Goal: Task Accomplishment & Management: Use online tool/utility

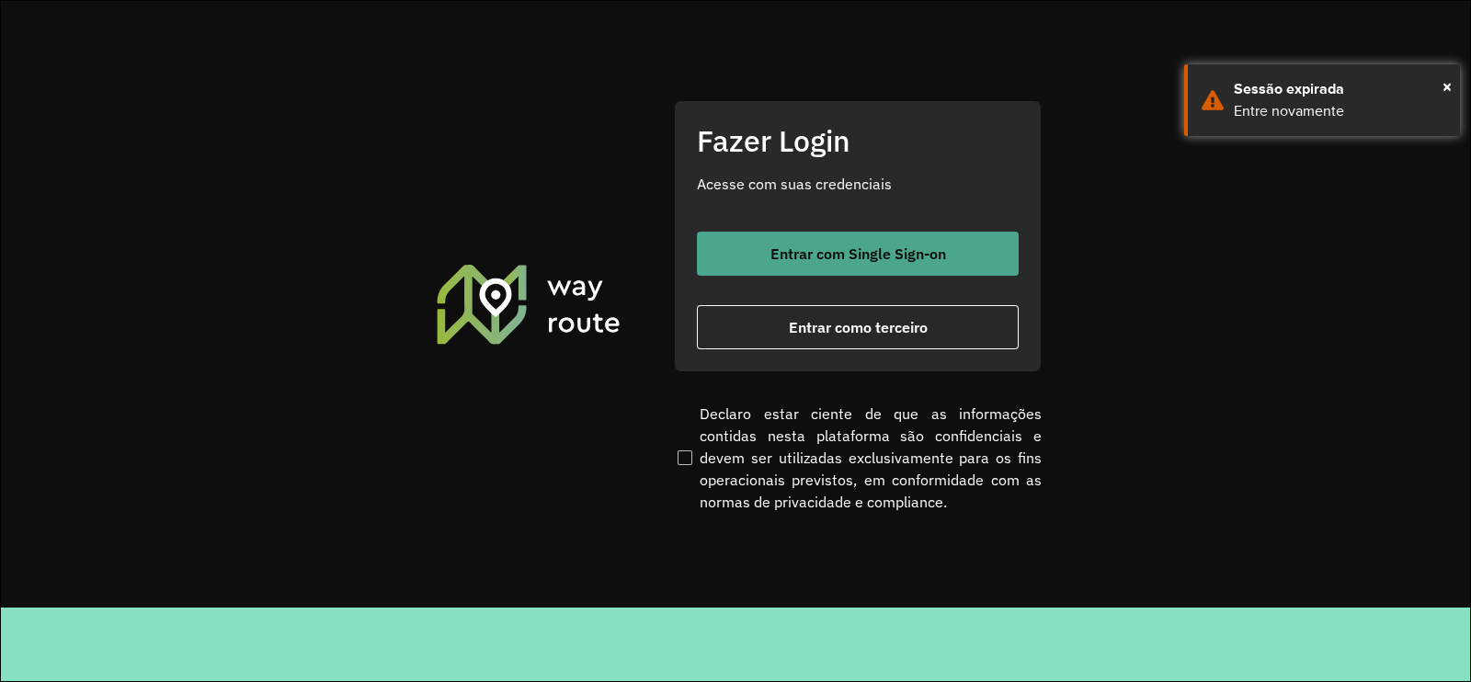
click at [867, 242] on button "Entrar com Single Sign-on" at bounding box center [858, 254] width 322 height 44
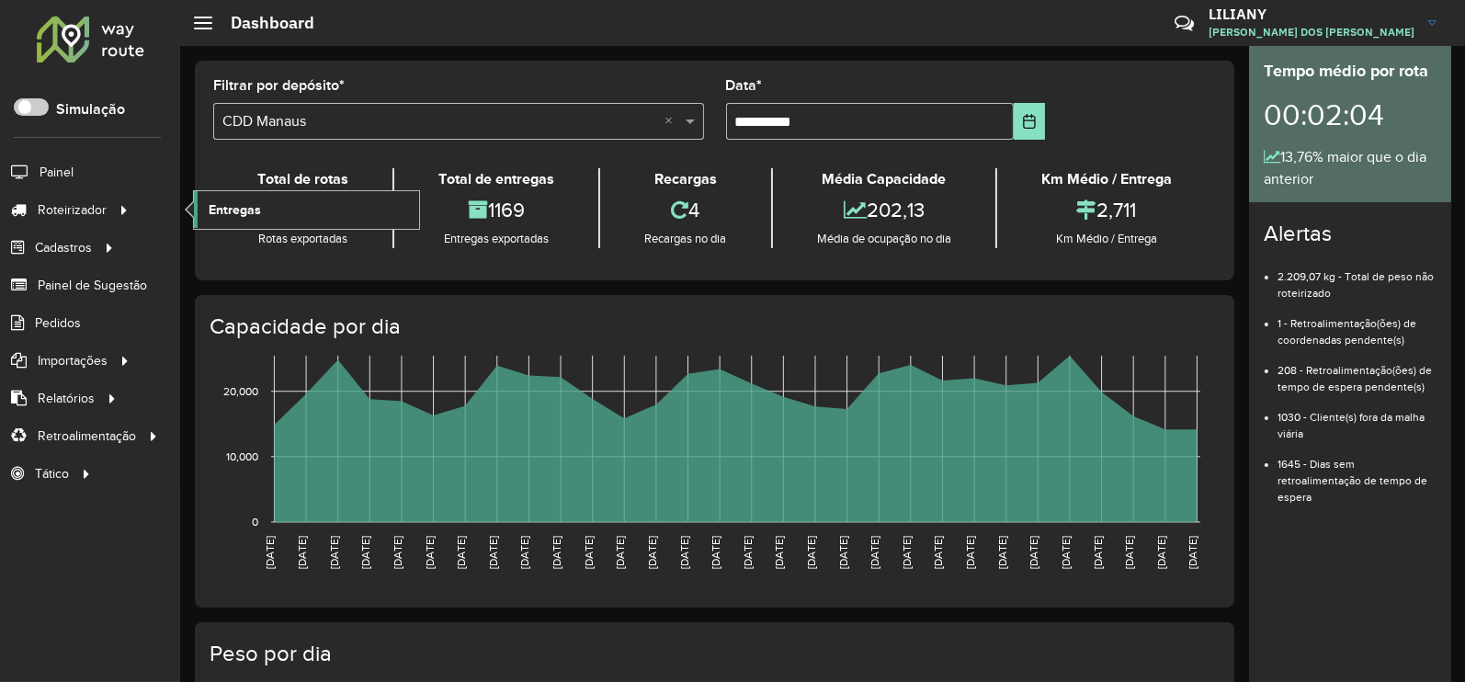
click at [223, 217] on span "Entregas" at bounding box center [235, 209] width 52 height 19
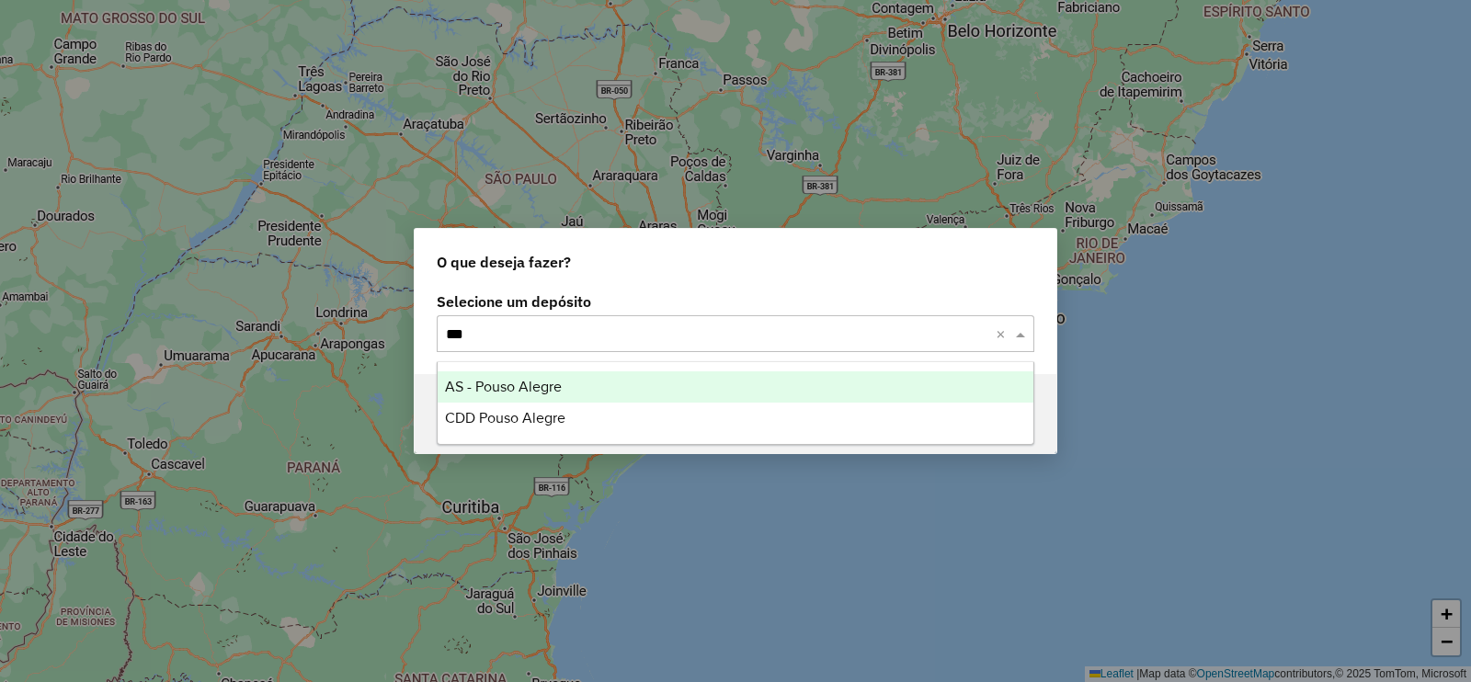
type input "****"
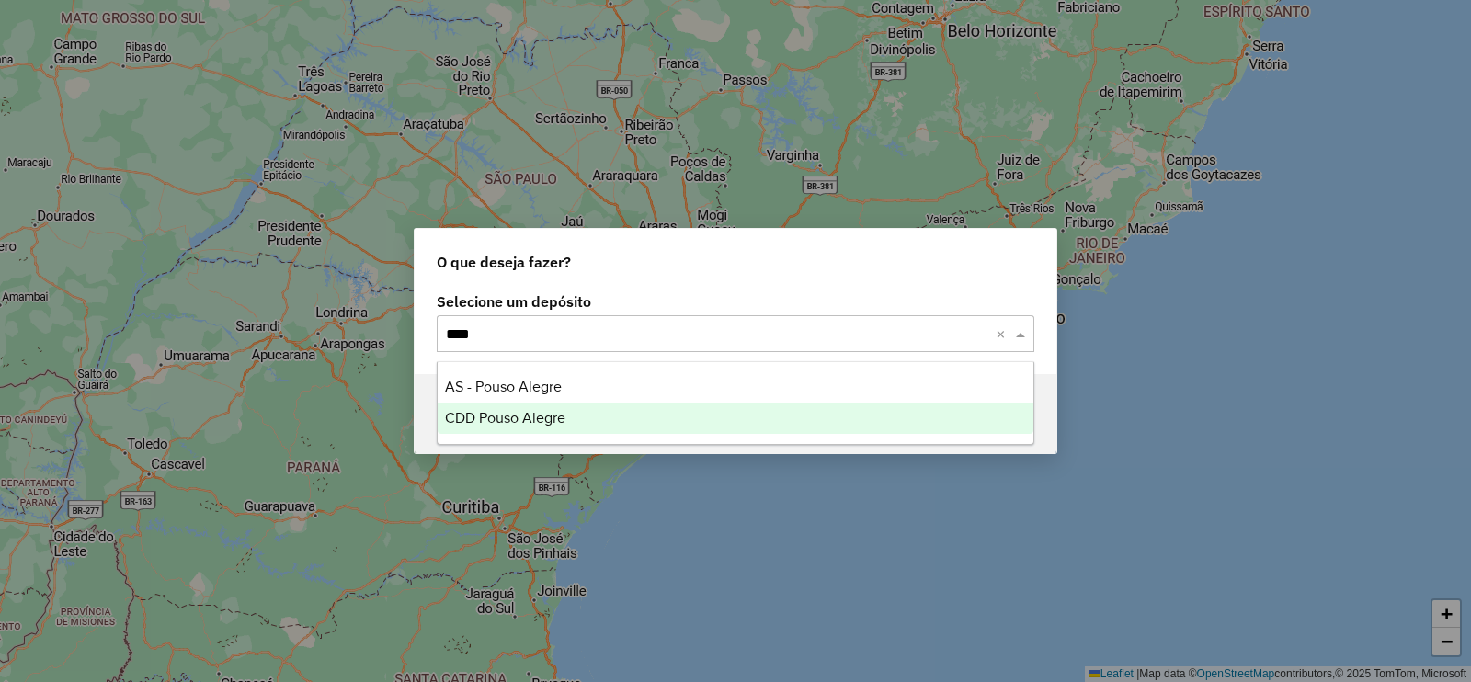
click at [510, 415] on span "CDD Pouso Alegre" at bounding box center [505, 418] width 120 height 16
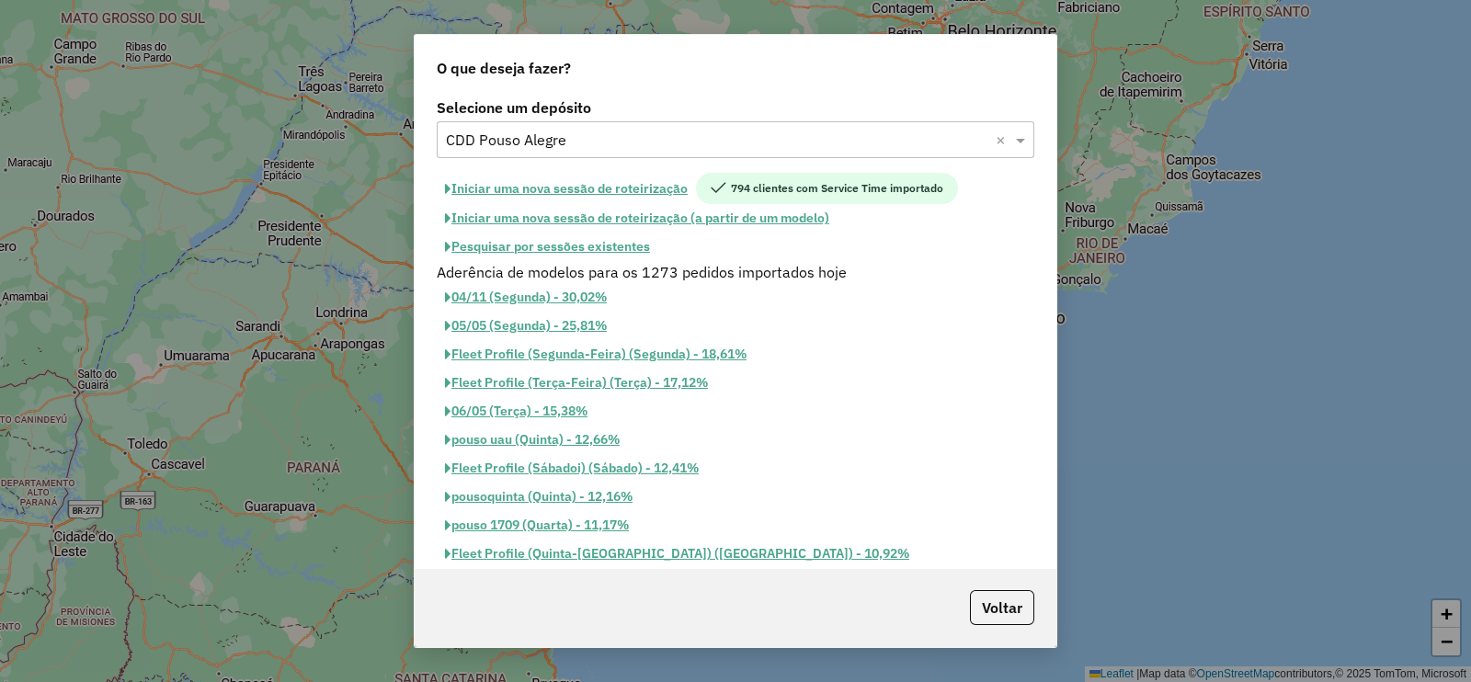
click at [630, 190] on button "Iniciar uma nova sessão de roteirização" at bounding box center [566, 188] width 259 height 31
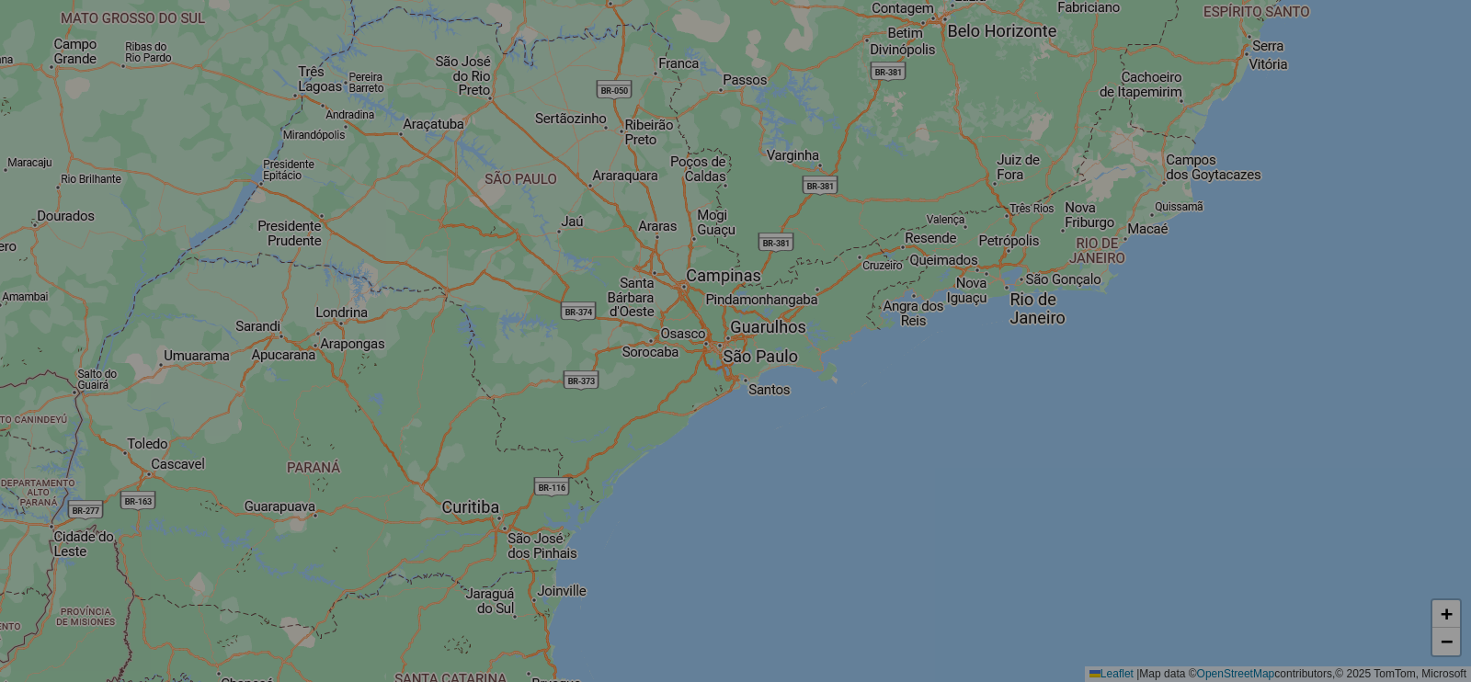
select select "*"
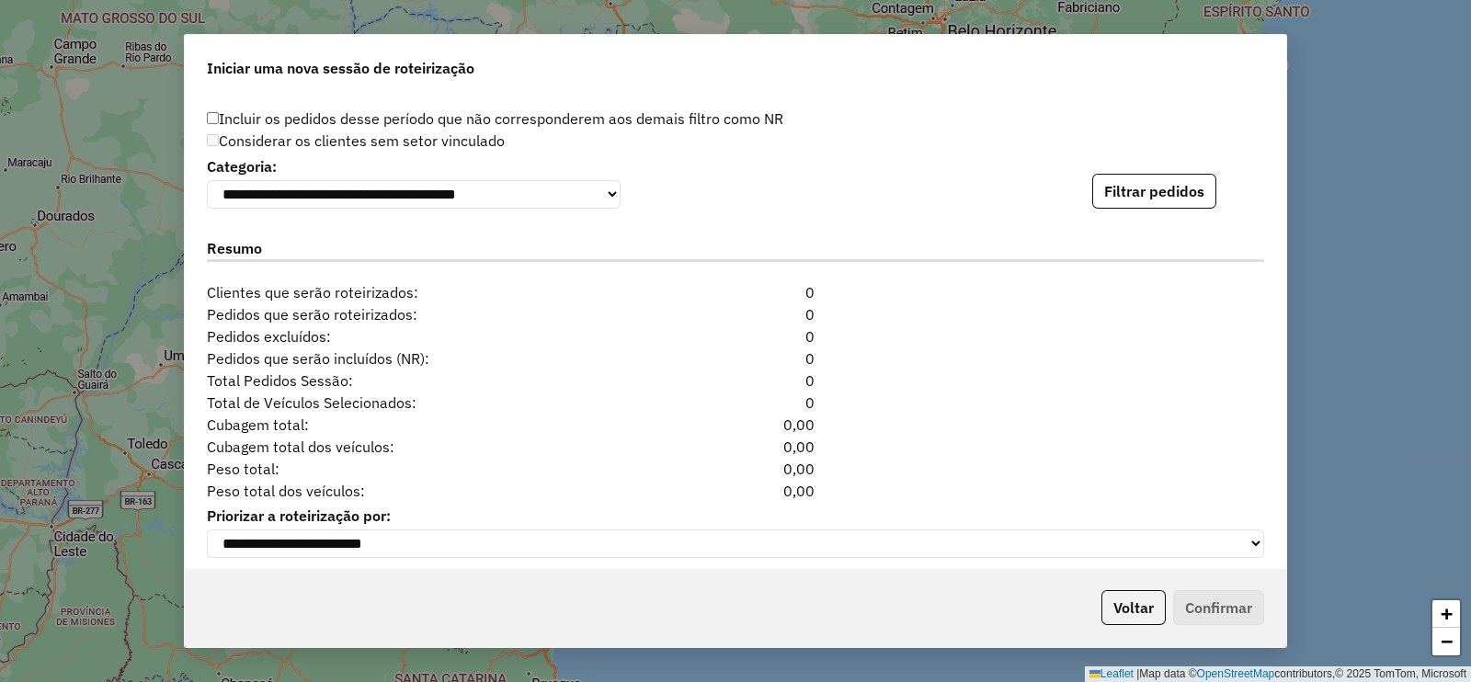
scroll to position [2010, 0]
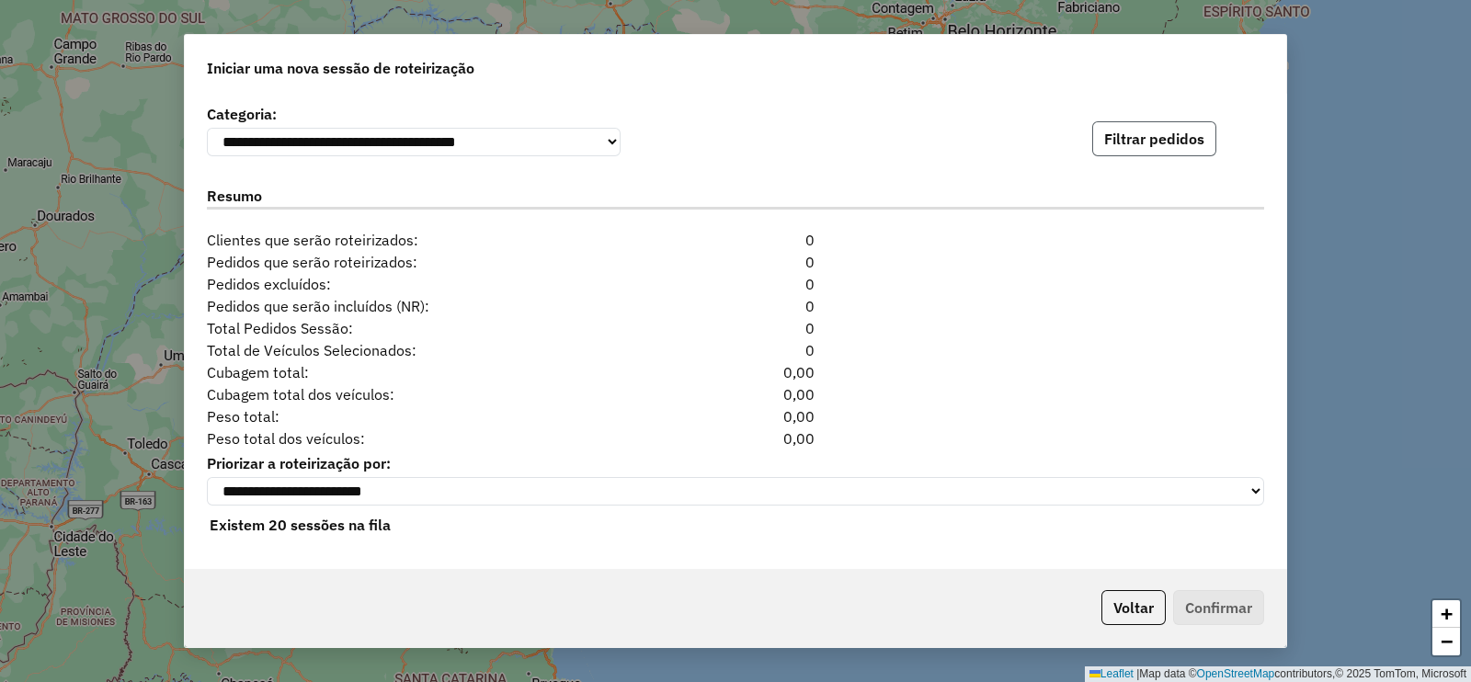
click at [1128, 142] on button "Filtrar pedidos" at bounding box center [1154, 138] width 124 height 35
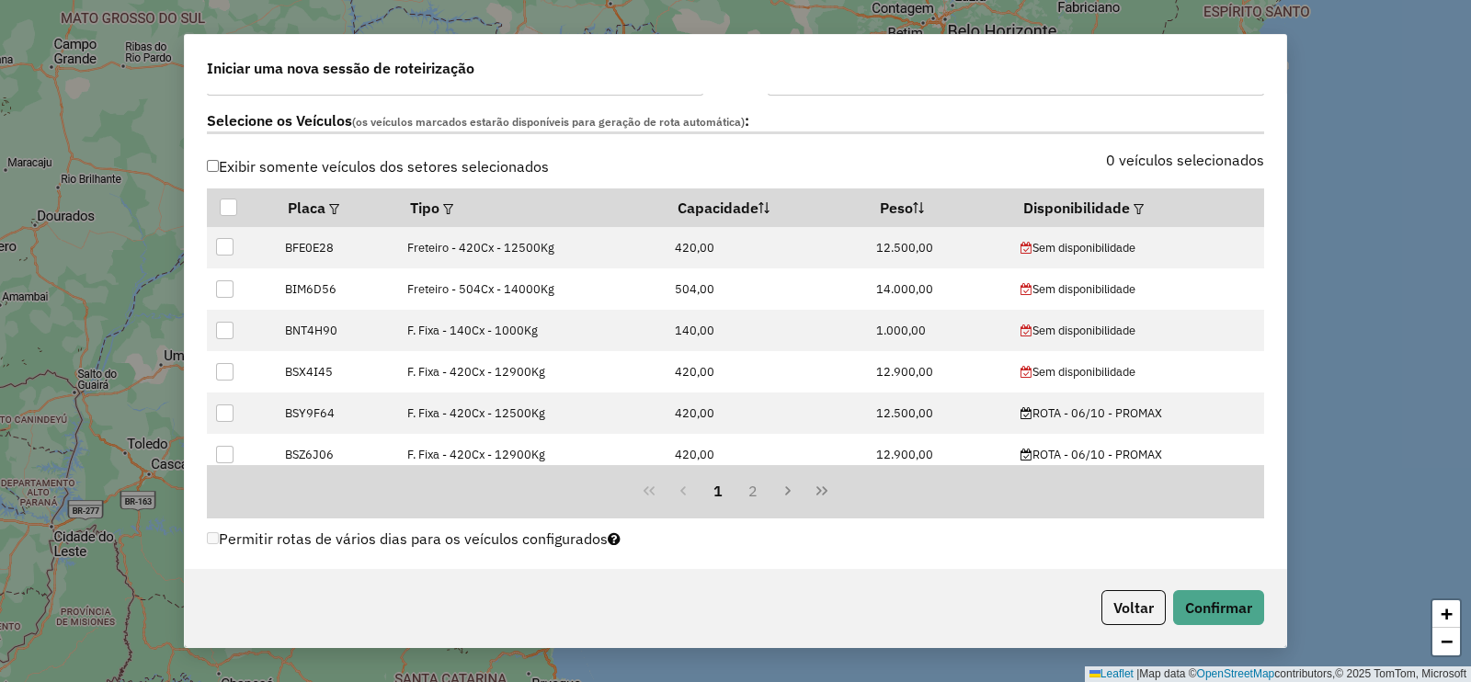
scroll to position [573, 0]
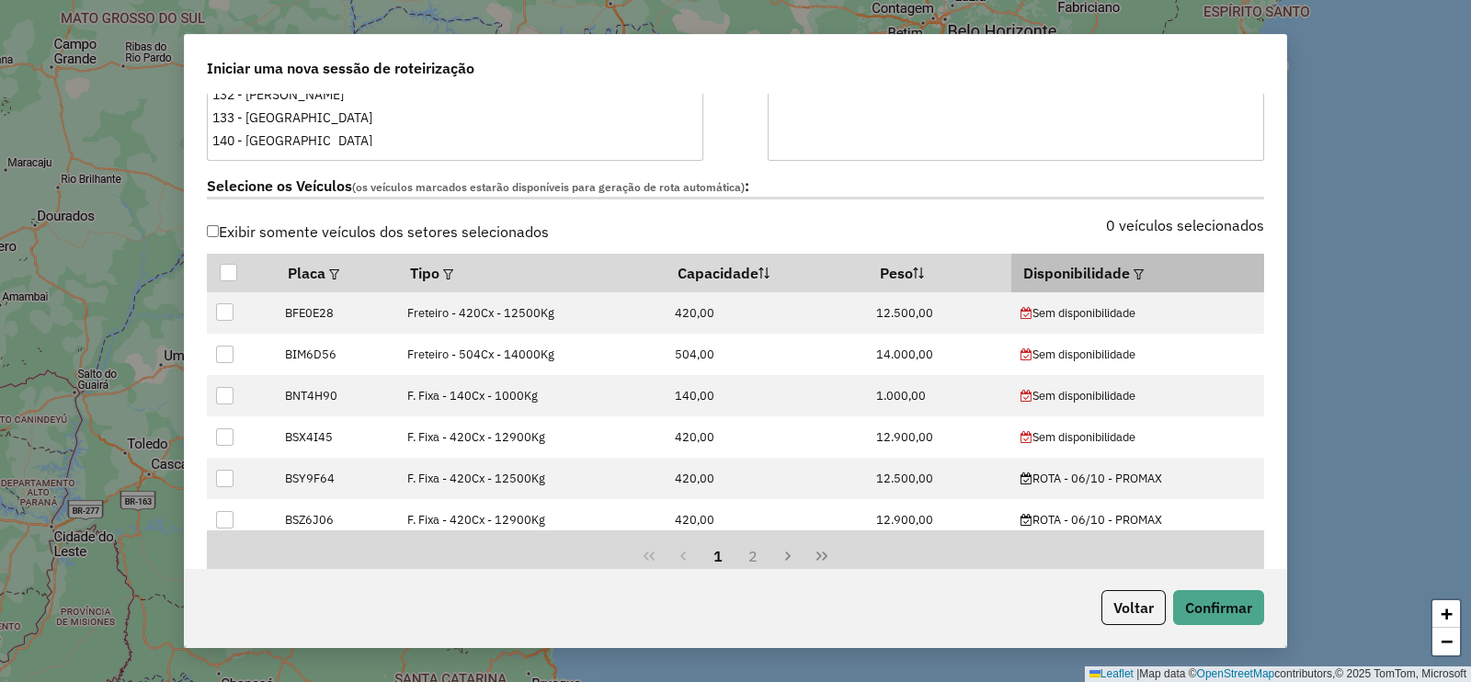
click at [1133, 276] on em at bounding box center [1138, 274] width 10 height 10
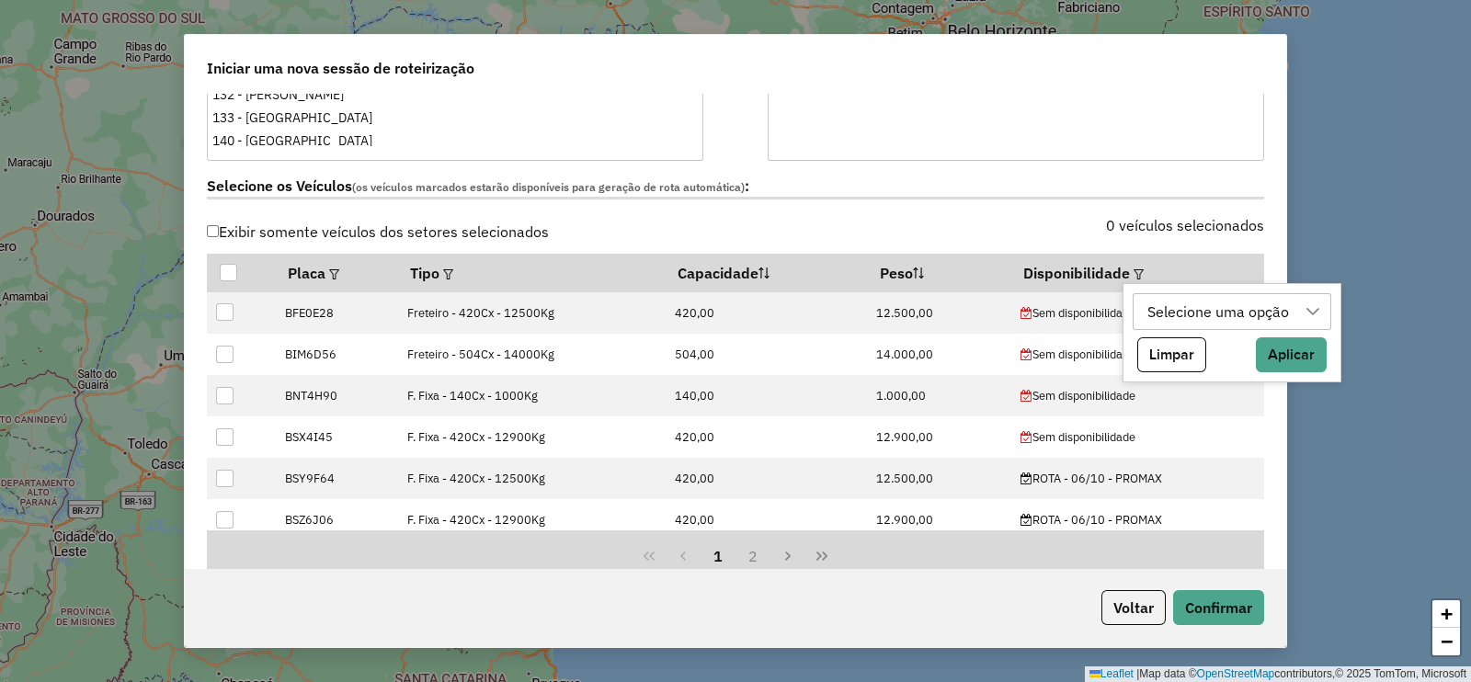
click at [1155, 319] on div "Selecione uma opção" at bounding box center [1218, 311] width 154 height 35
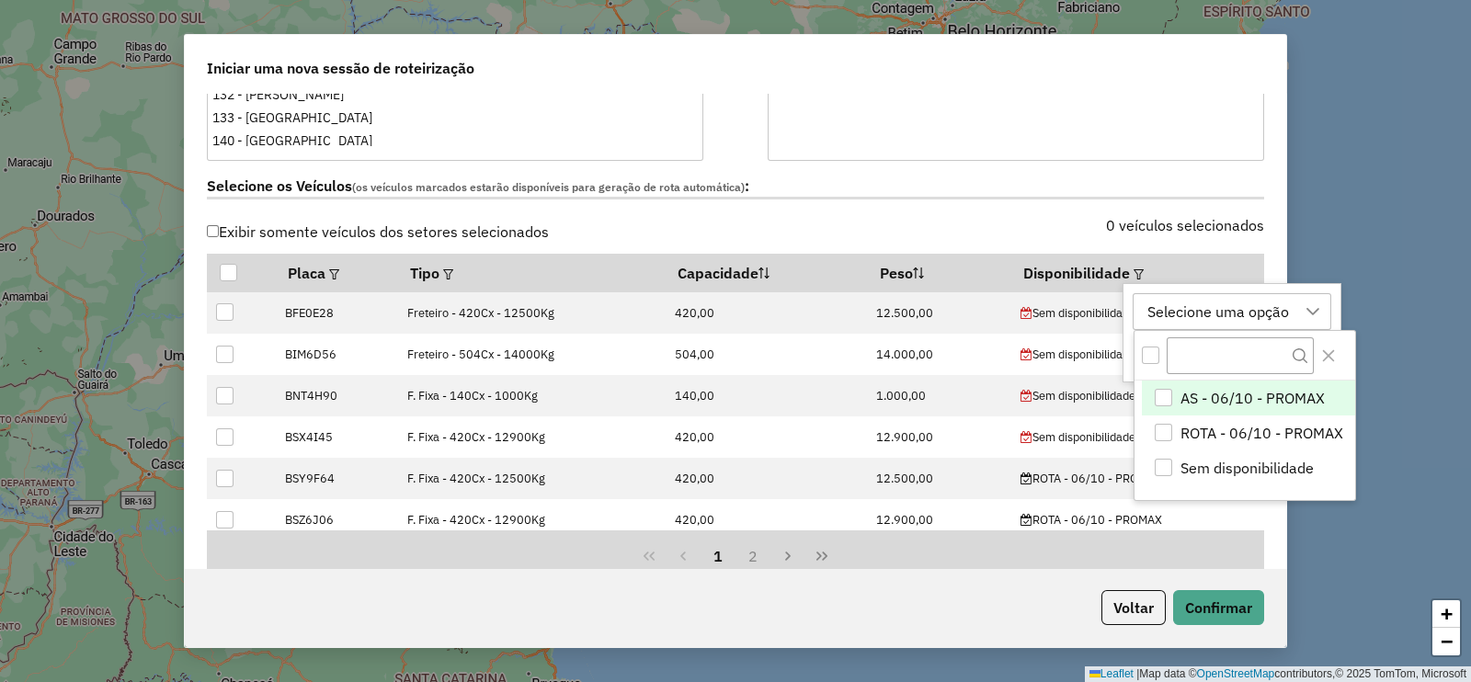
scroll to position [13, 85]
click at [1184, 432] on span "ROTA - 06/10 - PROMAX" at bounding box center [1261, 433] width 163 height 22
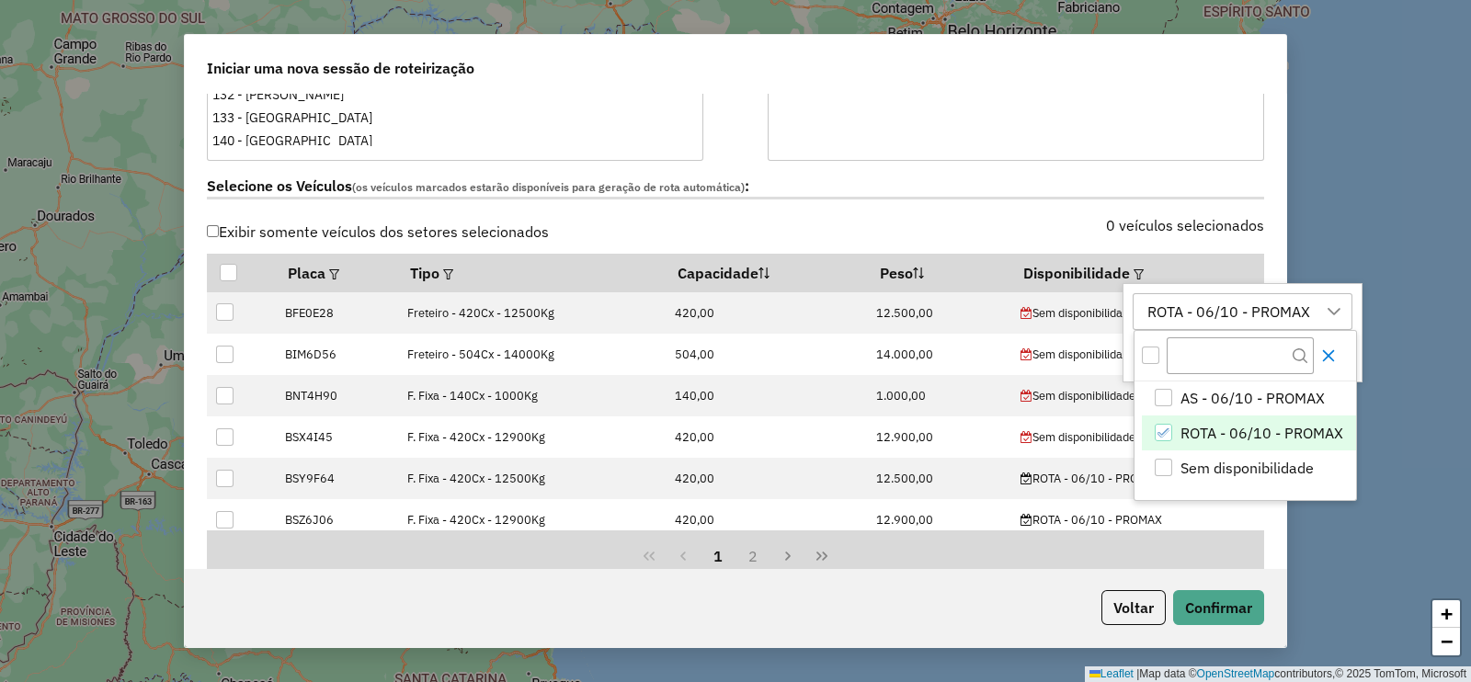
click at [1338, 347] on button "Close" at bounding box center [1328, 355] width 29 height 29
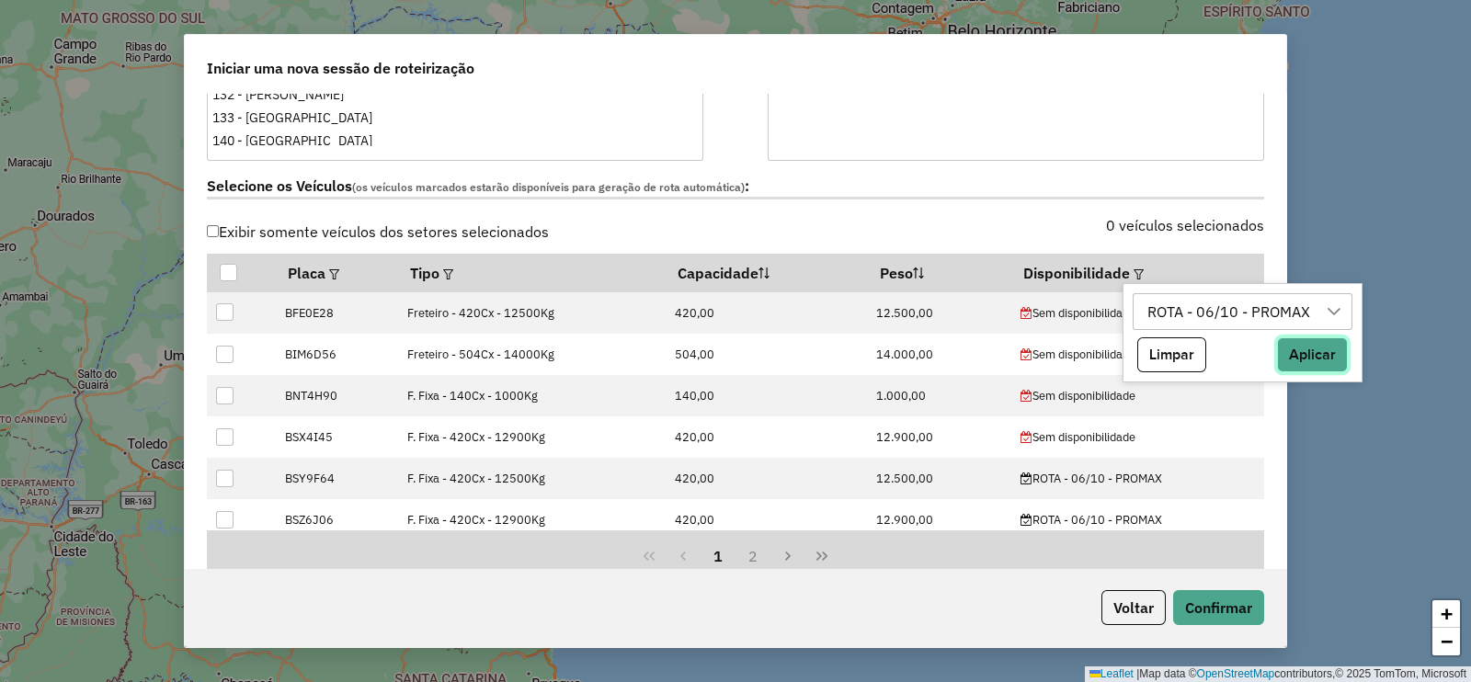
click at [1327, 359] on button "Aplicar" at bounding box center [1312, 354] width 71 height 35
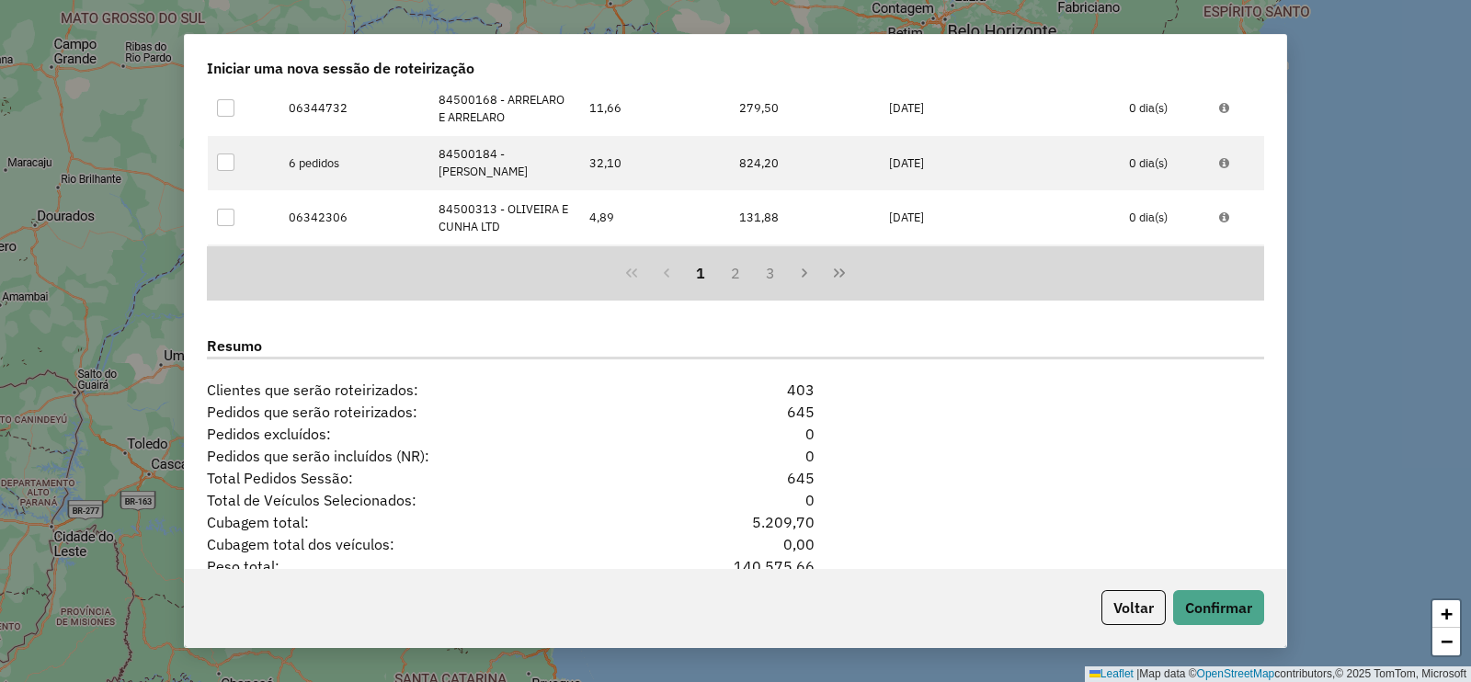
scroll to position [1607, 0]
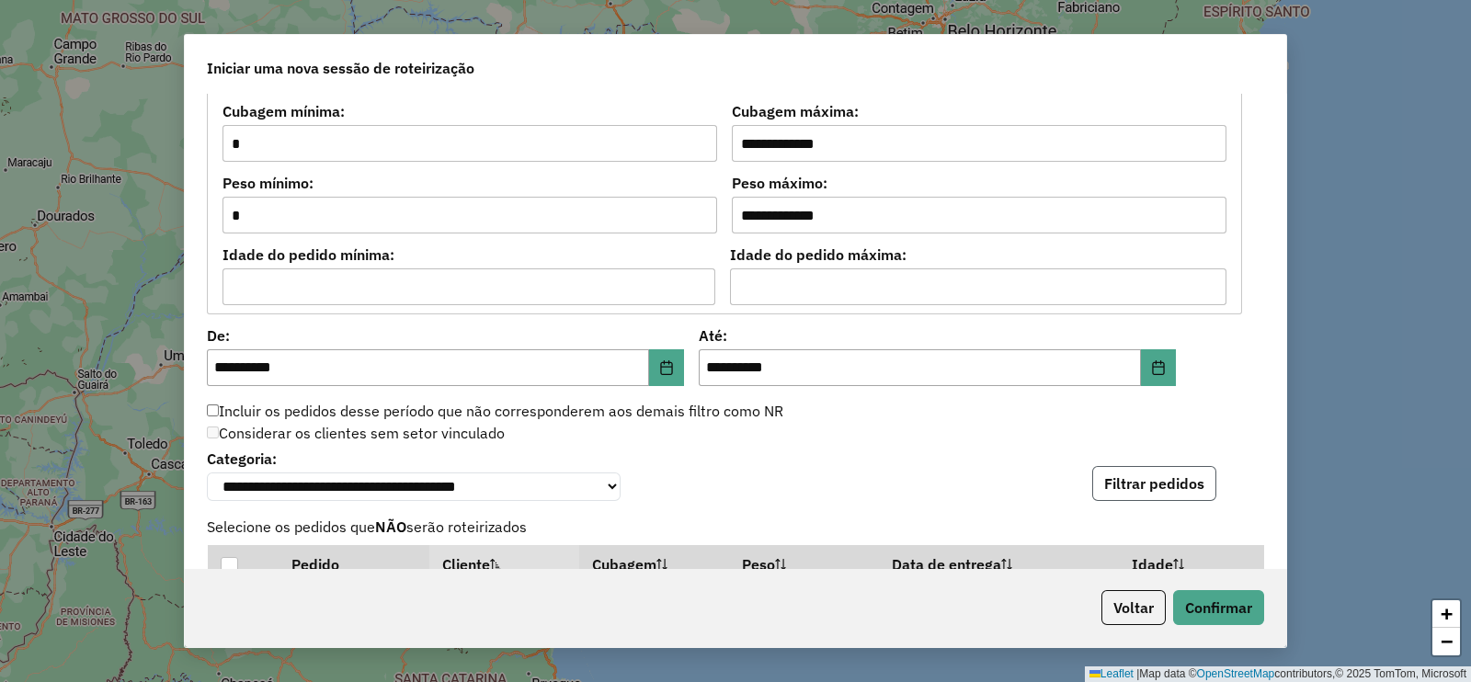
click at [1153, 496] on button "Filtrar pedidos" at bounding box center [1154, 483] width 124 height 35
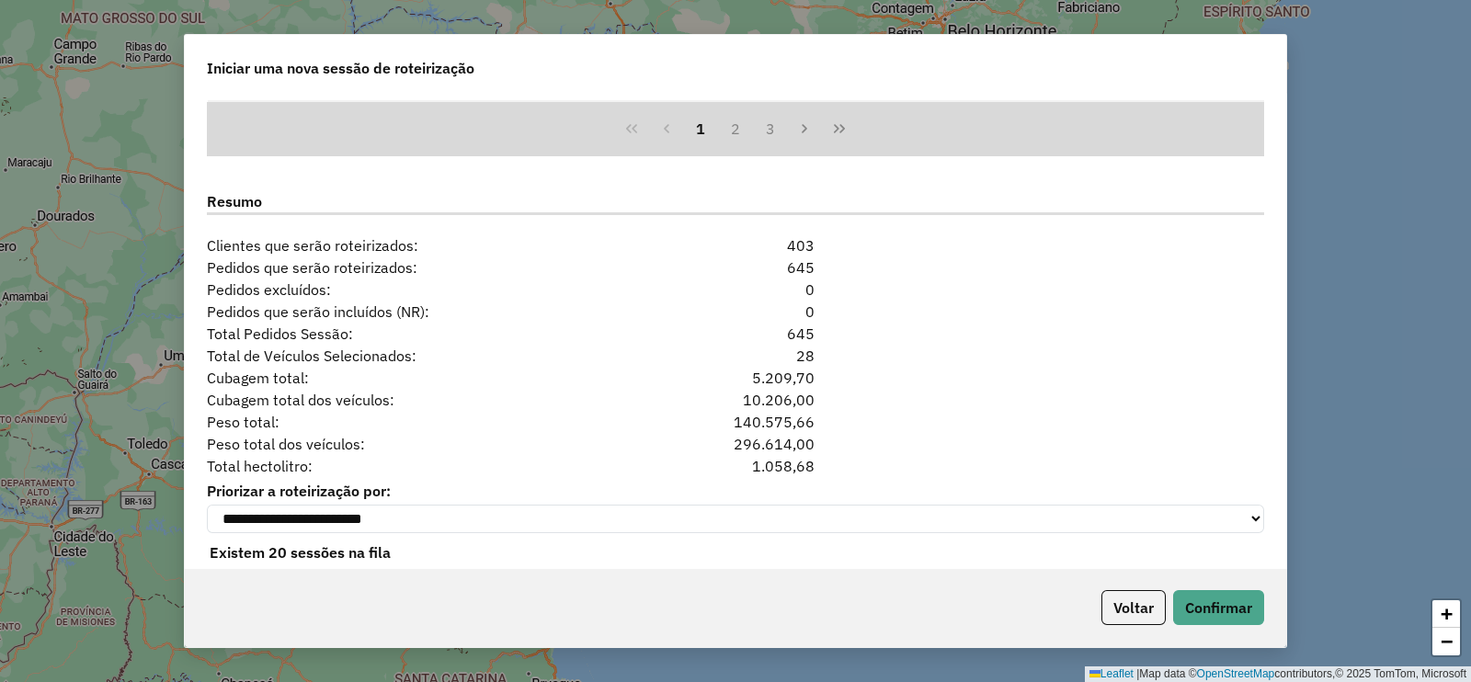
scroll to position [2358, 0]
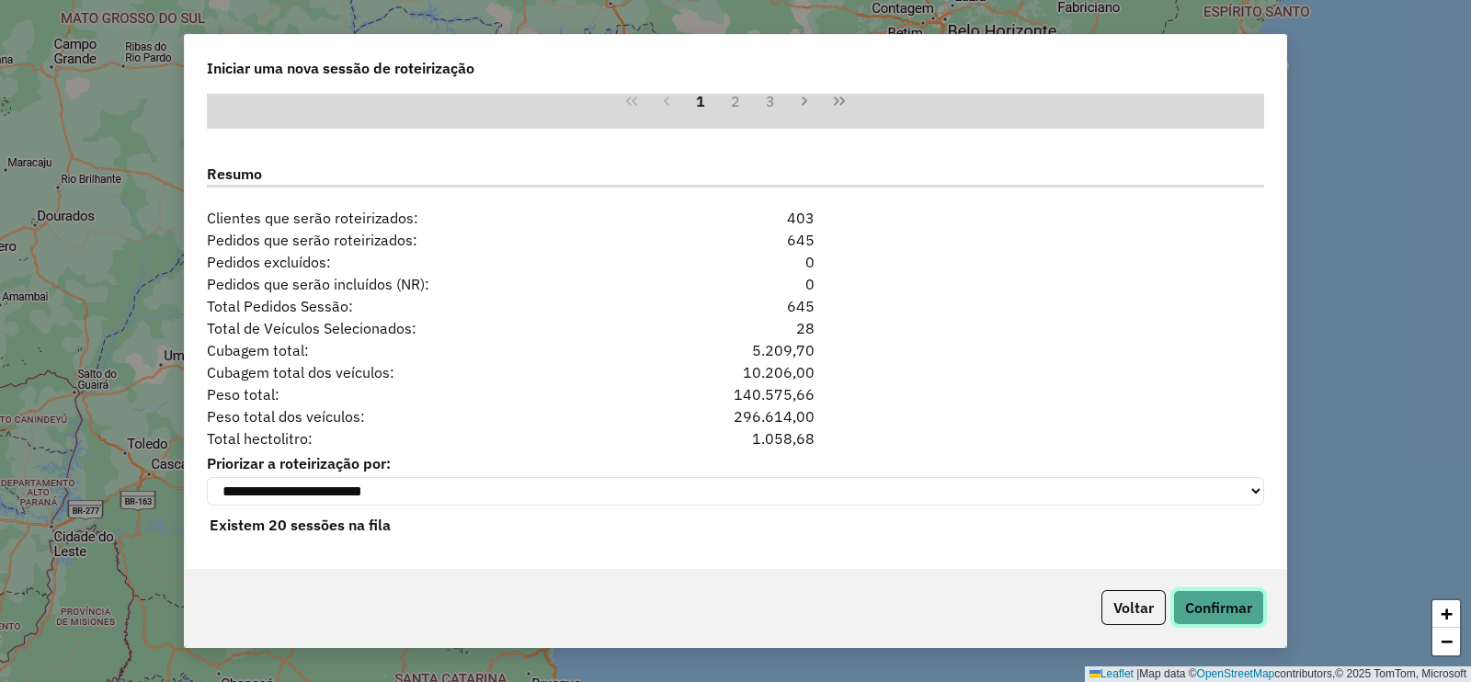
click at [1226, 597] on button "Confirmar" at bounding box center [1218, 607] width 91 height 35
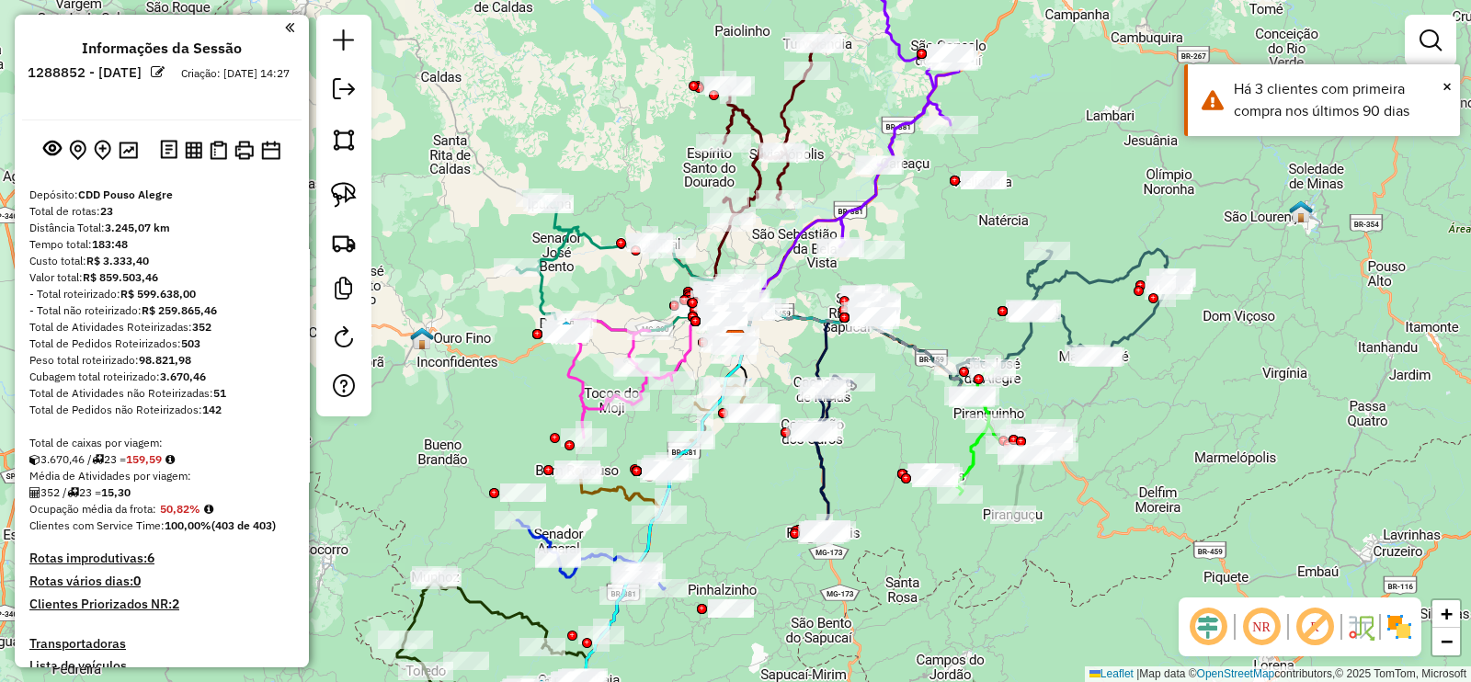
click at [1319, 627] on em at bounding box center [1314, 627] width 44 height 44
click at [1209, 623] on em at bounding box center [1208, 627] width 44 height 44
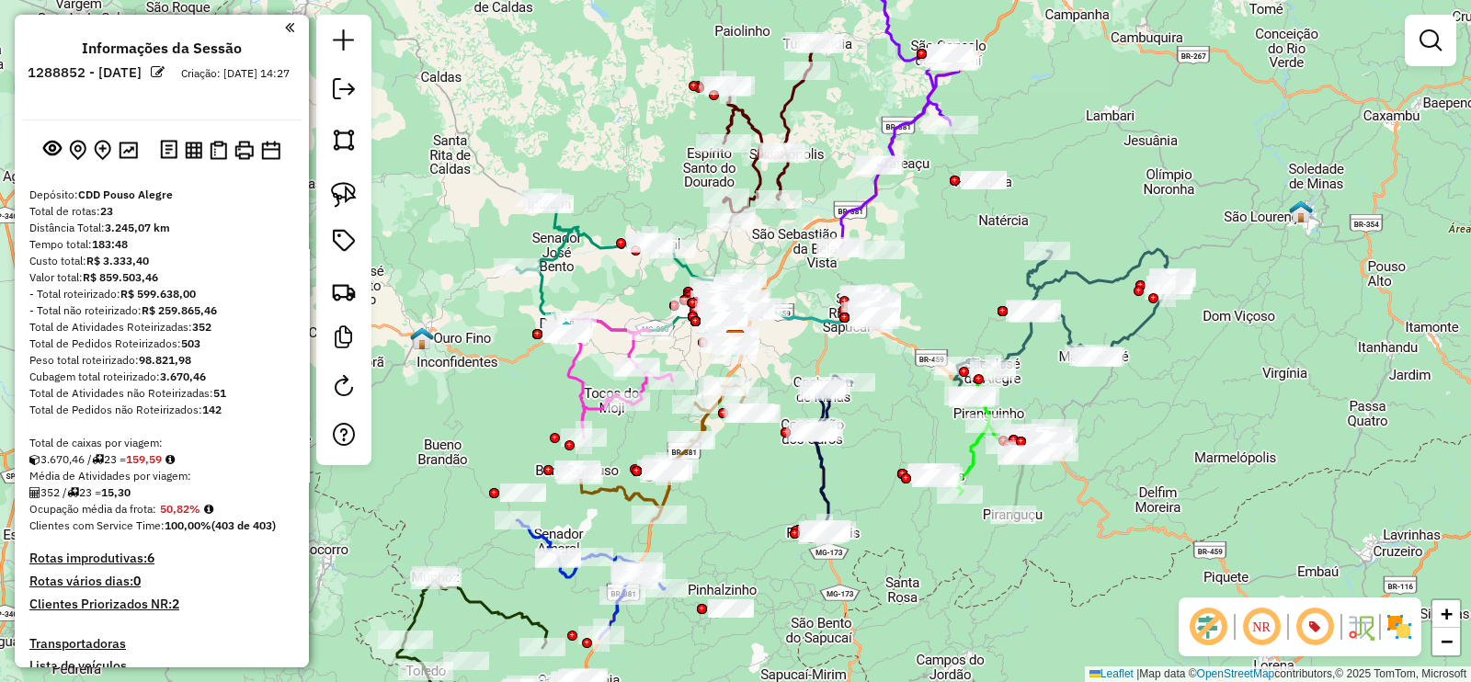
click at [1358, 626] on img at bounding box center [1360, 626] width 29 height 29
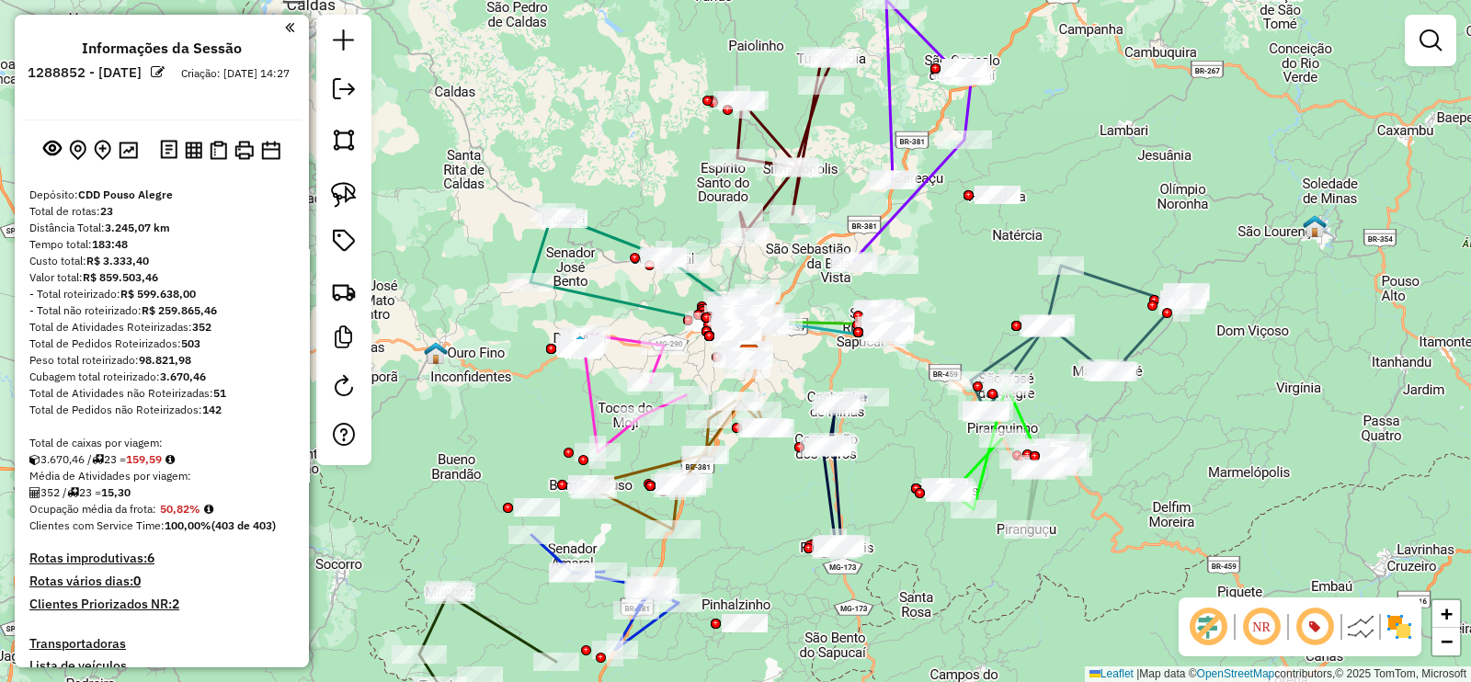
click at [1200, 620] on em at bounding box center [1208, 627] width 44 height 44
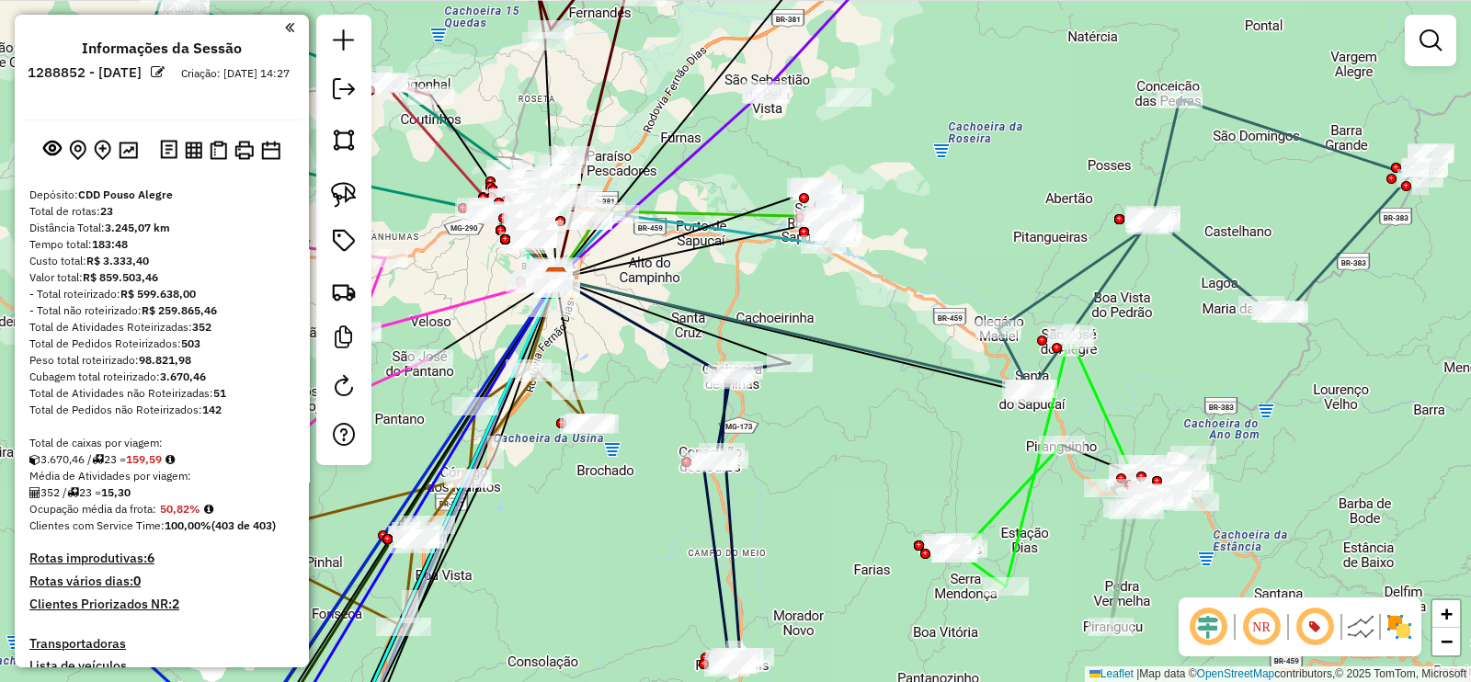
select select "**********"
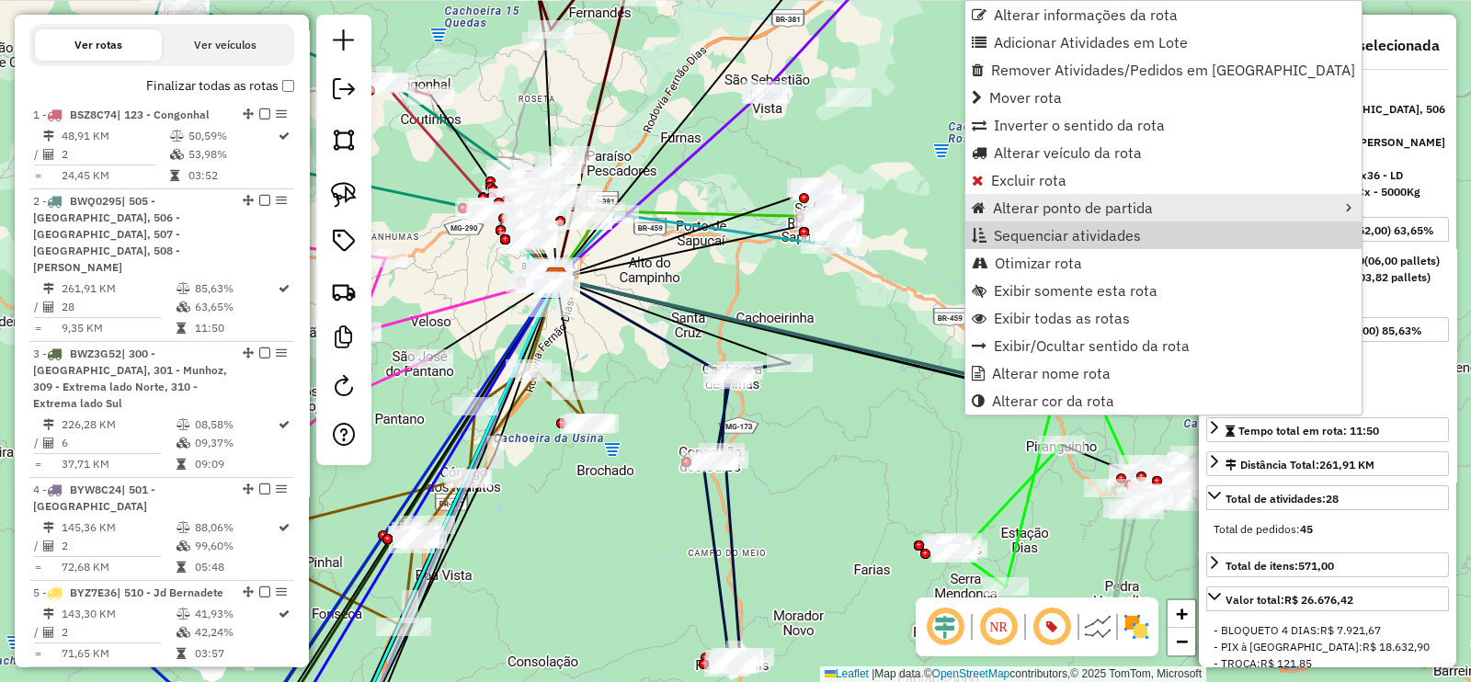
scroll to position [859, 0]
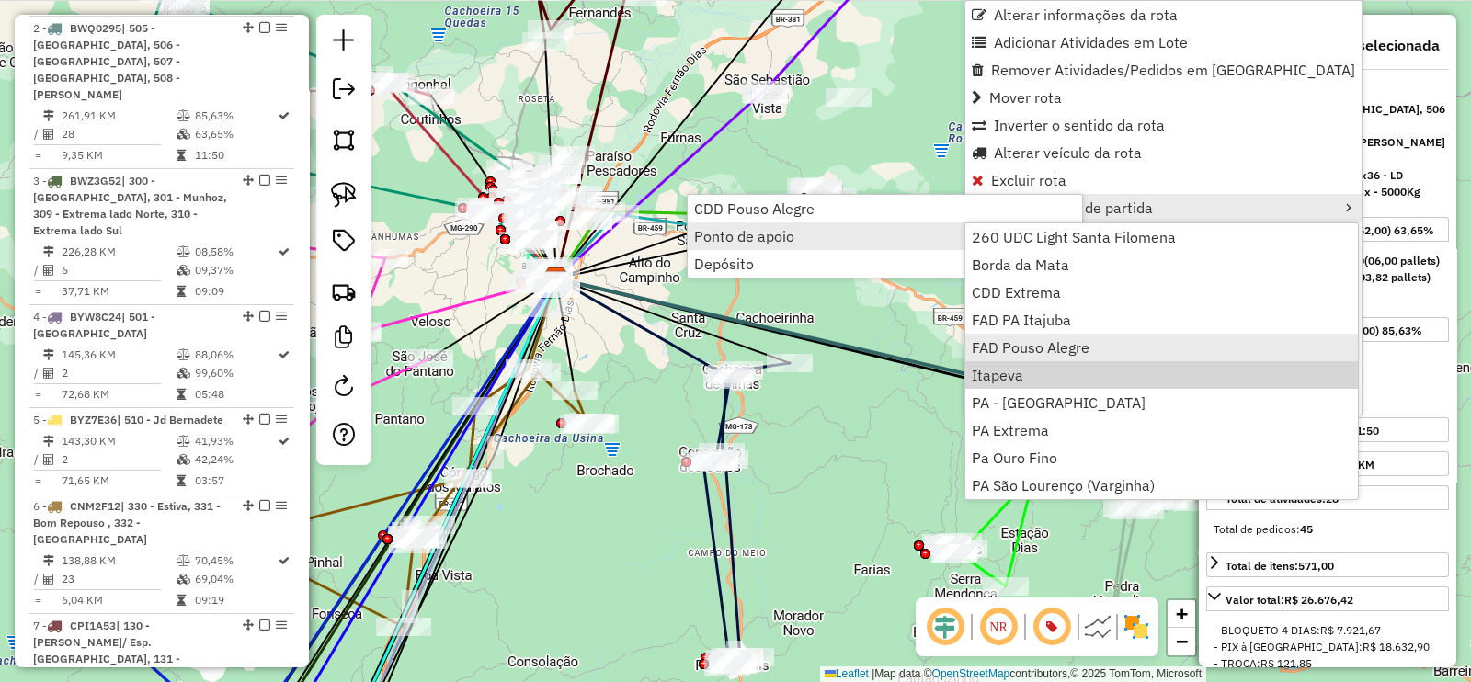
click at [1050, 357] on link "FAD Pouso Alegre" at bounding box center [1161, 348] width 393 height 28
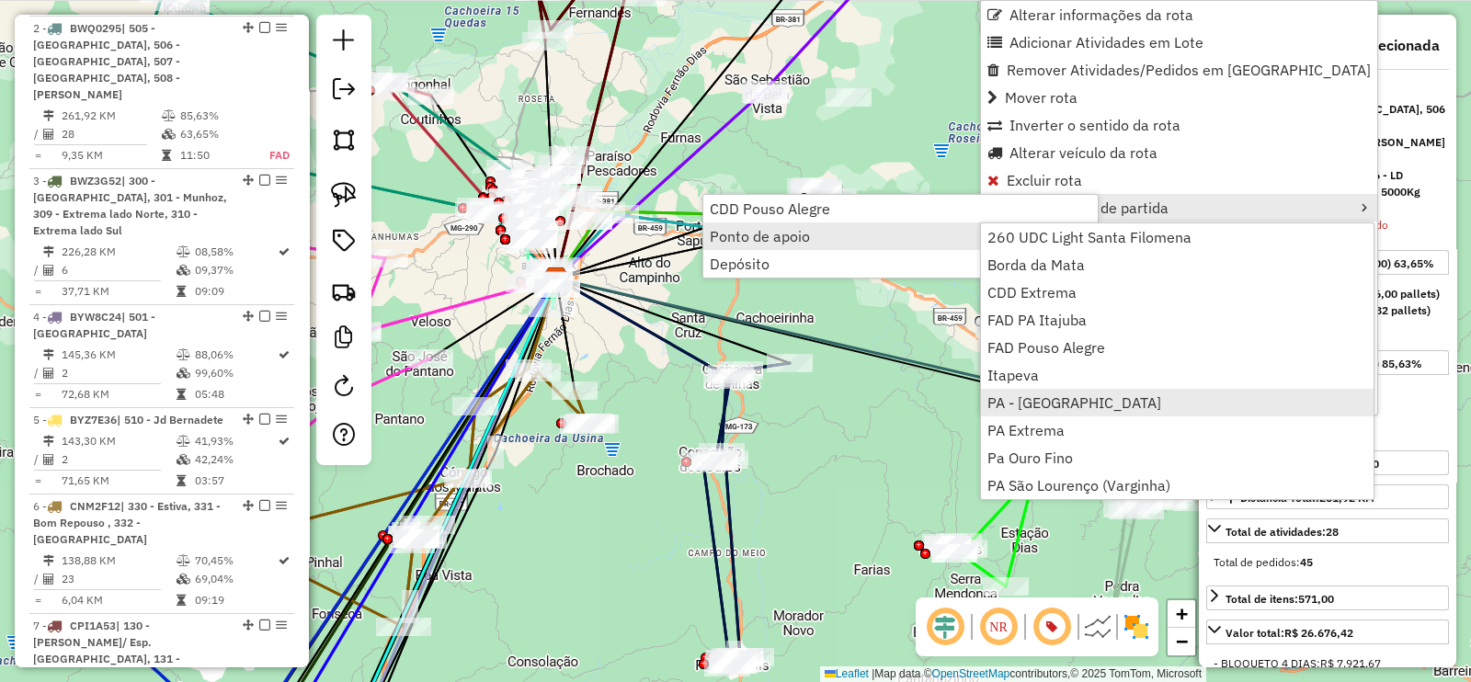
click at [1034, 392] on link "PA - Itajubá" at bounding box center [1177, 403] width 393 height 28
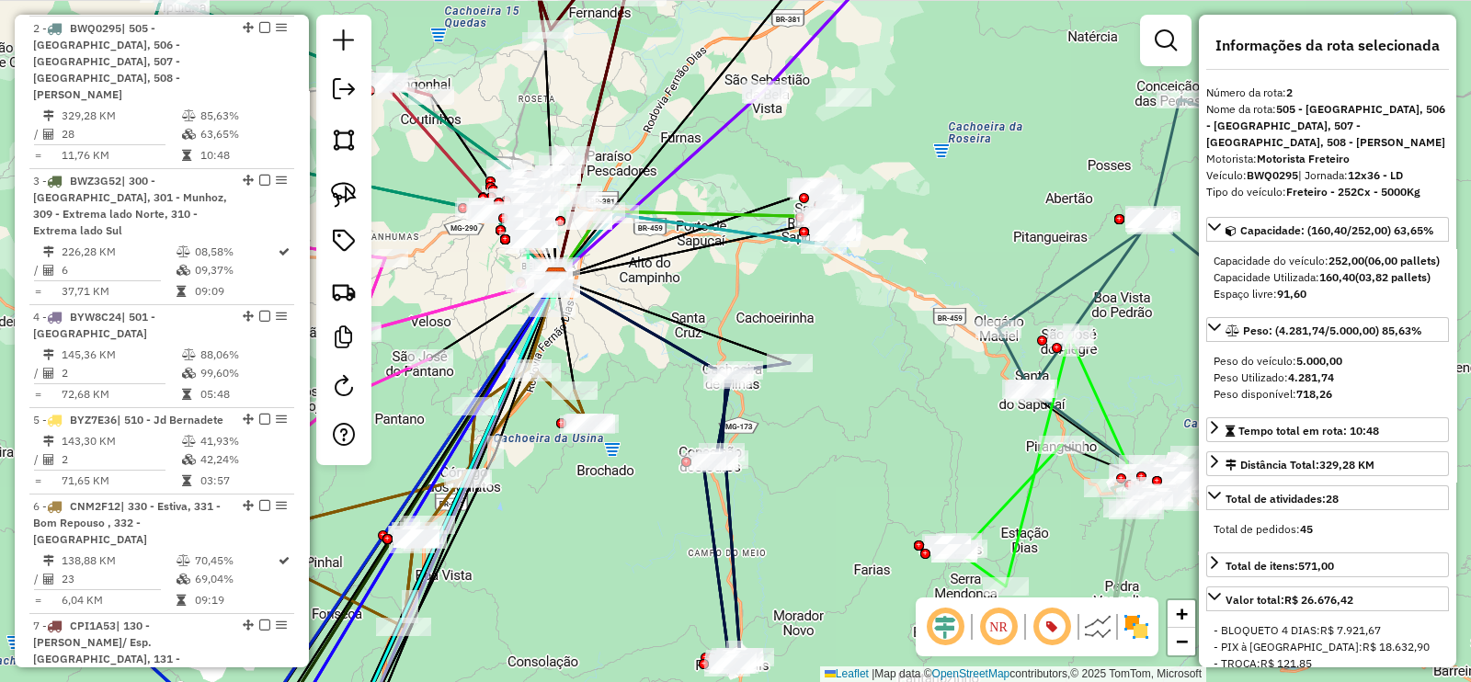
click at [947, 624] on em at bounding box center [945, 627] width 44 height 44
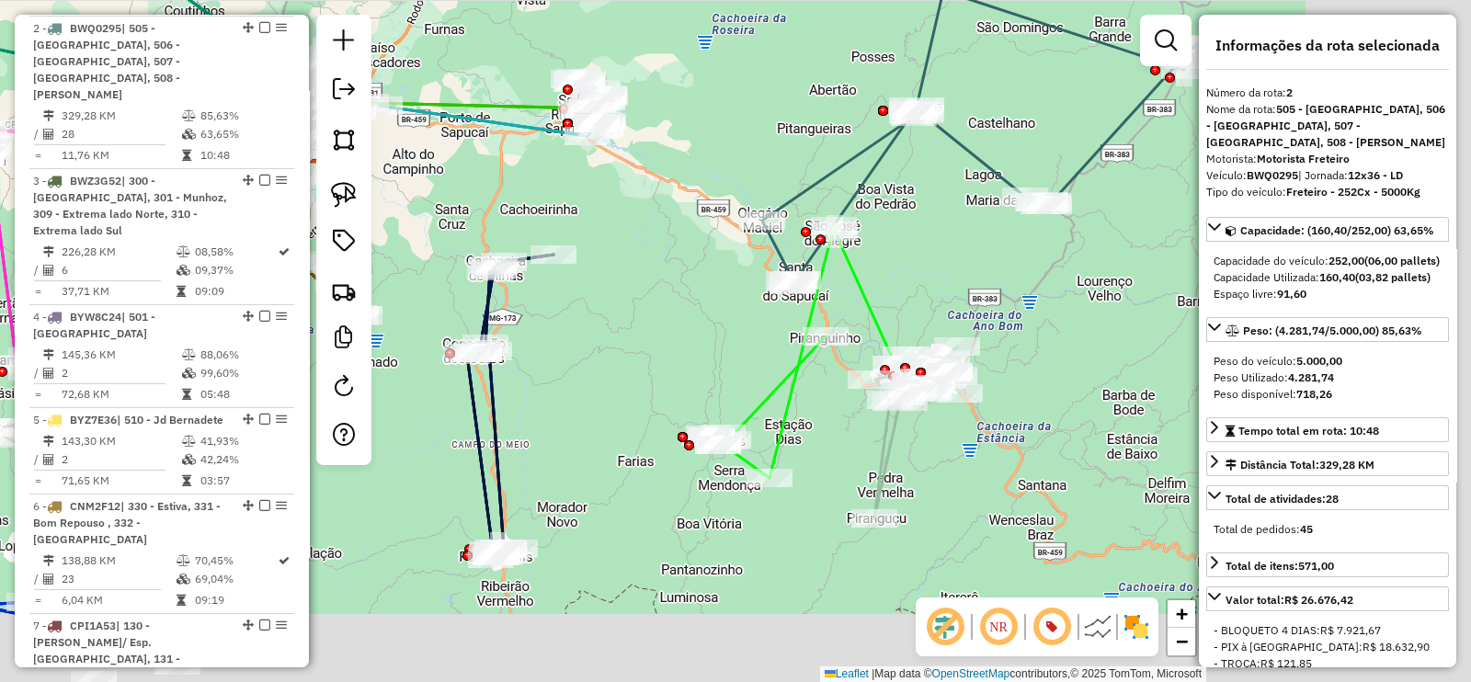
drag, startPoint x: 882, startPoint y: 373, endPoint x: 751, endPoint y: 298, distance: 151.5
click at [751, 298] on div "Janela de atendimento Grade de atendimento Capacidade Transportadoras Veículos …" at bounding box center [735, 341] width 1471 height 682
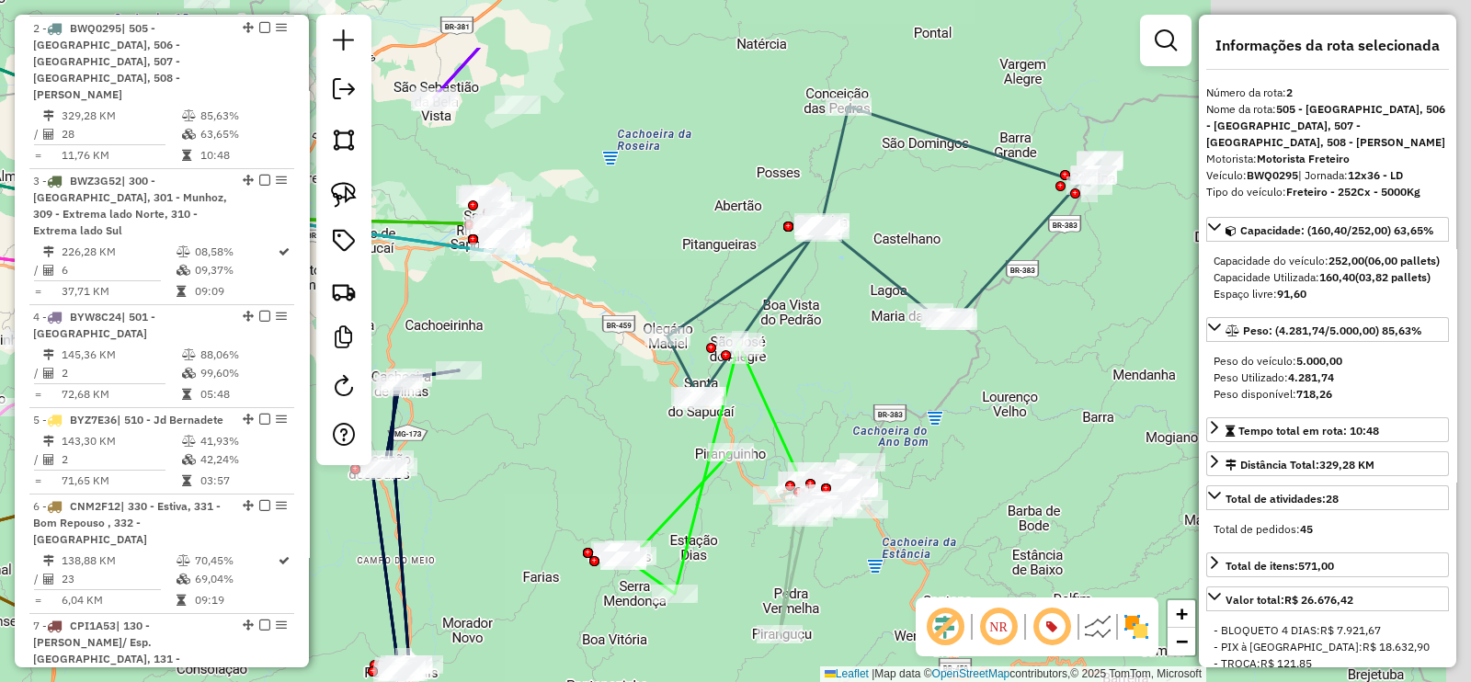
drag, startPoint x: 1022, startPoint y: 498, endPoint x: 1002, endPoint y: 589, distance: 93.2
click at [1002, 589] on div "Janela de atendimento Grade de atendimento Capacidade Transportadoras Veículos …" at bounding box center [735, 341] width 1471 height 682
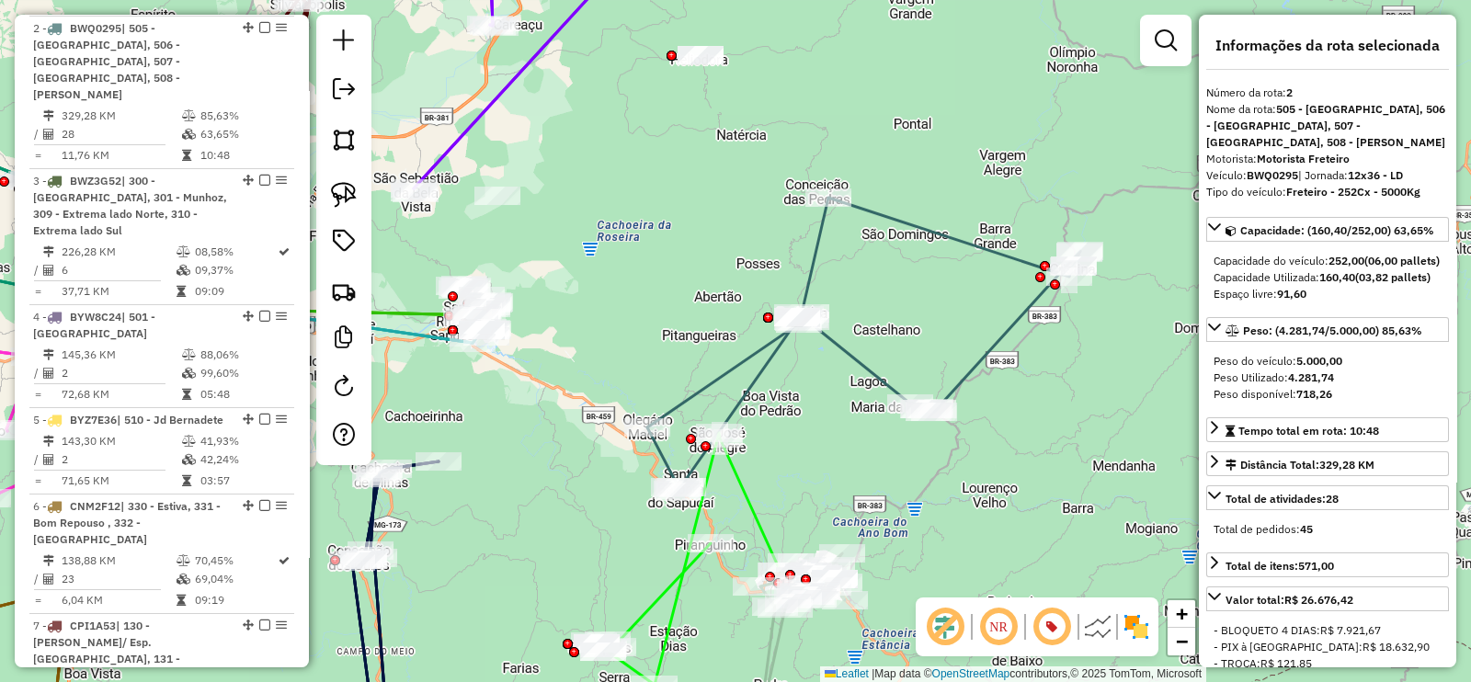
click at [1002, 347] on icon at bounding box center [863, 345] width 433 height 294
click at [985, 351] on icon at bounding box center [863, 345] width 433 height 294
click at [840, 360] on icon at bounding box center [863, 345] width 433 height 294
click at [859, 367] on icon at bounding box center [863, 345] width 433 height 294
click at [356, 201] on img at bounding box center [344, 195] width 26 height 26
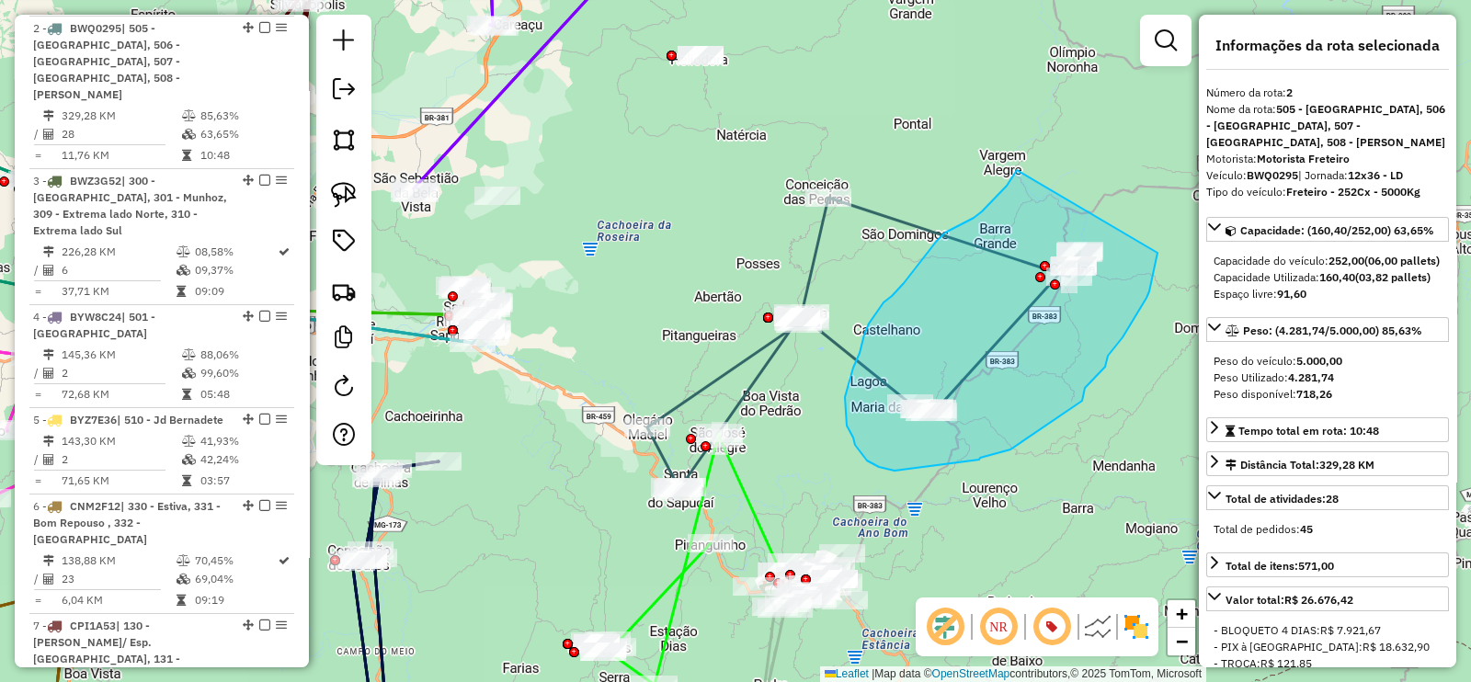
drag, startPoint x: 1016, startPoint y: 171, endPoint x: 1160, endPoint y: 249, distance: 164.1
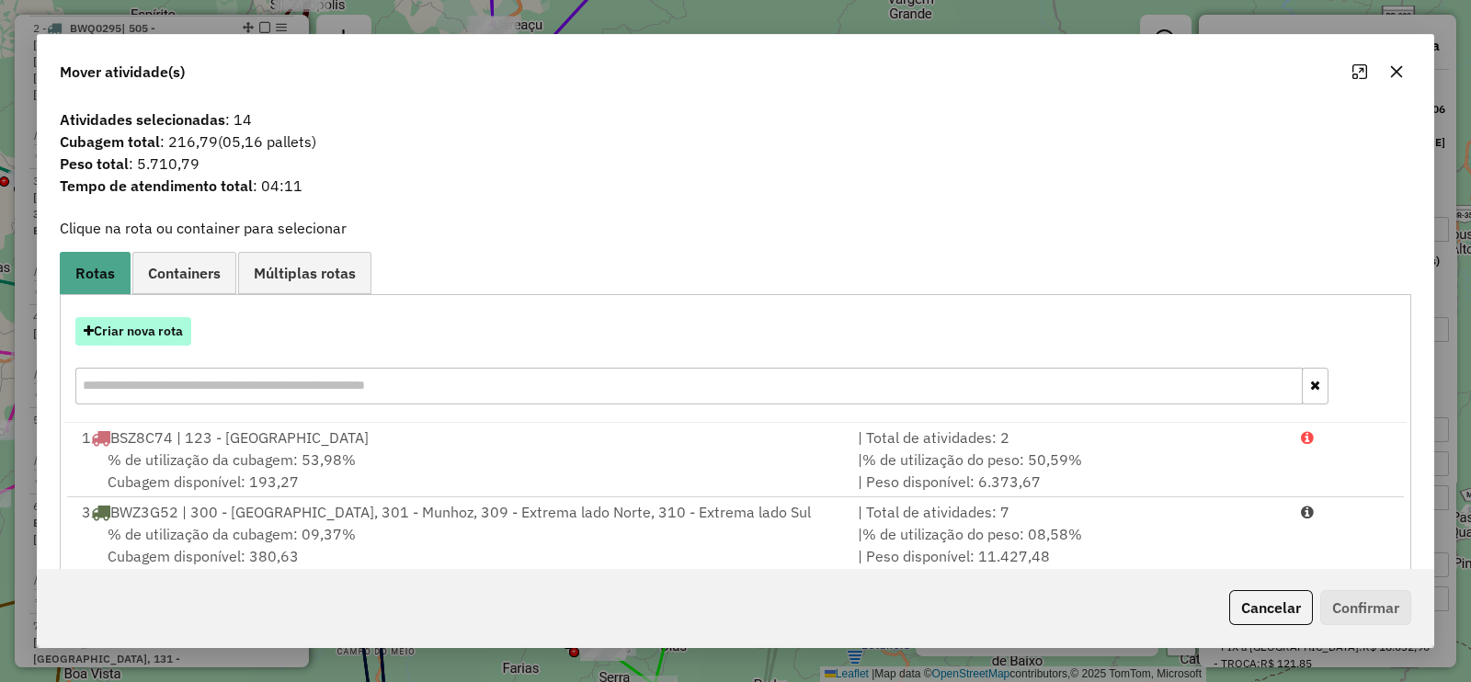
click at [155, 324] on button "Criar nova rota" at bounding box center [133, 331] width 116 height 28
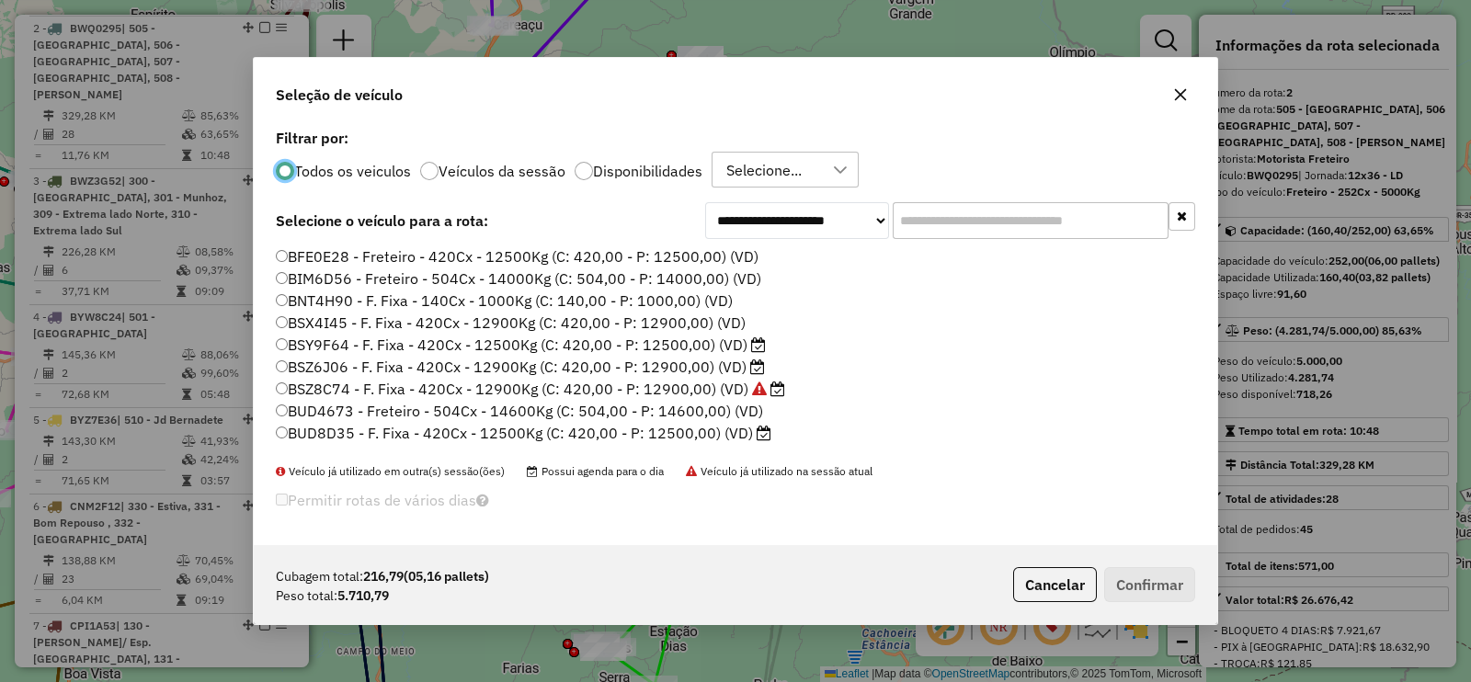
scroll to position [9, 6]
click at [962, 213] on input "text" at bounding box center [1031, 220] width 276 height 37
paste input "*******"
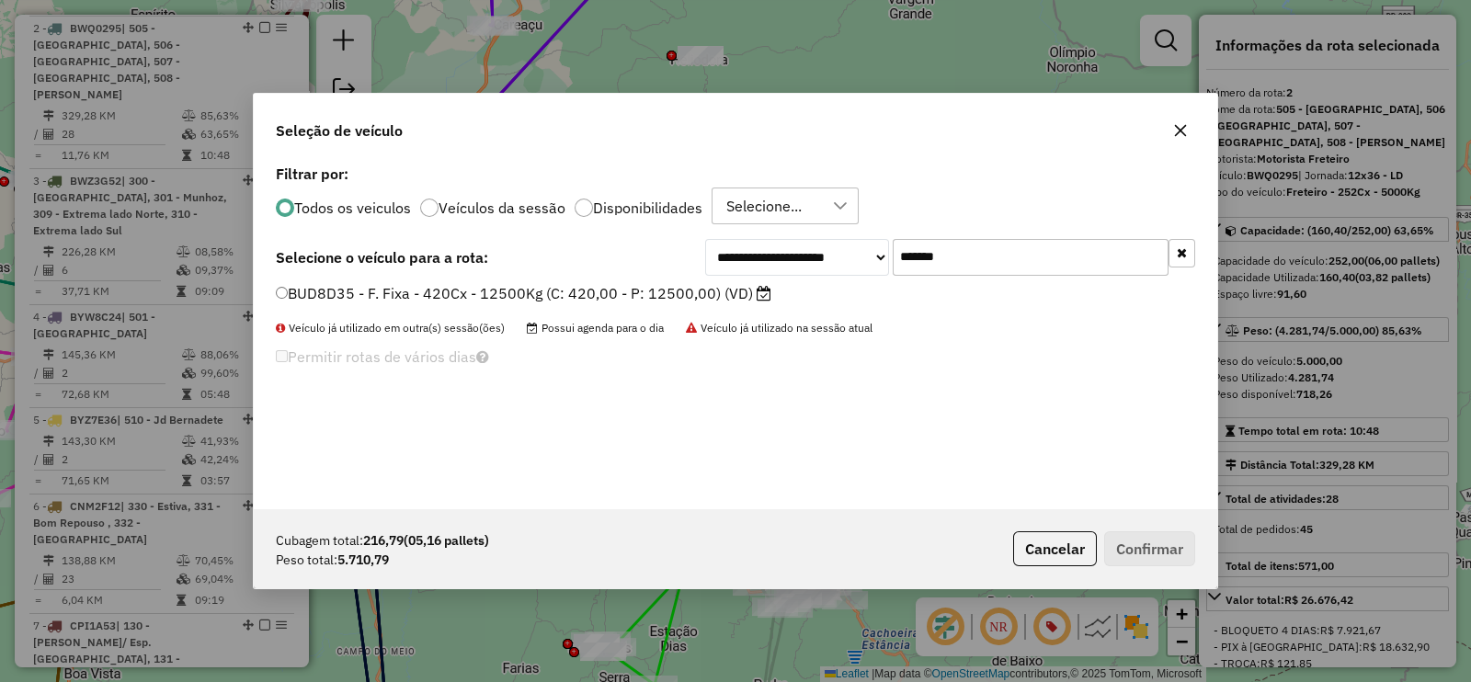
type input "*******"
click at [706, 292] on label "BUD8D35 - F. Fixa - 420Cx - 12500Kg (C: 420,00 - P: 12500,00) (VD)" at bounding box center [523, 293] width 495 height 22
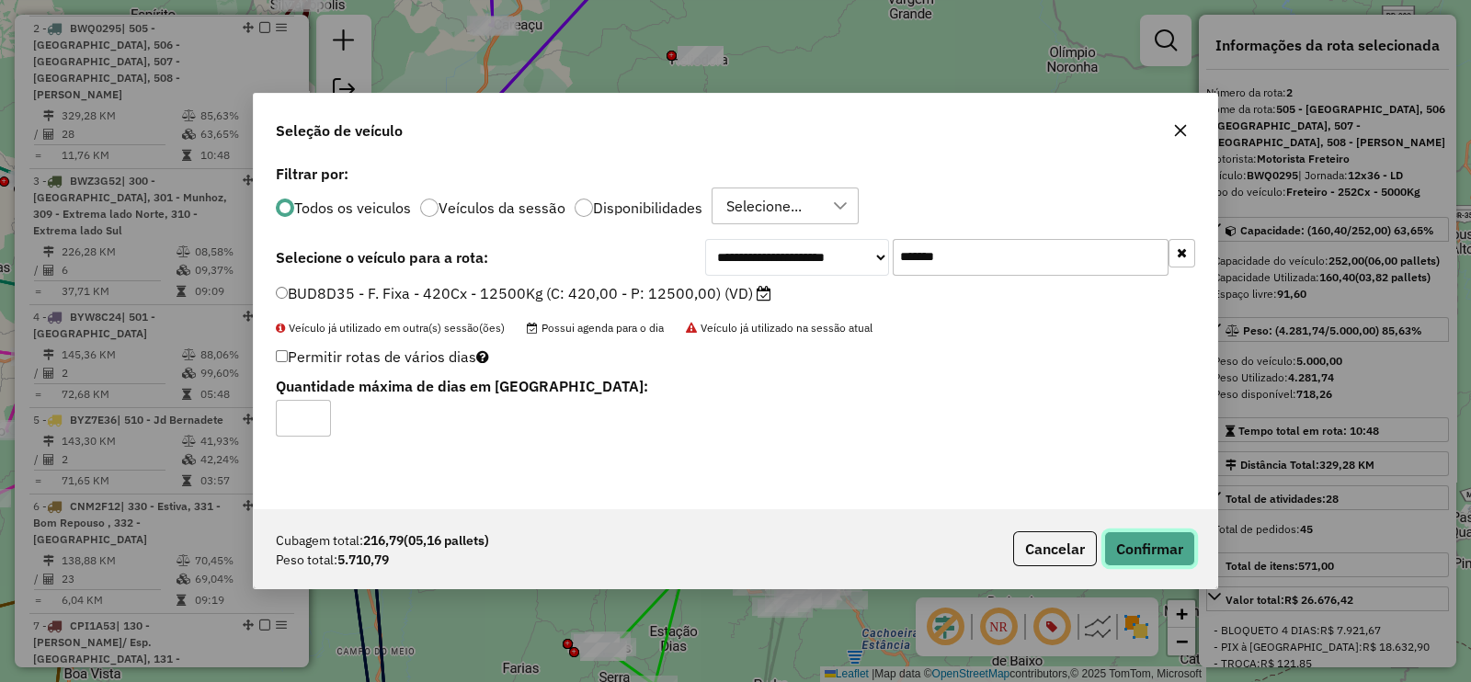
click at [1148, 549] on button "Confirmar" at bounding box center [1149, 548] width 91 height 35
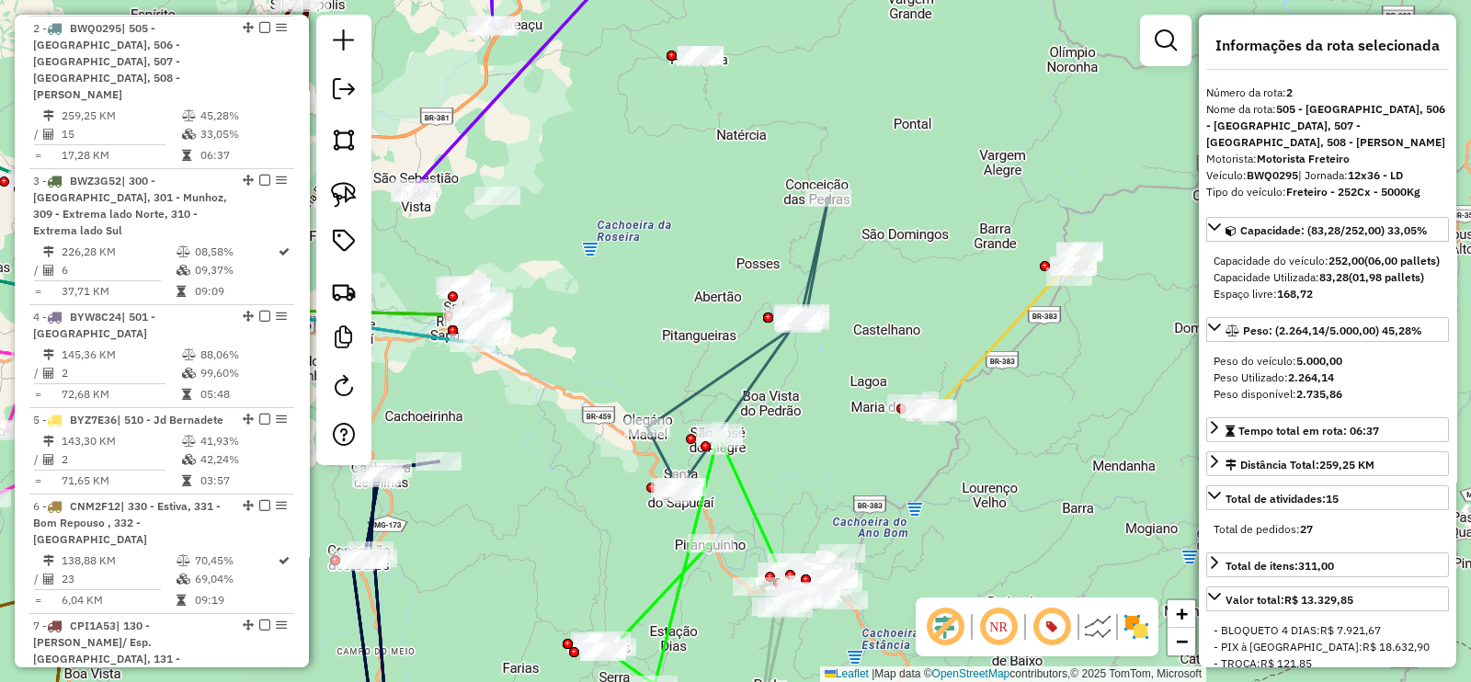
click at [977, 372] on icon at bounding box center [995, 331] width 170 height 161
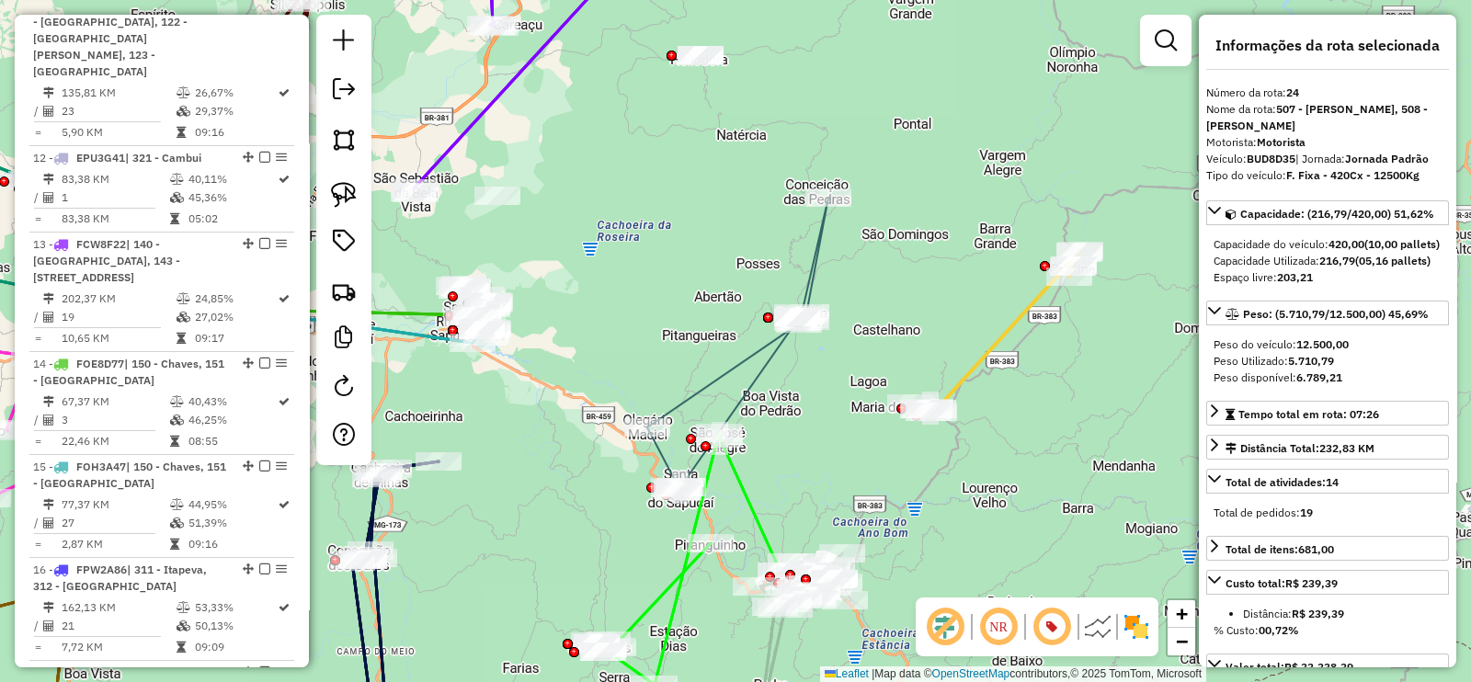
scroll to position [3195, 0]
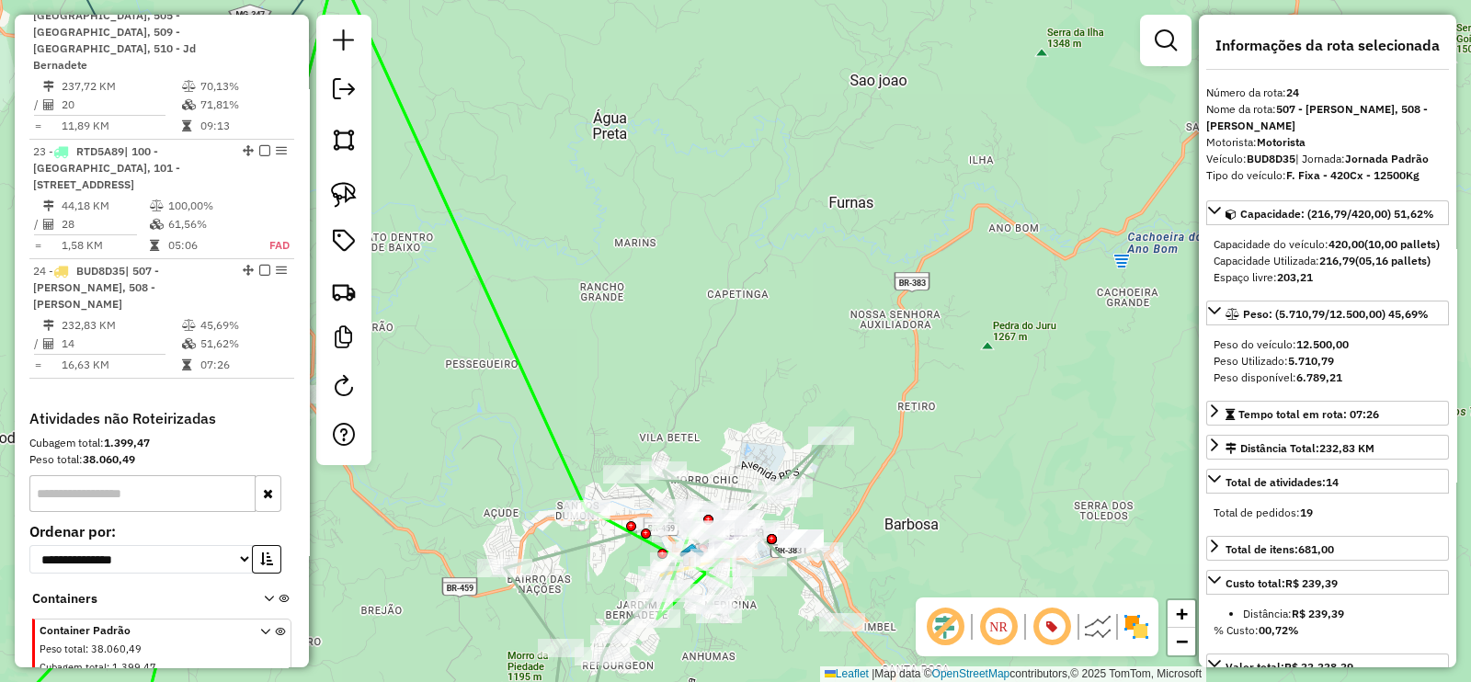
drag, startPoint x: 874, startPoint y: 531, endPoint x: 865, endPoint y: 448, distance: 84.2
click at [866, 467] on div "Janela de atendimento Grade de atendimento Capacidade Transportadoras Veículos …" at bounding box center [735, 341] width 1471 height 682
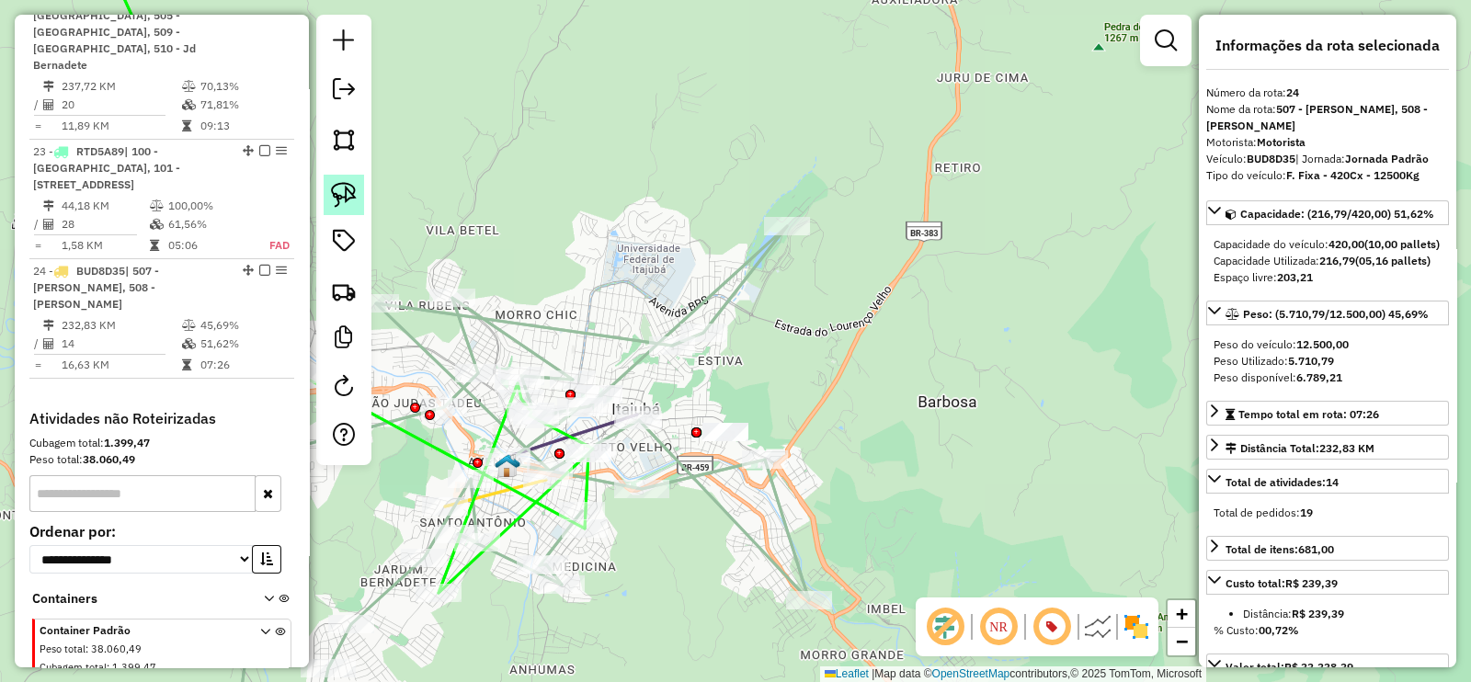
click at [354, 207] on img at bounding box center [344, 195] width 26 height 26
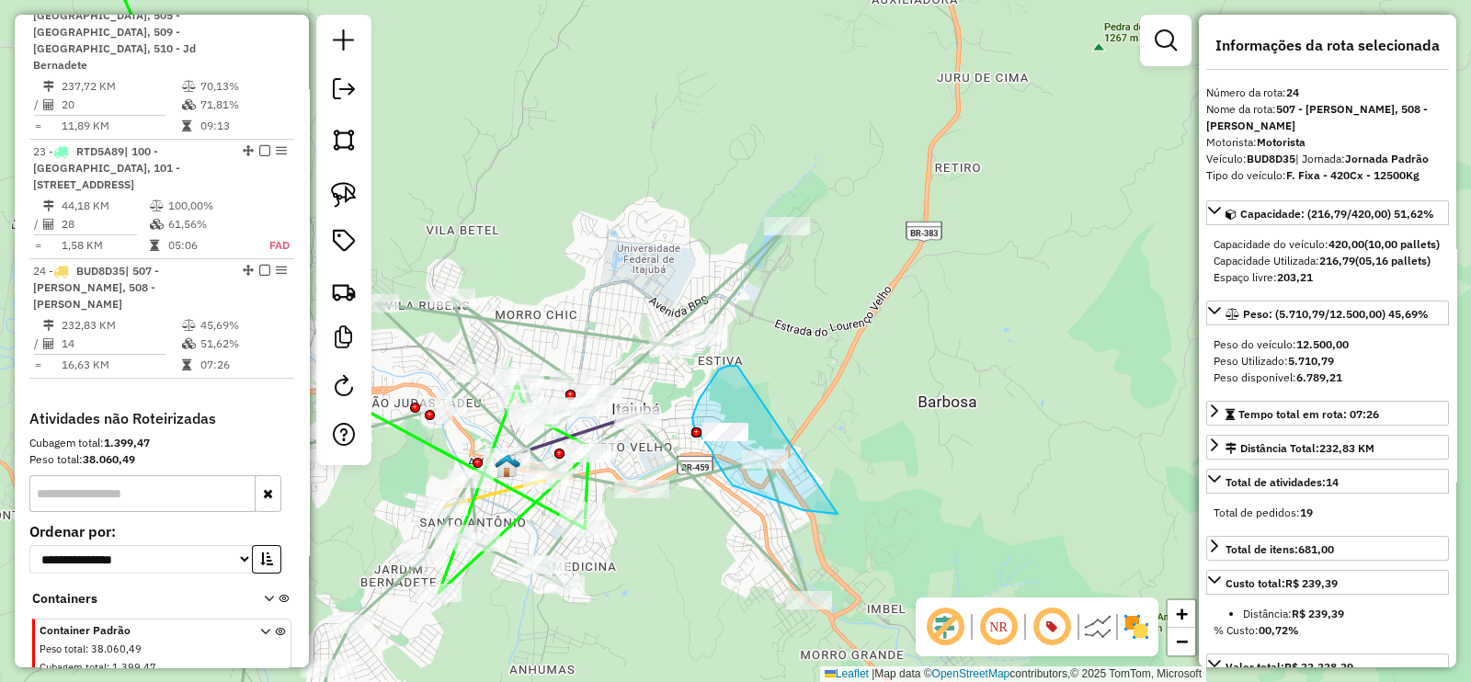
drag, startPoint x: 737, startPoint y: 366, endPoint x: 839, endPoint y: 514, distance: 179.8
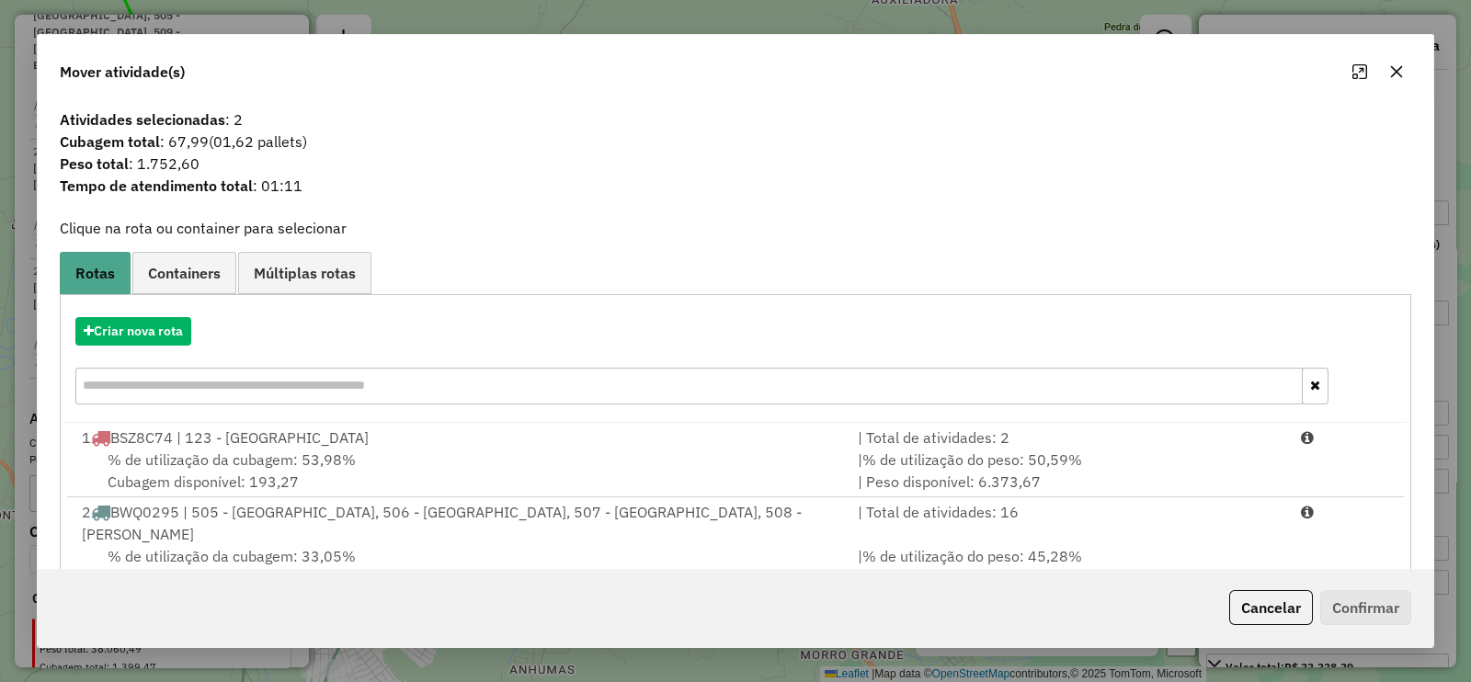
click at [1396, 84] on button "button" at bounding box center [1396, 71] width 29 height 29
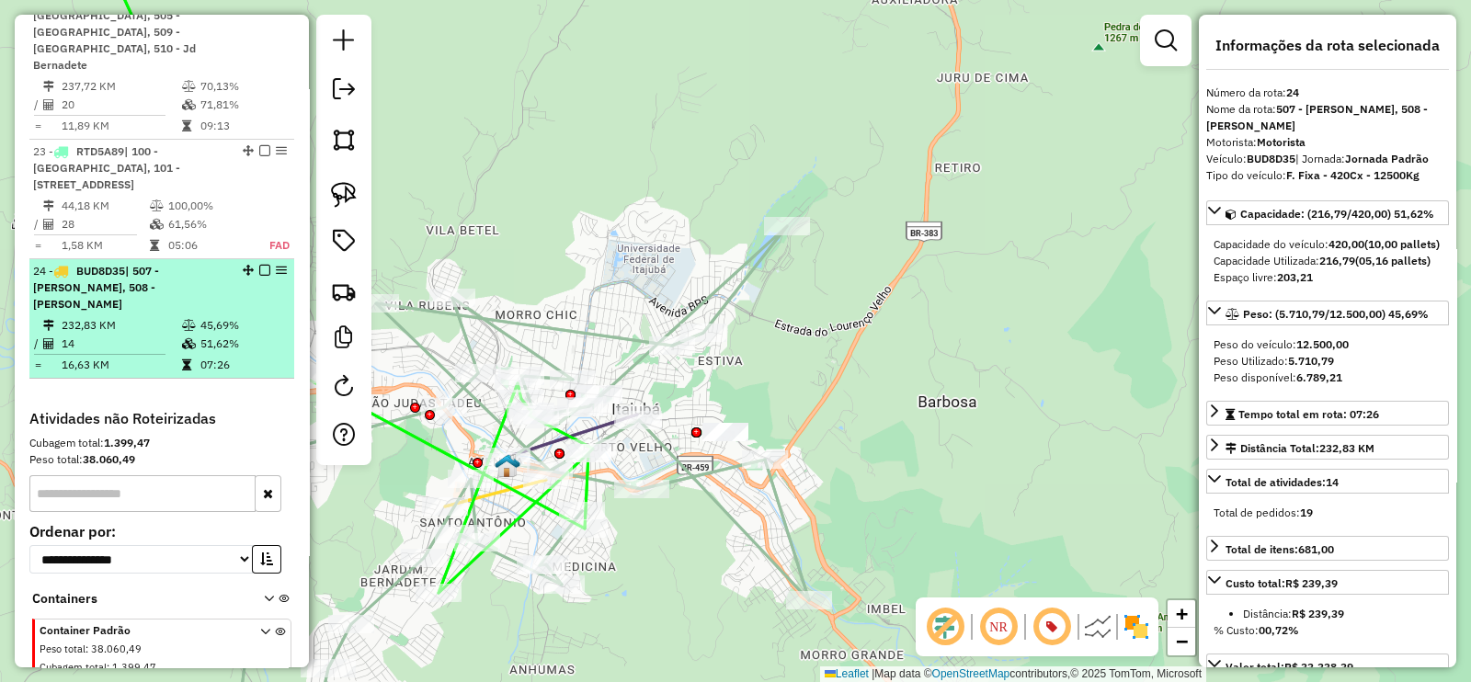
click at [227, 263] on div "24 - BUD8D35 | 507 - Maria da Fé, 508 - Cristina" at bounding box center [161, 288] width 257 height 50
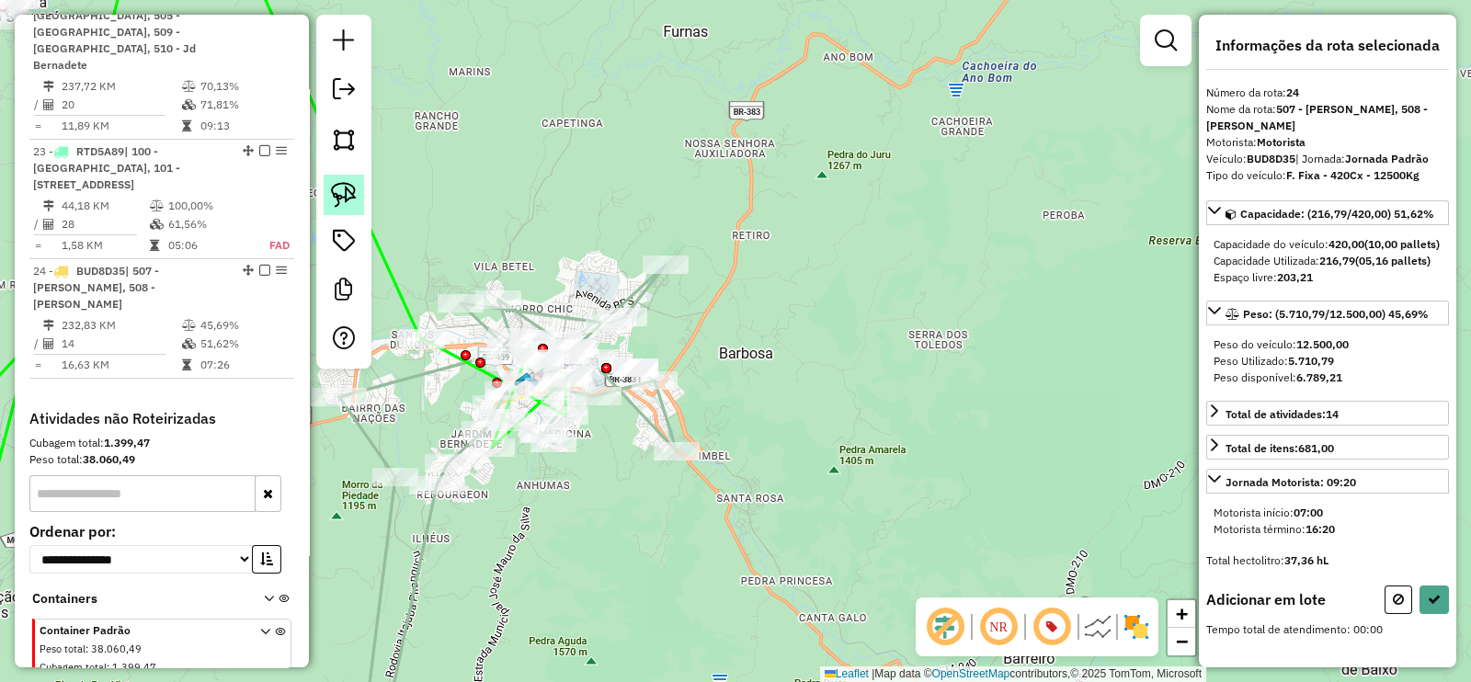
click at [345, 188] on img at bounding box center [344, 195] width 26 height 26
drag, startPoint x: 679, startPoint y: 342, endPoint x: 668, endPoint y: 414, distance: 72.5
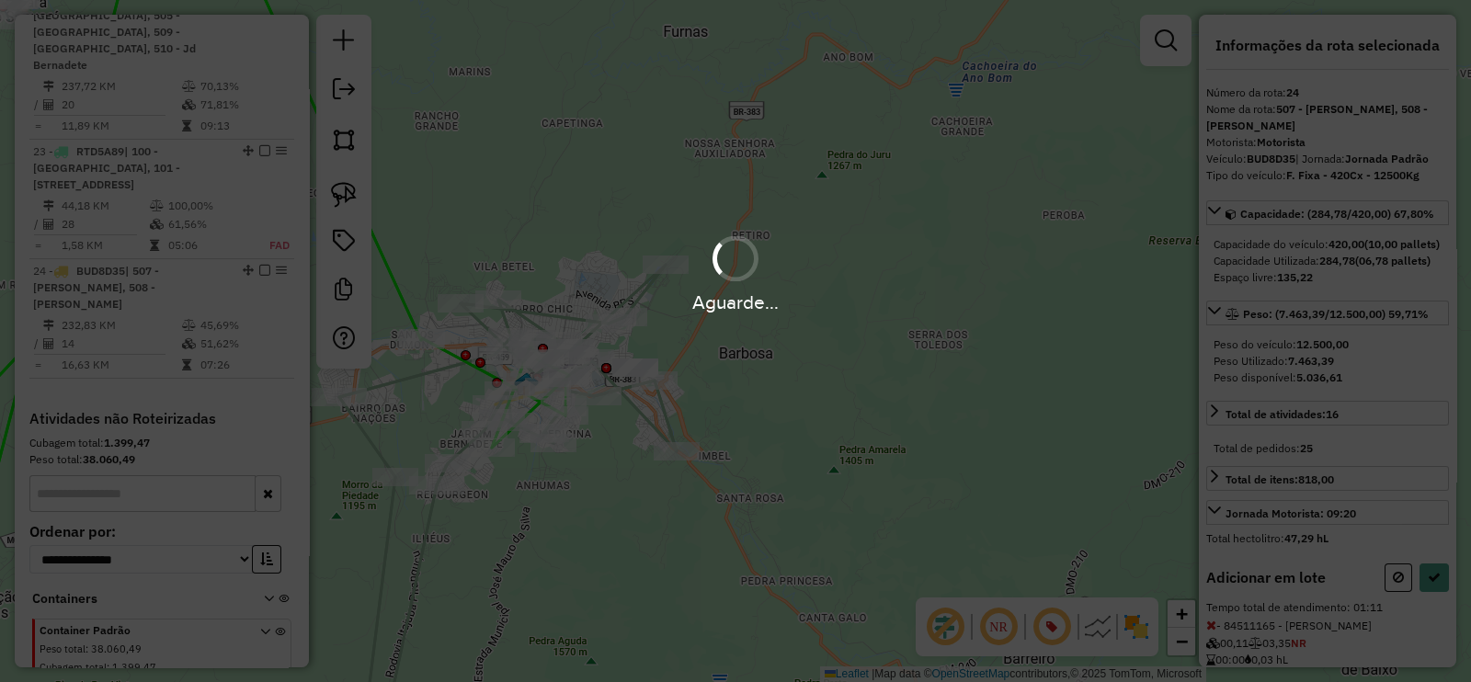
select select "**********"
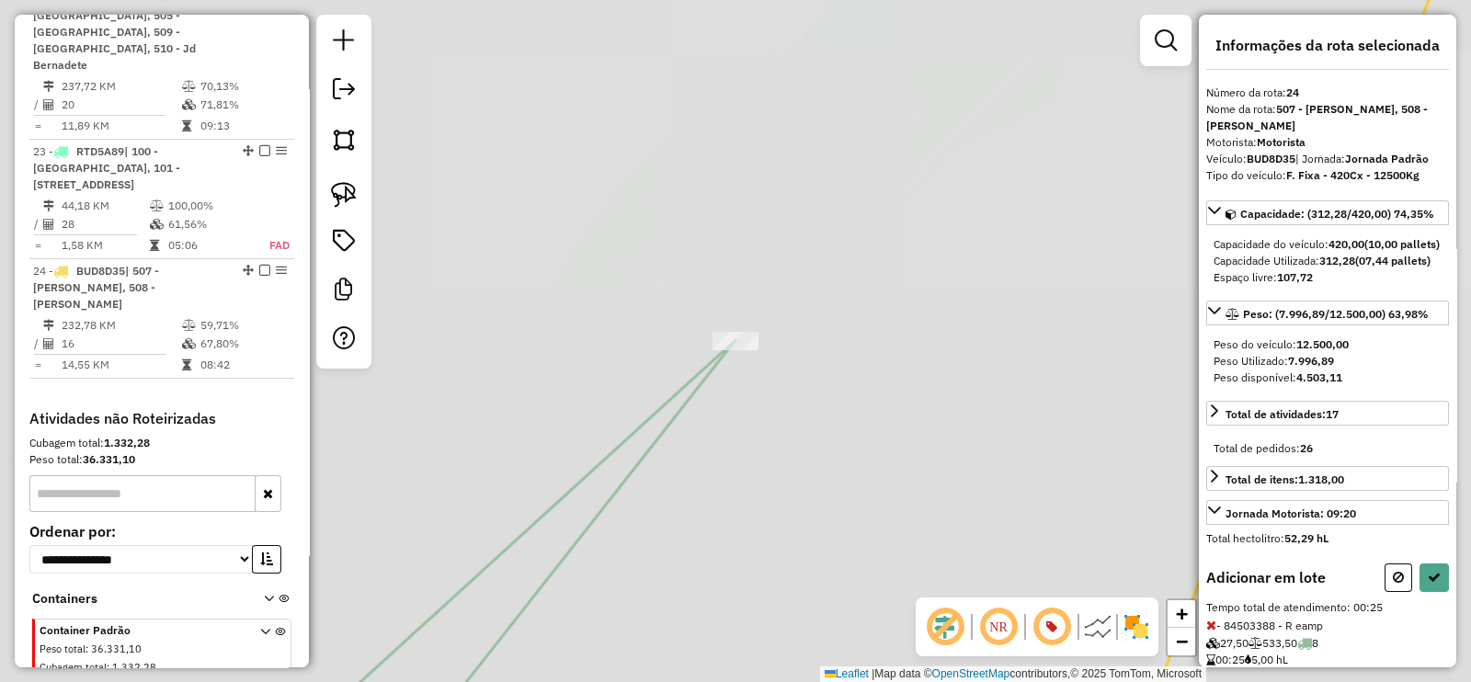
select select "**********"
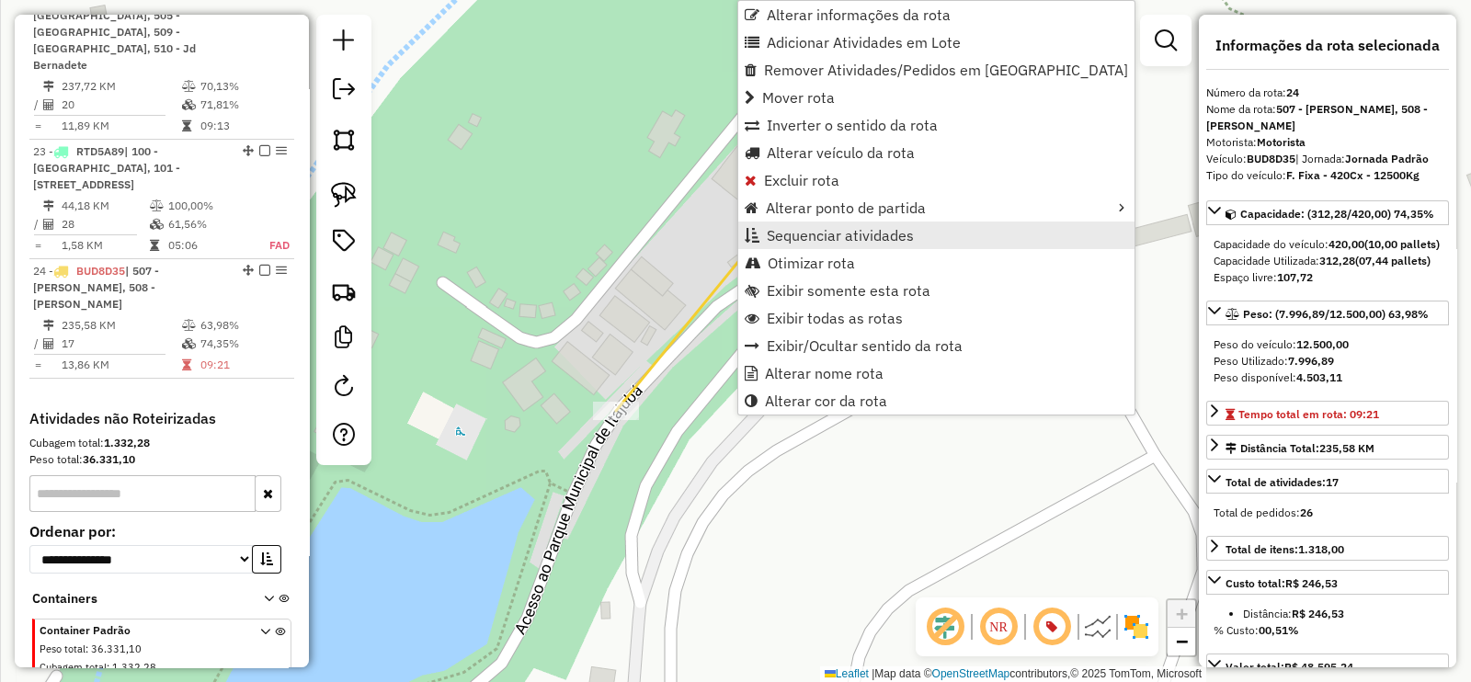
click at [896, 241] on span "Sequenciar atividades" at bounding box center [840, 235] width 147 height 15
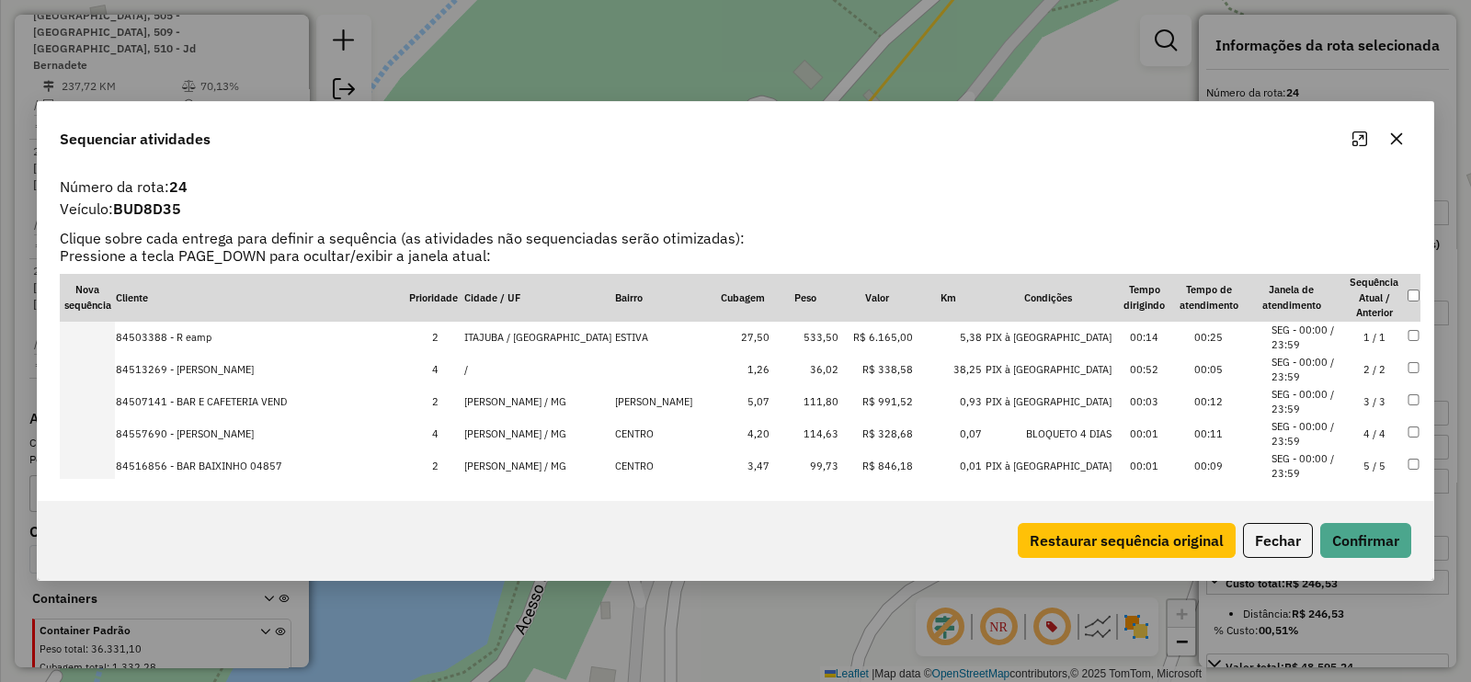
click at [1121, 540] on button "Restaurar sequência original" at bounding box center [1127, 540] width 218 height 35
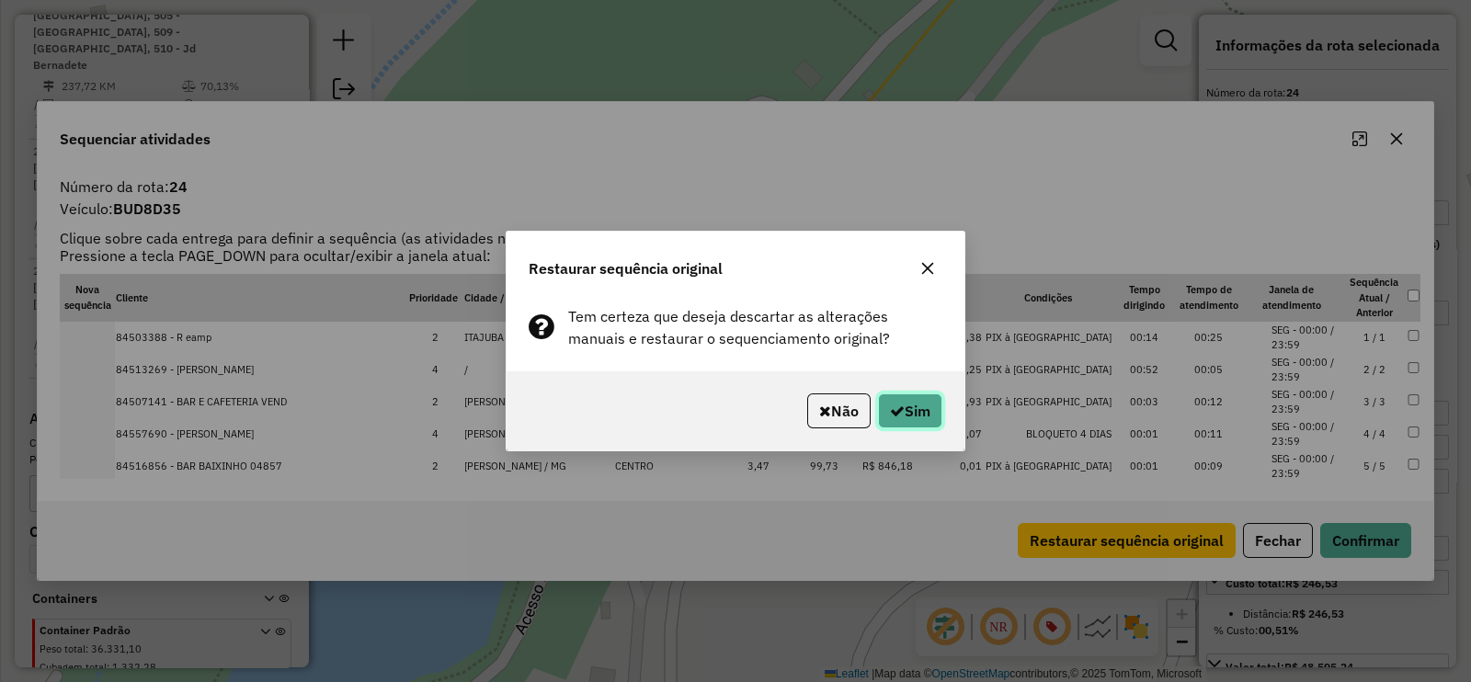
click at [890, 409] on icon "button" at bounding box center [897, 411] width 15 height 15
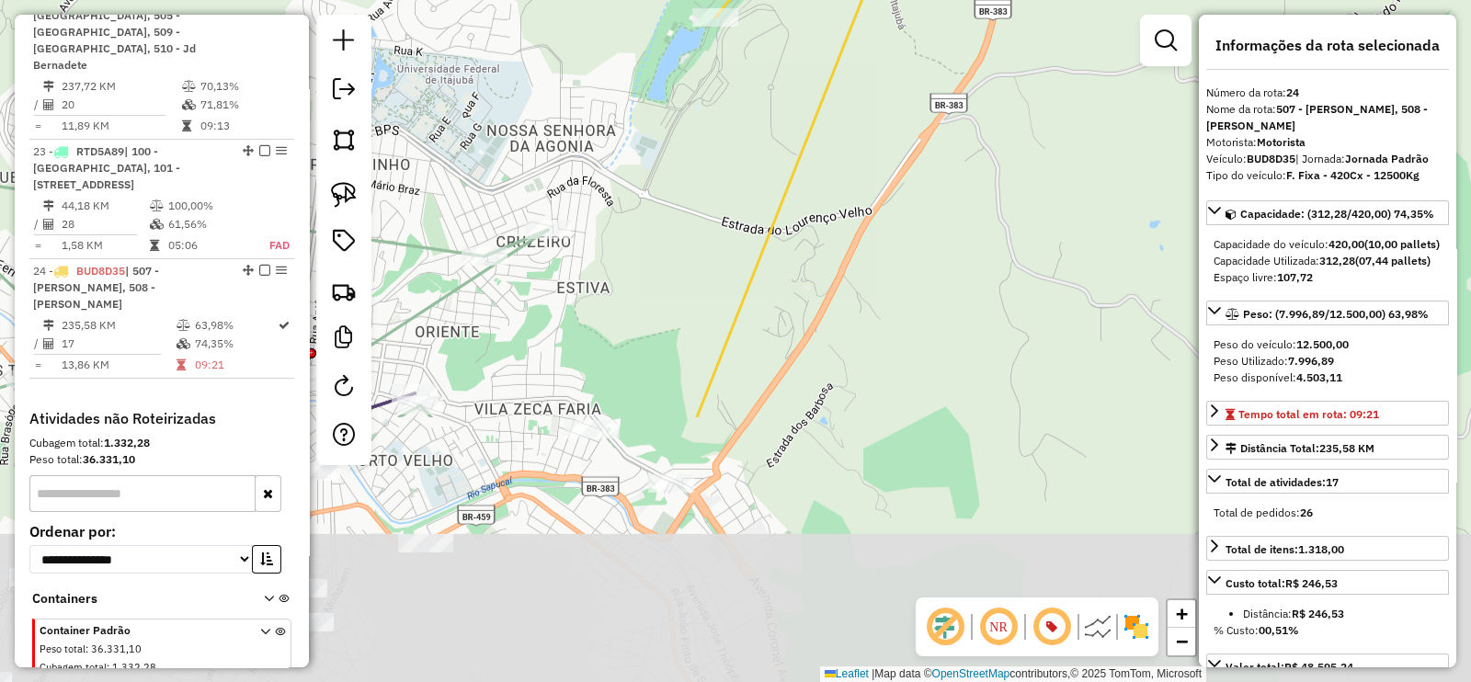
drag, startPoint x: 657, startPoint y: 415, endPoint x: 736, endPoint y: 90, distance: 334.0
click at [729, 85] on div "Janela de atendimento Grade de atendimento Capacidade Transportadoras Veículos …" at bounding box center [735, 341] width 1471 height 682
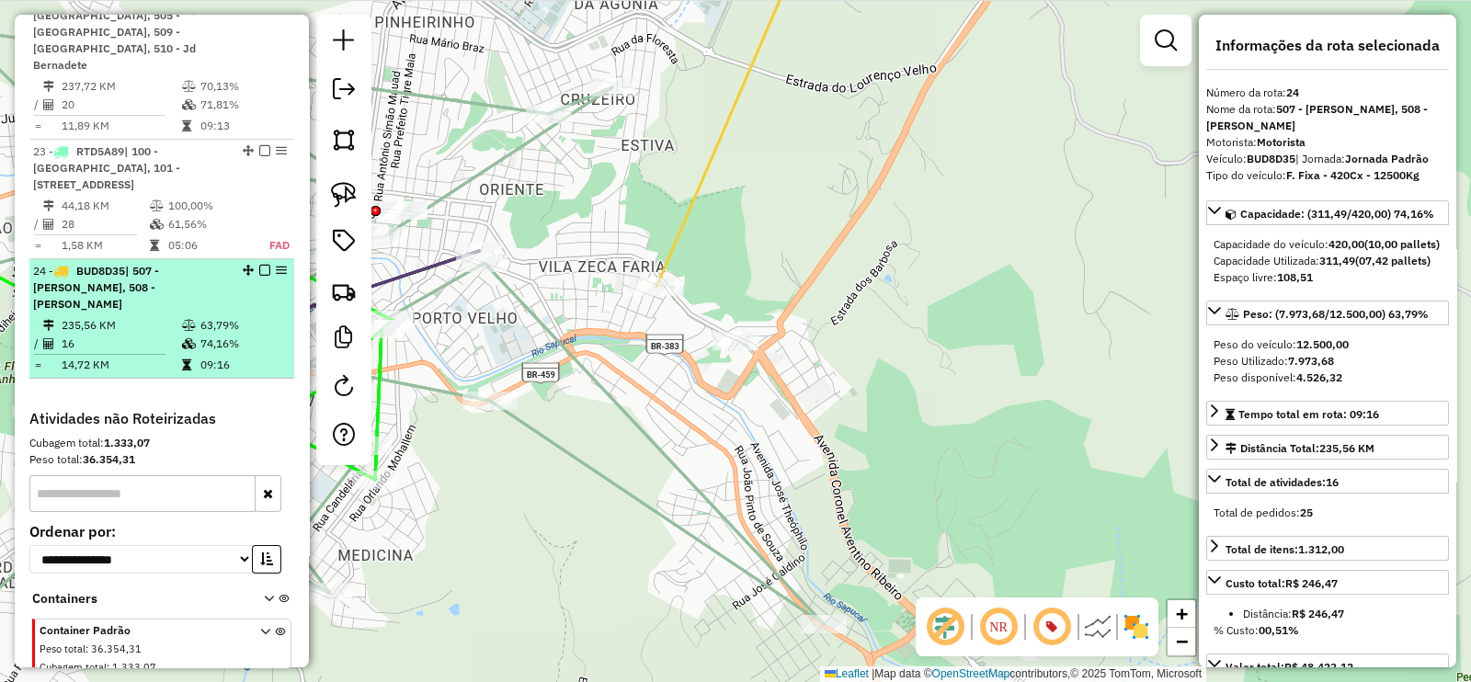
click at [259, 265] on em at bounding box center [264, 270] width 11 height 11
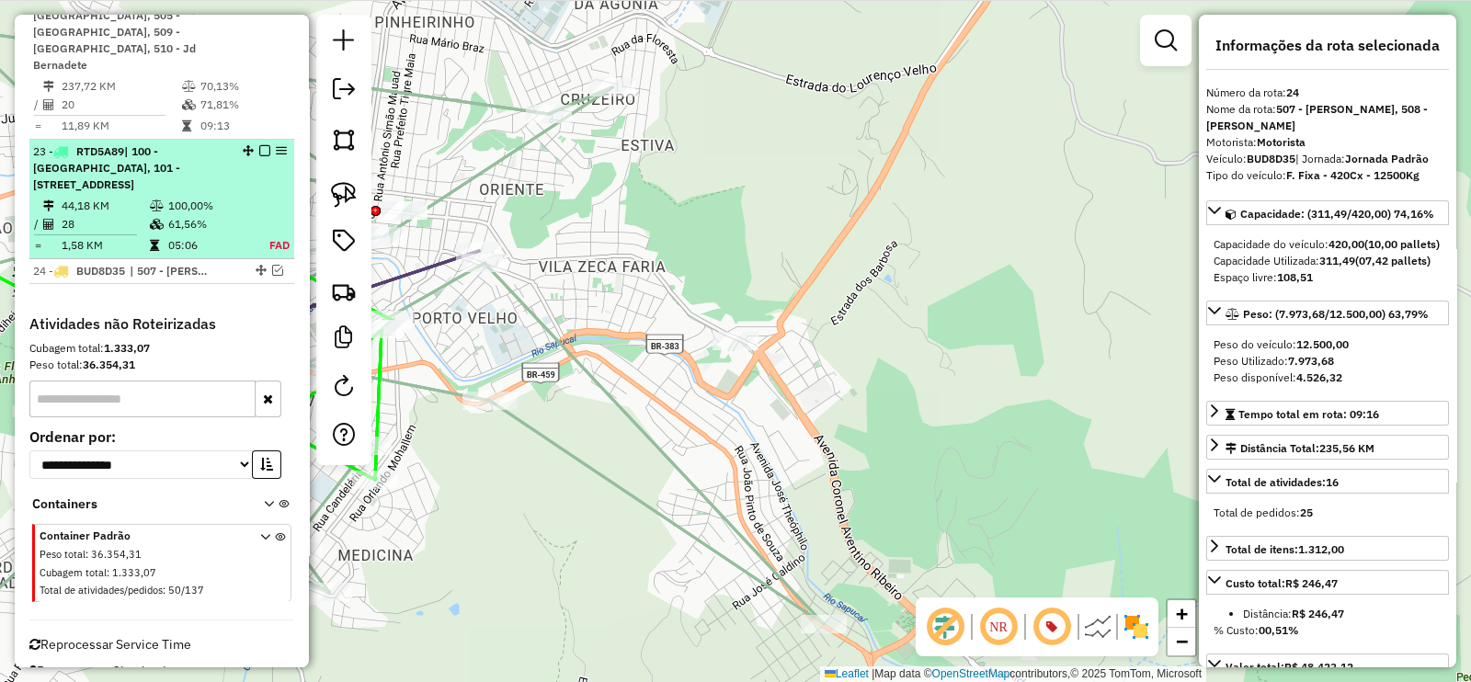
scroll to position [3117, 0]
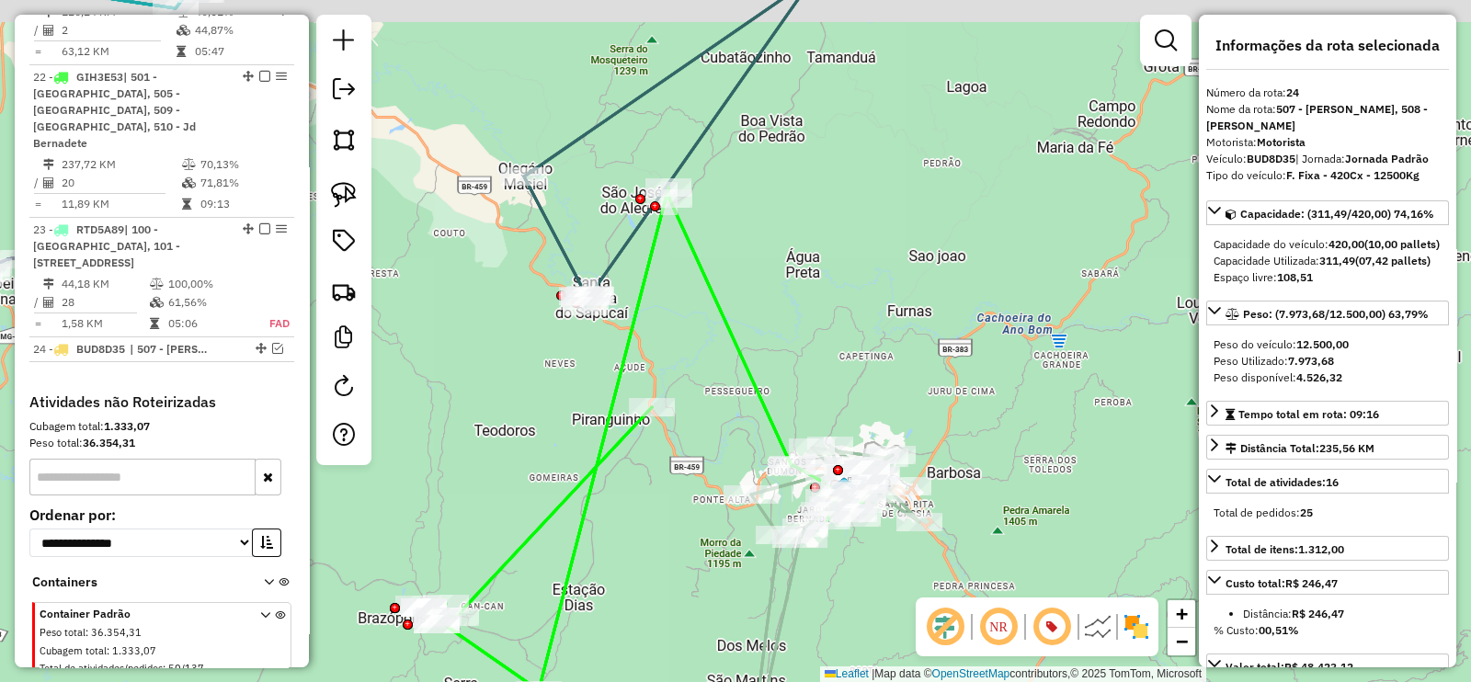
drag, startPoint x: 802, startPoint y: 291, endPoint x: 867, endPoint y: 383, distance: 112.2
click at [899, 595] on div "Janela de atendimento Grade de atendimento Capacidade Transportadoras Veículos …" at bounding box center [735, 341] width 1471 height 682
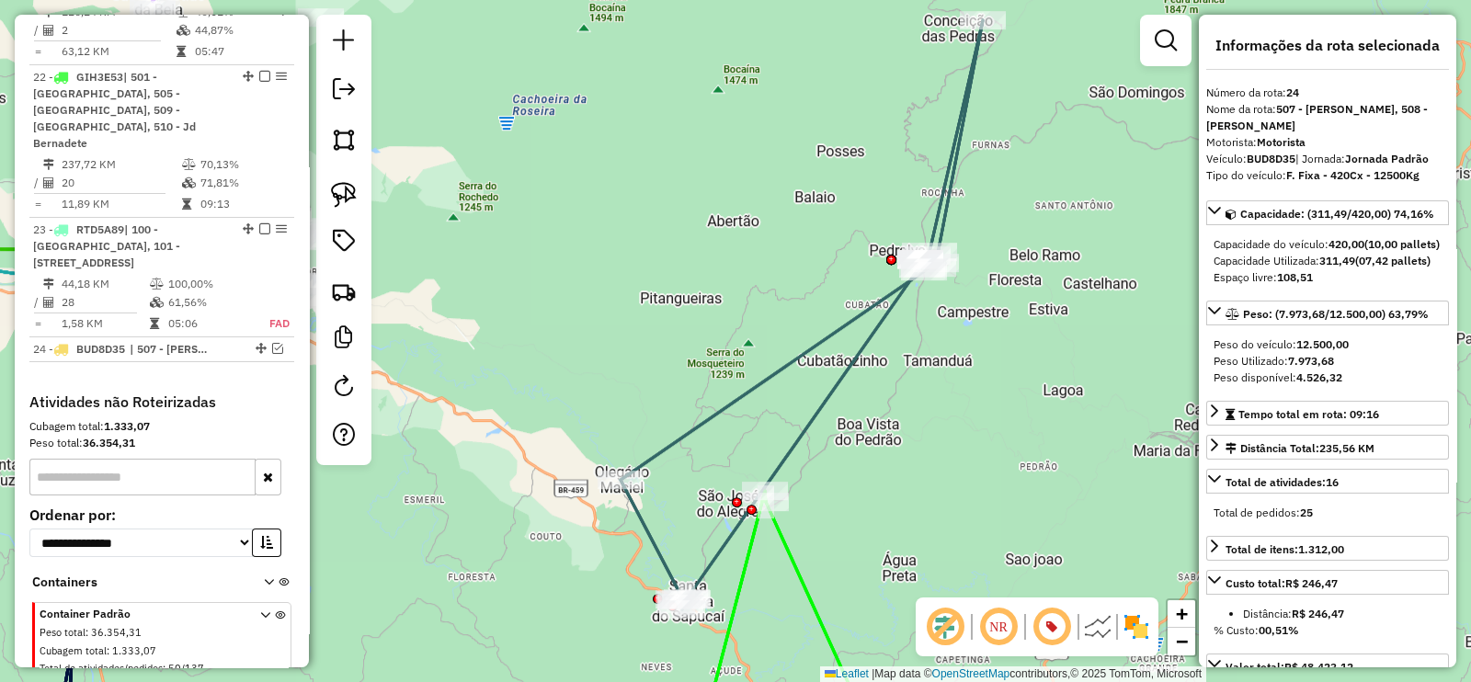
click at [862, 321] on icon at bounding box center [801, 314] width 362 height 589
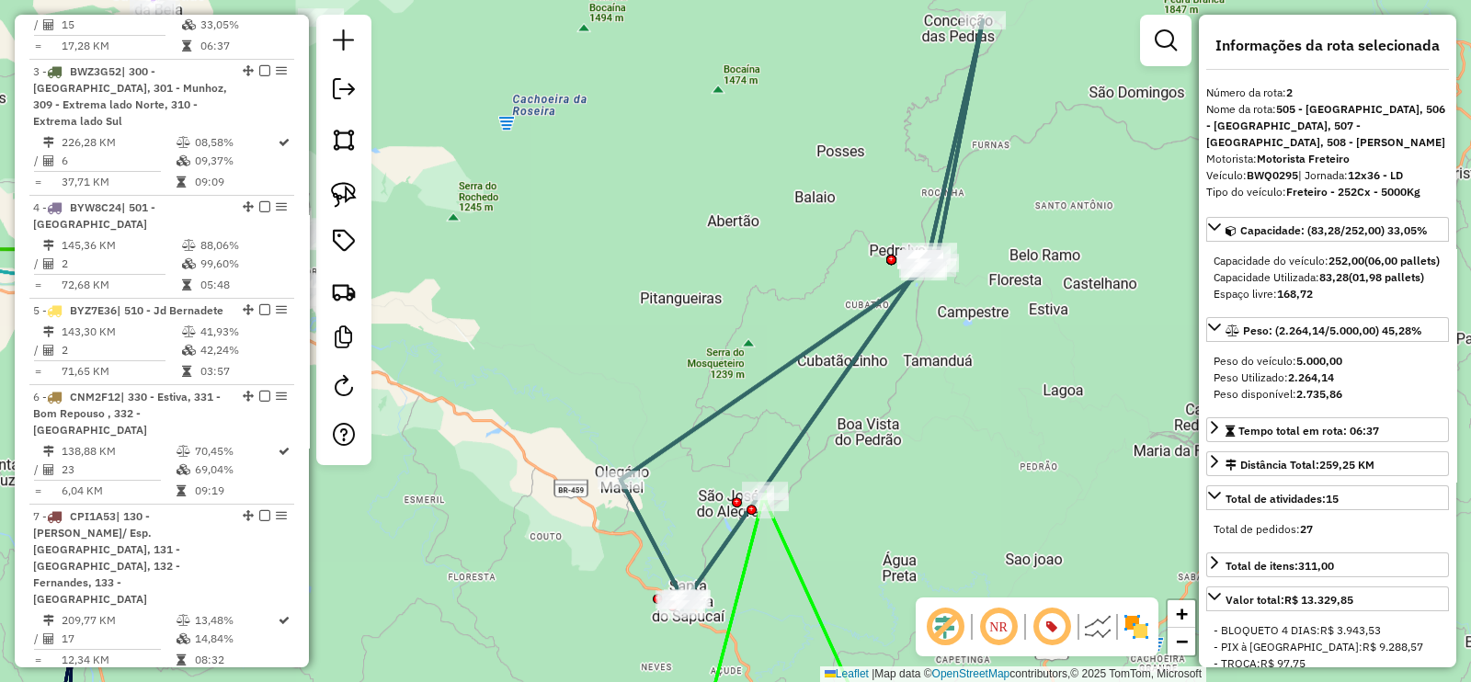
scroll to position [859, 0]
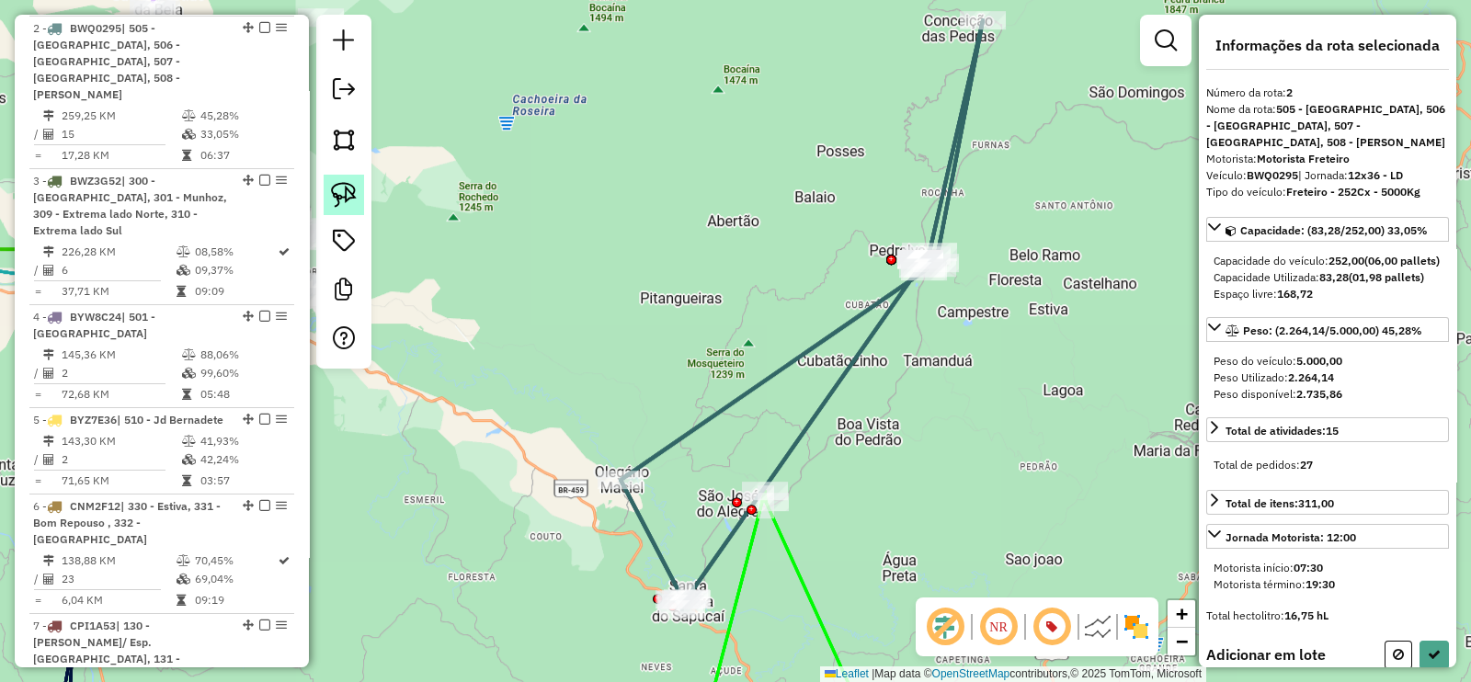
click at [331, 184] on img at bounding box center [344, 195] width 26 height 26
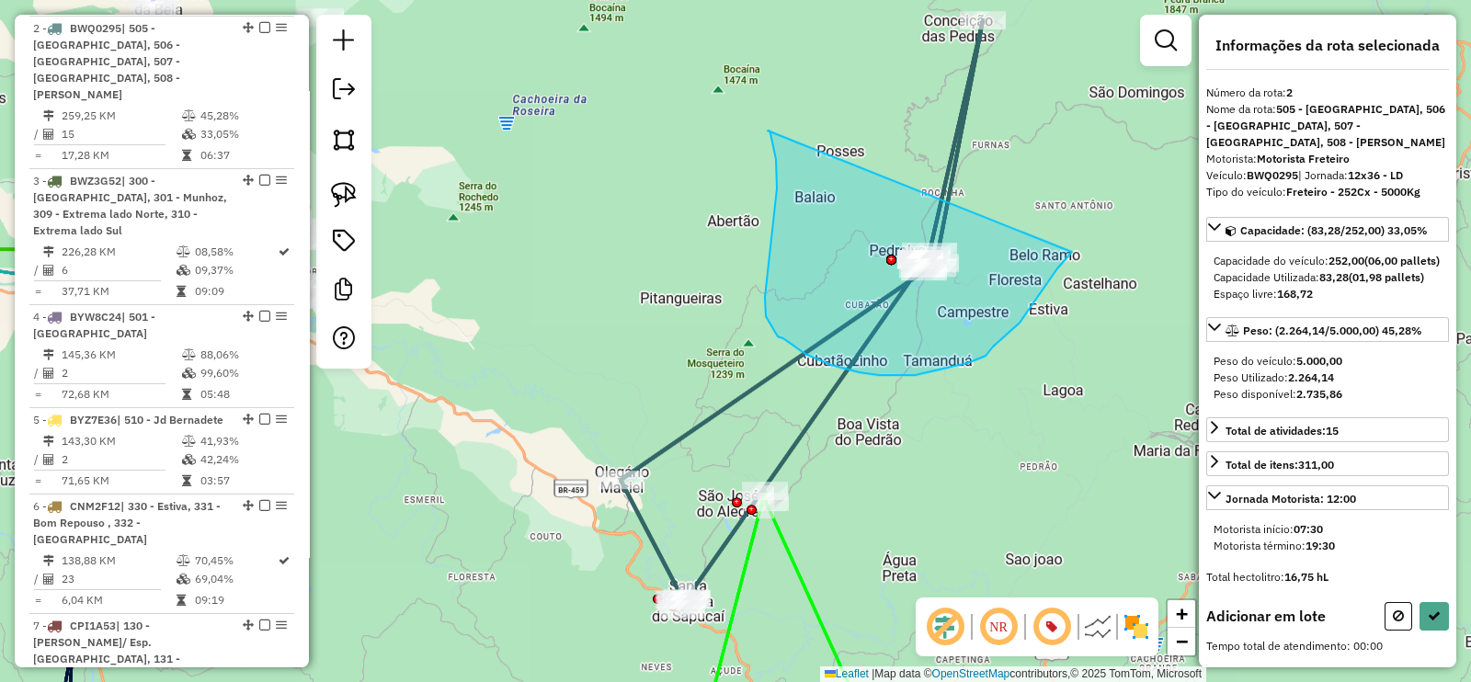
drag, startPoint x: 770, startPoint y: 137, endPoint x: 1072, endPoint y: 252, distance: 322.7
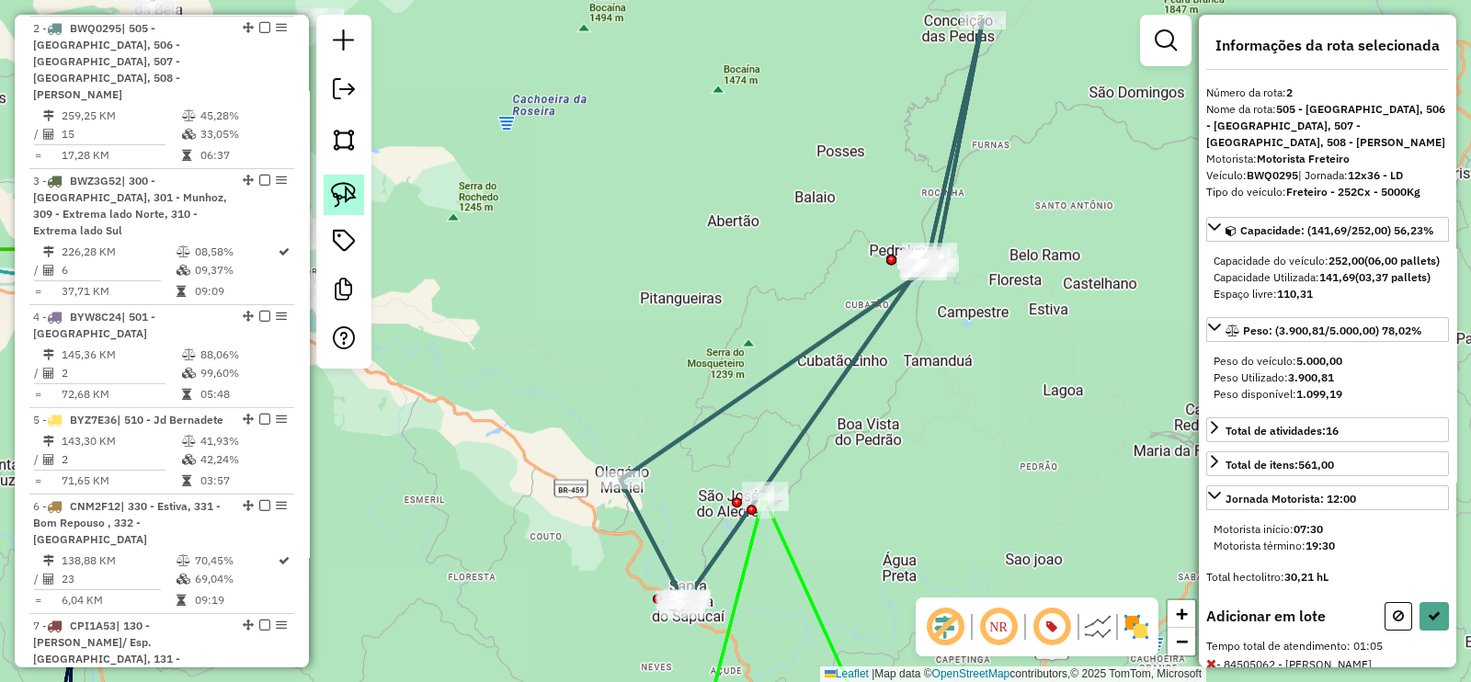
click at [333, 200] on img at bounding box center [344, 195] width 26 height 26
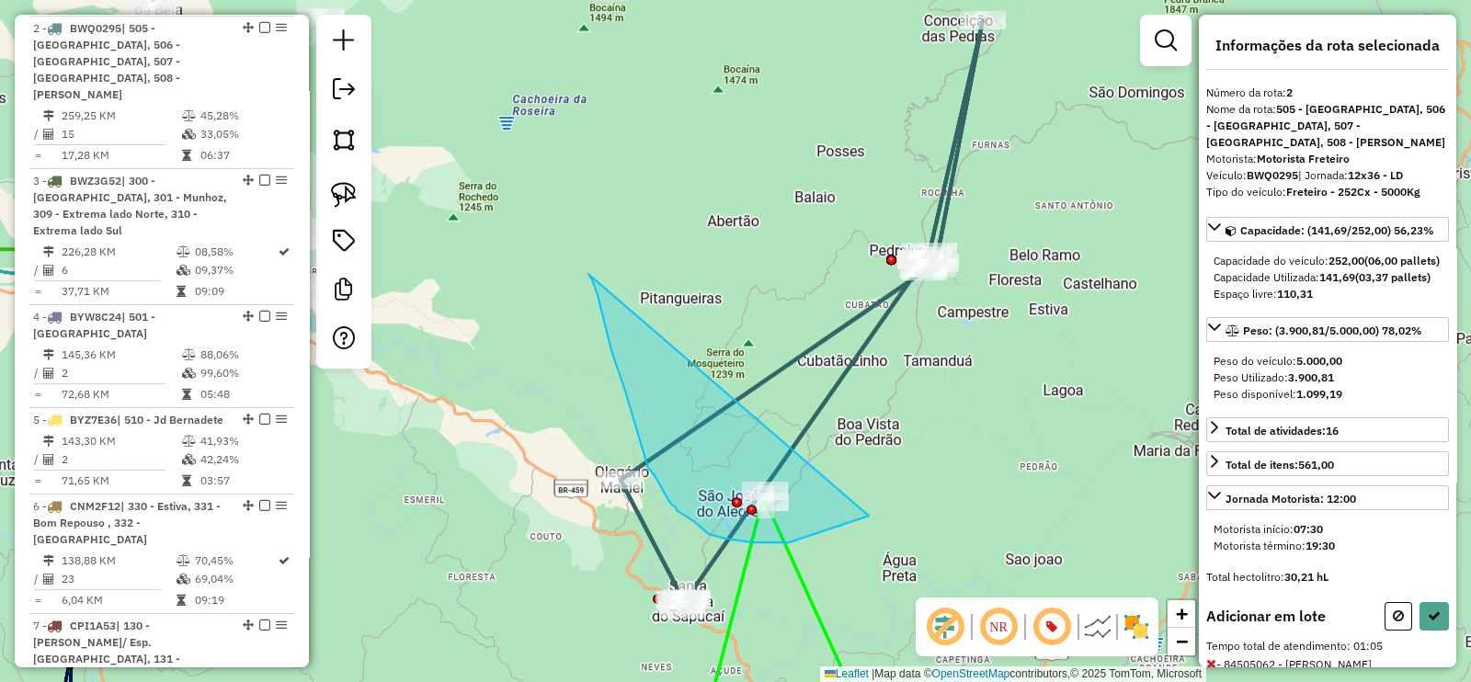
drag, startPoint x: 597, startPoint y: 295, endPoint x: 869, endPoint y: 516, distance: 349.6
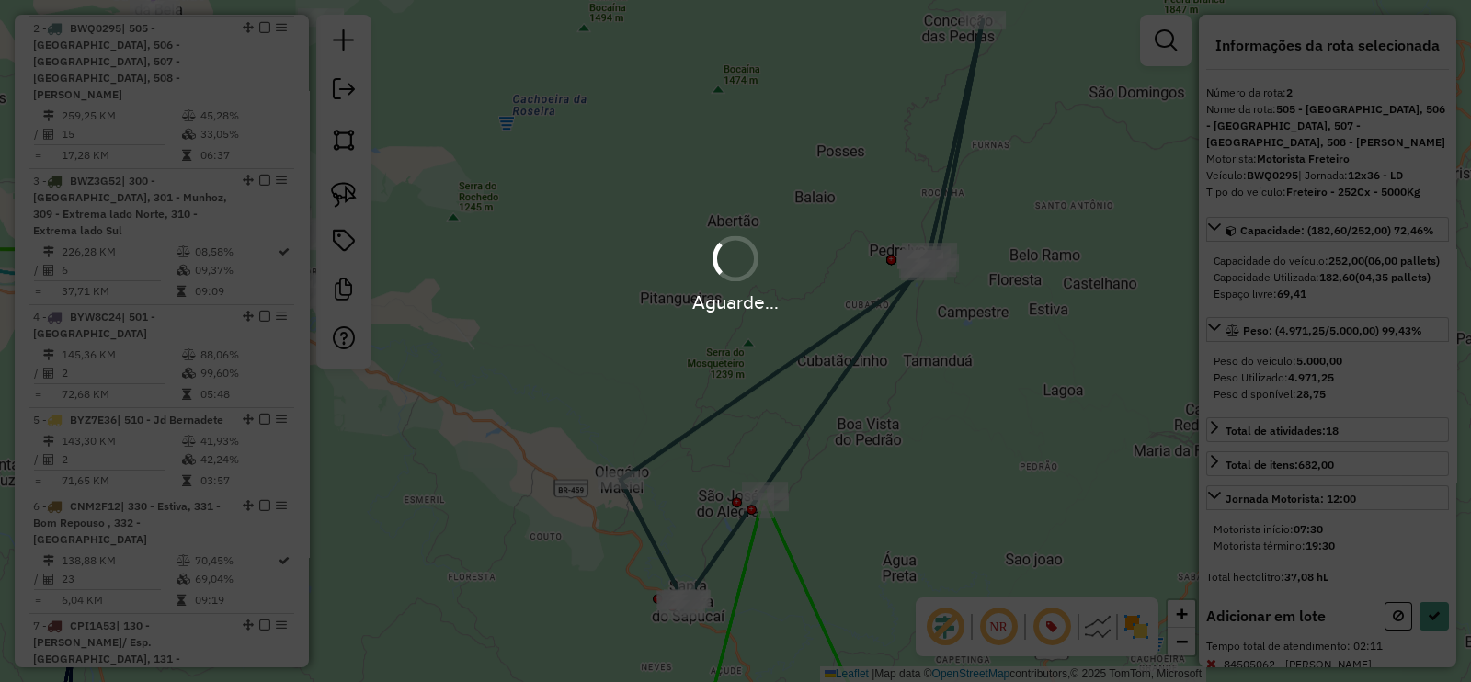
select select "**********"
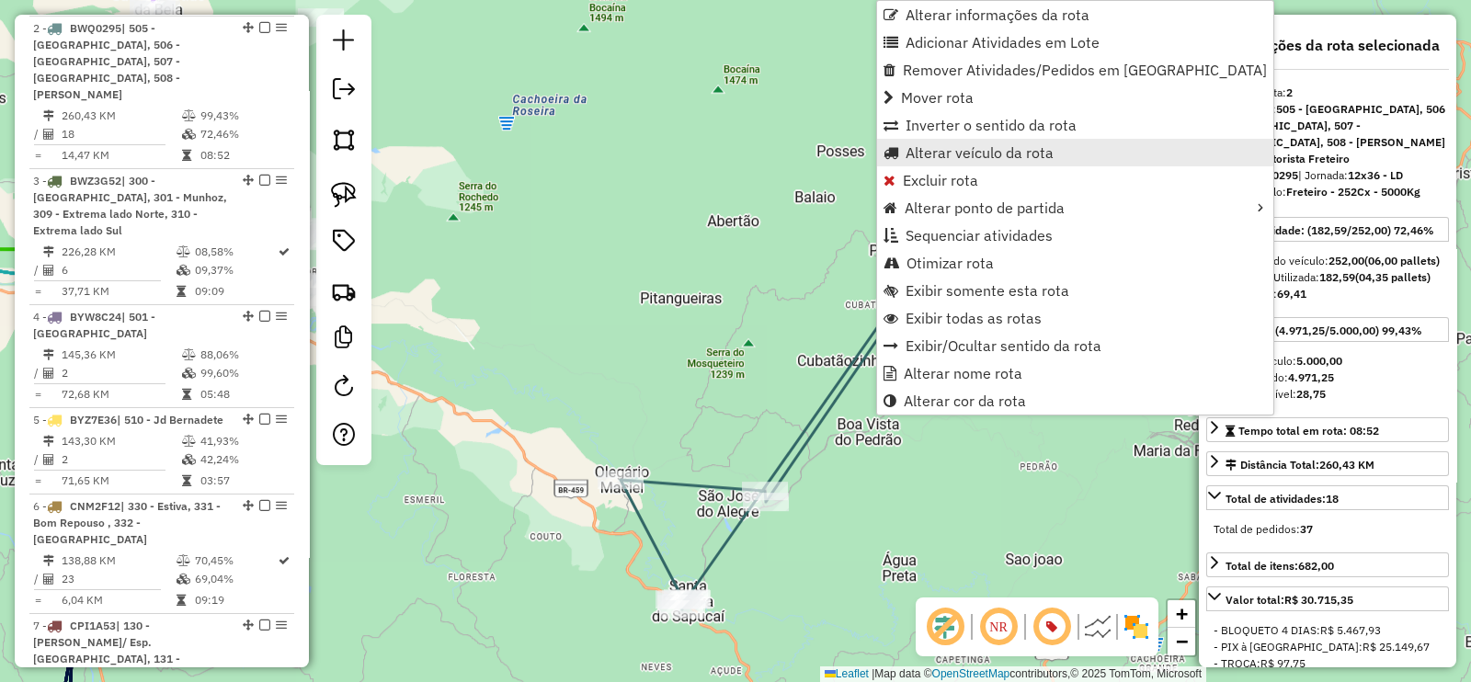
click at [997, 163] on link "Alterar veículo da rota" at bounding box center [1075, 153] width 396 height 28
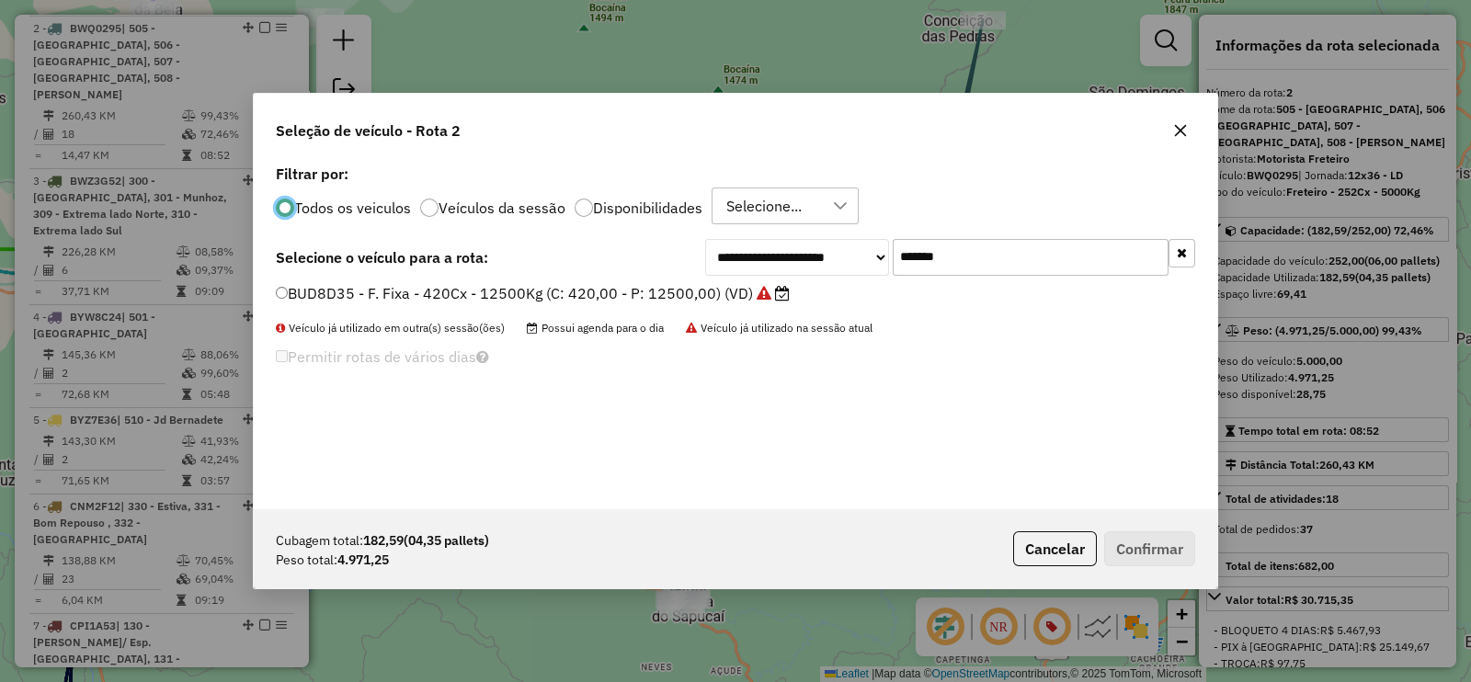
scroll to position [9, 6]
drag, startPoint x: 915, startPoint y: 274, endPoint x: 777, endPoint y: 253, distance: 139.5
click at [777, 253] on div "**********" at bounding box center [950, 257] width 490 height 37
paste input "text"
type input "*******"
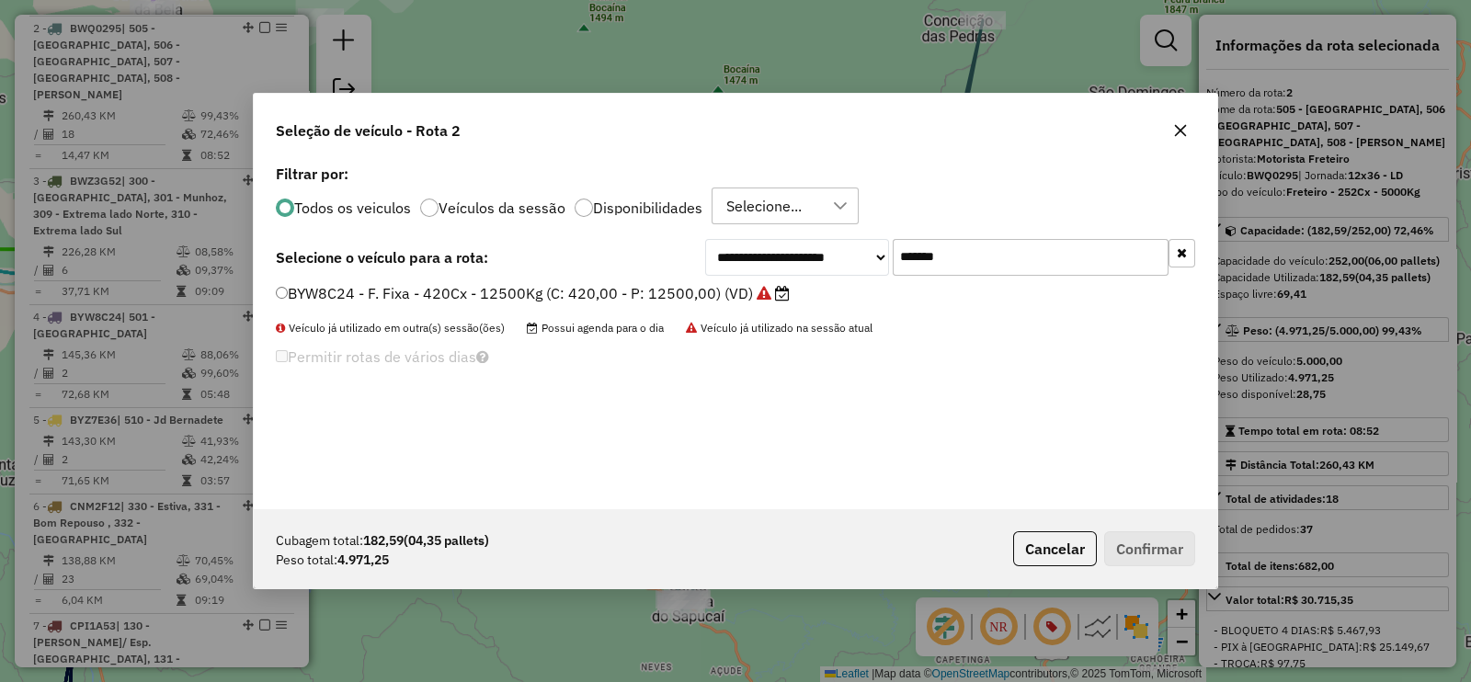
click at [726, 284] on label "BYW8C24 - F. Fixa - 420Cx - 12500Kg (C: 420,00 - P: 12500,00) (VD)" at bounding box center [533, 293] width 514 height 22
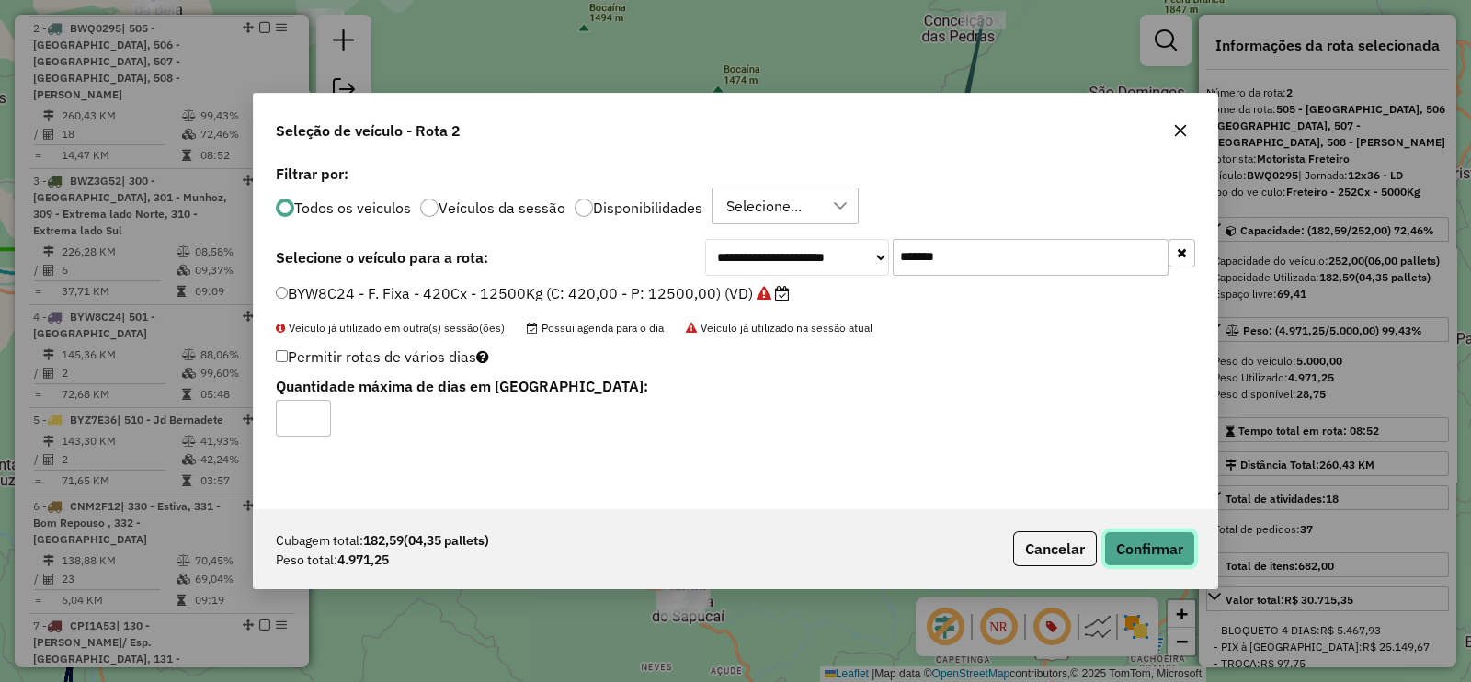
click at [1166, 536] on button "Confirmar" at bounding box center [1149, 548] width 91 height 35
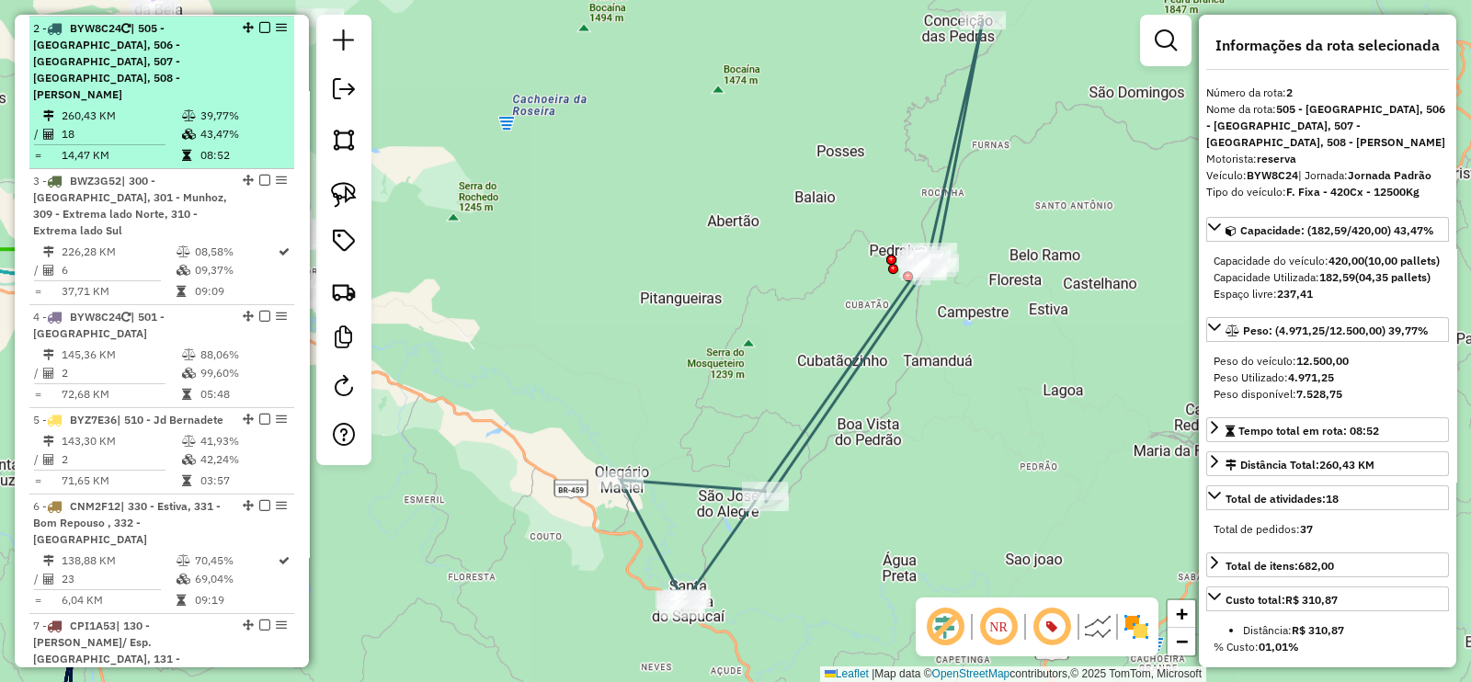
click at [259, 22] on em at bounding box center [264, 27] width 11 height 11
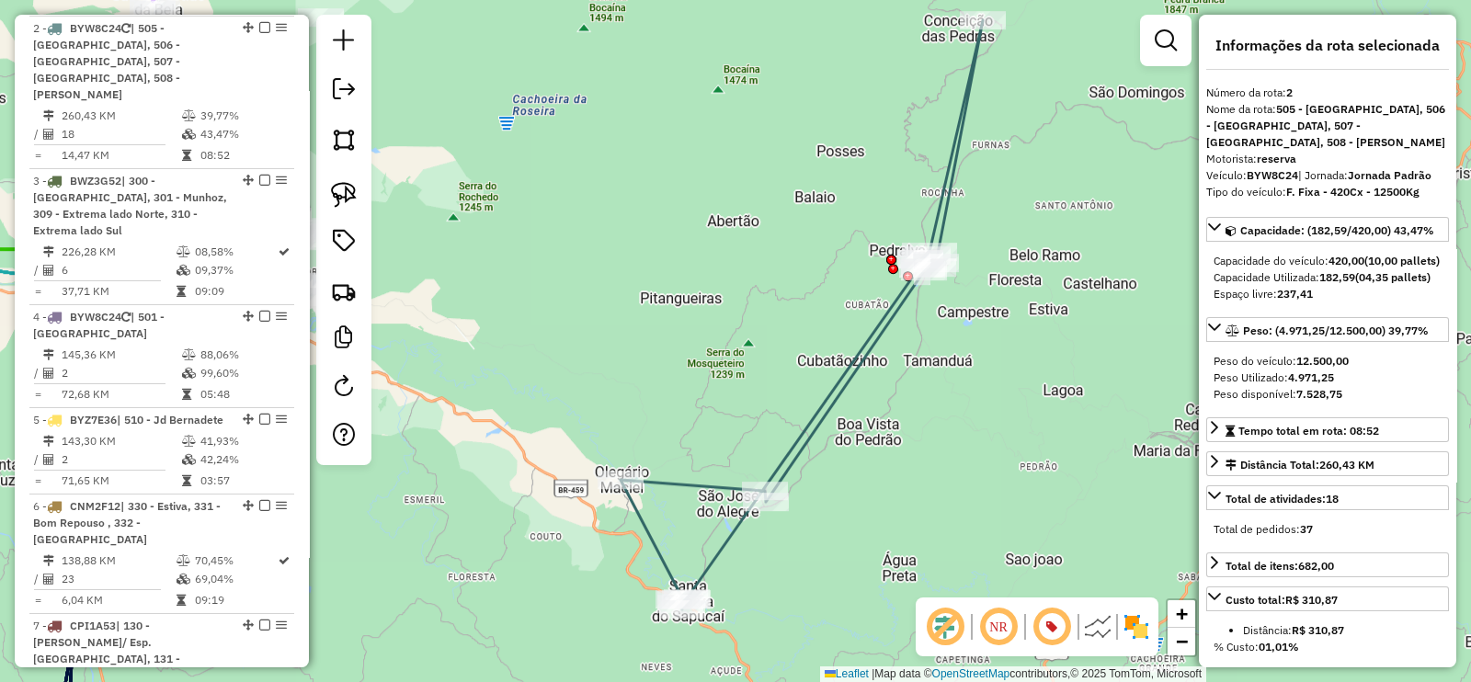
scroll to position [765, 0]
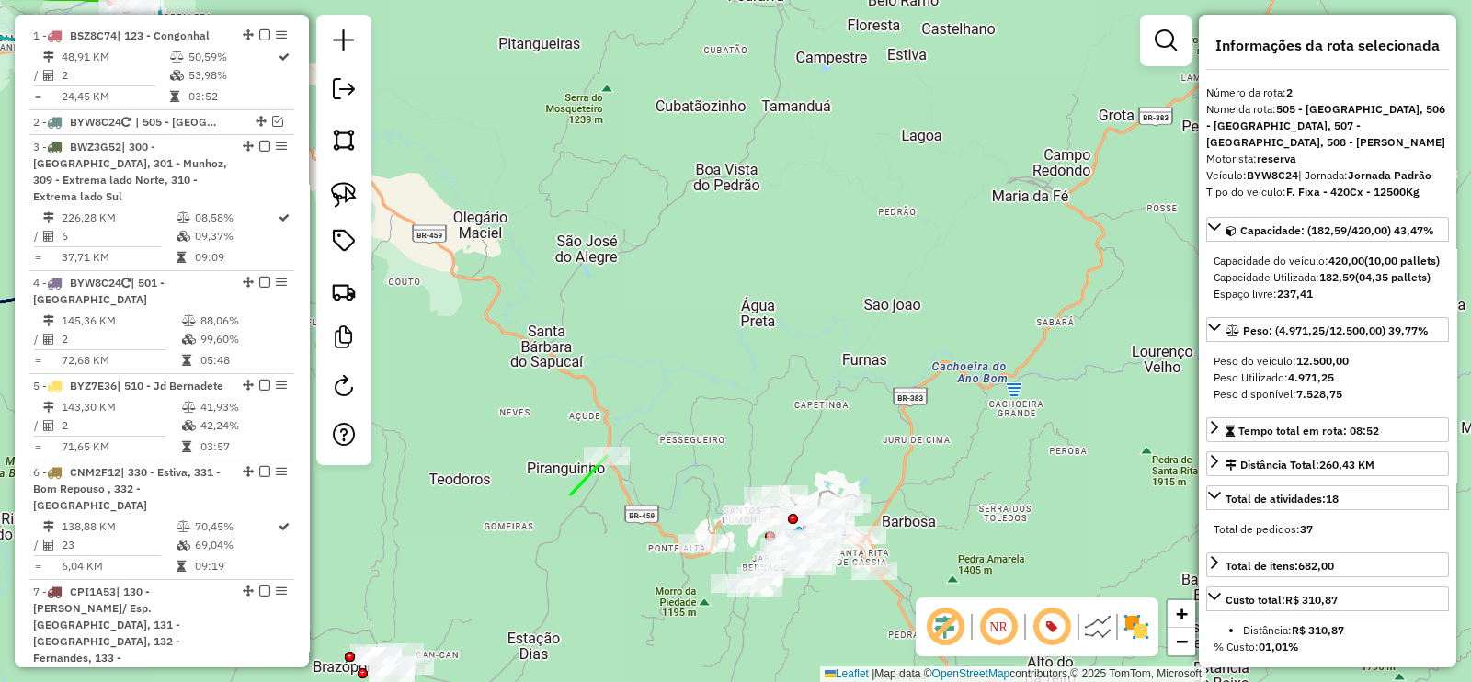
drag, startPoint x: 824, startPoint y: 423, endPoint x: 684, endPoint y: 121, distance: 332.3
click at [683, 156] on div "Janela de atendimento Grade de atendimento Capacidade Transportadoras Veículos …" at bounding box center [735, 341] width 1471 height 682
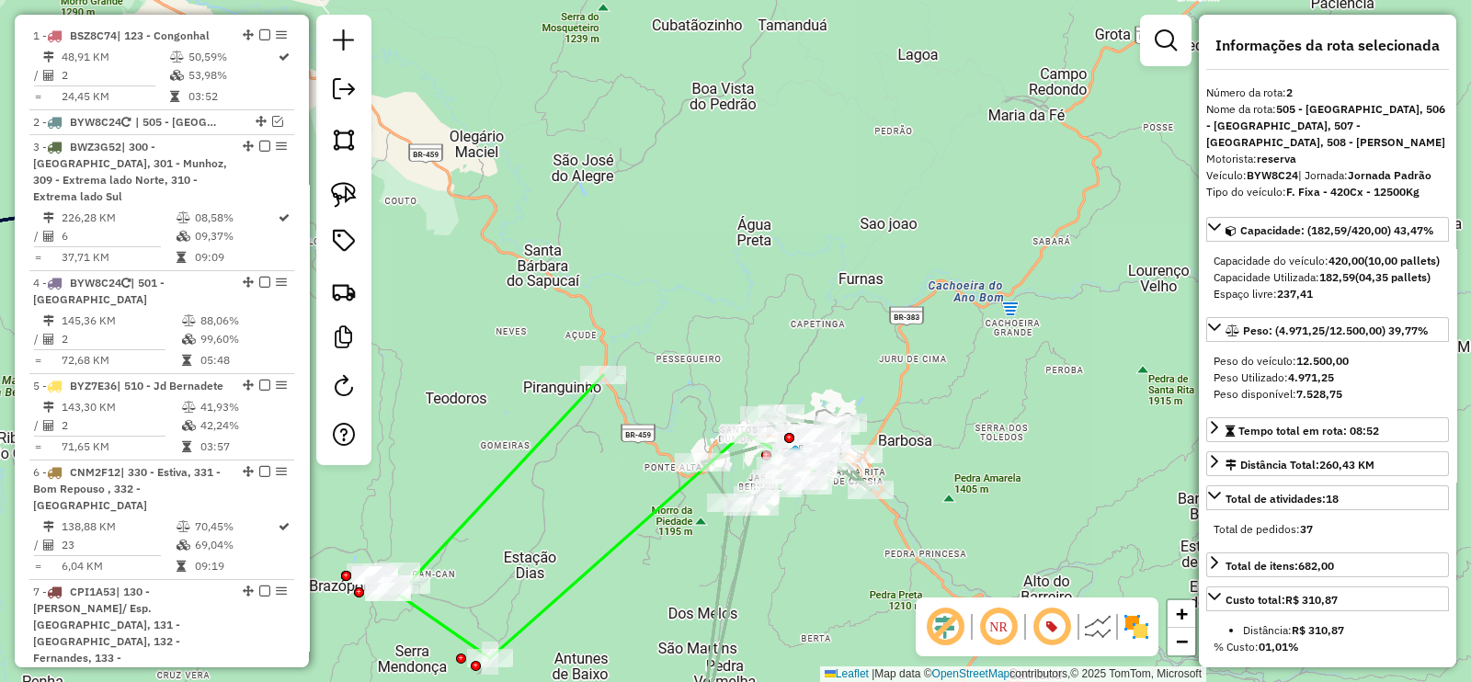
drag, startPoint x: 670, startPoint y: 256, endPoint x: 700, endPoint y: 165, distance: 95.6
click at [688, 147] on div "Janela de atendimento Grade de atendimento Capacidade Transportadoras Veículos …" at bounding box center [735, 341] width 1471 height 682
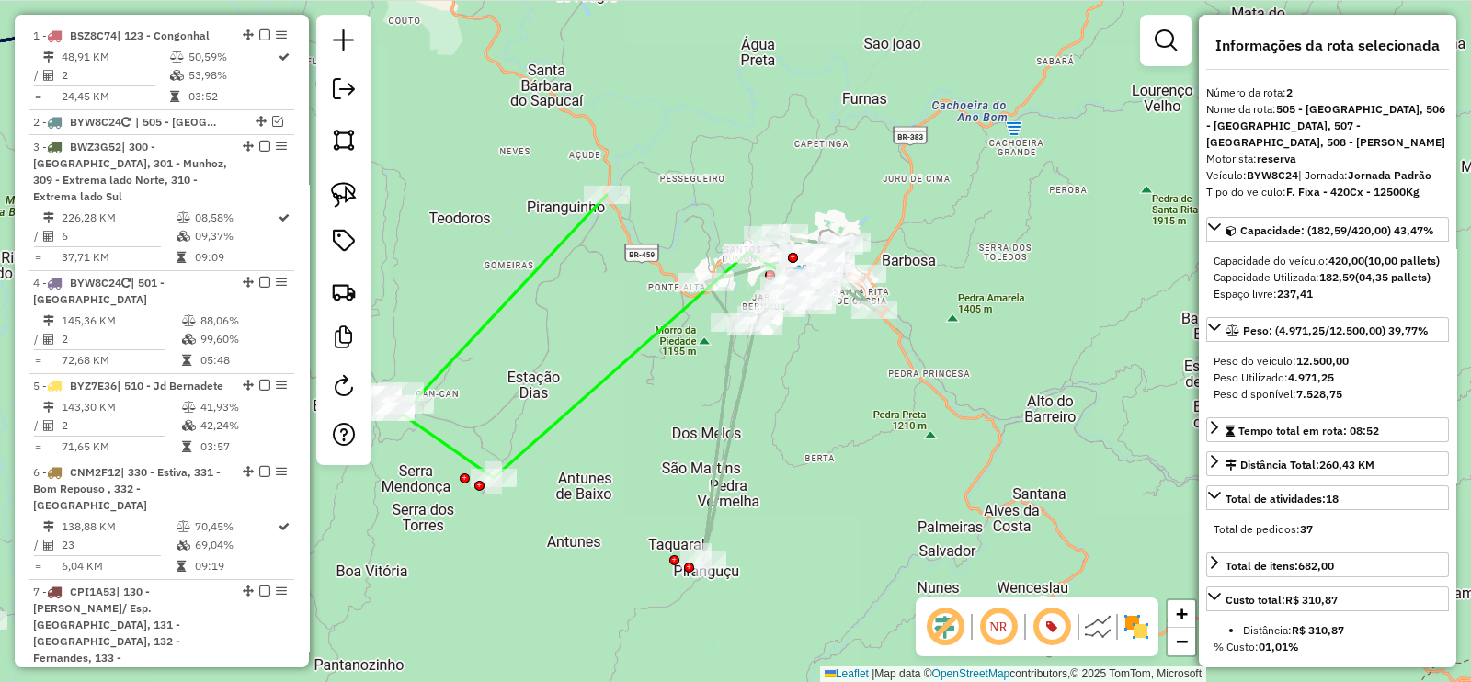
drag, startPoint x: 570, startPoint y: 357, endPoint x: 565, endPoint y: 295, distance: 61.8
click at [563, 296] on div "Janela de atendimento Grade de atendimento Capacidade Transportadoras Veículos …" at bounding box center [735, 341] width 1471 height 682
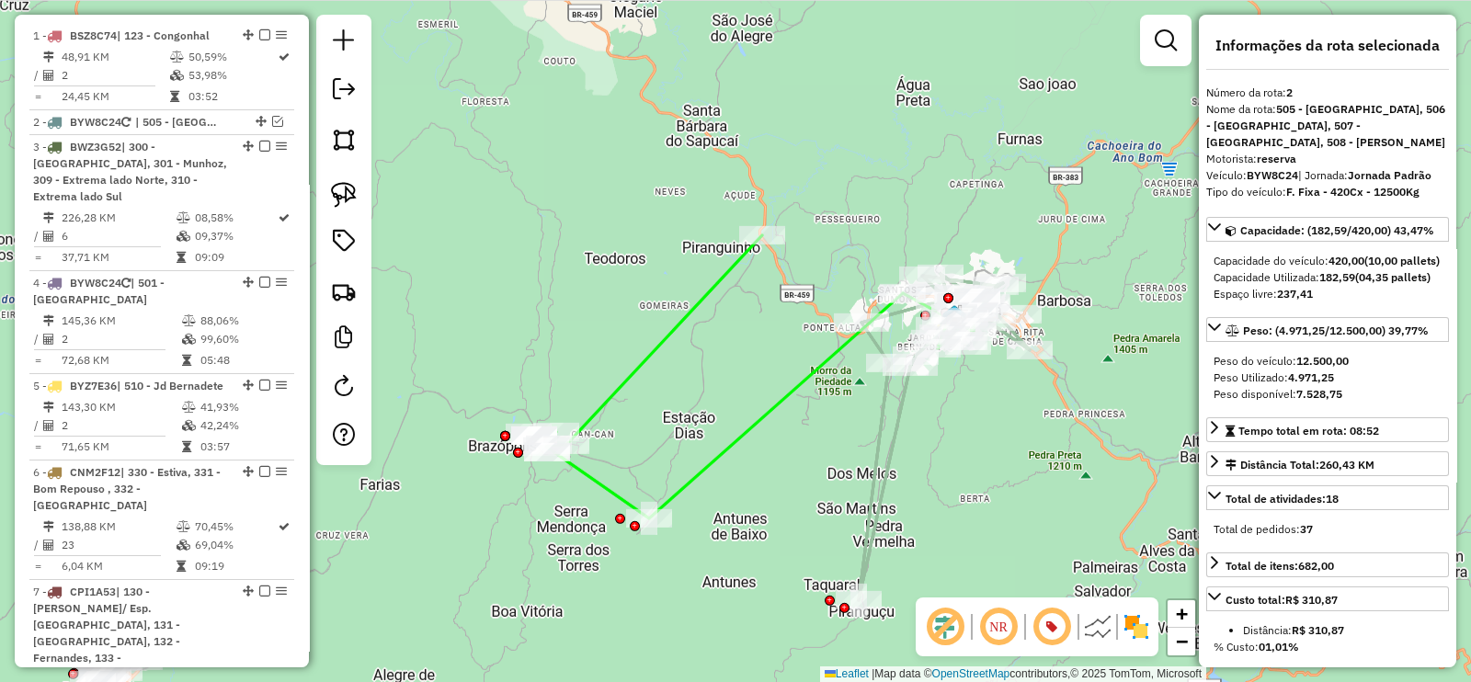
click at [654, 344] on icon at bounding box center [752, 376] width 447 height 283
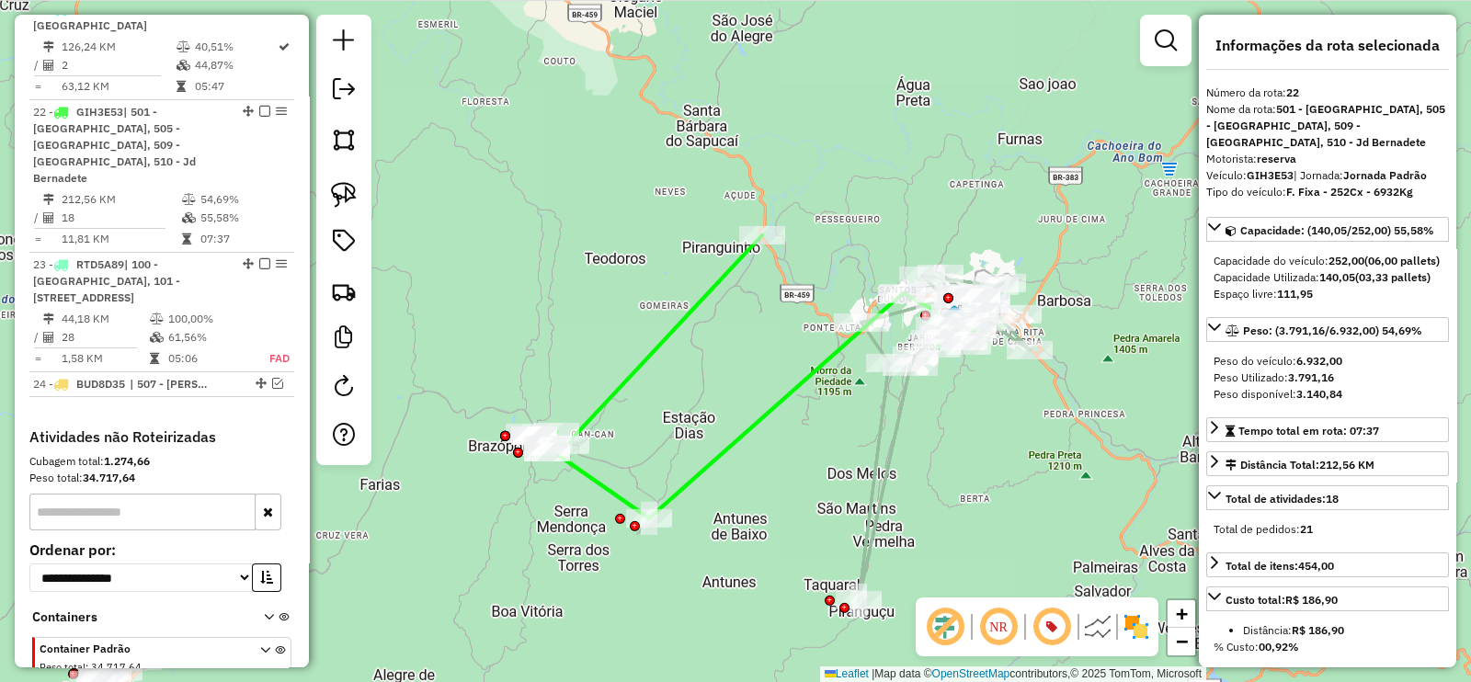
scroll to position [2949, 0]
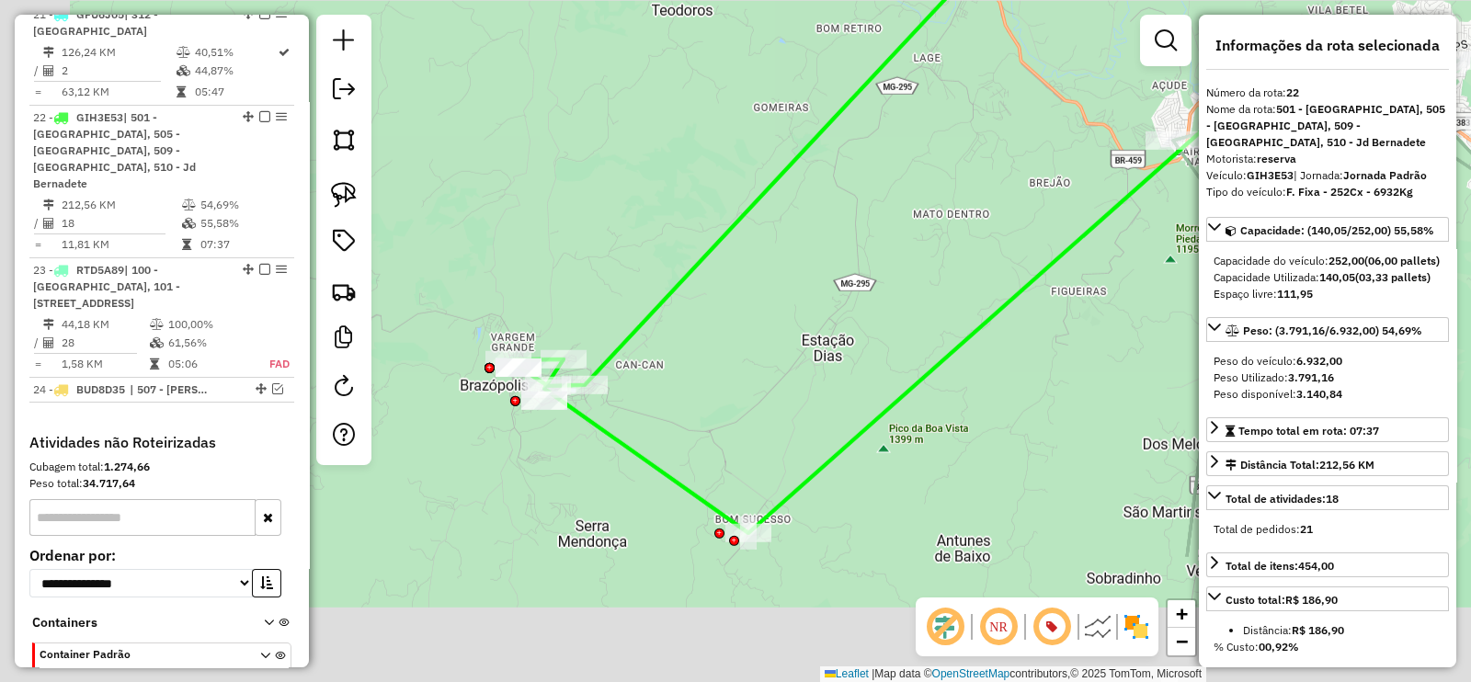
drag, startPoint x: 629, startPoint y: 298, endPoint x: 922, endPoint y: 105, distance: 351.1
click at [922, 105] on div "Janela de atendimento Grade de atendimento Capacidade Transportadoras Veículos …" at bounding box center [735, 341] width 1471 height 682
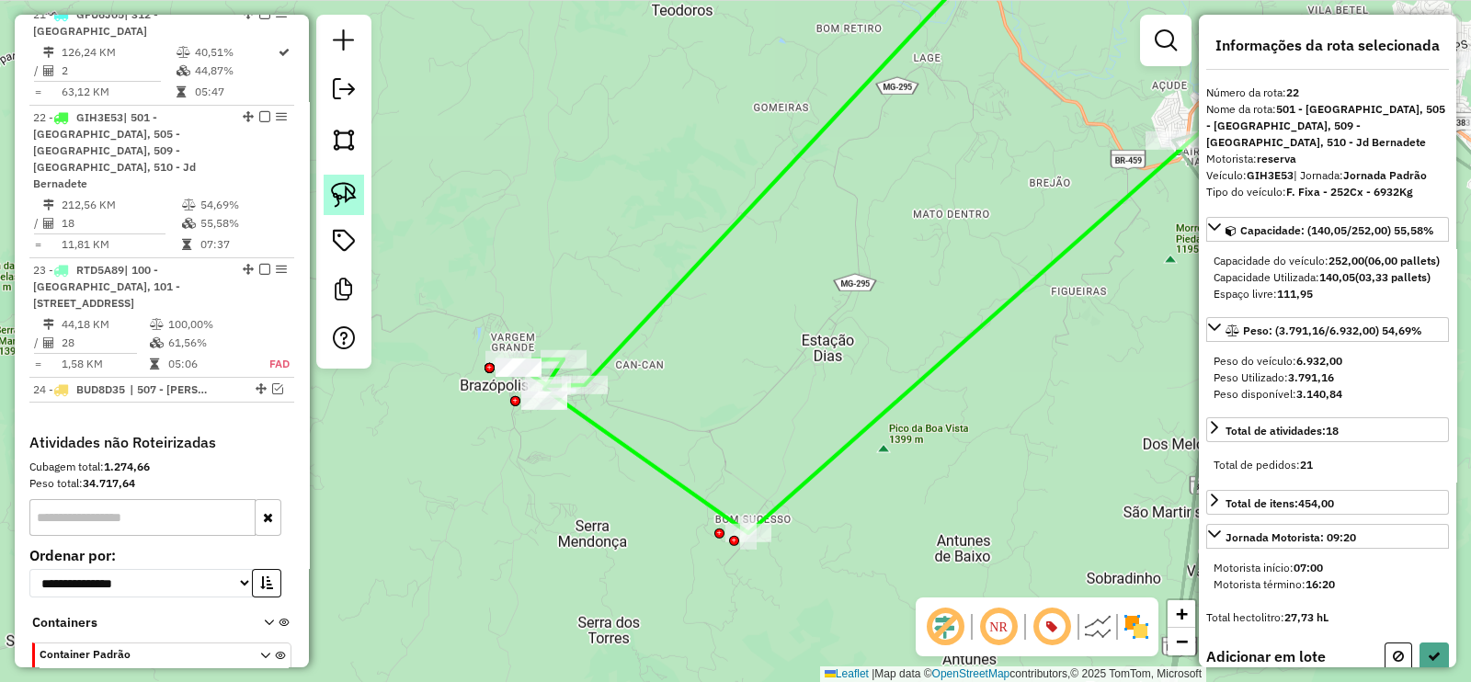
click at [352, 199] on img at bounding box center [344, 195] width 26 height 26
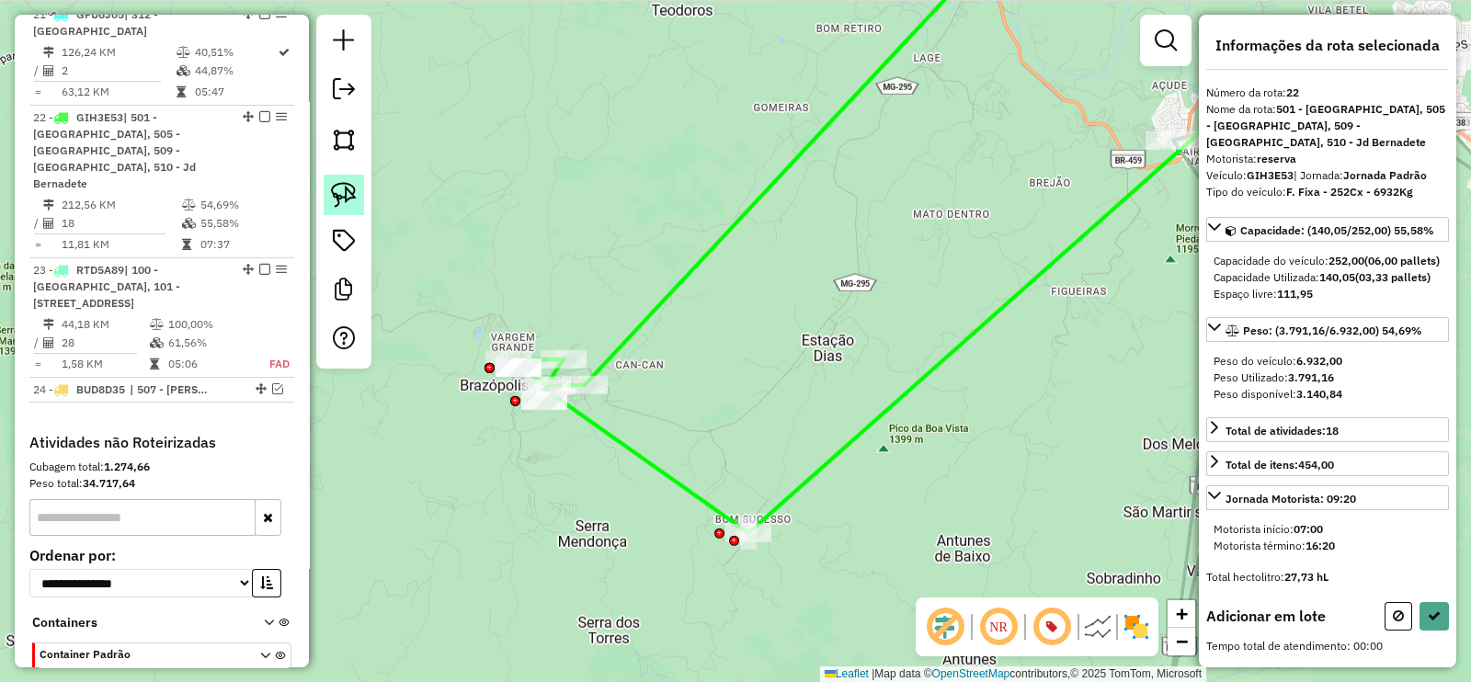
click at [348, 197] on img at bounding box center [344, 195] width 26 height 26
click at [348, 192] on img at bounding box center [344, 195] width 26 height 26
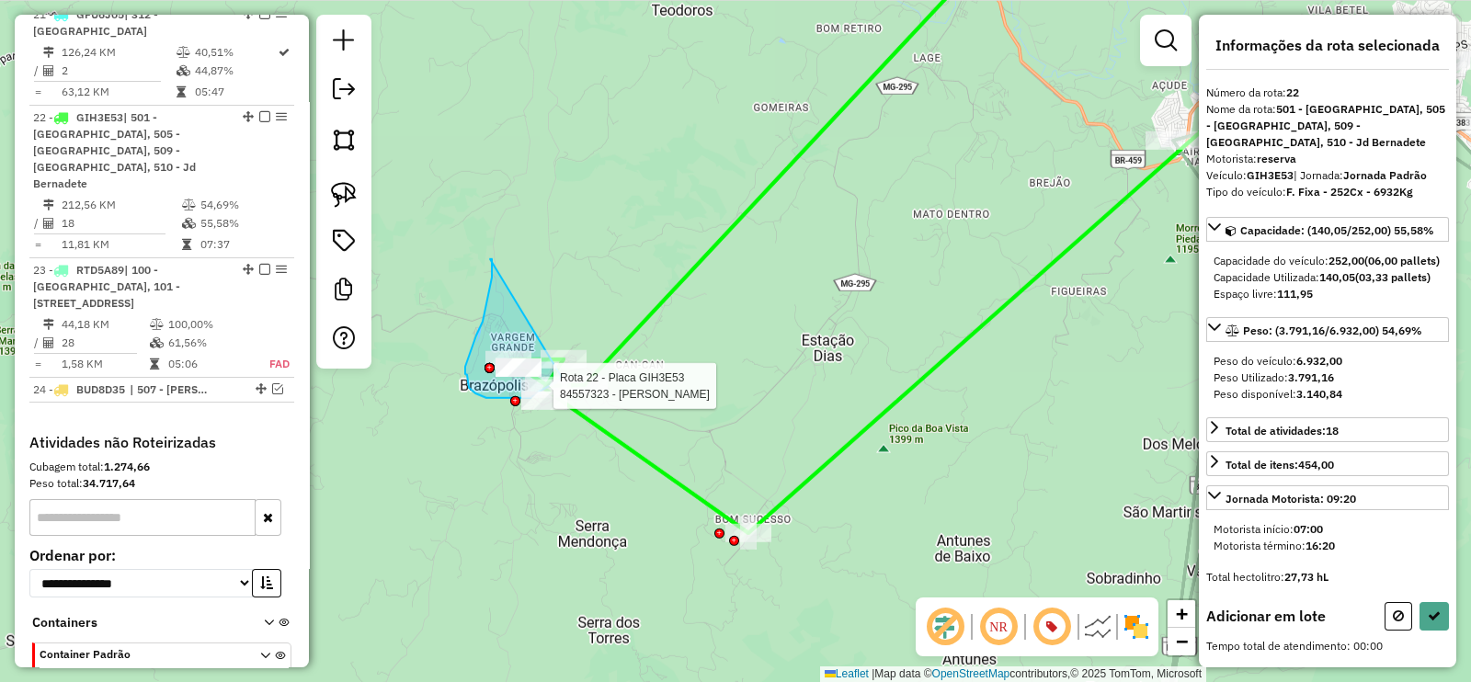
drag, startPoint x: 490, startPoint y: 259, endPoint x: 561, endPoint y: 374, distance: 135.0
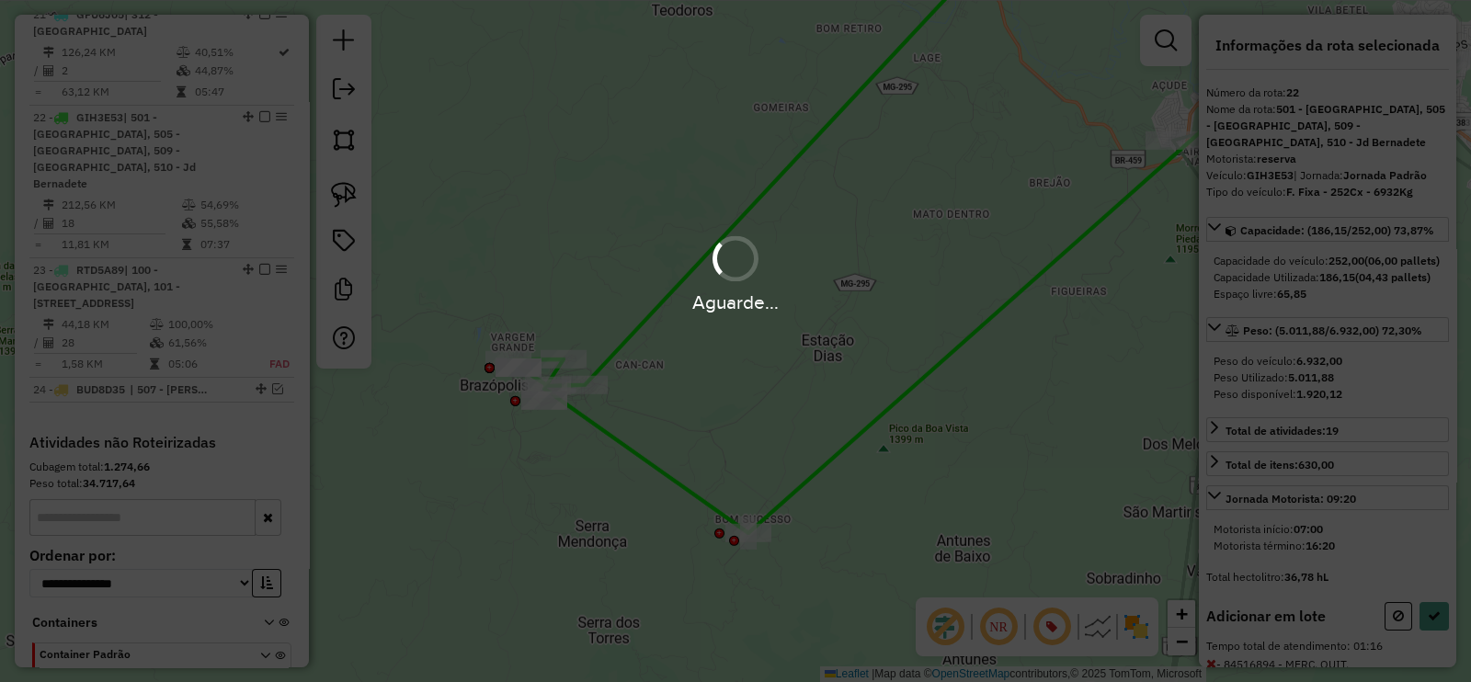
select select "**********"
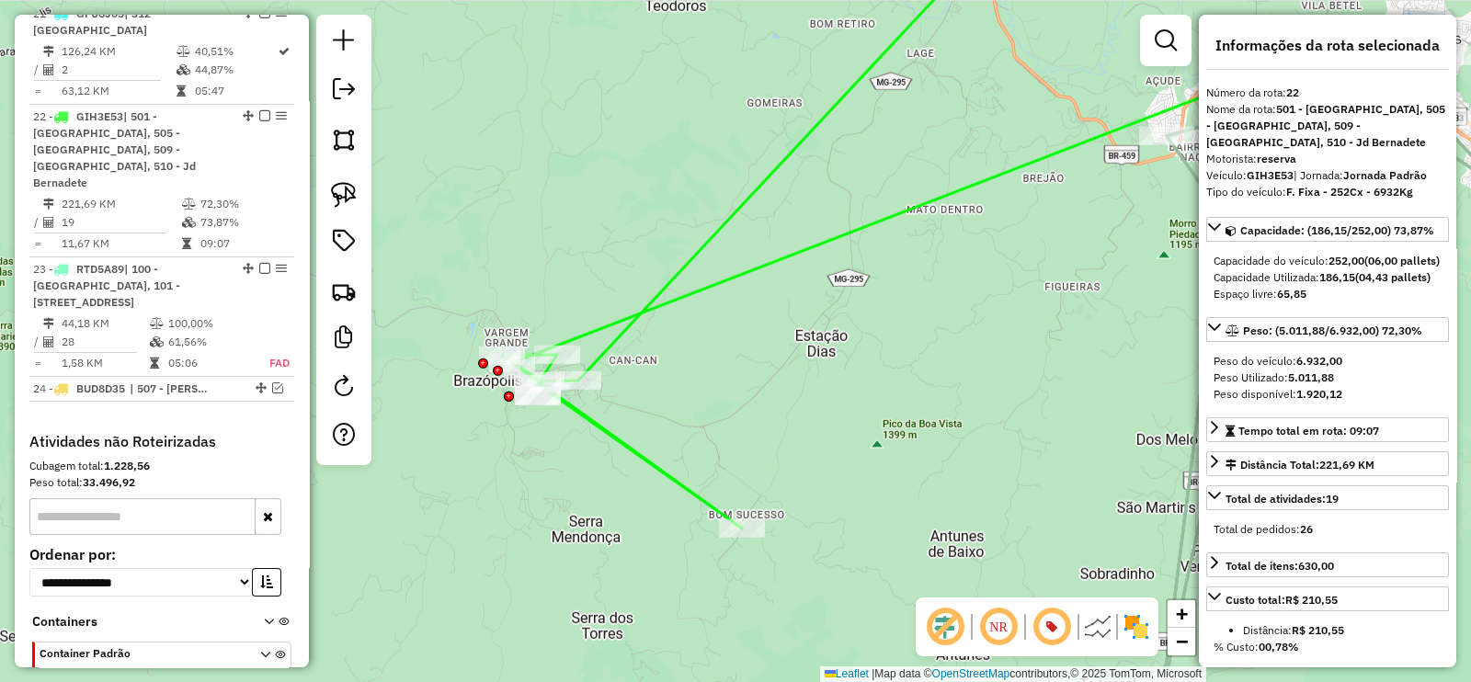
scroll to position [2951, 0]
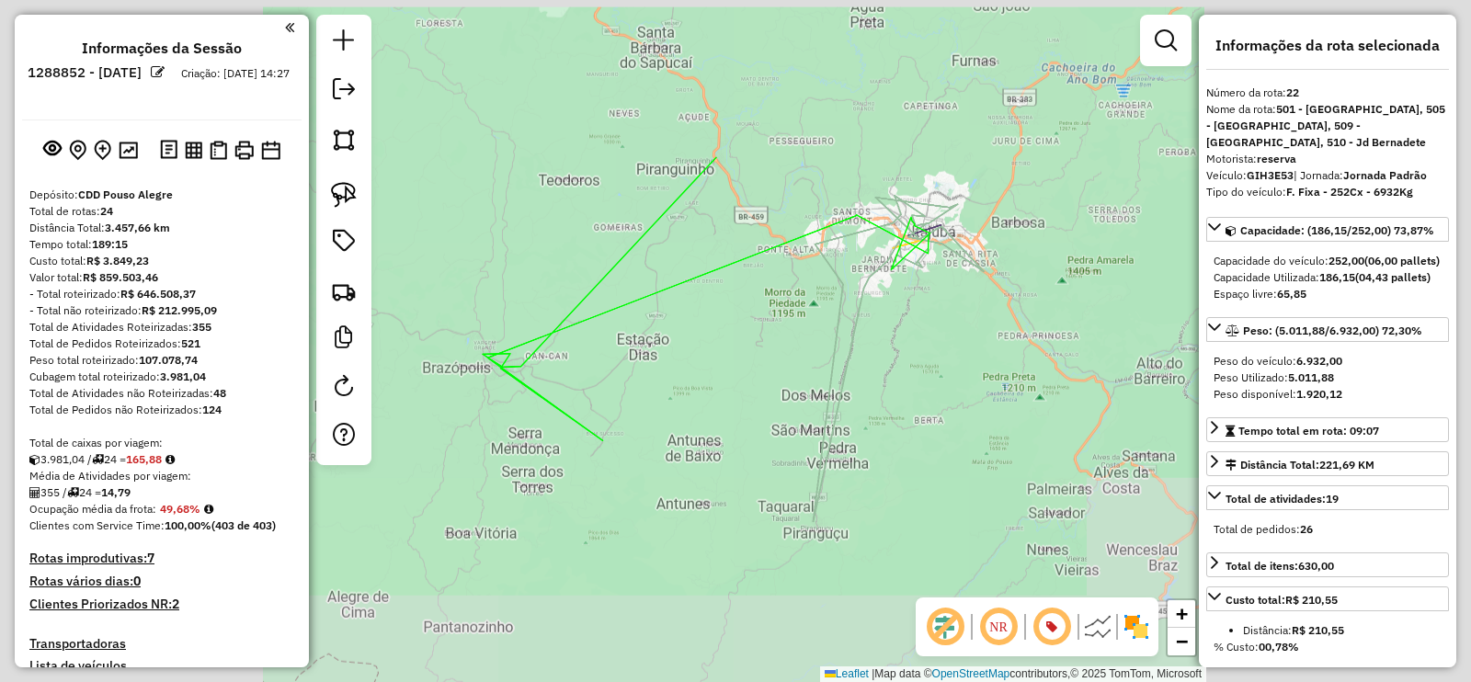
select select "**********"
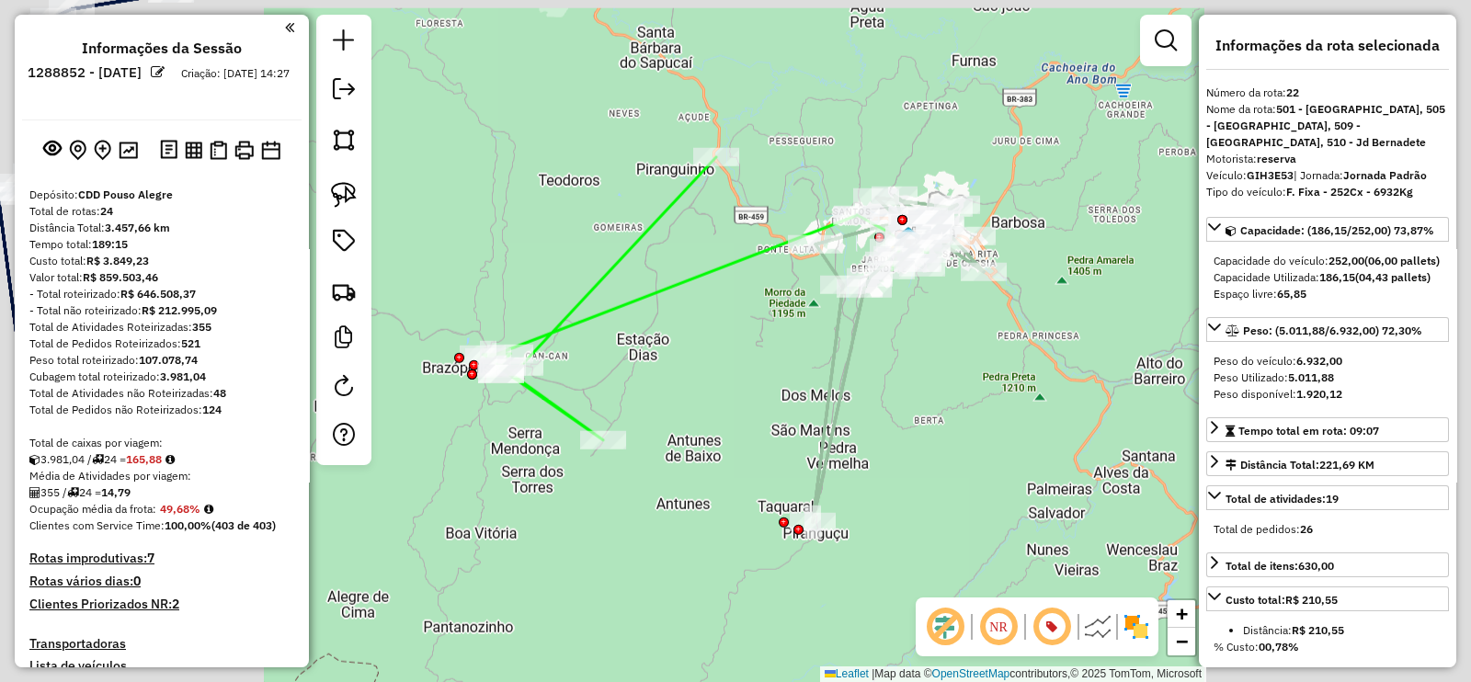
scroll to position [2951, 0]
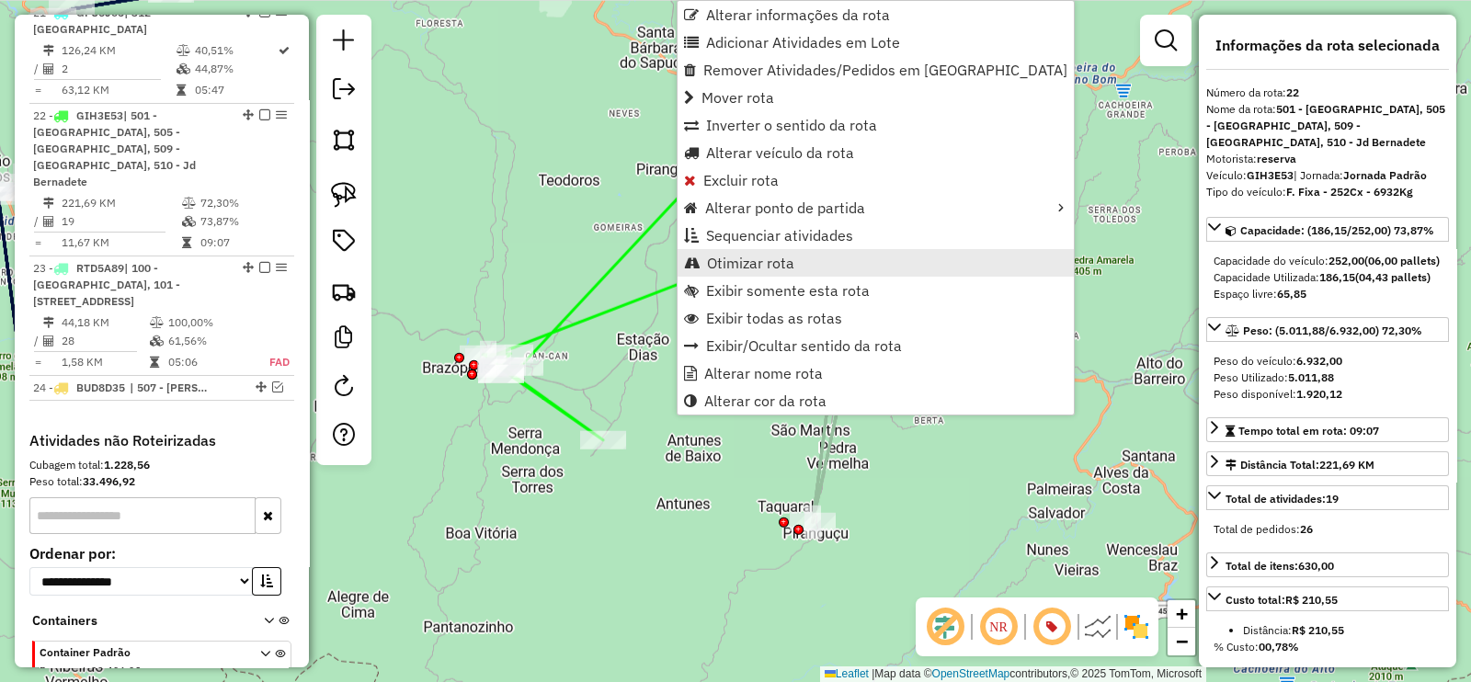
click at [780, 256] on span "Otimizar rota" at bounding box center [750, 263] width 87 height 15
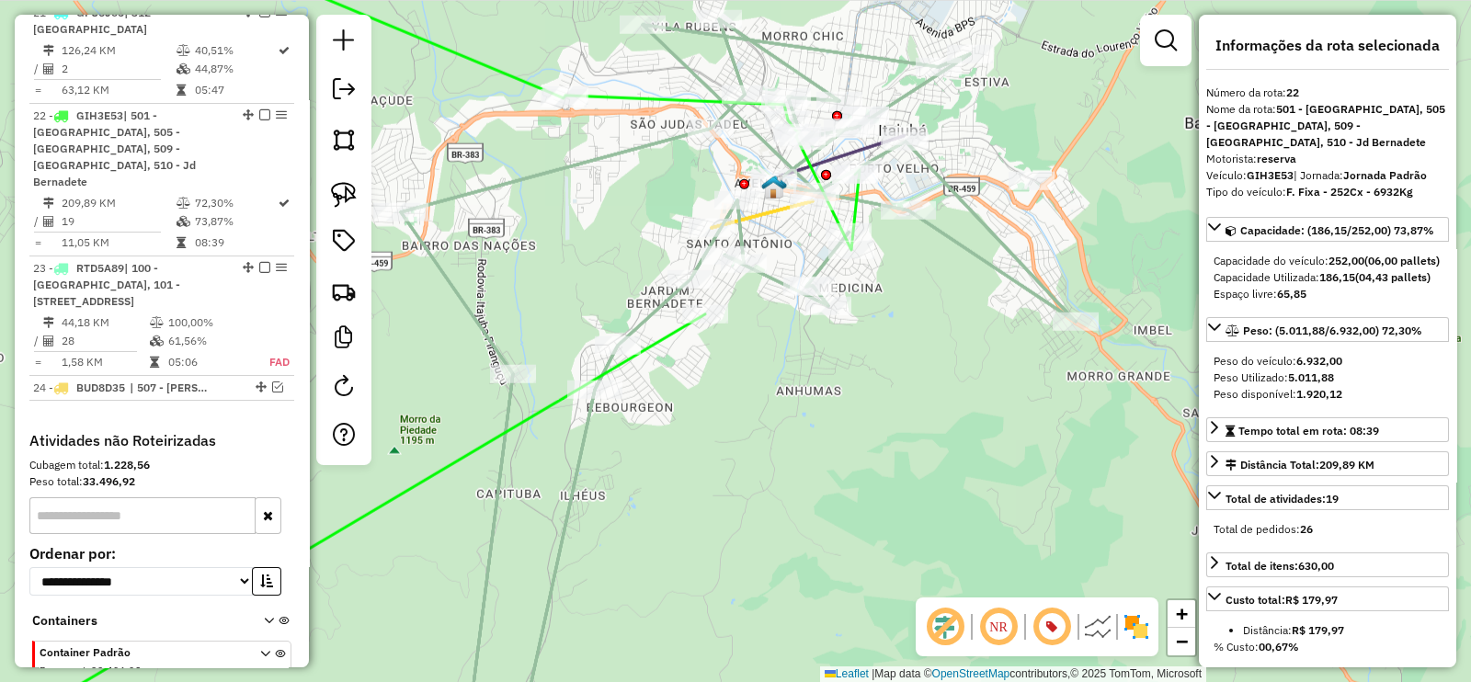
click at [770, 275] on icon at bounding box center [738, 384] width 675 height 731
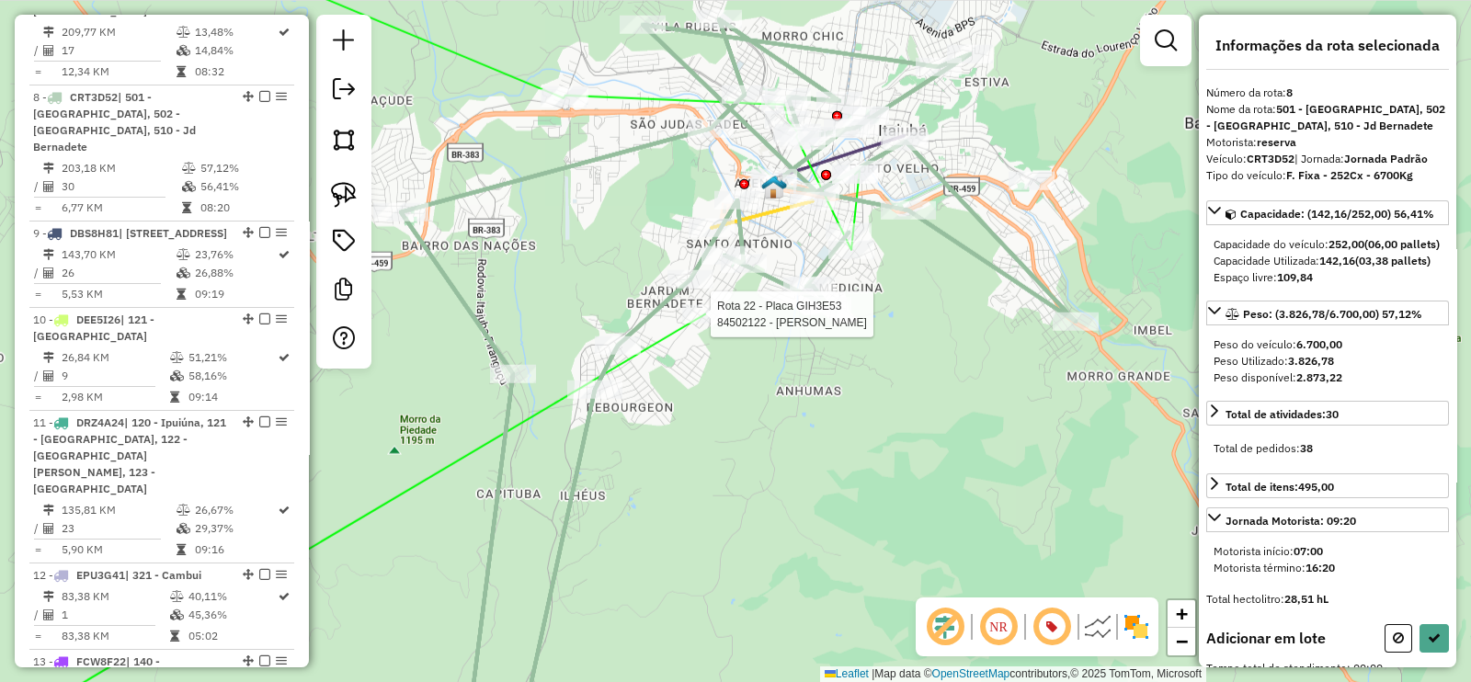
scroll to position [1460, 0]
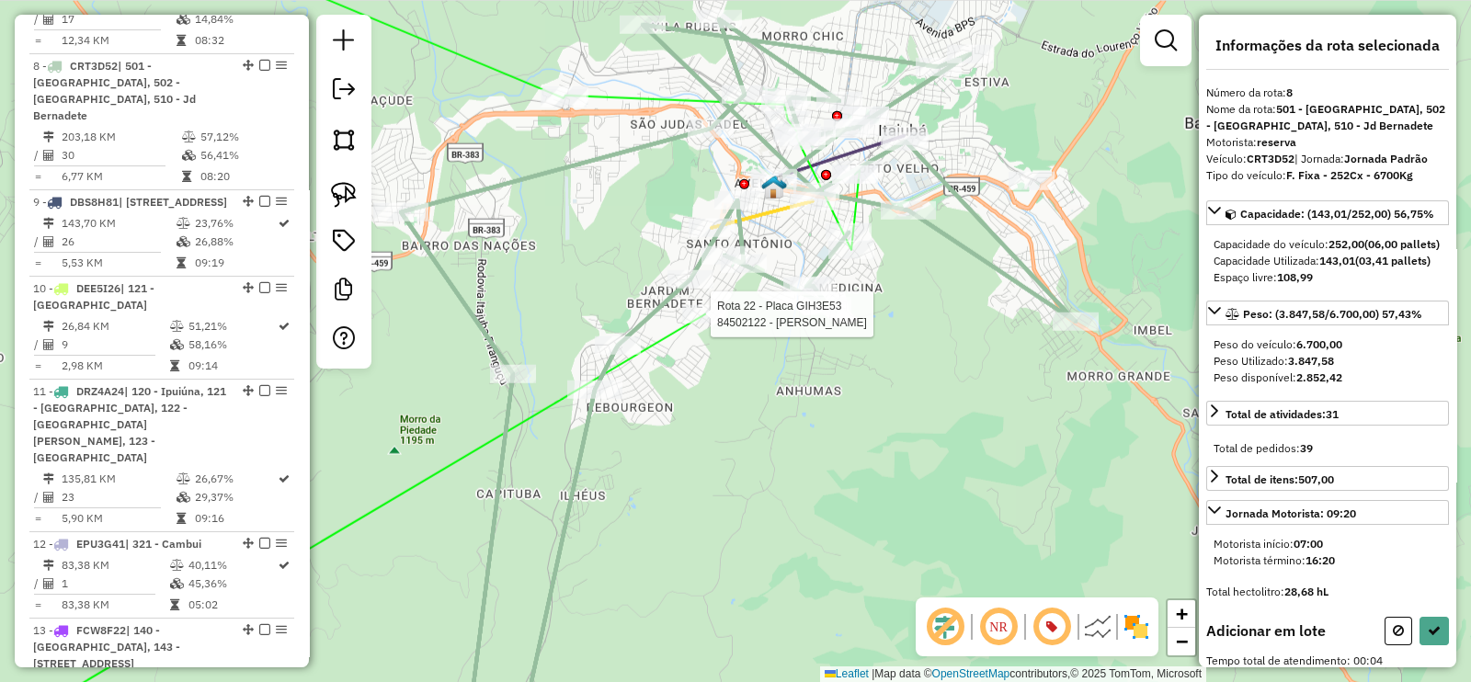
select select "**********"
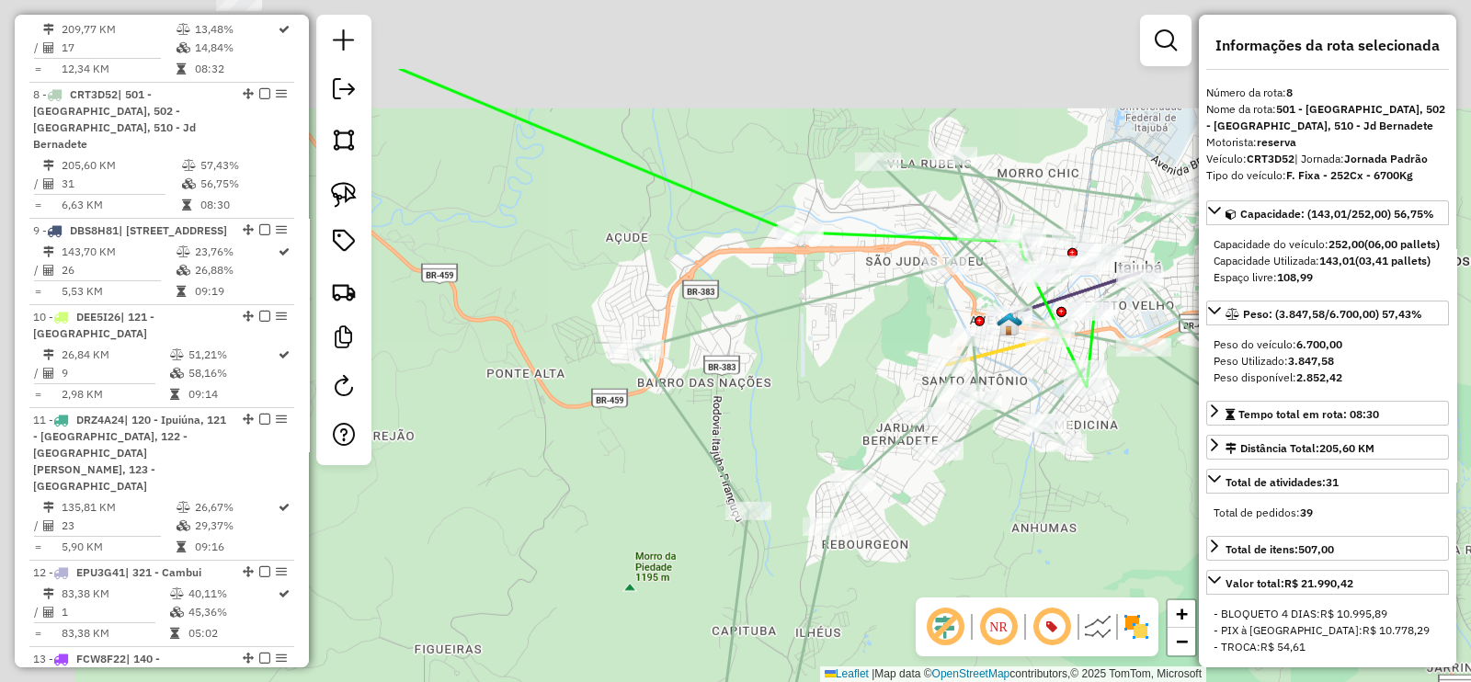
drag, startPoint x: 597, startPoint y: 235, endPoint x: 848, endPoint y: 379, distance: 289.0
click at [846, 379] on div "Janela de atendimento Grade de atendimento Capacidade Transportadoras Veículos …" at bounding box center [735, 341] width 1471 height 682
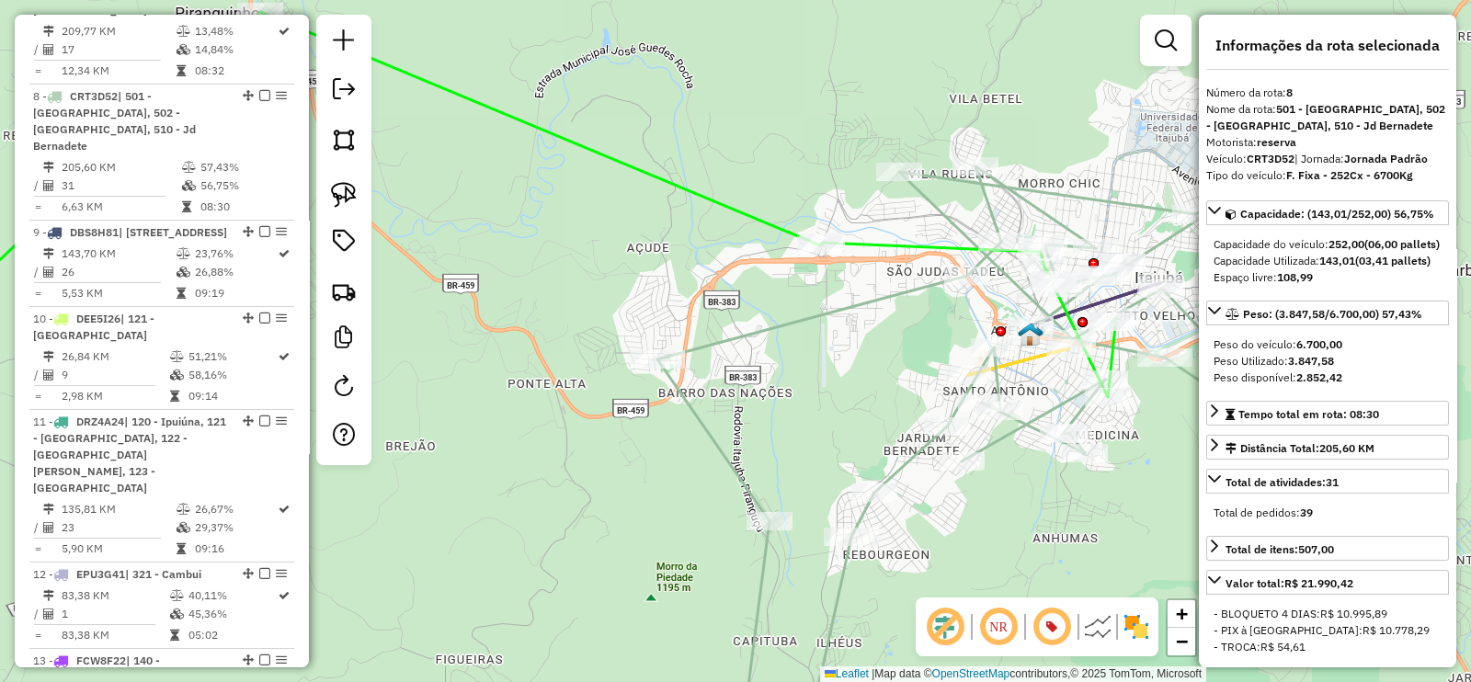
click at [715, 197] on icon at bounding box center [484, 206] width 1263 height 388
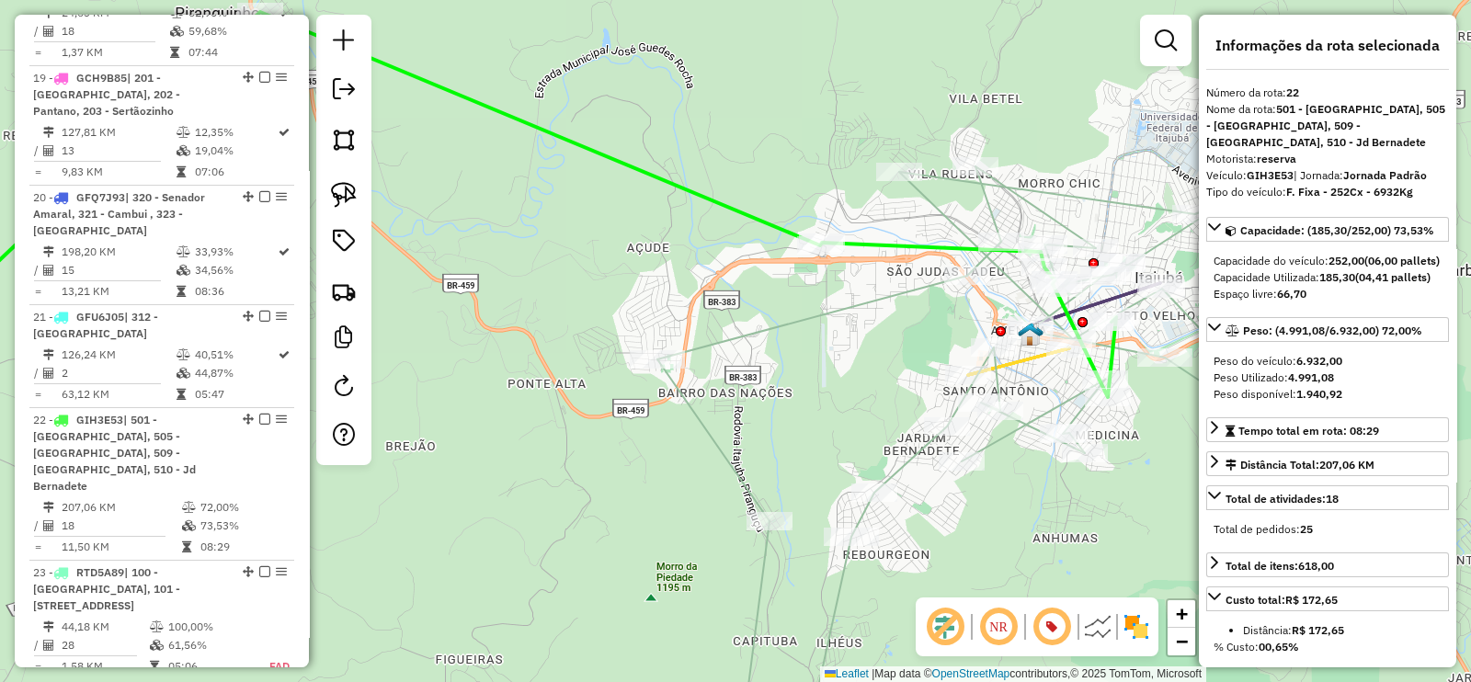
scroll to position [2951, 0]
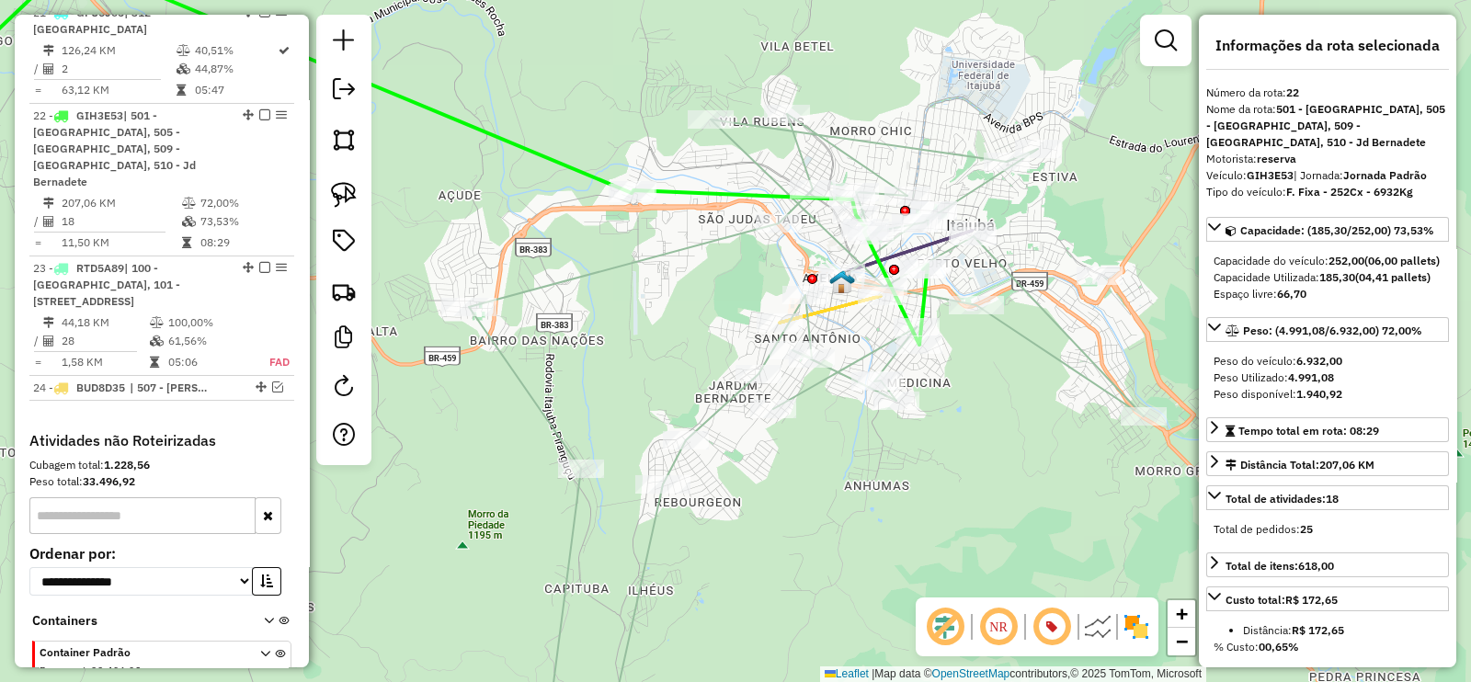
drag, startPoint x: 951, startPoint y: 180, endPoint x: 780, endPoint y: 136, distance: 176.6
click at [780, 136] on icon at bounding box center [806, 406] width 675 height 584
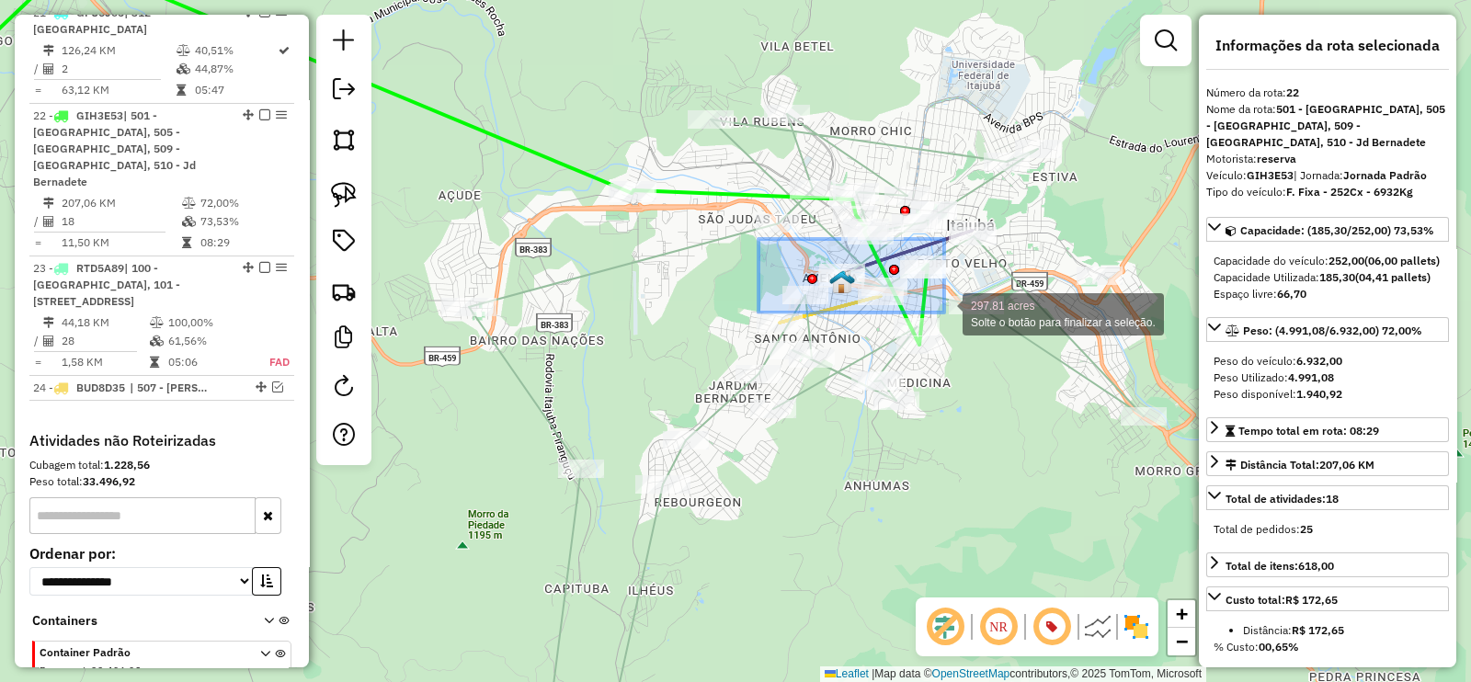
drag, startPoint x: 758, startPoint y: 239, endPoint x: 953, endPoint y: 315, distance: 209.3
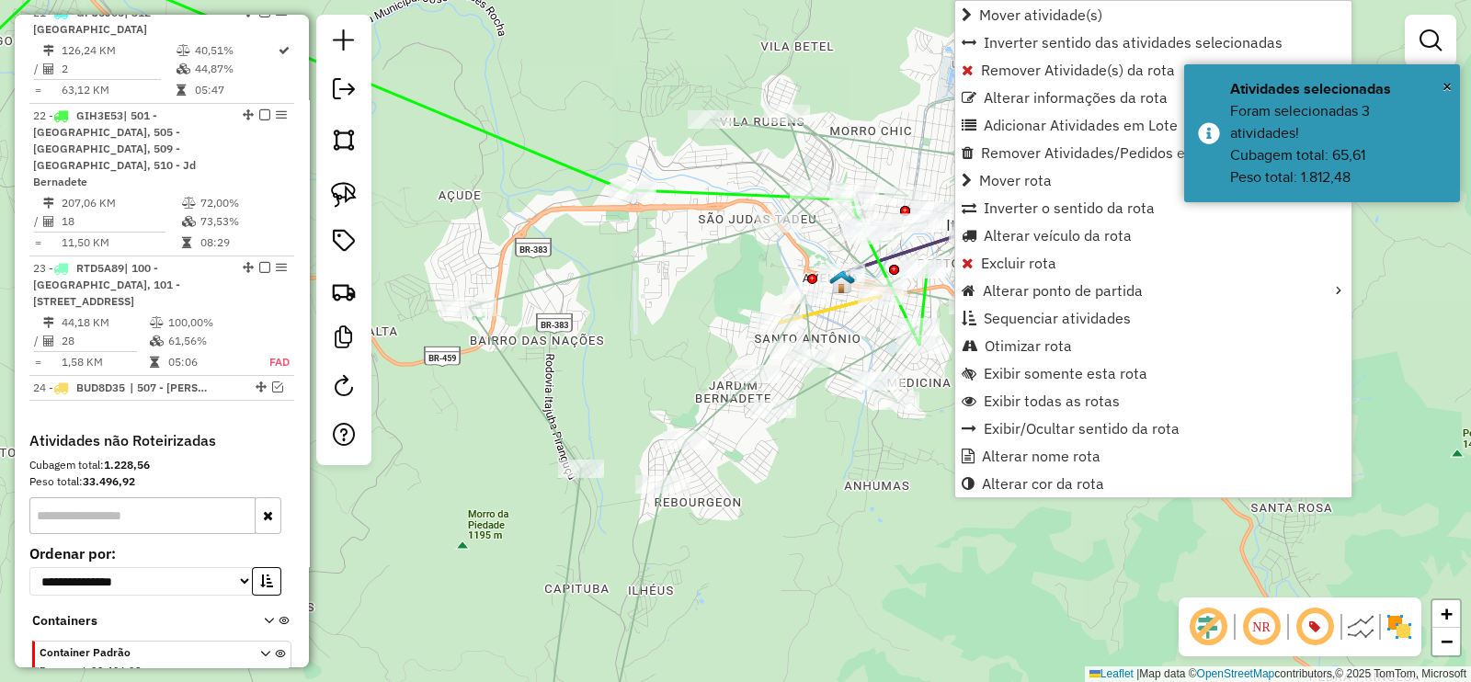
click at [834, 131] on icon at bounding box center [806, 432] width 675 height 636
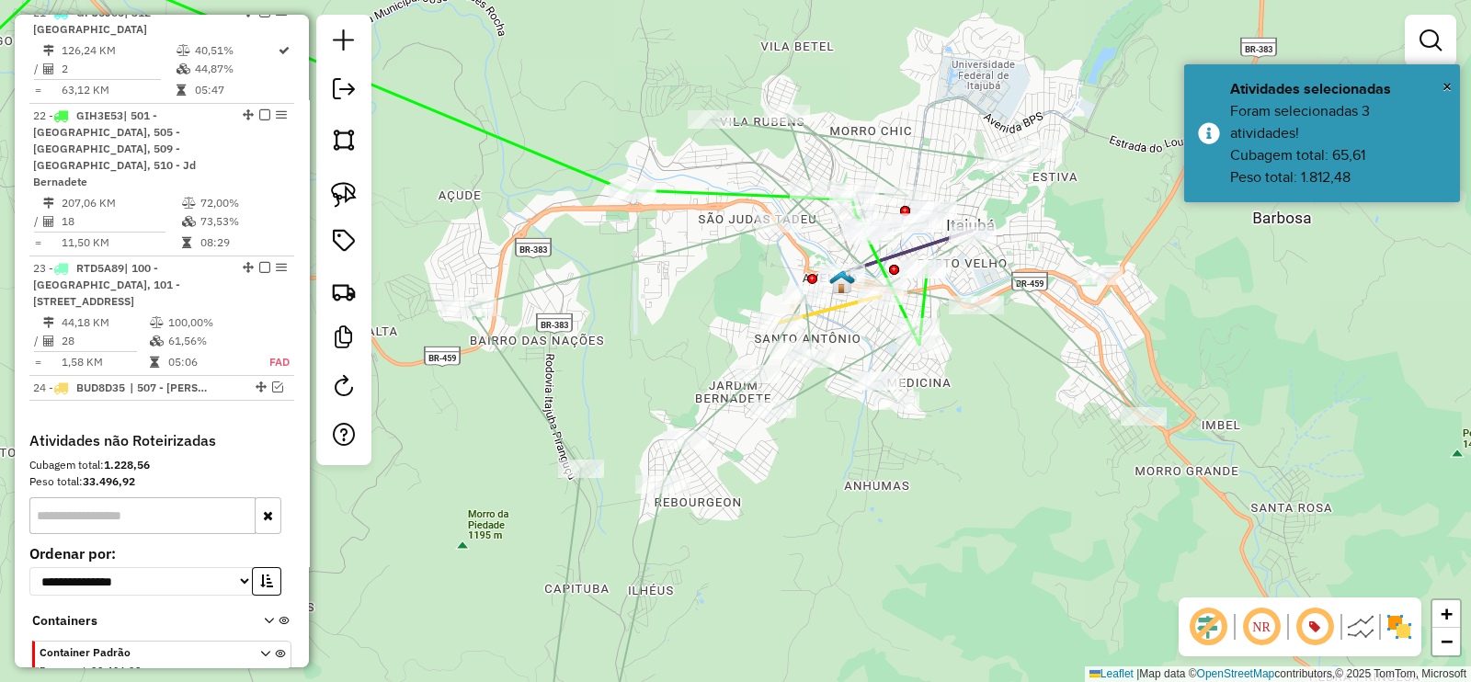
select select "**********"
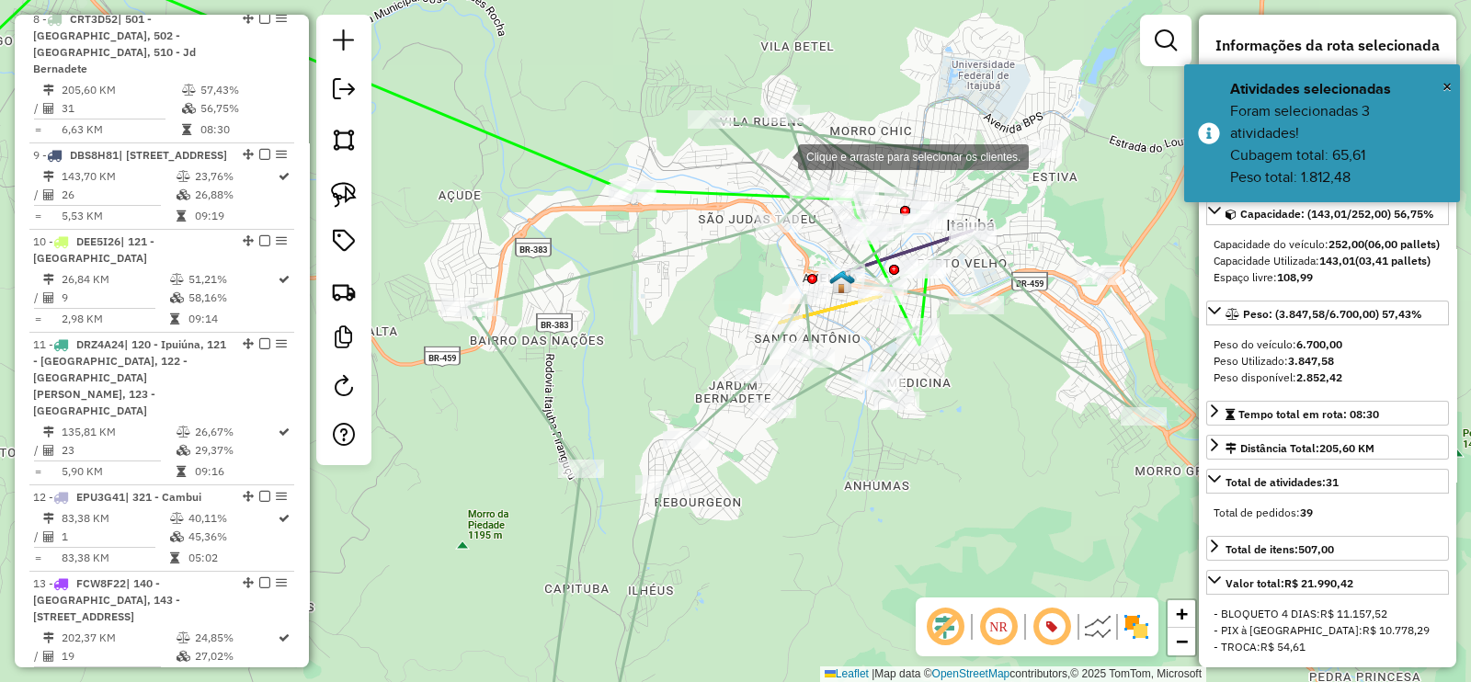
scroll to position [1429, 0]
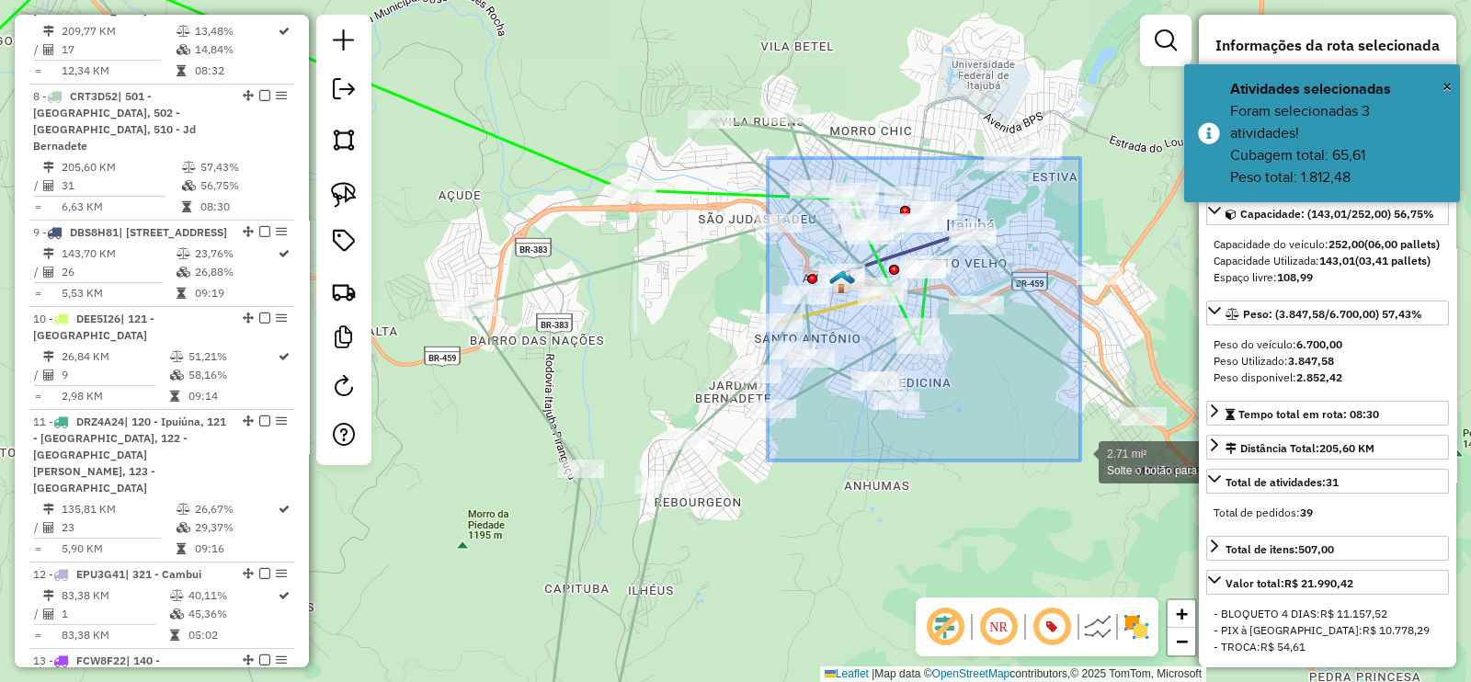
drag, startPoint x: 768, startPoint y: 158, endPoint x: 1087, endPoint y: 472, distance: 447.9
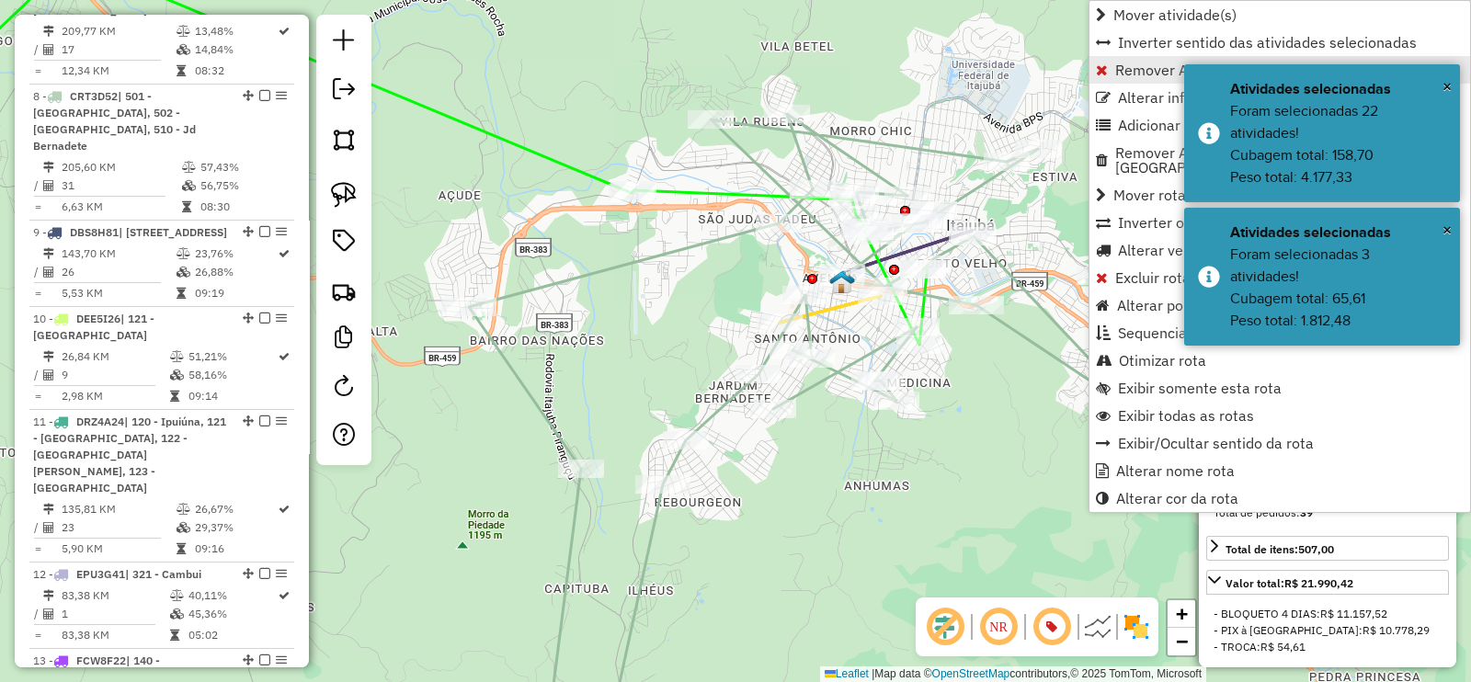
click at [1125, 65] on span "Remover Atividade(s) da rota" at bounding box center [1212, 70] width 194 height 15
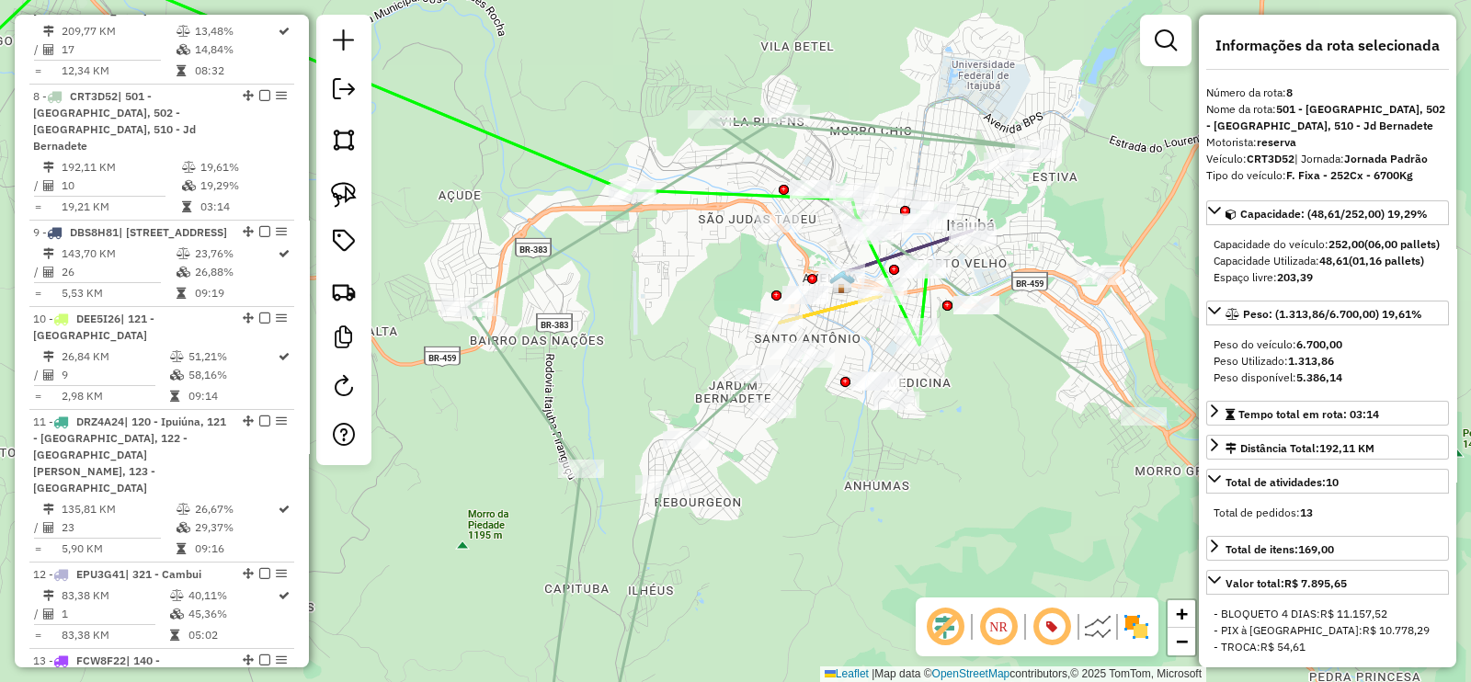
click at [704, 161] on icon at bounding box center [806, 432] width 675 height 636
click at [698, 184] on icon at bounding box center [390, 152] width 1075 height 385
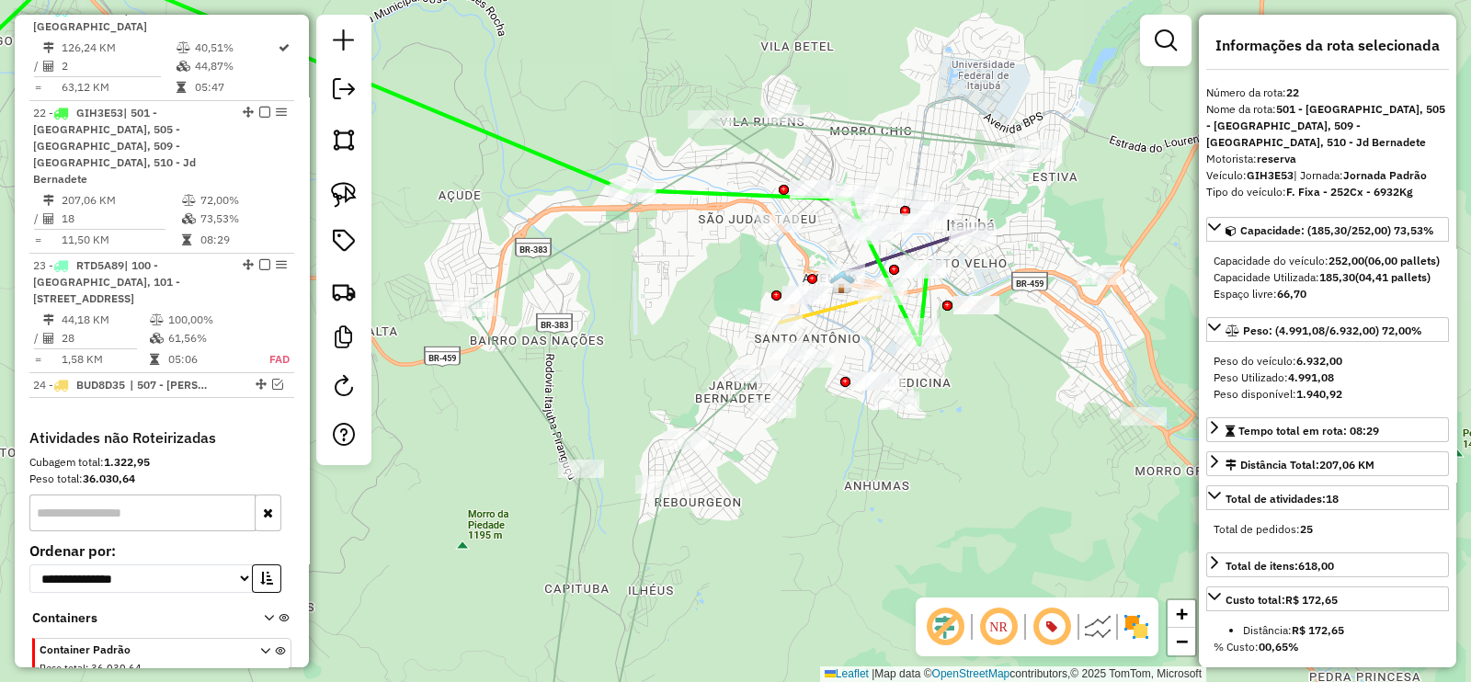
scroll to position [2950, 0]
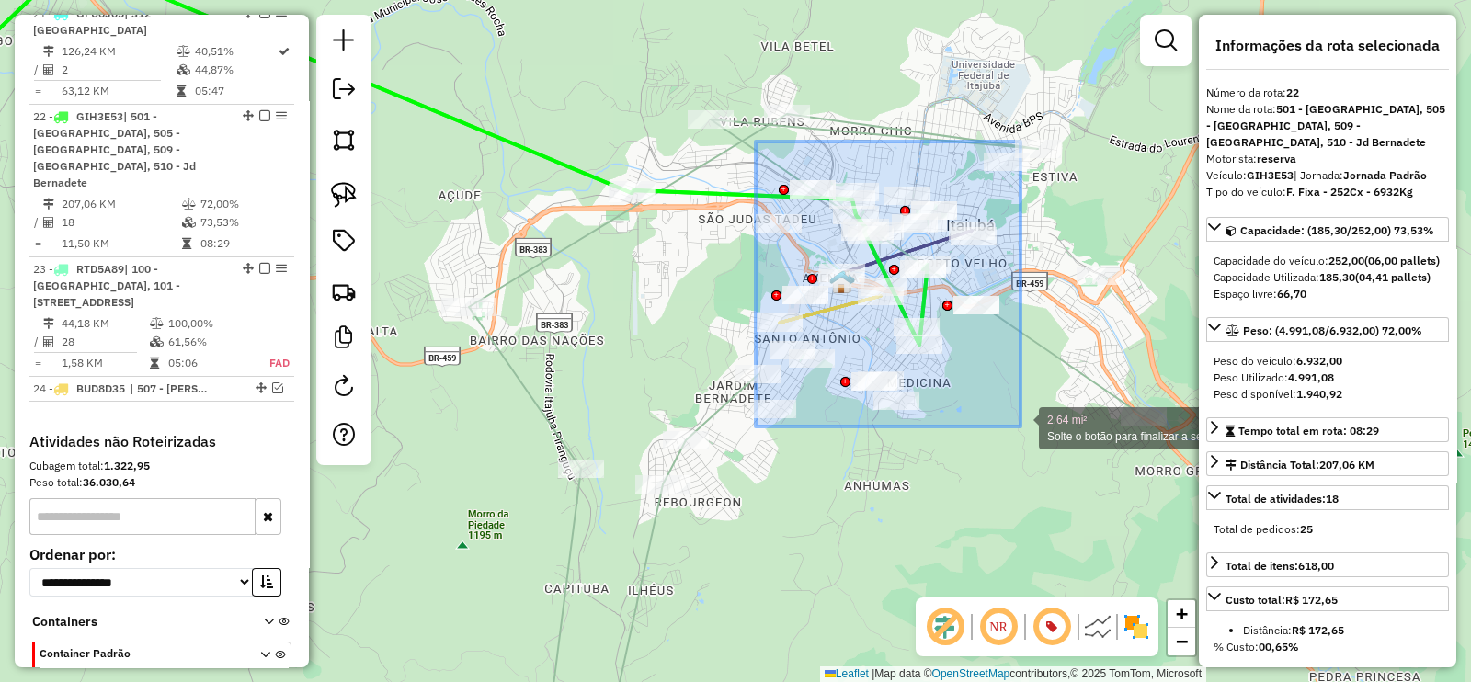
drag, startPoint x: 756, startPoint y: 142, endPoint x: 1027, endPoint y: 438, distance: 401.4
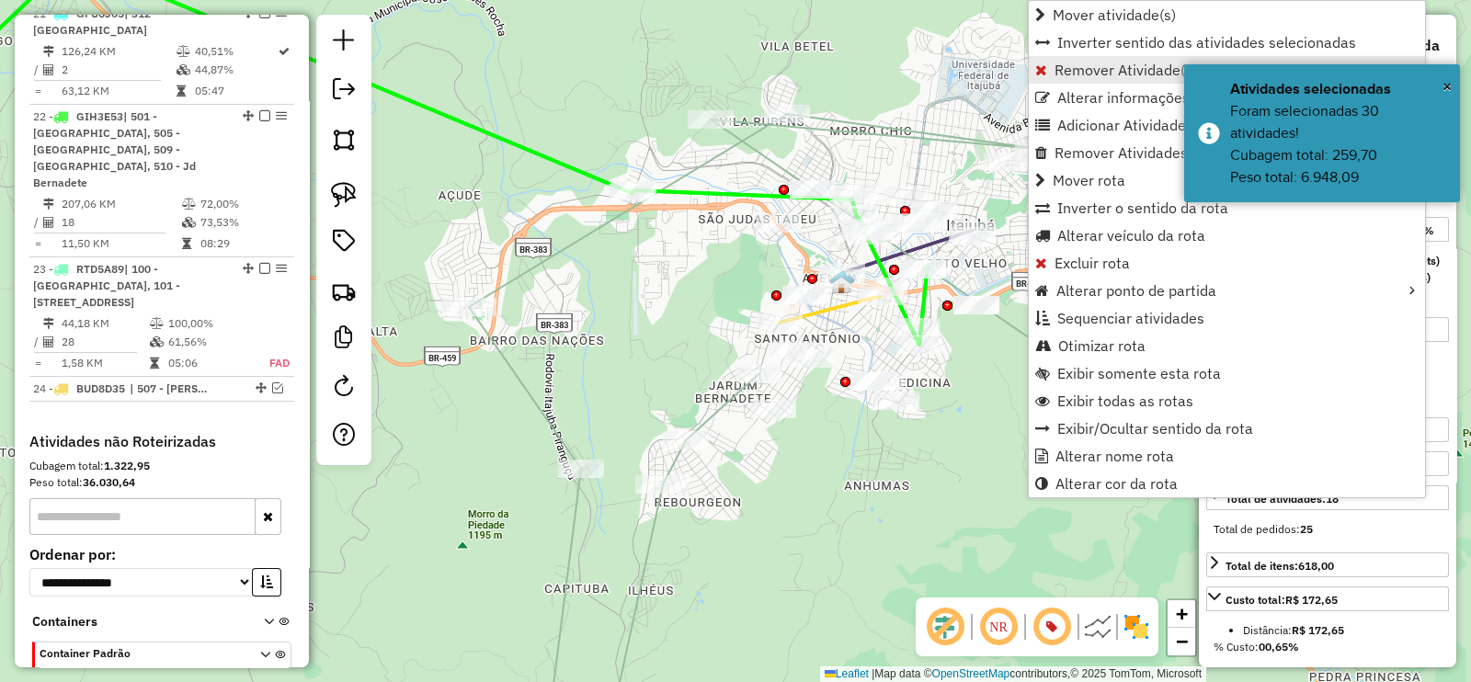
click at [1075, 75] on span "Remover Atividade(s) da rota" at bounding box center [1151, 70] width 194 height 15
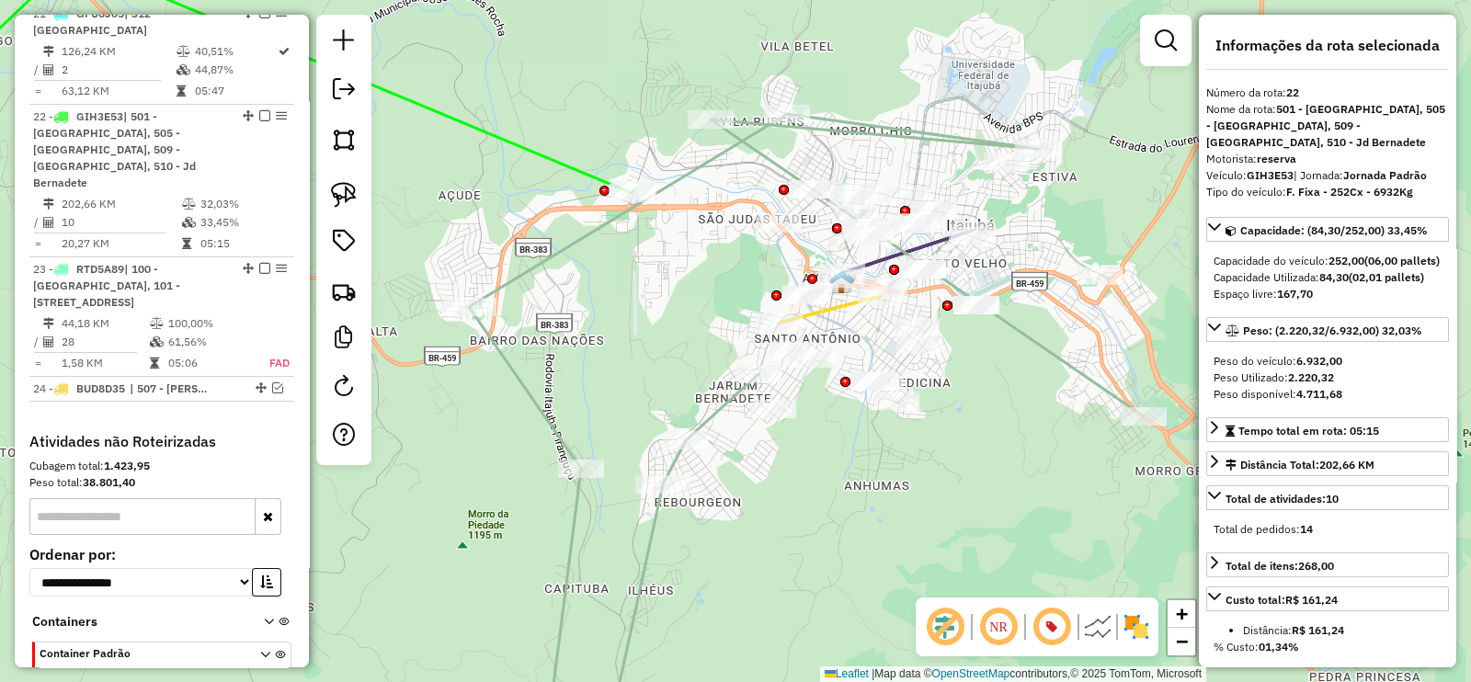
scroll to position [2951, 0]
click at [555, 159] on icon at bounding box center [243, 76] width 780 height 233
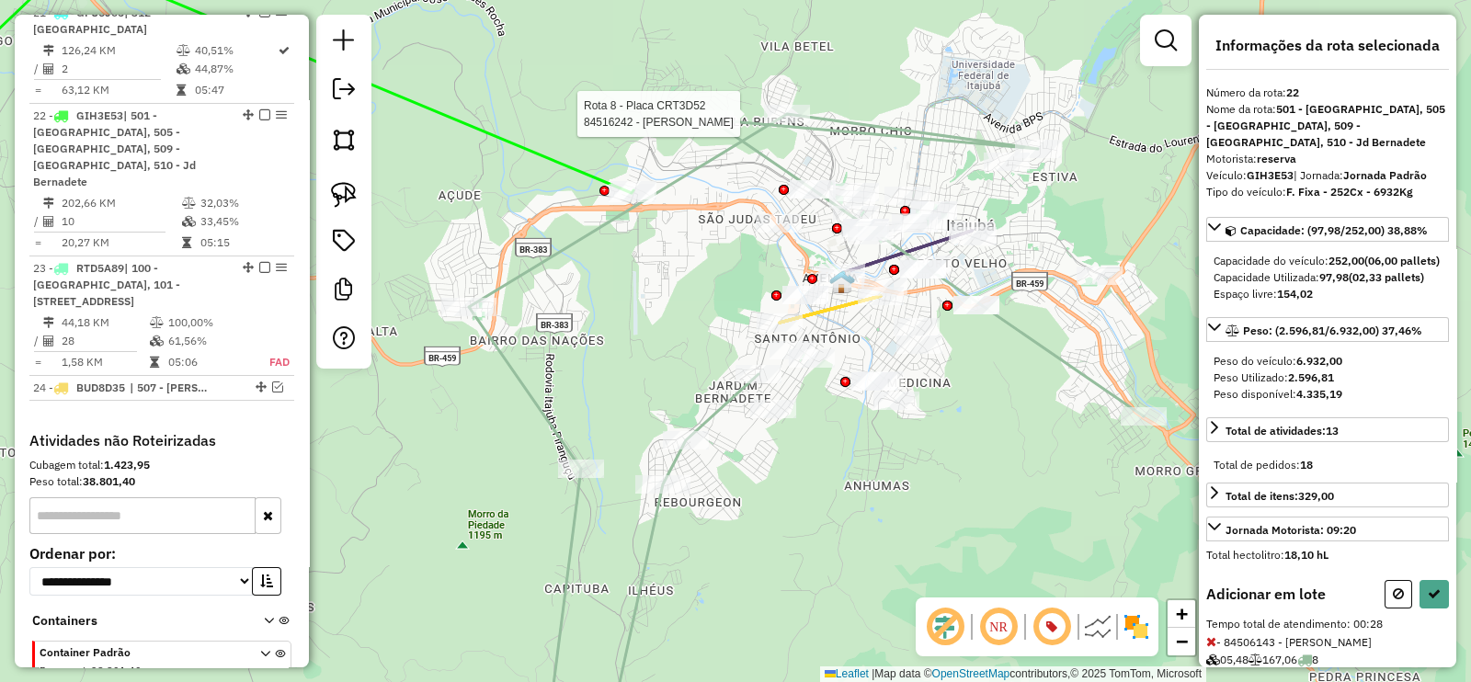
select select "**********"
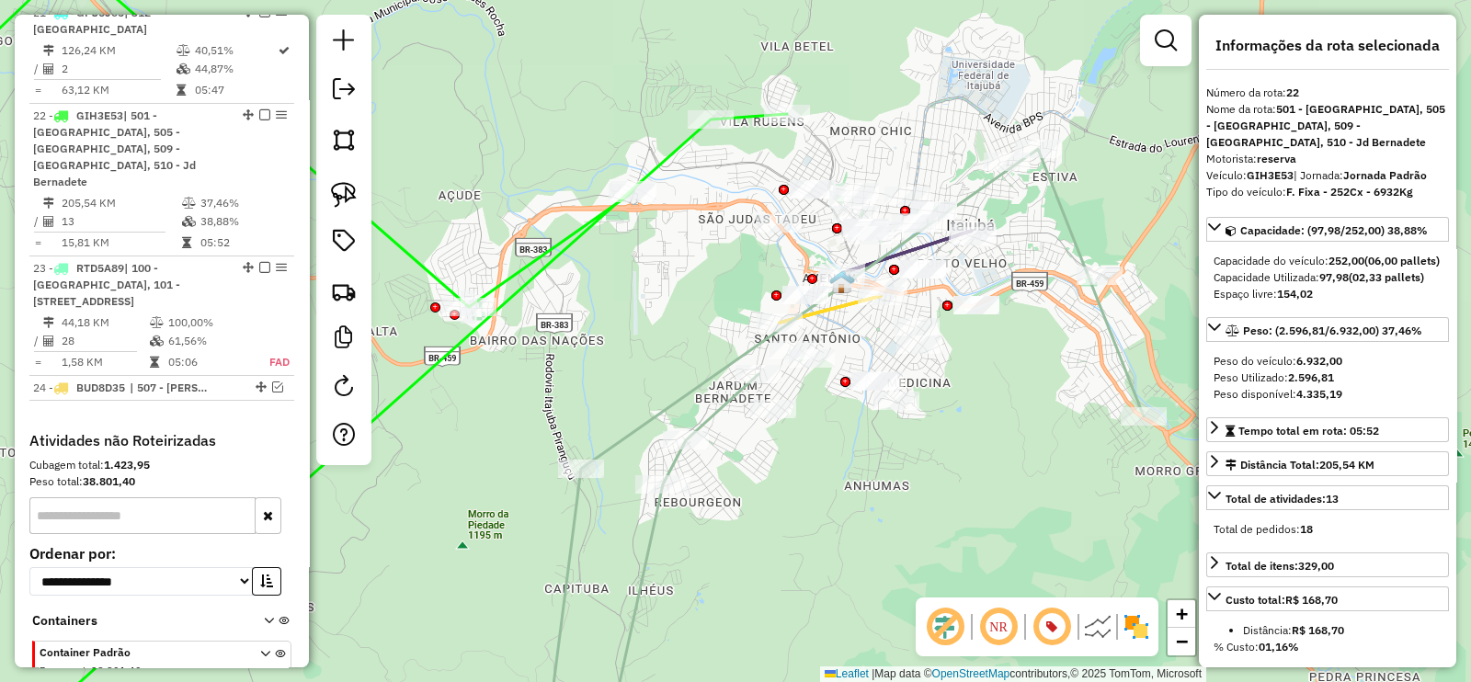
click at [649, 158] on div "Janela de atendimento Grade de atendimento Capacidade Transportadoras Veículos …" at bounding box center [735, 341] width 1471 height 682
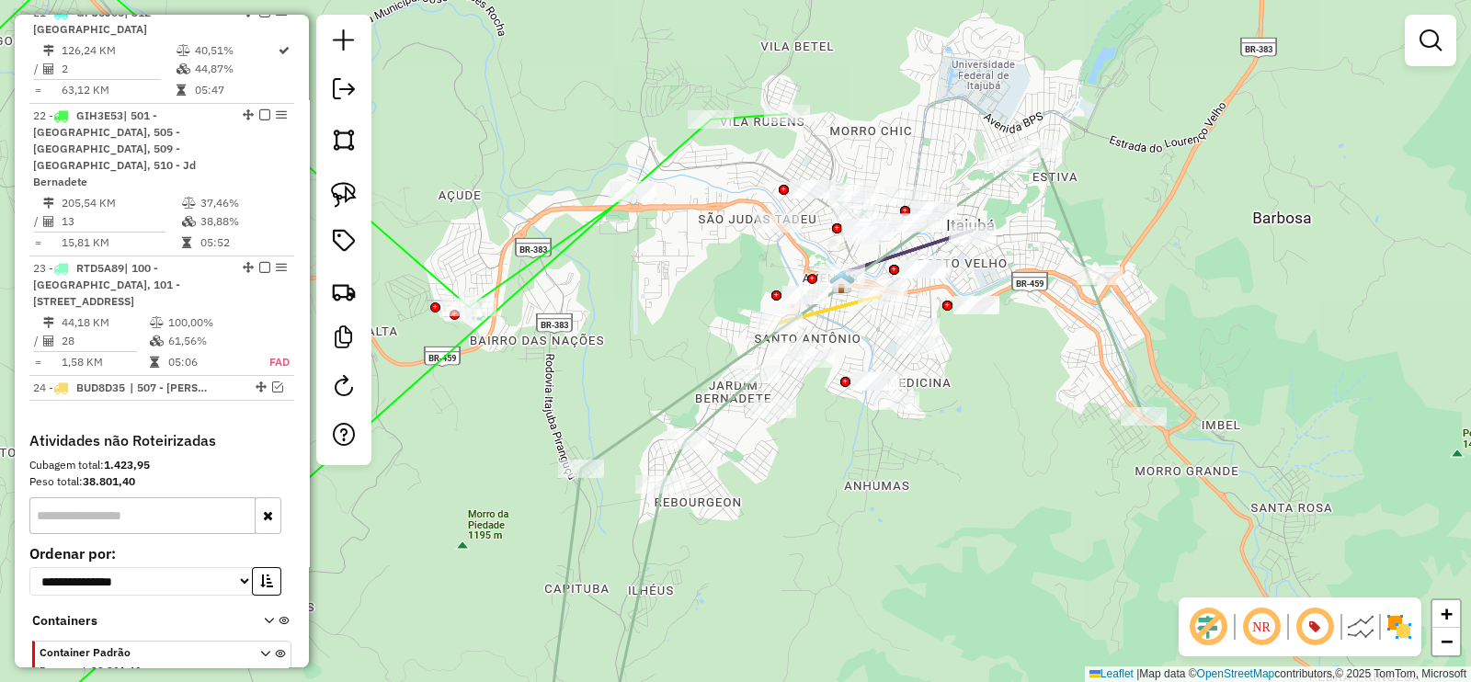
click at [656, 164] on icon at bounding box center [320, 355] width 934 height 791
select select "**********"
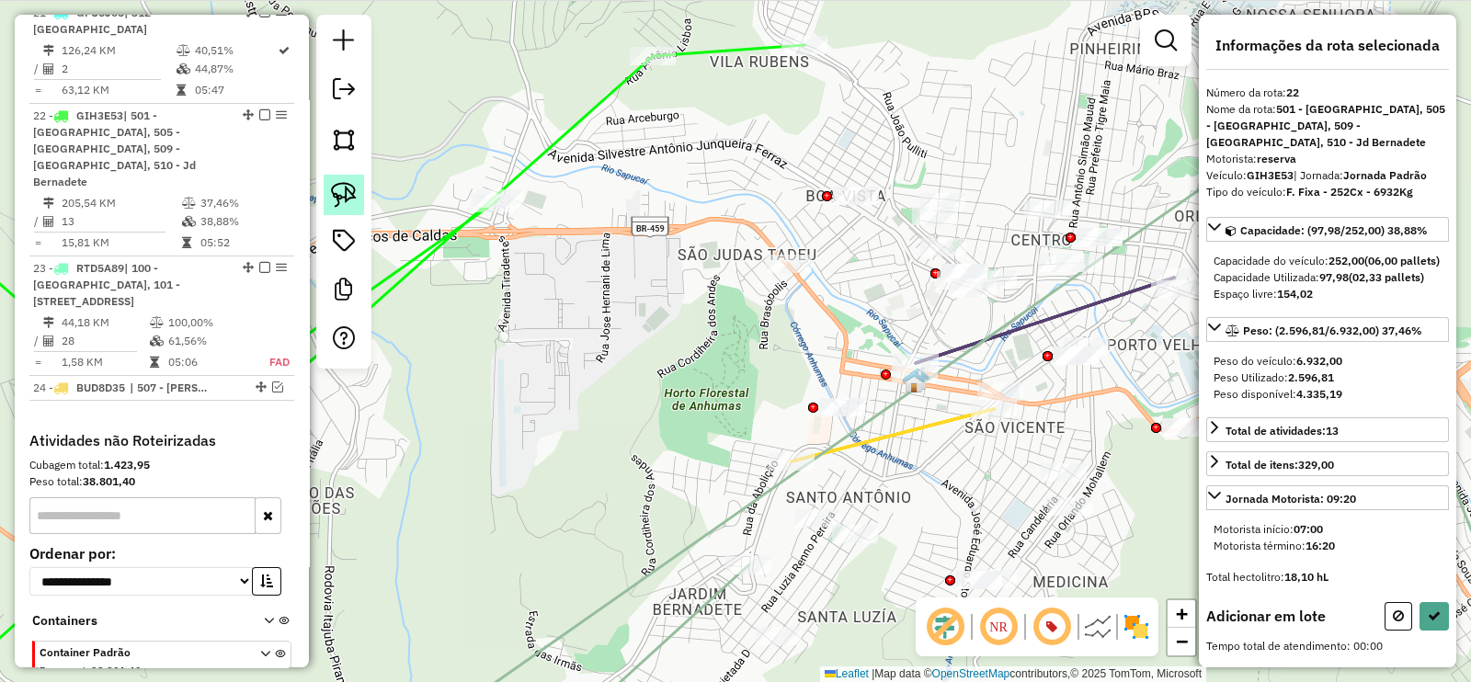
click at [337, 199] on img at bounding box center [344, 195] width 26 height 26
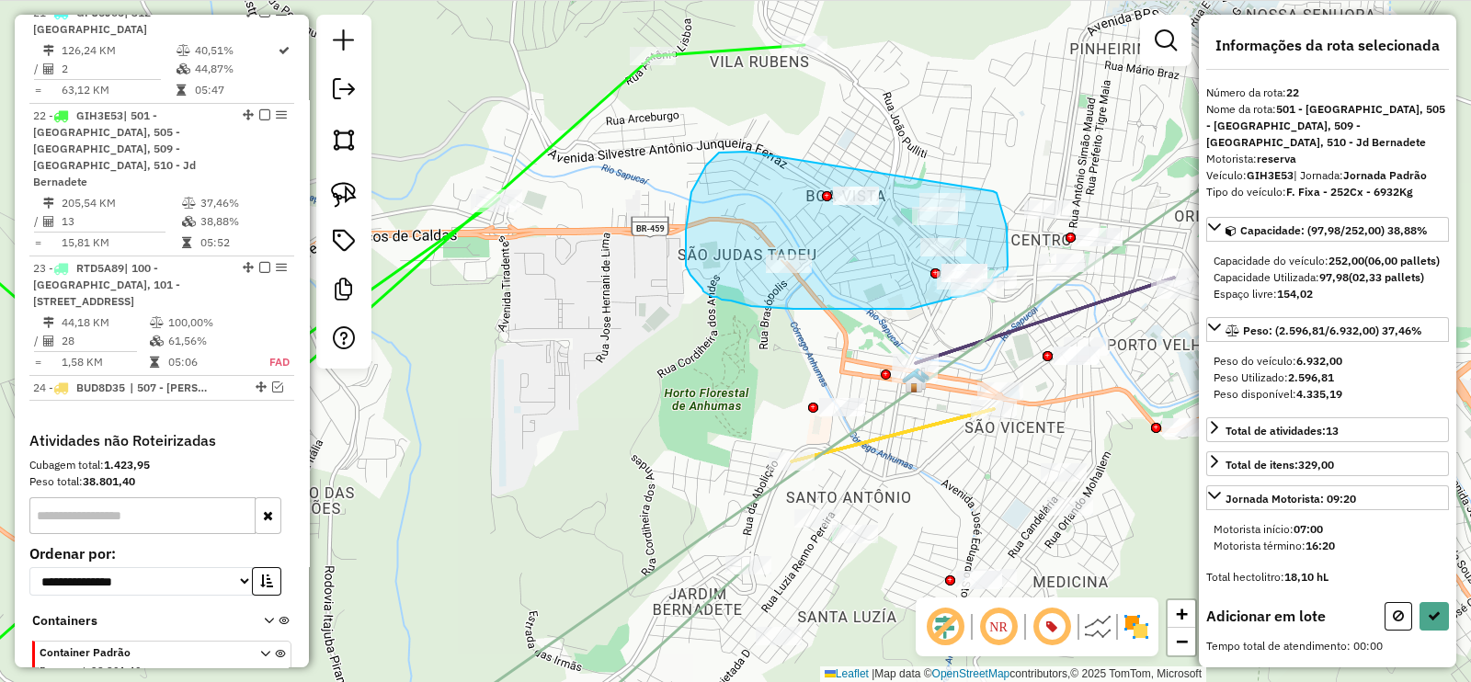
drag, startPoint x: 746, startPoint y: 152, endPoint x: 992, endPoint y: 191, distance: 248.6
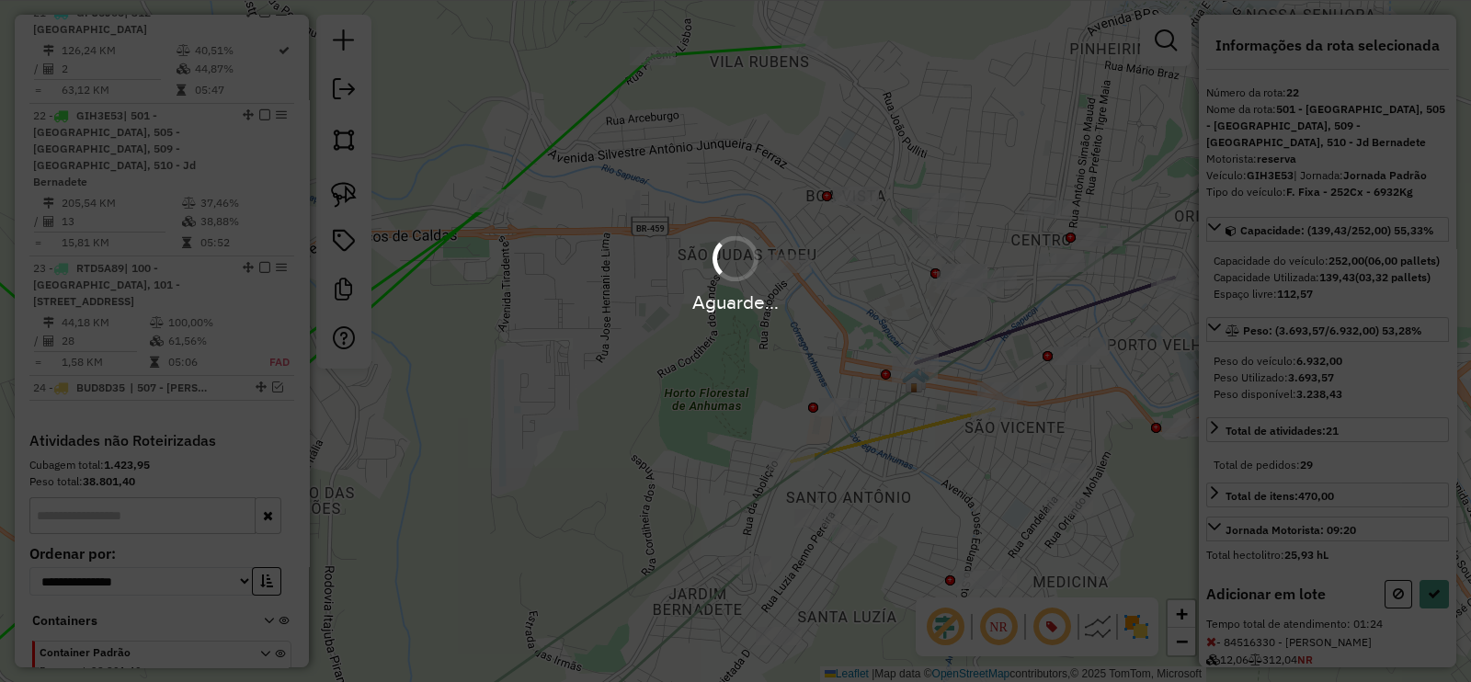
select select "**********"
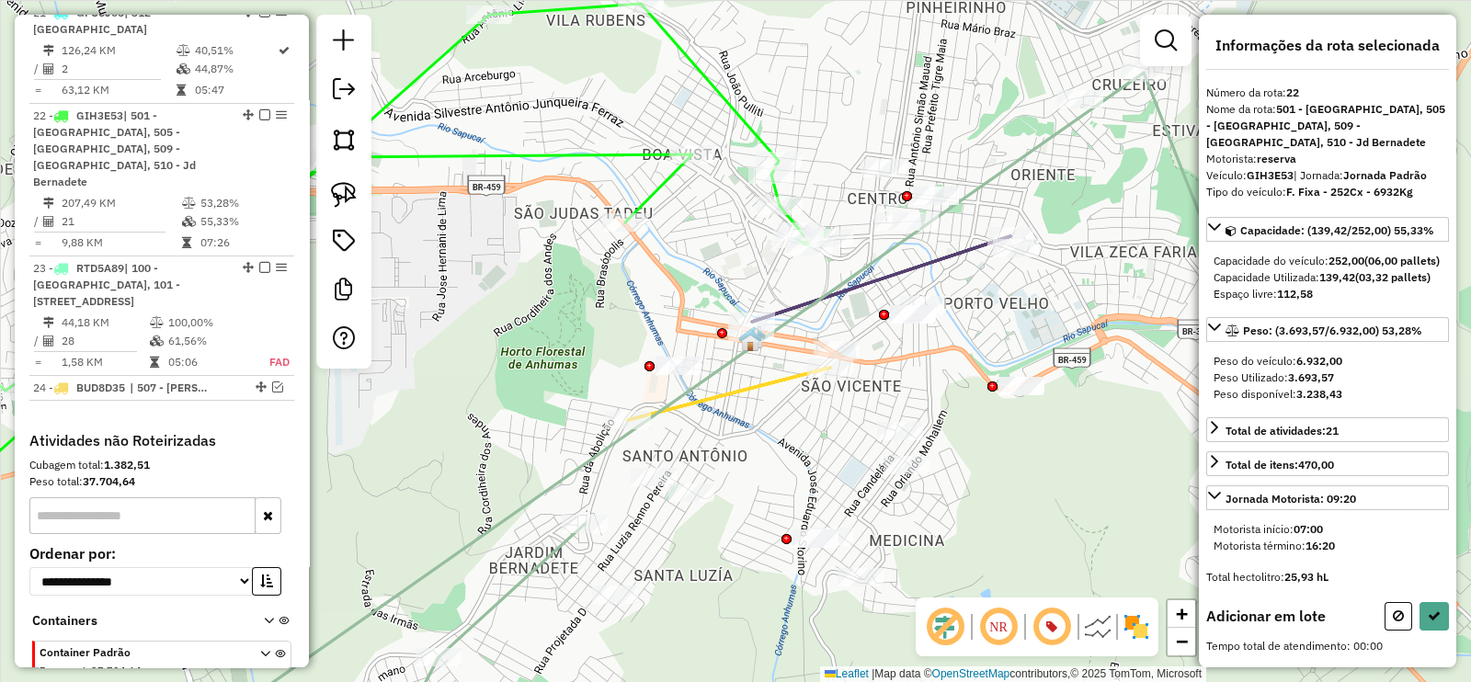
drag, startPoint x: 919, startPoint y: 154, endPoint x: 748, endPoint y: 121, distance: 174.0
click at [784, 119] on div "Janela de atendimento Grade de atendimento Capacidade Transportadoras Veículos …" at bounding box center [735, 341] width 1471 height 682
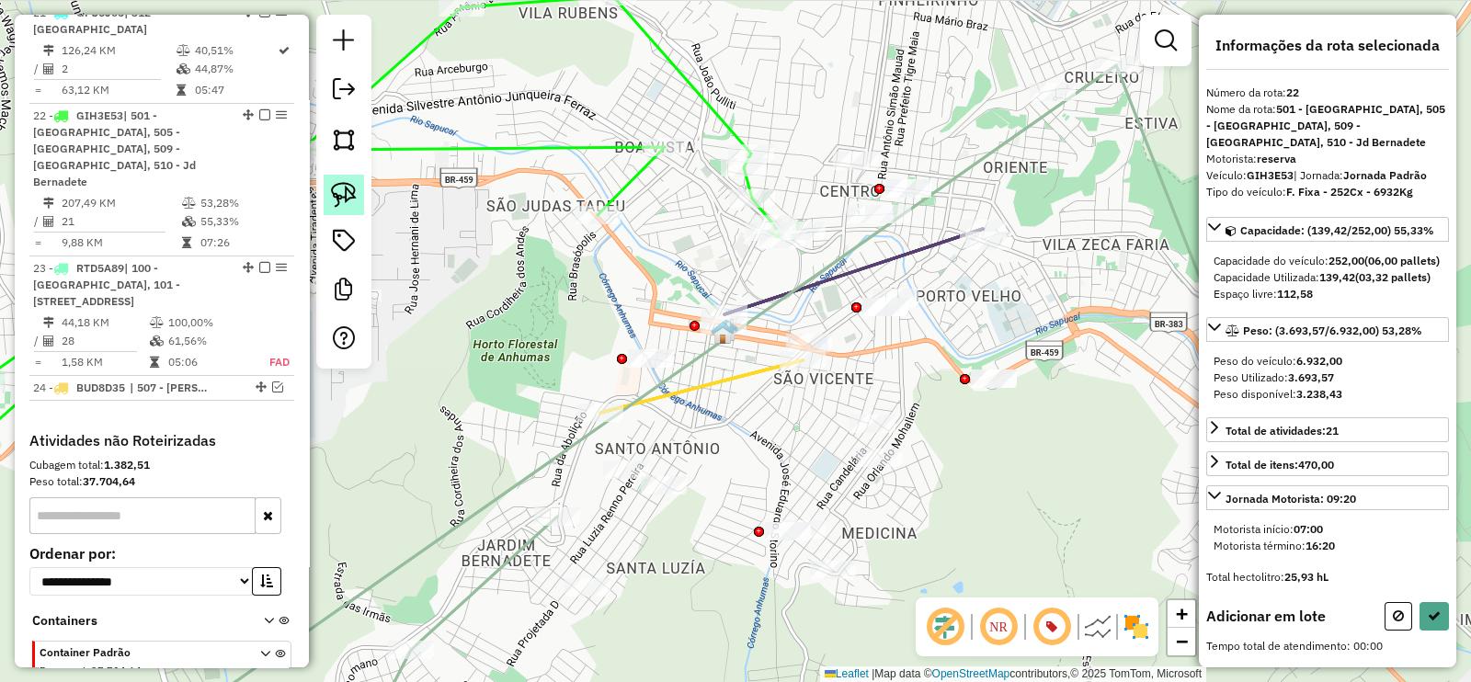
click at [347, 200] on img at bounding box center [344, 195] width 26 height 26
click at [336, 192] on img at bounding box center [344, 195] width 26 height 26
drag, startPoint x: 674, startPoint y: 233, endPoint x: 762, endPoint y: 337, distance: 137.0
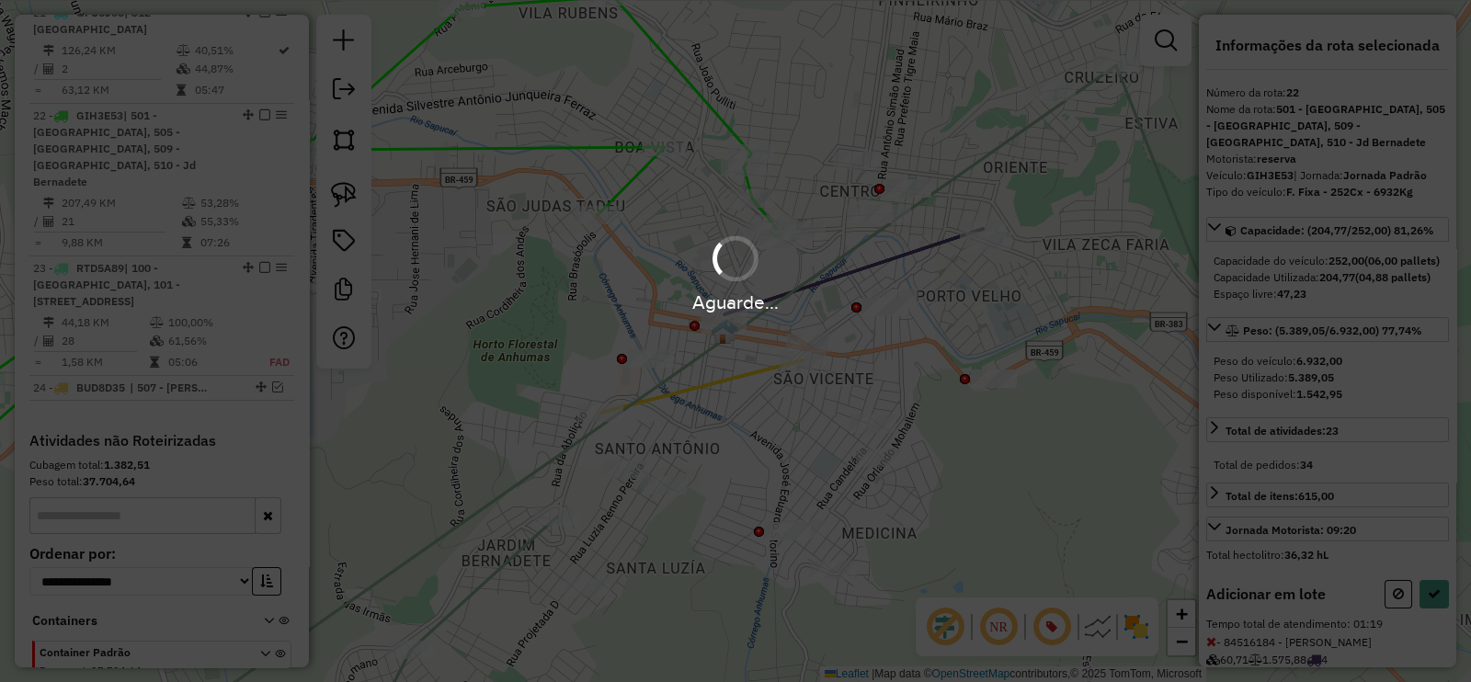
select select "**********"
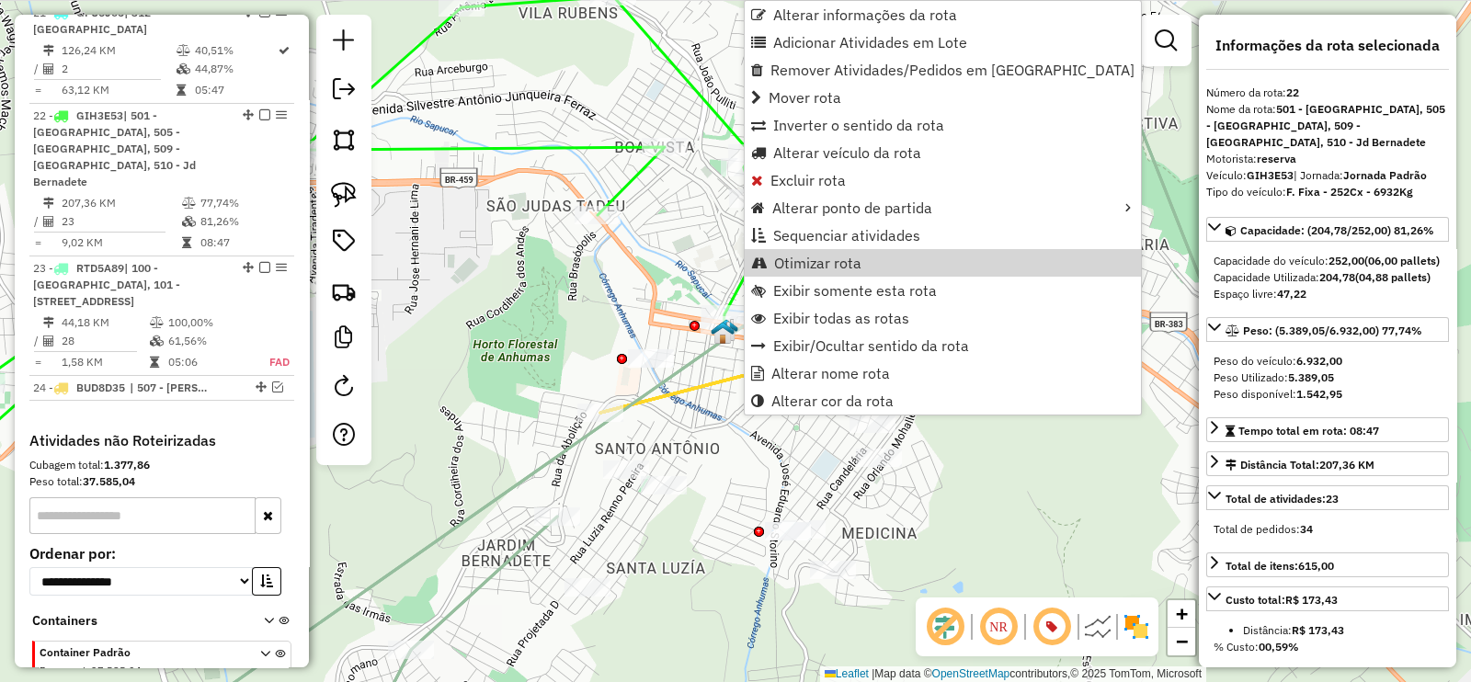
click at [728, 286] on icon at bounding box center [317, 272] width 929 height 553
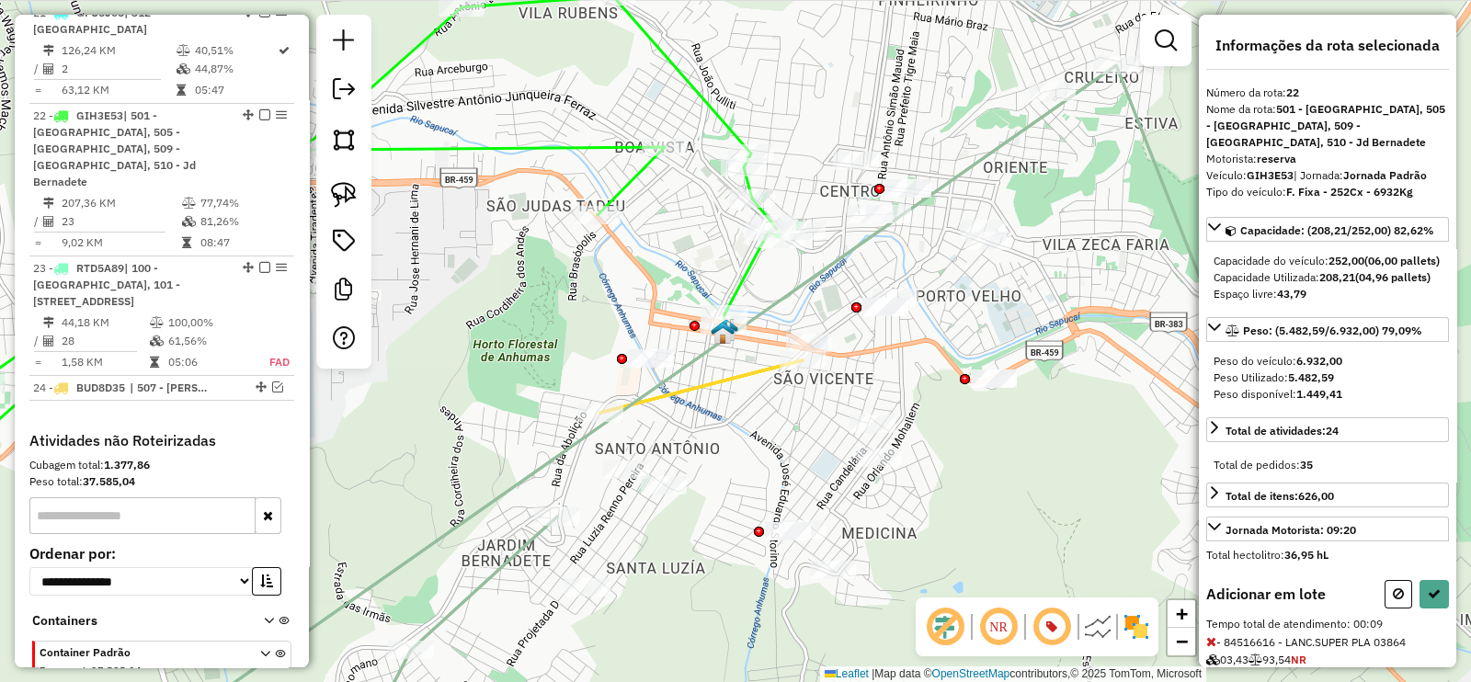
select select "**********"
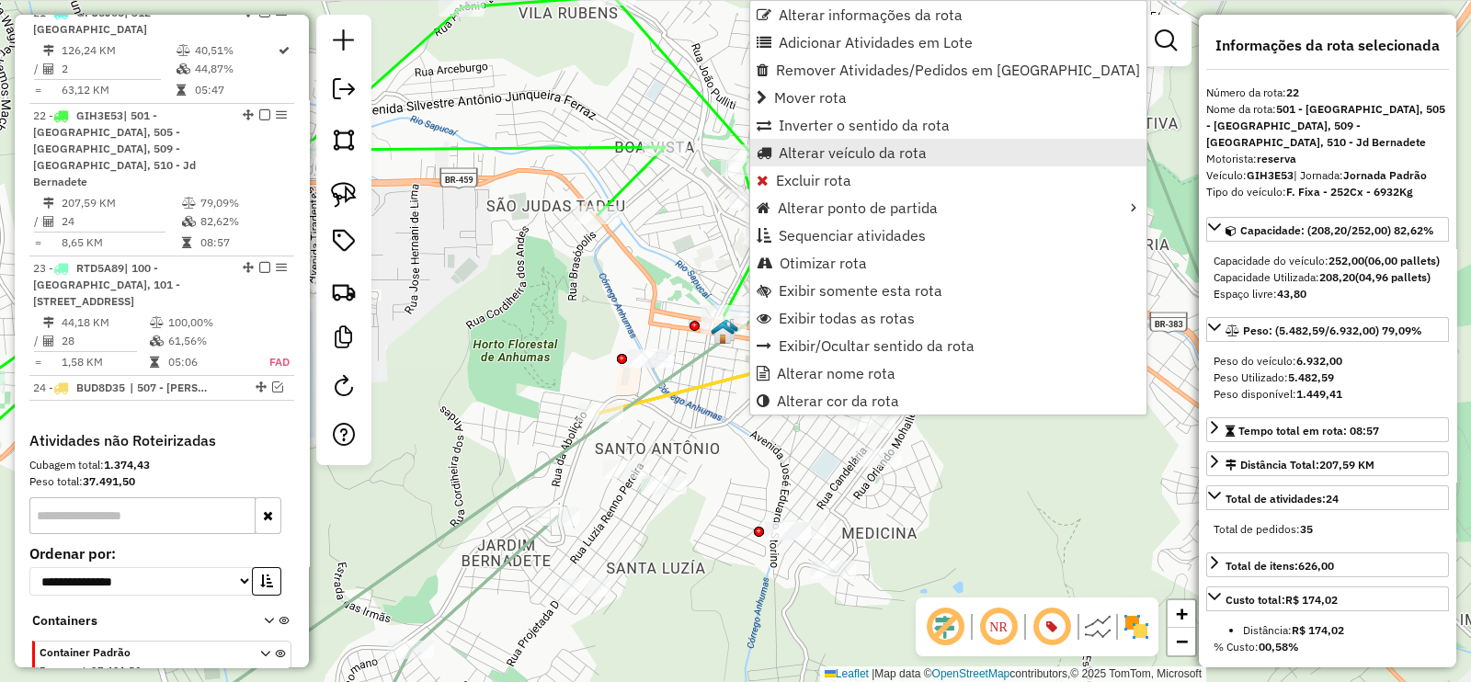
click at [906, 154] on span "Alterar veículo da rota" at bounding box center [853, 152] width 148 height 15
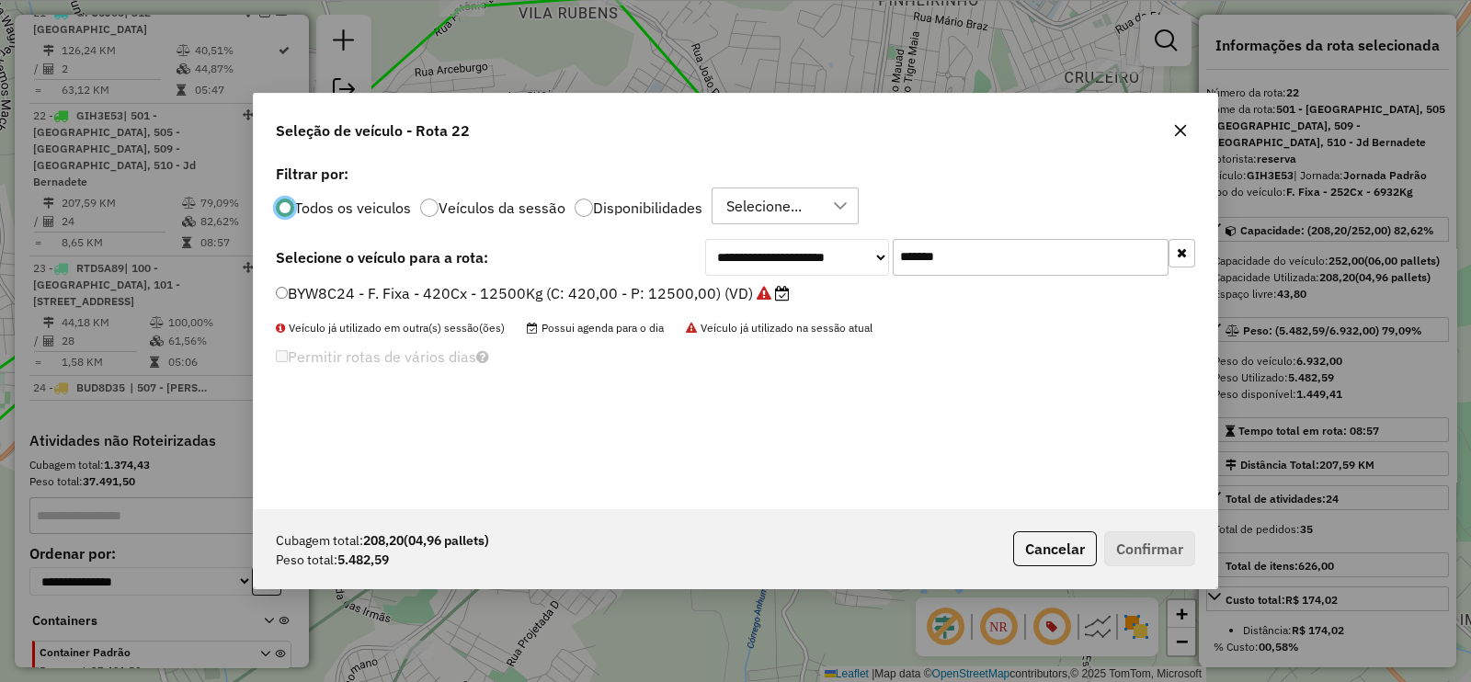
scroll to position [9, 6]
drag, startPoint x: 913, startPoint y: 255, endPoint x: 795, endPoint y: 253, distance: 117.7
click at [798, 250] on div "**********" at bounding box center [950, 257] width 490 height 37
paste input "text"
type input "*******"
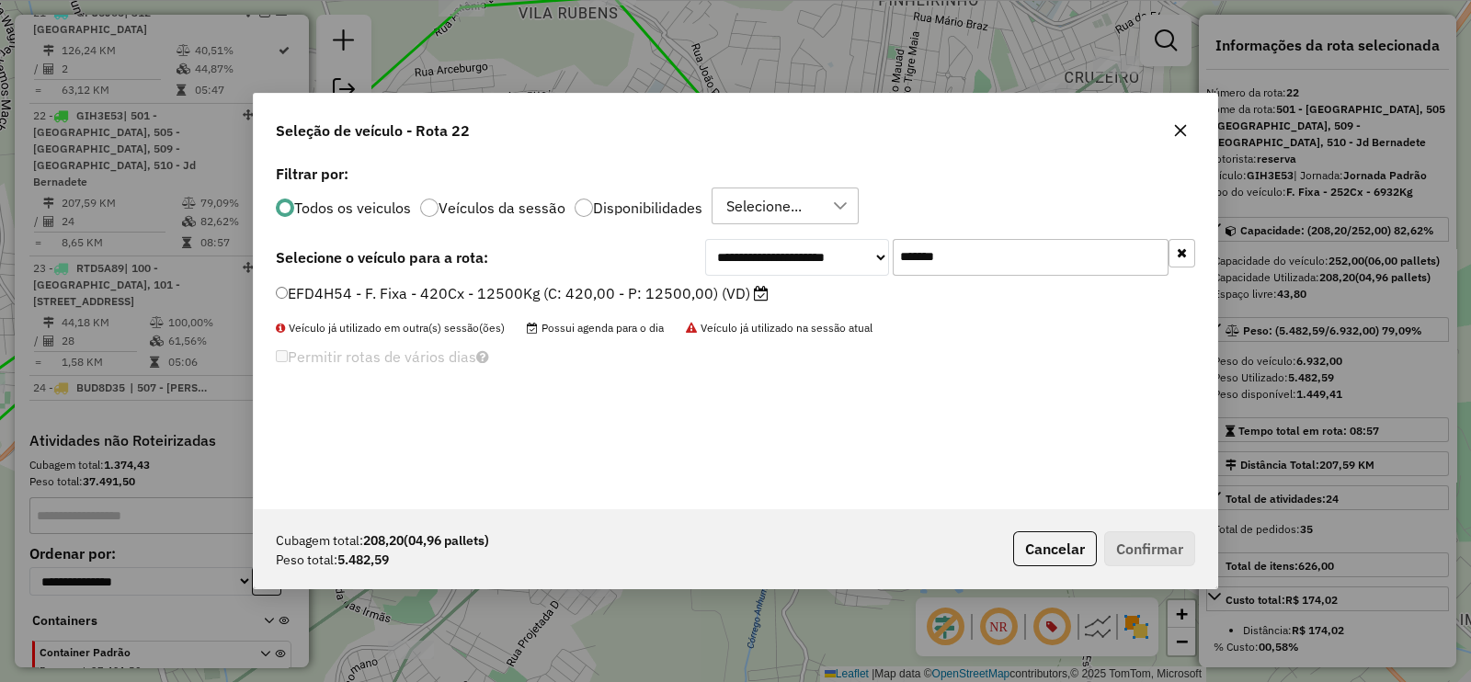
click at [740, 291] on label "EFD4H54 - F. Fixa - 420Cx - 12500Kg (C: 420,00 - P: 12500,00) (VD)" at bounding box center [522, 293] width 493 height 22
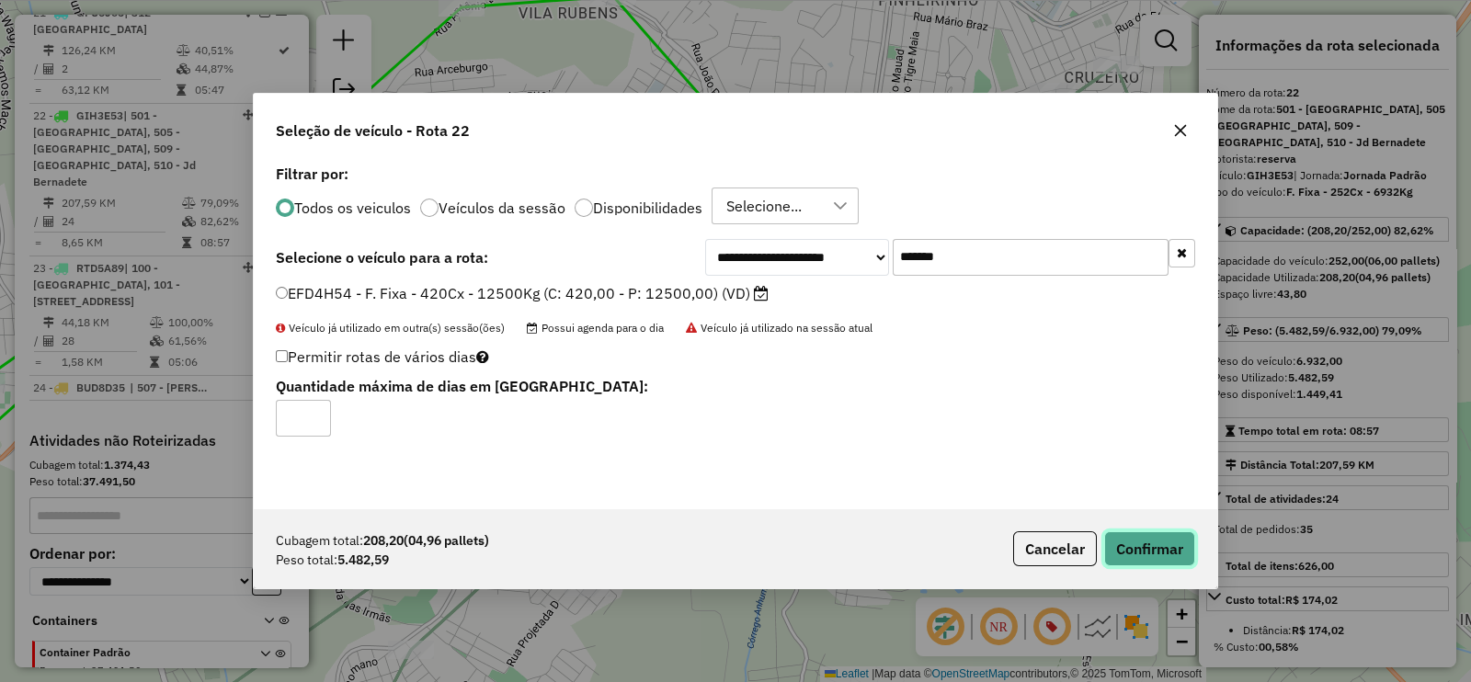
click at [1170, 544] on button "Confirmar" at bounding box center [1149, 548] width 91 height 35
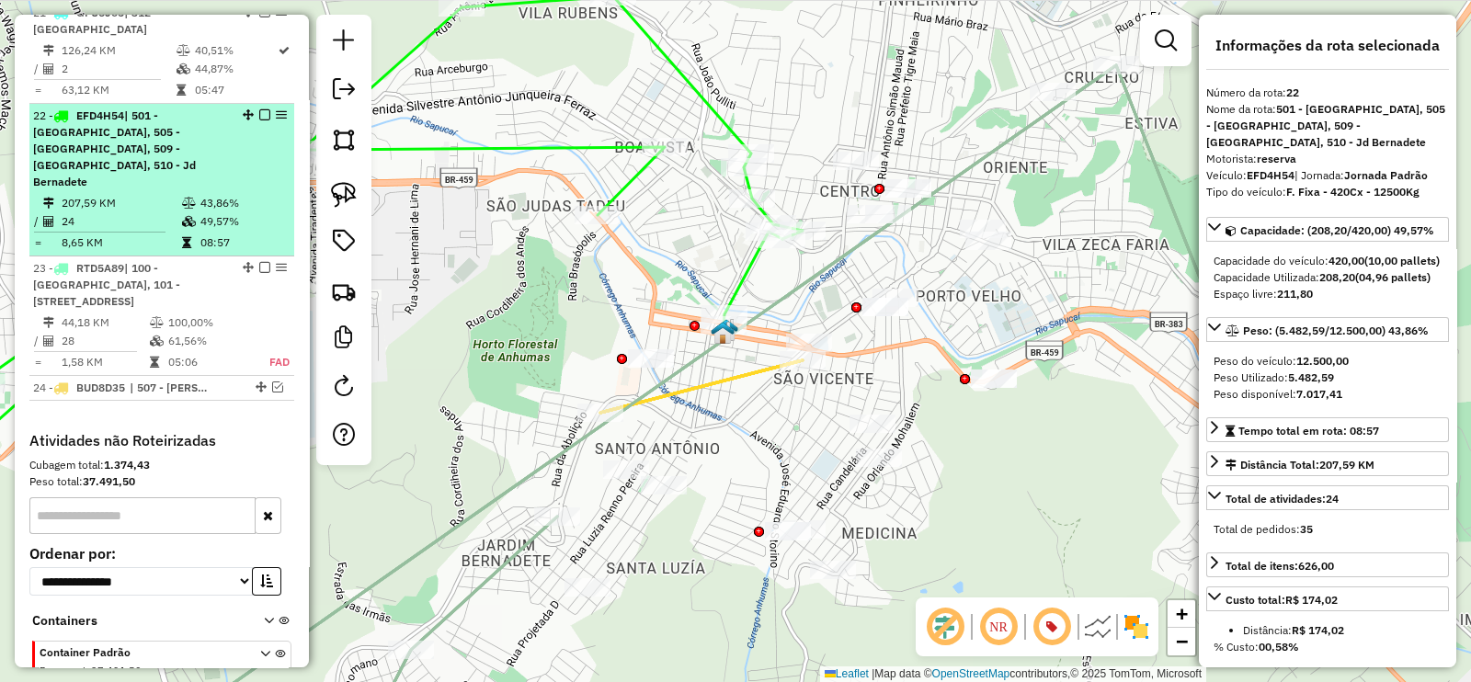
click at [259, 109] on em at bounding box center [264, 114] width 11 height 11
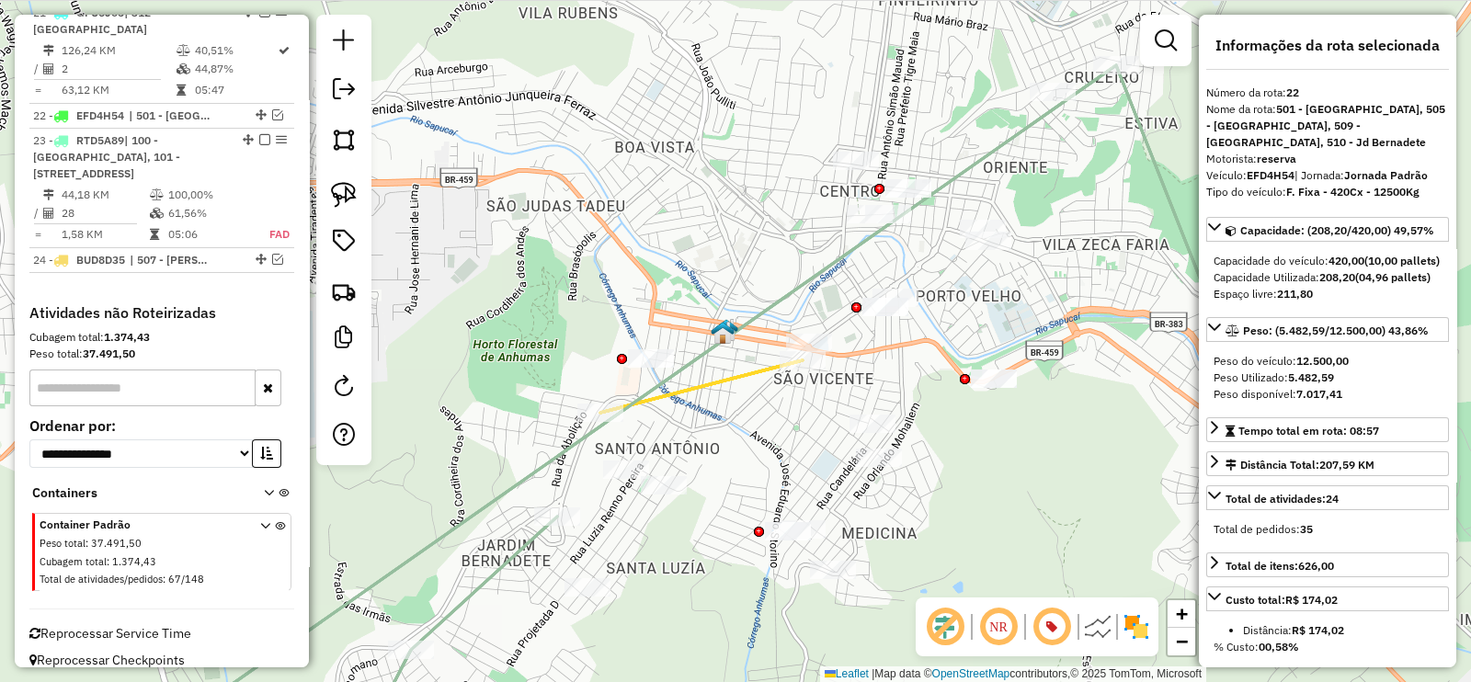
scroll to position [2928, 0]
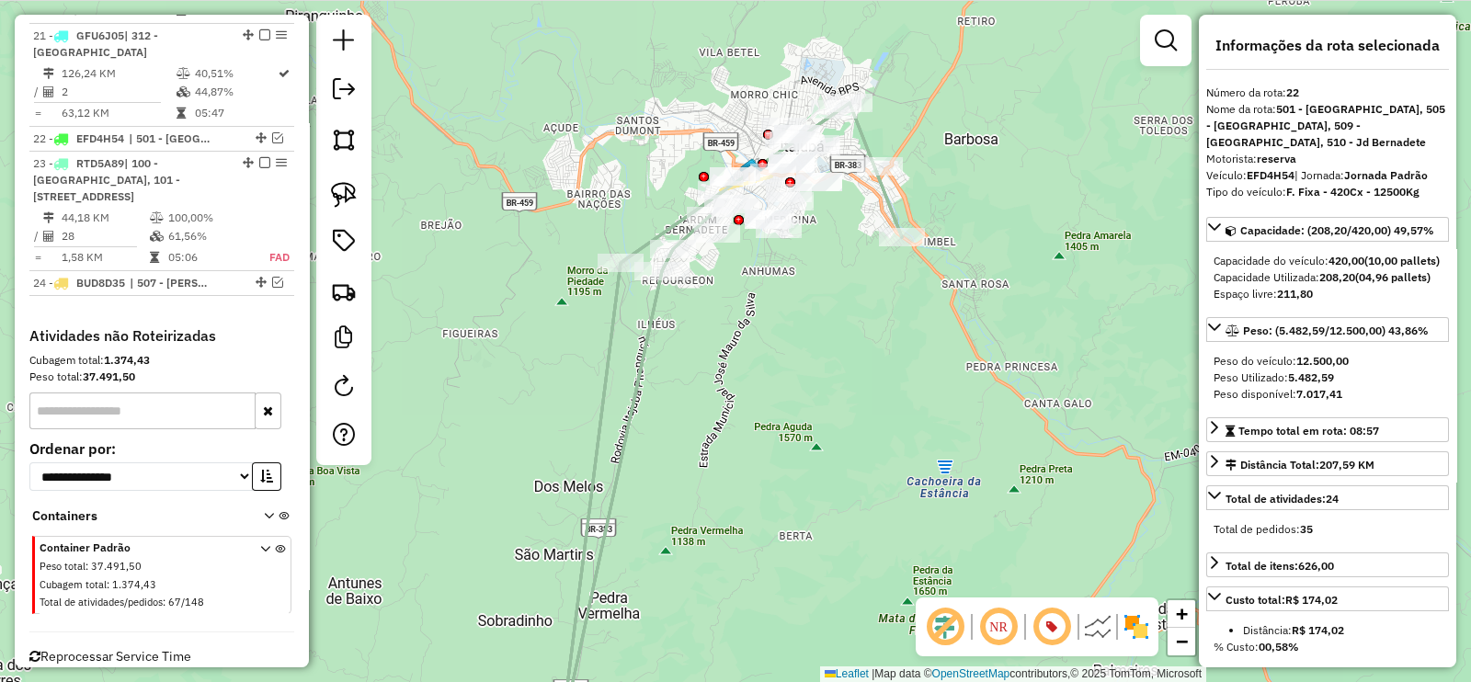
drag, startPoint x: 984, startPoint y: 97, endPoint x: 898, endPoint y: 154, distance: 102.7
click at [897, 154] on div "Janela de atendimento Grade de atendimento Capacidade Transportadoras Veículos …" at bounding box center [735, 341] width 1471 height 682
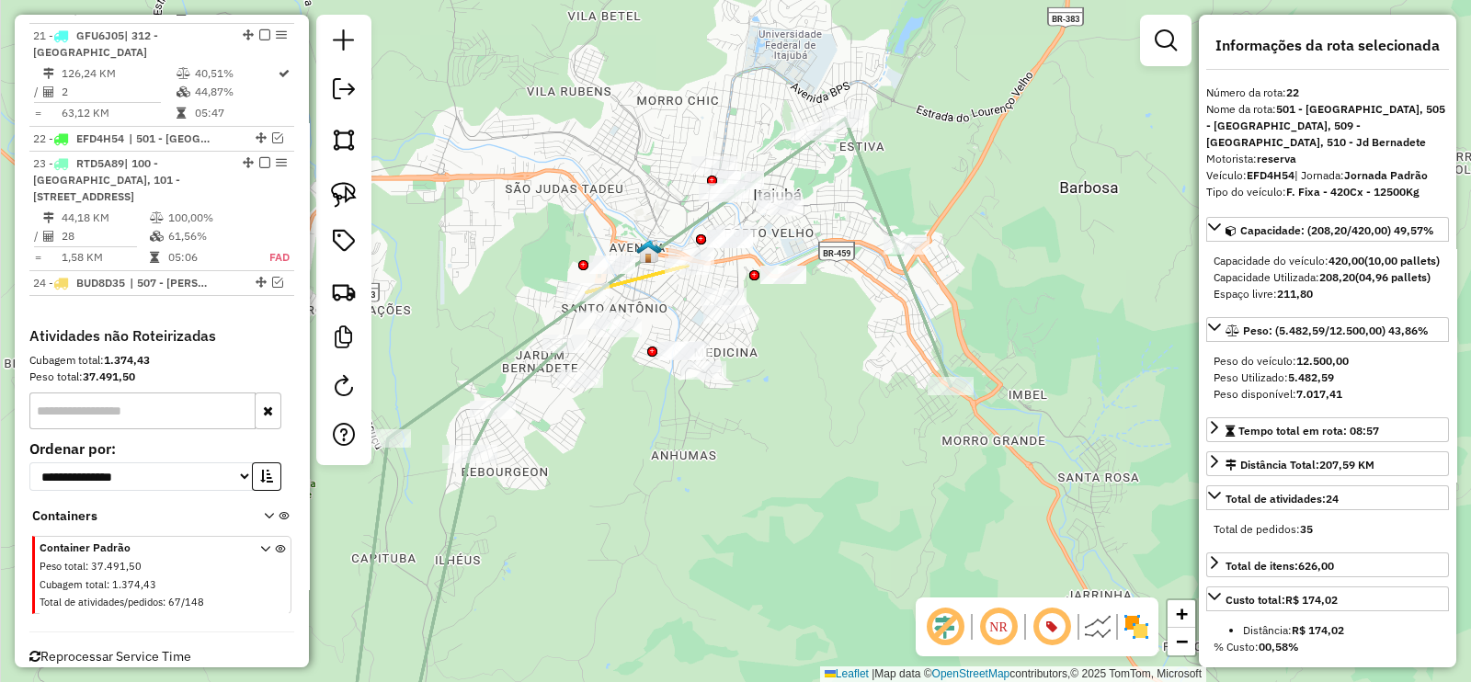
click at [643, 279] on icon at bounding box center [636, 279] width 101 height 27
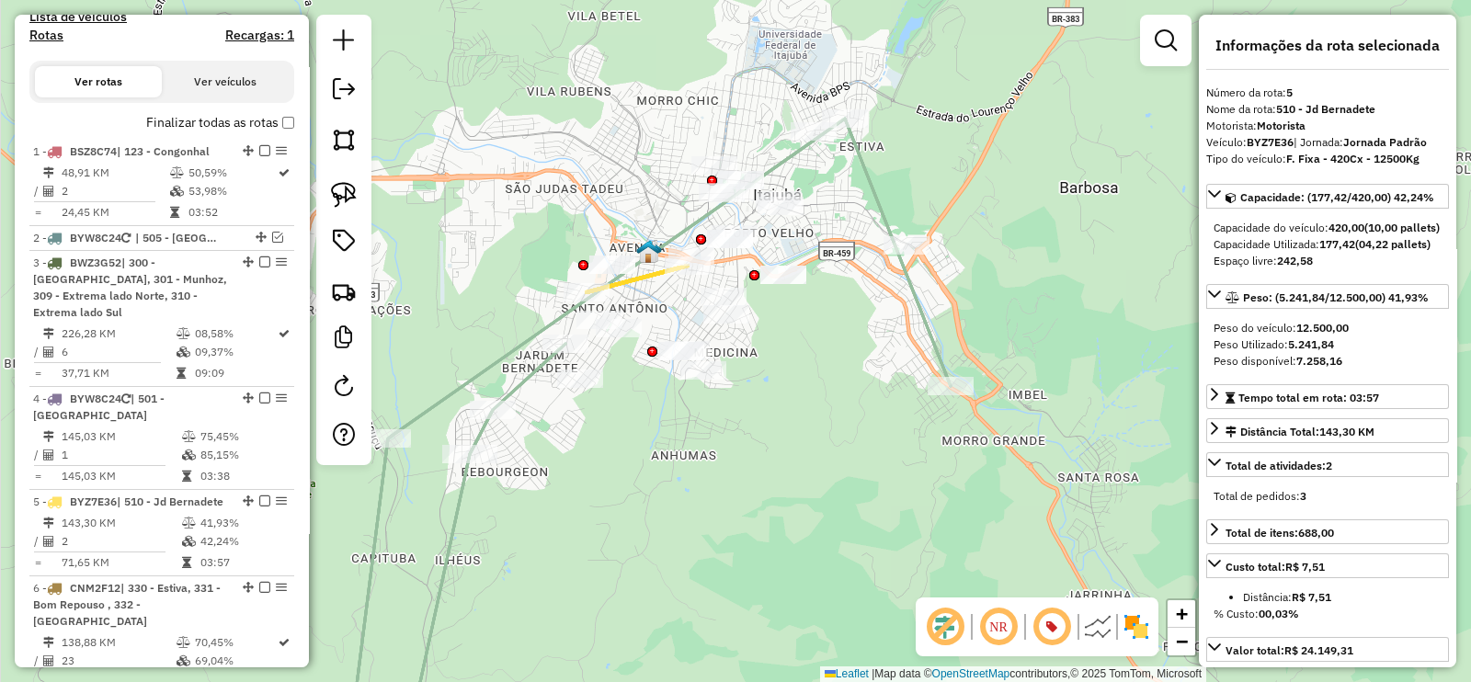
scroll to position [0, 0]
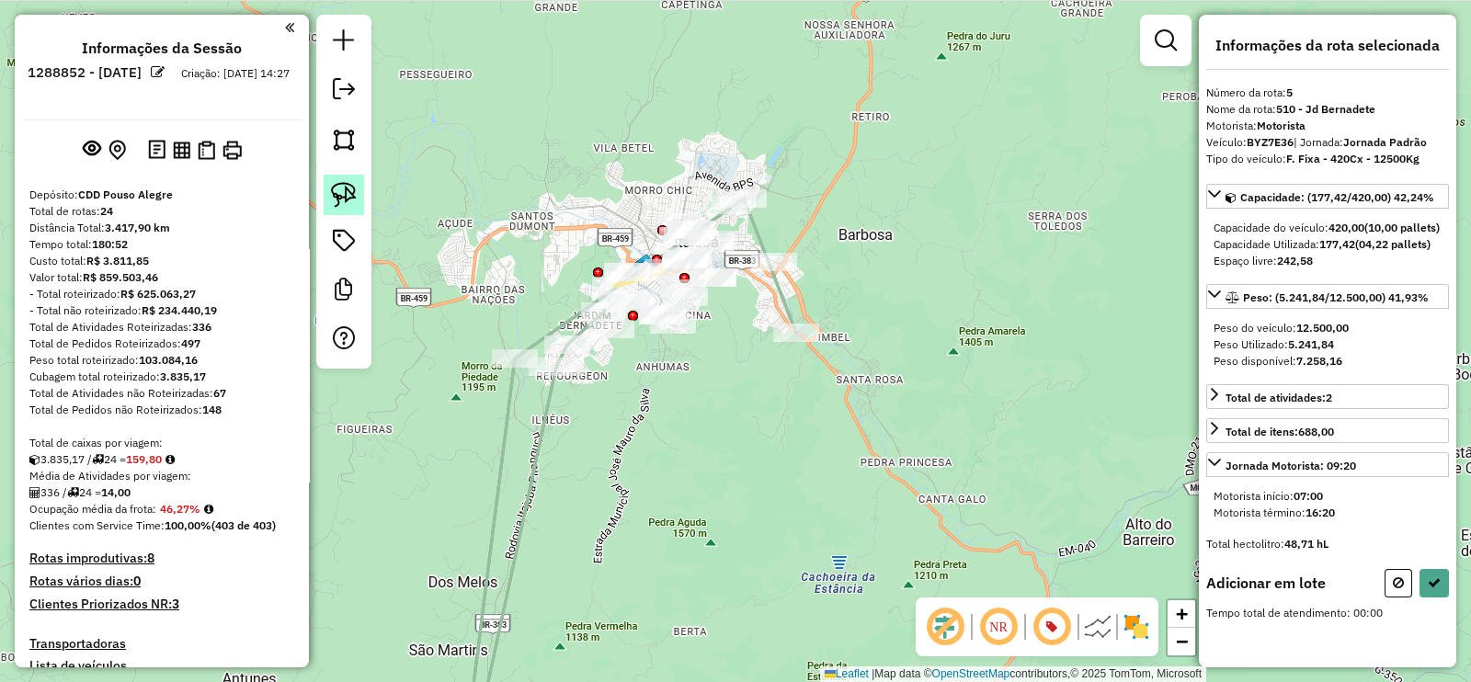
click at [351, 192] on img at bounding box center [344, 195] width 26 height 26
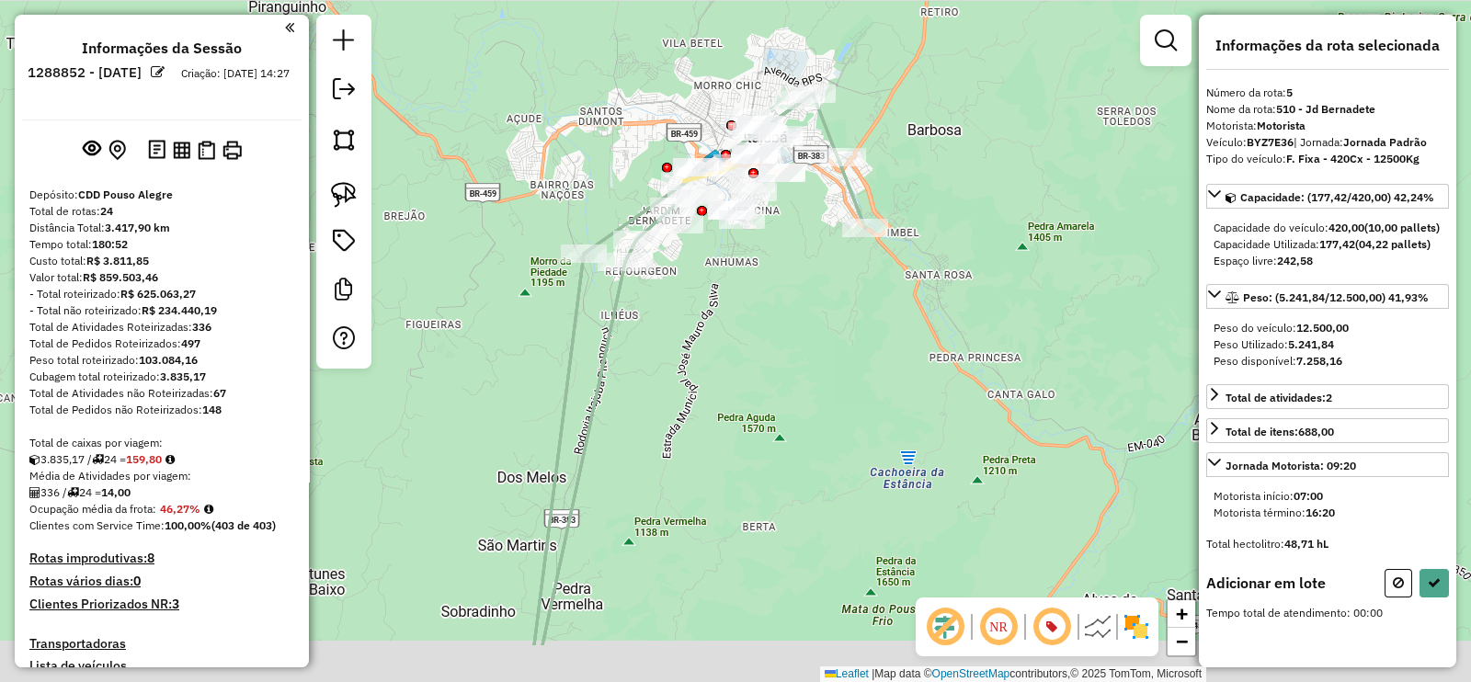
drag, startPoint x: 519, startPoint y: 281, endPoint x: 587, endPoint y: 176, distance: 124.9
click at [587, 176] on div "Janela de atendimento Grade de atendimento Capacidade Transportadoras Veículos …" at bounding box center [735, 341] width 1471 height 682
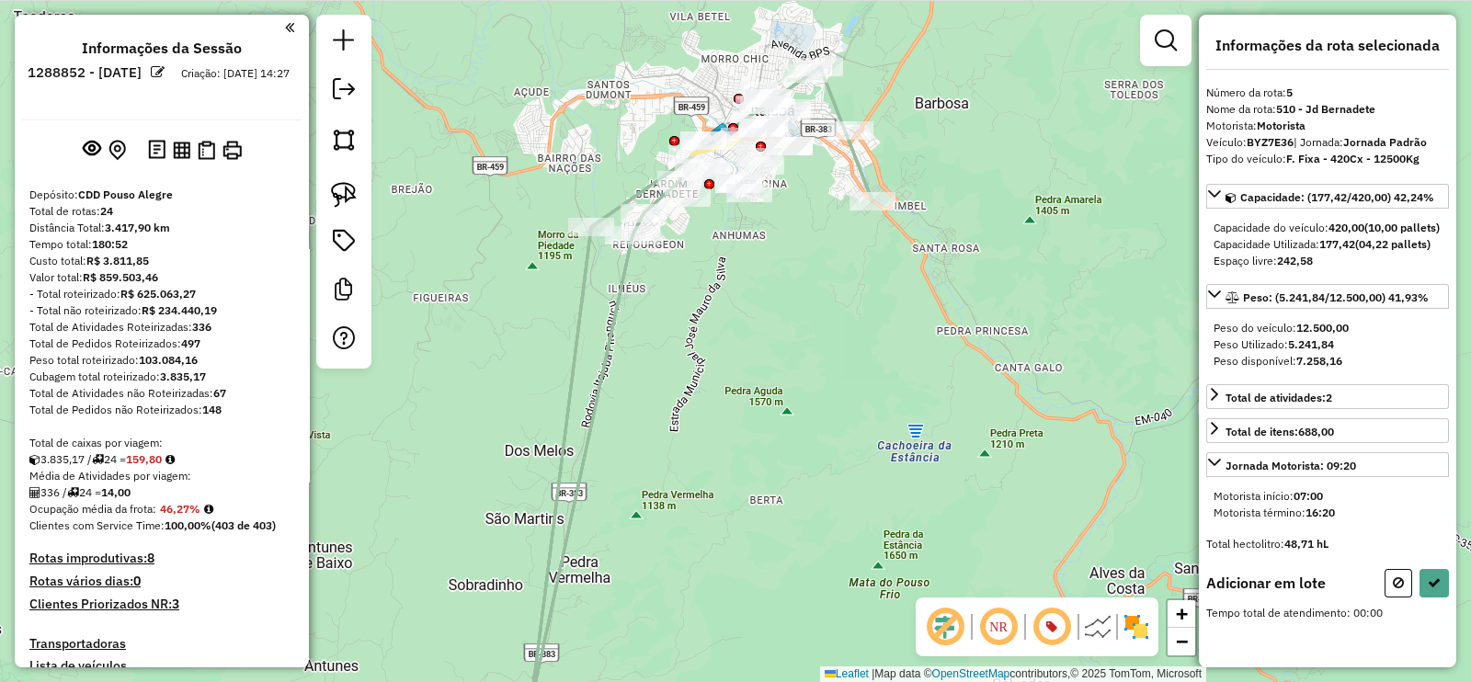
drag, startPoint x: 496, startPoint y: 181, endPoint x: 479, endPoint y: 131, distance: 53.5
click at [529, 112] on div "Janela de atendimento Grade de atendimento Capacidade Transportadoras Veículos …" at bounding box center [735, 341] width 1471 height 682
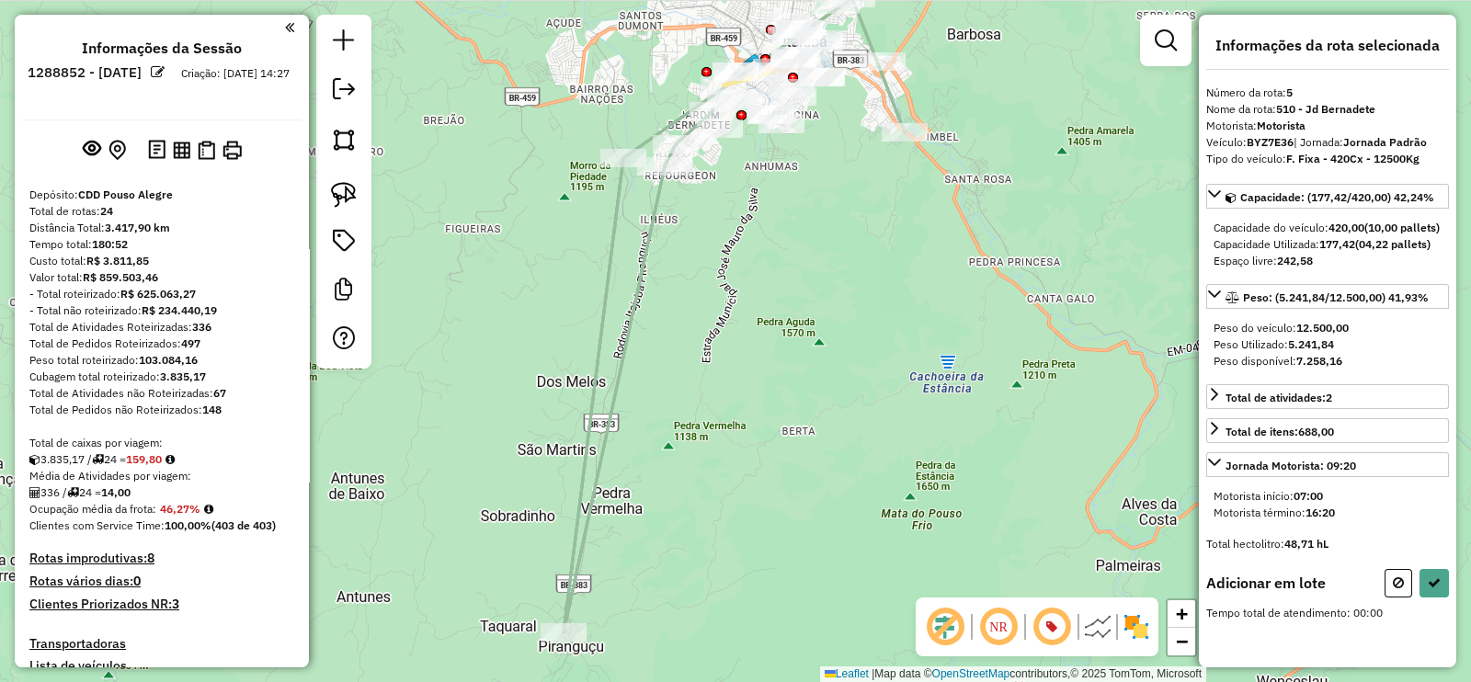
click at [357, 198] on link at bounding box center [344, 195] width 40 height 40
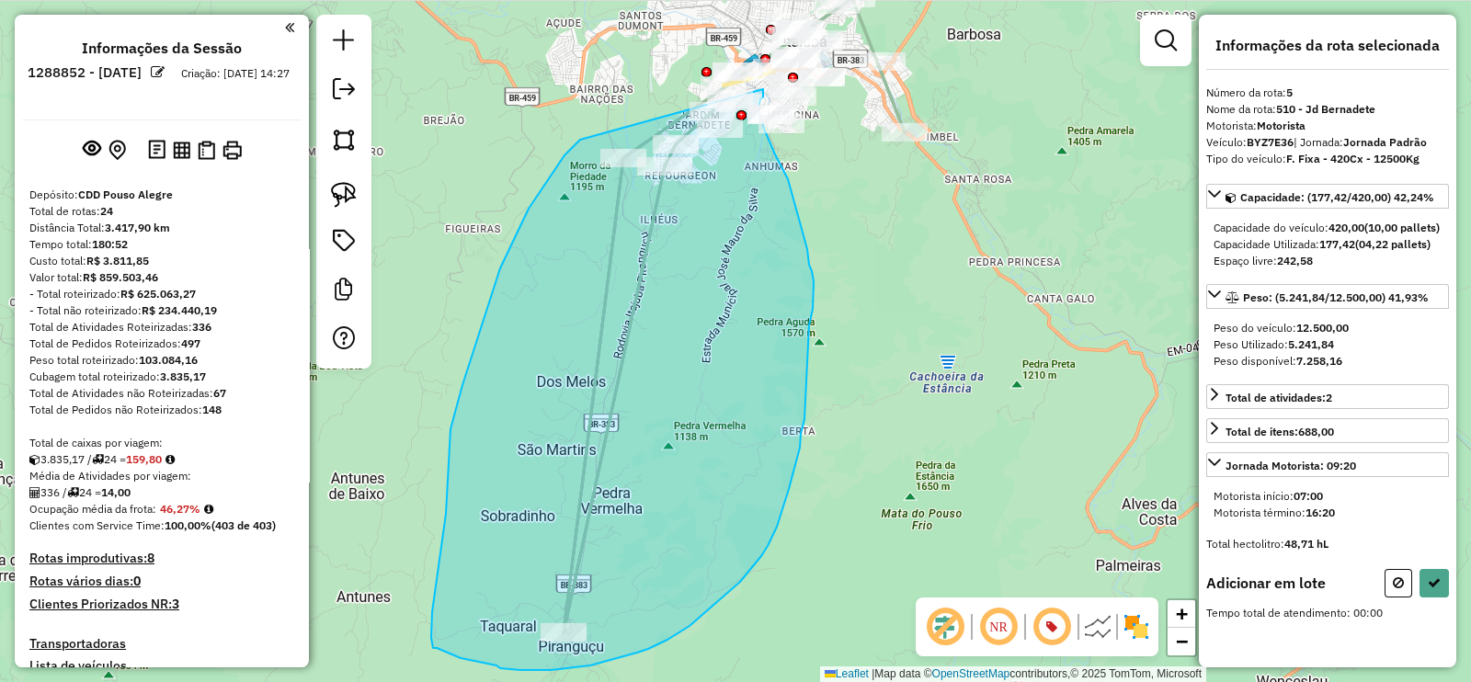
drag, startPoint x: 580, startPoint y: 140, endPoint x: 763, endPoint y: 89, distance: 189.8
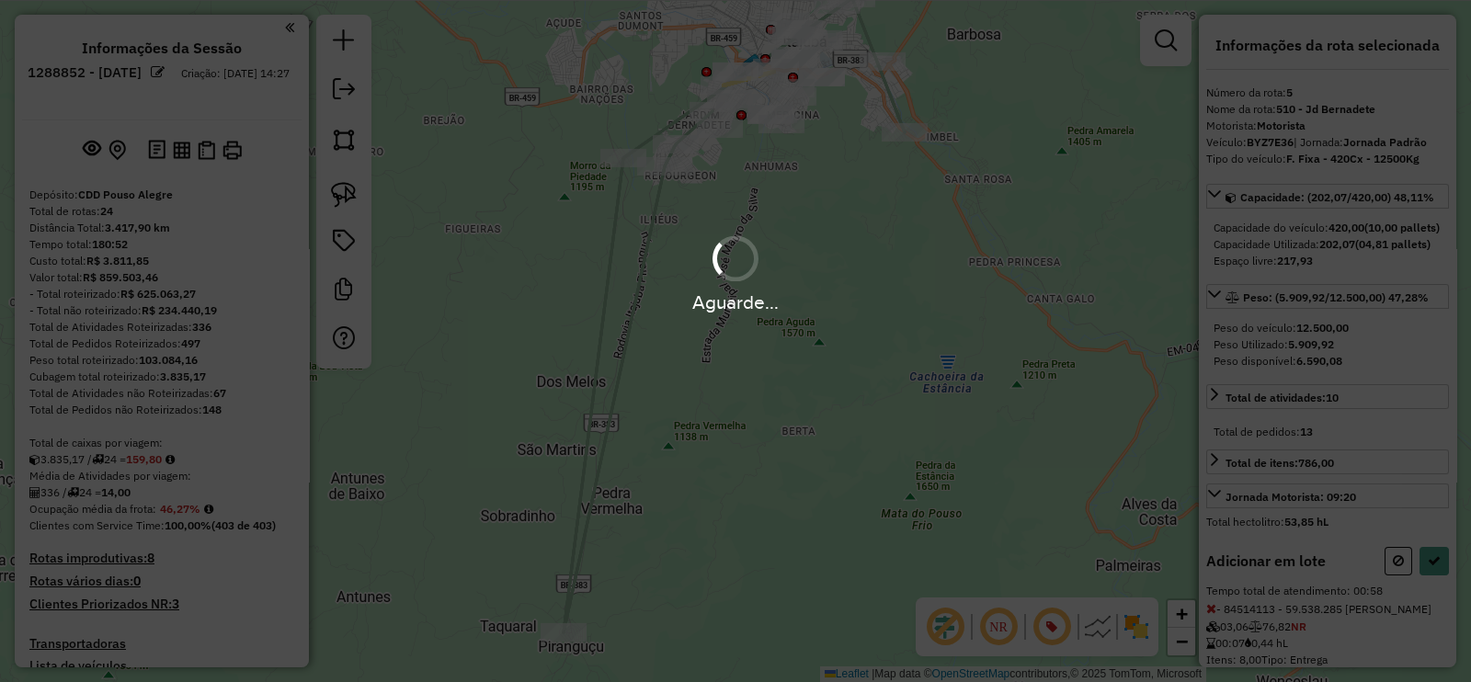
select select "**********"
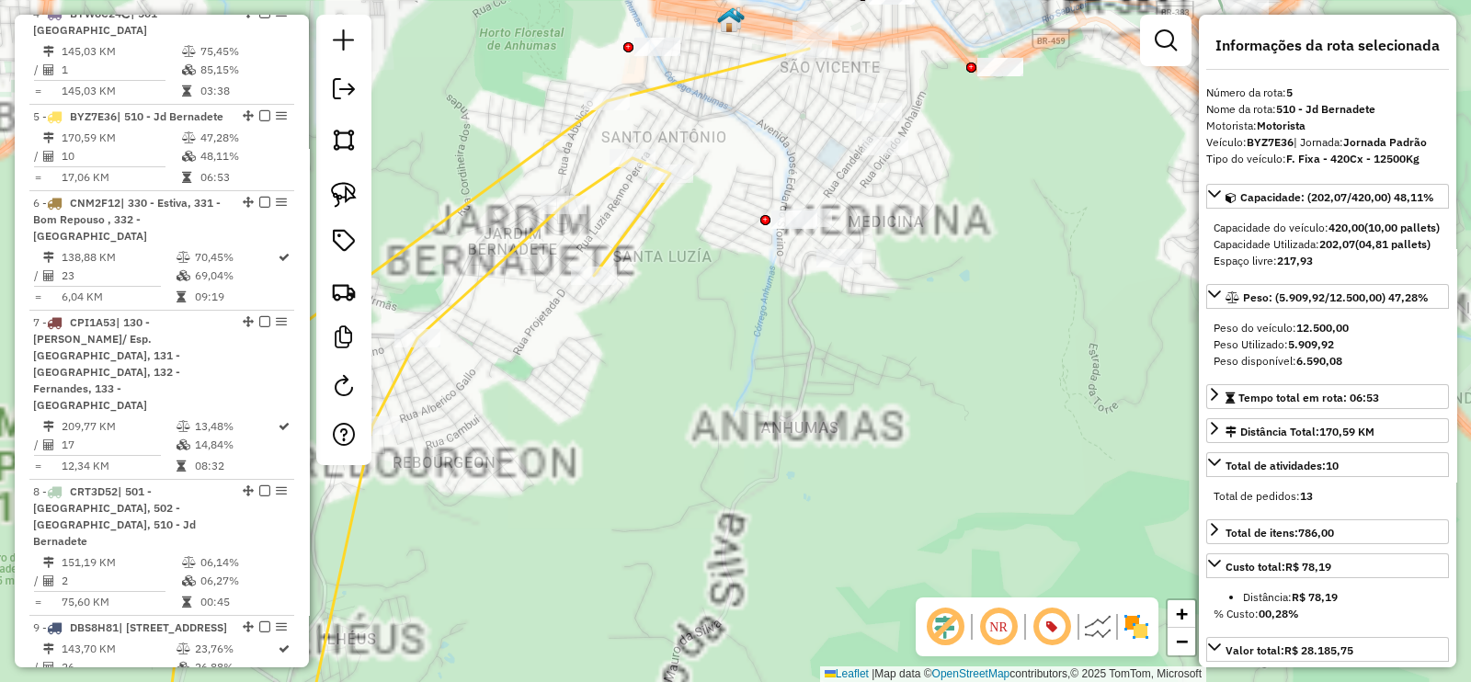
scroll to position [1089, 0]
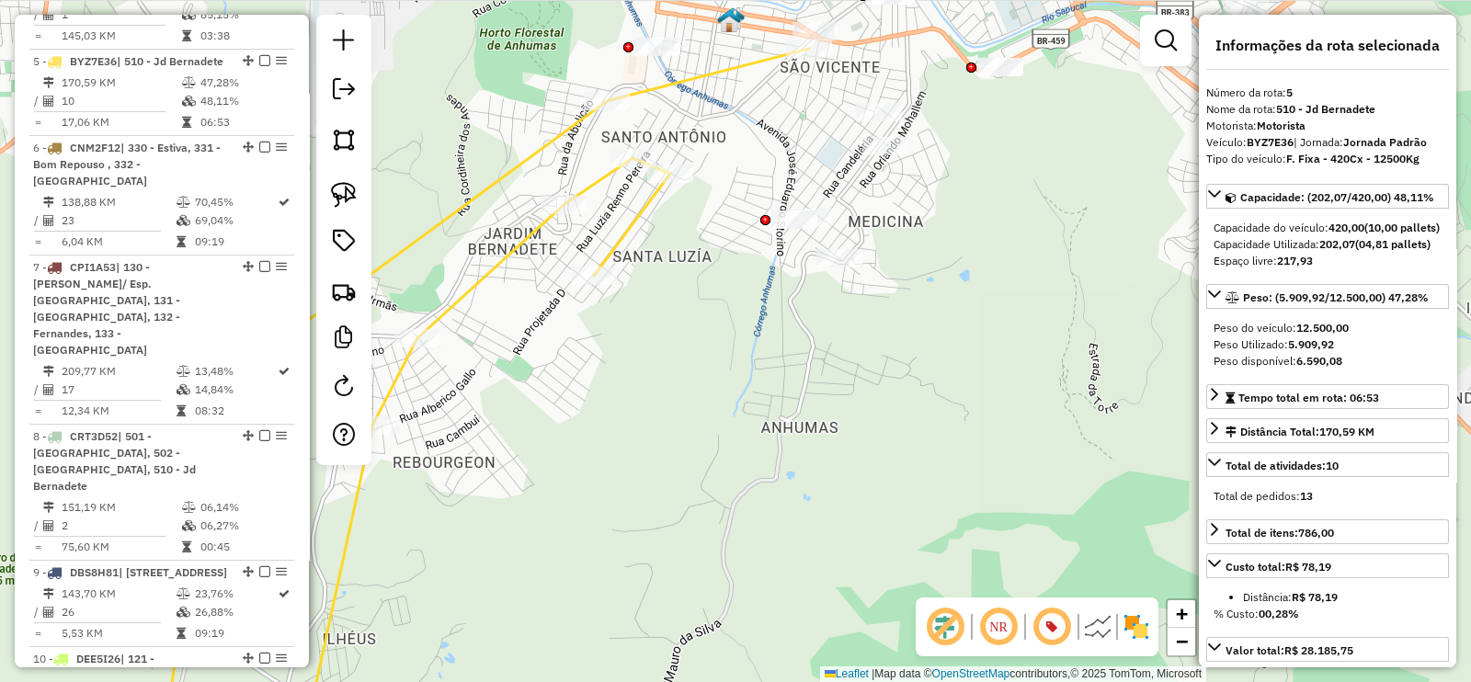
click at [640, 229] on icon at bounding box center [486, 399] width 645 height 701
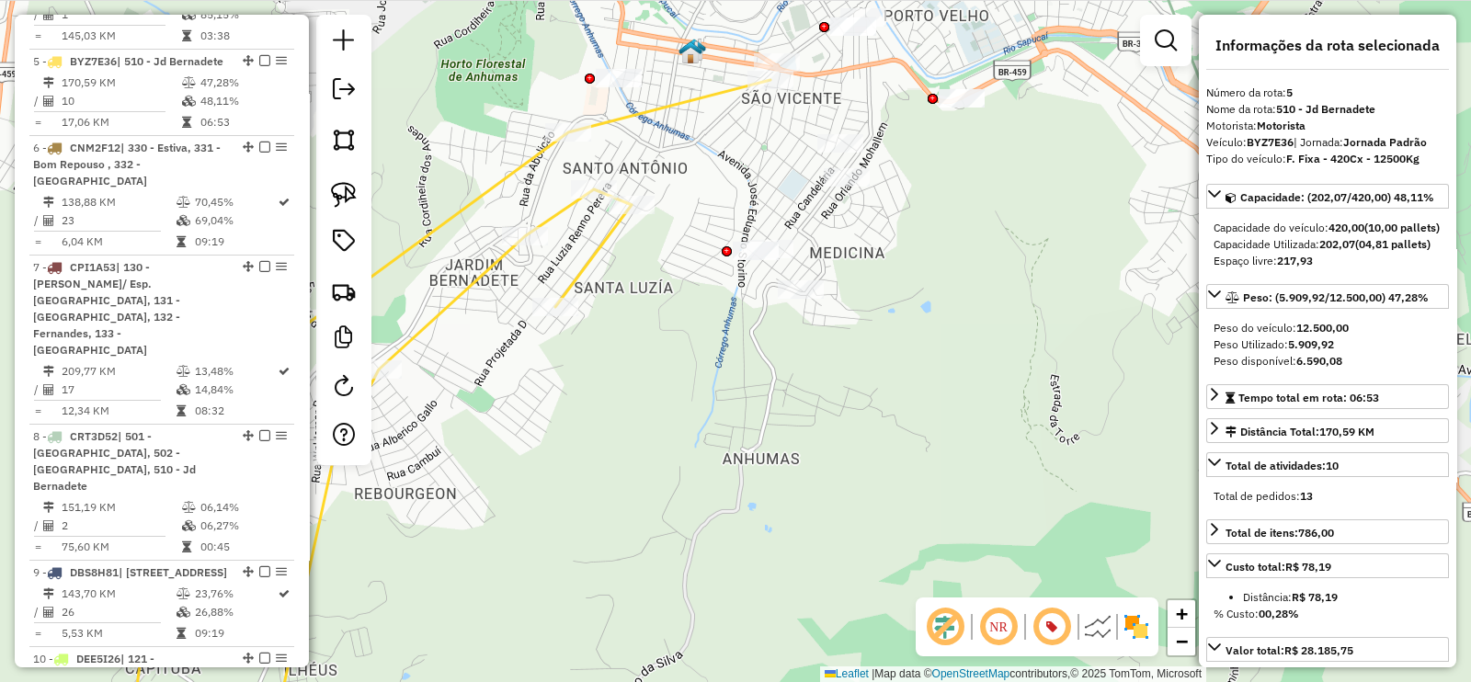
drag, startPoint x: 685, startPoint y: 227, endPoint x: 561, endPoint y: 327, distance: 159.5
click at [561, 327] on div "Janela de atendimento Grade de atendimento Capacidade Transportadoras Veículos …" at bounding box center [735, 341] width 1471 height 682
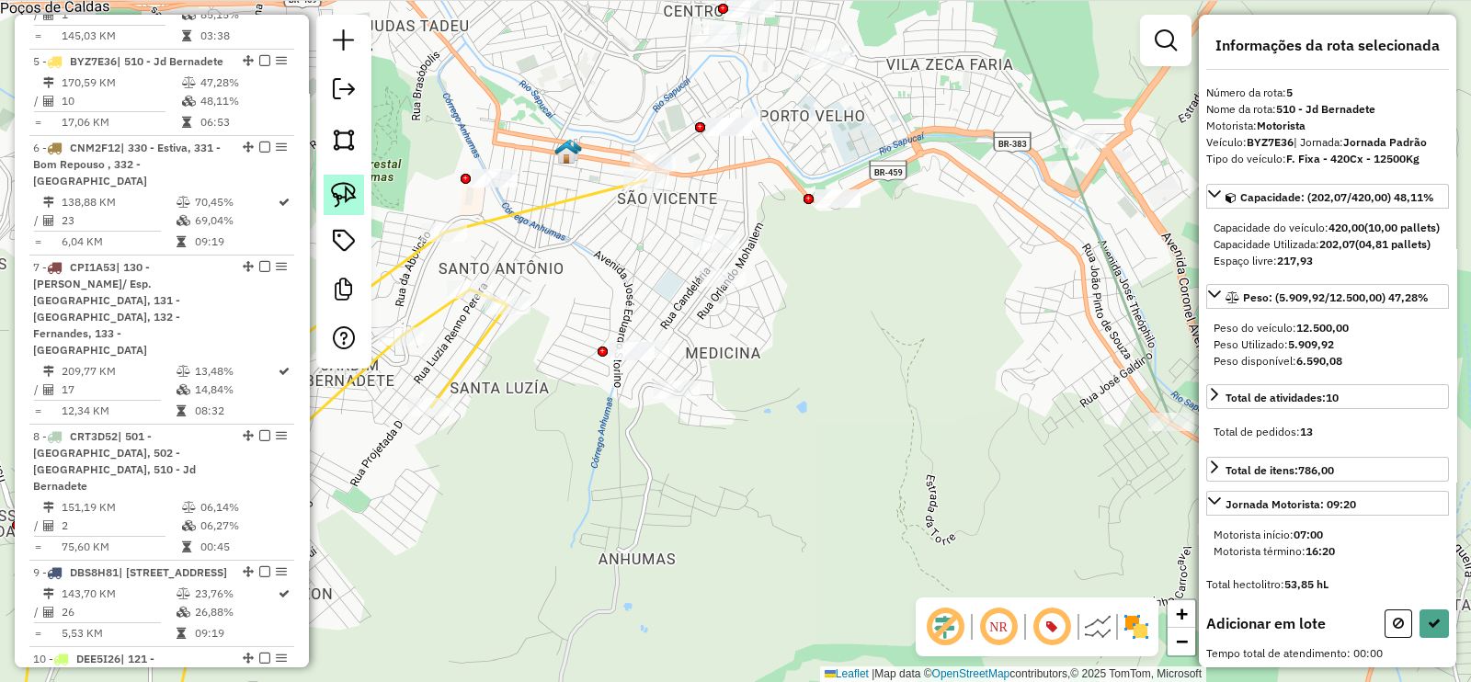
click at [342, 196] on img at bounding box center [344, 195] width 26 height 26
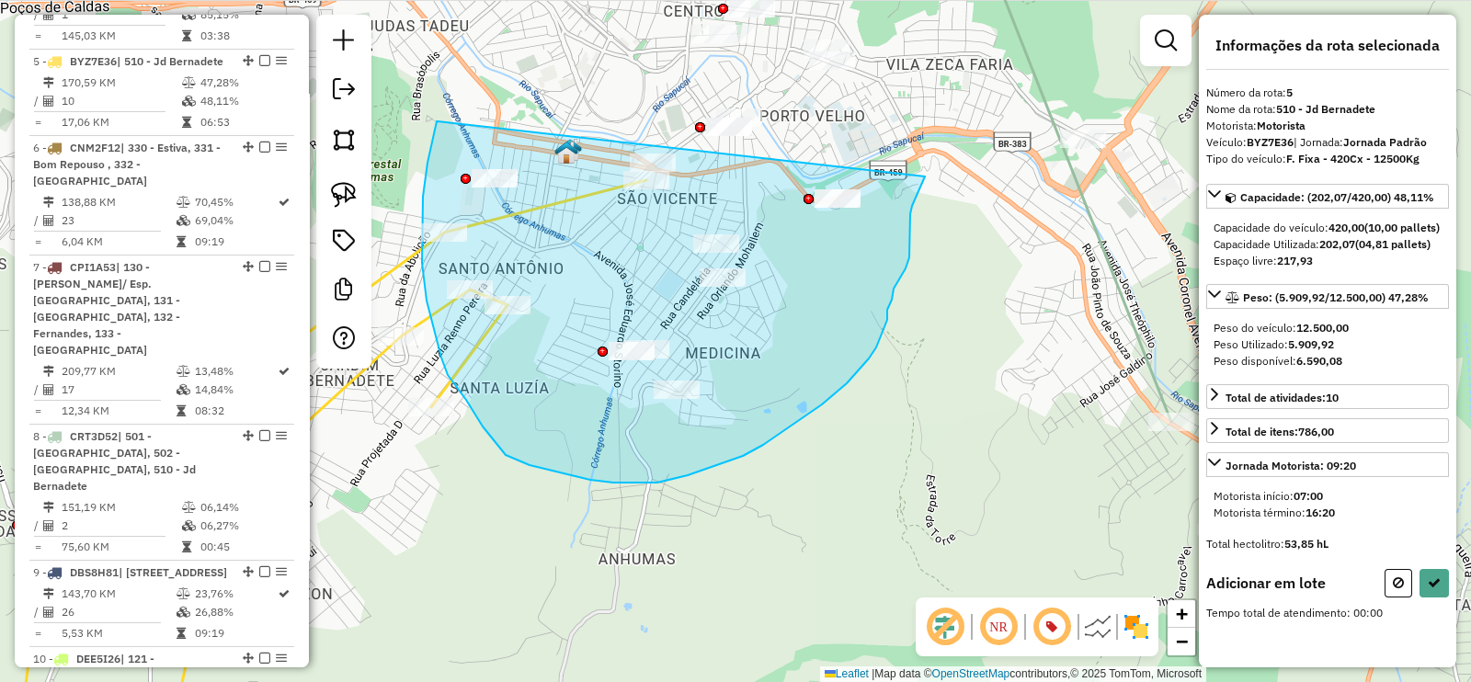
drag, startPoint x: 437, startPoint y: 121, endPoint x: 925, endPoint y: 176, distance: 491.2
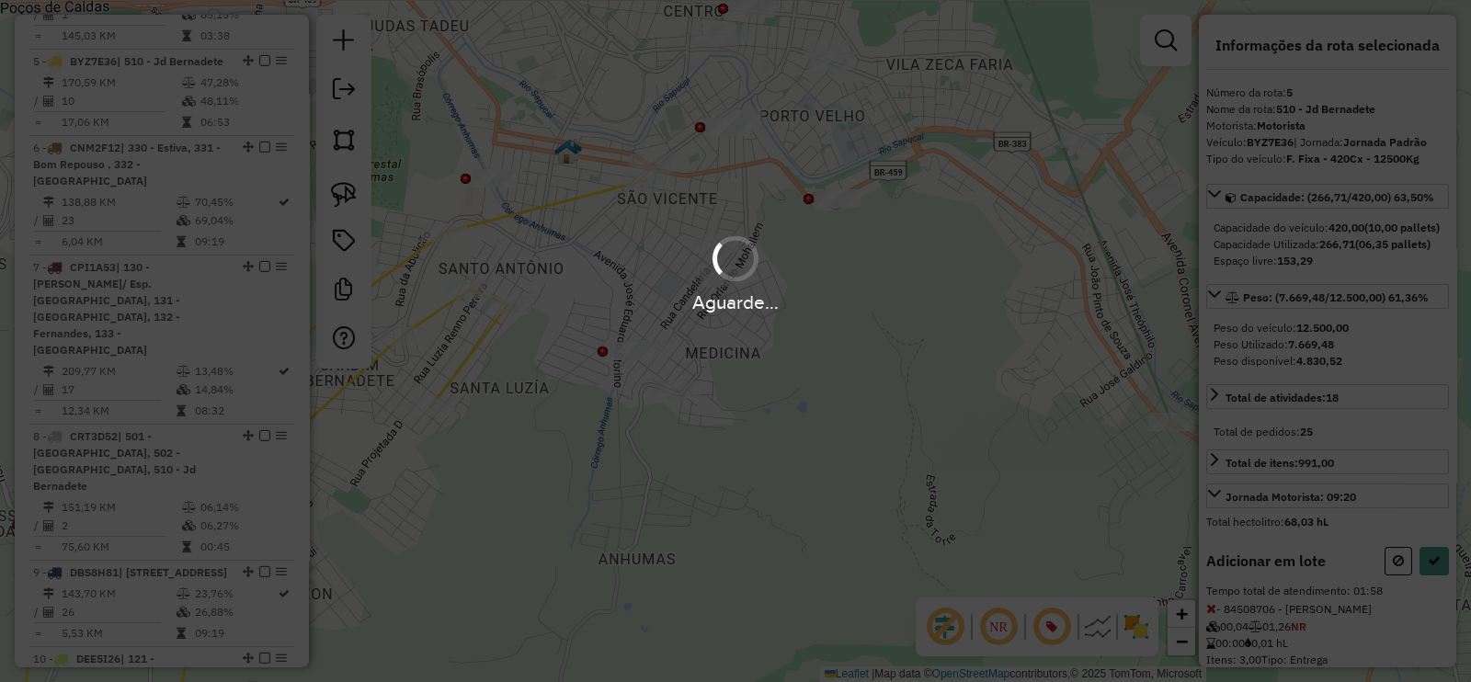
select select "**********"
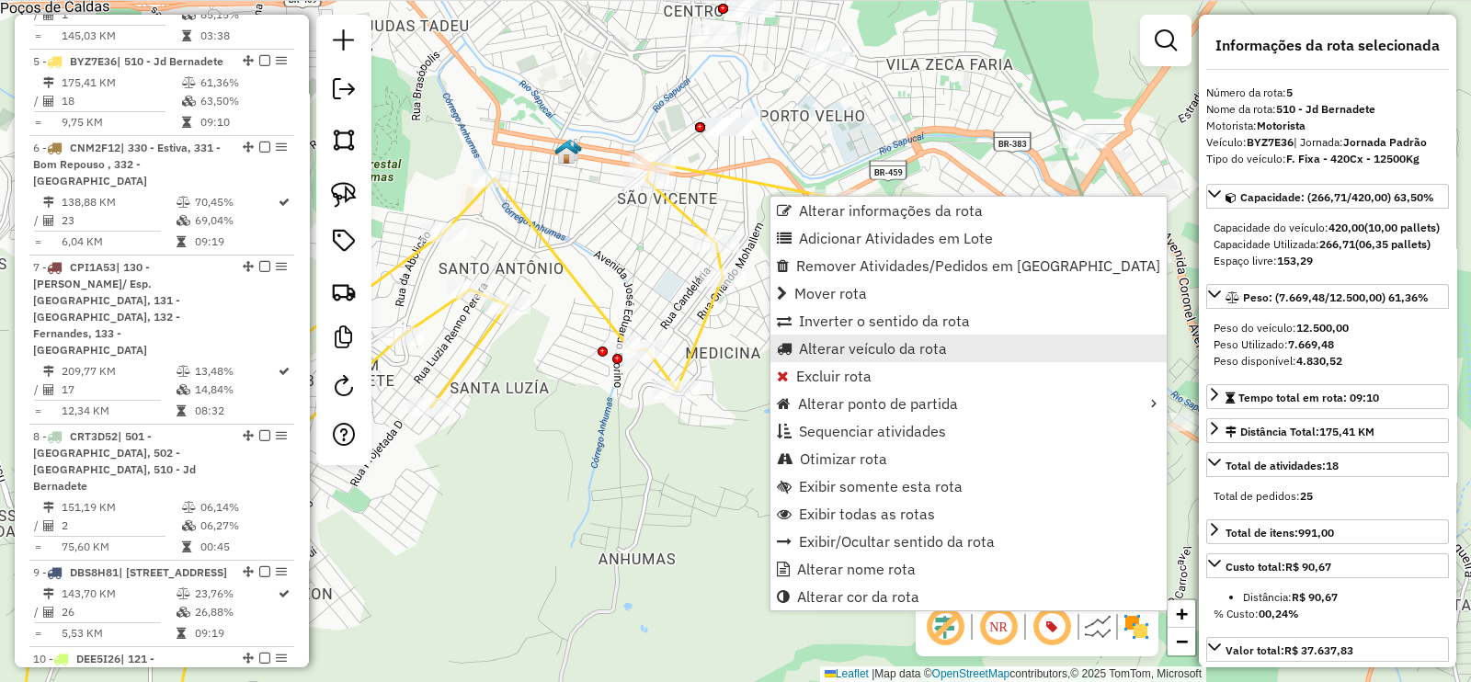
click at [922, 359] on link "Alterar veículo da rota" at bounding box center [968, 349] width 396 height 28
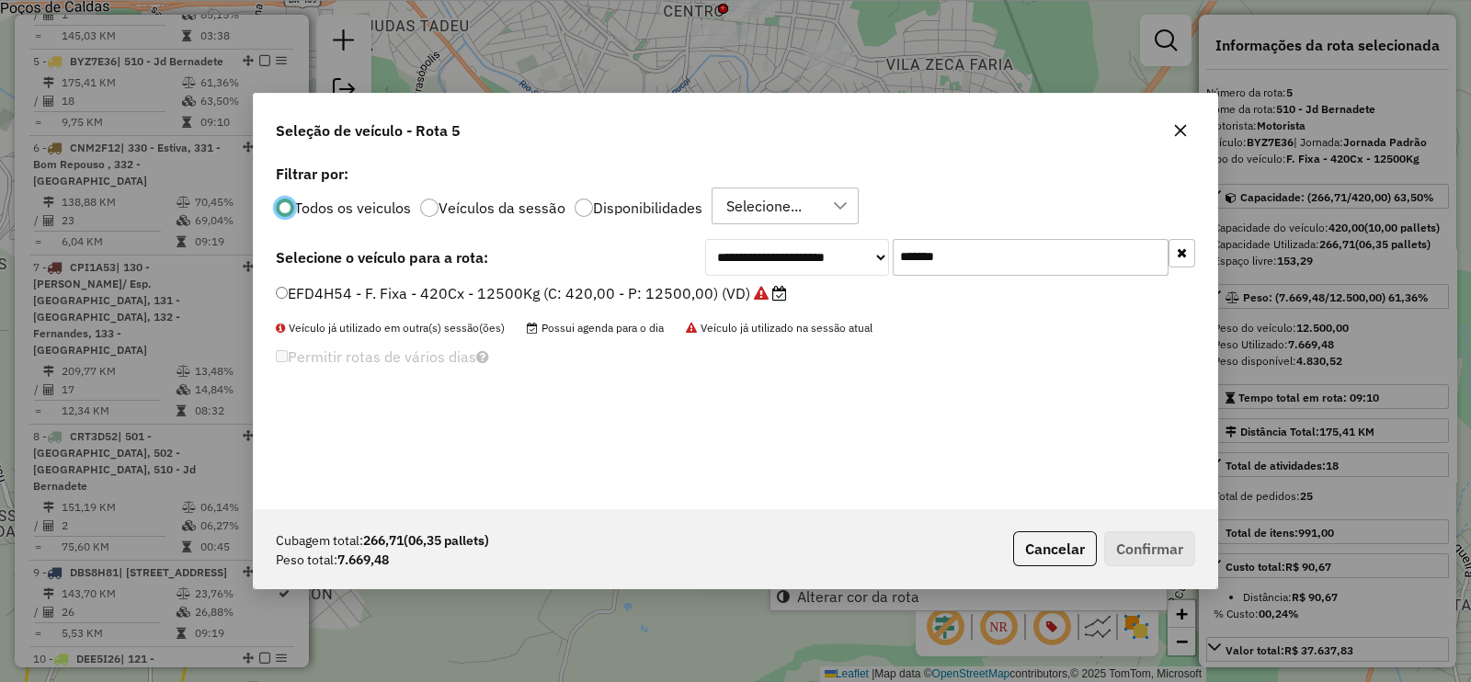
scroll to position [9, 6]
drag, startPoint x: 870, startPoint y: 263, endPoint x: 758, endPoint y: 267, distance: 111.3
click at [760, 266] on div "**********" at bounding box center [950, 257] width 490 height 37
paste input "text"
type input "*******"
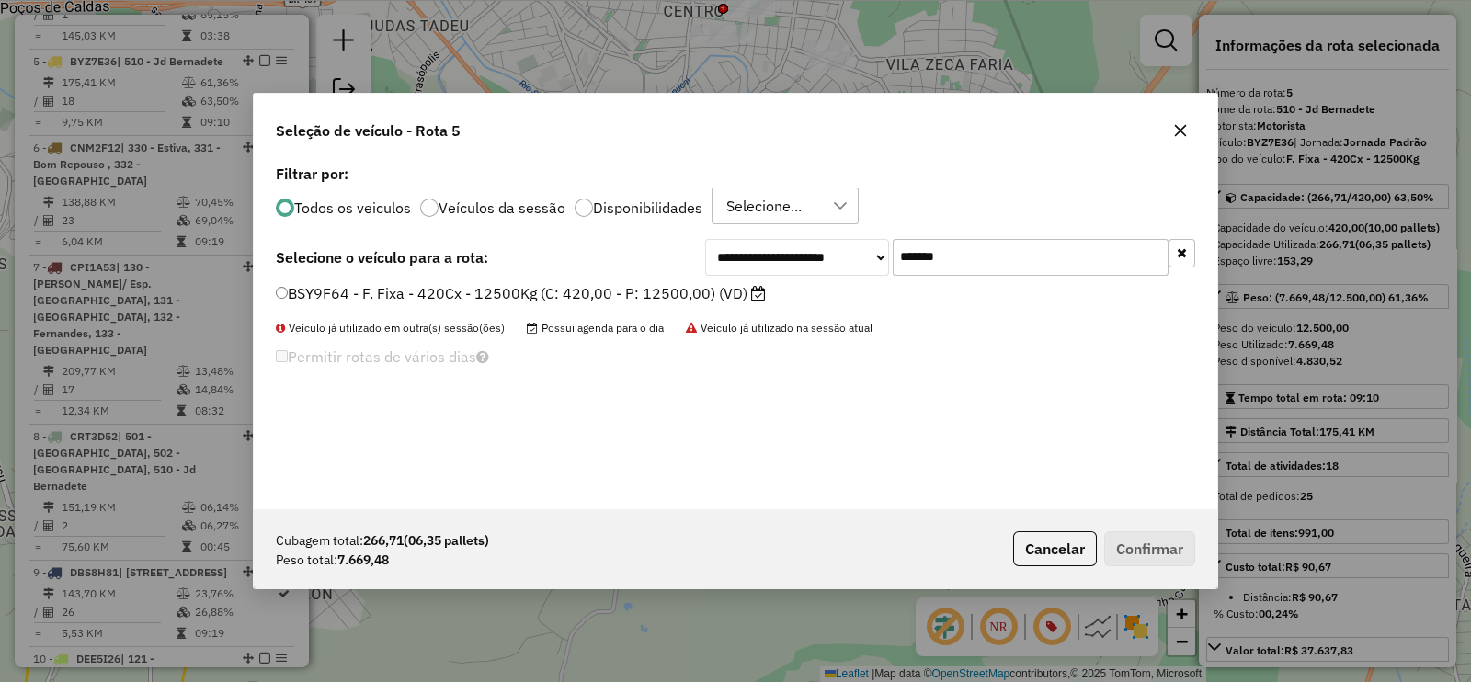
click at [732, 291] on label "BSY9F64 - F. Fixa - 420Cx - 12500Kg (C: 420,00 - P: 12500,00) (VD)" at bounding box center [521, 293] width 490 height 22
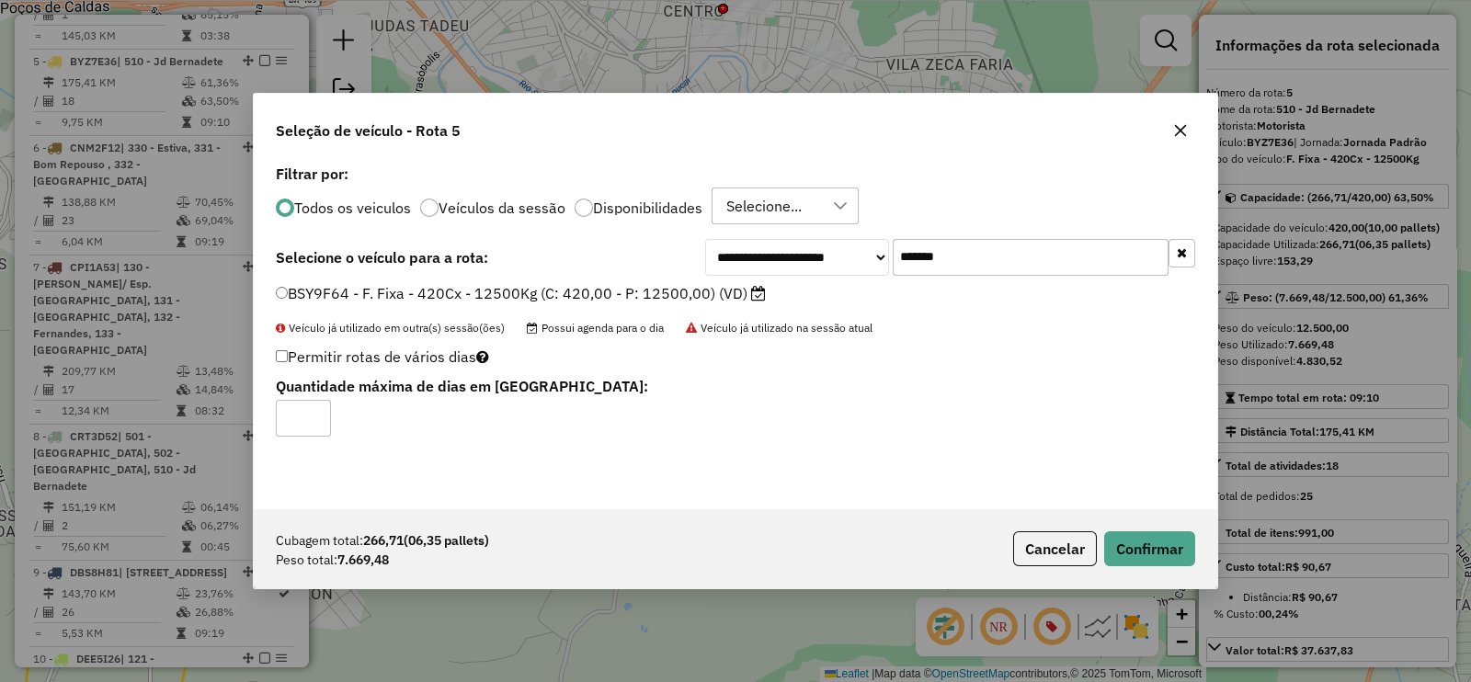
click at [1130, 570] on div "Cubagem total: 266,71 (06,35 pallets) Peso total: 7.669,48 Cancelar Confirmar" at bounding box center [735, 548] width 963 height 79
click at [1125, 561] on button "Confirmar" at bounding box center [1149, 548] width 91 height 35
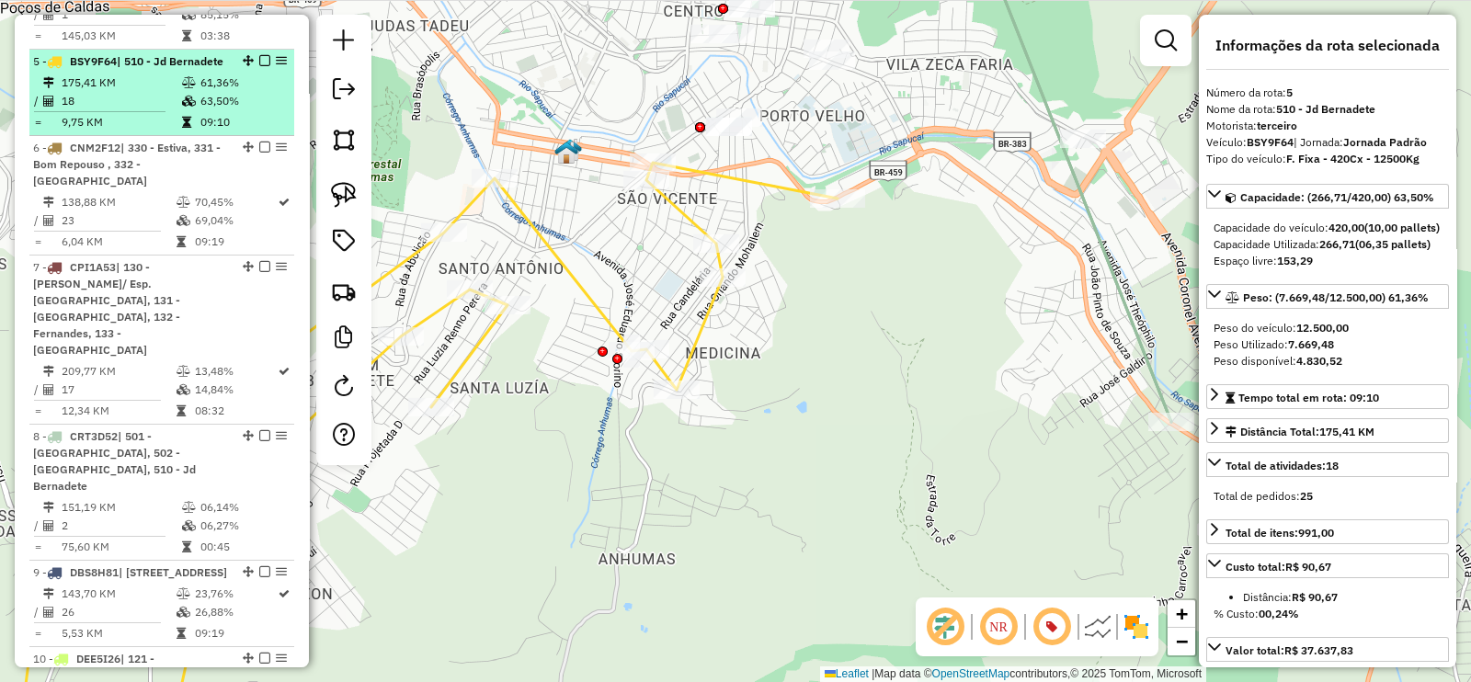
click at [261, 55] on em at bounding box center [264, 60] width 11 height 11
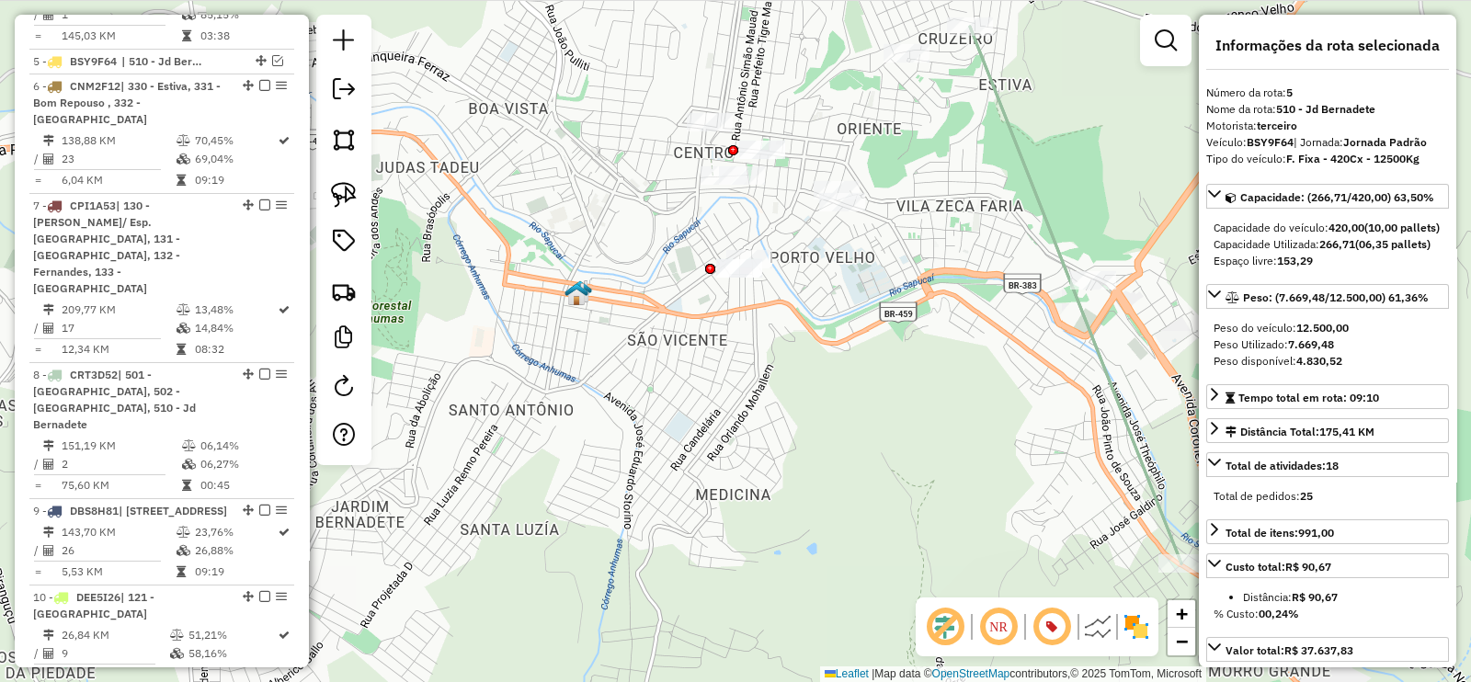
click at [1024, 169] on icon at bounding box center [1075, 295] width 211 height 537
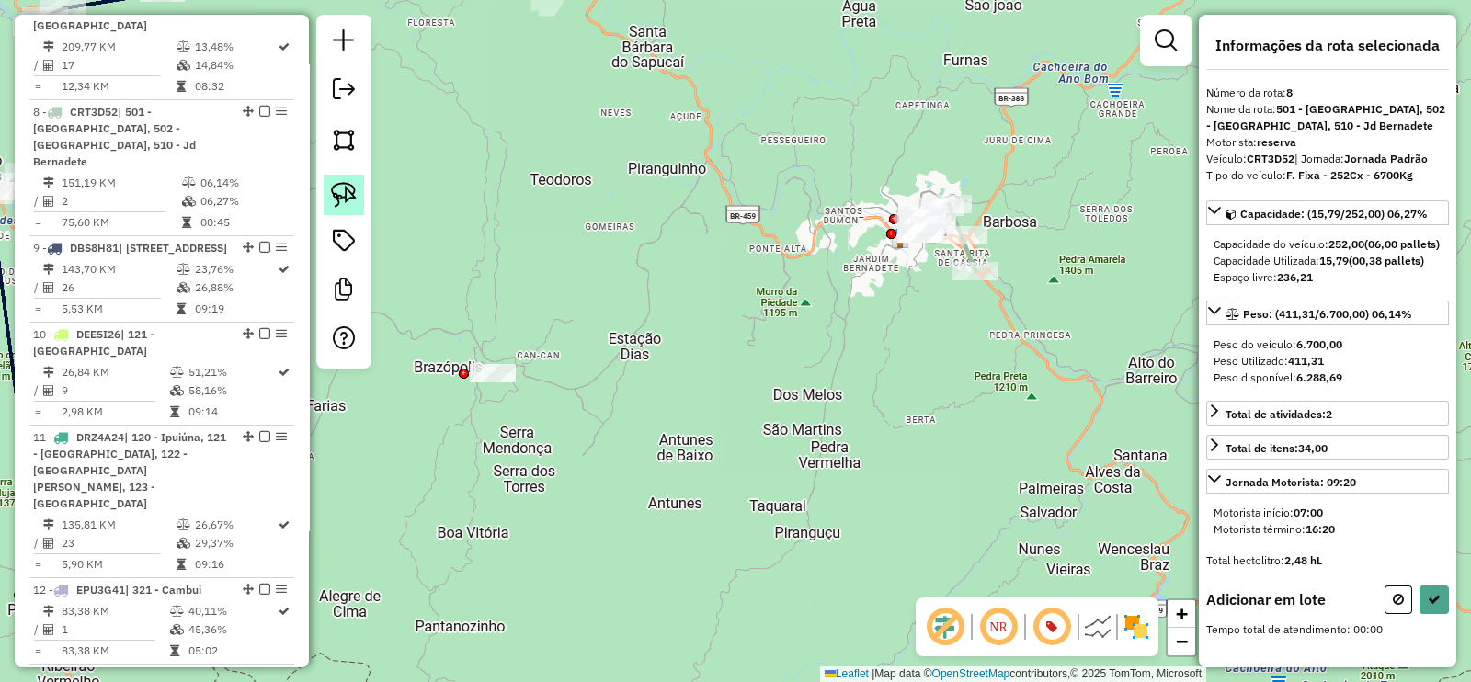
scroll to position [0, 0]
click at [344, 179] on link at bounding box center [344, 195] width 40 height 40
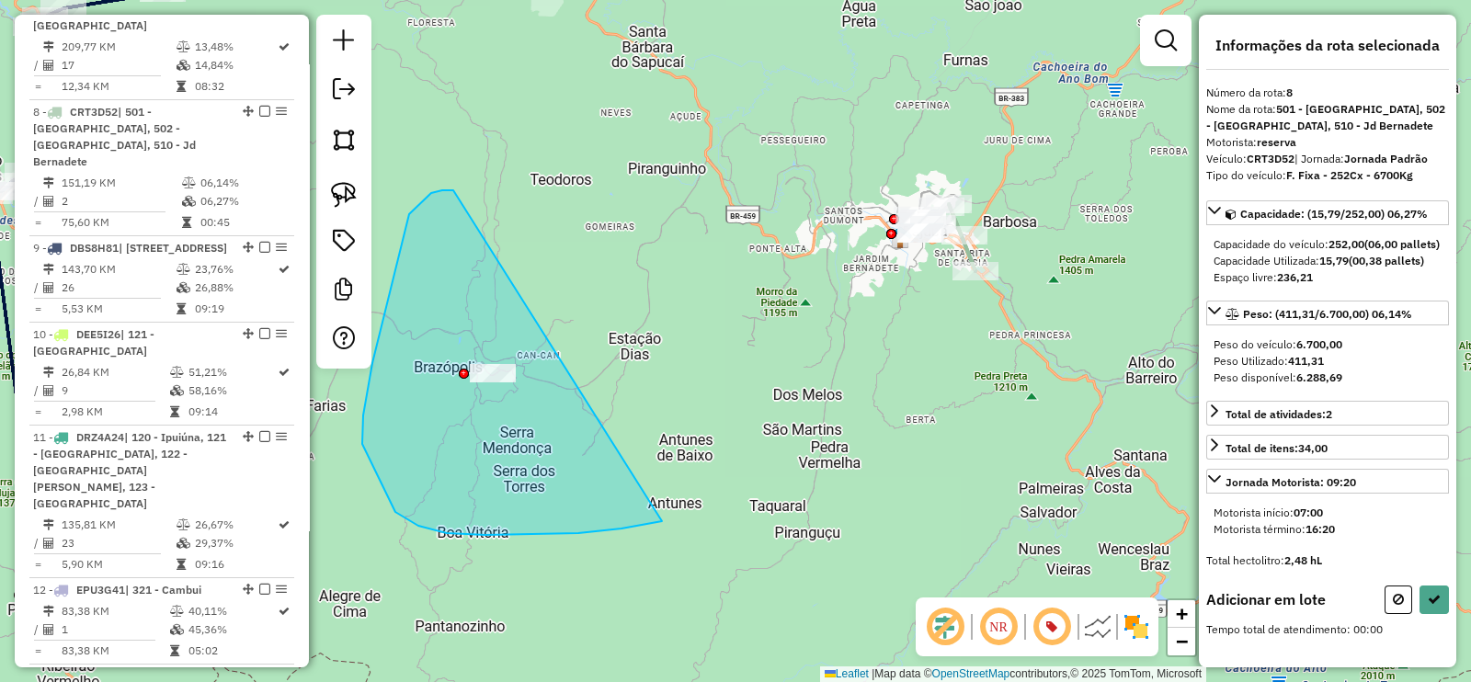
drag, startPoint x: 442, startPoint y: 190, endPoint x: 714, endPoint y: 507, distance: 417.9
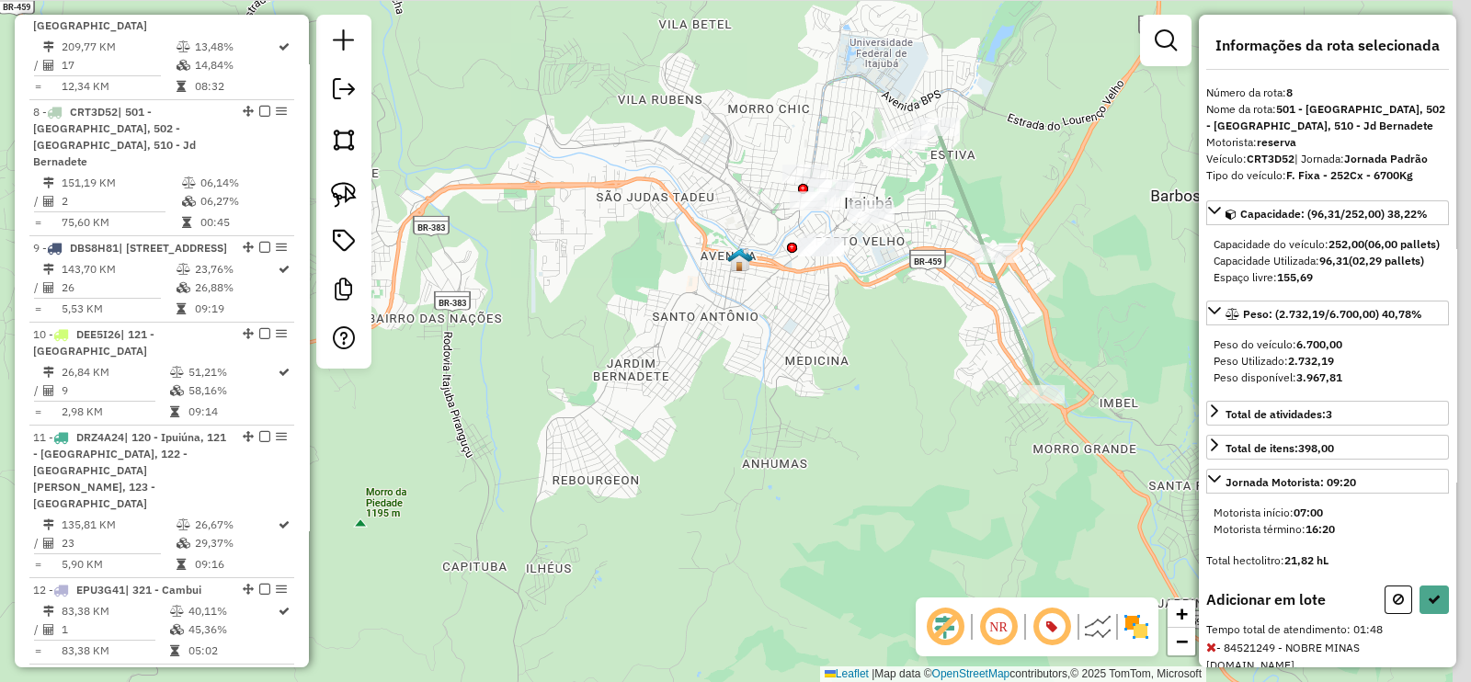
drag, startPoint x: 940, startPoint y: 229, endPoint x: 850, endPoint y: 247, distance: 91.9
click at [850, 247] on div "Janela de atendimento Grade de atendimento Capacidade Transportadoras Veículos …" at bounding box center [735, 341] width 1471 height 682
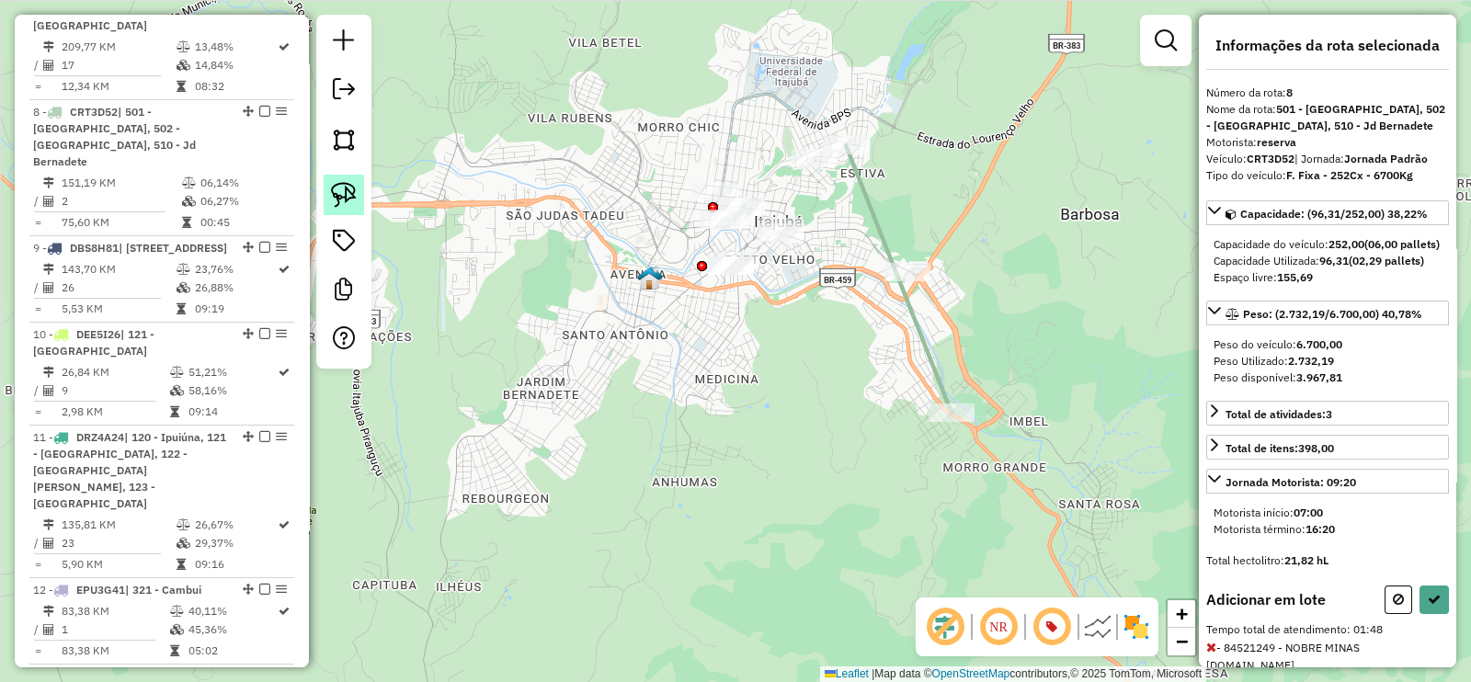
click at [336, 186] on img at bounding box center [344, 195] width 26 height 26
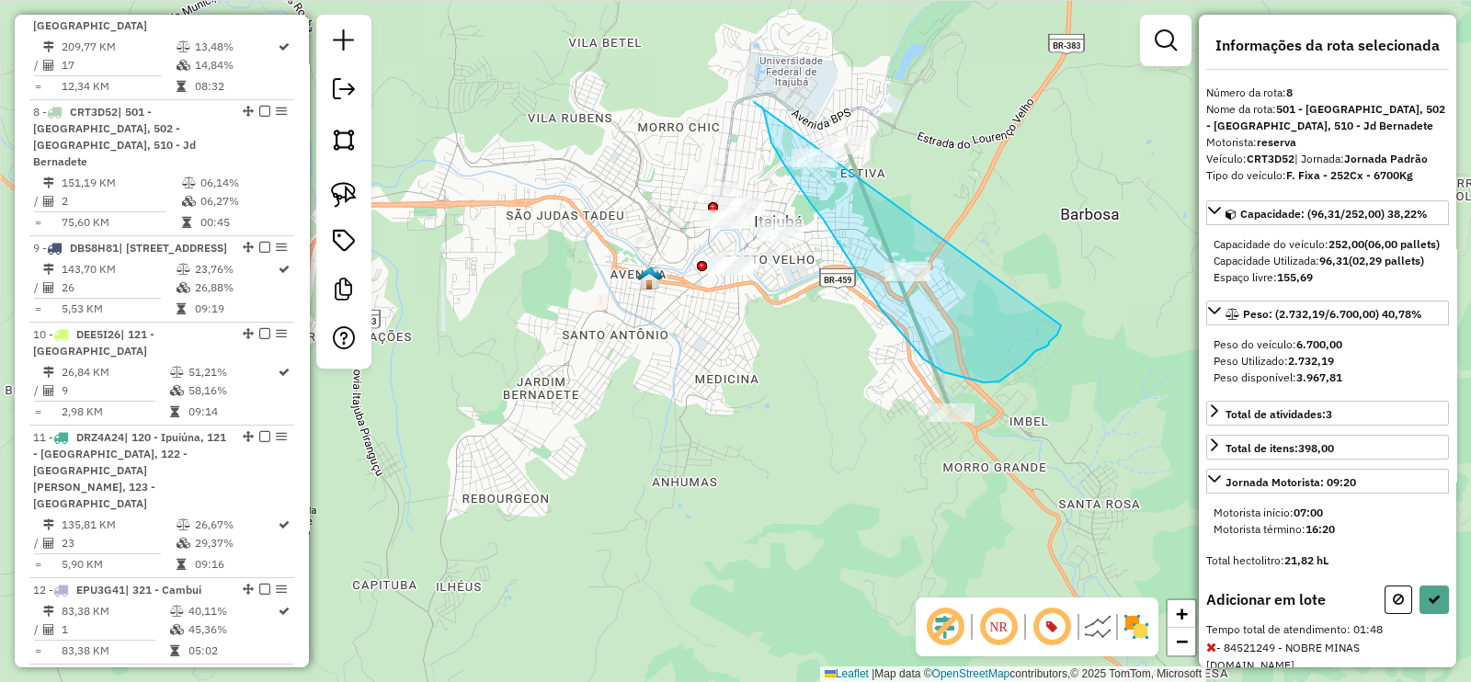
drag, startPoint x: 765, startPoint y: 115, endPoint x: 1061, endPoint y: 325, distance: 363.2
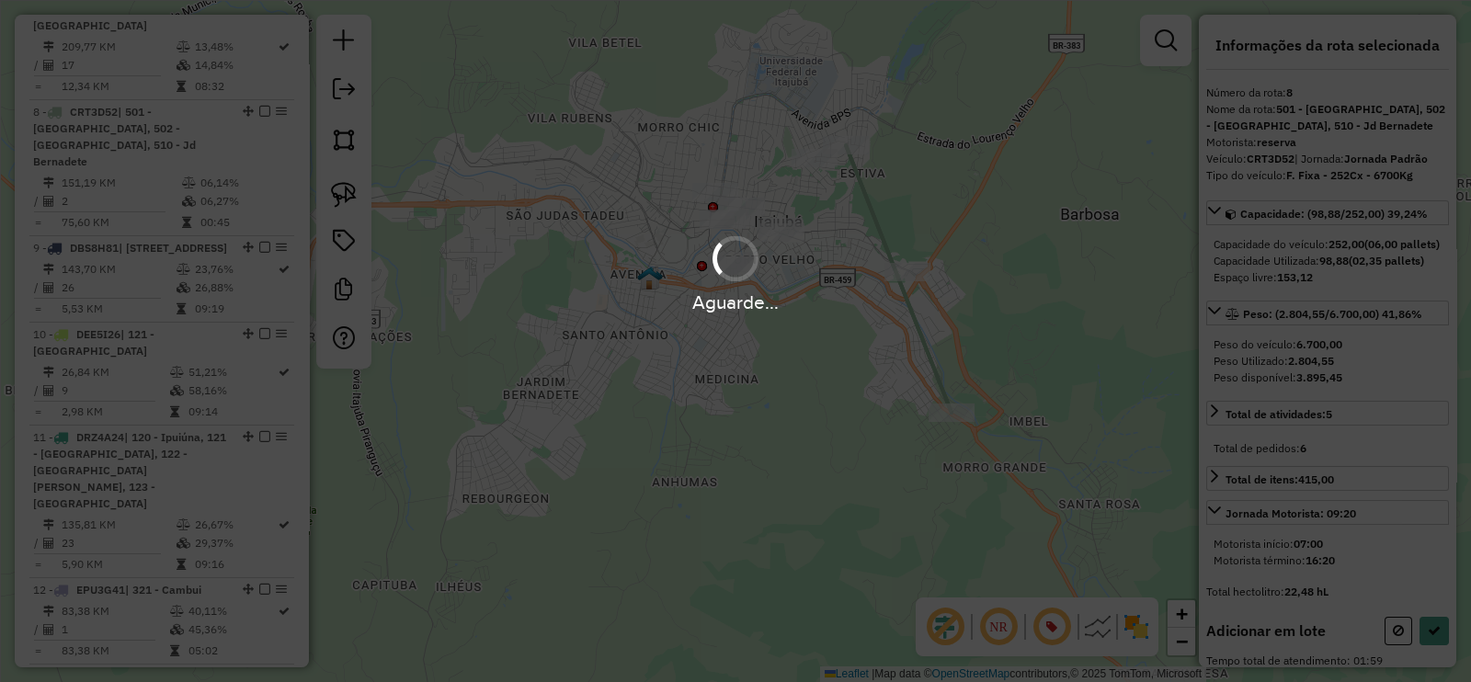
select select "**********"
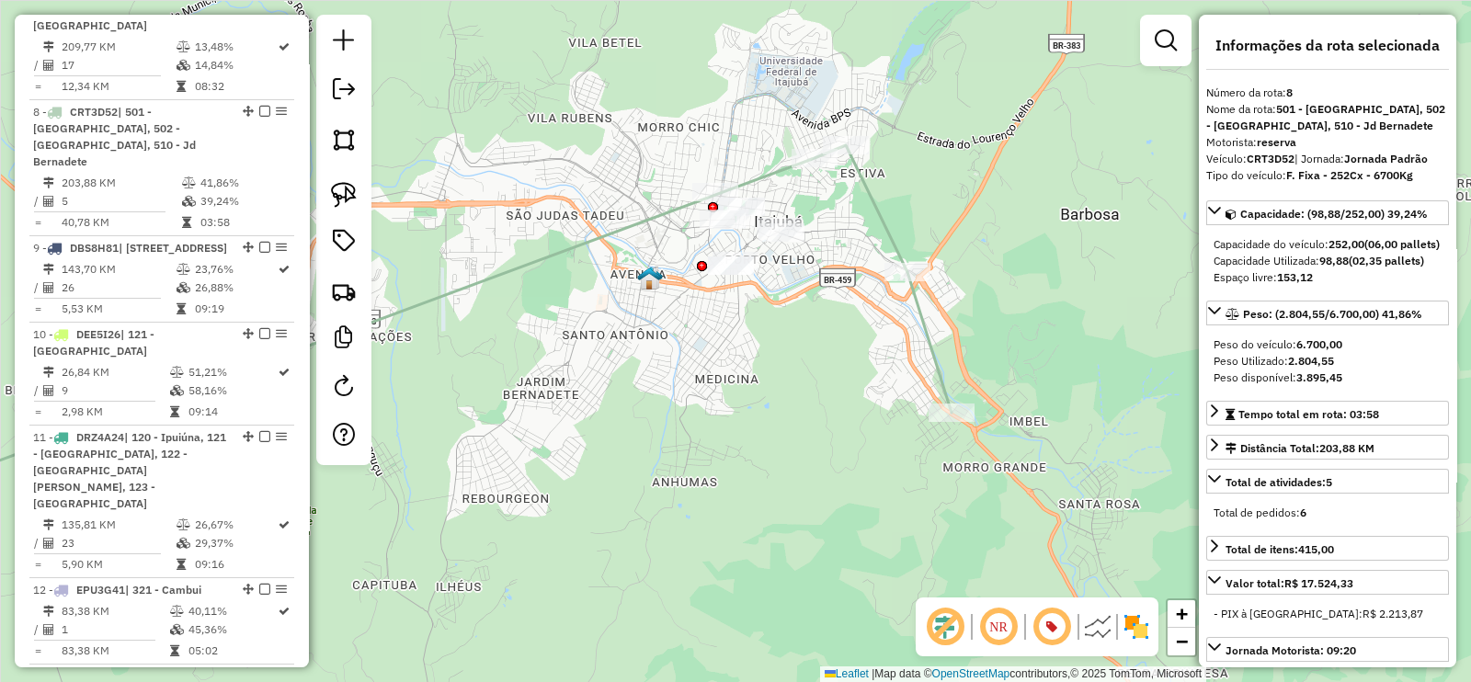
click at [872, 211] on icon at bounding box center [402, 330] width 1098 height 370
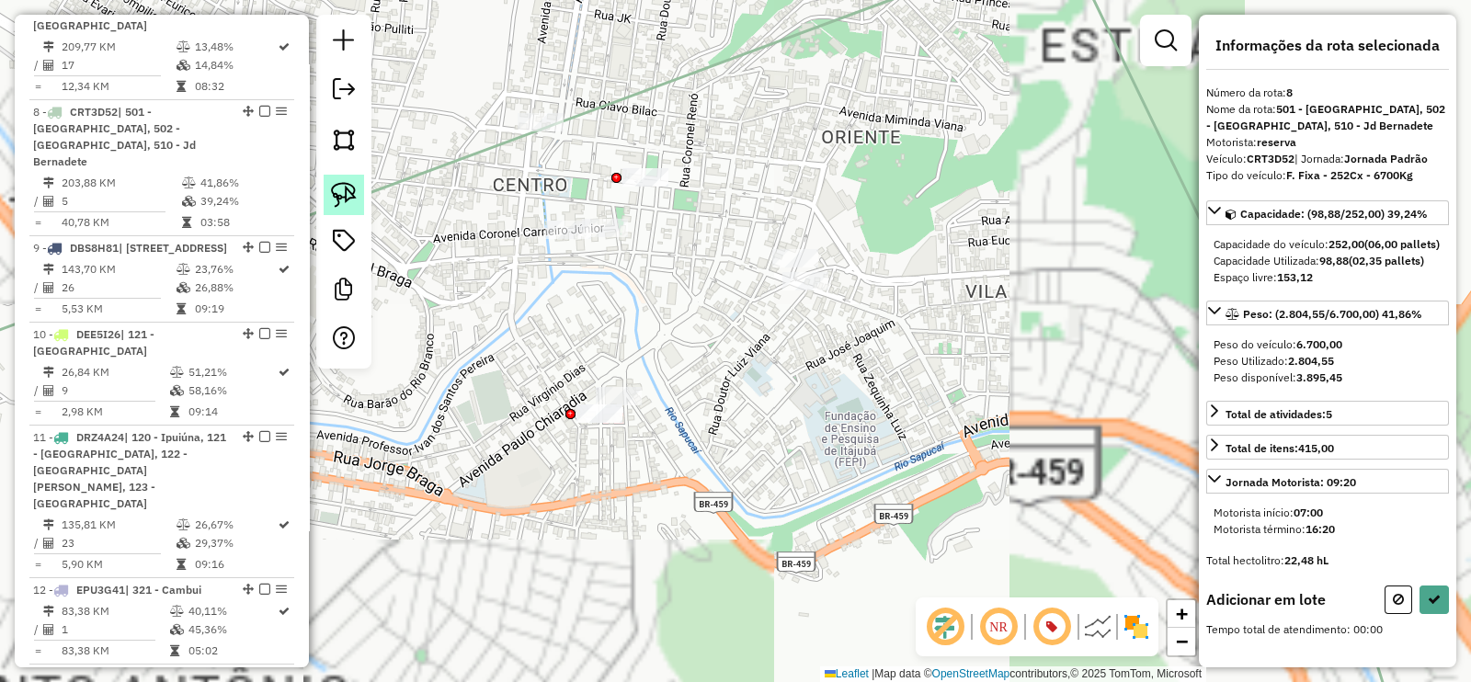
click at [345, 199] on img at bounding box center [344, 195] width 26 height 26
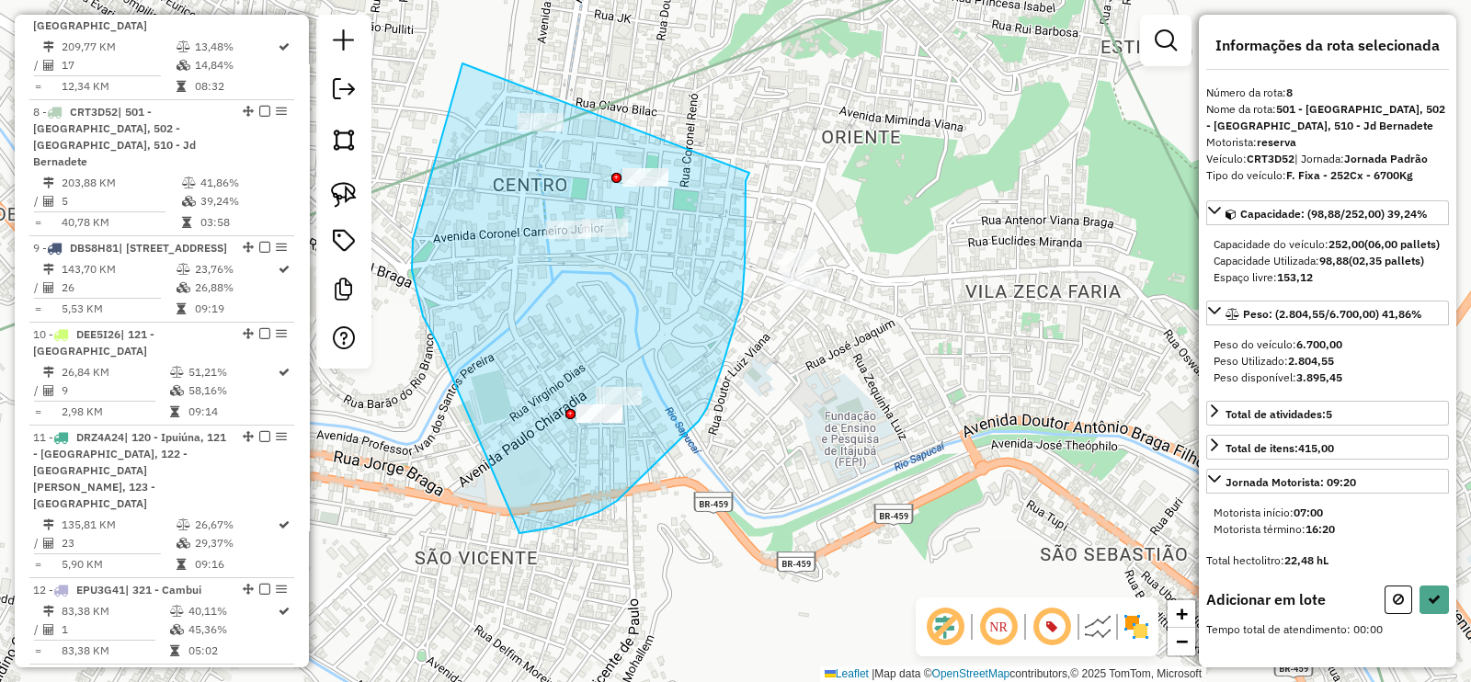
drag, startPoint x: 461, startPoint y: 63, endPoint x: 762, endPoint y: 140, distance: 310.1
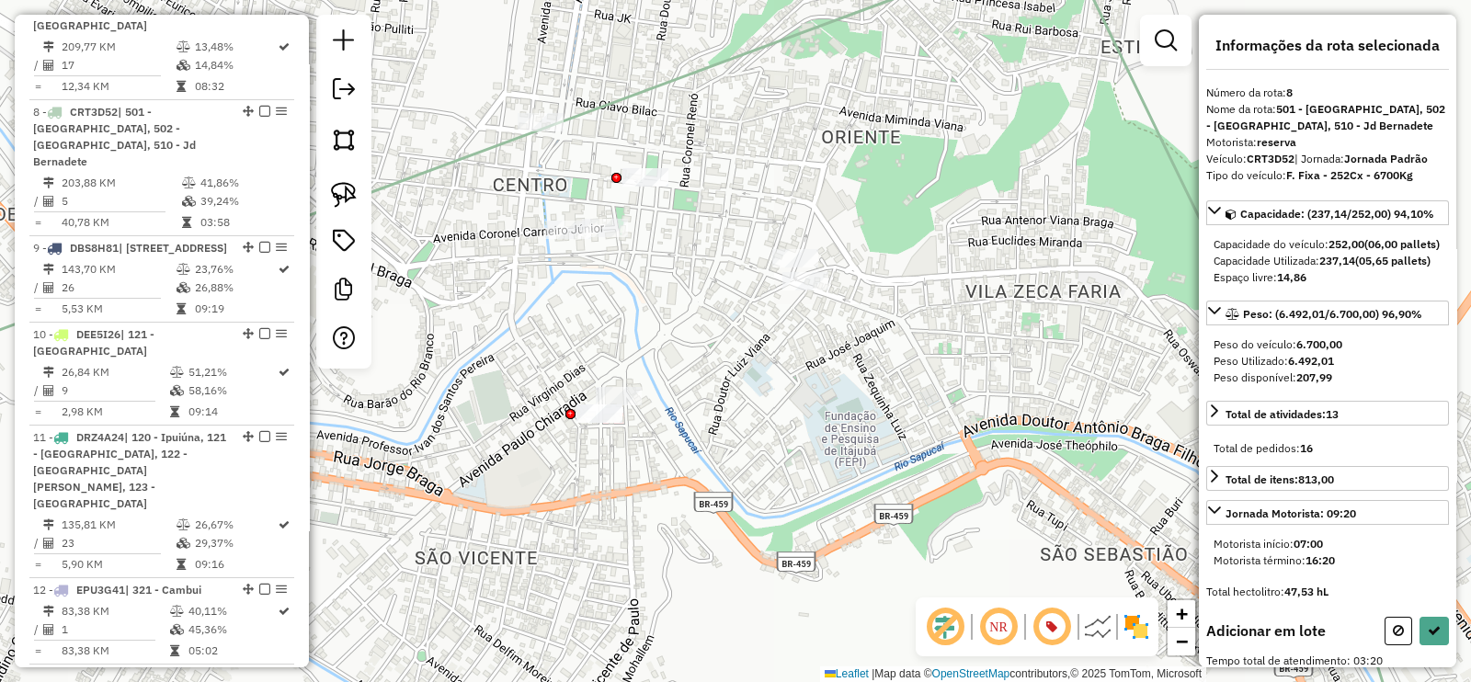
select select "**********"
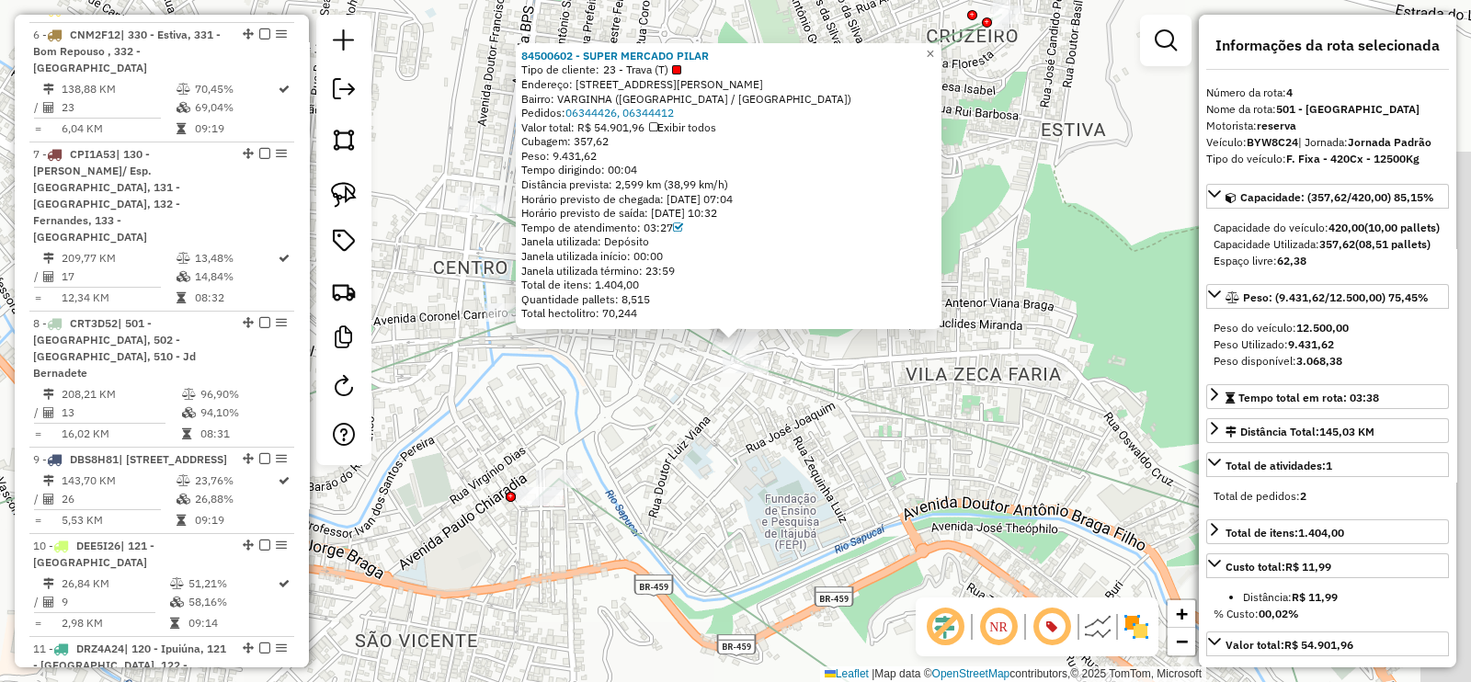
scroll to position [1002, 0]
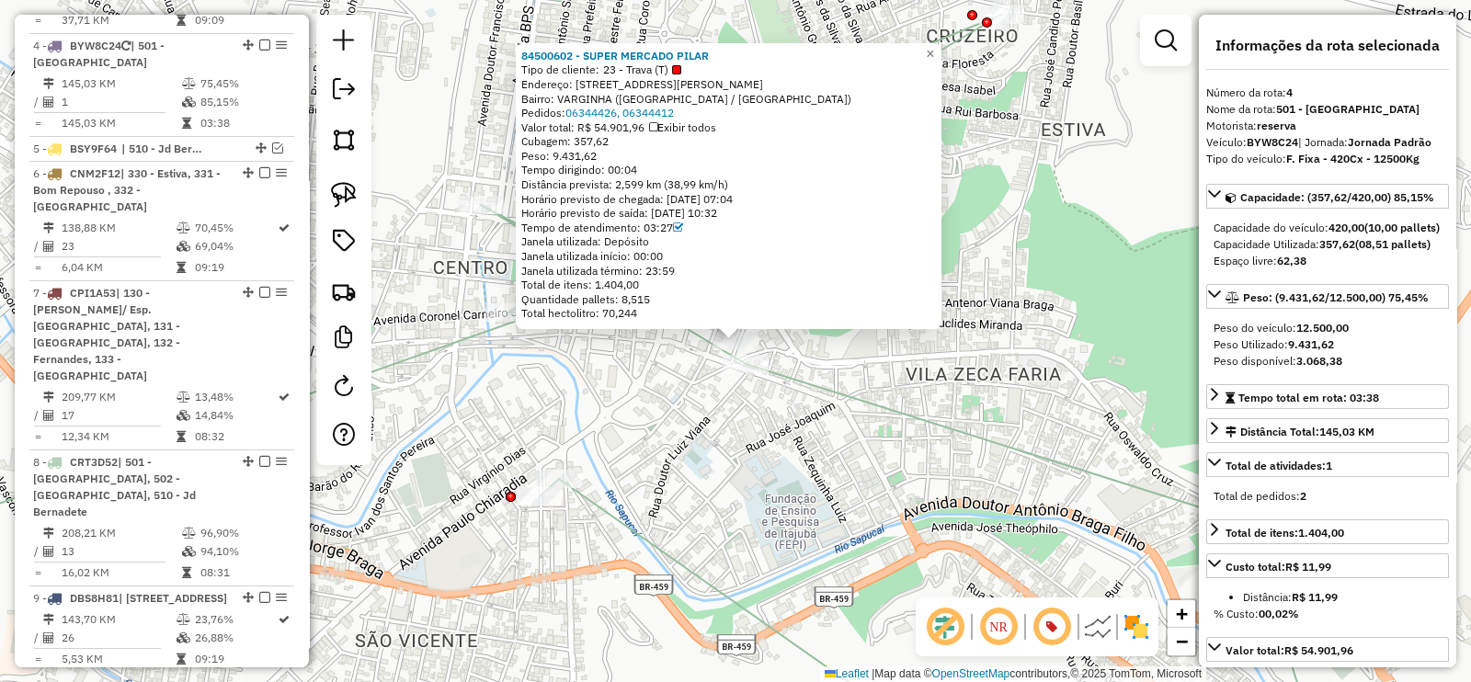
click at [807, 388] on icon at bounding box center [585, 382] width 1465 height 735
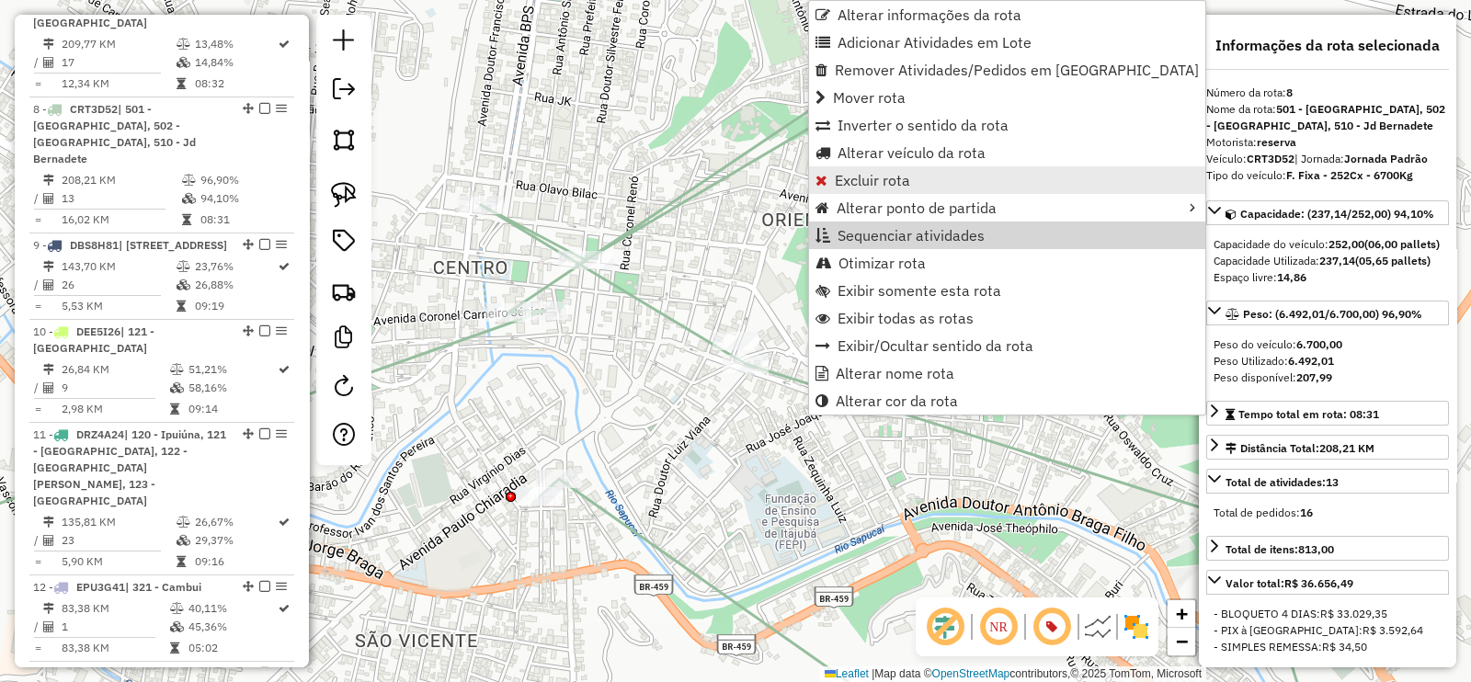
scroll to position [1352, 0]
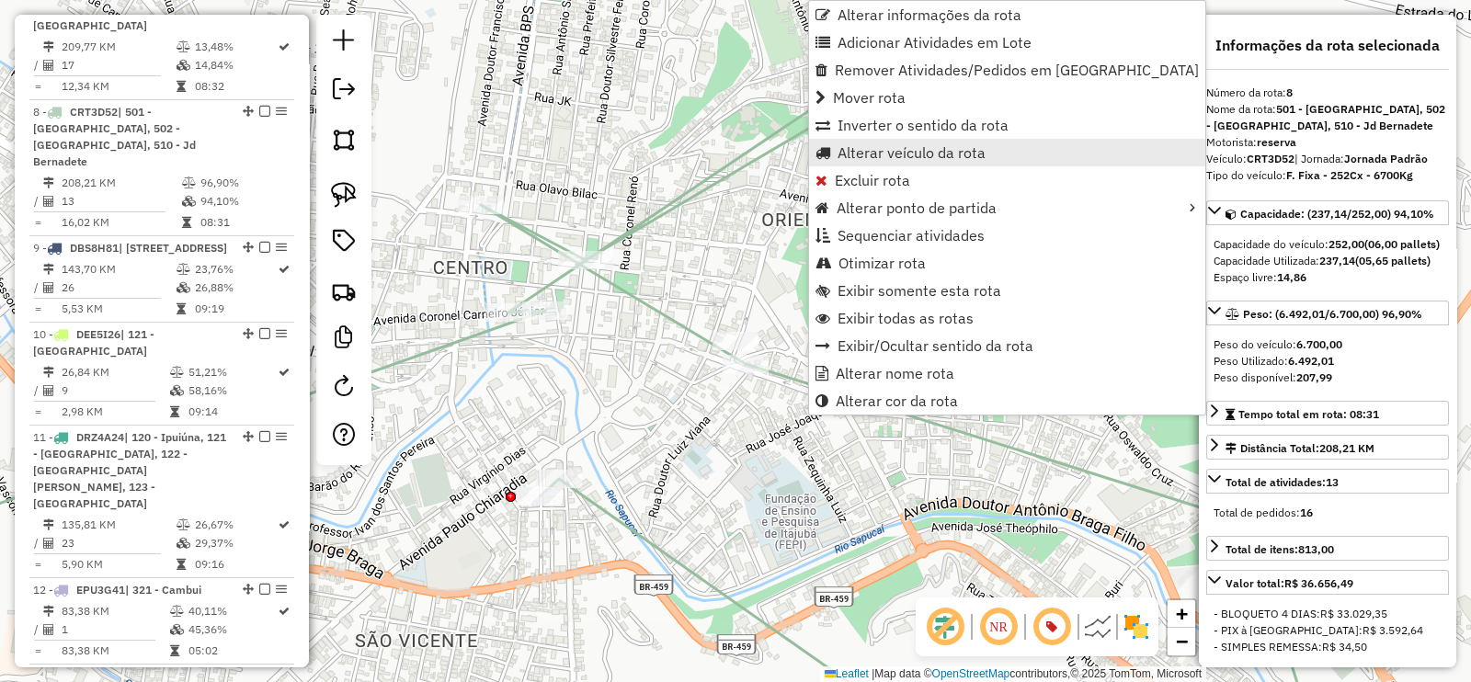
click at [967, 145] on span "Alterar veículo da rota" at bounding box center [911, 152] width 148 height 15
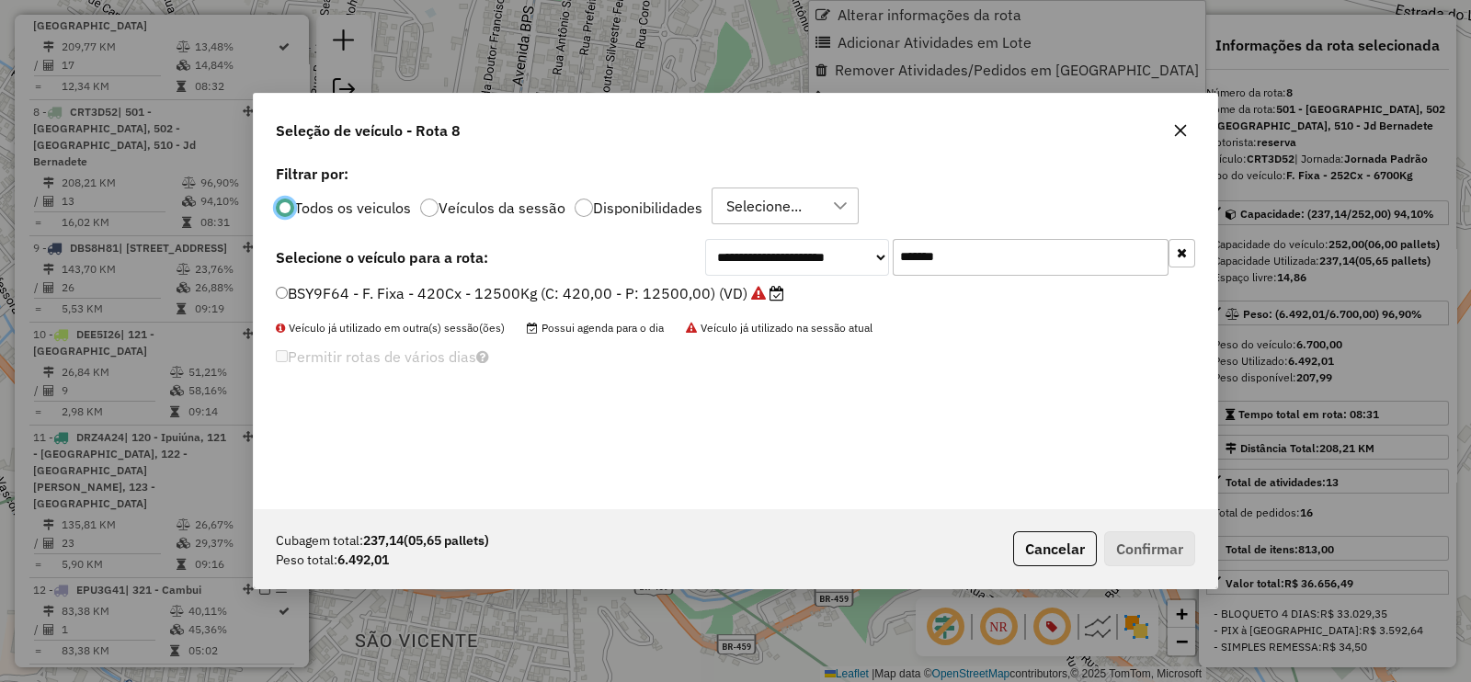
scroll to position [9, 6]
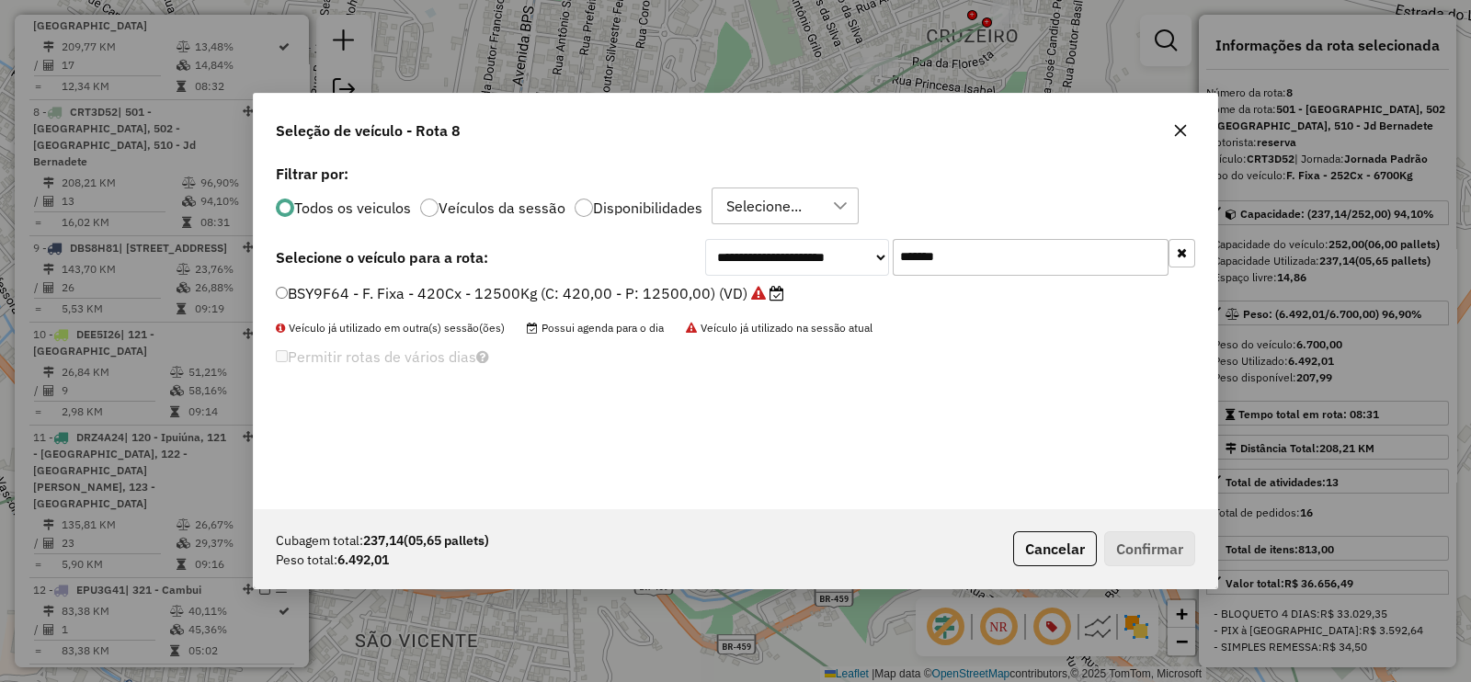
drag, startPoint x: 1012, startPoint y: 255, endPoint x: 755, endPoint y: 297, distance: 260.8
click at [755, 297] on div "**********" at bounding box center [735, 334] width 963 height 349
paste input "text"
type input "*******"
click at [714, 292] on label "GIH3E53 - F. Fixa - 252Cx - 6932Kg (C: 252,00 - P: 6932,00) (VD)" at bounding box center [512, 293] width 472 height 22
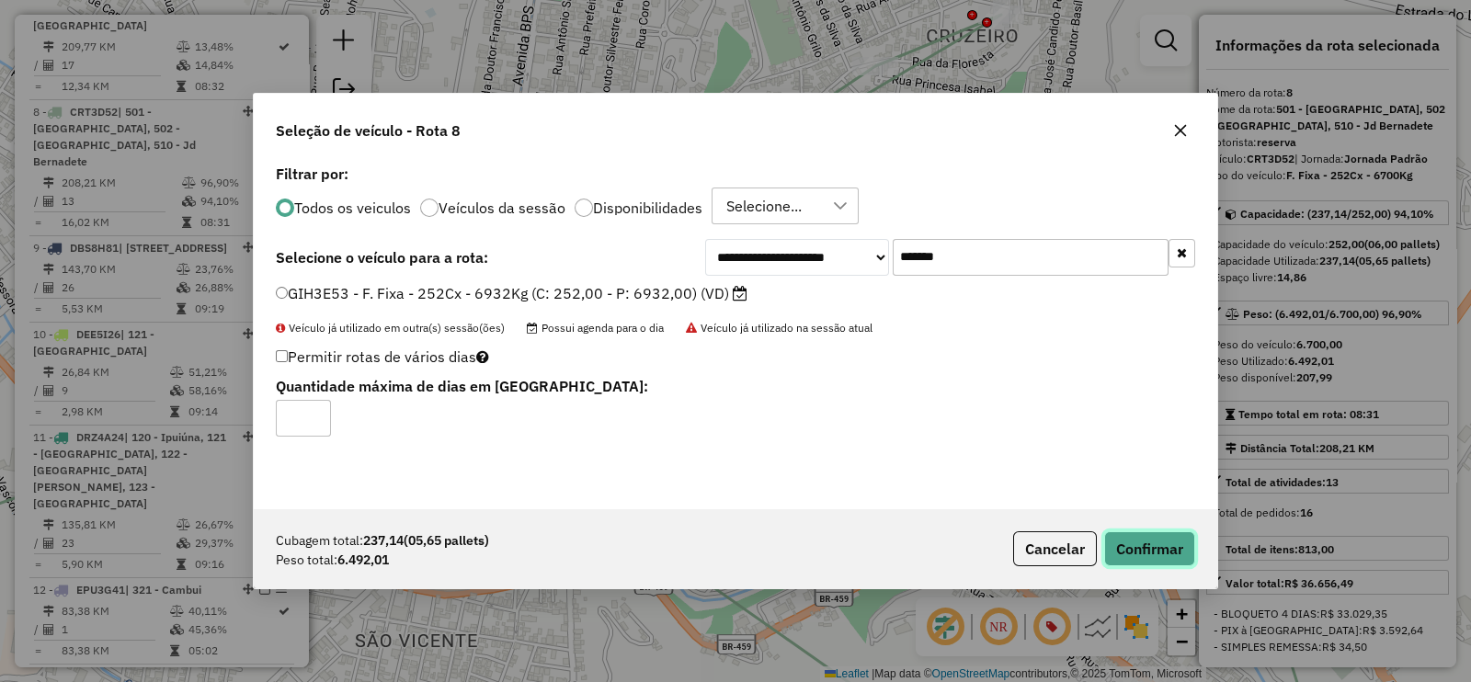
click at [1141, 549] on button "Confirmar" at bounding box center [1149, 548] width 91 height 35
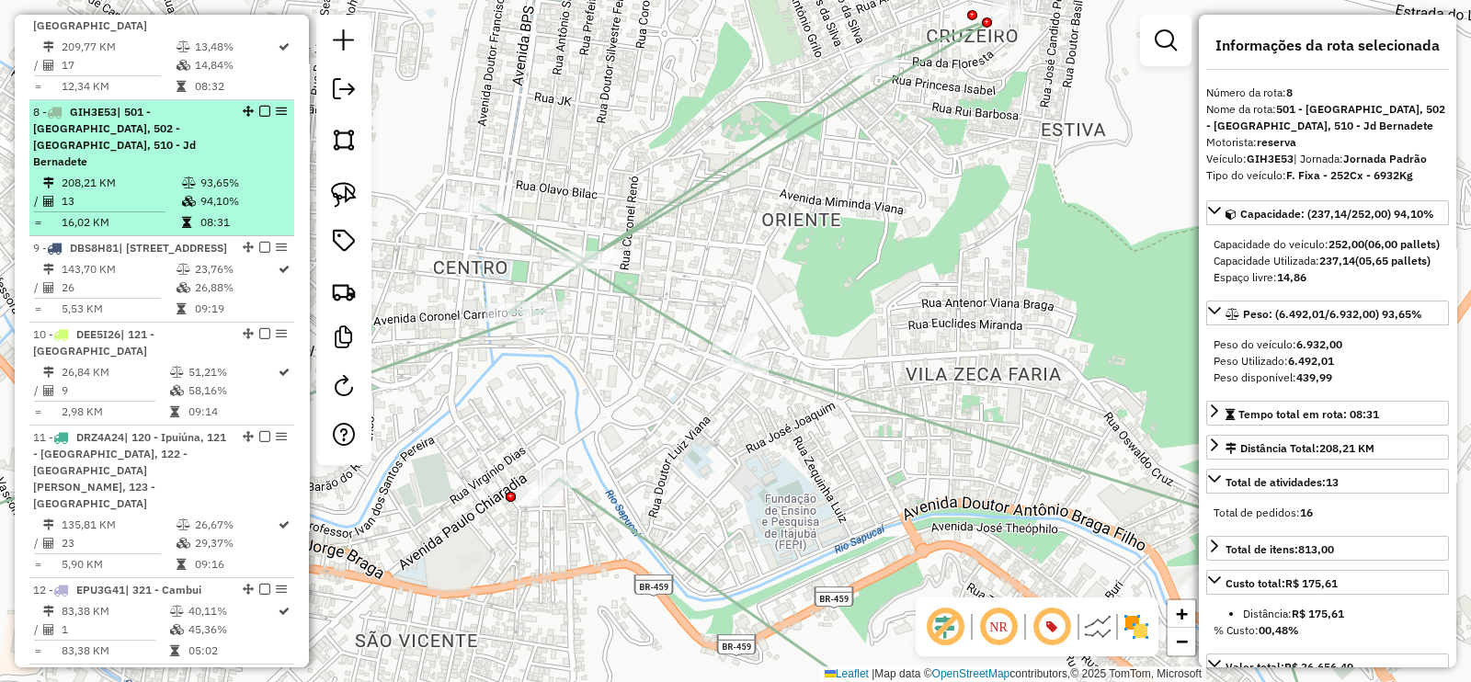
click at [259, 106] on em at bounding box center [264, 111] width 11 height 11
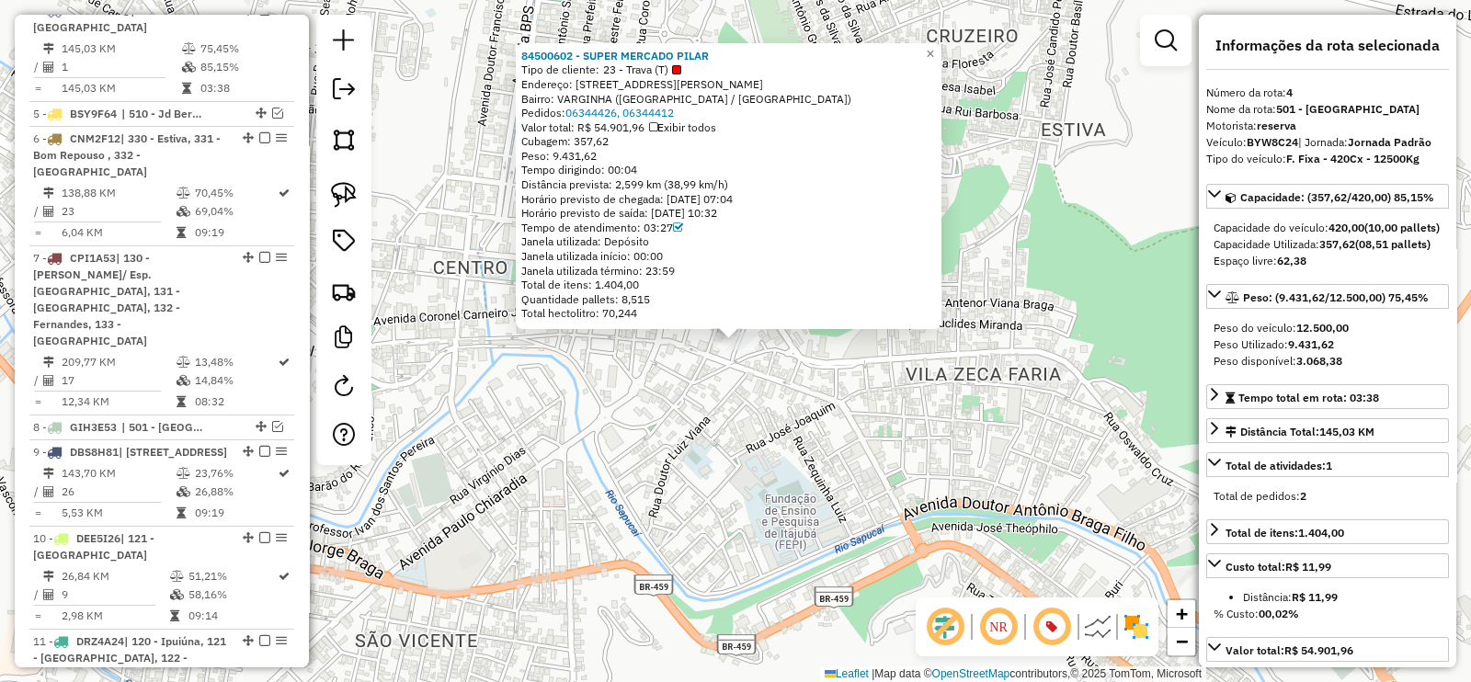
scroll to position [1002, 0]
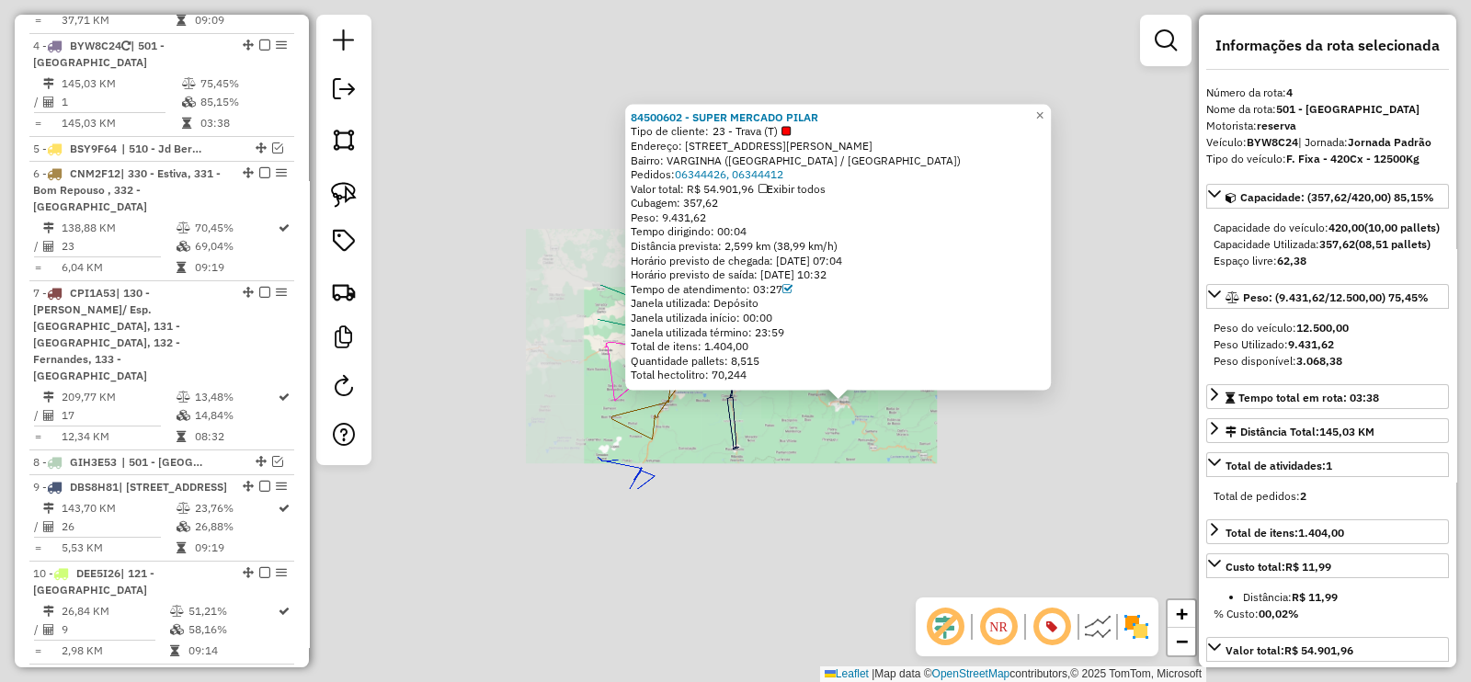
click at [753, 464] on div "Rota 4 - Placa BYW8C24 84500602 - SUPER MERCADO PILAR 84500602 - SUPER MERCADO …" at bounding box center [735, 341] width 1471 height 682
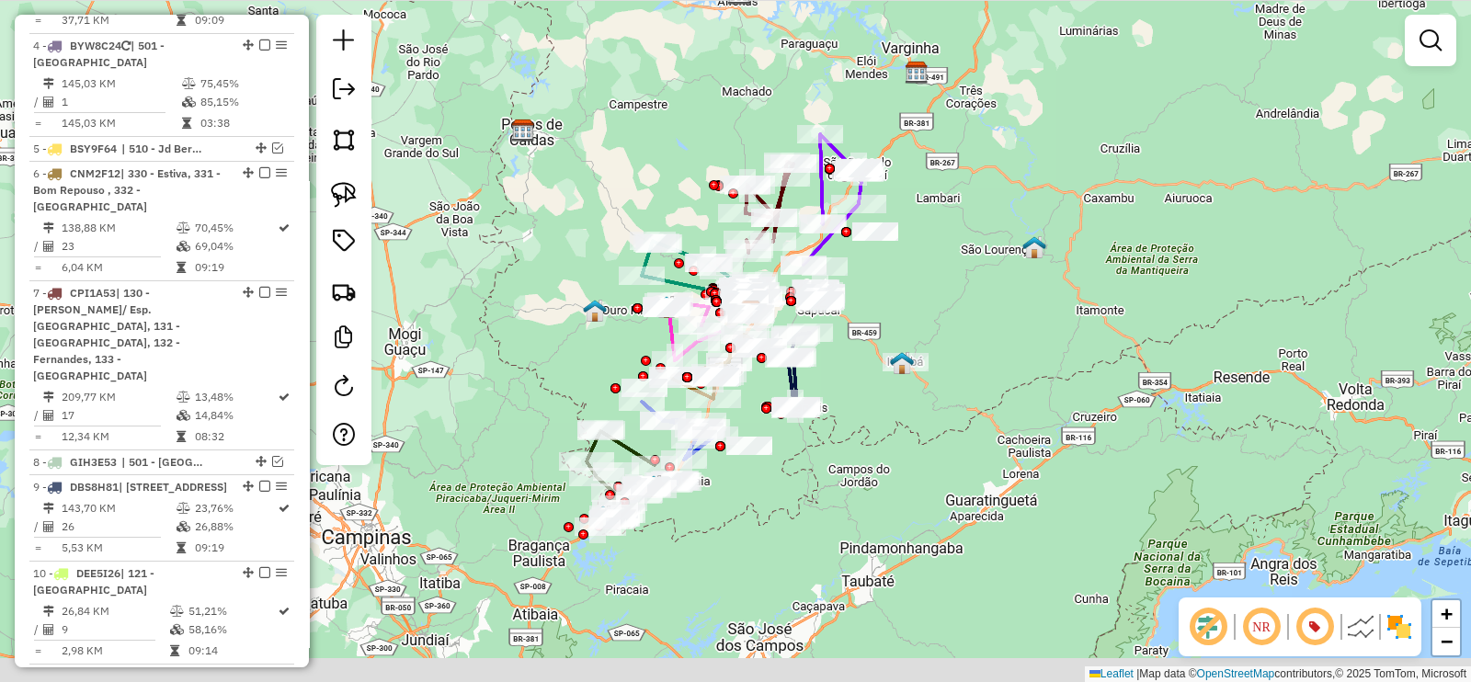
drag, startPoint x: 689, startPoint y: 544, endPoint x: 756, endPoint y: 473, distance: 96.9
click at [756, 475] on div "Janela de atendimento Grade de atendimento Capacidade Transportadoras Veículos …" at bounding box center [735, 341] width 1471 height 682
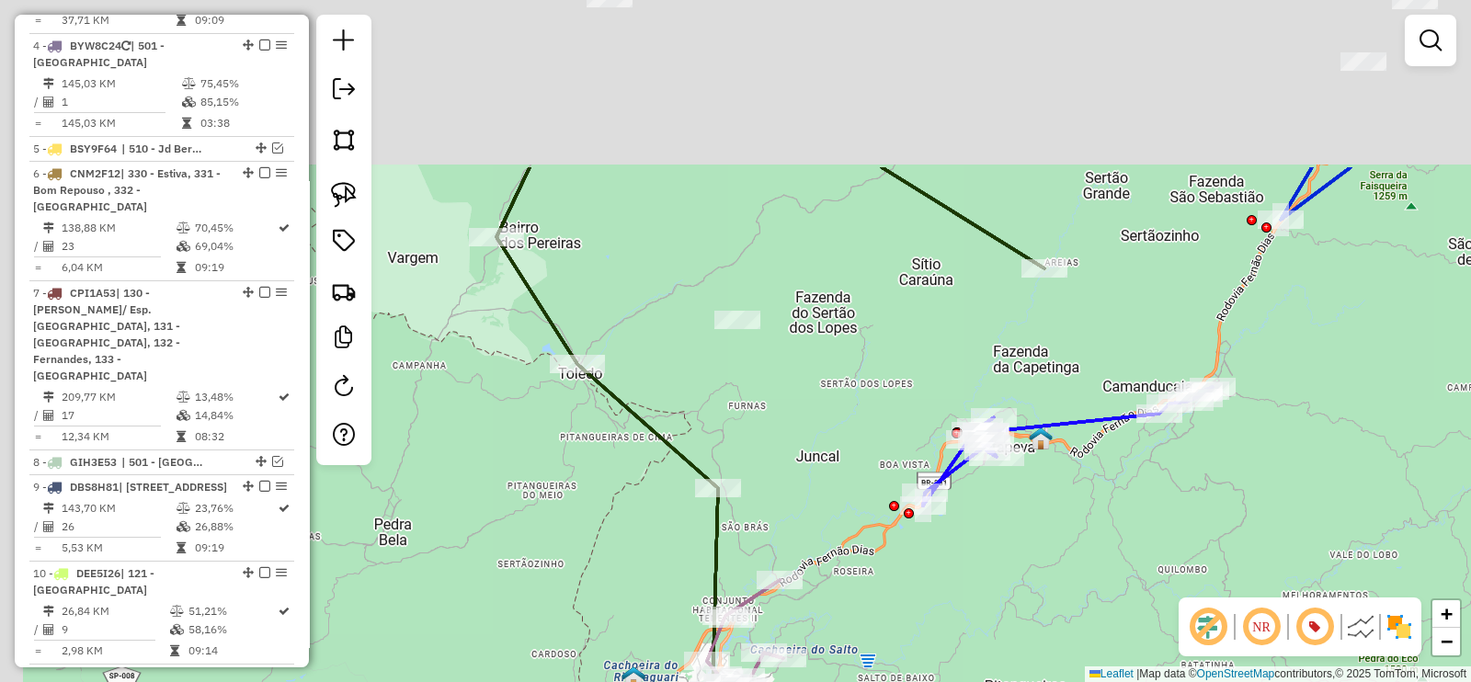
drag, startPoint x: 776, startPoint y: 377, endPoint x: 823, endPoint y: 604, distance: 231.8
click at [820, 624] on div "Janela de atendimento Grade de atendimento Capacidade Transportadoras Veículos …" at bounding box center [735, 341] width 1471 height 682
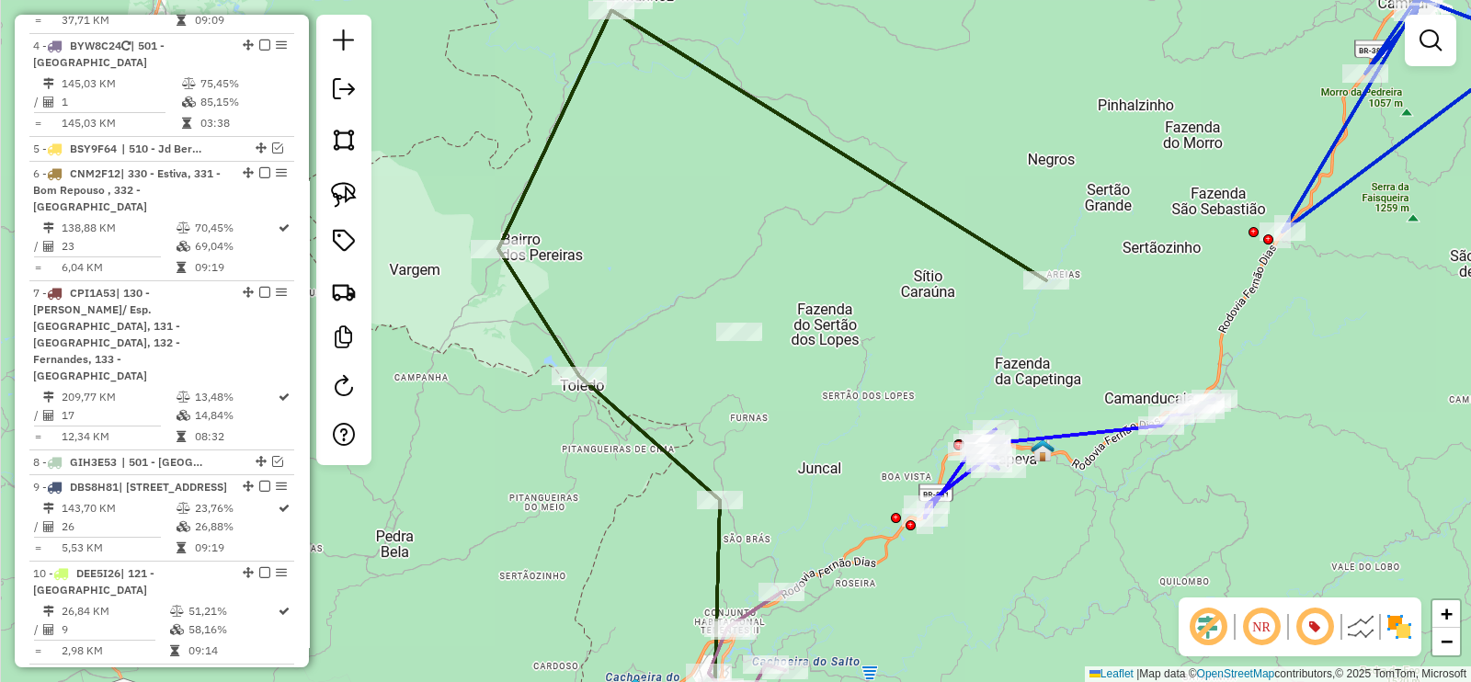
click at [802, 129] on icon at bounding box center [772, 356] width 548 height 692
select select "**********"
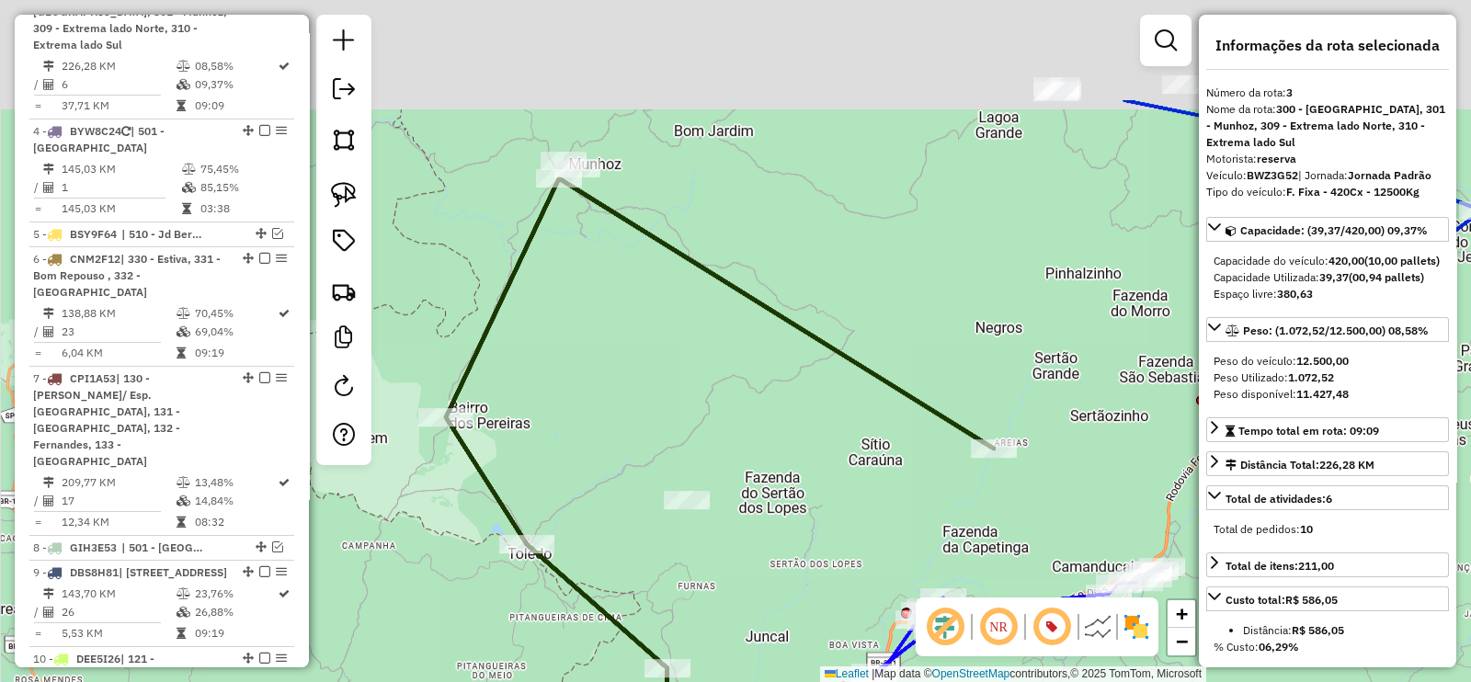
drag, startPoint x: 729, startPoint y: 308, endPoint x: 724, endPoint y: 324, distance: 16.3
click at [724, 324] on div "Janela de atendimento Grade de atendimento Capacidade Transportadoras Veículos …" at bounding box center [735, 341] width 1471 height 682
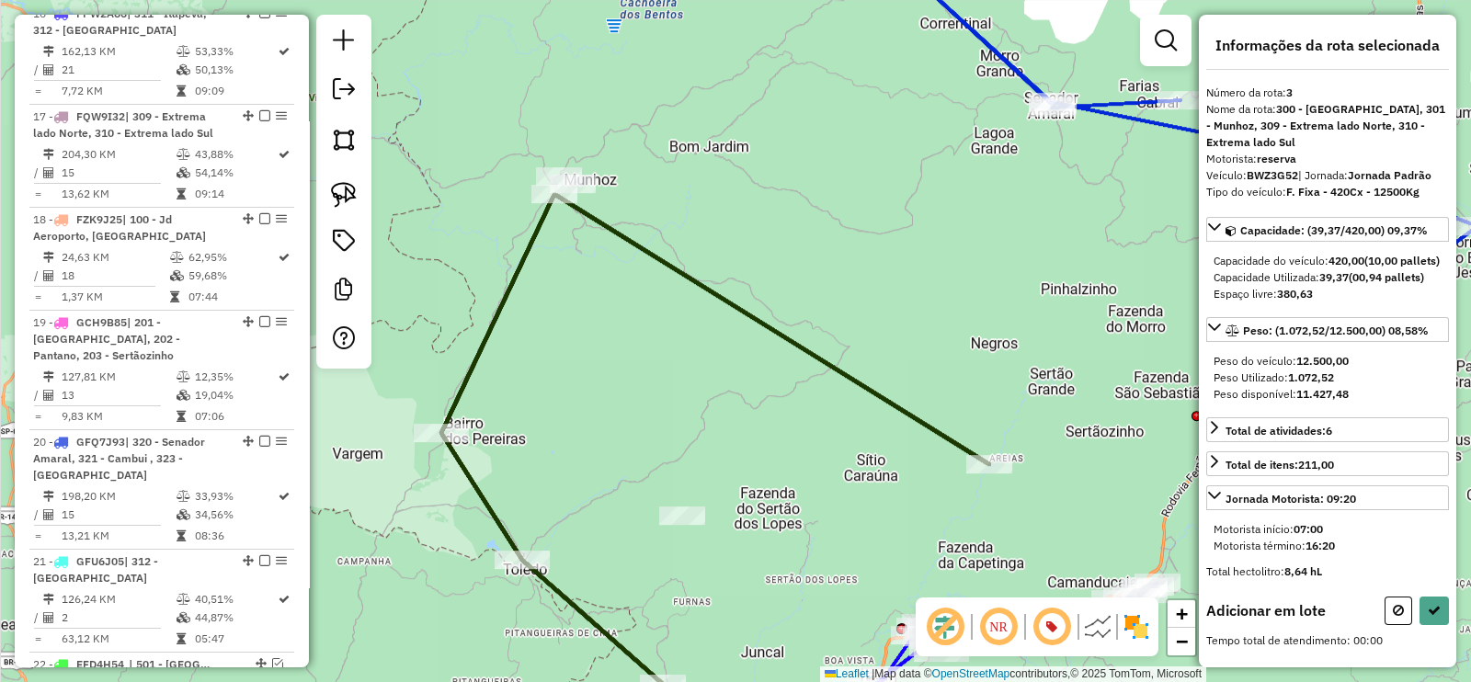
scroll to position [0, 0]
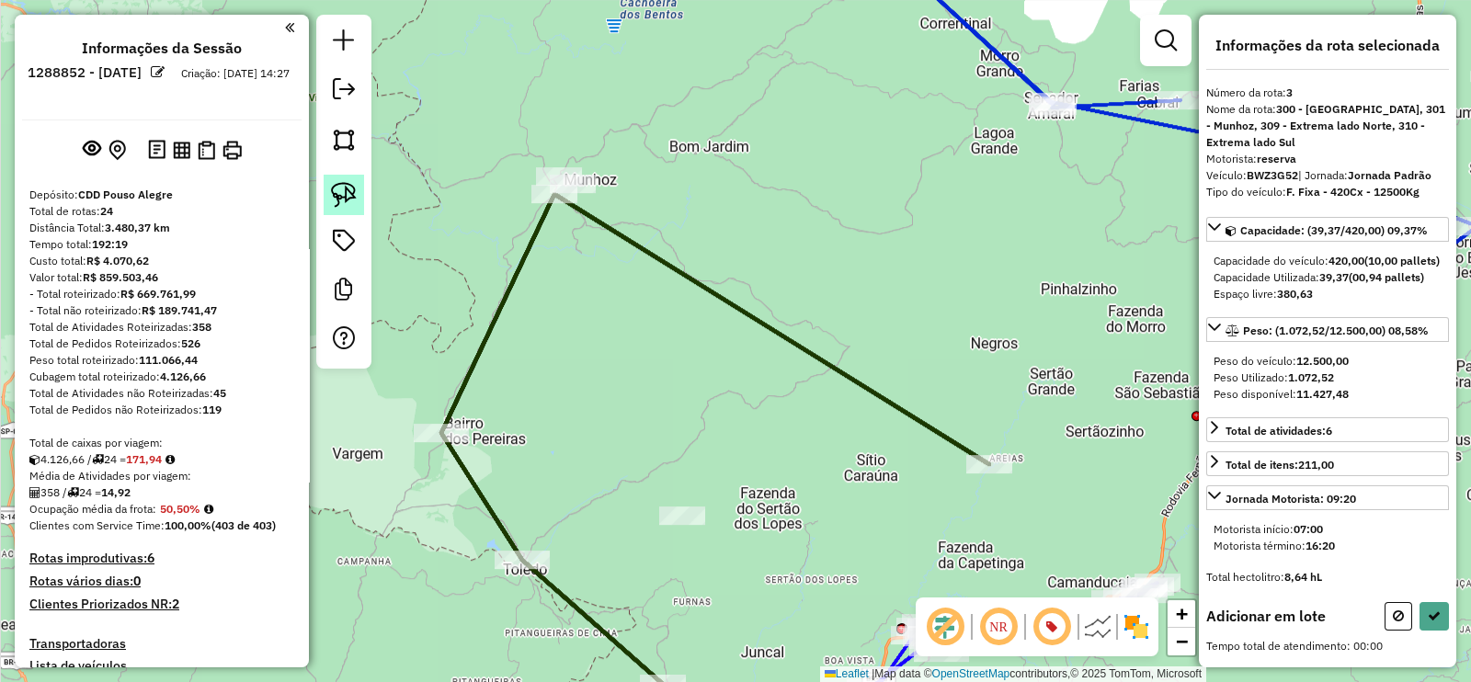
click at [345, 194] on img at bounding box center [344, 195] width 26 height 26
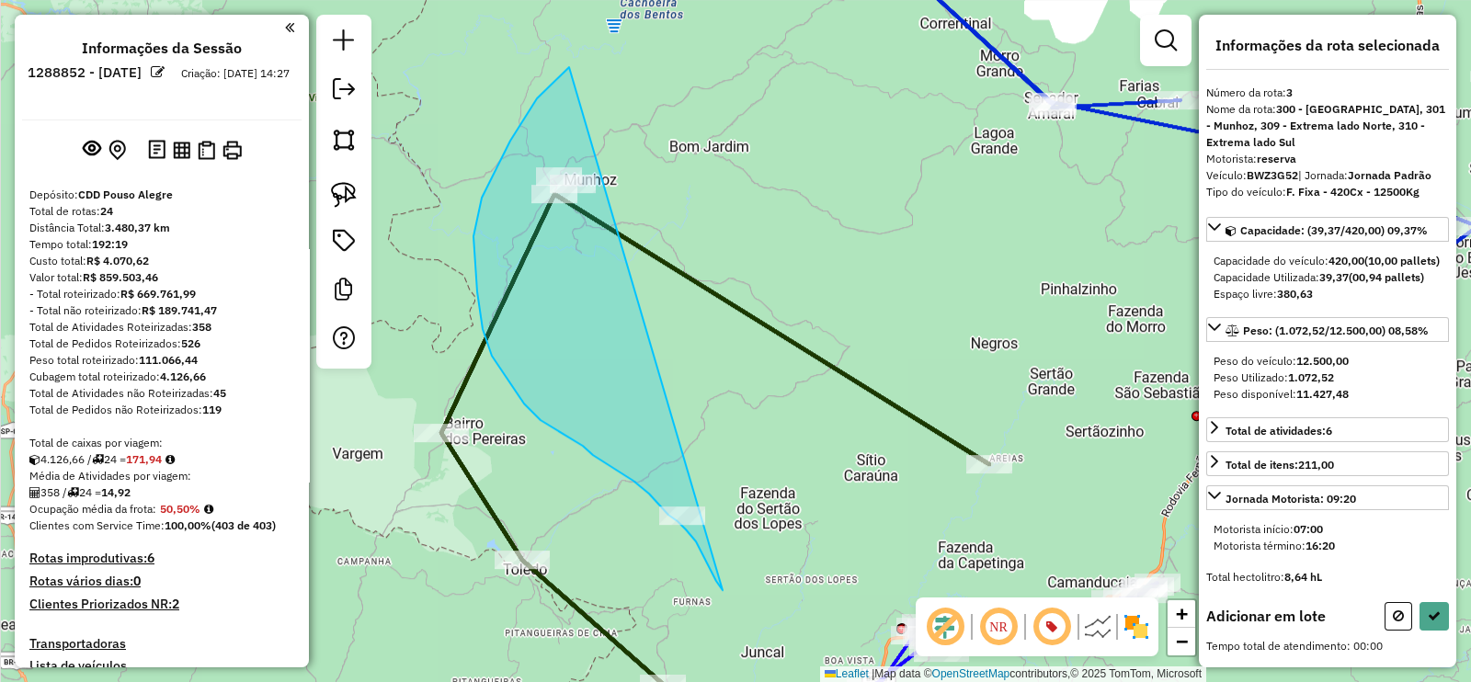
drag, startPoint x: 569, startPoint y: 67, endPoint x: 800, endPoint y: 591, distance: 572.5
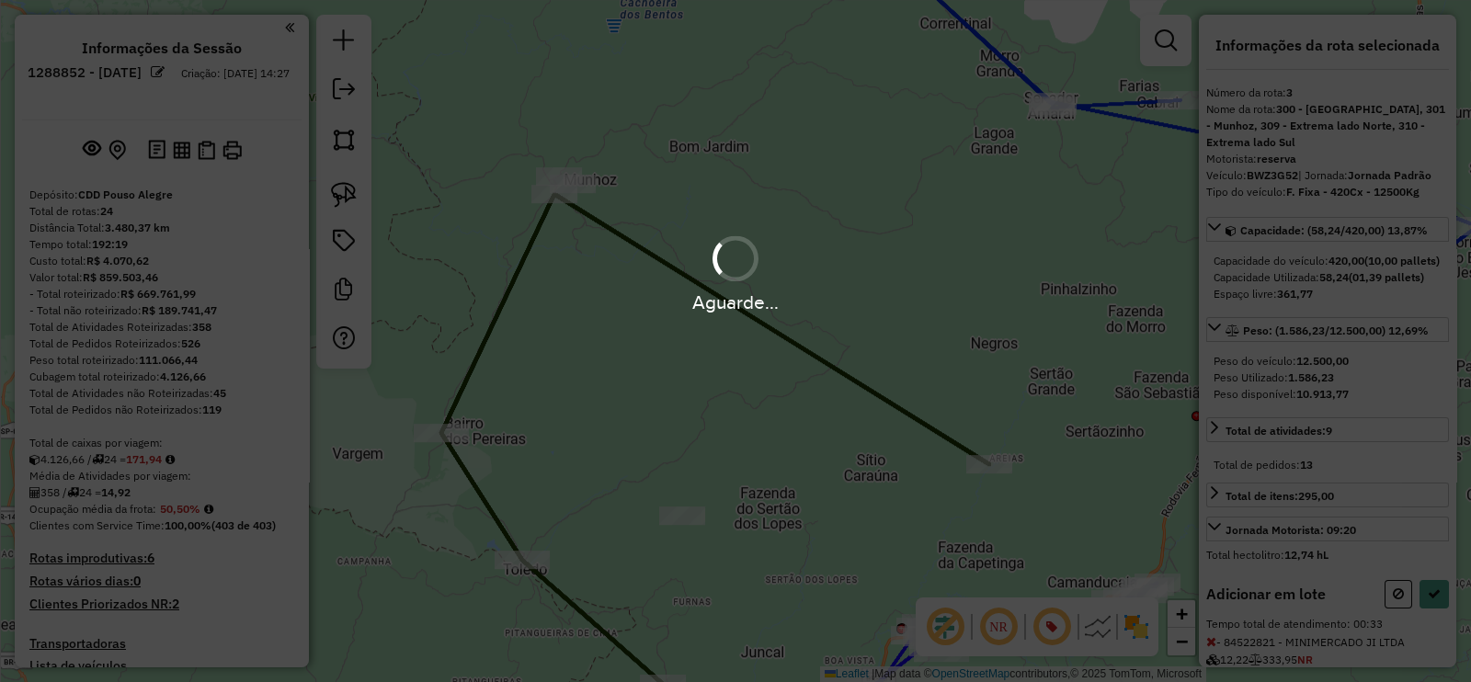
select select "**********"
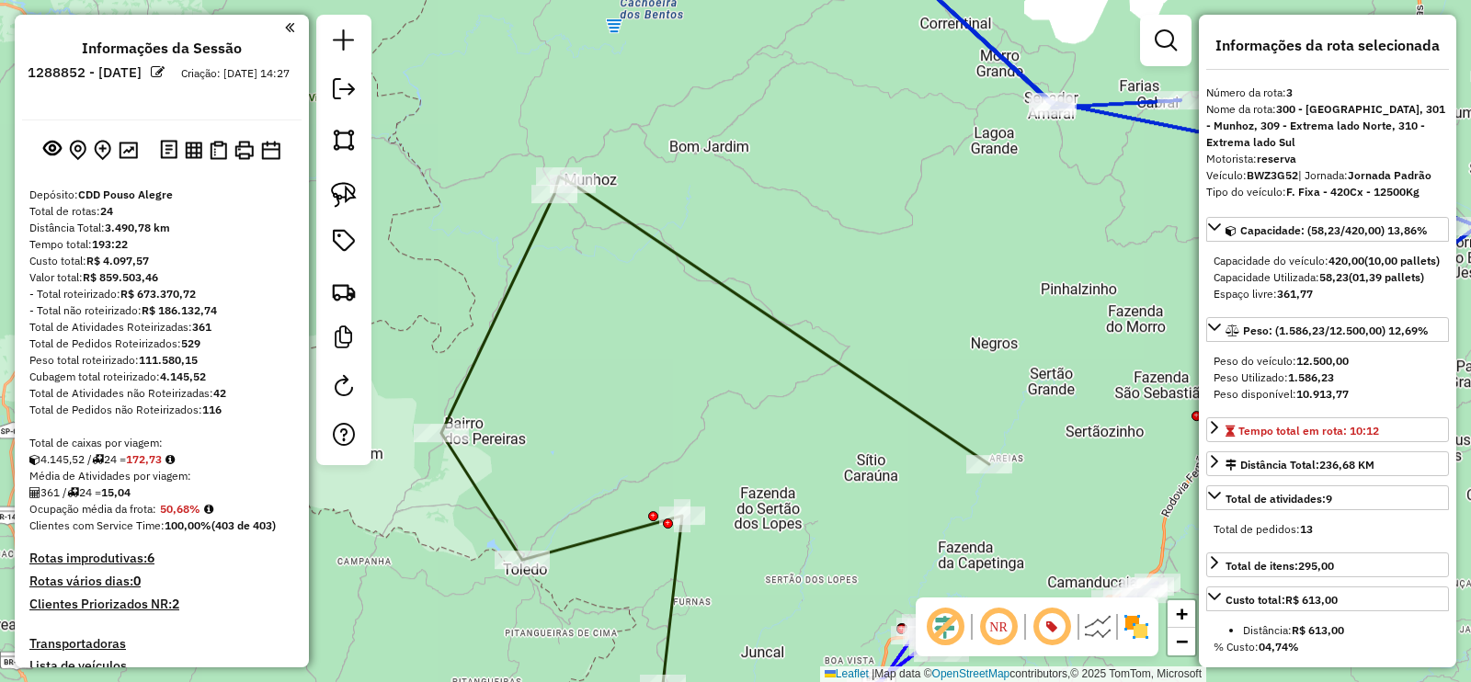
select select "**********"
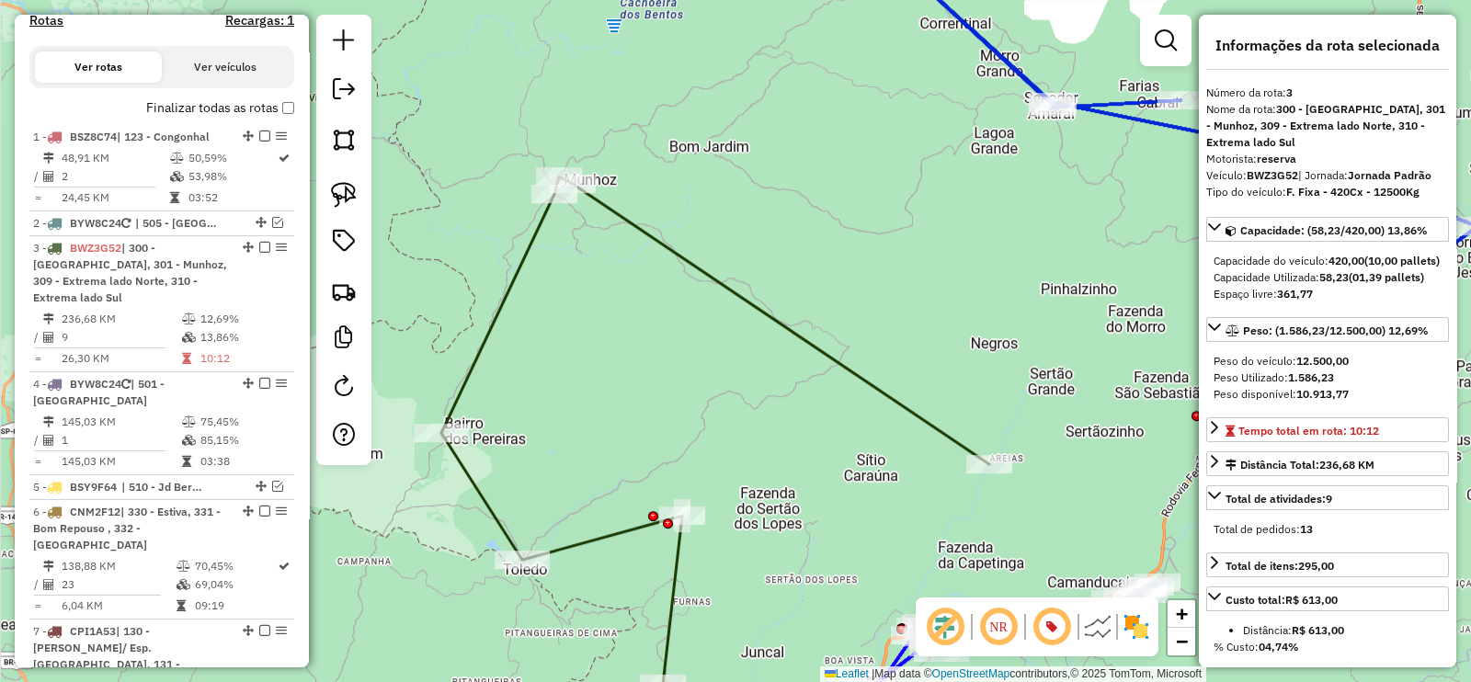
scroll to position [883, 0]
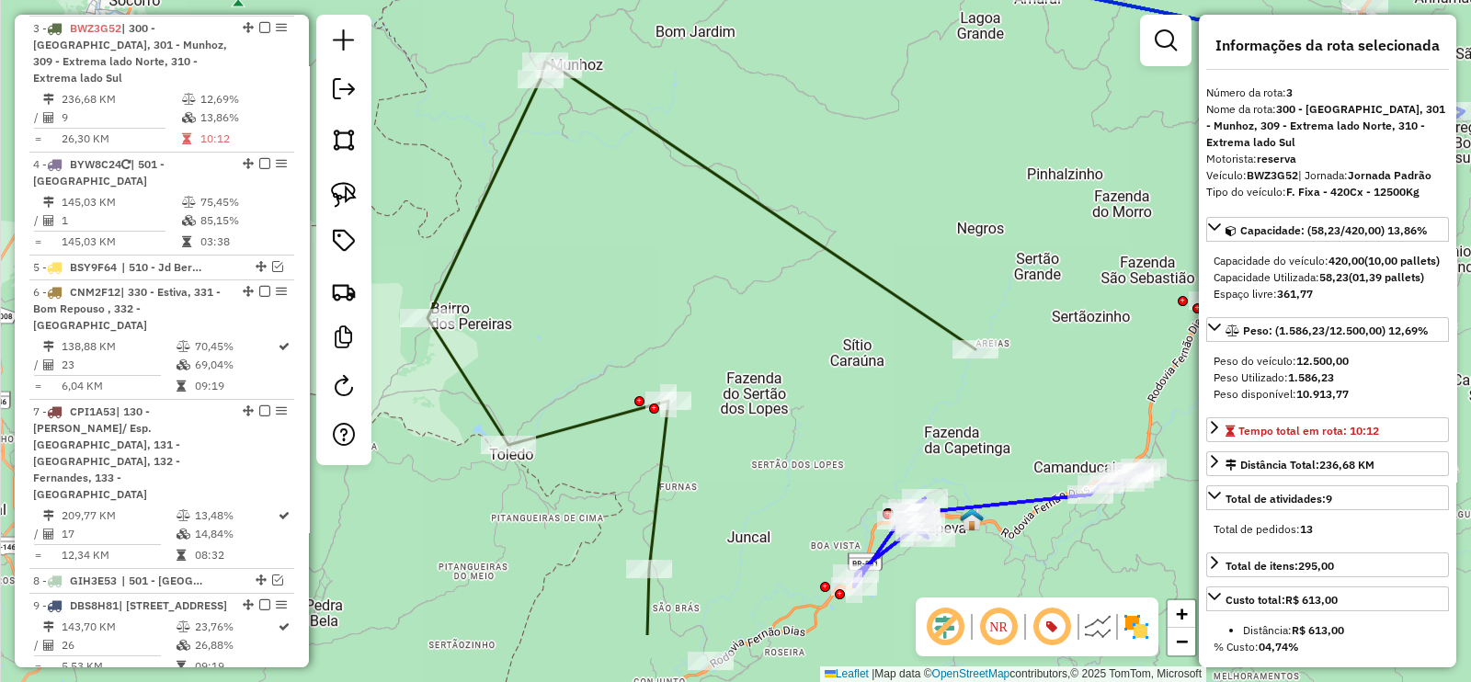
drag, startPoint x: 731, startPoint y: 358, endPoint x: 713, endPoint y: 85, distance: 273.6
click at [711, 85] on div "Janela de atendimento Grade de atendimento Capacidade Transportadoras Veículos …" at bounding box center [735, 341] width 1471 height 682
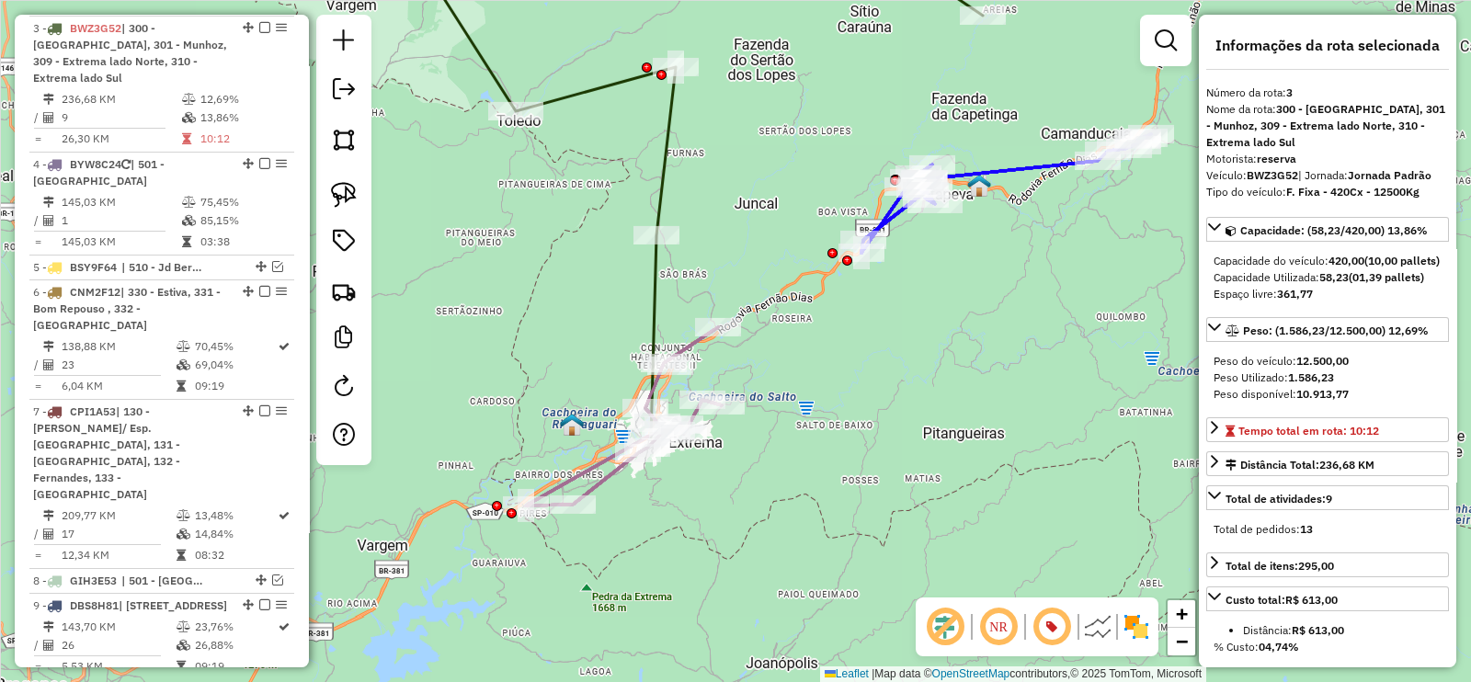
drag, startPoint x: 788, startPoint y: 366, endPoint x: 819, endPoint y: 302, distance: 71.5
click at [821, 302] on div "Janela de atendimento Grade de atendimento Capacidade Transportadoras Veículos …" at bounding box center [735, 341] width 1471 height 682
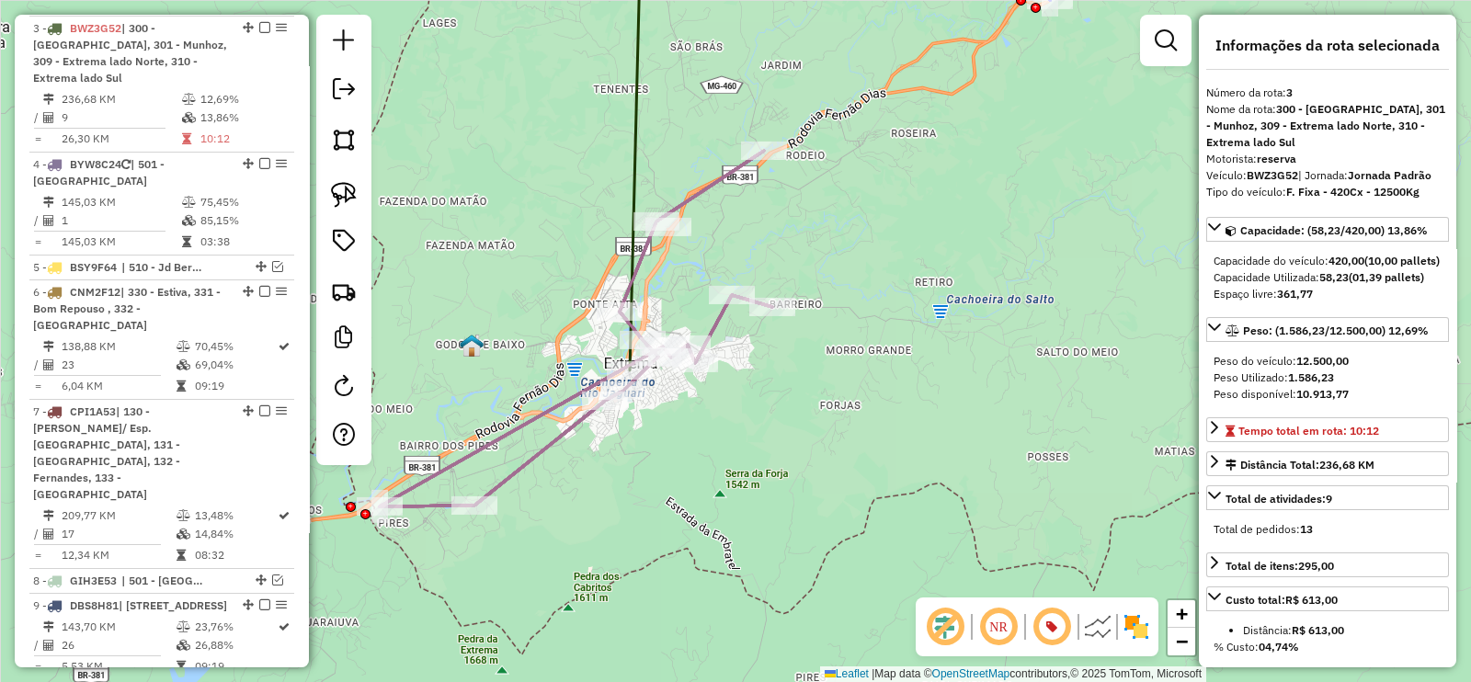
click at [717, 325] on icon at bounding box center [576, 329] width 393 height 356
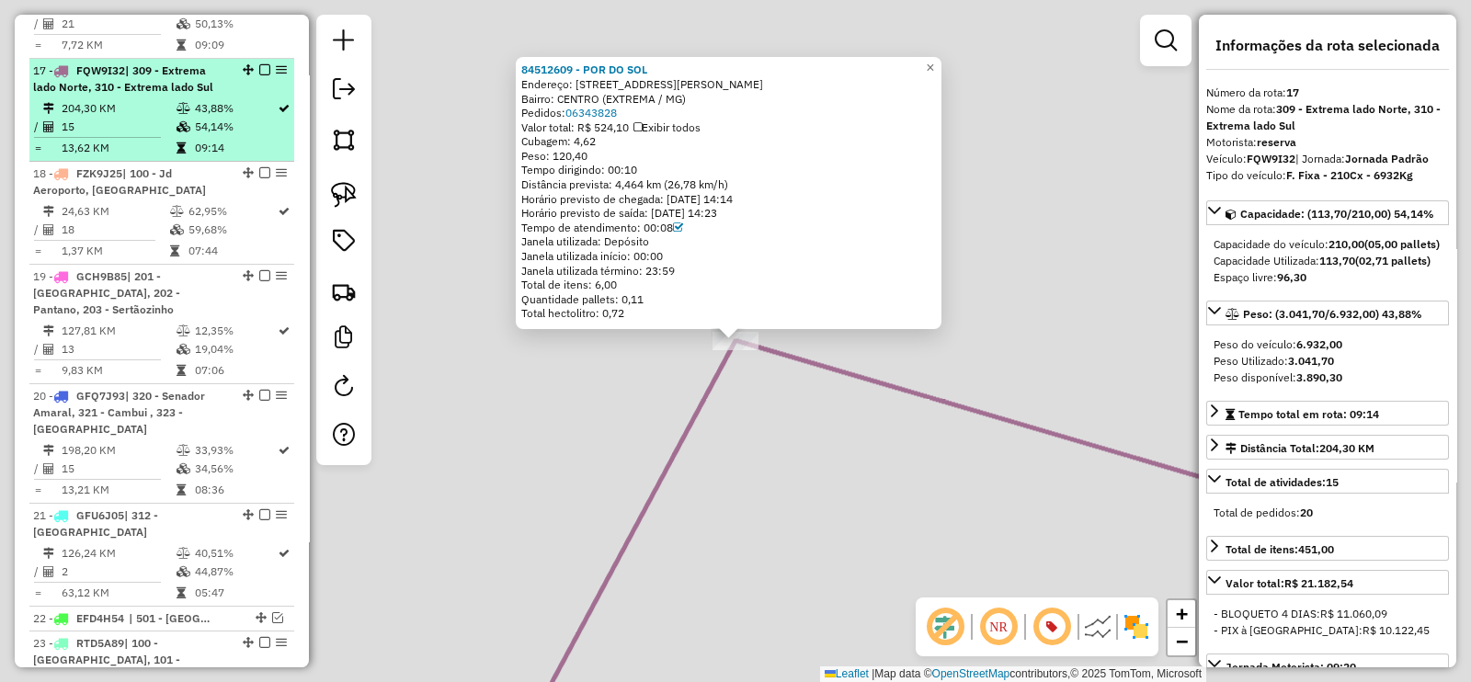
scroll to position [2248, 0]
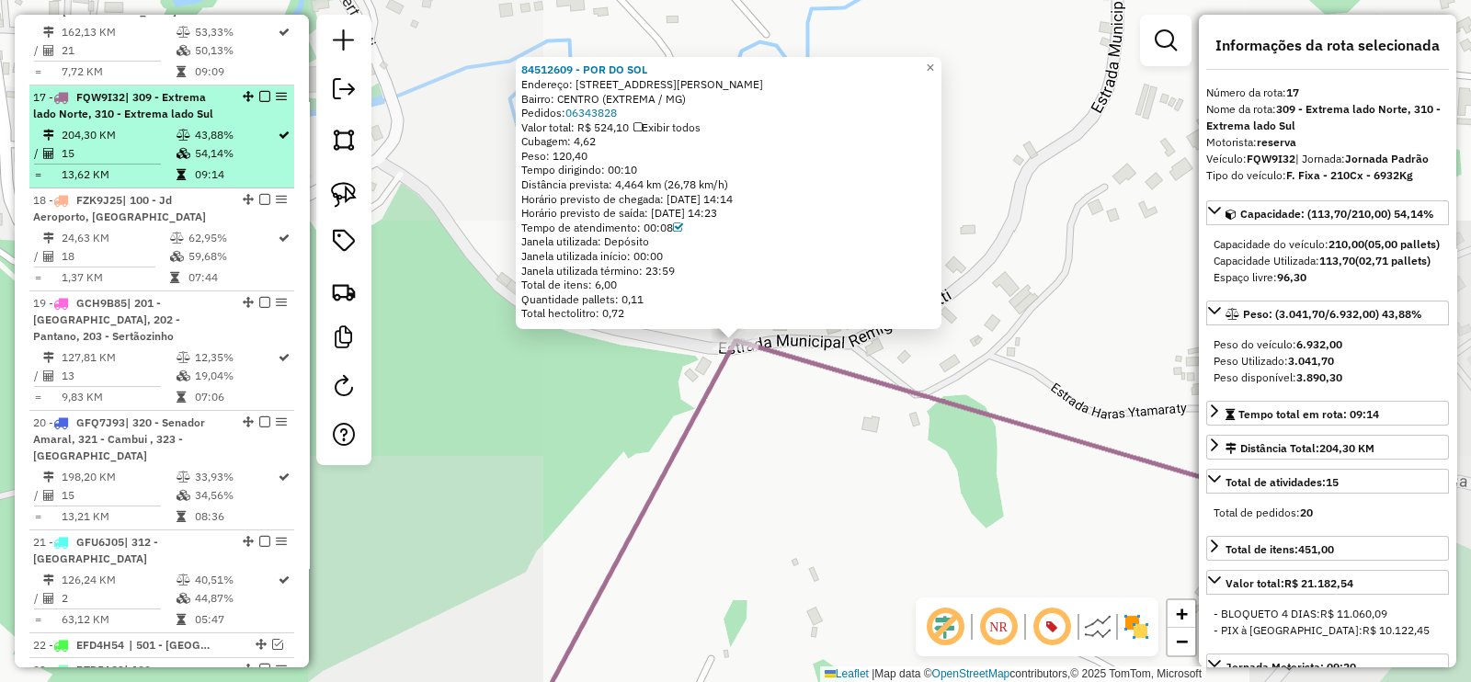
click at [259, 91] on em at bounding box center [264, 96] width 11 height 11
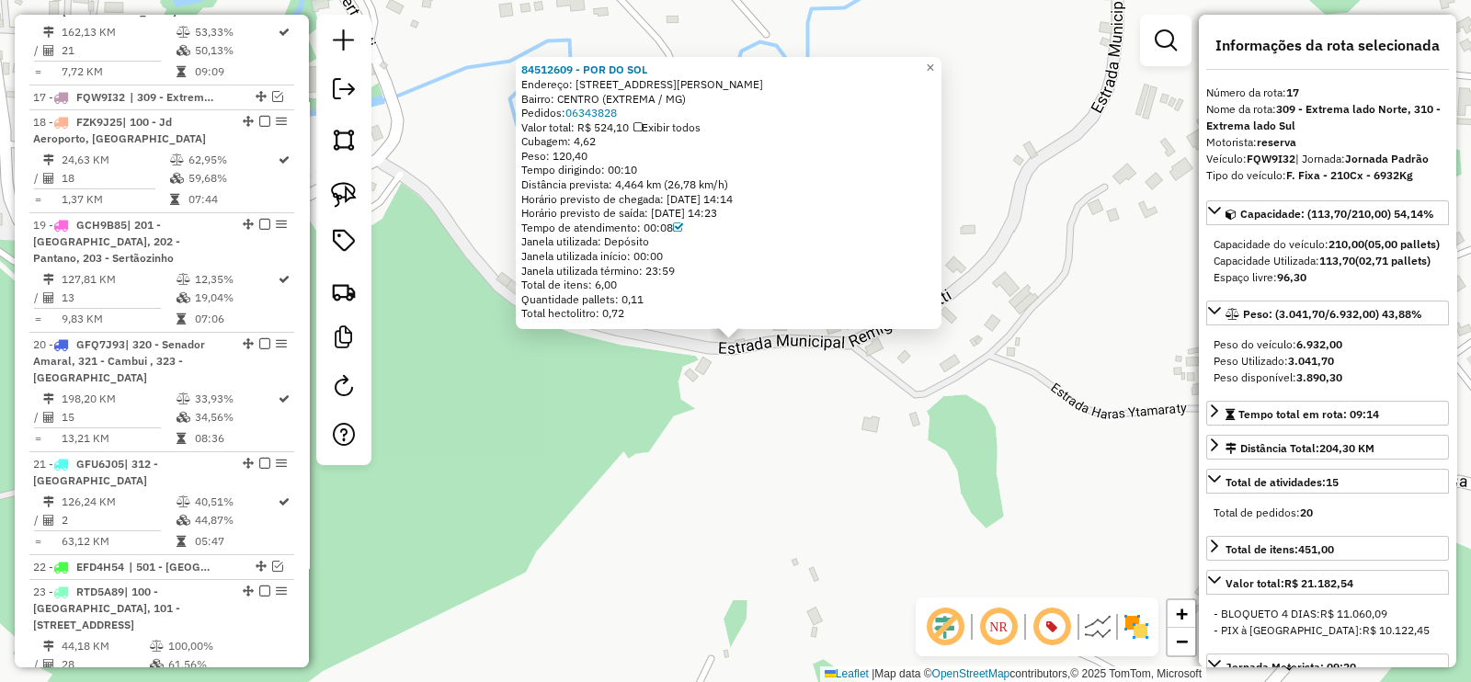
click at [473, 348] on div "84512609 - POR DO SOL Endereço: Estrada Municipal Remigio Oliv 3569 Bairro: CEN…" at bounding box center [735, 341] width 1471 height 682
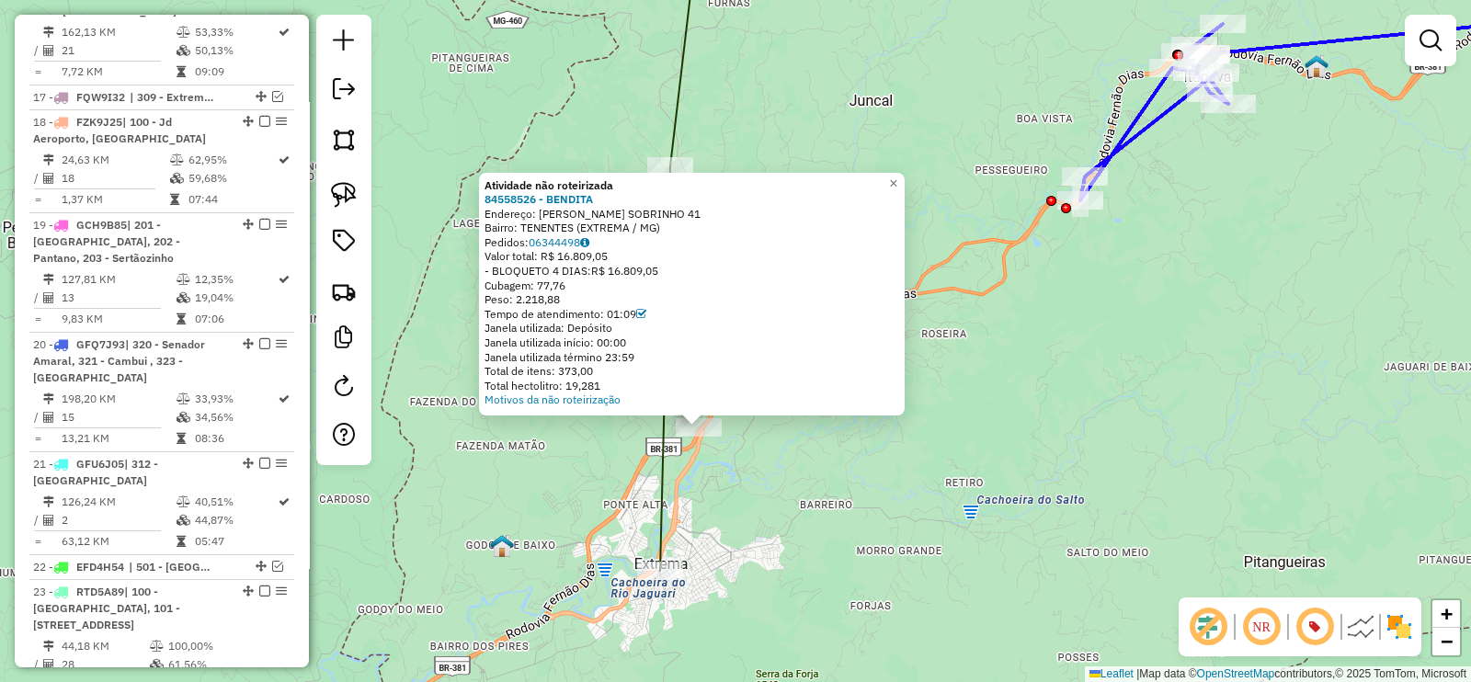
click at [661, 515] on icon at bounding box center [679, 251] width 38 height 639
select select "**********"
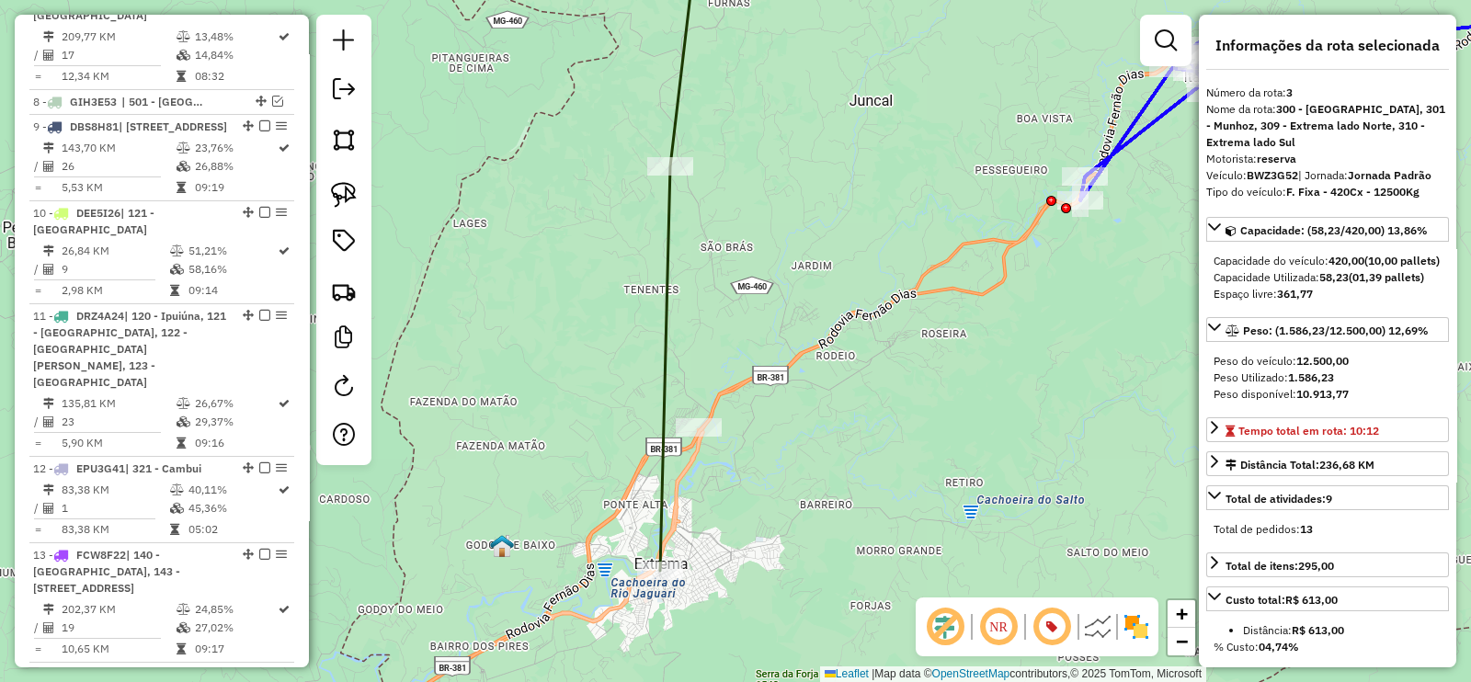
scroll to position [883, 0]
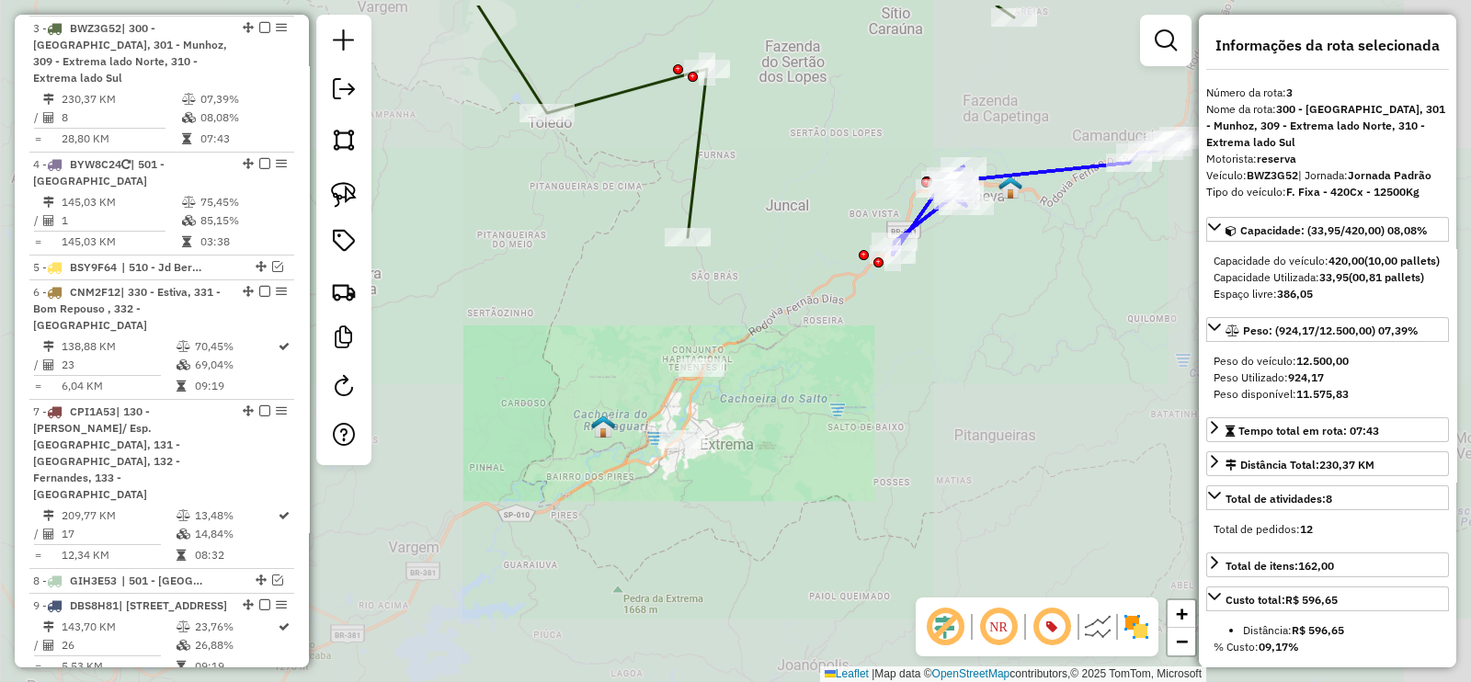
drag, startPoint x: 849, startPoint y: 327, endPoint x: 791, endPoint y: 402, distance: 94.3
click at [792, 410] on div "Janela de atendimento Grade de atendimento Capacidade Transportadoras Veículos …" at bounding box center [735, 341] width 1471 height 682
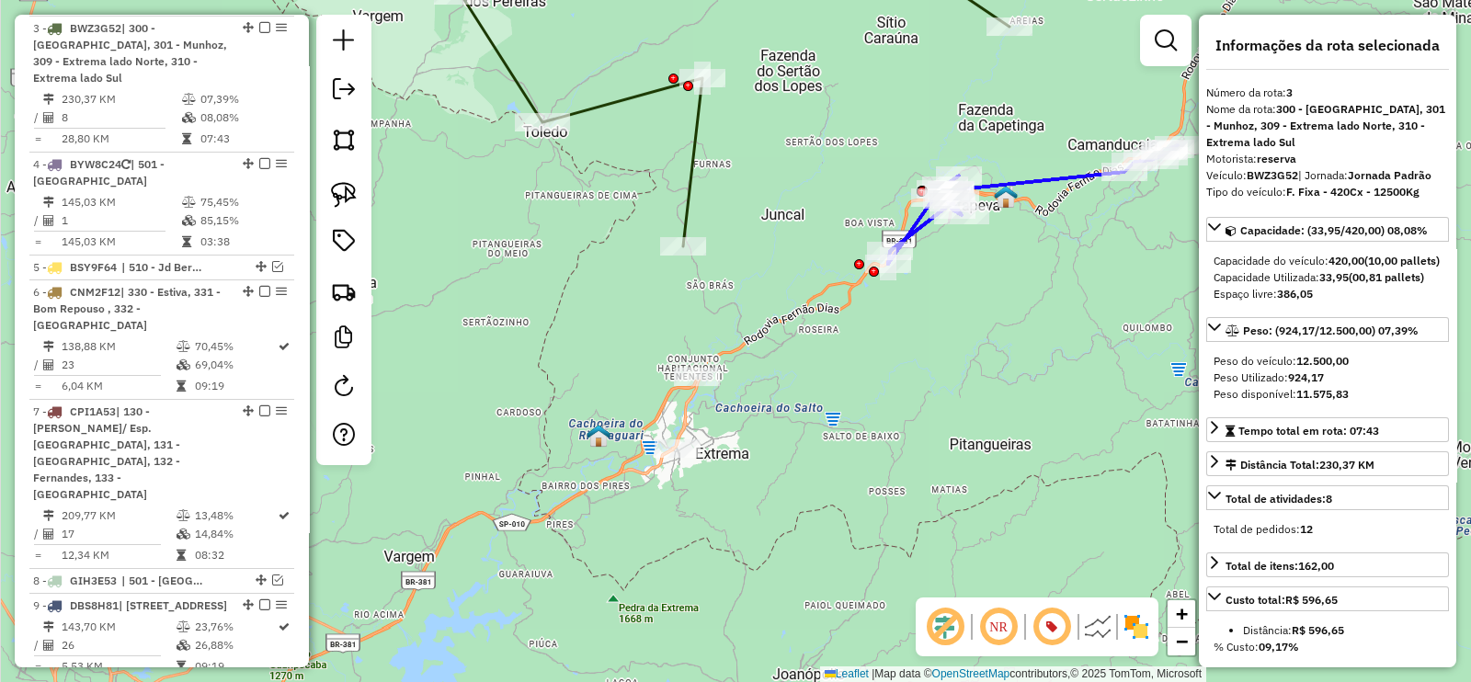
click at [685, 209] on icon at bounding box center [735, 89] width 548 height 314
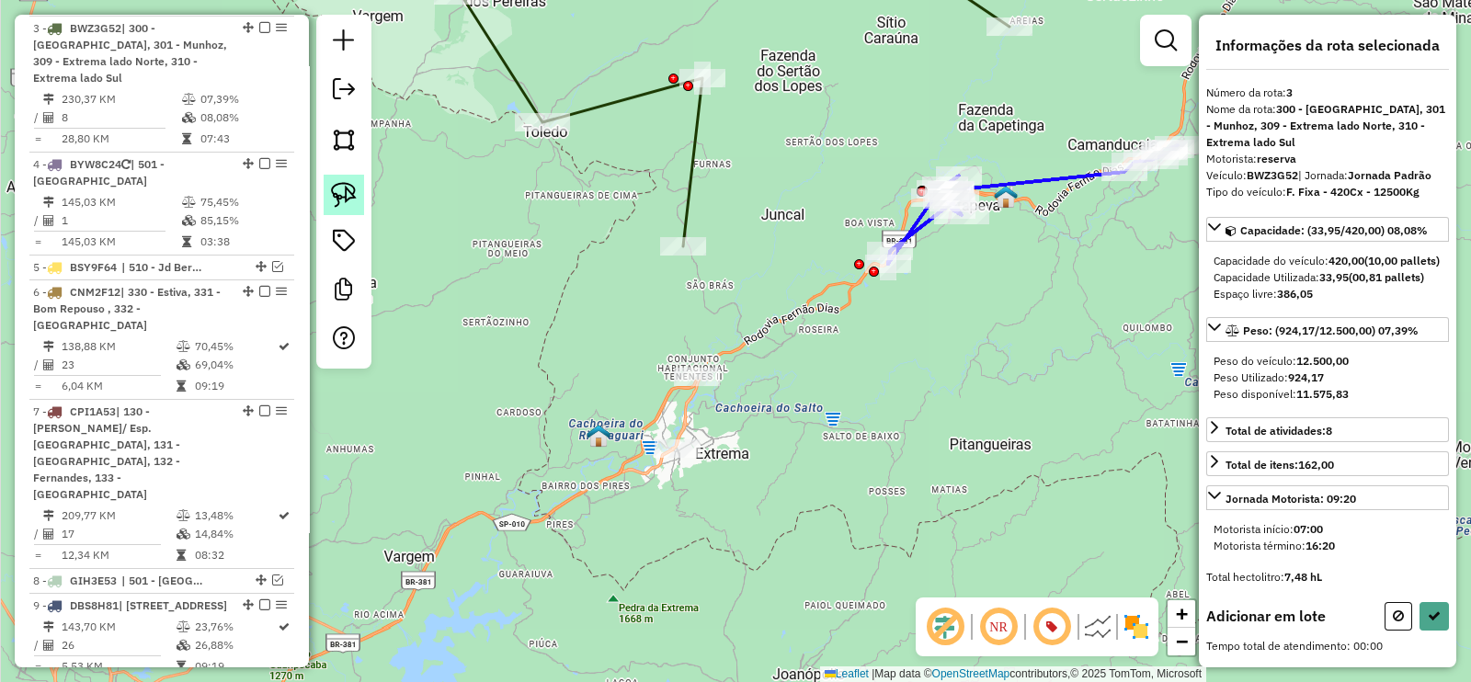
click at [351, 201] on img at bounding box center [344, 195] width 26 height 26
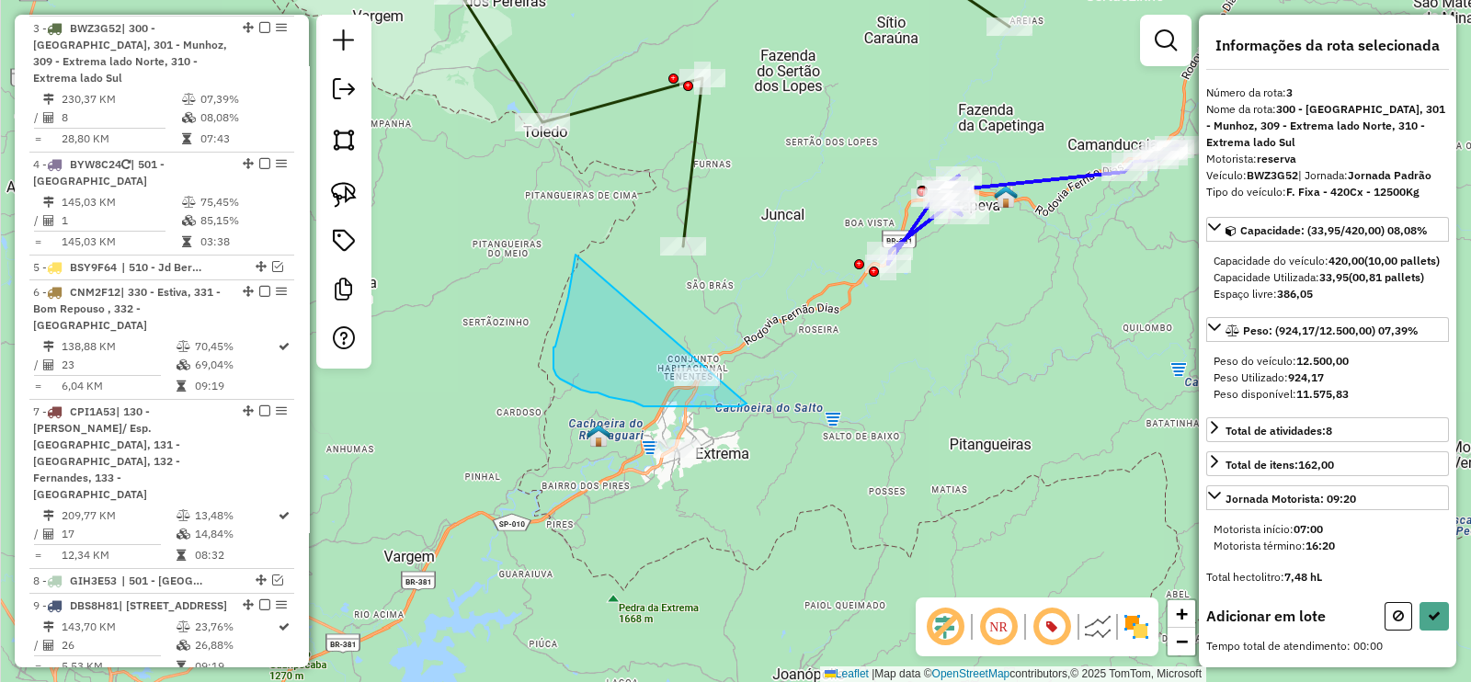
drag, startPoint x: 575, startPoint y: 255, endPoint x: 797, endPoint y: 389, distance: 259.0
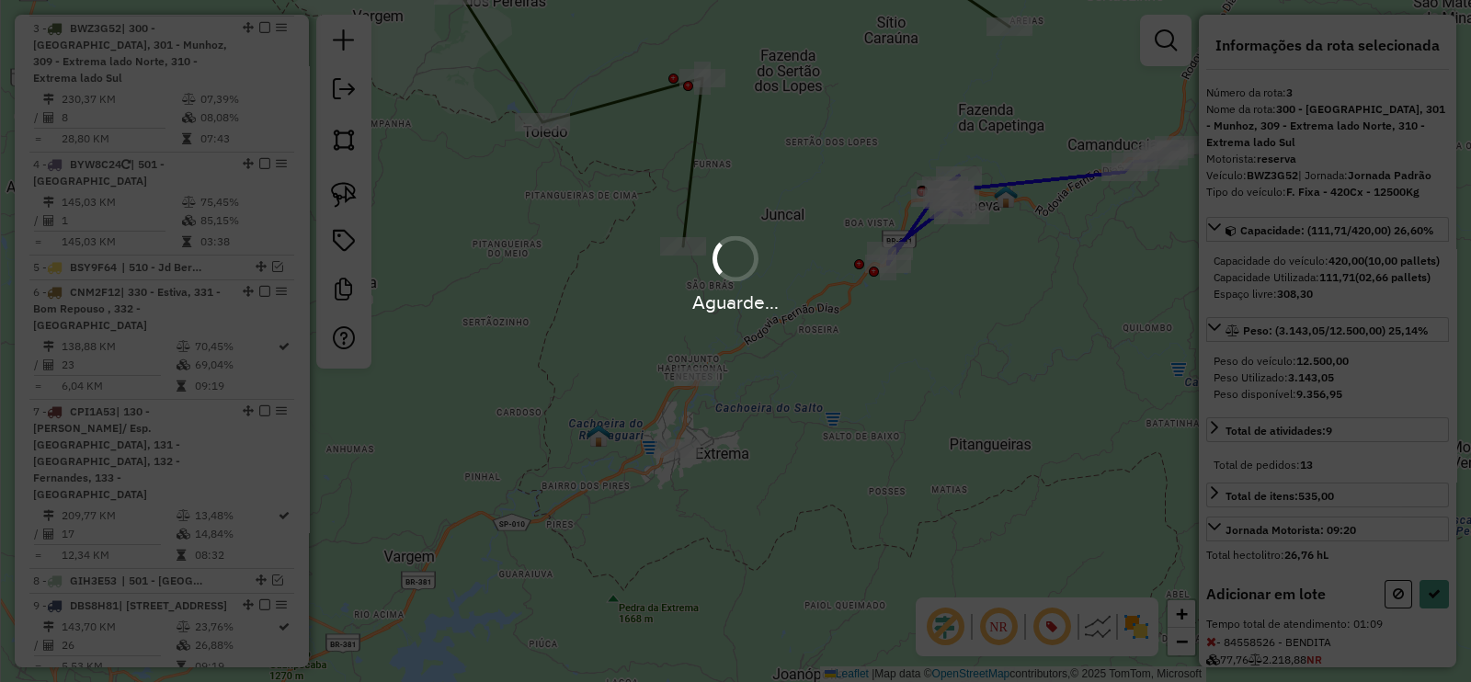
select select "**********"
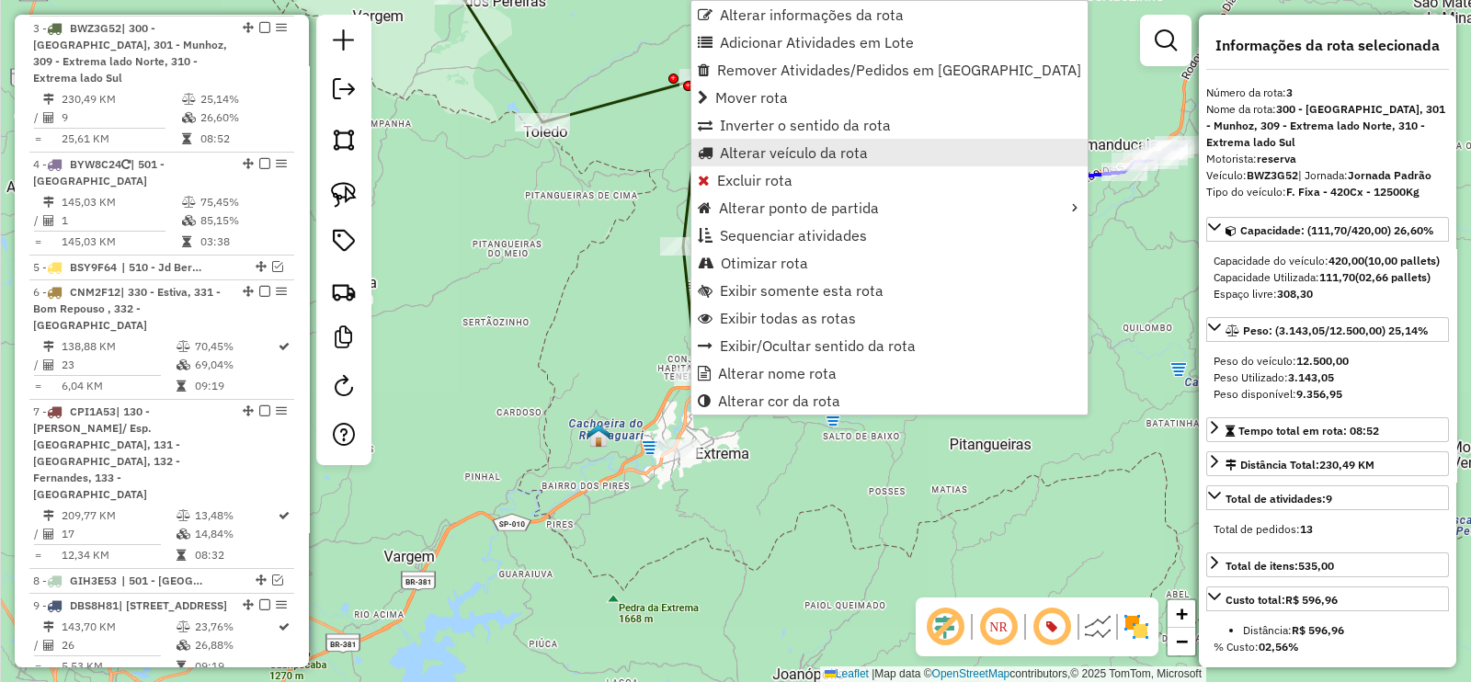
click at [814, 155] on span "Alterar veículo da rota" at bounding box center [794, 152] width 148 height 15
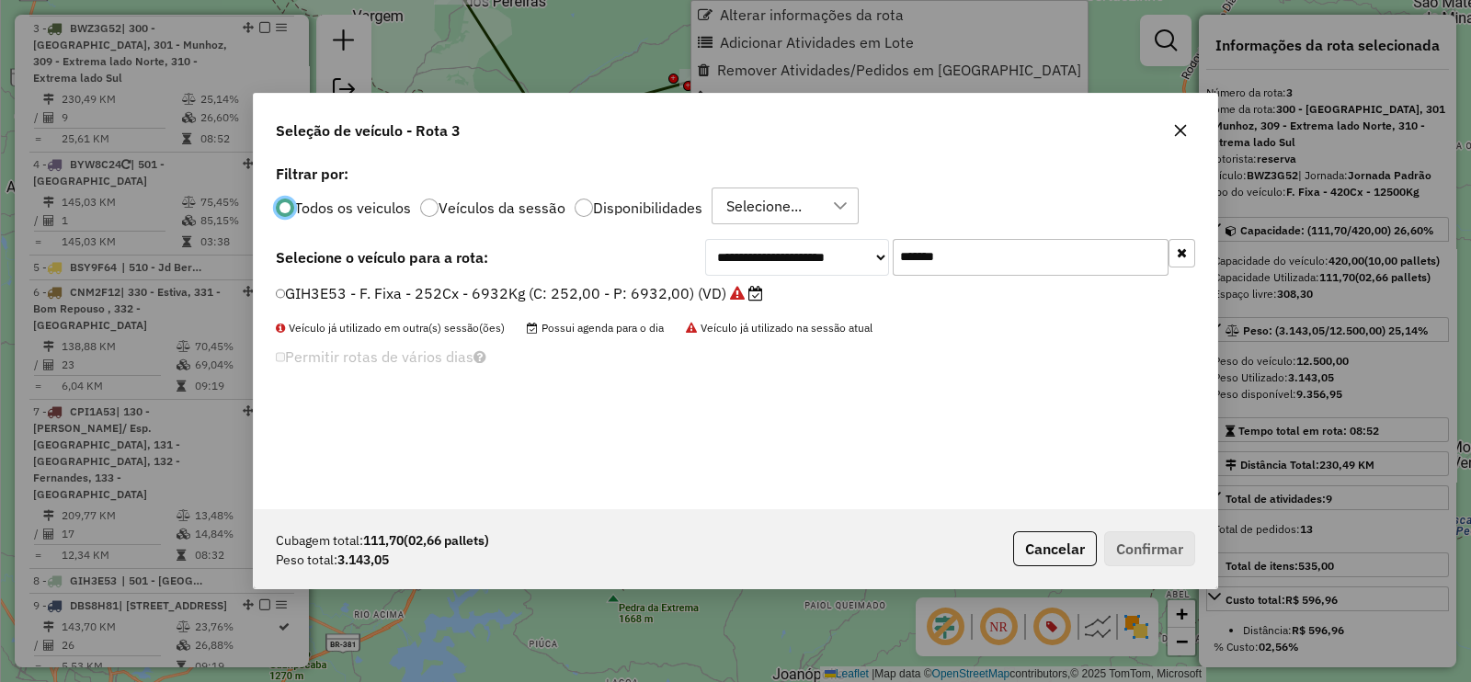
scroll to position [9, 6]
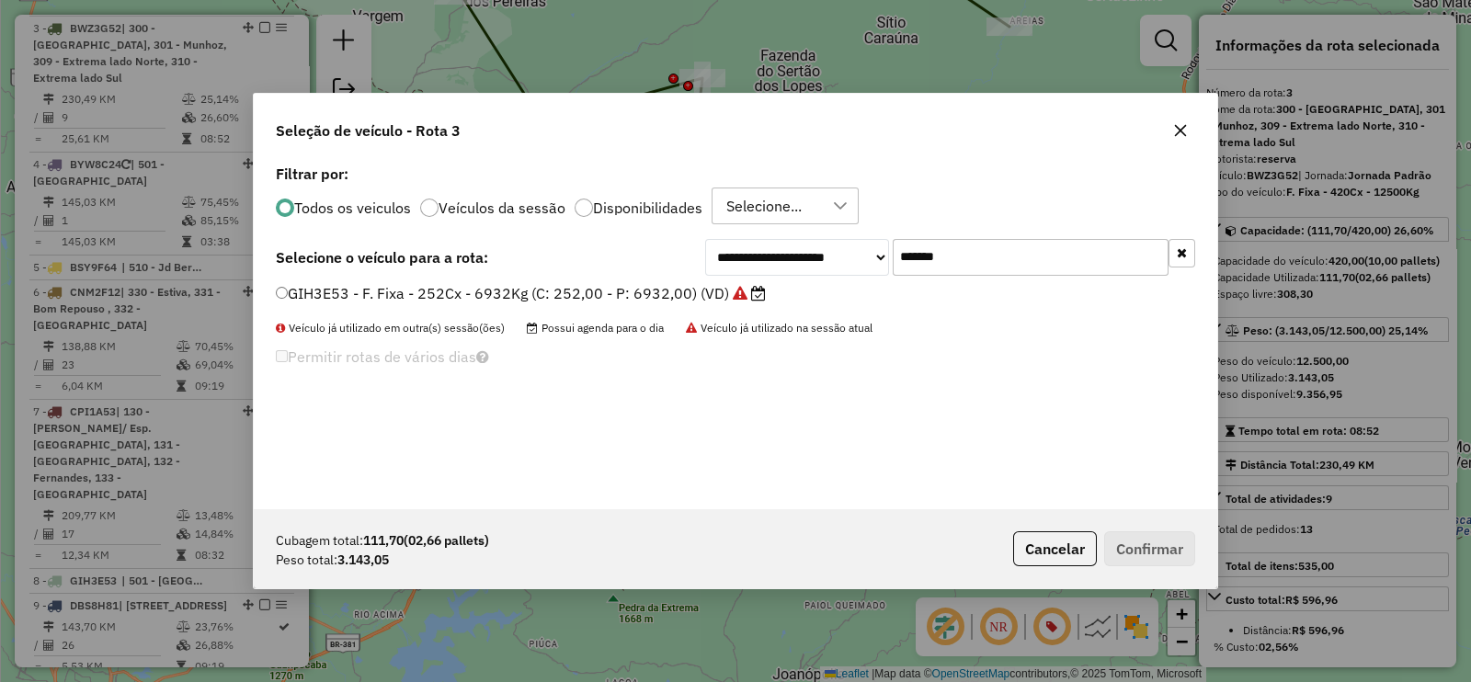
drag, startPoint x: 824, startPoint y: 254, endPoint x: 812, endPoint y: 254, distance: 11.9
click at [812, 254] on div "**********" at bounding box center [950, 257] width 490 height 37
paste input "text"
type input "*******"
click at [694, 287] on label "FZK9J25 - F. Fixa - 336Cx - 8500Kg (C: 336,00 - P: 8500,00) (VD)" at bounding box center [520, 293] width 489 height 22
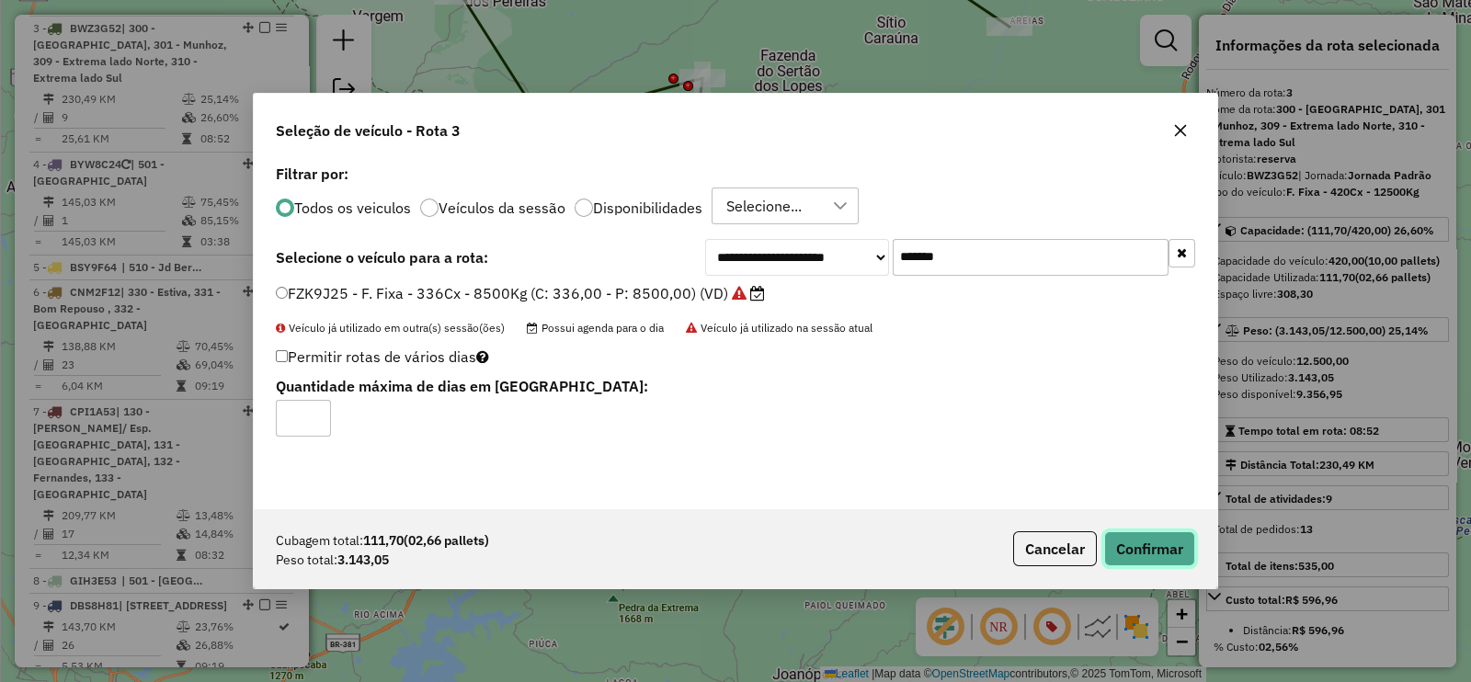
click at [1133, 547] on button "Confirmar" at bounding box center [1149, 548] width 91 height 35
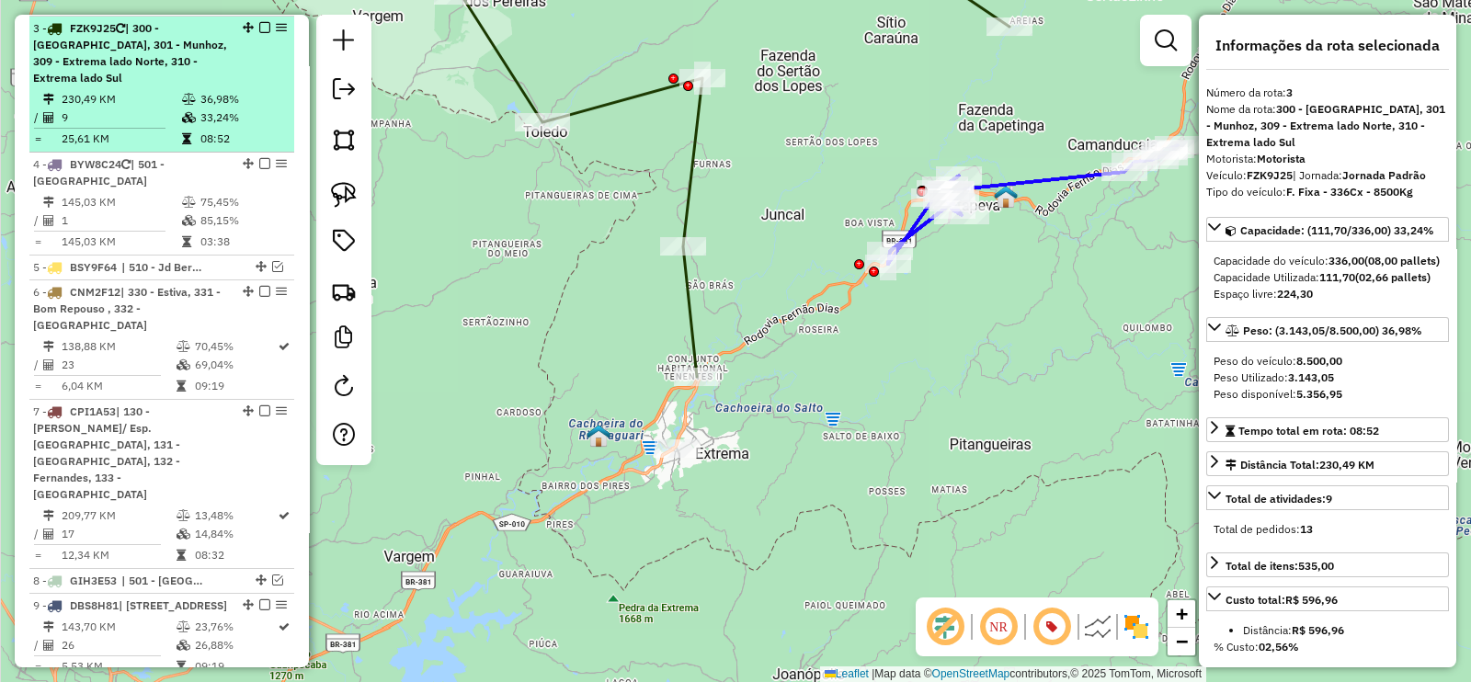
click at [259, 25] on em at bounding box center [264, 27] width 11 height 11
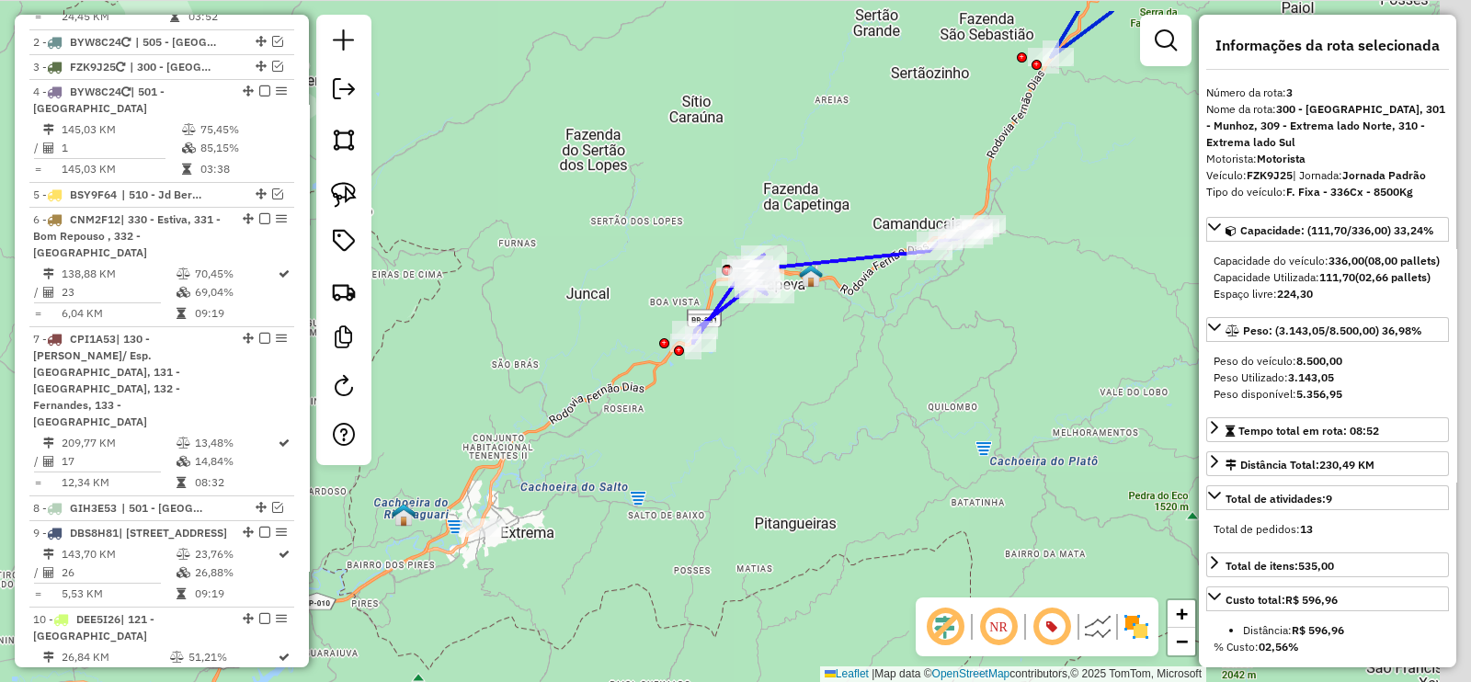
drag, startPoint x: 700, startPoint y: 254, endPoint x: 541, endPoint y: 342, distance: 181.9
click at [496, 342] on div "Janela de atendimento Grade de atendimento Capacidade Transportadoras Veículos …" at bounding box center [735, 341] width 1471 height 682
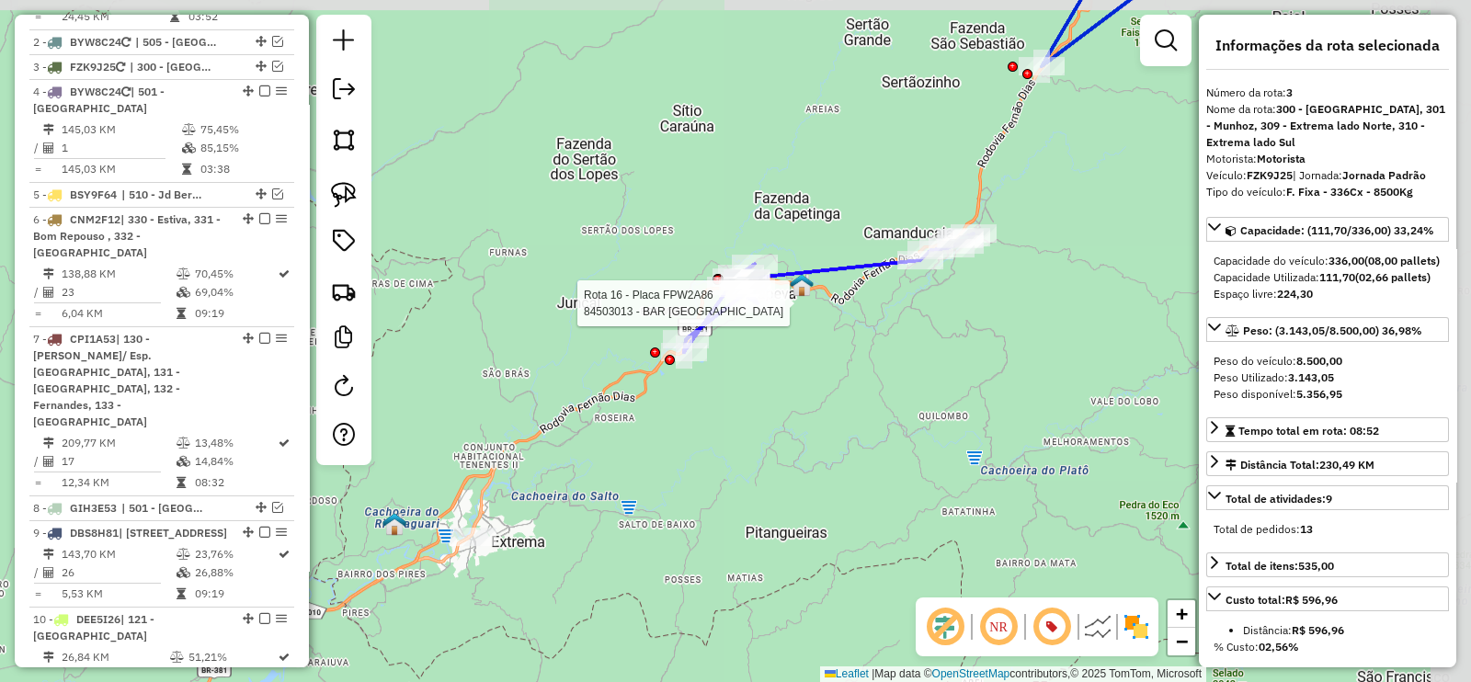
scroll to position [883, 0]
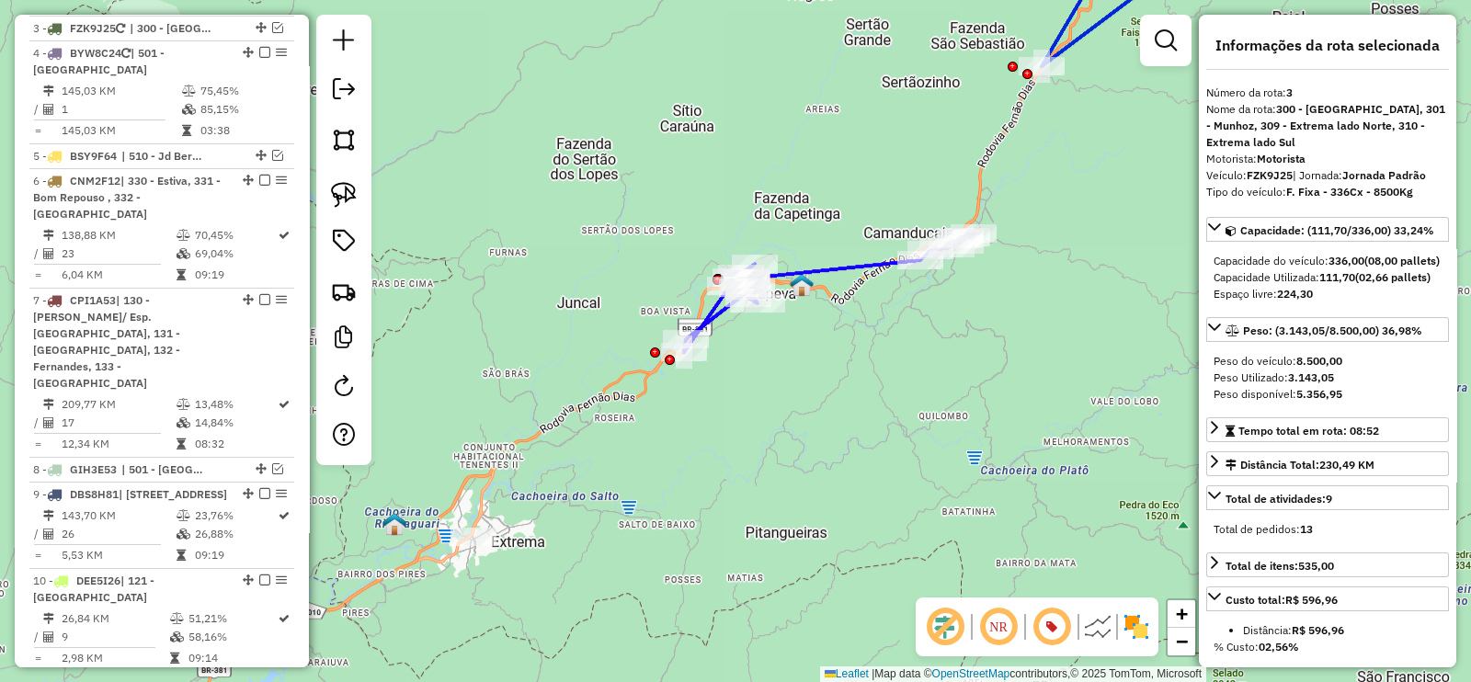
click at [855, 265] on icon at bounding box center [829, 292] width 290 height 119
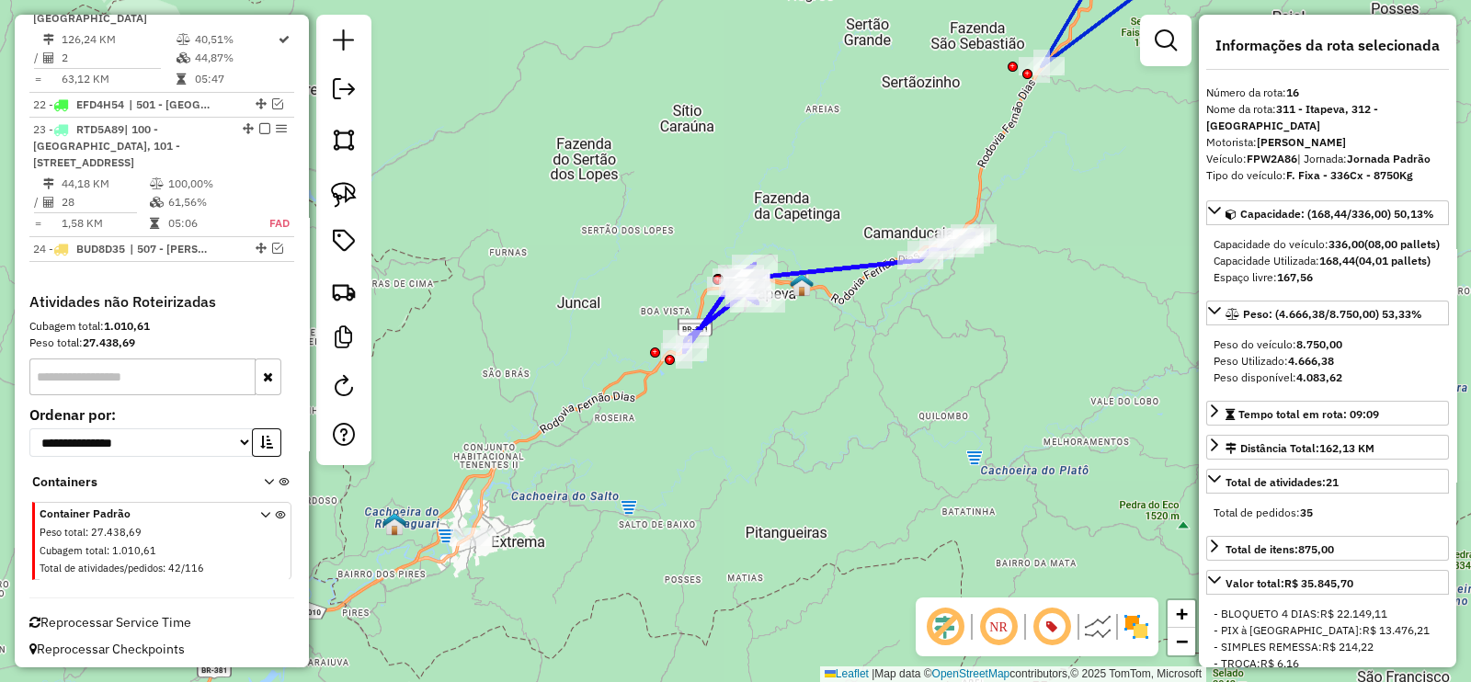
scroll to position [709, 0]
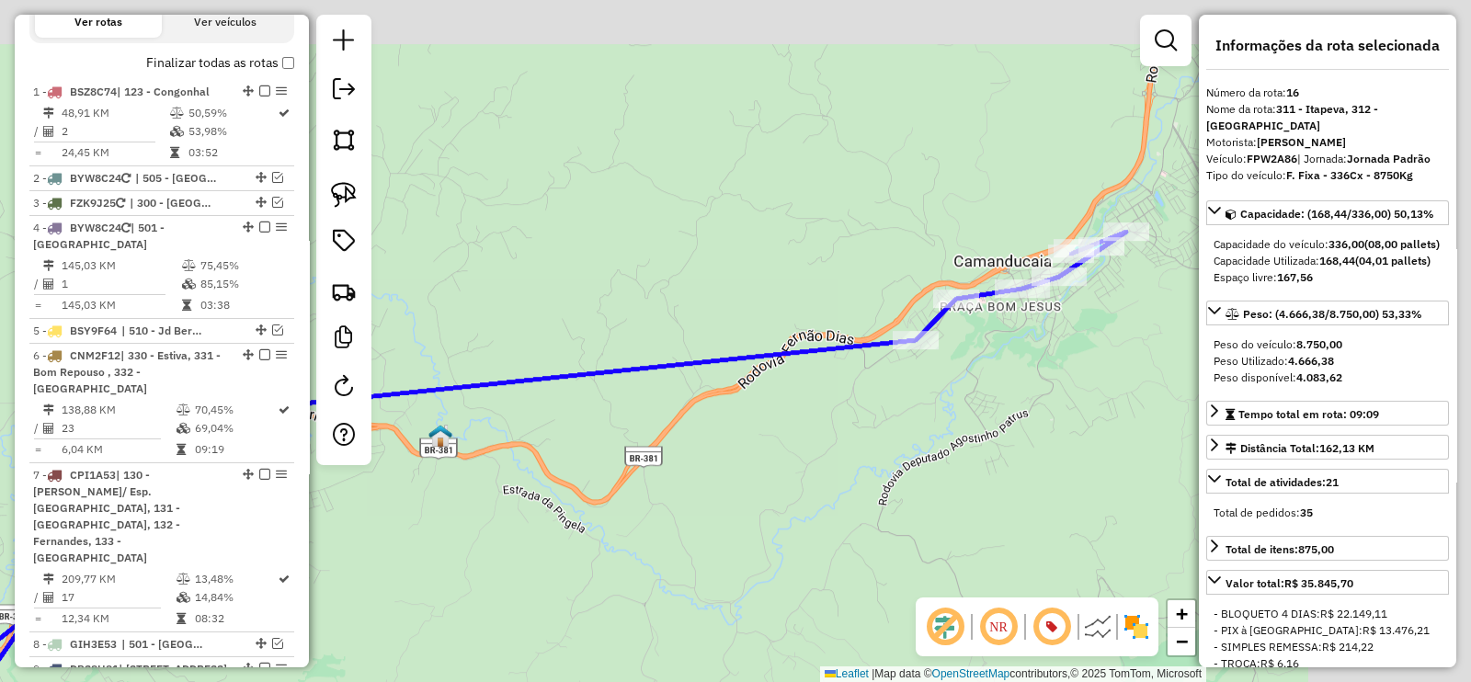
drag, startPoint x: 648, startPoint y: 430, endPoint x: 647, endPoint y: 420, distance: 10.2
click at [646, 430] on div "Janela de atendimento Grade de atendimento Capacidade Transportadoras Veículos …" at bounding box center [735, 341] width 1471 height 682
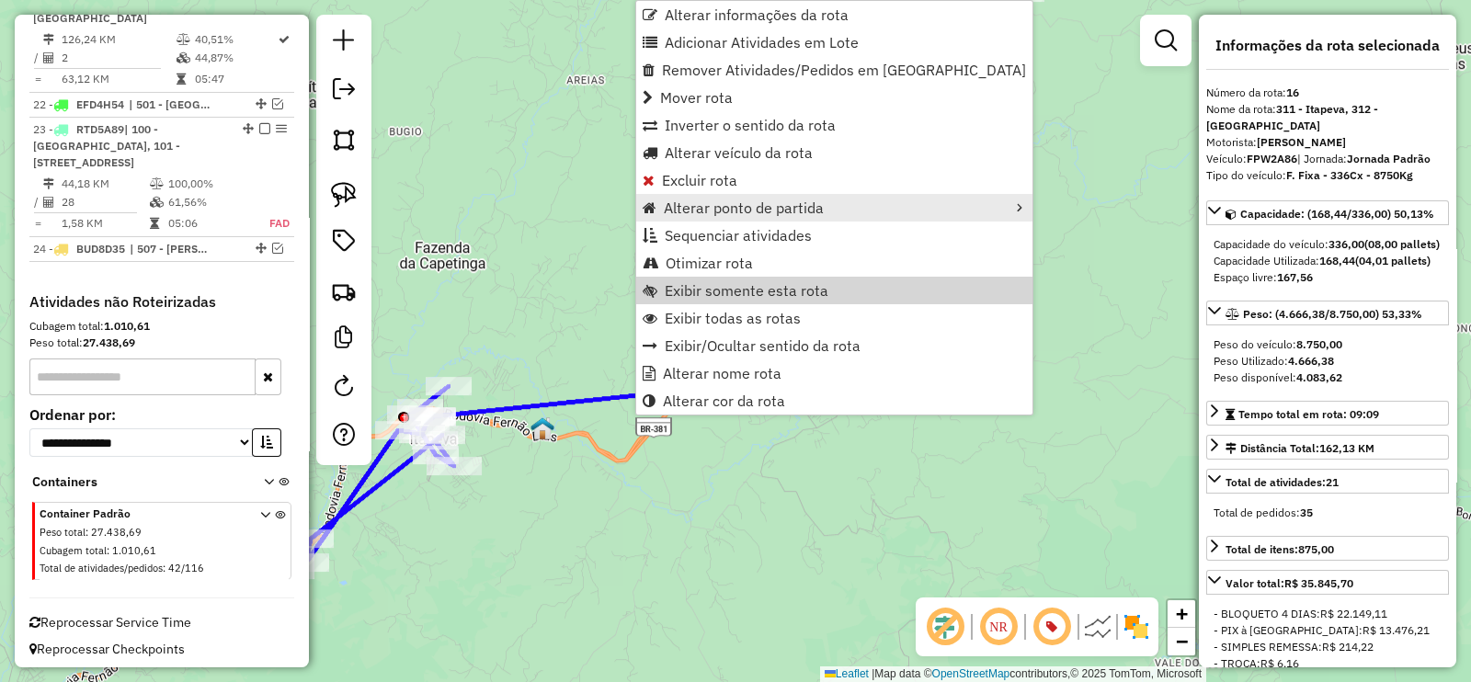
scroll to position [426, 0]
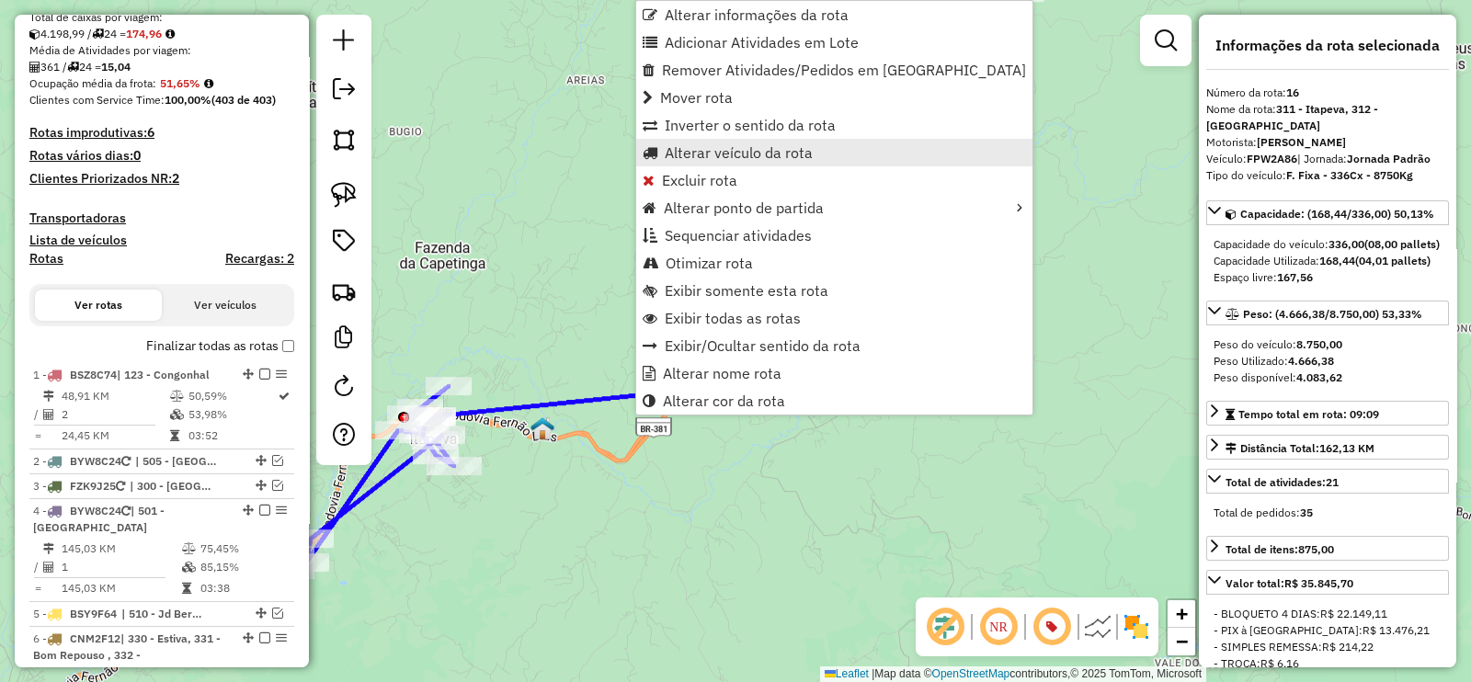
click at [793, 145] on span "Alterar veículo da rota" at bounding box center [739, 152] width 148 height 15
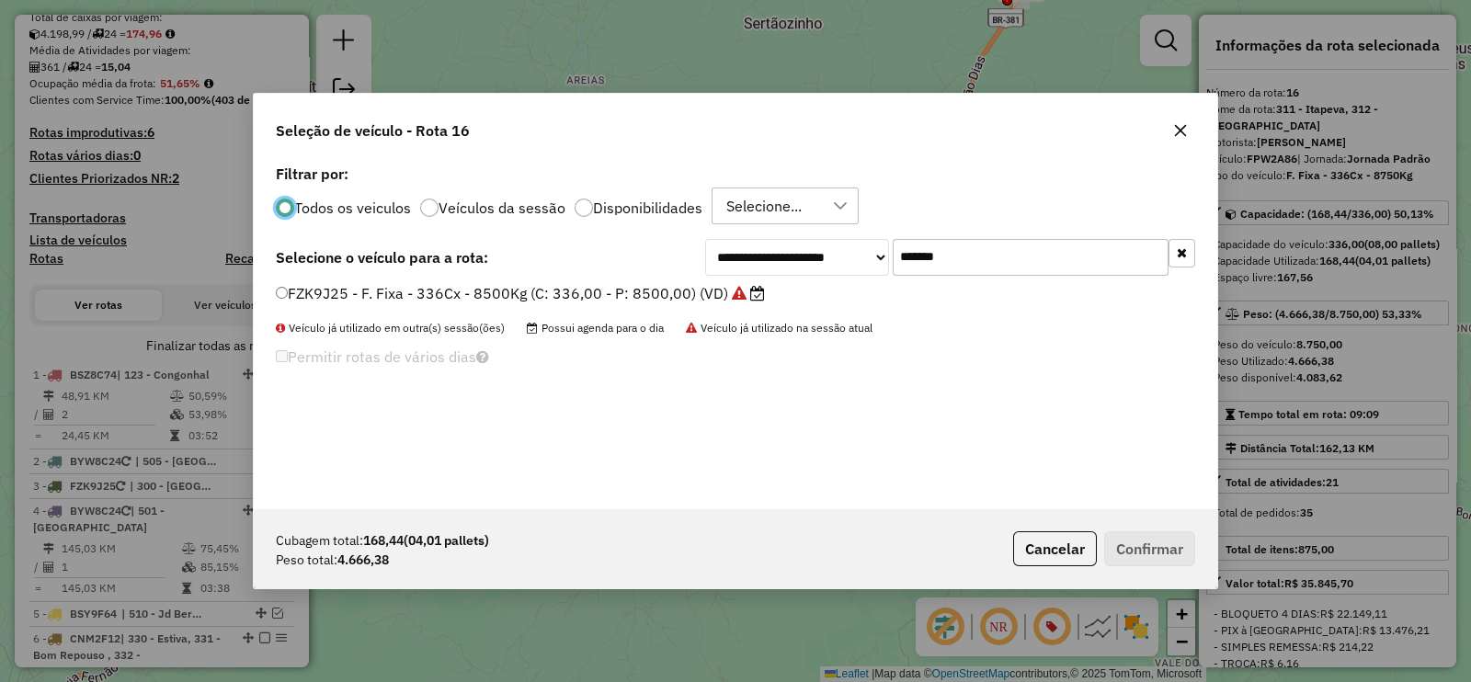
scroll to position [9, 6]
drag, startPoint x: 959, startPoint y: 261, endPoint x: 791, endPoint y: 255, distance: 168.3
click at [791, 255] on div "**********" at bounding box center [950, 257] width 490 height 37
paste input "text"
type input "*******"
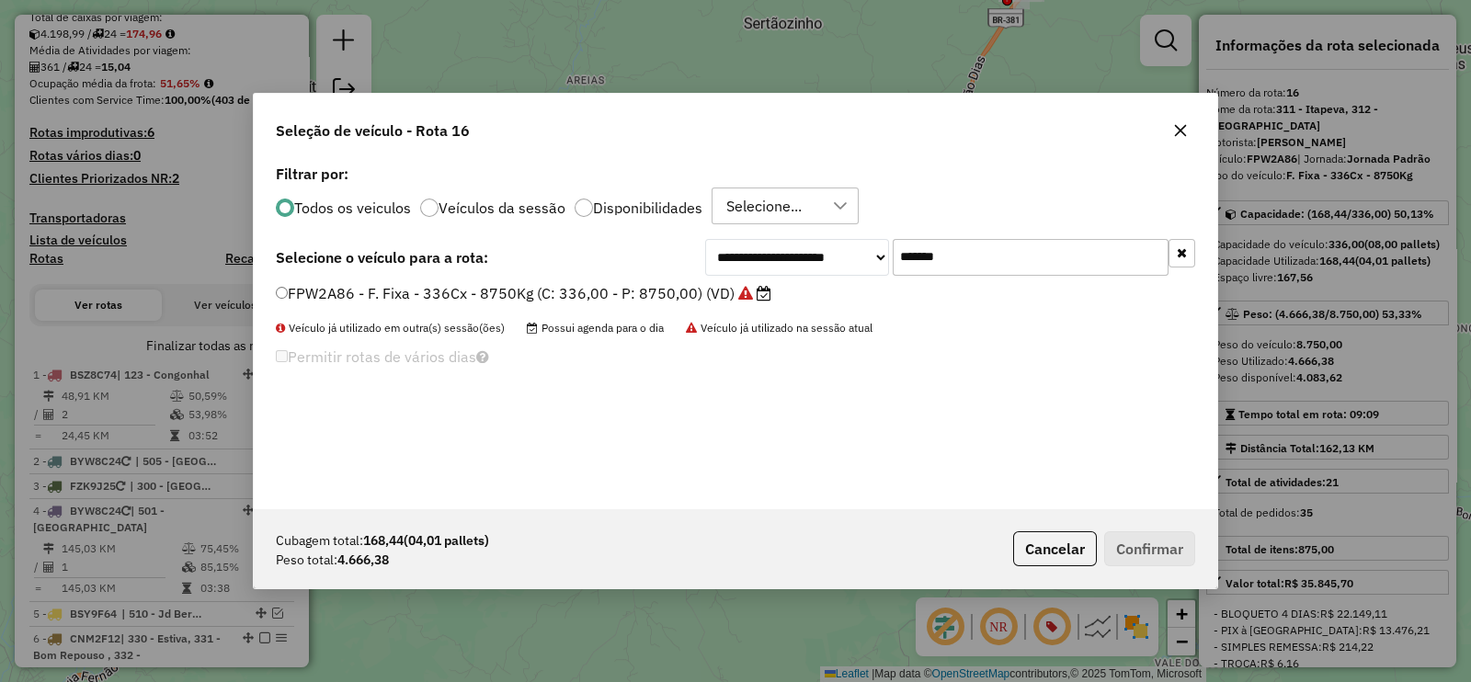
click at [732, 284] on label "FPW2A86 - F. Fixa - 336Cx - 8750Kg (C: 336,00 - P: 8750,00) (VD)" at bounding box center [523, 293] width 495 height 22
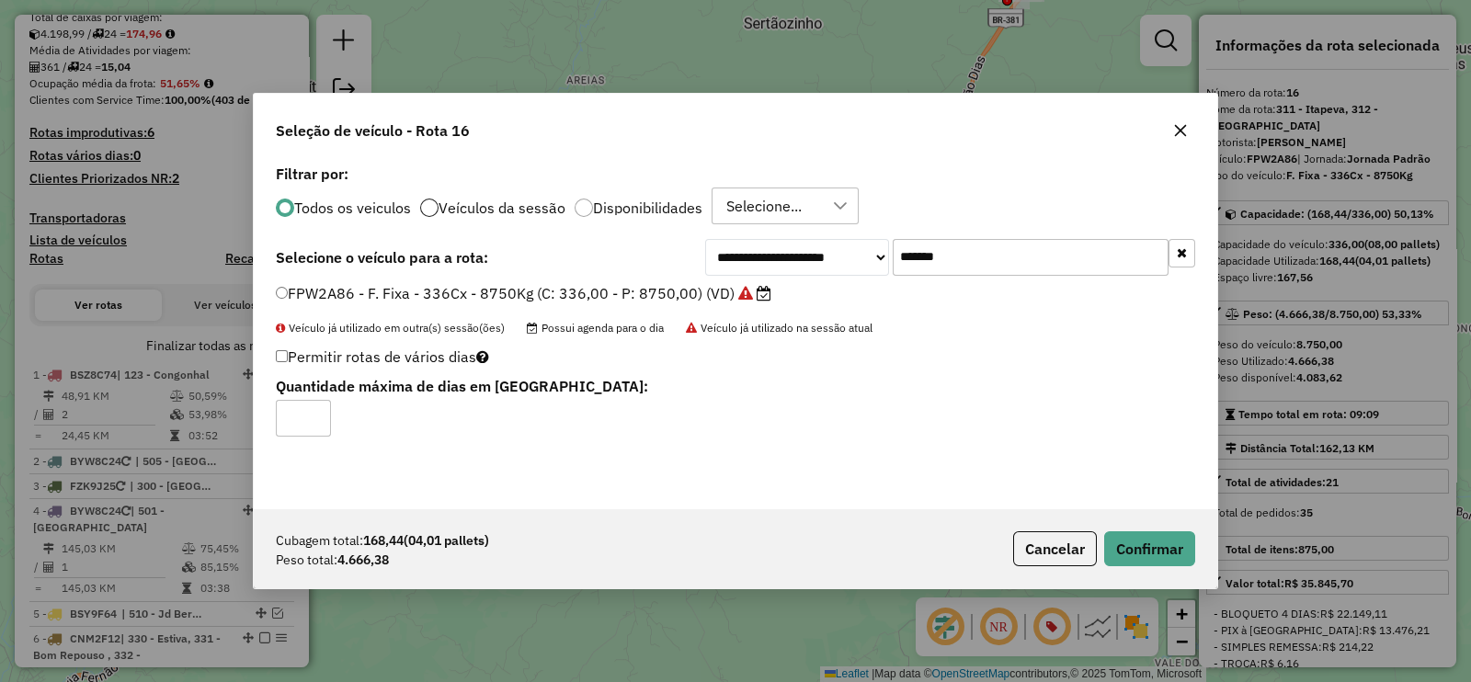
click at [1178, 130] on icon "button" at bounding box center [1181, 131] width 12 height 12
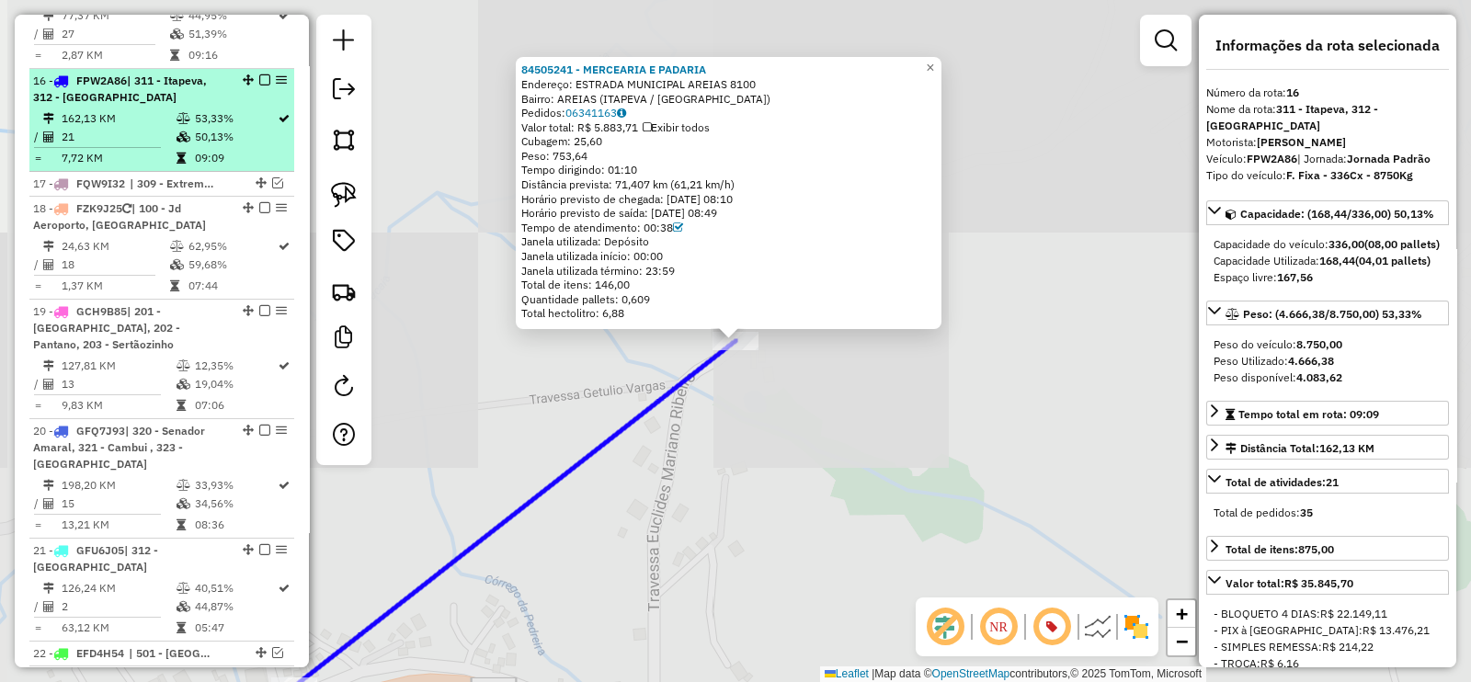
scroll to position [2051, 0]
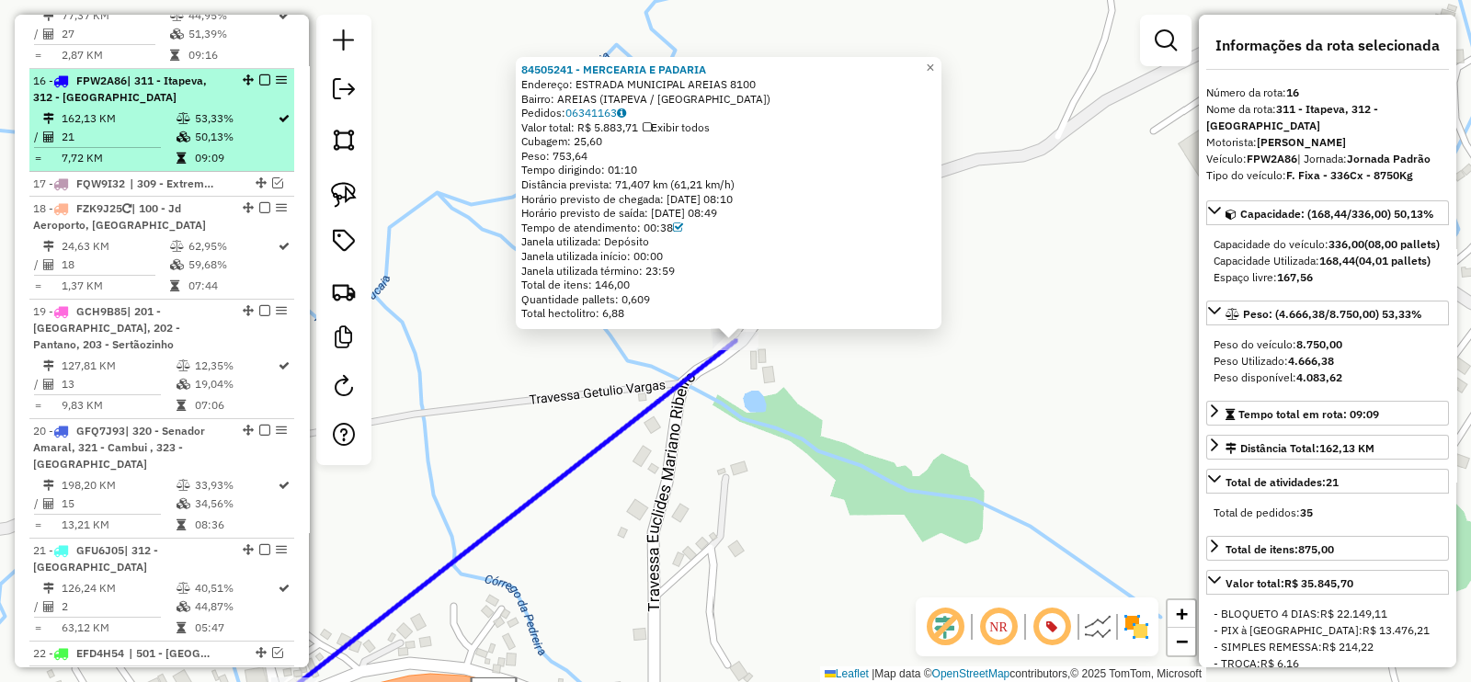
click at [260, 74] on em at bounding box center [264, 79] width 11 height 11
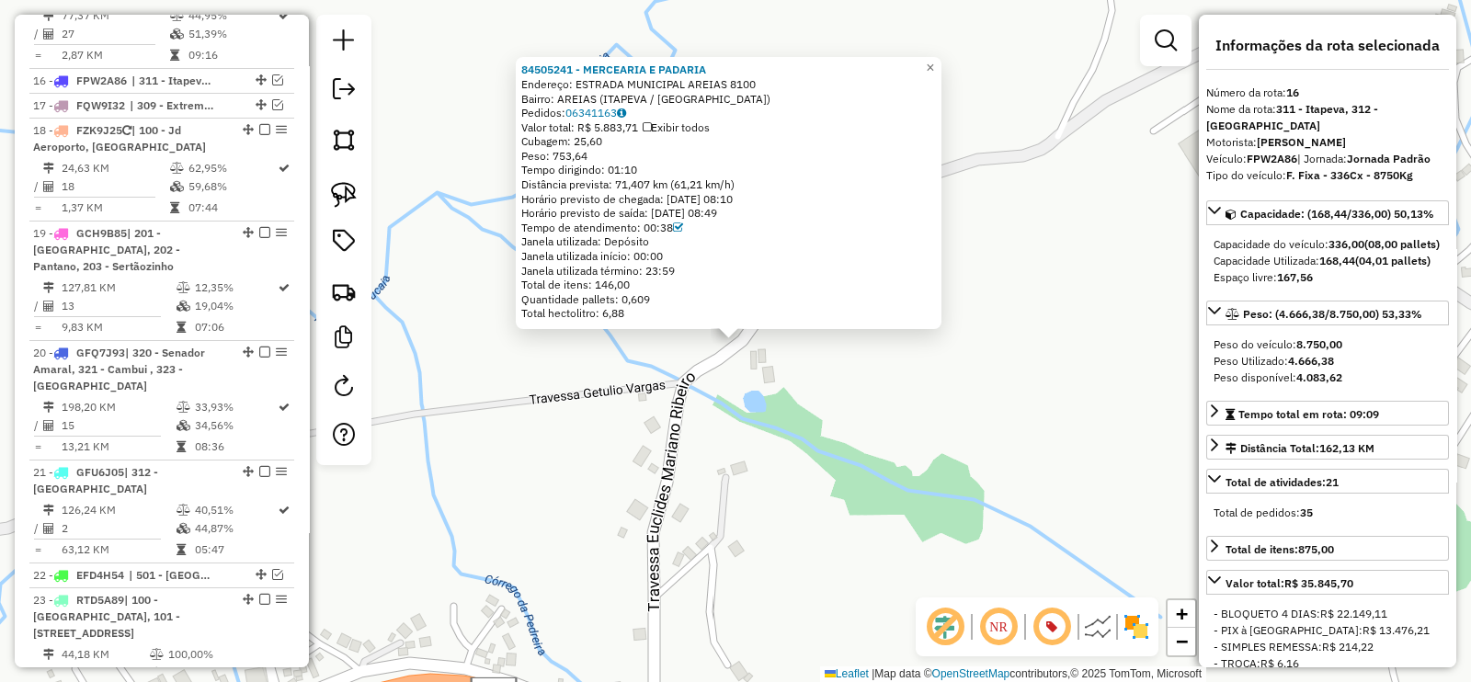
click at [486, 333] on div "84505241 - MERCEARIA E PADARIA Endereço: ESTRADA MUNICIPAL AREIAS 8100 Bairro: …" at bounding box center [735, 341] width 1471 height 682
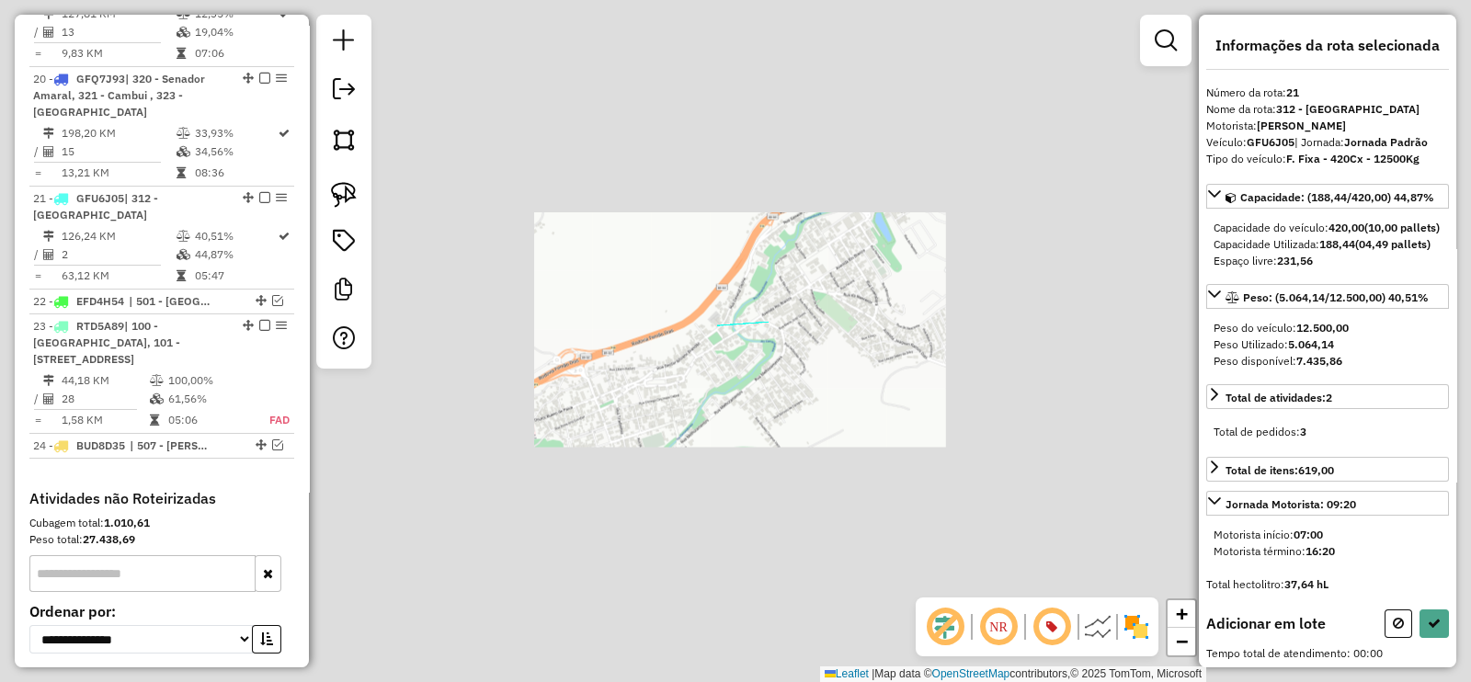
scroll to position [2441, 0]
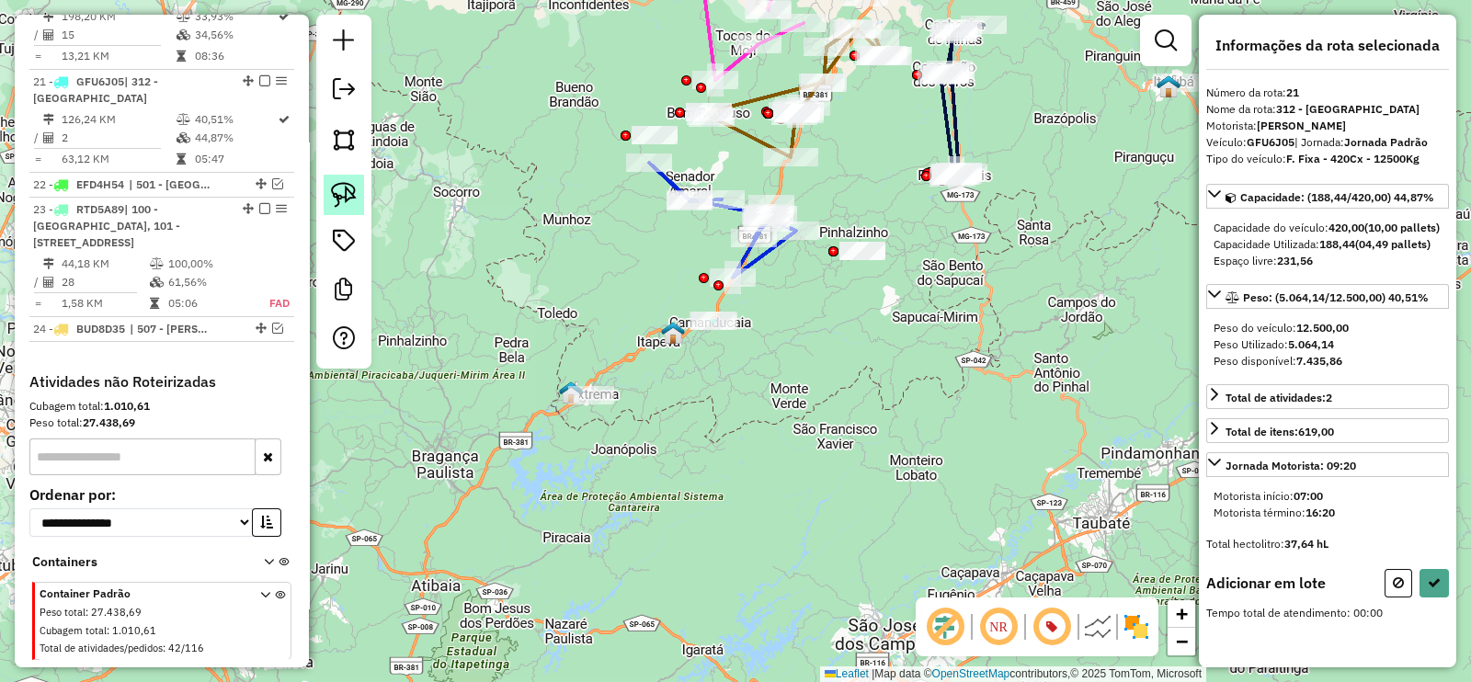
click at [349, 205] on img at bounding box center [344, 195] width 26 height 26
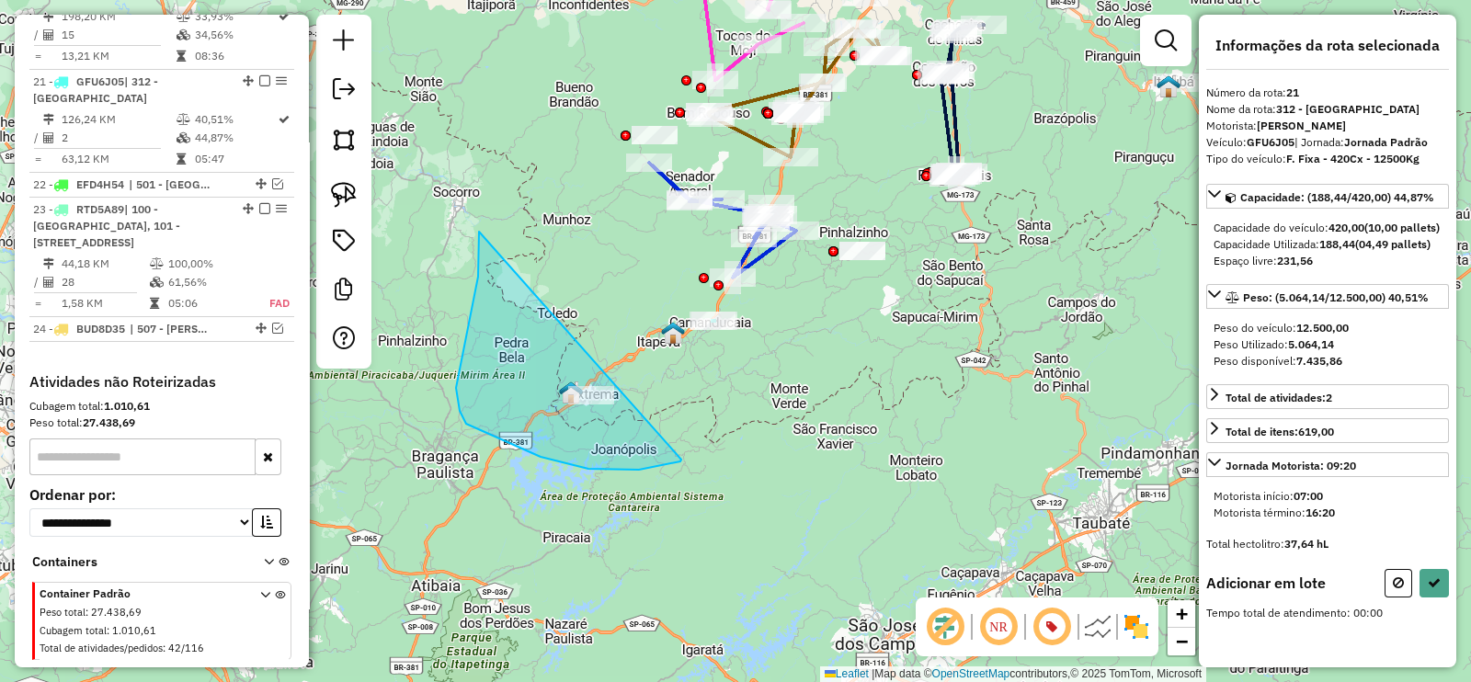
drag, startPoint x: 478, startPoint y: 236, endPoint x: 681, endPoint y: 460, distance: 301.9
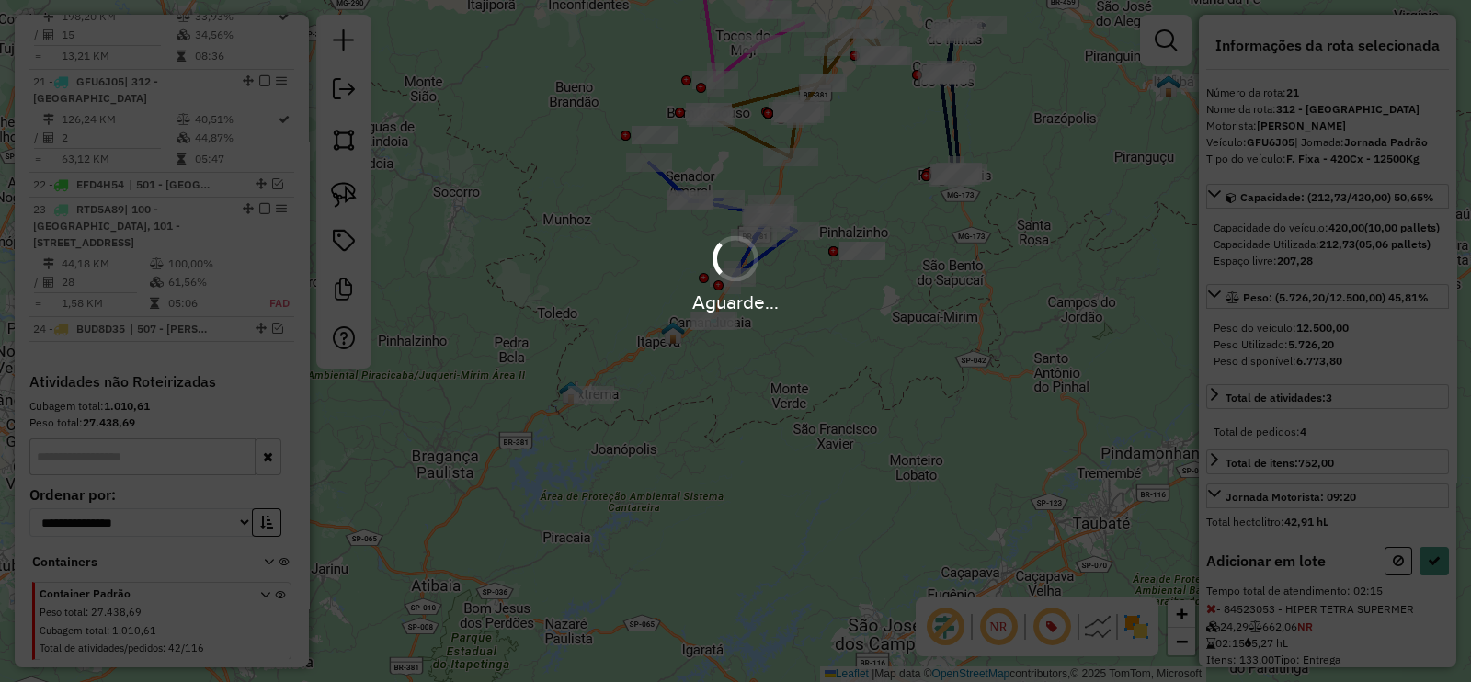
select select "**********"
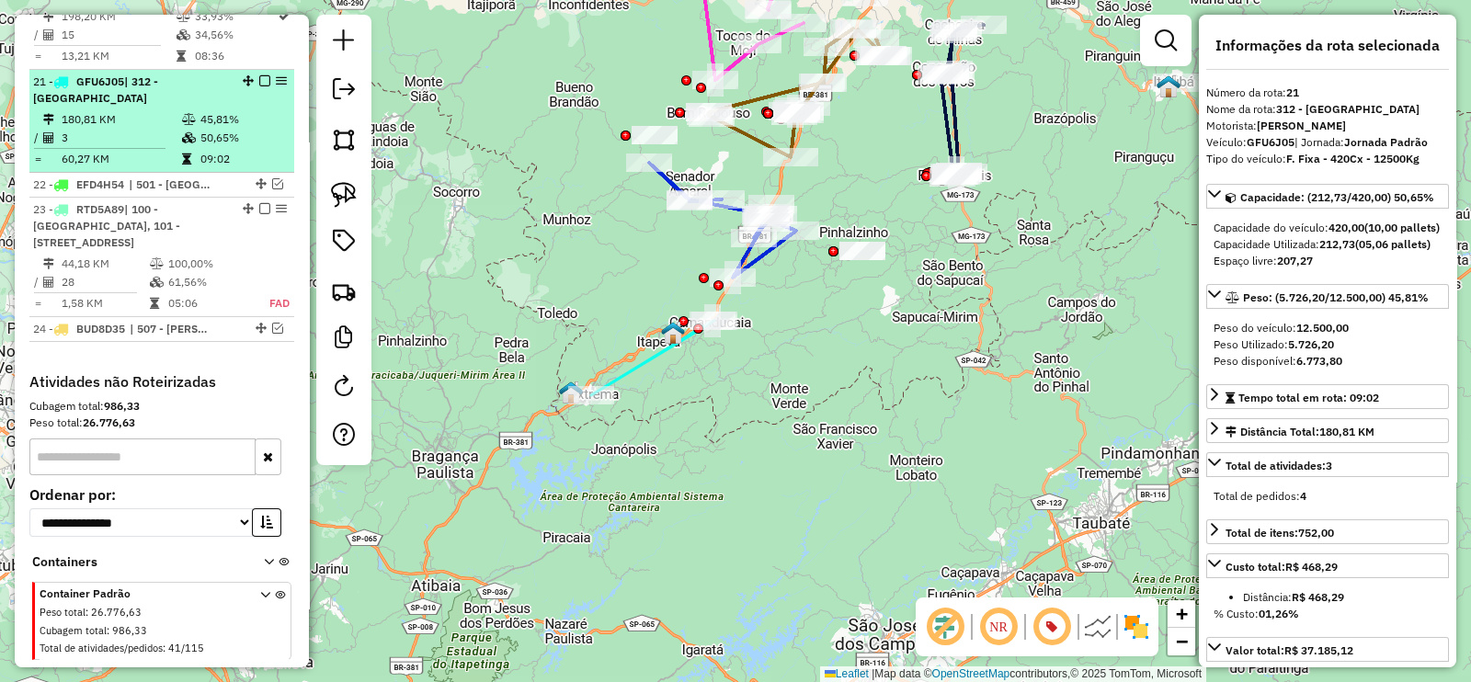
click at [260, 75] on em at bounding box center [264, 80] width 11 height 11
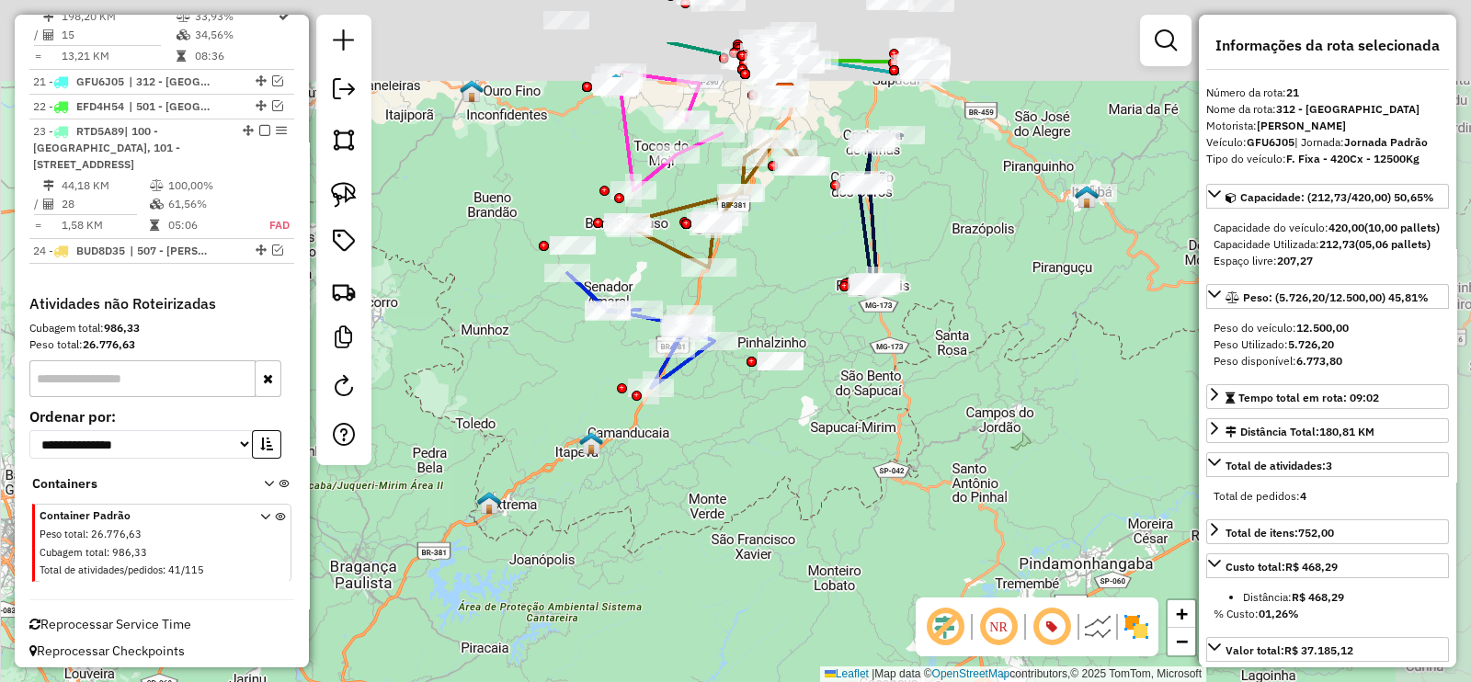
drag, startPoint x: 632, startPoint y: 337, endPoint x: 554, endPoint y: 448, distance: 134.6
click at [552, 448] on div "Janela de atendimento Grade de atendimento Capacidade Transportadoras Veículos …" at bounding box center [735, 341] width 1471 height 682
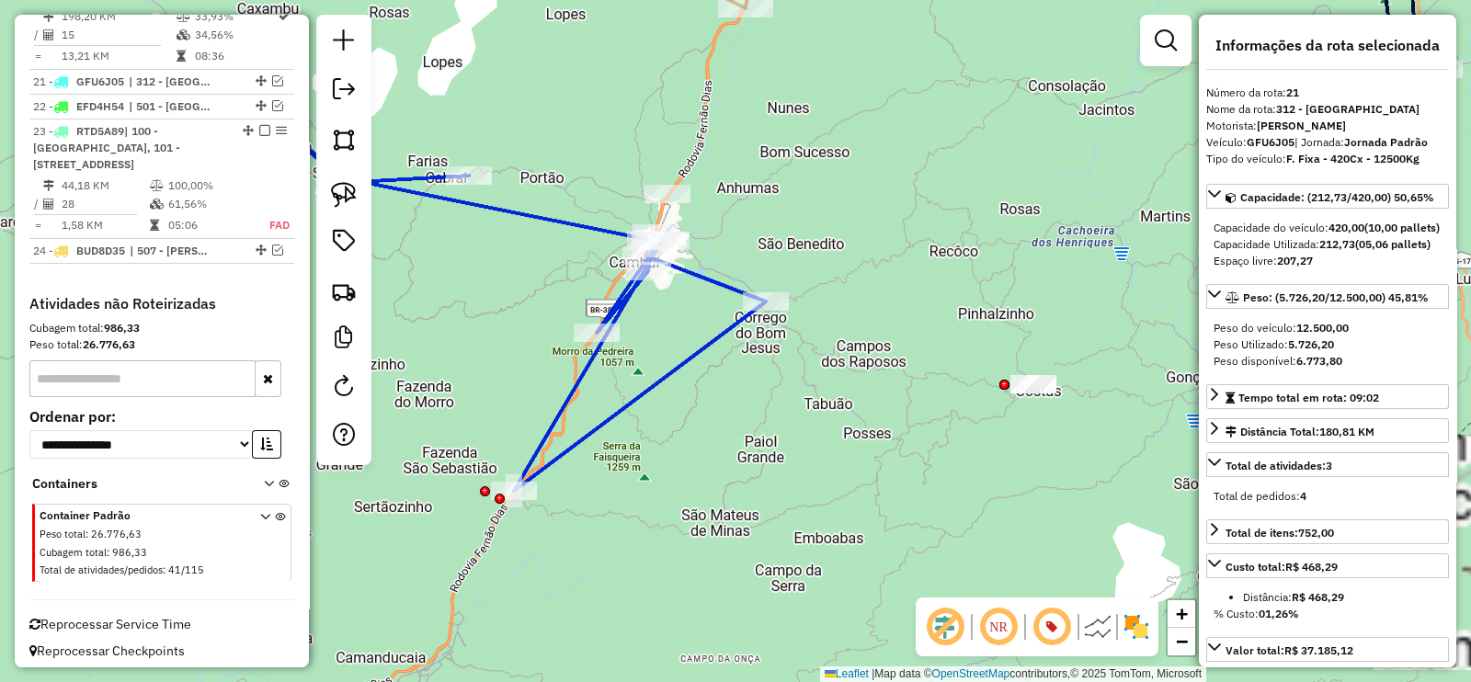
click at [702, 355] on icon at bounding box center [470, 259] width 589 height 462
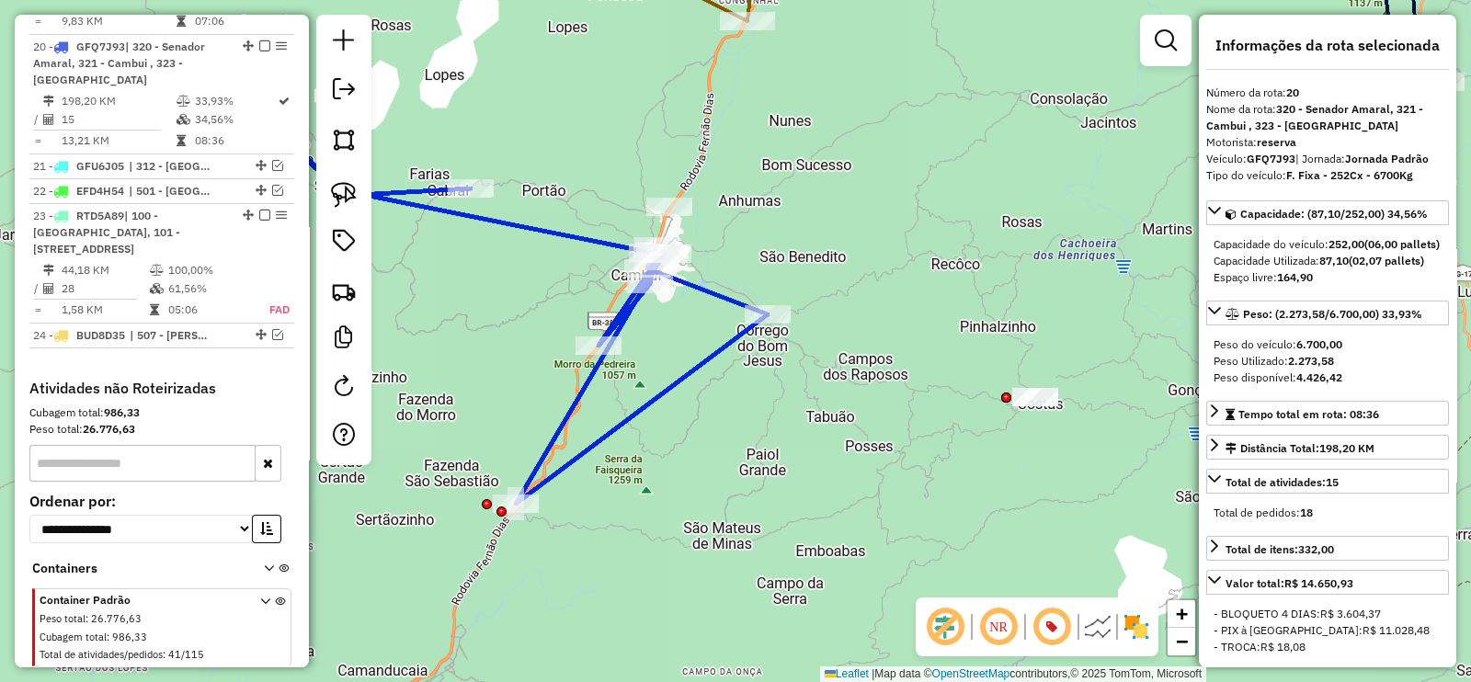
scroll to position [26, 0]
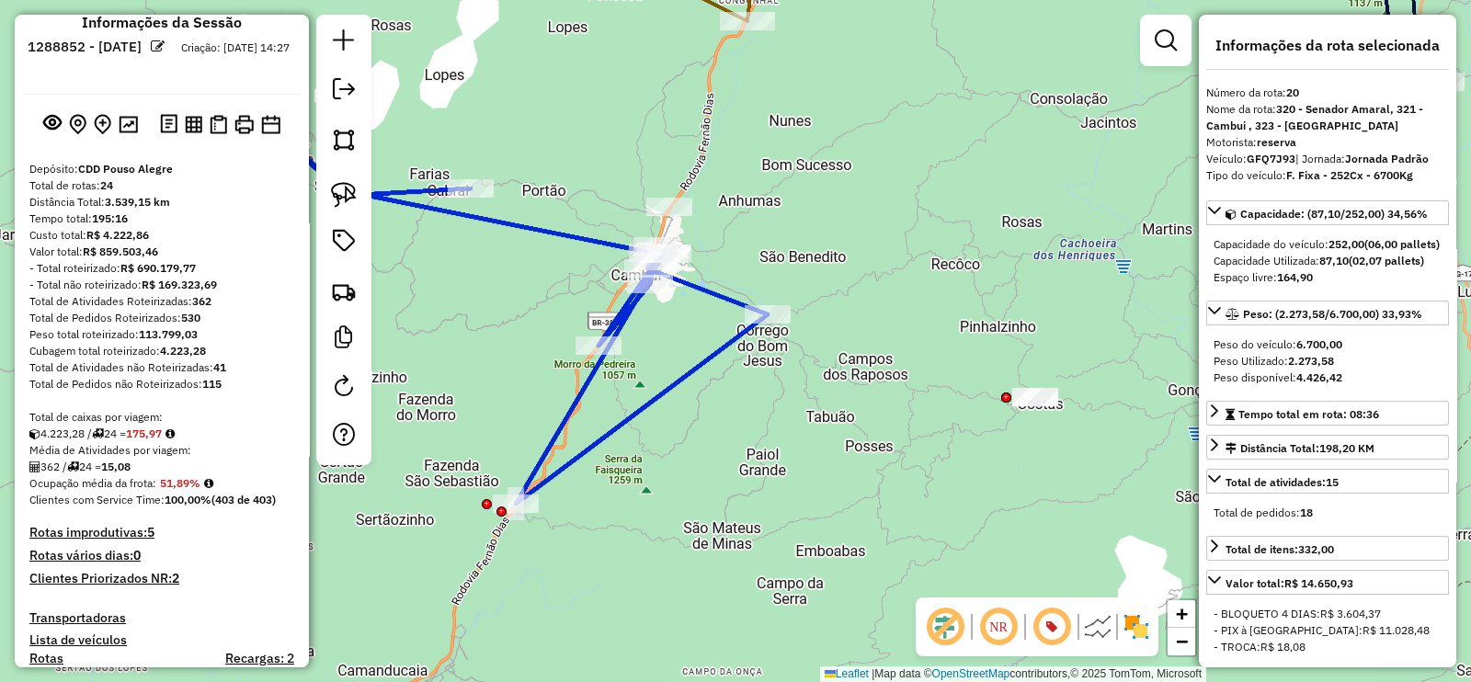
drag, startPoint x: 698, startPoint y: 349, endPoint x: 791, endPoint y: 498, distance: 176.0
click at [791, 498] on div "Janela de atendimento Grade de atendimento Capacidade Transportadoras Veículos …" at bounding box center [735, 341] width 1471 height 682
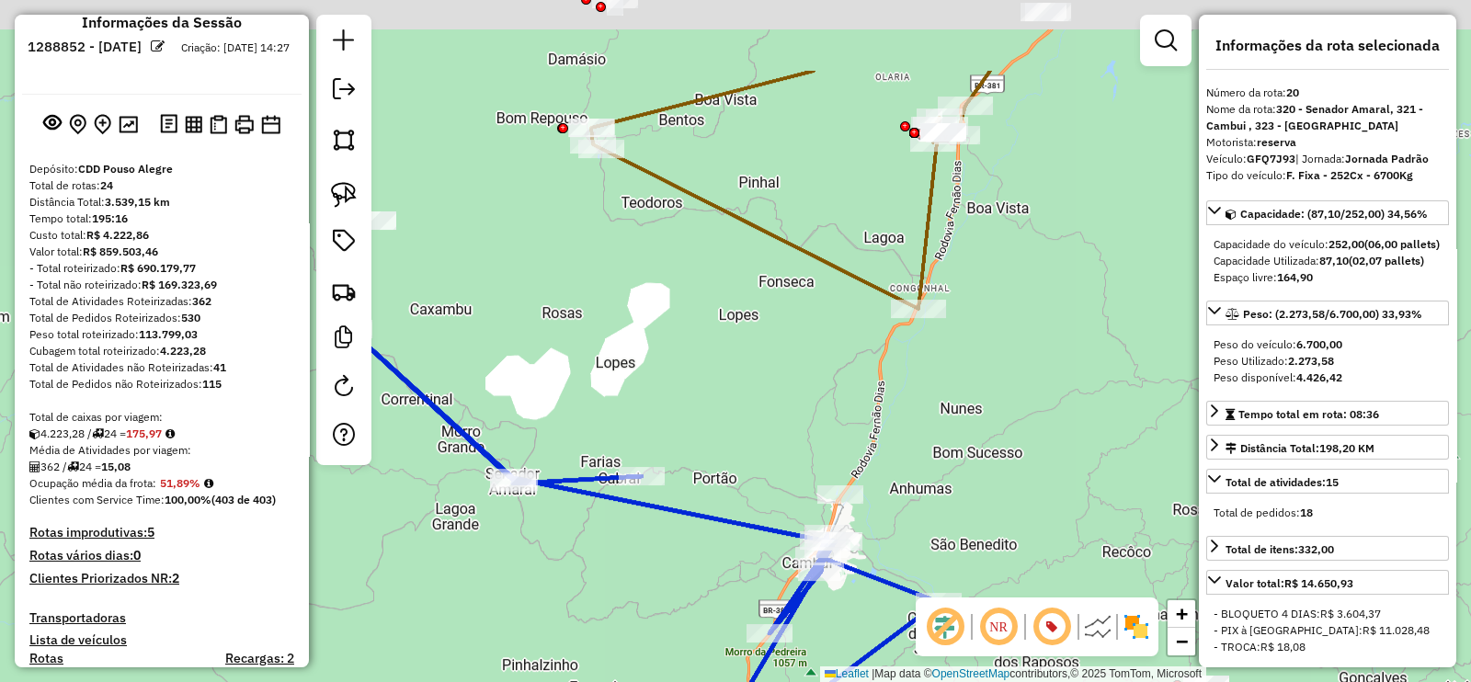
drag, startPoint x: 642, startPoint y: 374, endPoint x: 713, endPoint y: 457, distance: 109.5
click at [708, 457] on div "Janela de atendimento Grade de atendimento Capacidade Transportadoras Veículos …" at bounding box center [735, 341] width 1471 height 682
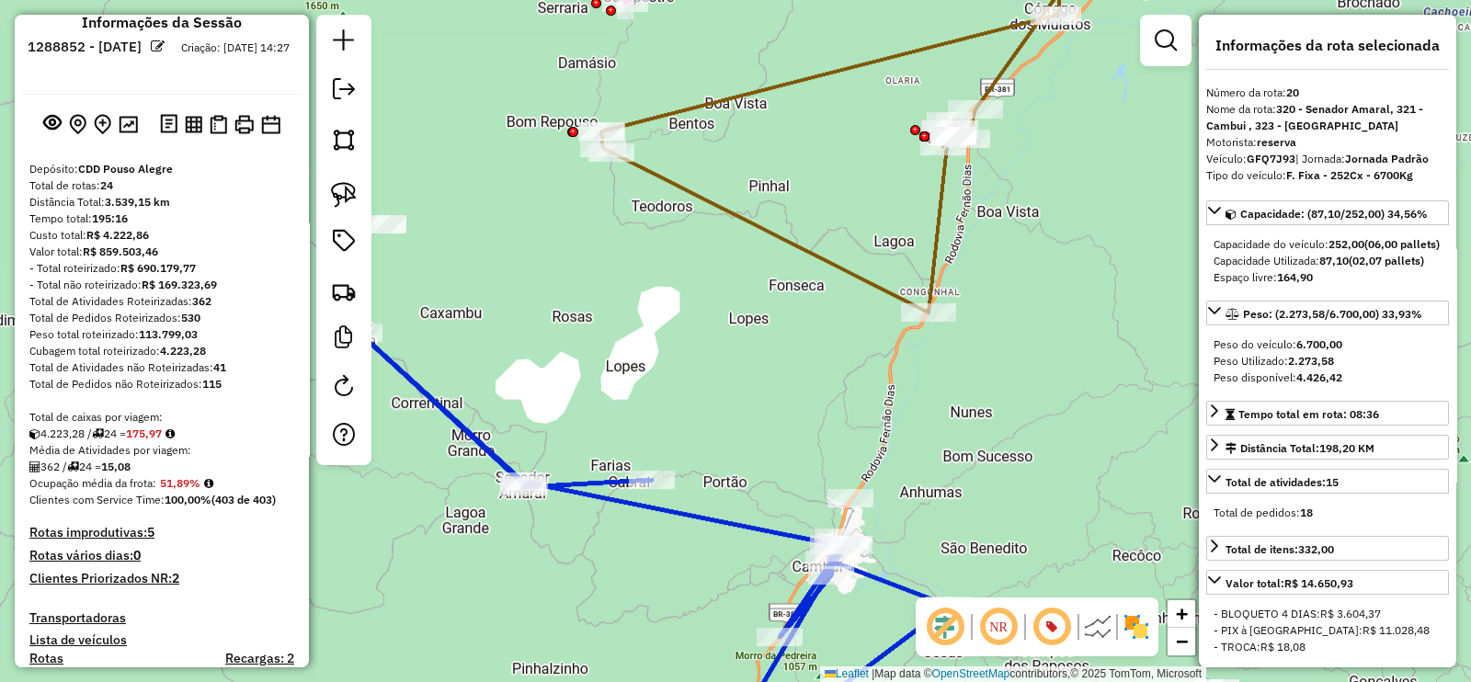
drag, startPoint x: 808, startPoint y: 384, endPoint x: 836, endPoint y: 358, distance: 37.7
click at [902, 358] on div "Janela de atendimento Grade de atendimento Capacidade Transportadoras Veículos …" at bounding box center [735, 341] width 1471 height 682
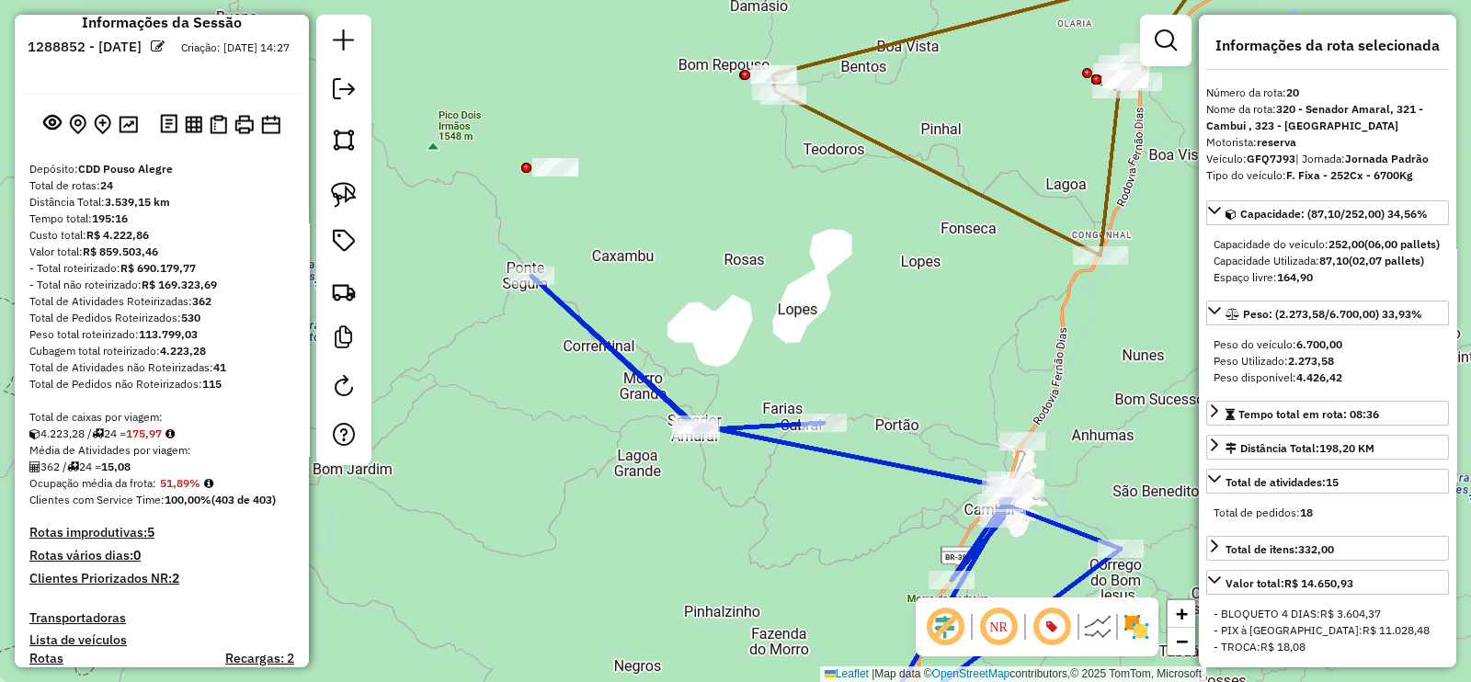
click at [602, 331] on icon at bounding box center [825, 507] width 589 height 462
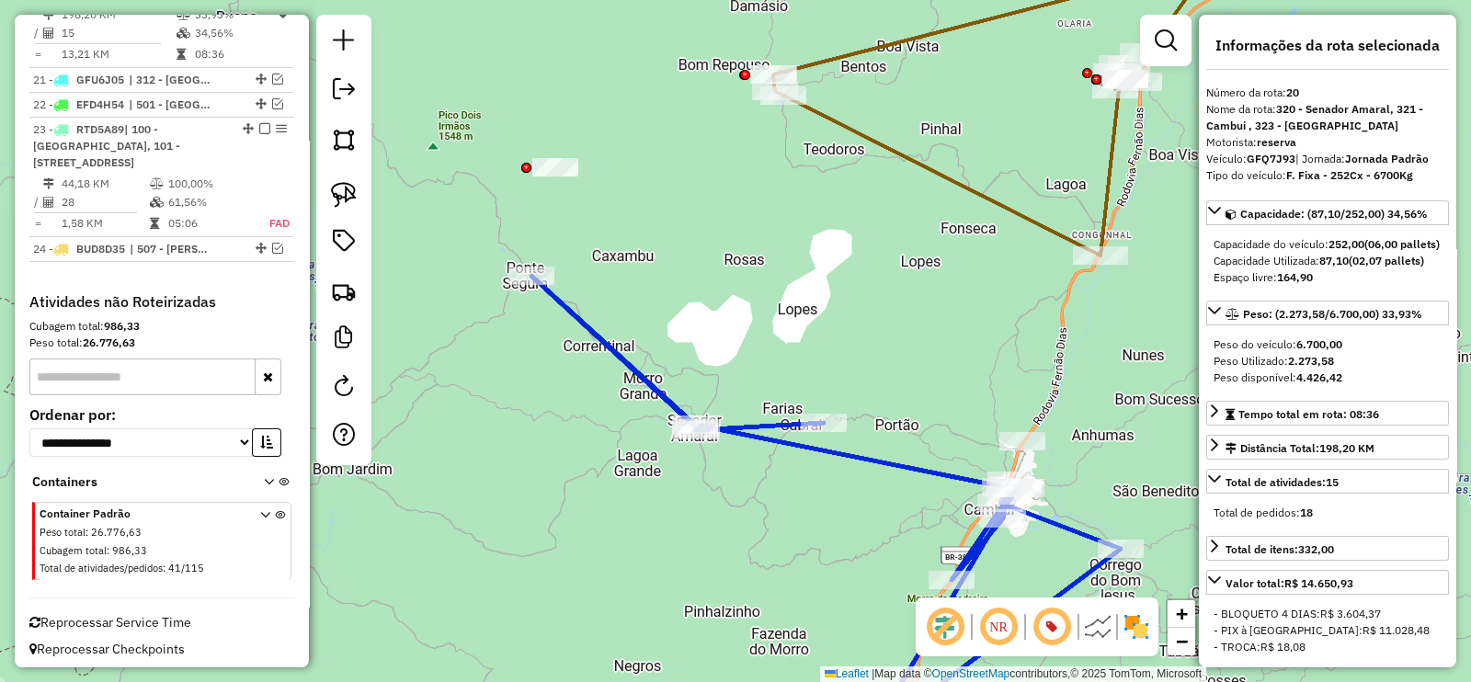
scroll to position [2080, 0]
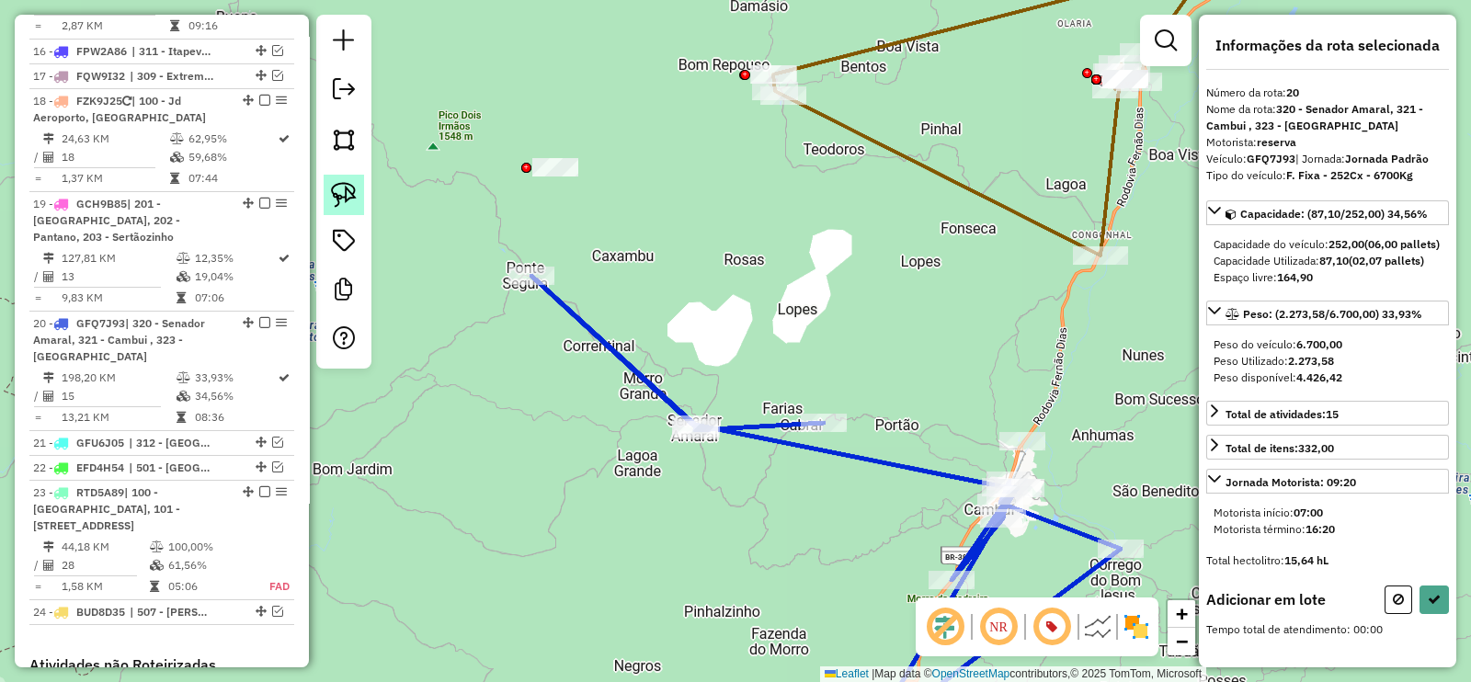
click at [345, 201] on img at bounding box center [344, 195] width 26 height 26
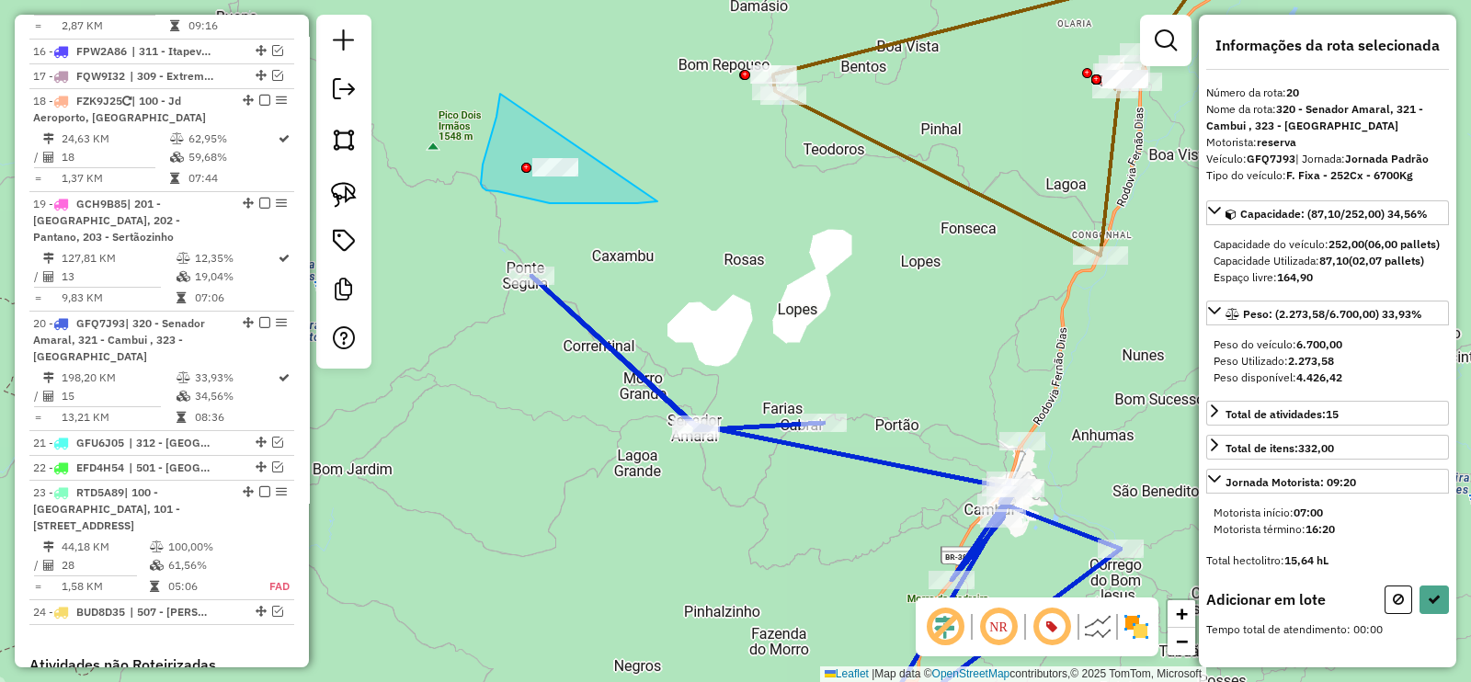
drag, startPoint x: 500, startPoint y: 94, endPoint x: 657, endPoint y: 201, distance: 190.5
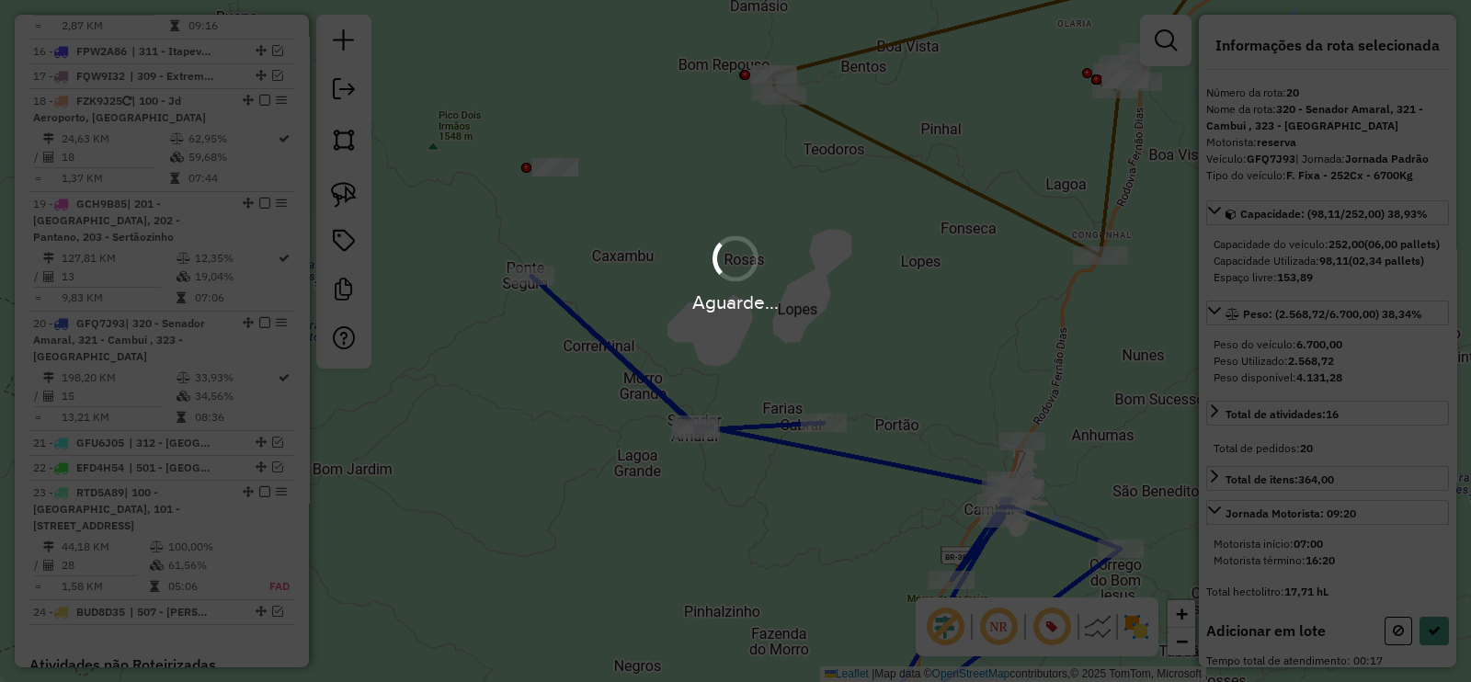
select select "**********"
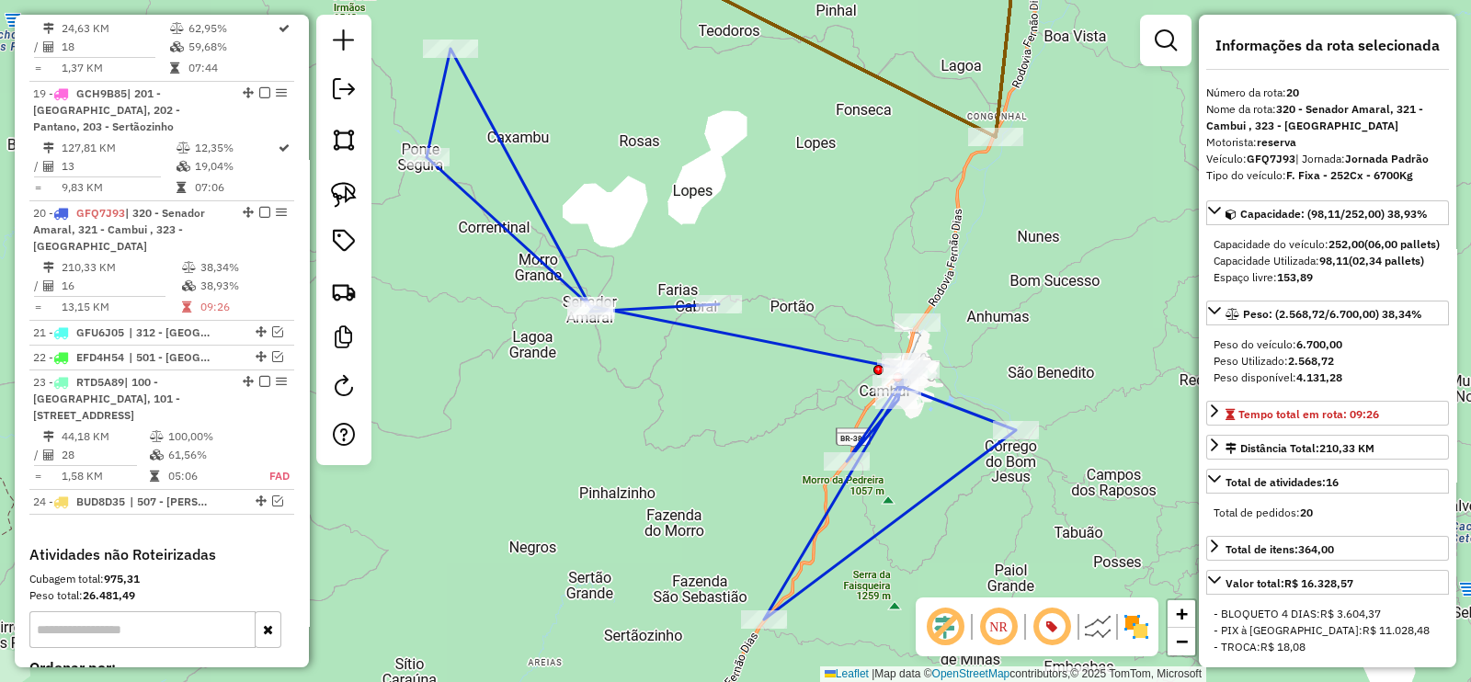
drag, startPoint x: 830, startPoint y: 395, endPoint x: 770, endPoint y: 357, distance: 71.1
click at [725, 275] on div "Janela de atendimento Grade de atendimento Capacidade Transportadoras Veículos …" at bounding box center [735, 341] width 1471 height 682
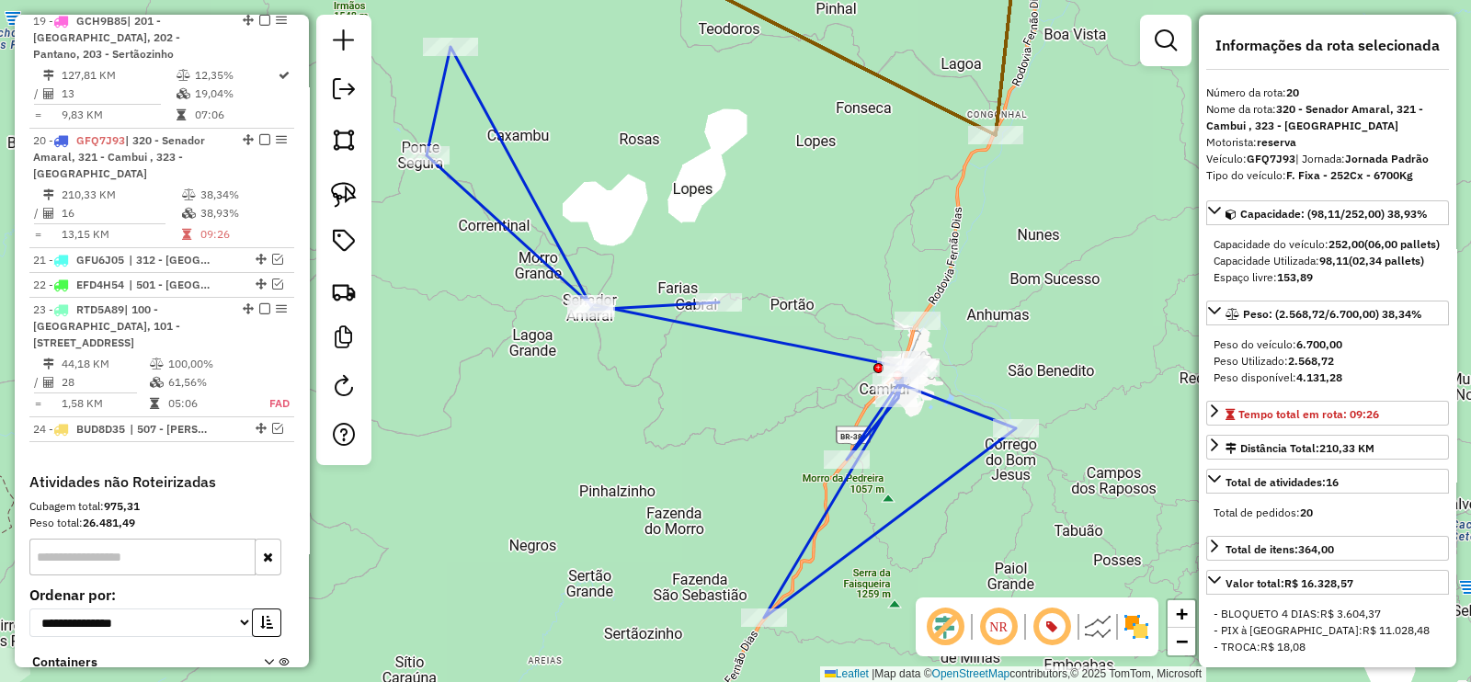
scroll to position [2322, 0]
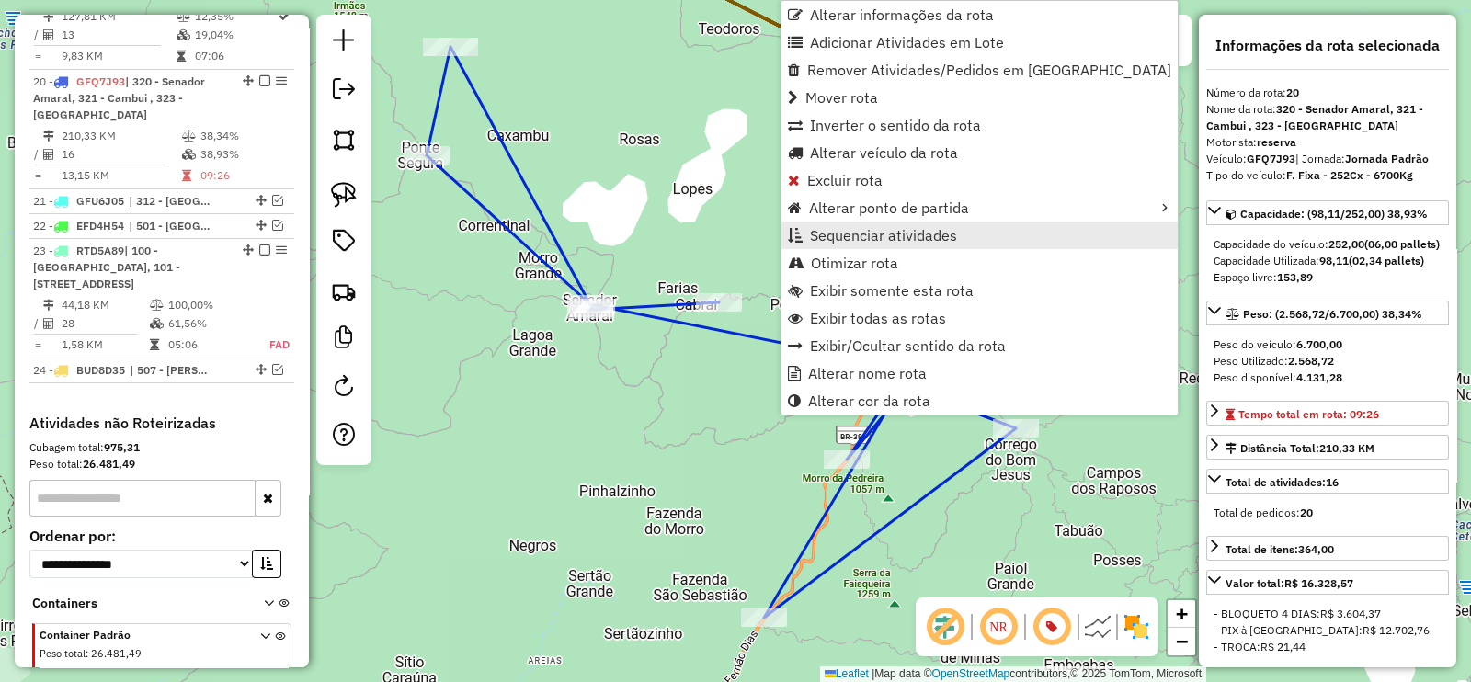
click at [931, 231] on span "Sequenciar atividades" at bounding box center [883, 235] width 147 height 15
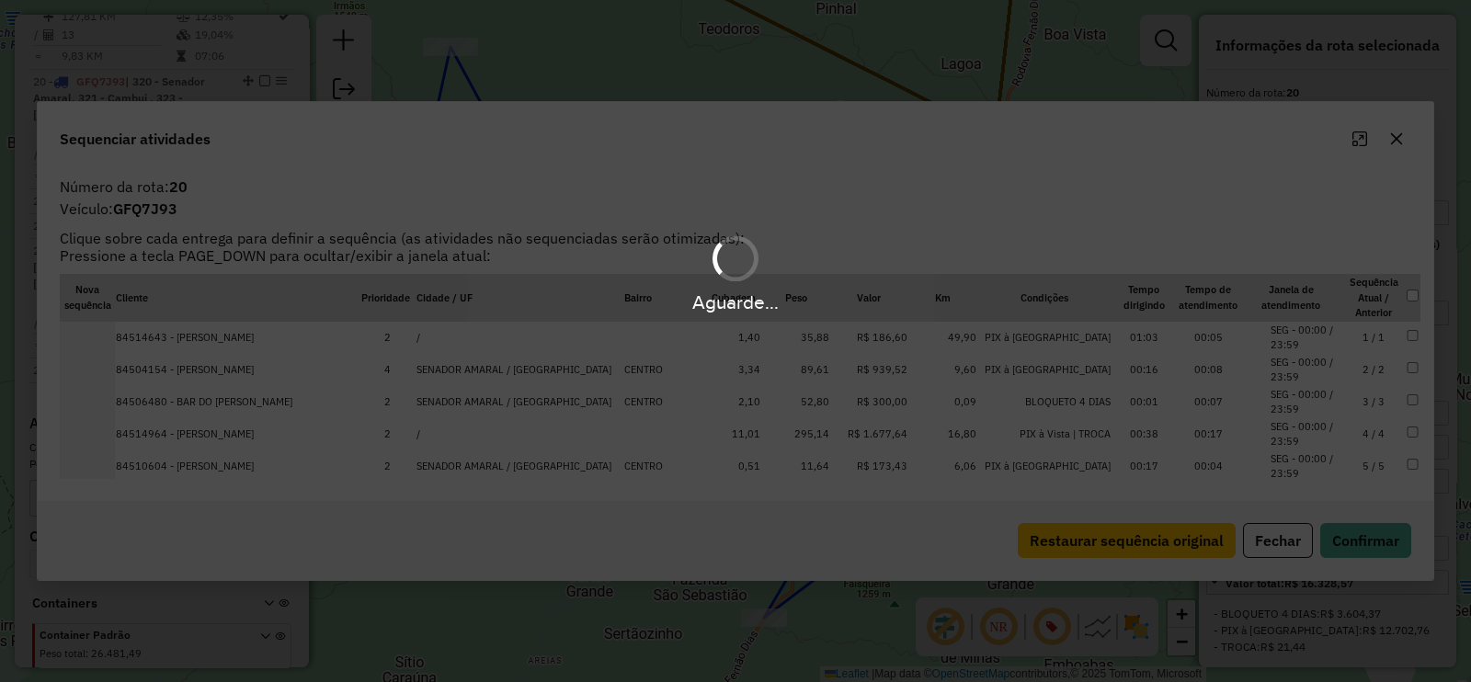
click at [1066, 541] on hb-app "Aguarde... Pop-up bloqueado! Seu navegador bloqueou automáticamente a abertura …" at bounding box center [735, 341] width 1471 height 682
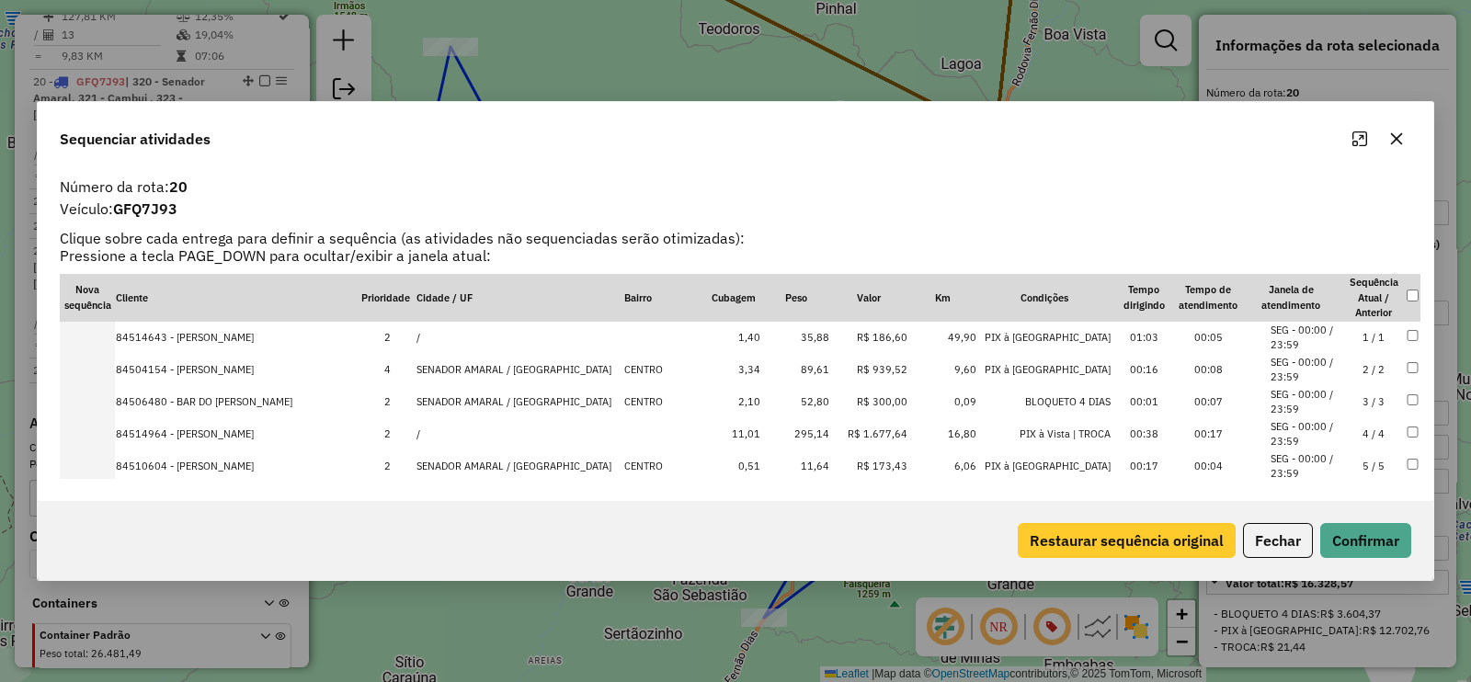
click at [1054, 530] on button "Restaurar sequência original" at bounding box center [1127, 540] width 218 height 35
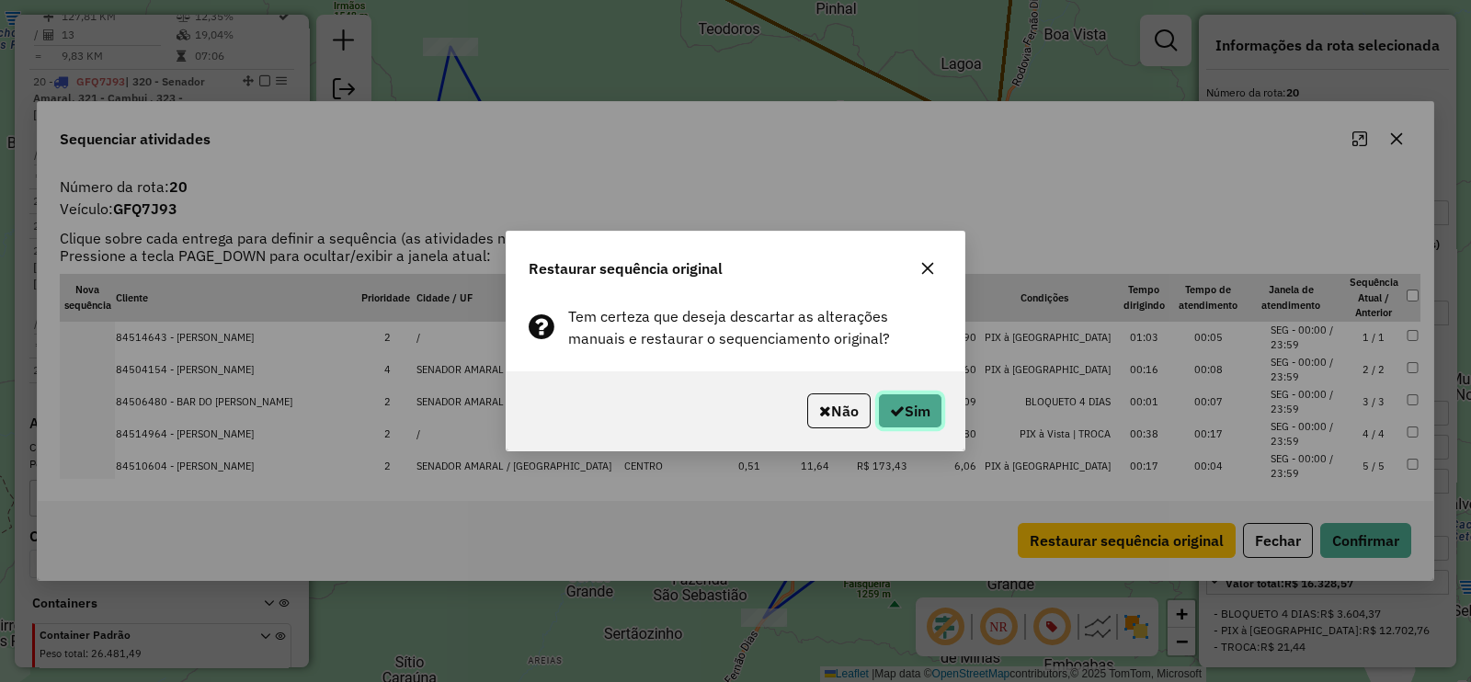
click at [915, 414] on button "Sim" at bounding box center [910, 410] width 64 height 35
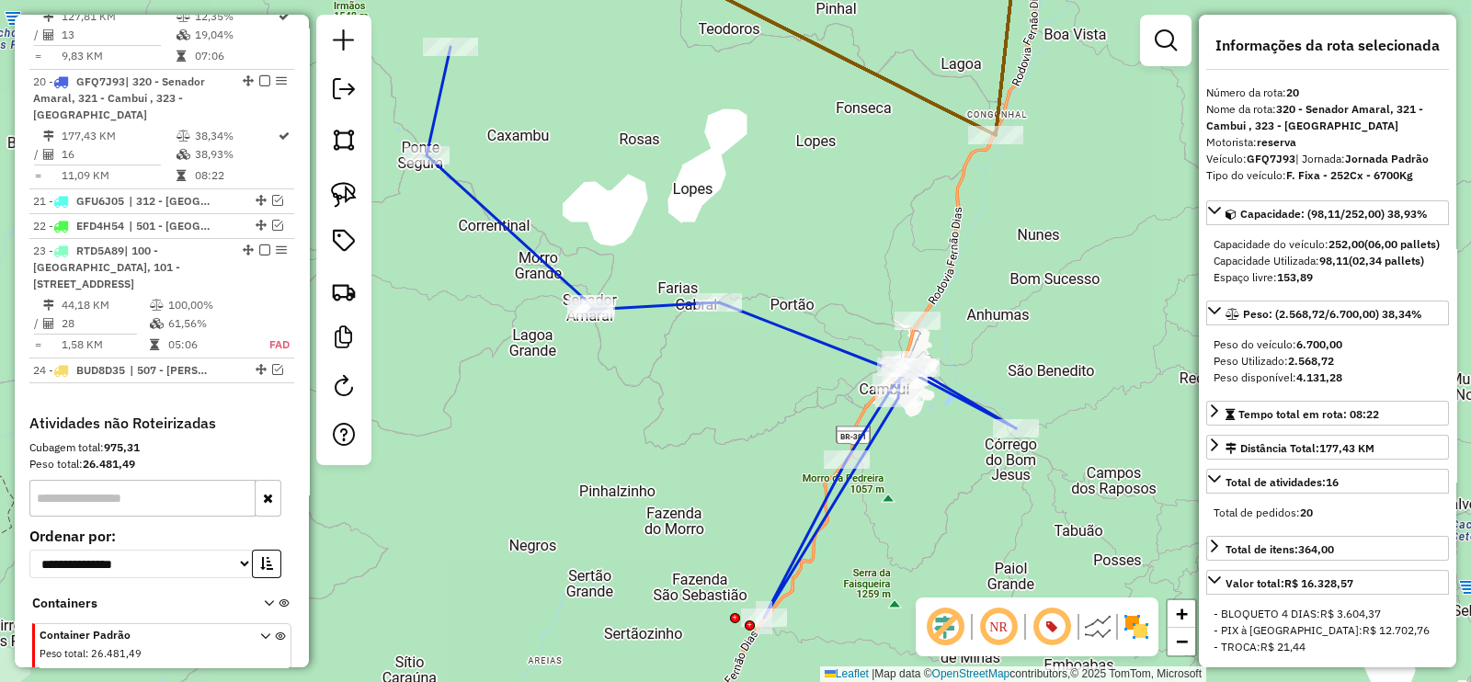
click at [814, 347] on icon at bounding box center [721, 332] width 589 height 571
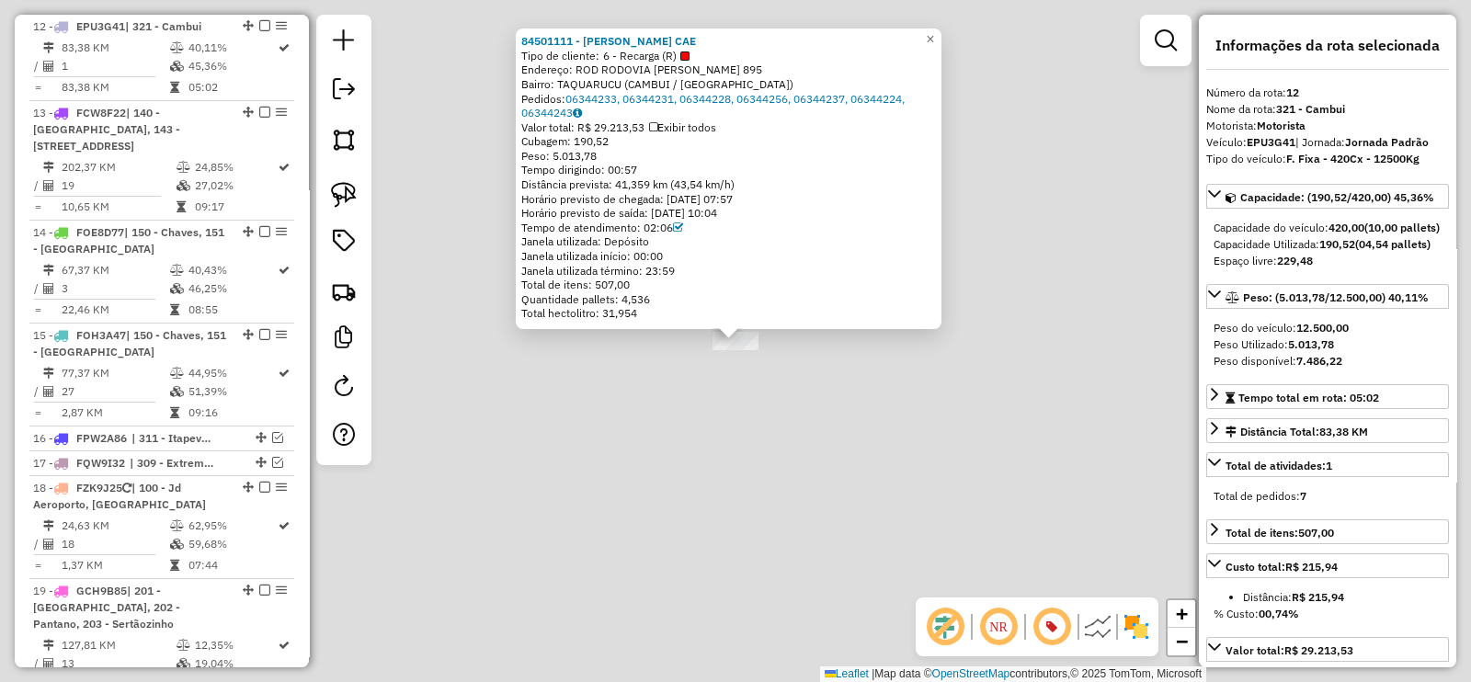
scroll to position [1623, 0]
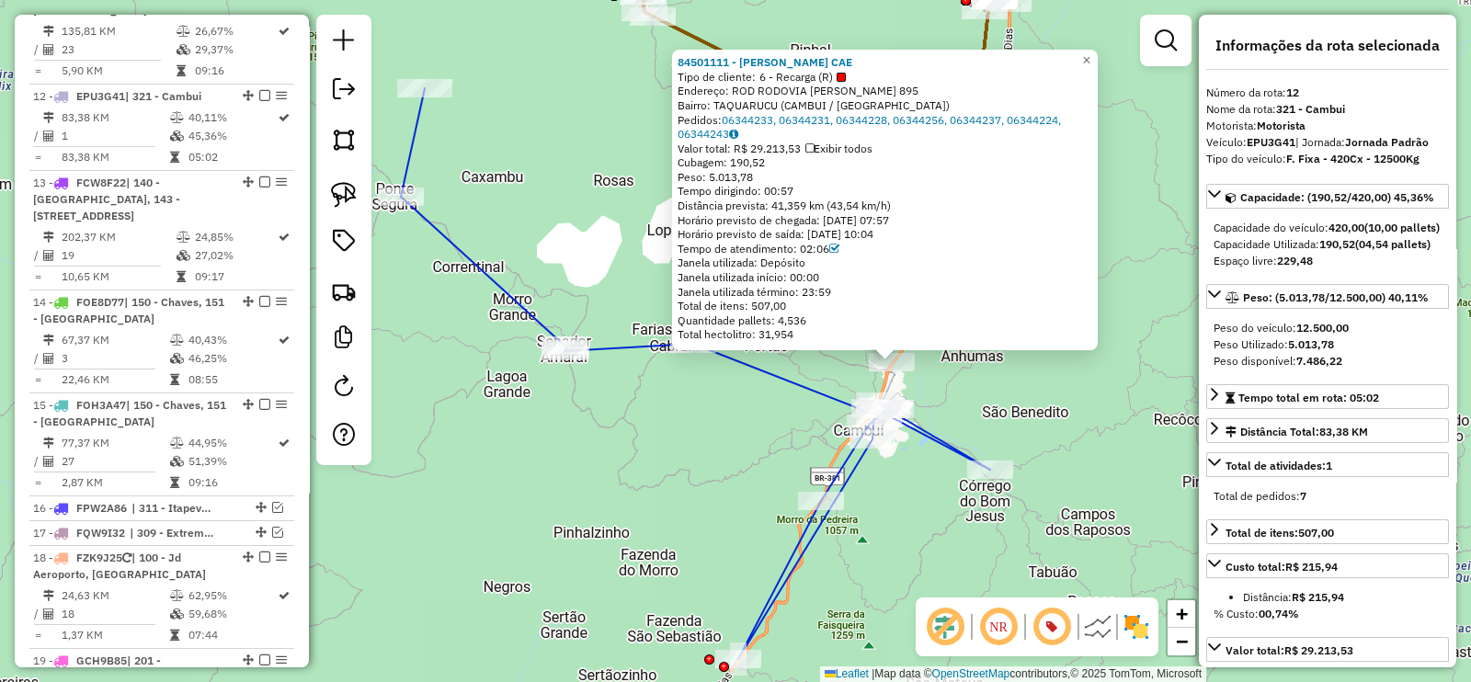
click at [825, 401] on icon at bounding box center [695, 373] width 589 height 571
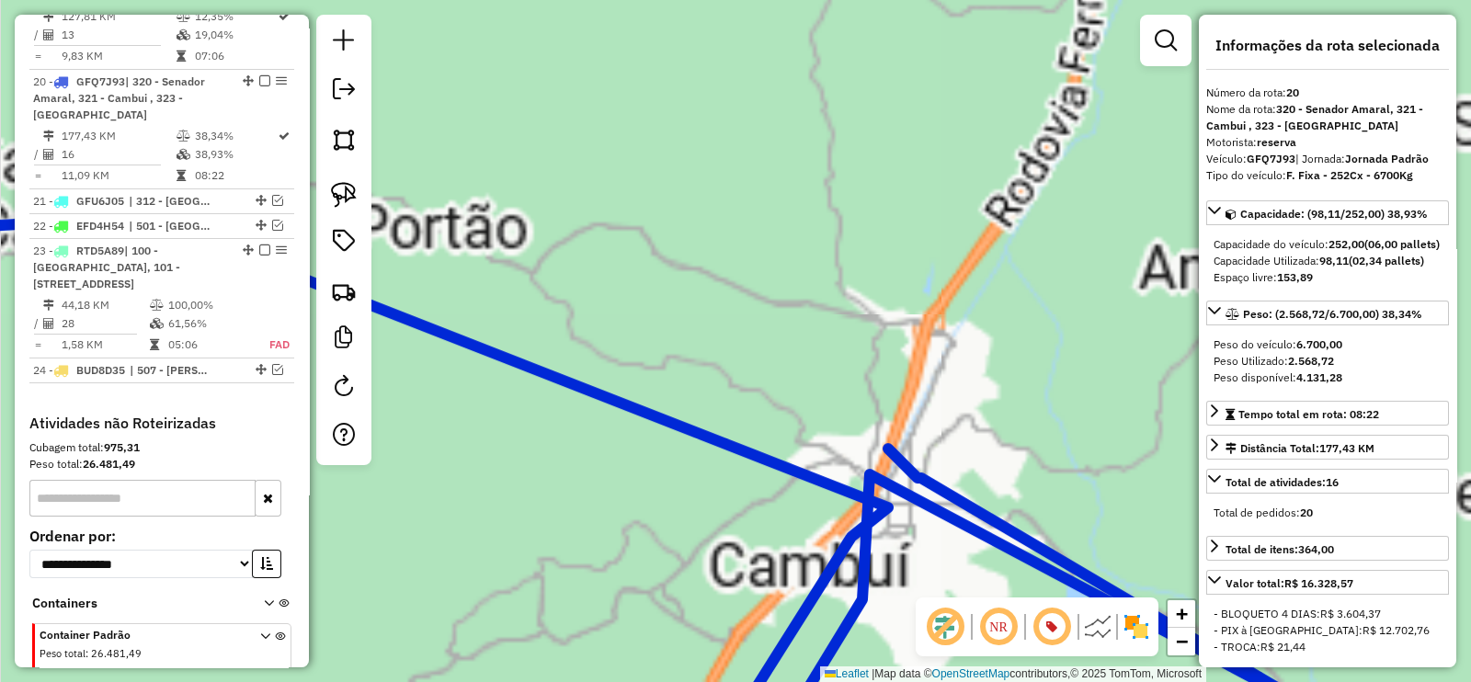
scroll to position [2322, 0]
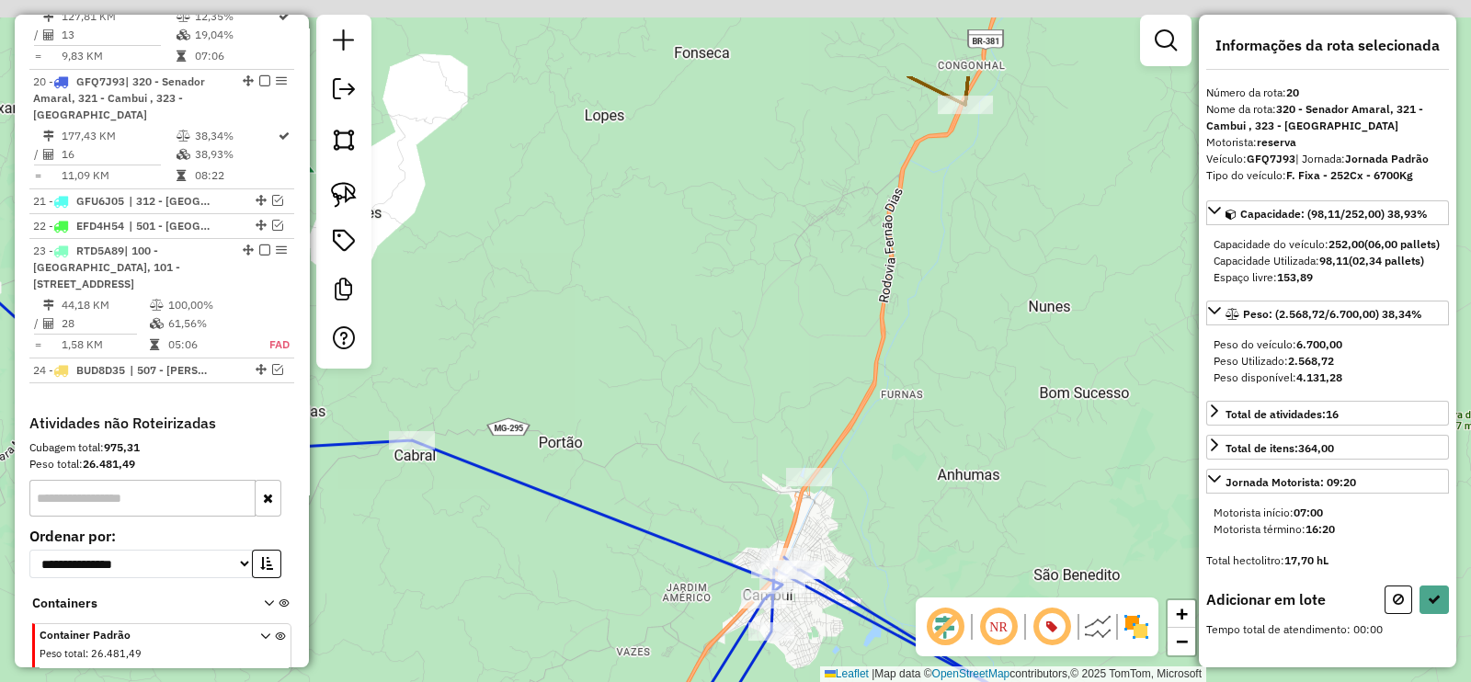
drag, startPoint x: 902, startPoint y: 425, endPoint x: 891, endPoint y: 472, distance: 49.1
click at [893, 464] on div "Janela de atendimento Grade de atendimento Capacidade Transportadoras Veículos …" at bounding box center [735, 341] width 1471 height 682
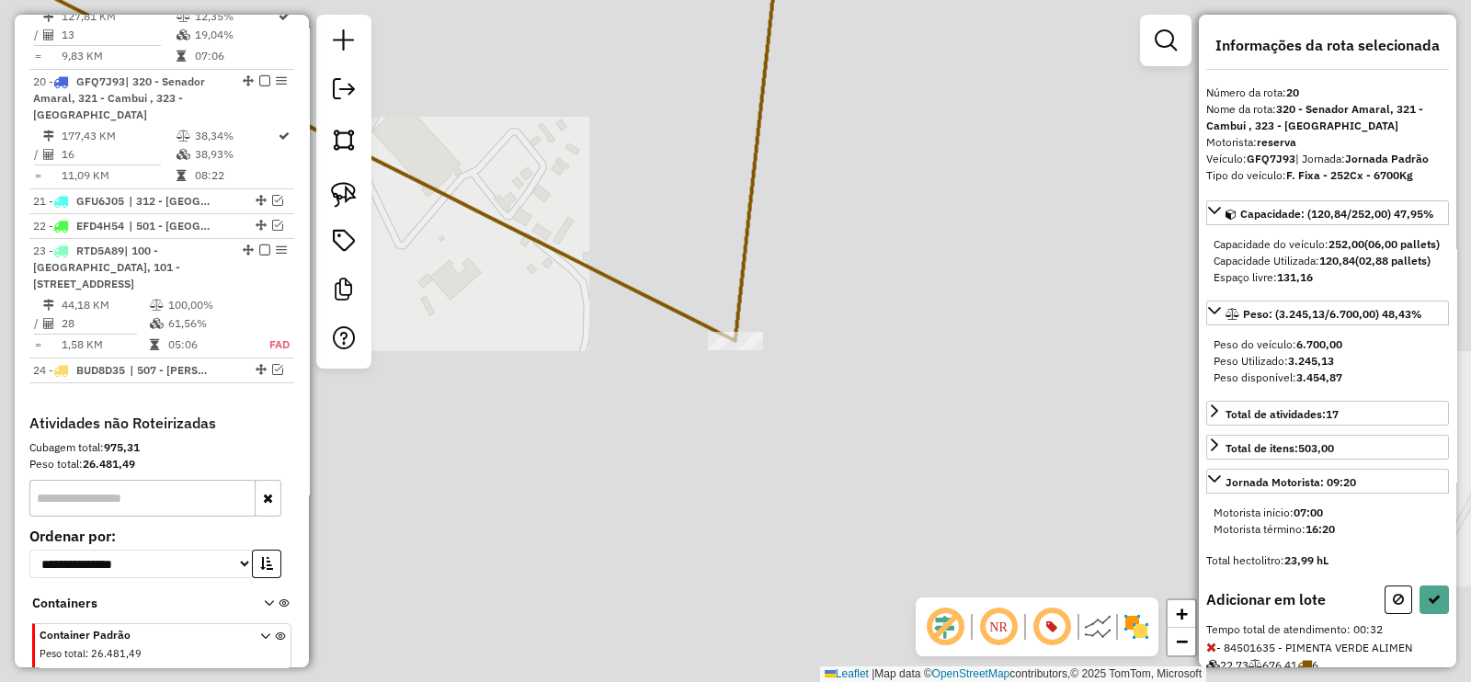
select select "**********"
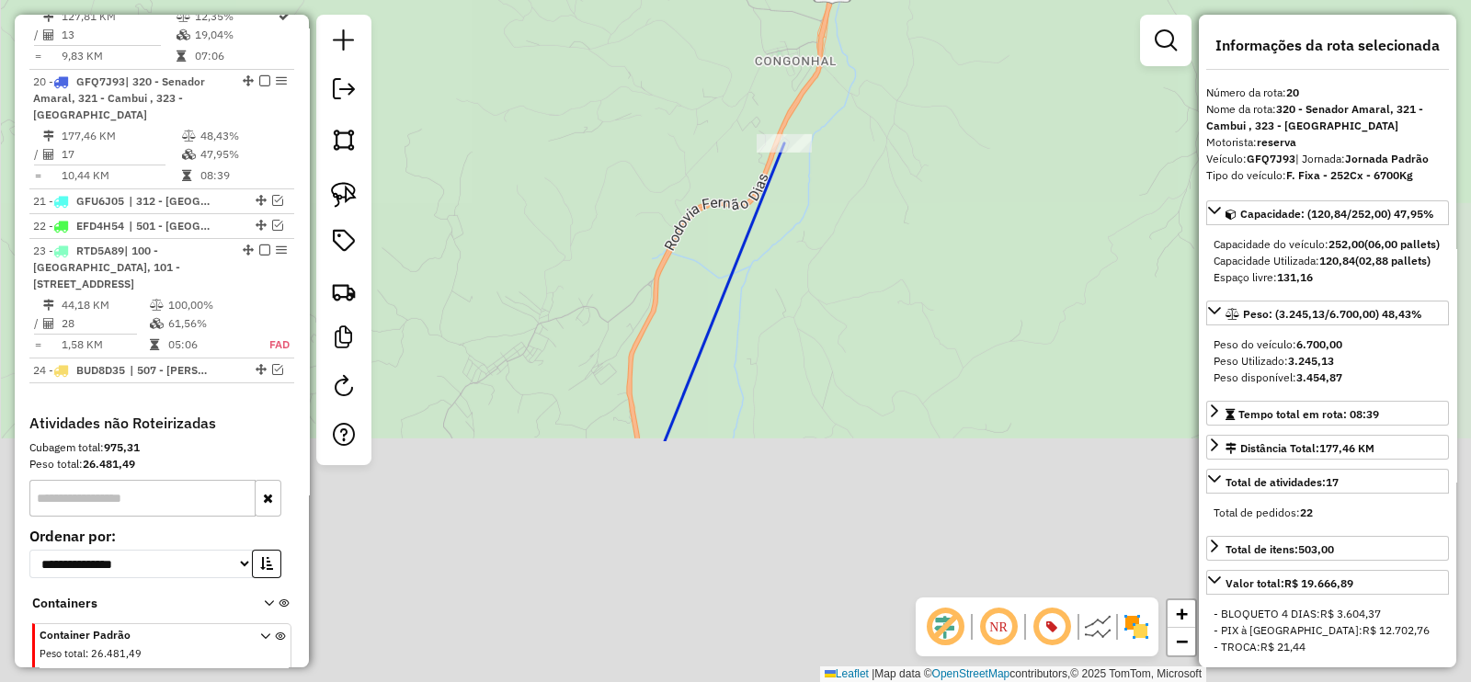
drag, startPoint x: 831, startPoint y: 223, endPoint x: 796, endPoint y: 336, distance: 118.3
click at [848, 154] on div "Janela de atendimento Grade de atendimento Capacidade Transportadoras Veículos …" at bounding box center [735, 341] width 1471 height 682
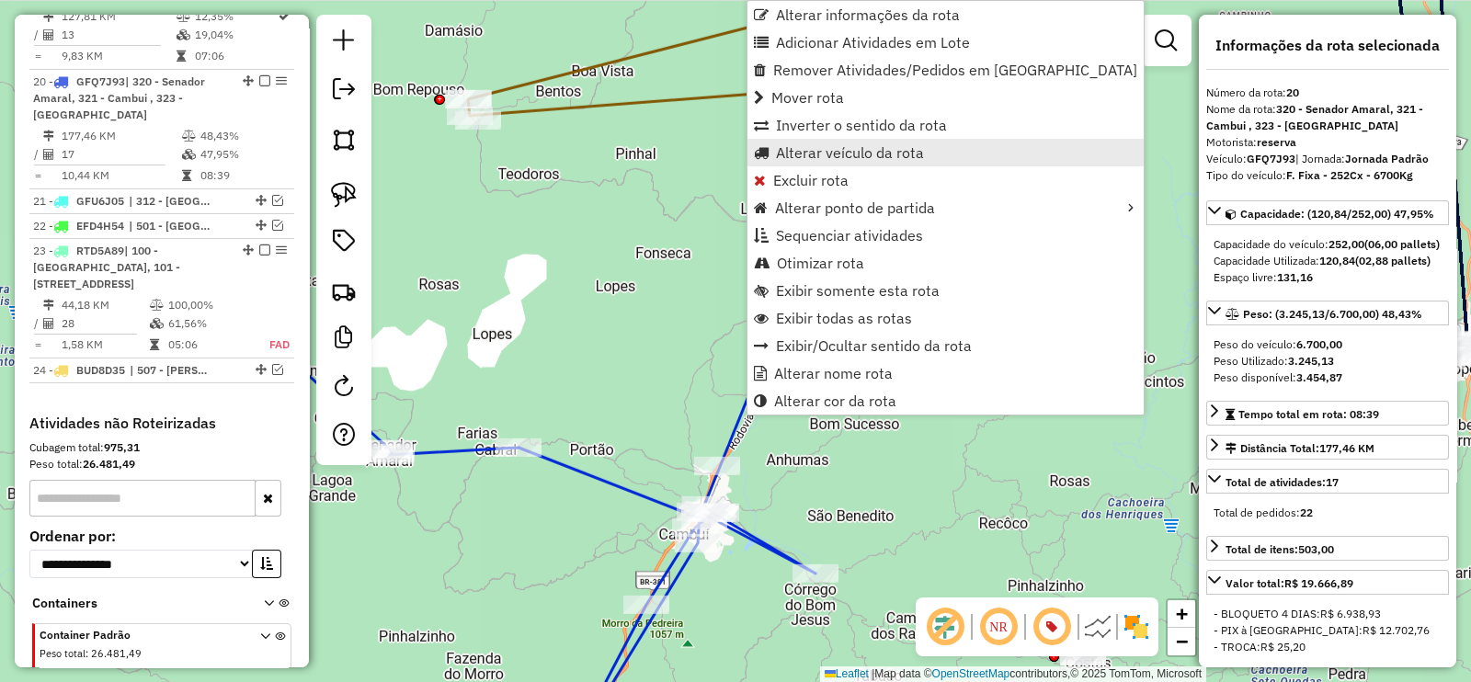
click at [873, 160] on span "Alterar veículo da rota" at bounding box center [850, 152] width 148 height 15
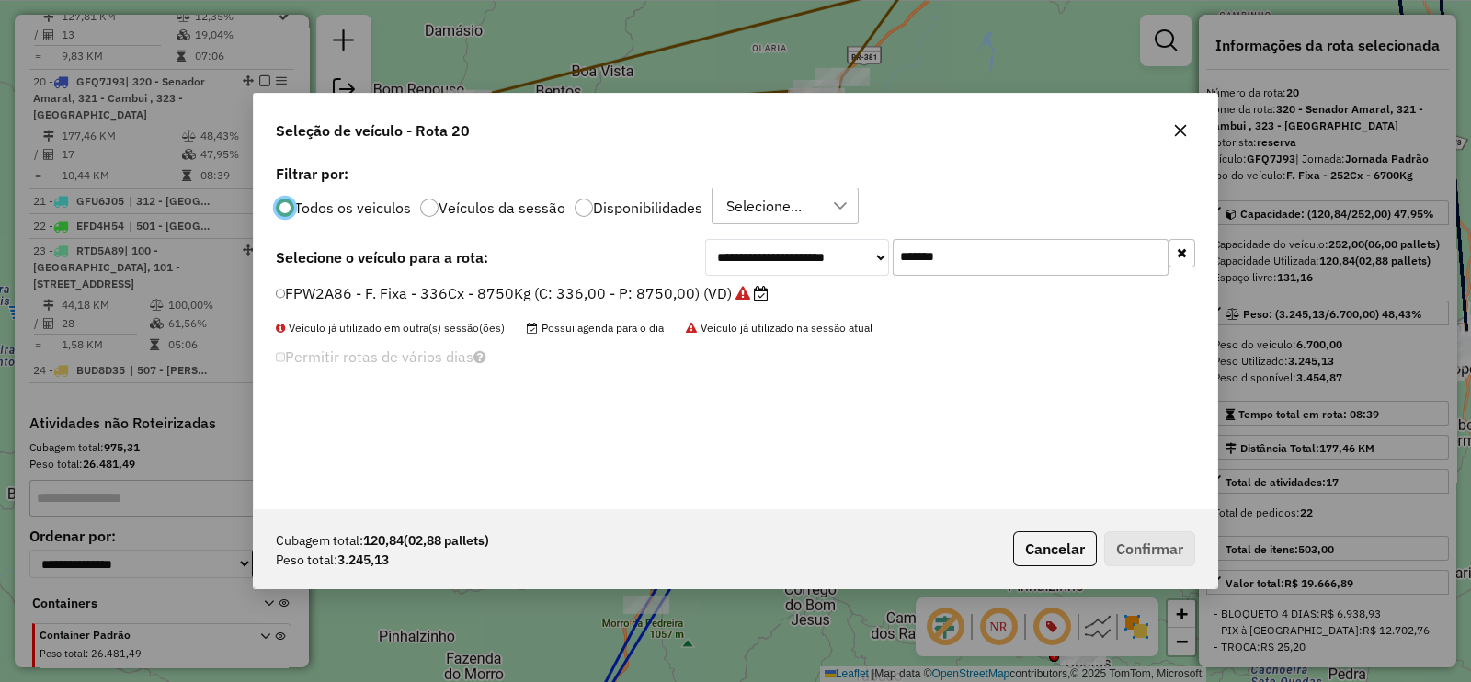
scroll to position [9, 6]
click at [777, 264] on div "**********" at bounding box center [950, 257] width 490 height 37
paste input "text"
type input "*******"
click at [711, 299] on label "EPU3G41 - F. Fixa - 420Cx - 12500Kg (C: 420,00 - P: 12500,00) (VD)" at bounding box center [532, 293] width 512 height 22
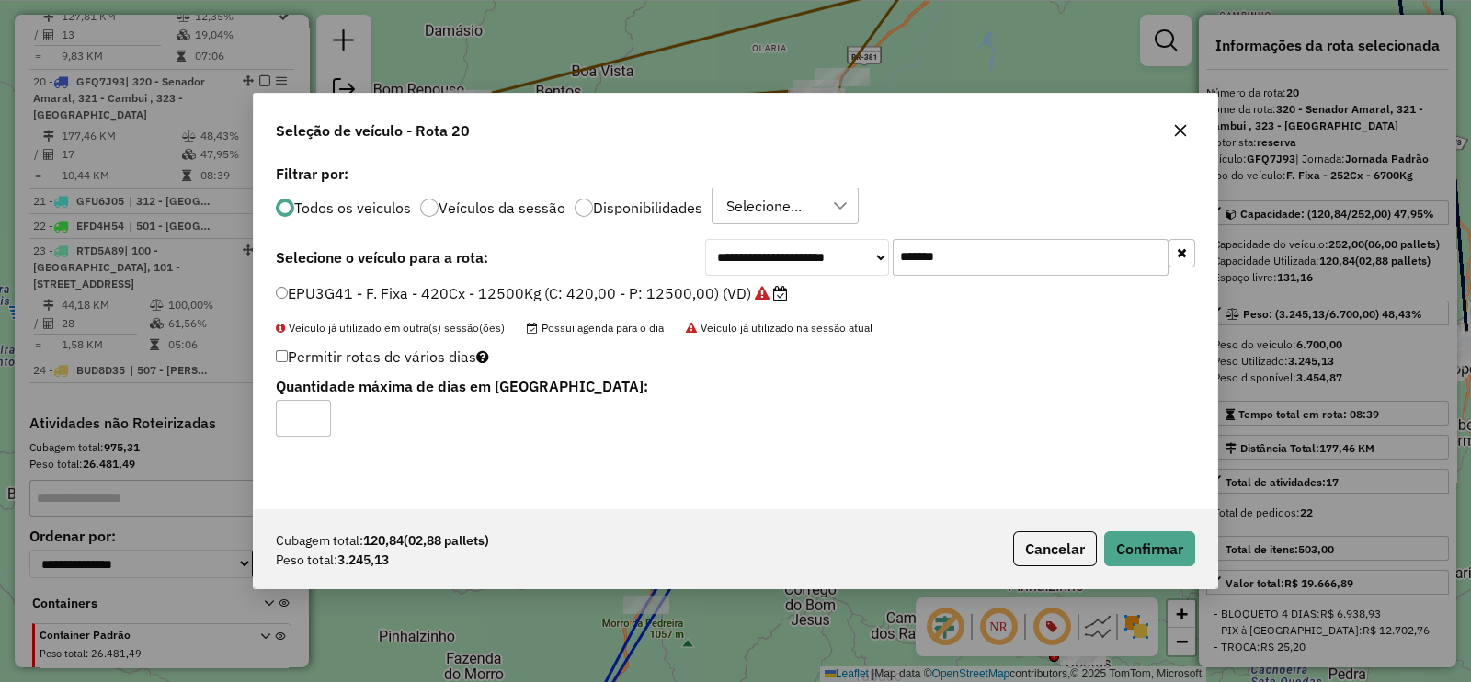
click at [1131, 529] on div "Cubagem total: 120,84 (02,88 pallets) Peso total: 3.245,13 Cancelar Confirmar" at bounding box center [735, 548] width 963 height 79
click at [1142, 547] on button "Confirmar" at bounding box center [1149, 548] width 91 height 35
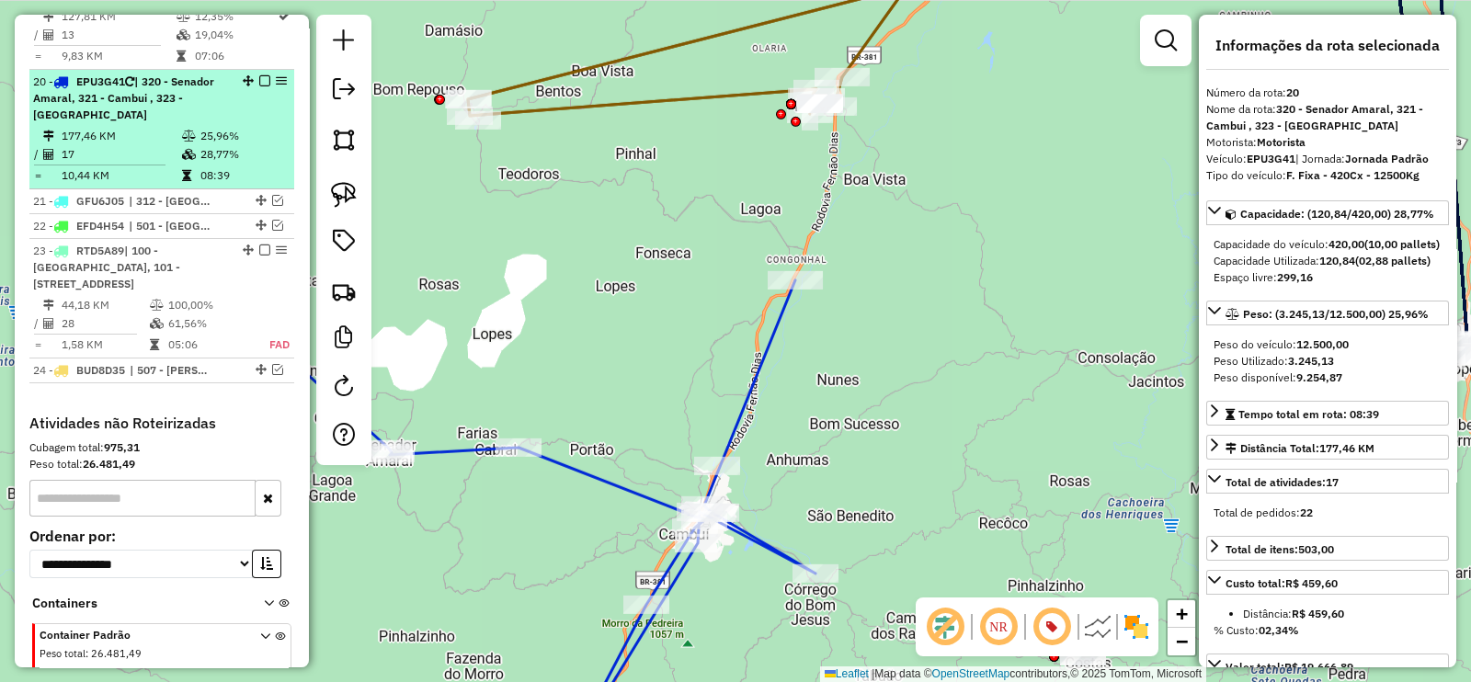
click at [259, 75] on em at bounding box center [264, 80] width 11 height 11
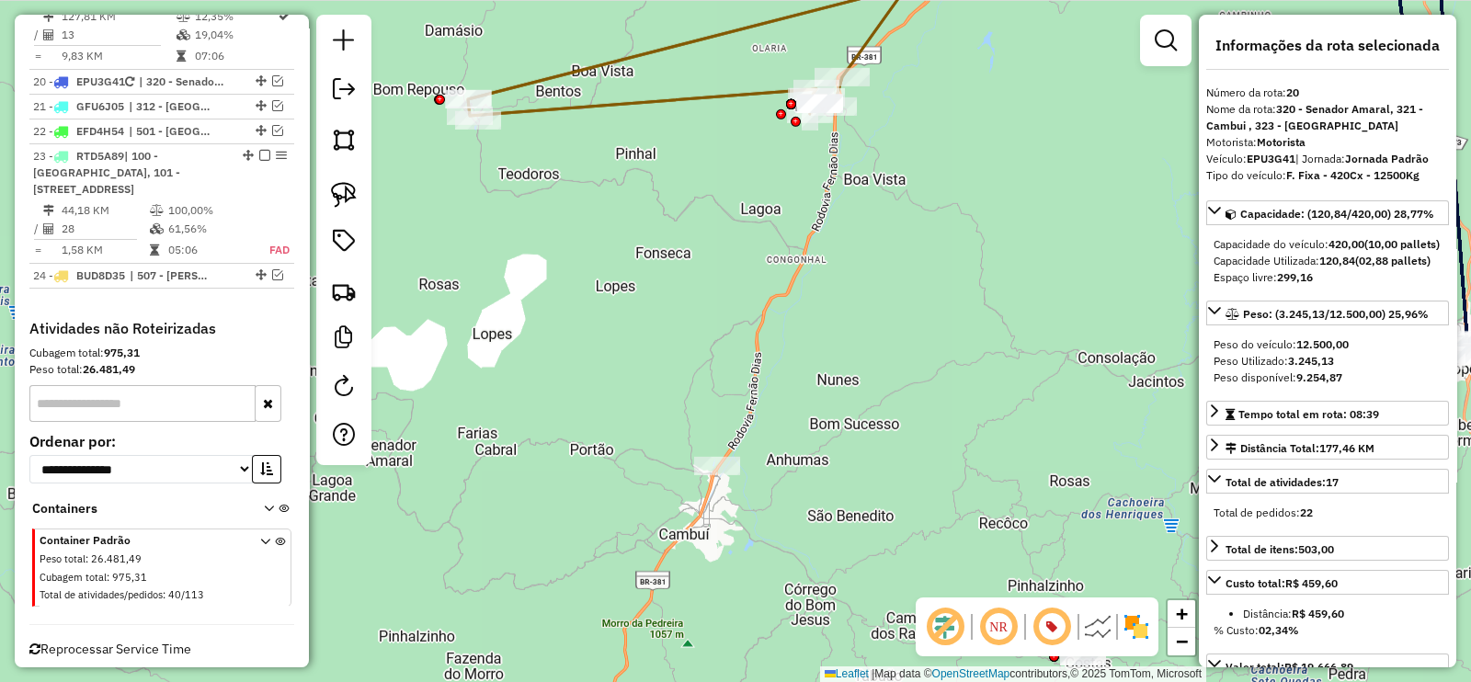
click at [603, 107] on icon at bounding box center [707, 24] width 478 height 184
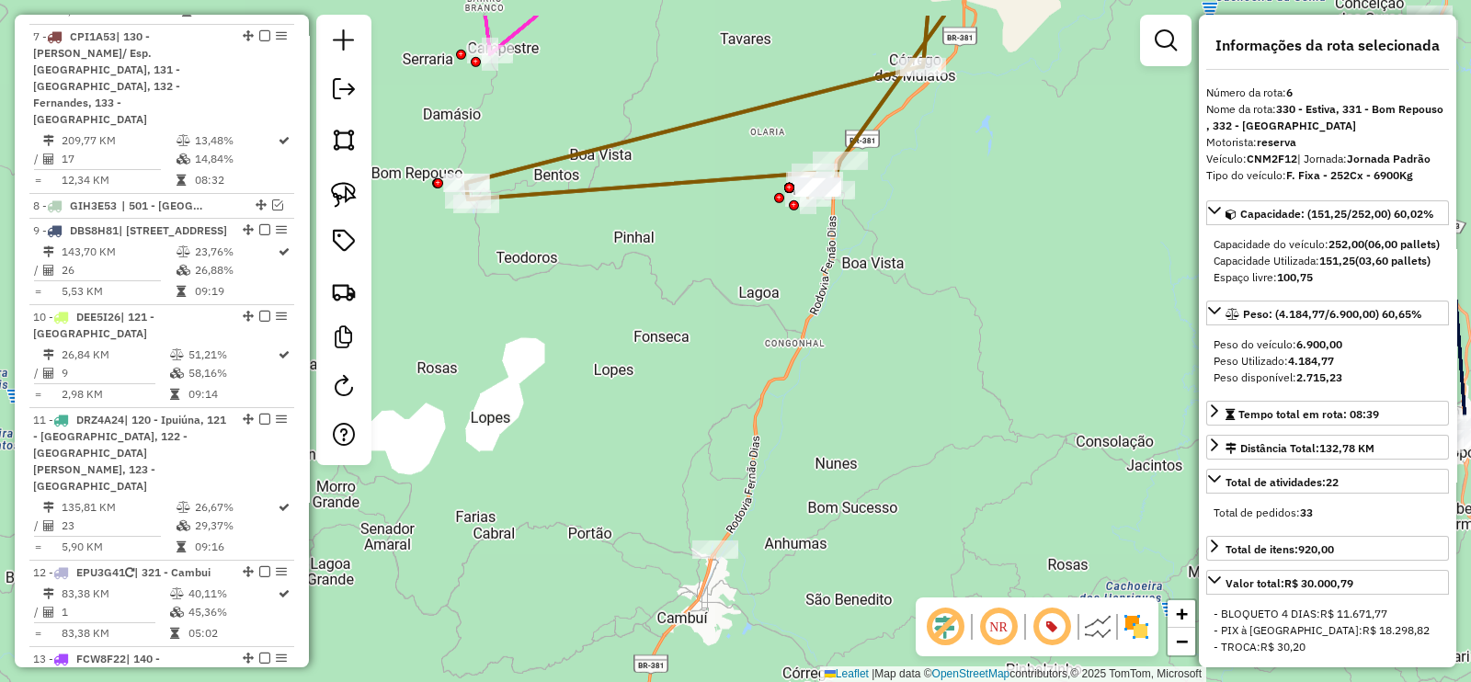
drag, startPoint x: 603, startPoint y: 219, endPoint x: 631, endPoint y: 411, distance: 194.1
click at [625, 411] on div "Janela de atendimento Grade de atendimento Capacidade Transportadoras Veículos …" at bounding box center [735, 341] width 1471 height 682
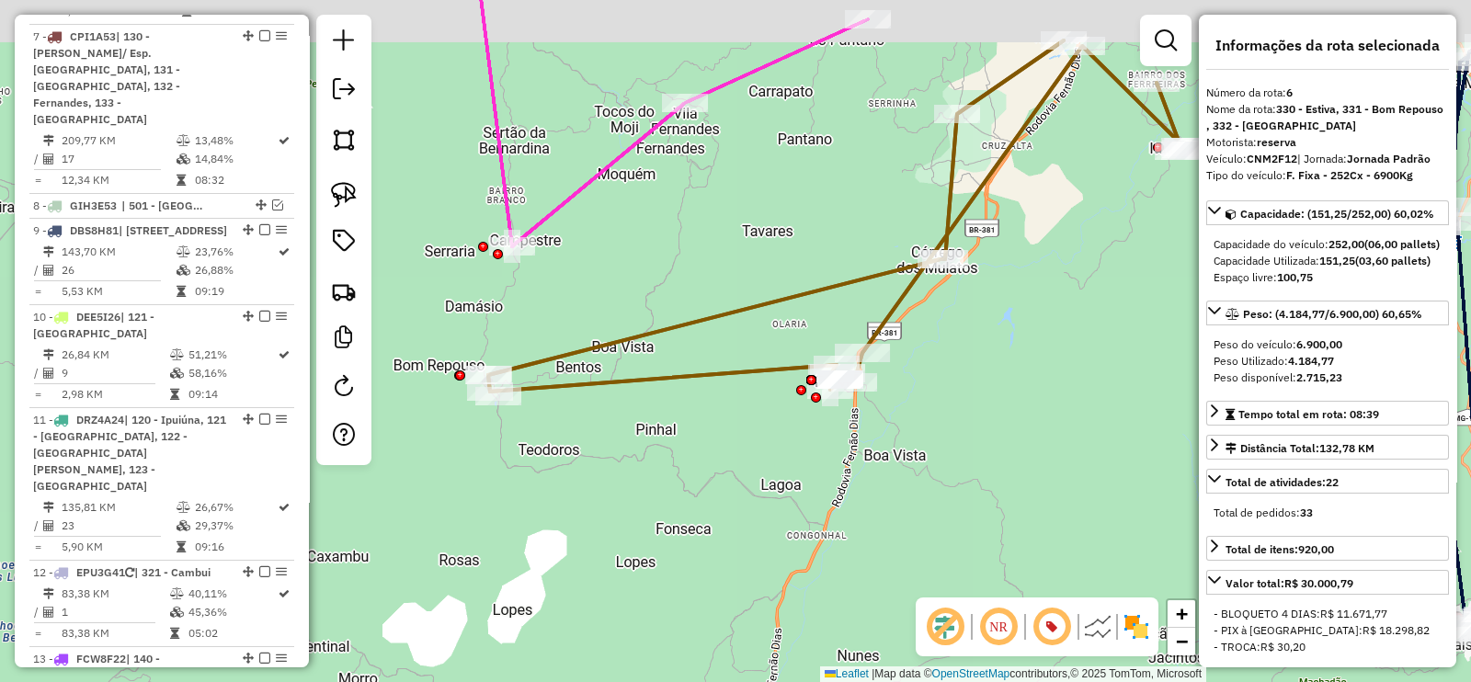
scroll to position [1020, 0]
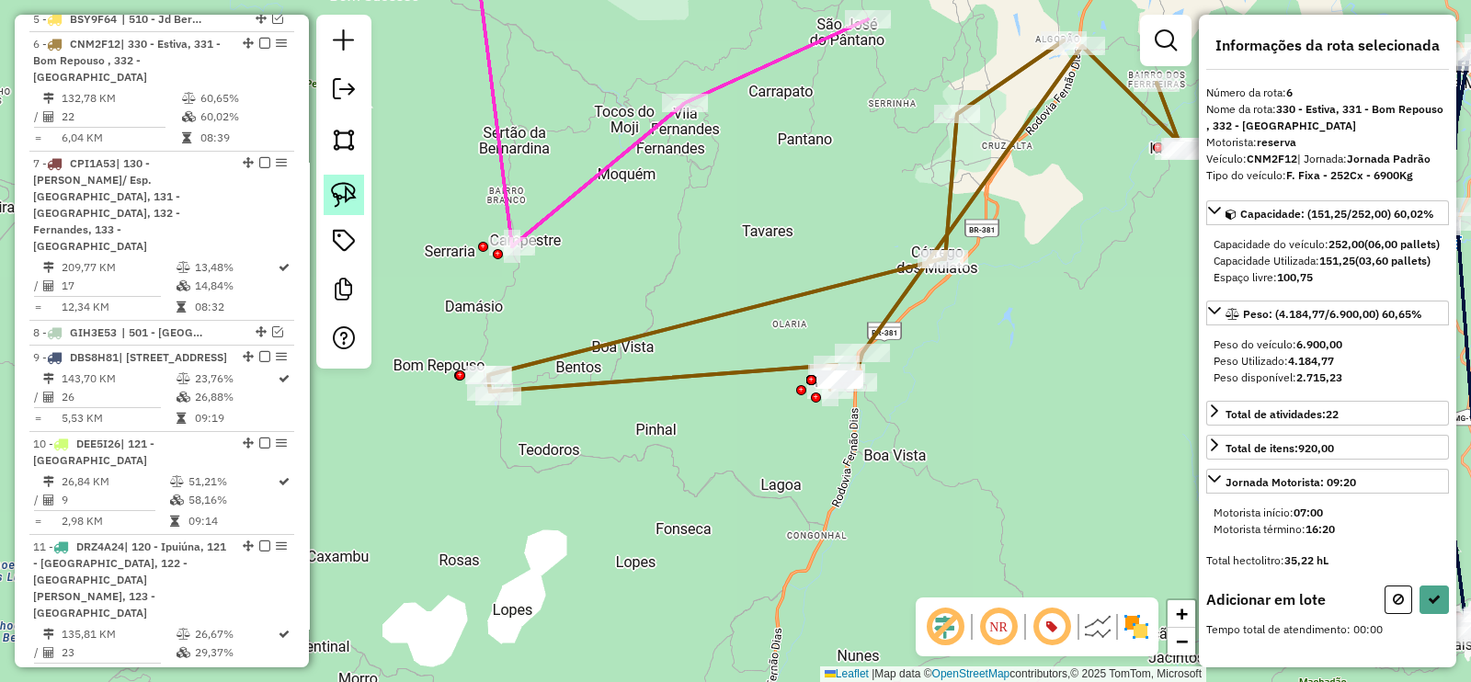
click at [340, 195] on img at bounding box center [344, 195] width 26 height 26
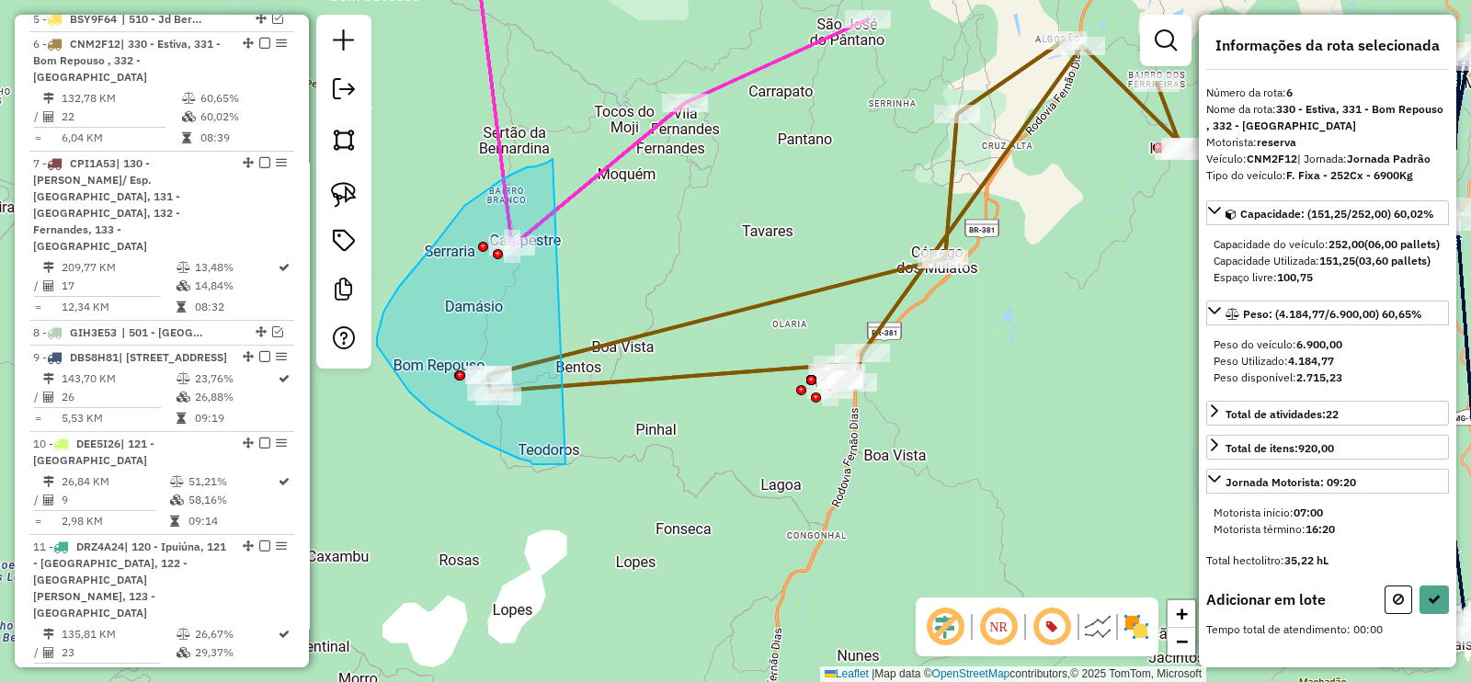
drag, startPoint x: 552, startPoint y: 159, endPoint x: 565, endPoint y: 464, distance: 305.5
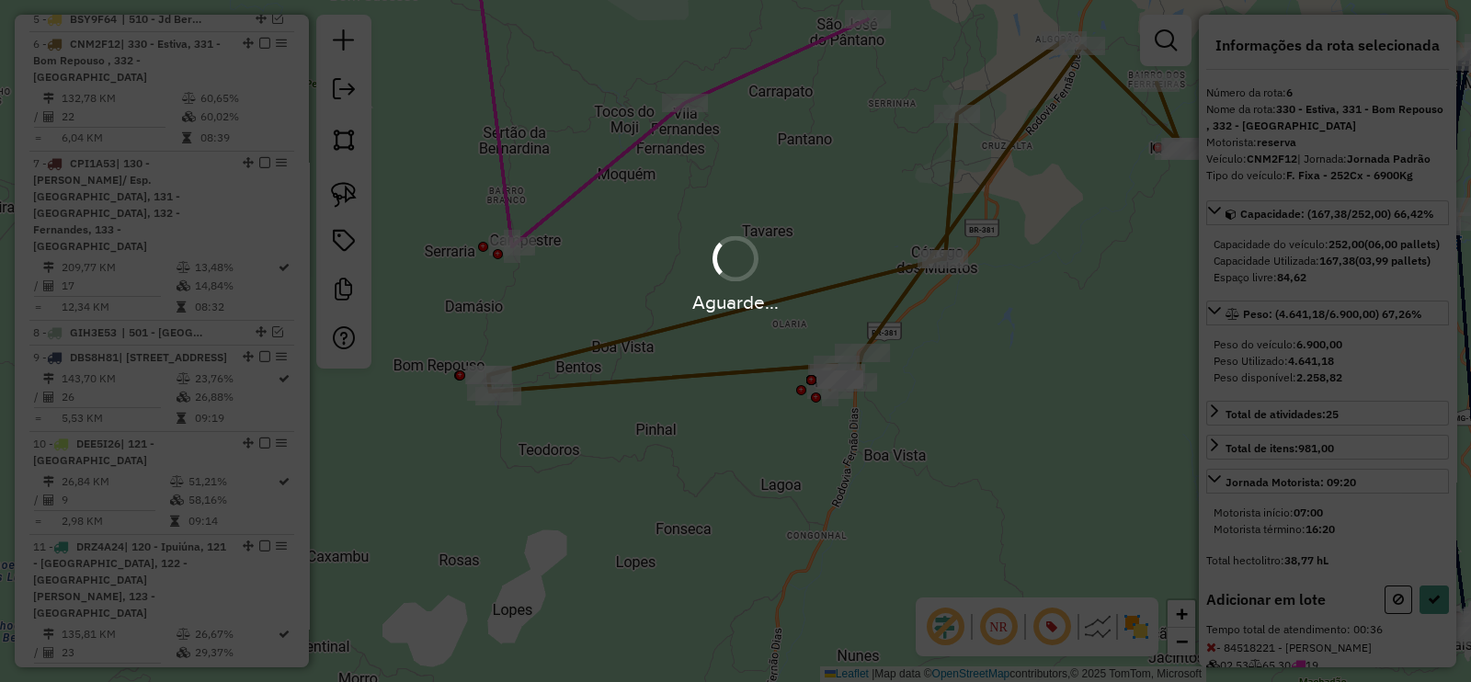
select select "**********"
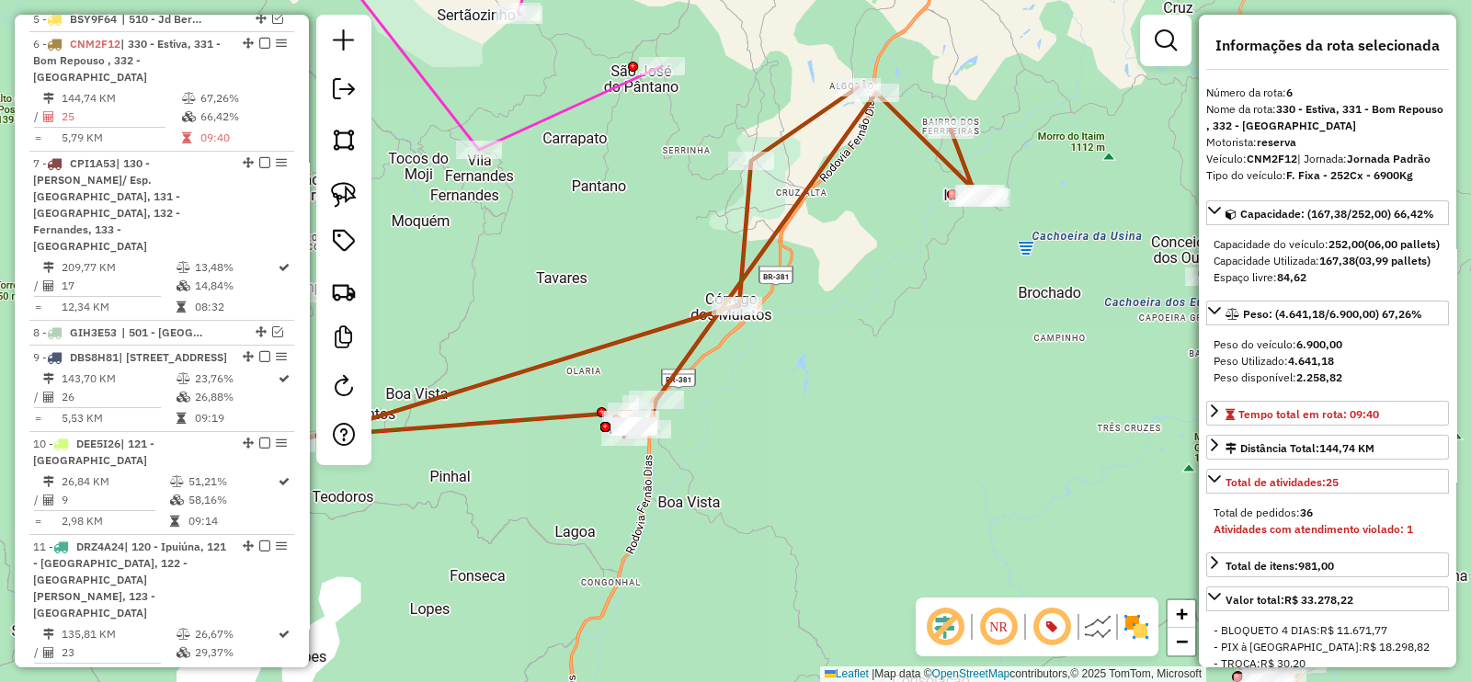
click at [723, 376] on div "Janela de atendimento Grade de atendimento Capacidade Transportadoras Veículos …" at bounding box center [735, 341] width 1471 height 682
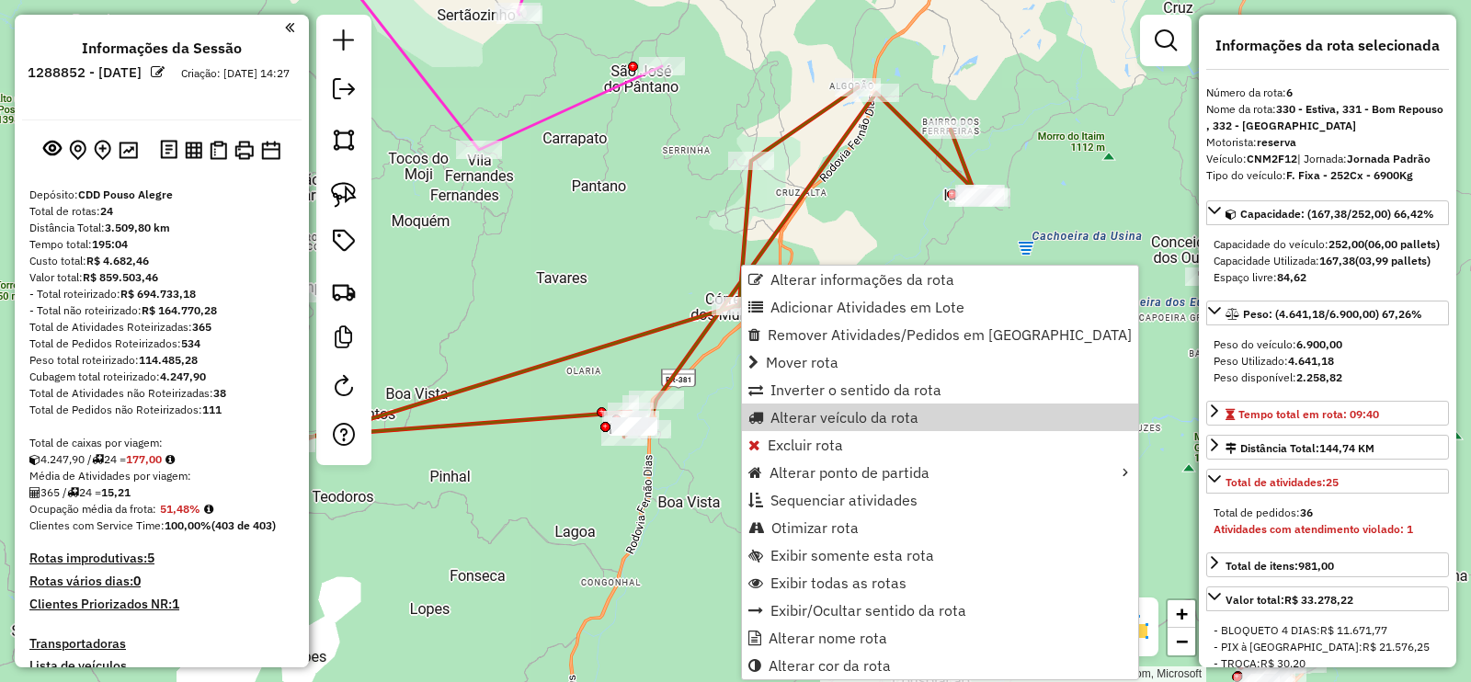
select select "**********"
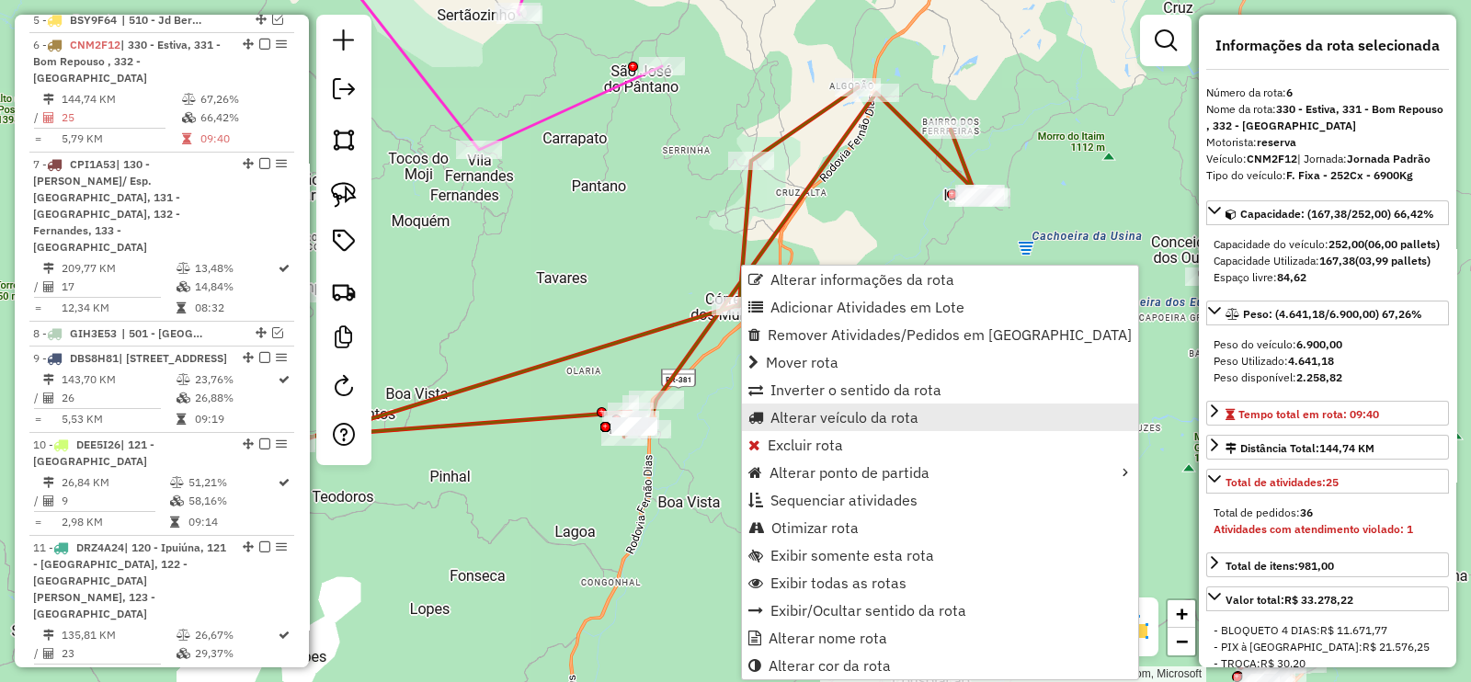
click at [874, 418] on span "Alterar veículo da rota" at bounding box center [844, 417] width 148 height 15
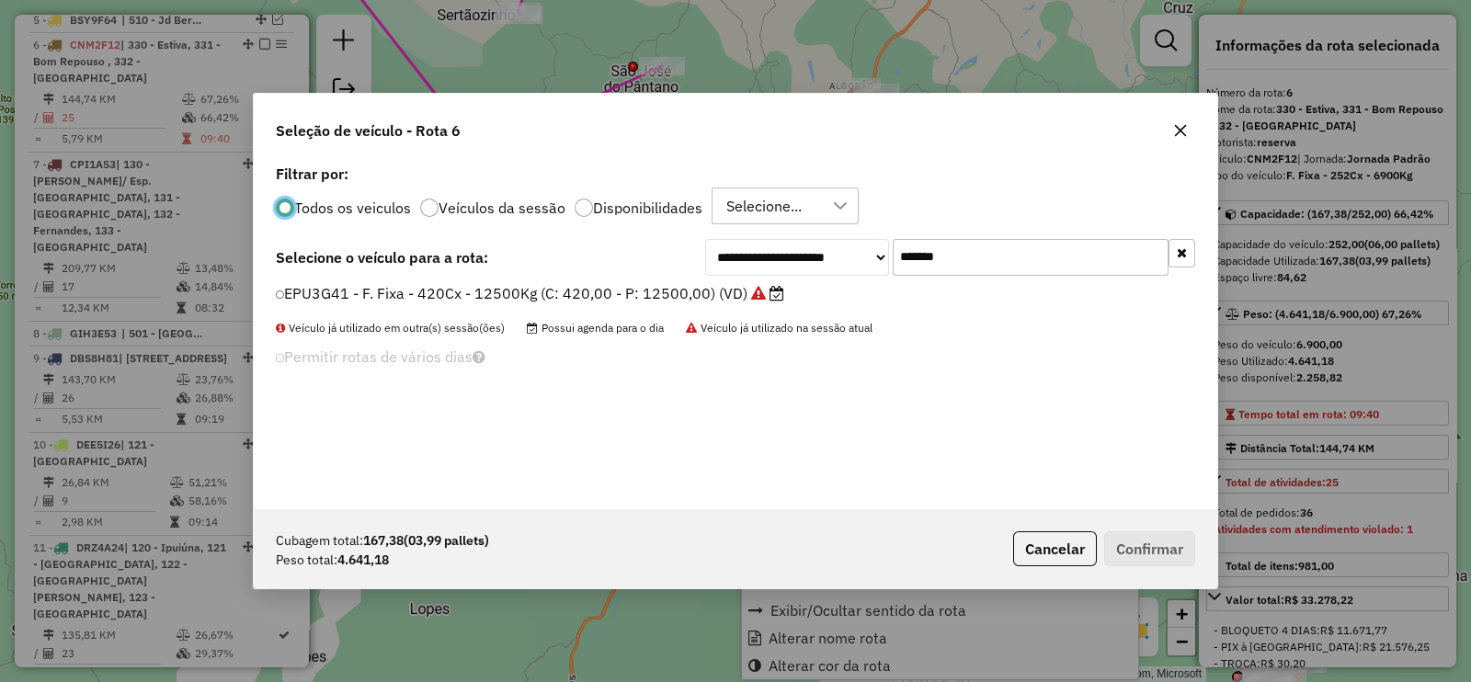
scroll to position [9, 6]
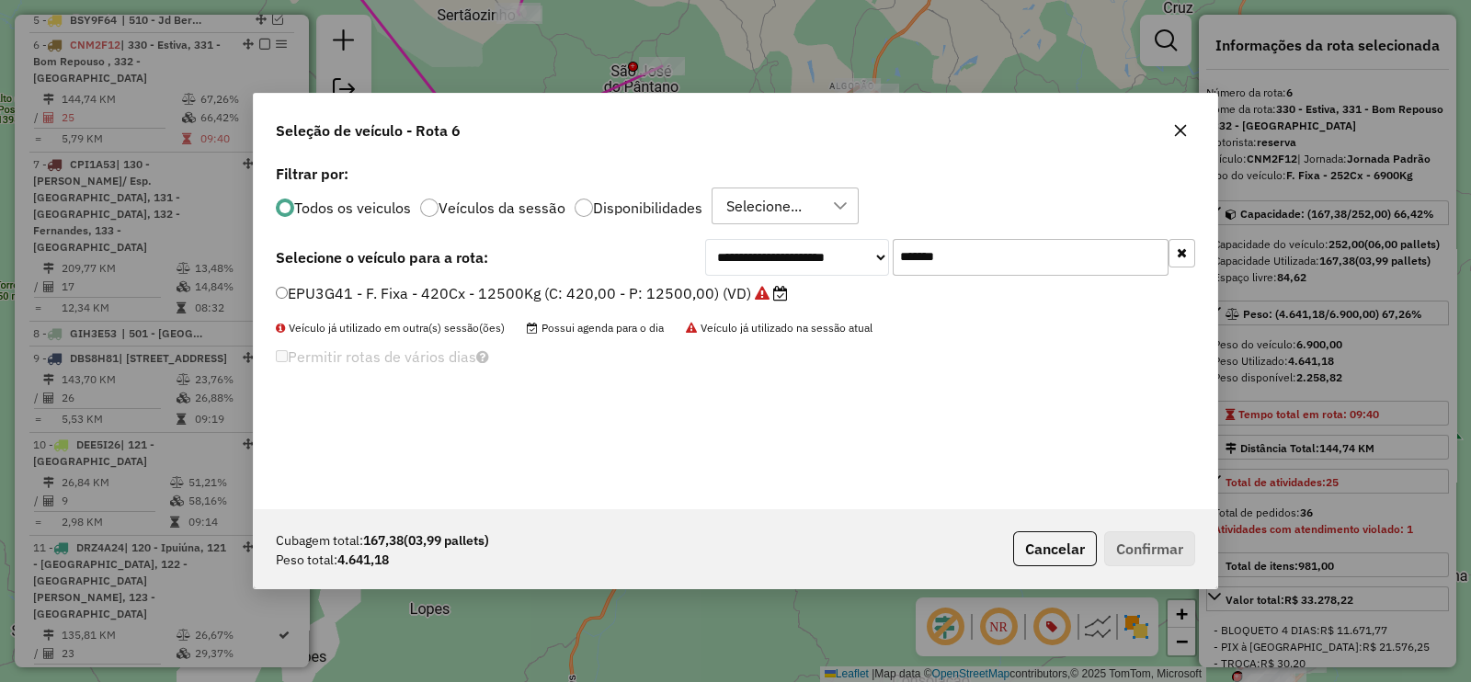
drag, startPoint x: 979, startPoint y: 259, endPoint x: 832, endPoint y: 266, distance: 147.2
click at [832, 266] on div "**********" at bounding box center [950, 257] width 490 height 37
paste input "text"
type input "*******"
click at [723, 296] on label "CPI1A53 - F. Fixa - 420Cx - 12650Kg (C: 420,00 - P: 12650,00) (VD)" at bounding box center [529, 293] width 507 height 22
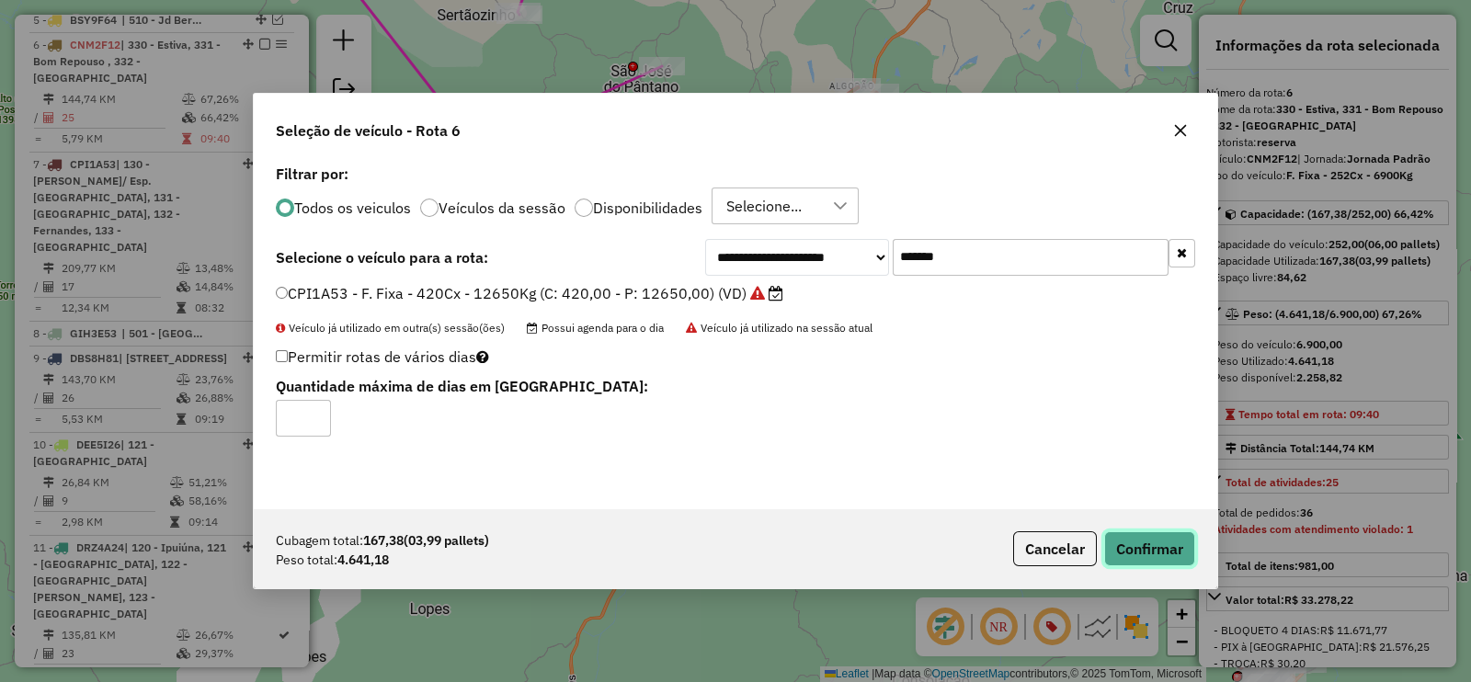
click at [1121, 549] on button "Confirmar" at bounding box center [1149, 548] width 91 height 35
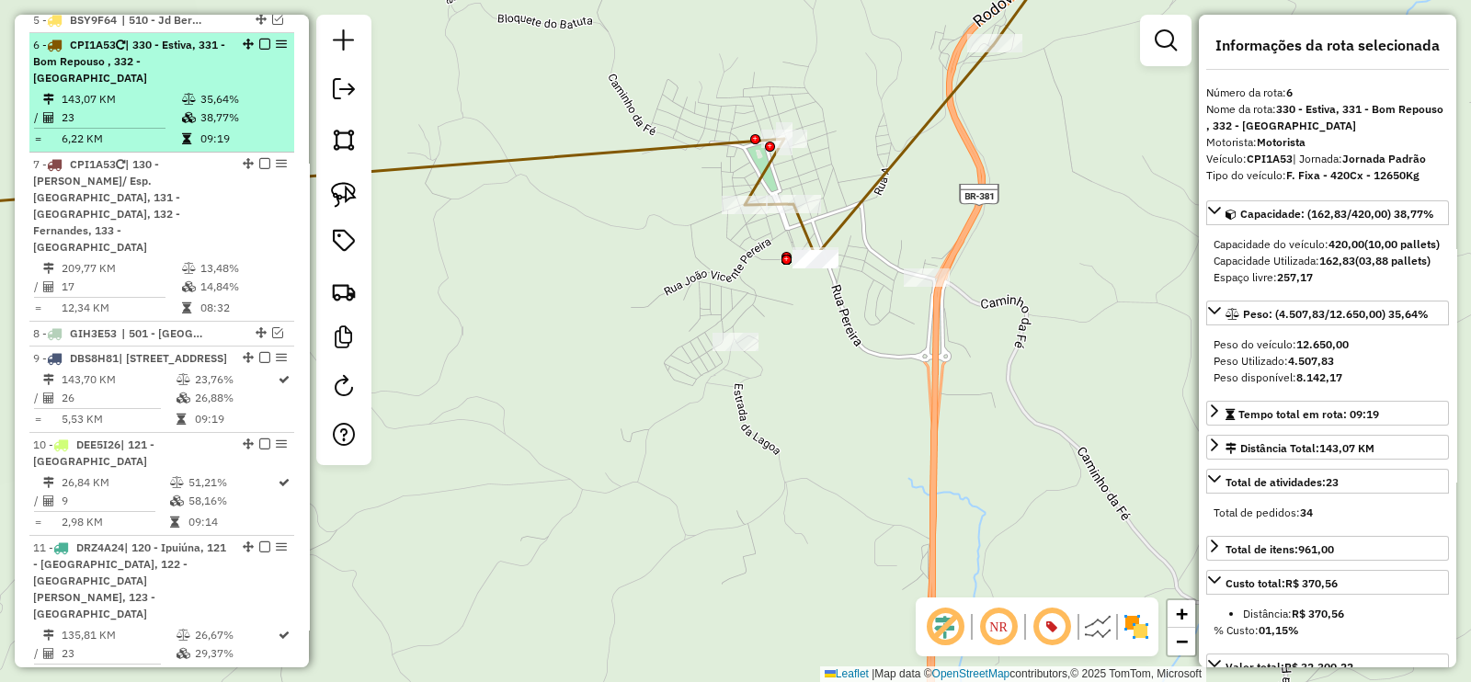
click at [259, 39] on em at bounding box center [264, 44] width 11 height 11
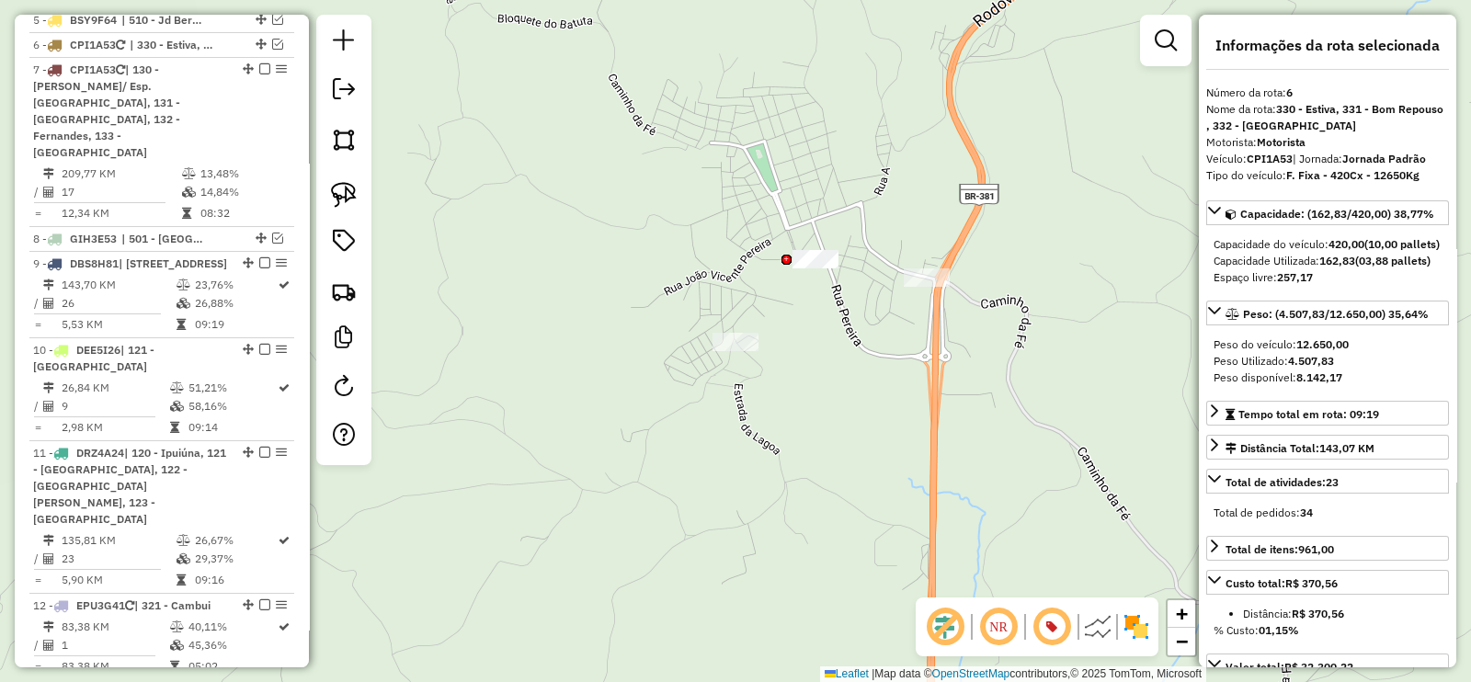
scroll to position [941, 0]
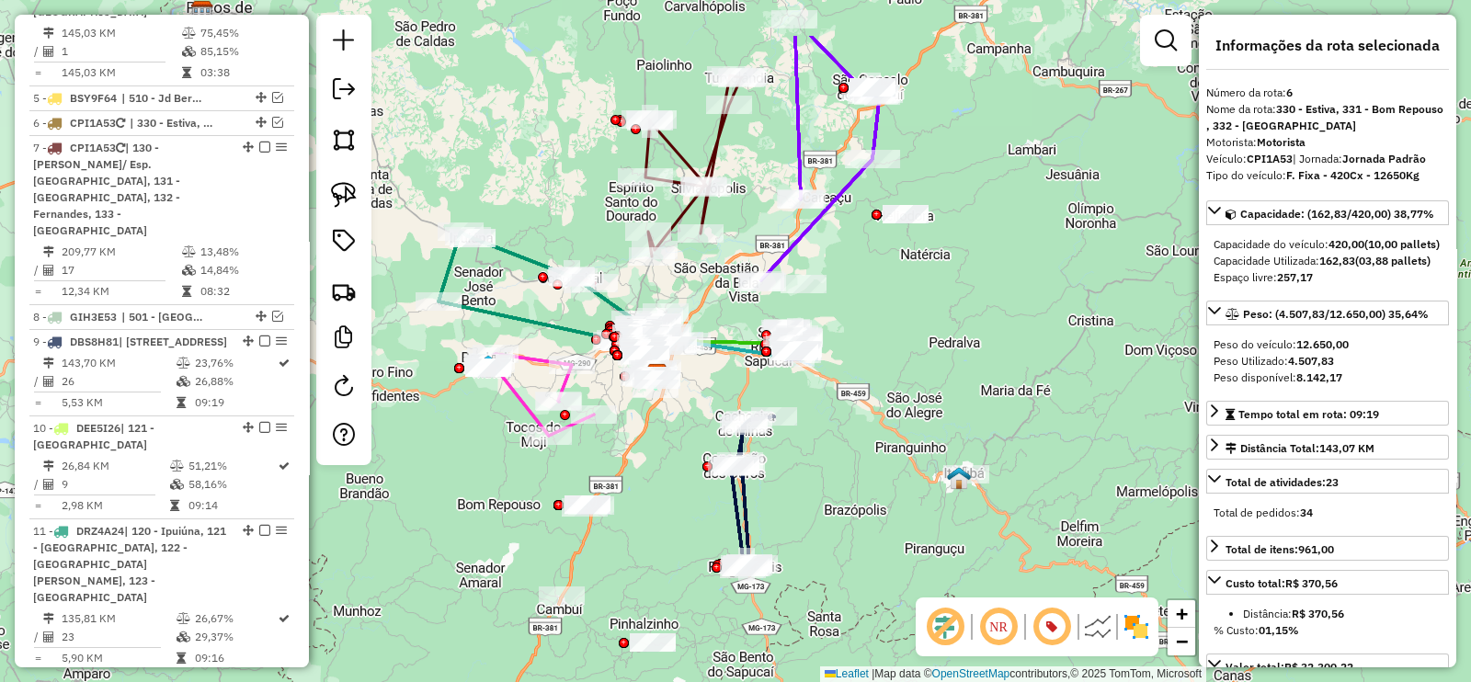
drag, startPoint x: 897, startPoint y: 409, endPoint x: 852, endPoint y: 517, distance: 116.6
click at [852, 517] on div "Janela de atendimento Grade de atendimento Capacidade Transportadoras Veículos …" at bounding box center [735, 341] width 1471 height 682
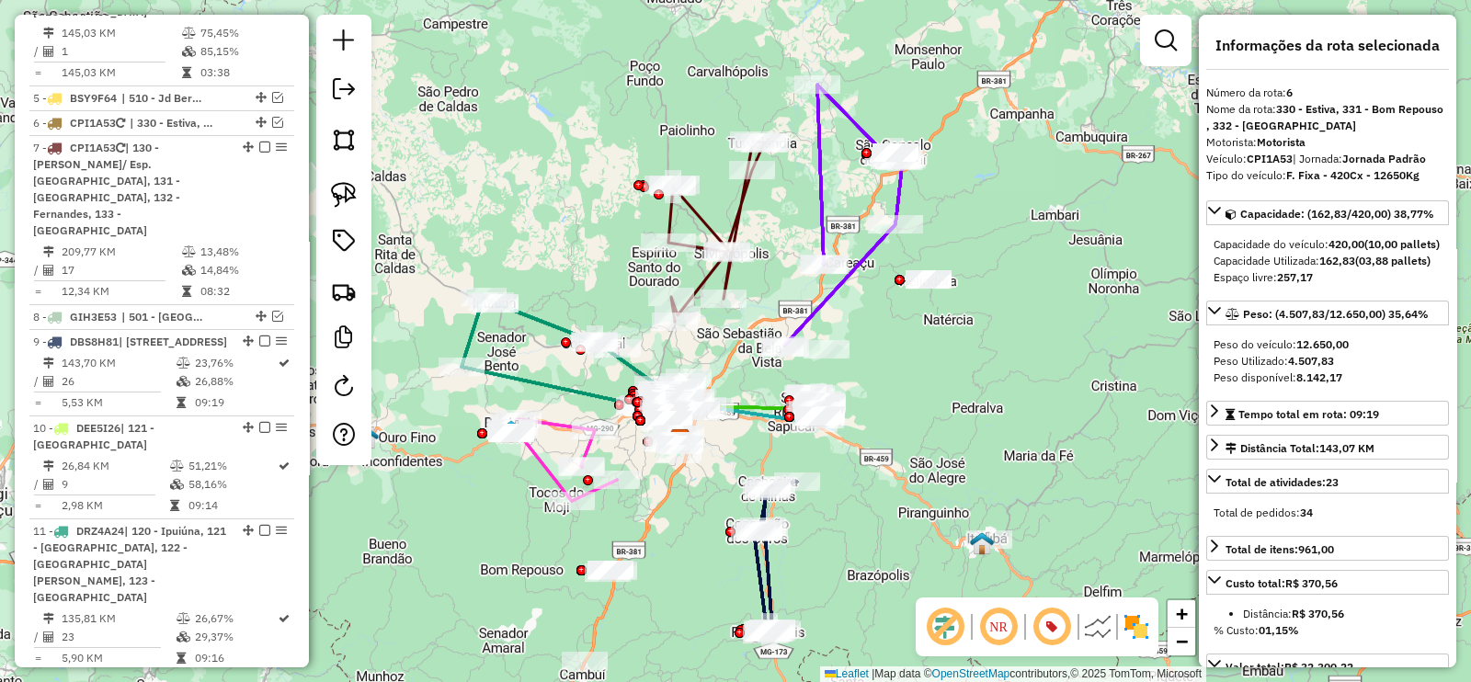
drag, startPoint x: 859, startPoint y: 450, endPoint x: 890, endPoint y: 563, distance: 116.2
click at [890, 563] on div "Janela de atendimento Grade de atendimento Capacidade Transportadoras Veículos …" at bounding box center [735, 341] width 1471 height 682
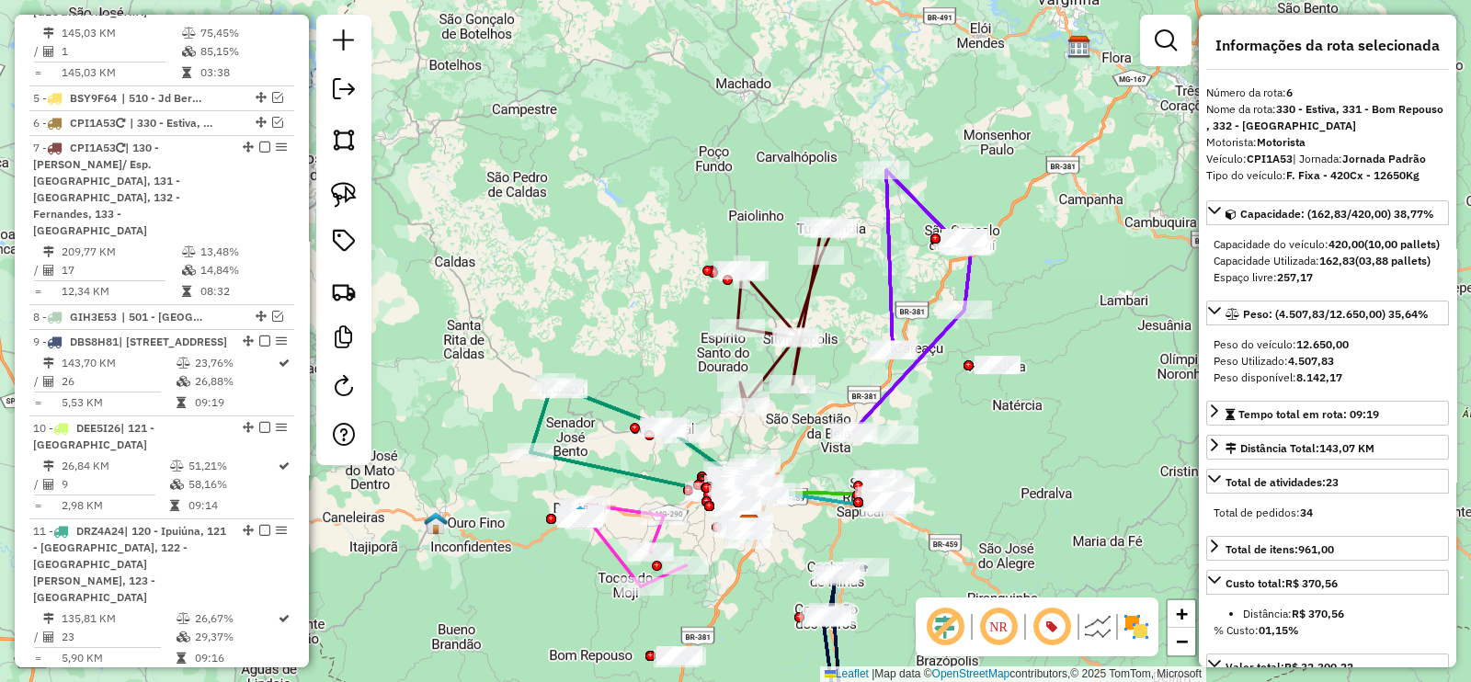
click at [804, 296] on icon at bounding box center [785, 316] width 97 height 181
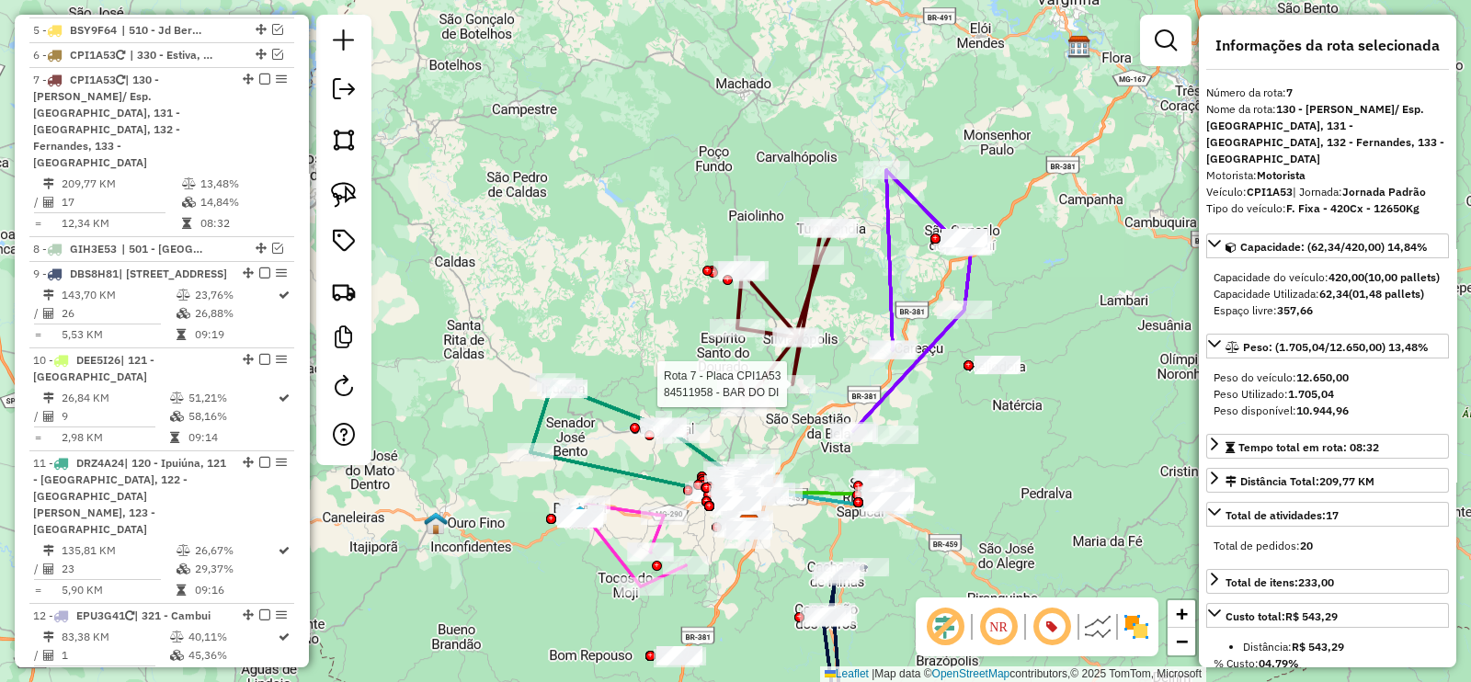
scroll to position [1043, 0]
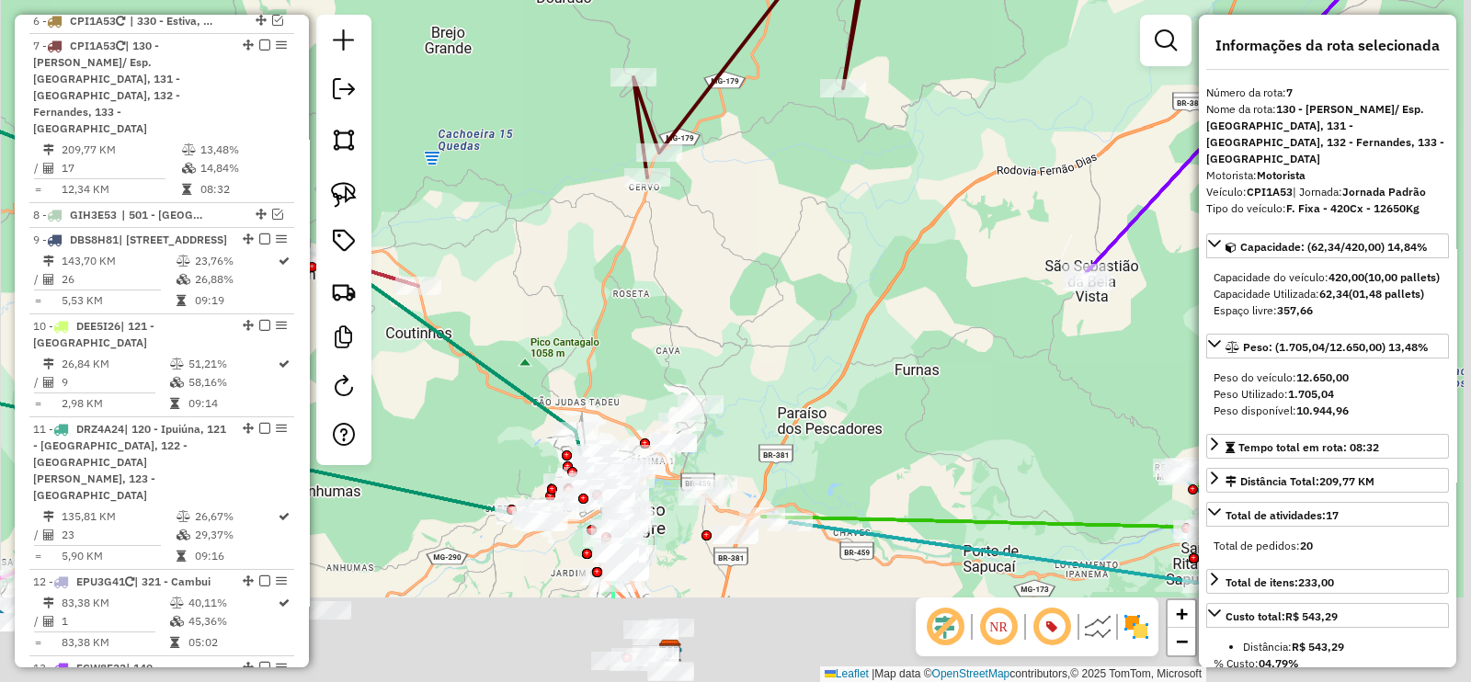
drag, startPoint x: 755, startPoint y: 285, endPoint x: 735, endPoint y: 149, distance: 137.4
click at [747, 218] on div "Janela de atendimento Grade de atendimento Capacidade Transportadoras Veículos …" at bounding box center [735, 341] width 1471 height 682
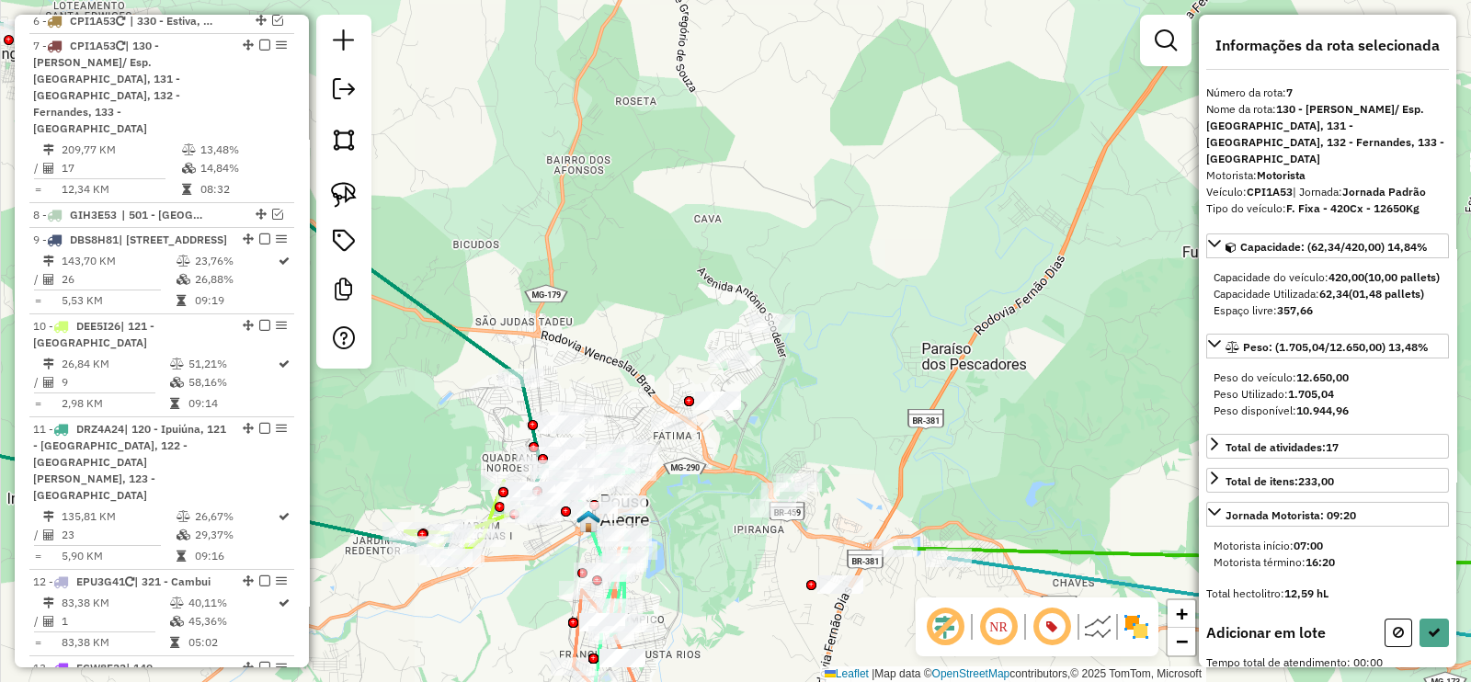
drag, startPoint x: 606, startPoint y: 347, endPoint x: 662, endPoint y: 311, distance: 66.6
click at [660, 311] on div "Janela de atendimento Grade de atendimento Capacidade Transportadoras Veículos …" at bounding box center [735, 341] width 1471 height 682
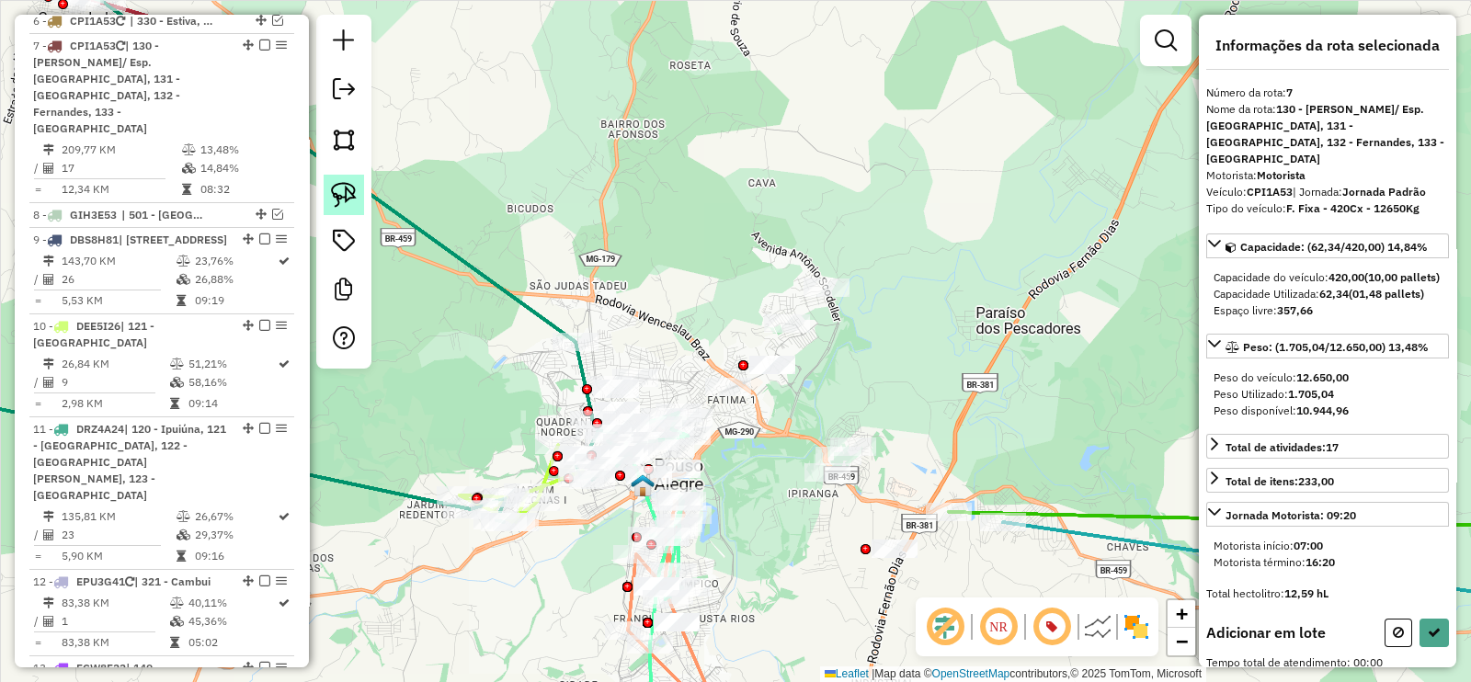
click at [351, 185] on img at bounding box center [344, 195] width 26 height 26
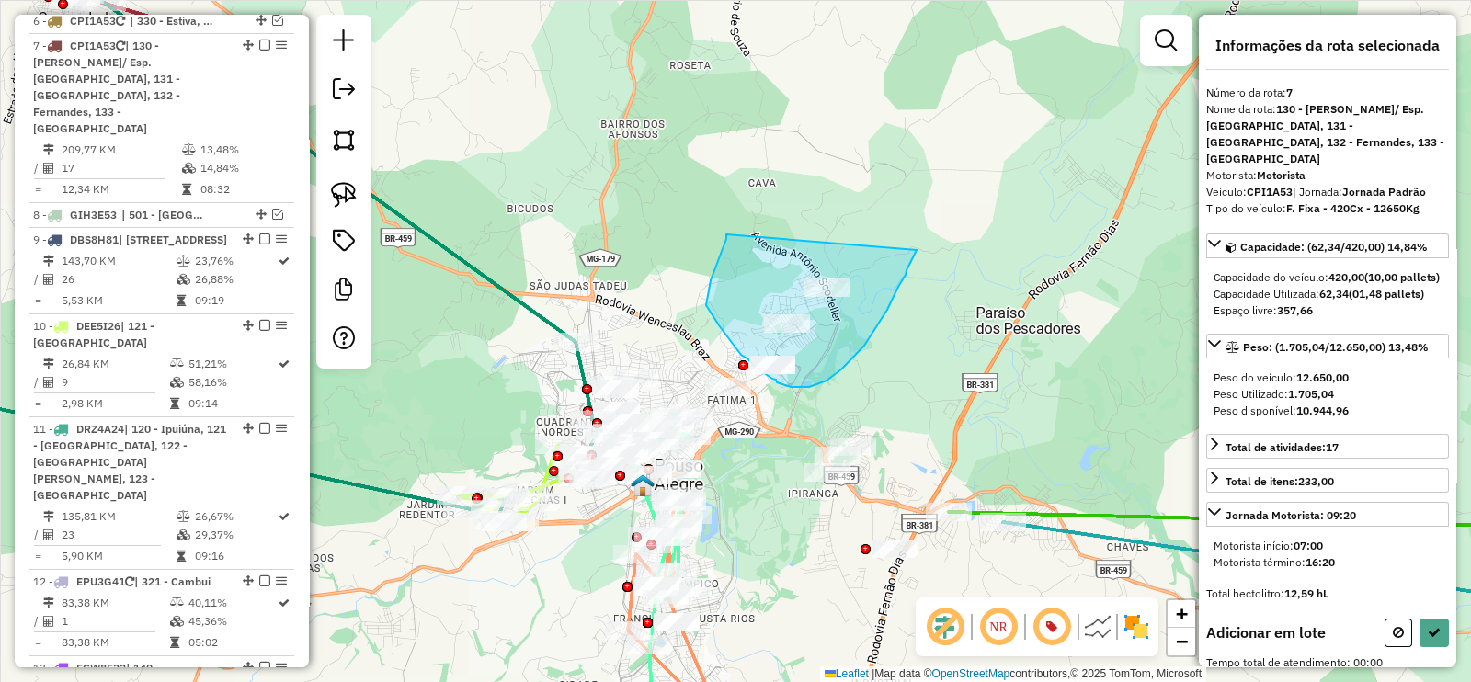
drag, startPoint x: 726, startPoint y: 234, endPoint x: 916, endPoint y: 250, distance: 190.9
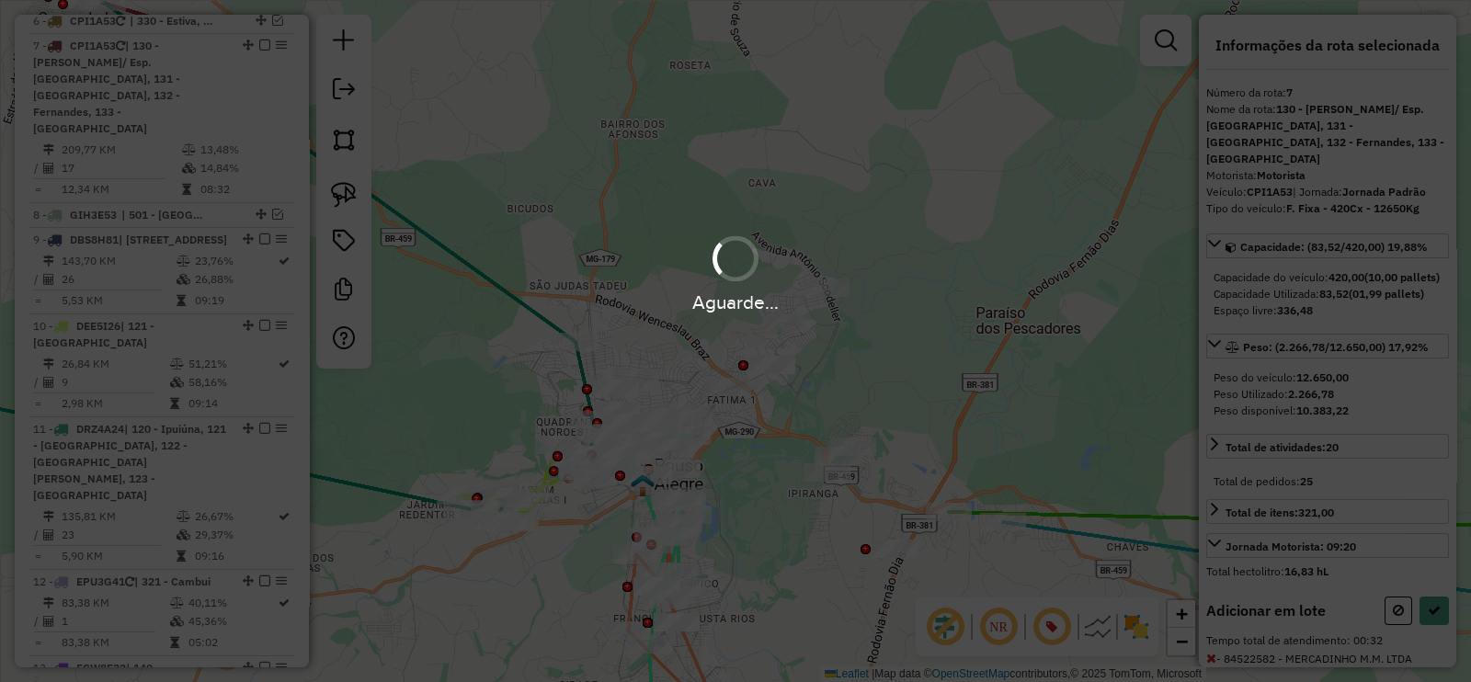
select select "**********"
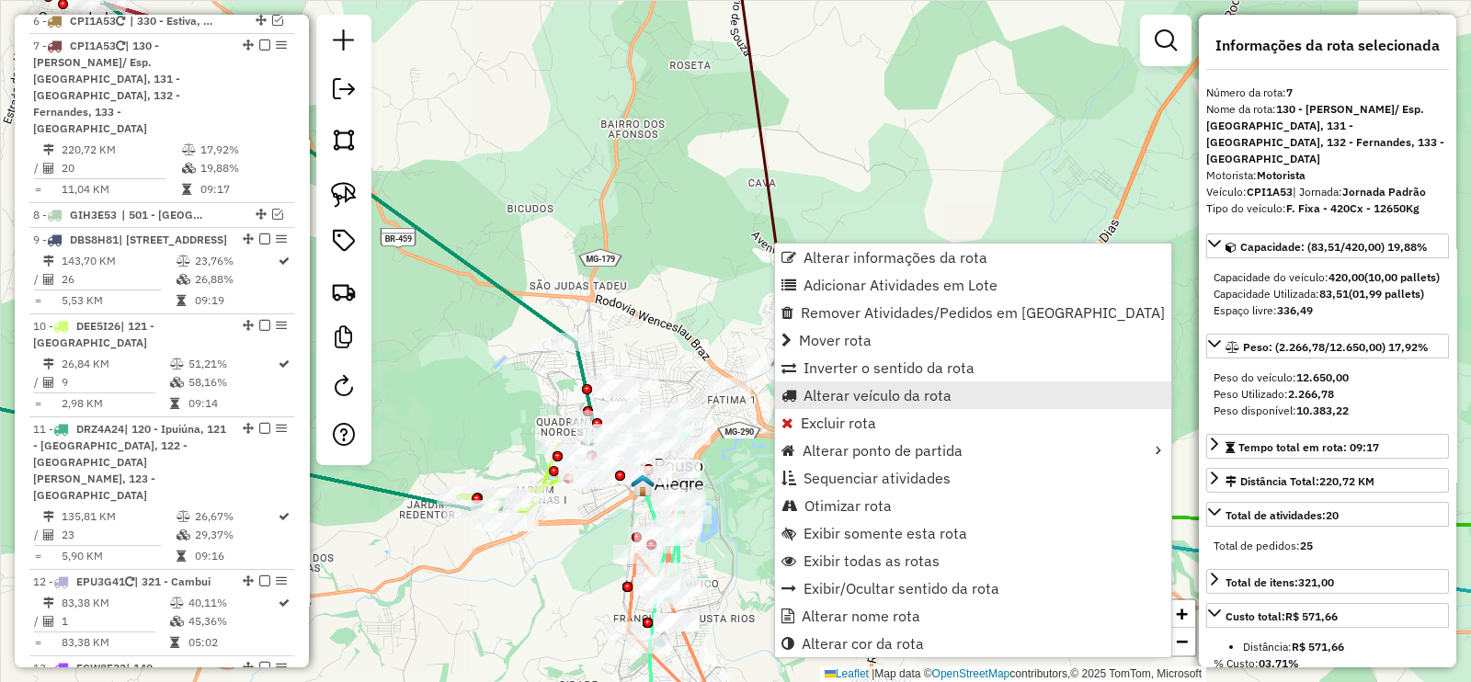
click at [907, 389] on span "Alterar veículo da rota" at bounding box center [877, 395] width 148 height 15
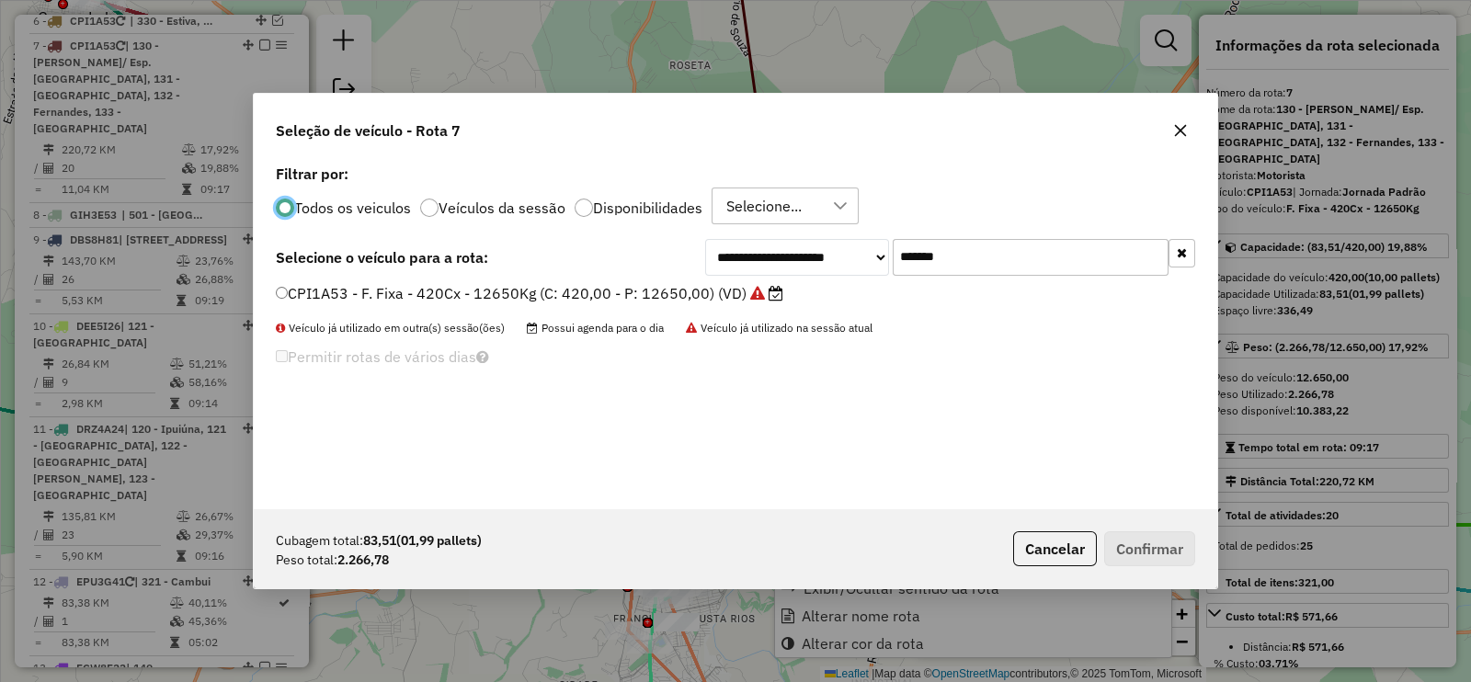
scroll to position [9, 6]
drag, startPoint x: 952, startPoint y: 260, endPoint x: 831, endPoint y: 263, distance: 121.4
click at [830, 263] on div "**********" at bounding box center [950, 257] width 490 height 37
paste input "text"
type input "*******"
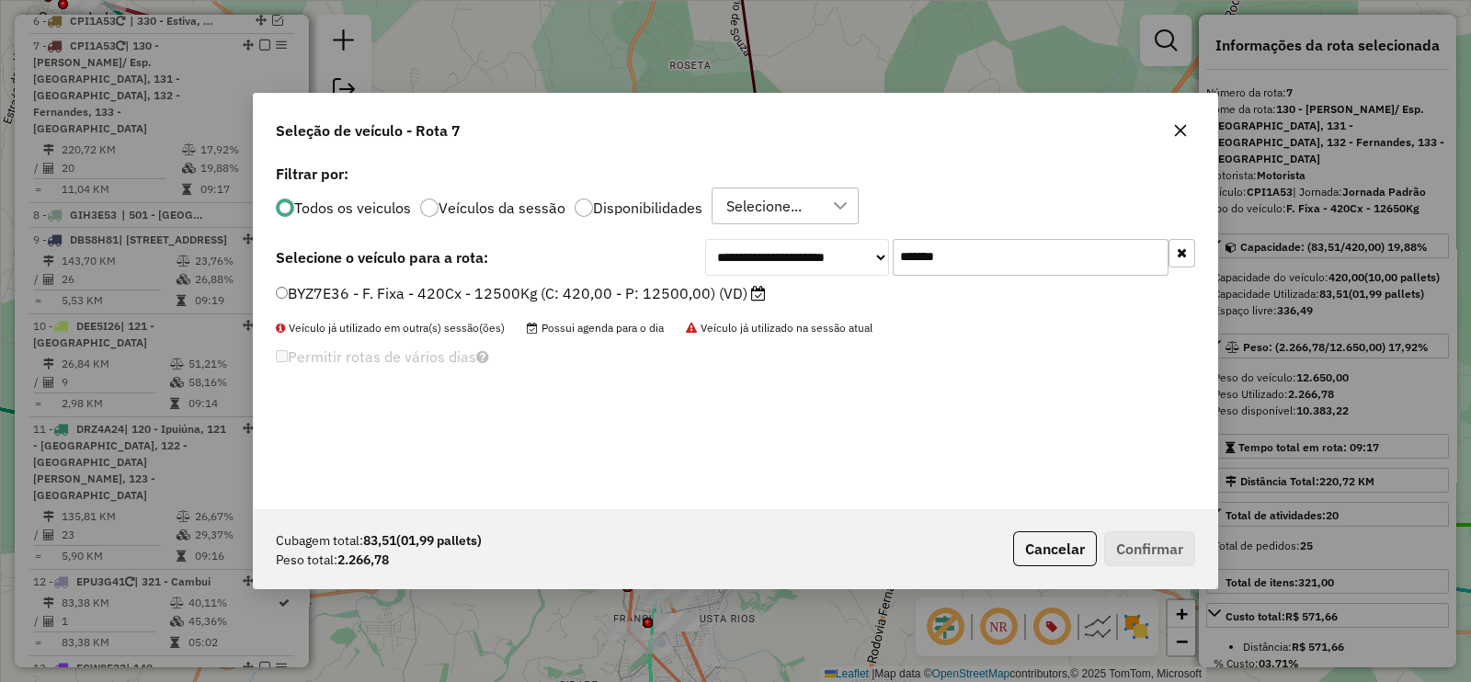
click at [740, 296] on label "BYZ7E36 - F. Fixa - 420Cx - 12500Kg (C: 420,00 - P: 12500,00) (VD)" at bounding box center [521, 293] width 490 height 22
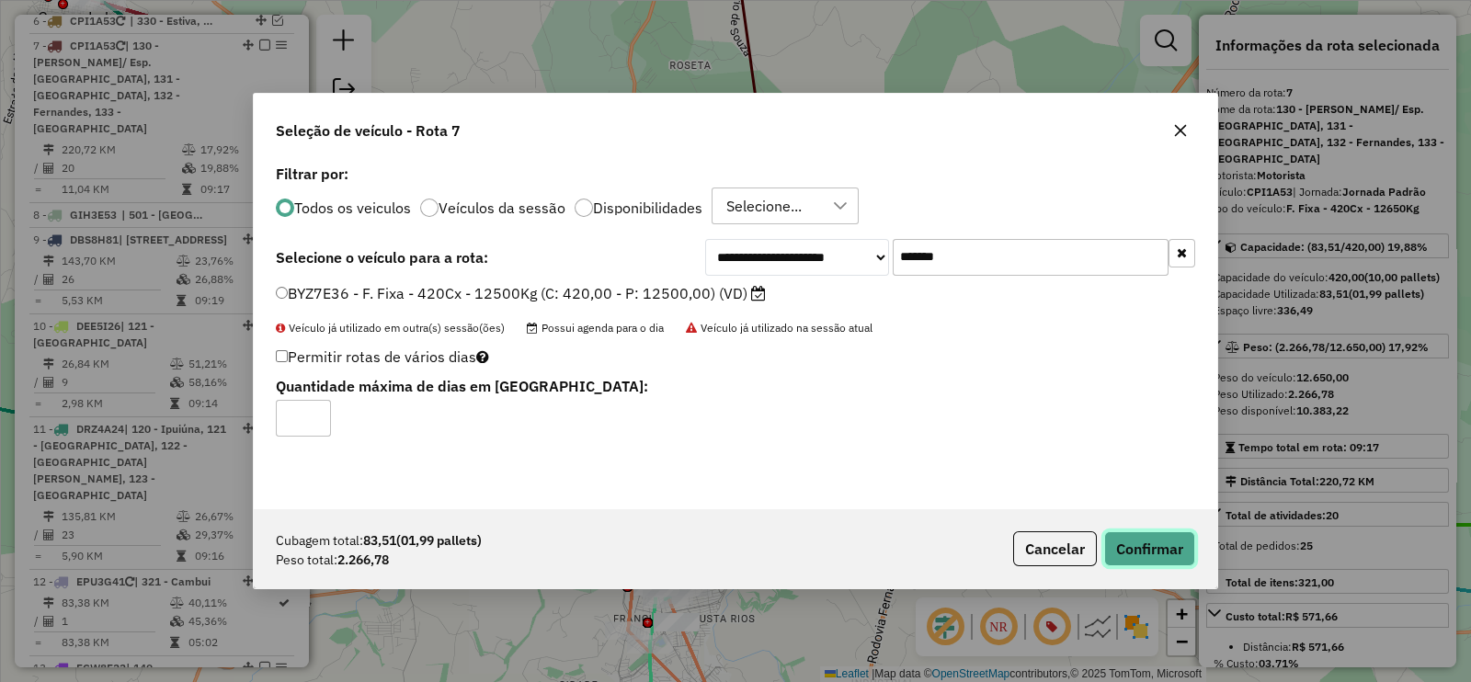
click at [1145, 557] on button "Confirmar" at bounding box center [1149, 548] width 91 height 35
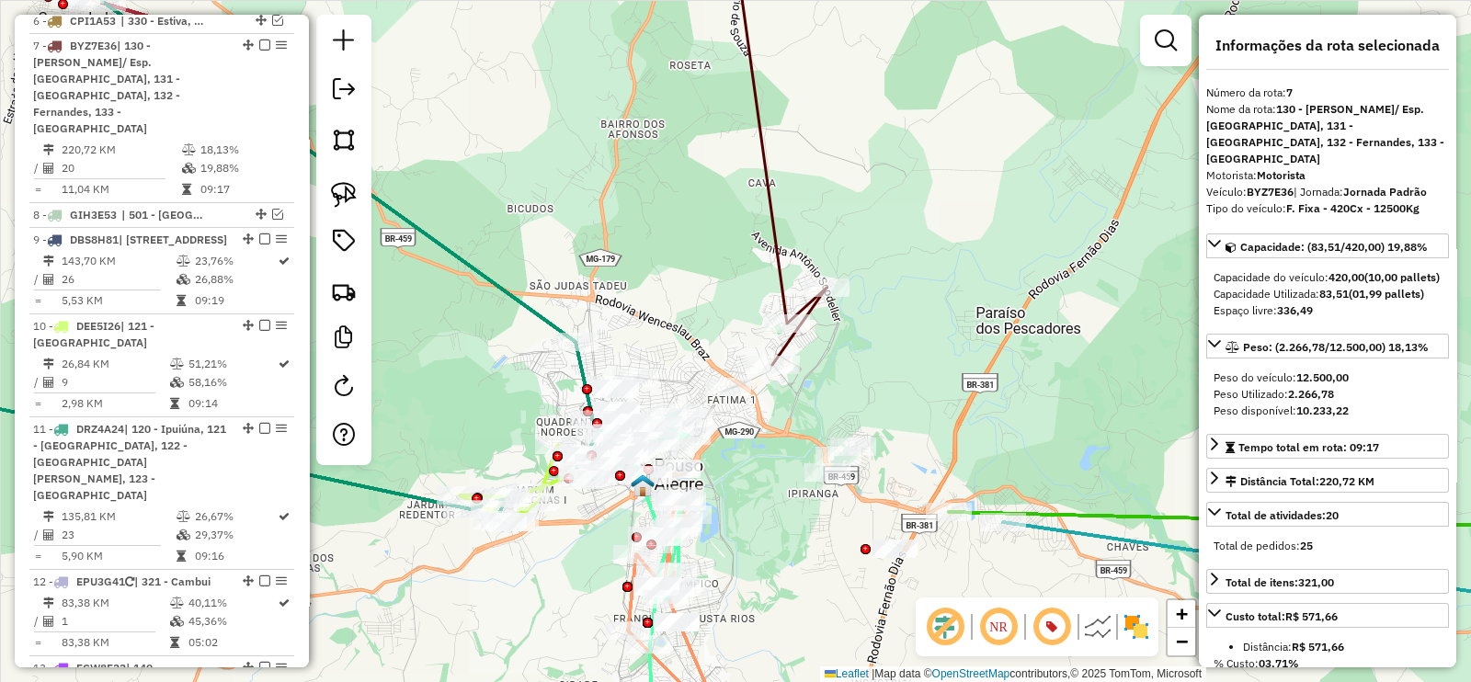
click at [776, 254] on icon at bounding box center [780, 148] width 94 height 433
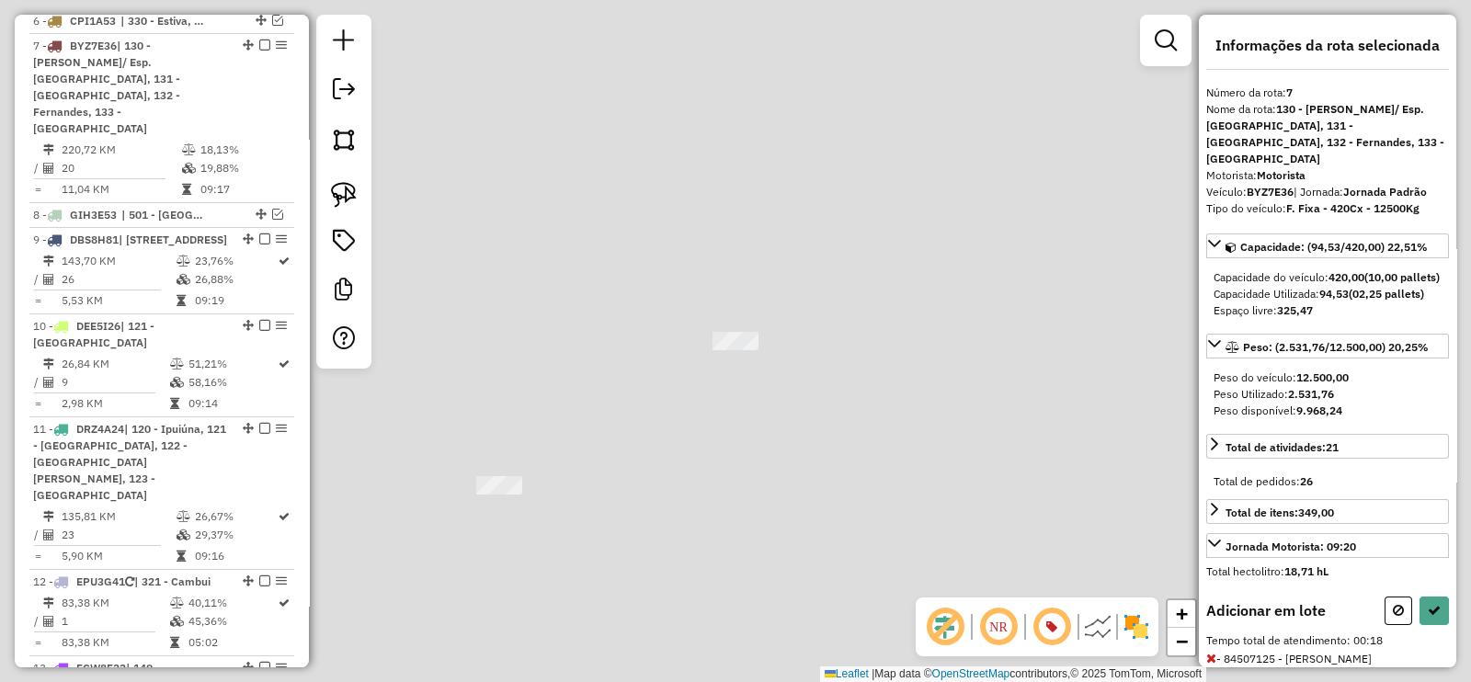
select select "**********"
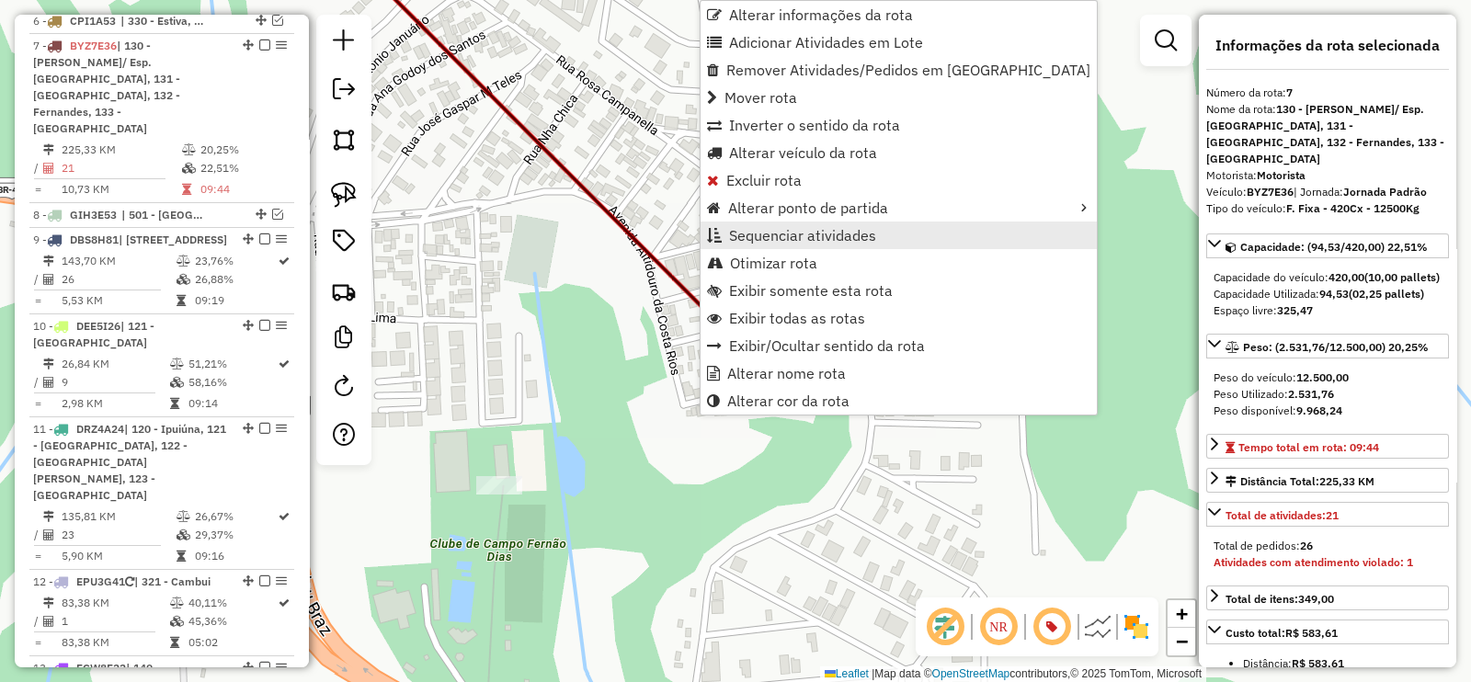
click at [799, 233] on span "Sequenciar atividades" at bounding box center [802, 235] width 147 height 15
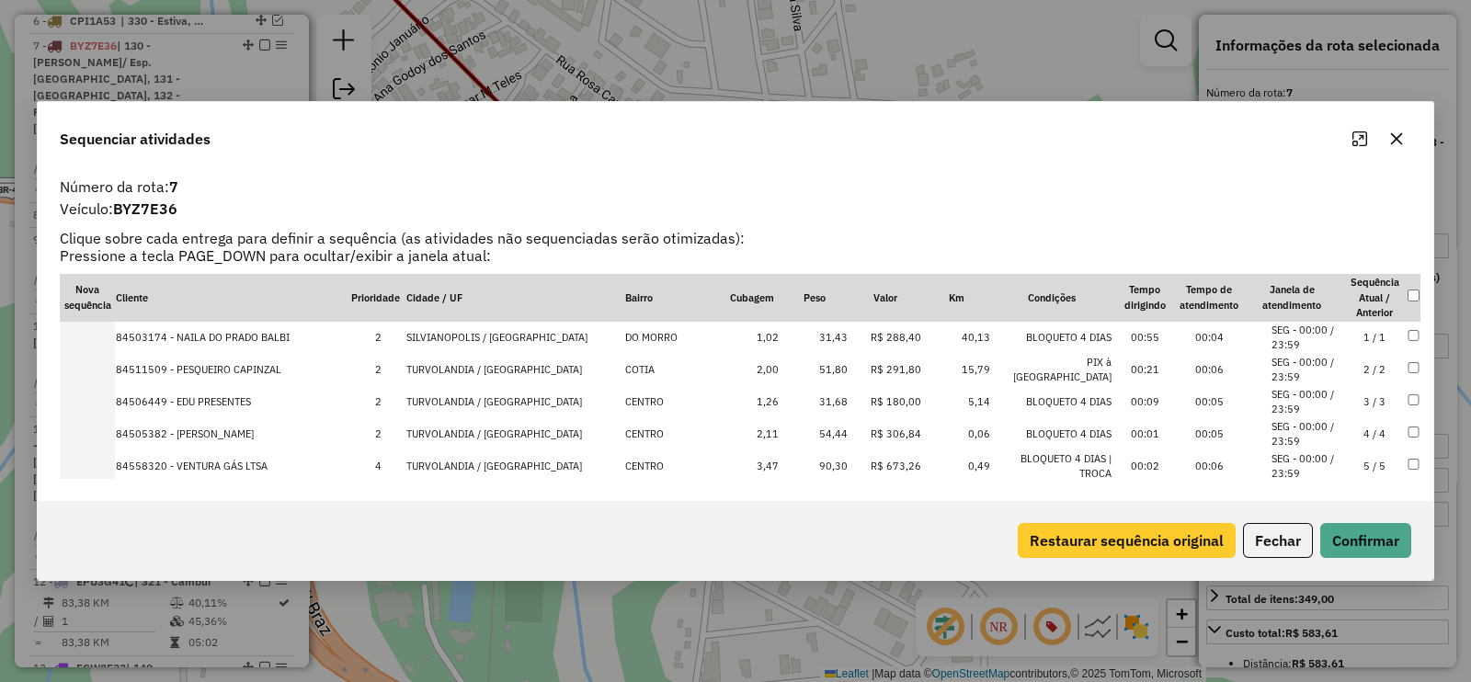
click at [1041, 531] on button "Restaurar sequência original" at bounding box center [1127, 540] width 218 height 35
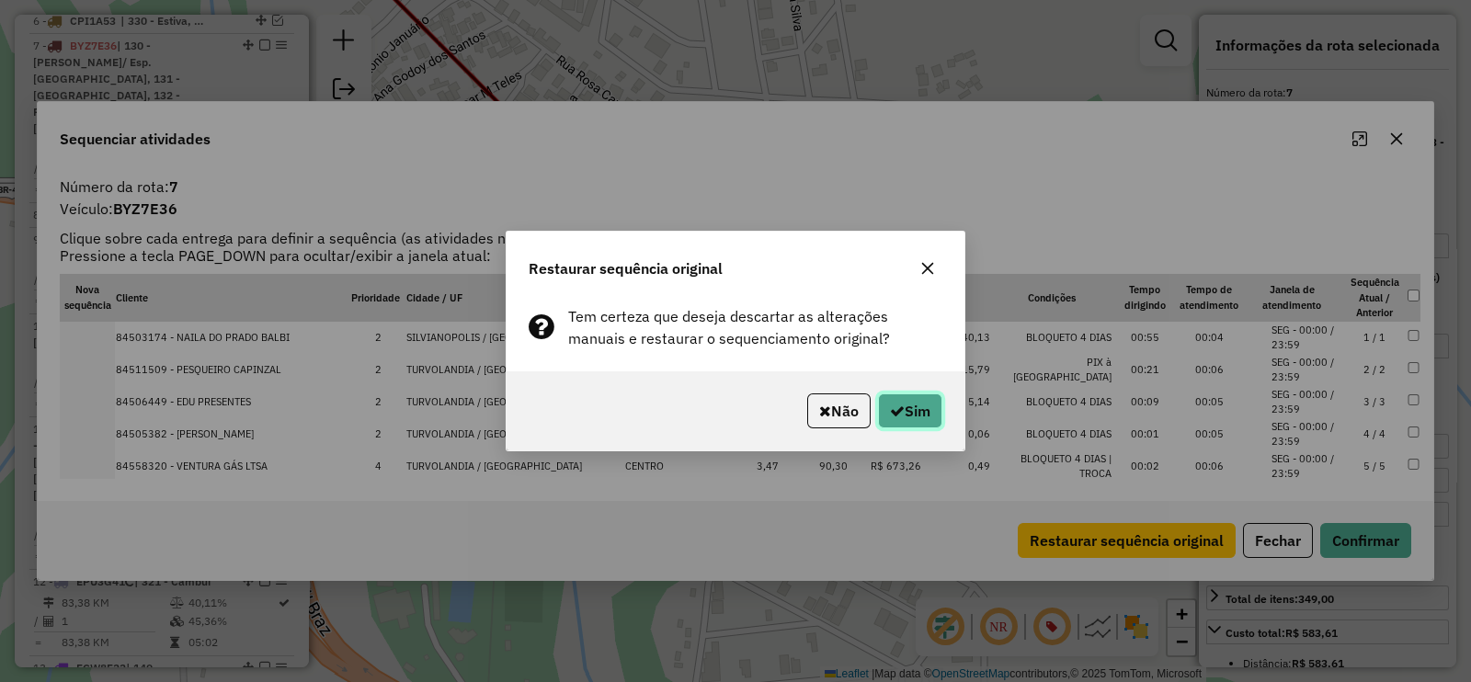
click at [910, 413] on button "Sim" at bounding box center [910, 410] width 64 height 35
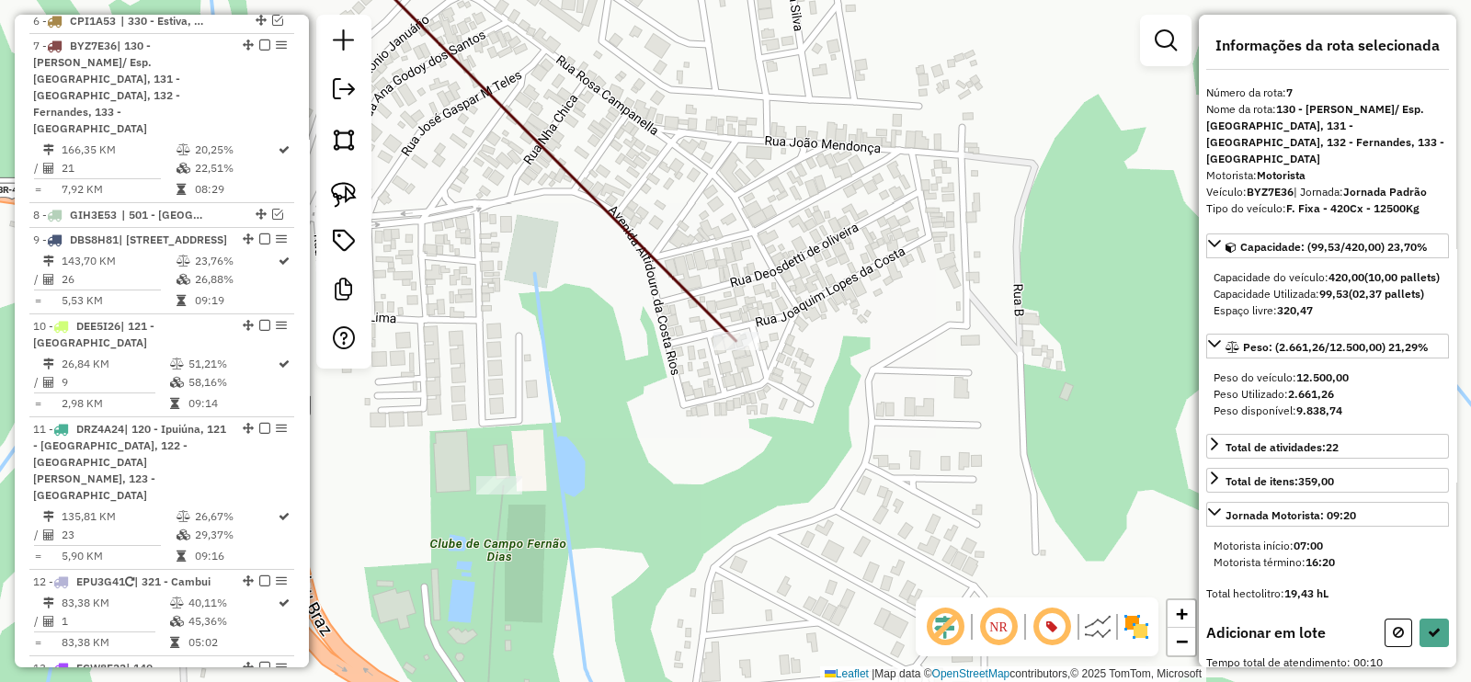
select select "**********"
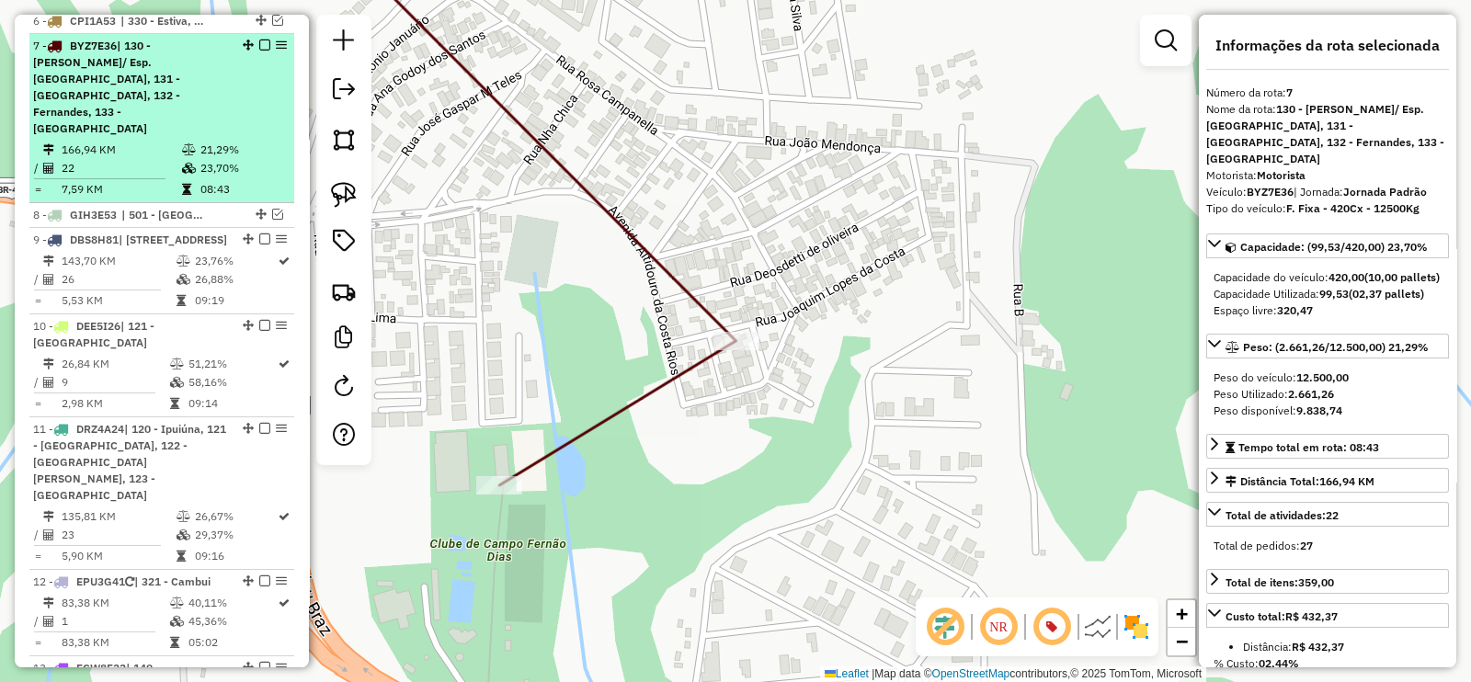
click at [259, 40] on em at bounding box center [264, 45] width 11 height 11
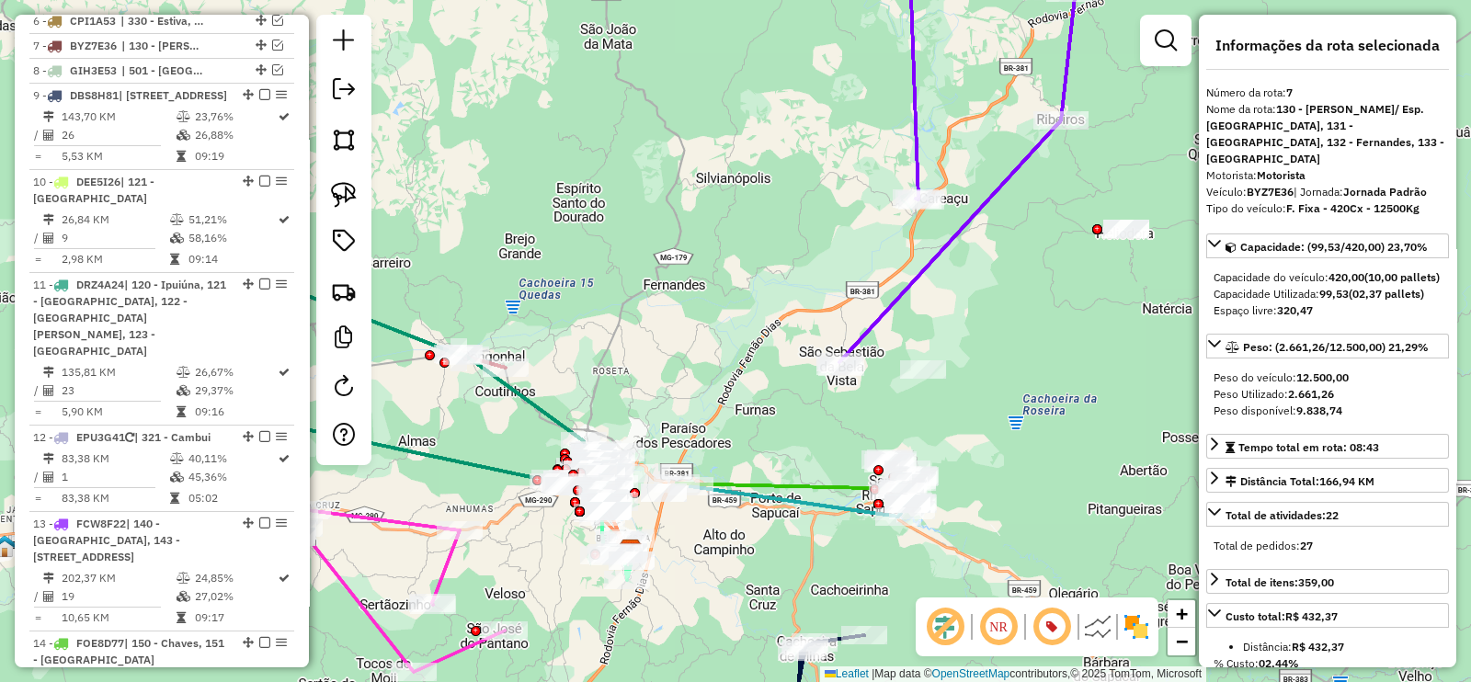
drag, startPoint x: 772, startPoint y: 359, endPoint x: 691, endPoint y: 452, distance: 123.1
click at [700, 461] on div "Janela de atendimento Grade de atendimento Capacidade Transportadoras Veículos …" at bounding box center [735, 341] width 1471 height 682
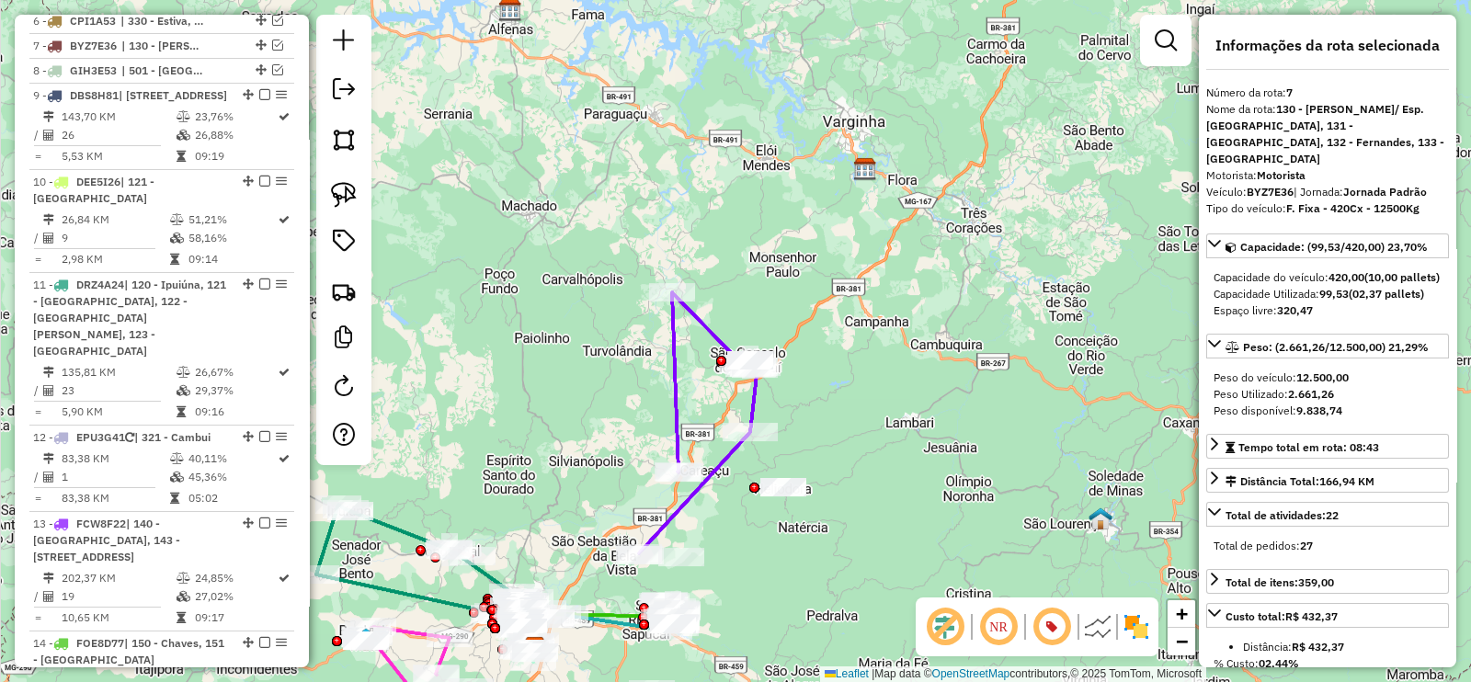
click at [717, 356] on div at bounding box center [721, 361] width 10 height 10
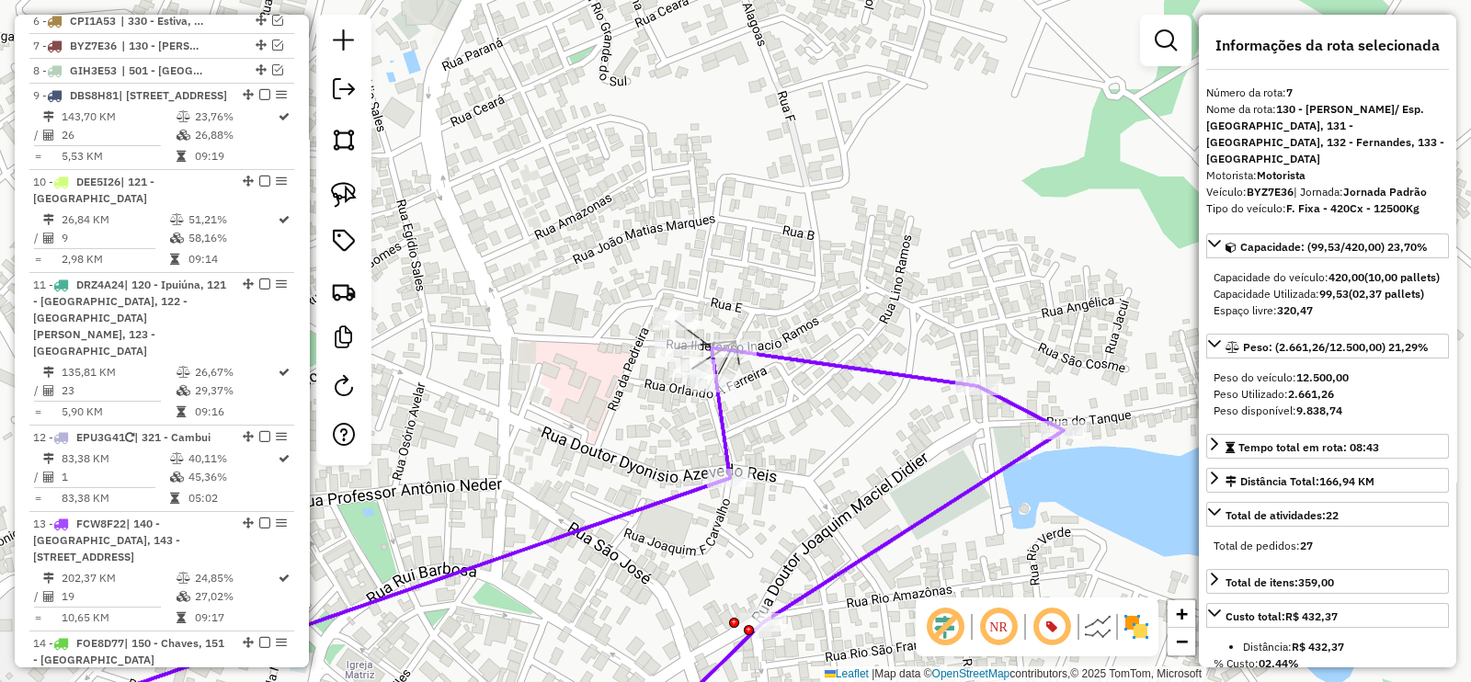
click at [775, 351] on icon at bounding box center [505, 548] width 1117 height 403
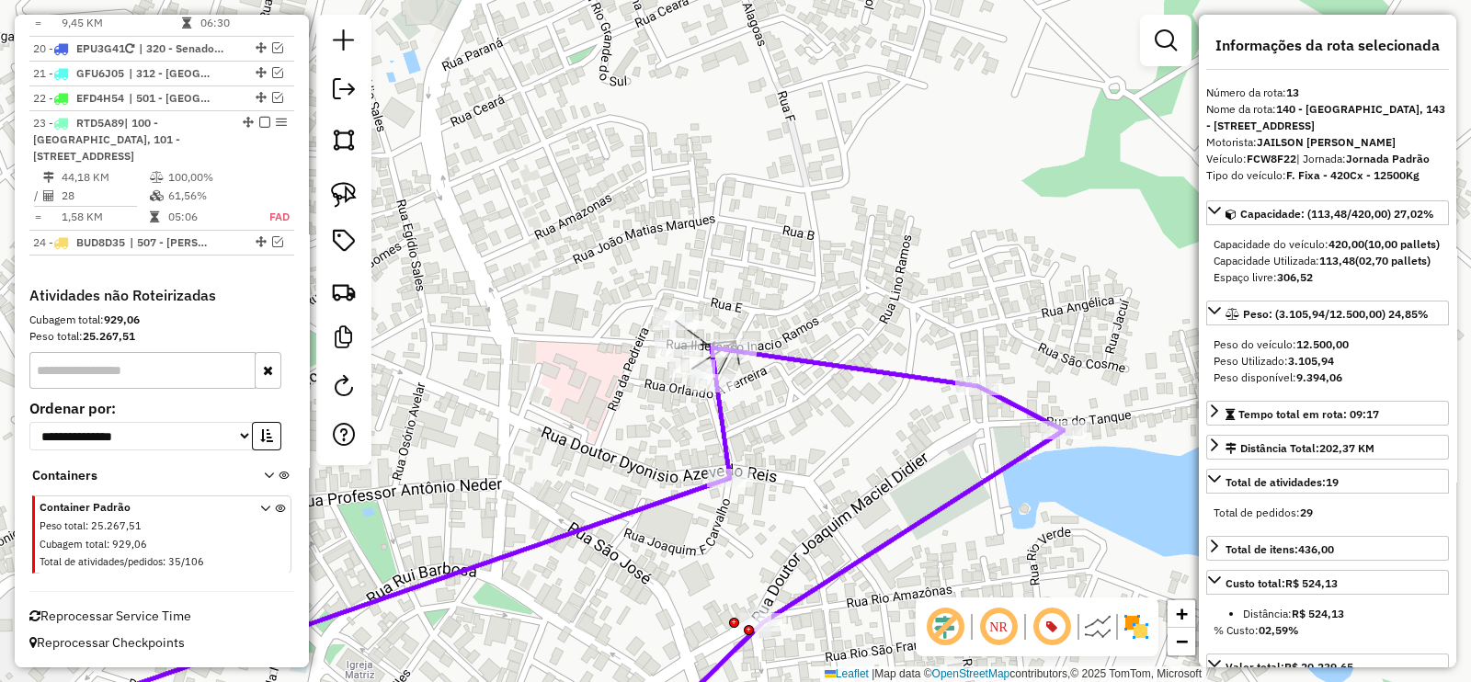
scroll to position [2159, 0]
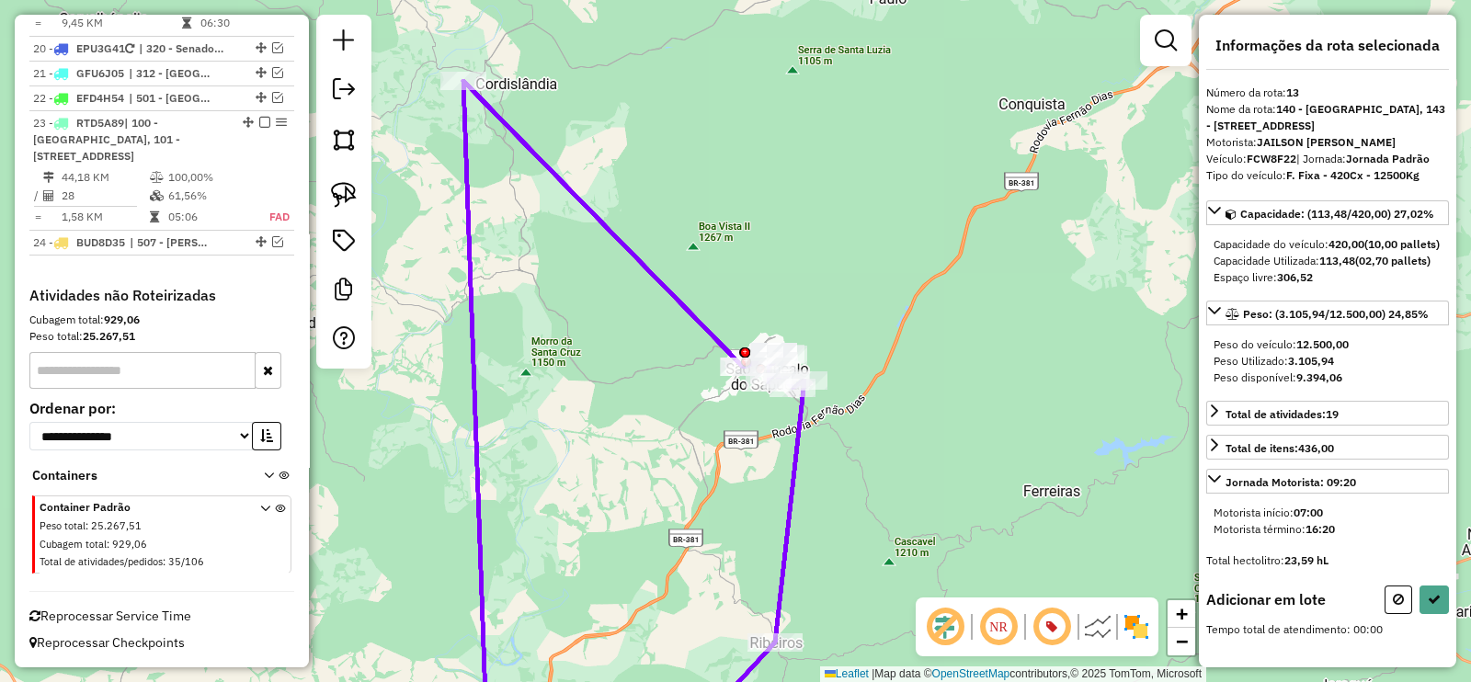
drag, startPoint x: 337, startPoint y: 192, endPoint x: 403, endPoint y: 198, distance: 65.5
click at [337, 190] on img at bounding box center [344, 195] width 26 height 26
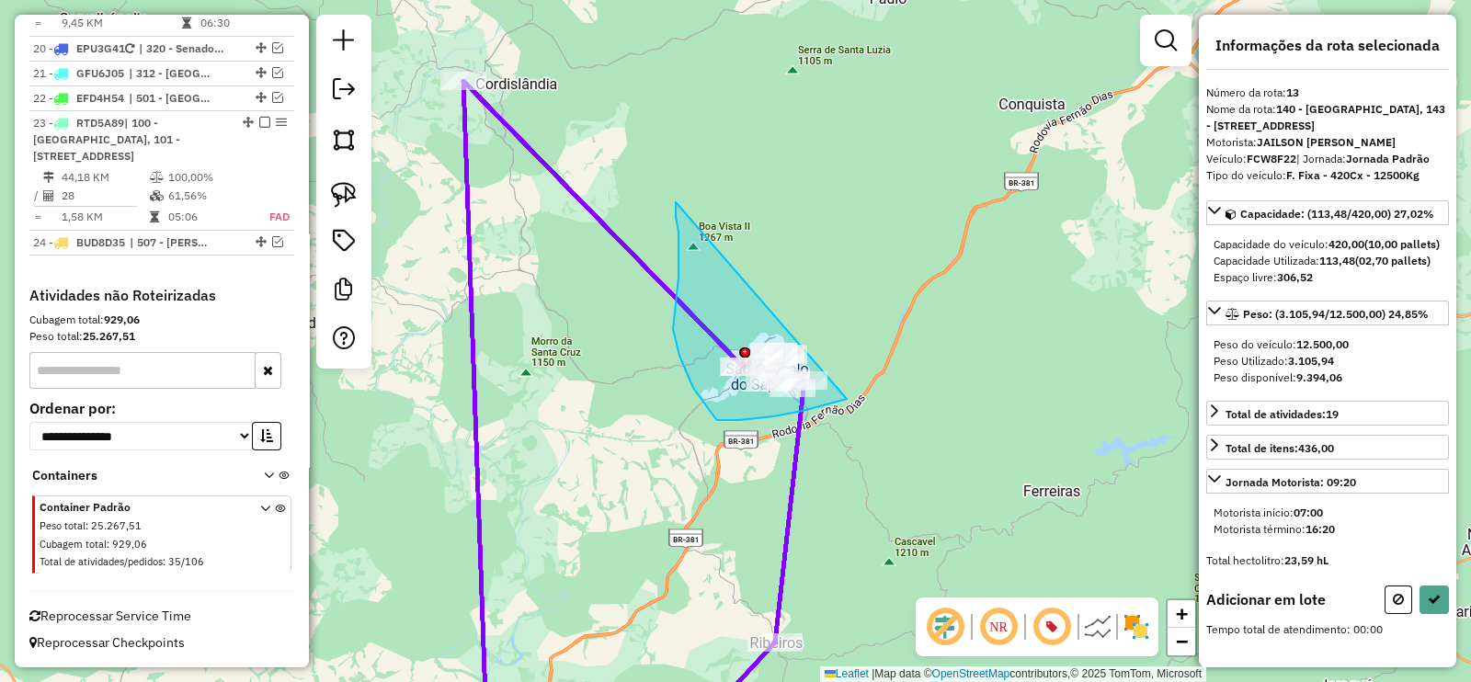
drag, startPoint x: 676, startPoint y: 204, endPoint x: 899, endPoint y: 381, distance: 284.7
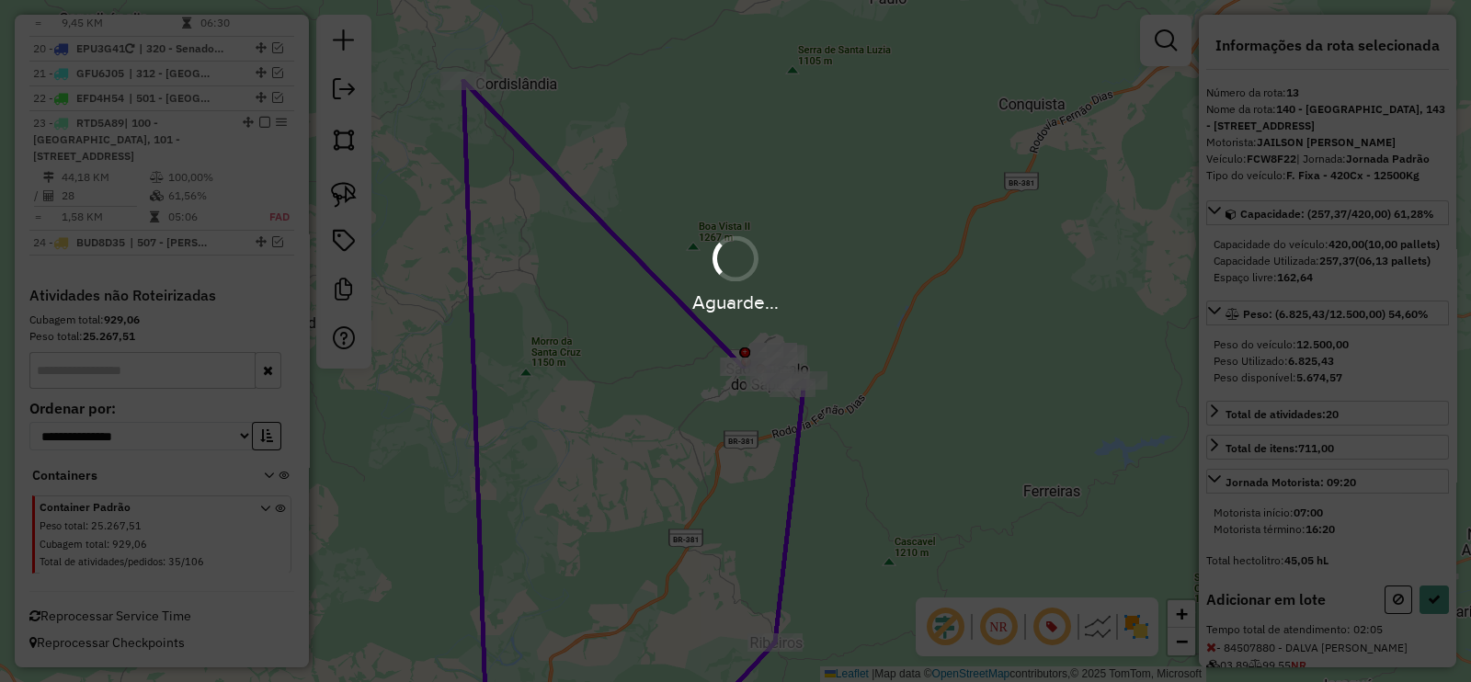
select select "**********"
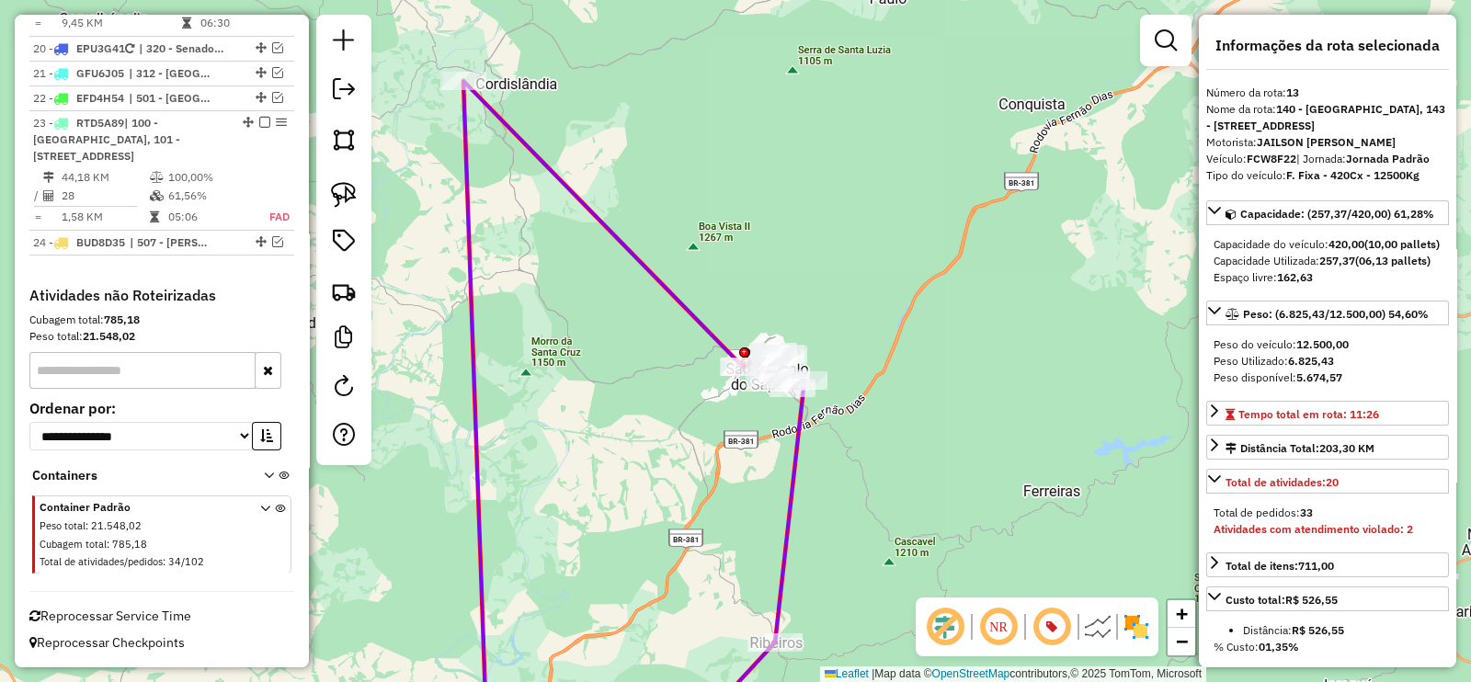
drag, startPoint x: 872, startPoint y: 319, endPoint x: 882, endPoint y: 255, distance: 65.1
click at [882, 256] on div "Janela de atendimento Grade de atendimento Capacidade Transportadoras Veículos …" at bounding box center [735, 341] width 1471 height 682
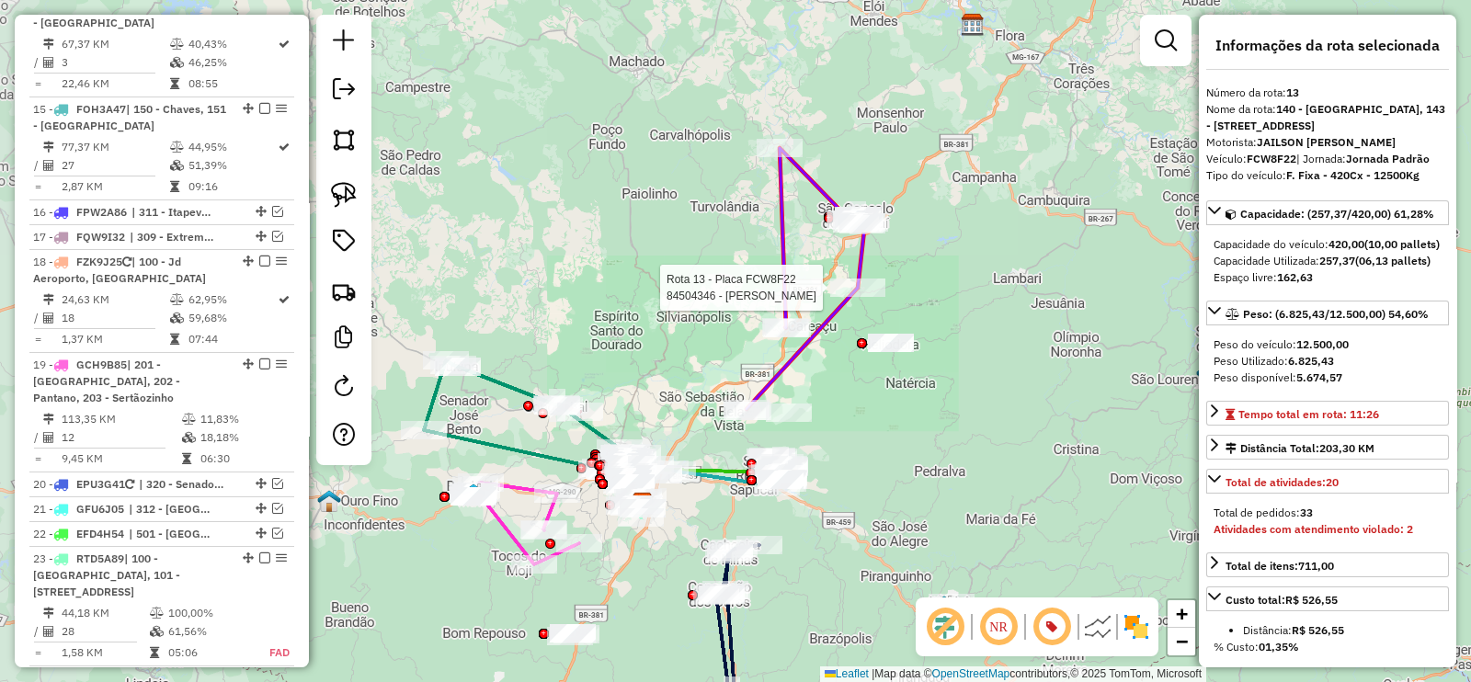
scroll to position [1520, 0]
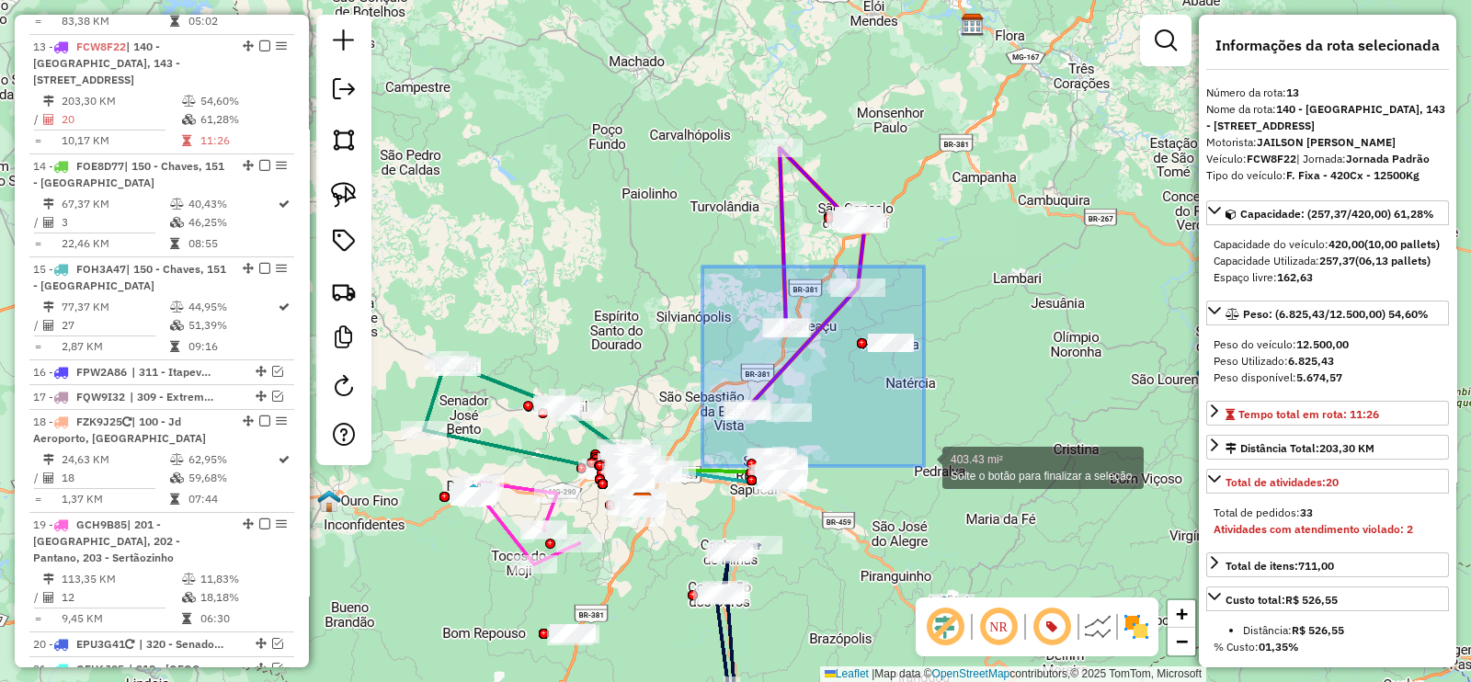
drag, startPoint x: 702, startPoint y: 267, endPoint x: 924, endPoint y: 466, distance: 298.1
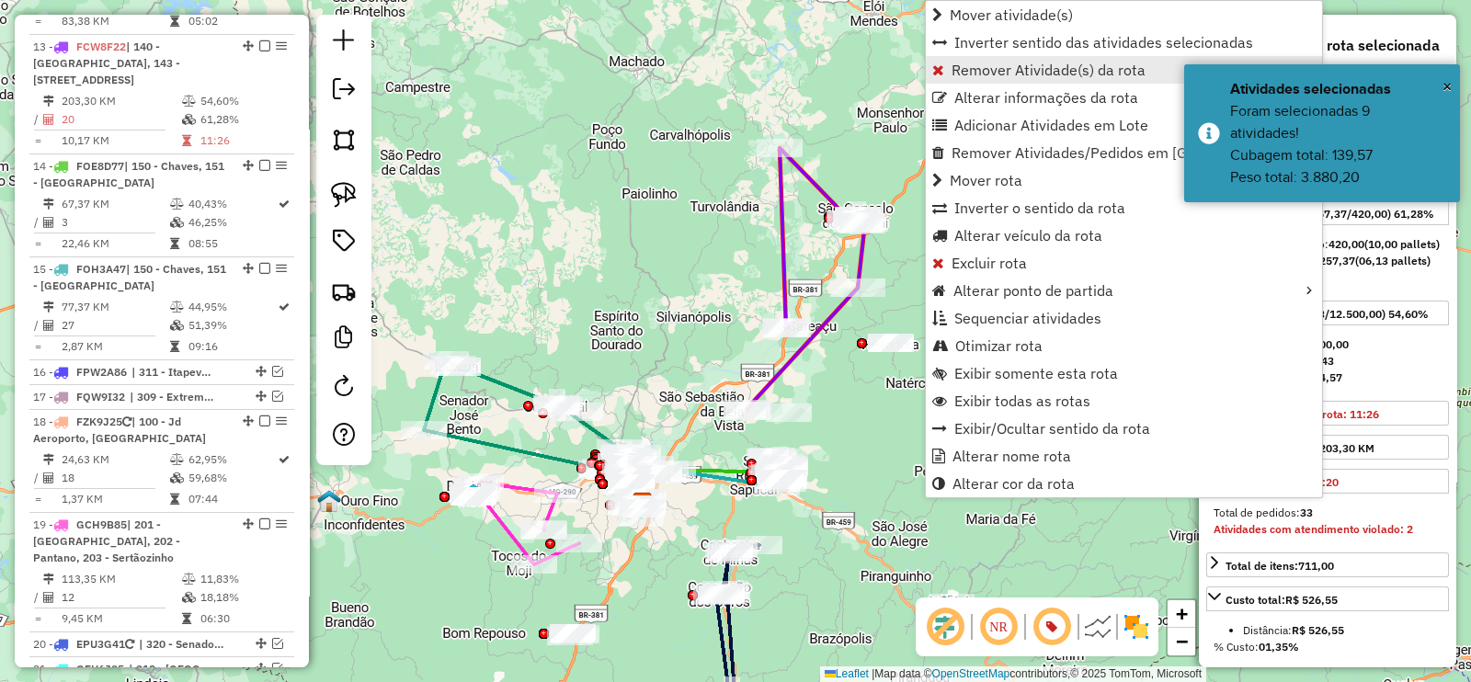
click at [997, 71] on span "Remover Atividade(s) da rota" at bounding box center [1048, 70] width 194 height 15
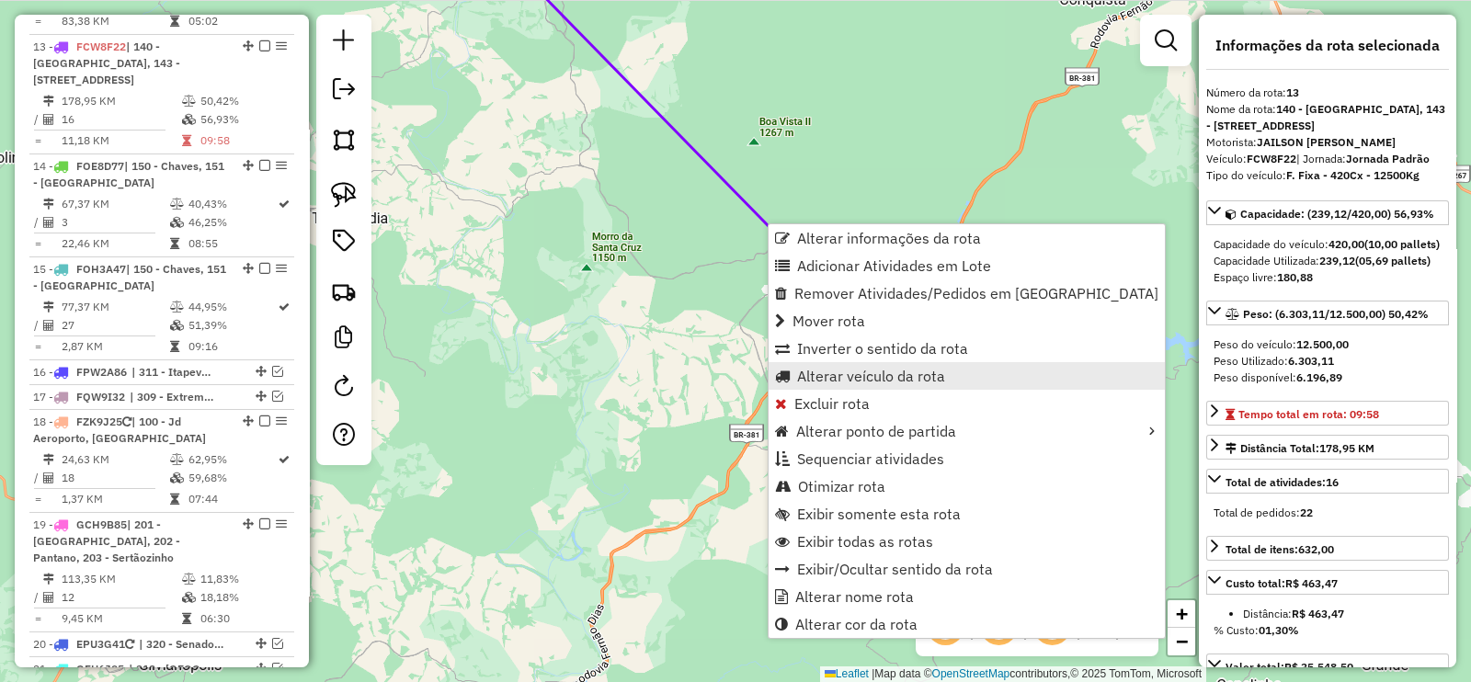
click at [898, 372] on span "Alterar veículo da rota" at bounding box center [871, 376] width 148 height 15
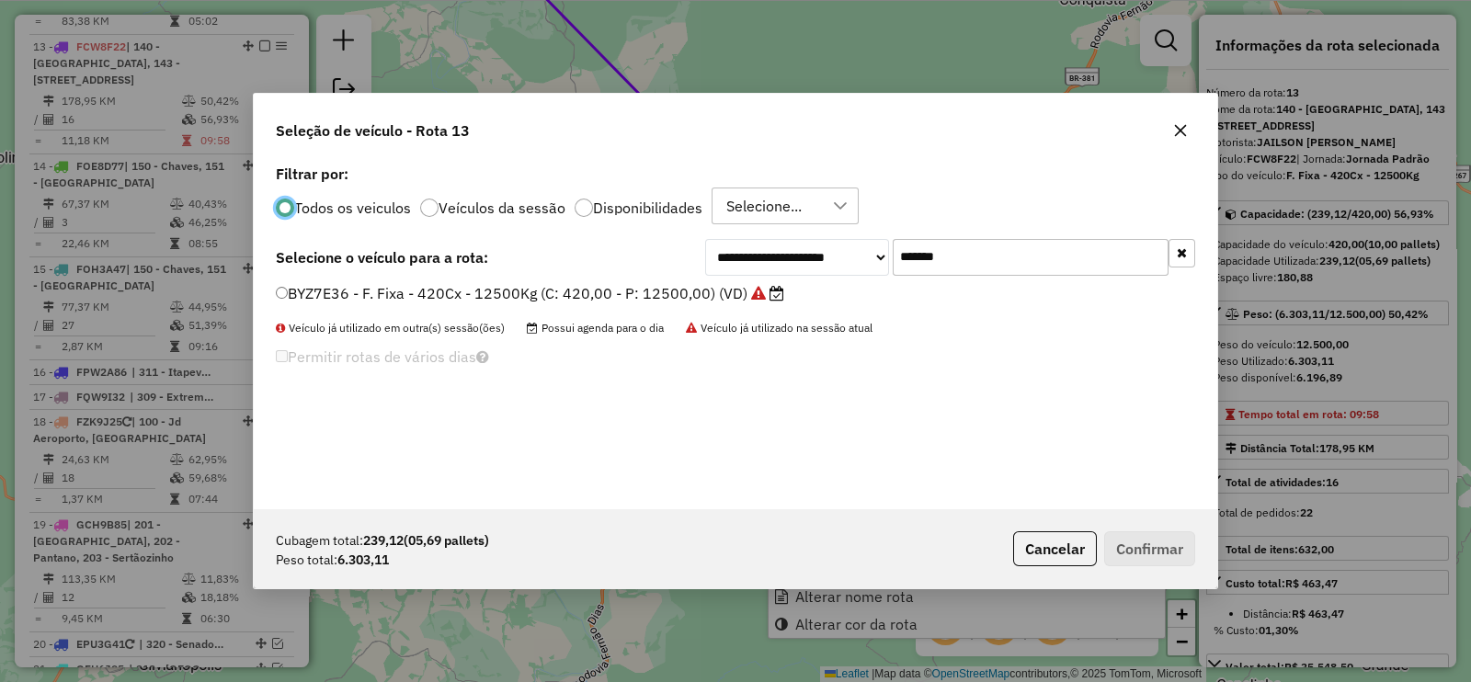
scroll to position [9, 6]
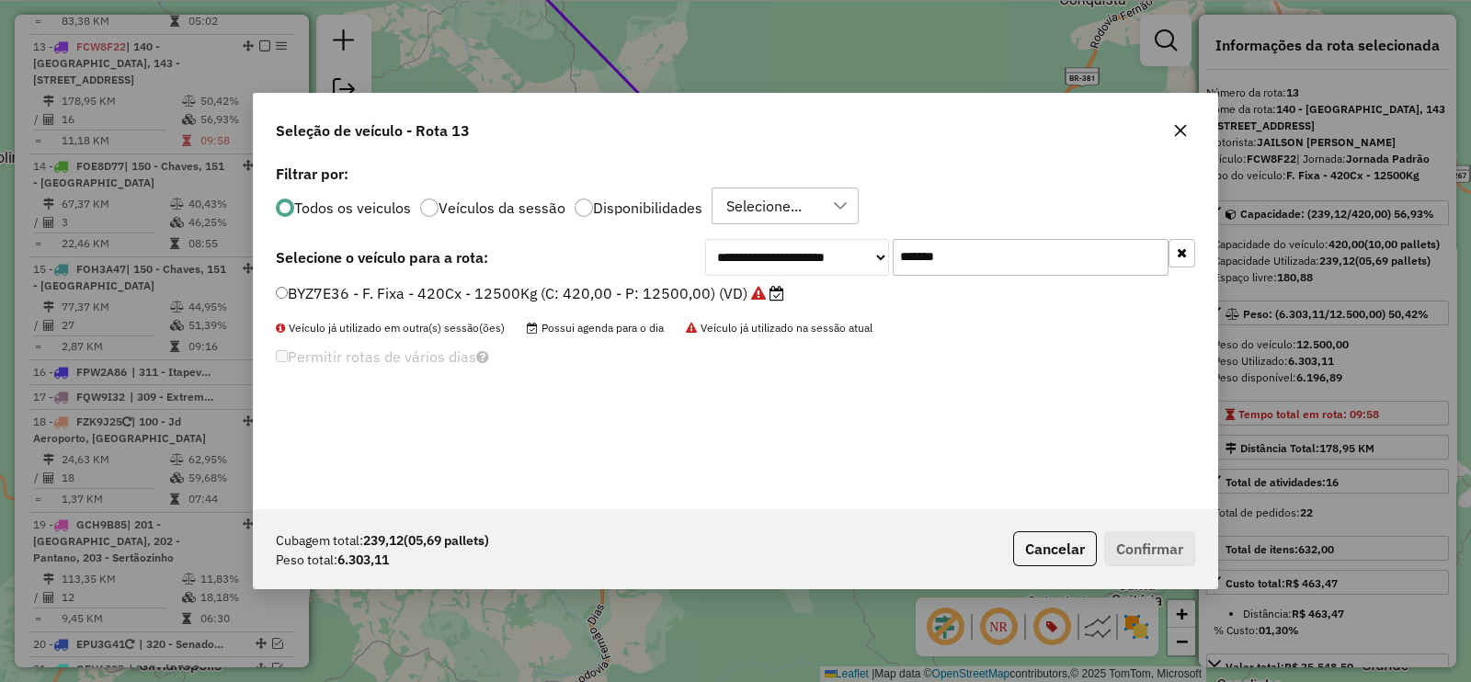
drag, startPoint x: 962, startPoint y: 250, endPoint x: 791, endPoint y: 252, distance: 171.0
click at [791, 252] on div "**********" at bounding box center [950, 257] width 490 height 37
paste input "text"
type input "*******"
click at [719, 296] on label "FCW8F22 - F. Fixa - 420Cx - 12500Kg (C: 420,00 - P: 12500,00) (VD)" at bounding box center [532, 293] width 513 height 22
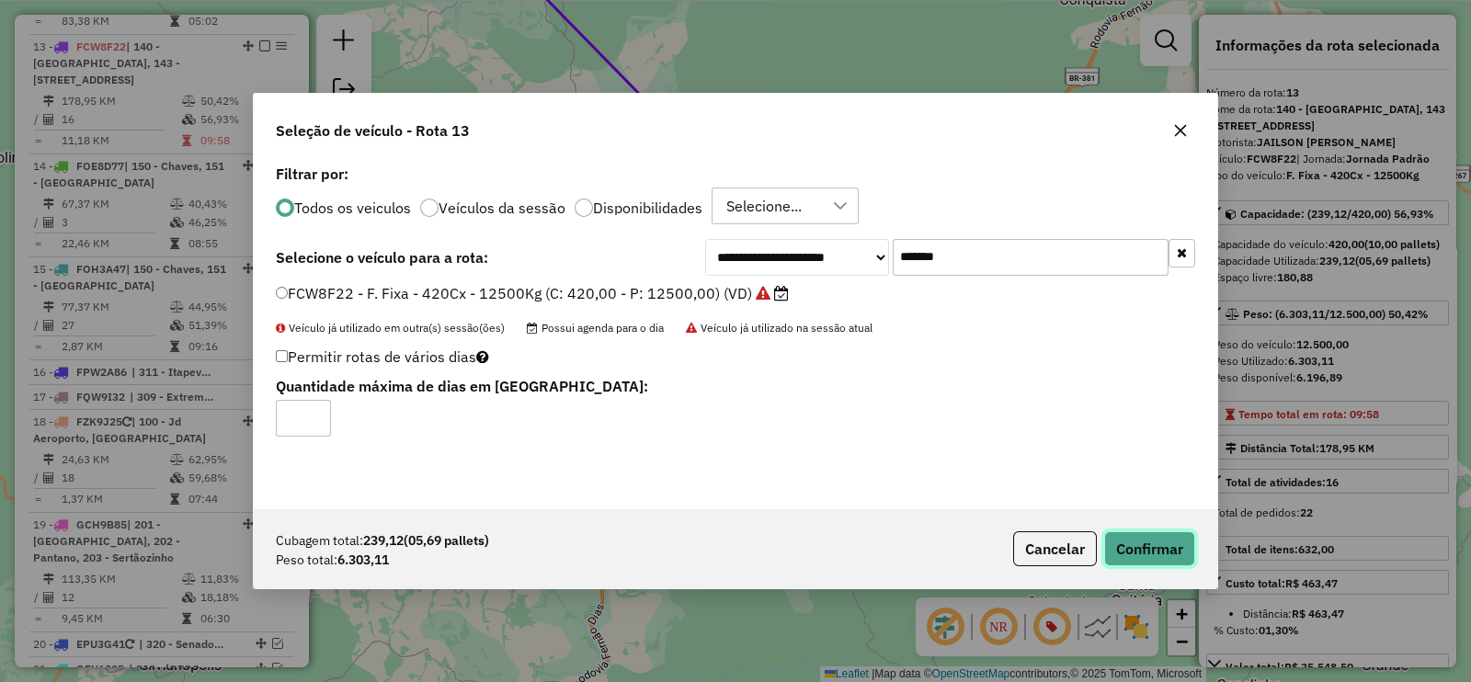
click at [1137, 541] on button "Confirmar" at bounding box center [1149, 548] width 91 height 35
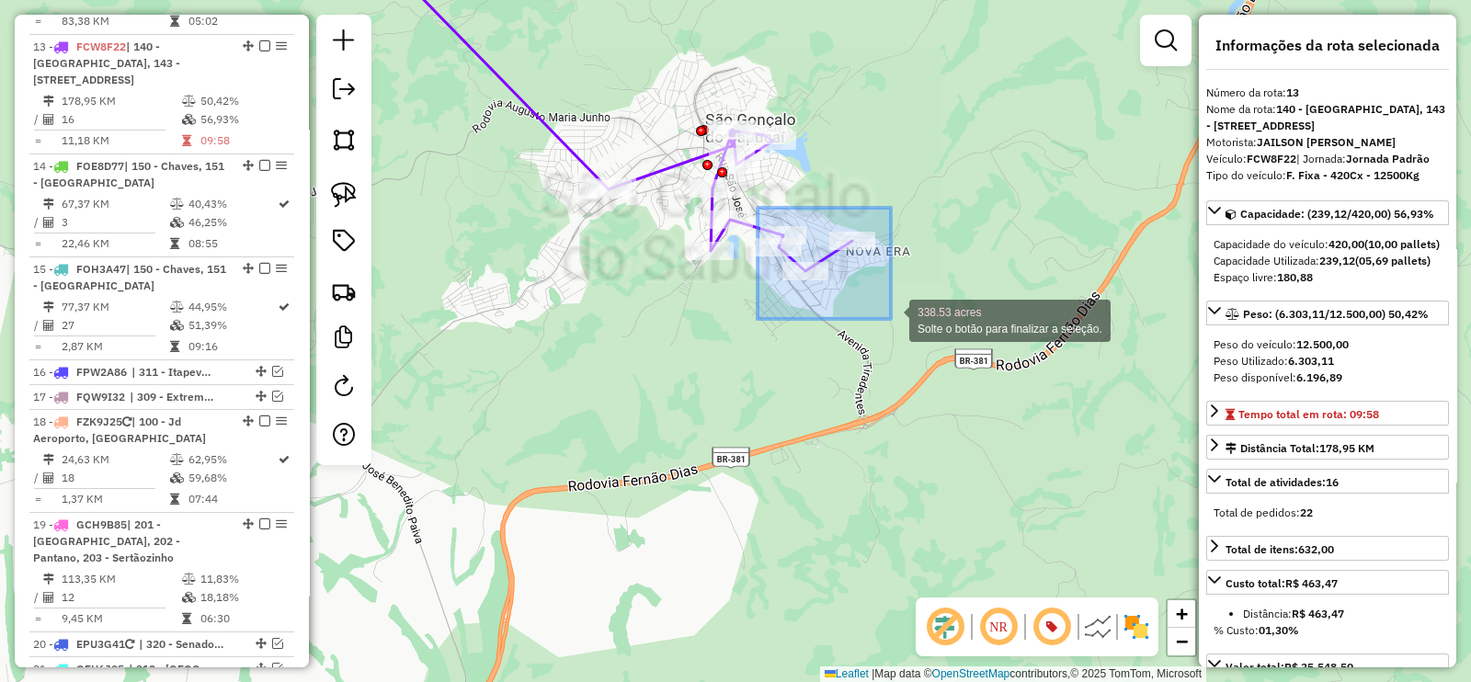
drag, startPoint x: 774, startPoint y: 216, endPoint x: 891, endPoint y: 319, distance: 155.7
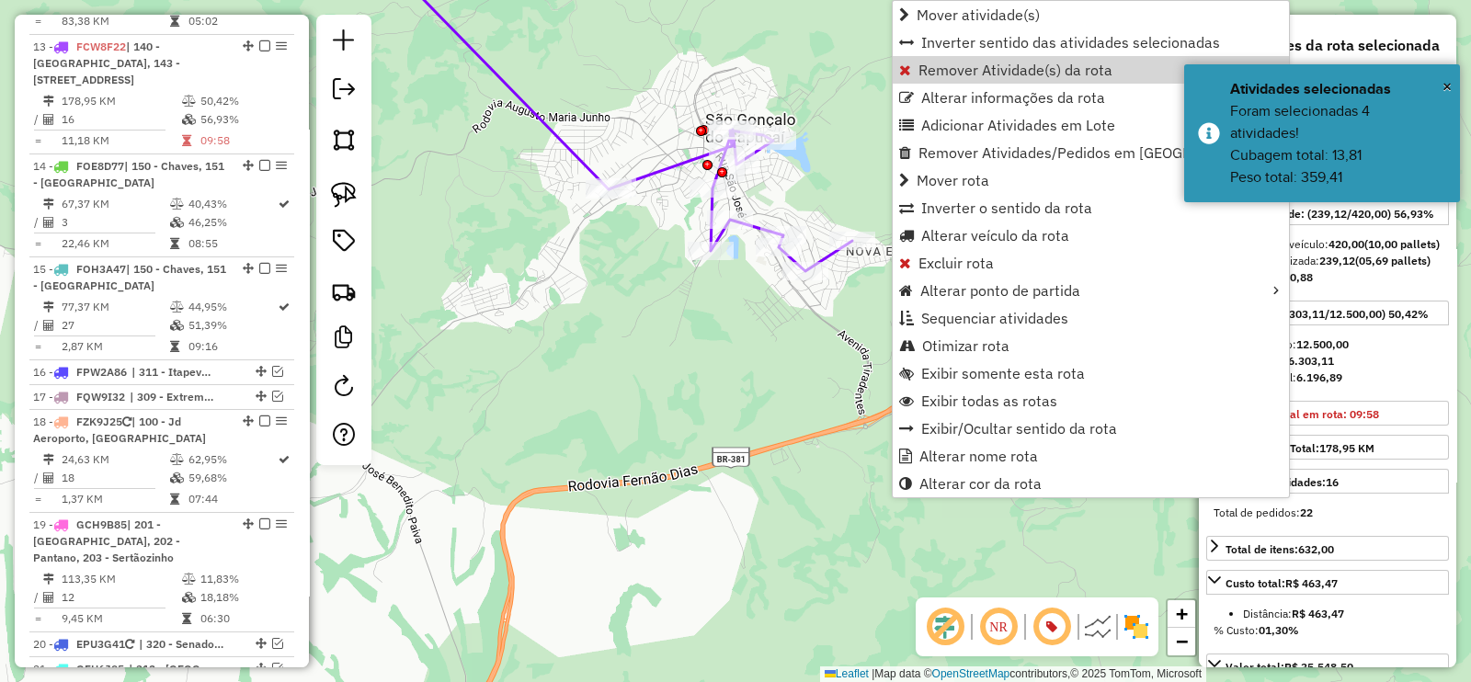
click at [991, 76] on span "Remover Atividade(s) da rota" at bounding box center [1015, 70] width 194 height 15
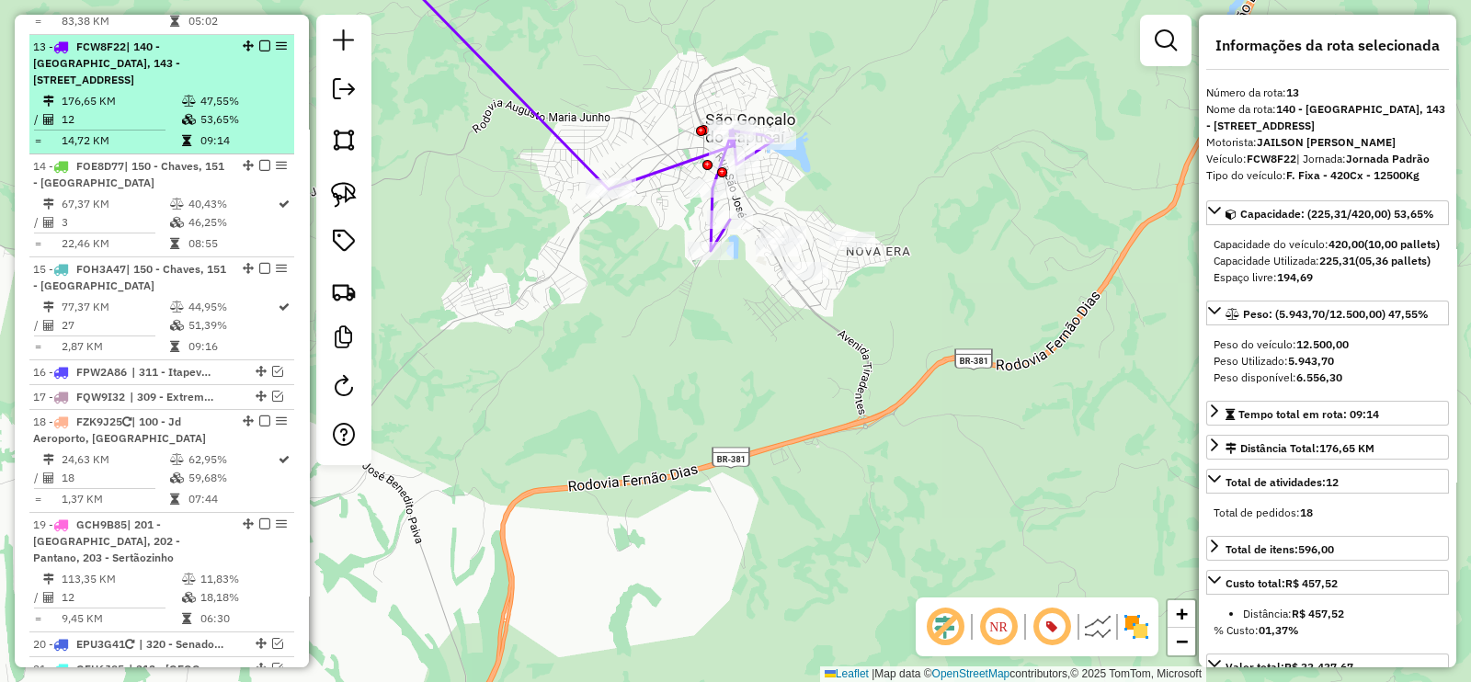
click at [259, 40] on em at bounding box center [264, 45] width 11 height 11
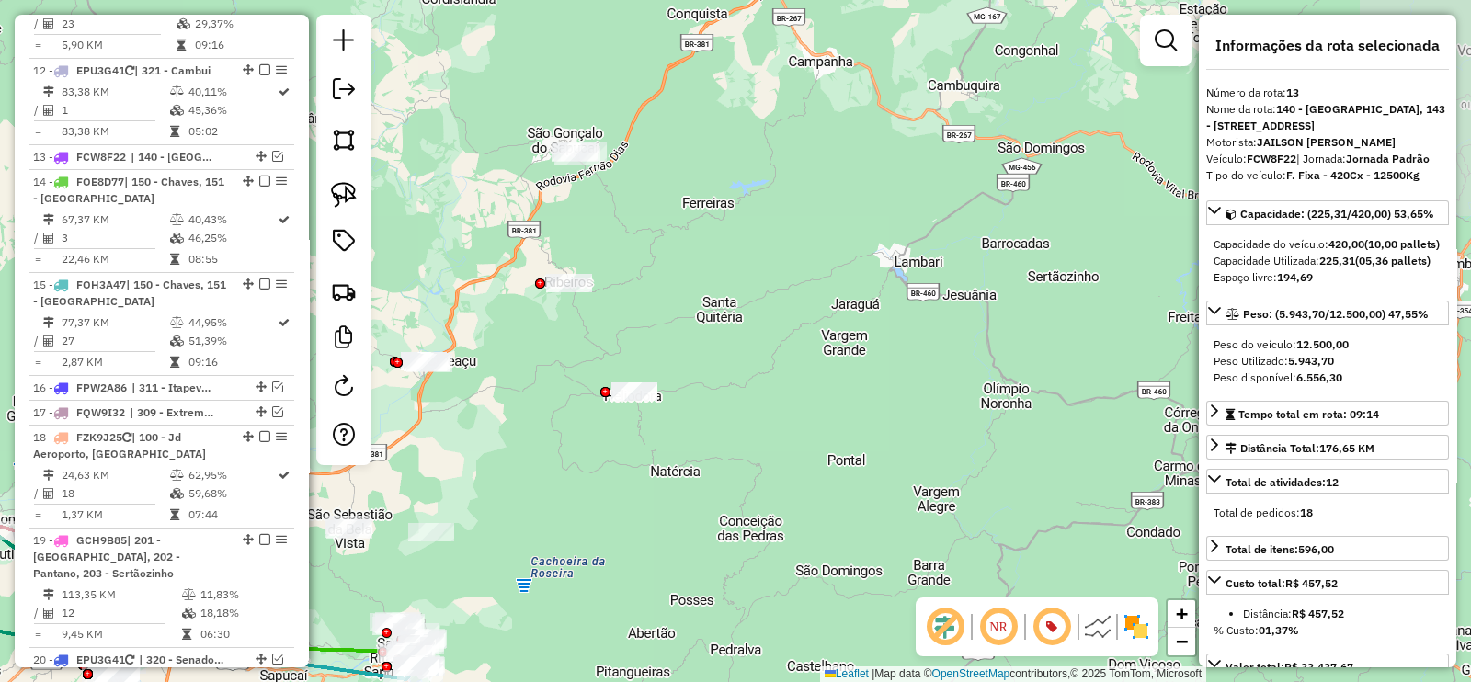
drag, startPoint x: 487, startPoint y: 239, endPoint x: 597, endPoint y: 203, distance: 115.1
click at [583, 207] on div "Janela de atendimento Grade de atendimento Capacidade Transportadoras Veículos …" at bounding box center [735, 341] width 1471 height 682
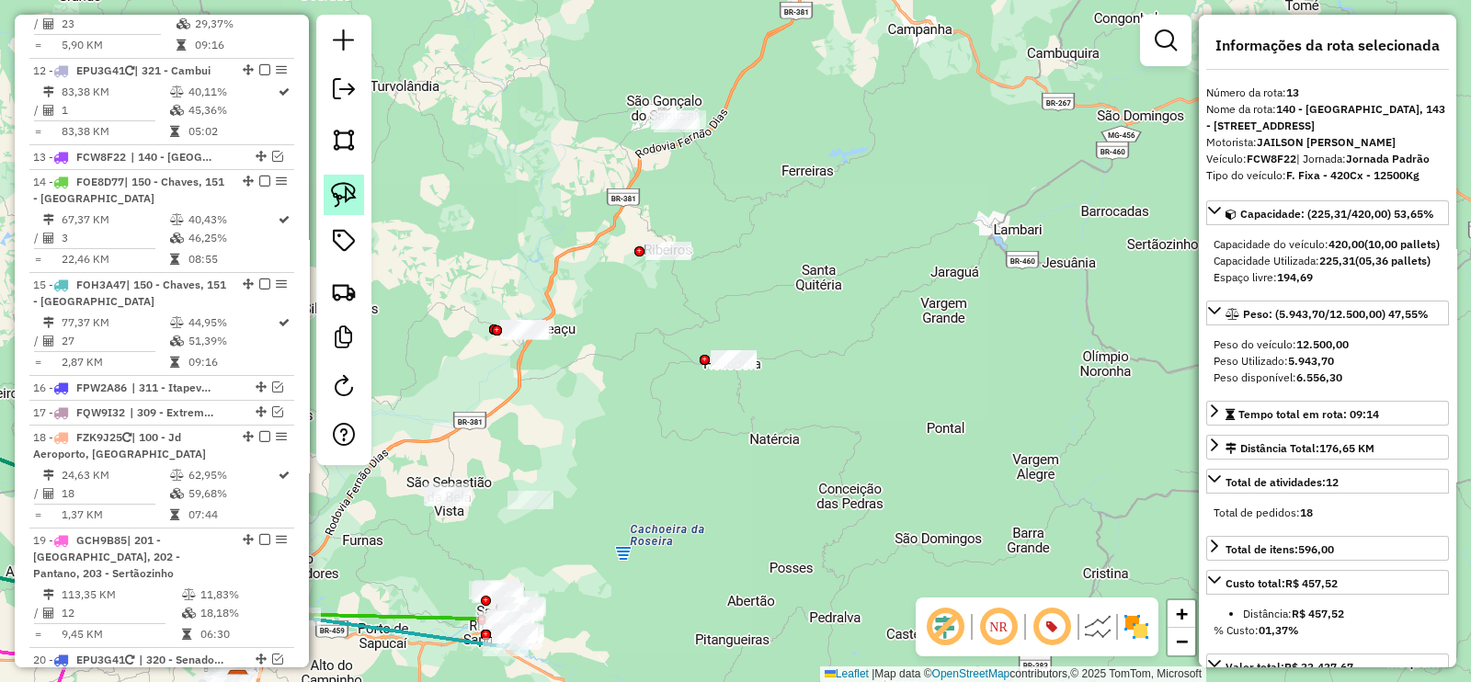
click at [340, 182] on img at bounding box center [344, 195] width 26 height 26
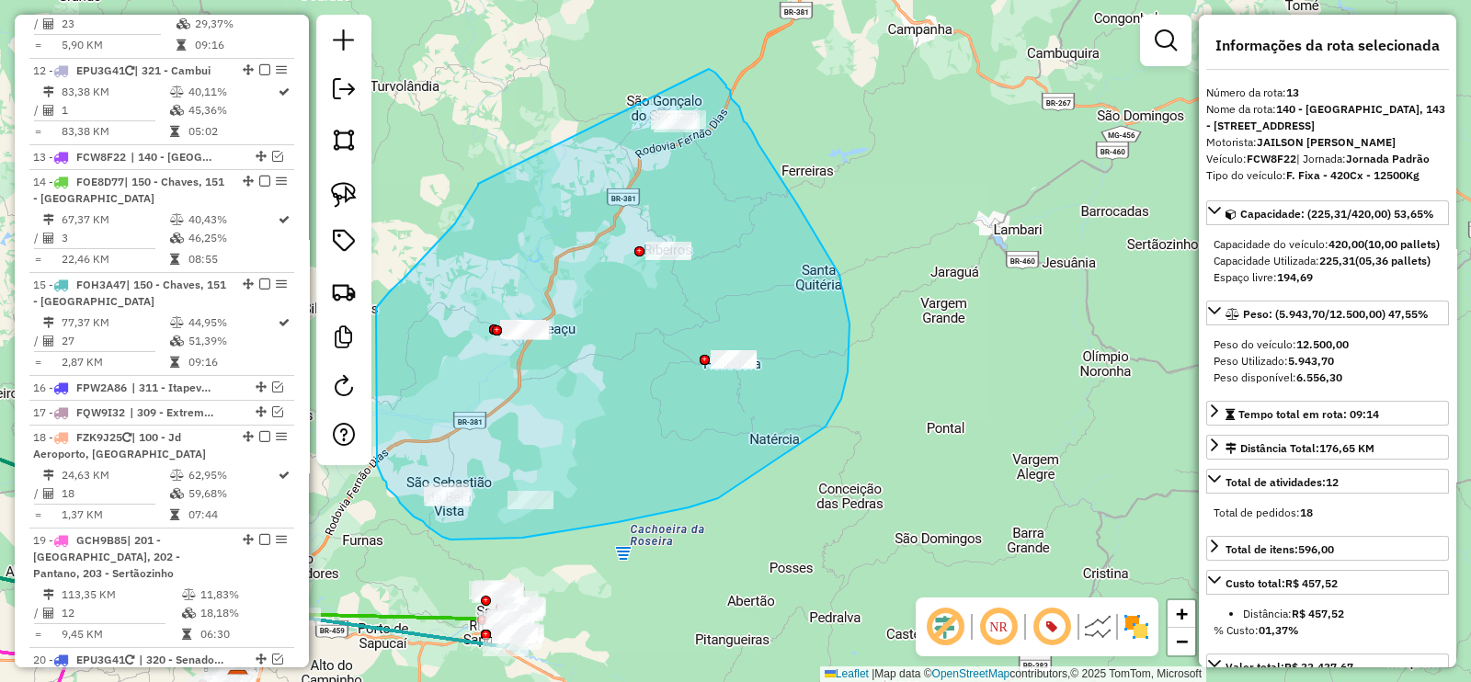
drag, startPoint x: 478, startPoint y: 184, endPoint x: 709, endPoint y: 69, distance: 257.8
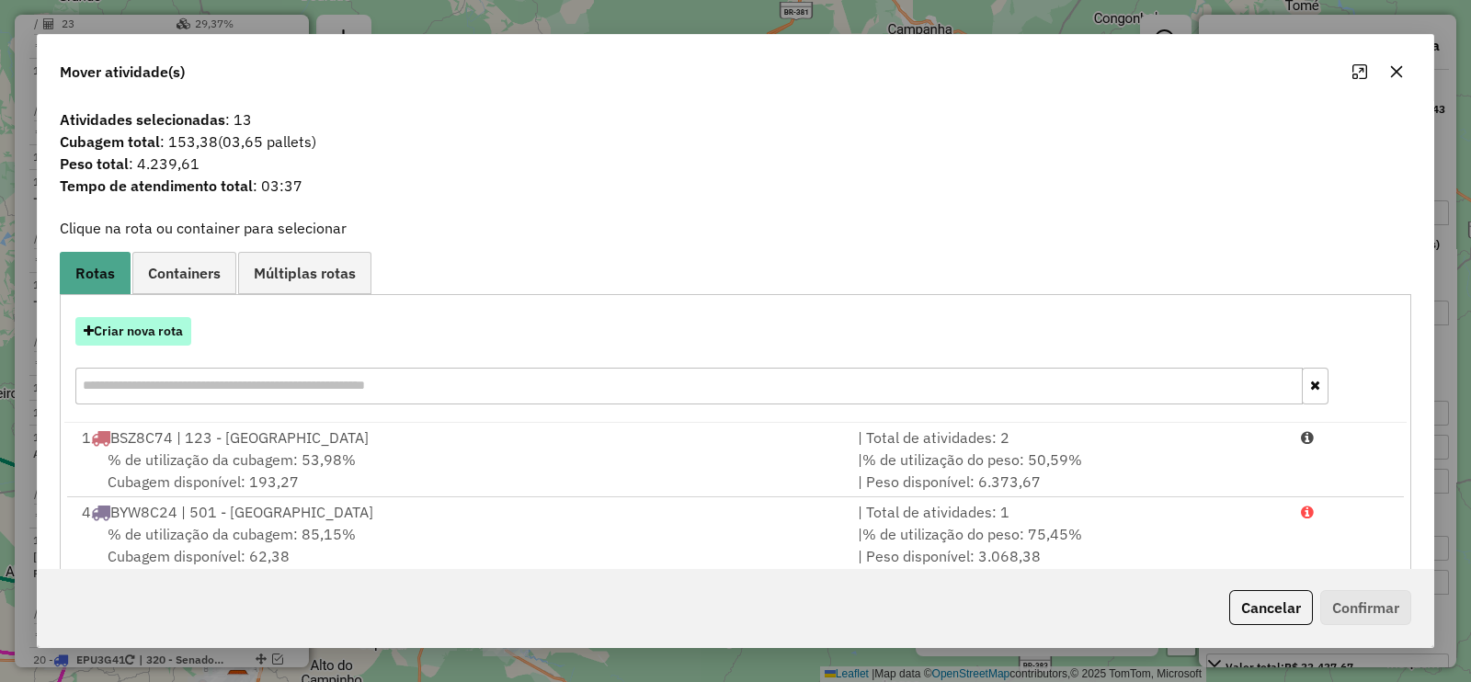
click at [165, 342] on button "Criar nova rota" at bounding box center [133, 331] width 116 height 28
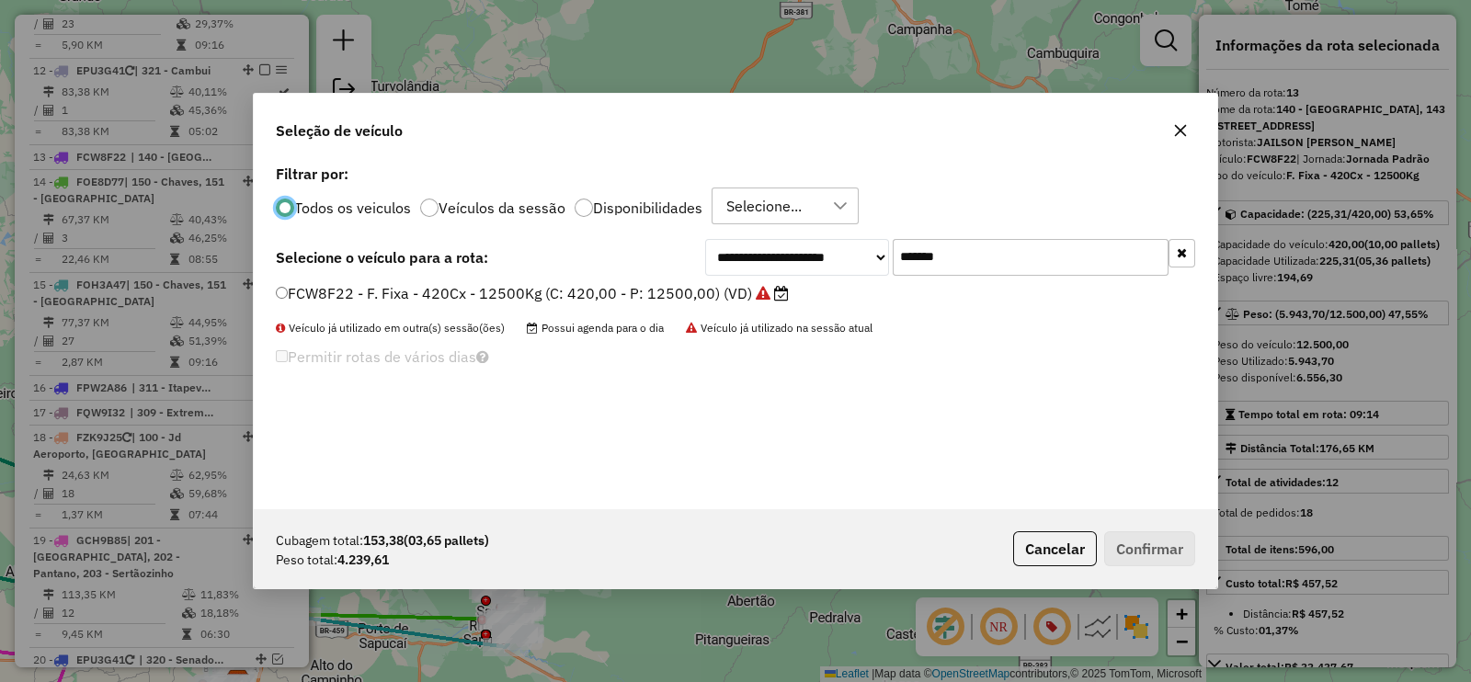
scroll to position [9, 6]
drag, startPoint x: 938, startPoint y: 261, endPoint x: 798, endPoint y: 261, distance: 139.7
click at [798, 261] on div "**********" at bounding box center [950, 257] width 490 height 37
paste input "text"
type input "*******"
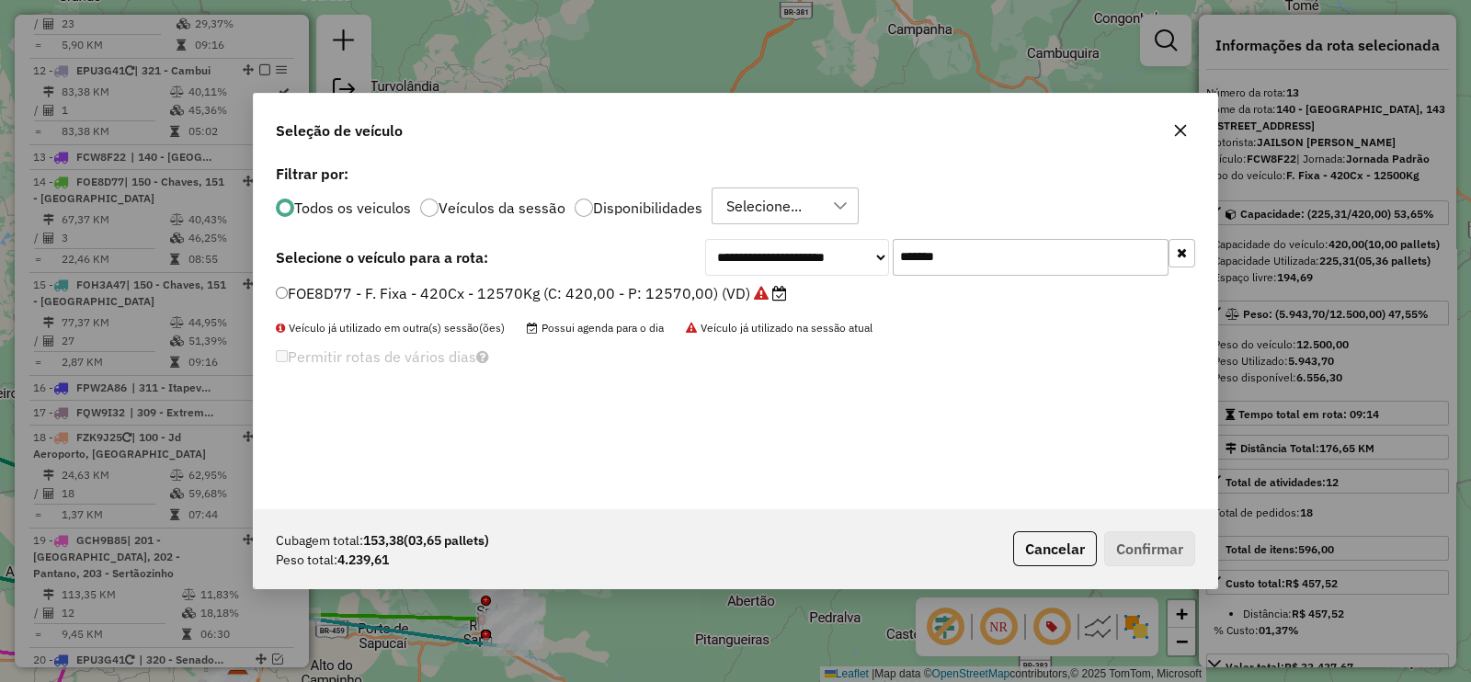
click at [677, 294] on label "FOE8D77 - F. Fixa - 420Cx - 12570Kg (C: 420,00 - P: 12570,00) (VD)" at bounding box center [531, 293] width 511 height 22
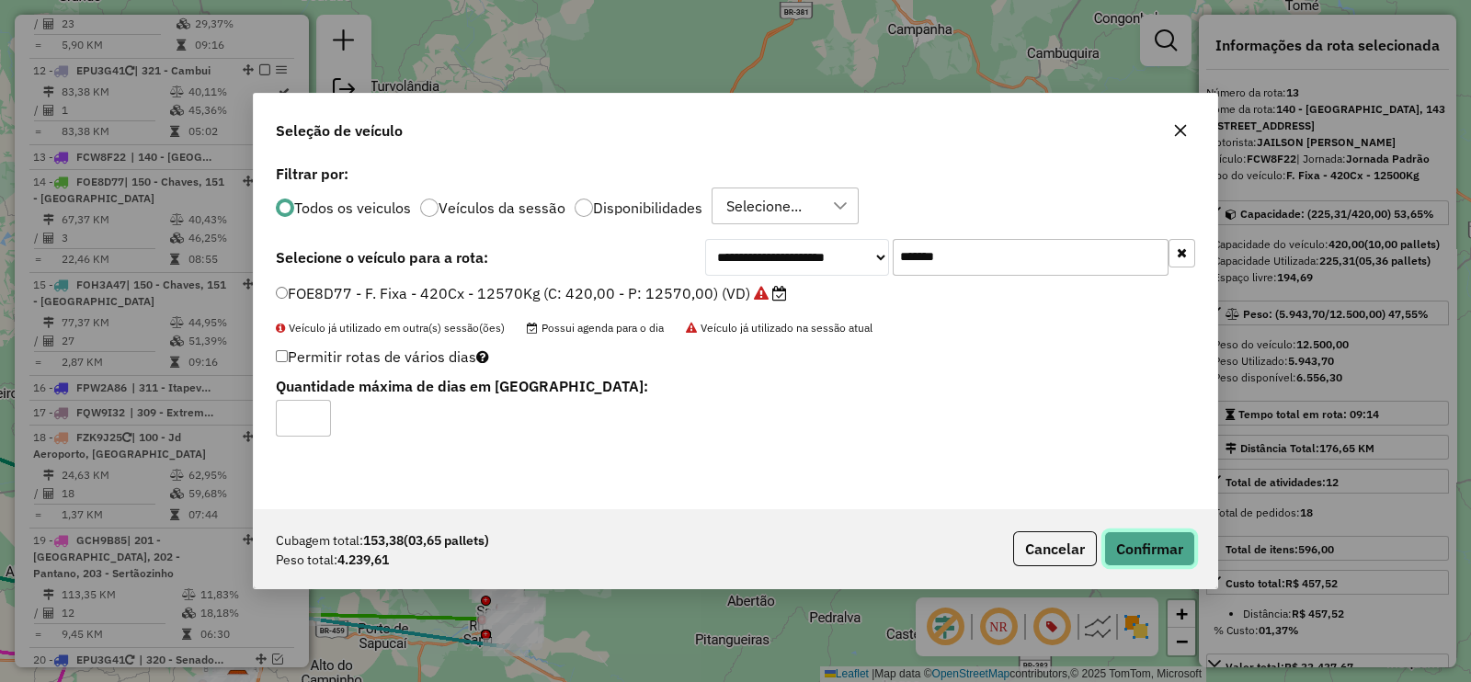
click at [1144, 550] on button "Confirmar" at bounding box center [1149, 548] width 91 height 35
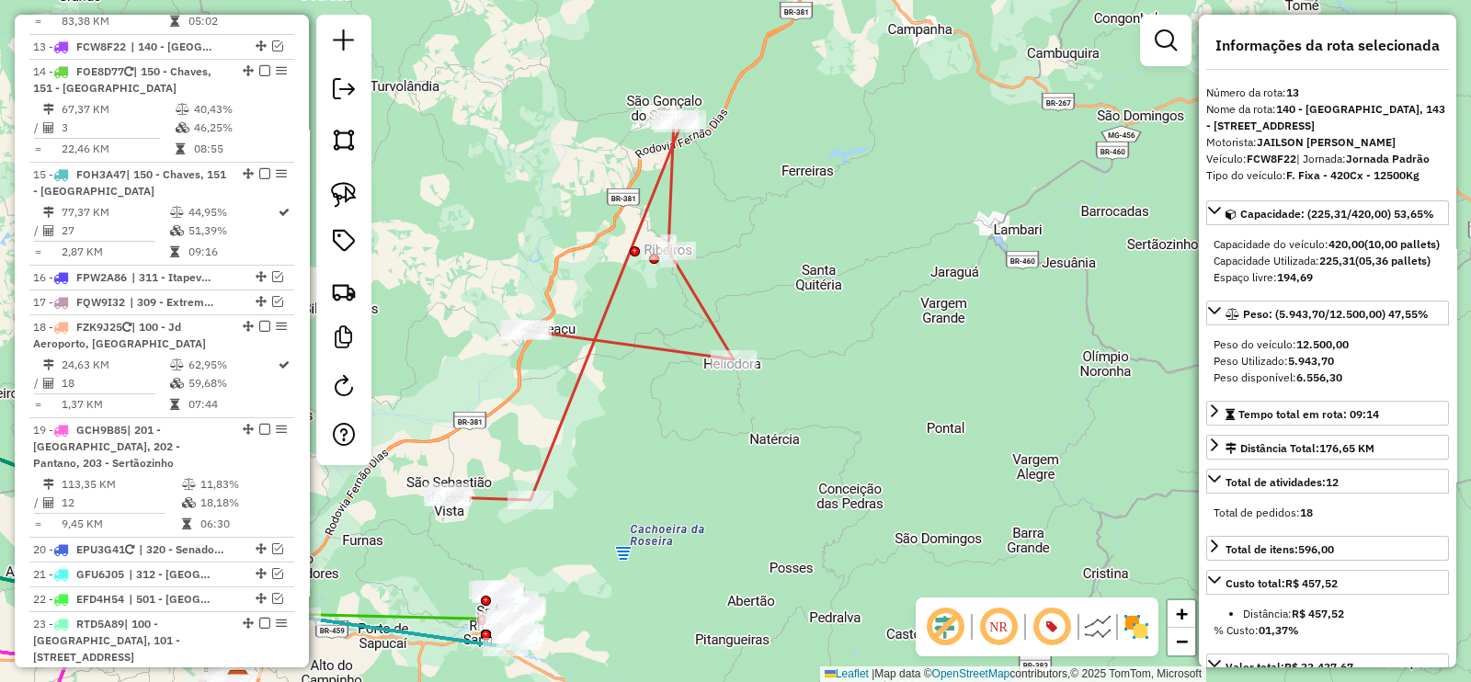
click at [626, 349] on icon at bounding box center [590, 309] width 287 height 381
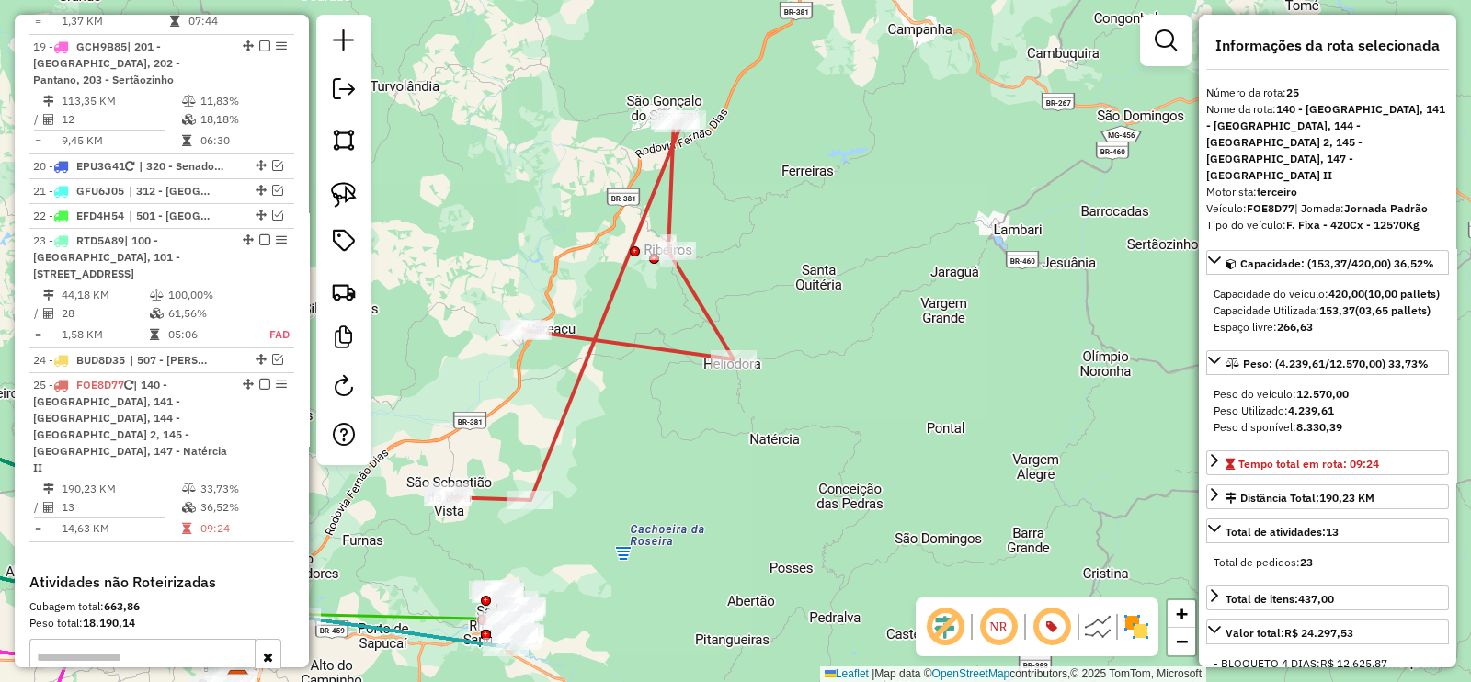
scroll to position [2183, 0]
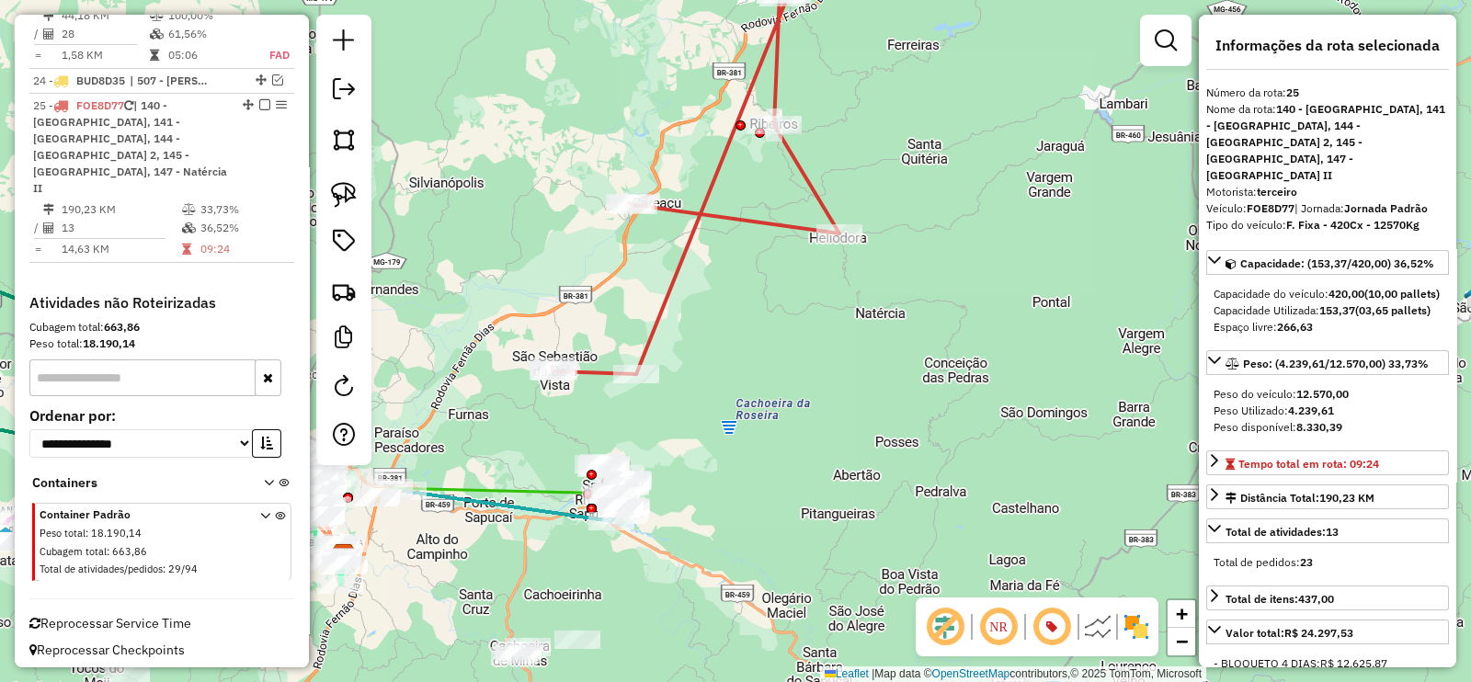
drag, startPoint x: 629, startPoint y: 349, endPoint x: 733, endPoint y: 223, distance: 163.2
click at [733, 223] on icon at bounding box center [695, 184] width 287 height 381
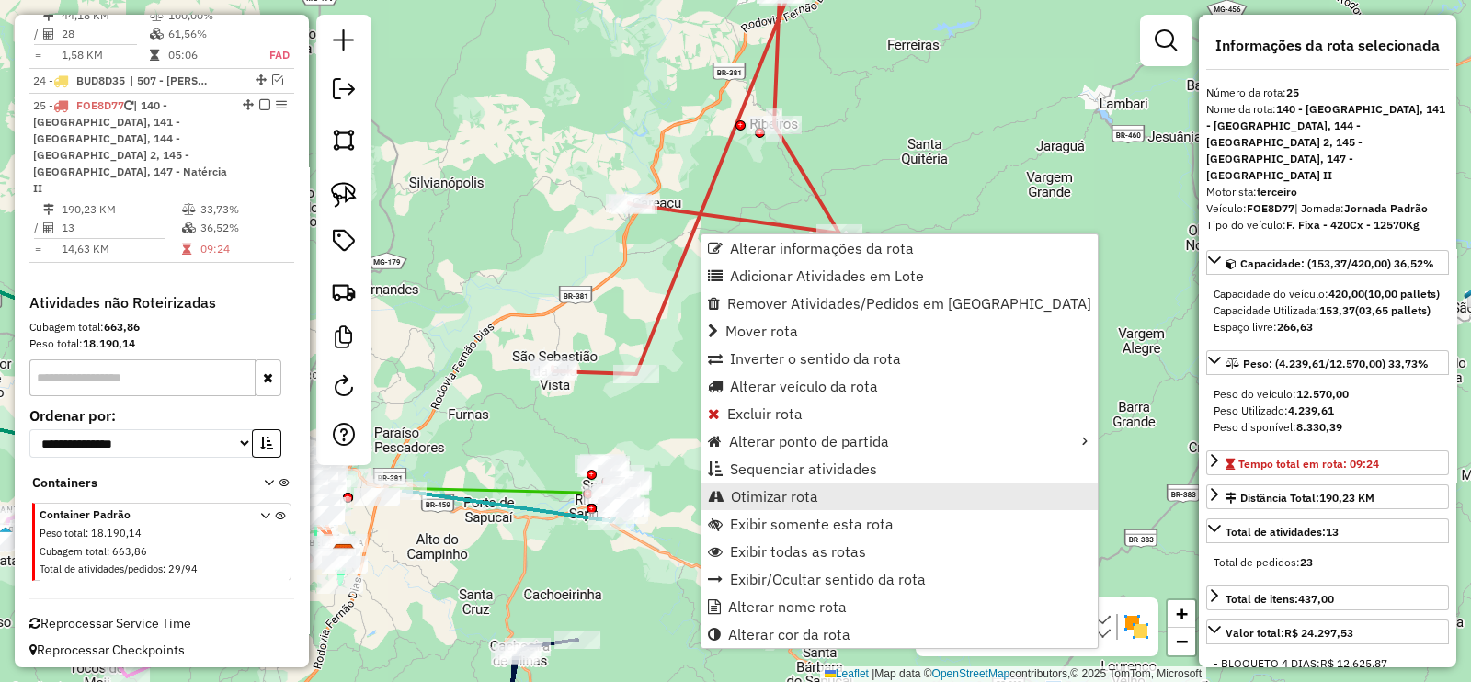
click at [801, 493] on span "Otimizar rota" at bounding box center [774, 496] width 87 height 15
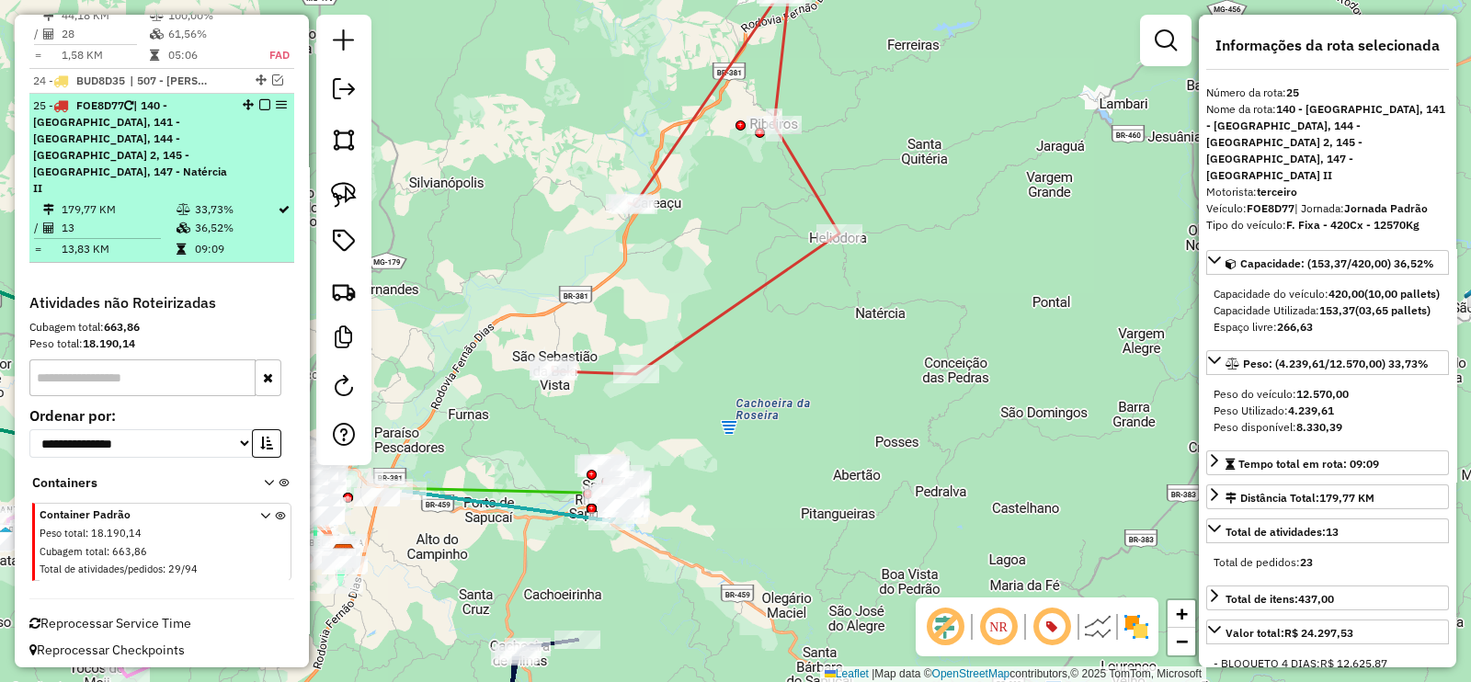
click at [259, 110] on em at bounding box center [264, 104] width 11 height 11
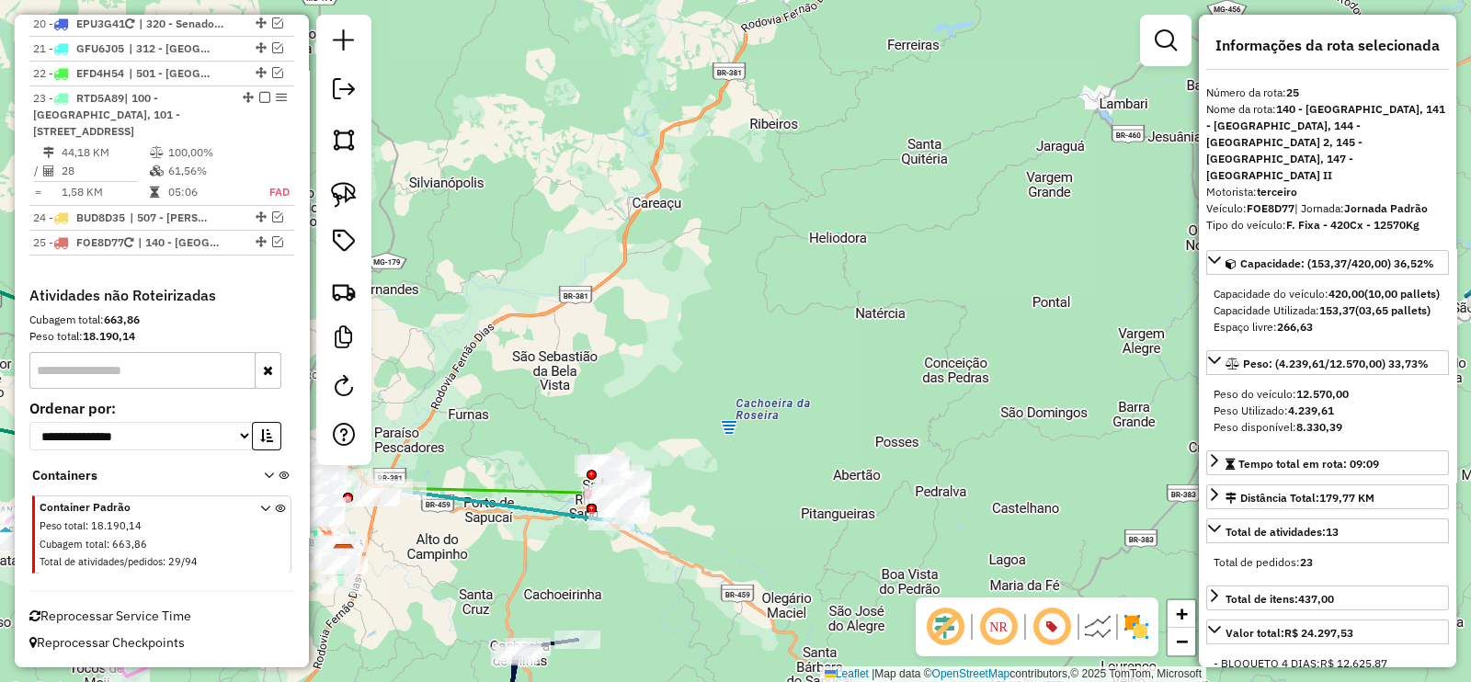
scroll to position [2073, 0]
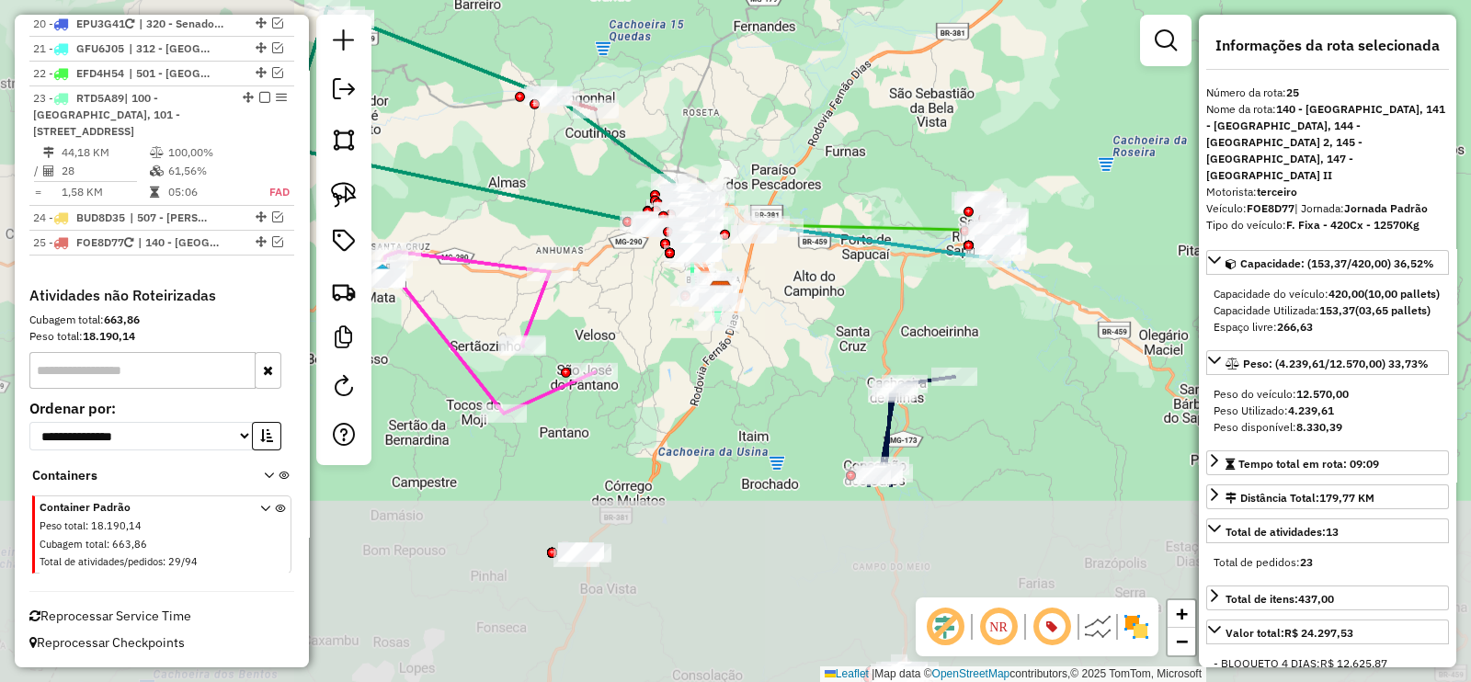
drag, startPoint x: 532, startPoint y: 315, endPoint x: 846, endPoint y: 93, distance: 384.4
click at [846, 93] on div "Janela de atendimento Grade de atendimento Capacidade Transportadoras Veículos …" at bounding box center [735, 341] width 1471 height 682
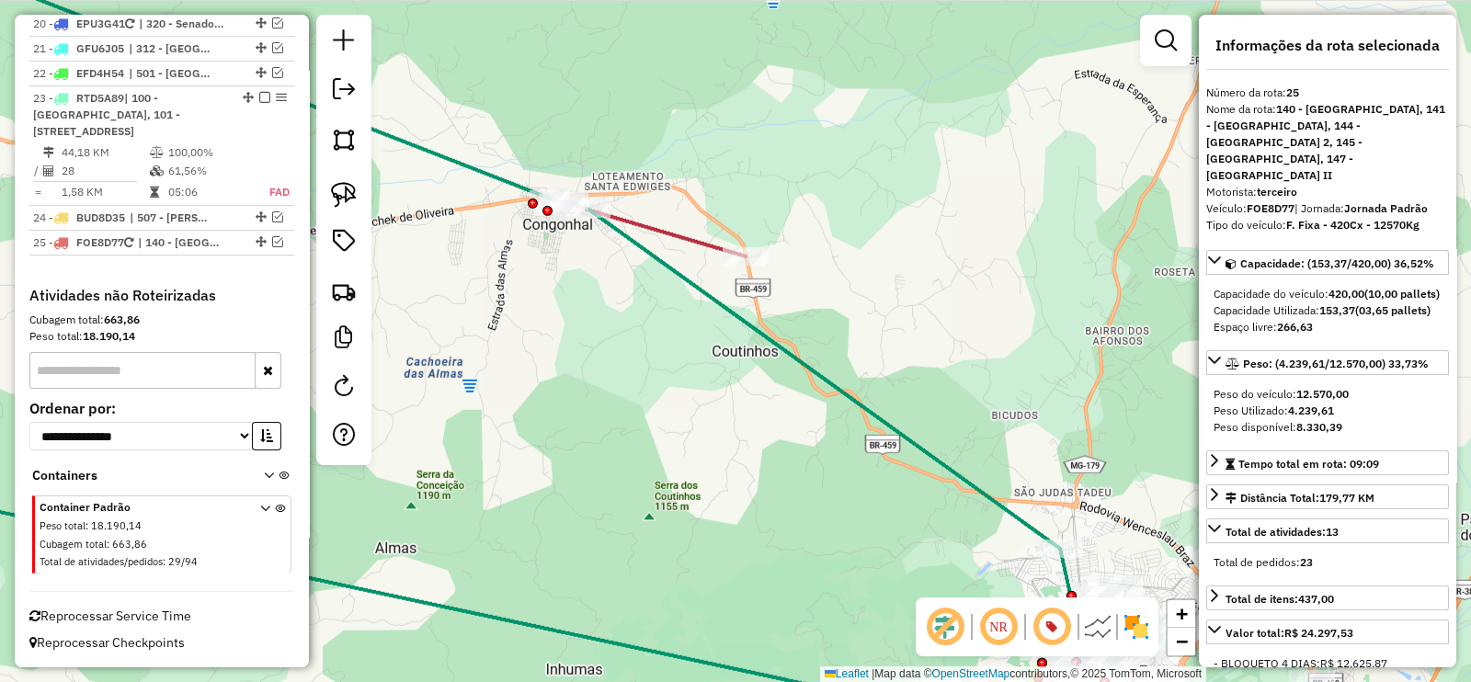
click at [671, 228] on icon at bounding box center [648, 227] width 193 height 57
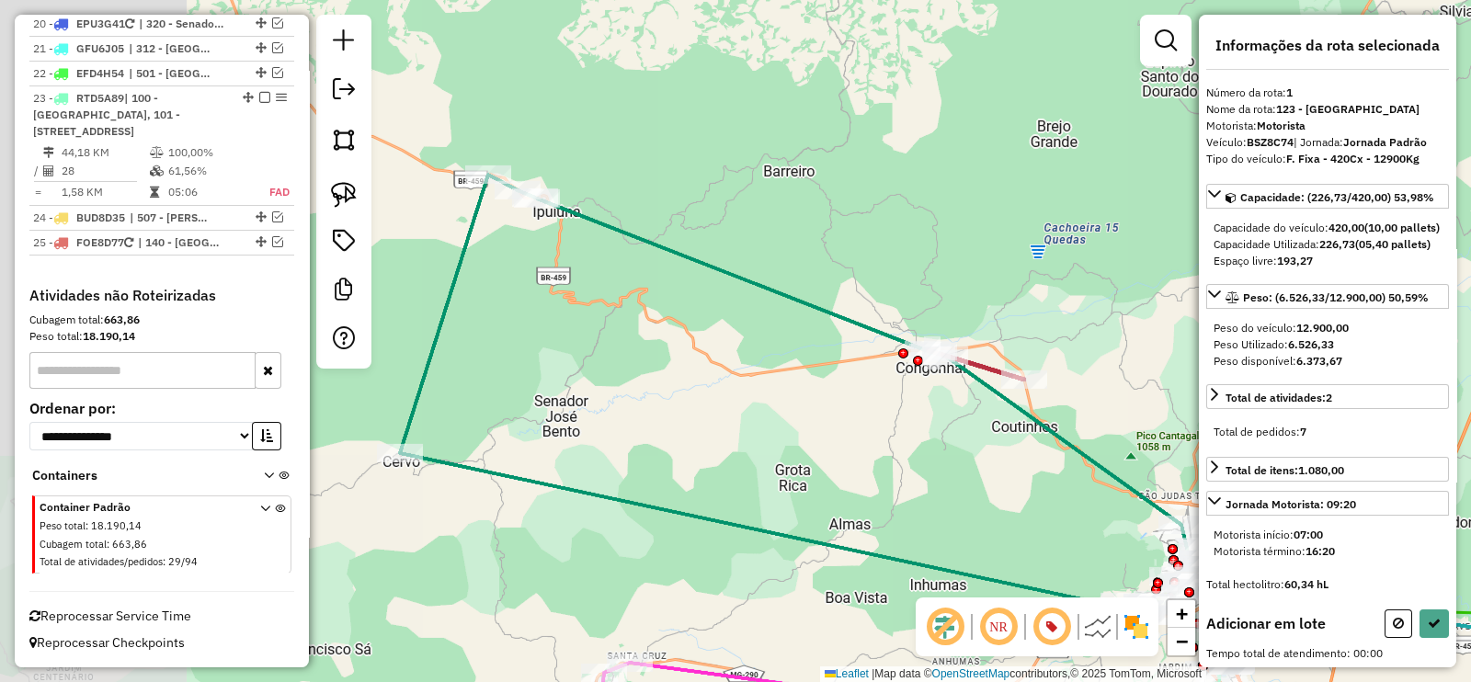
drag, startPoint x: 548, startPoint y: 295, endPoint x: 800, endPoint y: 379, distance: 265.4
click at [790, 379] on div "Janela de atendimento Grade de atendimento Capacidade Transportadoras Veículos …" at bounding box center [735, 341] width 1471 height 682
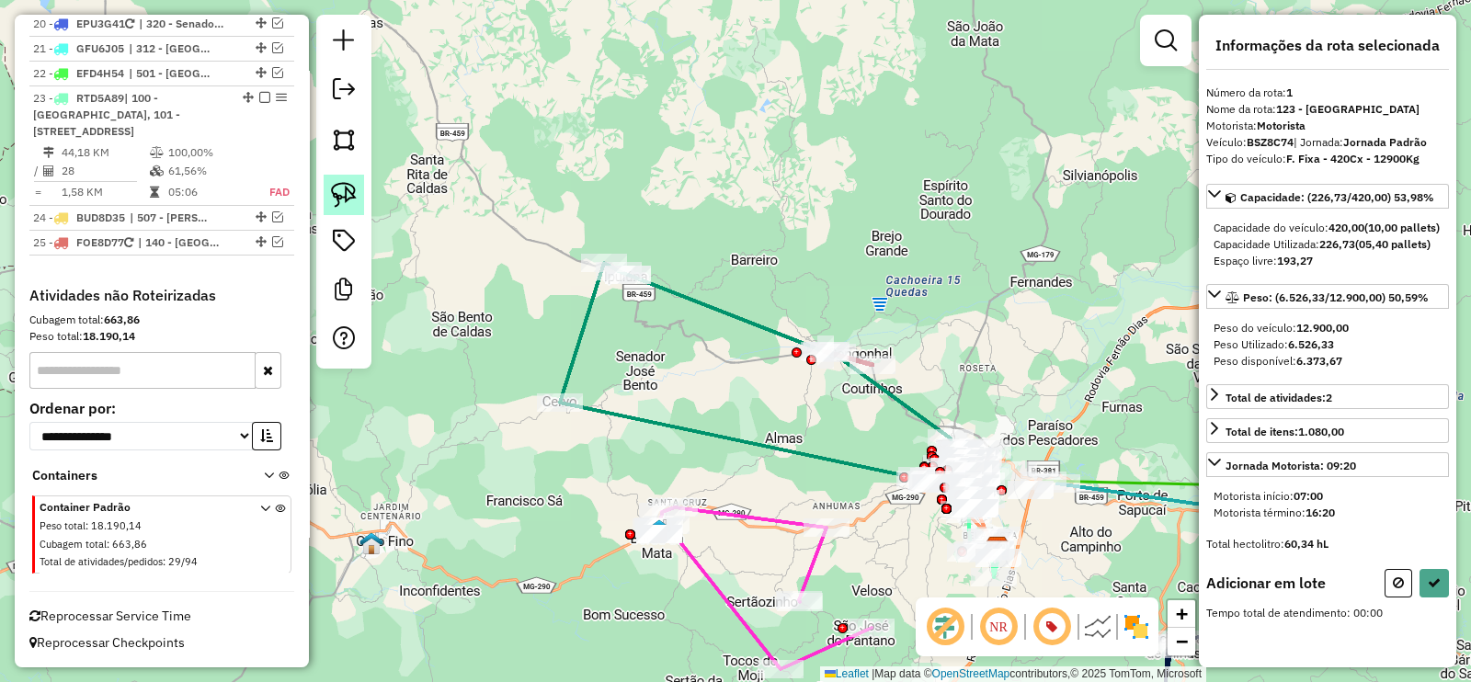
click at [353, 197] on img at bounding box center [344, 195] width 26 height 26
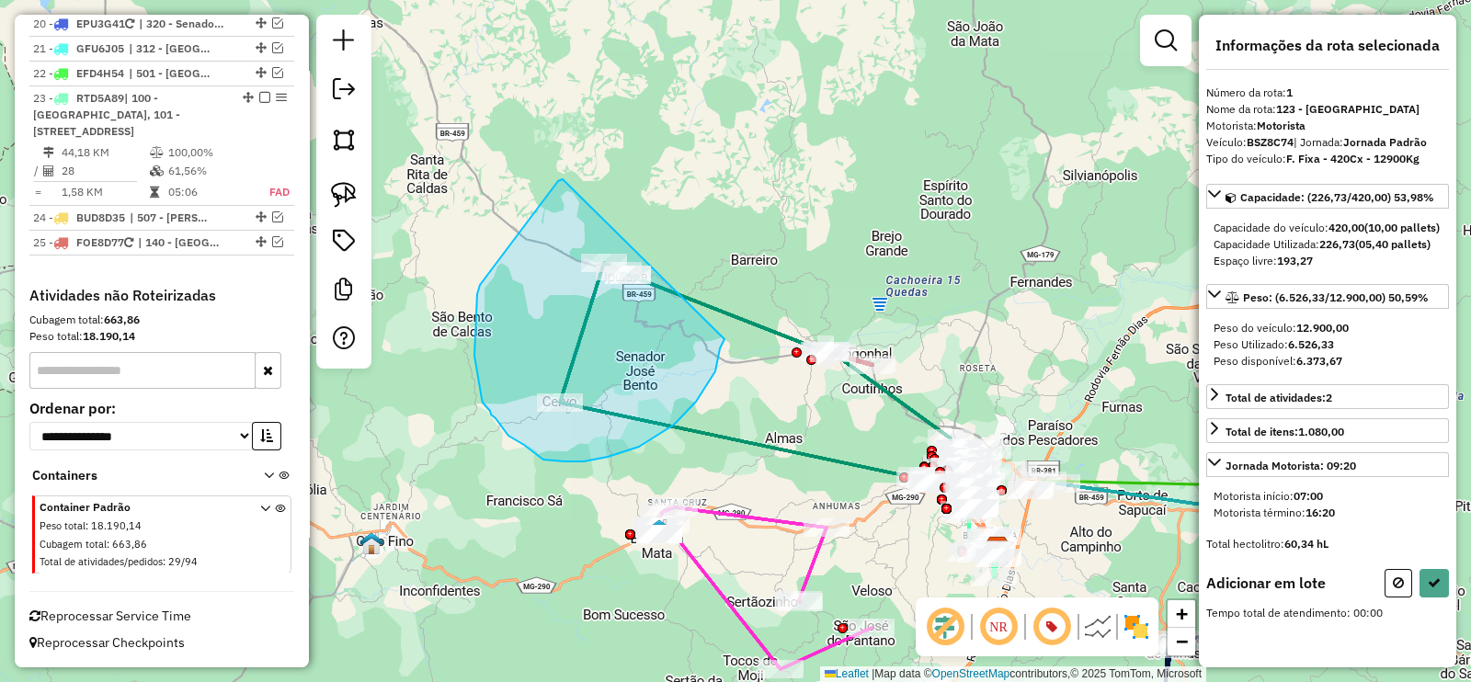
drag, startPoint x: 561, startPoint y: 180, endPoint x: 726, endPoint y: 335, distance: 226.3
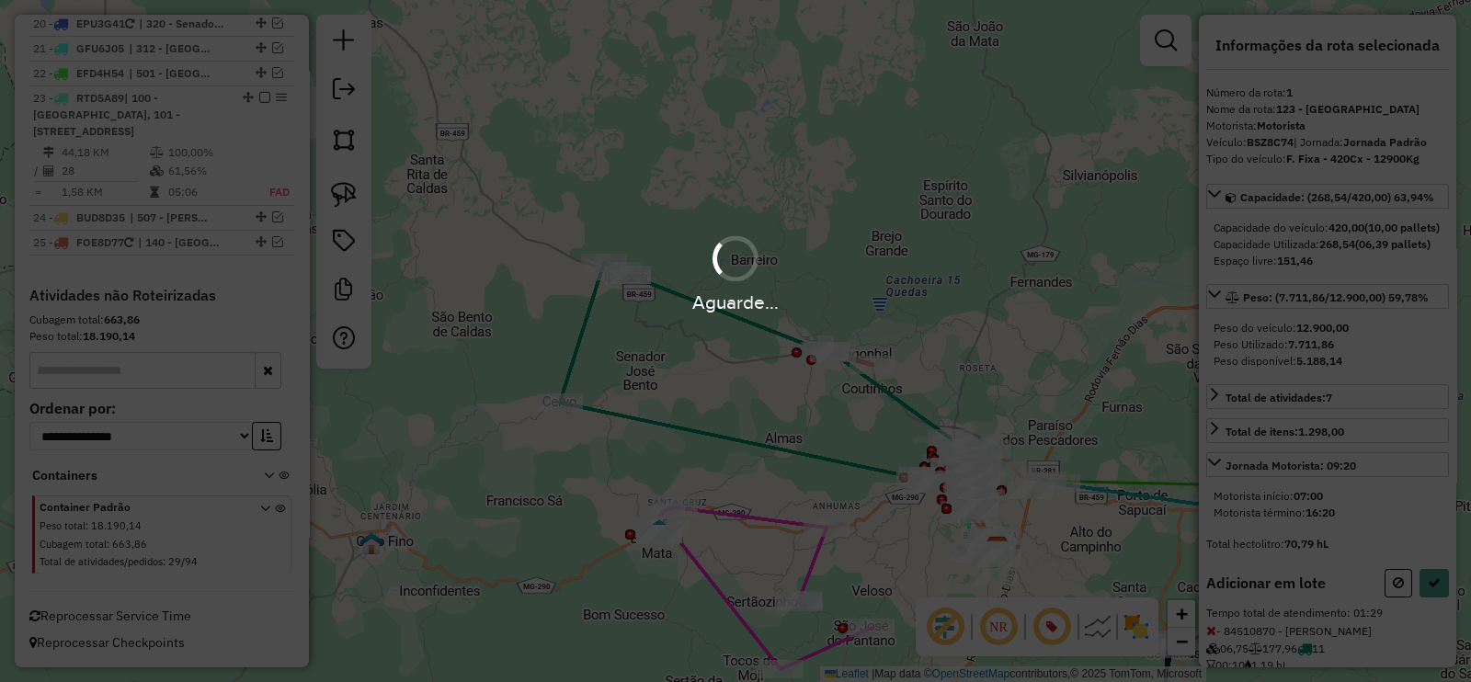
select select "**********"
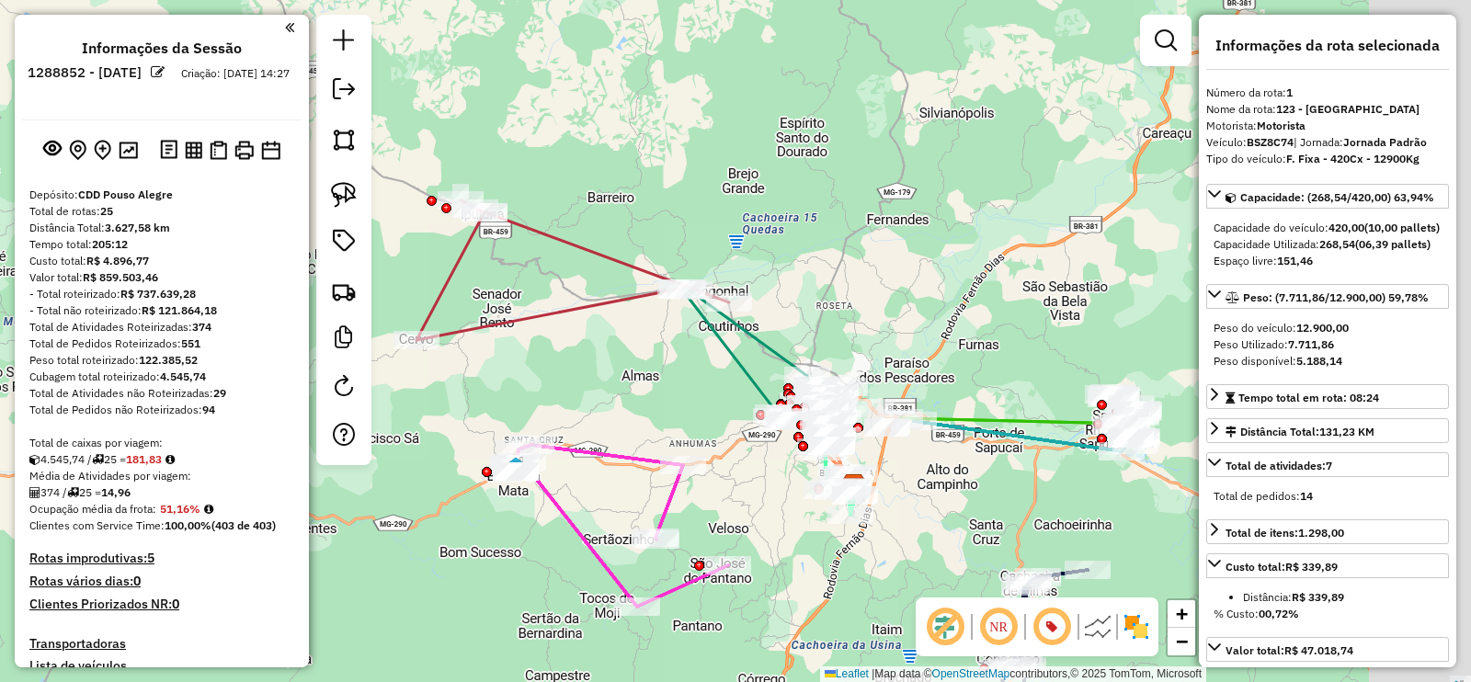
select select "**********"
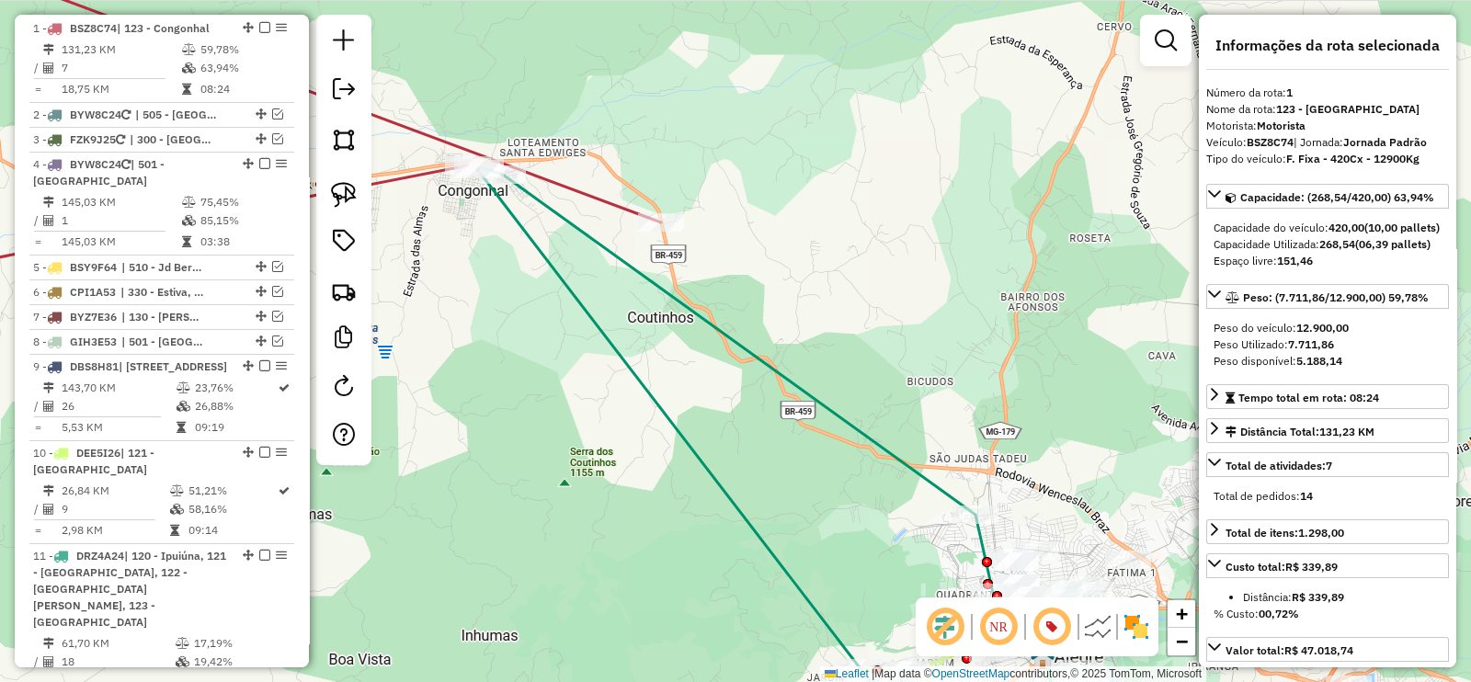
click at [588, 196] on icon at bounding box center [257, 109] width 808 height 354
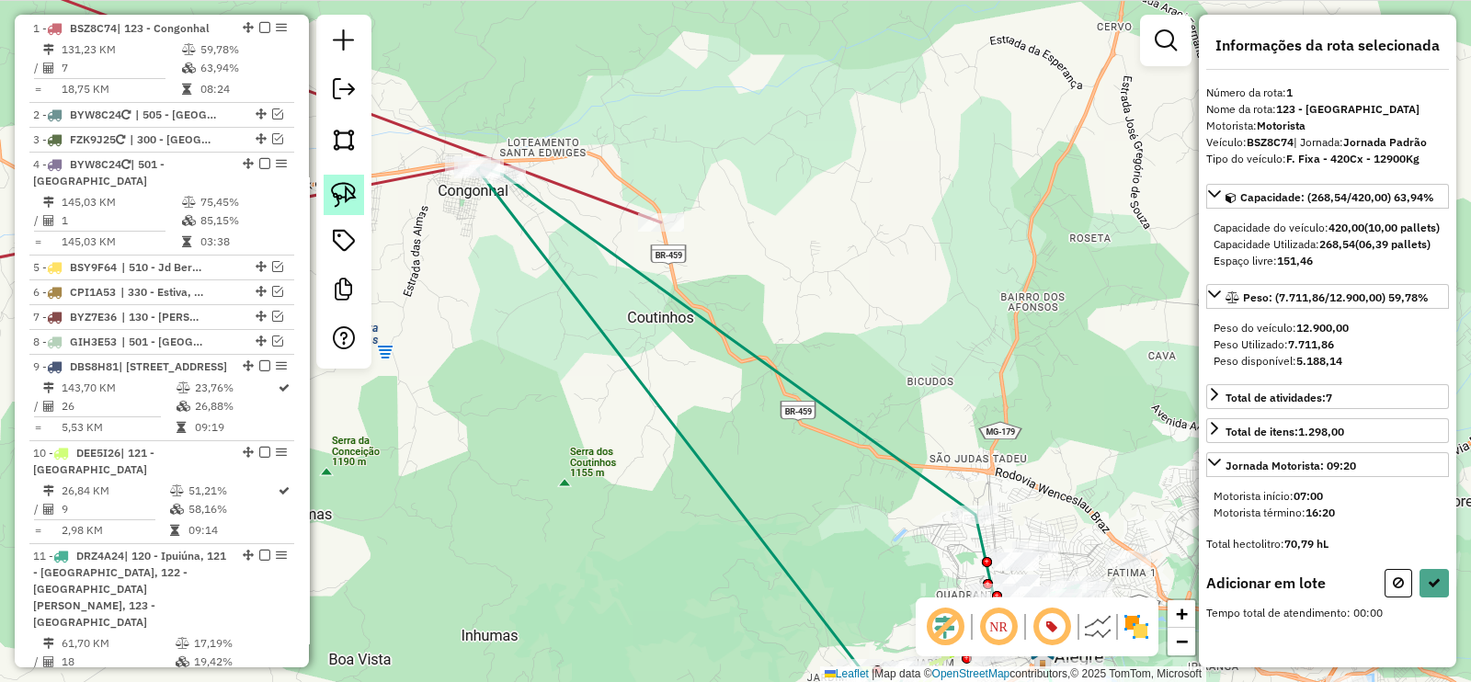
click at [334, 191] on img at bounding box center [344, 195] width 26 height 26
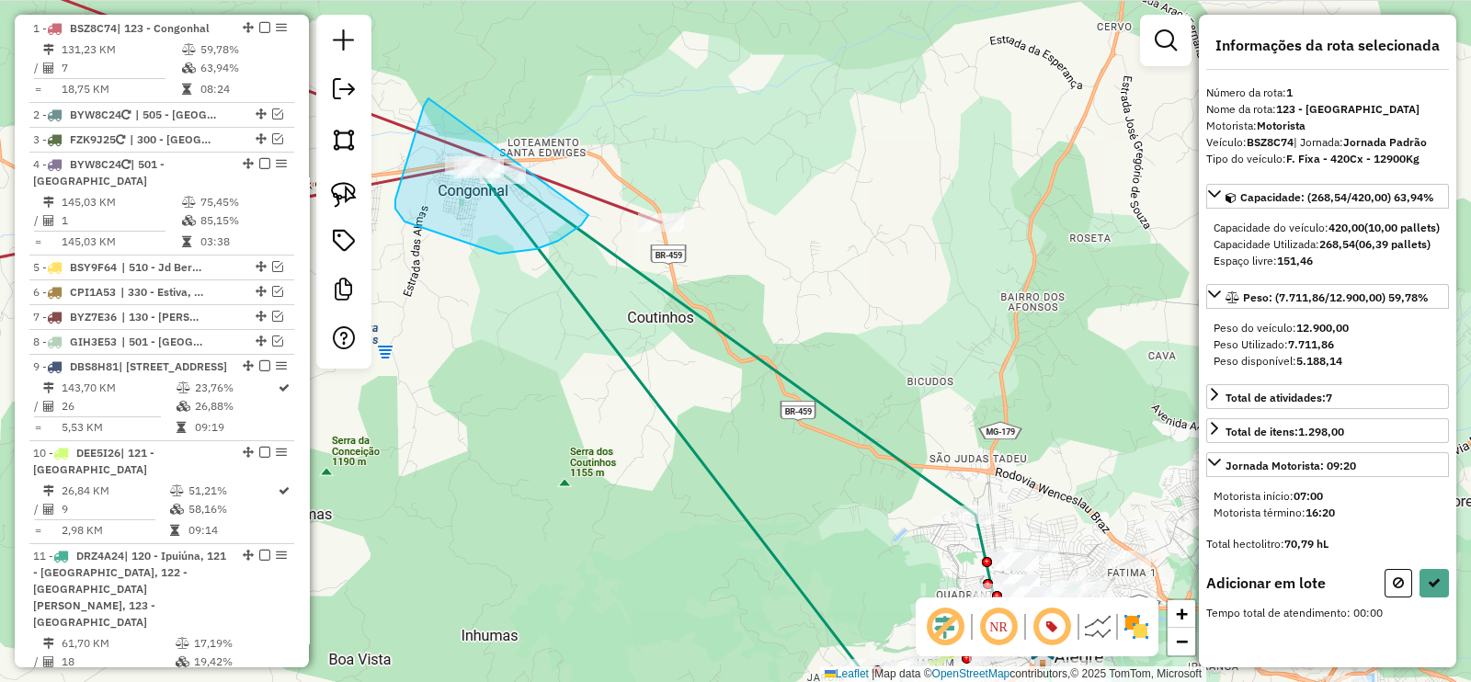
drag, startPoint x: 395, startPoint y: 199, endPoint x: 590, endPoint y: 213, distance: 195.4
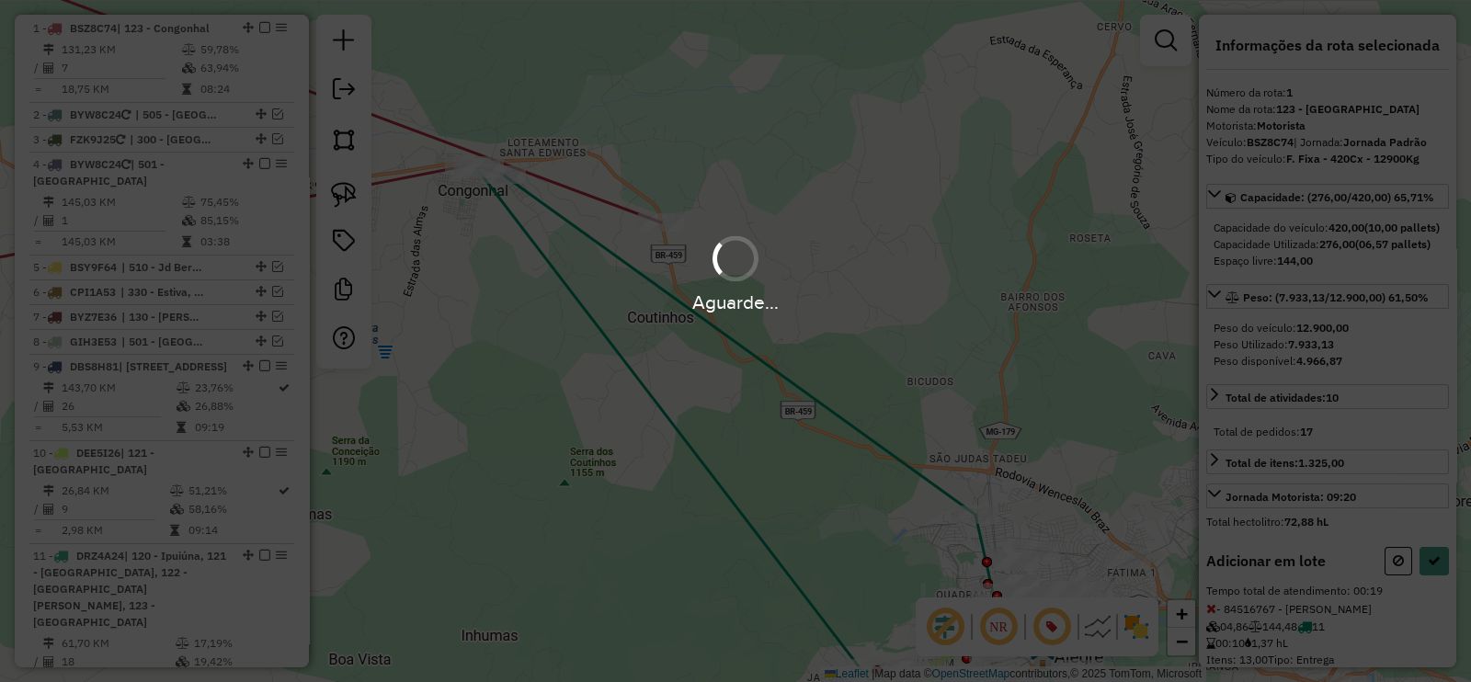
select select "**********"
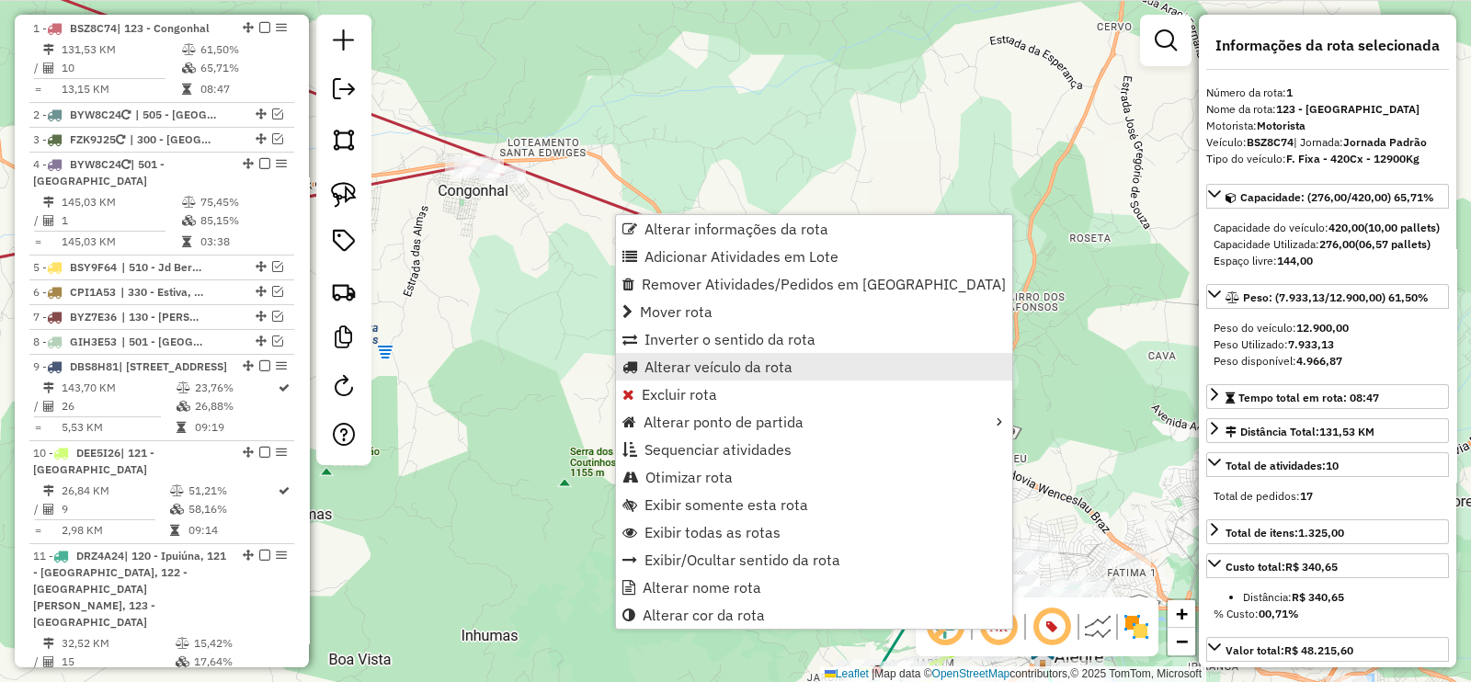
click at [740, 363] on span "Alterar veículo da rota" at bounding box center [718, 366] width 148 height 15
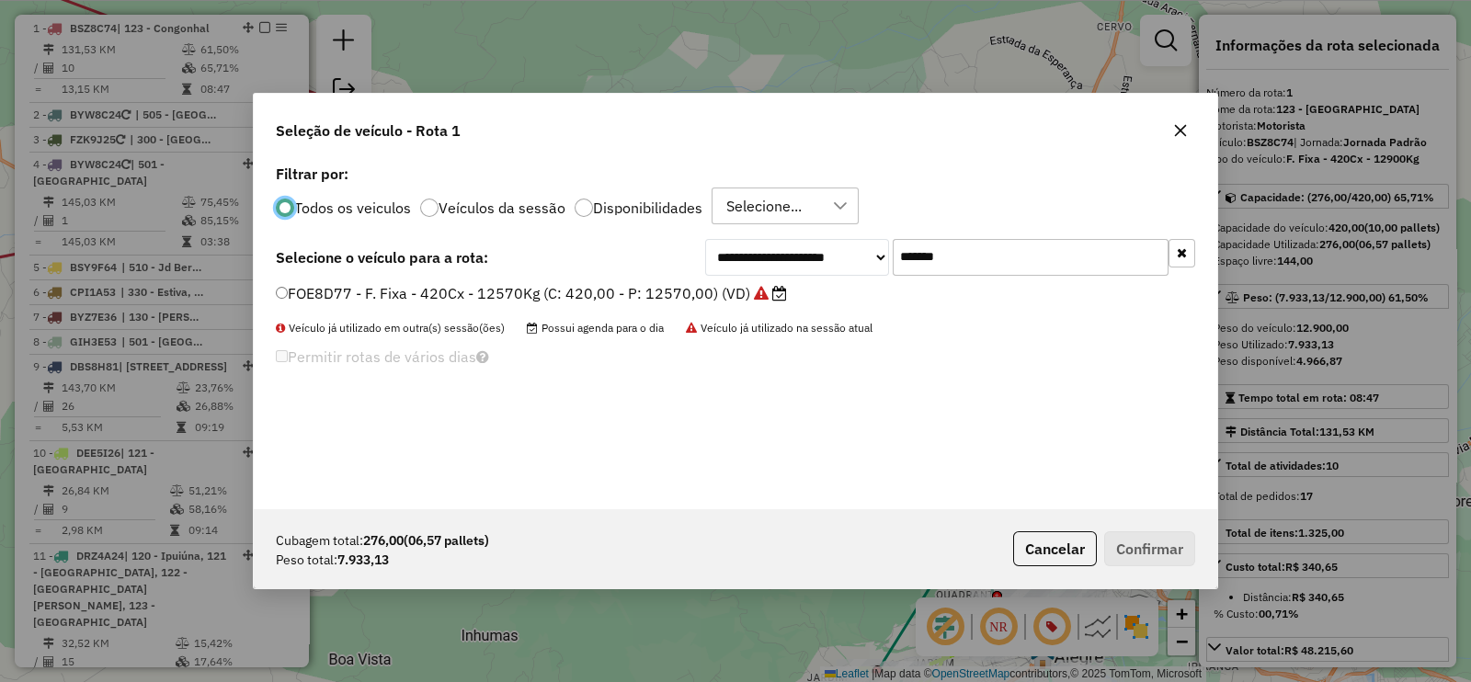
scroll to position [9, 6]
drag, startPoint x: 1008, startPoint y: 257, endPoint x: 790, endPoint y: 266, distance: 218.9
click at [789, 264] on div "**********" at bounding box center [950, 257] width 490 height 37
paste input "text"
type input "*******"
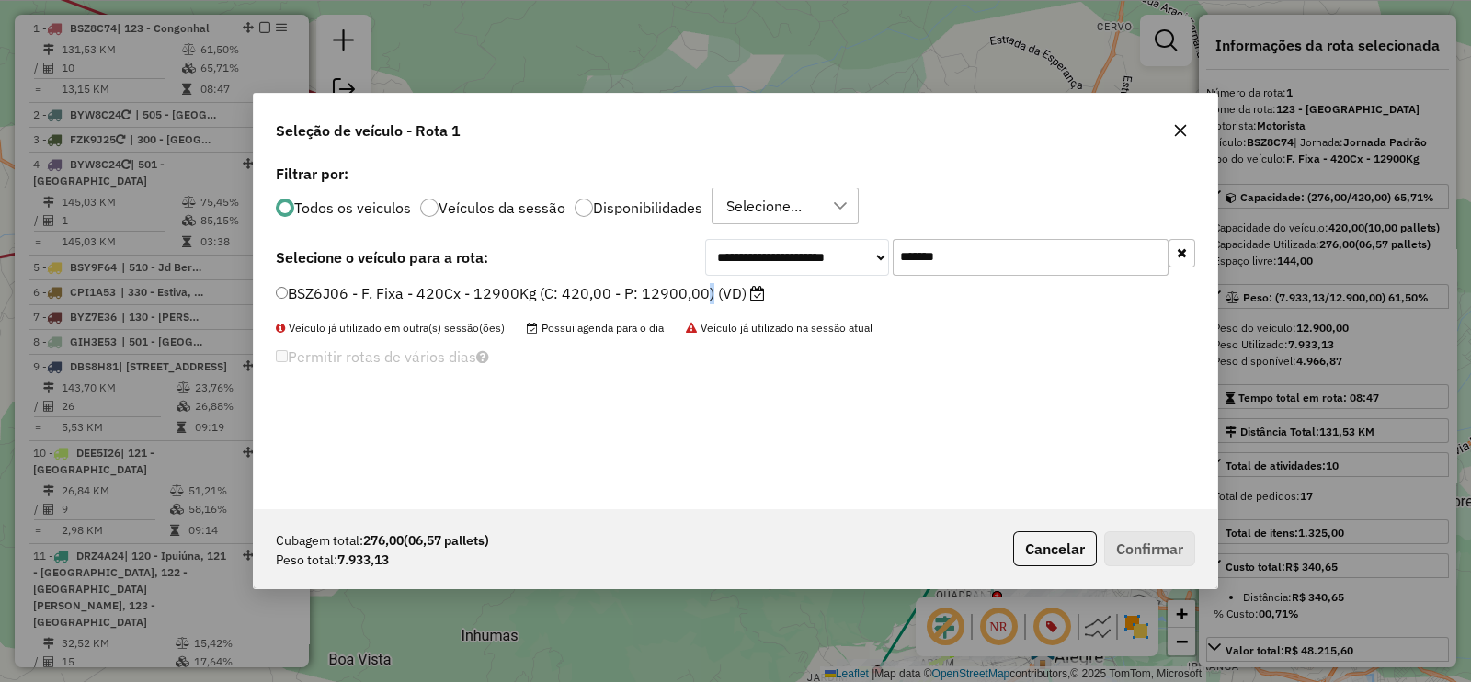
click at [700, 290] on label "BSZ6J06 - F. Fixa - 420Cx - 12900Kg (C: 420,00 - P: 12900,00) (VD)" at bounding box center [520, 293] width 489 height 22
click at [666, 290] on label "BSZ6J06 - F. Fixa - 420Cx - 12900Kg (C: 420,00 - P: 12900,00) (VD)" at bounding box center [520, 293] width 489 height 22
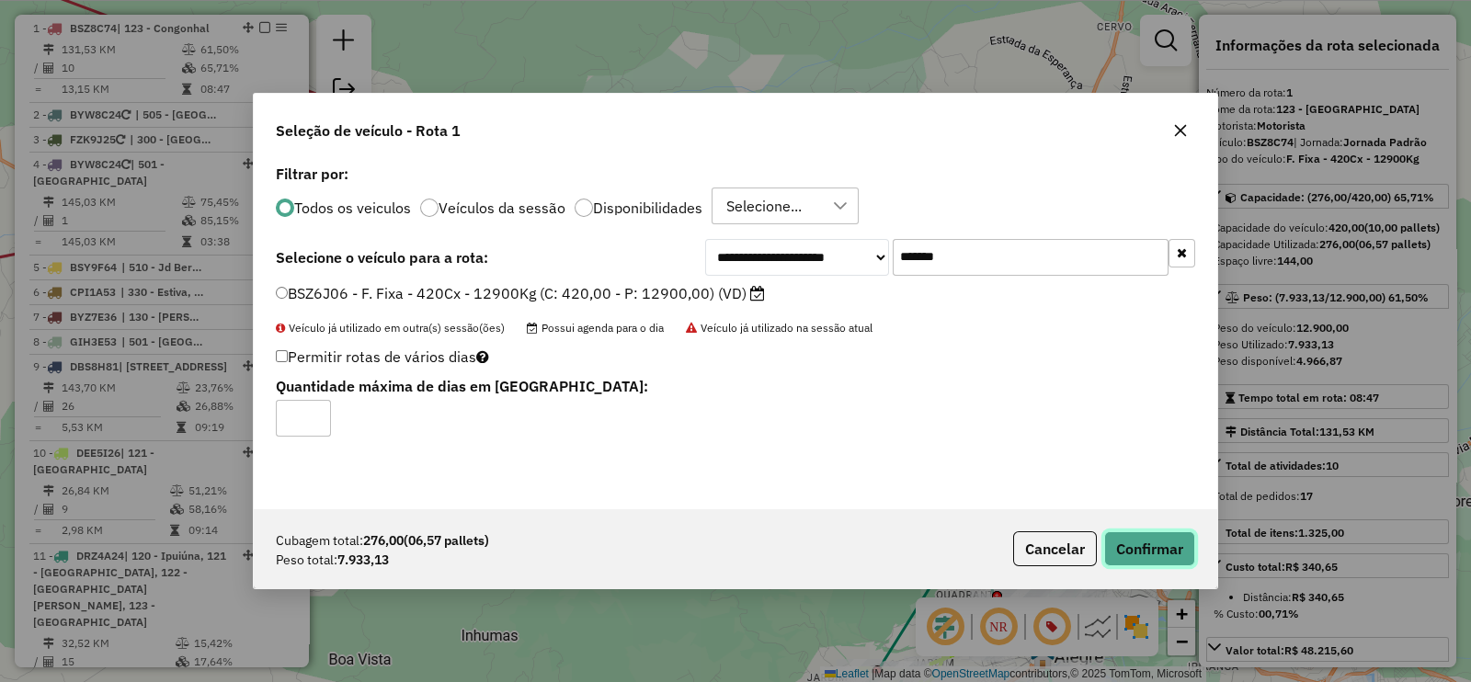
click at [1161, 563] on button "Confirmar" at bounding box center [1149, 548] width 91 height 35
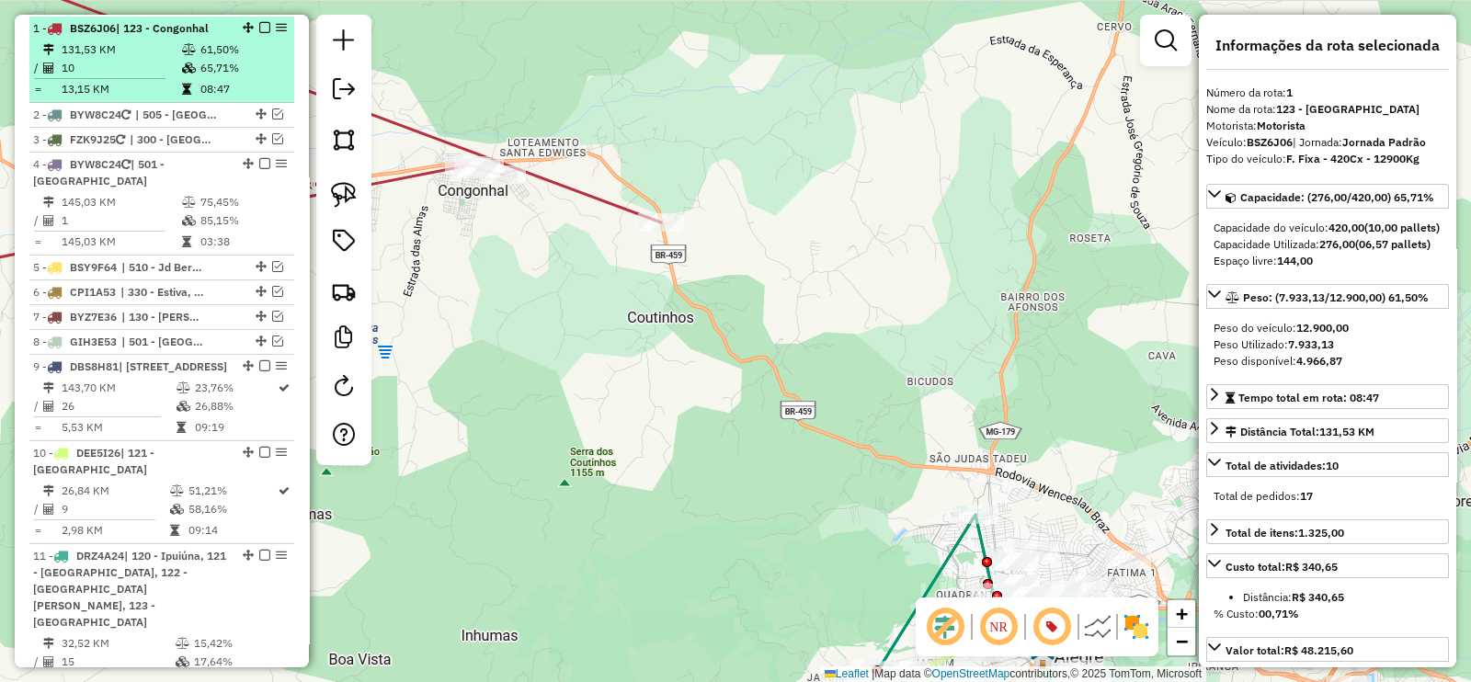
click at [260, 24] on em at bounding box center [264, 27] width 11 height 11
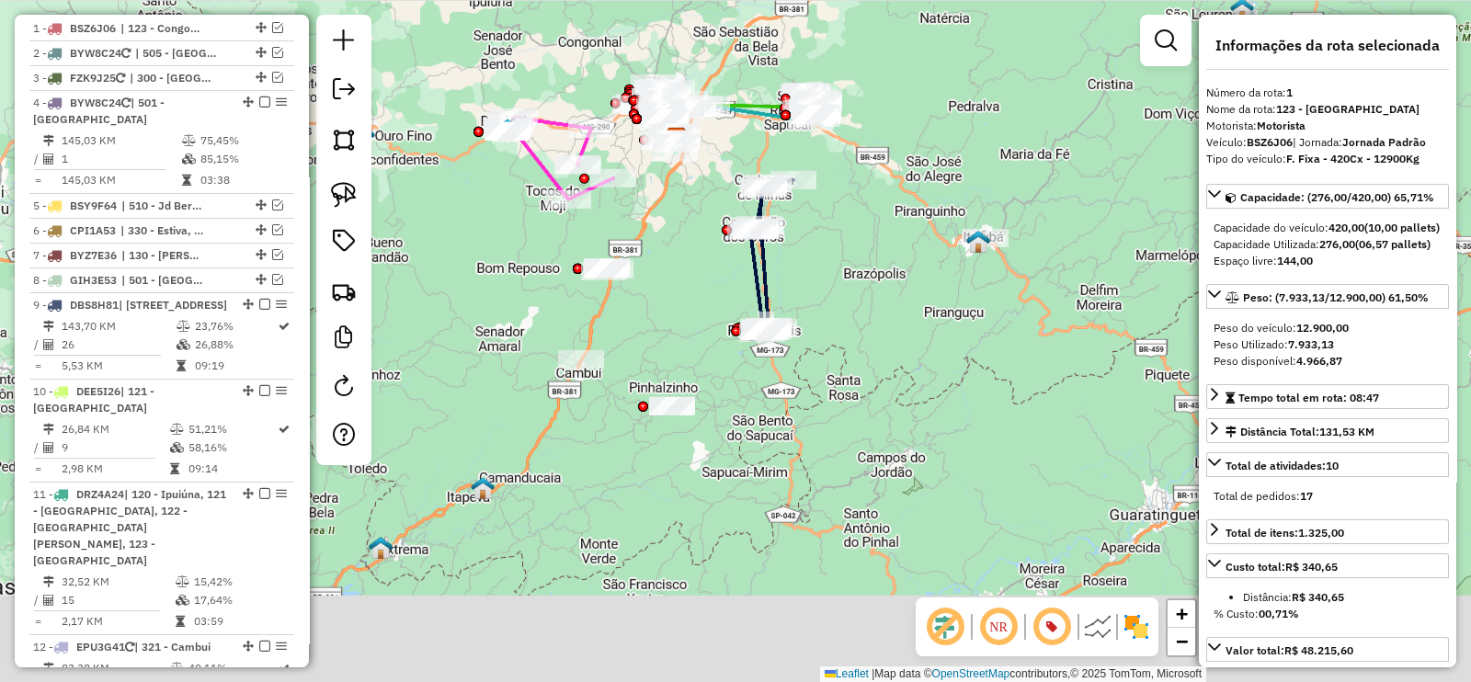
drag, startPoint x: 964, startPoint y: 505, endPoint x: 983, endPoint y: 165, distance: 340.6
click at [983, 166] on div "Janela de atendimento Grade de atendimento Capacidade Transportadoras Veículos …" at bounding box center [735, 341] width 1471 height 682
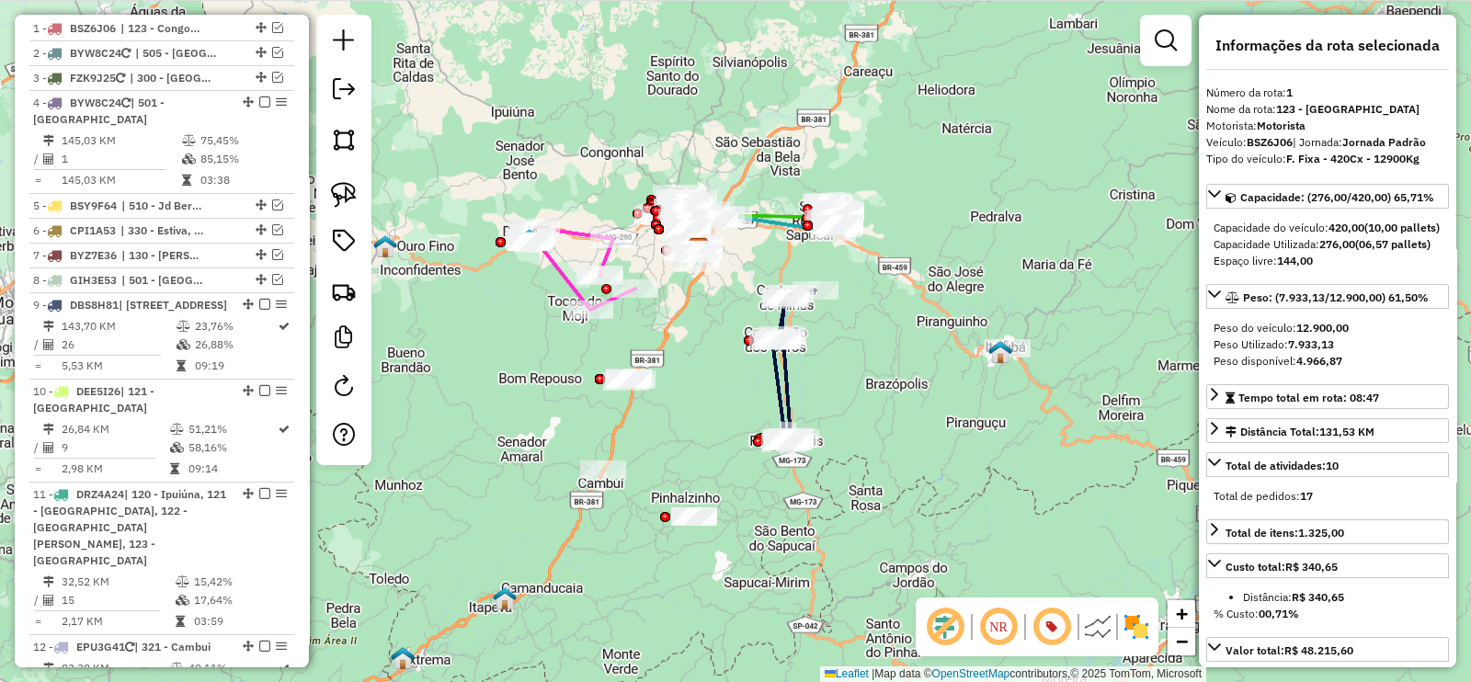
drag, startPoint x: 859, startPoint y: 262, endPoint x: 882, endPoint y: 415, distance: 154.3
click at [879, 413] on div "Janela de atendimento Grade de atendimento Capacidade Transportadoras Veículos …" at bounding box center [735, 341] width 1471 height 682
click at [791, 386] on icon at bounding box center [794, 369] width 43 height 153
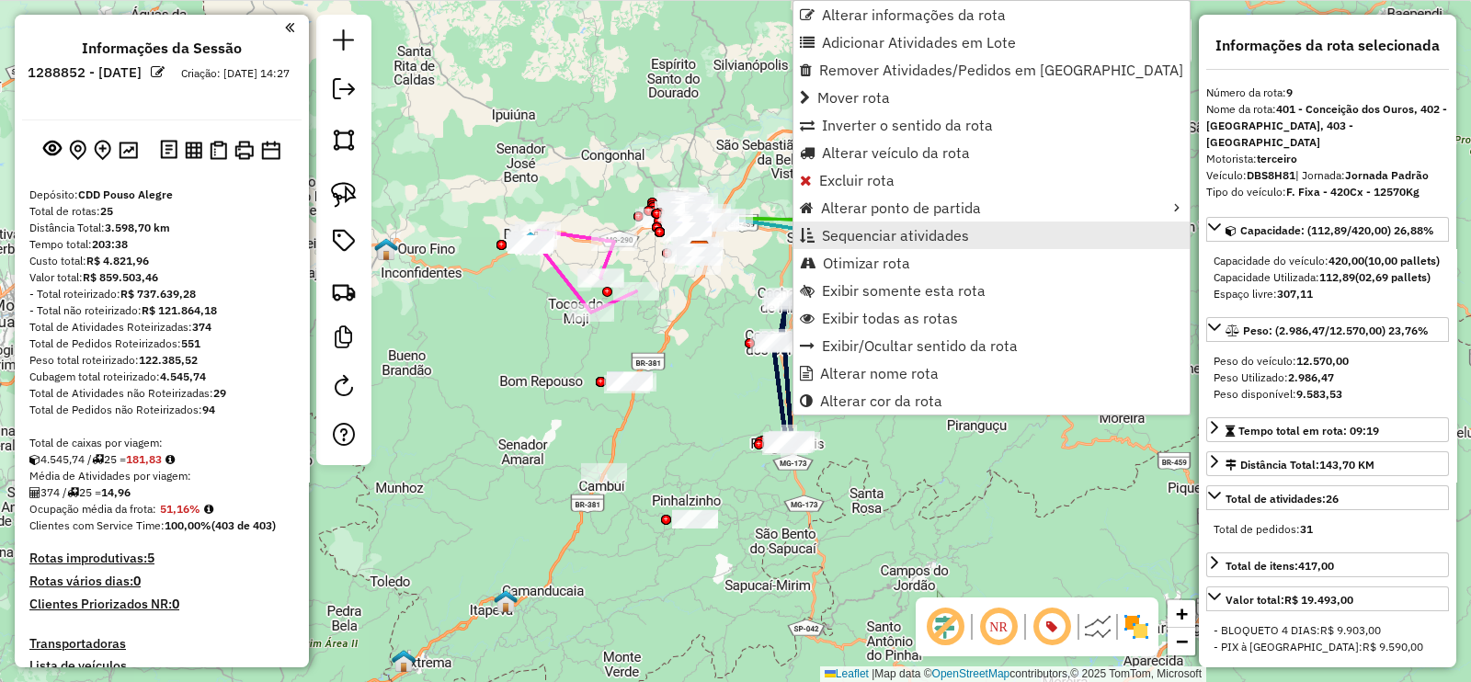
scroll to position [0, 0]
click at [906, 236] on span "Sequenciar atividades" at bounding box center [895, 235] width 147 height 15
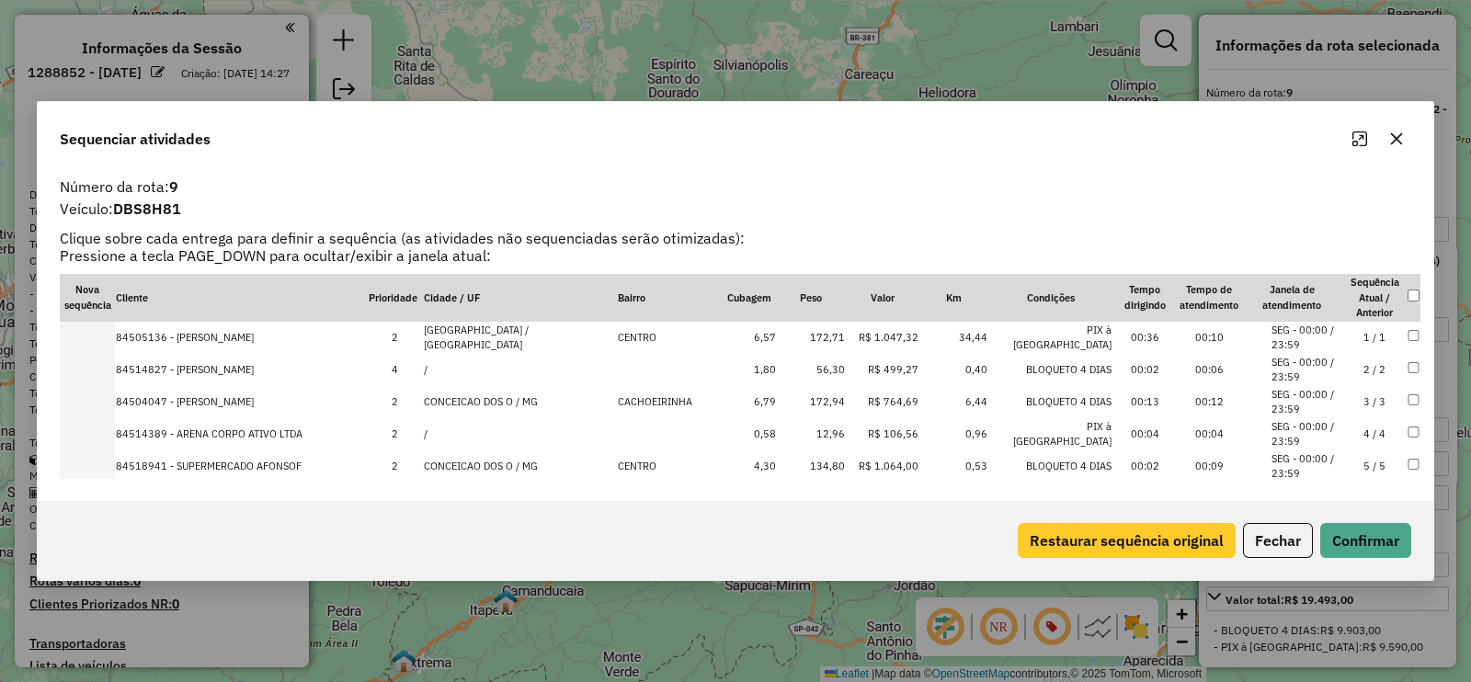
click at [1074, 540] on button "Restaurar sequência original" at bounding box center [1127, 540] width 218 height 35
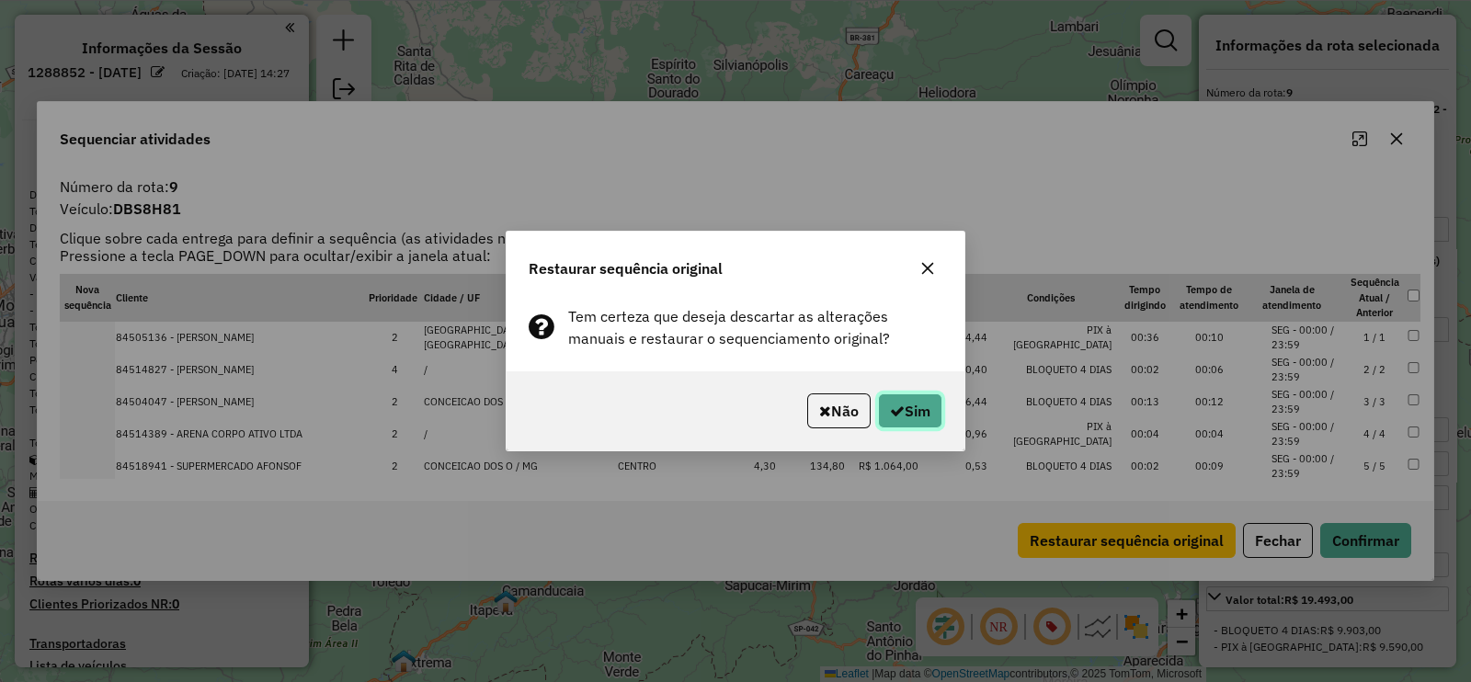
click at [899, 404] on icon "button" at bounding box center [897, 411] width 15 height 15
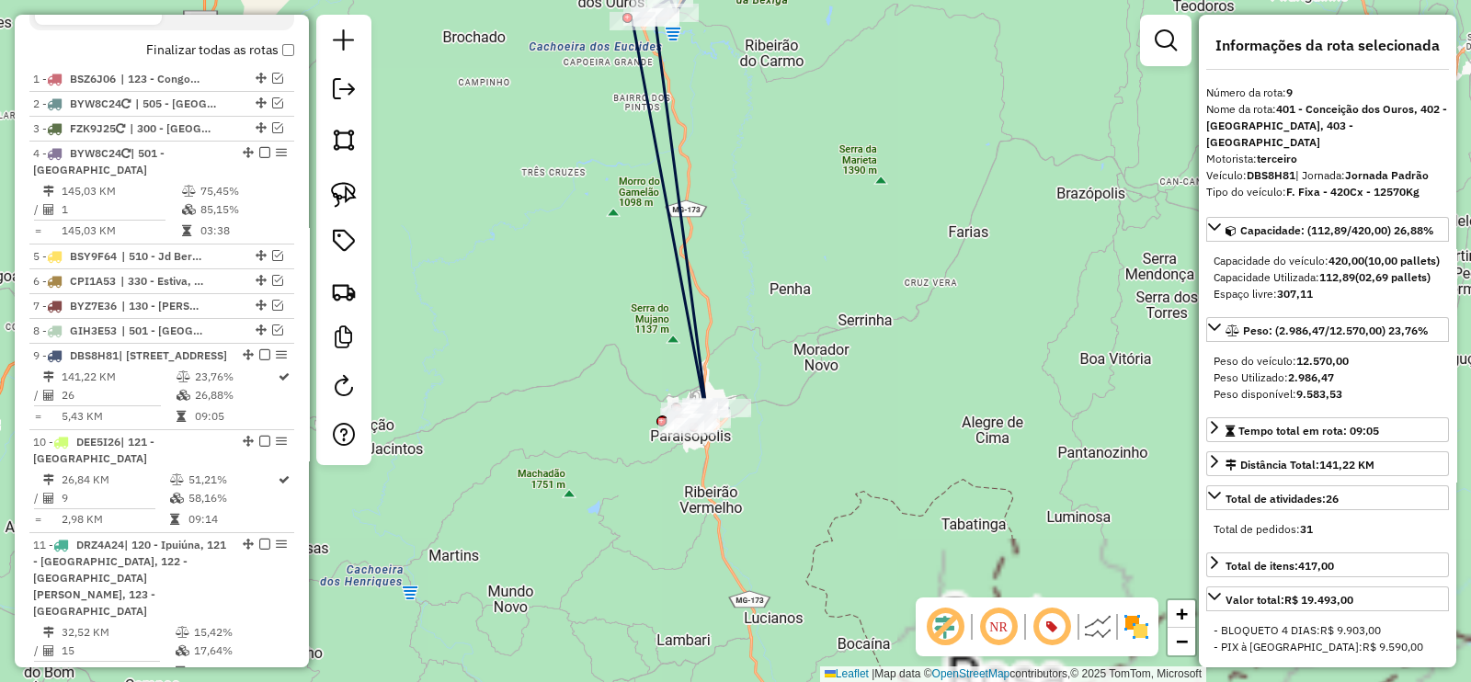
scroll to position [1032, 0]
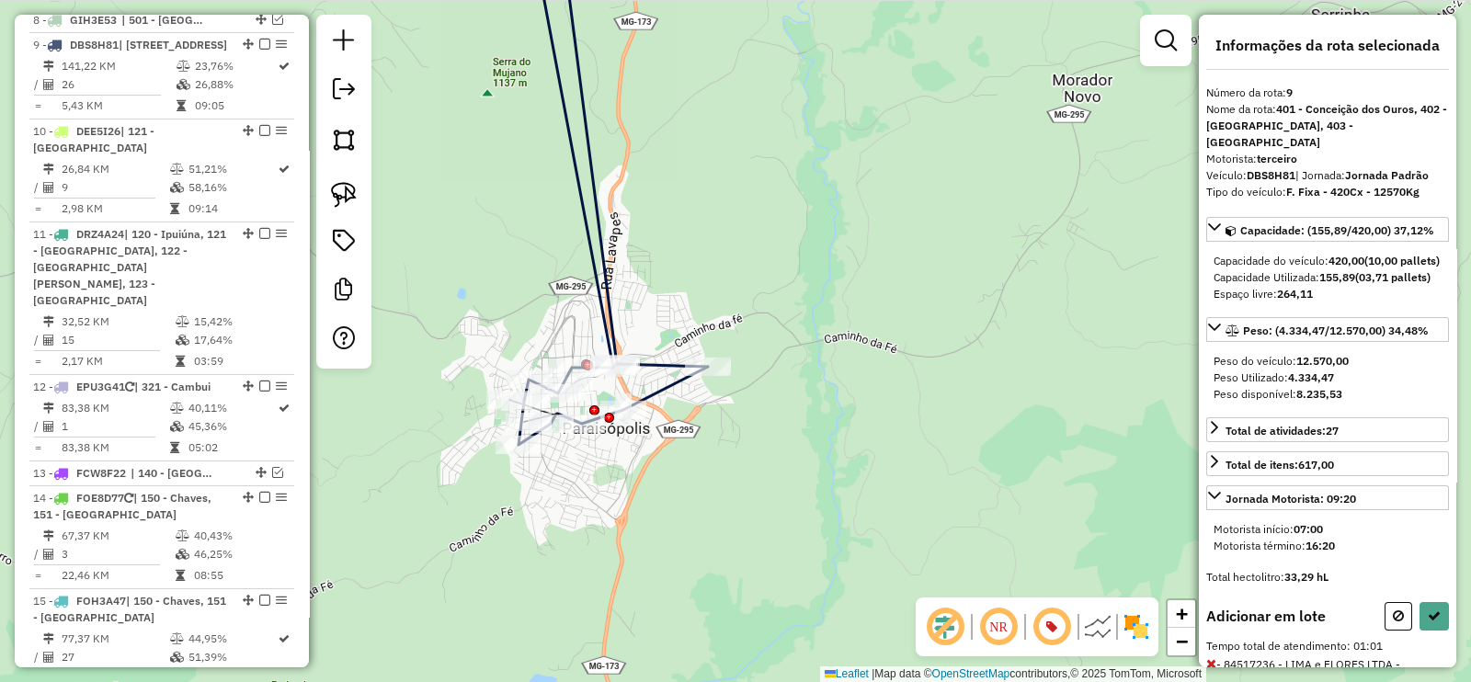
select select "**********"
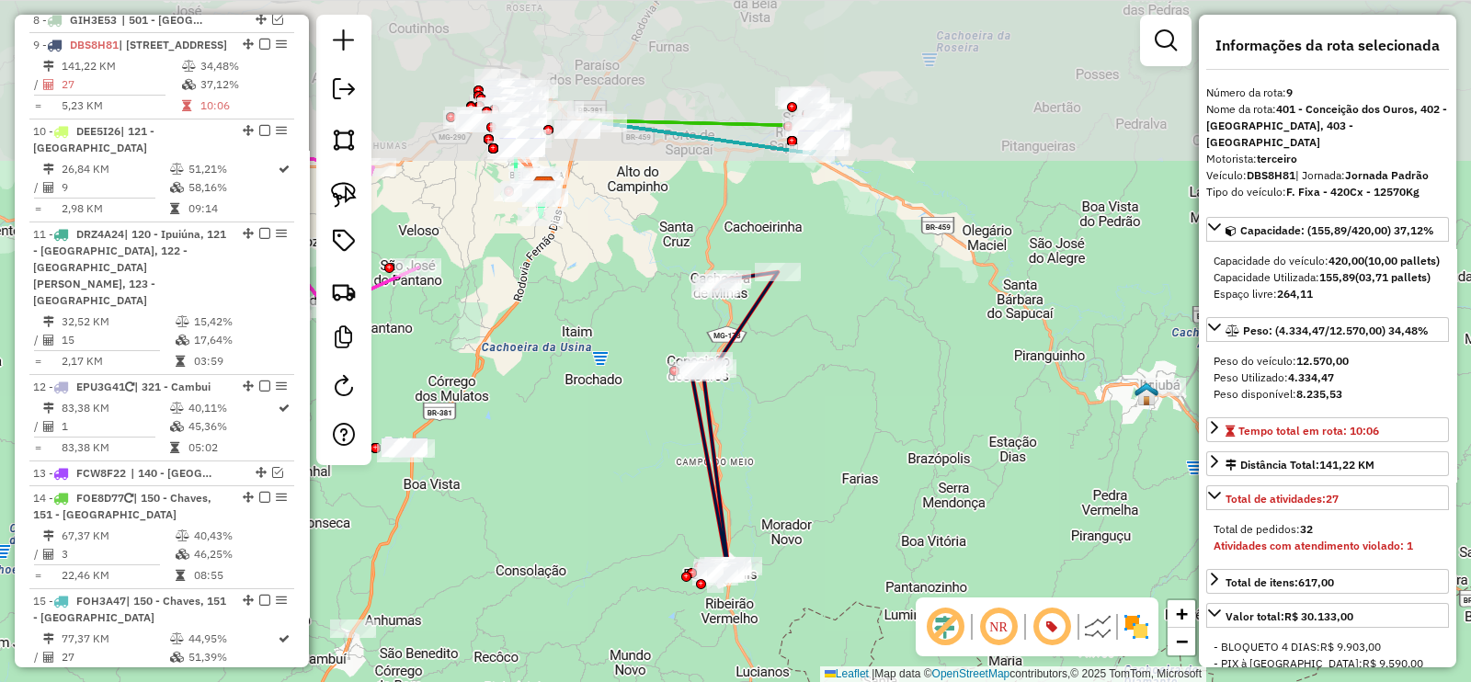
drag, startPoint x: 773, startPoint y: 484, endPoint x: 758, endPoint y: 540, distance: 58.0
click at [758, 540] on div "Janela de atendimento Grade de atendimento Capacidade Transportadoras Veículos …" at bounding box center [735, 341] width 1471 height 682
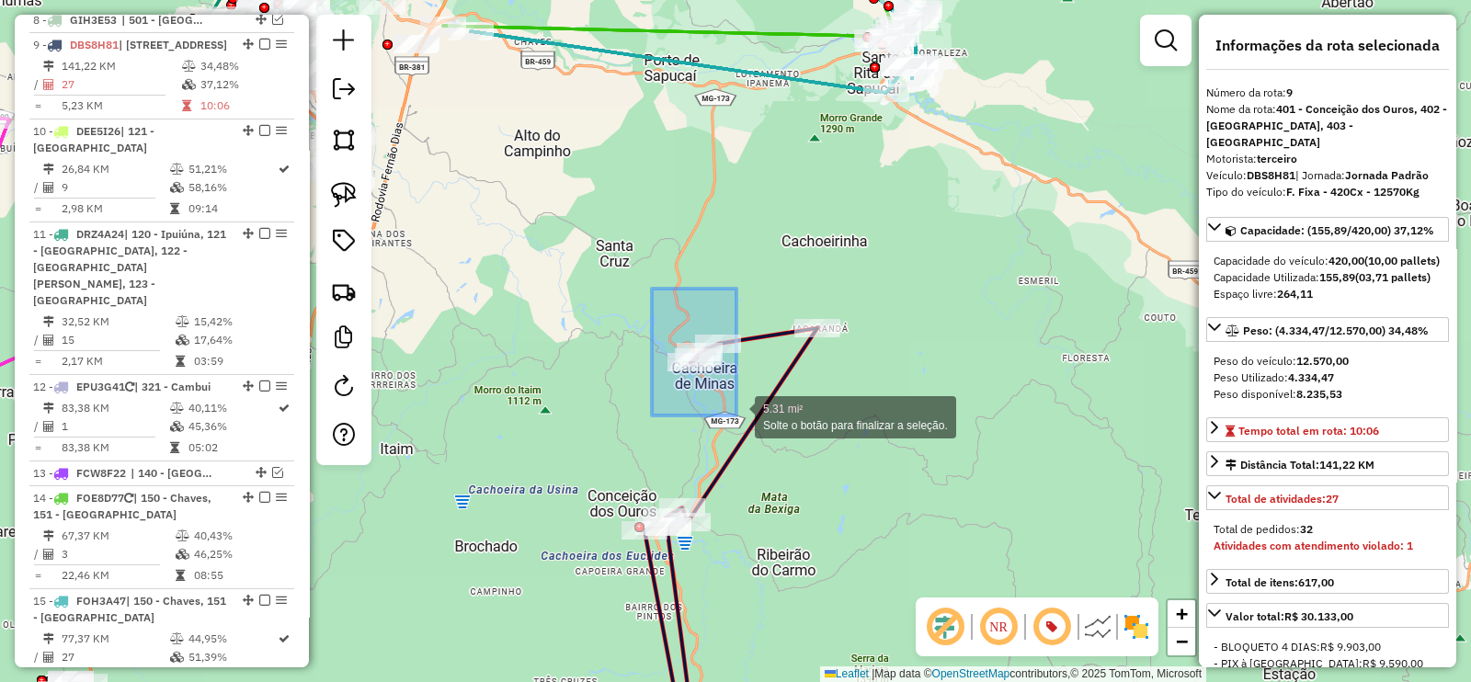
drag, startPoint x: 729, startPoint y: 400, endPoint x: 747, endPoint y: 431, distance: 36.3
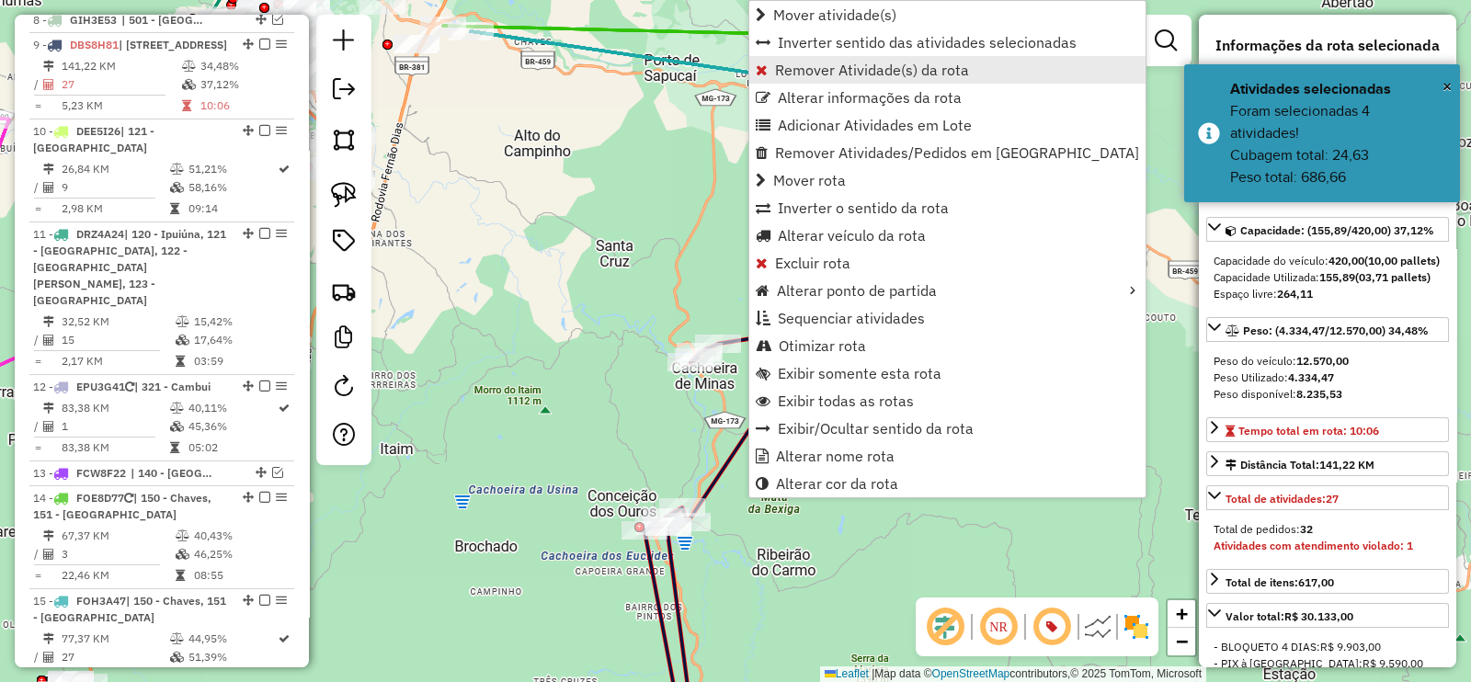
click at [806, 73] on span "Remover Atividade(s) da rota" at bounding box center [872, 70] width 194 height 15
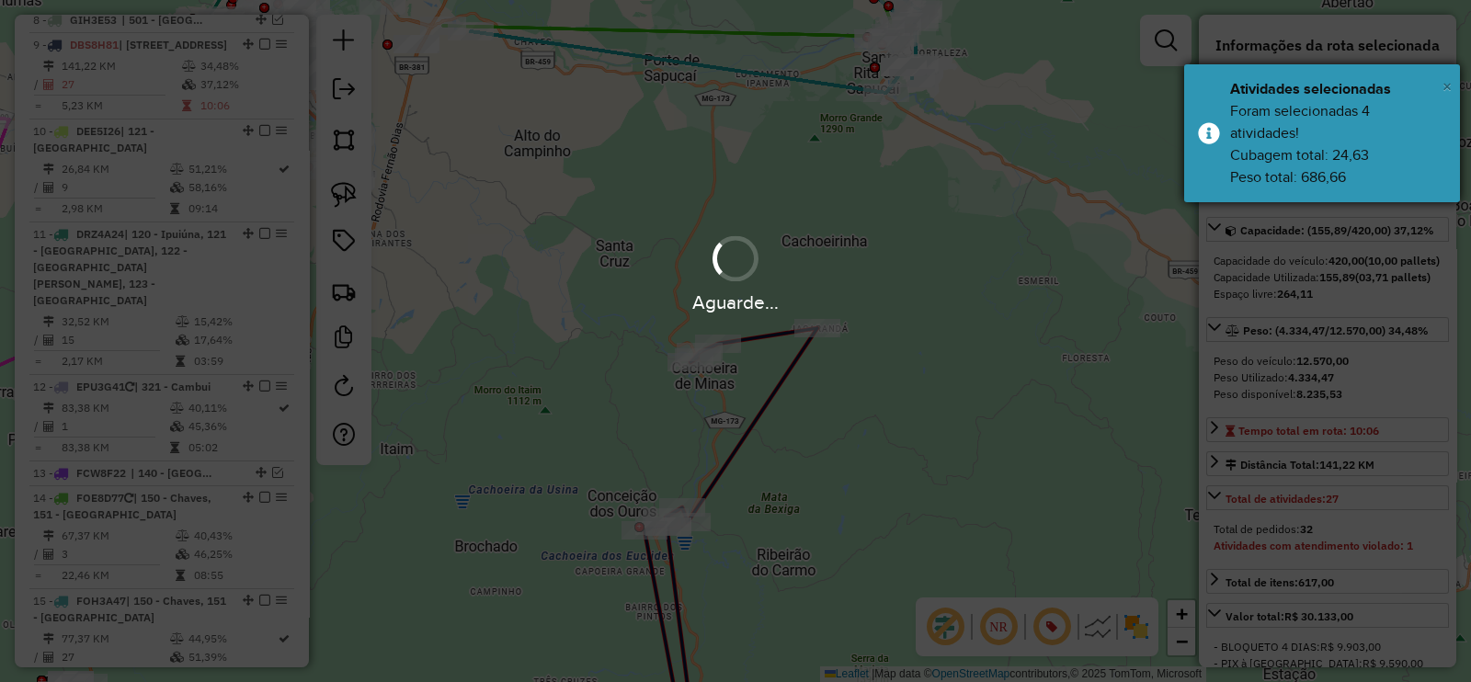
click at [1445, 88] on span "×" at bounding box center [1446, 86] width 9 height 20
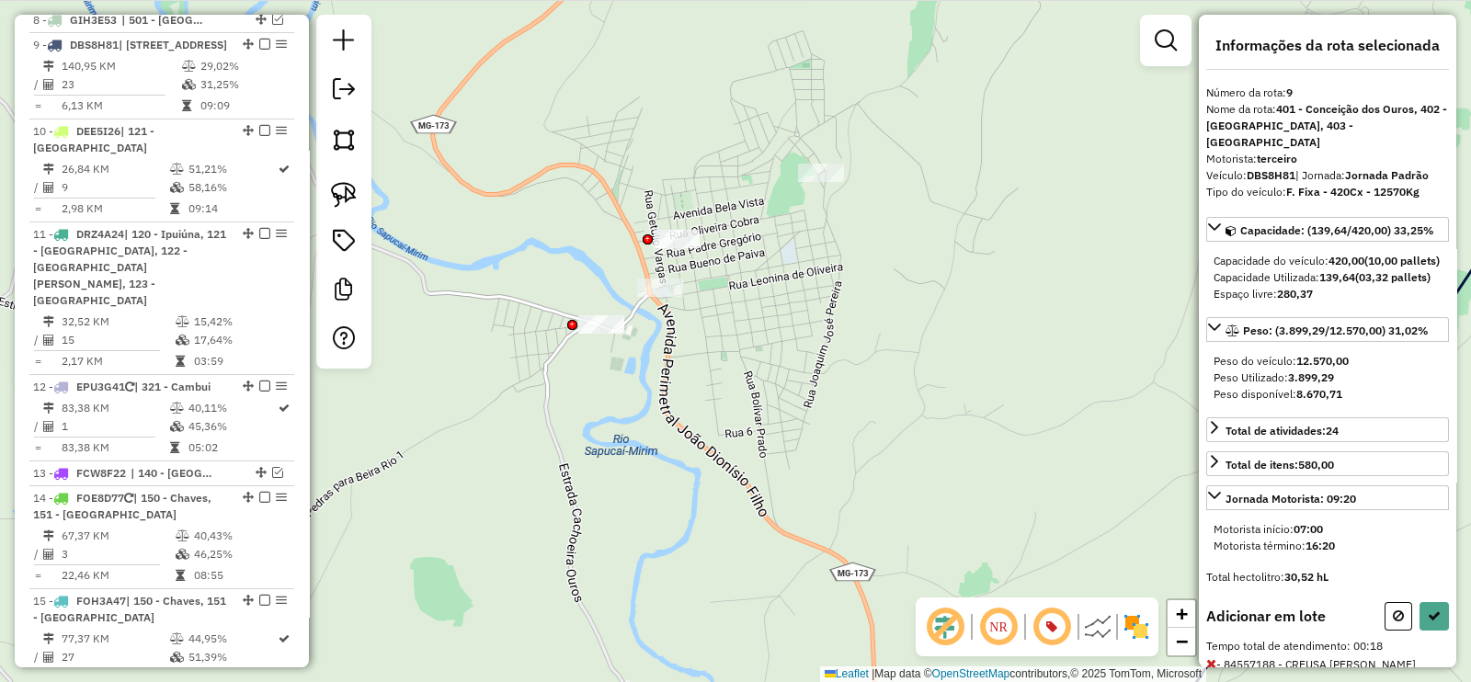
select select "**********"
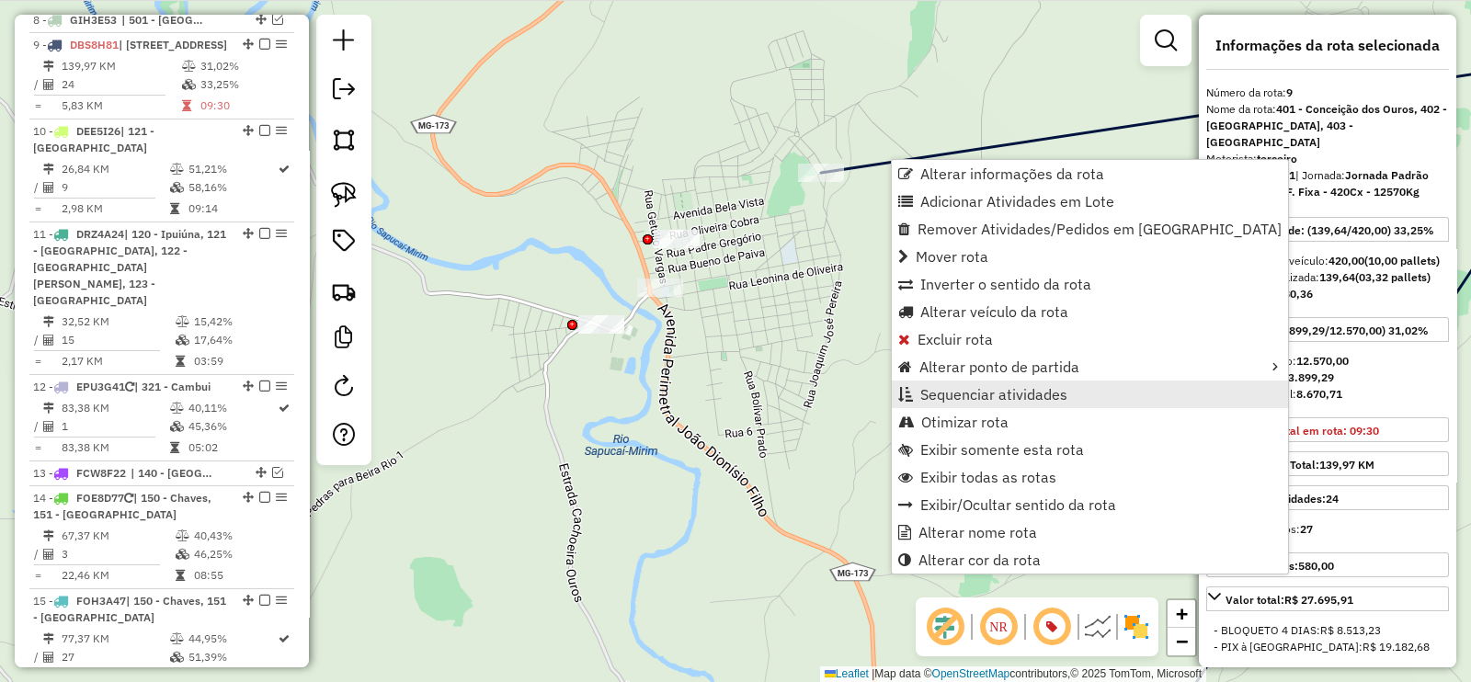
click at [1042, 393] on span "Sequenciar atividades" at bounding box center [993, 394] width 147 height 15
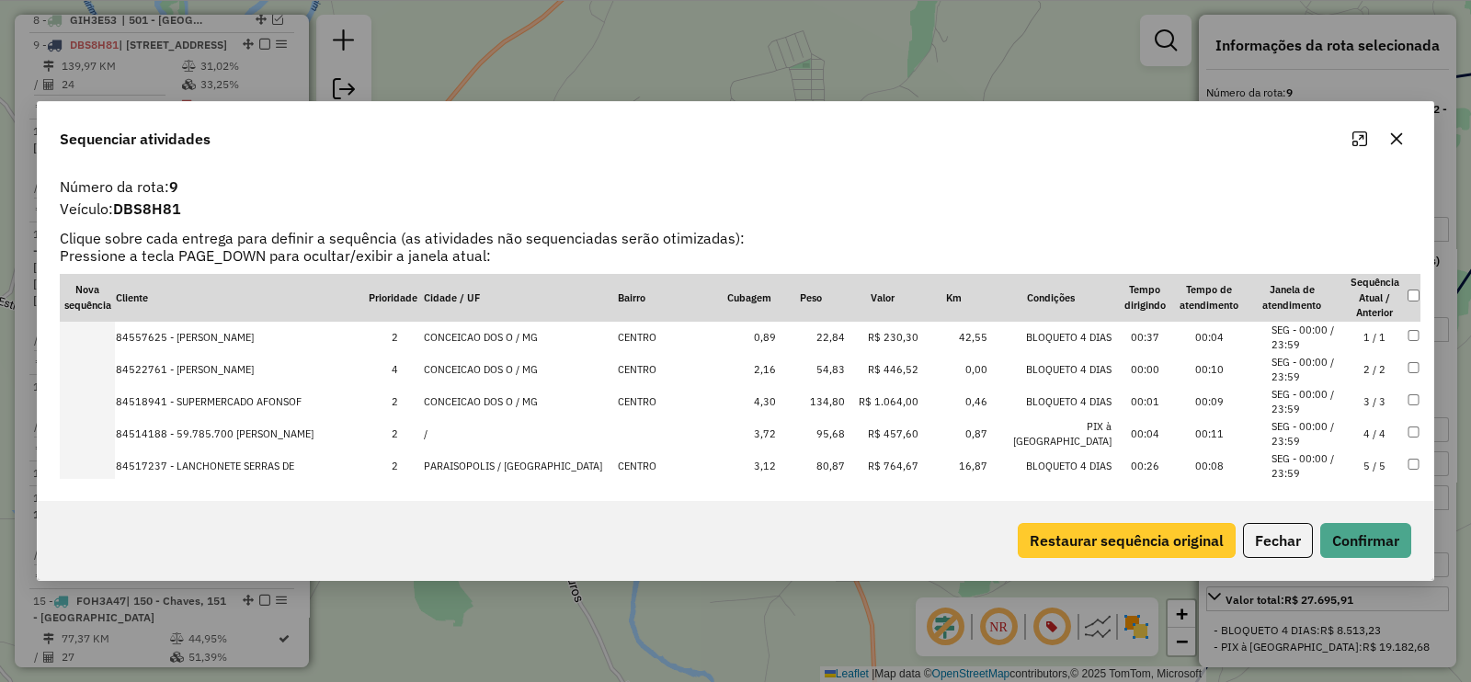
click at [1136, 551] on button "Restaurar sequência original" at bounding box center [1127, 540] width 218 height 35
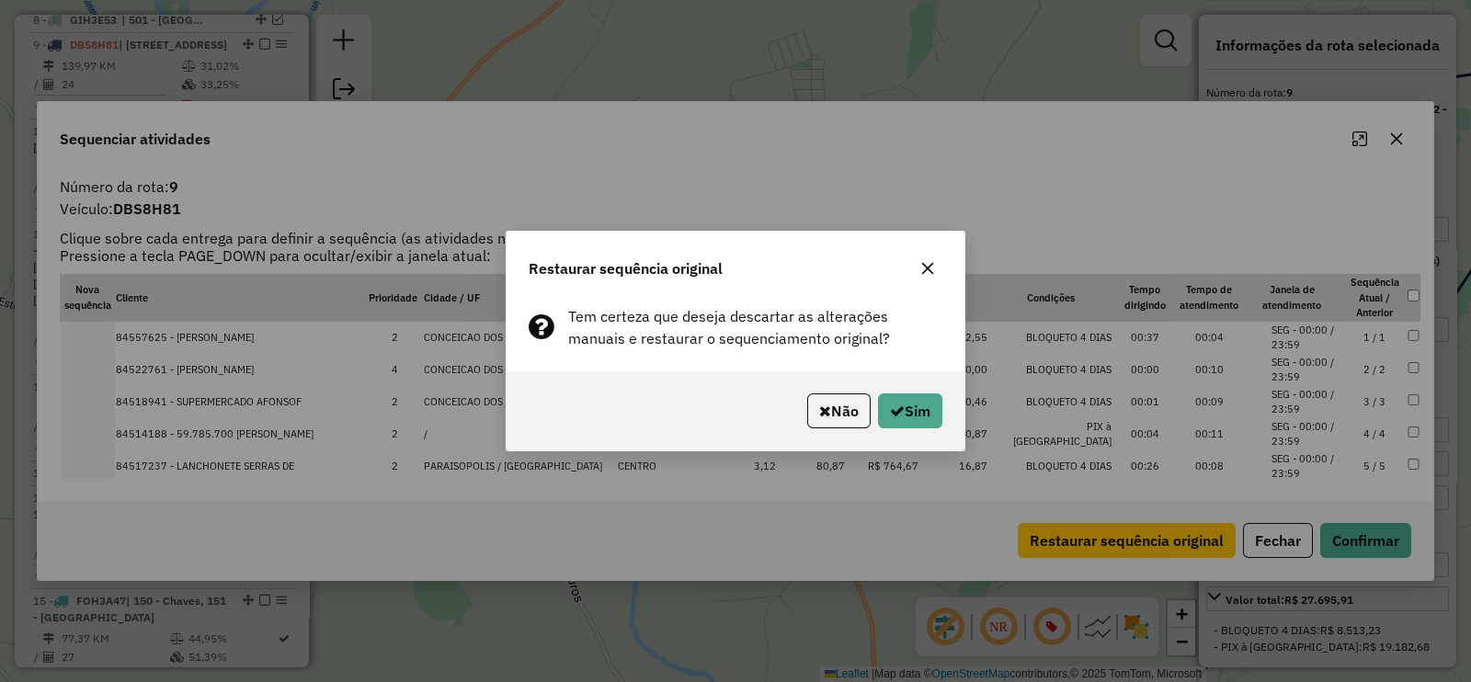
click at [907, 429] on div "Não Sim" at bounding box center [735, 410] width 458 height 79
click at [910, 411] on button "Sim" at bounding box center [910, 410] width 64 height 35
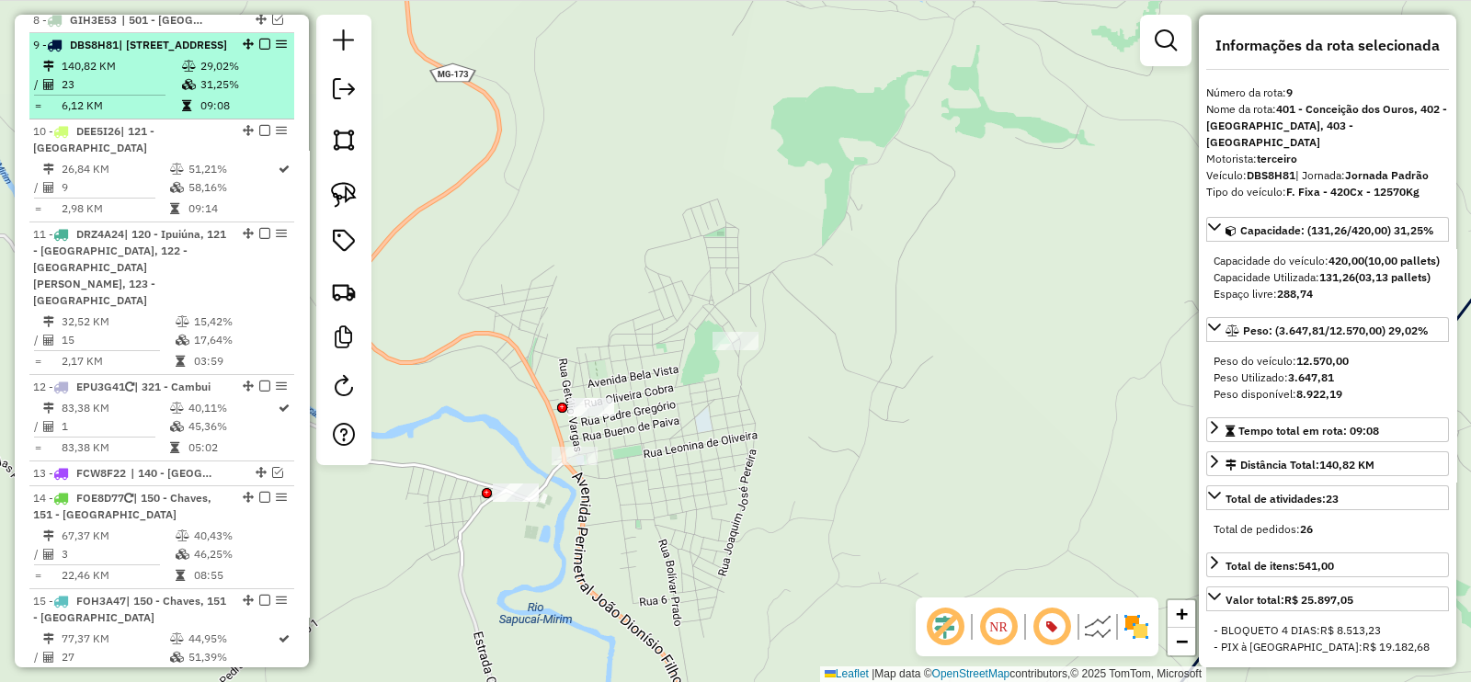
click at [262, 39] on em at bounding box center [264, 44] width 11 height 11
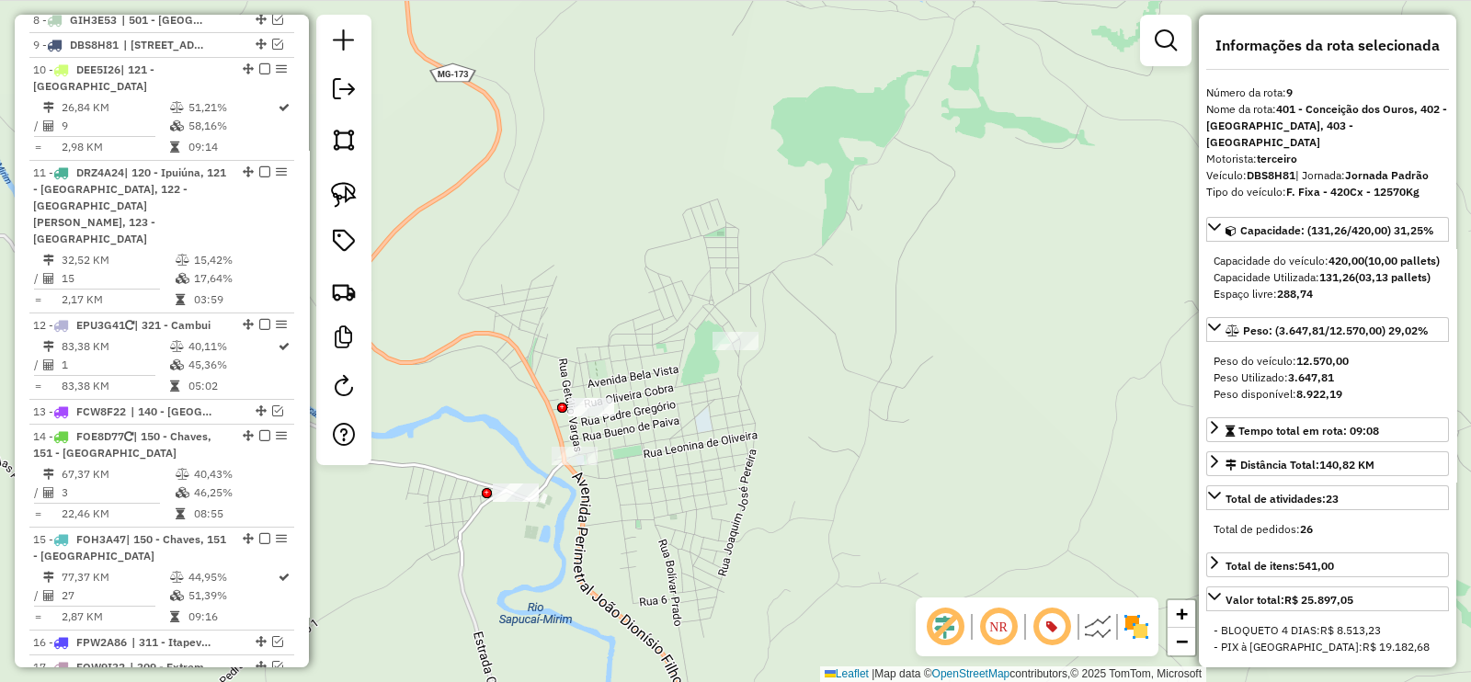
scroll to position [937, 0]
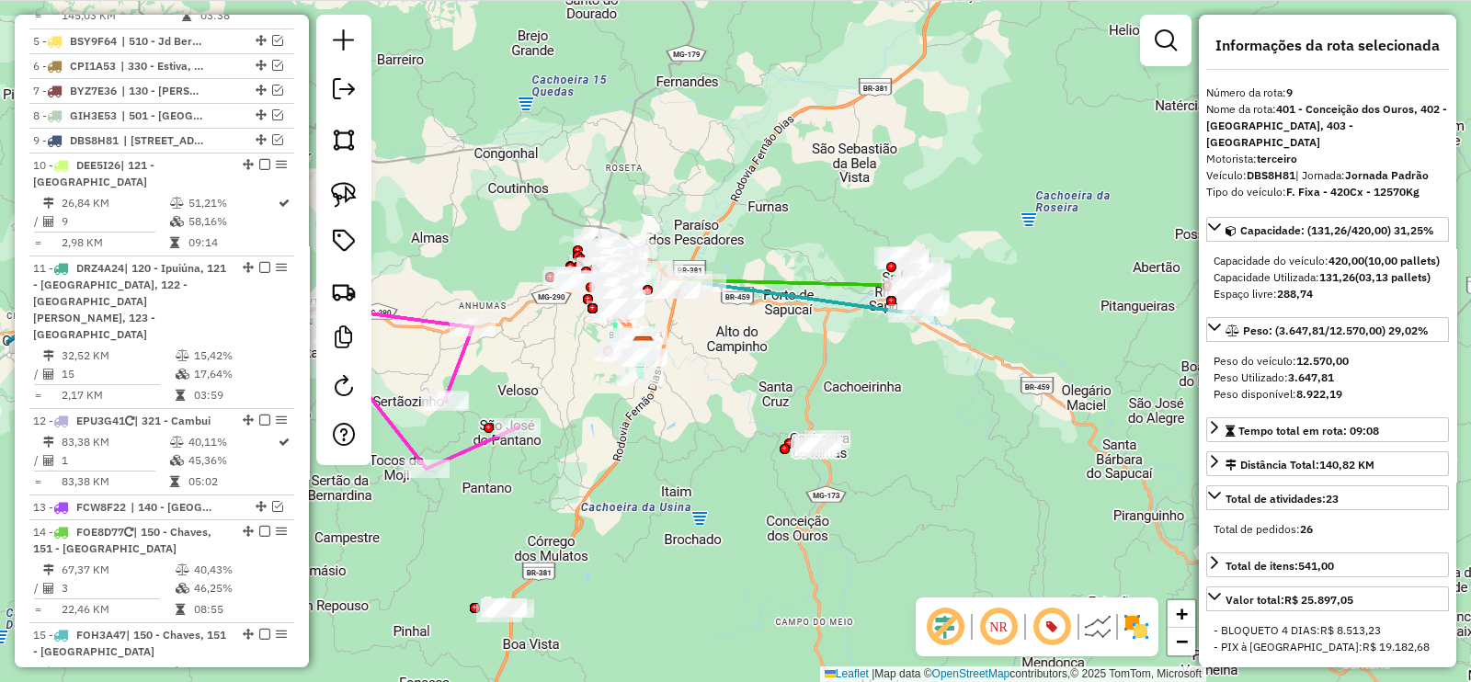
drag, startPoint x: 784, startPoint y: 345, endPoint x: 1025, endPoint y: 388, distance: 244.7
click at [1024, 388] on div "Janela de atendimento Grade de atendimento Capacidade Transportadoras Veículos …" at bounding box center [735, 341] width 1471 height 682
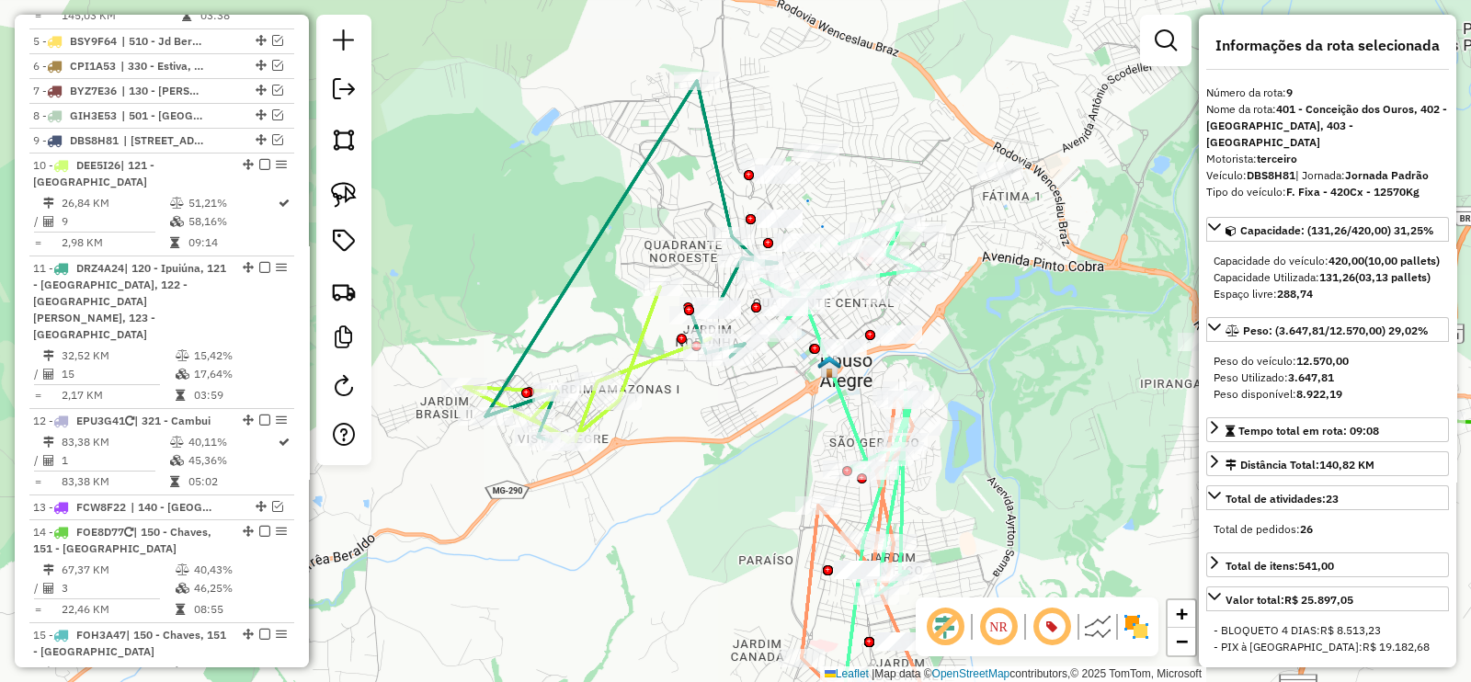
click at [810, 331] on icon at bounding box center [840, 486] width 158 height 528
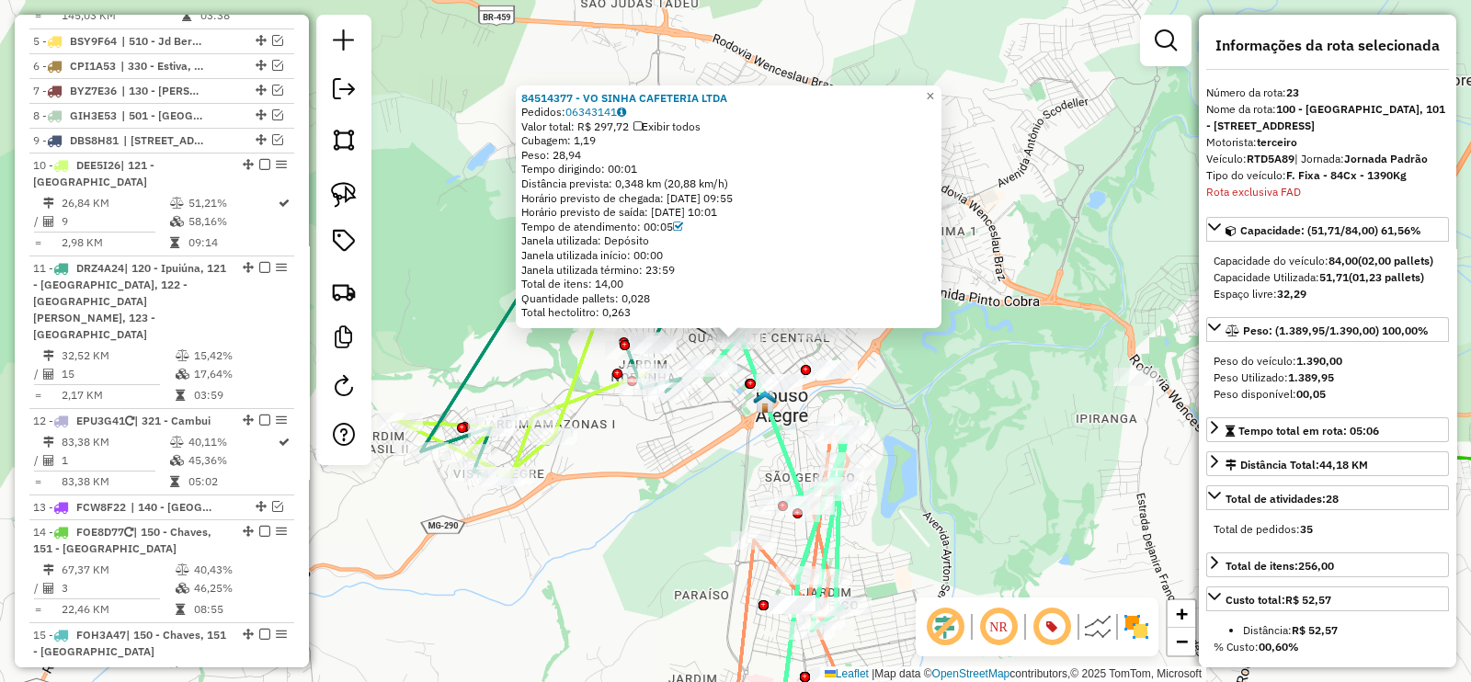
scroll to position [1917, 0]
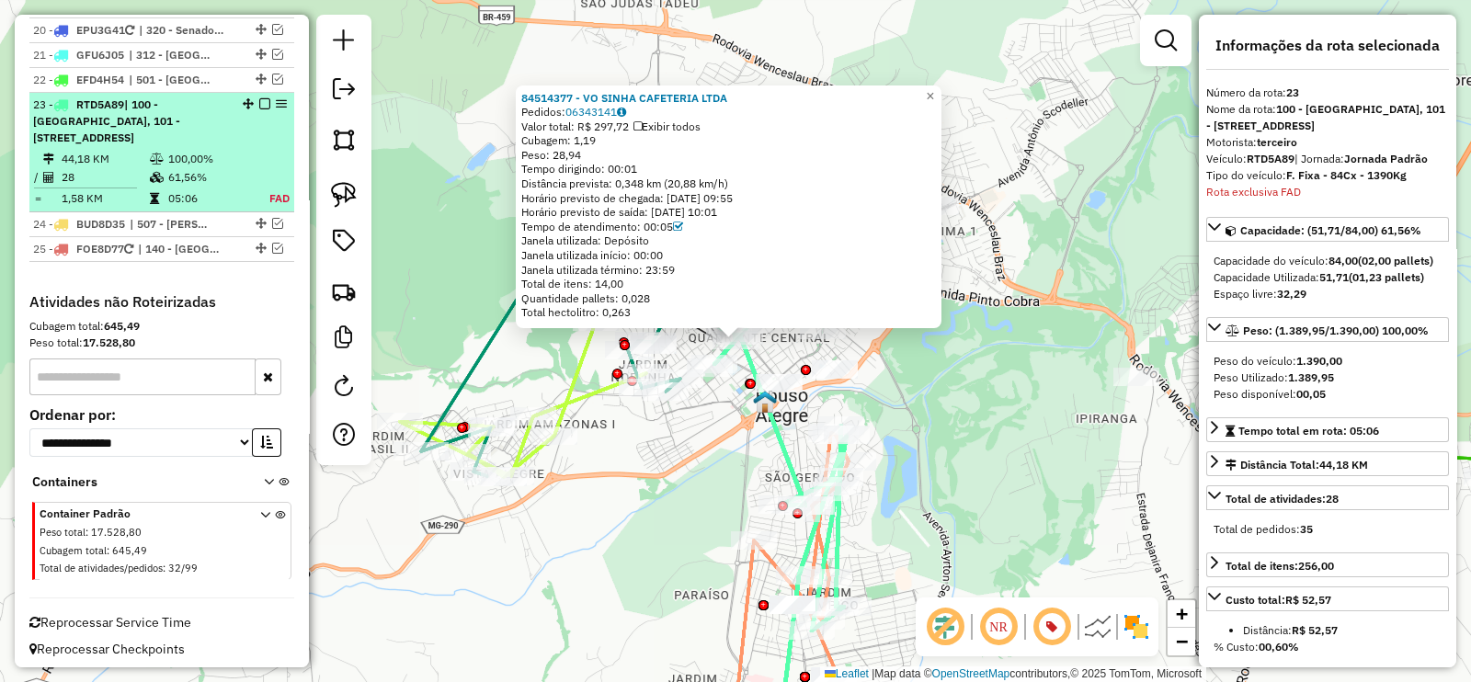
click at [259, 98] on em at bounding box center [264, 103] width 11 height 11
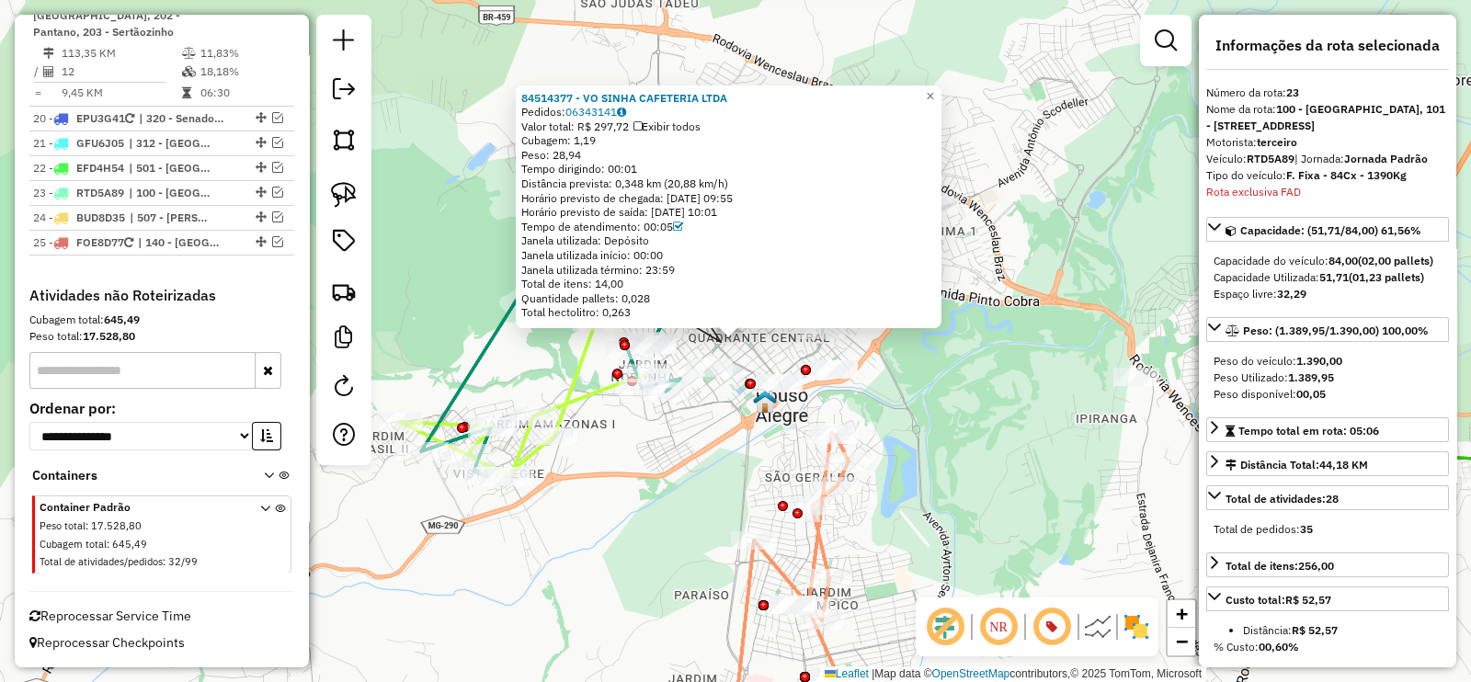
click at [671, 479] on div "Rota 23 - Placa RTD5A89 84514377 - VO SINHA CAFETERIA LTDA 84514377 - VO SINHA …" at bounding box center [735, 341] width 1471 height 682
select select "**********"
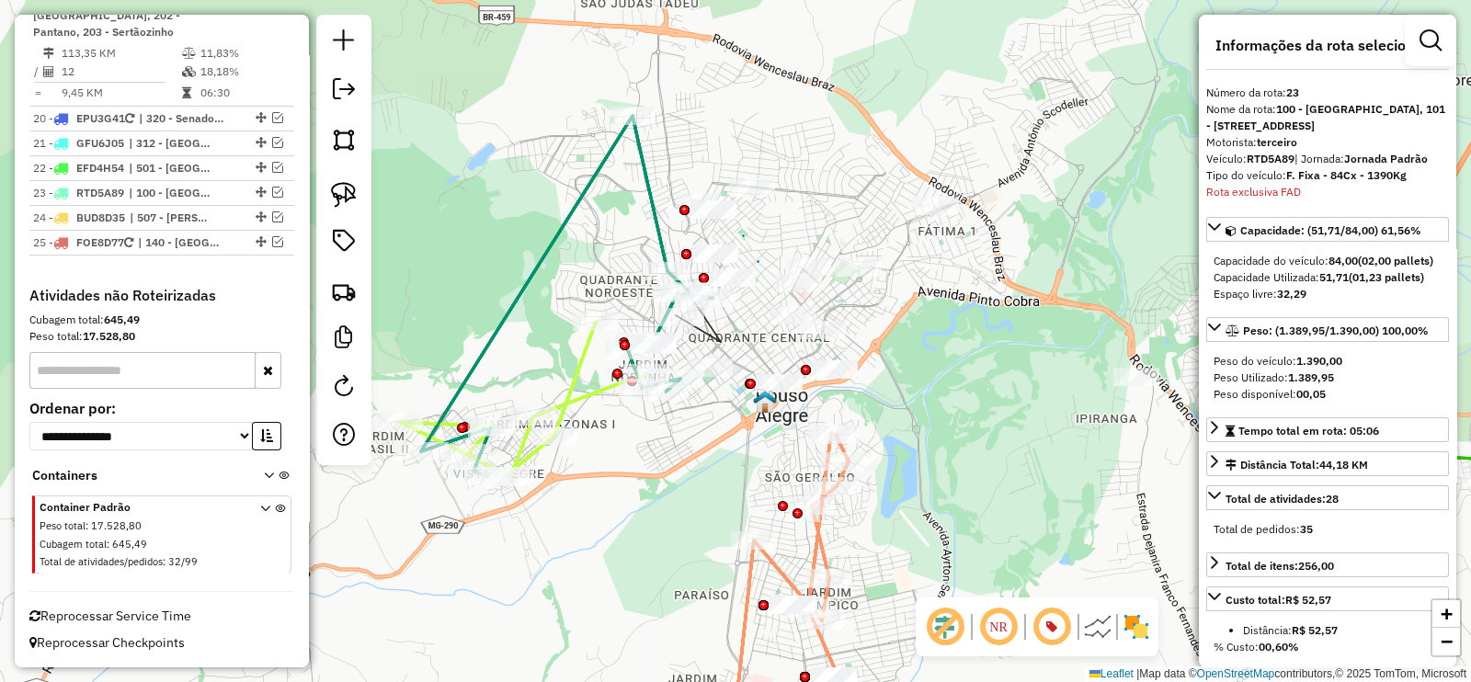
drag, startPoint x: 669, startPoint y: 480, endPoint x: 301, endPoint y: 198, distance: 464.2
click at [590, 505] on div "Rota 23 - Placa RTD5A89 84514377 - VO SINHA CAFETERIA LTDA 84514377 - VO SINHA …" at bounding box center [735, 341] width 1471 height 682
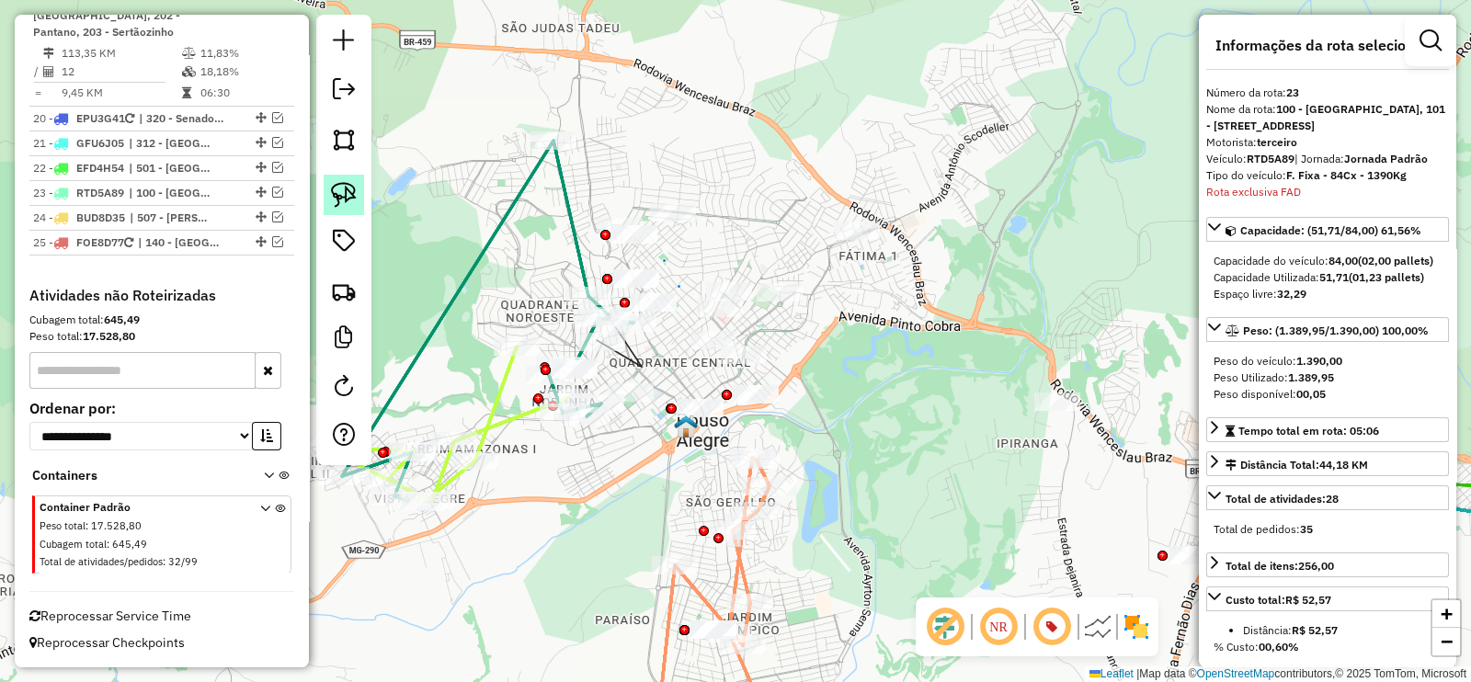
click at [347, 199] on img at bounding box center [344, 195] width 26 height 26
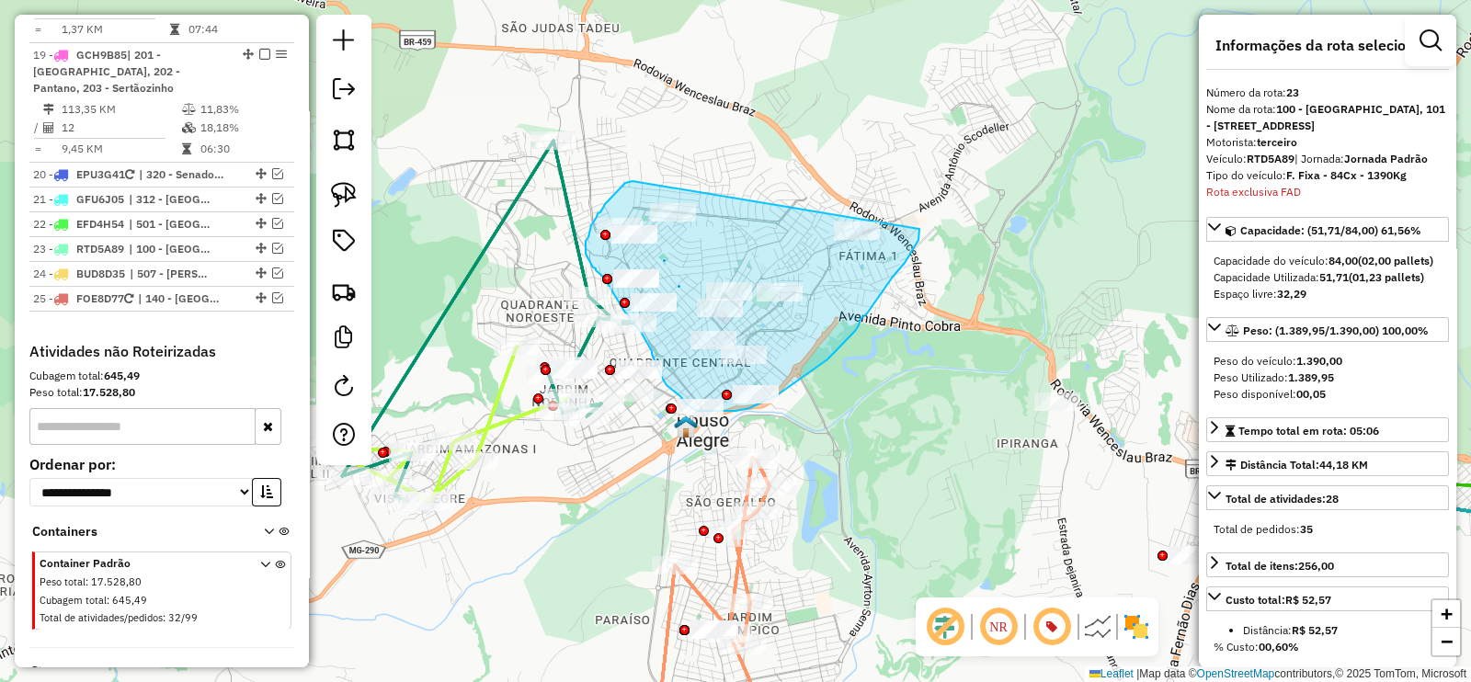
drag, startPoint x: 632, startPoint y: 181, endPoint x: 927, endPoint y: 211, distance: 295.6
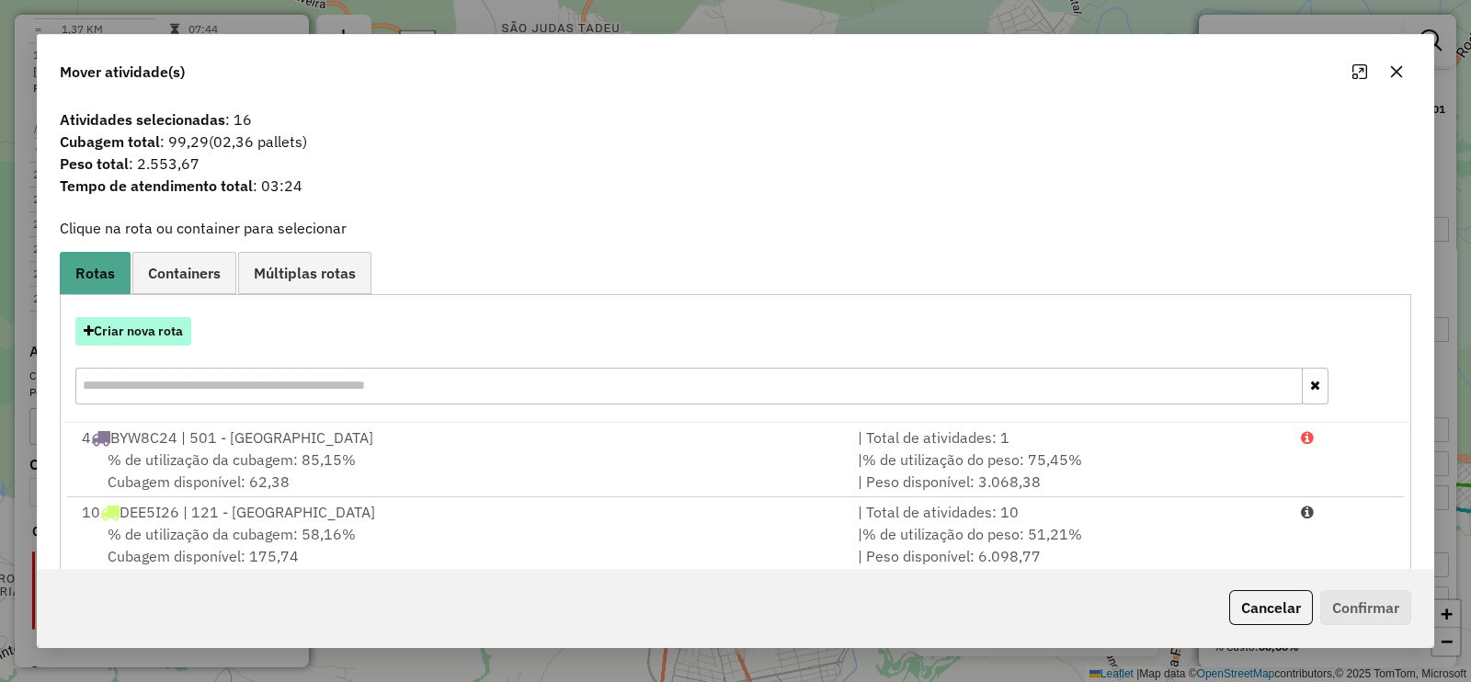
click at [128, 331] on button "Criar nova rota" at bounding box center [133, 331] width 116 height 28
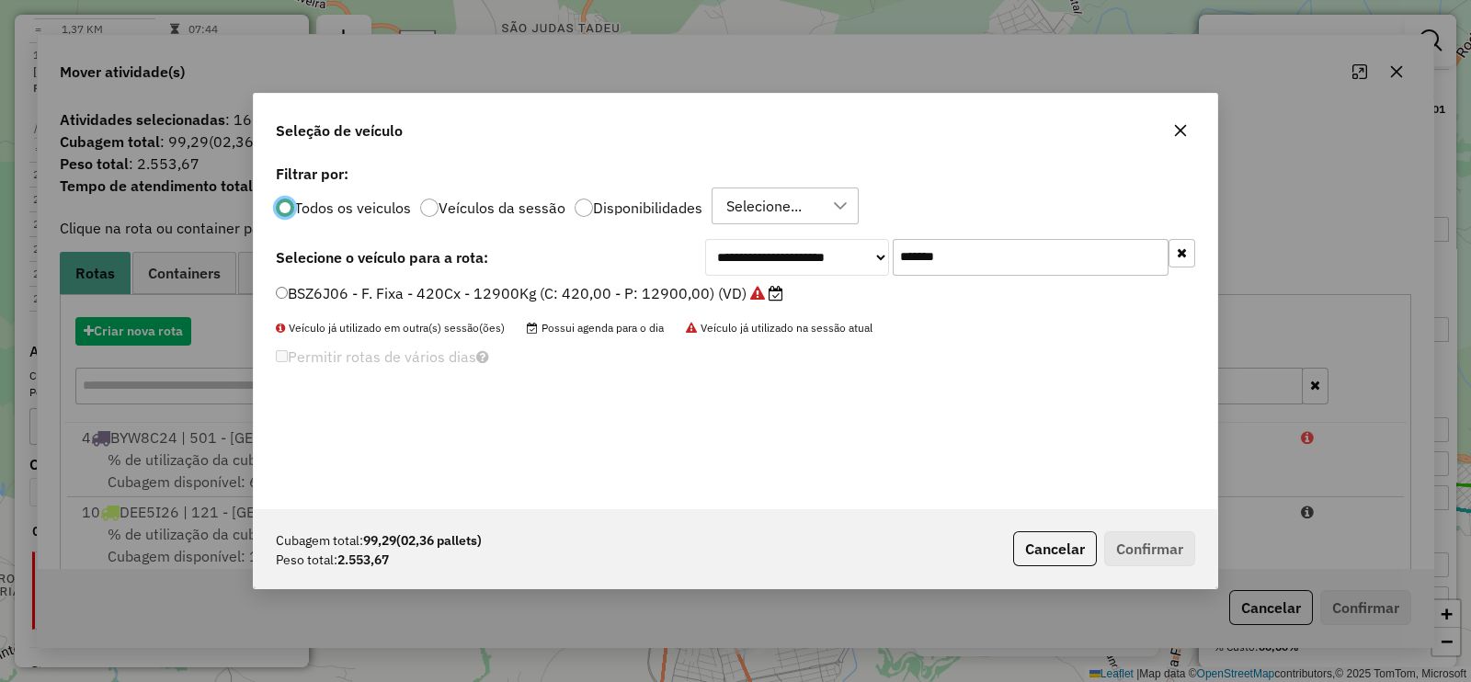
scroll to position [9, 6]
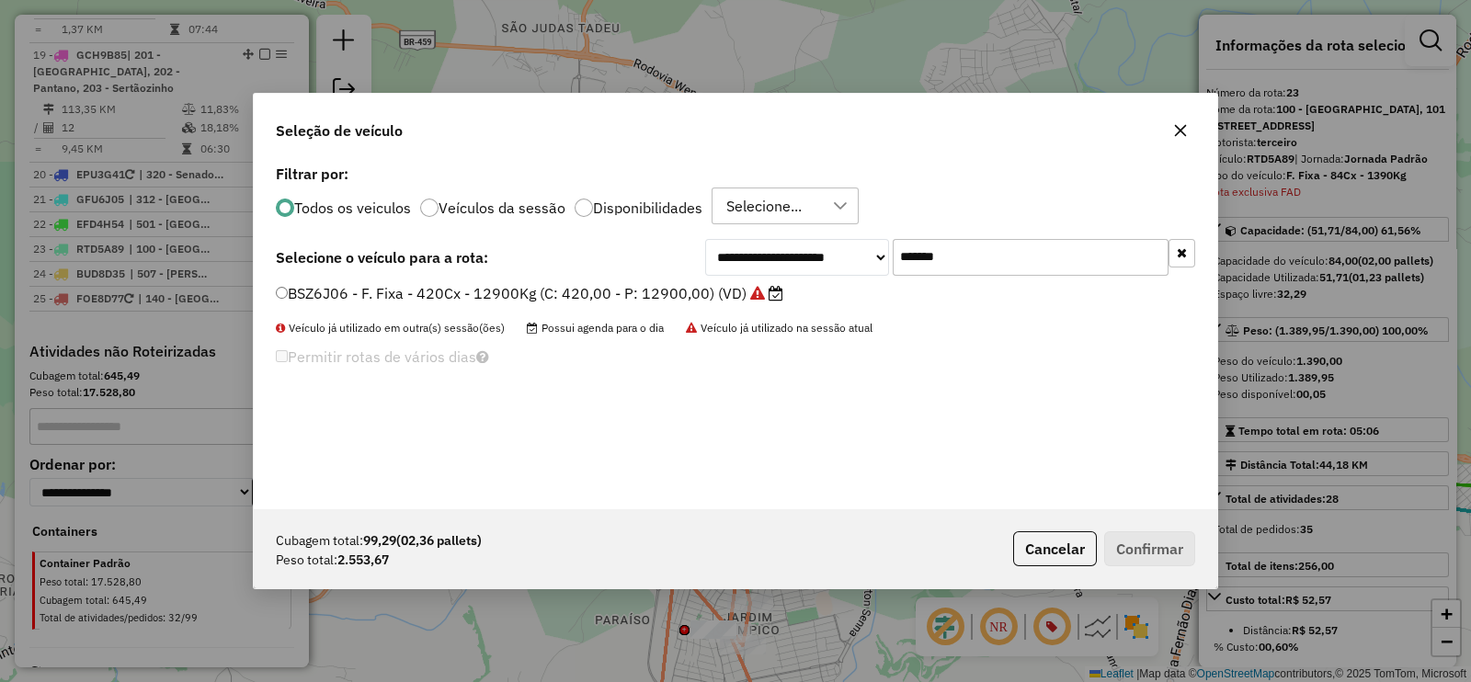
drag, startPoint x: 965, startPoint y: 268, endPoint x: 849, endPoint y: 270, distance: 115.8
click at [865, 253] on div "**********" at bounding box center [950, 257] width 490 height 37
paste input "text"
type input "*******"
click at [728, 289] on label "GFQ7J93 - F. Fixa - 252Cx - 6700Kg (C: 252,00 - P: 6700,00) (VD)" at bounding box center [512, 293] width 473 height 22
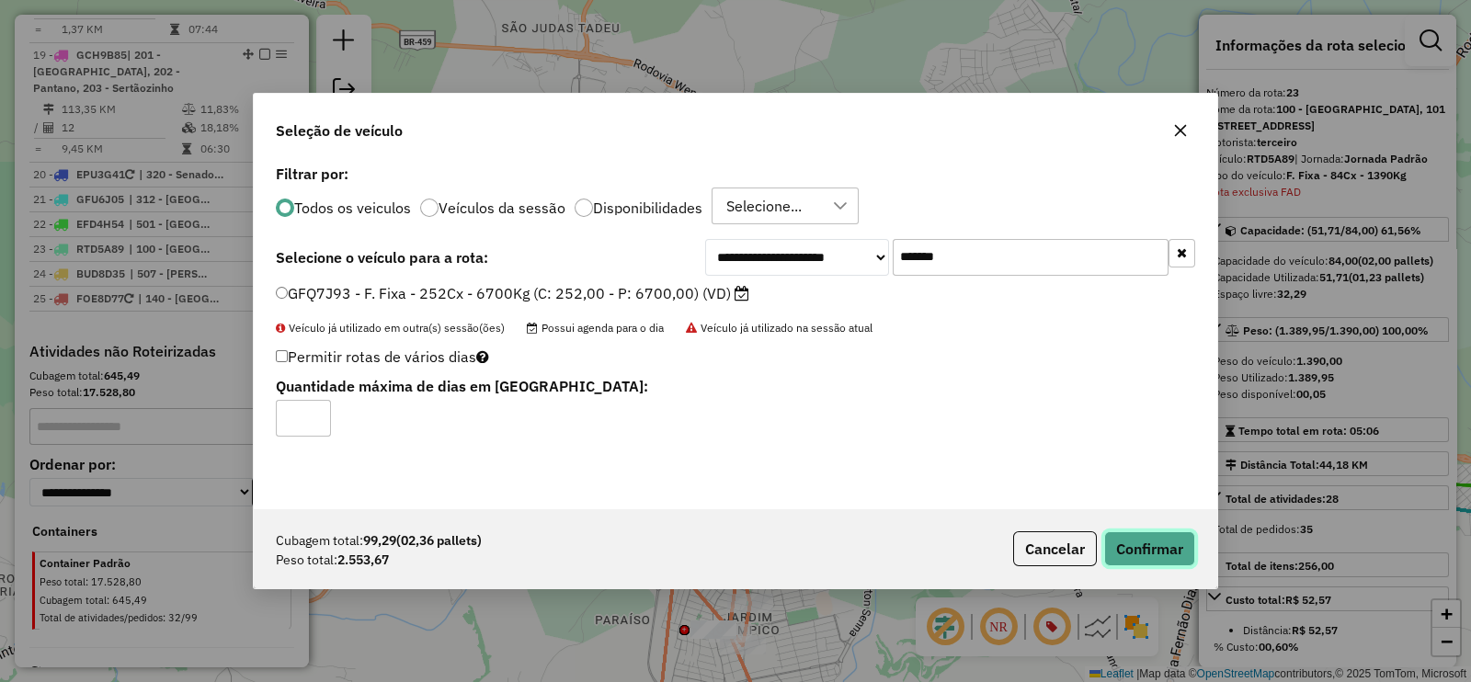
click at [1128, 539] on button "Confirmar" at bounding box center [1149, 548] width 91 height 35
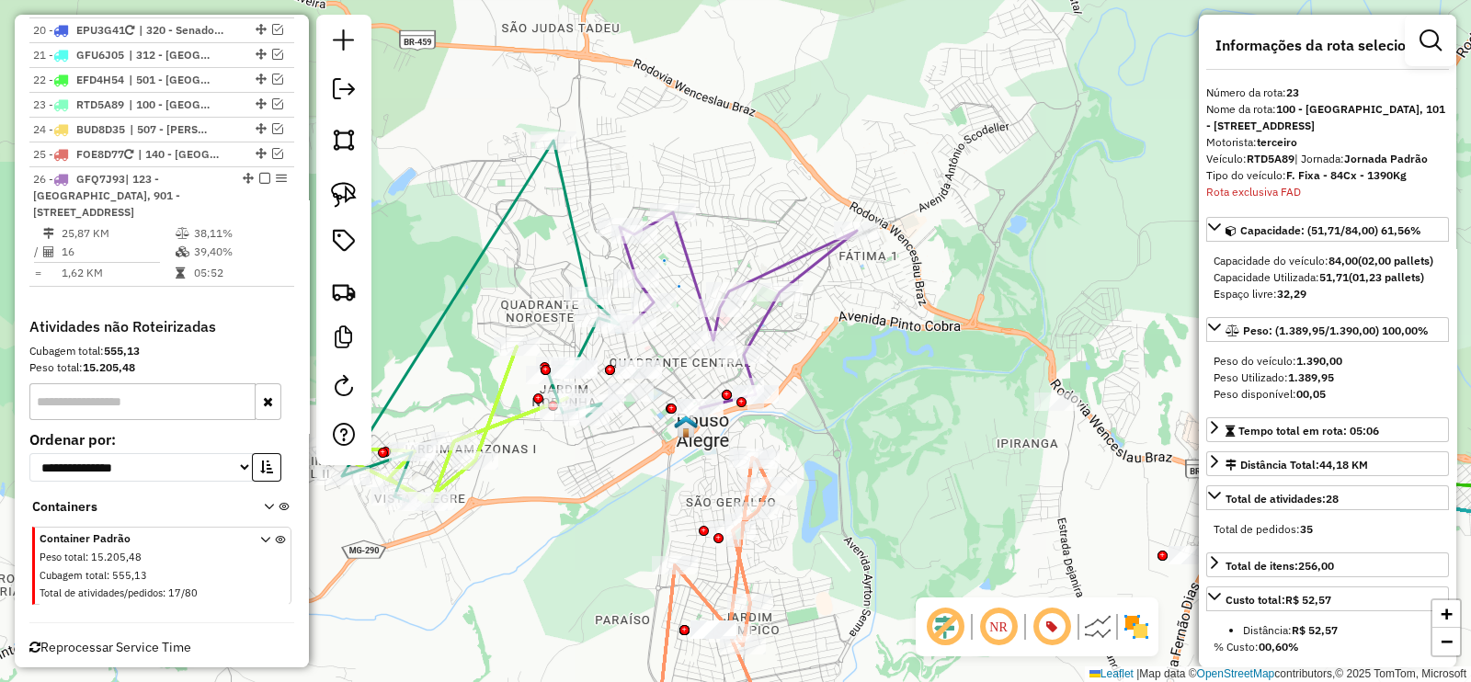
click at [691, 256] on icon at bounding box center [738, 310] width 237 height 196
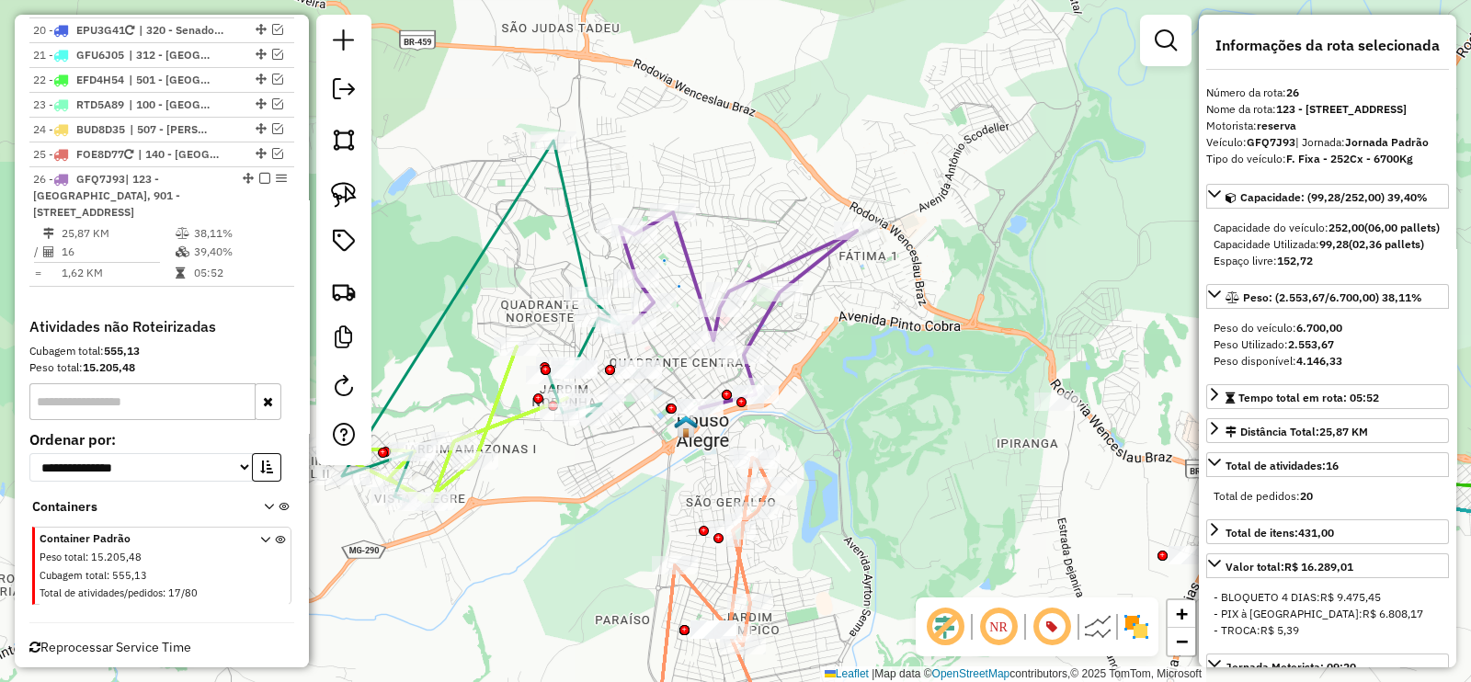
scroll to position [1925, 0]
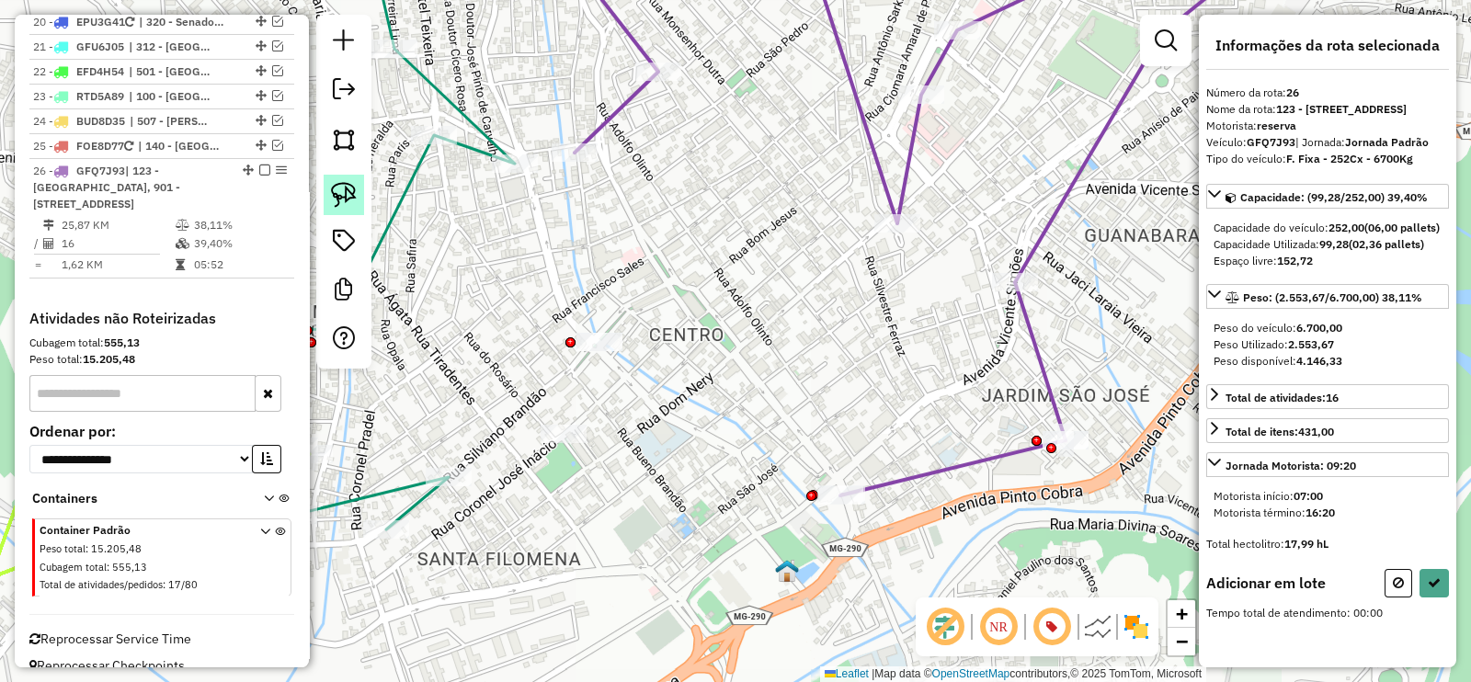
click at [333, 189] on img at bounding box center [344, 195] width 26 height 26
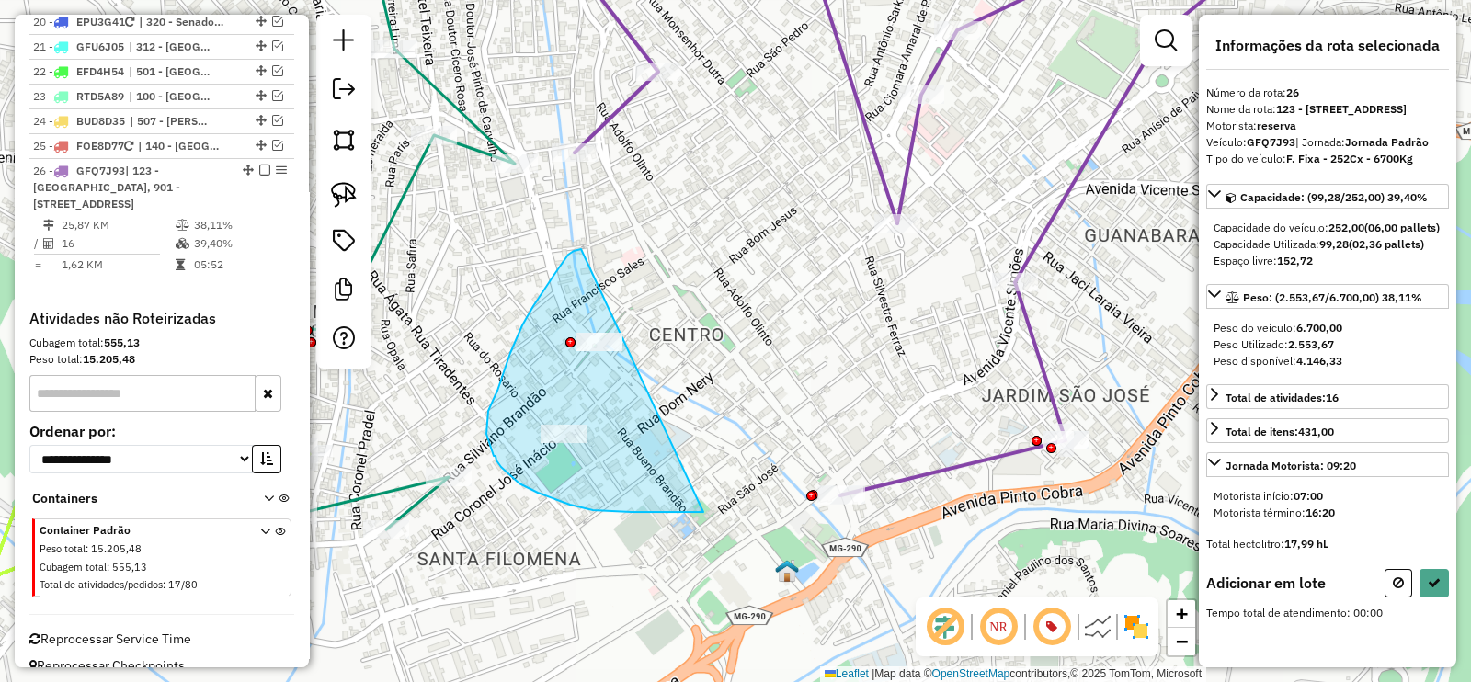
drag, startPoint x: 582, startPoint y: 249, endPoint x: 718, endPoint y: 509, distance: 293.6
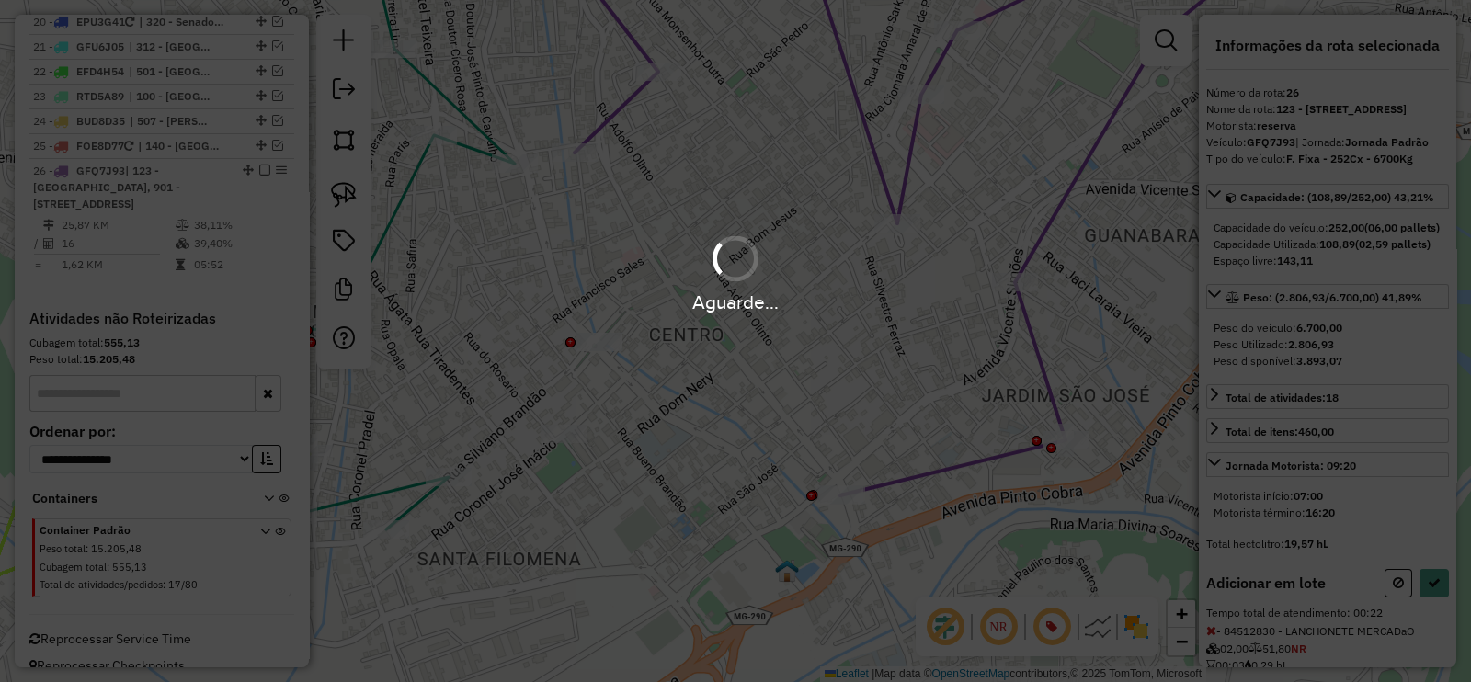
select select "**********"
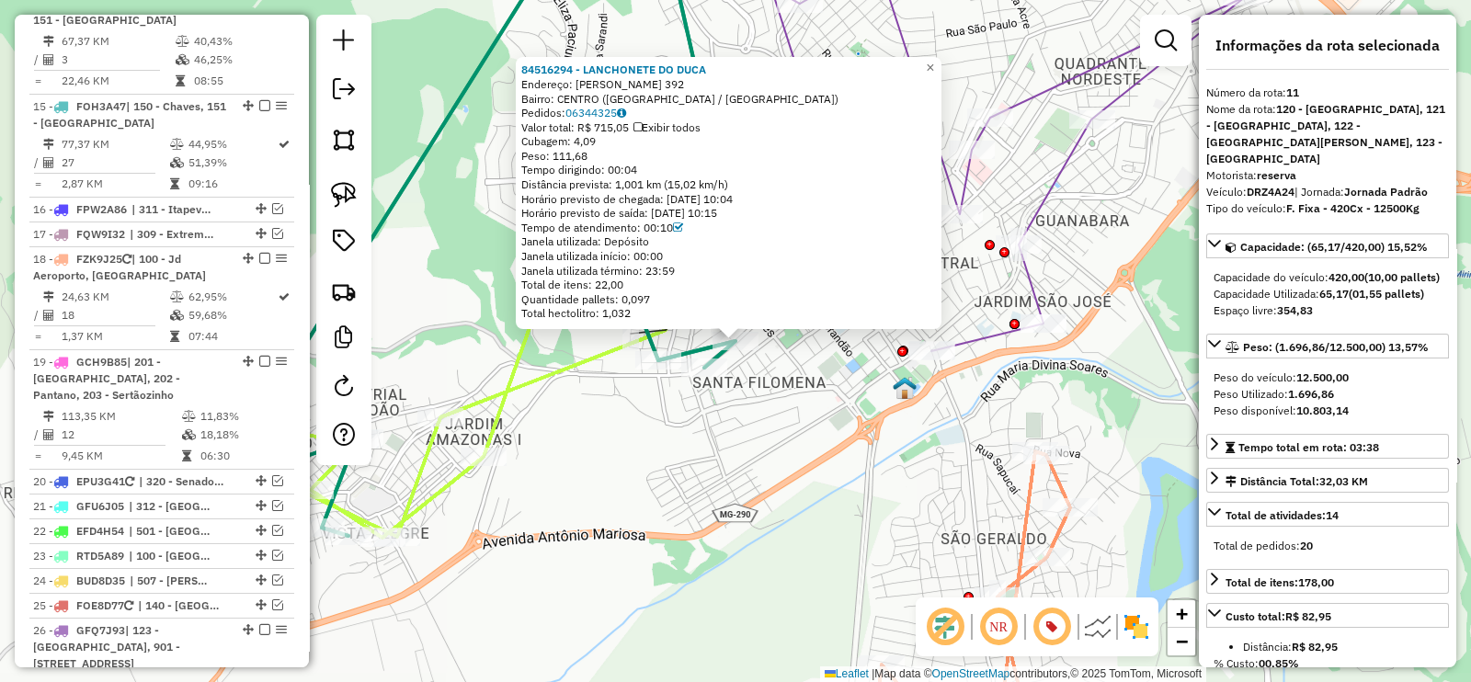
scroll to position [1158, 0]
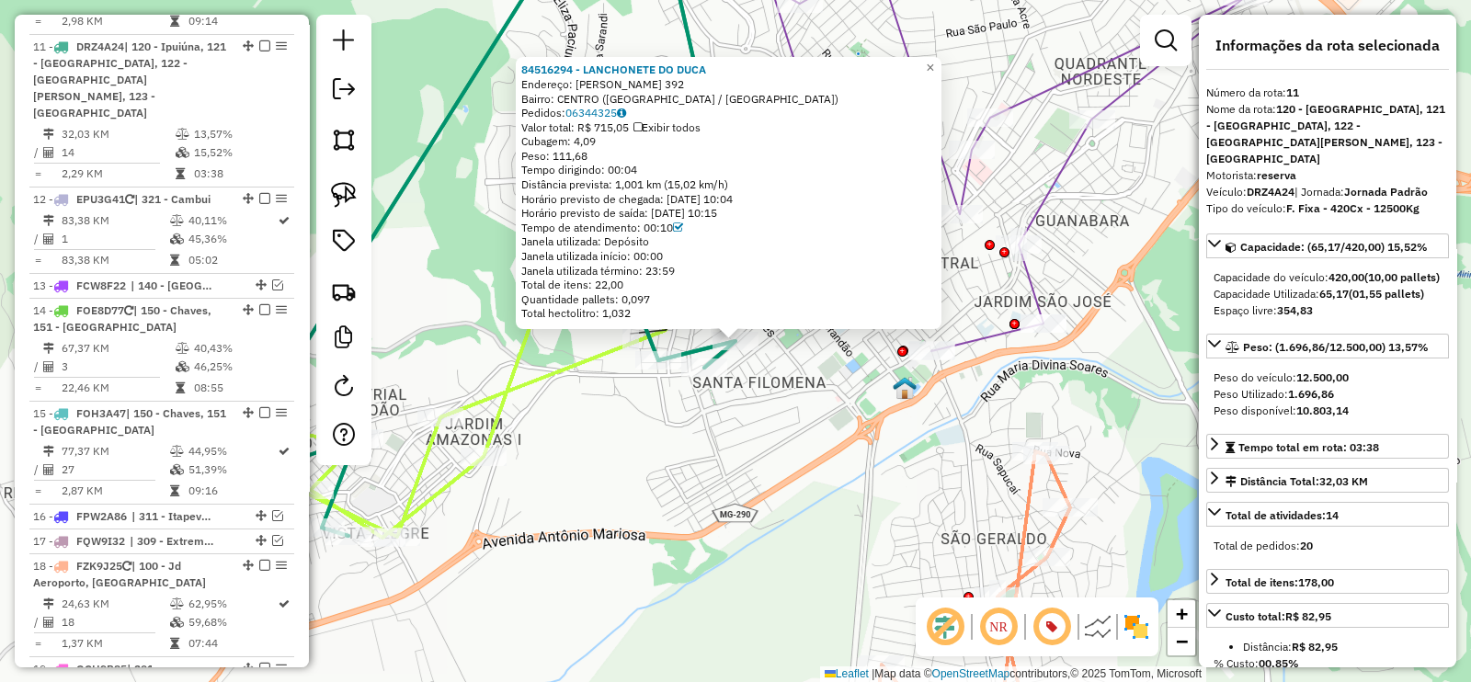
click at [768, 454] on div "84516294 - LANCHONETE DO DUCA Endereço: SILVIANO BRANDAO 392 Bairro: CENTRO (PO…" at bounding box center [735, 341] width 1471 height 682
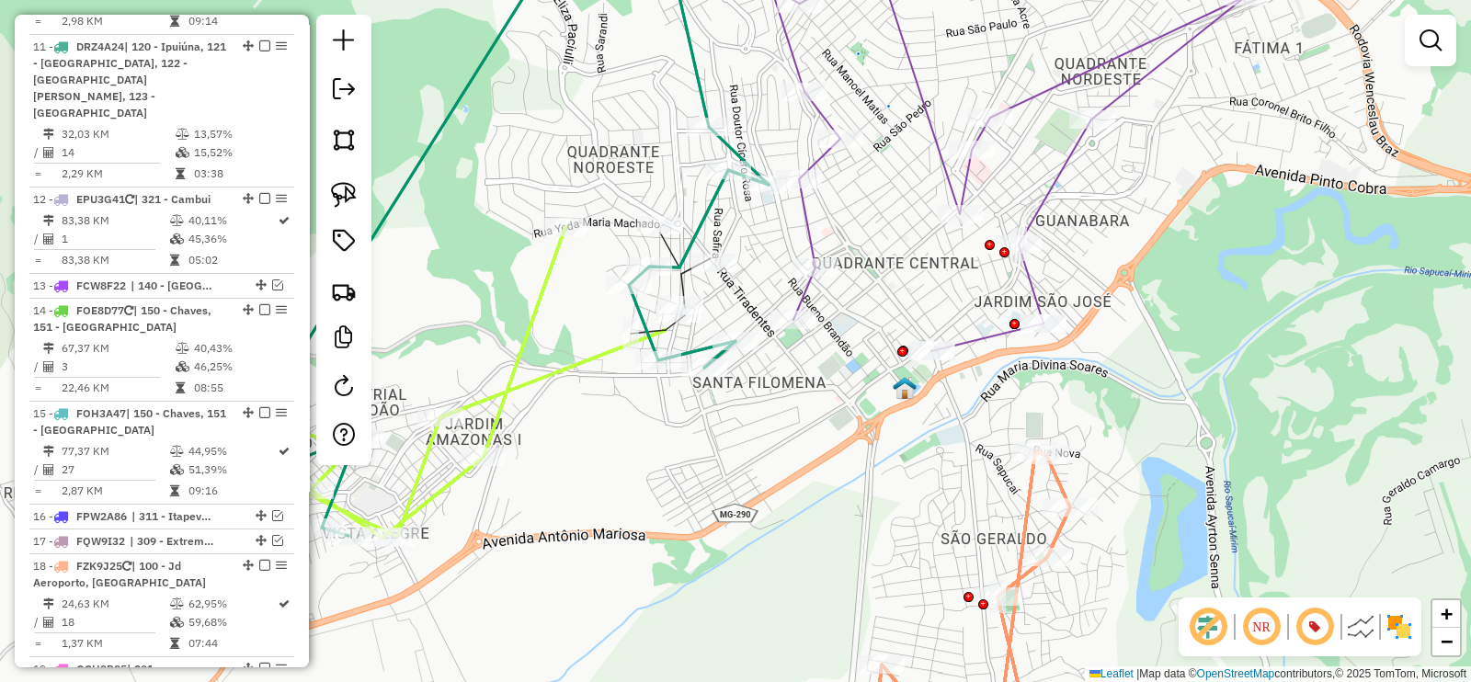
click at [817, 227] on icon at bounding box center [1008, 155] width 474 height 391
select select "**********"
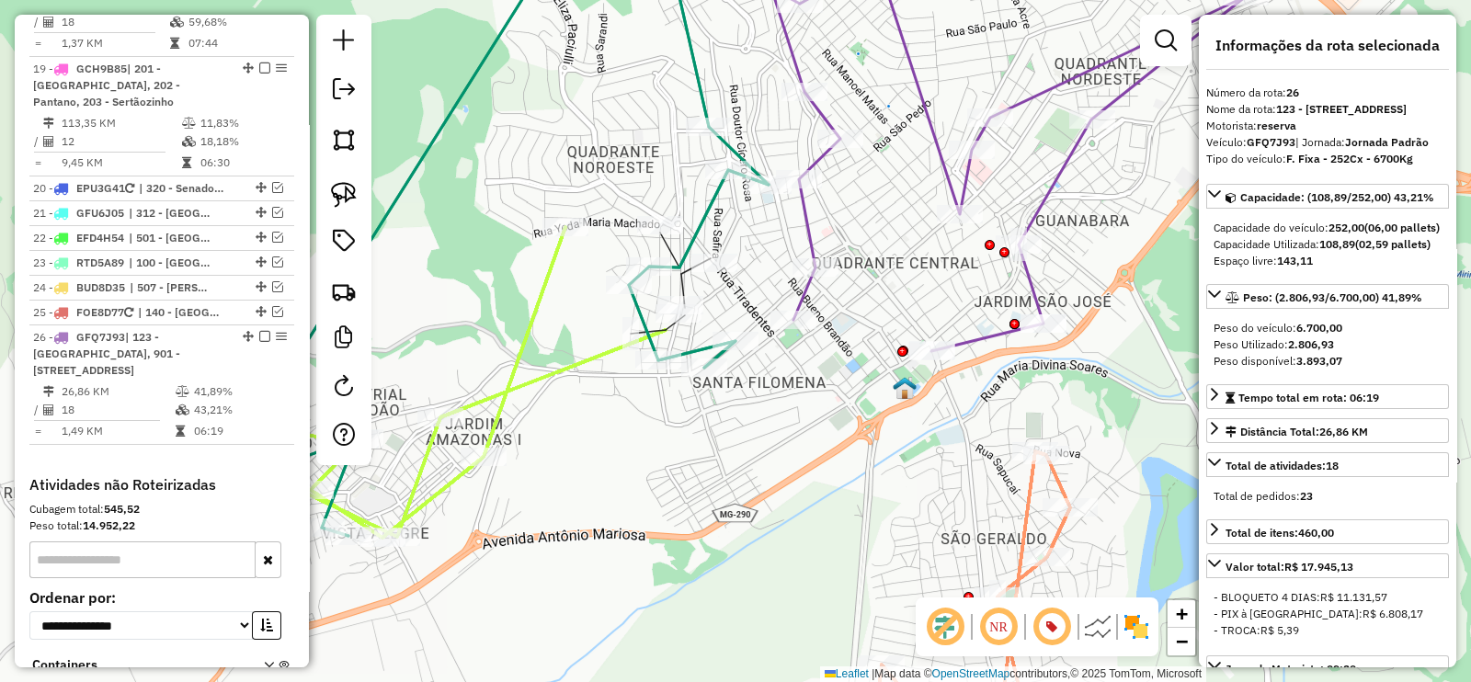
scroll to position [1925, 0]
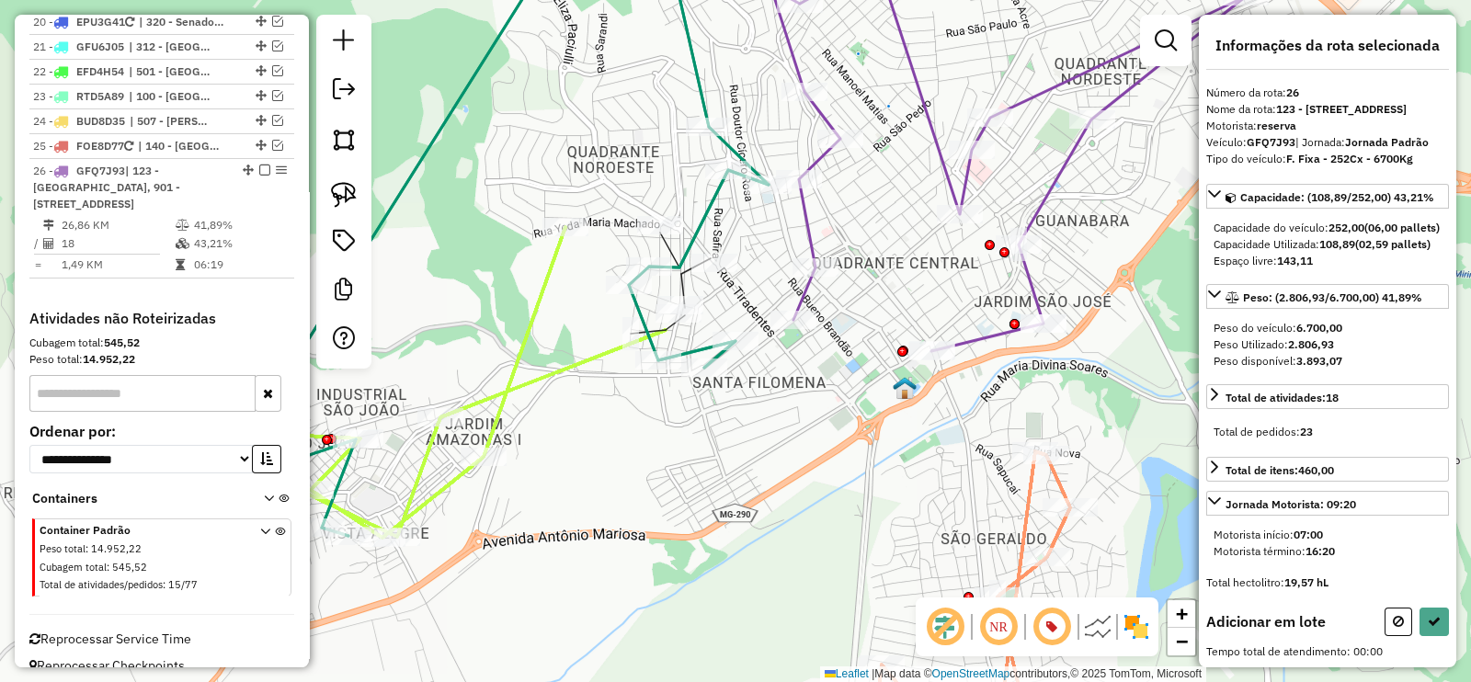
click at [792, 163] on div "Rota 26 - Placa GFQ7J93 84512830 - LANCHONETE MERCADaO Janela de atendimento Gr…" at bounding box center [735, 341] width 1471 height 682
click at [676, 291] on div "Rota 26 - Placa GFQ7J93 84512830 - LANCHONETE MERCADaO Janela de atendimento Gr…" at bounding box center [735, 341] width 1471 height 682
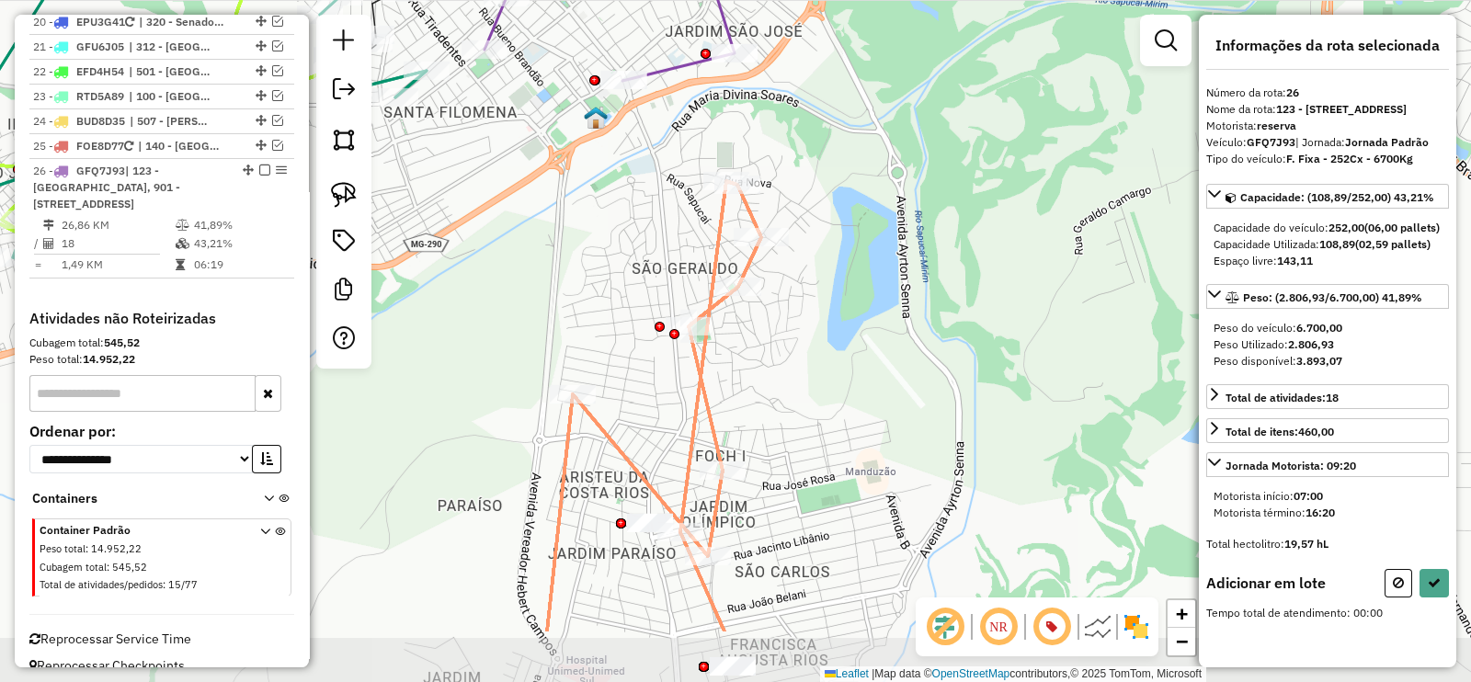
drag, startPoint x: 849, startPoint y: 479, endPoint x: 757, endPoint y: 403, distance: 120.2
click at [757, 403] on div "Janela de atendimento Grade de atendimento Capacidade Transportadoras Veículos …" at bounding box center [735, 341] width 1471 height 682
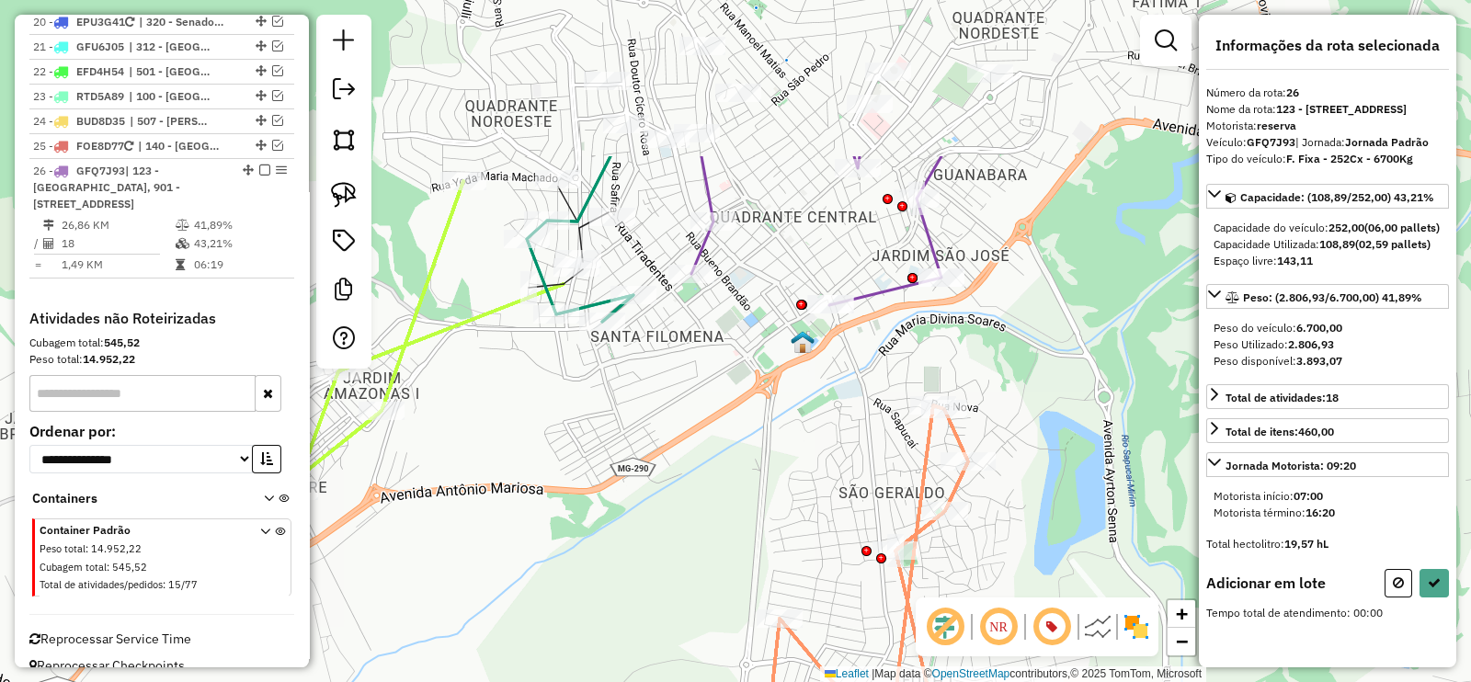
drag, startPoint x: 547, startPoint y: 249, endPoint x: 763, endPoint y: 481, distance: 316.7
click at [762, 480] on div "Janela de atendimento Grade de atendimento Capacidade Transportadoras Veículos …" at bounding box center [735, 341] width 1471 height 682
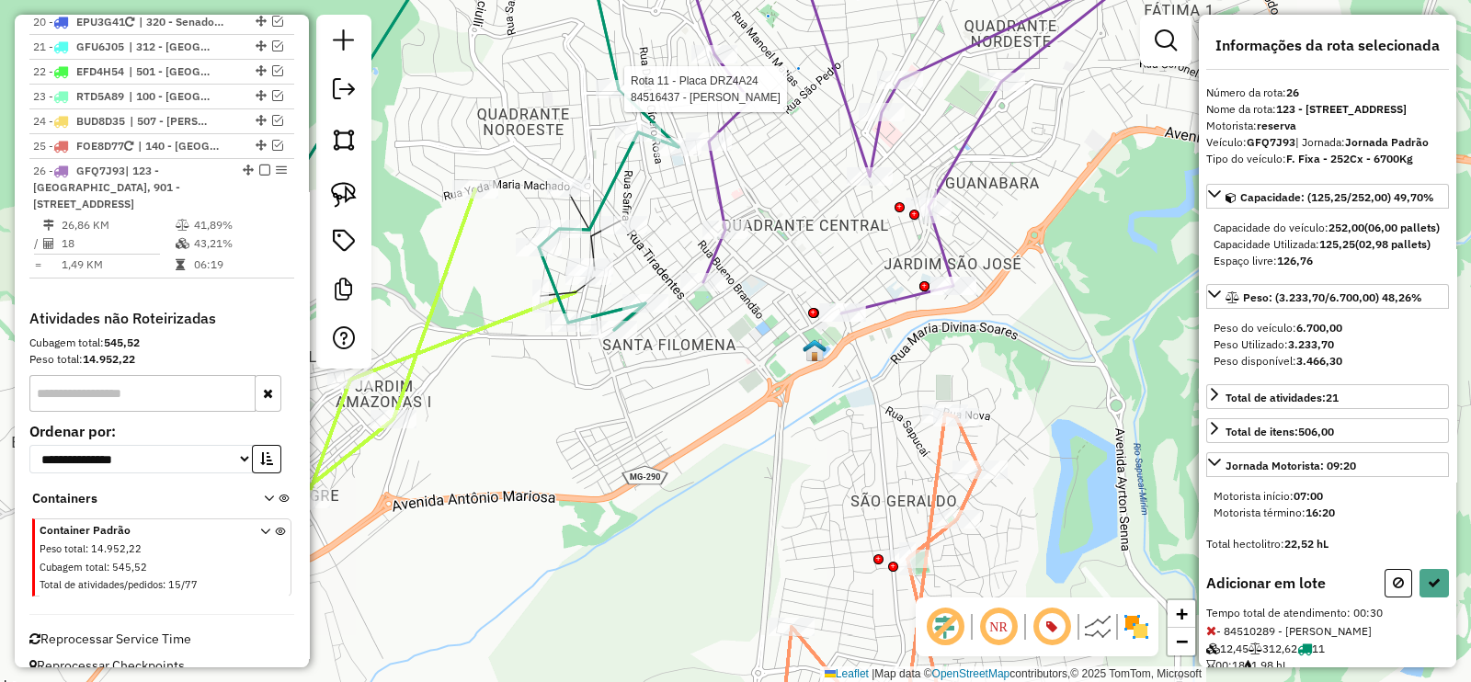
select select "**********"
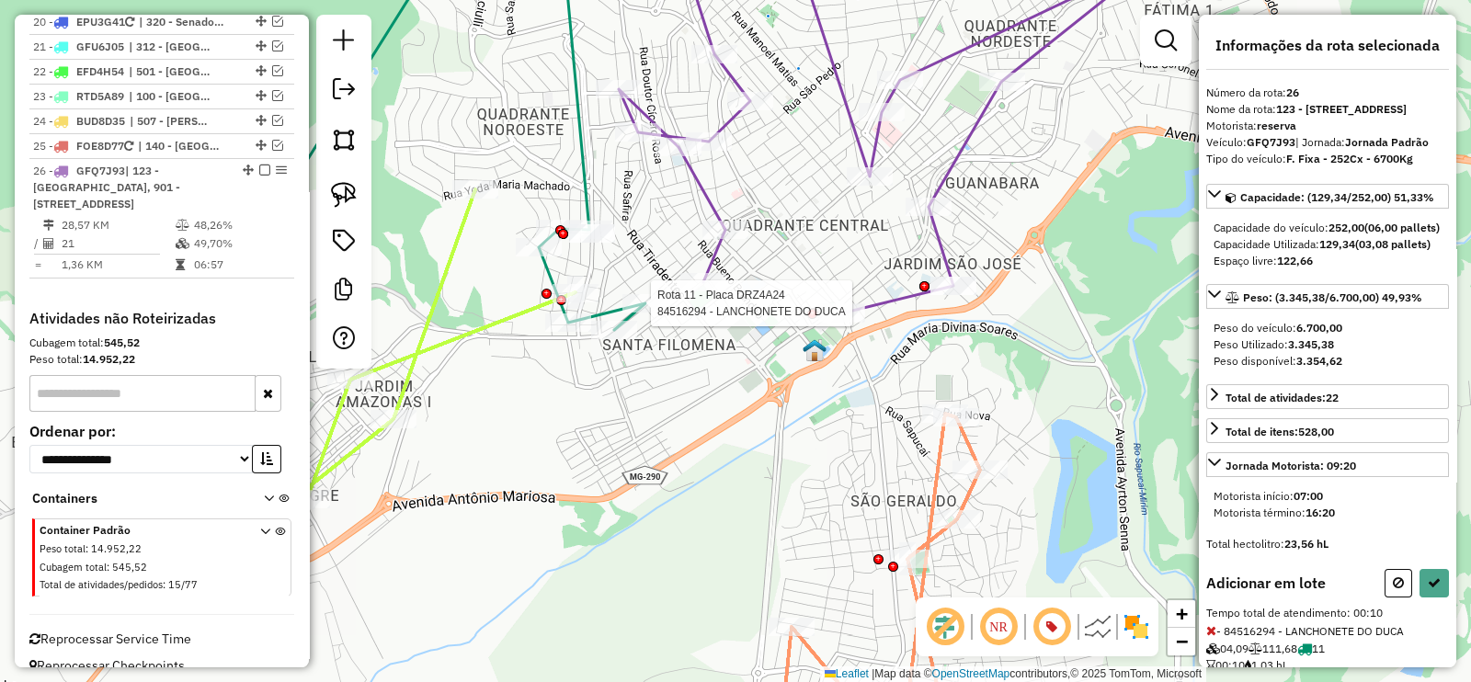
select select "**********"
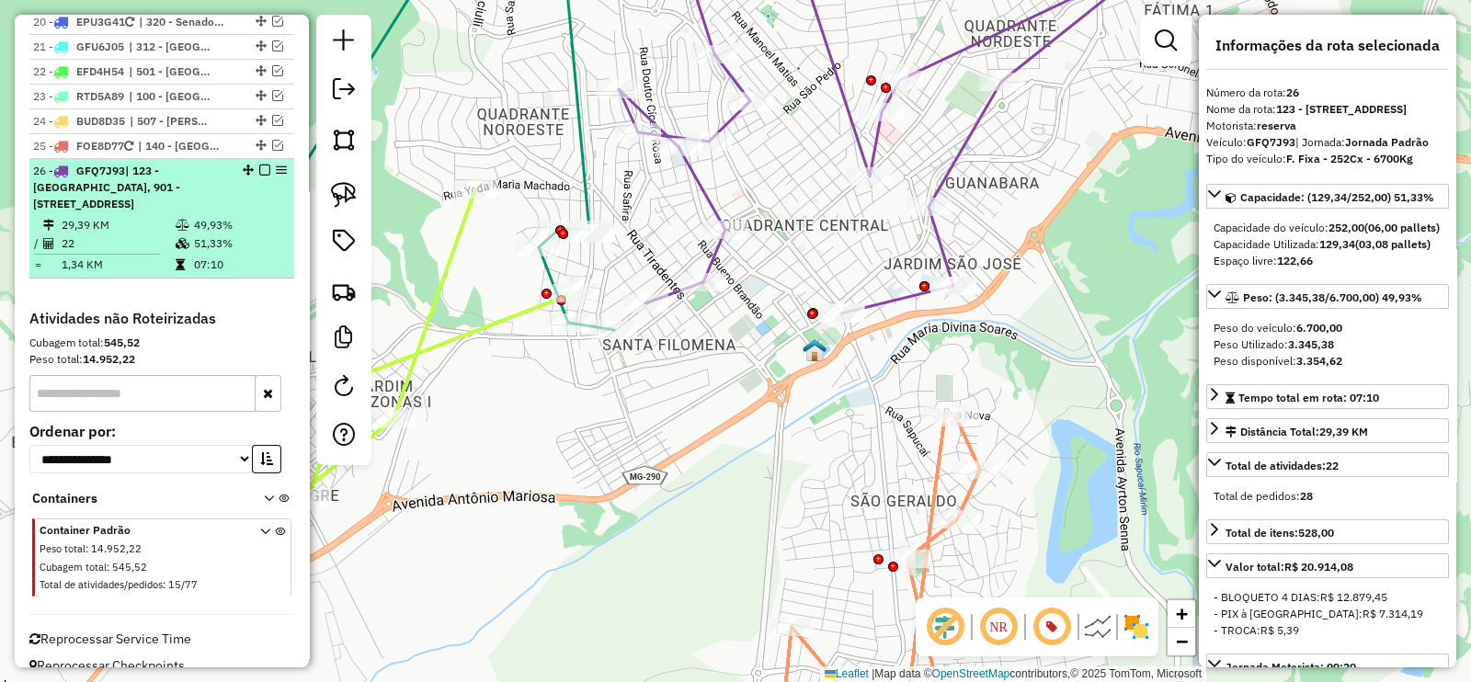
click at [259, 165] on em at bounding box center [264, 170] width 11 height 11
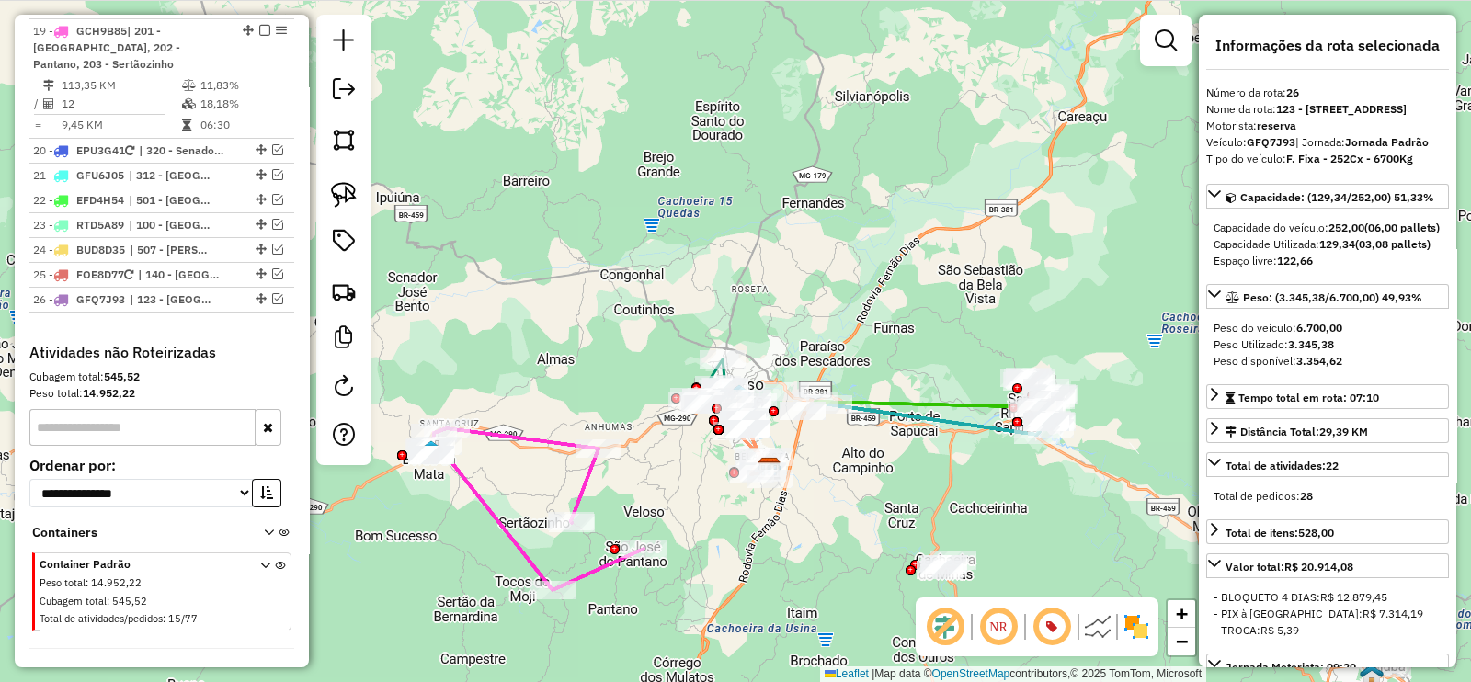
click at [527, 443] on icon at bounding box center [535, 509] width 216 height 162
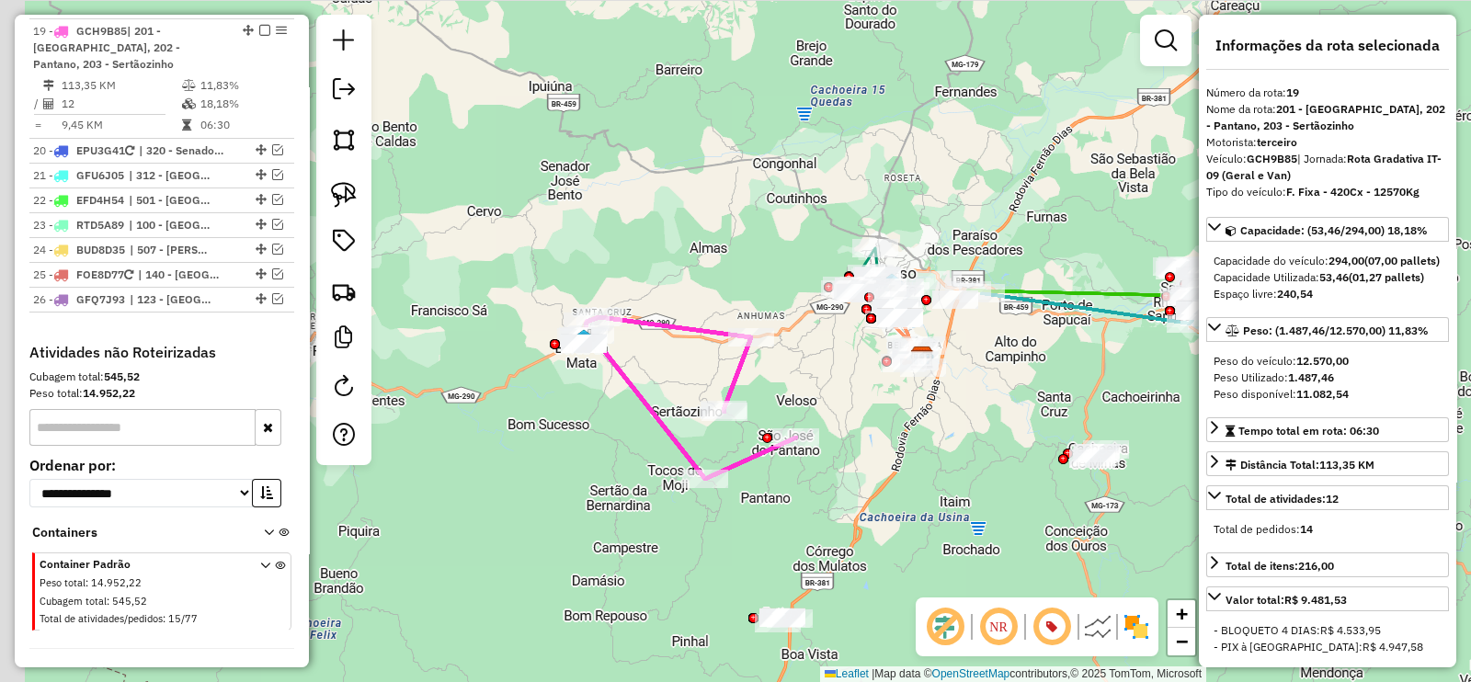
drag, startPoint x: 551, startPoint y: 426, endPoint x: 680, endPoint y: 332, distance: 160.0
click at [680, 332] on icon at bounding box center [688, 398] width 216 height 162
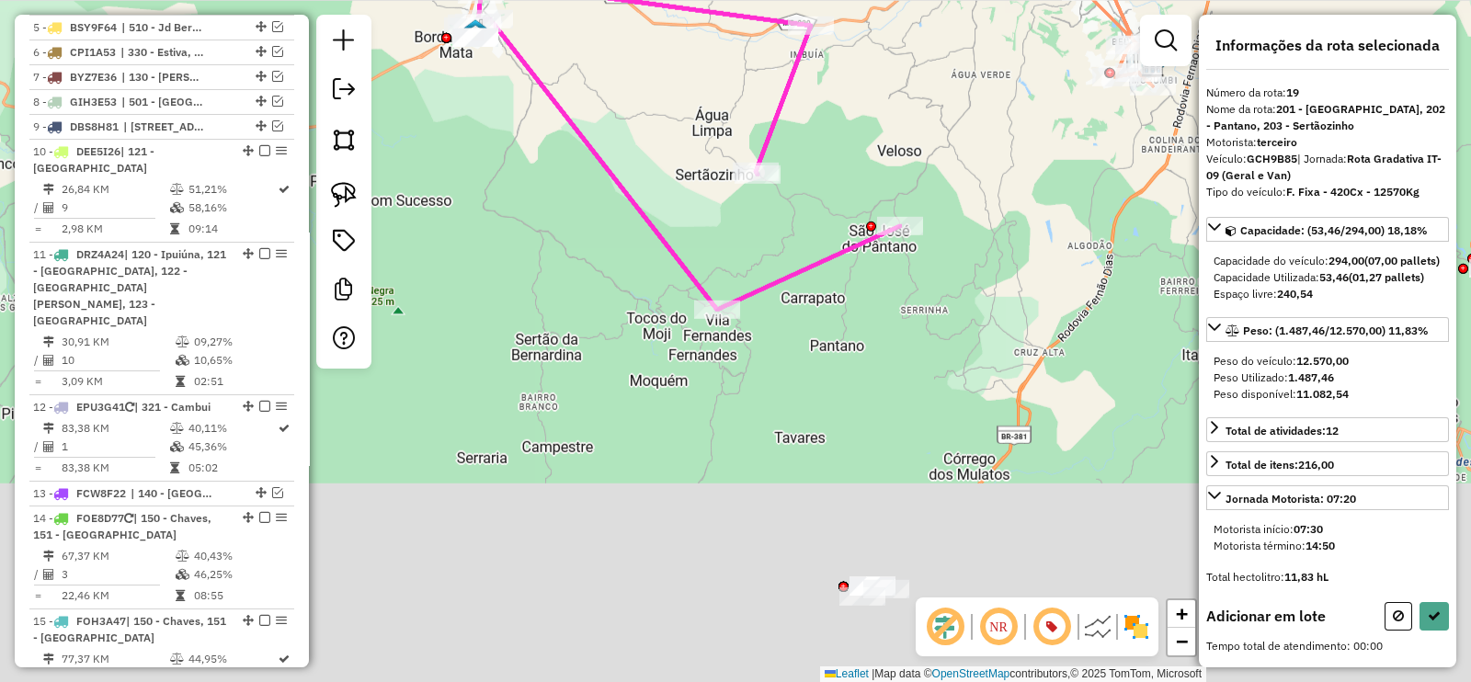
drag, startPoint x: 700, startPoint y: 290, endPoint x: 674, endPoint y: -49, distance: 340.2
click at [674, 0] on html "Aguarde... Pop-up bloqueado! Seu navegador bloqueou automáticamente a abertura …" at bounding box center [735, 341] width 1471 height 682
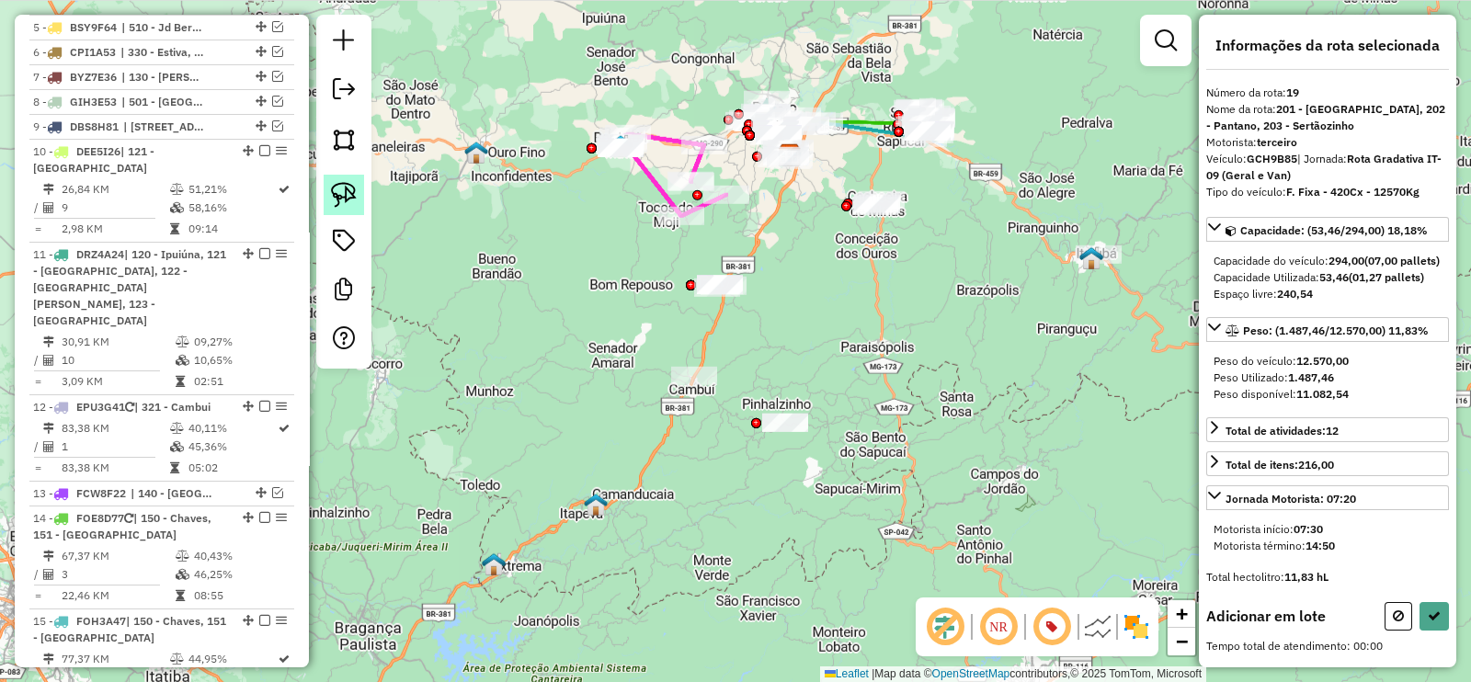
click at [336, 193] on img at bounding box center [344, 195] width 26 height 26
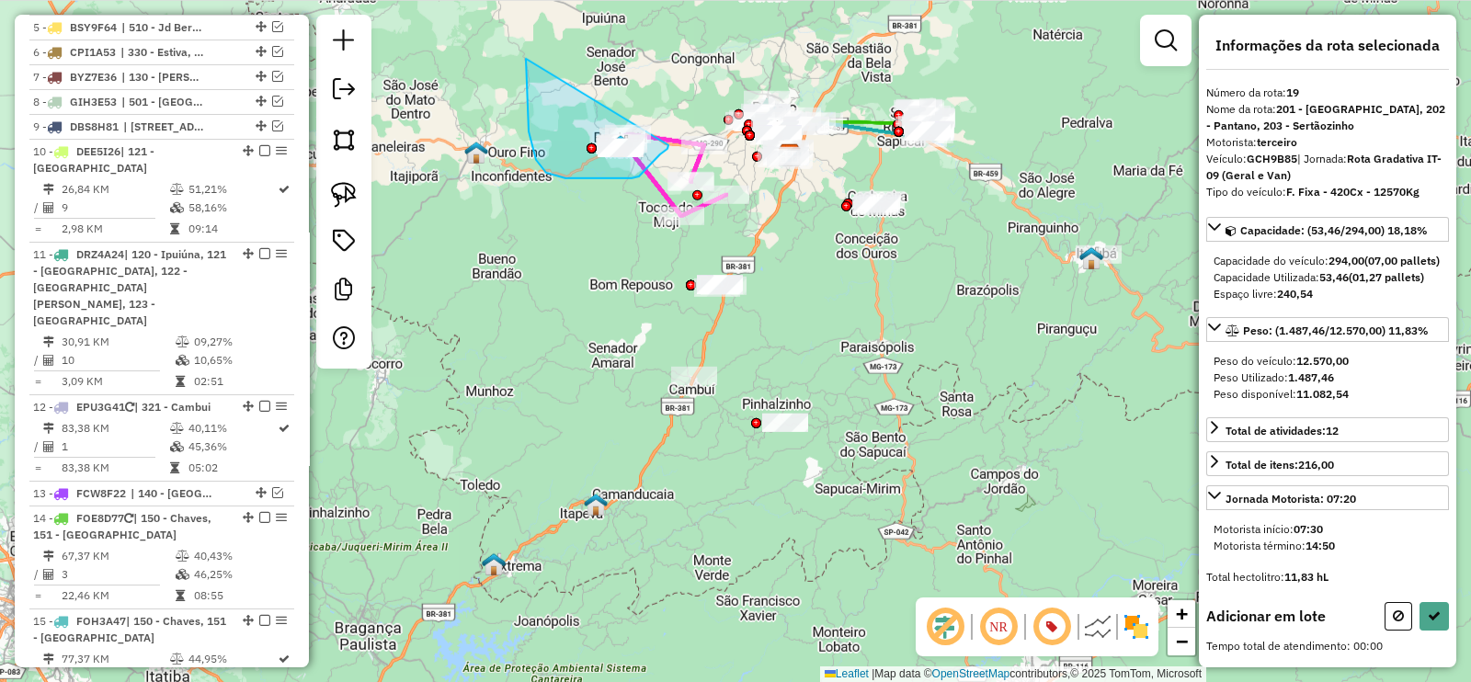
drag, startPoint x: 526, startPoint y: 59, endPoint x: 668, endPoint y: 145, distance: 166.6
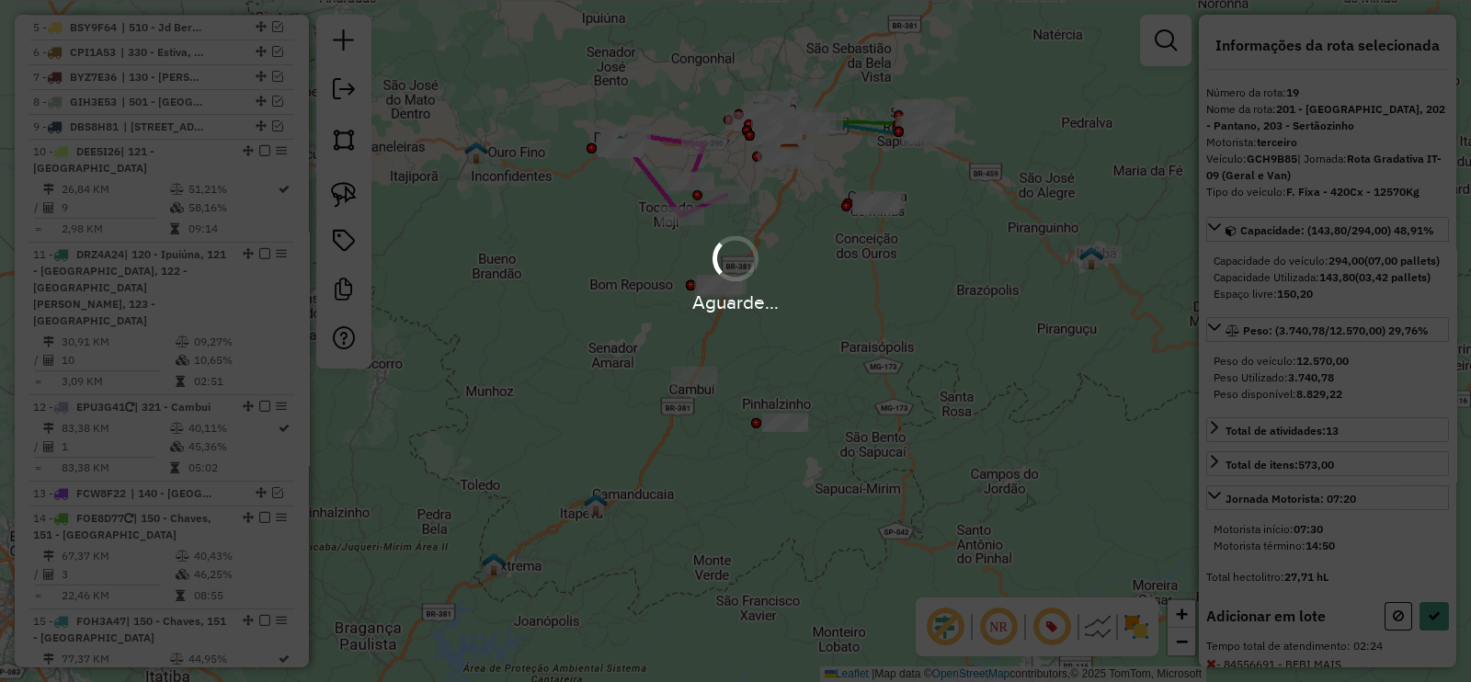
select select "**********"
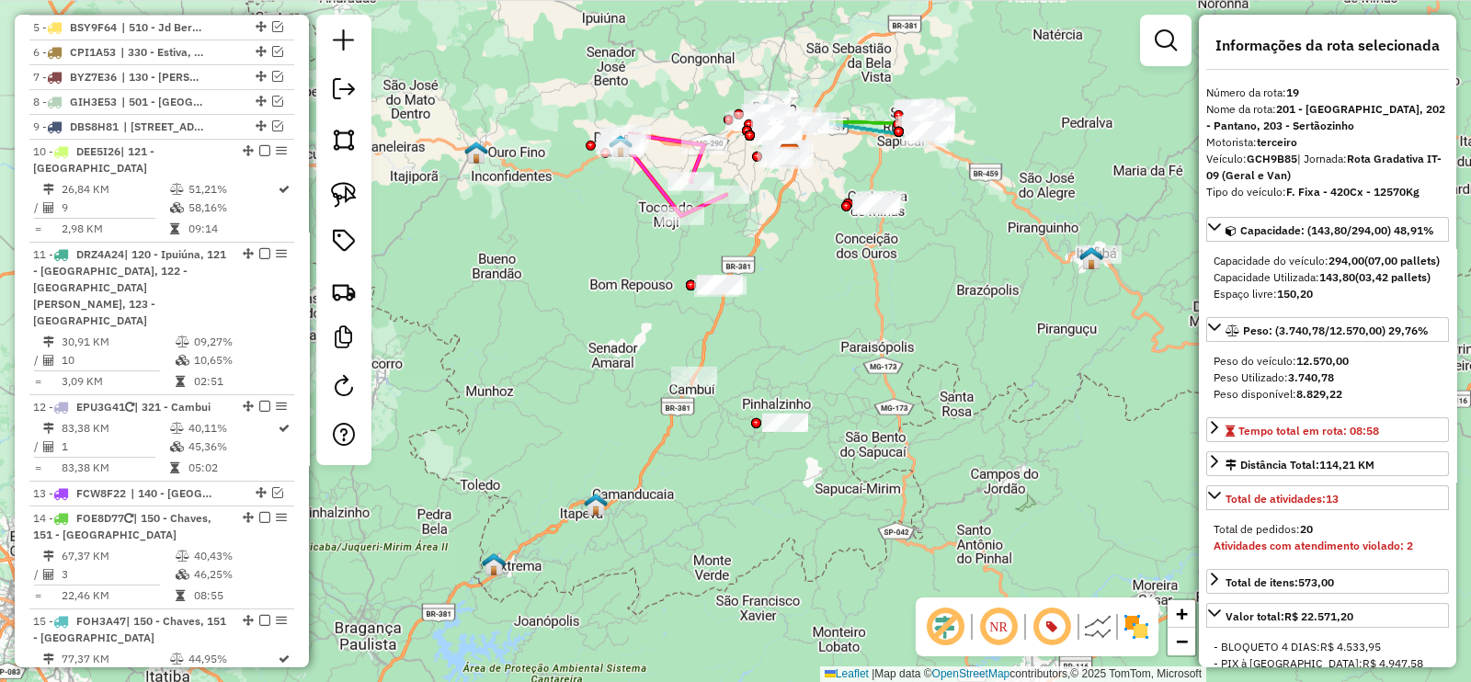
scroll to position [1747, 0]
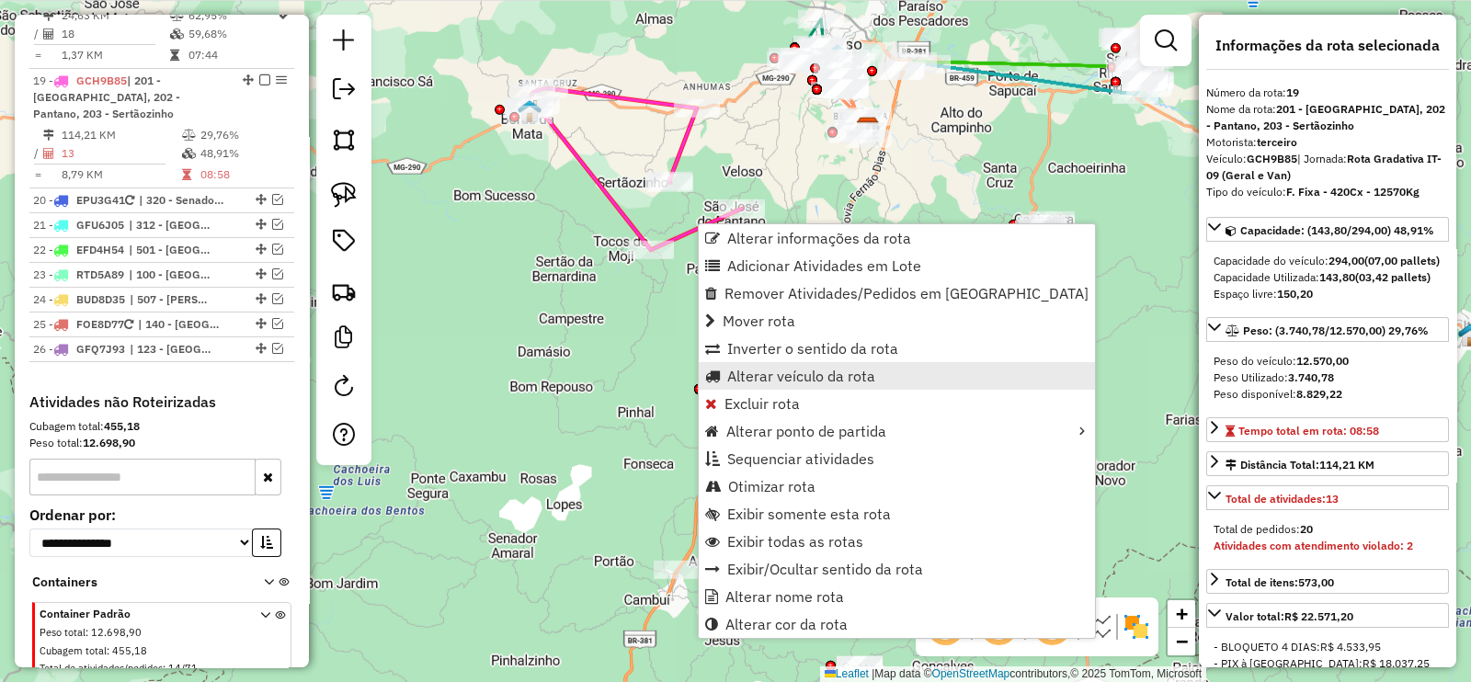
click at [852, 371] on span "Alterar veículo da rota" at bounding box center [801, 376] width 148 height 15
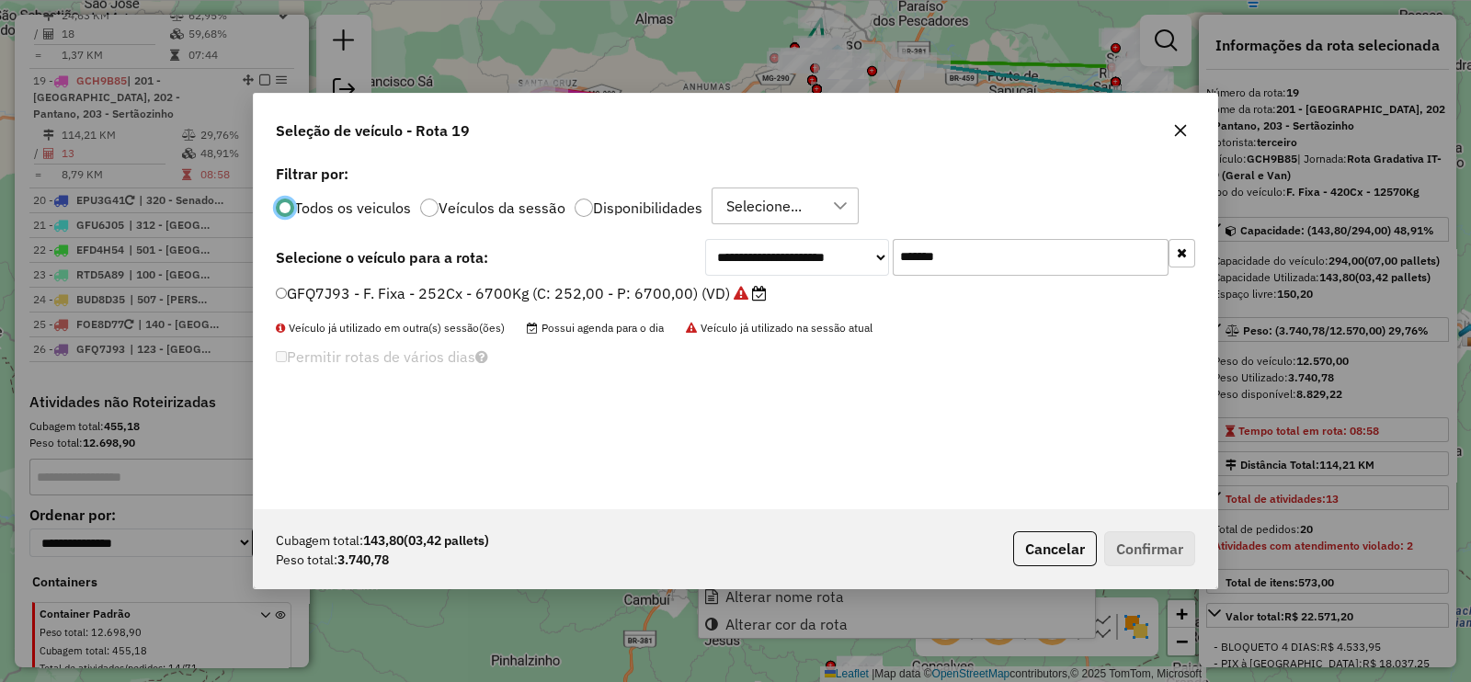
scroll to position [9, 6]
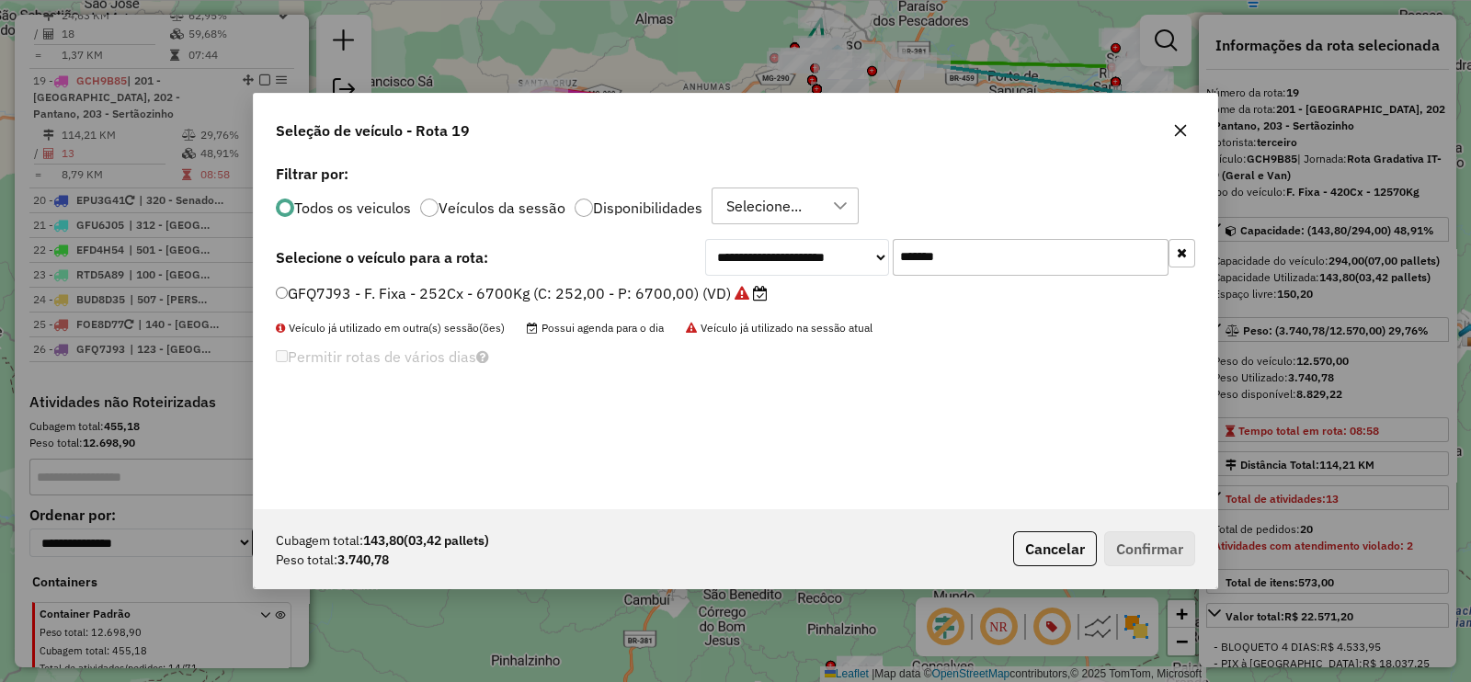
drag, startPoint x: 966, startPoint y: 266, endPoint x: 818, endPoint y: 271, distance: 148.1
click at [819, 267] on div "**********" at bounding box center [950, 257] width 490 height 37
paste input "text"
type input "*******"
click at [717, 283] on label "FJI1H13 - F. Fixa - 420Cx - 12650Kg (C: 420,00 - P: 12650,00) (VD)" at bounding box center [519, 293] width 486 height 22
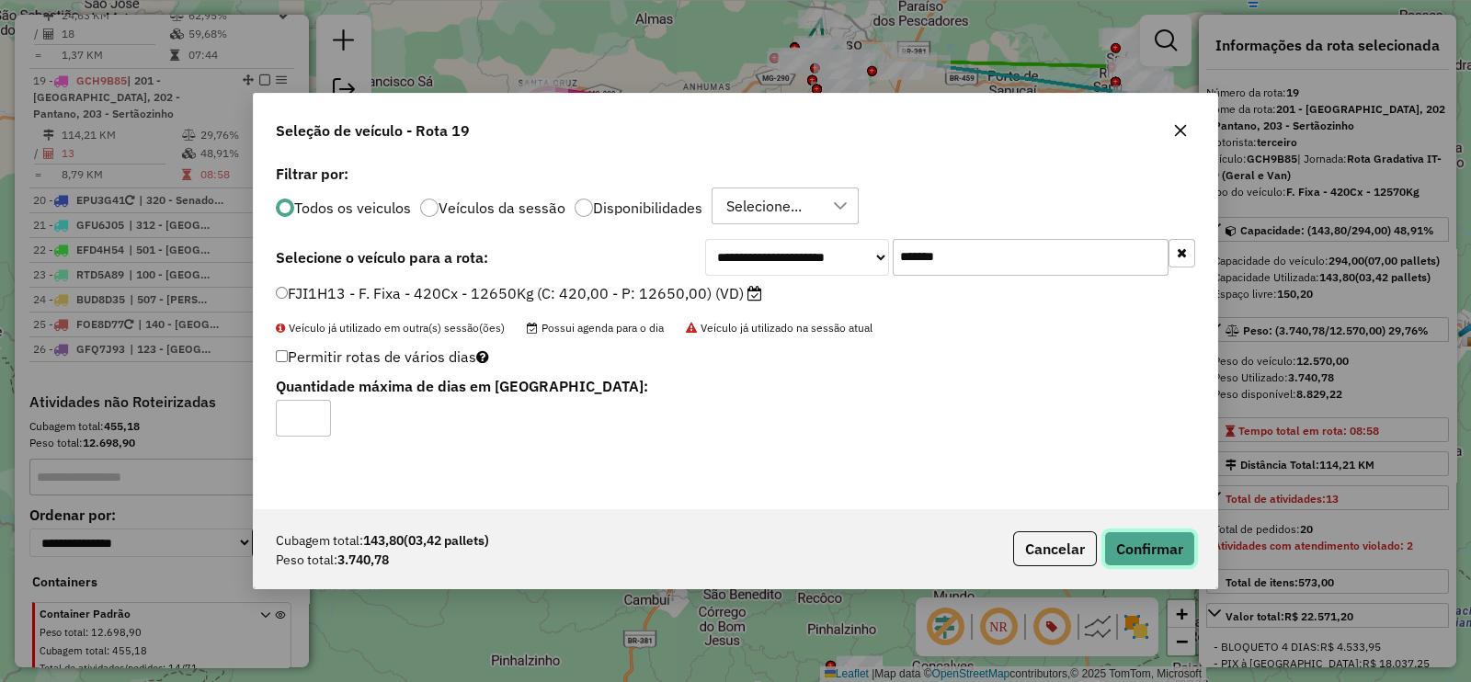
click at [1139, 553] on button "Confirmar" at bounding box center [1149, 548] width 91 height 35
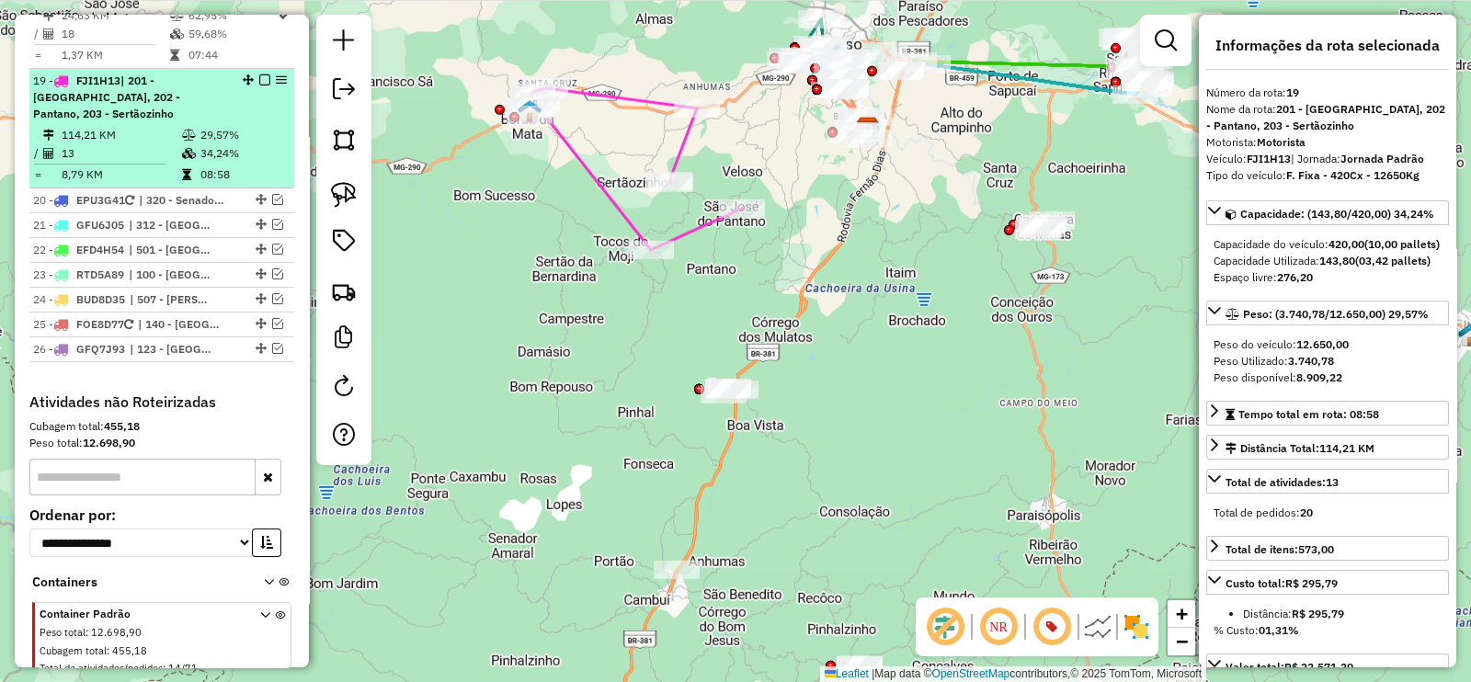
click at [259, 74] on em at bounding box center [264, 79] width 11 height 11
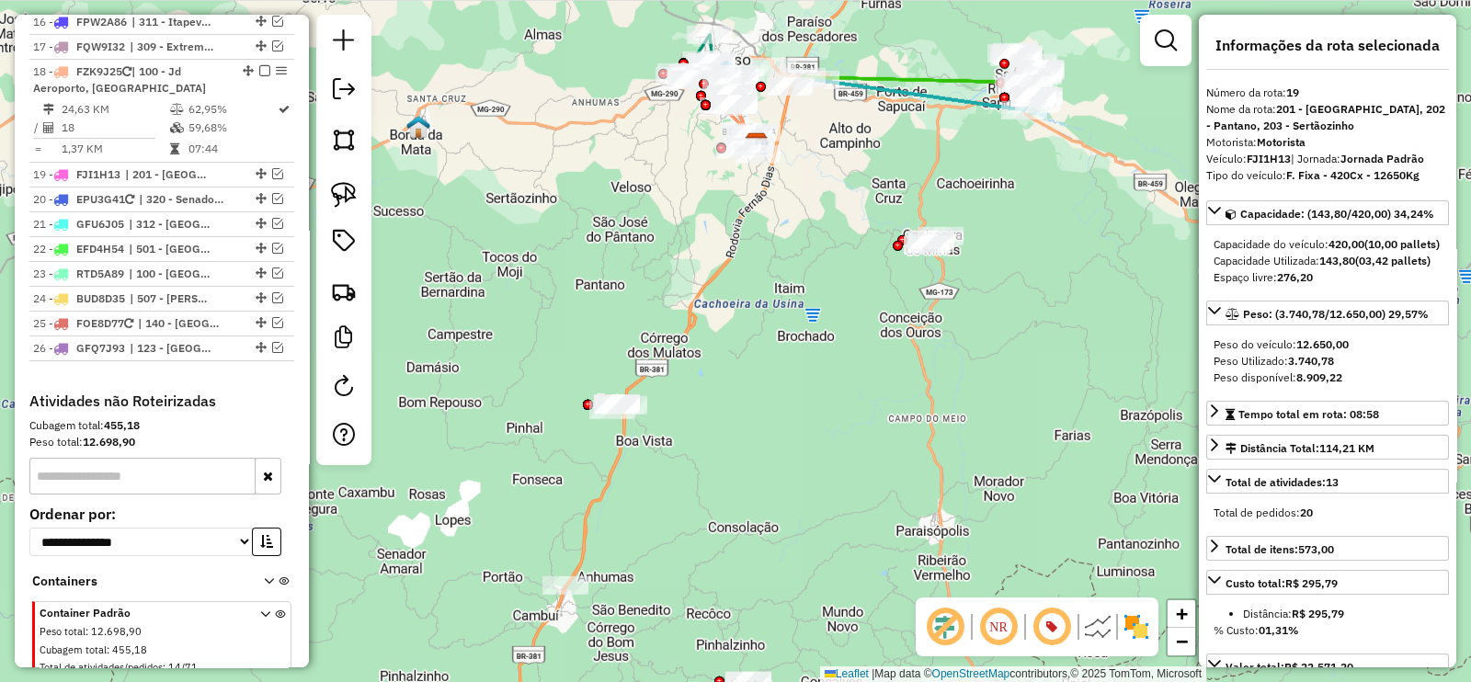
drag, startPoint x: 707, startPoint y: 267, endPoint x: 472, endPoint y: 381, distance: 260.2
click at [472, 379] on div "Janela de atendimento Grade de atendimento Capacidade Transportadoras Veículos …" at bounding box center [735, 341] width 1471 height 682
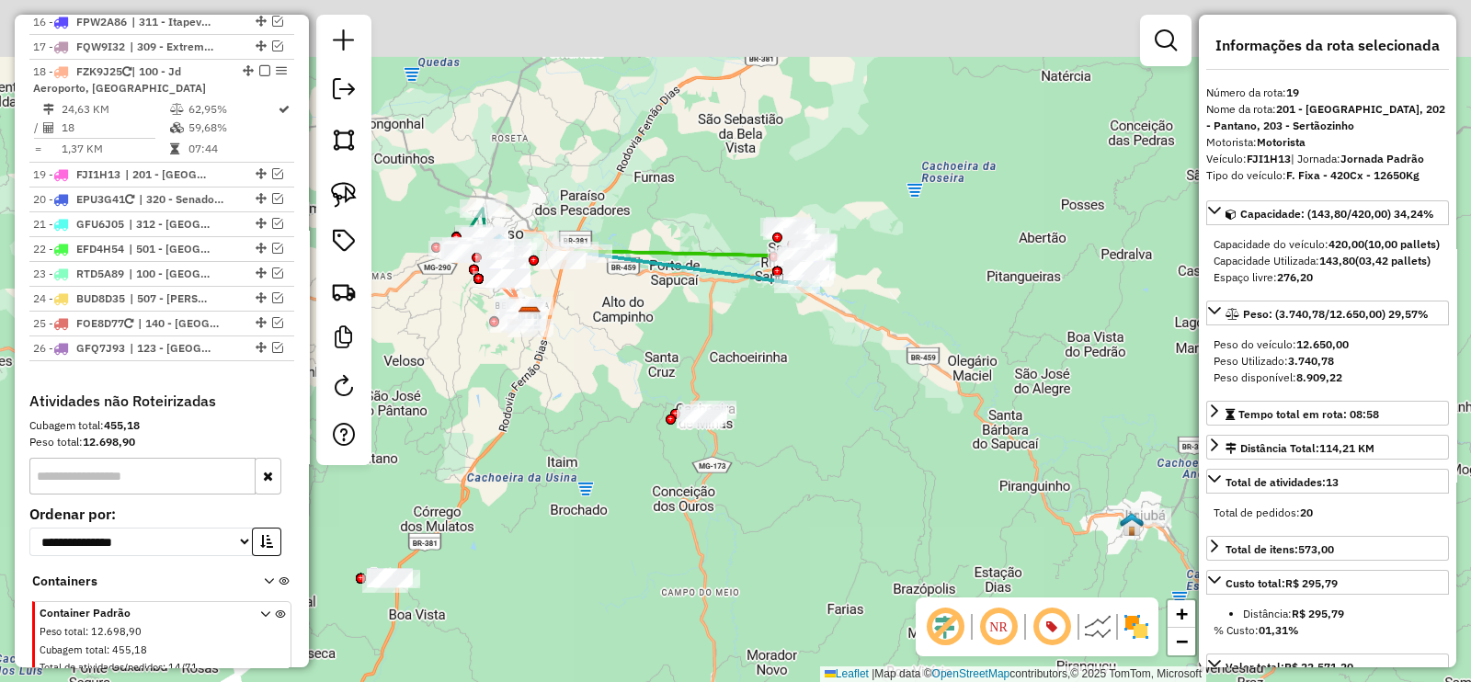
drag, startPoint x: 565, startPoint y: 381, endPoint x: 497, endPoint y: 450, distance: 96.9
click at [497, 450] on div "Janela de atendimento Grade de atendimento Capacidade Transportadoras Veículos …" at bounding box center [735, 341] width 1471 height 682
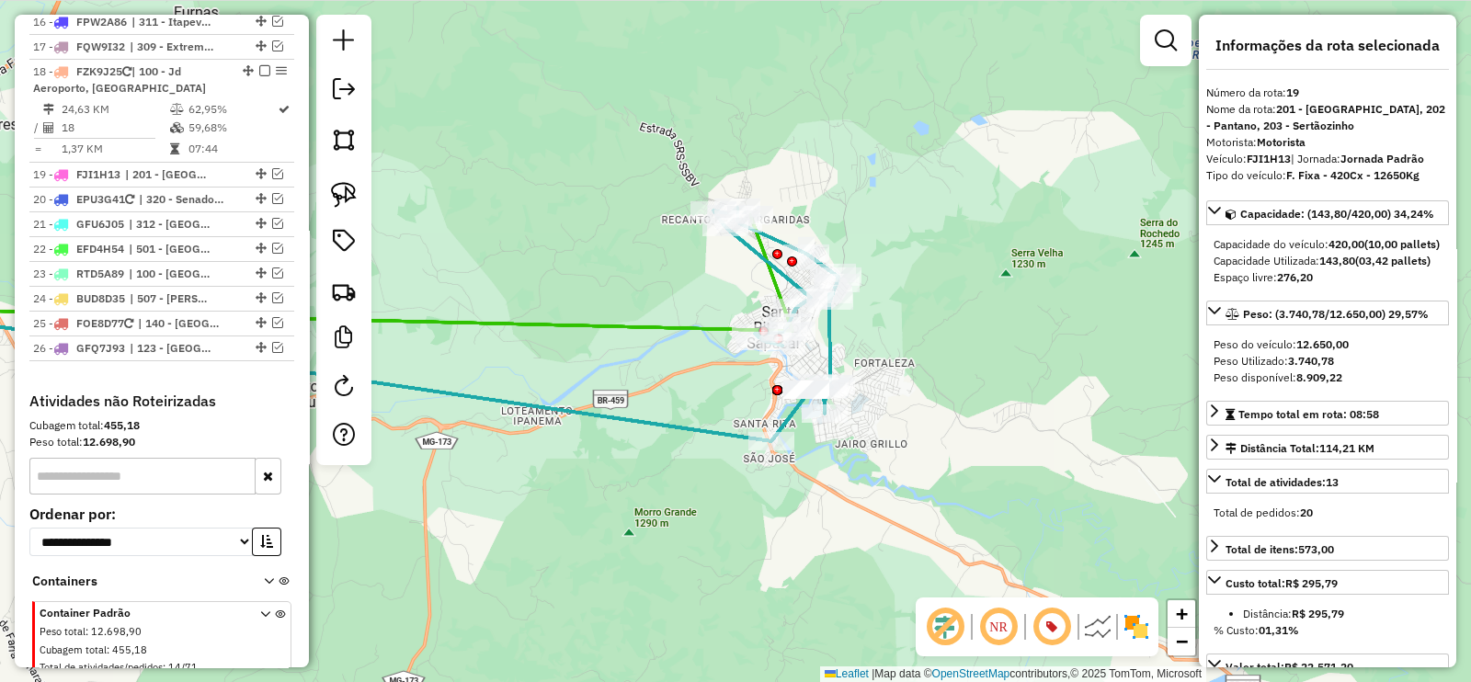
drag, startPoint x: 599, startPoint y: 355, endPoint x: 939, endPoint y: 308, distance: 343.3
click at [937, 308] on div "Janela de atendimento Grade de atendimento Capacidade Transportadoras Veículos …" at bounding box center [735, 341] width 1471 height 682
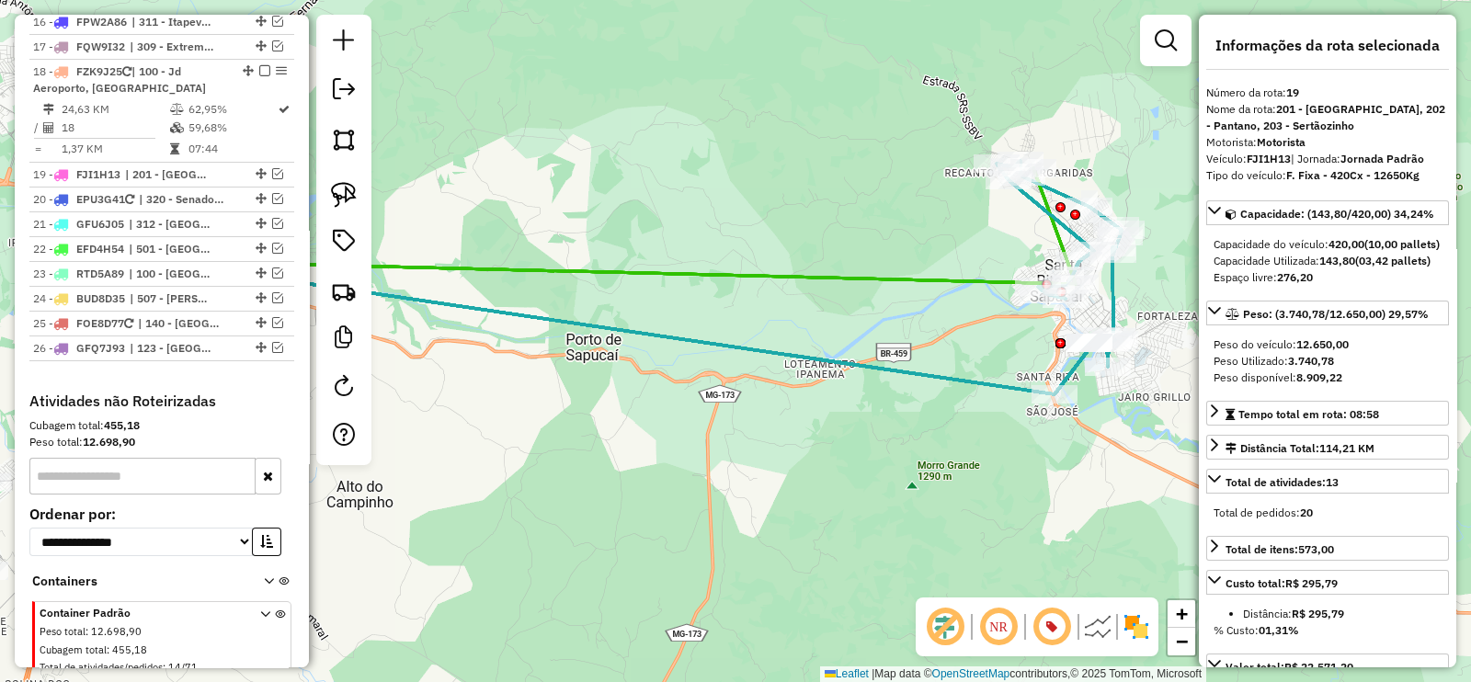
click at [906, 275] on icon at bounding box center [622, 226] width 906 height 116
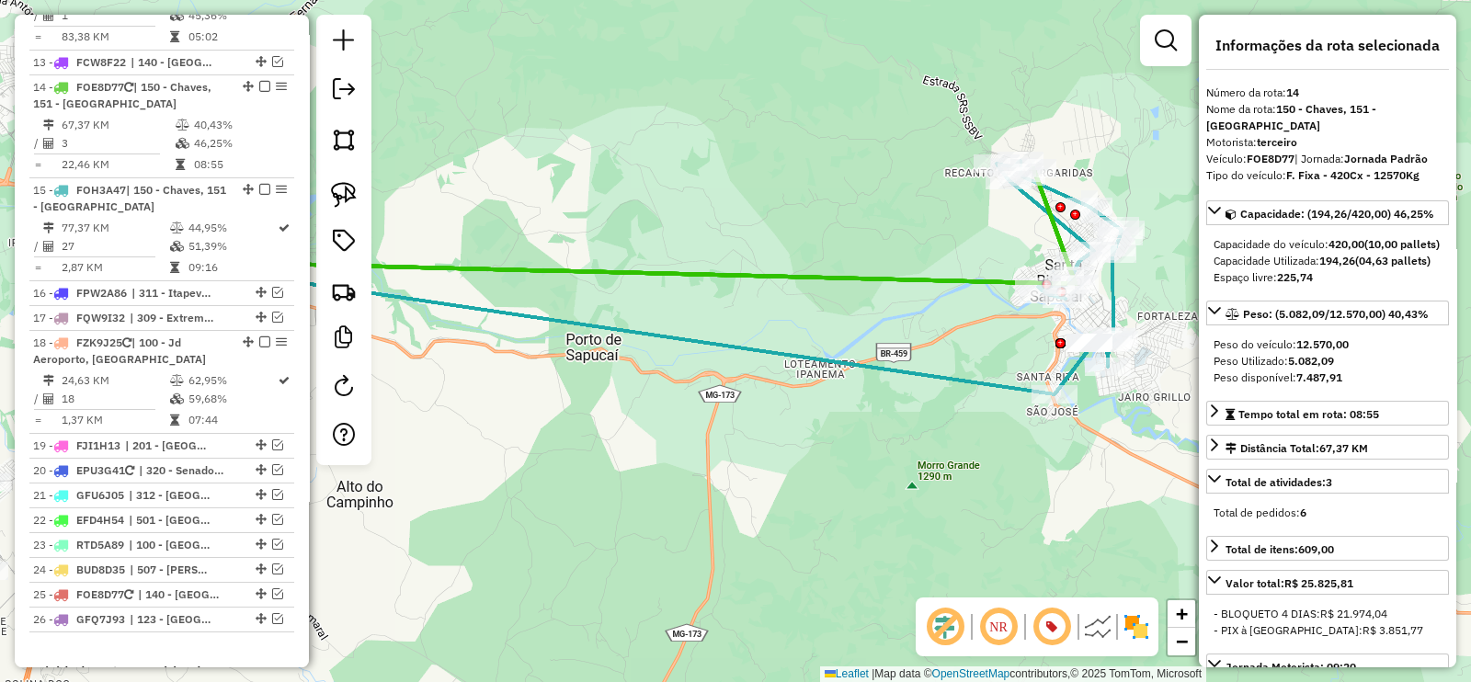
scroll to position [0, 0]
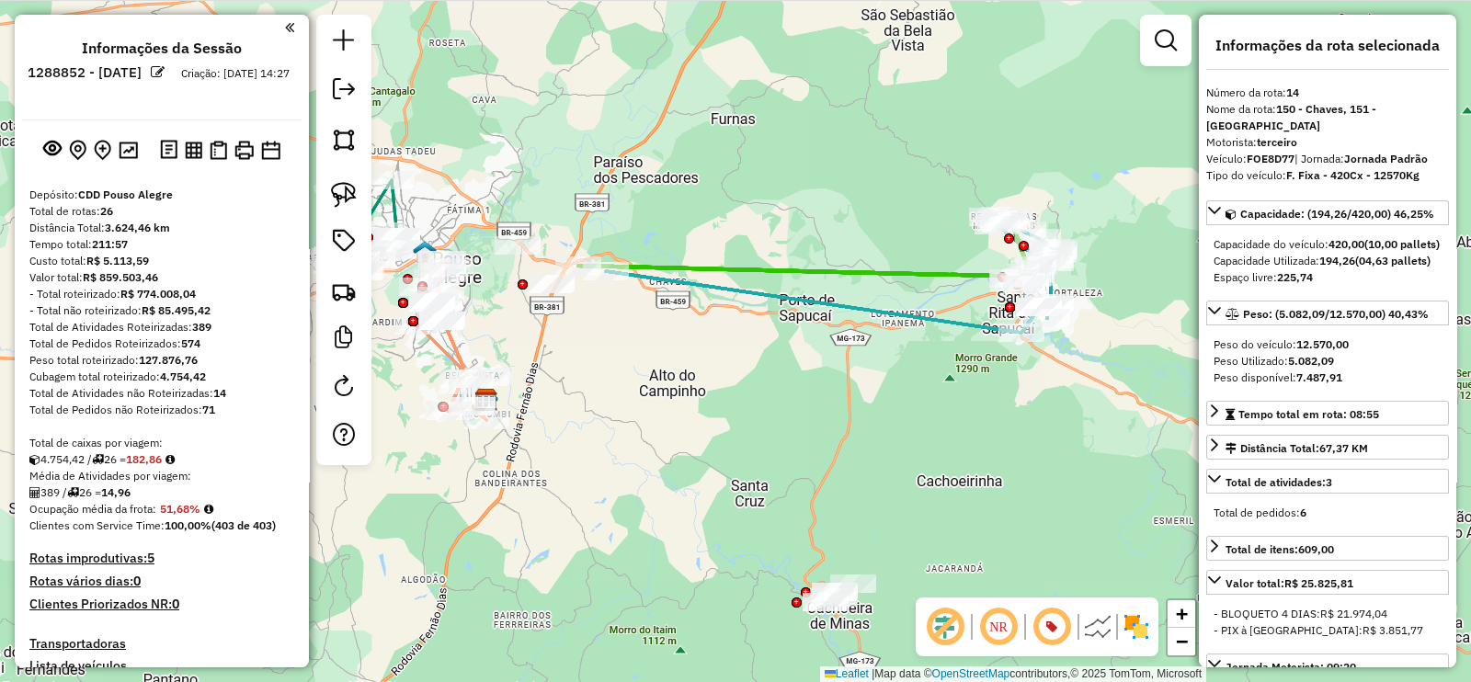
drag, startPoint x: 763, startPoint y: 232, endPoint x: 703, endPoint y: 228, distance: 59.9
click at [786, 229] on div "Janela de atendimento Grade de atendimento Capacidade Transportadoras Veículos …" at bounding box center [735, 341] width 1471 height 682
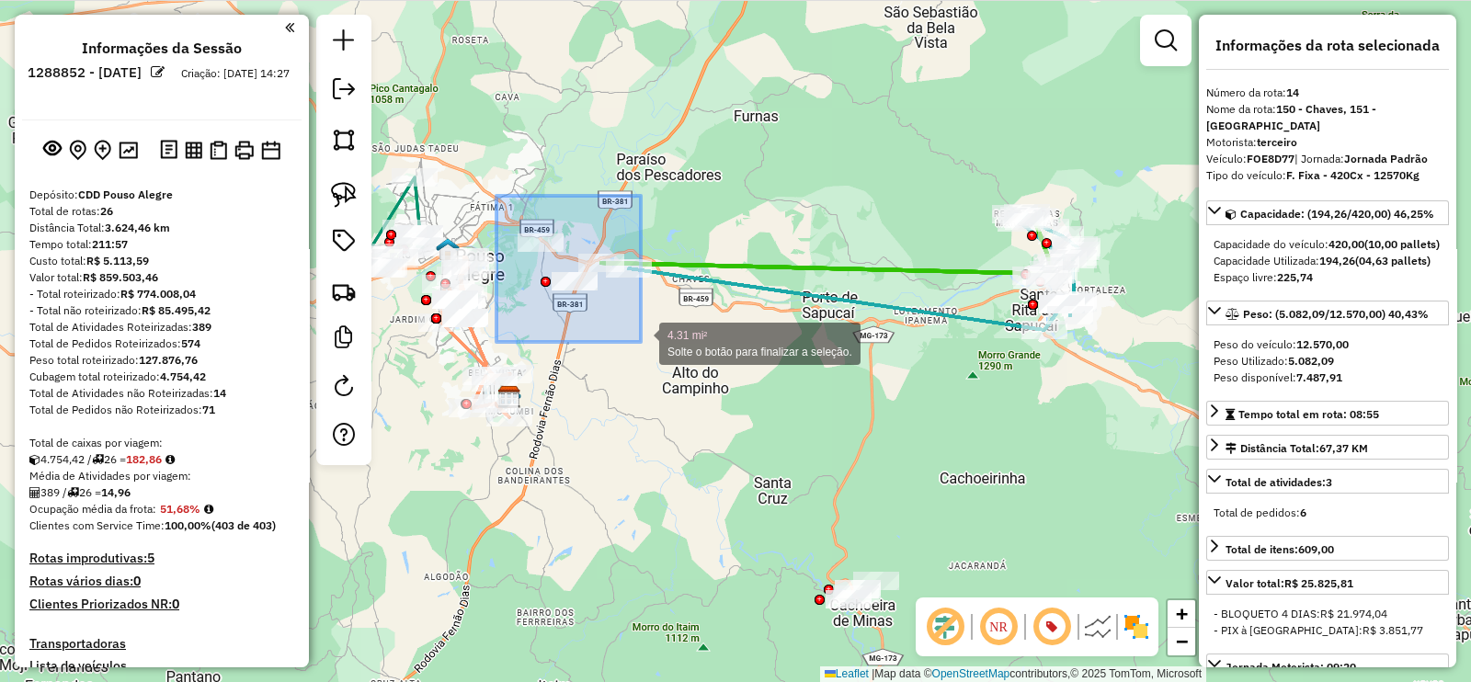
drag, startPoint x: 553, startPoint y: 235, endPoint x: 669, endPoint y: 370, distance: 177.3
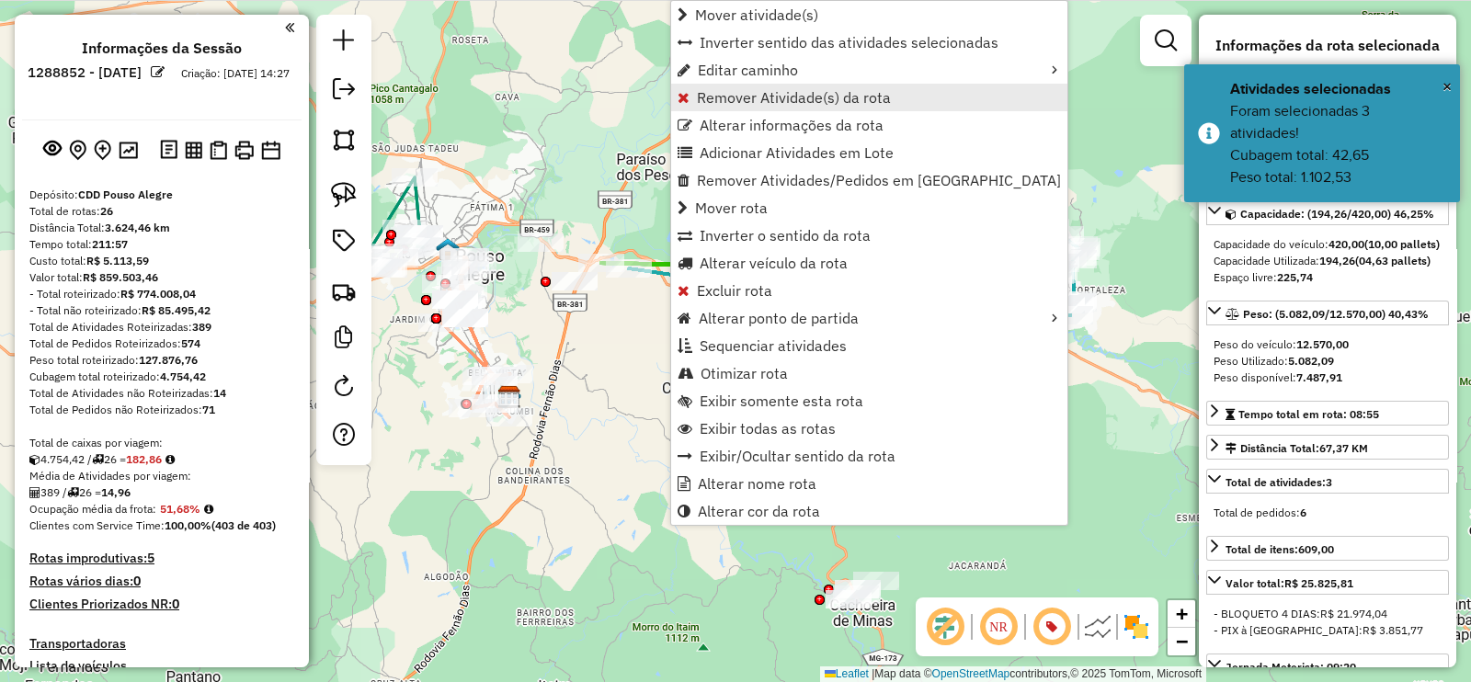
click at [734, 95] on span "Remover Atividade(s) da rota" at bounding box center [794, 97] width 194 height 15
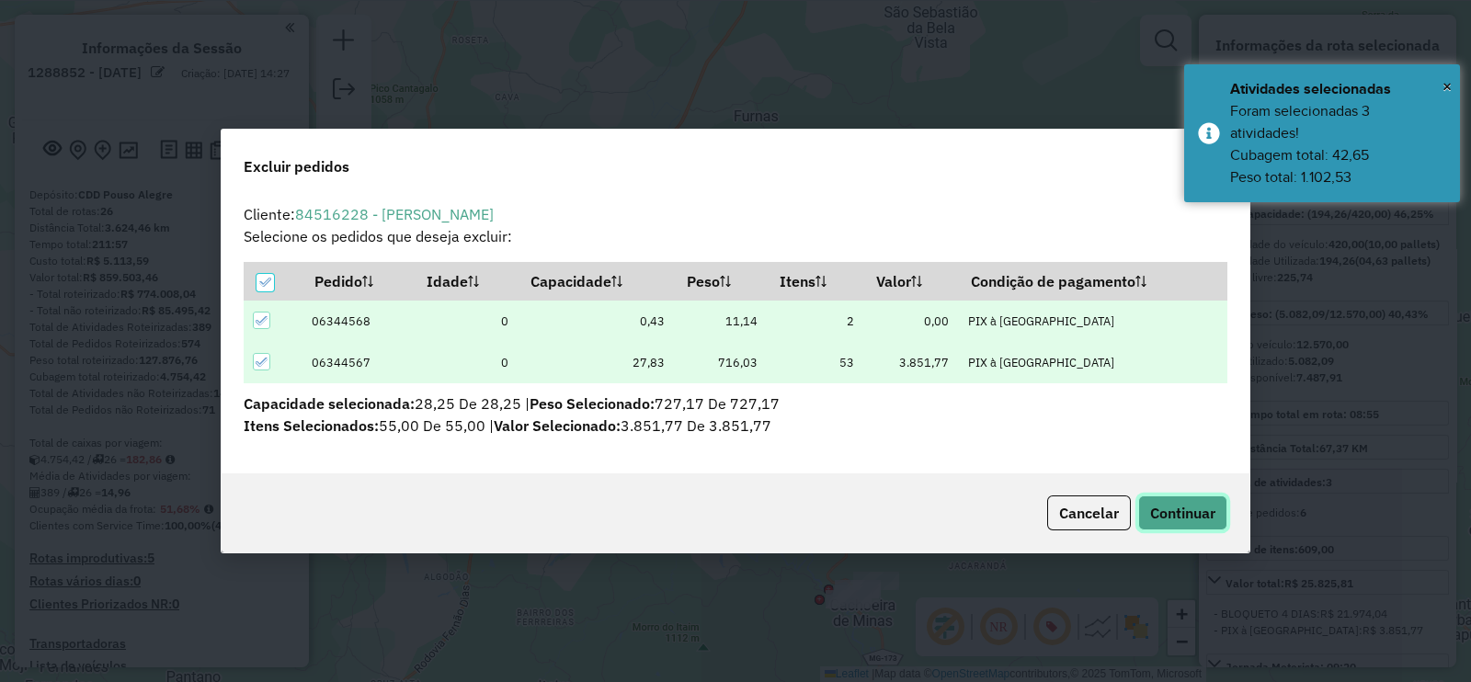
click at [1177, 527] on button "Continuar" at bounding box center [1182, 512] width 89 height 35
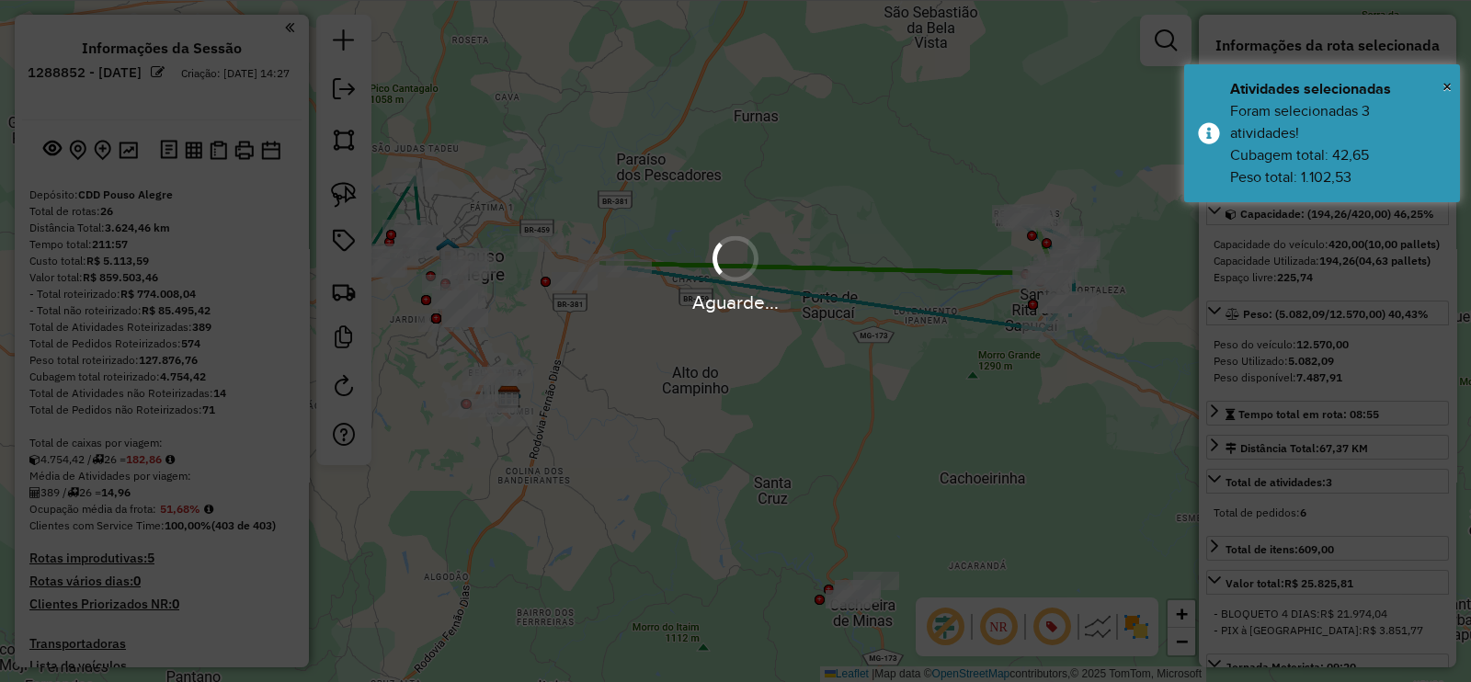
click at [658, 403] on div "Janela de atendimento Grade de atendimento Capacidade Transportadoras Veículos …" at bounding box center [735, 341] width 1471 height 682
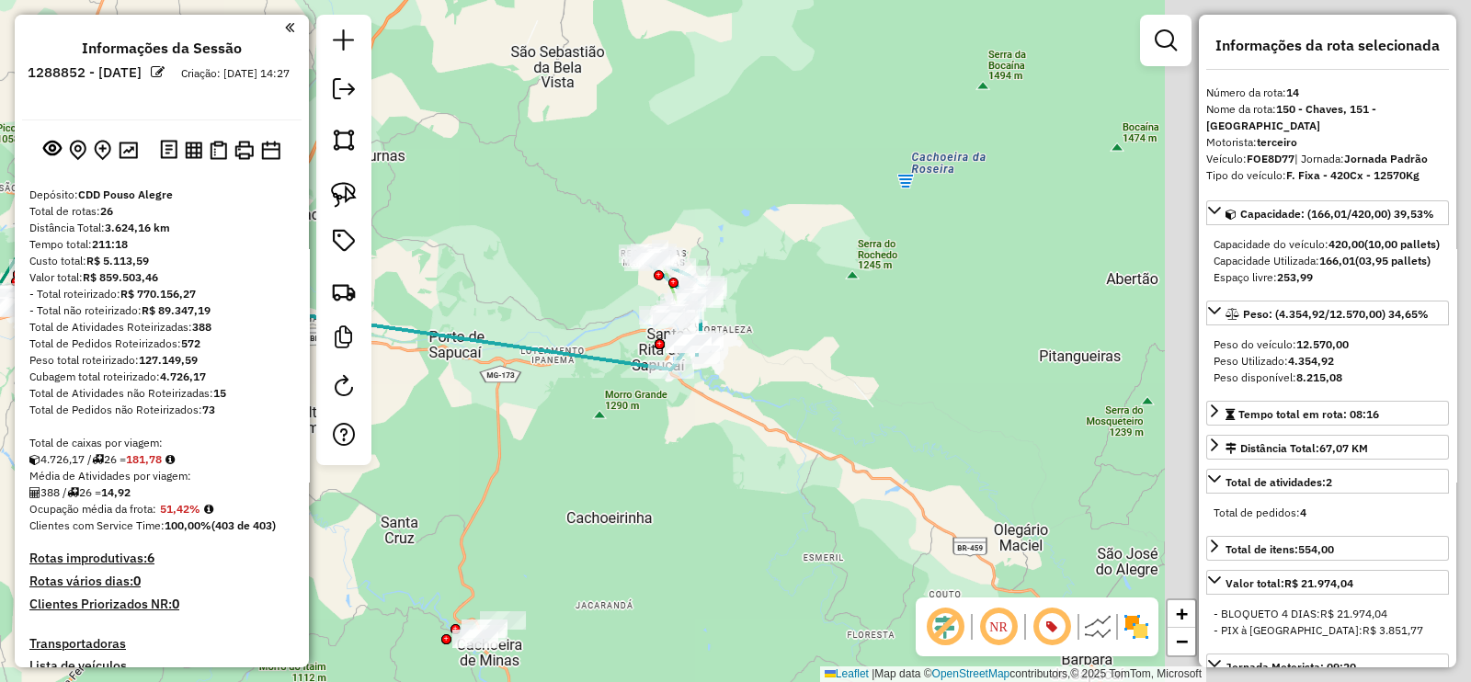
drag, startPoint x: 653, startPoint y: 408, endPoint x: 737, endPoint y: 406, distance: 84.6
click at [651, 408] on div "Janela de atendimento Grade de atendimento Capacidade Transportadoras Veículos …" at bounding box center [735, 341] width 1471 height 682
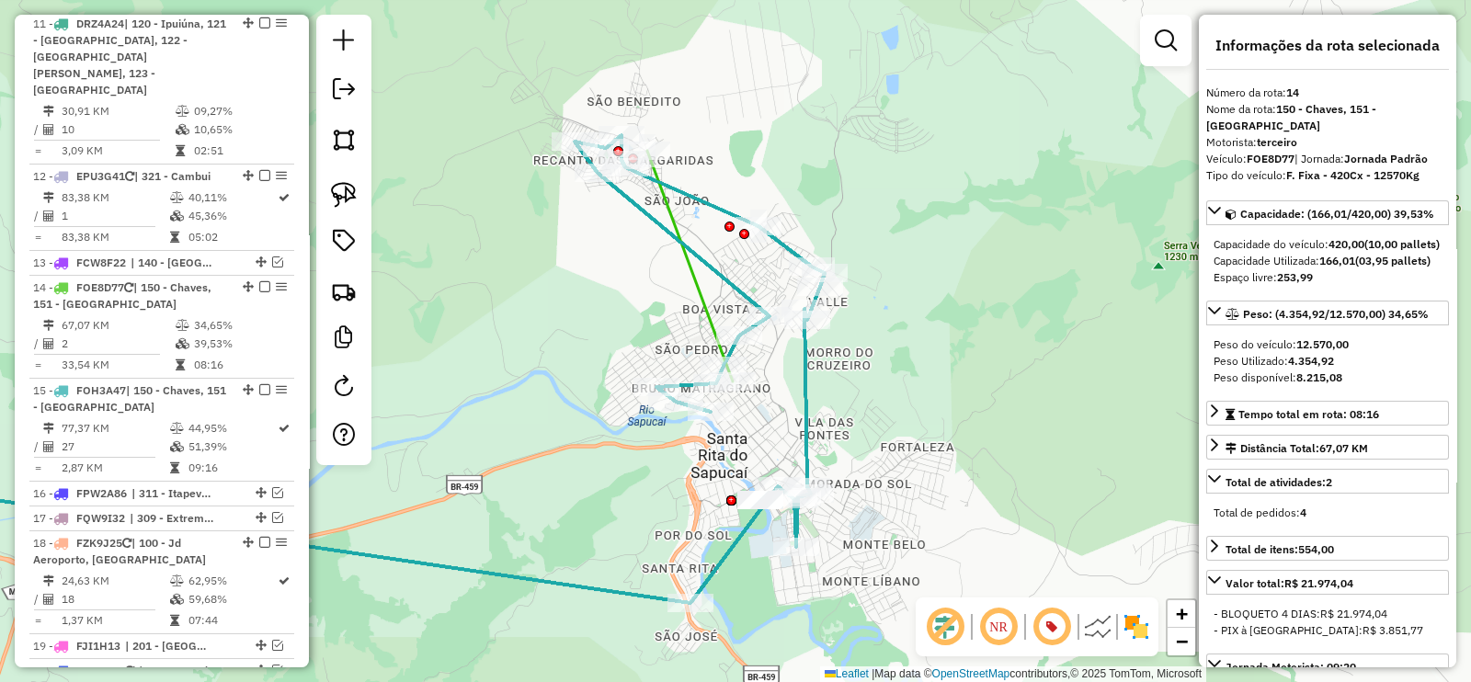
scroll to position [1389, 0]
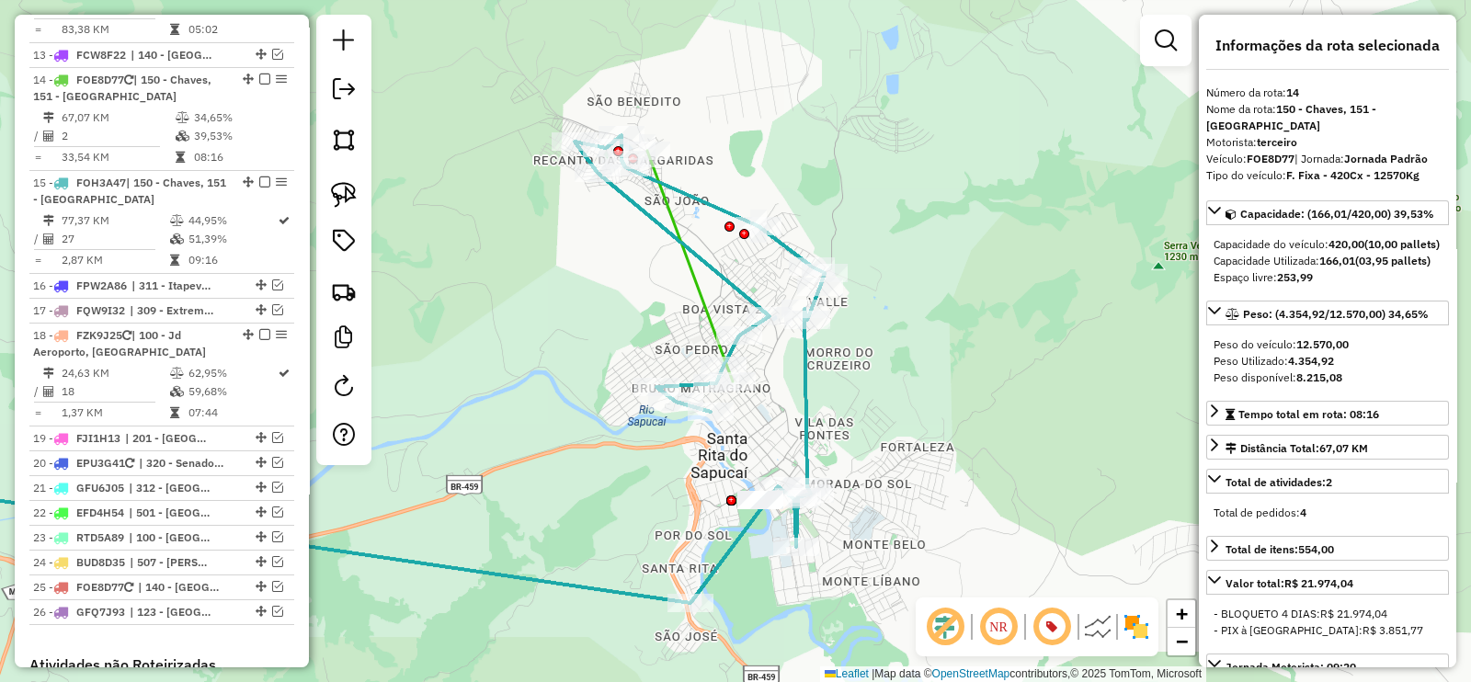
click at [702, 287] on icon at bounding box center [689, 266] width 85 height 231
click at [701, 284] on icon at bounding box center [689, 266] width 85 height 231
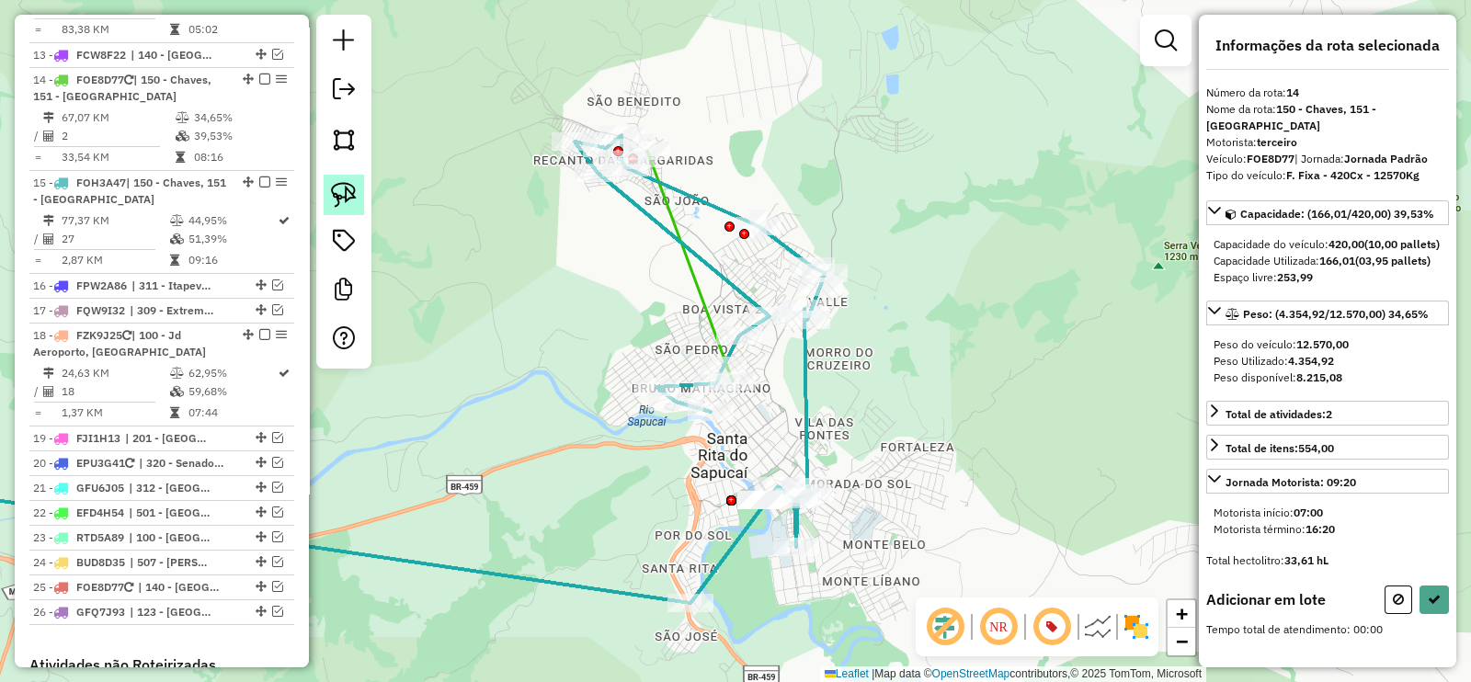
click at [336, 190] on img at bounding box center [344, 195] width 26 height 26
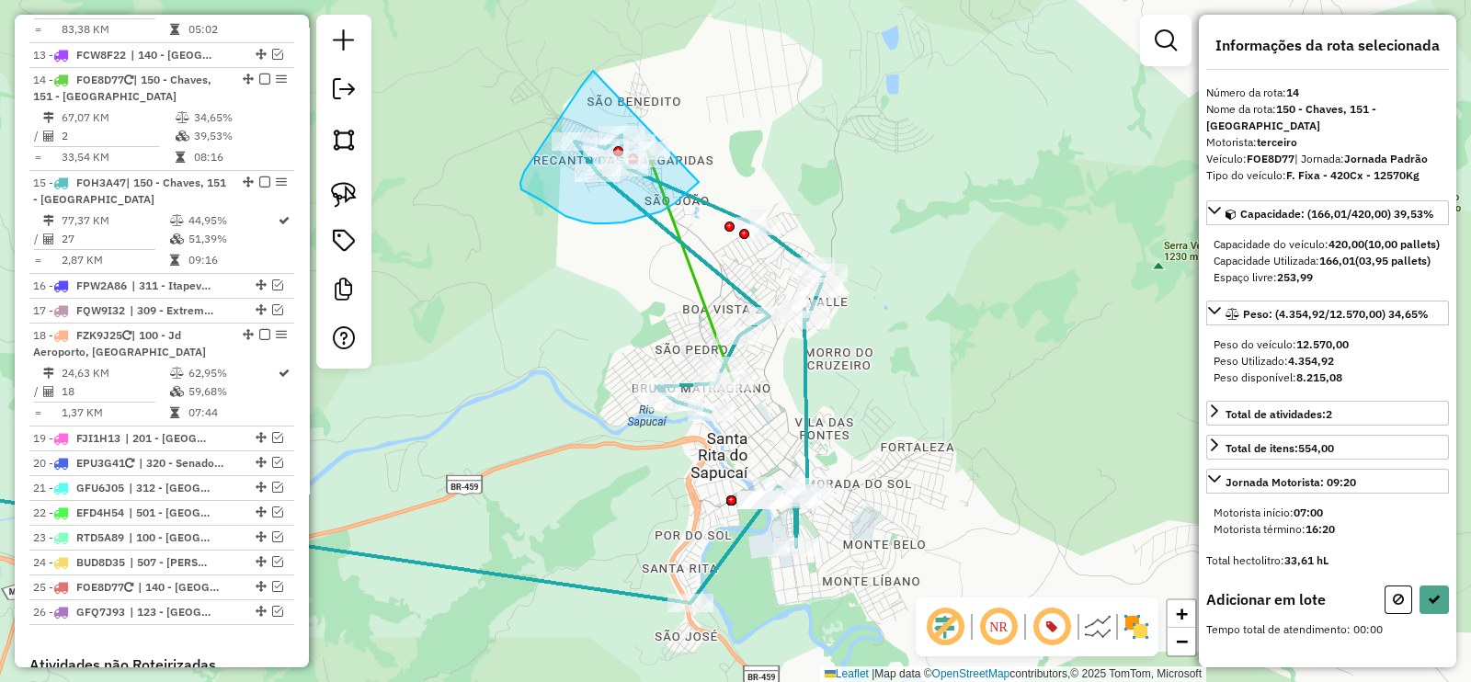
drag, startPoint x: 593, startPoint y: 71, endPoint x: 699, endPoint y: 182, distance: 153.4
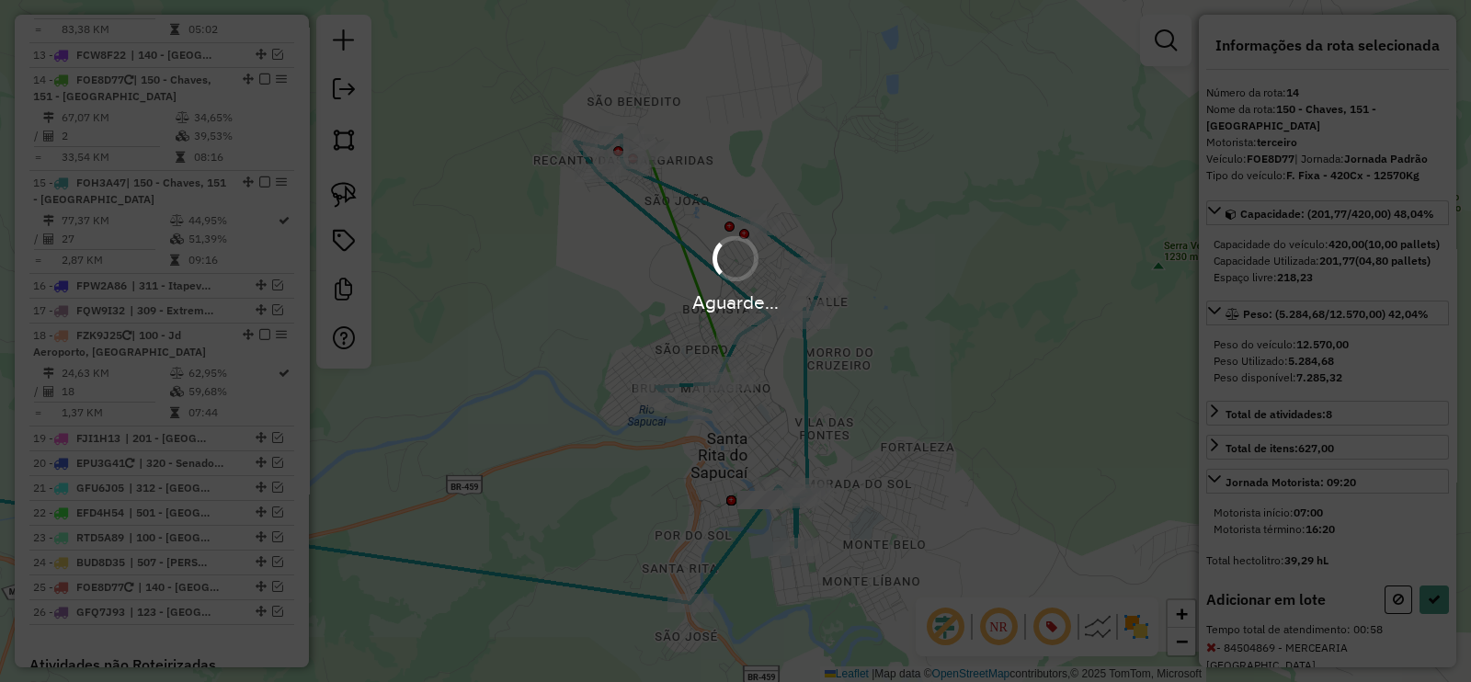
select select "**********"
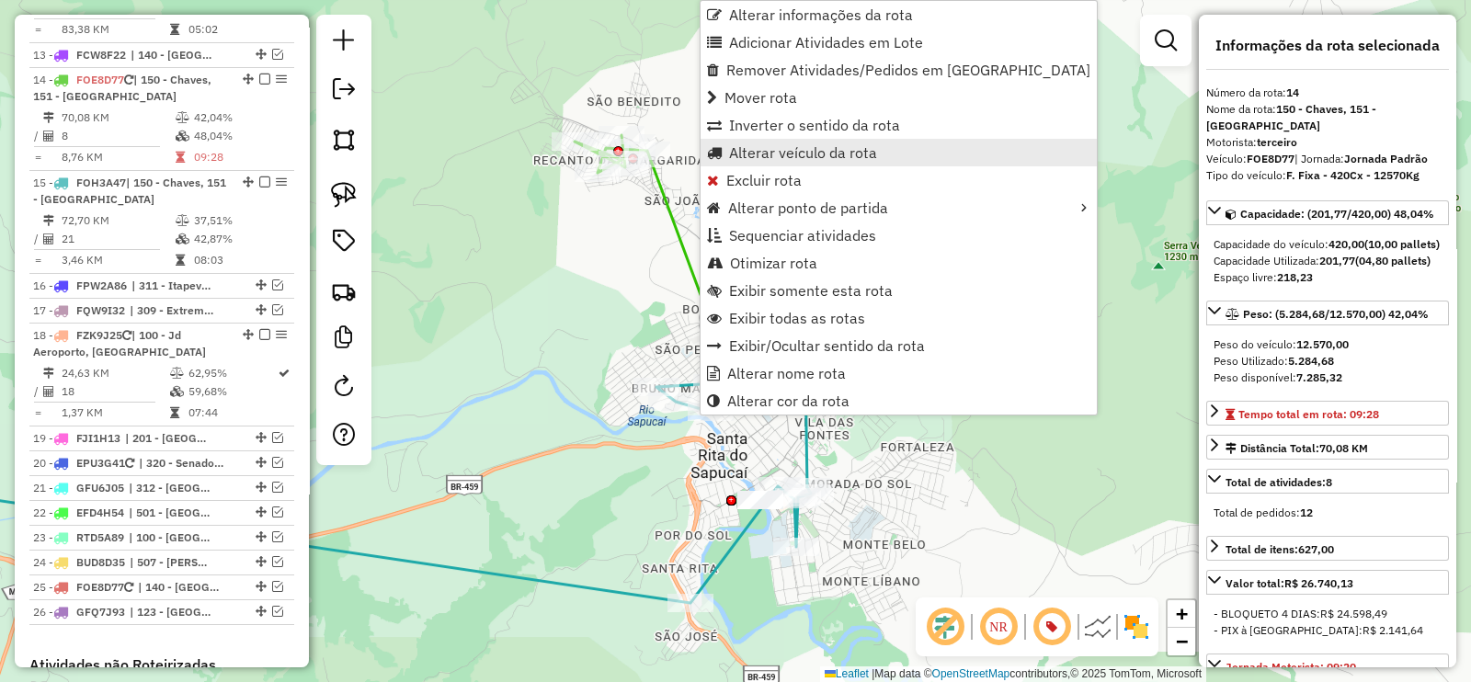
click at [835, 162] on link "Alterar veículo da rota" at bounding box center [898, 153] width 396 height 28
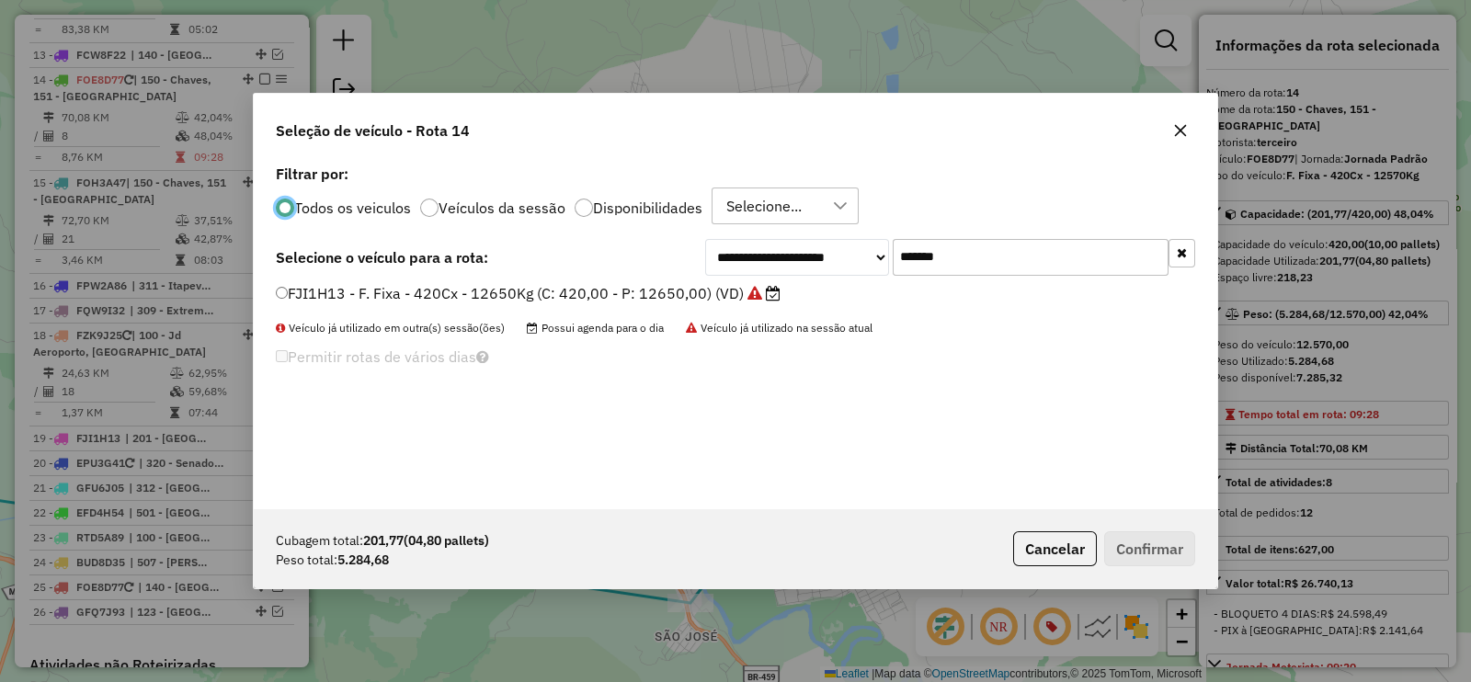
scroll to position [9, 6]
drag, startPoint x: 947, startPoint y: 250, endPoint x: 879, endPoint y: 267, distance: 70.2
click at [879, 267] on div "**********" at bounding box center [950, 257] width 490 height 37
drag, startPoint x: 965, startPoint y: 259, endPoint x: 858, endPoint y: 259, distance: 107.5
click at [858, 259] on div "**********" at bounding box center [950, 257] width 490 height 37
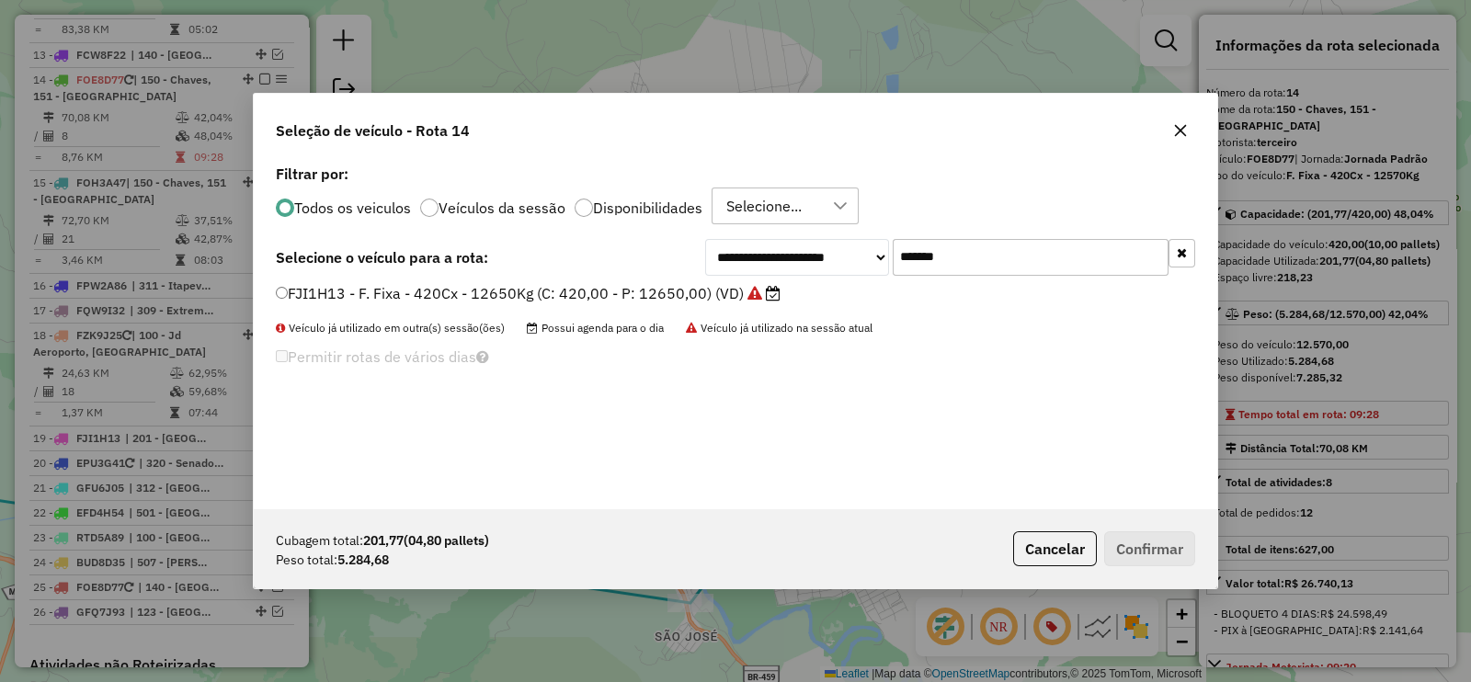
paste input "text"
type input "*******"
click at [725, 295] on label "DRZ4A24 - F. Fixa - 420Cx - 12500Kg (C: 420,00 - P: 12500,00) (VD)" at bounding box center [531, 293] width 511 height 22
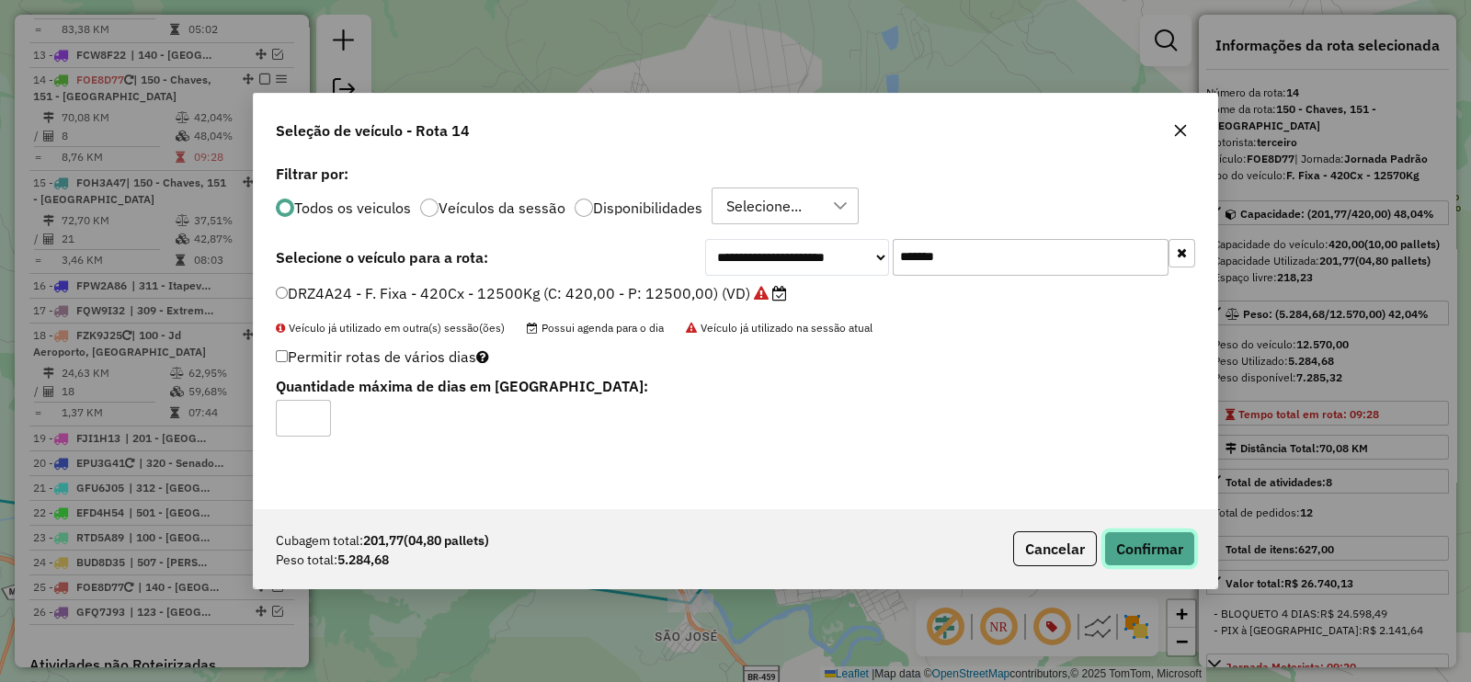
click at [1161, 537] on button "Confirmar" at bounding box center [1149, 548] width 91 height 35
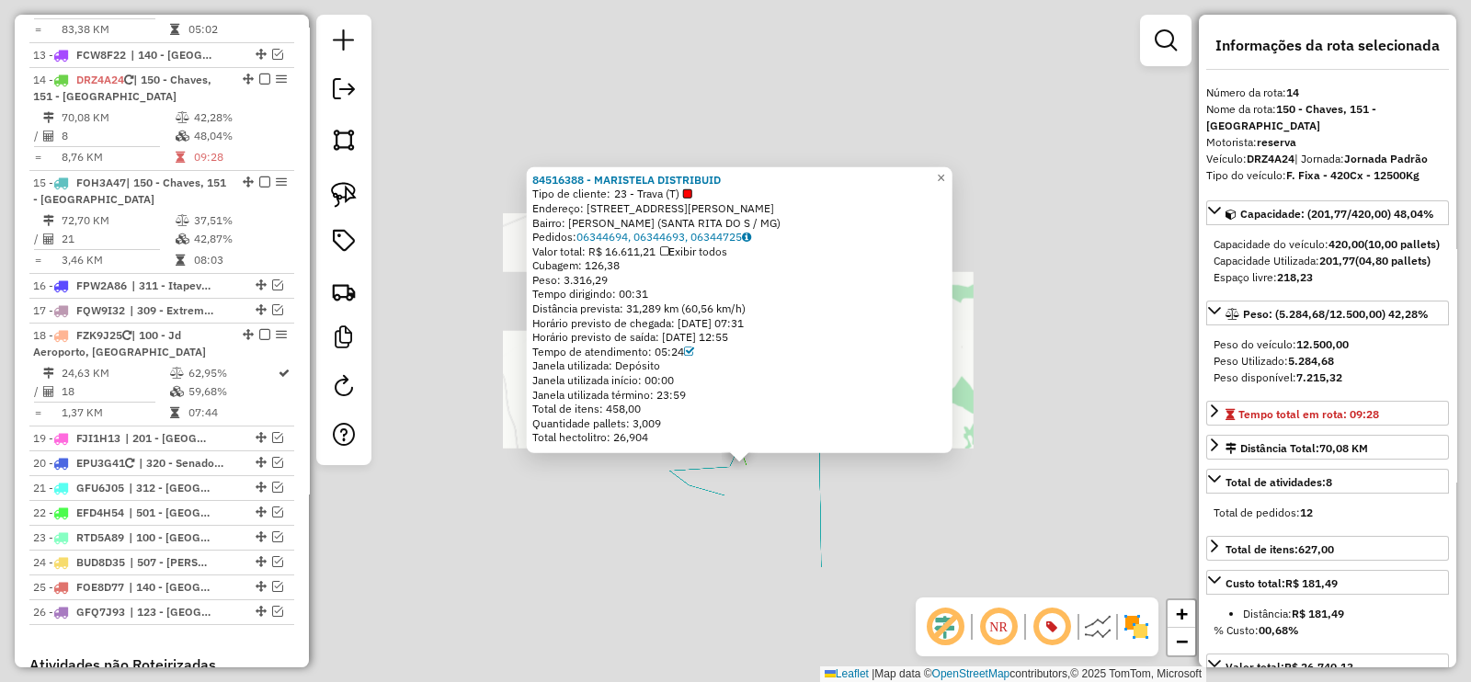
click at [750, 506] on div "84516388 - MARISTELA DISTRIBUID Tipo de cliente: 23 - Trava (T) Endereço: AV FR…" at bounding box center [735, 341] width 1471 height 682
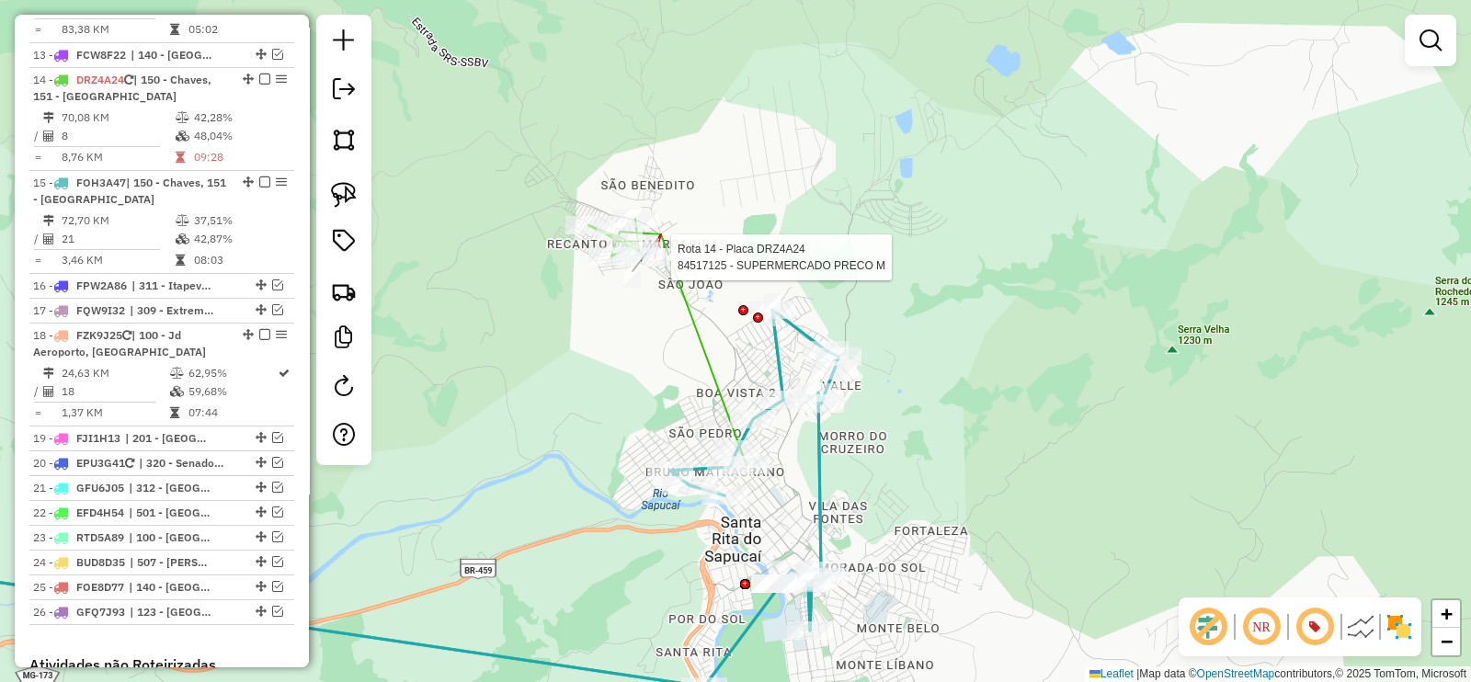
select select "**********"
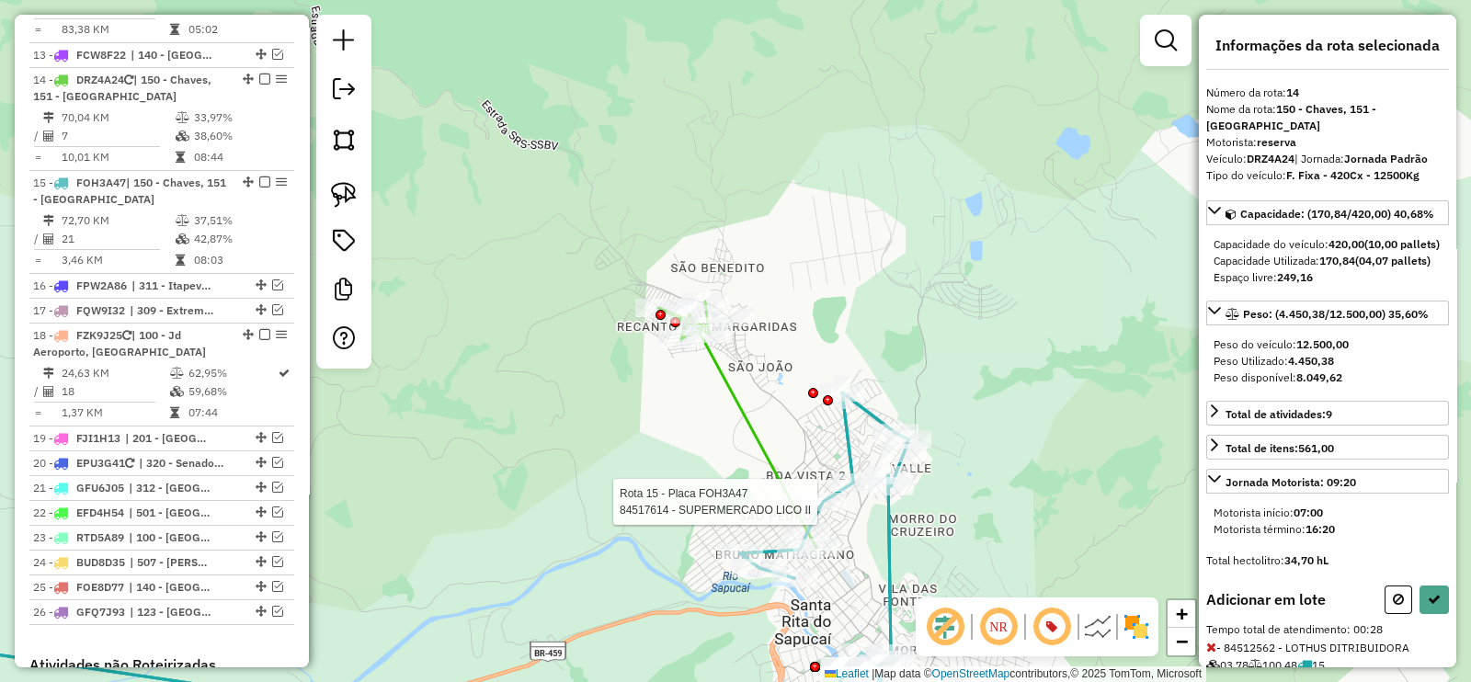
select select "**********"
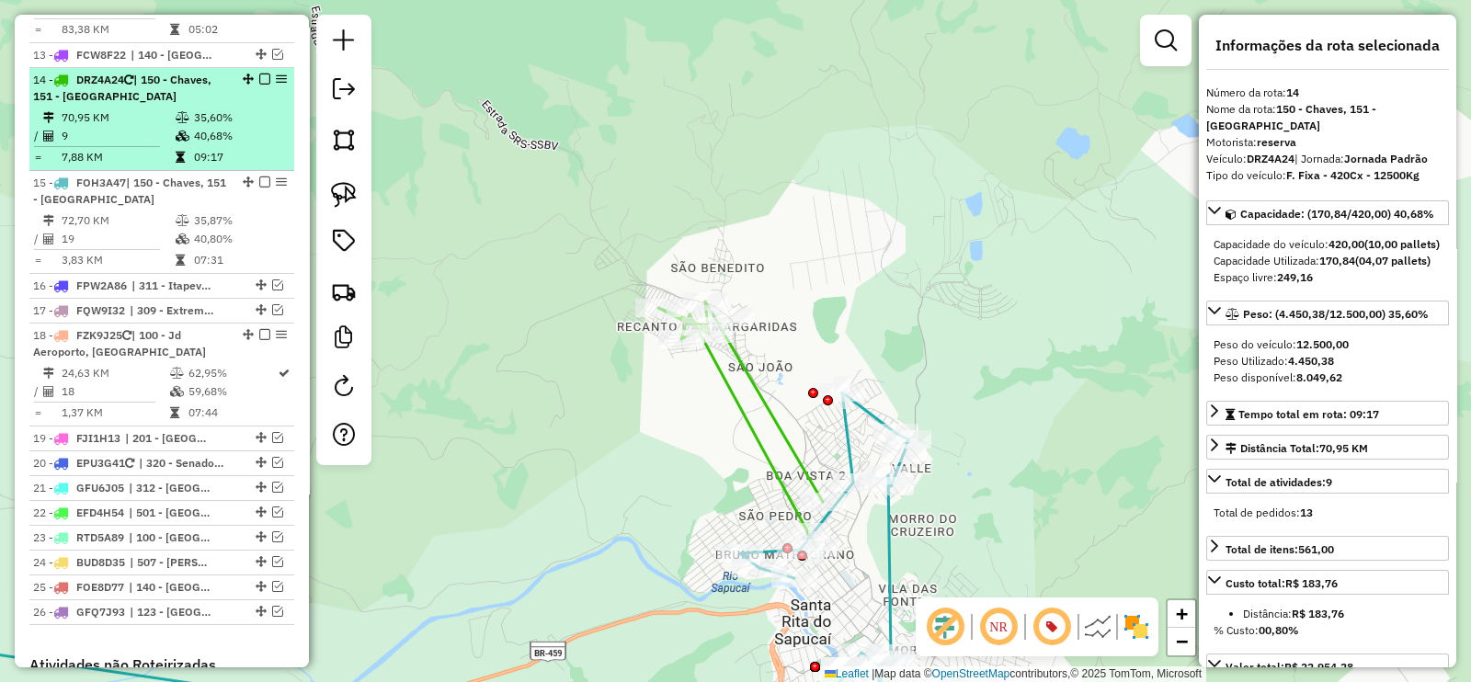
click at [259, 74] on em at bounding box center [264, 79] width 11 height 11
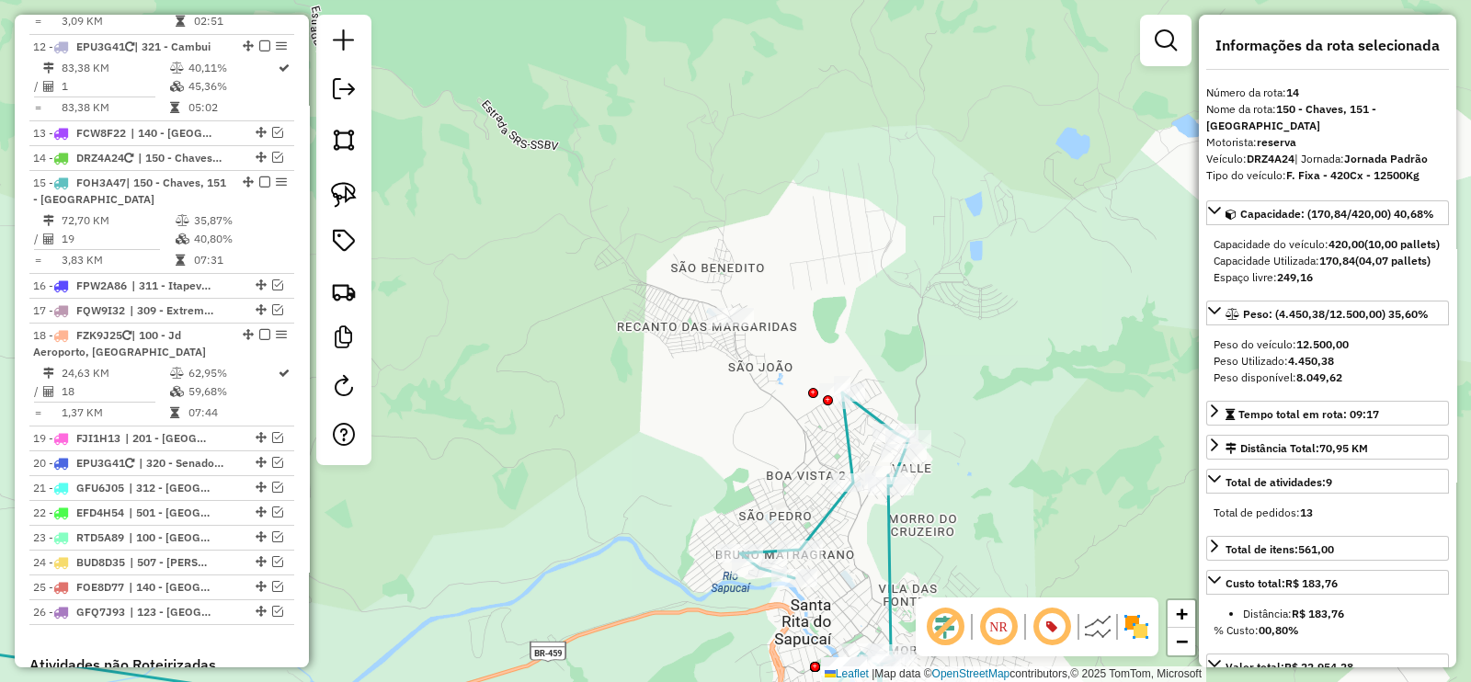
drag, startPoint x: 685, startPoint y: 376, endPoint x: 615, endPoint y: 228, distance: 163.7
click at [615, 228] on div "Janela de atendimento Grade de atendimento Capacidade Transportadoras Veículos …" at bounding box center [735, 341] width 1471 height 682
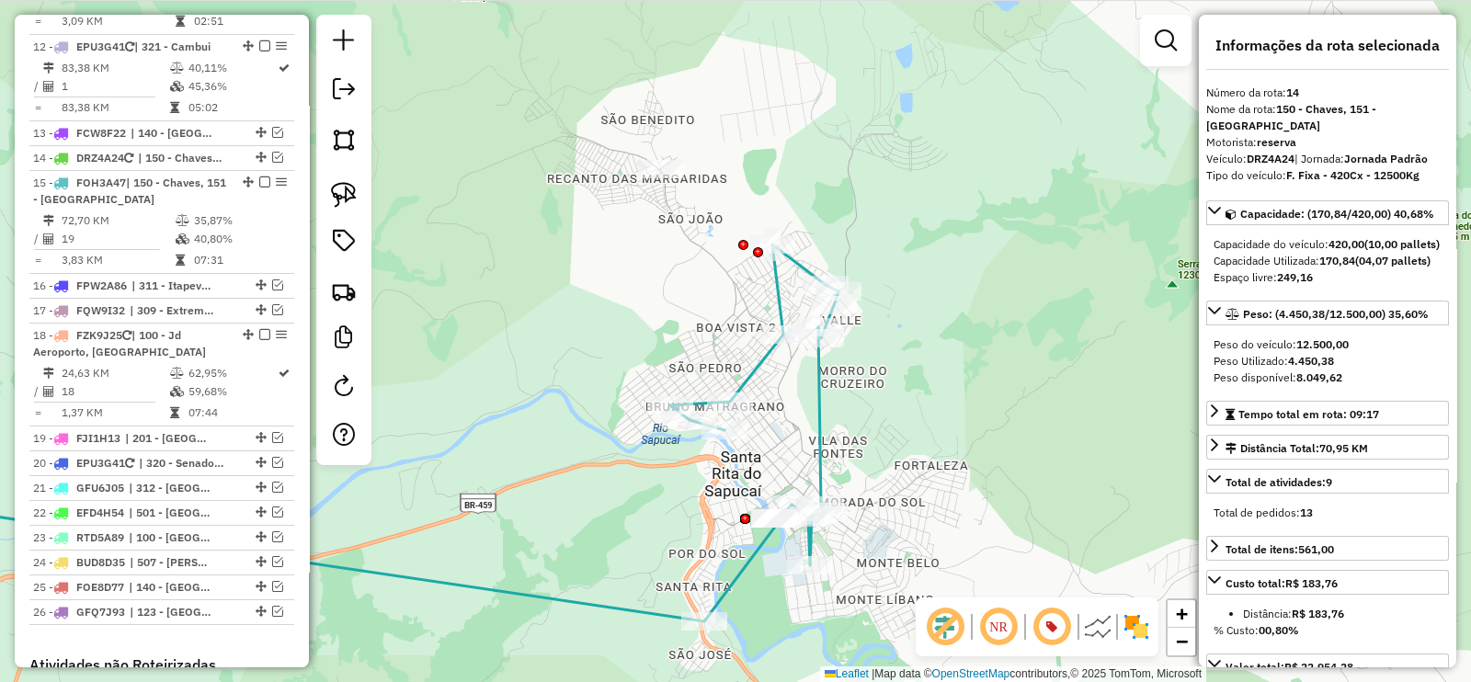
click at [745, 372] on icon at bounding box center [345, 433] width 985 height 377
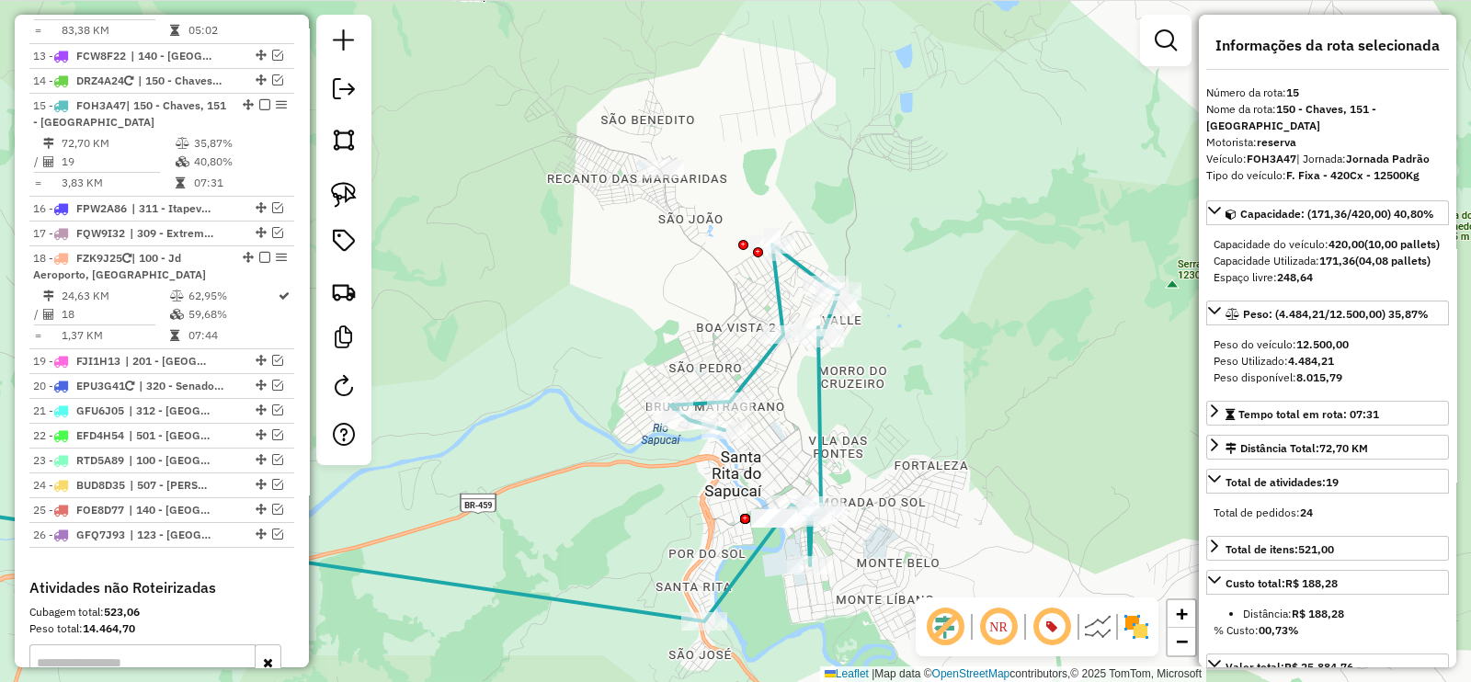
scroll to position [1414, 0]
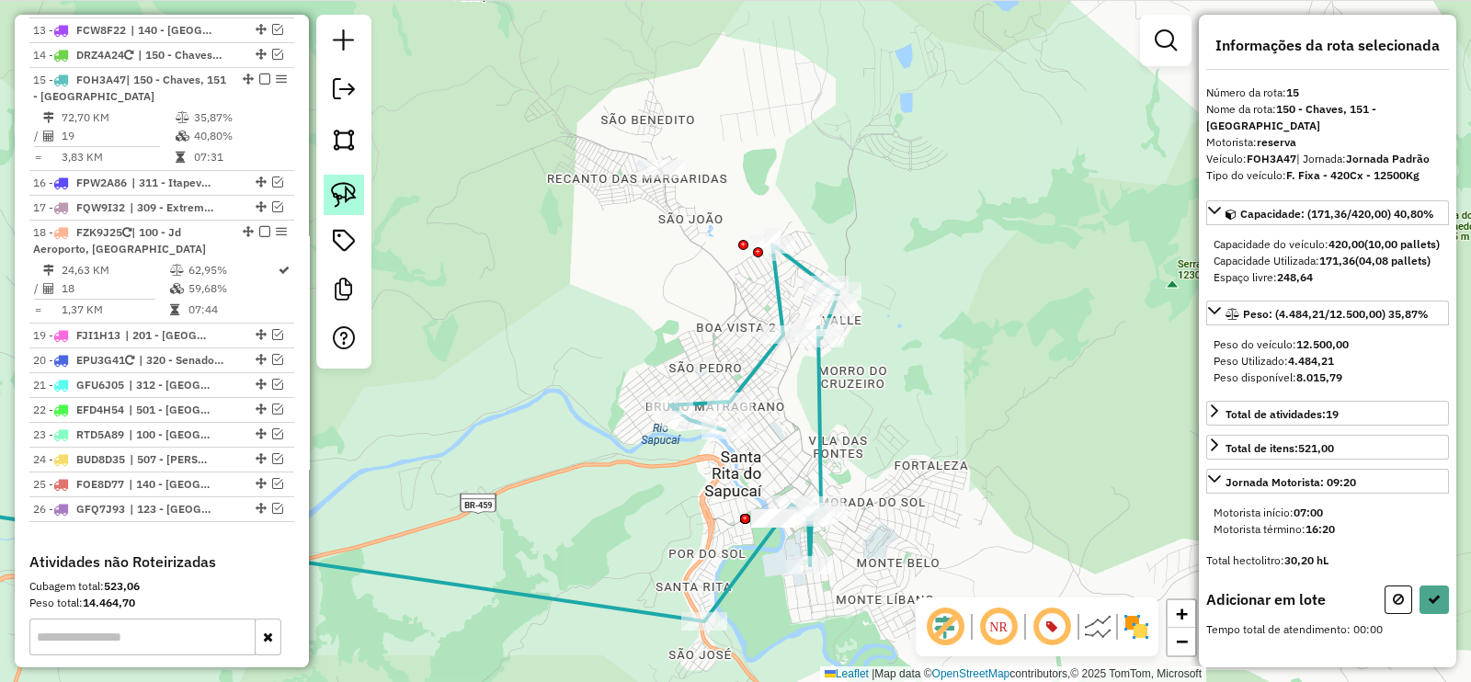
click at [342, 186] on img at bounding box center [344, 195] width 26 height 26
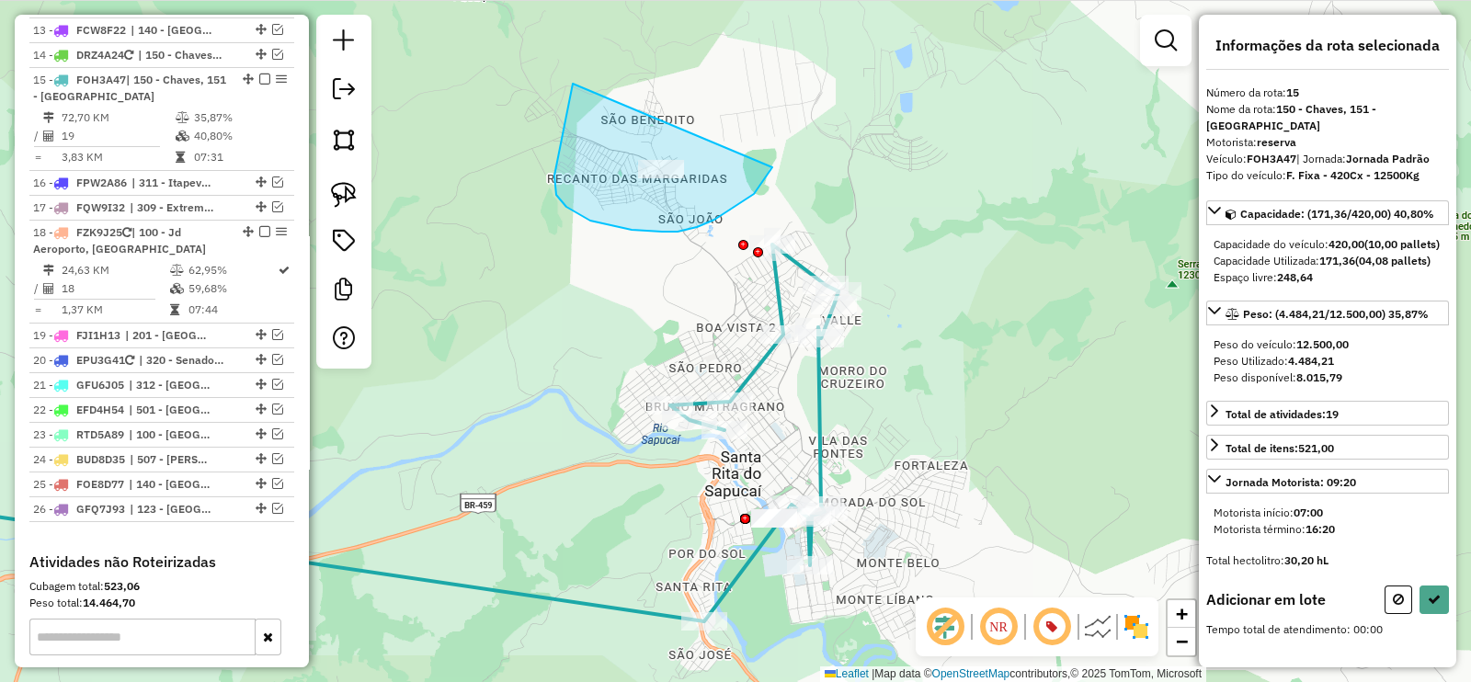
drag, startPoint x: 573, startPoint y: 85, endPoint x: 773, endPoint y: 165, distance: 215.8
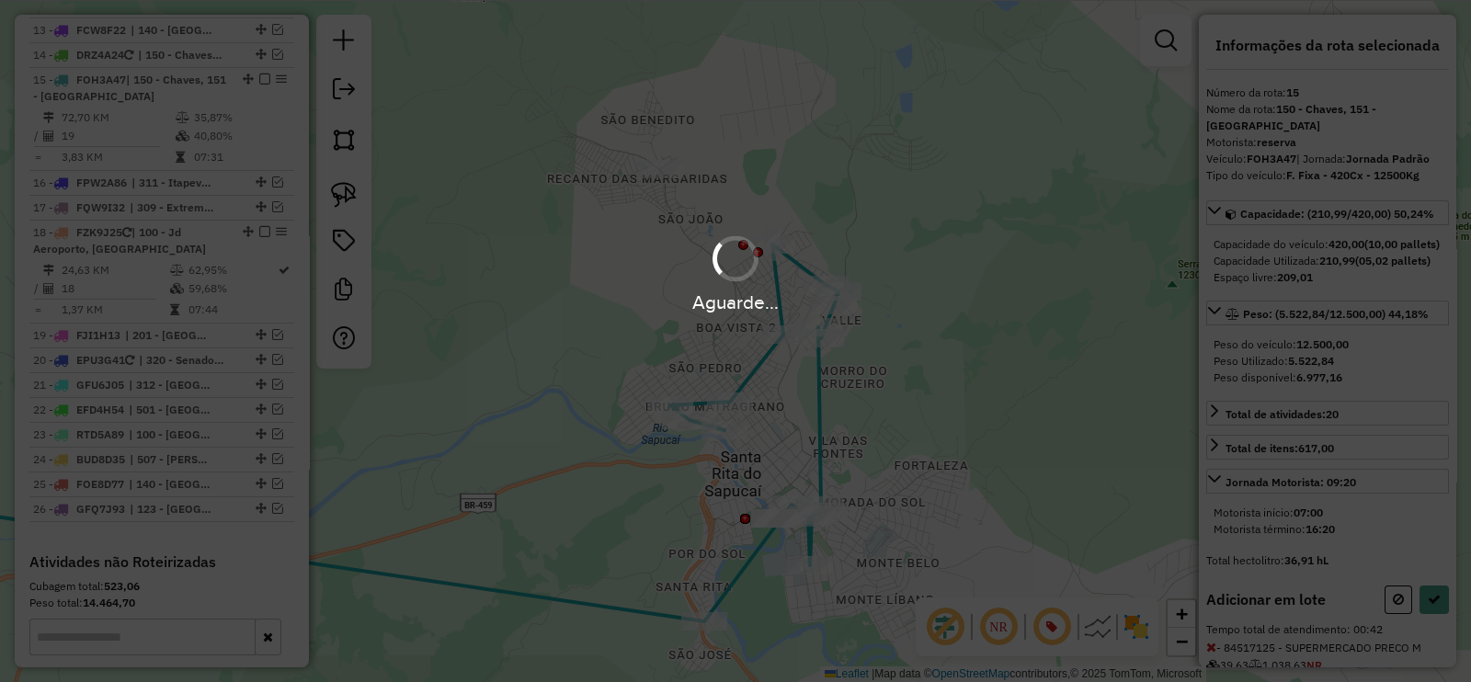
select select "**********"
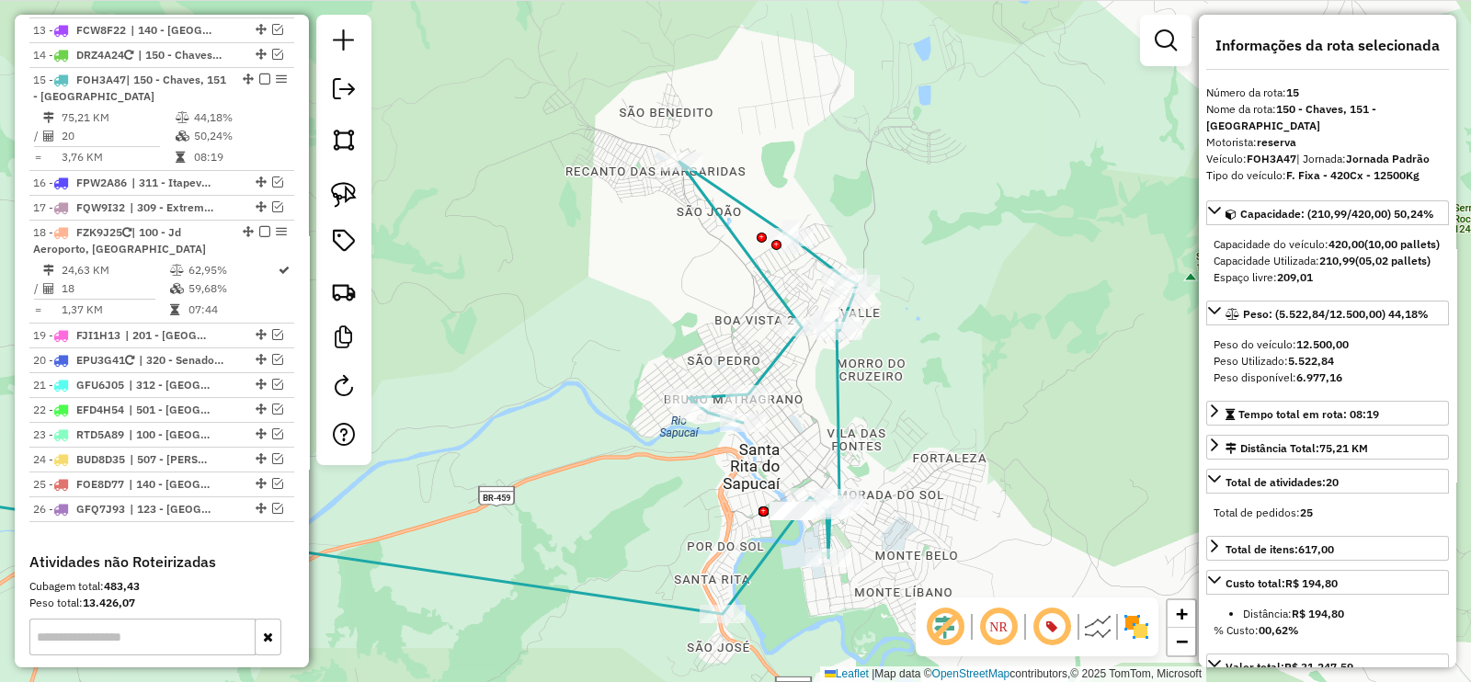
drag, startPoint x: 859, startPoint y: 463, endPoint x: 1031, endPoint y: 320, distance: 223.9
click at [1057, 309] on div "Janela de atendimento Grade de atendimento Capacidade Transportadoras Veículos …" at bounding box center [735, 341] width 1471 height 682
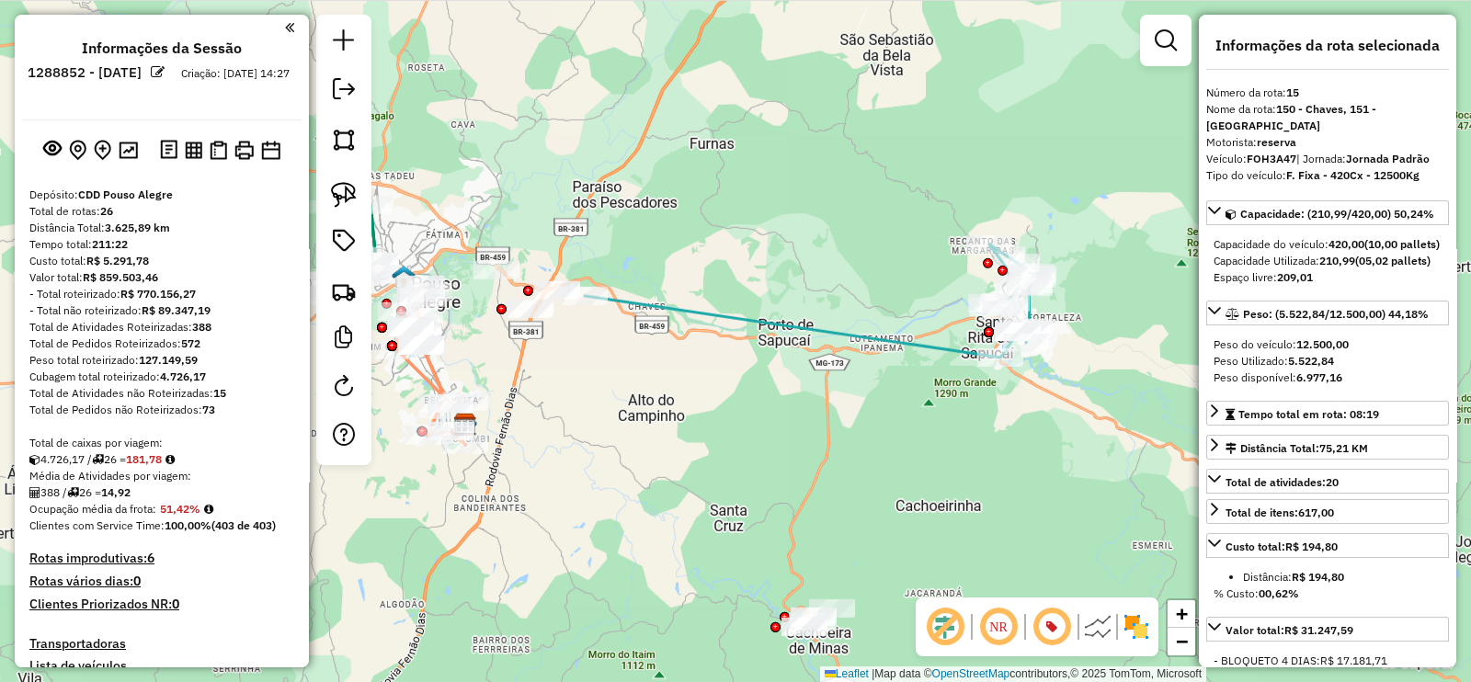
scroll to position [1414, 0]
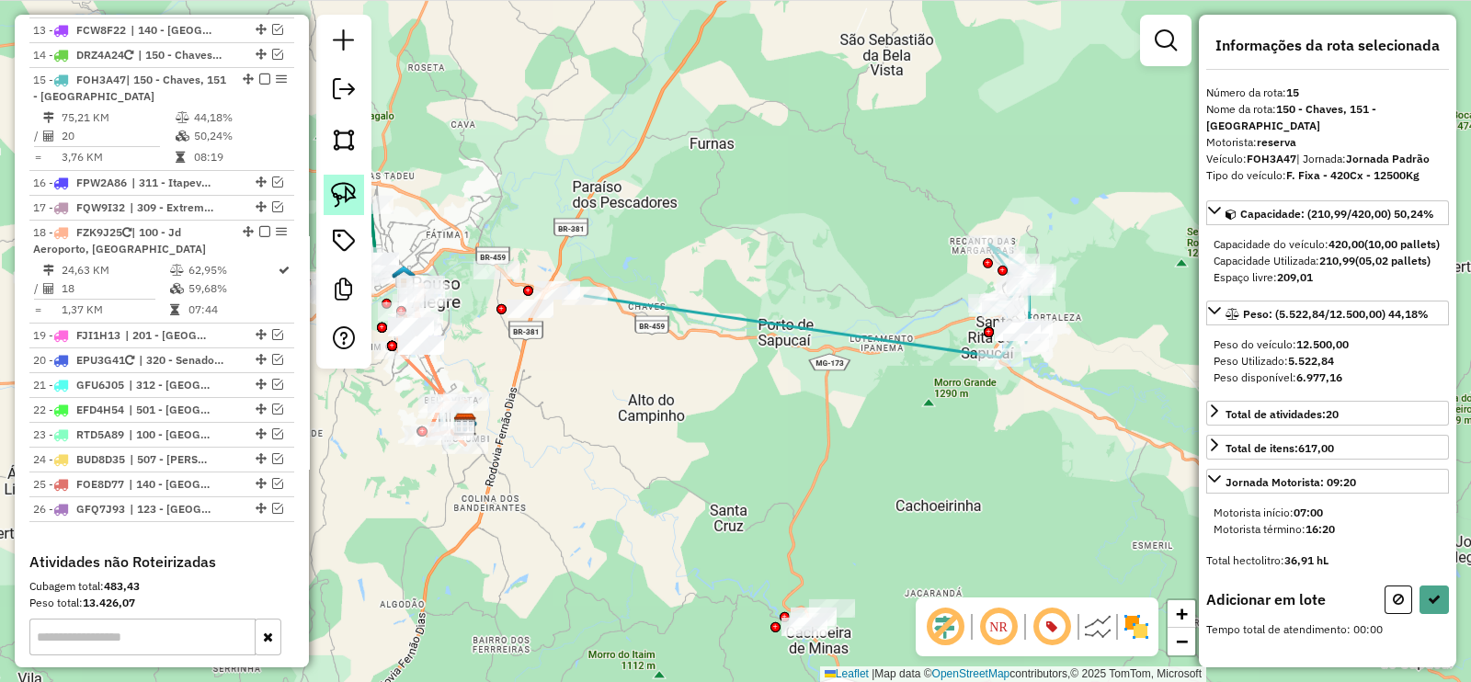
click at [345, 192] on img at bounding box center [344, 195] width 26 height 26
drag, startPoint x: 506, startPoint y: 222, endPoint x: 629, endPoint y: 331, distance: 163.4
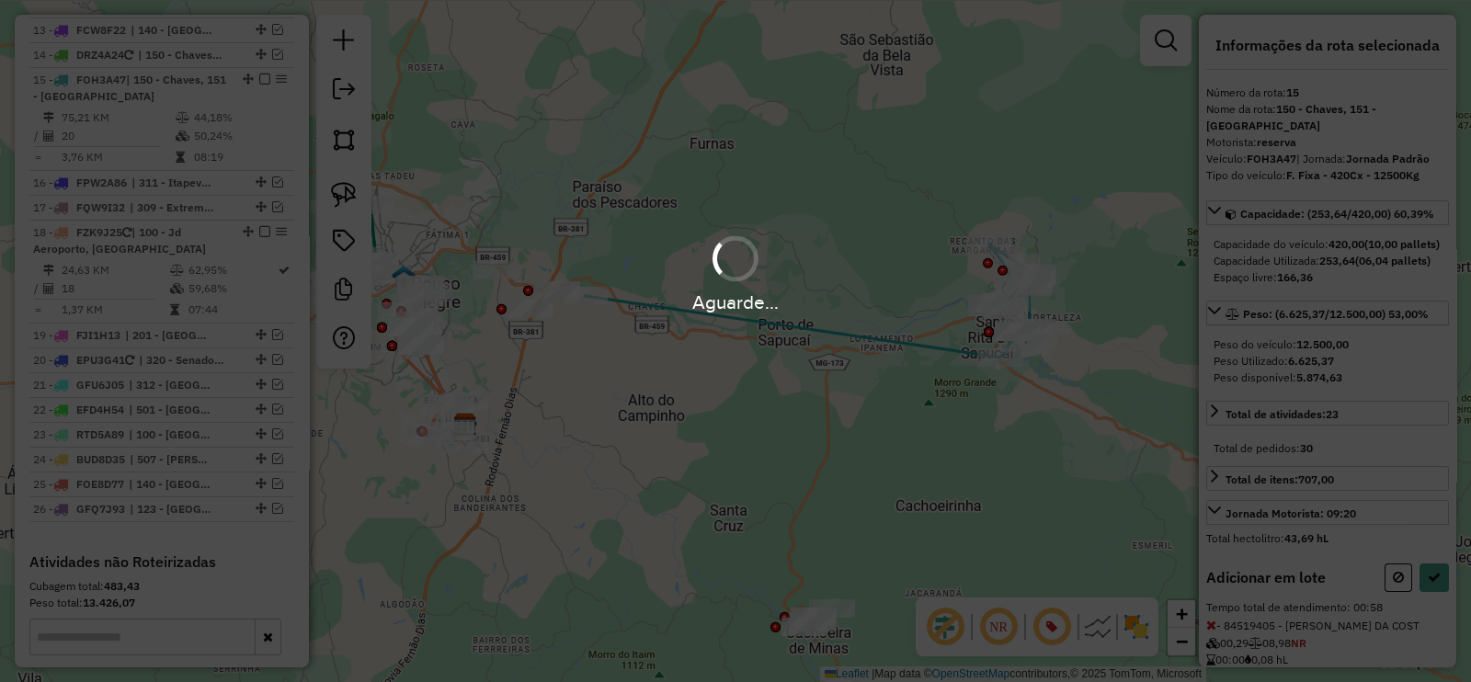
select select "**********"
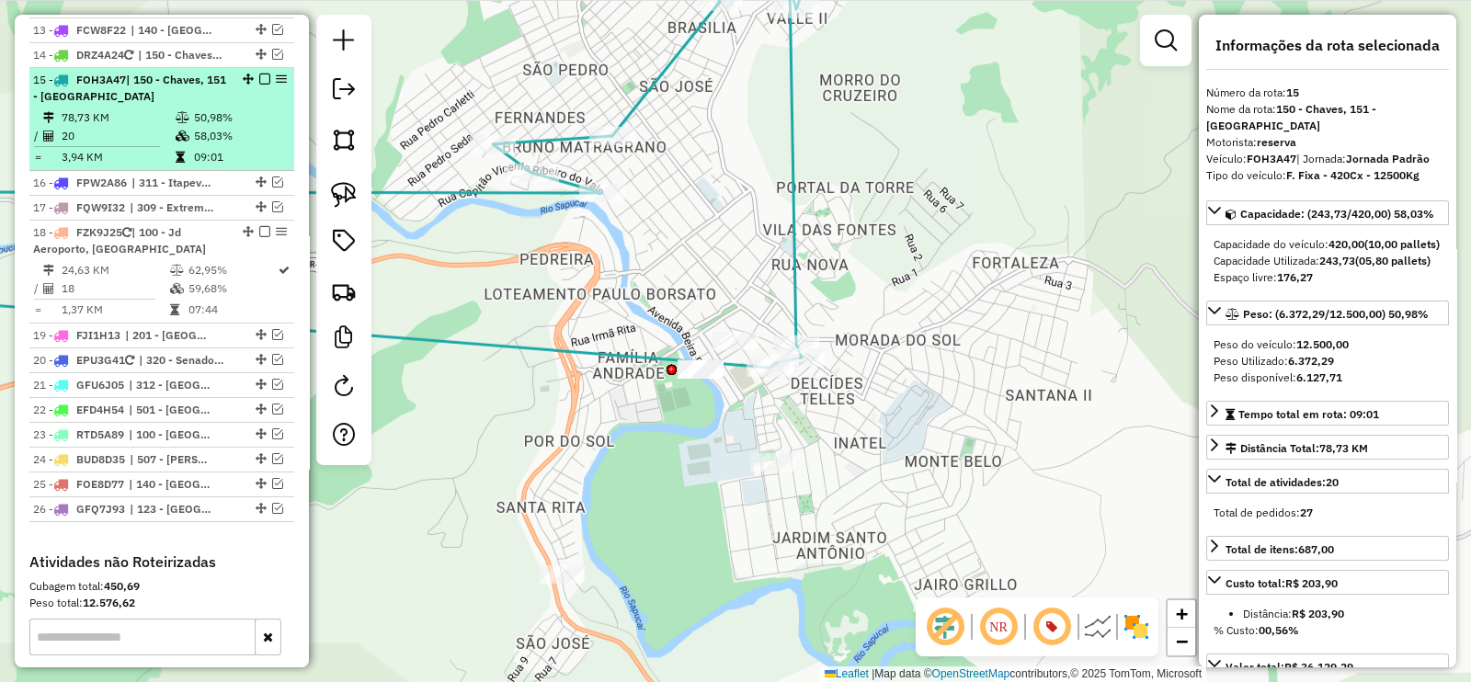
click at [259, 74] on em at bounding box center [264, 79] width 11 height 11
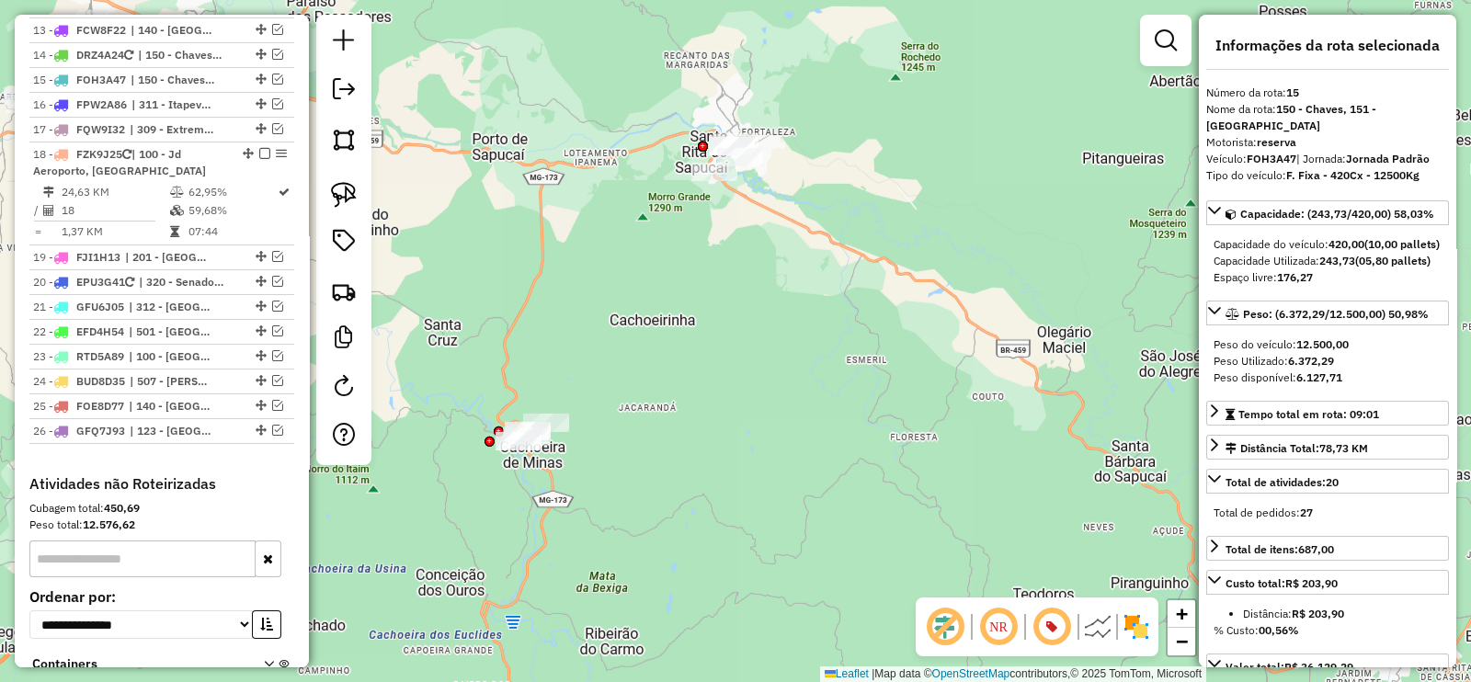
drag, startPoint x: 628, startPoint y: 282, endPoint x: 735, endPoint y: 250, distance: 112.3
click at [735, 250] on div "Janela de atendimento Grade de atendimento Capacidade Transportadoras Veículos …" at bounding box center [735, 341] width 1471 height 682
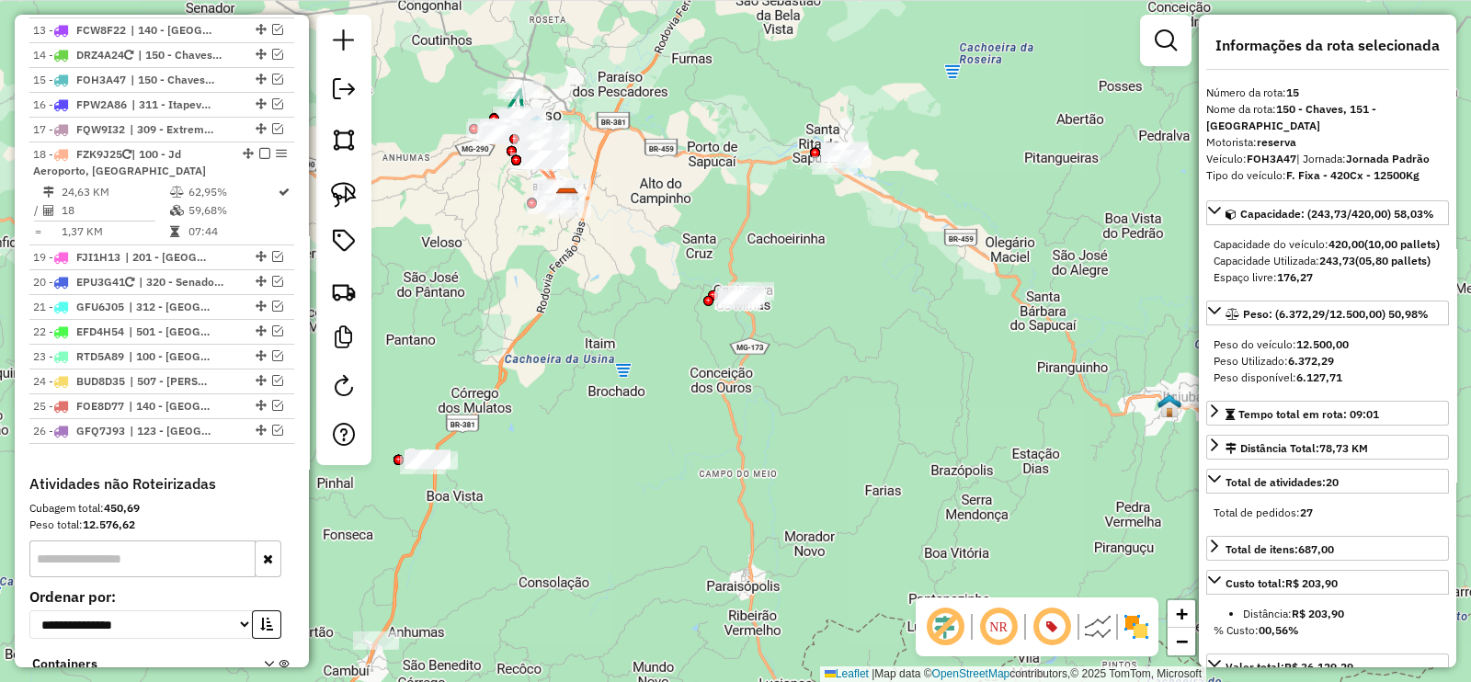
click at [802, 245] on div "Janela de atendimento Grade de atendimento Capacidade Transportadoras Veículos …" at bounding box center [735, 341] width 1471 height 682
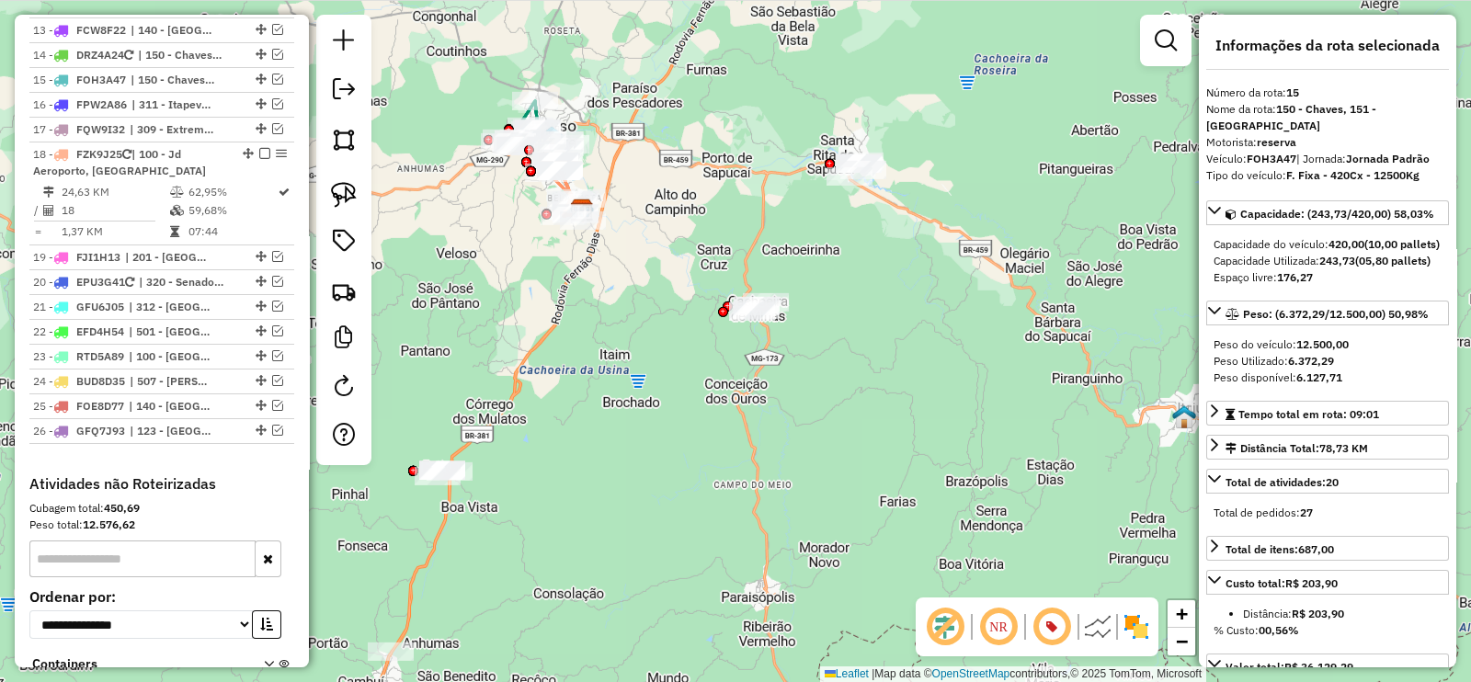
drag, startPoint x: 792, startPoint y: 243, endPoint x: 818, endPoint y: 256, distance: 28.8
click at [818, 256] on div "Janela de atendimento Grade de atendimento Capacidade Transportadoras Veículos …" at bounding box center [735, 341] width 1471 height 682
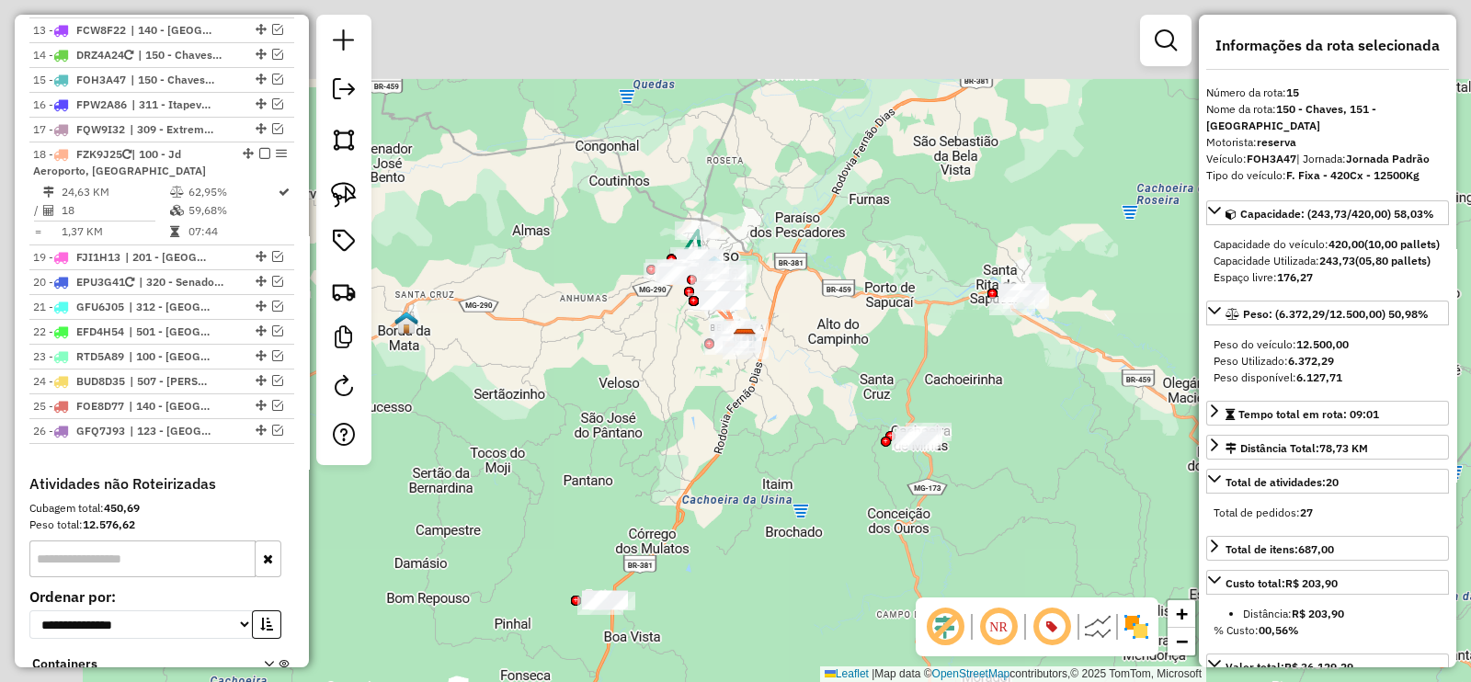
drag, startPoint x: 563, startPoint y: 296, endPoint x: 693, endPoint y: 320, distance: 132.7
click at [668, 354] on div "Janela de atendimento Grade de atendimento Capacidade Transportadoras Veículos …" at bounding box center [735, 341] width 1471 height 682
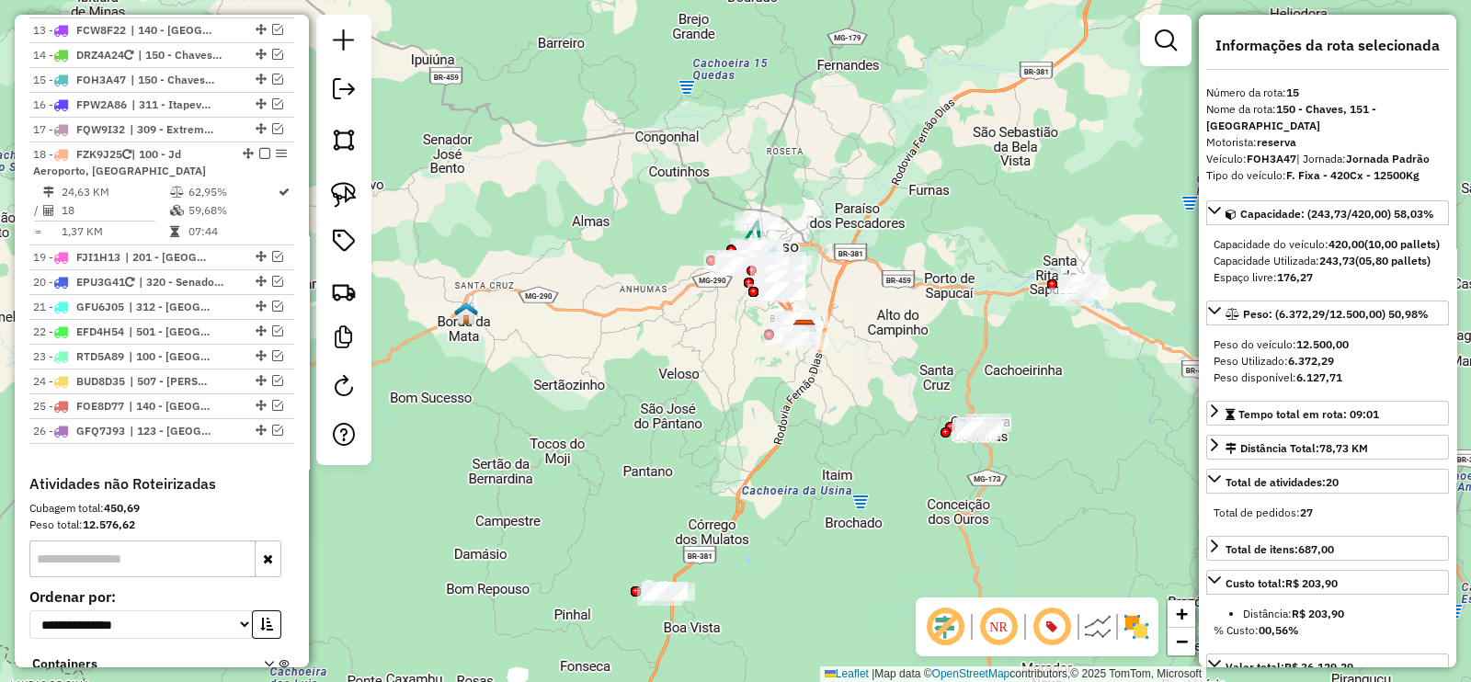
drag, startPoint x: 722, startPoint y: 249, endPoint x: 694, endPoint y: 317, distance: 73.4
click at [615, 369] on div "Janela de atendimento Grade de atendimento Capacidade Transportadoras Veículos …" at bounding box center [735, 341] width 1471 height 682
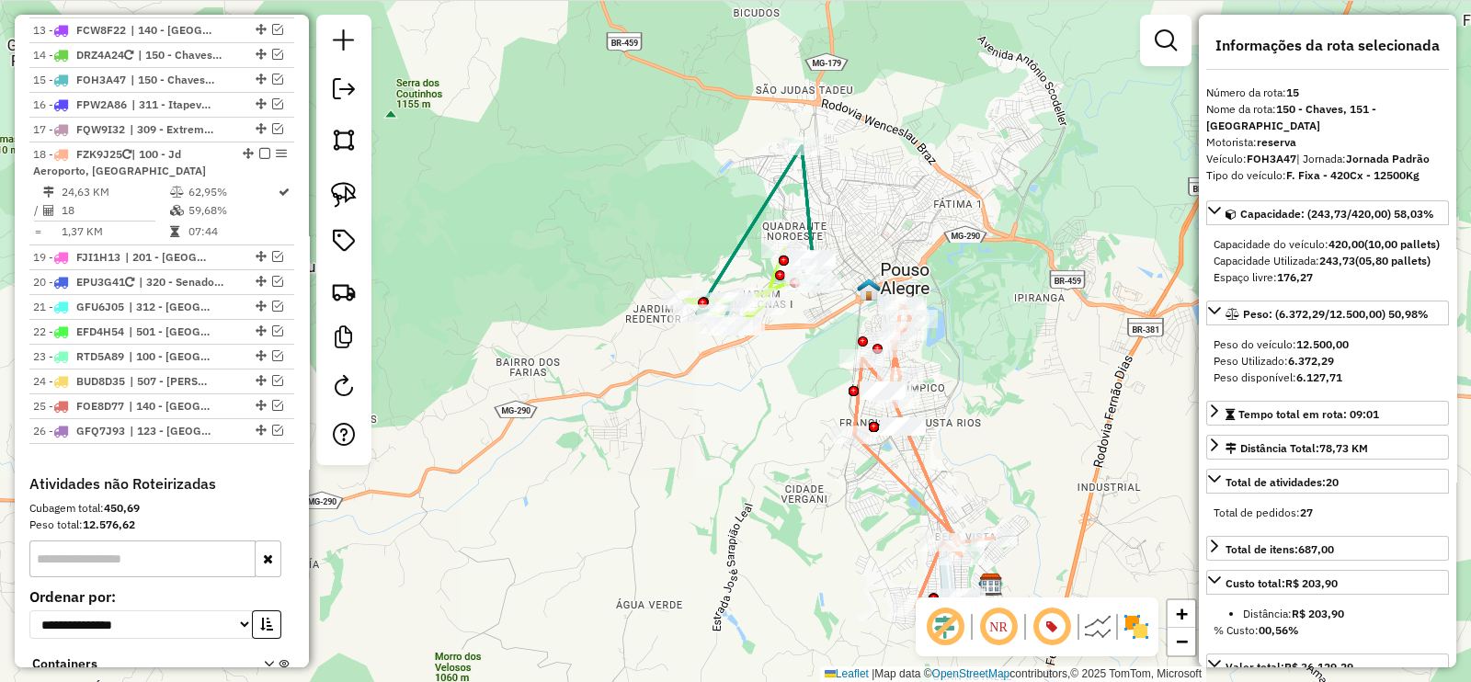
click at [754, 207] on icon at bounding box center [757, 236] width 121 height 180
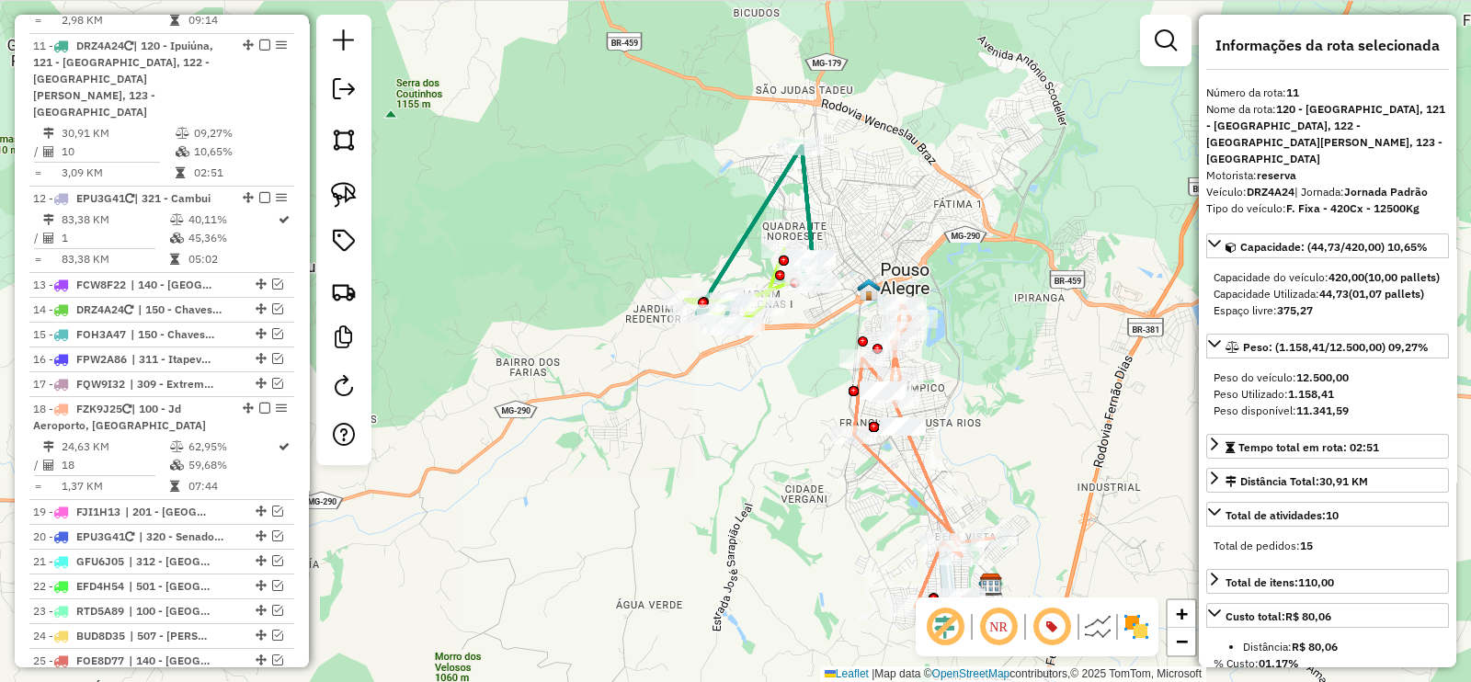
scroll to position [1154, 0]
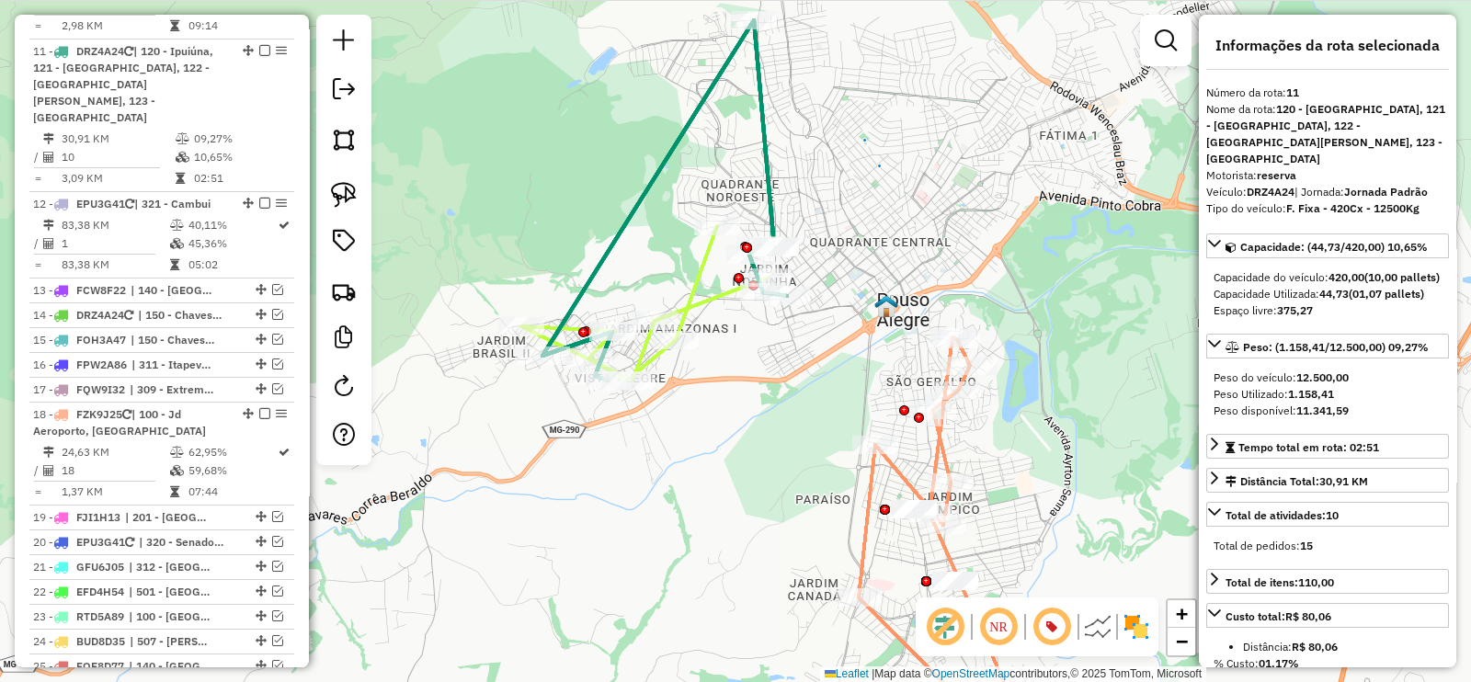
click at [671, 232] on div "Janela de atendimento Grade de atendimento Capacidade Transportadoras Veículos …" at bounding box center [735, 341] width 1471 height 682
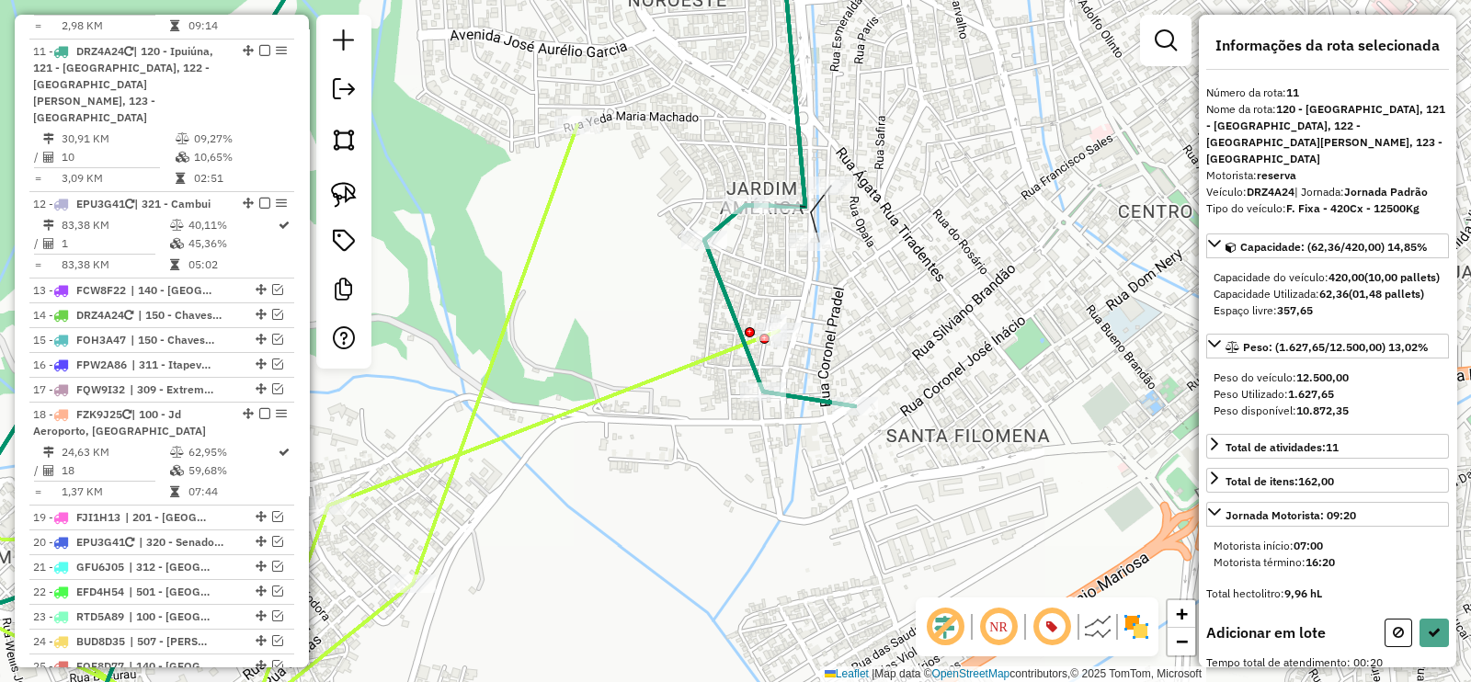
click at [827, 195] on div at bounding box center [831, 185] width 46 height 18
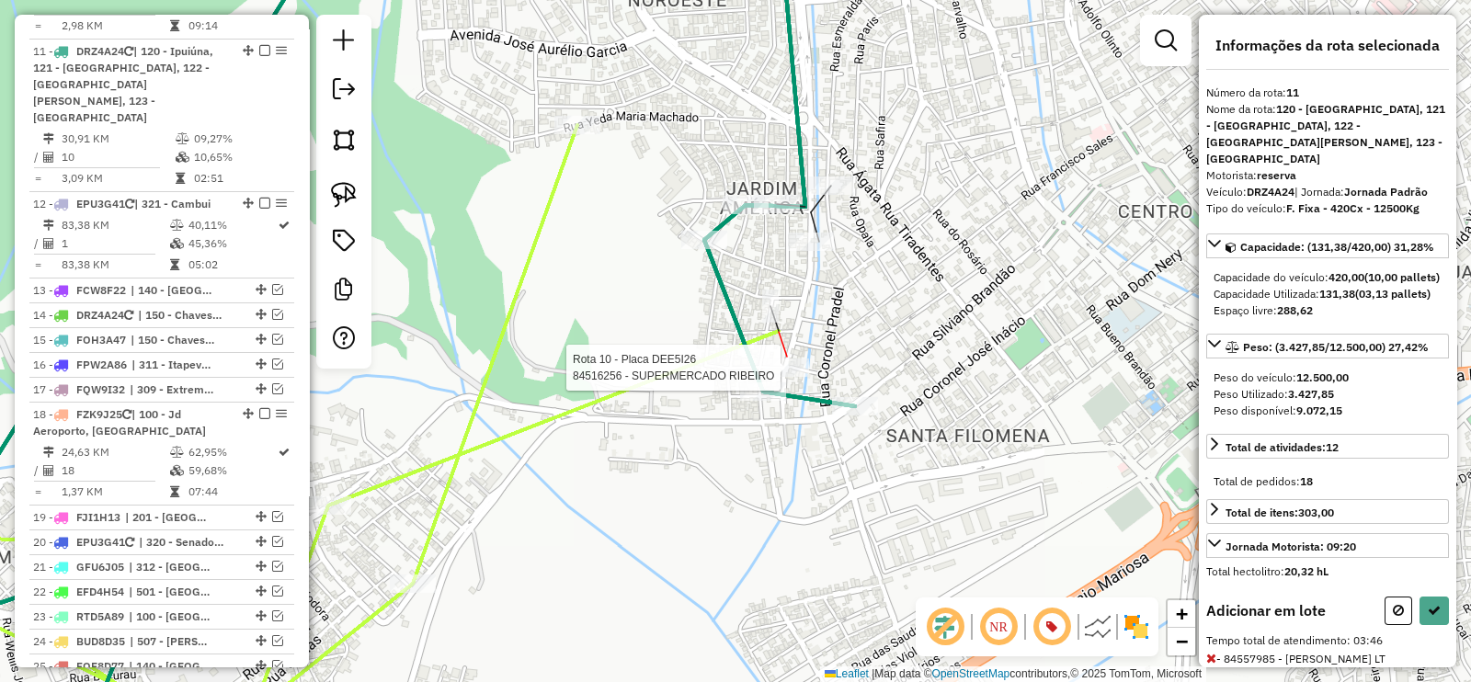
select select "**********"
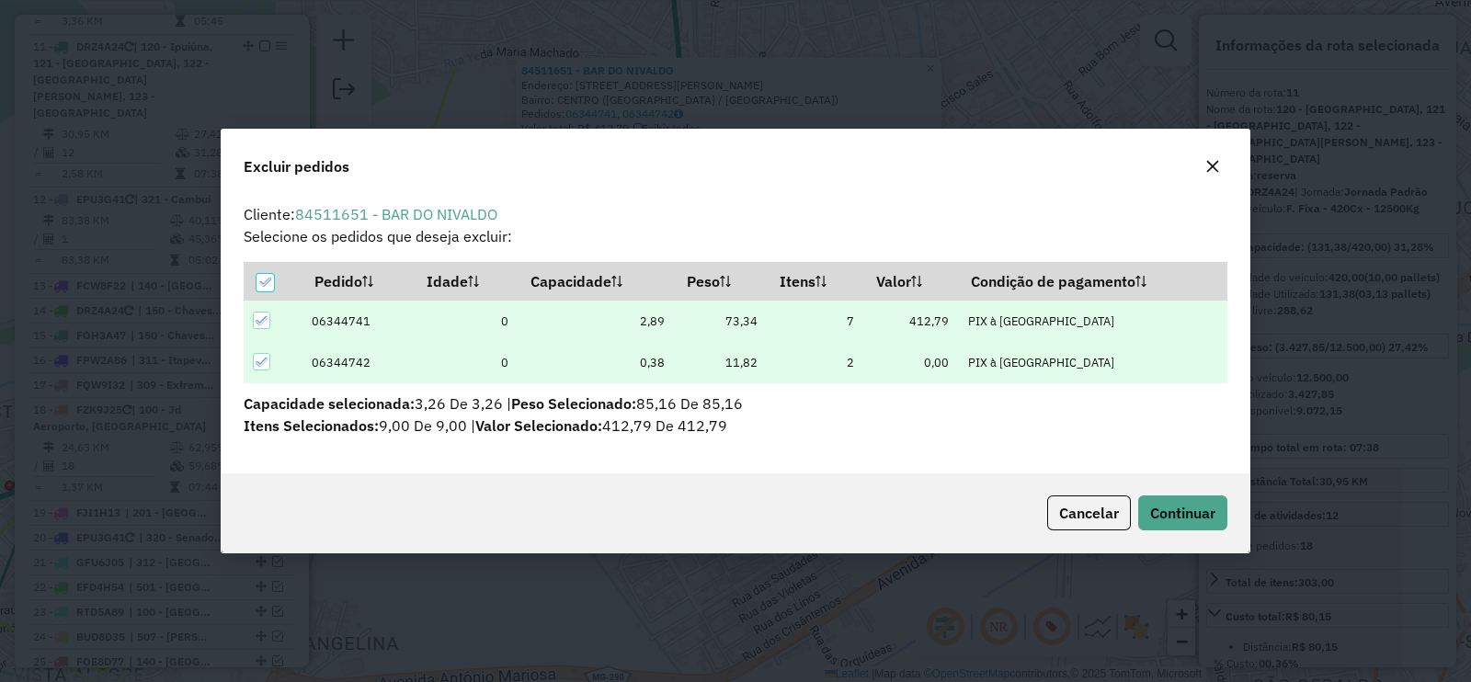
scroll to position [0, 0]
click at [1167, 516] on span "Continuar" at bounding box center [1182, 513] width 65 height 18
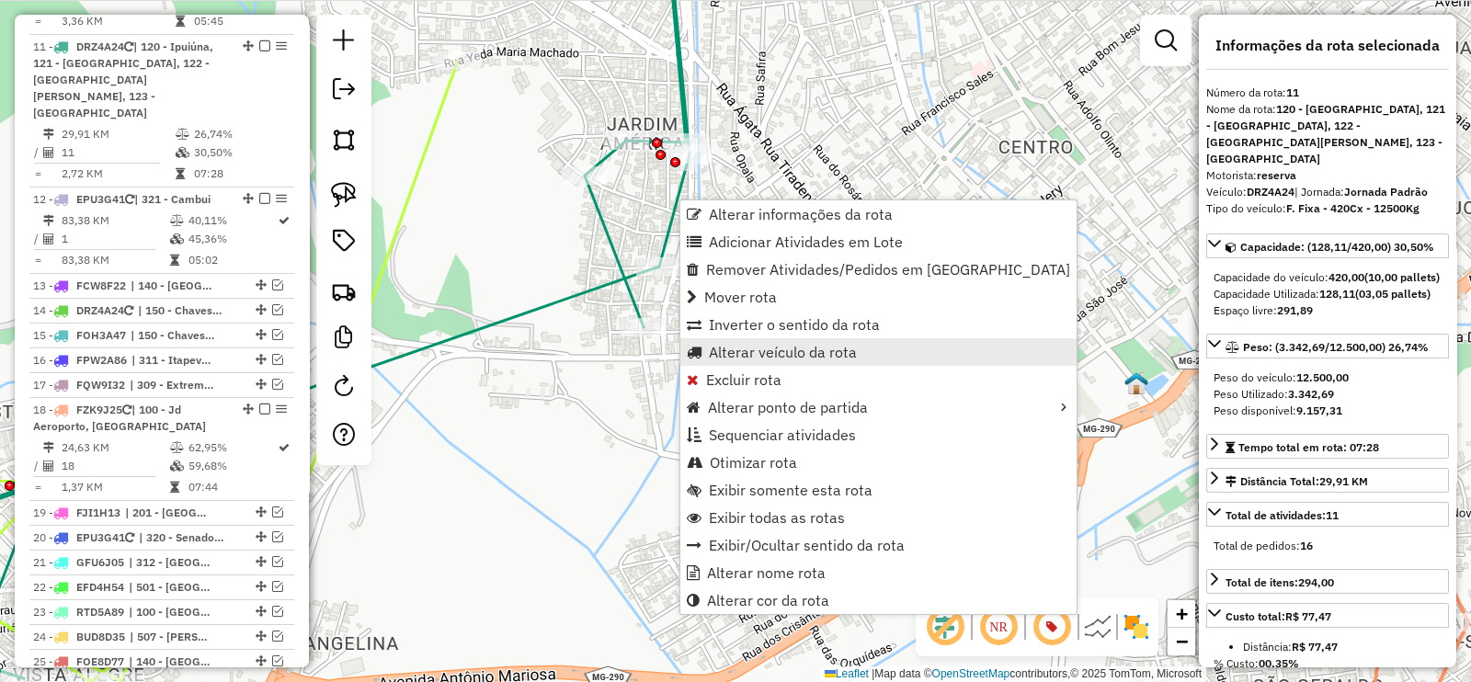
click at [807, 347] on span "Alterar veículo da rota" at bounding box center [783, 352] width 148 height 15
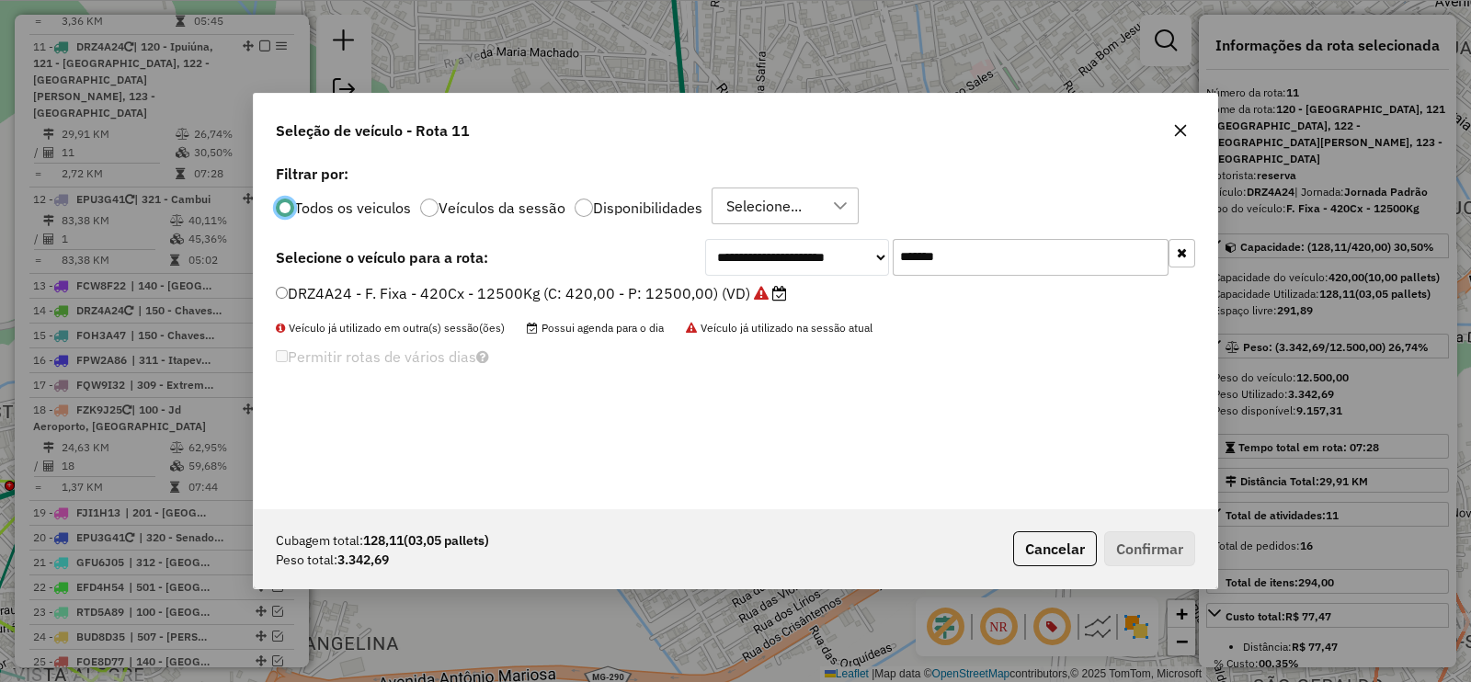
scroll to position [9, 6]
drag, startPoint x: 834, startPoint y: 261, endPoint x: 808, endPoint y: 277, distance: 30.1
click at [830, 262] on div "**********" at bounding box center [950, 257] width 490 height 37
paste input "text"
type input "*******"
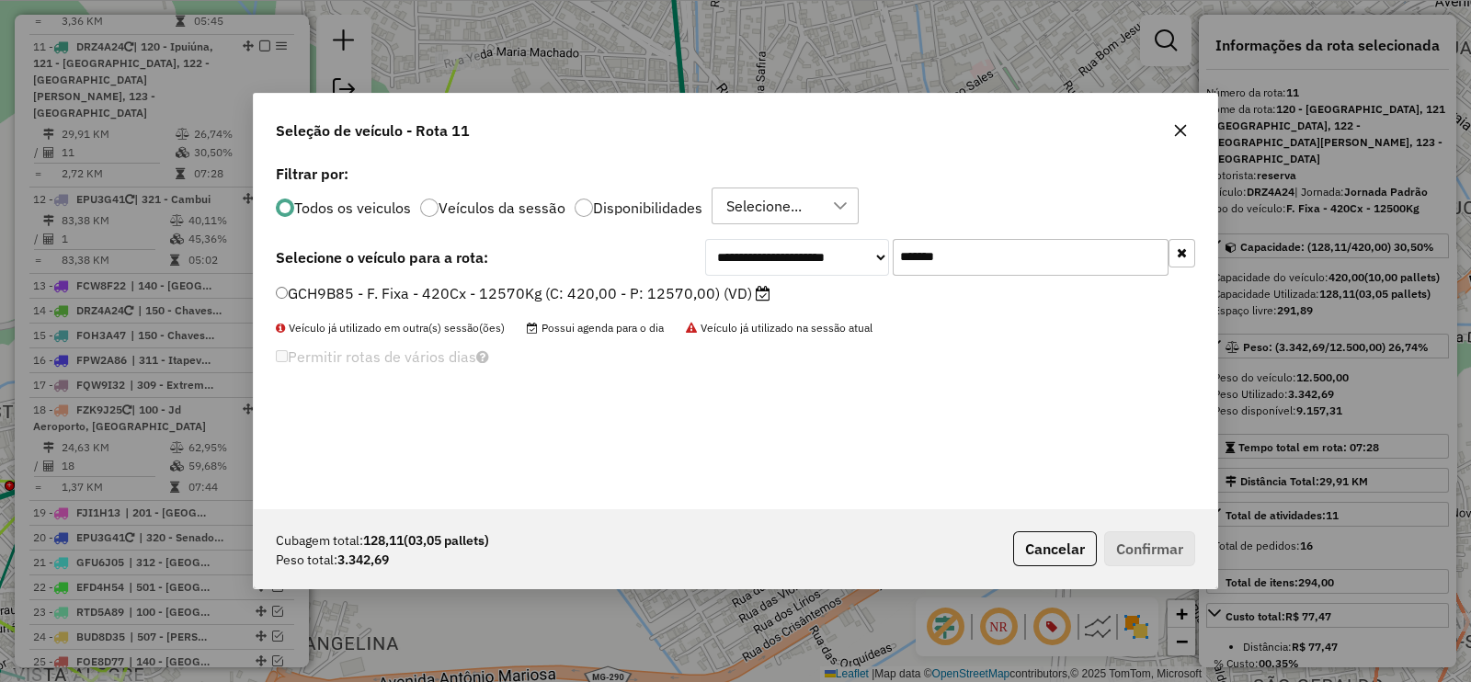
click at [722, 284] on label "GCH9B85 - F. Fixa - 420Cx - 12570Kg (C: 420,00 - P: 12570,00) (VD)" at bounding box center [523, 293] width 495 height 22
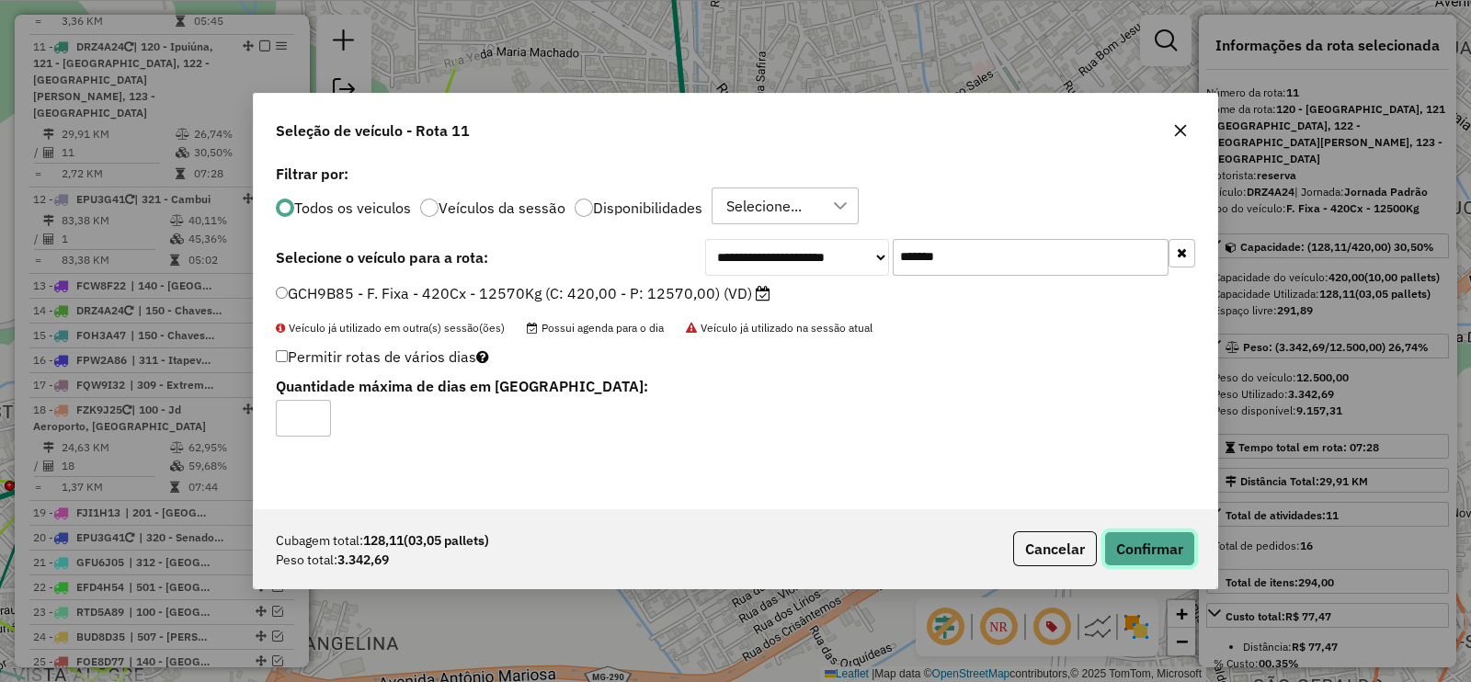
click at [1134, 551] on button "Confirmar" at bounding box center [1149, 548] width 91 height 35
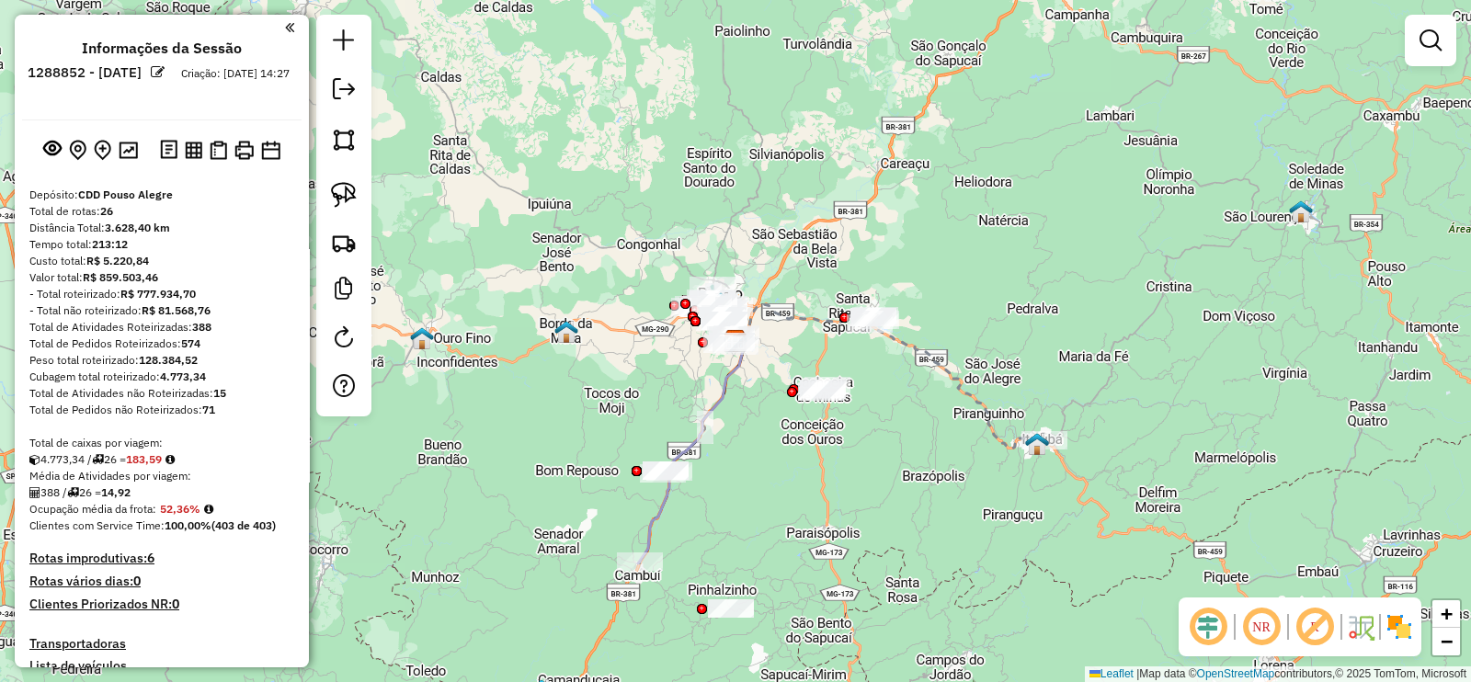
click at [1309, 620] on em at bounding box center [1314, 627] width 44 height 44
click at [1209, 627] on em at bounding box center [1208, 627] width 44 height 44
click at [1355, 623] on img at bounding box center [1360, 626] width 29 height 29
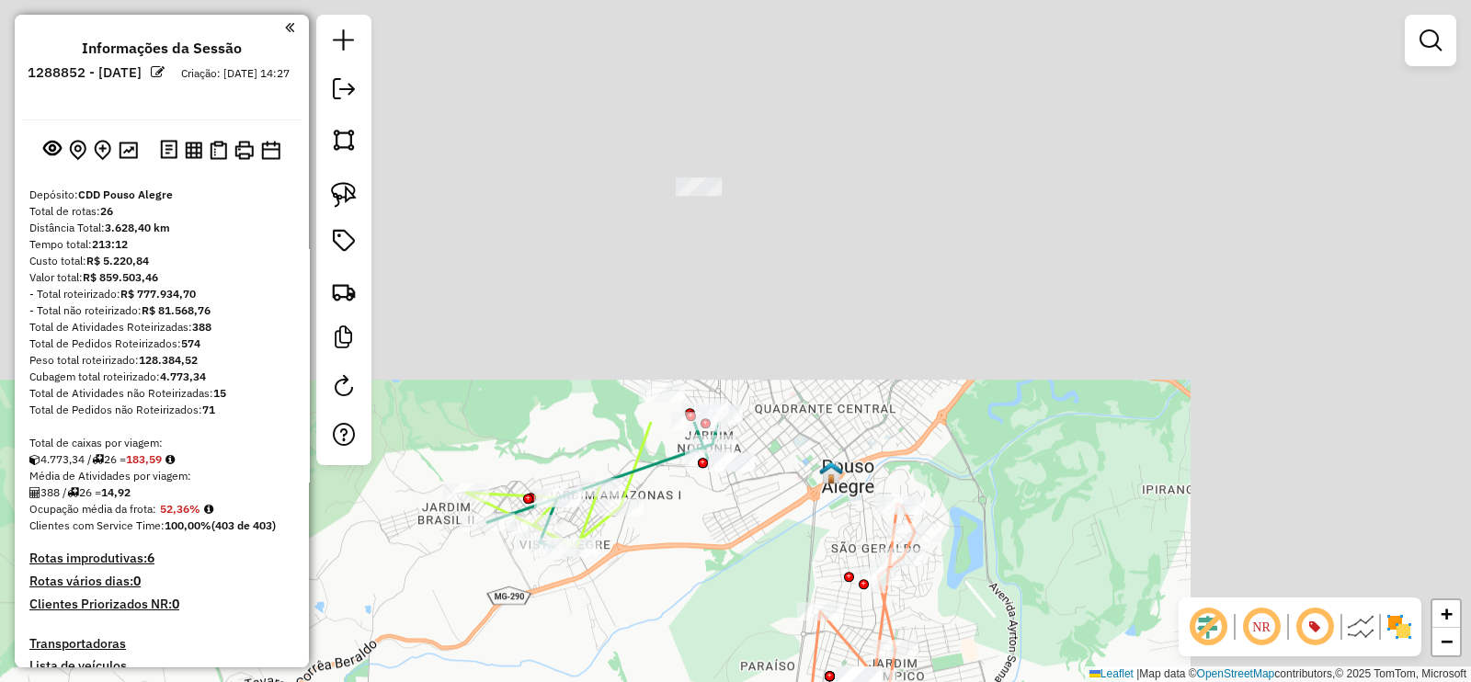
drag, startPoint x: 838, startPoint y: 236, endPoint x: 435, endPoint y: 726, distance: 634.7
click at [435, 681] on html "Aguarde... Pop-up bloqueado! Seu navegador bloqueou automáticamente a abertura …" at bounding box center [735, 341] width 1471 height 682
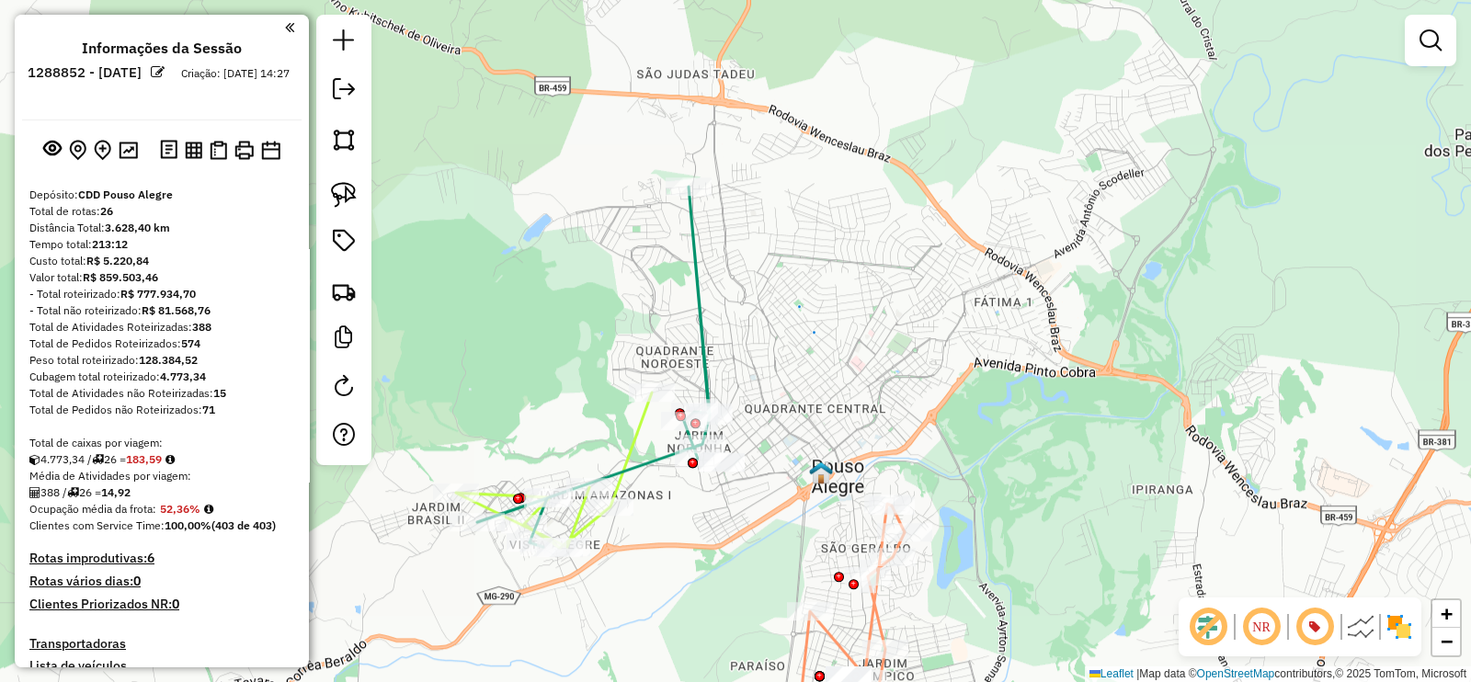
click at [704, 370] on icon at bounding box center [593, 367] width 233 height 360
select select "**********"
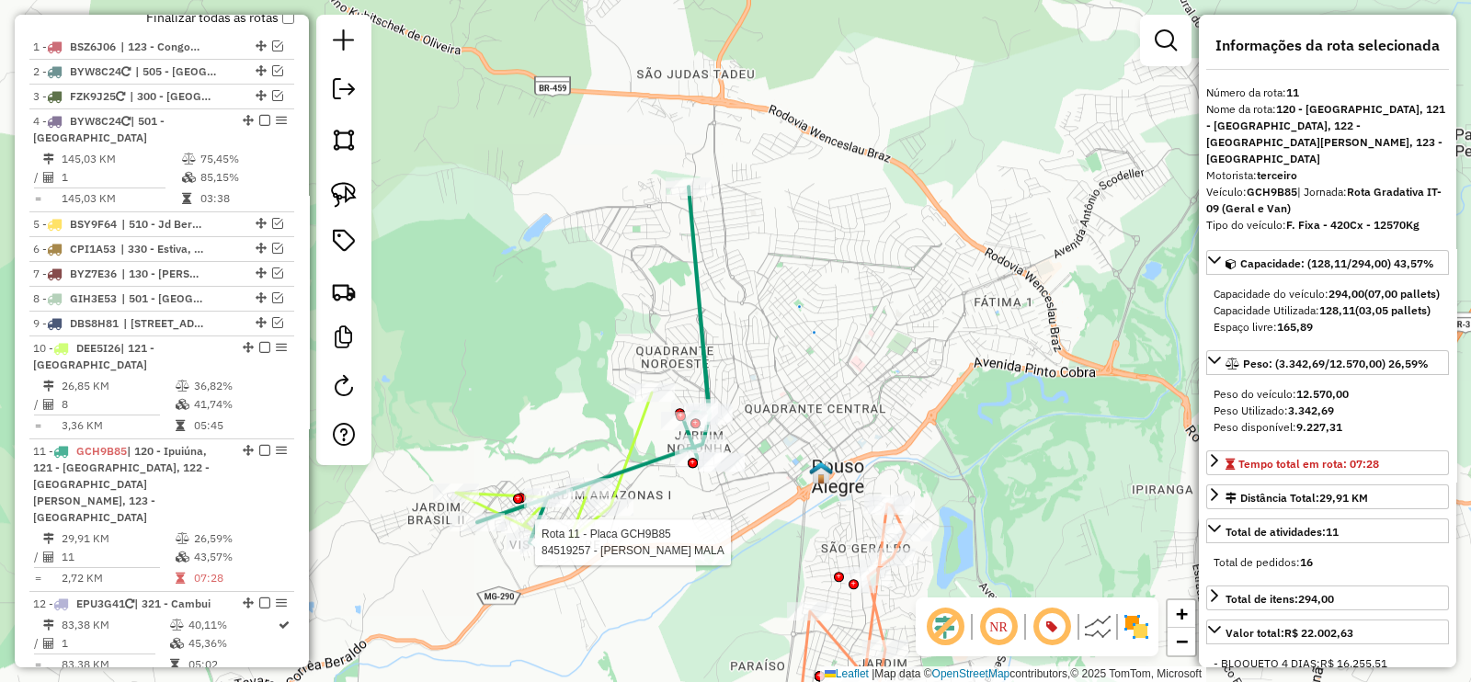
scroll to position [1158, 0]
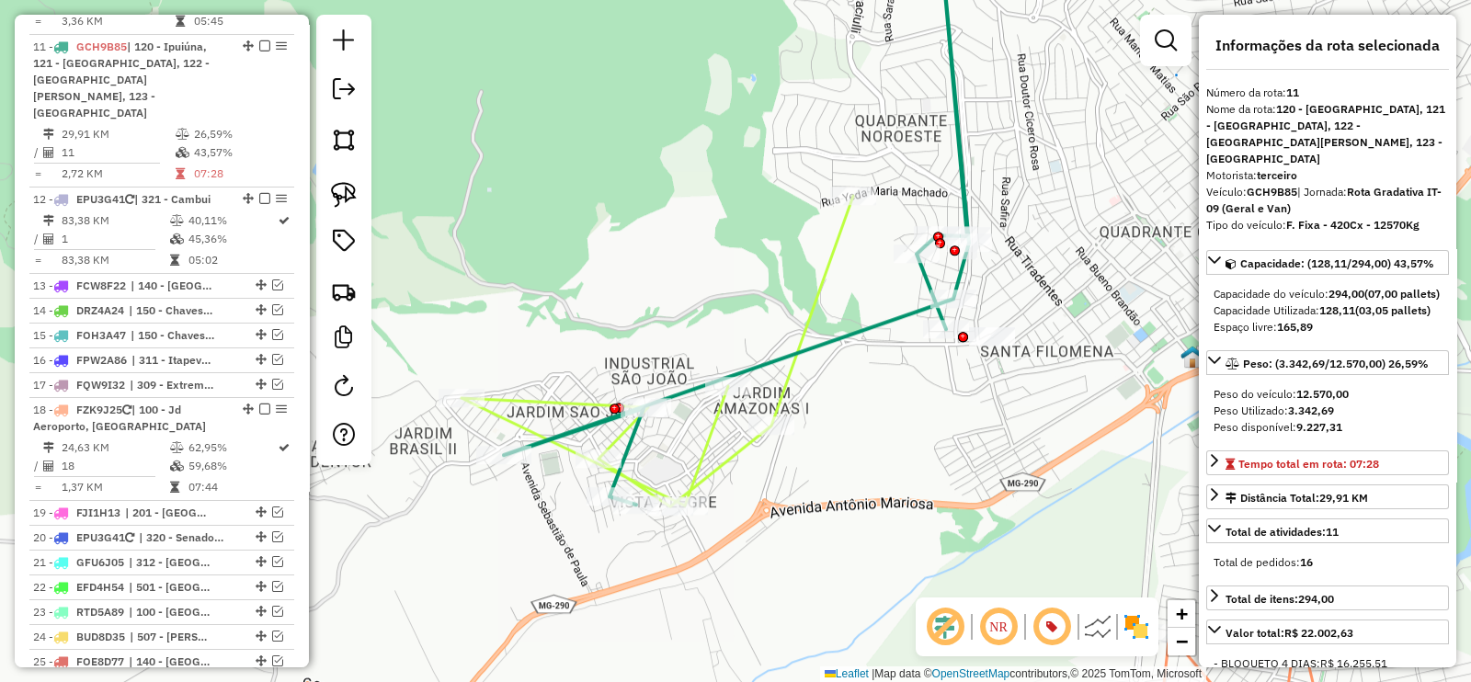
click at [878, 324] on icon at bounding box center [736, 218] width 465 height 573
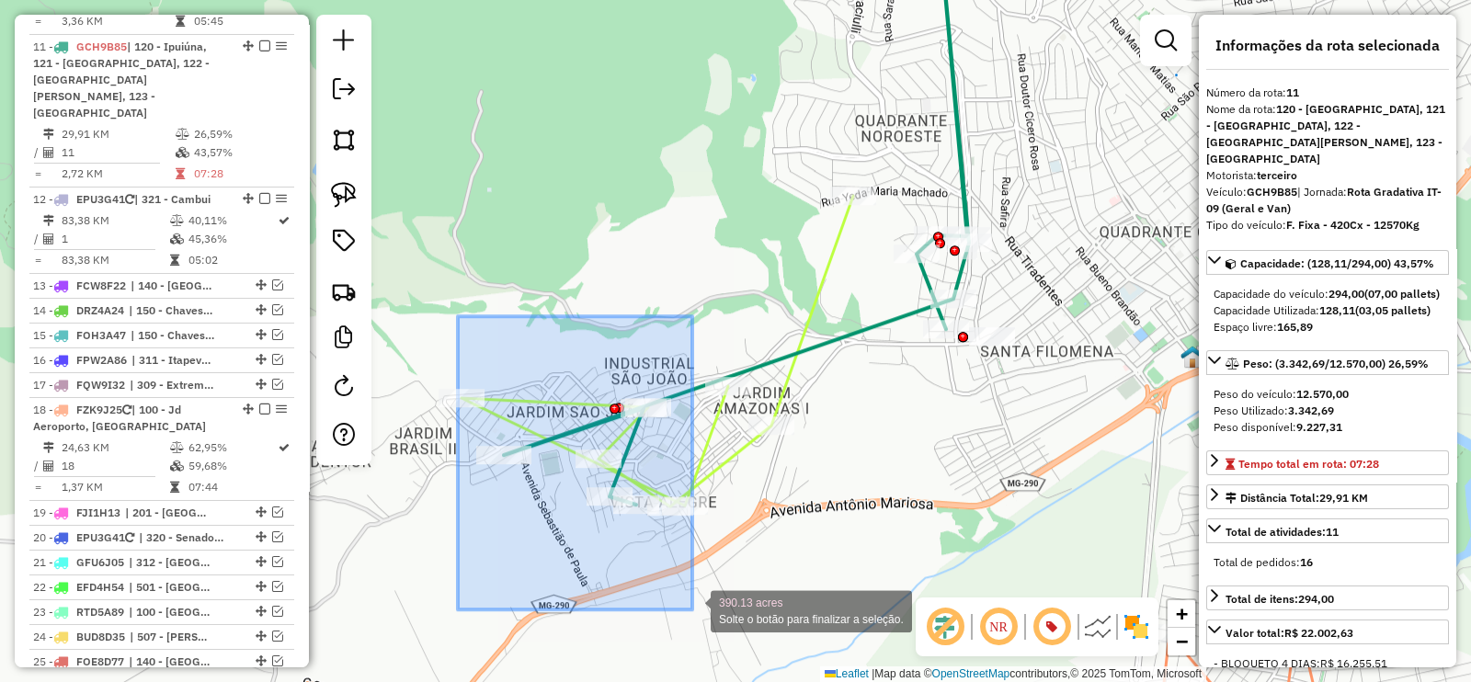
drag, startPoint x: 458, startPoint y: 316, endPoint x: 692, endPoint y: 609, distance: 375.4
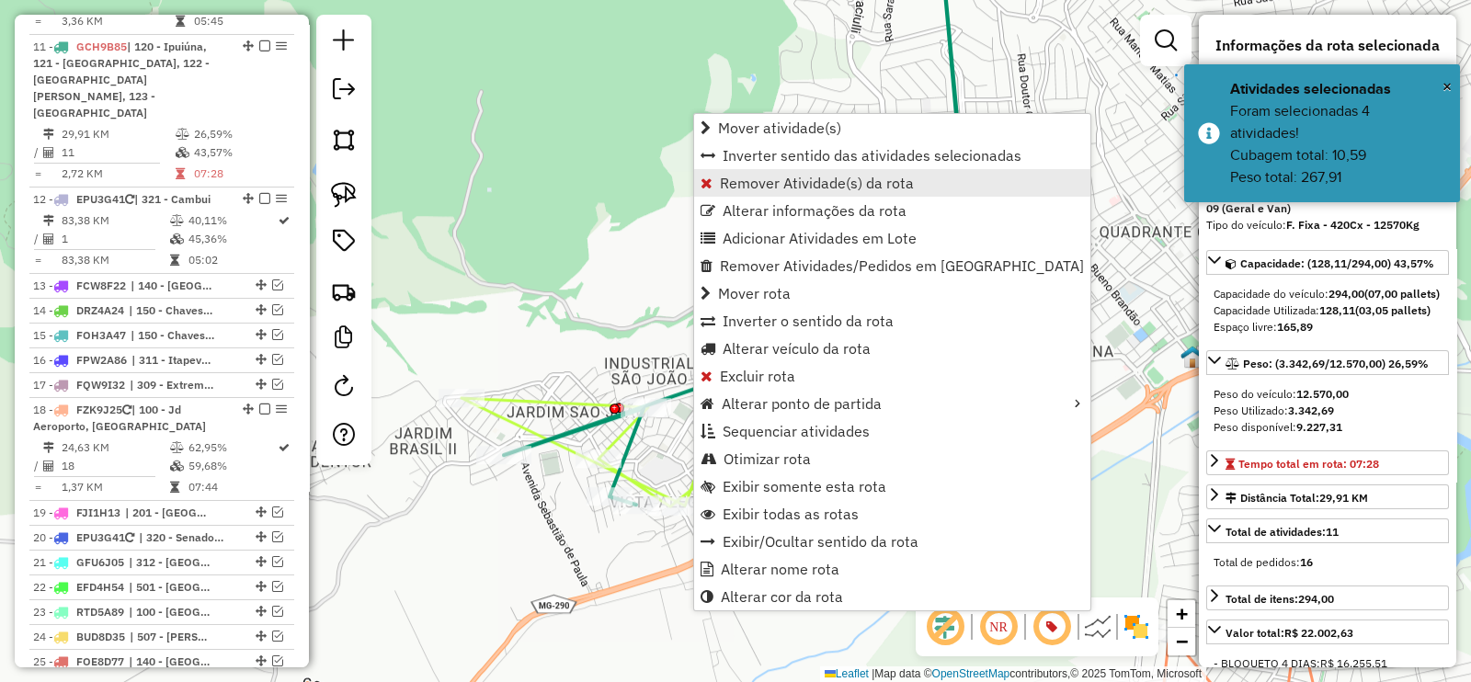
click at [777, 190] on span "Remover Atividade(s) da rota" at bounding box center [817, 183] width 194 height 15
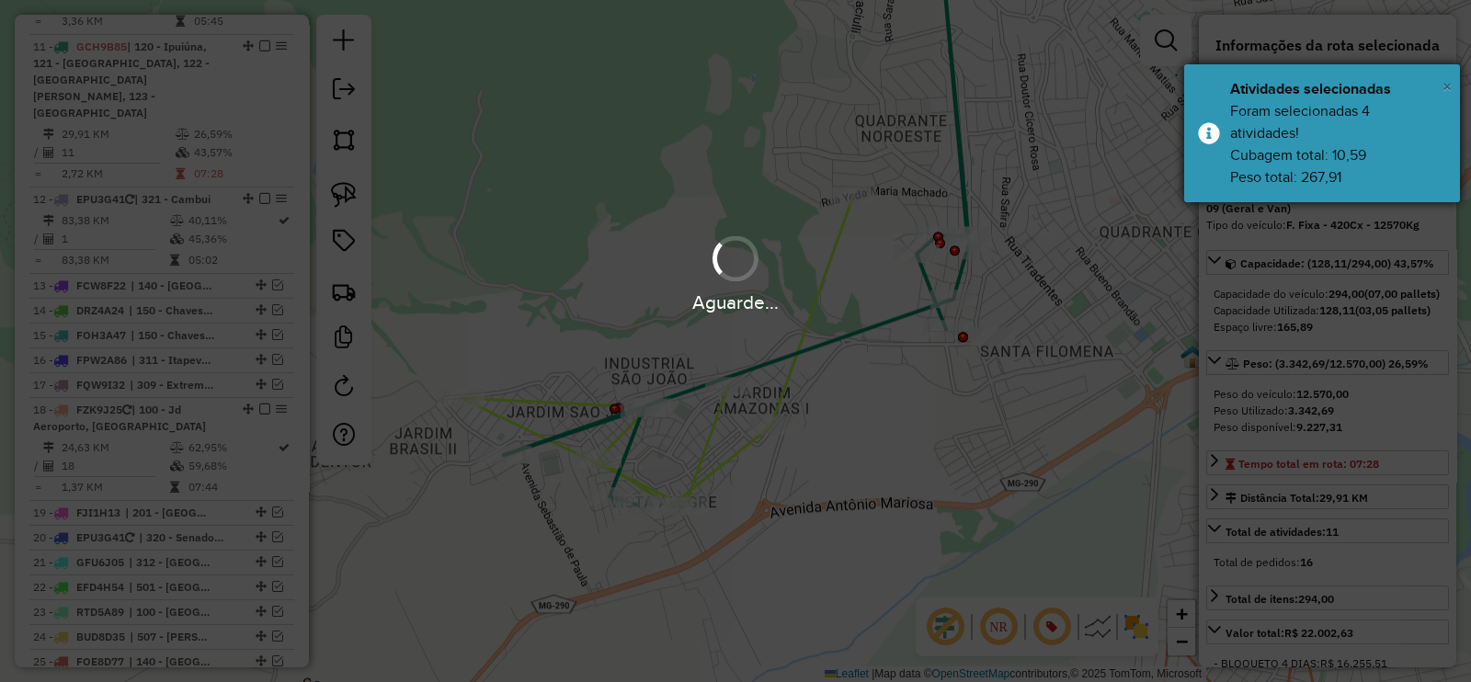
click at [1444, 85] on span "×" at bounding box center [1446, 86] width 9 height 20
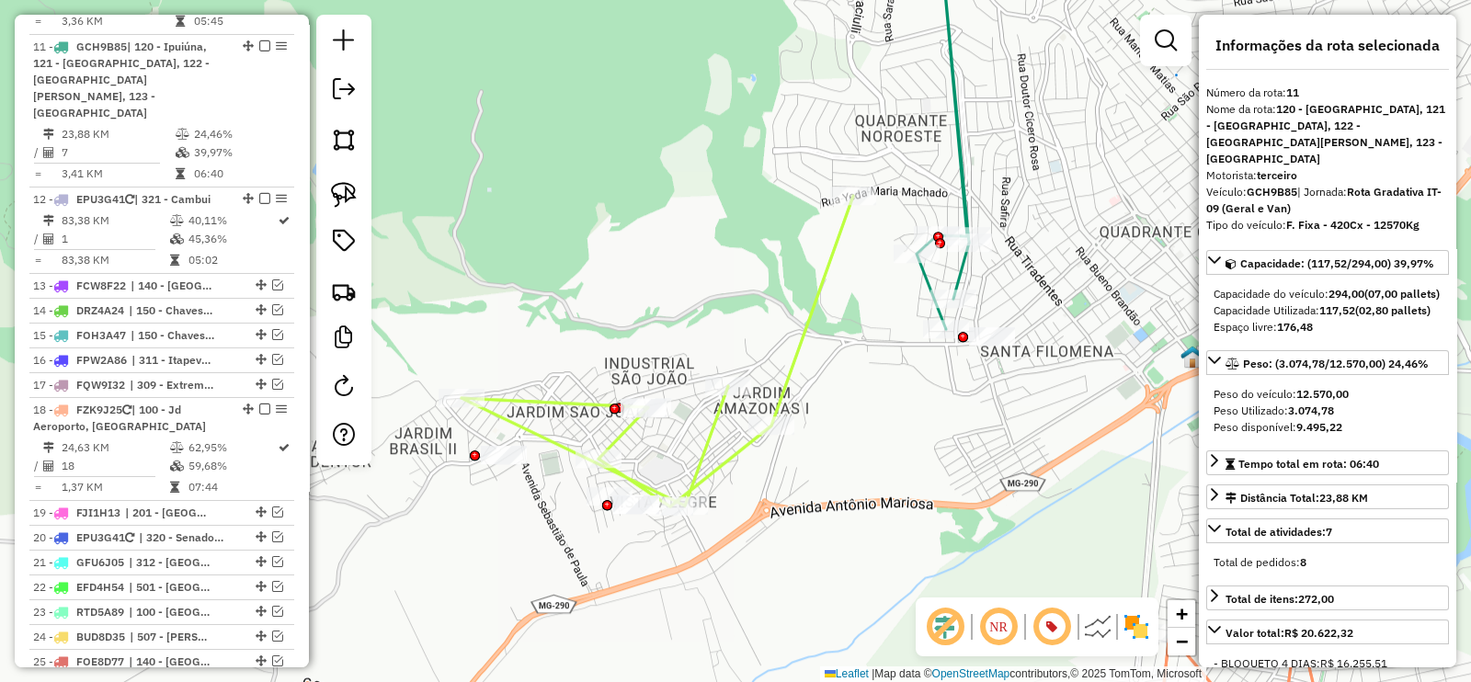
click at [965, 175] on icon at bounding box center [942, 130] width 52 height 397
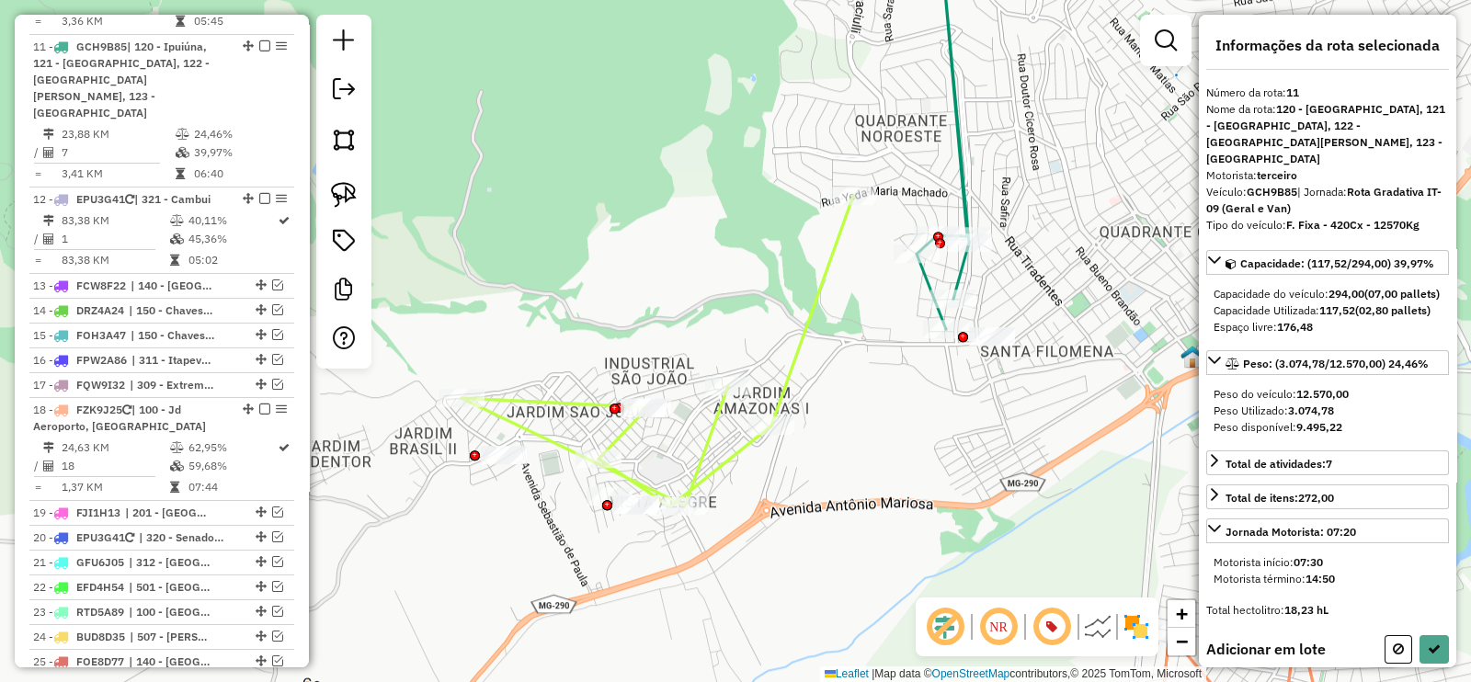
click at [980, 346] on div at bounding box center [992, 336] width 46 height 18
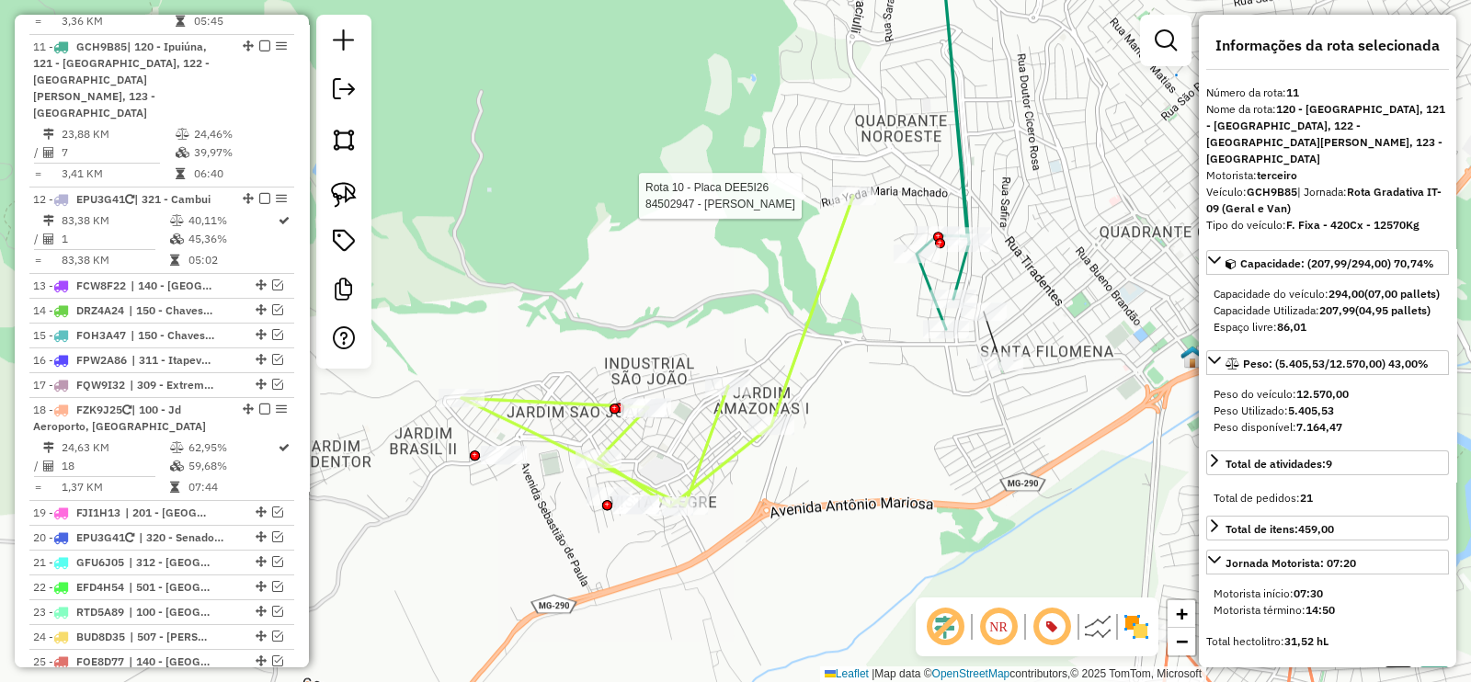
select select "**********"
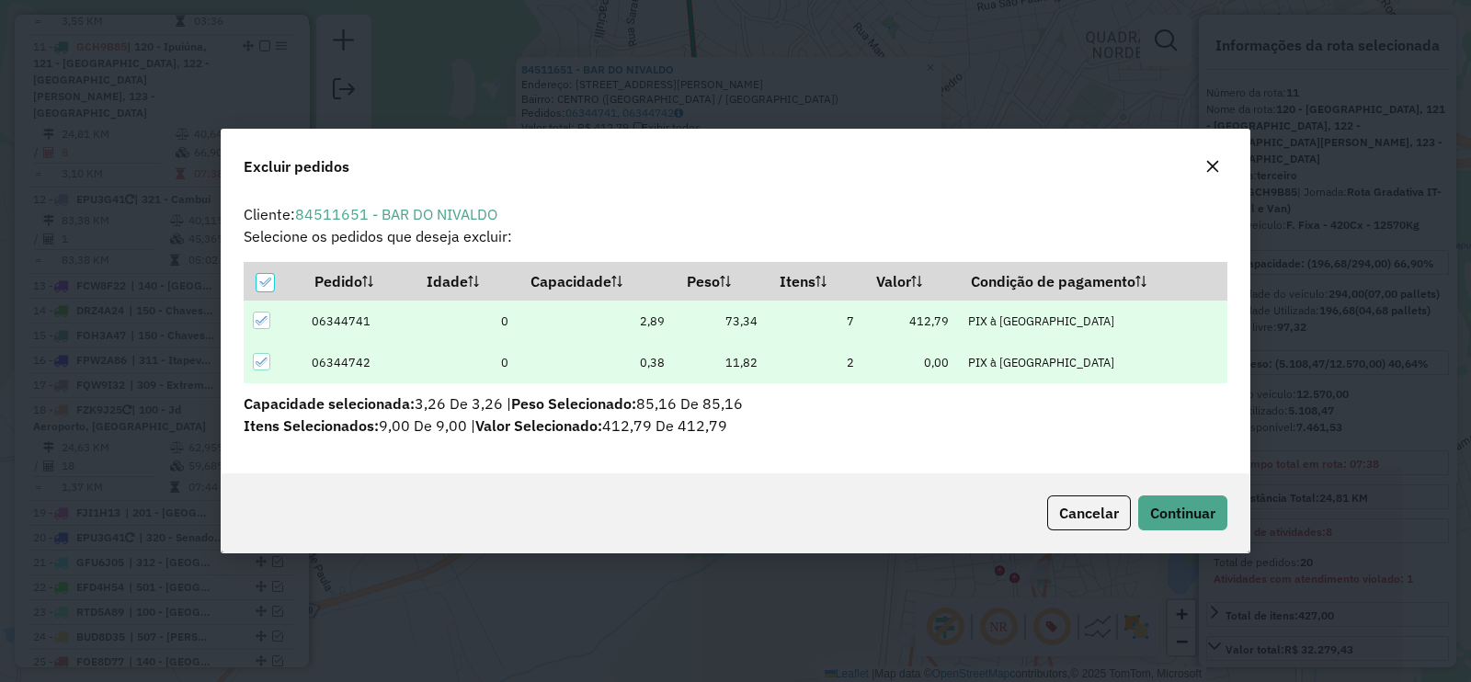
scroll to position [0, 0]
click at [1177, 498] on button "Continuar" at bounding box center [1182, 512] width 89 height 35
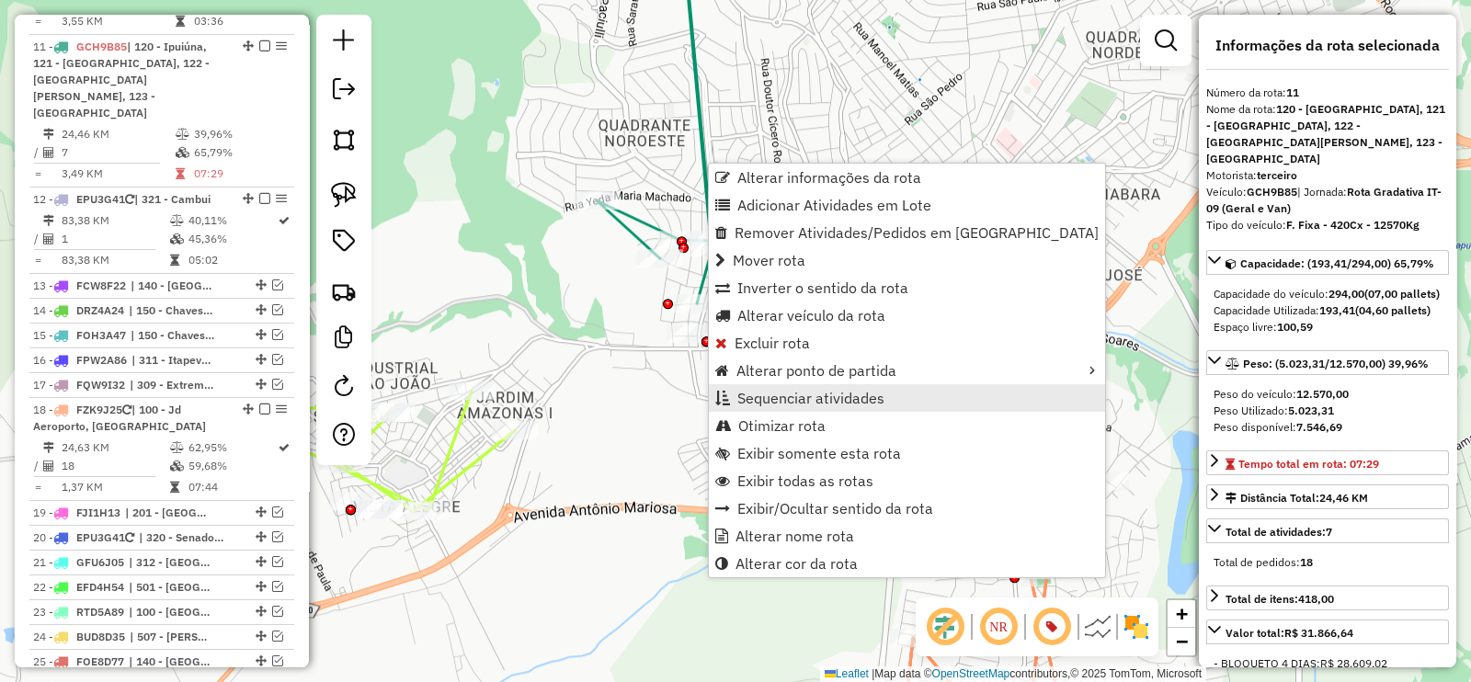
click at [833, 396] on span "Sequenciar atividades" at bounding box center [810, 398] width 147 height 15
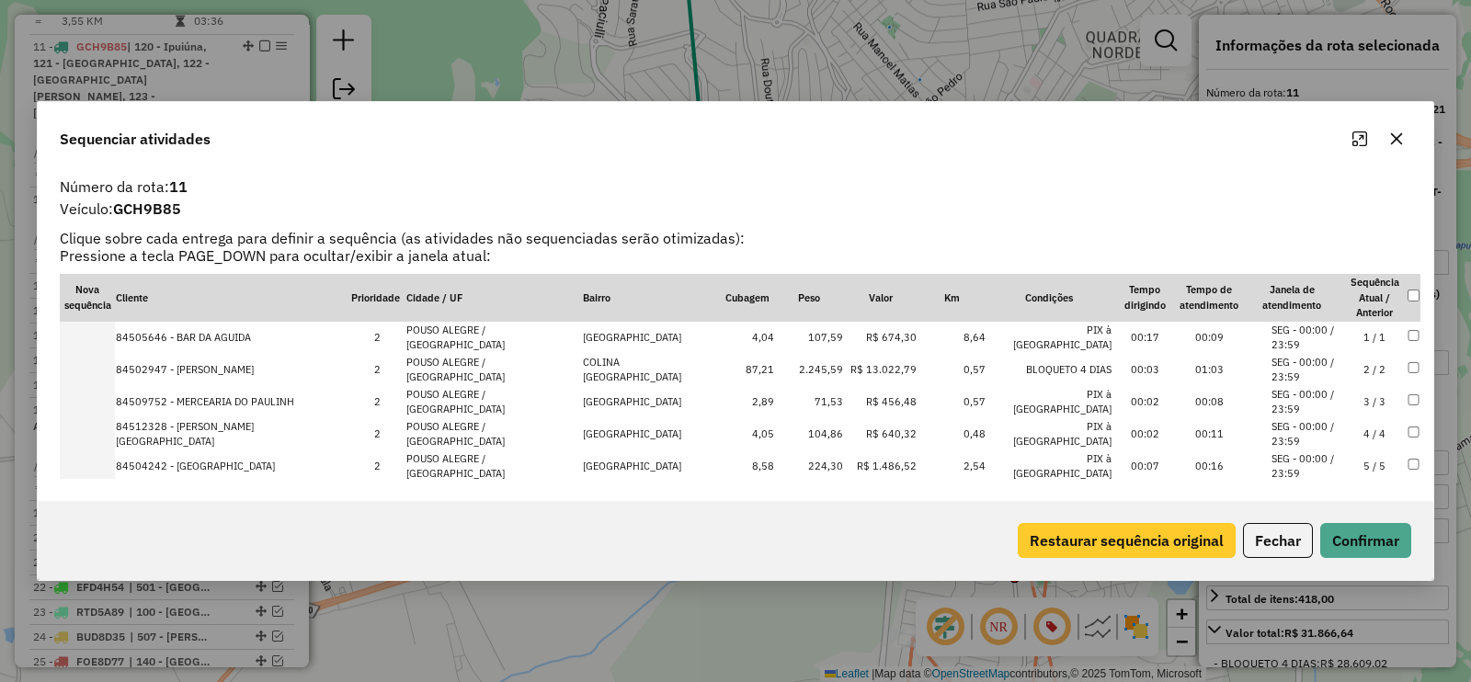
click at [1063, 531] on button "Restaurar sequência original" at bounding box center [1127, 540] width 218 height 35
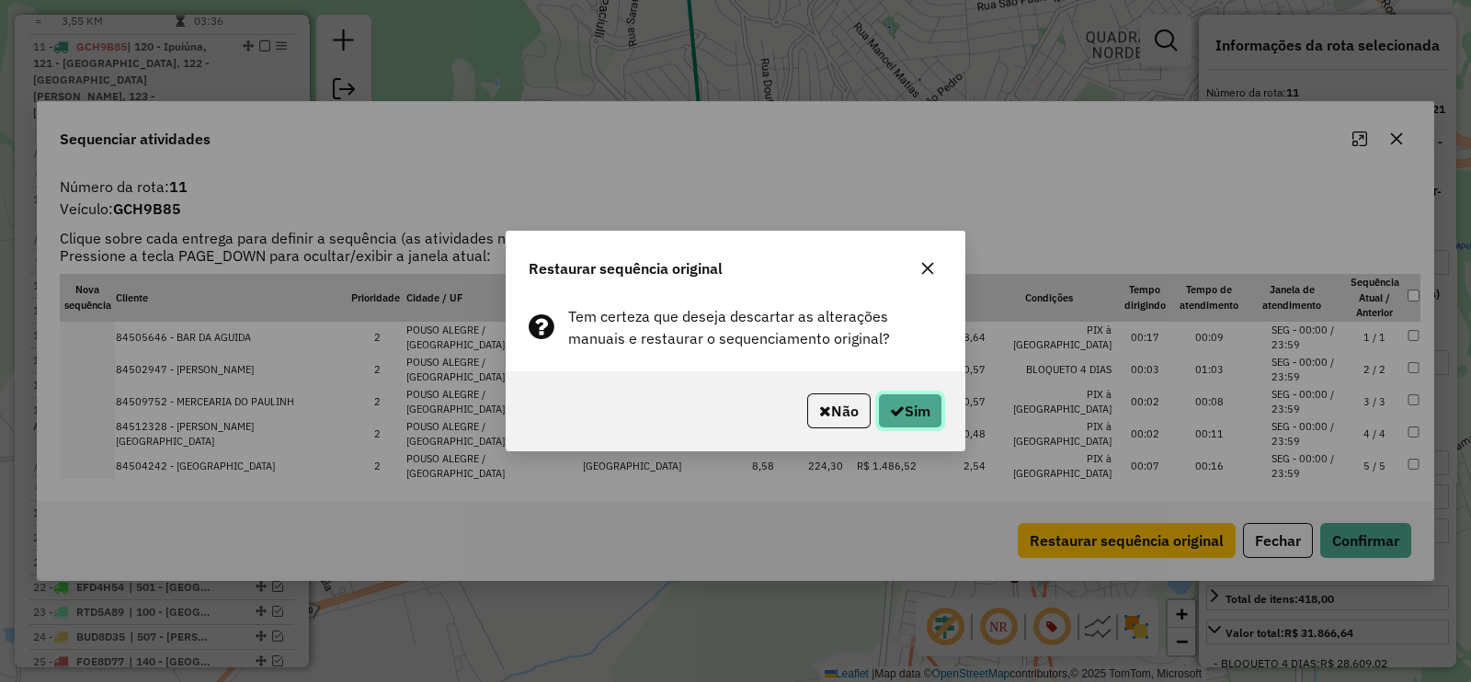
click at [896, 401] on button "Sim" at bounding box center [910, 410] width 64 height 35
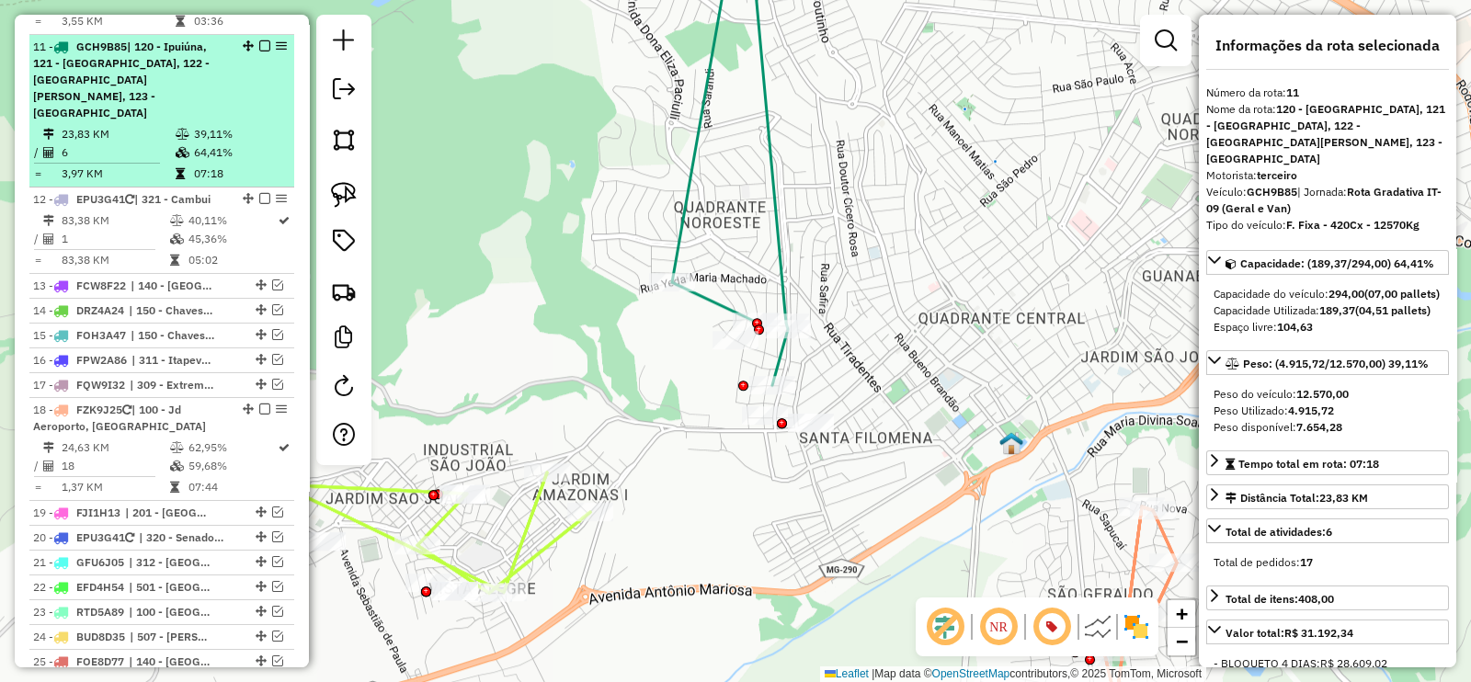
click at [260, 40] on em at bounding box center [264, 45] width 11 height 11
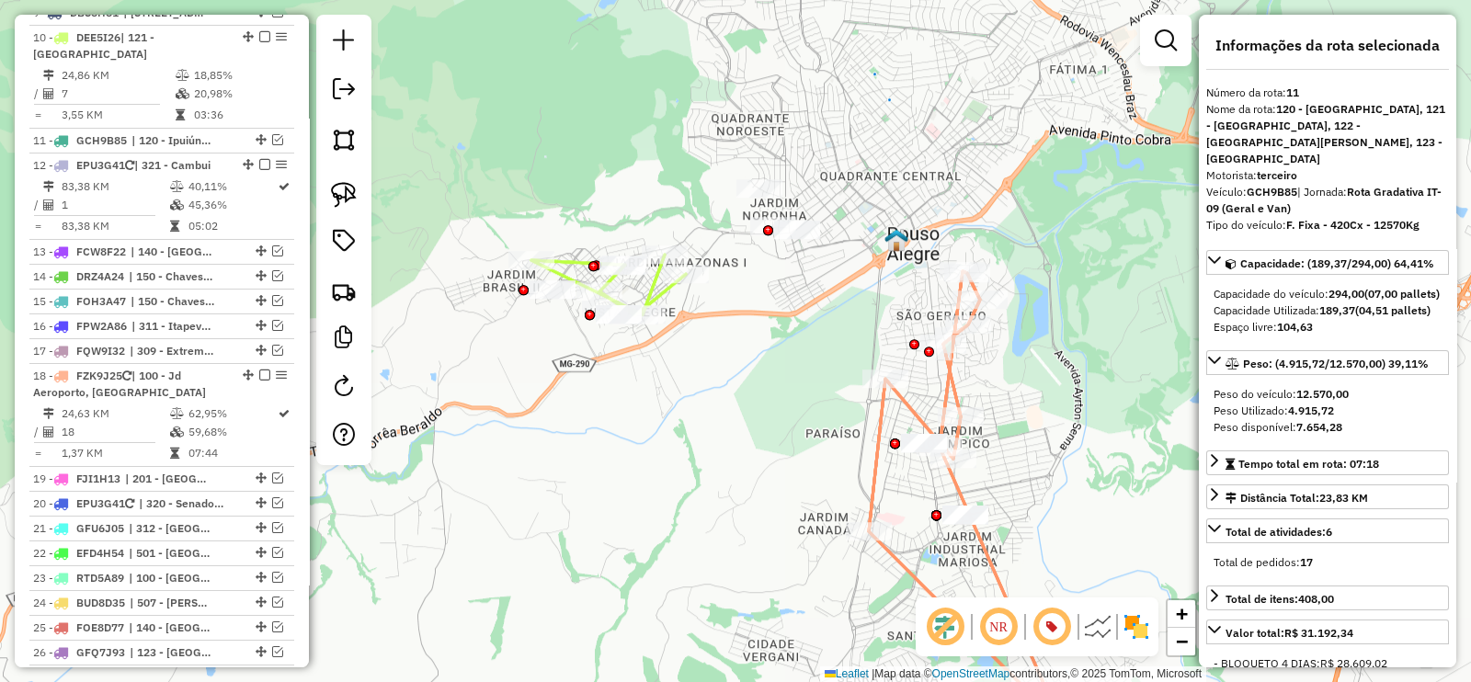
click at [654, 293] on icon at bounding box center [608, 285] width 154 height 61
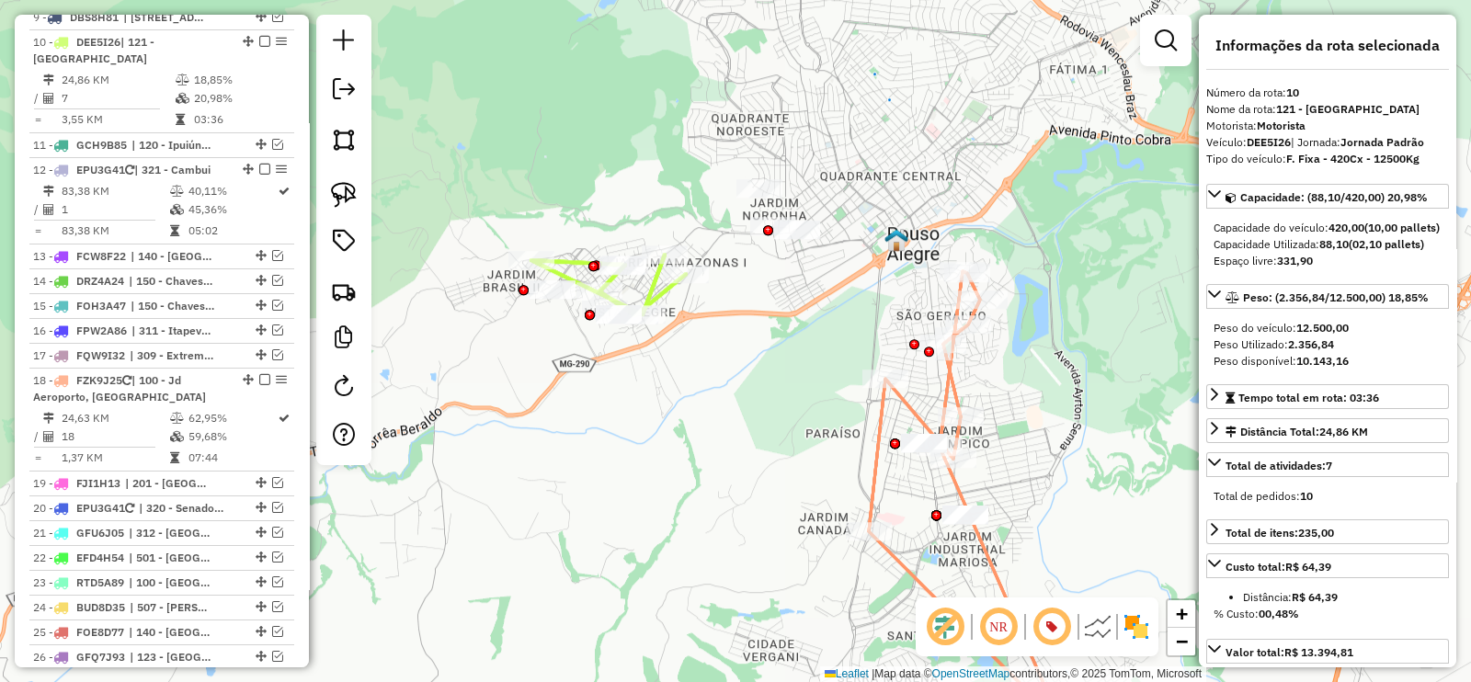
scroll to position [1056, 0]
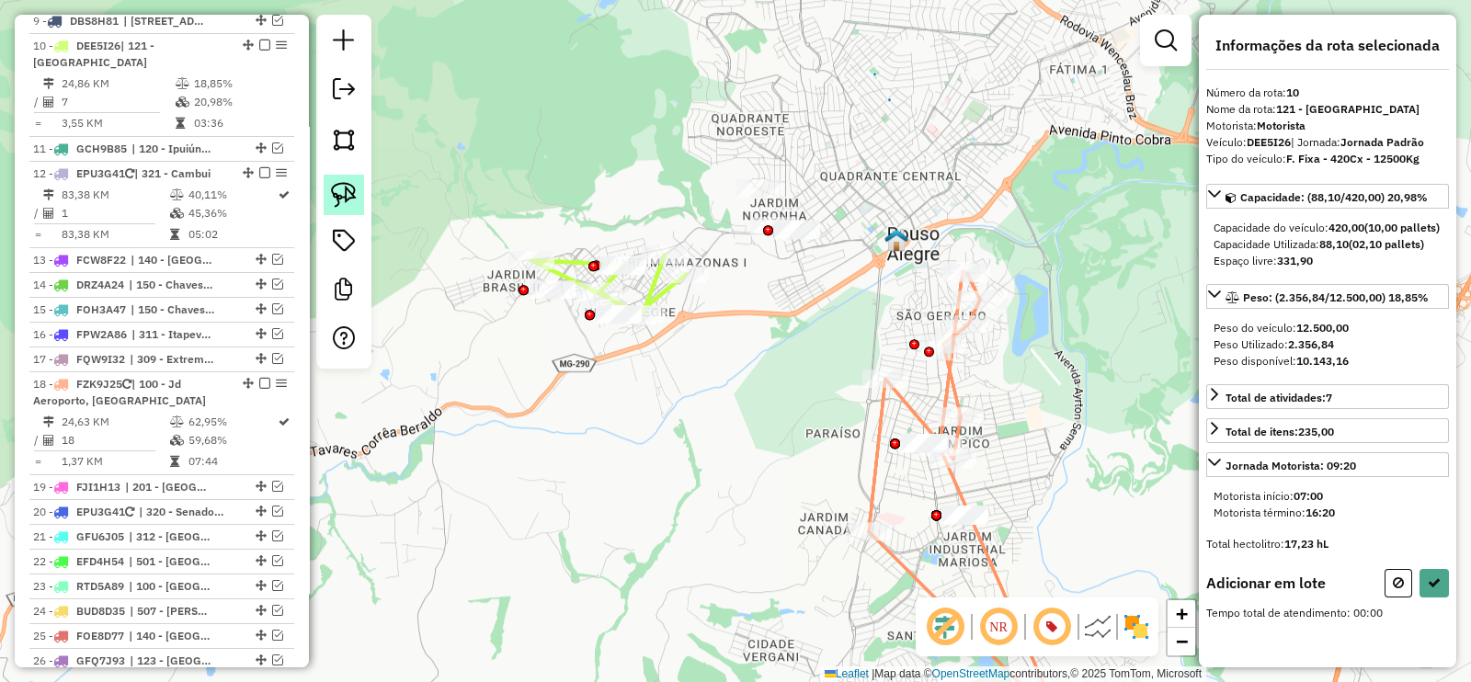
click at [356, 190] on link at bounding box center [344, 195] width 40 height 40
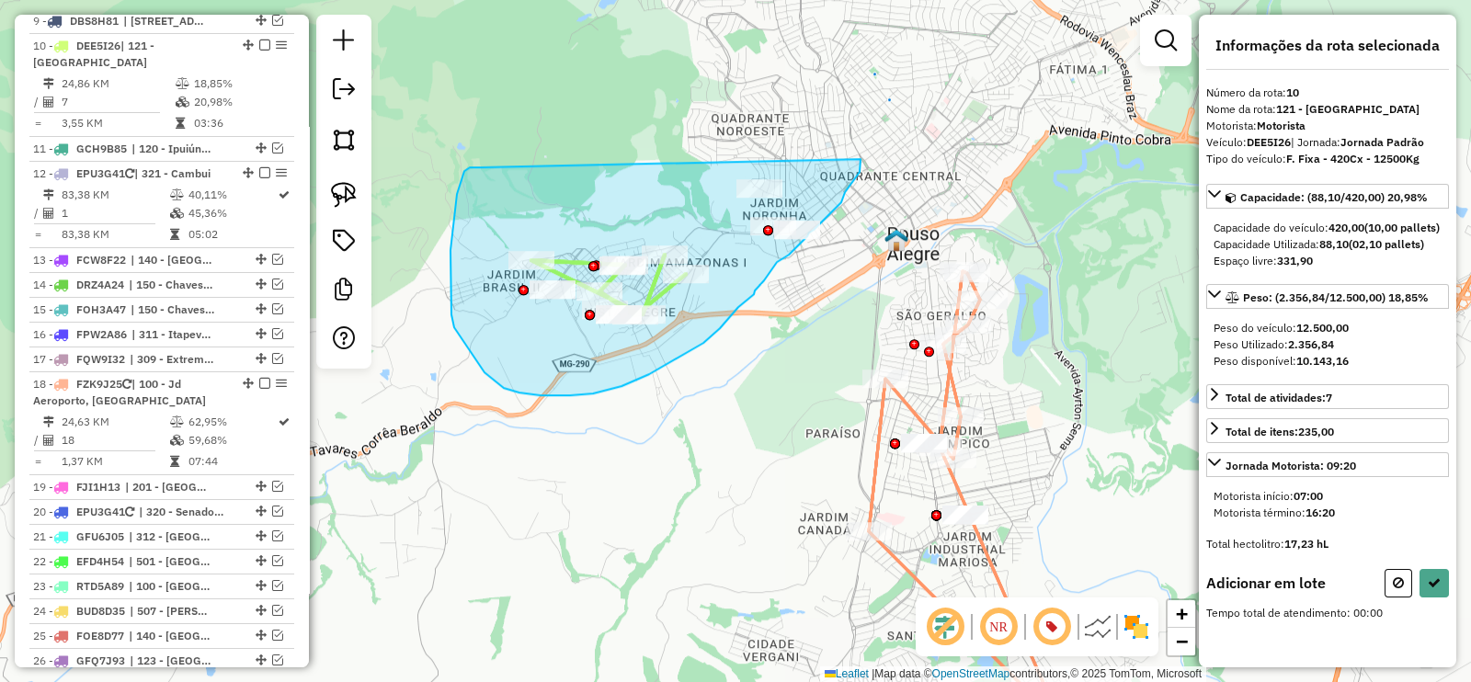
drag, startPoint x: 470, startPoint y: 167, endPoint x: 860, endPoint y: 159, distance: 390.8
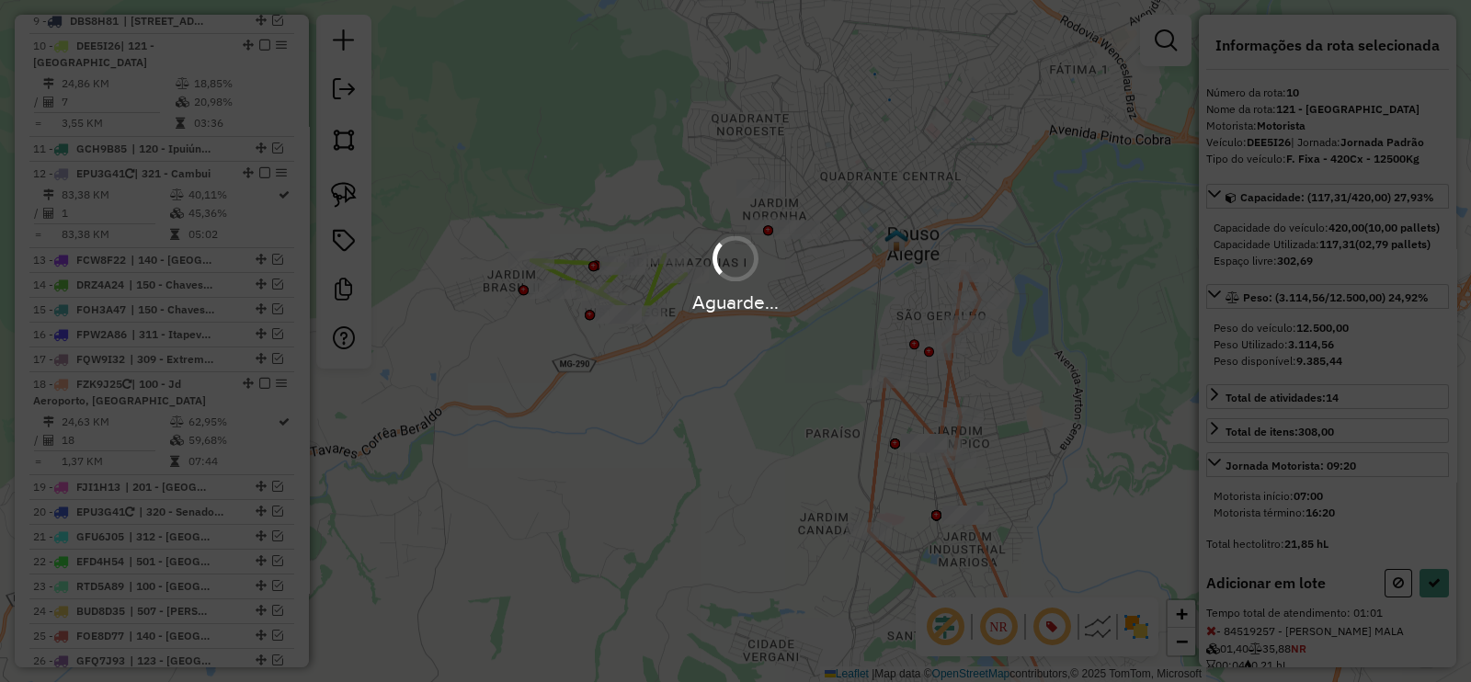
select select "**********"
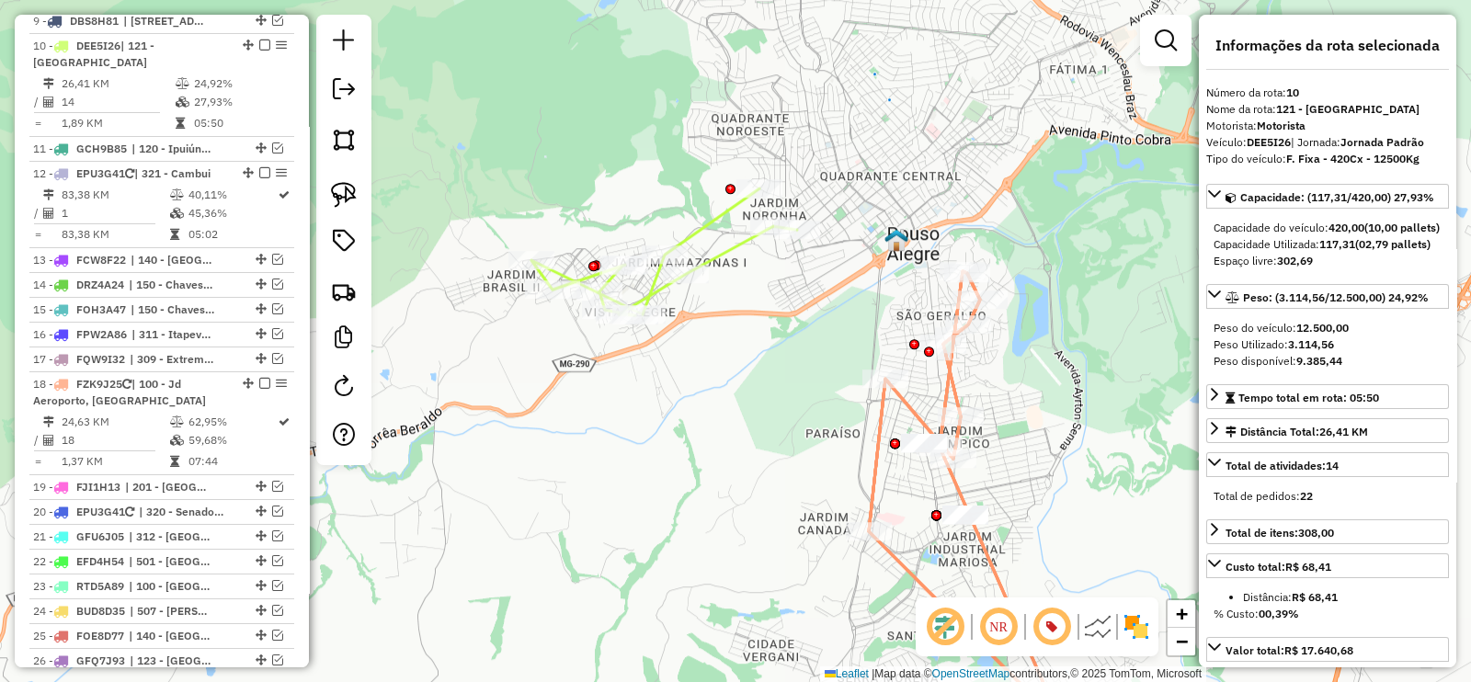
click at [733, 259] on icon at bounding box center [664, 251] width 266 height 127
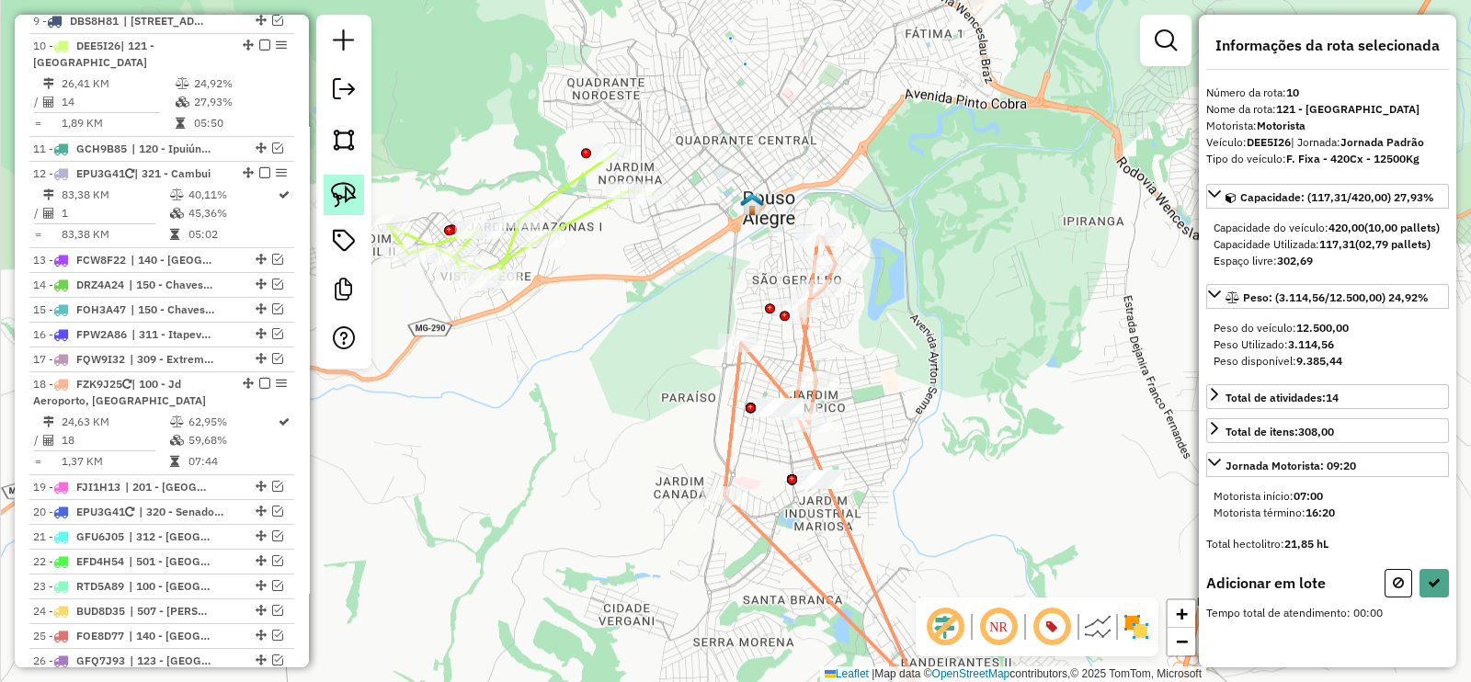
click at [359, 195] on link at bounding box center [344, 195] width 40 height 40
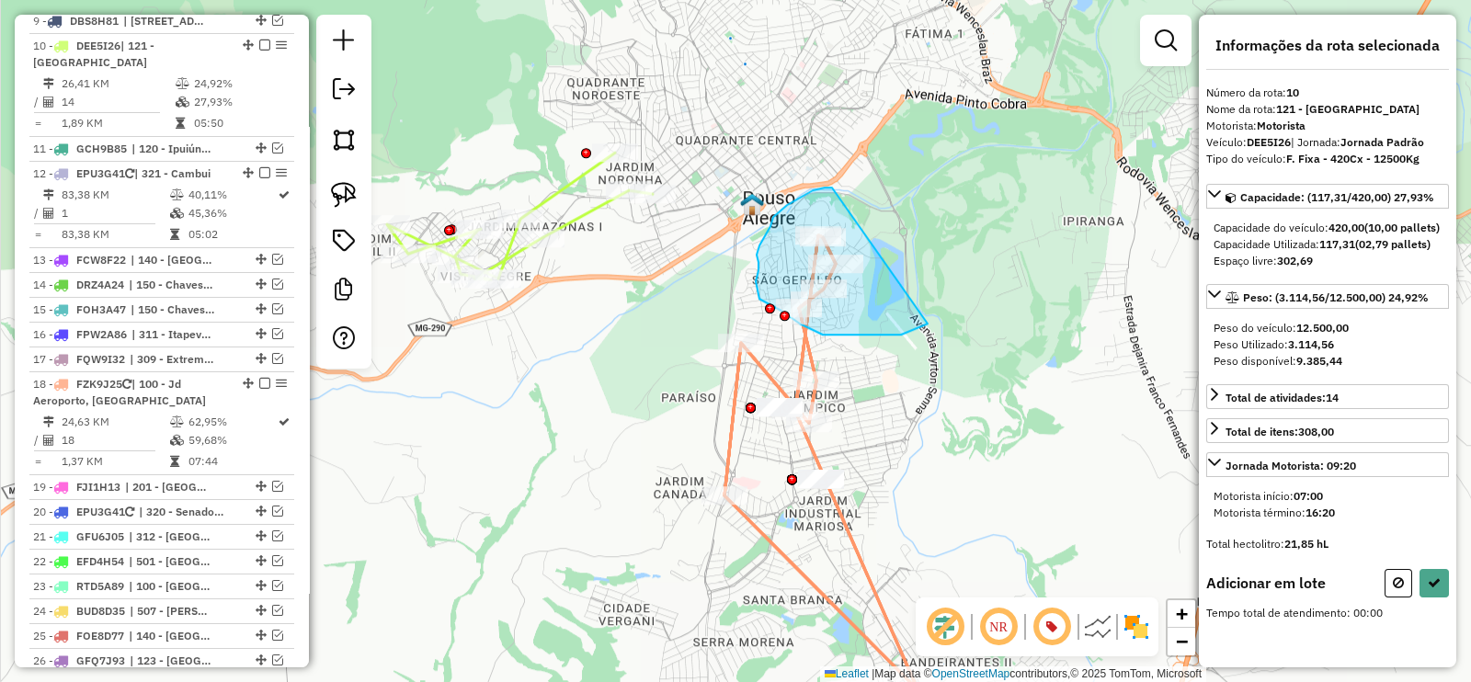
drag, startPoint x: 832, startPoint y: 188, endPoint x: 928, endPoint y: 324, distance: 166.8
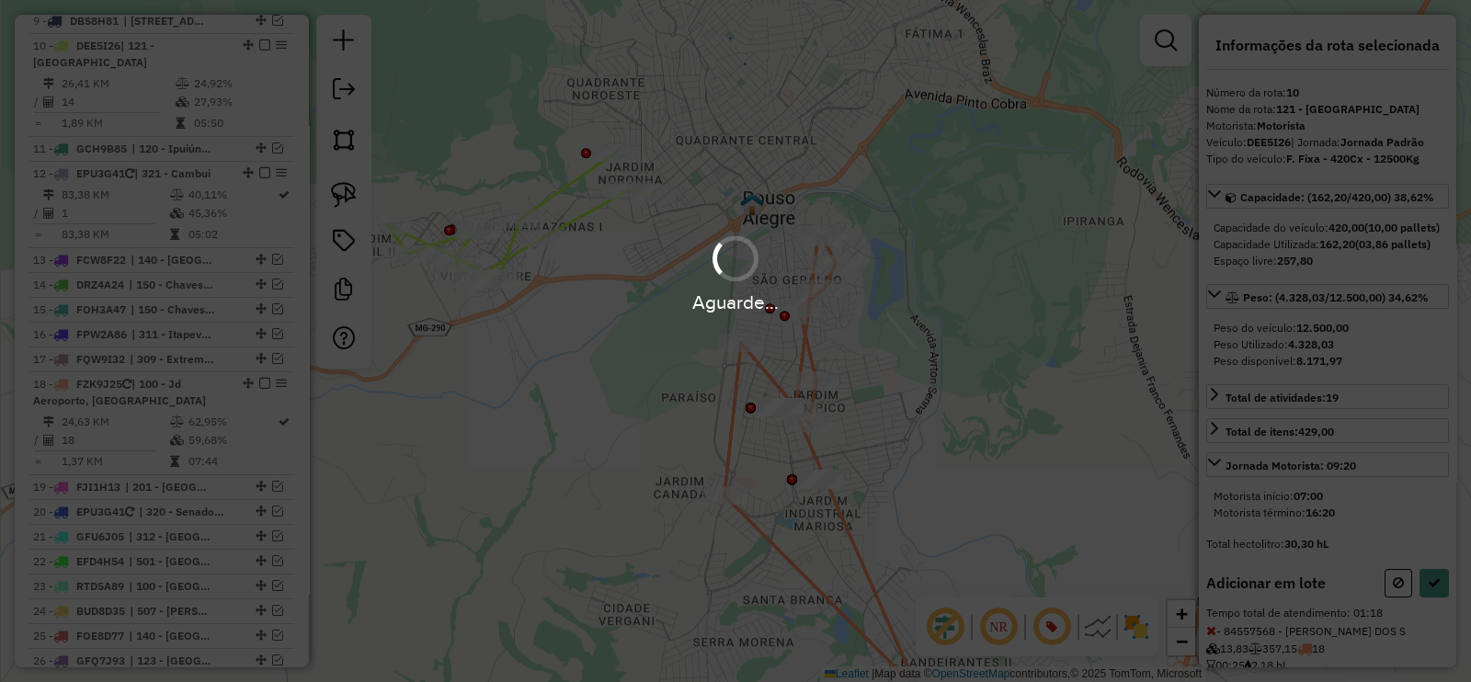
select select "**********"
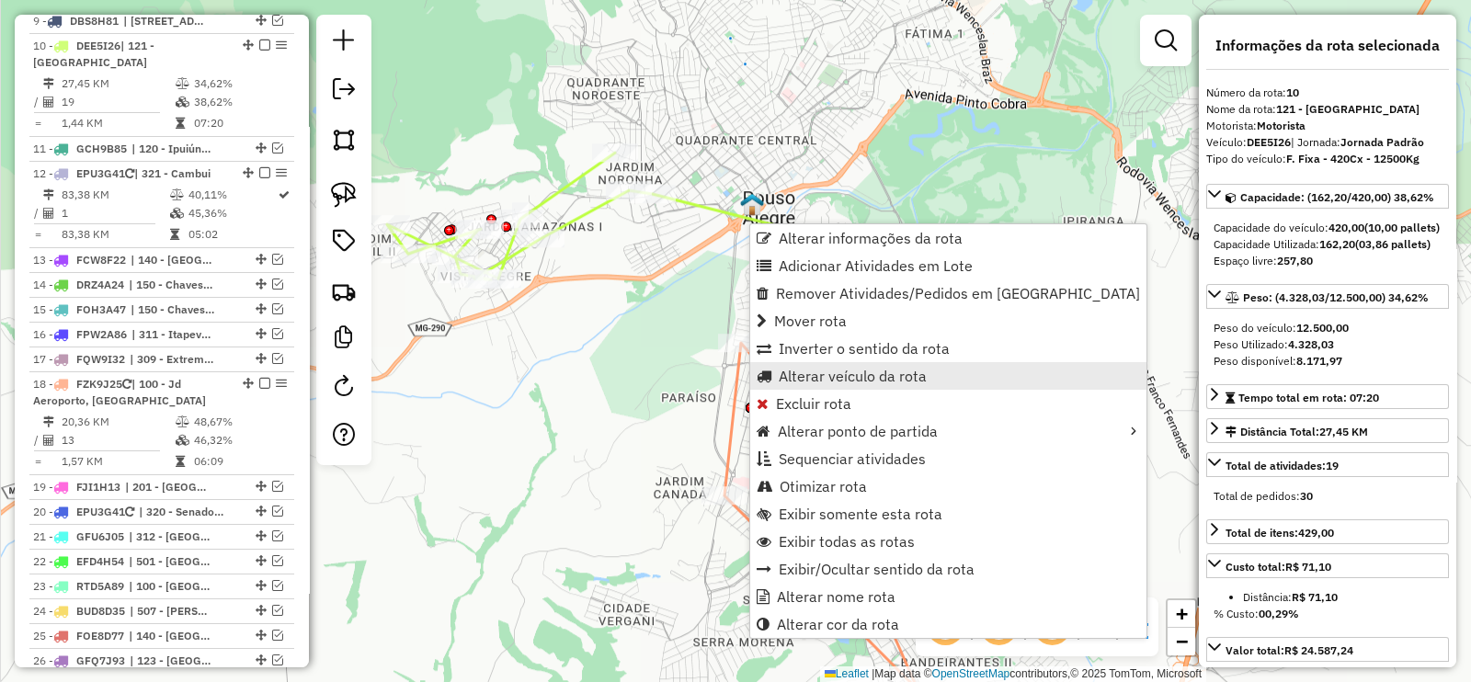
click at [910, 374] on span "Alterar veículo da rota" at bounding box center [853, 376] width 148 height 15
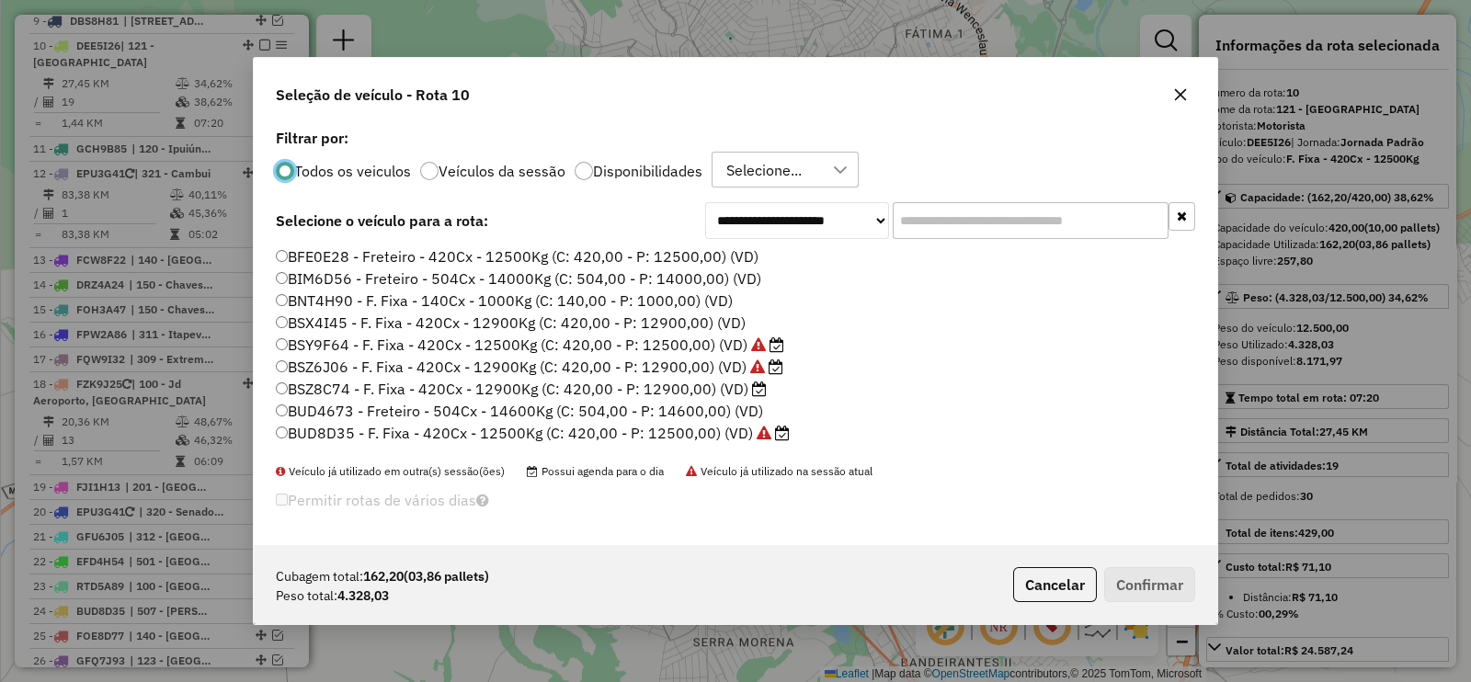
click at [1031, 218] on input "text" at bounding box center [1031, 220] width 276 height 37
paste input "*******"
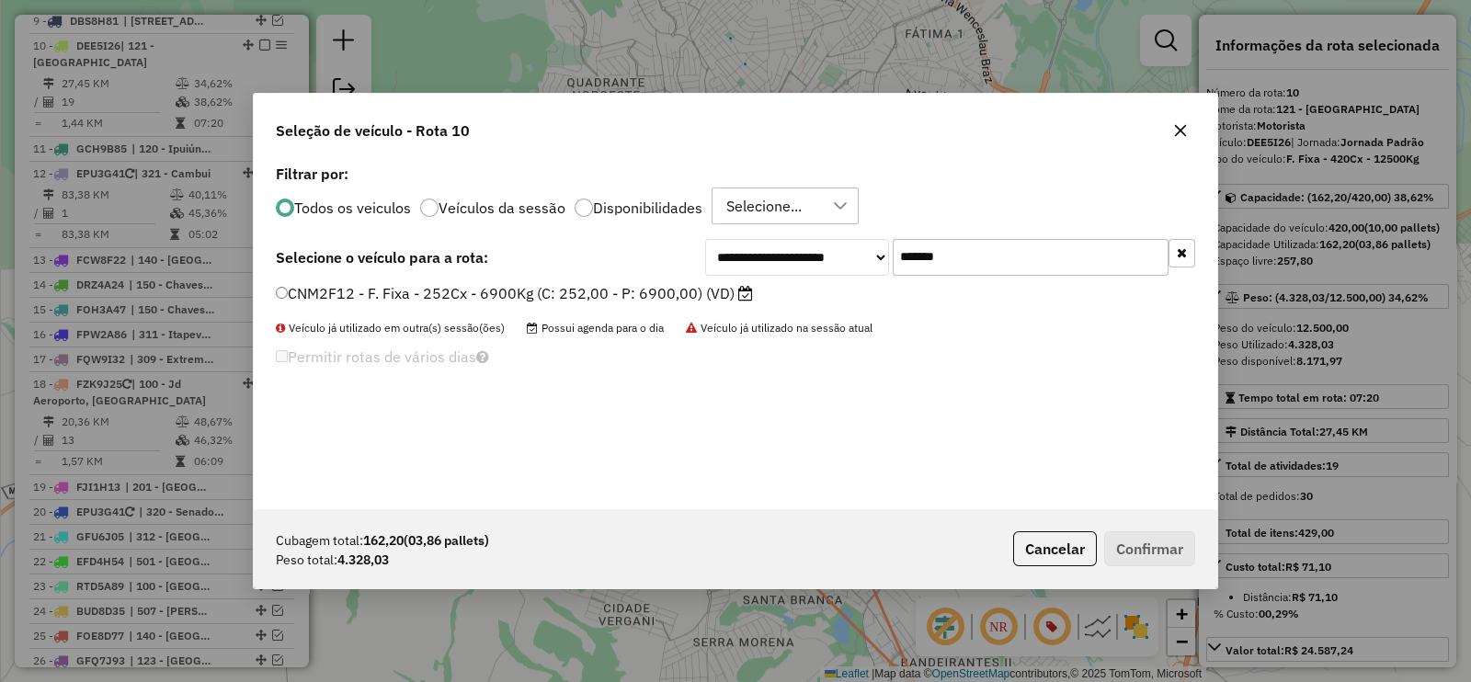
type input "*******"
click at [734, 290] on label "CNM2F12 - F. Fixa - 252Cx - 6900Kg (C: 252,00 - P: 6900,00) (VD)" at bounding box center [514, 293] width 477 height 22
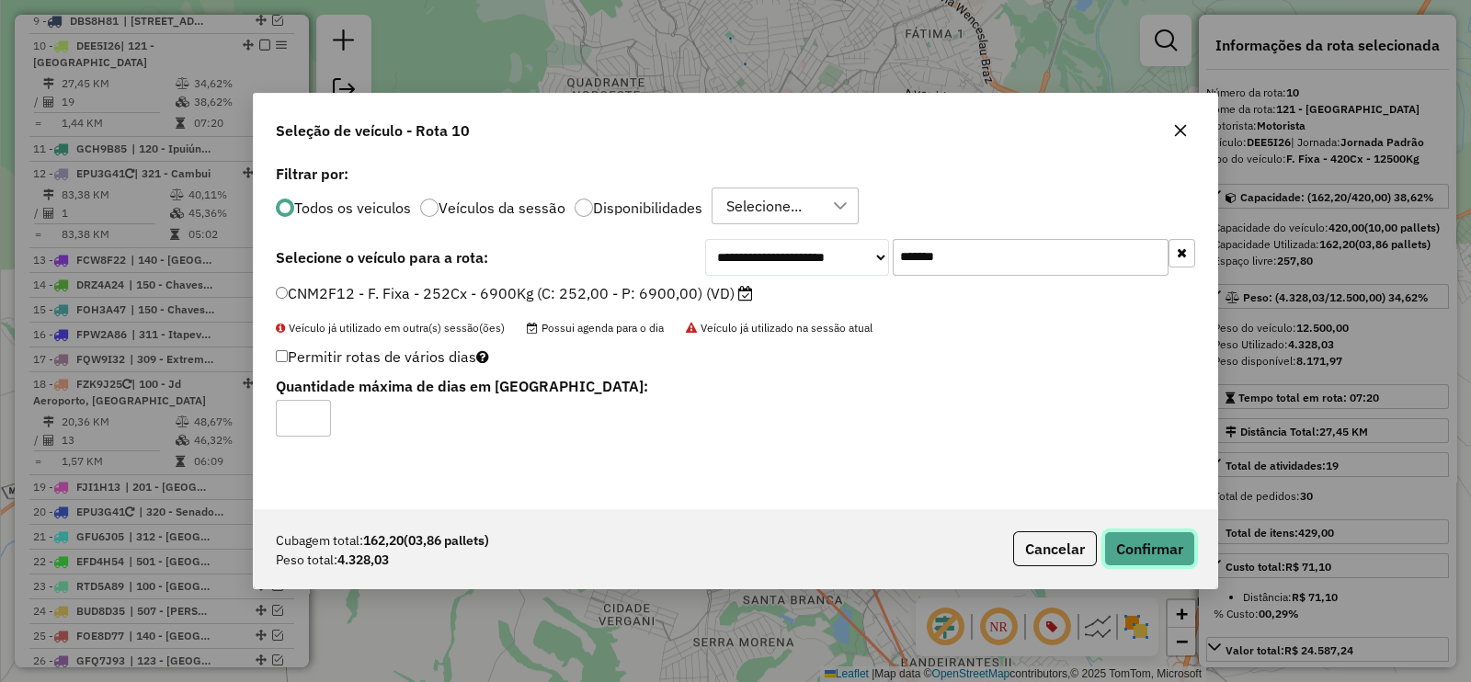
click at [1135, 553] on button "Confirmar" at bounding box center [1149, 548] width 91 height 35
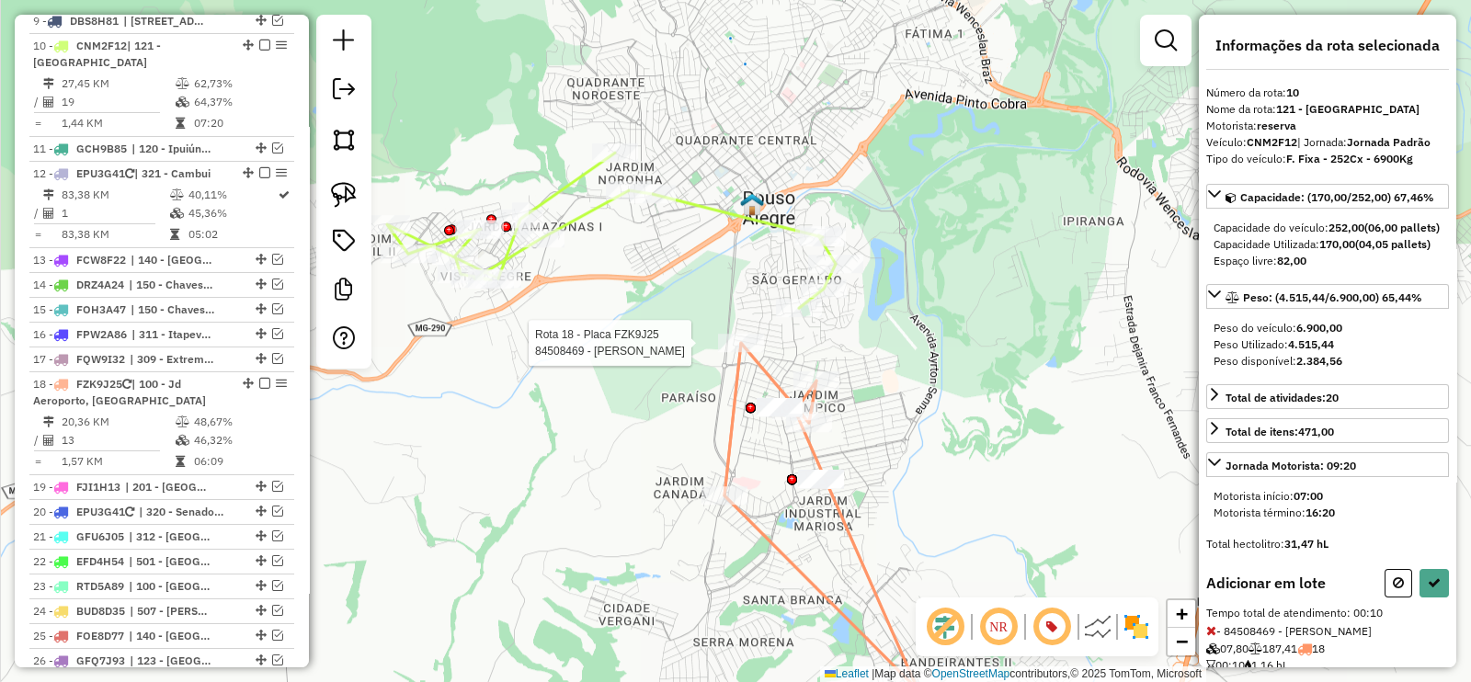
select select "**********"
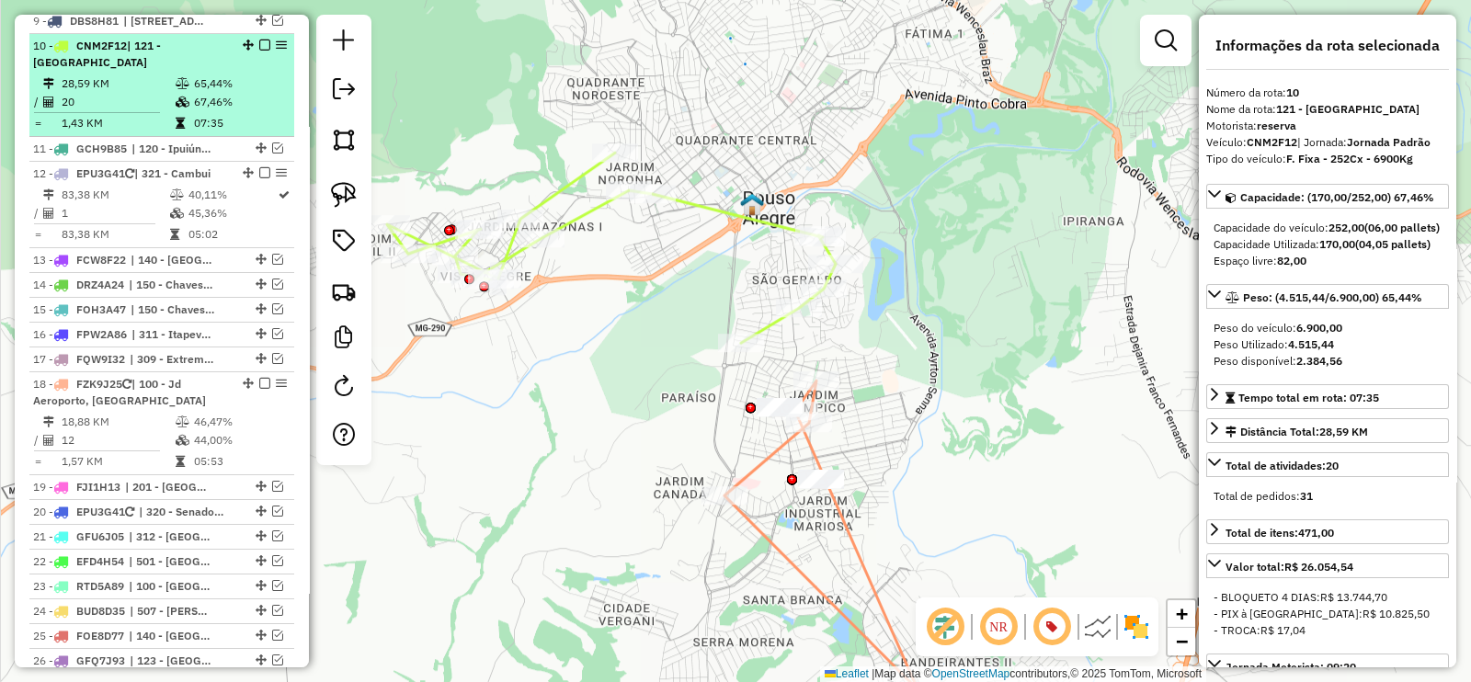
click at [259, 40] on em at bounding box center [264, 45] width 11 height 11
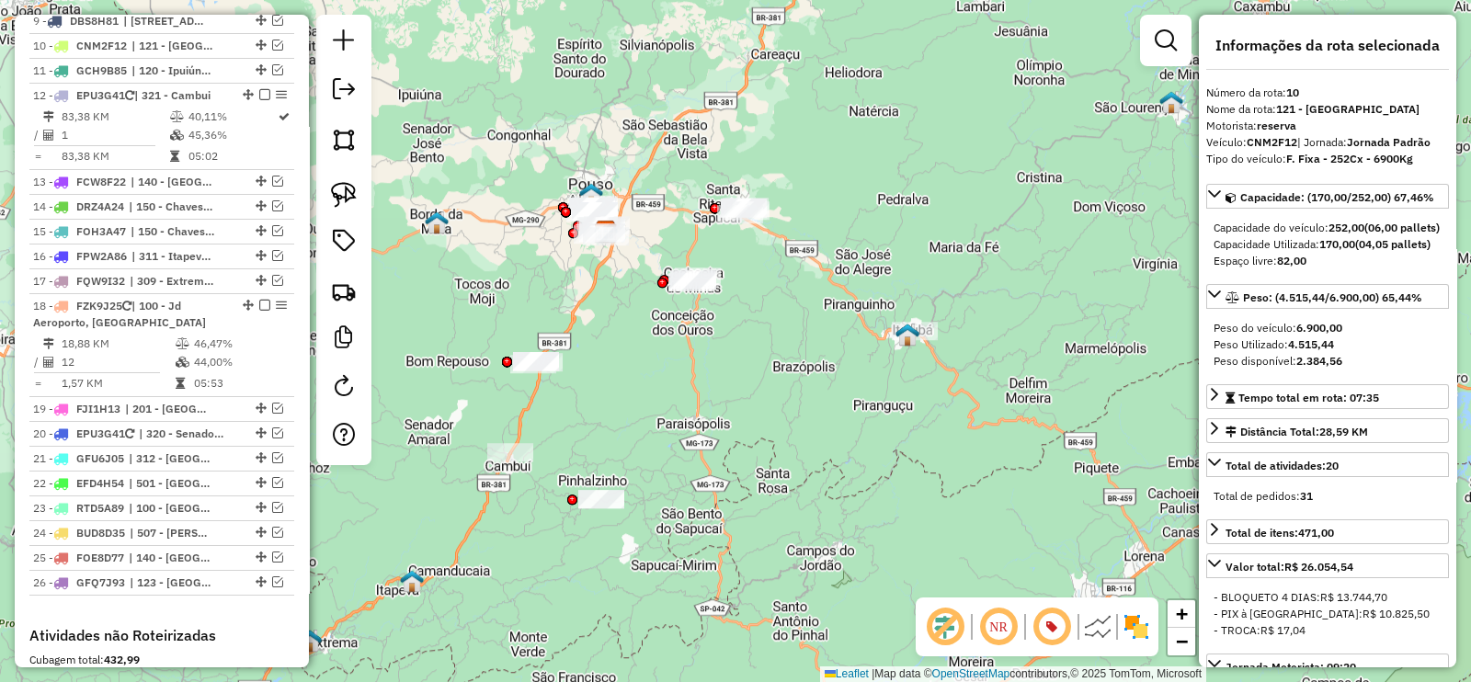
drag, startPoint x: 512, startPoint y: 313, endPoint x: 558, endPoint y: 315, distance: 46.0
click at [552, 315] on div "Janela de atendimento Grade de atendimento Capacidade Transportadoras Veículos …" at bounding box center [735, 341] width 1471 height 682
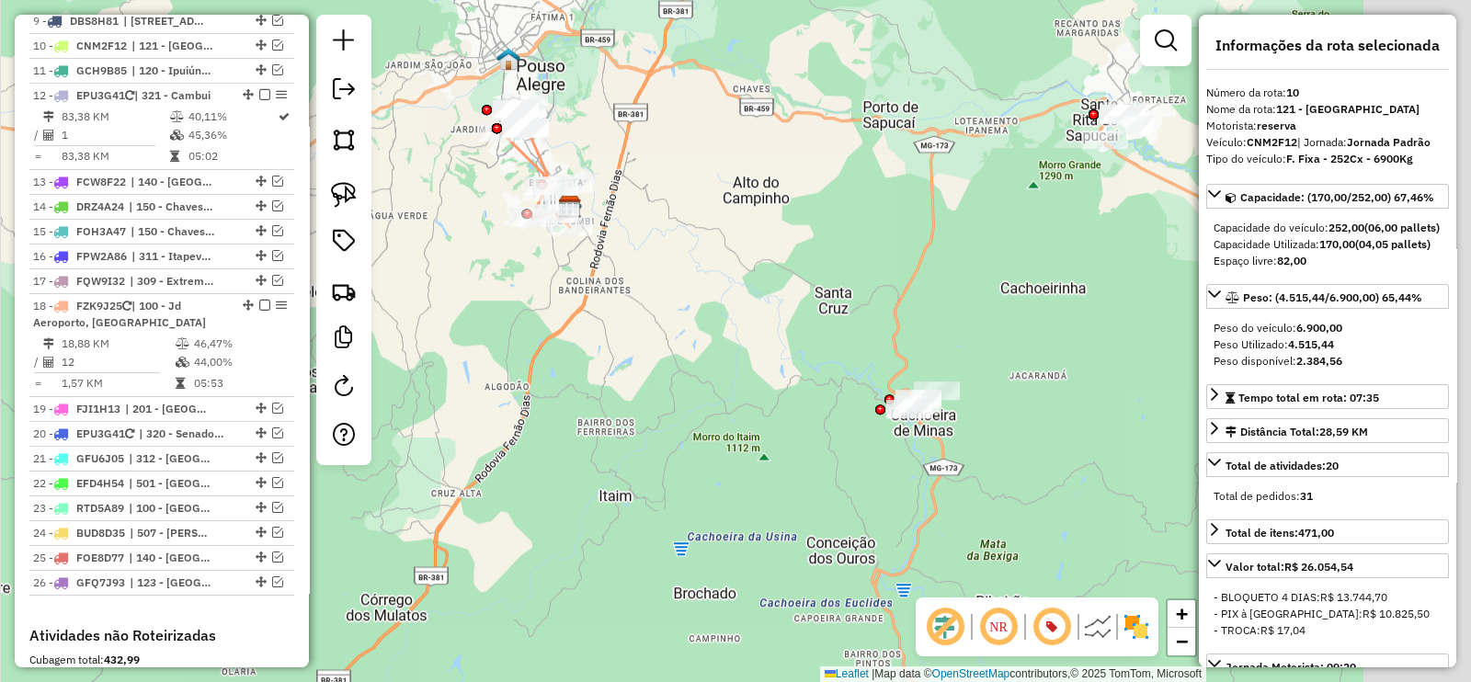
drag, startPoint x: 775, startPoint y: 273, endPoint x: 697, endPoint y: 257, distance: 79.7
click at [697, 257] on div "Janela de atendimento Grade de atendimento Capacidade Transportadoras Veículos …" at bounding box center [735, 341] width 1471 height 682
click at [545, 156] on icon at bounding box center [536, 165] width 69 height 124
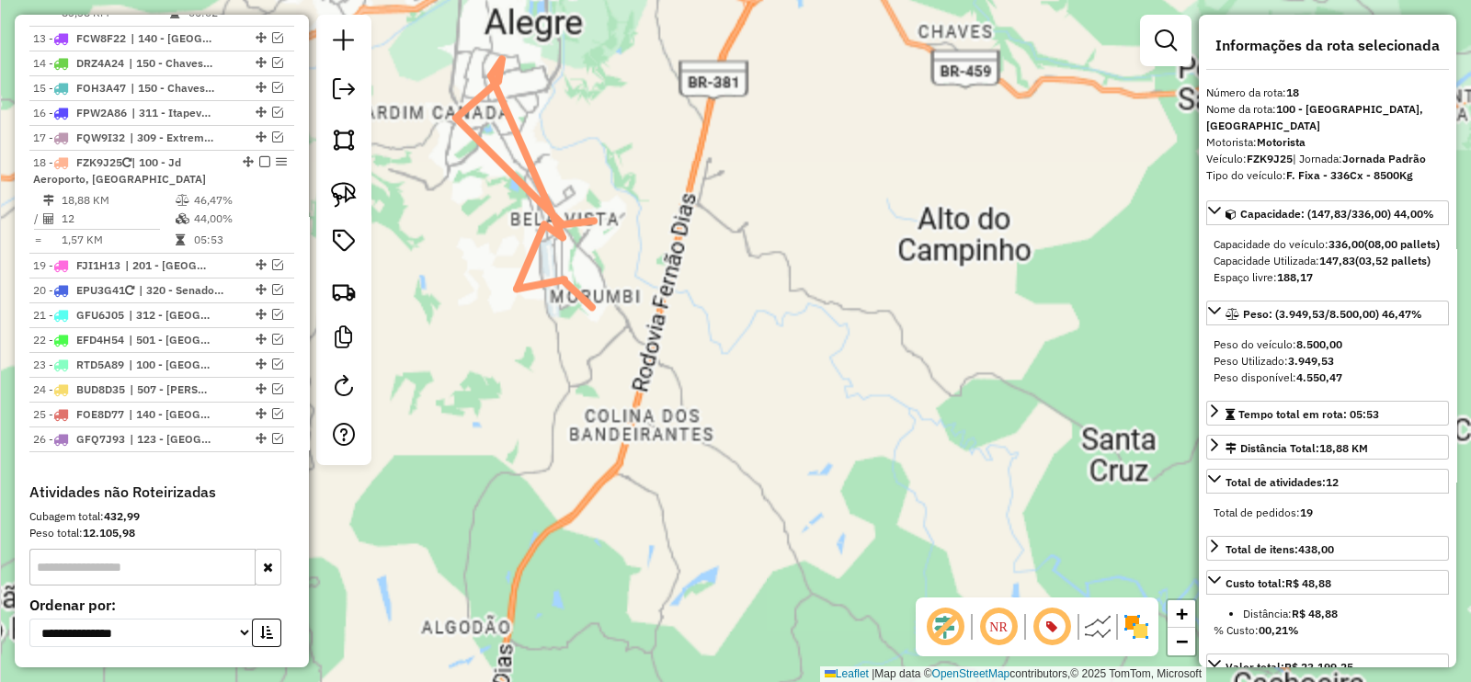
scroll to position [1314, 0]
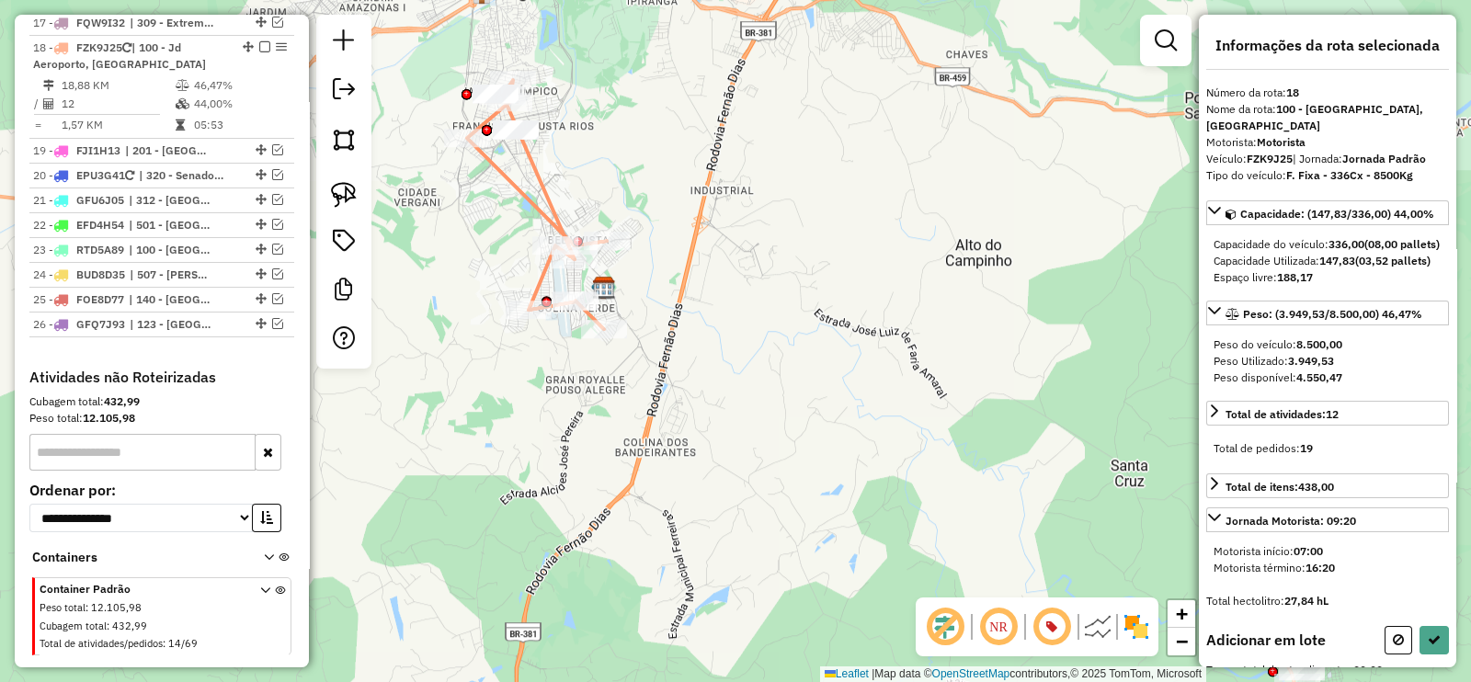
drag, startPoint x: 630, startPoint y: 207, endPoint x: 661, endPoint y: 276, distance: 75.7
click at [661, 276] on div "Janela de atendimento Grade de atendimento Capacidade Transportadoras Veículos …" at bounding box center [735, 341] width 1471 height 682
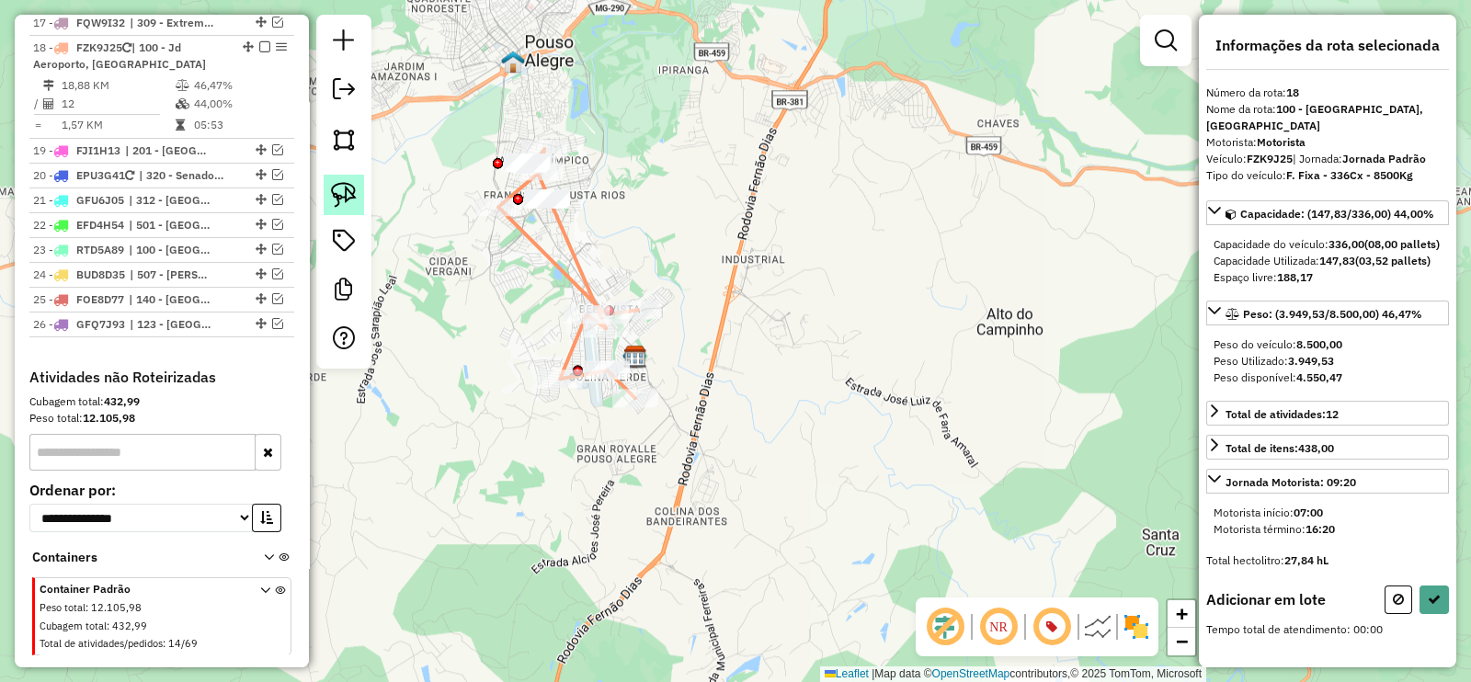
click at [349, 190] on img at bounding box center [344, 195] width 26 height 26
click at [1399, 606] on icon at bounding box center [1398, 599] width 11 height 13
select select "**********"
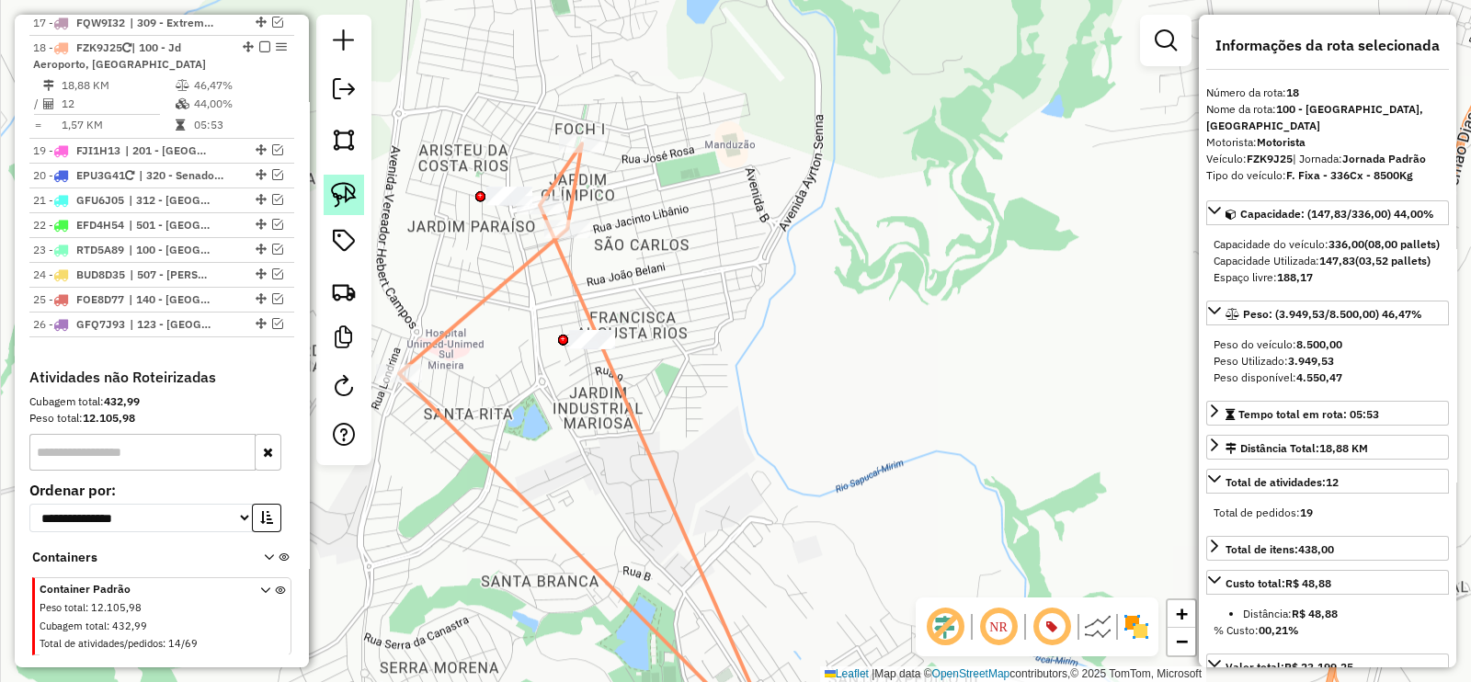
click at [335, 188] on img at bounding box center [344, 195] width 26 height 26
drag, startPoint x: 474, startPoint y: 278, endPoint x: 745, endPoint y: 354, distance: 281.7
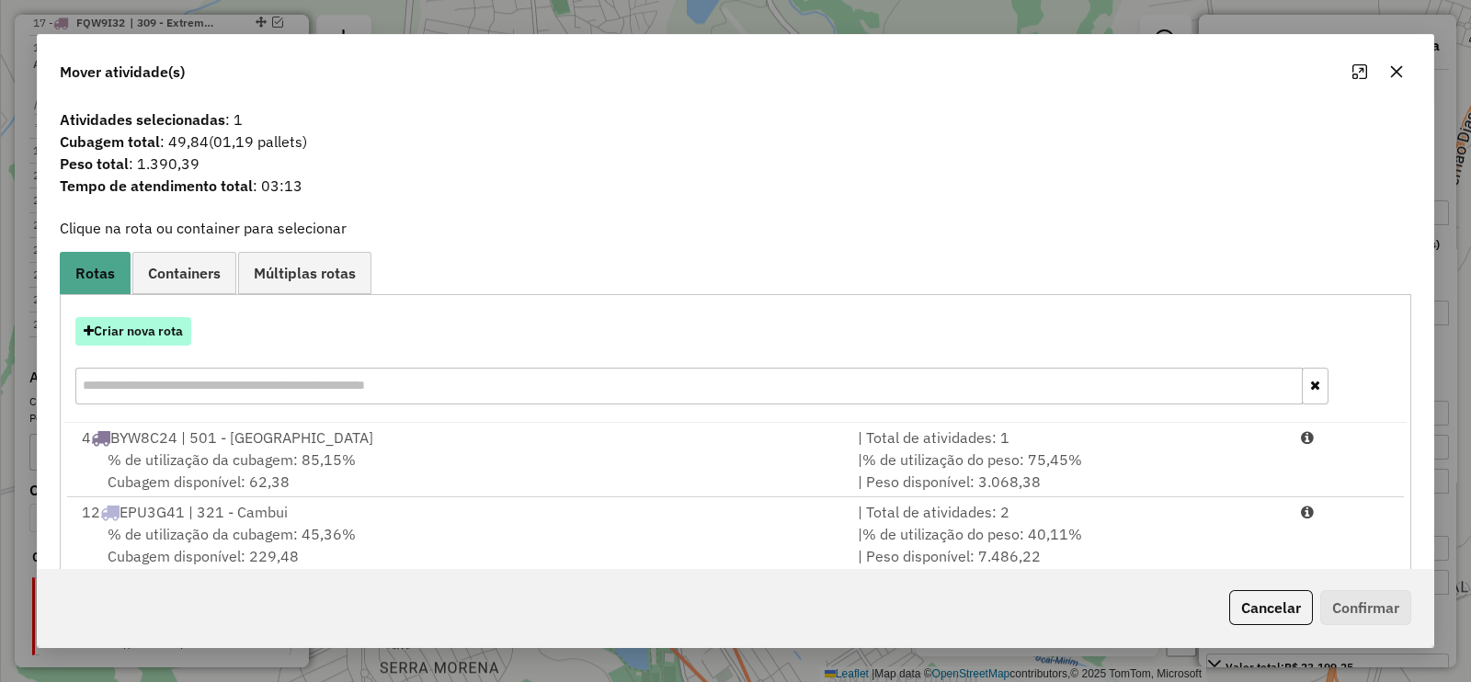
click at [170, 327] on button "Criar nova rota" at bounding box center [133, 331] width 116 height 28
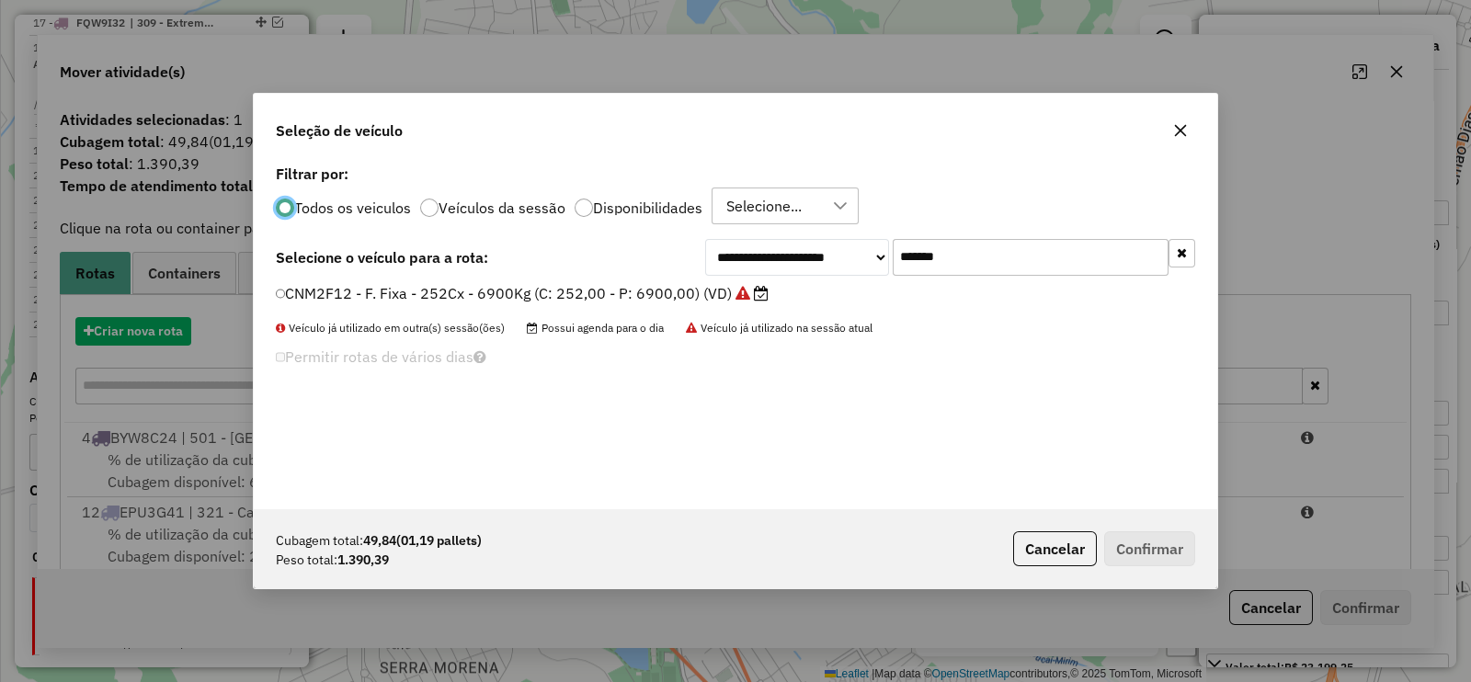
scroll to position [9, 6]
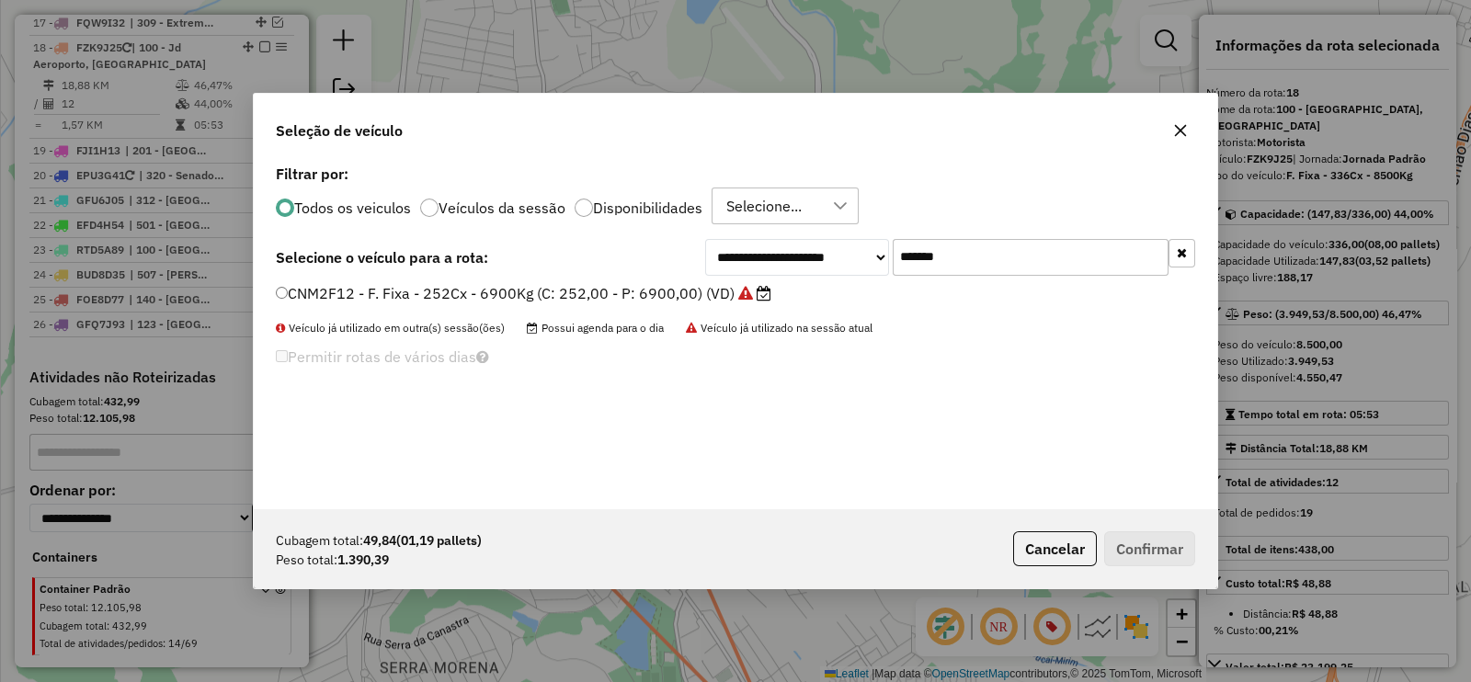
drag, startPoint x: 1002, startPoint y: 264, endPoint x: 816, endPoint y: 276, distance: 186.1
click at [816, 276] on div "**********" at bounding box center [735, 334] width 963 height 349
paste input "text"
type input "*******"
drag, startPoint x: 813, startPoint y: 279, endPoint x: 723, endPoint y: 291, distance: 90.1
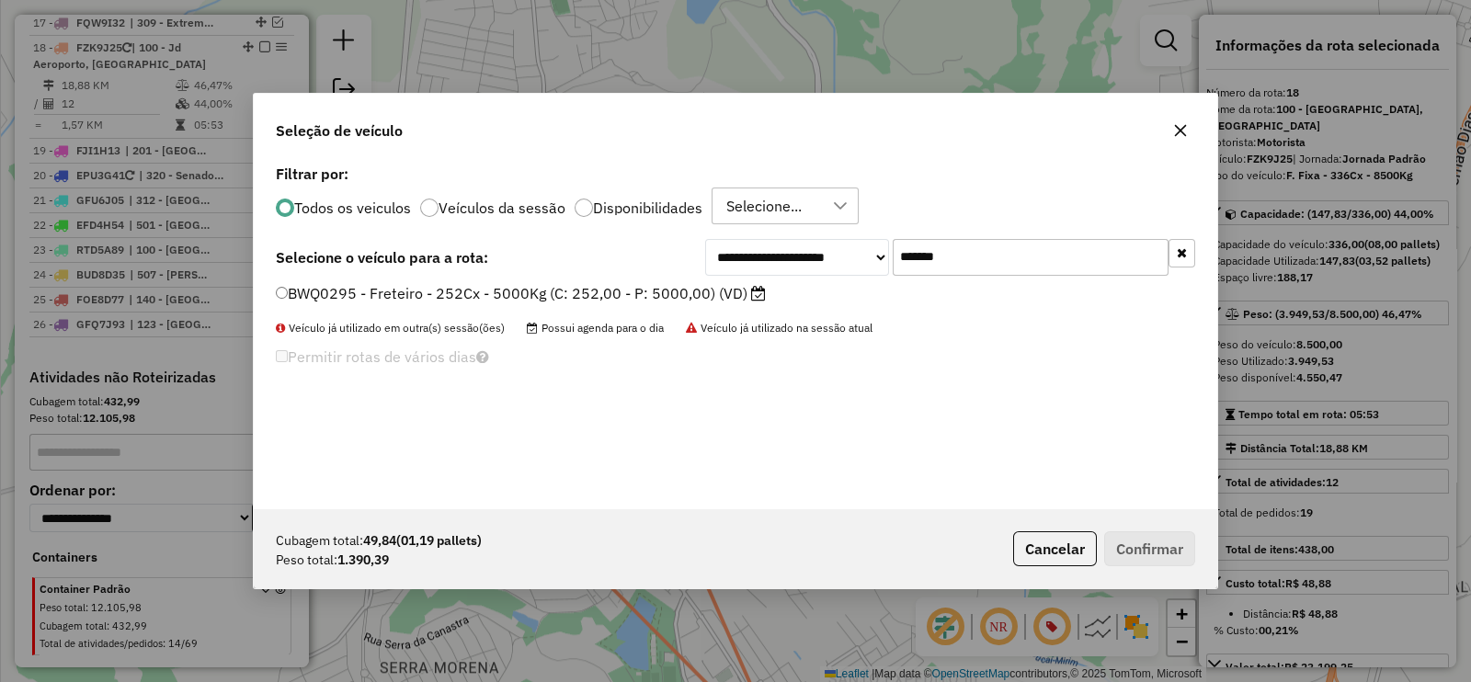
click at [723, 291] on label "BWQ0295 - Freteiro - 252Cx - 5000Kg (C: 252,00 - P: 5000,00) (VD)" at bounding box center [521, 293] width 490 height 22
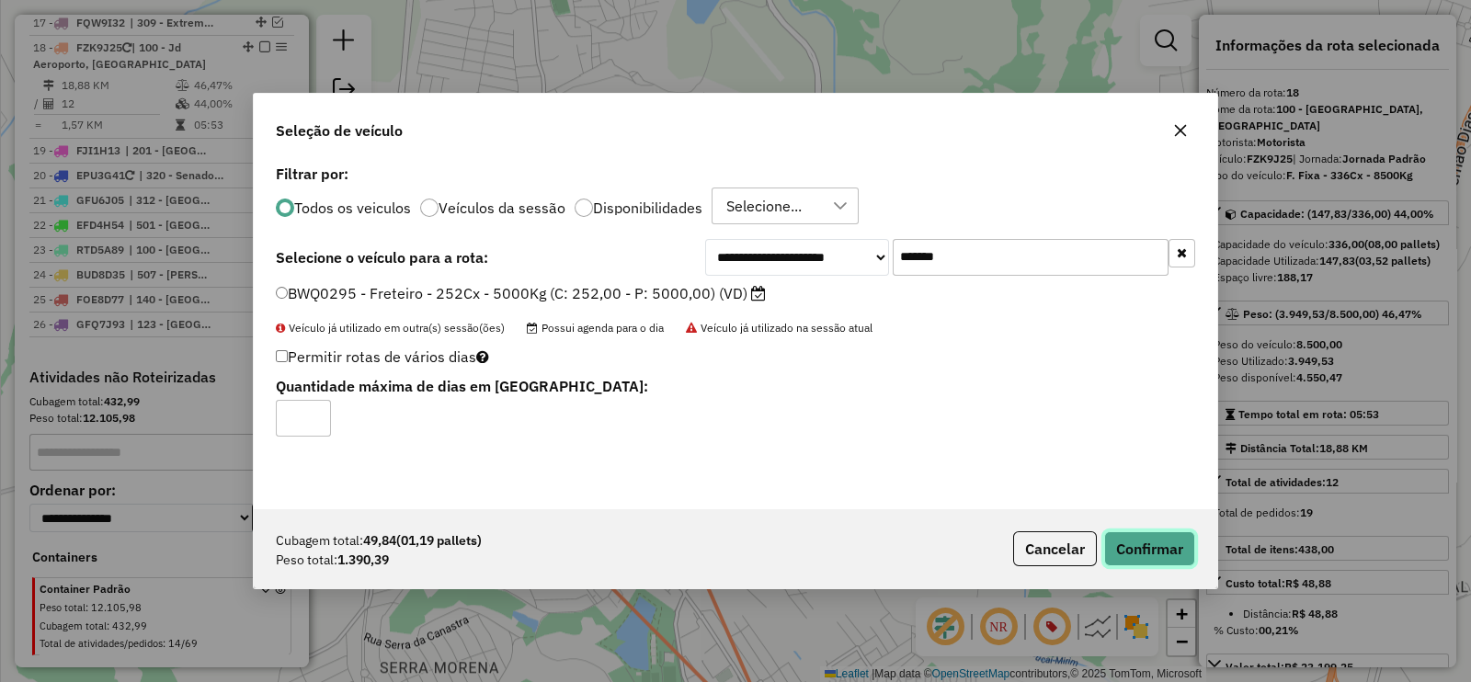
click at [1132, 546] on button "Confirmar" at bounding box center [1149, 548] width 91 height 35
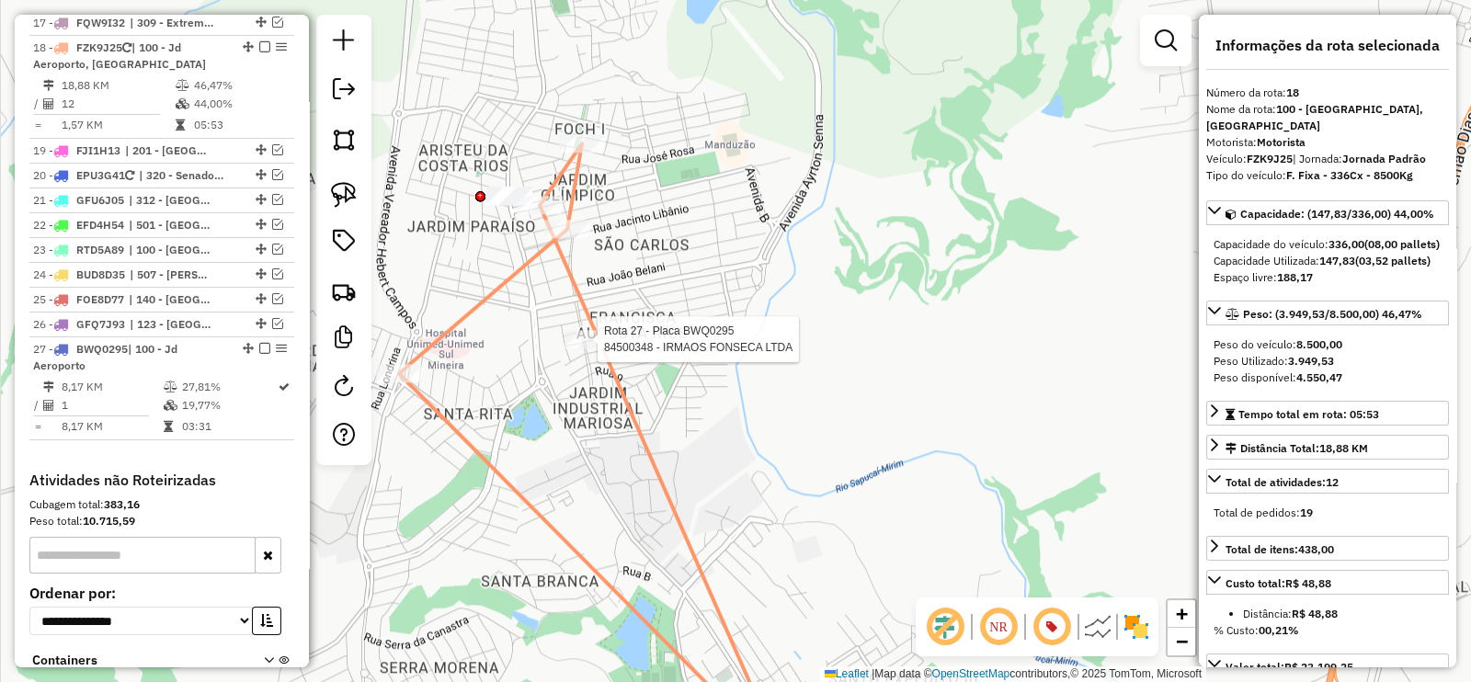
click at [584, 348] on div at bounding box center [591, 339] width 55 height 18
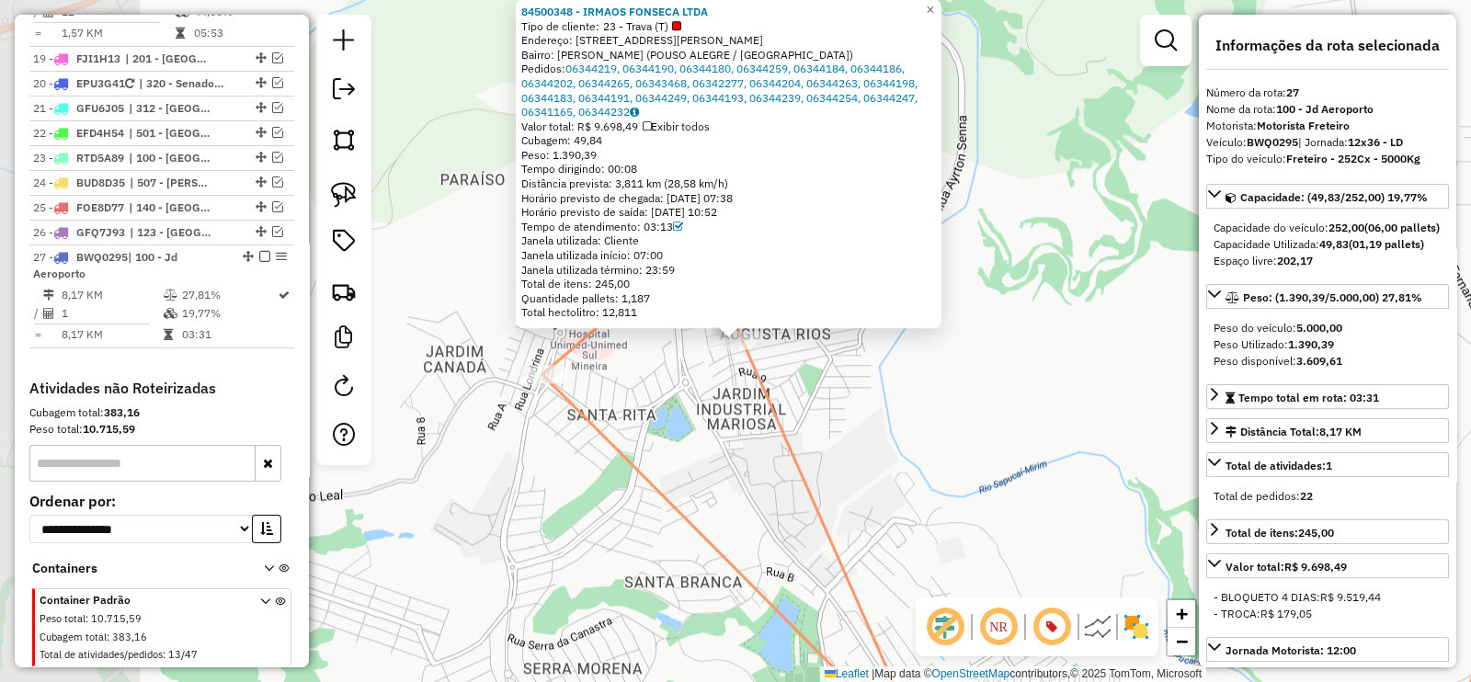
scroll to position [1475, 0]
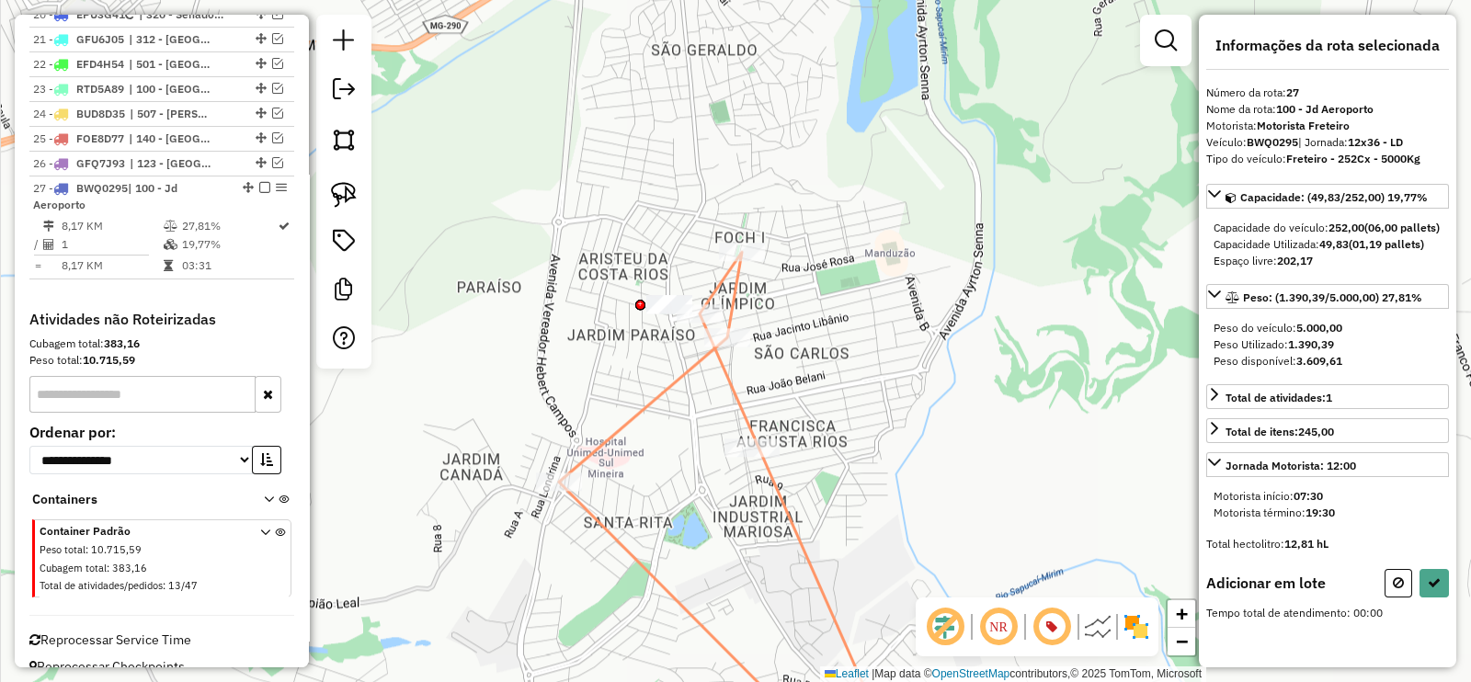
drag, startPoint x: 591, startPoint y: 149, endPoint x: 444, endPoint y: 218, distance: 162.4
click at [608, 256] on div "Janela de atendimento Grade de atendimento Capacidade Transportadoras Veículos …" at bounding box center [735, 341] width 1471 height 682
click at [354, 189] on img at bounding box center [344, 195] width 26 height 26
click at [689, 296] on div "Rota 18 - Placa FZK9J25 84507494 - THEONNES THAYNNA TER Janela de atendimento G…" at bounding box center [735, 341] width 1471 height 682
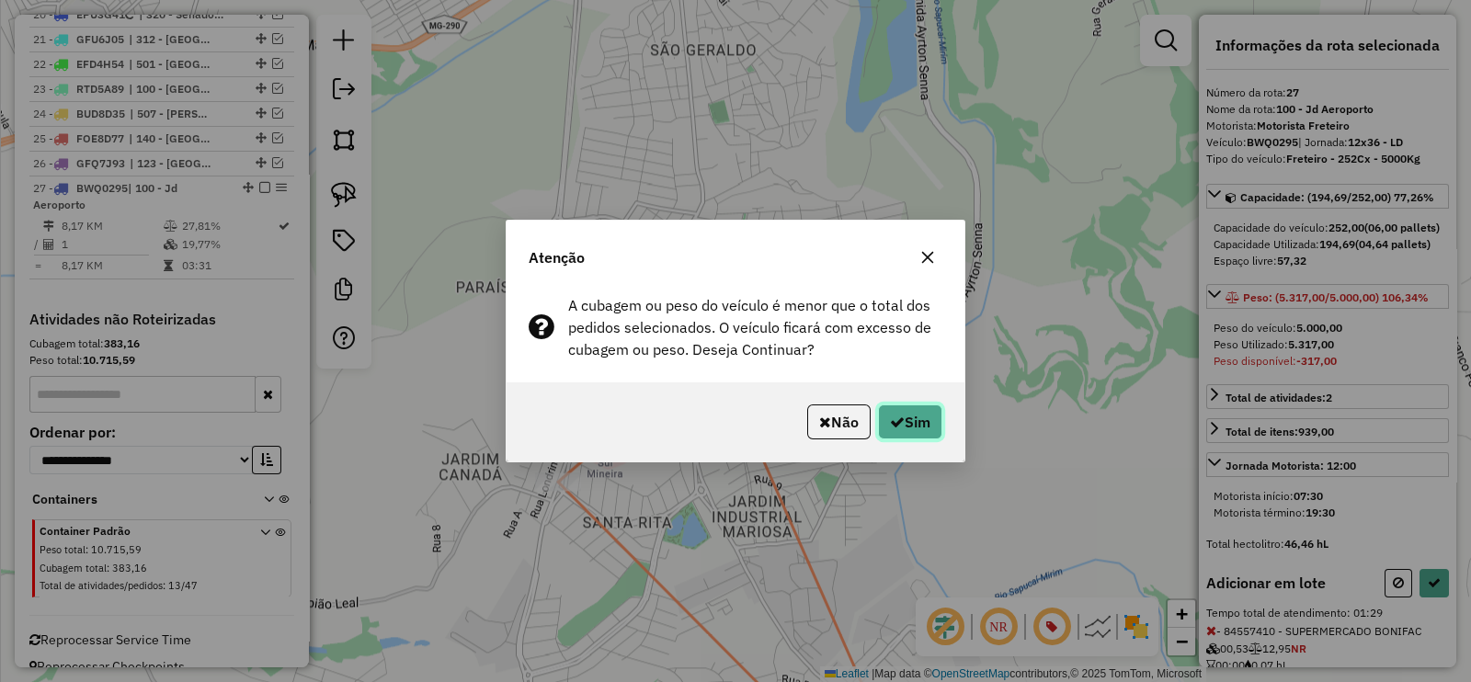
click at [900, 420] on icon "button" at bounding box center [897, 422] width 15 height 15
select select "**********"
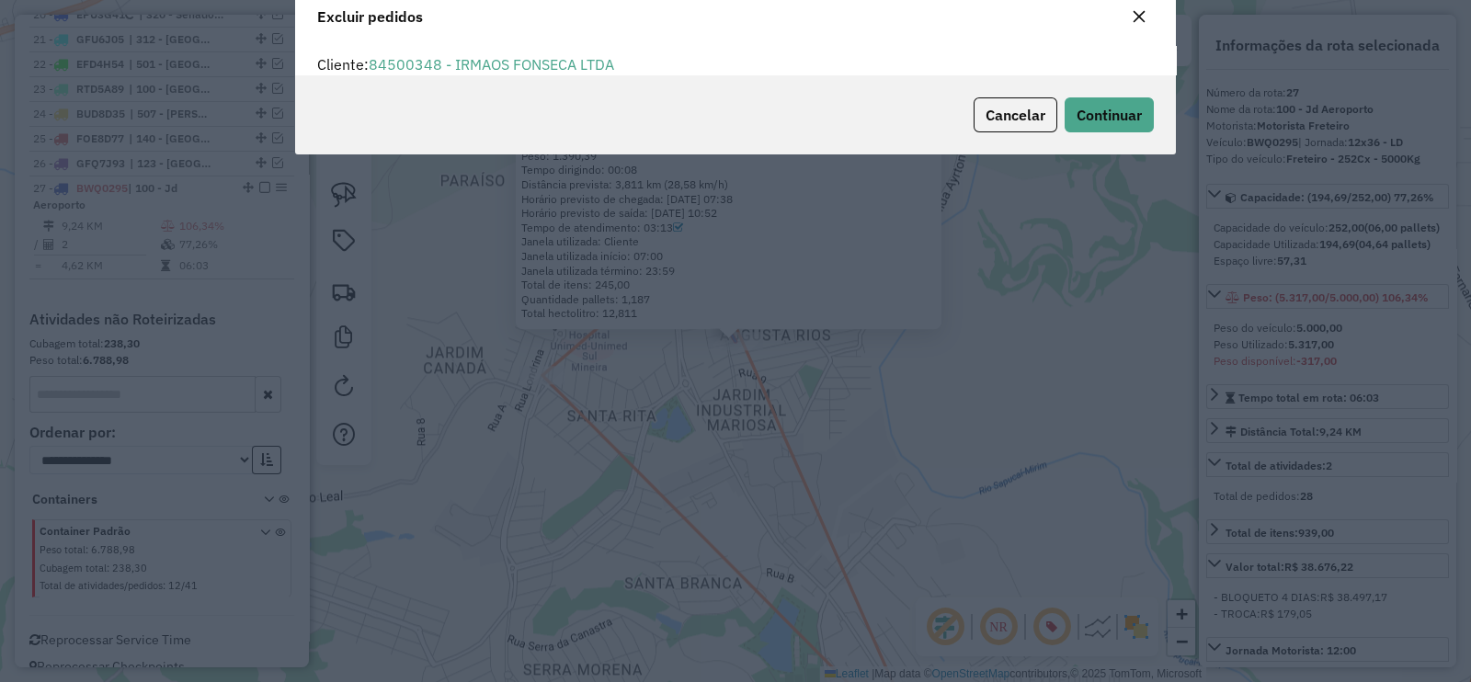
scroll to position [63, 0]
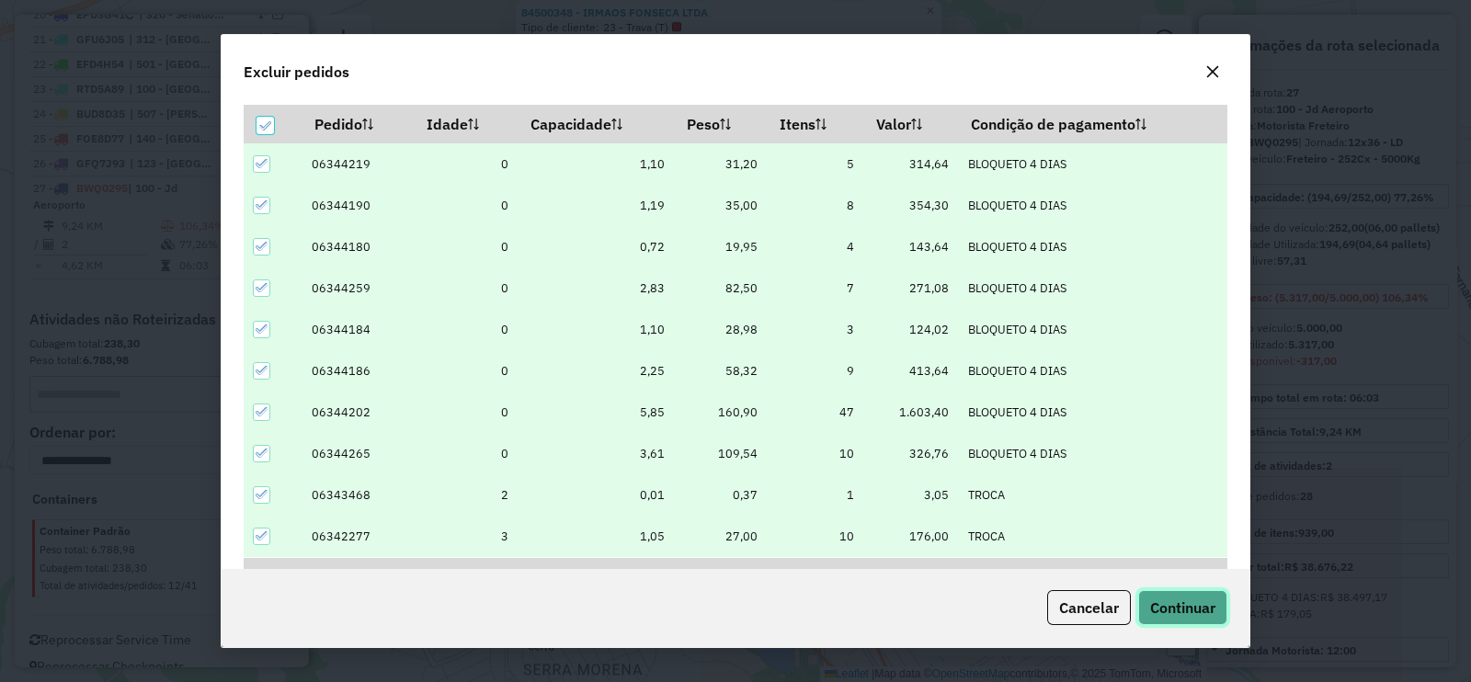
click at [1189, 619] on button "Continuar" at bounding box center [1182, 607] width 89 height 35
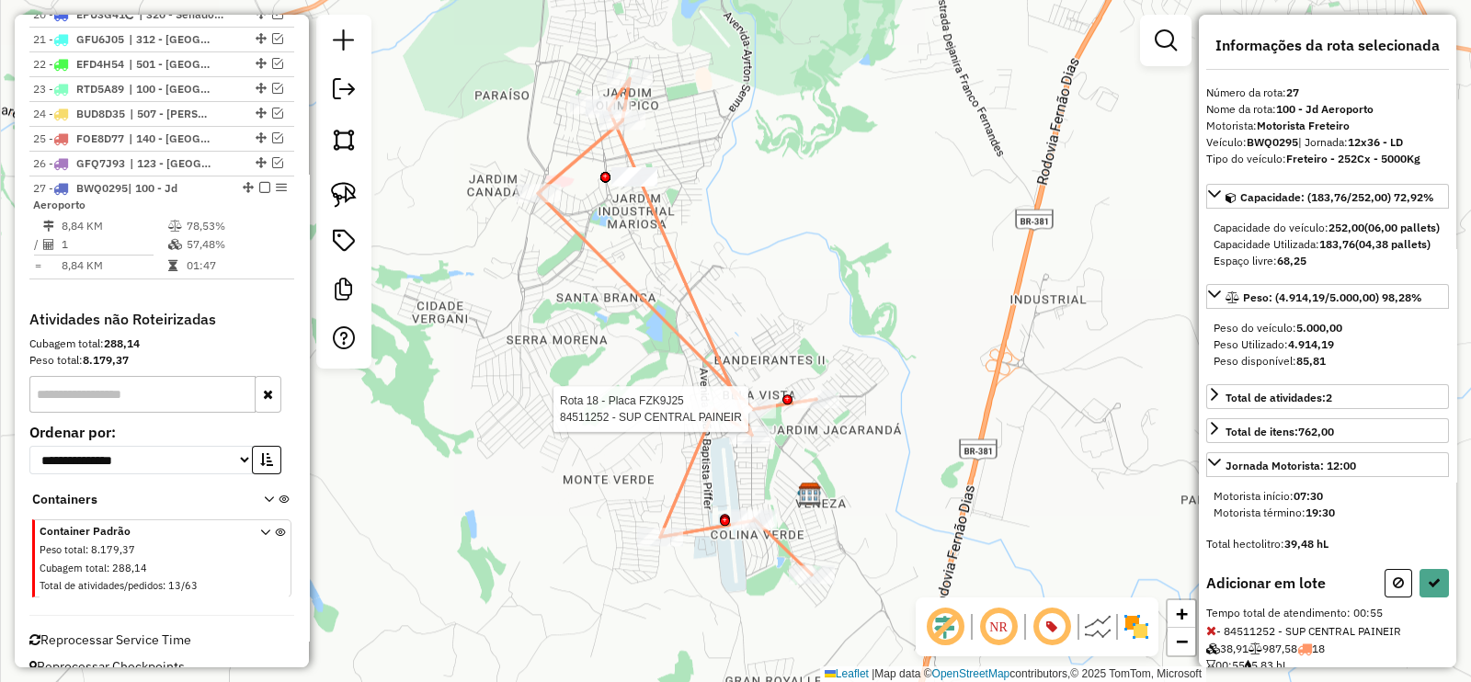
select select "**********"
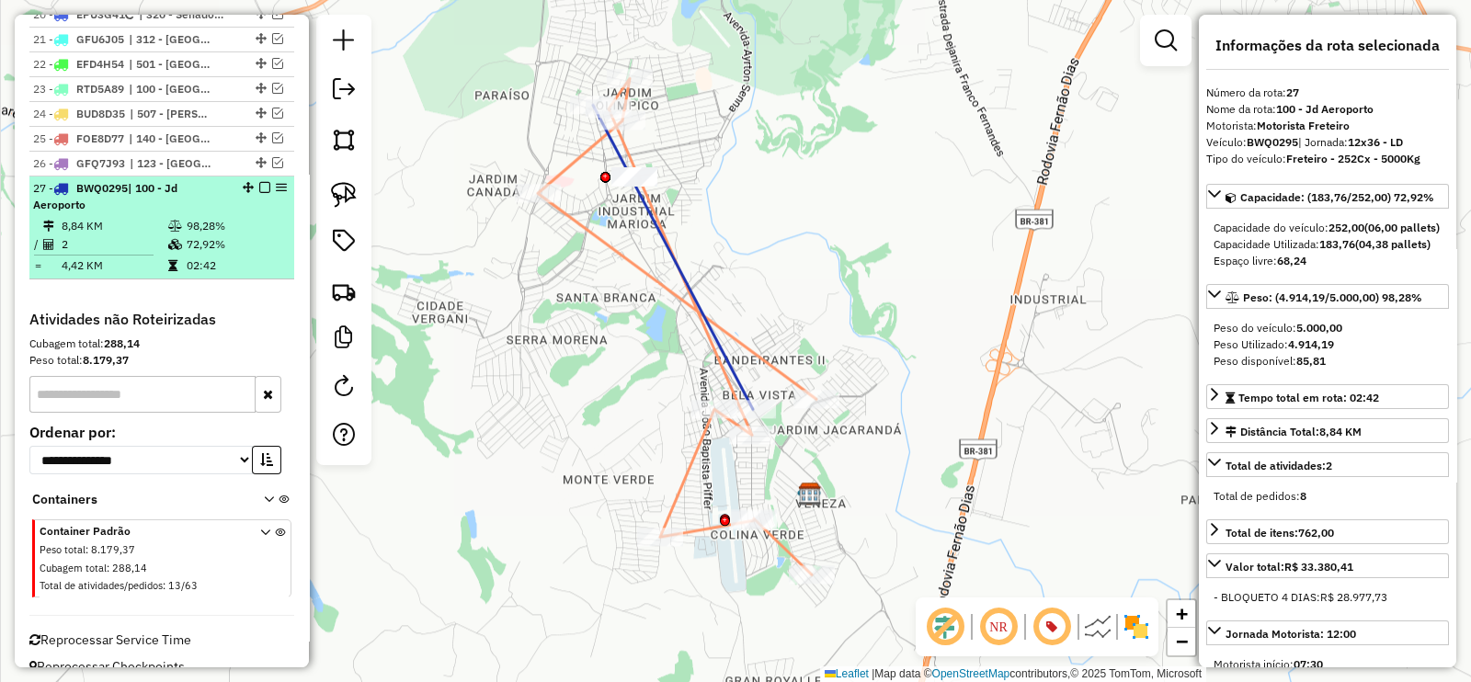
click at [259, 182] on em at bounding box center [264, 187] width 11 height 11
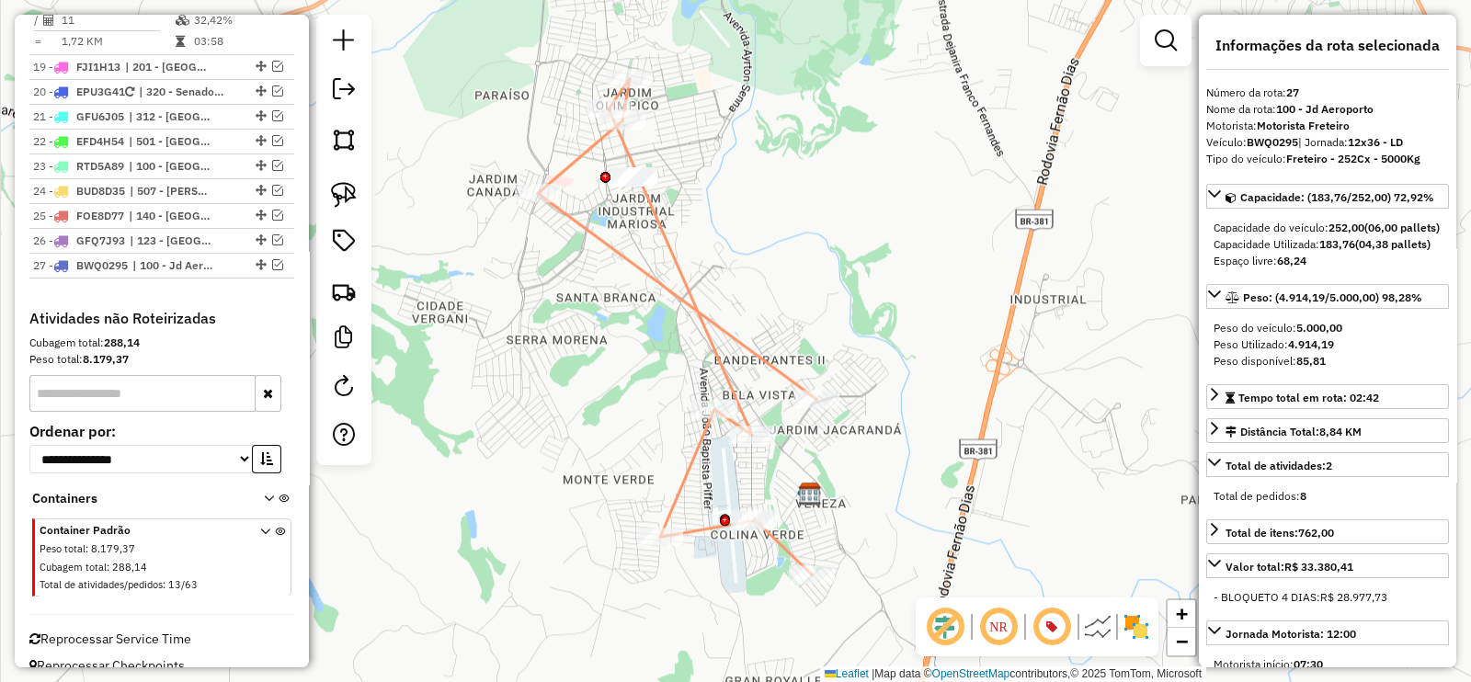
click at [689, 313] on icon at bounding box center [677, 326] width 279 height 496
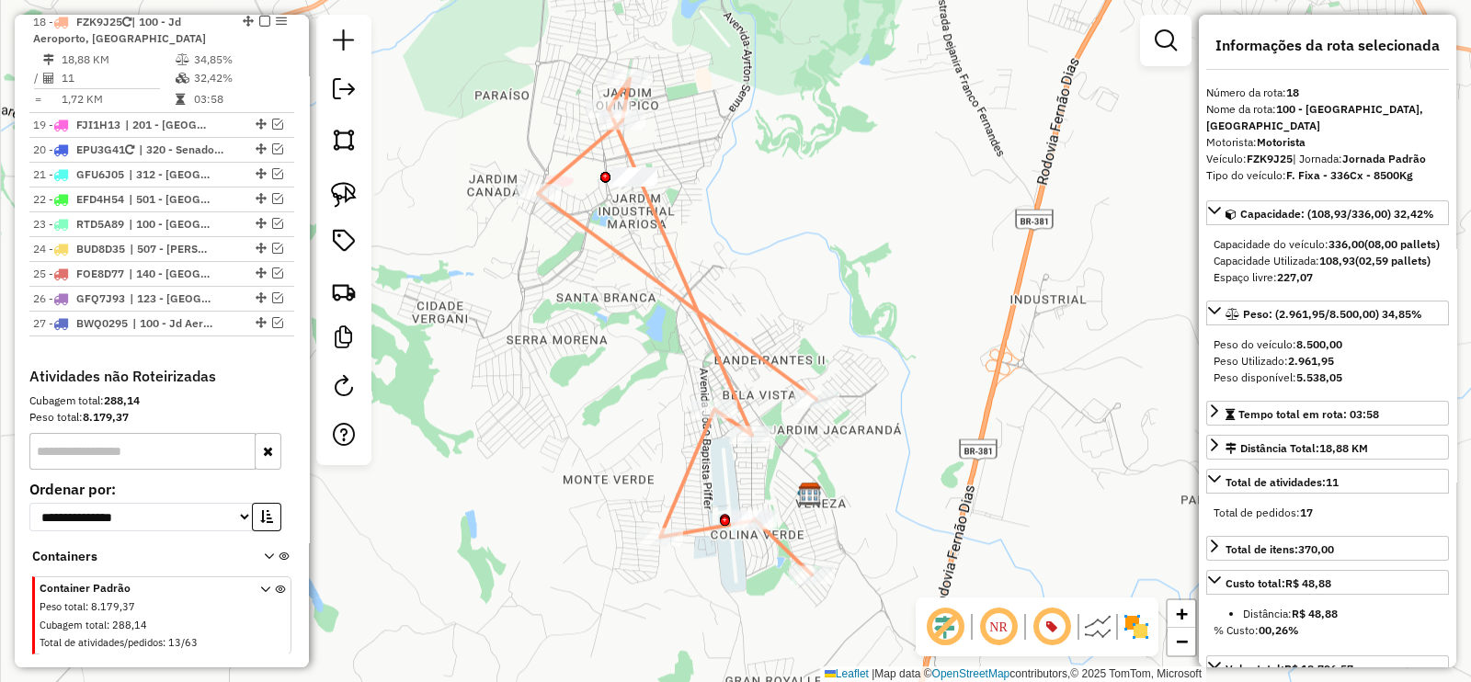
scroll to position [1314, 0]
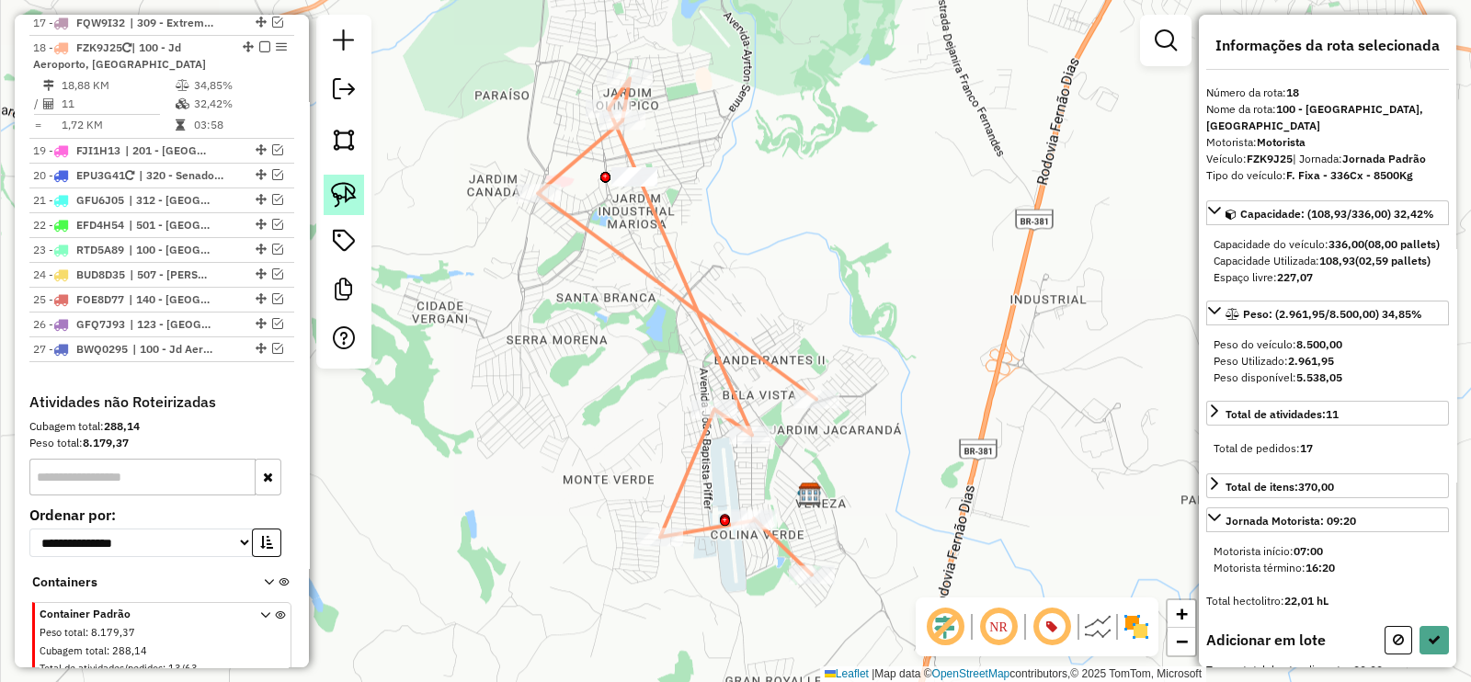
click at [333, 182] on img at bounding box center [344, 195] width 26 height 26
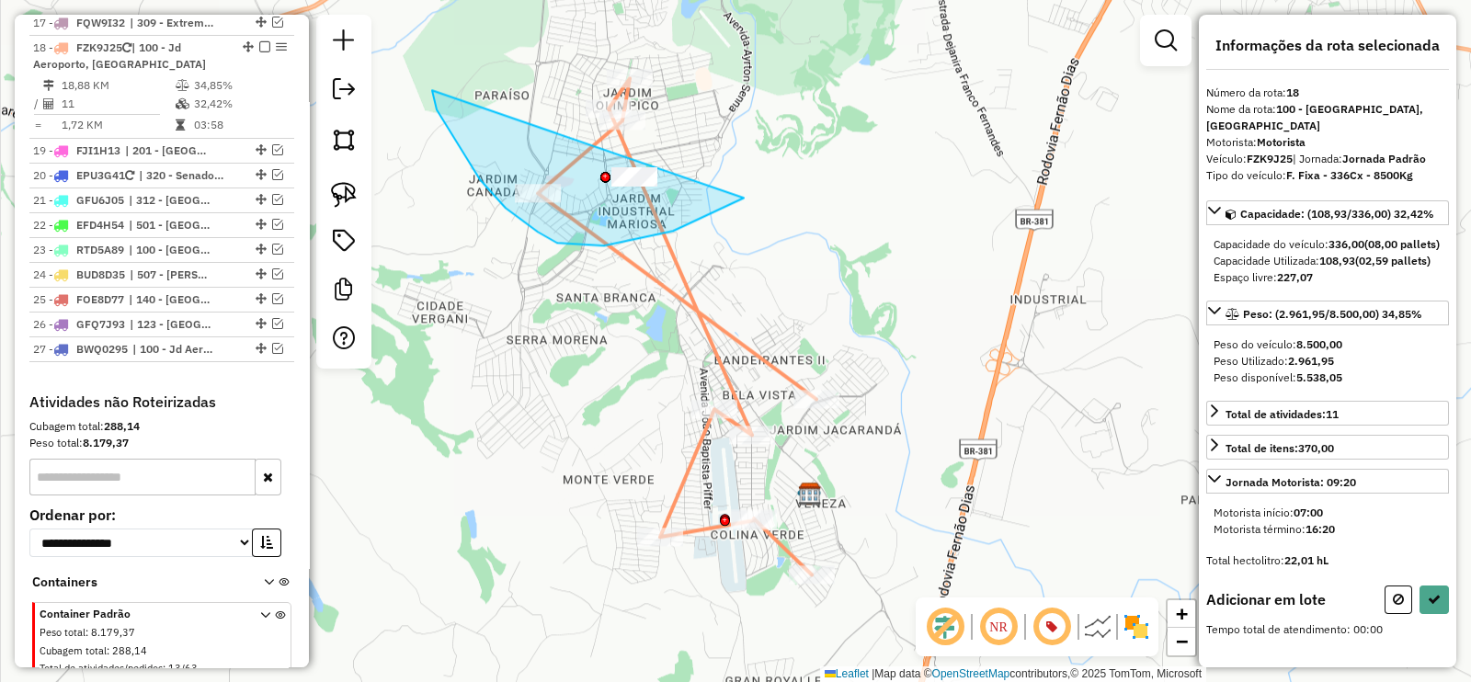
drag, startPoint x: 437, startPoint y: 109, endPoint x: 788, endPoint y: 164, distance: 355.3
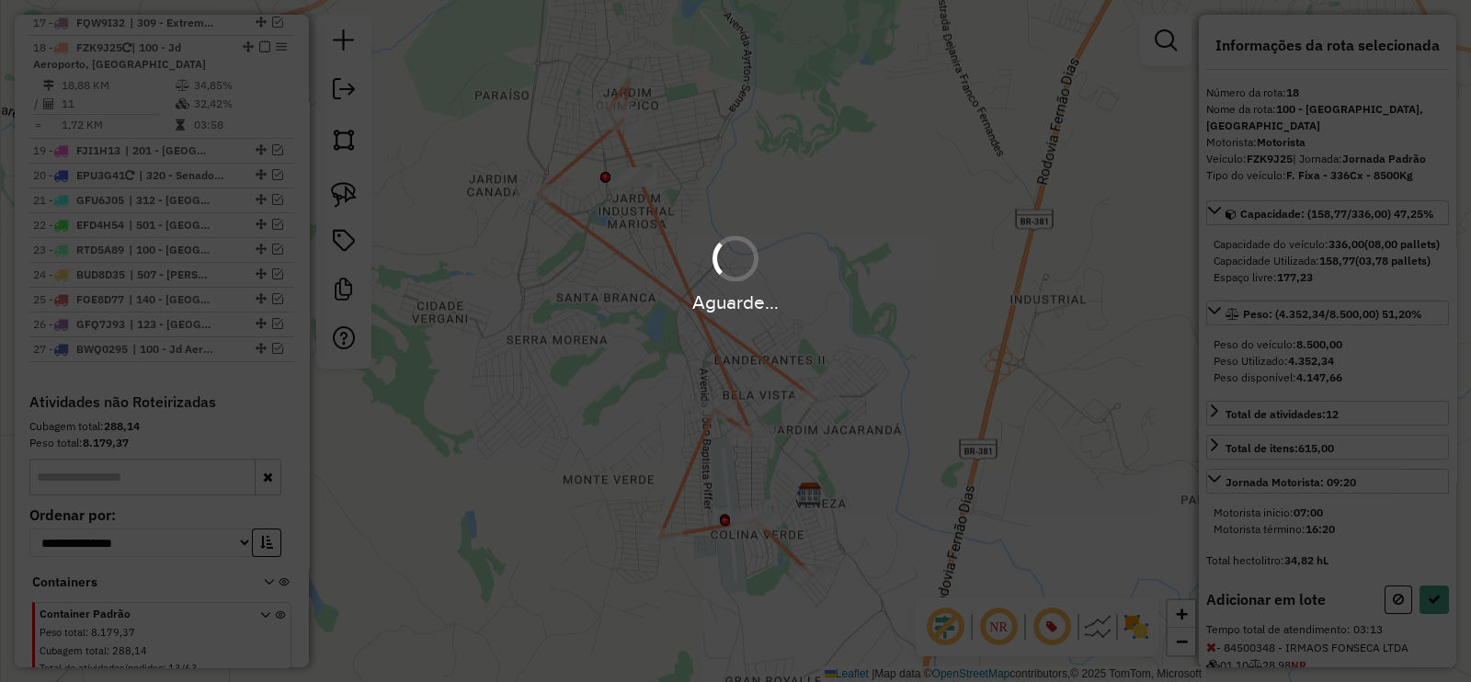
select select "**********"
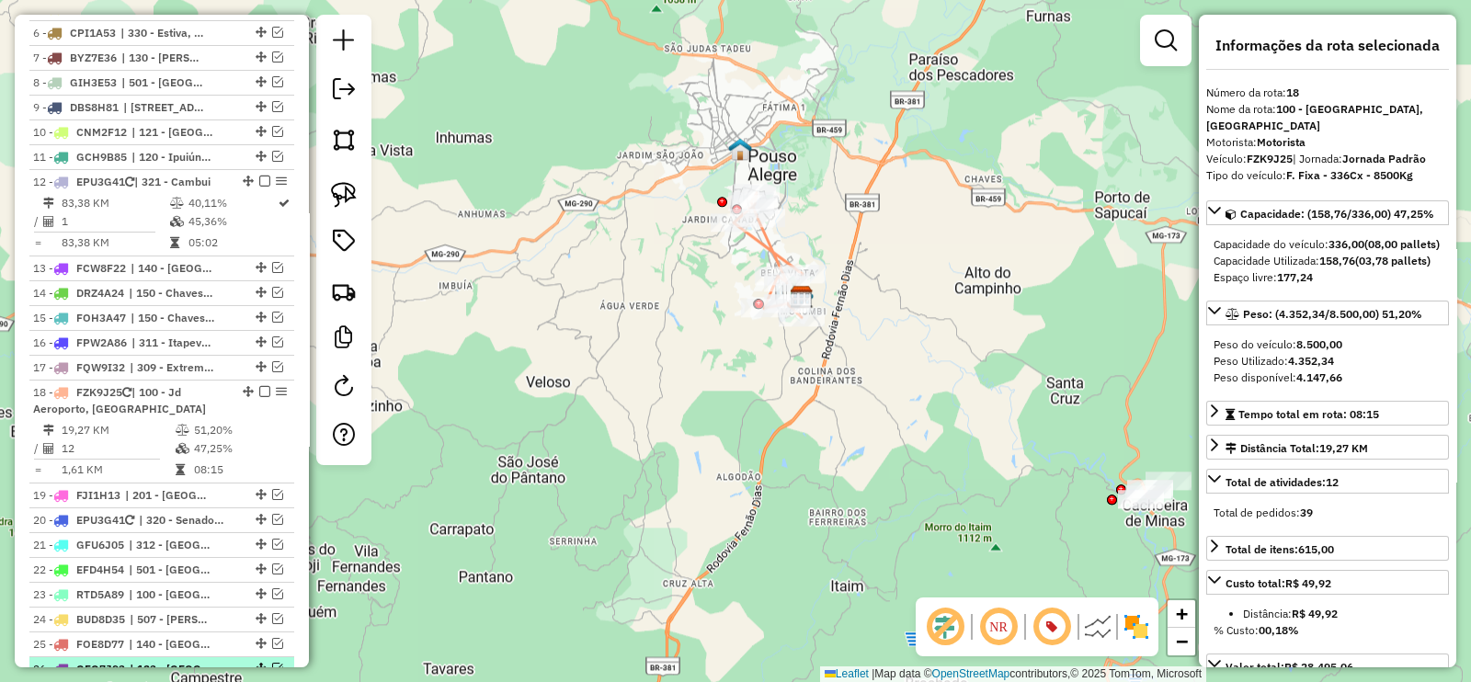
scroll to position [1200, 0]
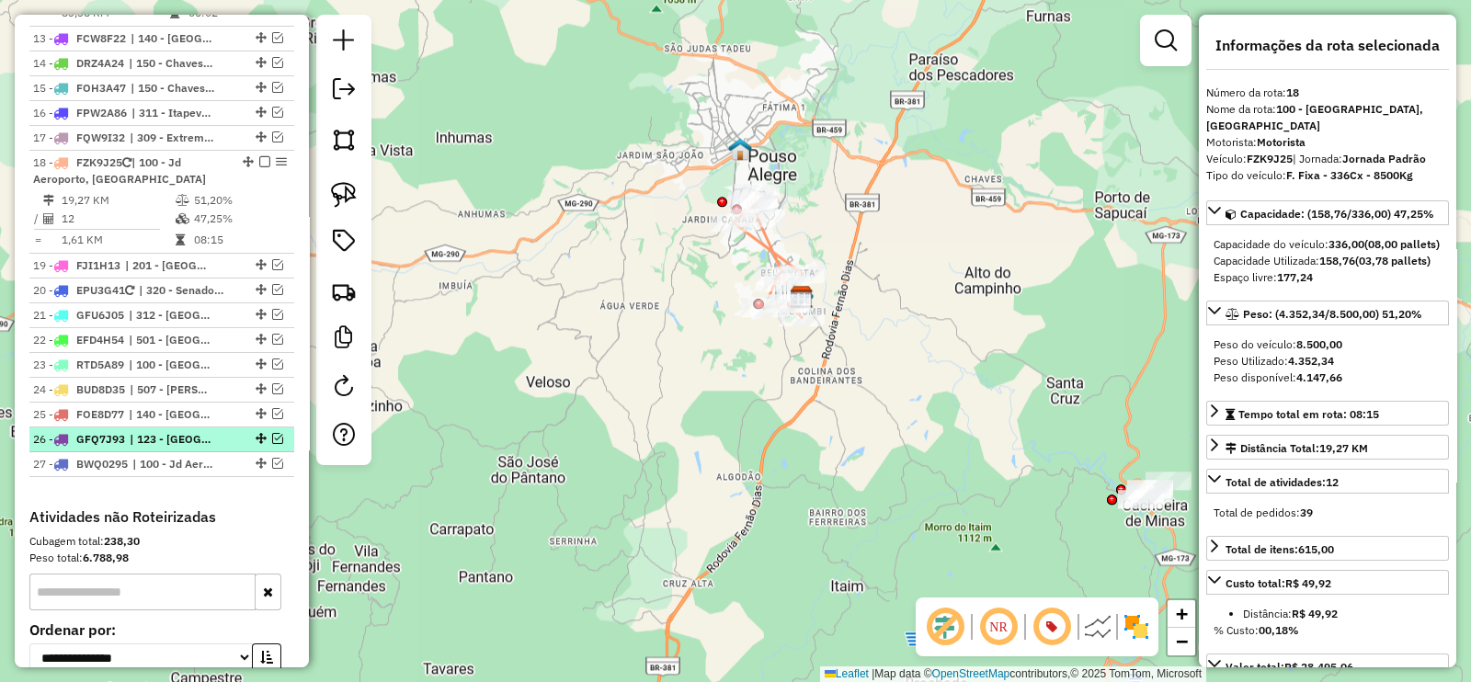
click at [272, 433] on em at bounding box center [277, 438] width 11 height 11
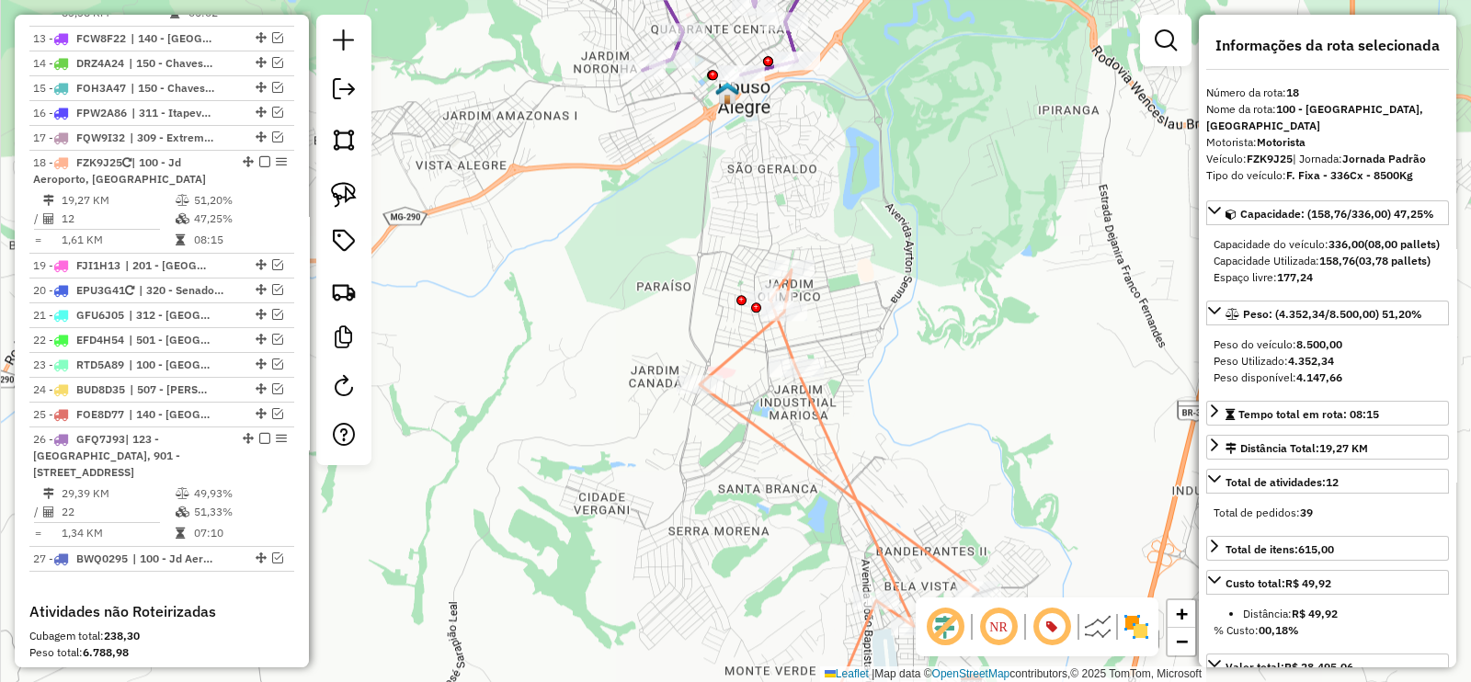
click at [814, 418] on icon at bounding box center [839, 509] width 279 height 480
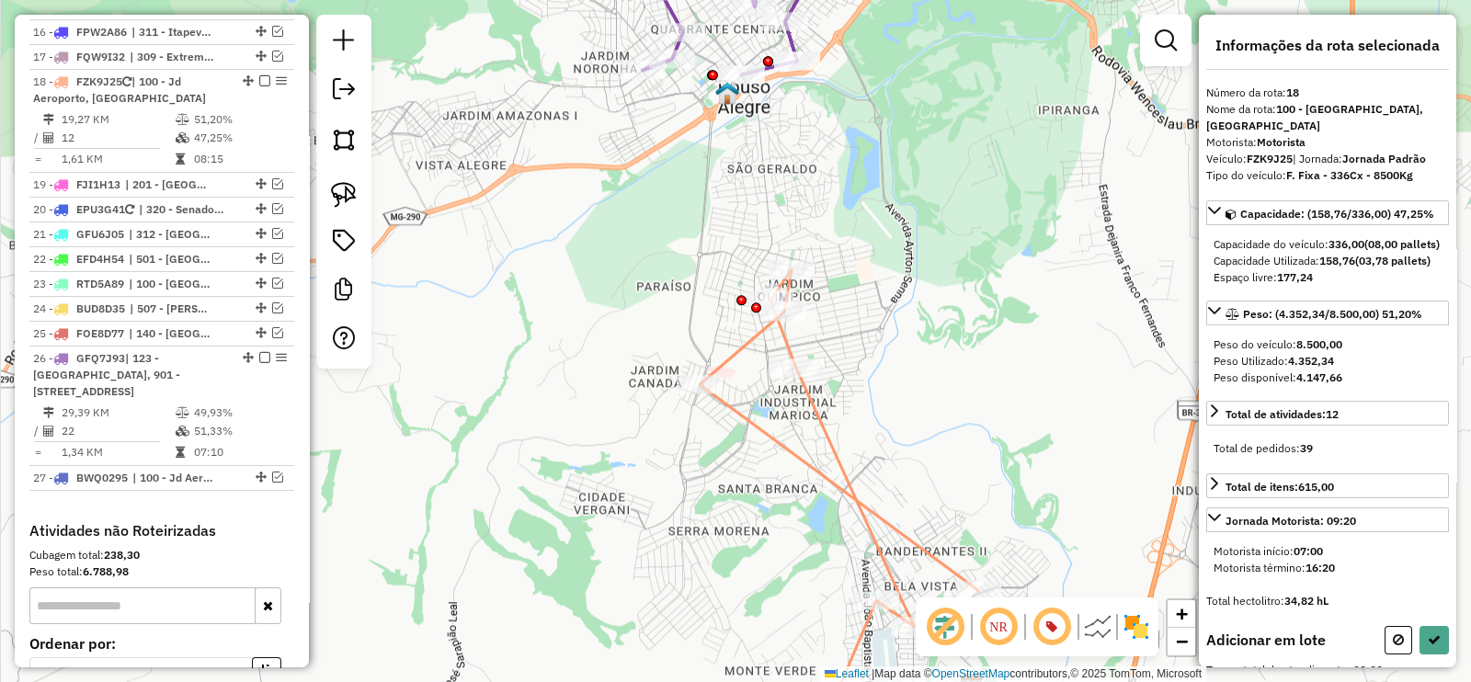
scroll to position [1314, 0]
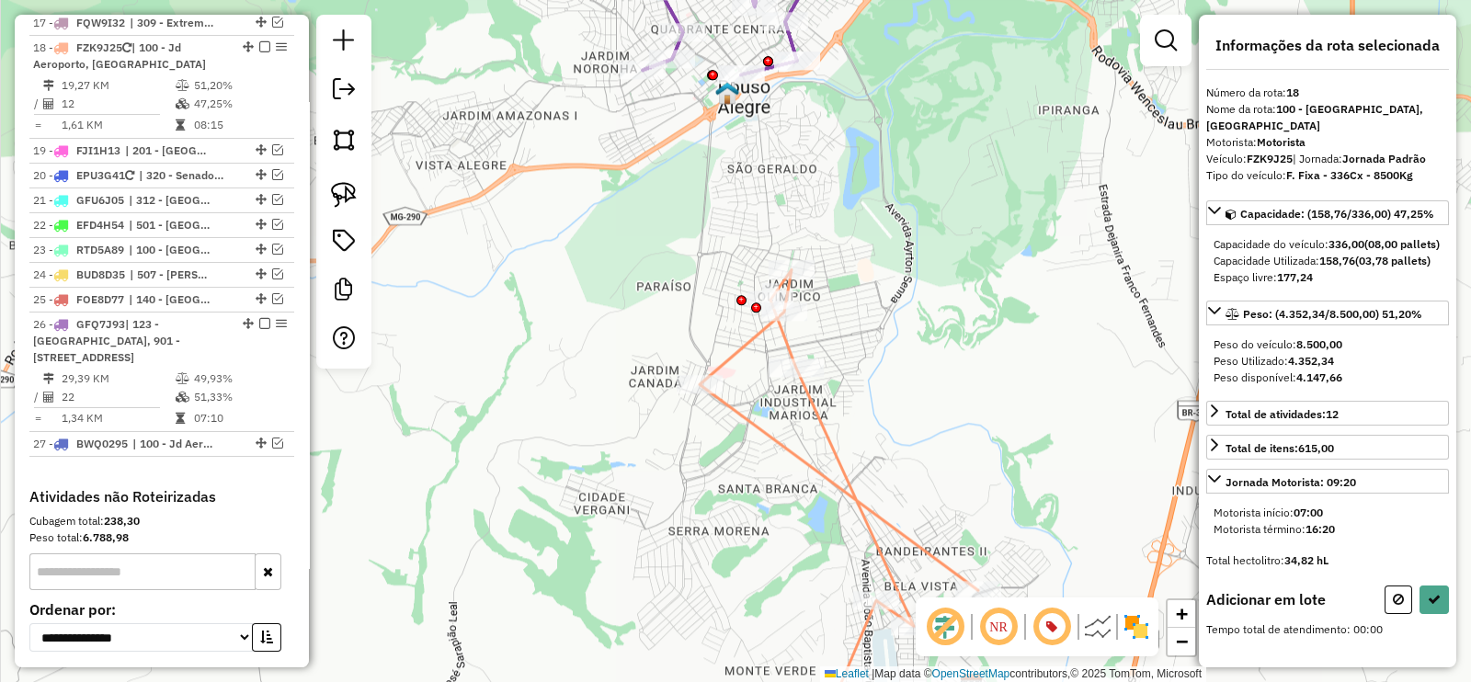
click at [632, 85] on div "Janela de atendimento Grade de atendimento Capacidade Transportadoras Veículos …" at bounding box center [735, 341] width 1471 height 682
click at [630, 79] on div at bounding box center [643, 70] width 46 height 18
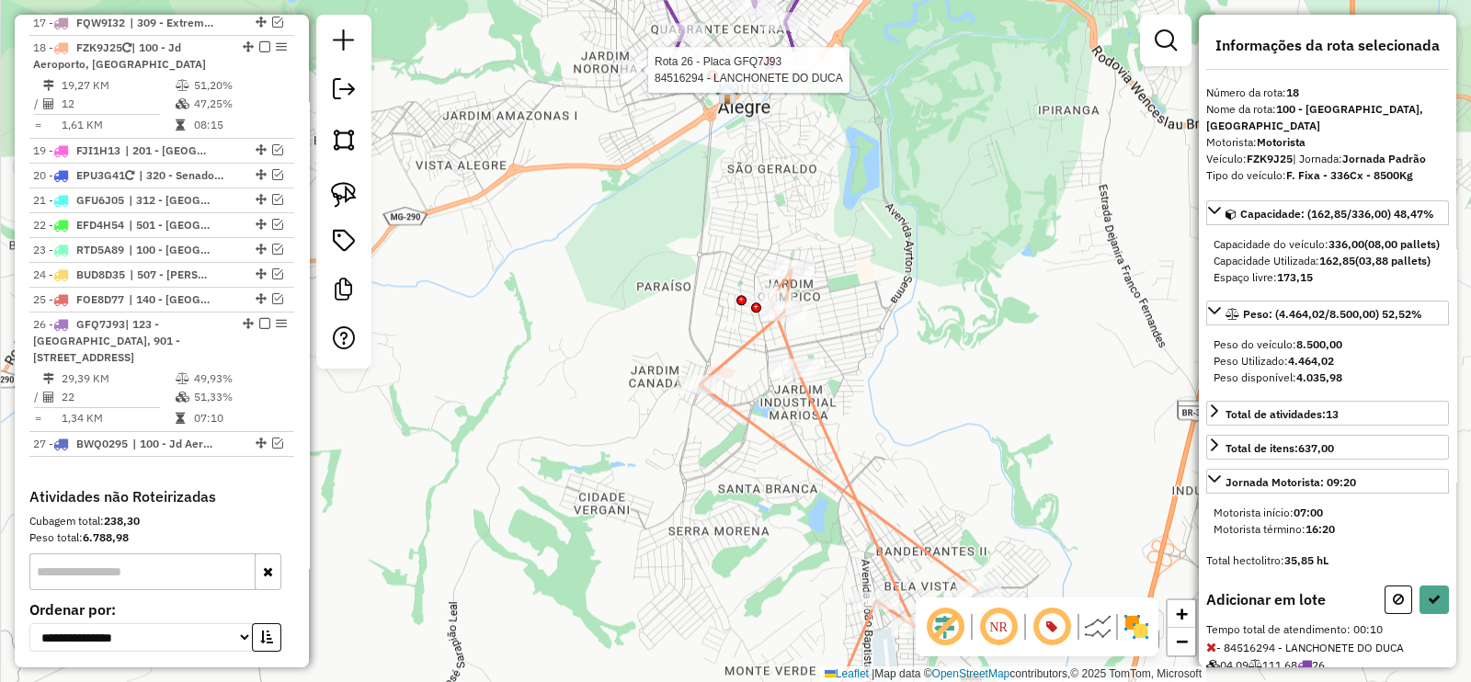
select select "**********"
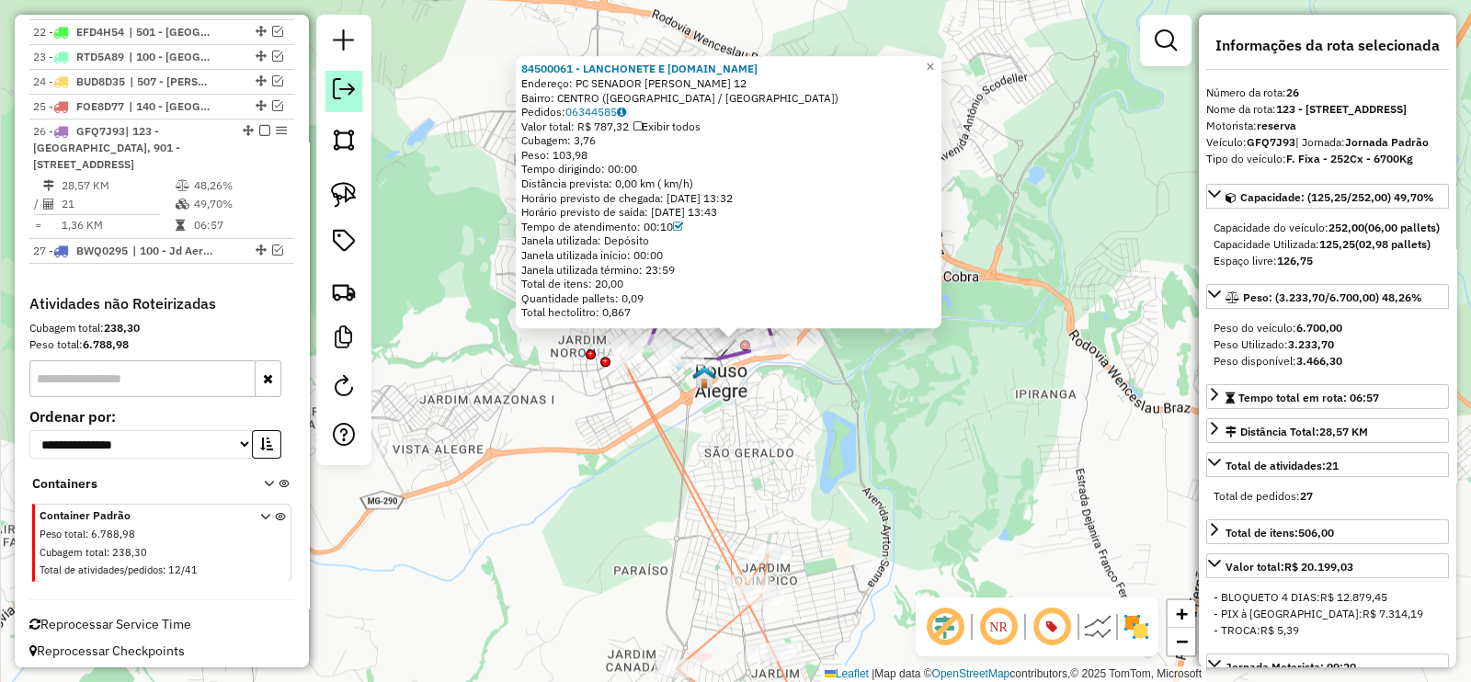
scroll to position [1525, 0]
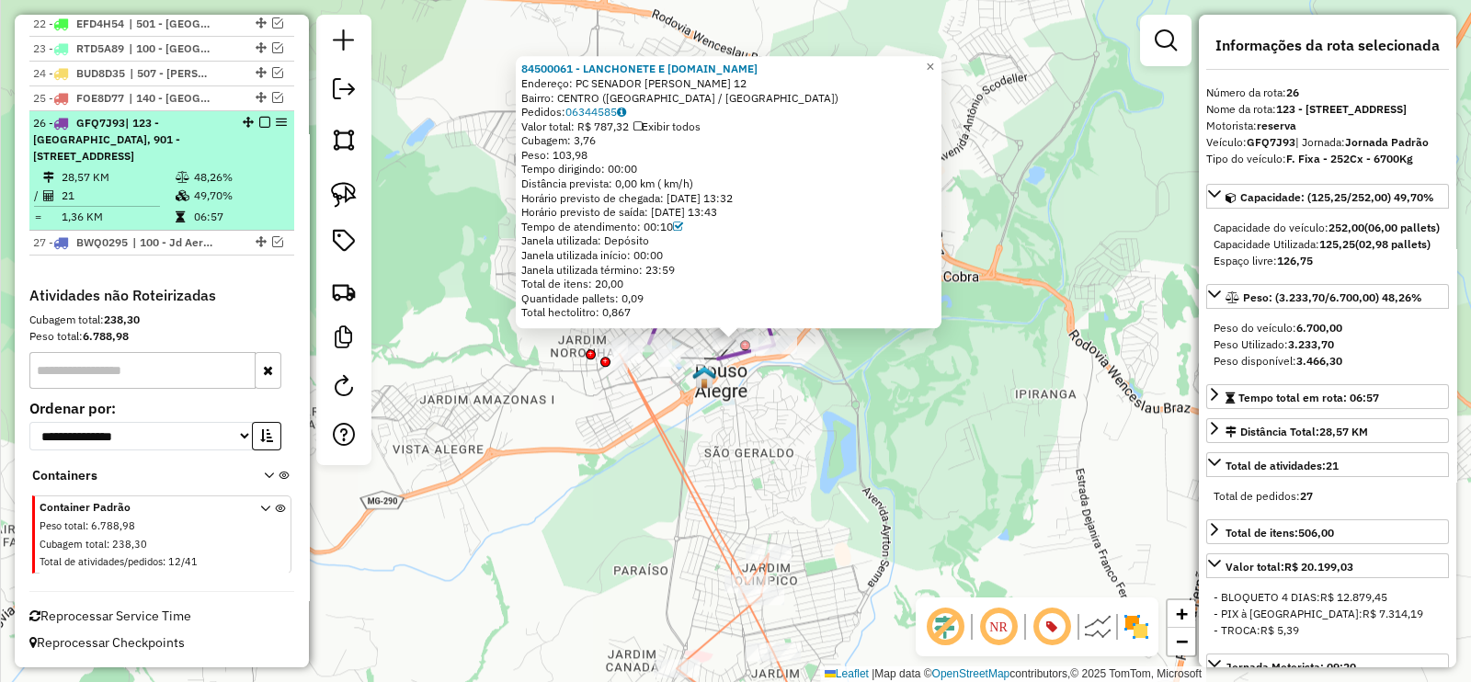
click at [261, 117] on em at bounding box center [264, 122] width 11 height 11
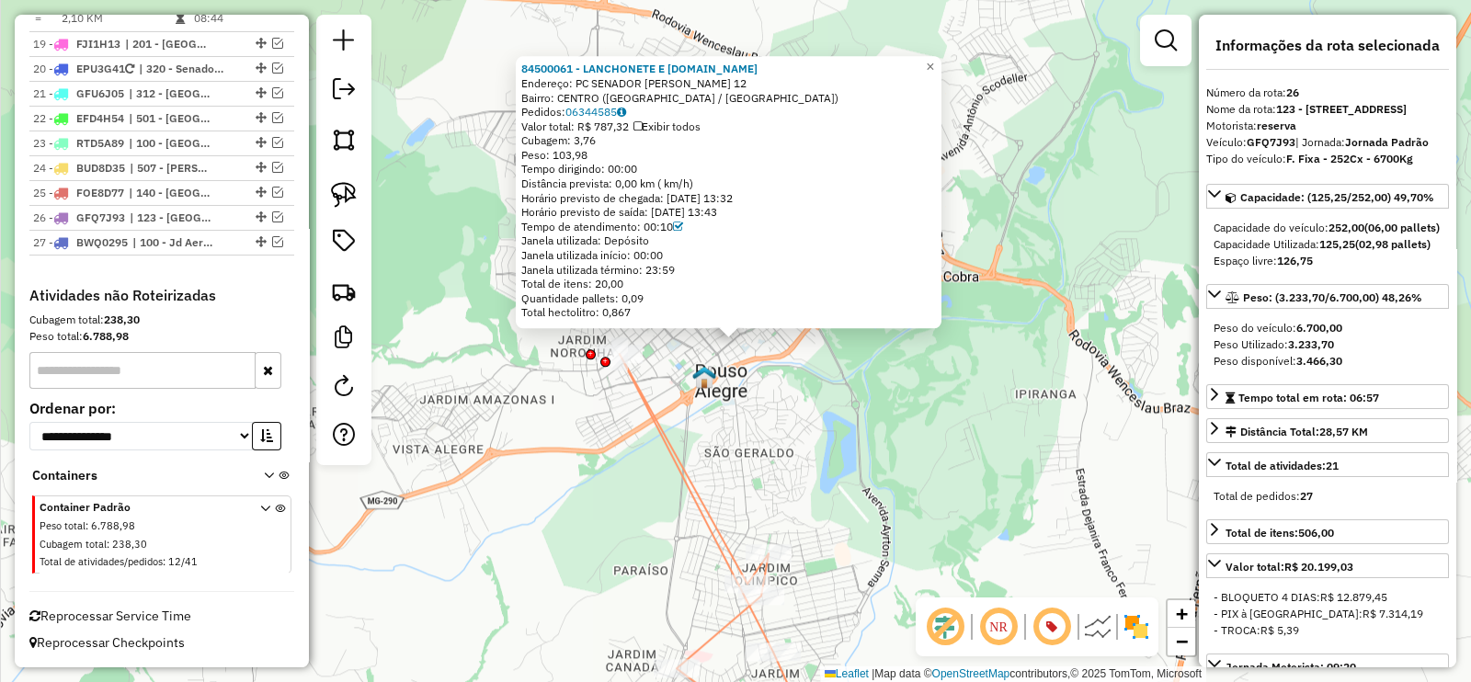
scroll to position [1398, 0]
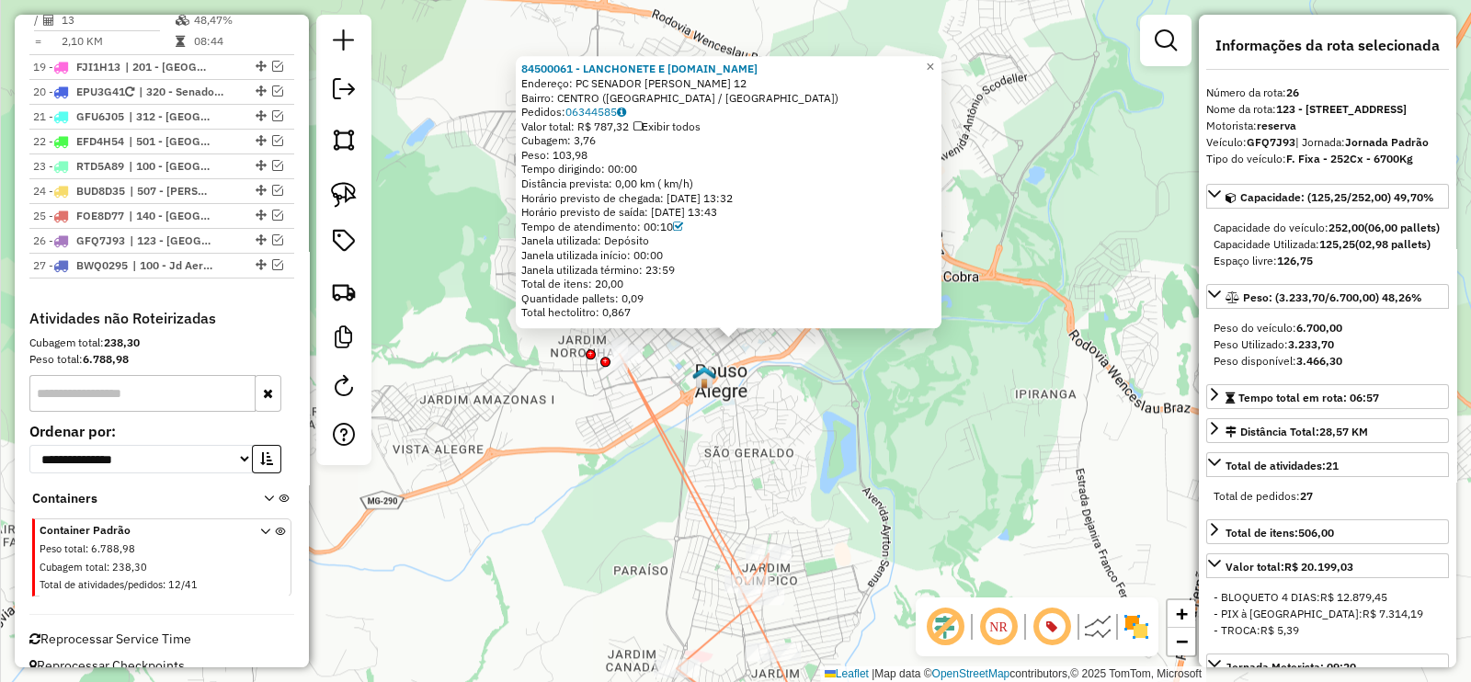
click at [528, 406] on div "84500061 - [PERSON_NAME] E [DOMAIN_NAME] Endereço: PC SENADOR [PERSON_NAME] 12 …" at bounding box center [735, 341] width 1471 height 682
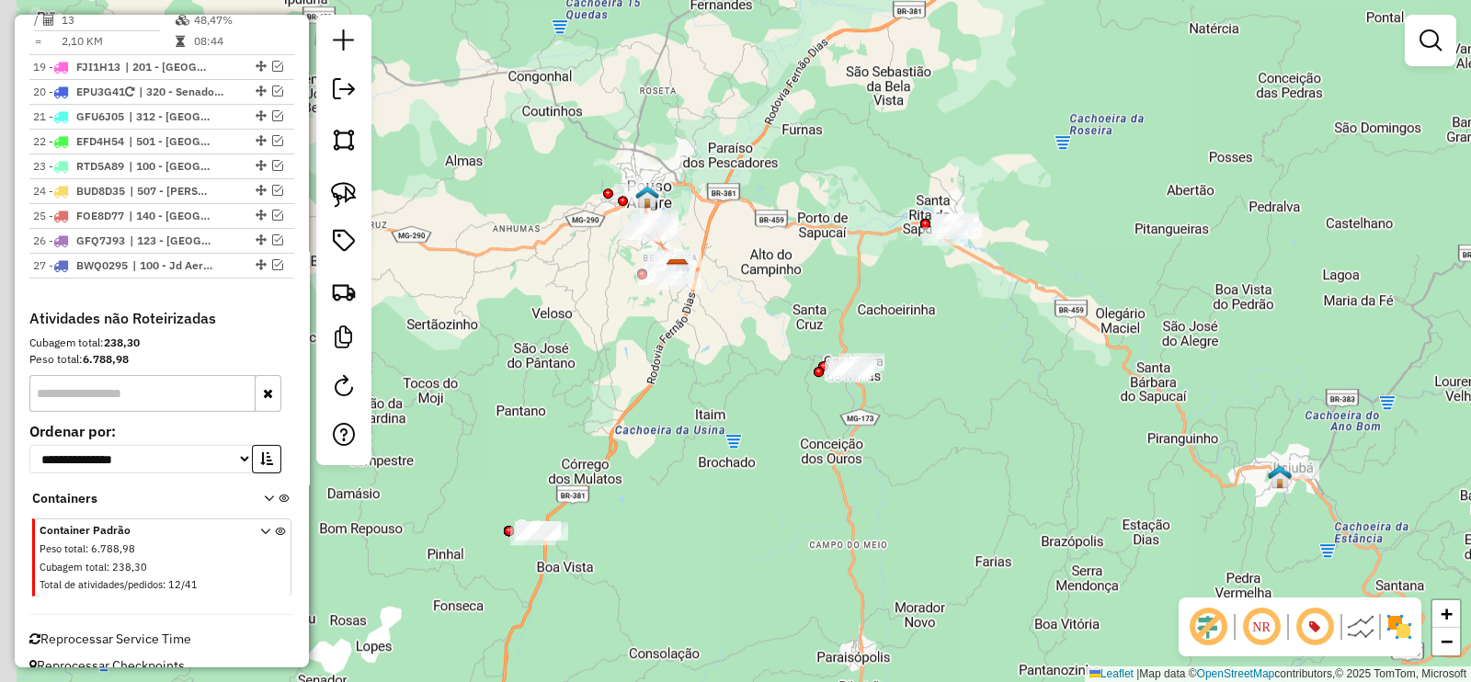
drag, startPoint x: 643, startPoint y: 404, endPoint x: 754, endPoint y: 201, distance: 231.6
click at [749, 204] on div "Janela de atendimento Grade de atendimento Capacidade Transportadoras Veículos …" at bounding box center [735, 341] width 1471 height 682
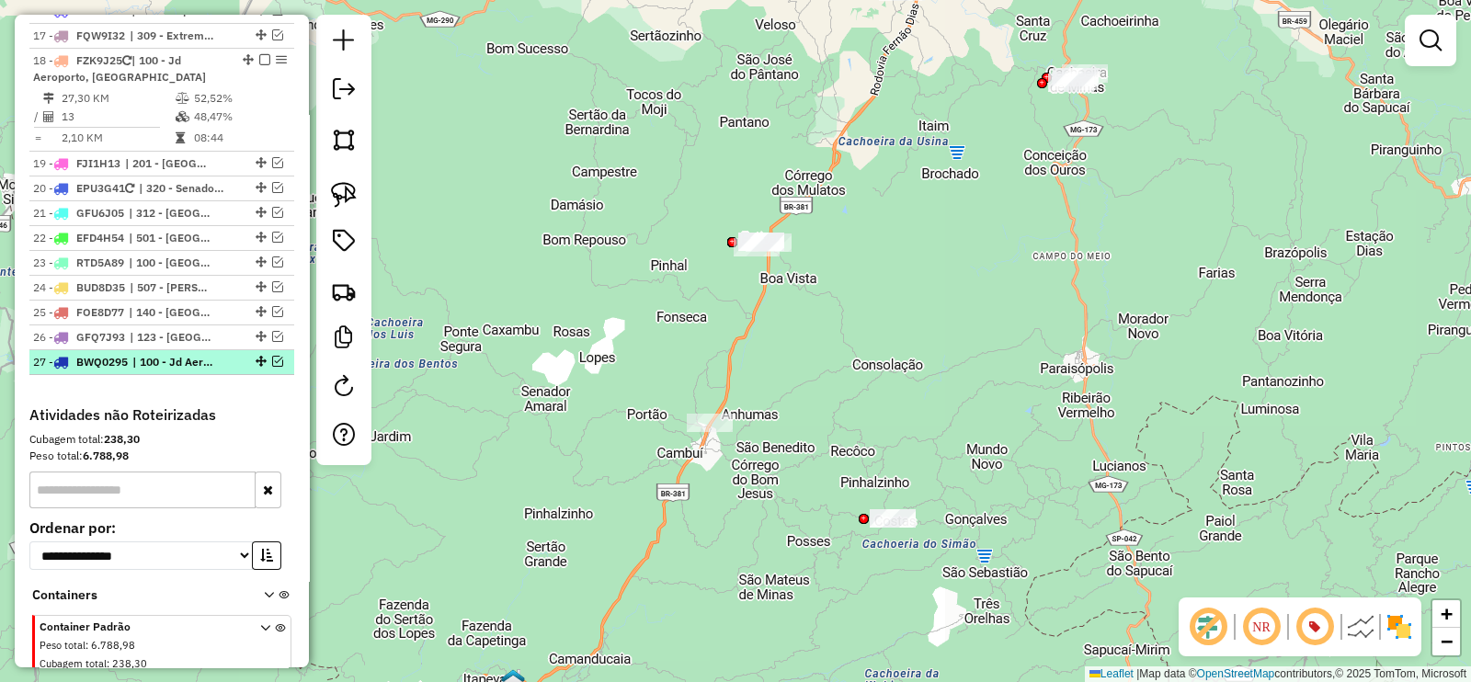
scroll to position [1053, 0]
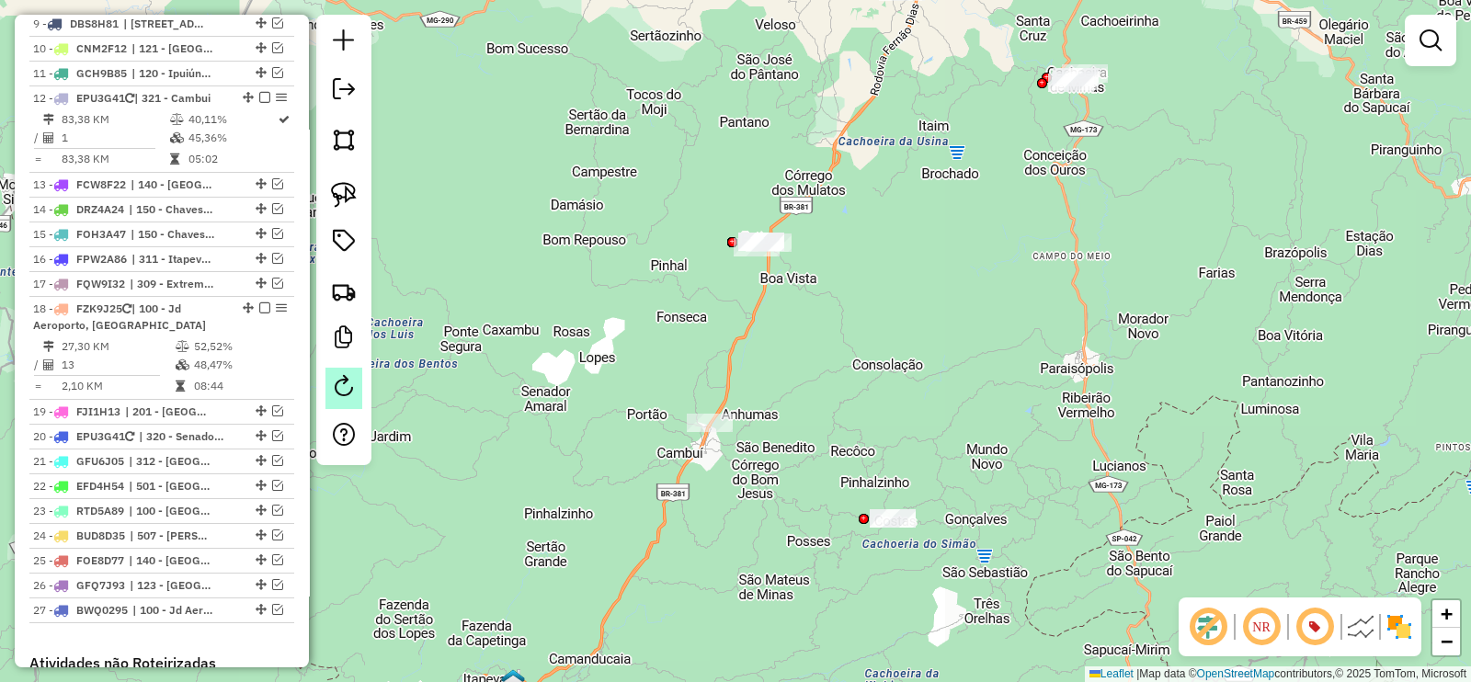
click at [350, 397] on link at bounding box center [343, 388] width 37 height 41
select select "*"
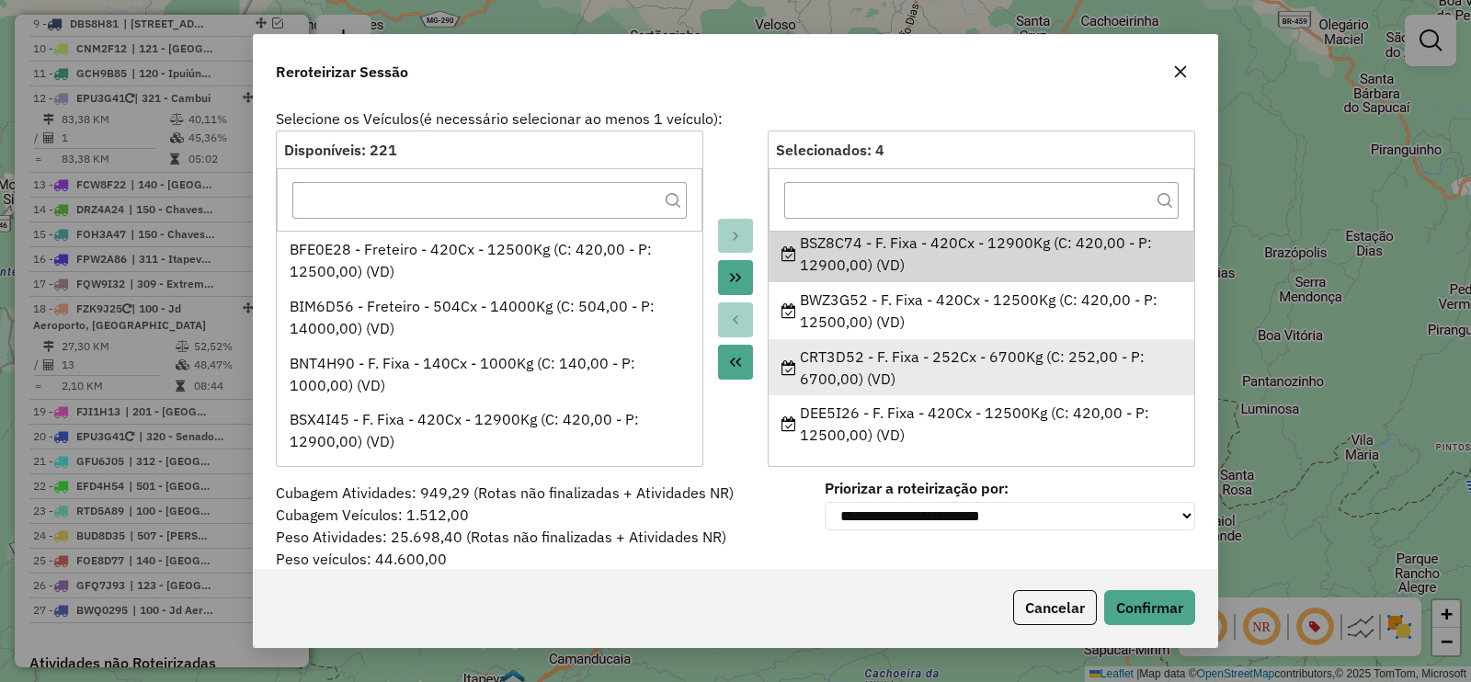
scroll to position [0, 0]
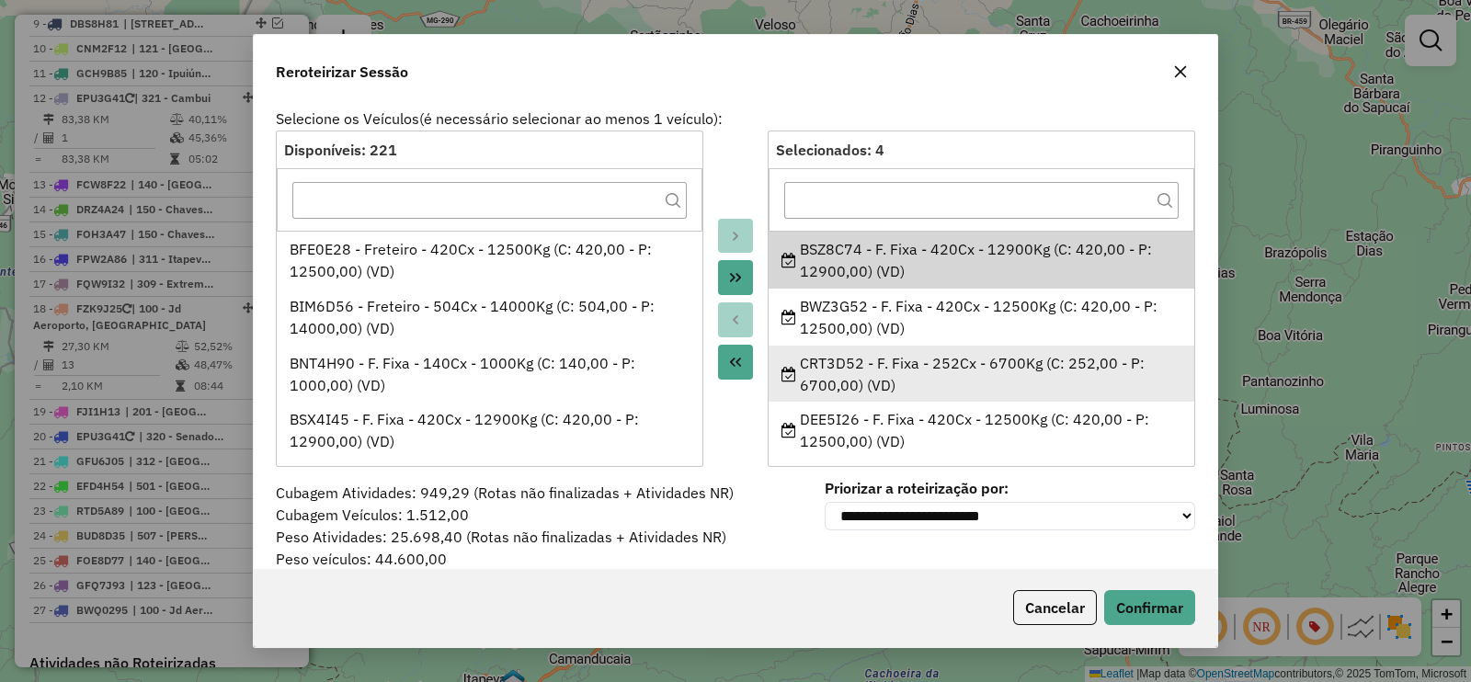
drag, startPoint x: 859, startPoint y: 351, endPoint x: 799, endPoint y: 364, distance: 62.0
click at [799, 364] on div "CRT3D52 - F. Fixa - 252Cx - 6700Kg (C: 252,00 - P: 6700,00) (VD)" at bounding box center [981, 374] width 401 height 44
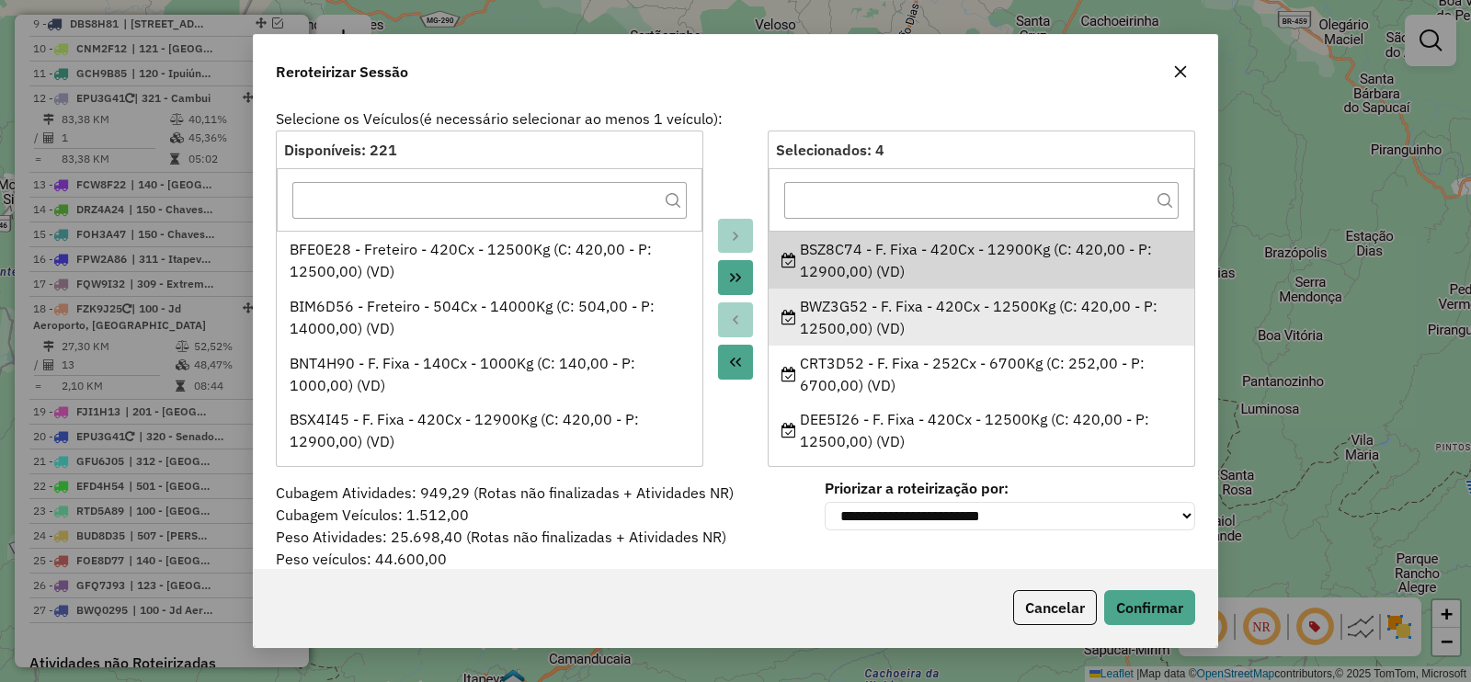
copy div "CRT3D52"
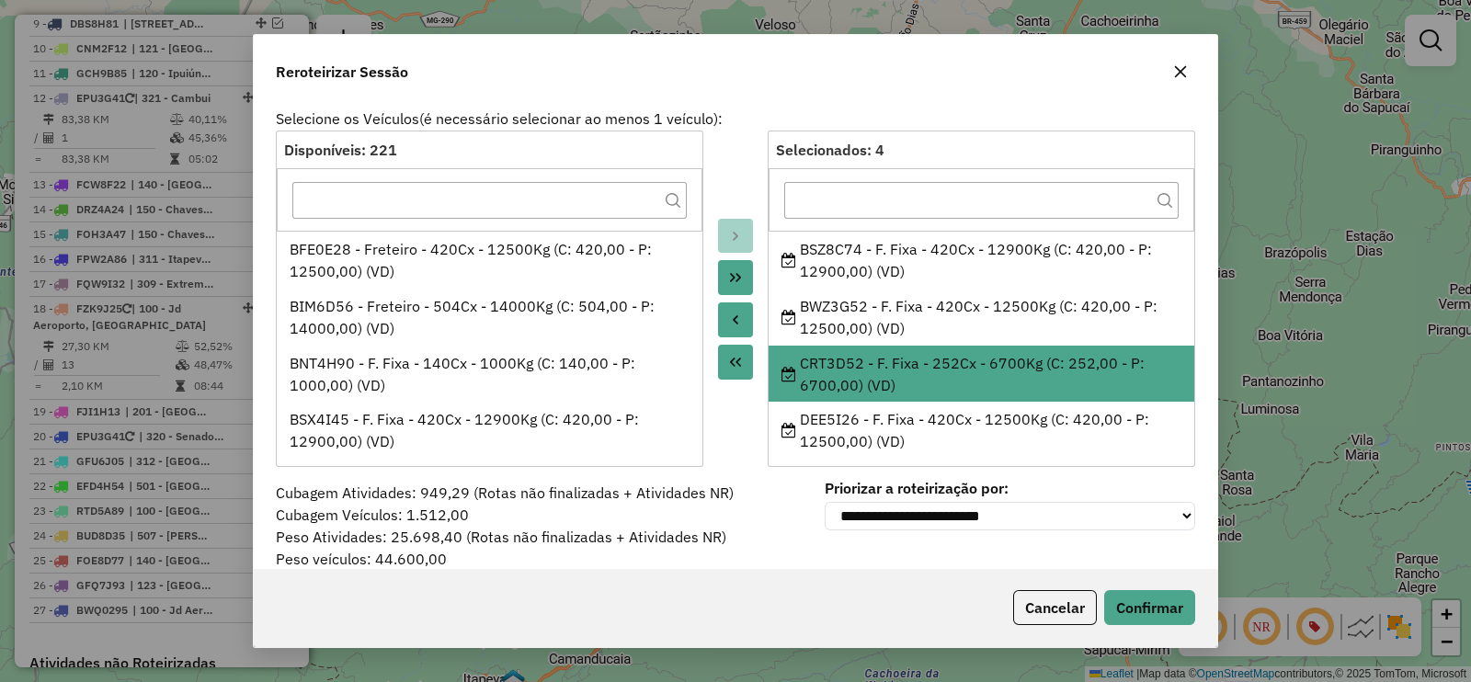
click at [1186, 66] on icon "button" at bounding box center [1180, 71] width 15 height 15
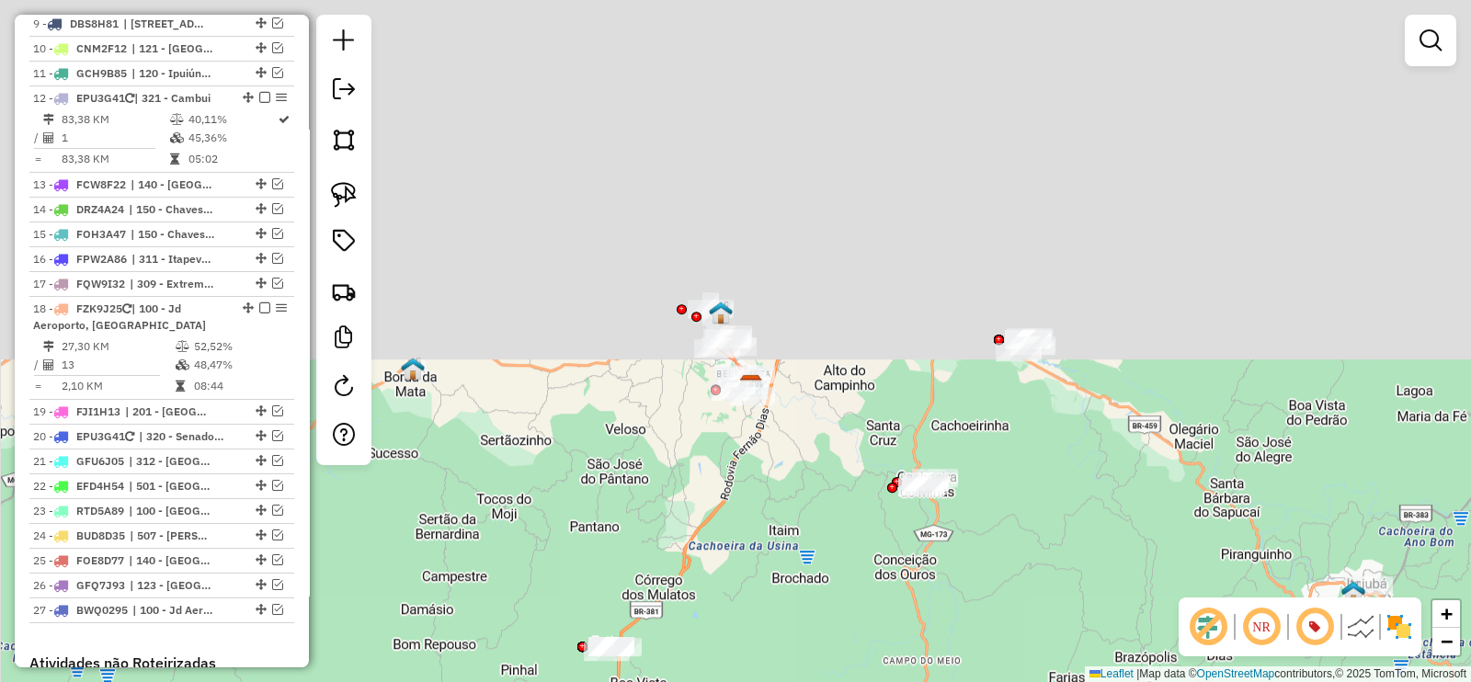
drag, startPoint x: 902, startPoint y: 271, endPoint x: 781, endPoint y: 512, distance: 269.3
click at [812, 613] on div "Janela de atendimento Grade de atendimento Capacidade Transportadoras Veículos …" at bounding box center [735, 341] width 1471 height 682
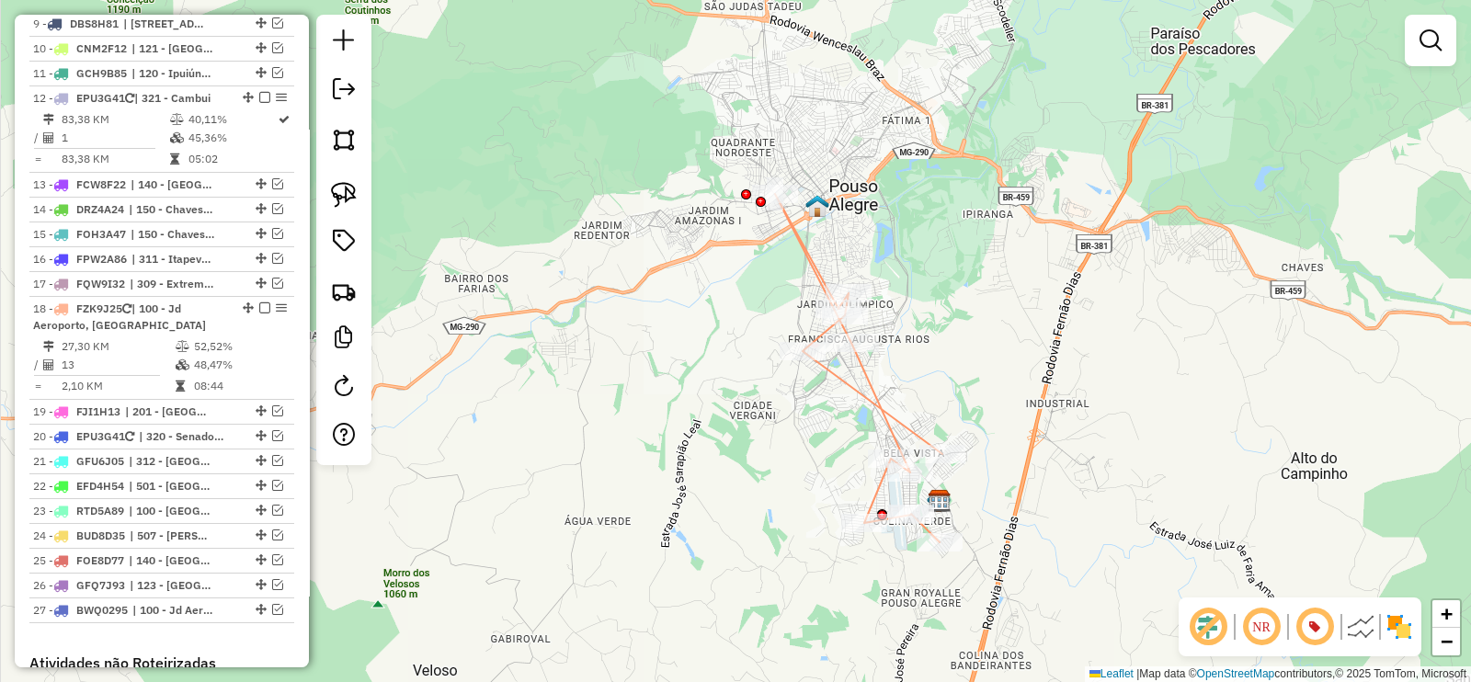
click at [882, 397] on icon at bounding box center [858, 368] width 167 height 348
select select "**********"
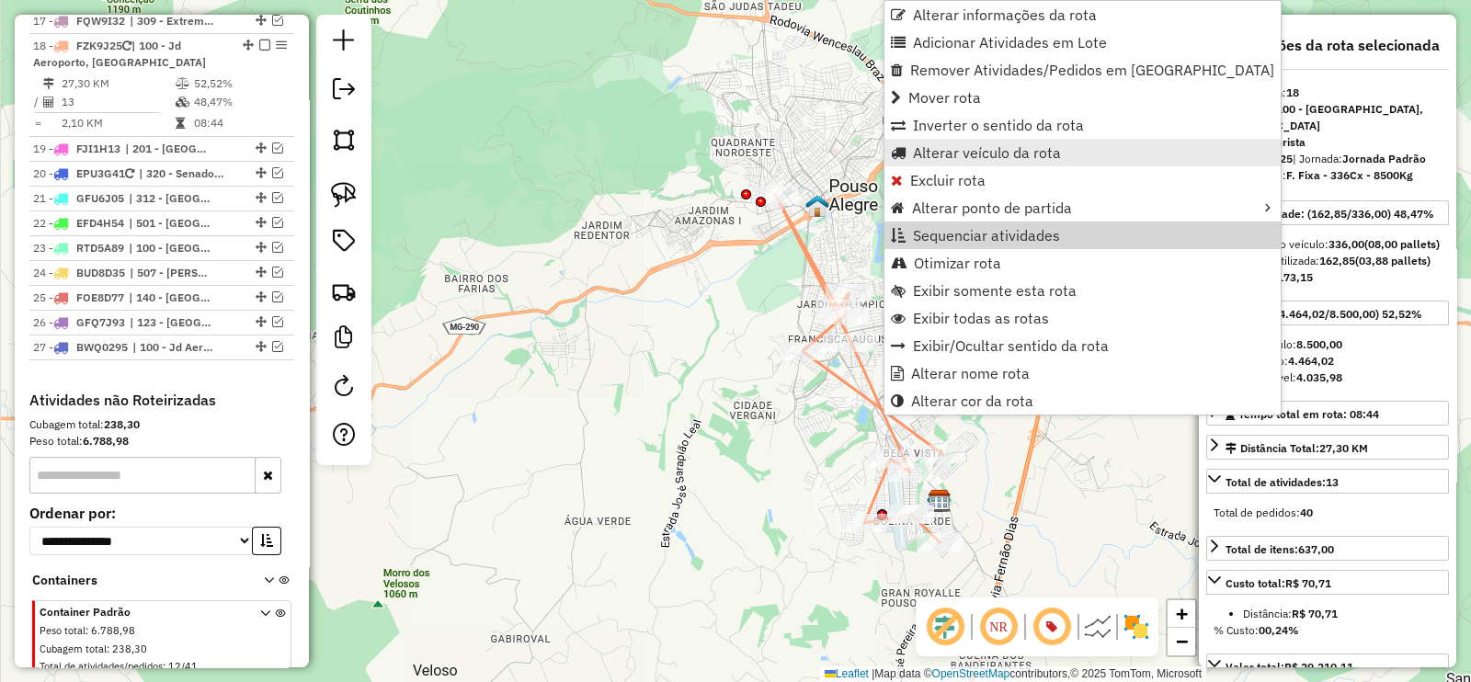
scroll to position [1314, 0]
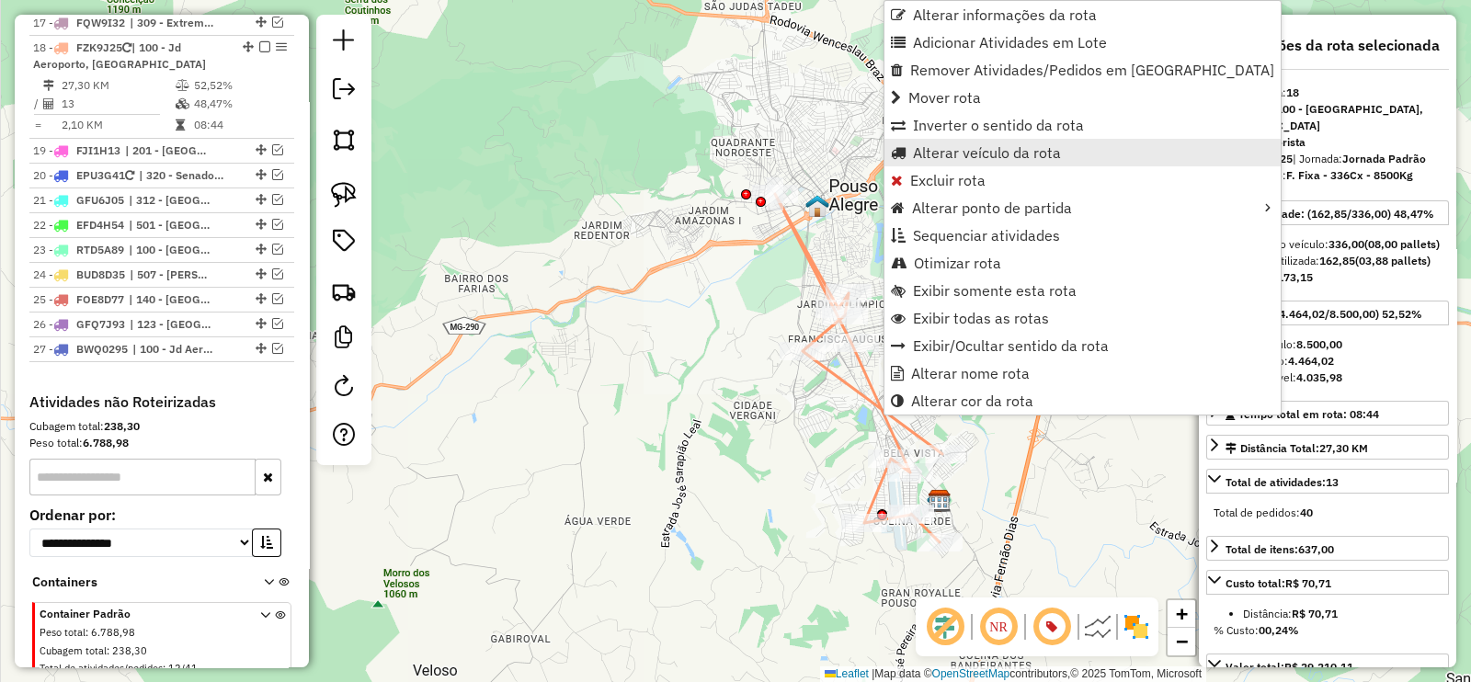
click at [1048, 145] on span "Alterar veículo da rota" at bounding box center [987, 152] width 148 height 15
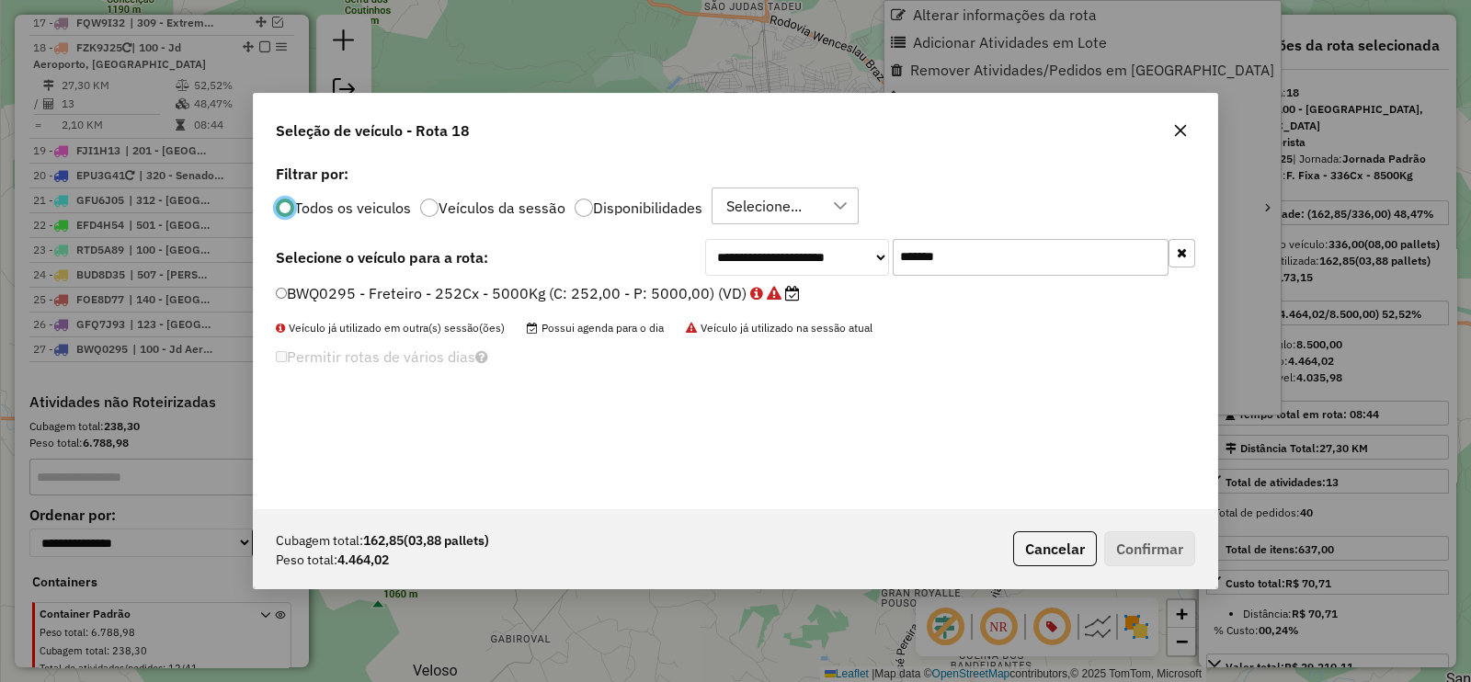
scroll to position [9, 6]
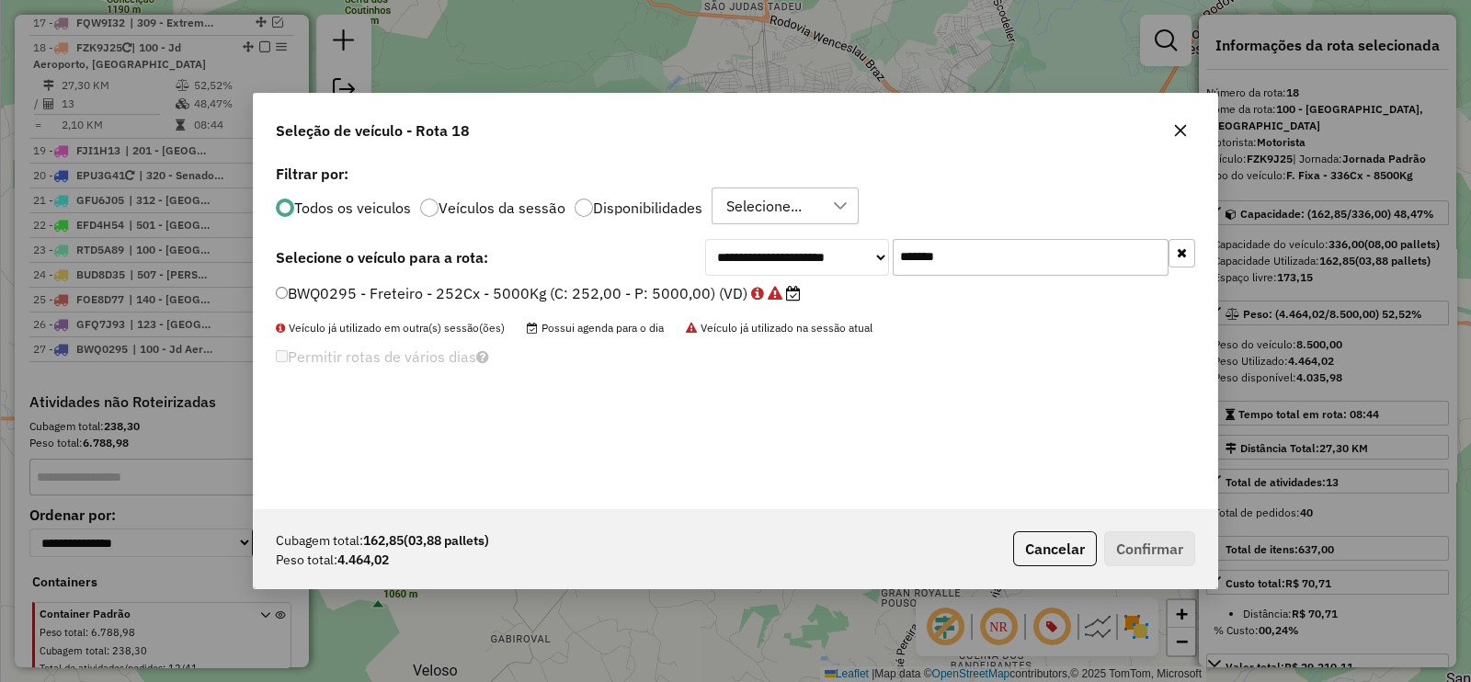
drag, startPoint x: 1003, startPoint y: 251, endPoint x: 828, endPoint y: 259, distance: 174.8
click at [828, 259] on div "**********" at bounding box center [950, 257] width 490 height 37
paste input "text"
type input "*******"
click at [716, 298] on label "CRT3D52 - F. Fixa - 252Cx - 6700Kg (C: 252,00 - P: 6700,00) (VD)" at bounding box center [513, 293] width 474 height 22
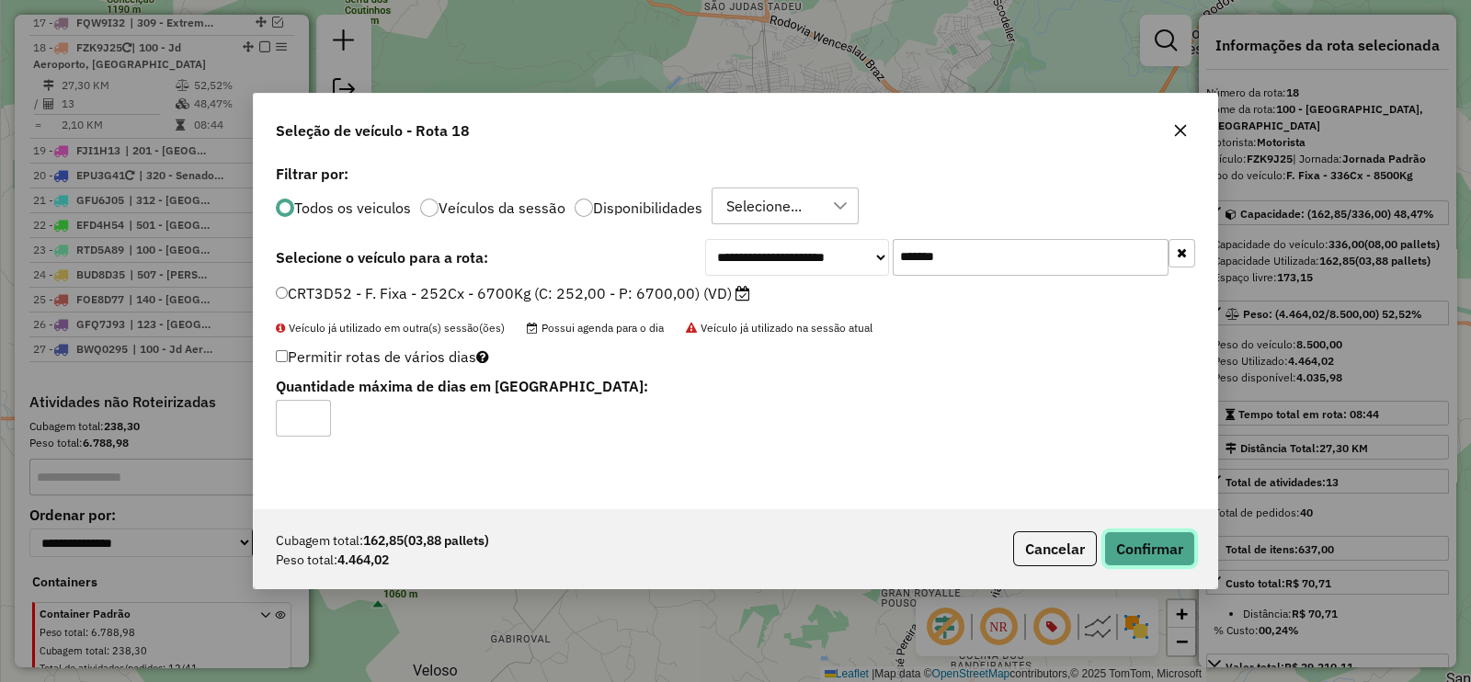
click at [1144, 545] on button "Confirmar" at bounding box center [1149, 548] width 91 height 35
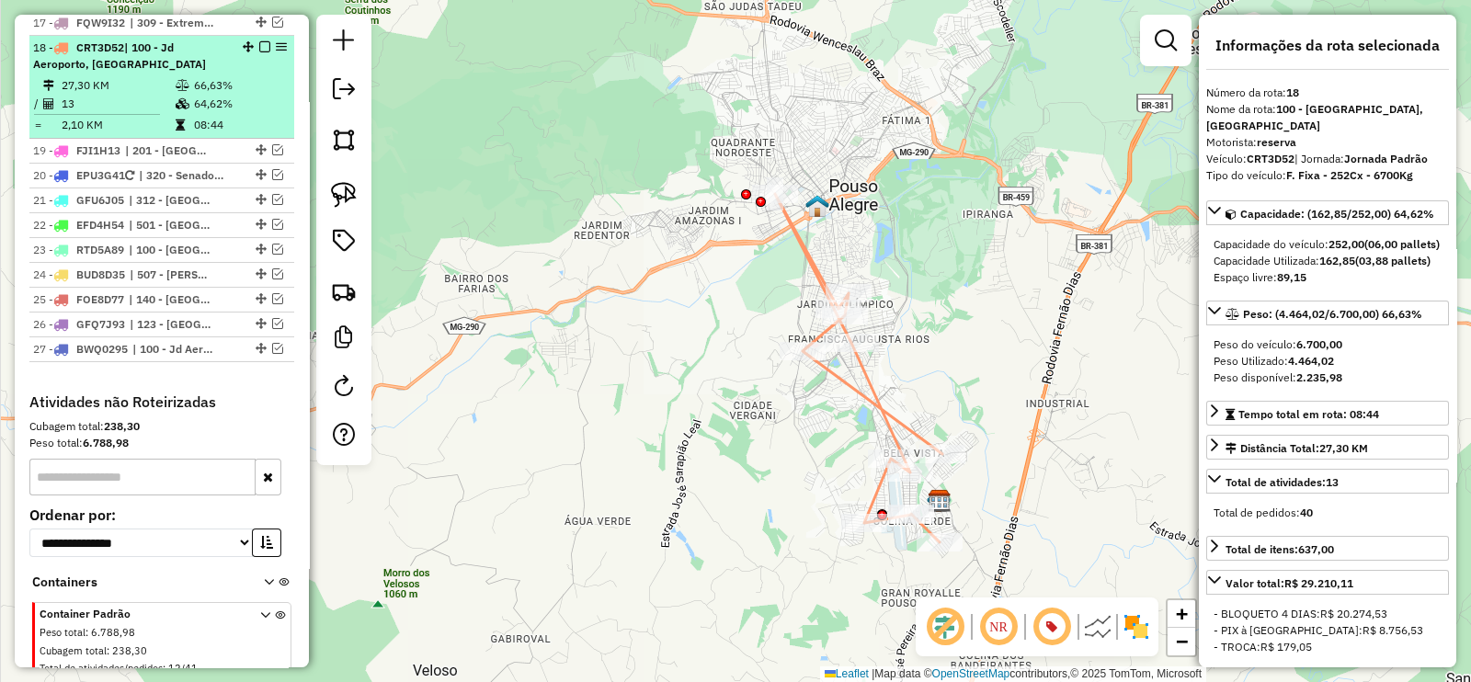
click at [261, 41] on em at bounding box center [264, 46] width 11 height 11
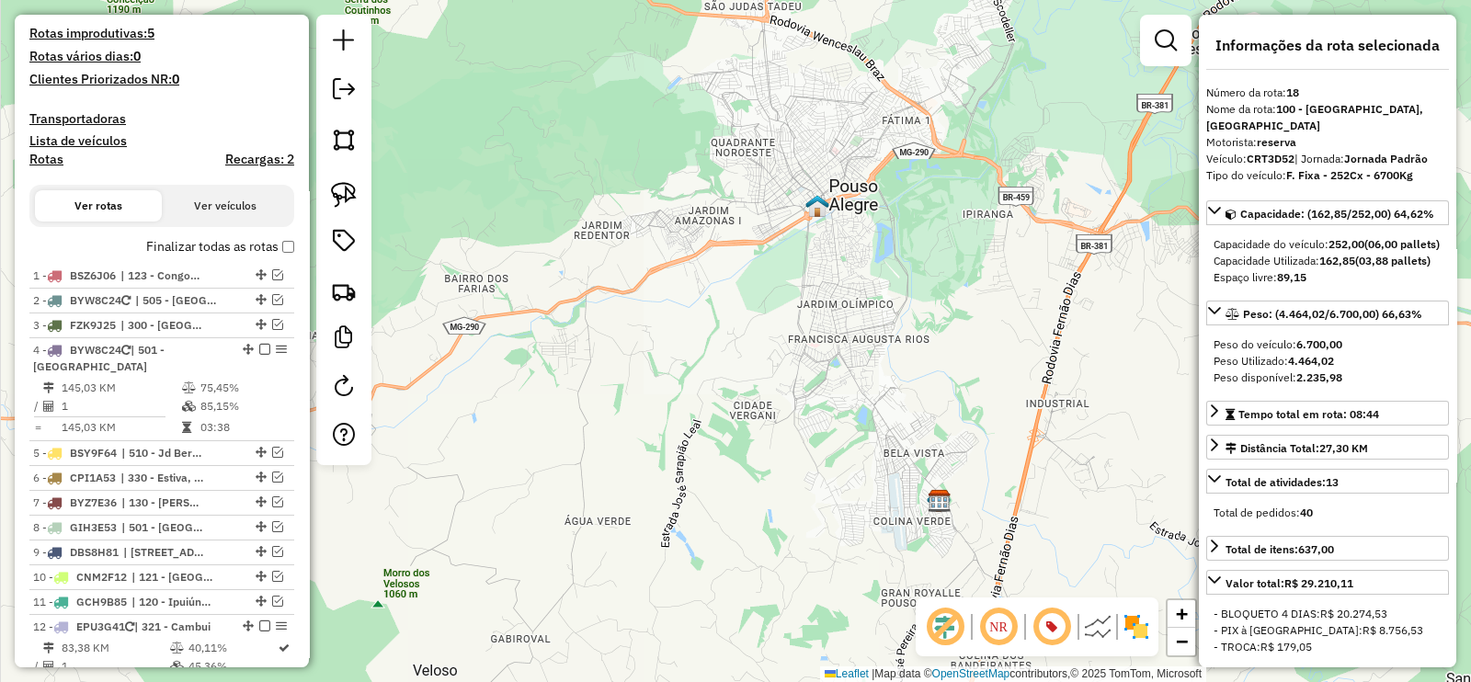
scroll to position [510, 0]
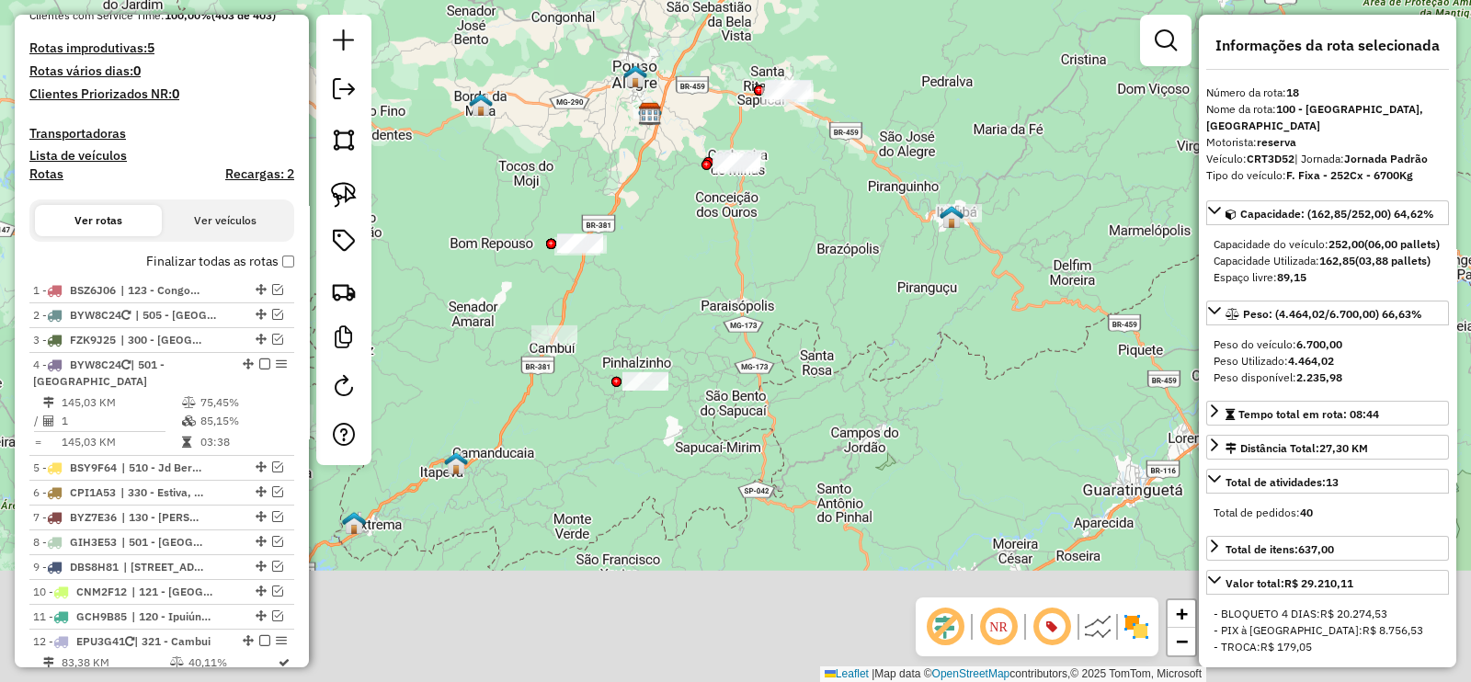
drag, startPoint x: 694, startPoint y: 368, endPoint x: 620, endPoint y: 94, distance: 283.6
click at [620, 94] on div "Janela de atendimento Grade de atendimento Capacidade Transportadoras Veículos …" at bounding box center [735, 341] width 1471 height 682
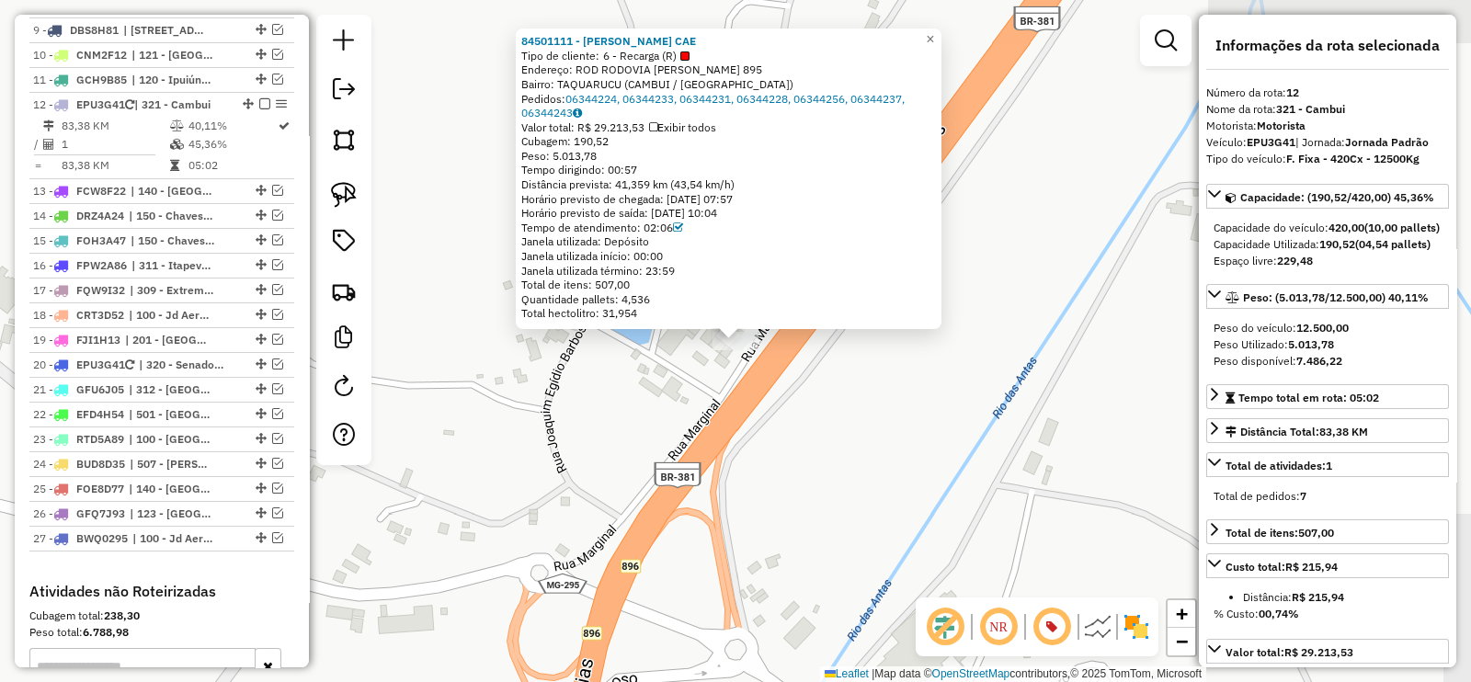
scroll to position [1106, 0]
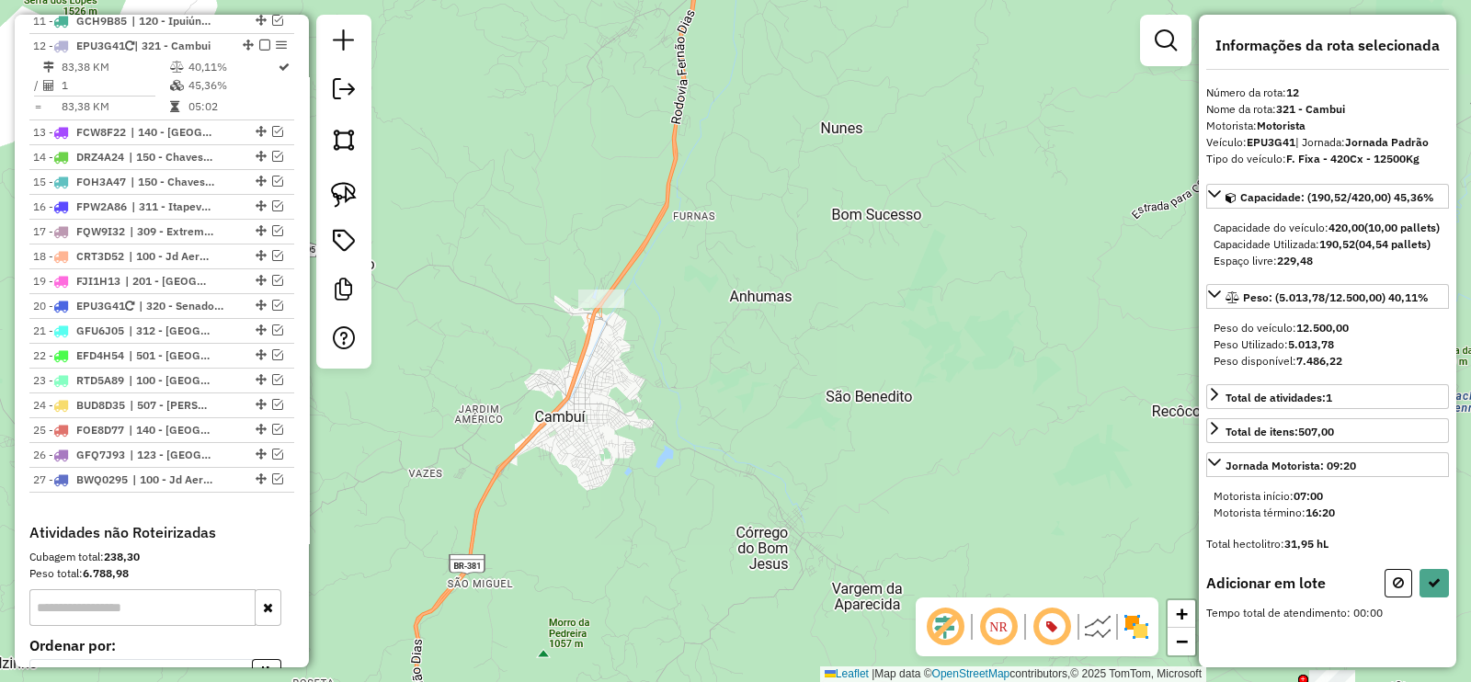
drag, startPoint x: 585, startPoint y: 231, endPoint x: 499, endPoint y: 588, distance: 367.7
click at [499, 588] on div "Janela de atendimento Grade de atendimento Capacidade Transportadoras Veículos …" at bounding box center [735, 341] width 1471 height 682
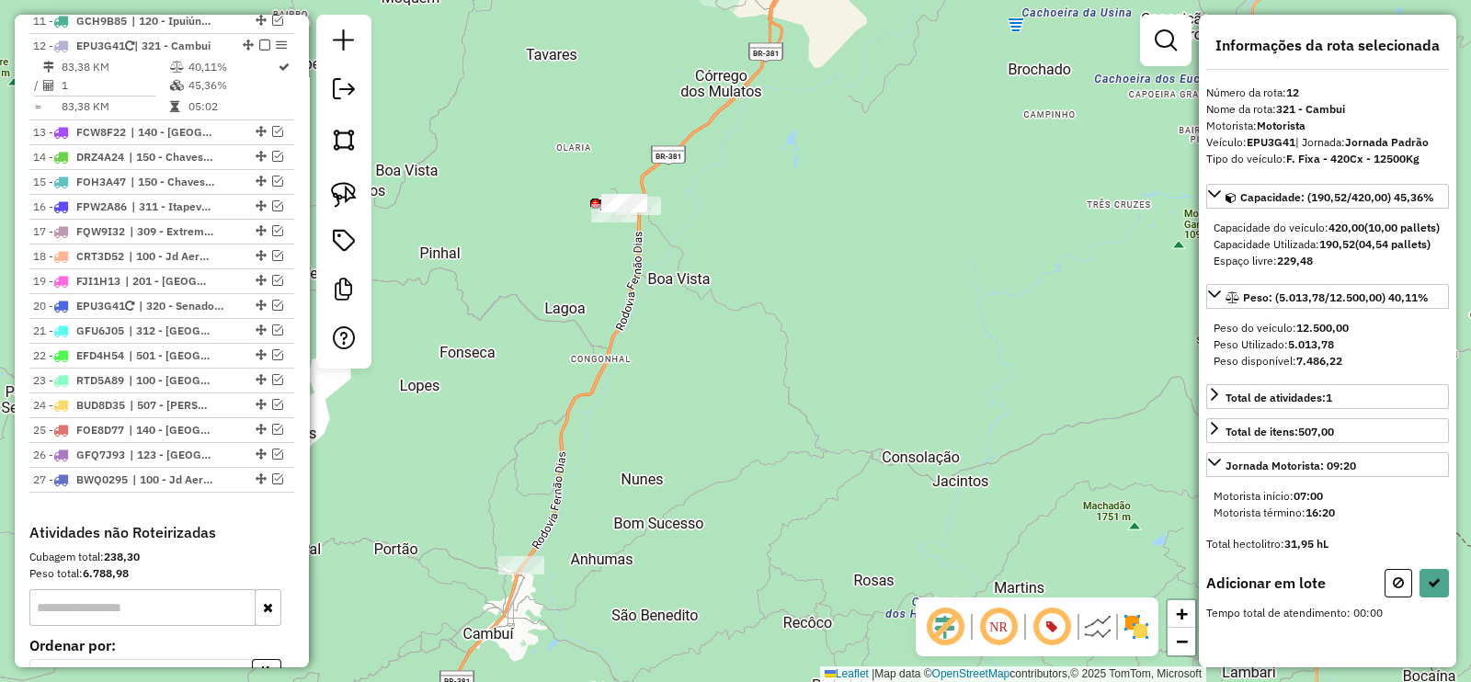
drag, startPoint x: 573, startPoint y: 419, endPoint x: 528, endPoint y: 455, distance: 57.6
click at [528, 455] on div "Janela de atendimento Grade de atendimento Capacidade Transportadoras Veículos …" at bounding box center [735, 341] width 1471 height 682
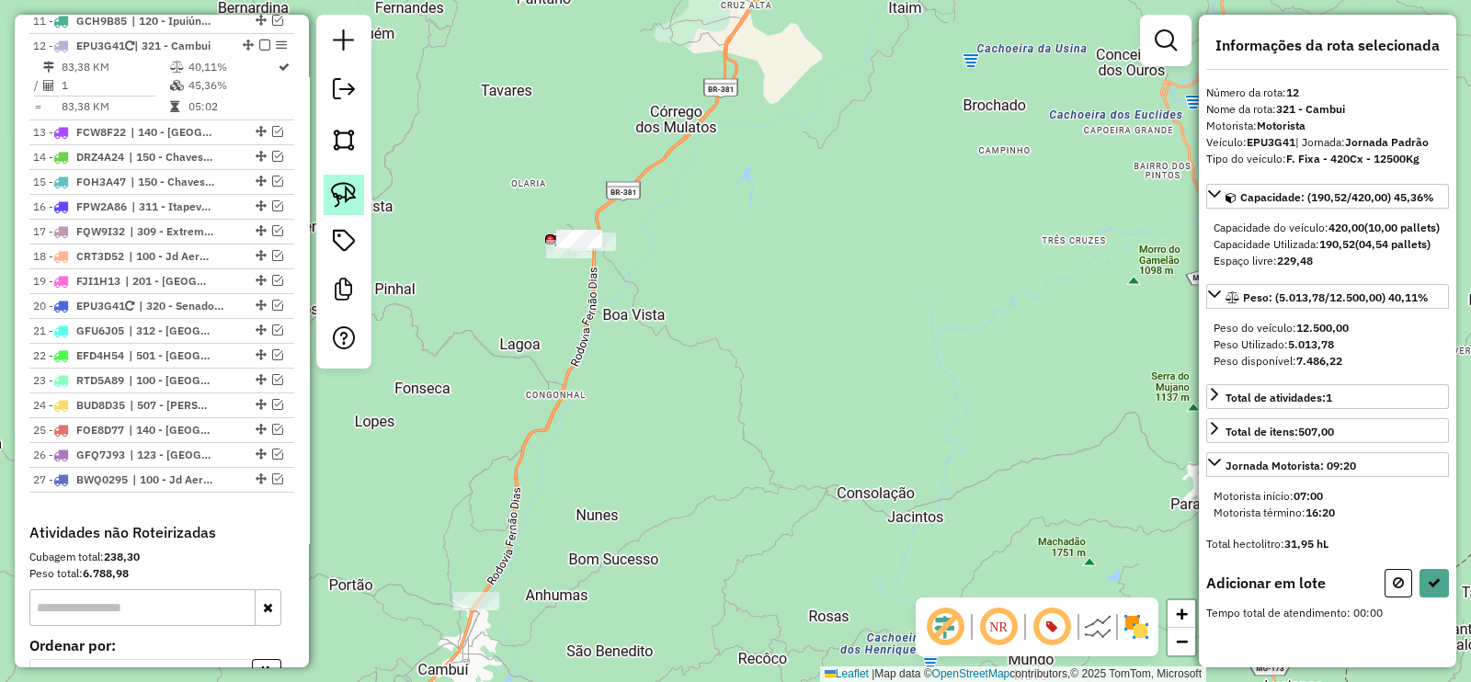
click at [347, 199] on img at bounding box center [344, 195] width 26 height 26
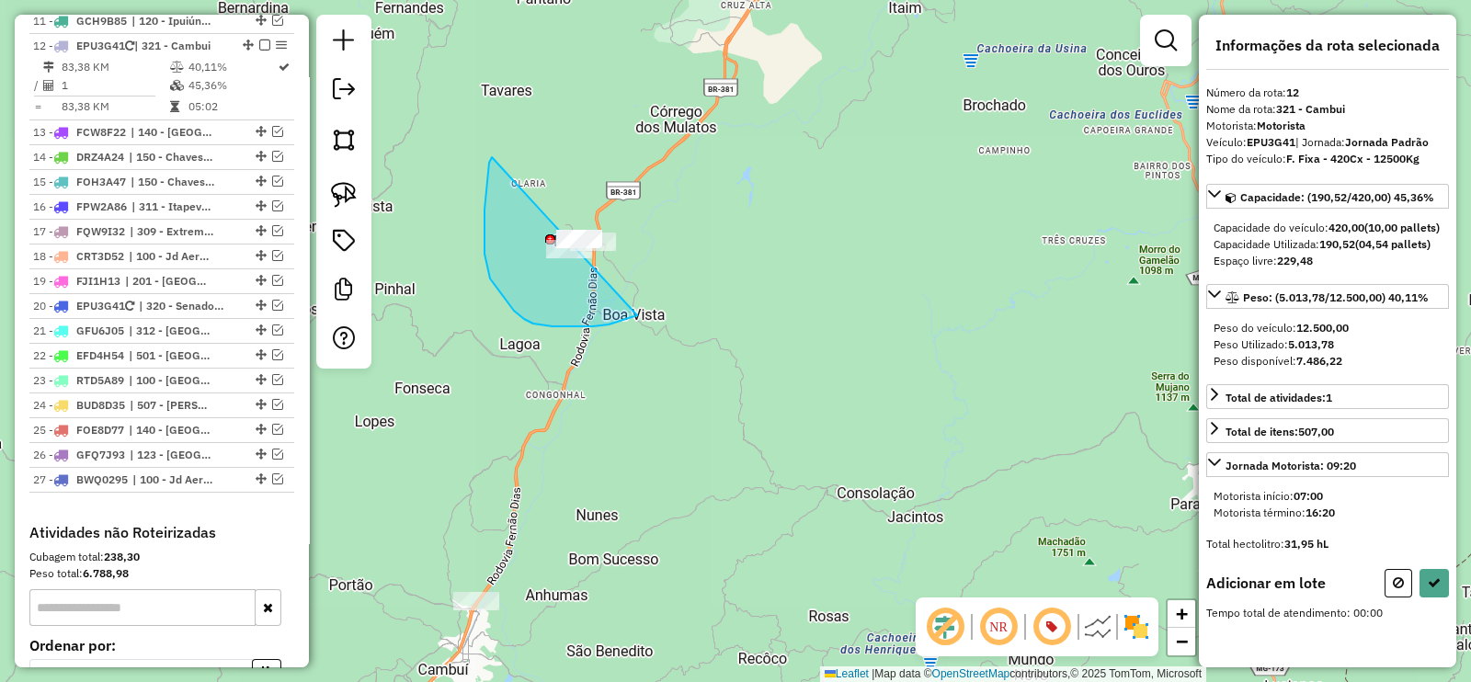
drag, startPoint x: 492, startPoint y: 157, endPoint x: 720, endPoint y: 258, distance: 249.4
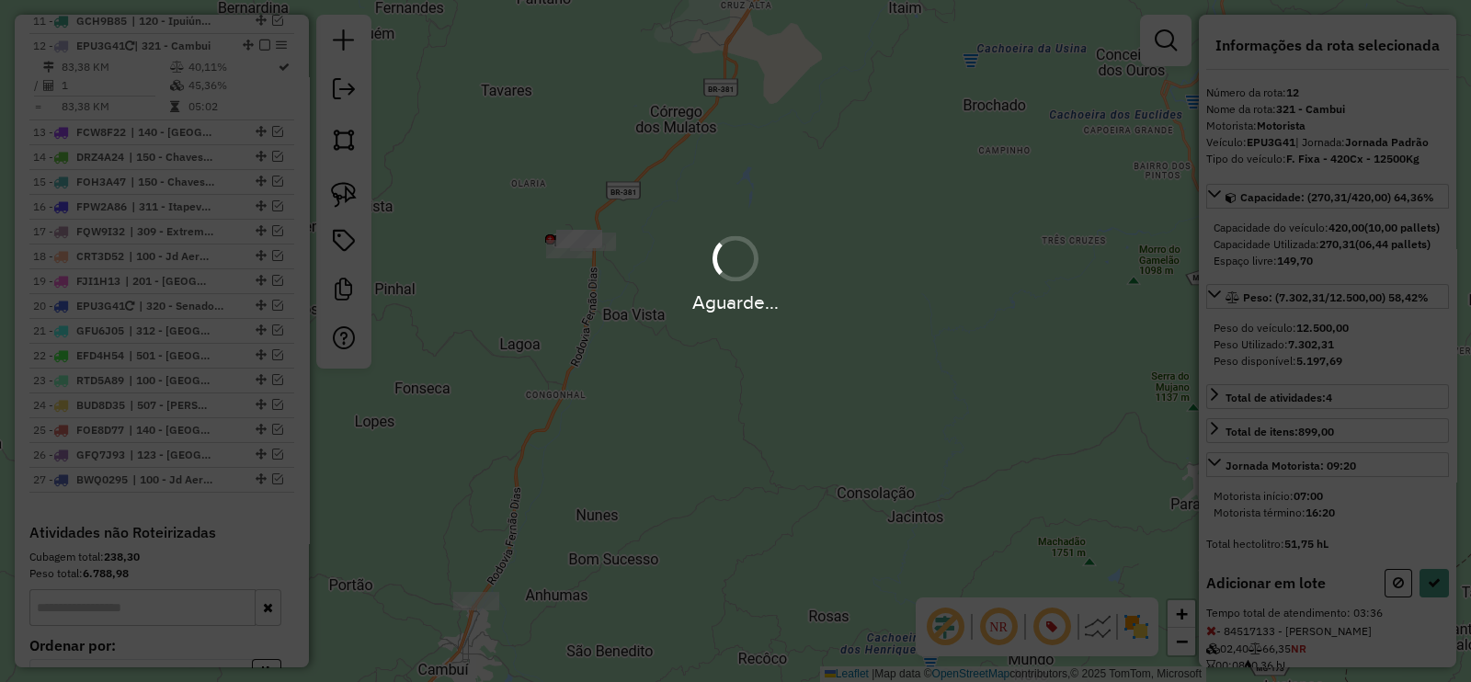
select select "**********"
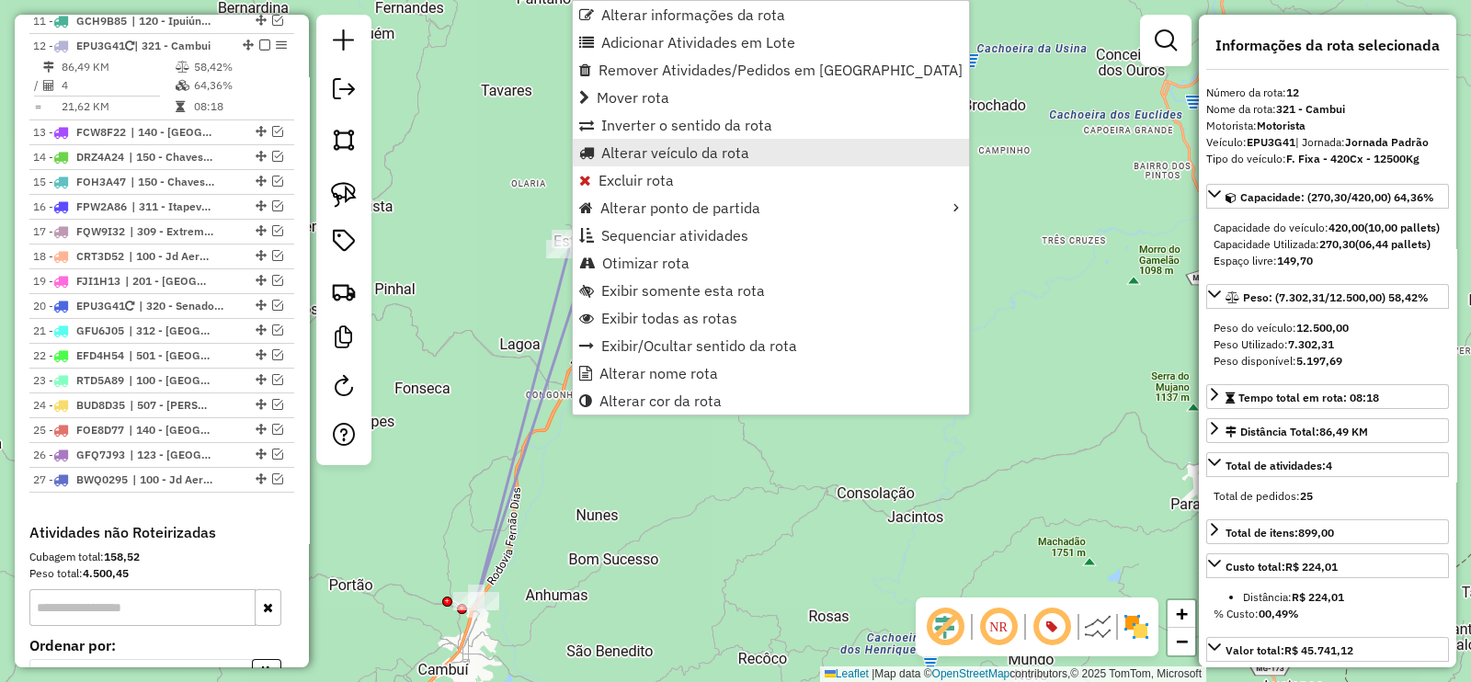
click at [717, 158] on span "Alterar veículo da rota" at bounding box center [675, 152] width 148 height 15
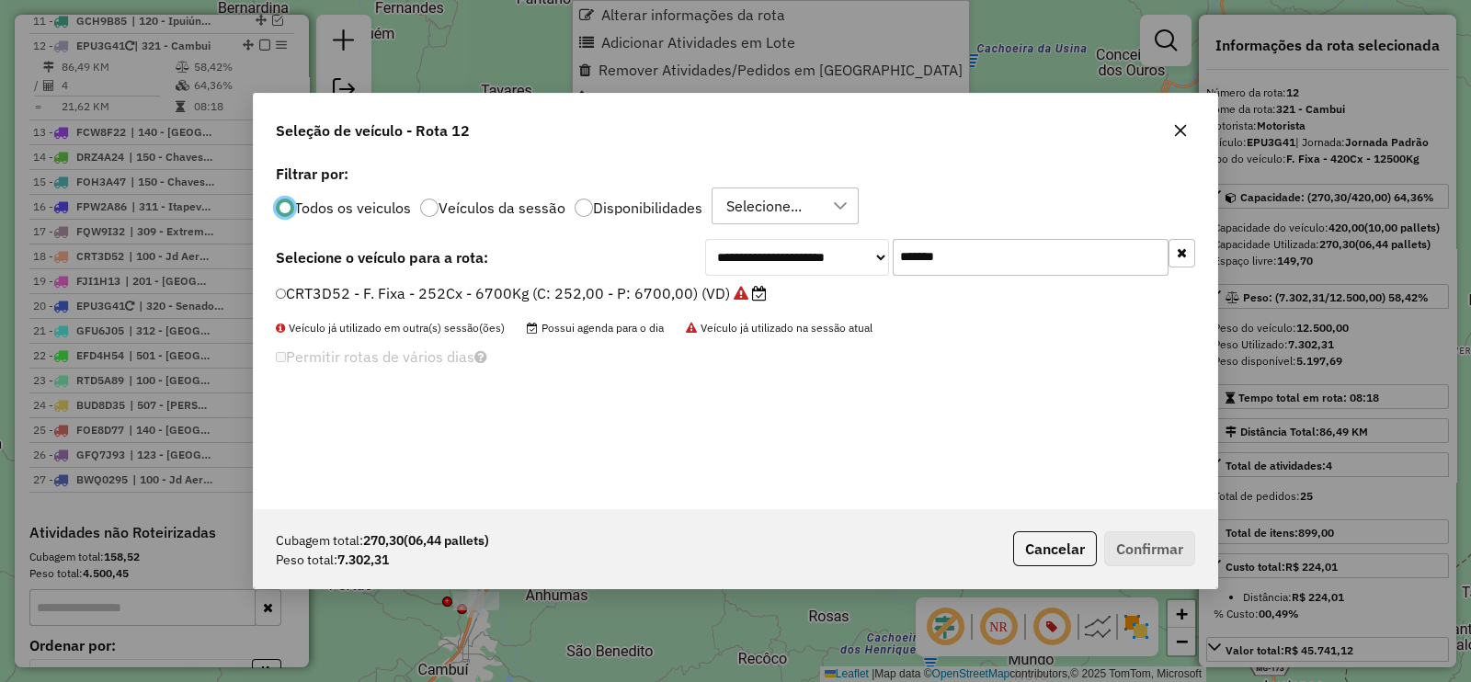
scroll to position [9, 6]
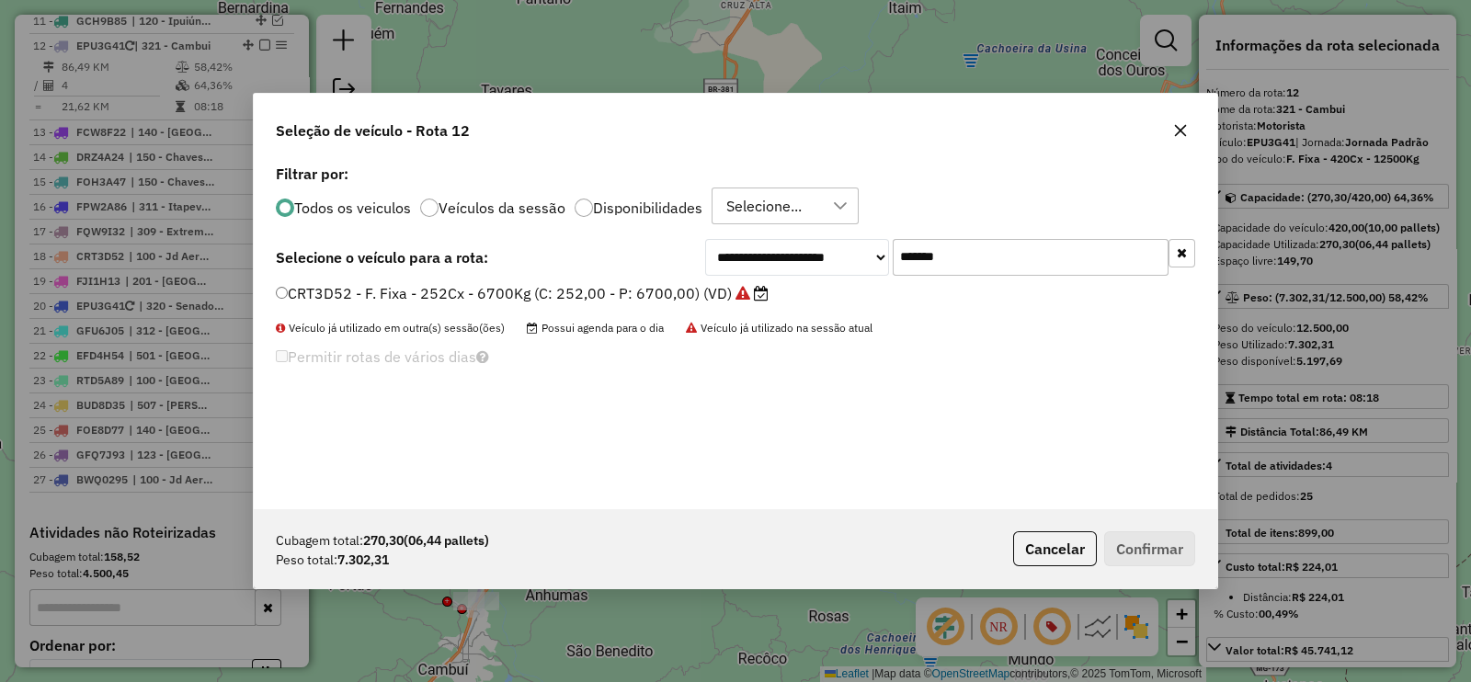
drag, startPoint x: 888, startPoint y: 259, endPoint x: 851, endPoint y: 263, distance: 37.0
click at [855, 261] on div "**********" at bounding box center [950, 257] width 490 height 37
paste input "text"
type input "*******"
click at [677, 301] on label "DEE5I26 - F. Fixa - 420Cx - 12500Kg (C: 420,00 - P: 12500,00) (VD)" at bounding box center [520, 293] width 488 height 22
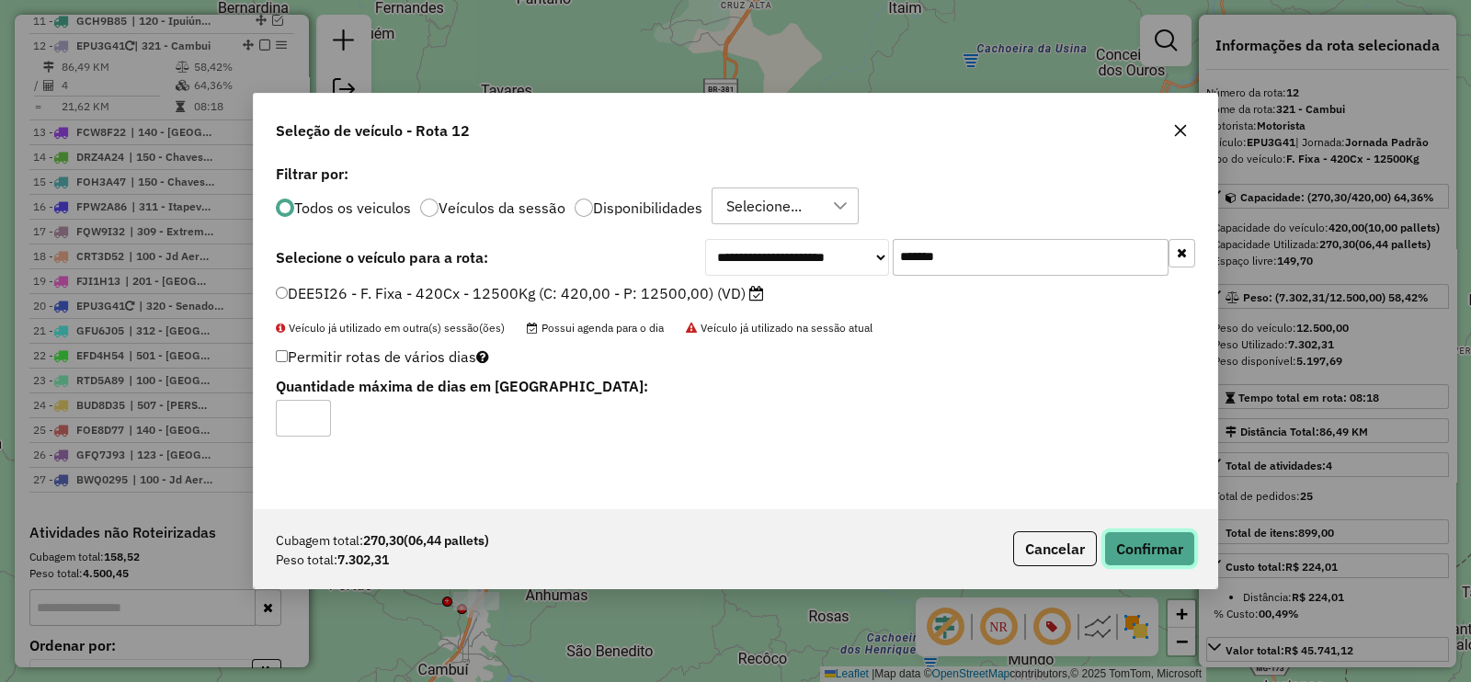
click at [1131, 537] on button "Confirmar" at bounding box center [1149, 548] width 91 height 35
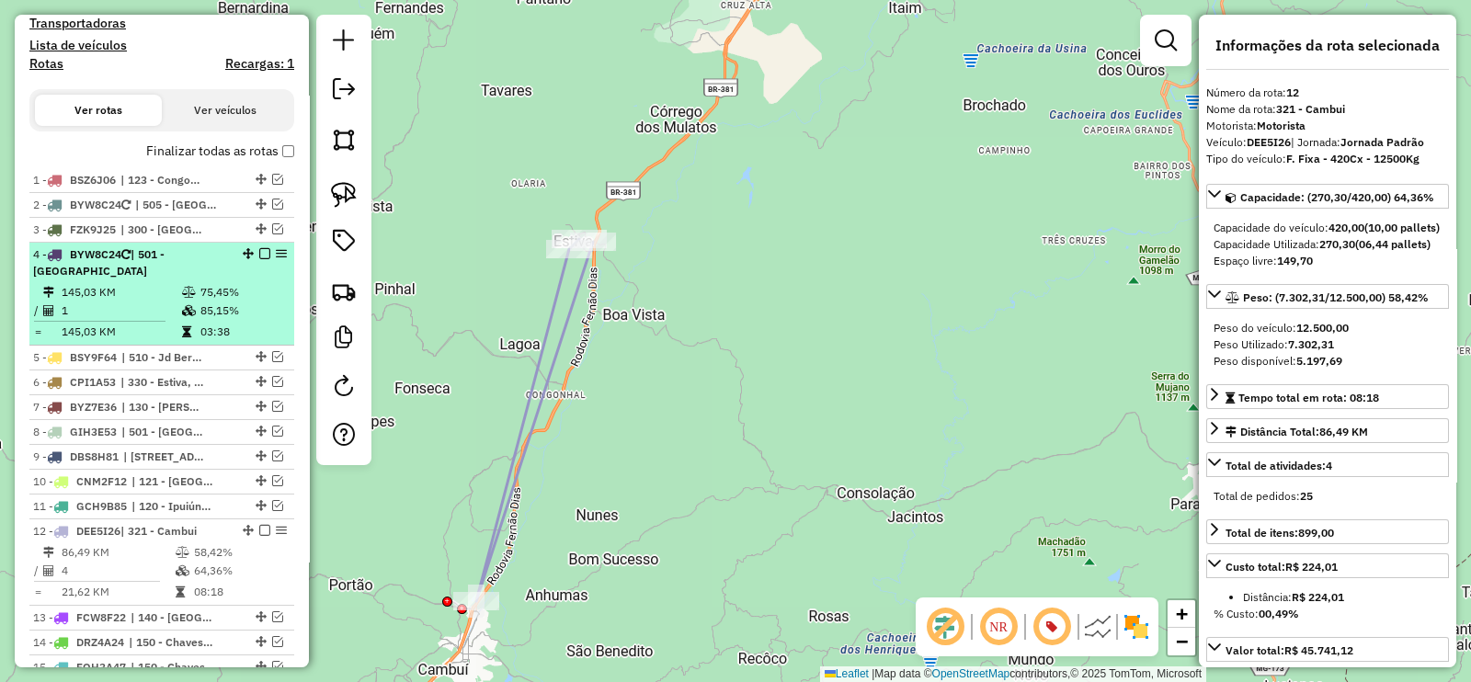
scroll to position [646, 0]
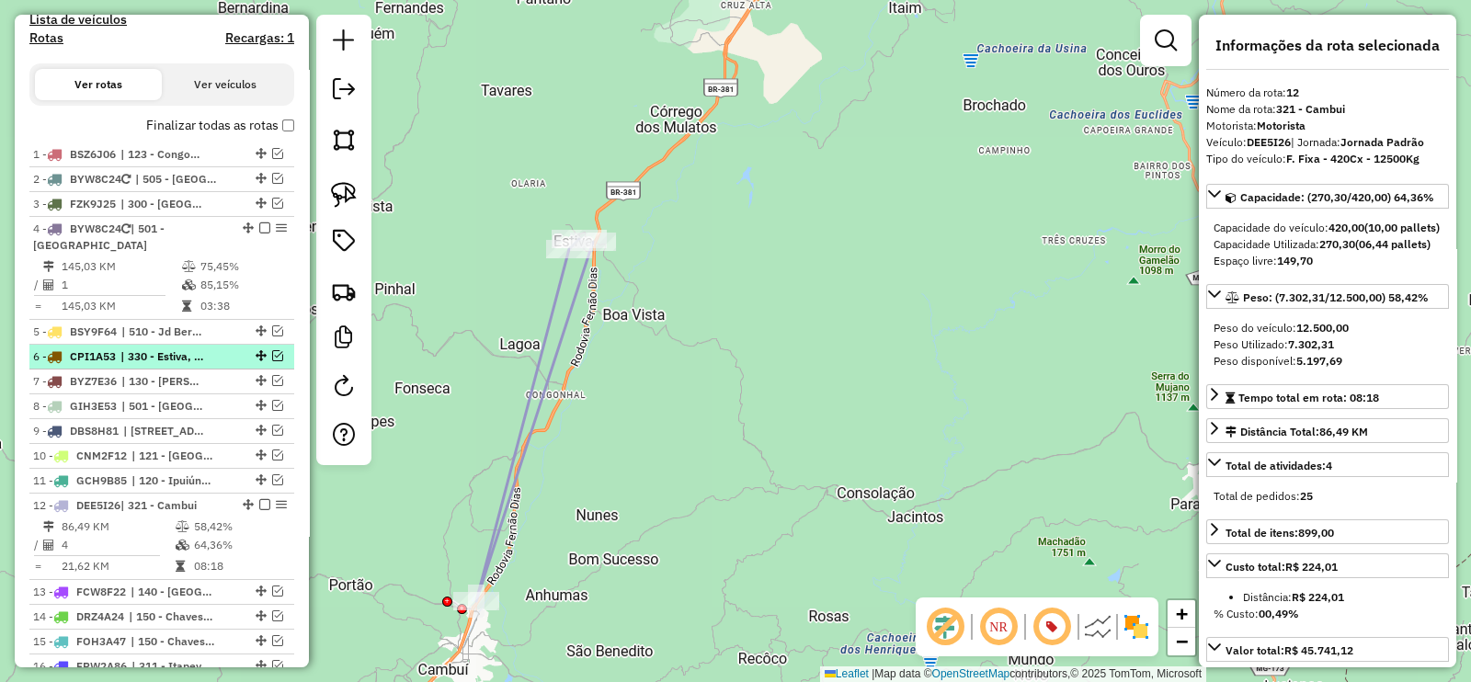
click at [272, 350] on em at bounding box center [277, 355] width 11 height 11
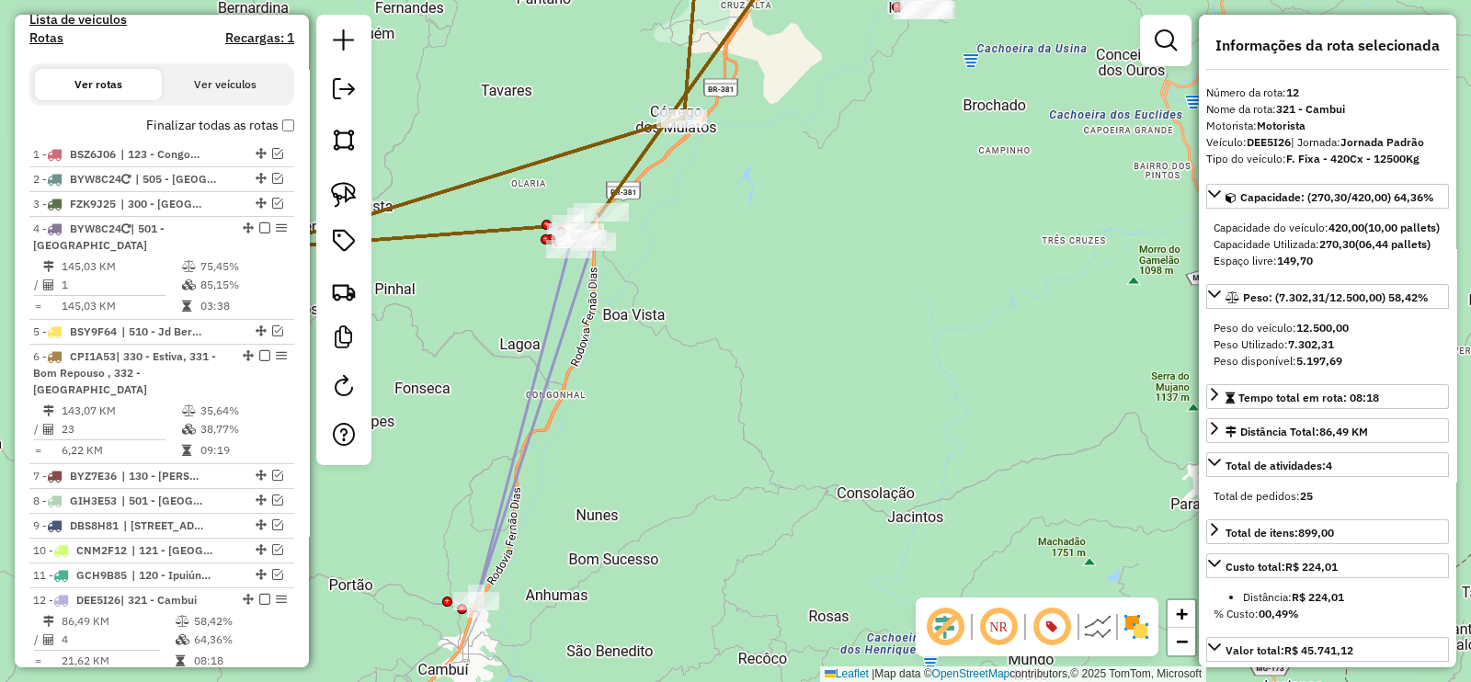
click at [539, 330] on icon at bounding box center [534, 420] width 117 height 362
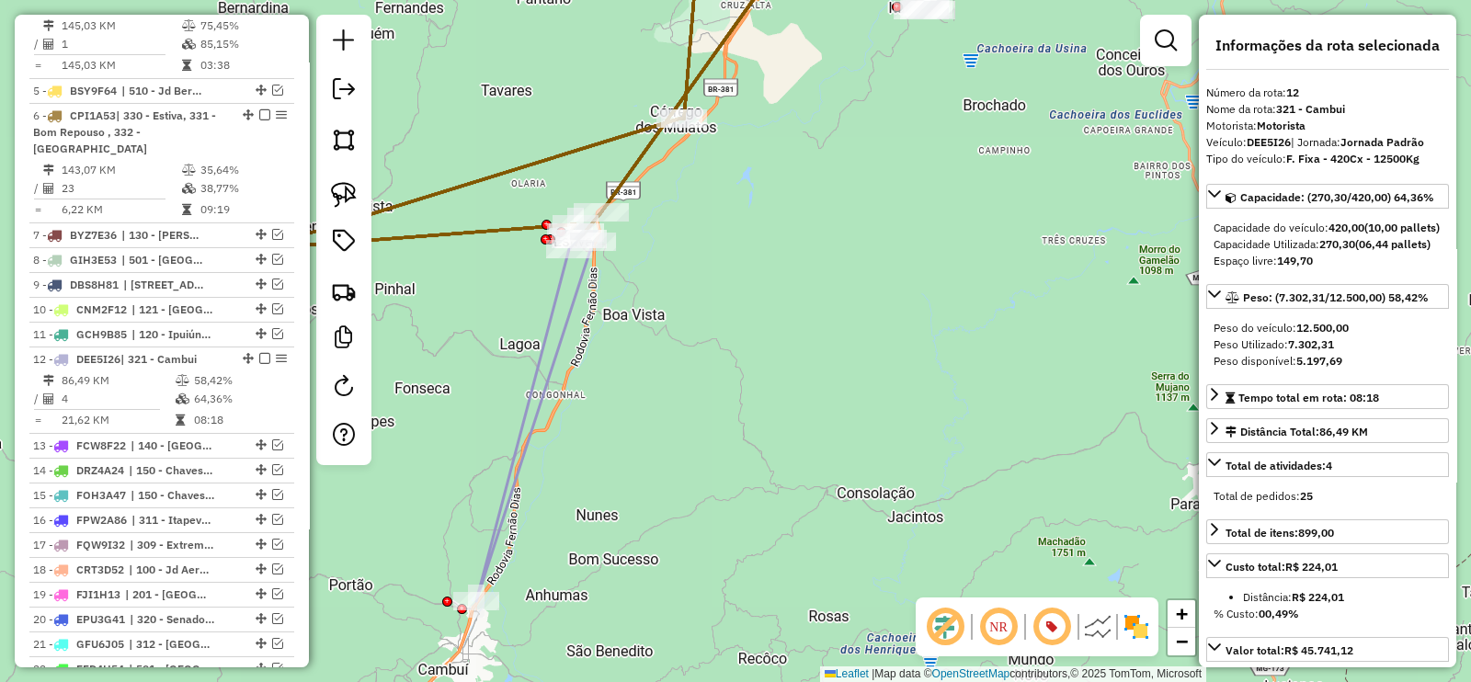
scroll to position [1184, 0]
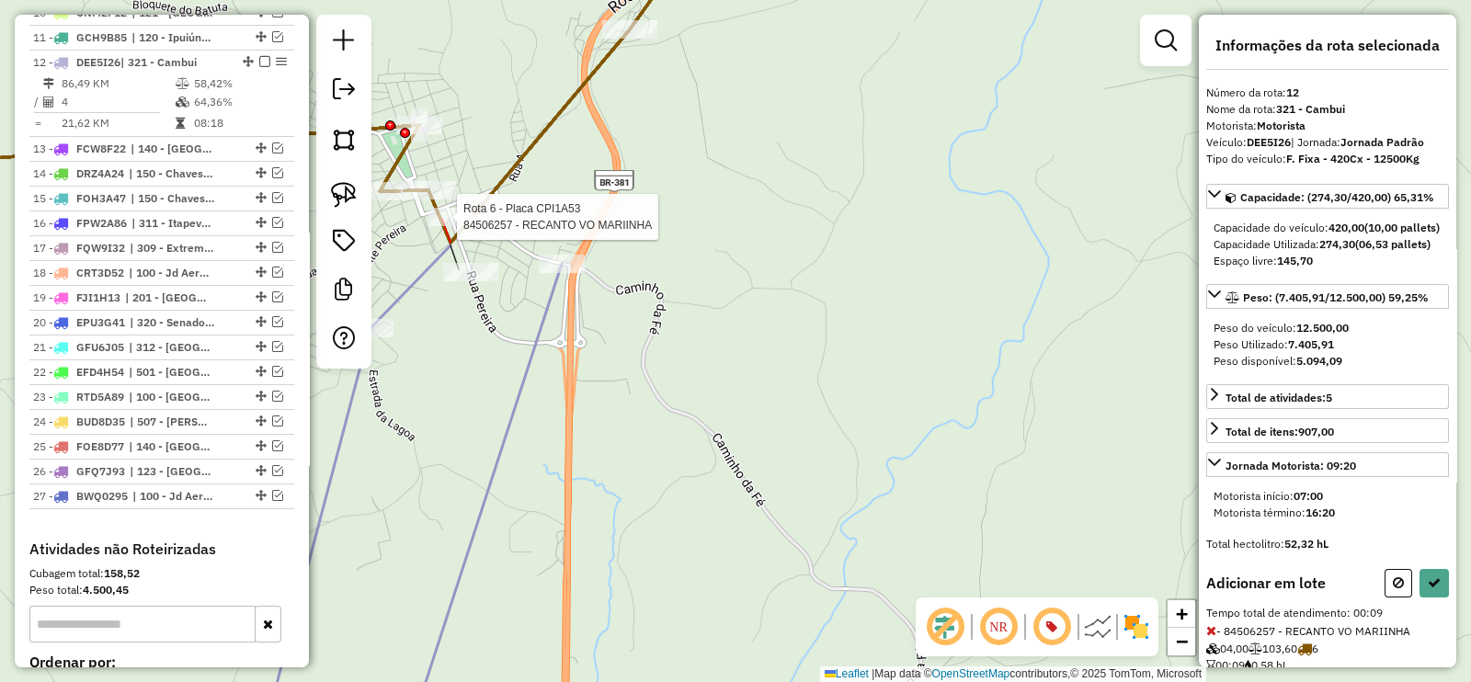
select select "**********"
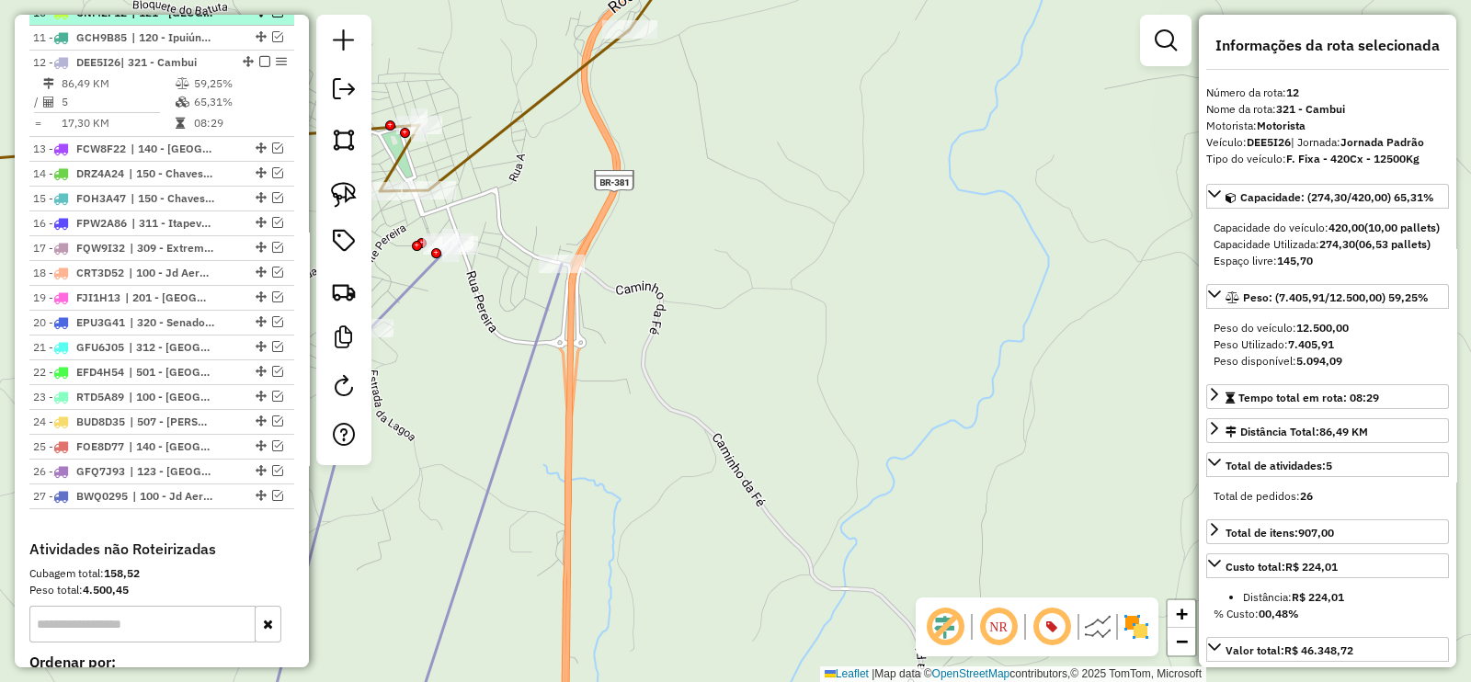
click at [261, 56] on em at bounding box center [264, 61] width 11 height 11
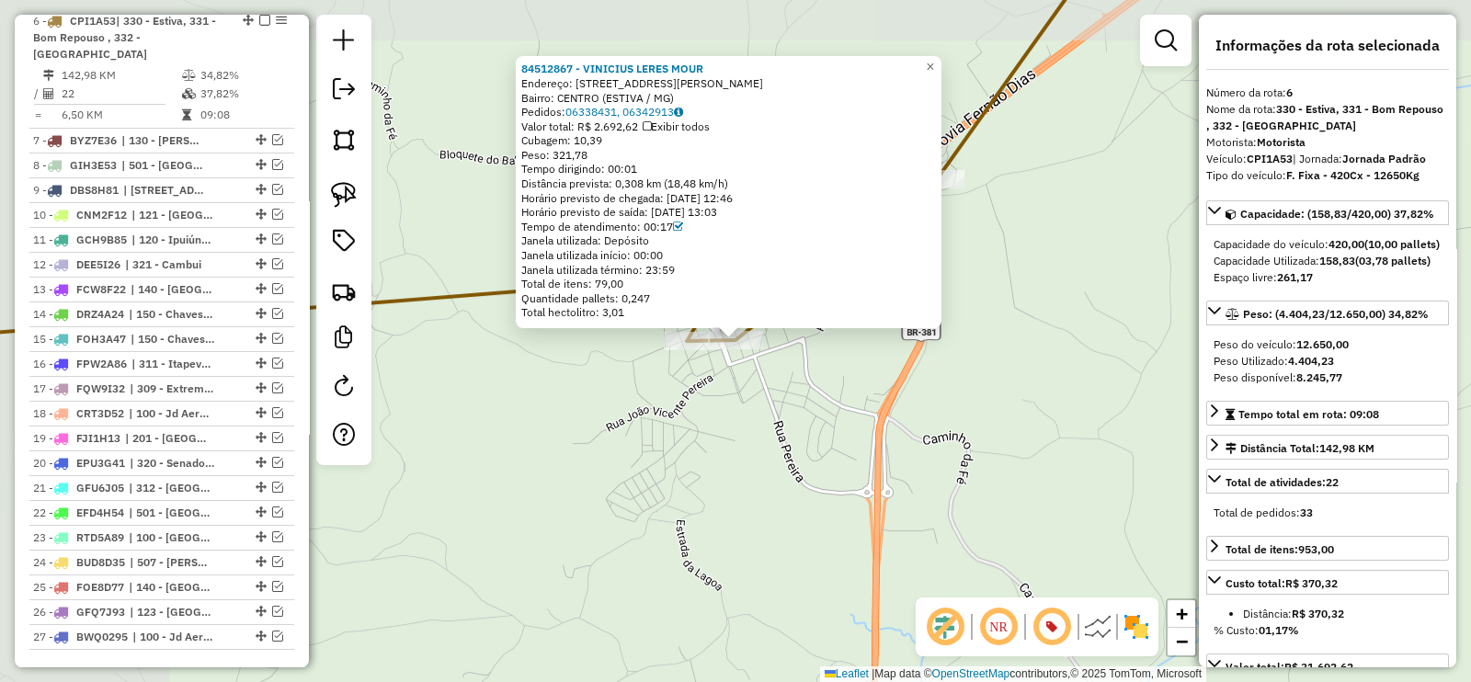
scroll to position [957, 0]
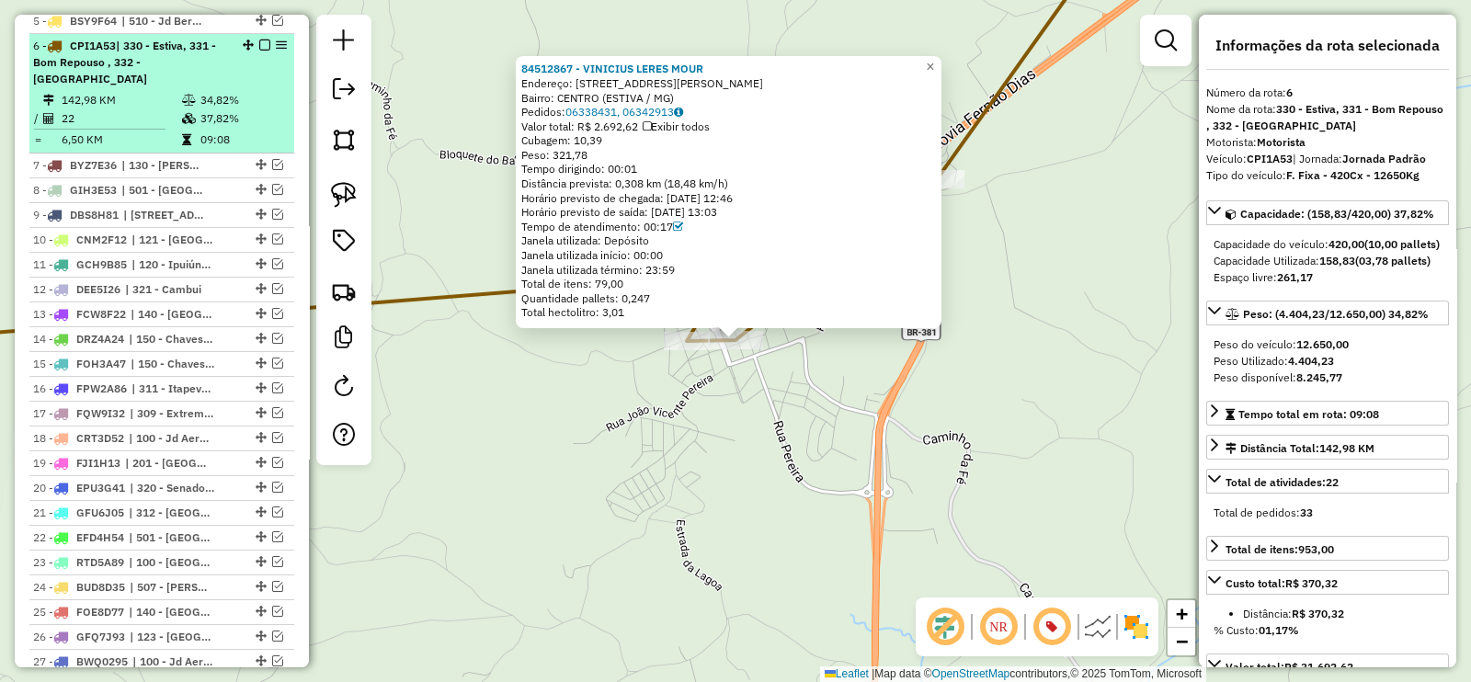
click at [259, 40] on em at bounding box center [264, 45] width 11 height 11
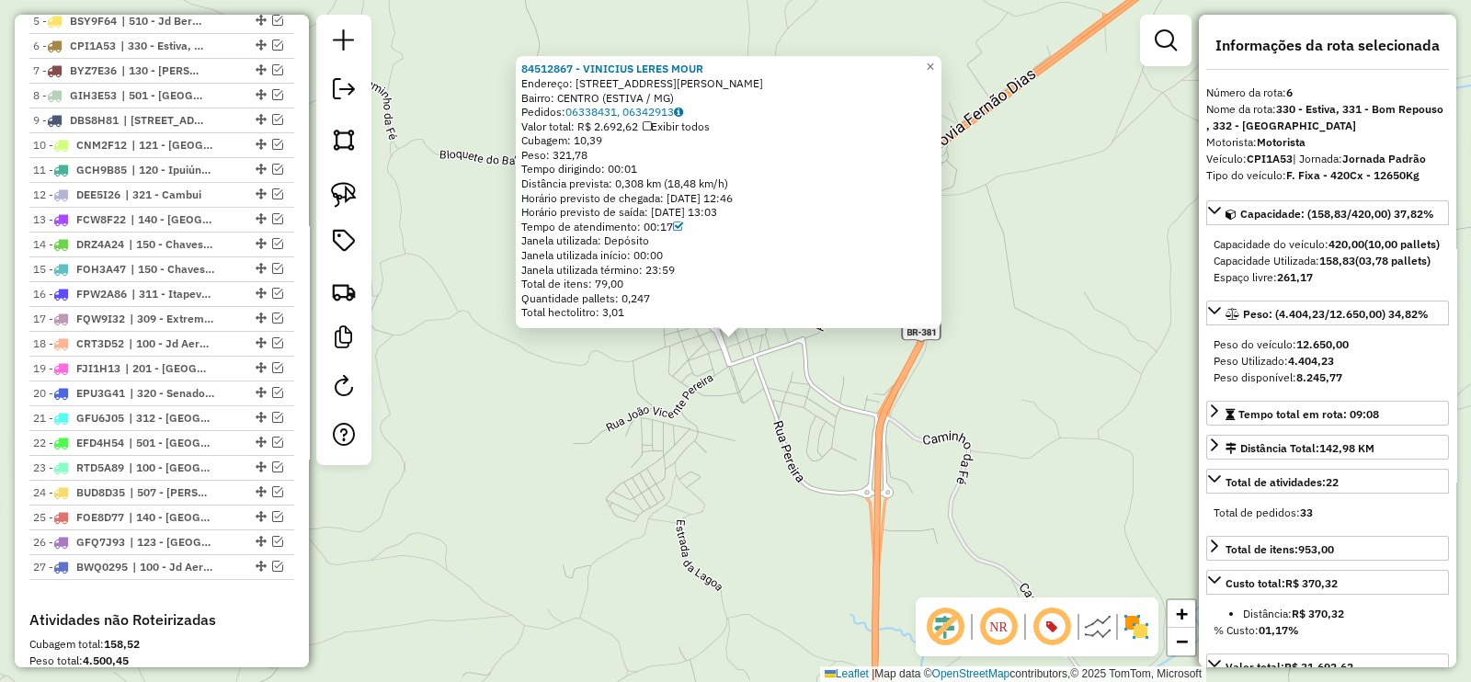
drag, startPoint x: 583, startPoint y: 438, endPoint x: 543, endPoint y: 433, distance: 39.8
click at [583, 438] on div "84512867 - VINICIUS LERES MOUR Endereço: [STREET_ADDRESS] Pedidos: 06338431, 06…" at bounding box center [735, 341] width 1471 height 682
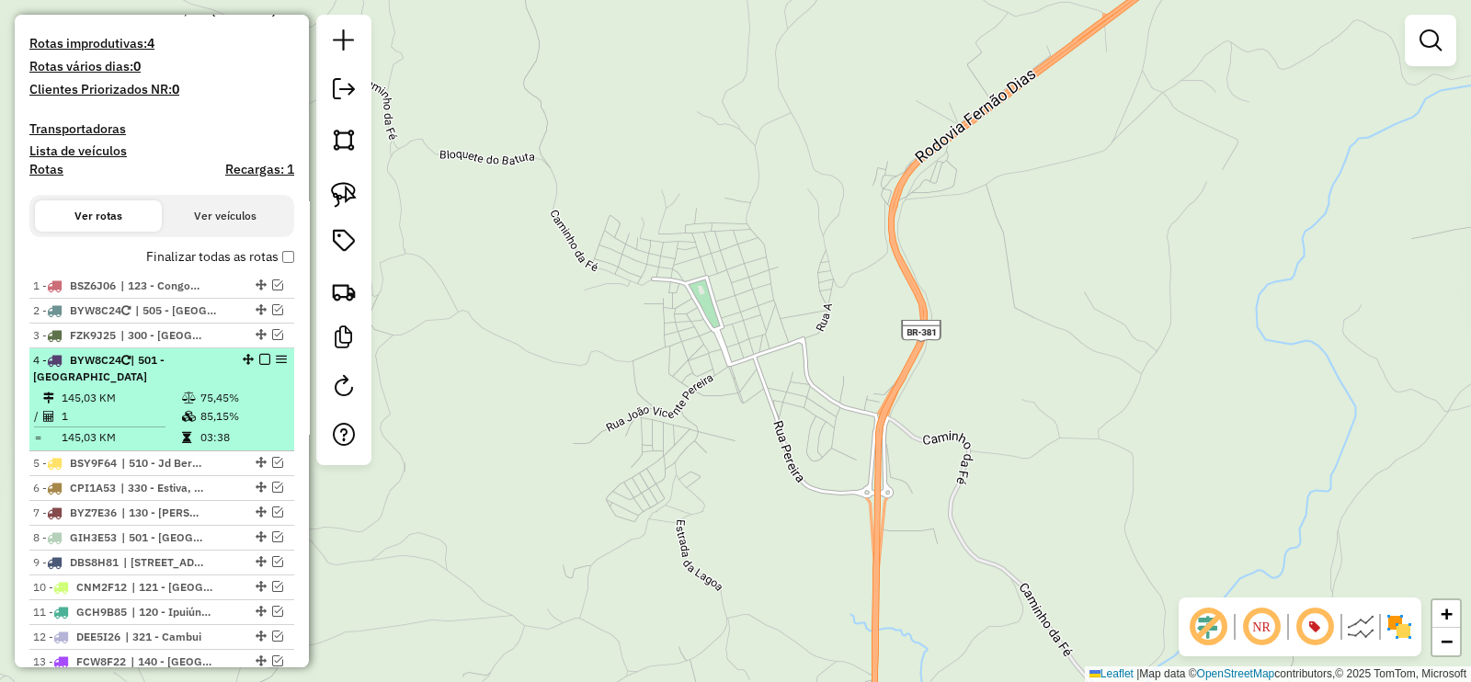
scroll to position [497, 0]
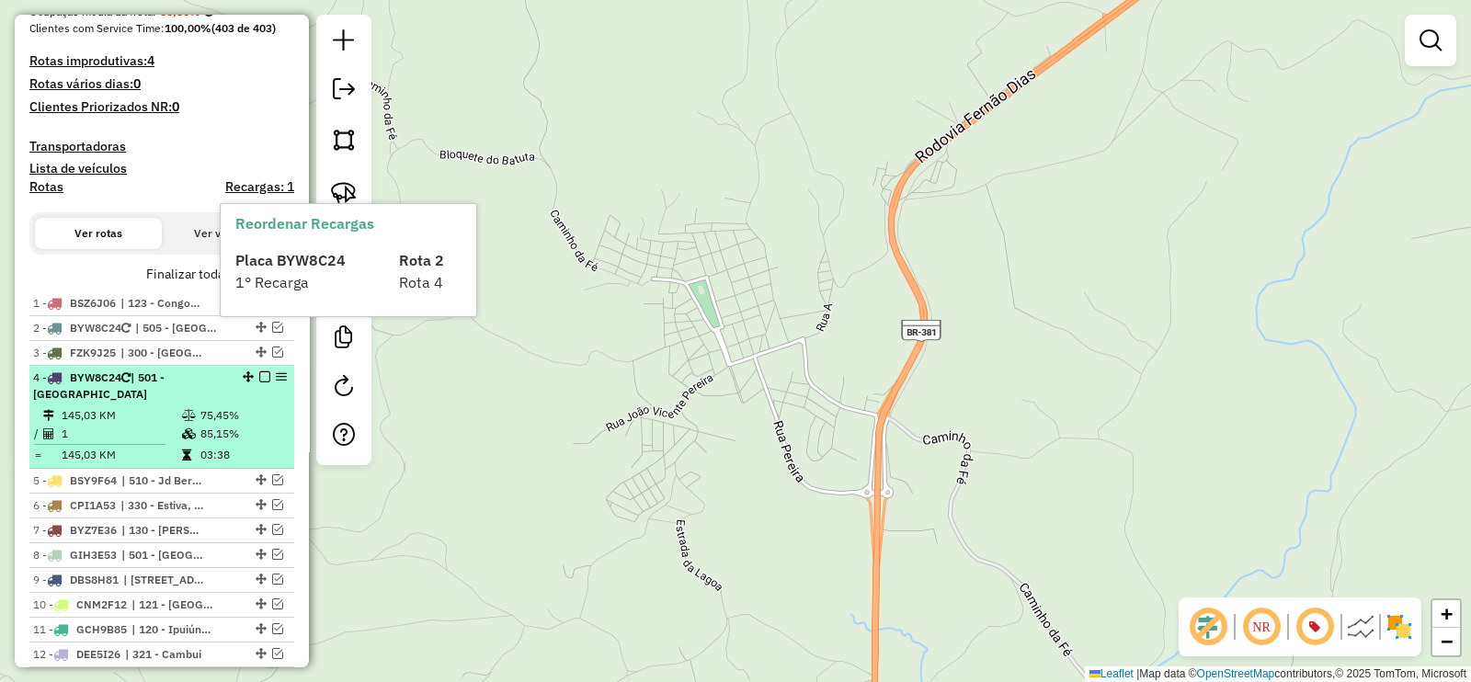
click at [154, 366] on li "4 - BYW8C24 | 501 - [GEOGRAPHIC_DATA] 145,03 KM 75,45% / 1 85,15% = 145,03 KM 0…" at bounding box center [161, 417] width 265 height 103
select select "**********"
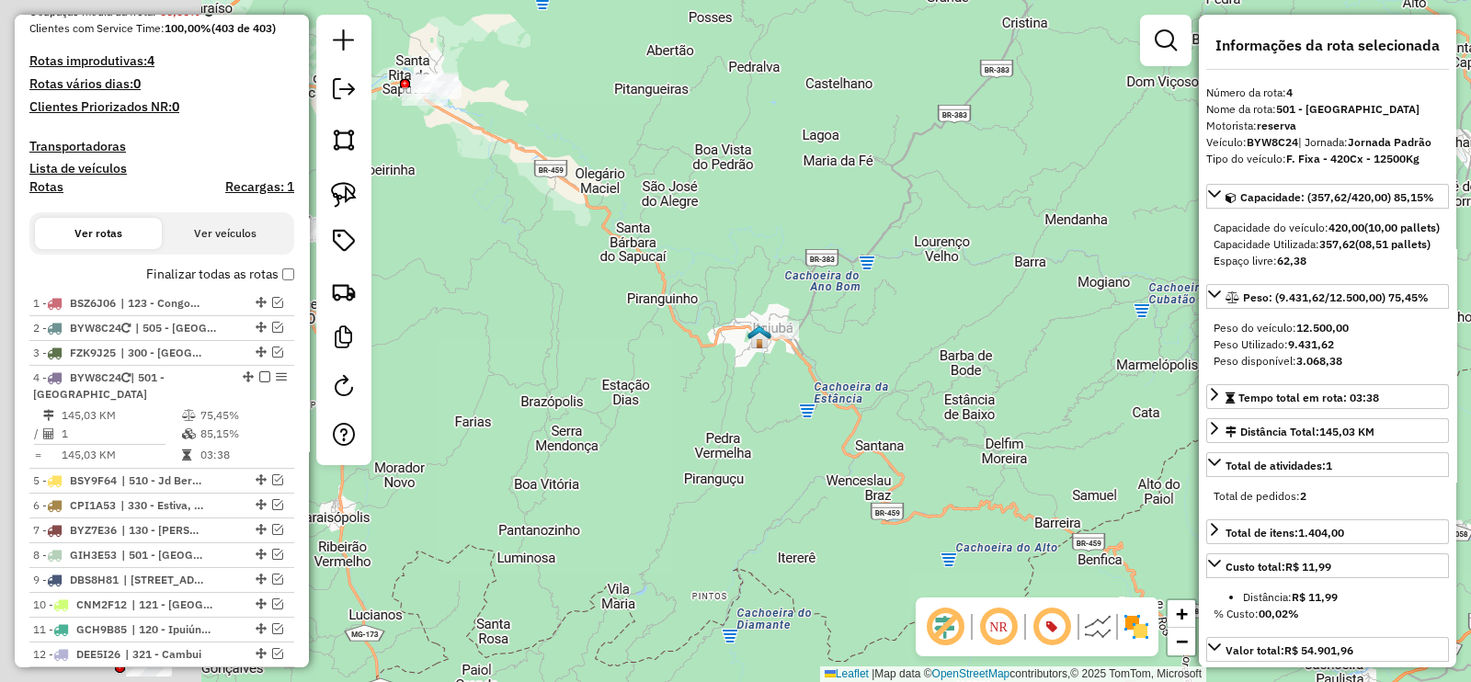
drag, startPoint x: 634, startPoint y: 406, endPoint x: 789, endPoint y: 358, distance: 161.9
click at [787, 360] on div "Janela de atendimento Grade de atendimento Capacidade Transportadoras Veículos …" at bounding box center [735, 341] width 1471 height 682
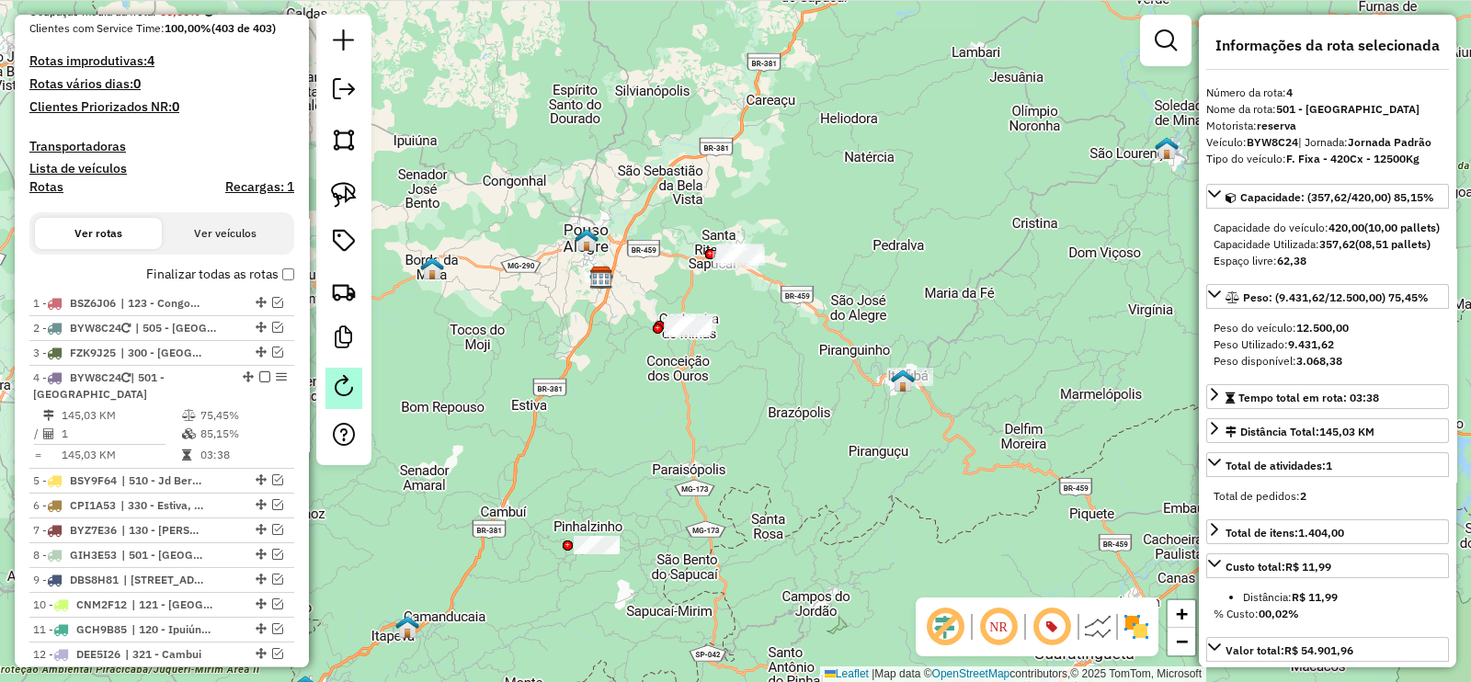
click at [346, 371] on link at bounding box center [343, 388] width 37 height 41
select select "*"
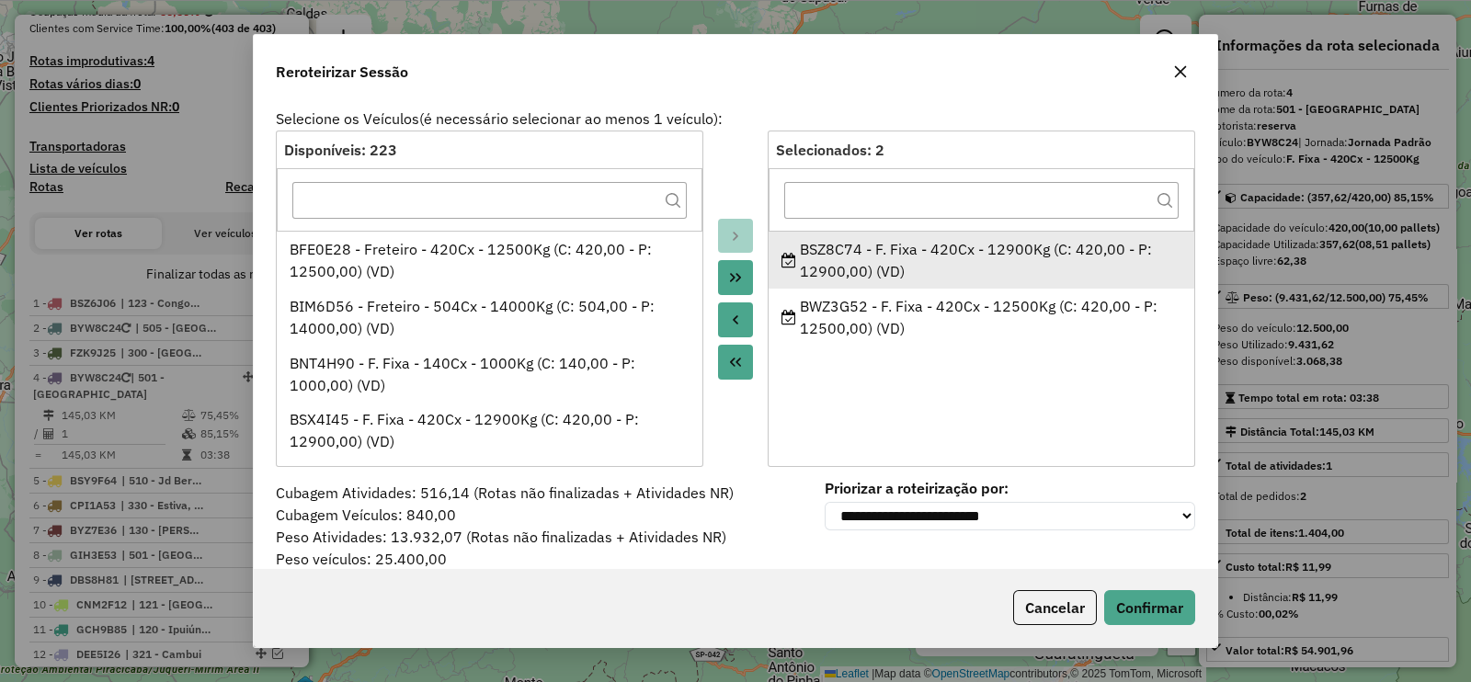
drag, startPoint x: 862, startPoint y: 243, endPoint x: 795, endPoint y: 243, distance: 67.1
click at [795, 243] on div "BSZ8C74 - F. Fixa - 420Cx - 12900Kg (C: 420,00 - P: 12900,00) (VD)" at bounding box center [981, 260] width 401 height 44
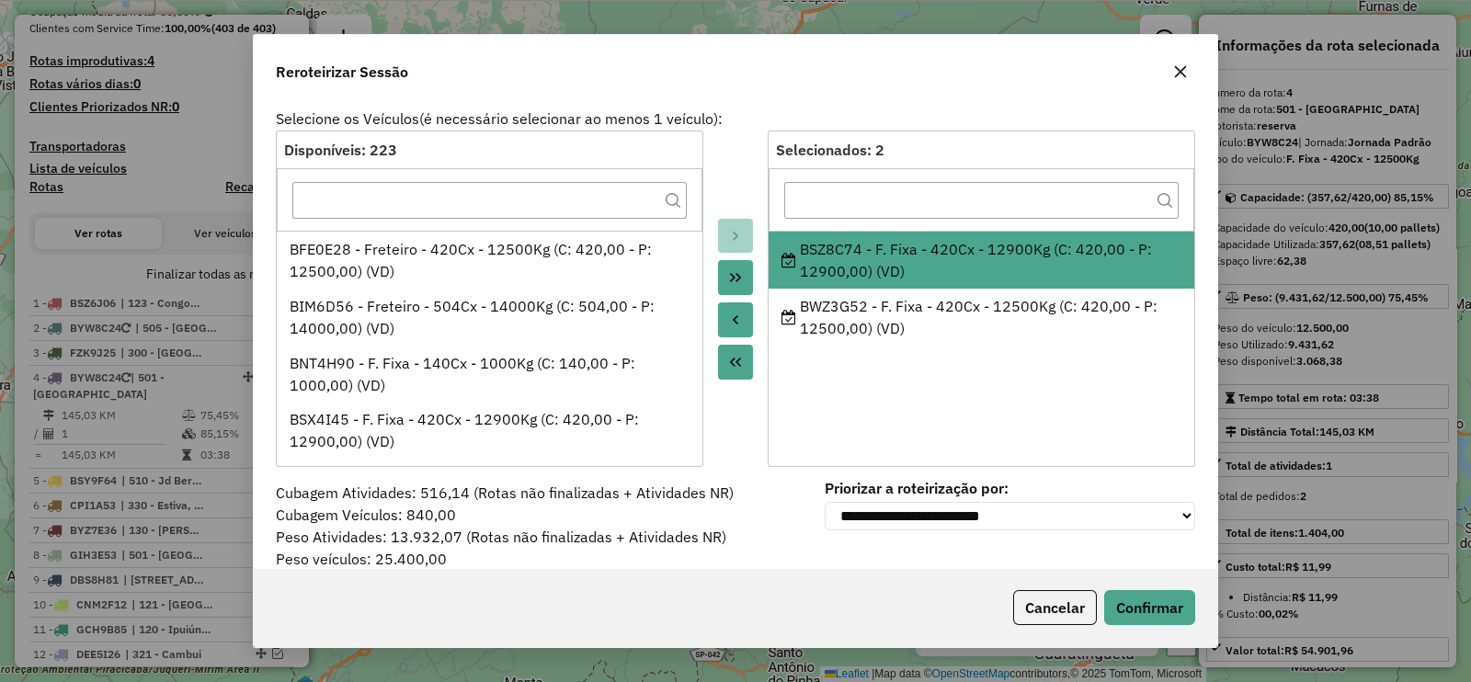
copy div "BSZ8C74"
click at [1190, 78] on button "button" at bounding box center [1180, 71] width 29 height 29
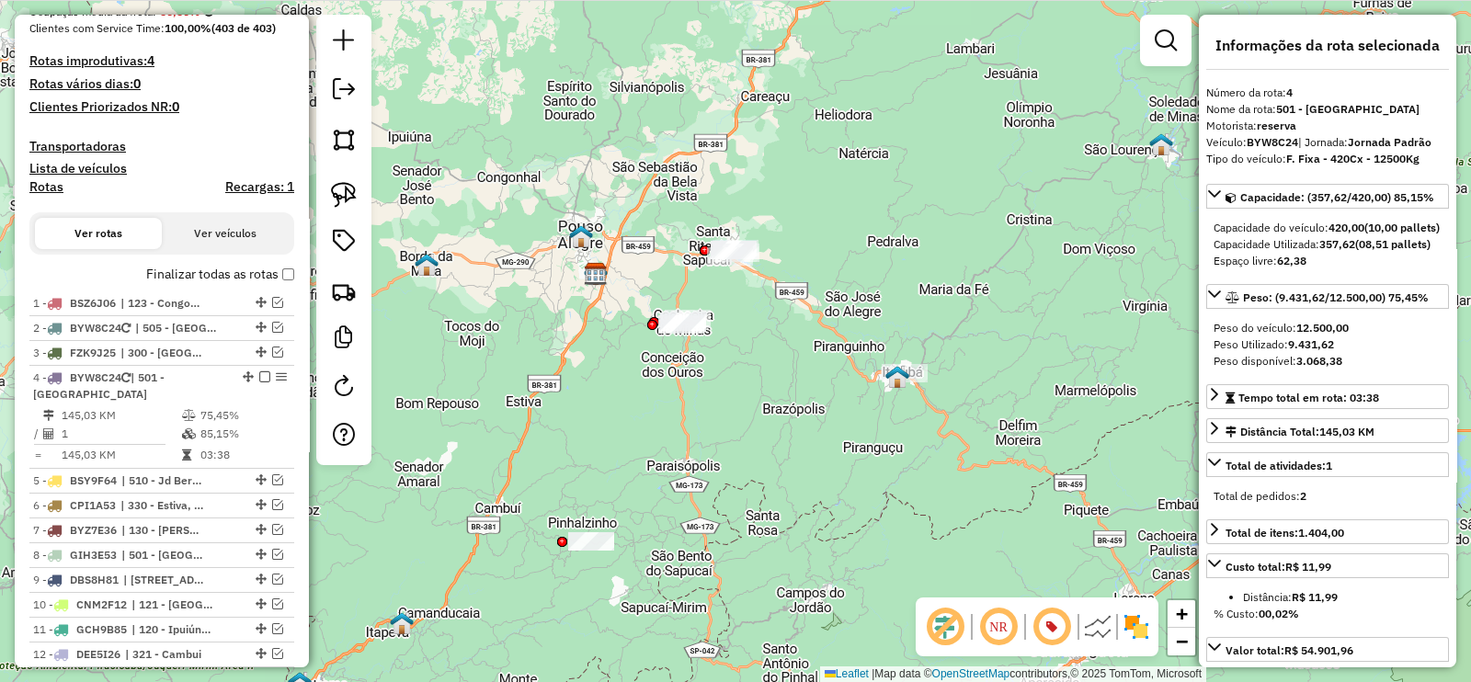
drag, startPoint x: 891, startPoint y: 315, endPoint x: 785, endPoint y: 262, distance: 118.4
click at [785, 261] on div "Janela de atendimento Grade de atendimento Capacidade Transportadoras Veículos …" at bounding box center [735, 341] width 1471 height 682
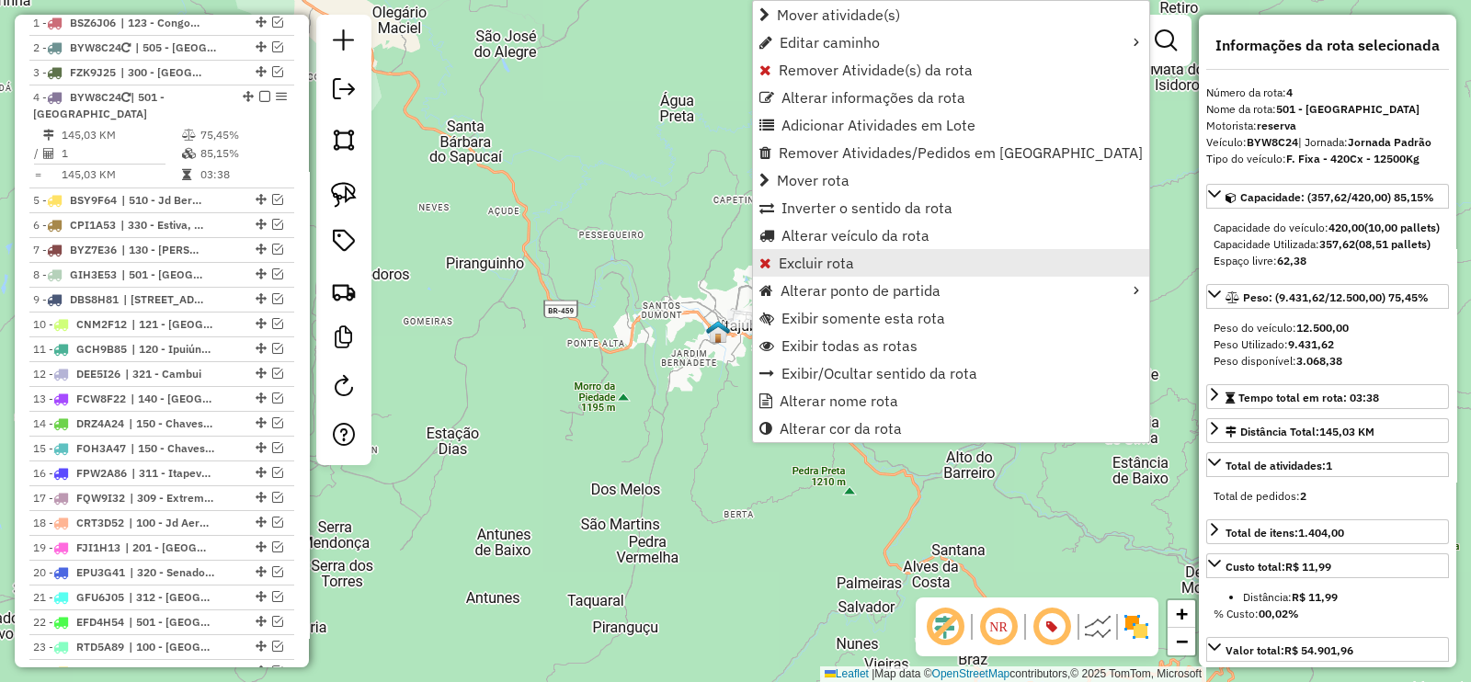
scroll to position [847, 0]
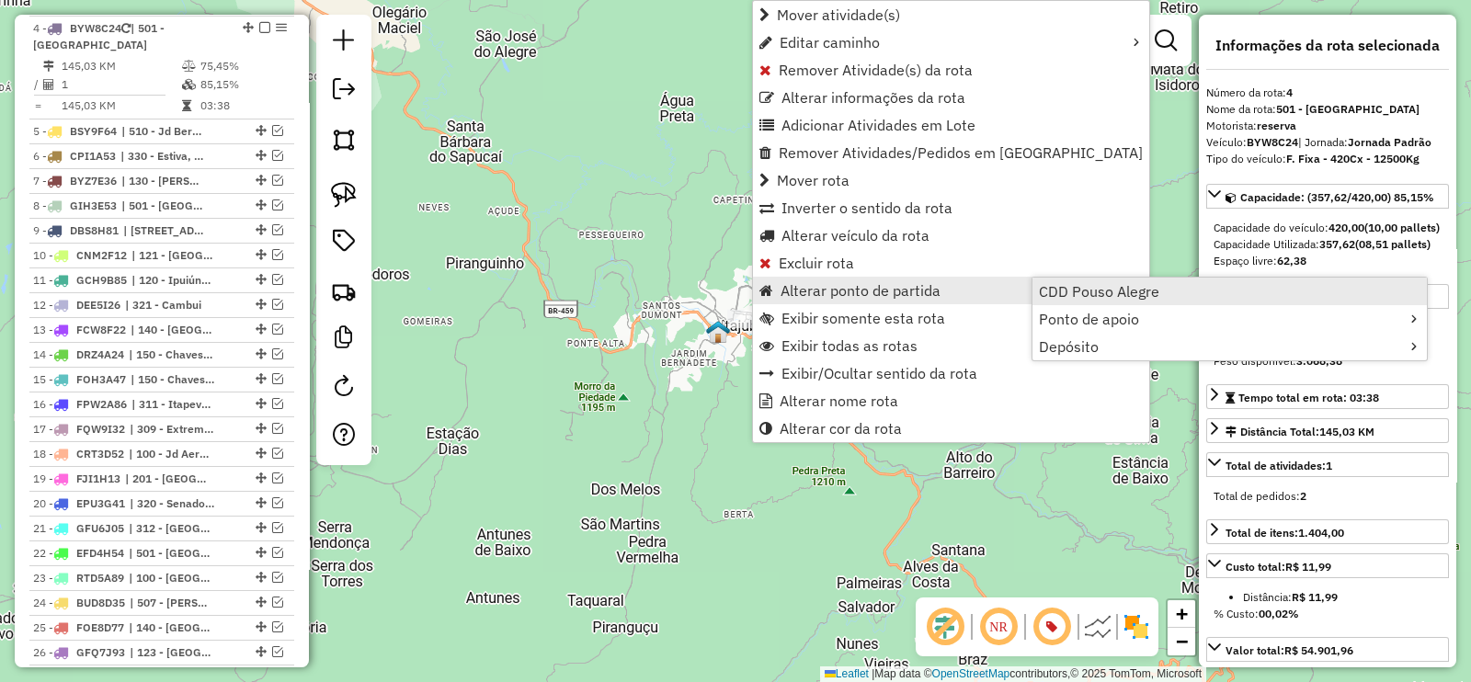
click at [1080, 284] on span "CDD Pouso Alegre" at bounding box center [1099, 291] width 120 height 15
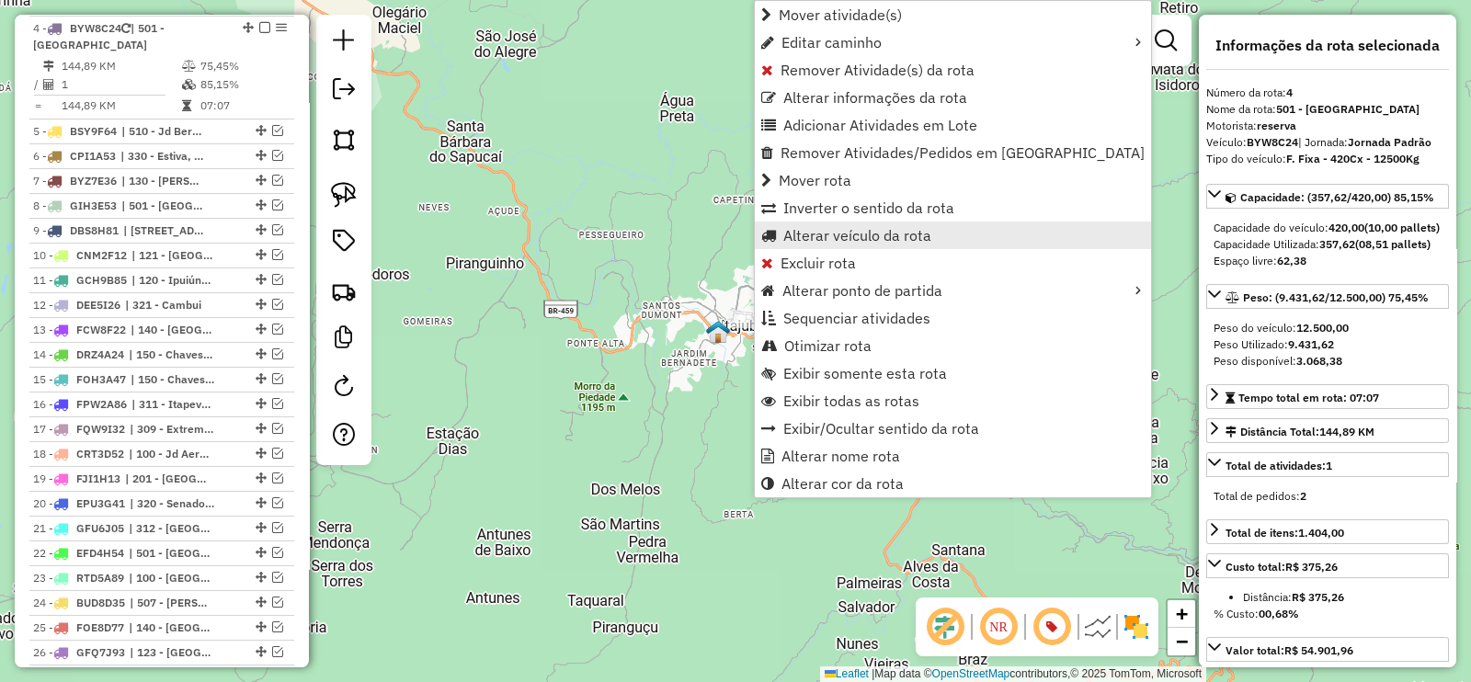
click at [862, 243] on span "Alterar veículo da rota" at bounding box center [857, 235] width 148 height 15
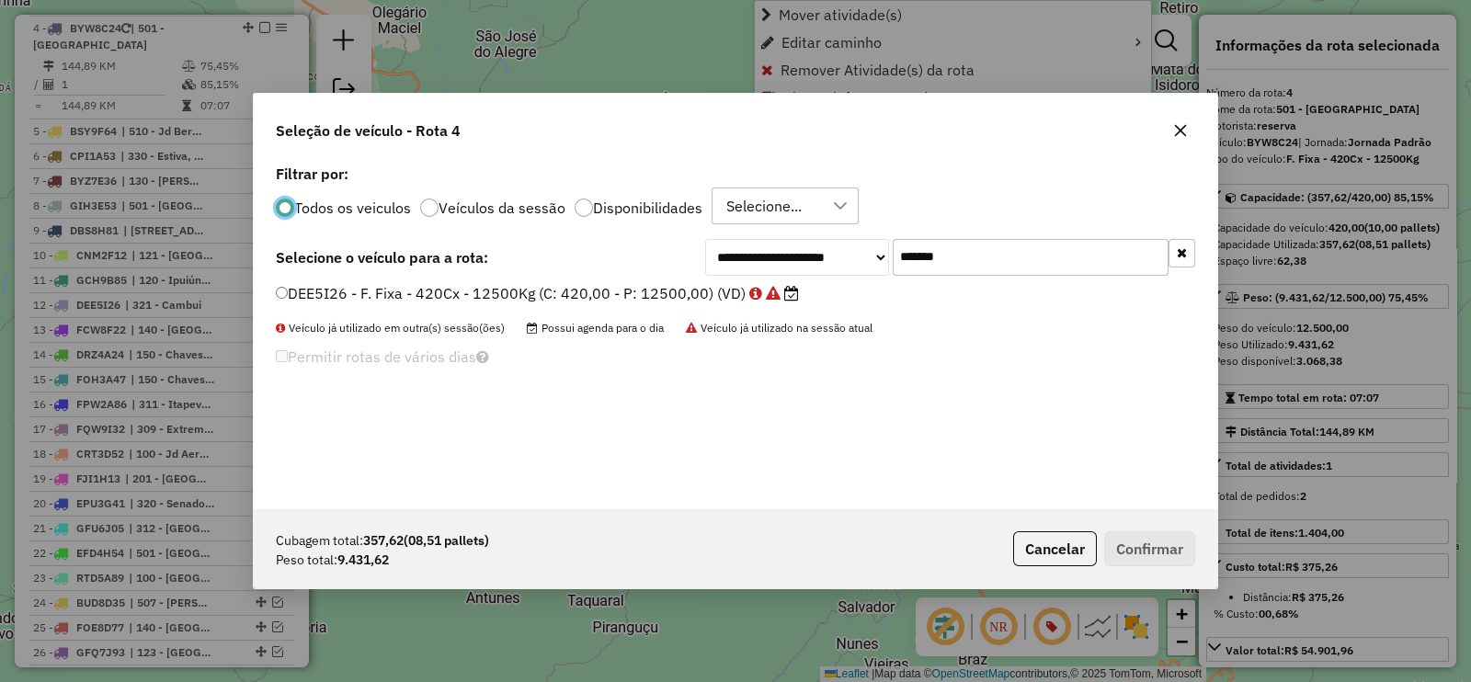
scroll to position [9, 6]
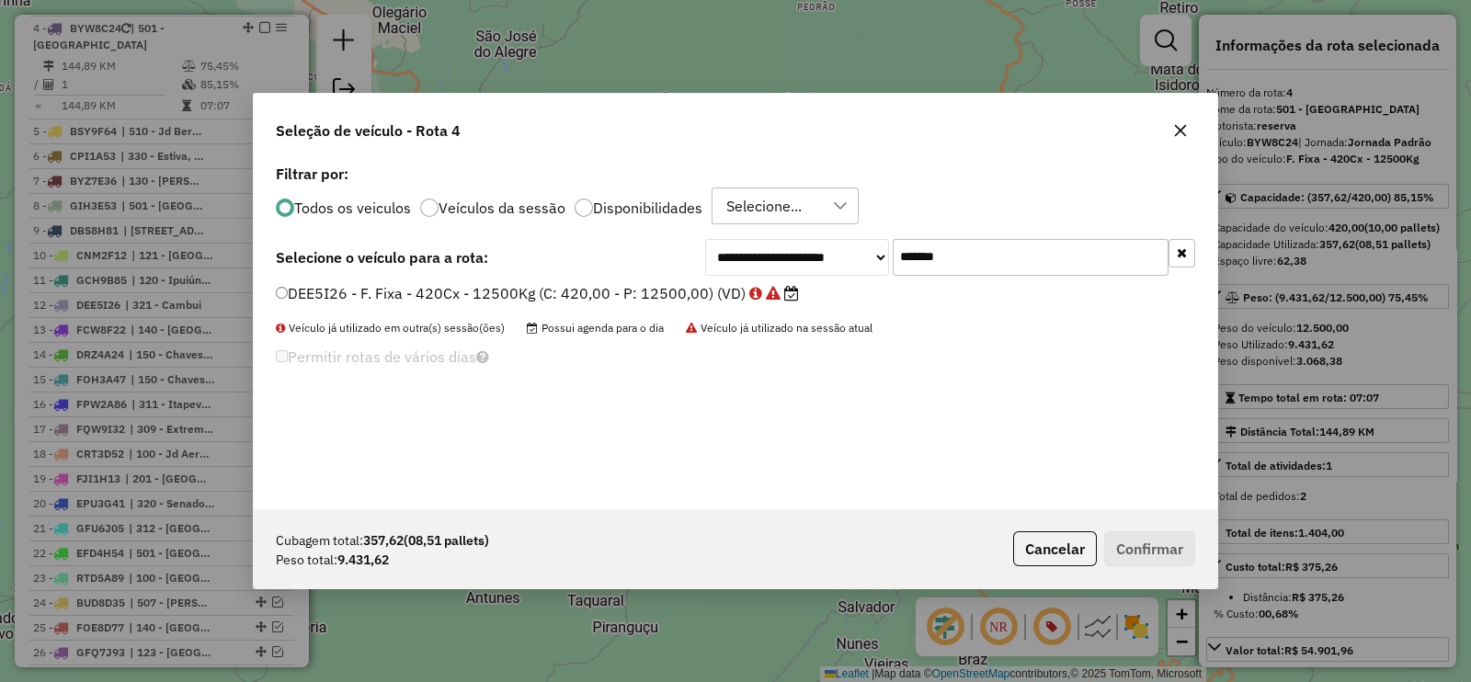
drag, startPoint x: 962, startPoint y: 267, endPoint x: 801, endPoint y: 267, distance: 161.8
click at [801, 267] on div "**********" at bounding box center [950, 257] width 490 height 37
paste input "text"
type input "*******"
click at [732, 288] on label "BSZ8C74 - F. Fixa - 420Cx - 12900Kg (C: 420,00 - P: 12900,00) (VD)" at bounding box center [521, 293] width 491 height 22
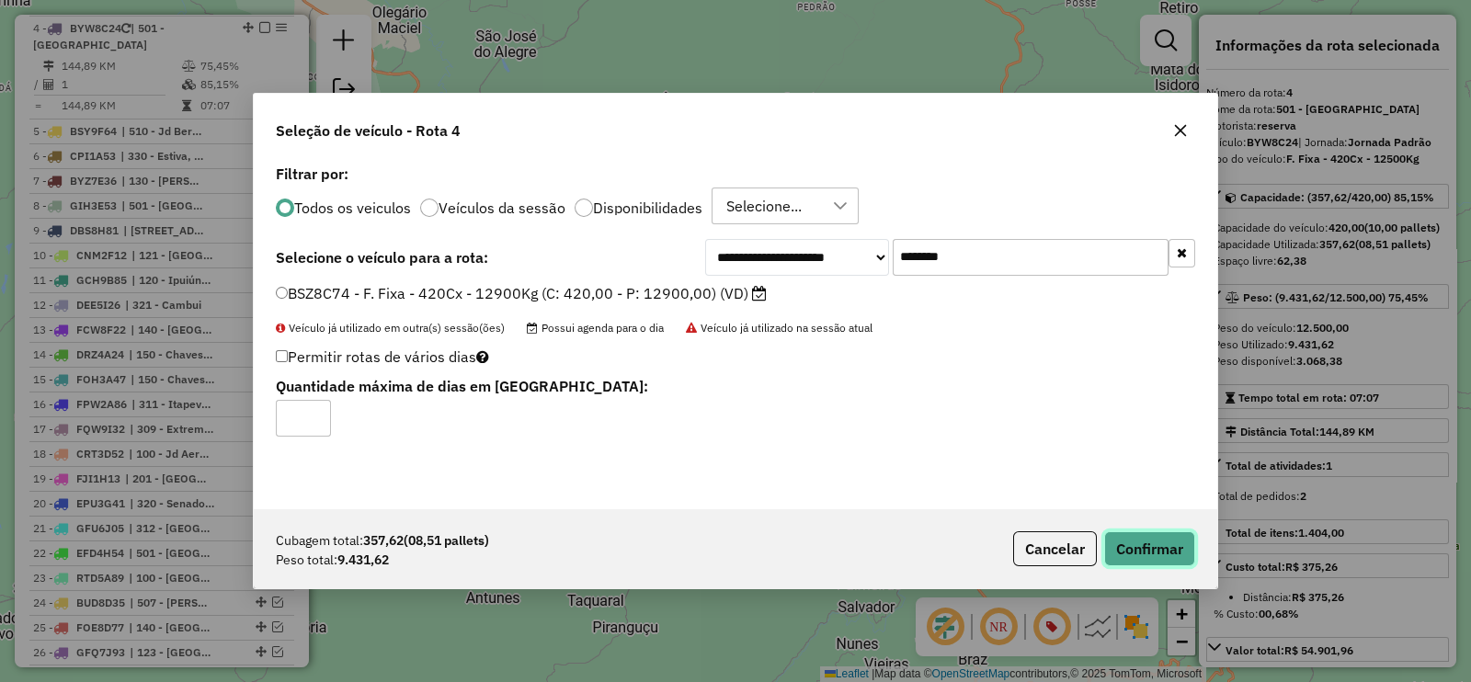
click at [1144, 552] on button "Confirmar" at bounding box center [1149, 548] width 91 height 35
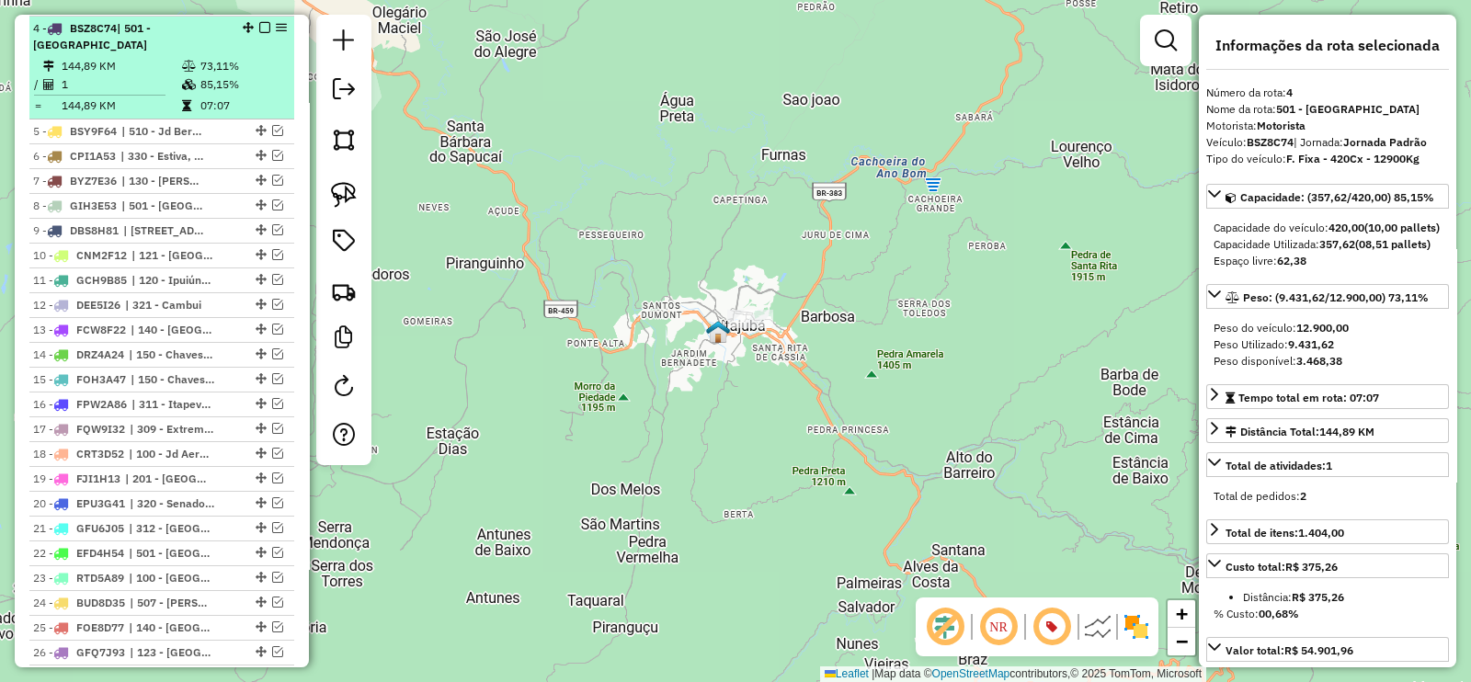
click at [260, 22] on em at bounding box center [264, 27] width 11 height 11
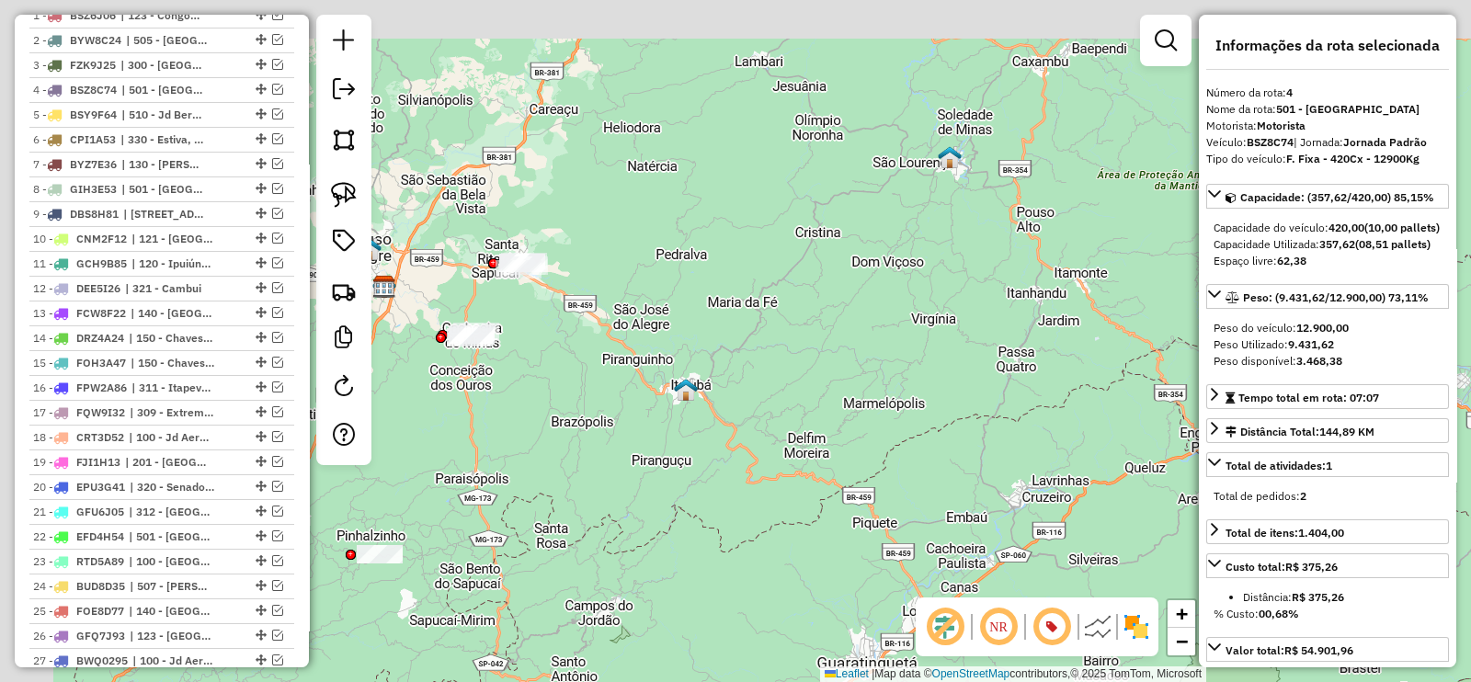
drag, startPoint x: 616, startPoint y: 359, endPoint x: 707, endPoint y: 409, distance: 103.7
click at [713, 427] on div "Janela de atendimento Grade de atendimento Capacidade Transportadoras Veículos …" at bounding box center [735, 341] width 1471 height 682
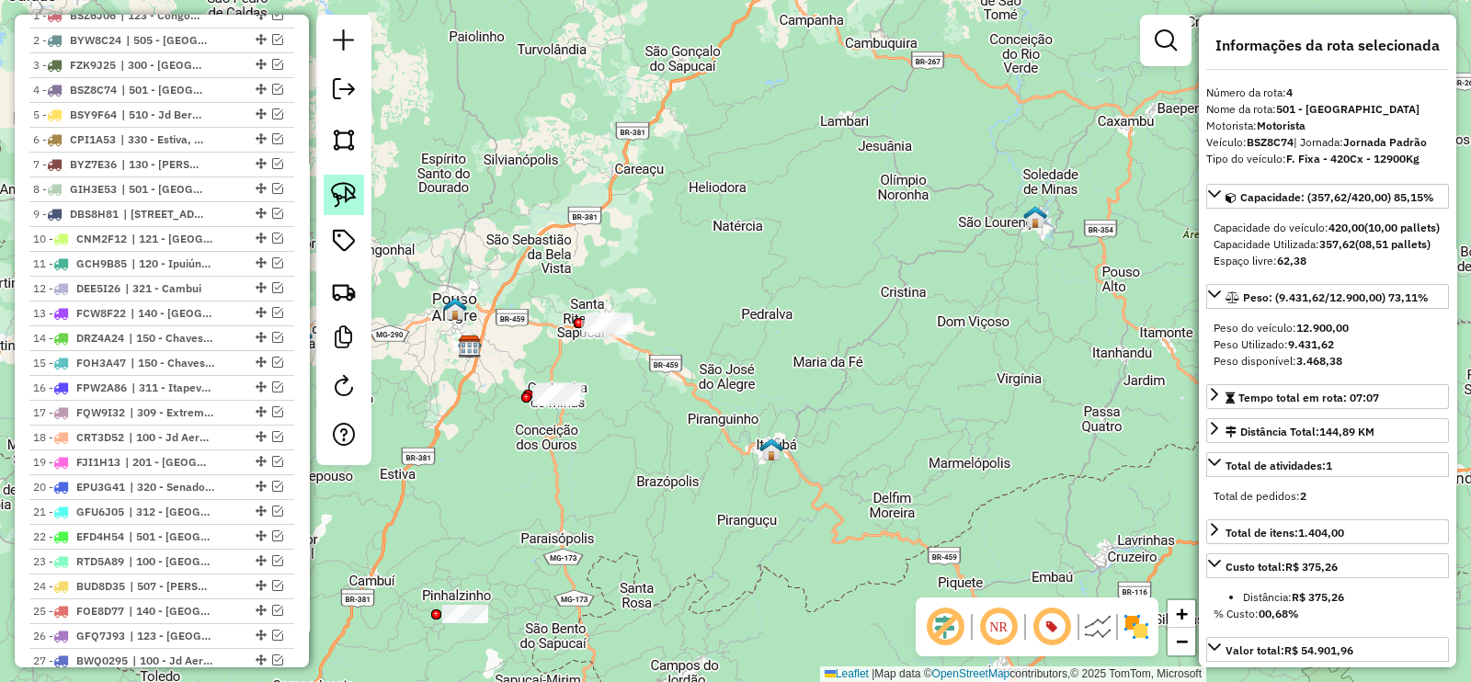
click at [347, 186] on img at bounding box center [344, 195] width 26 height 26
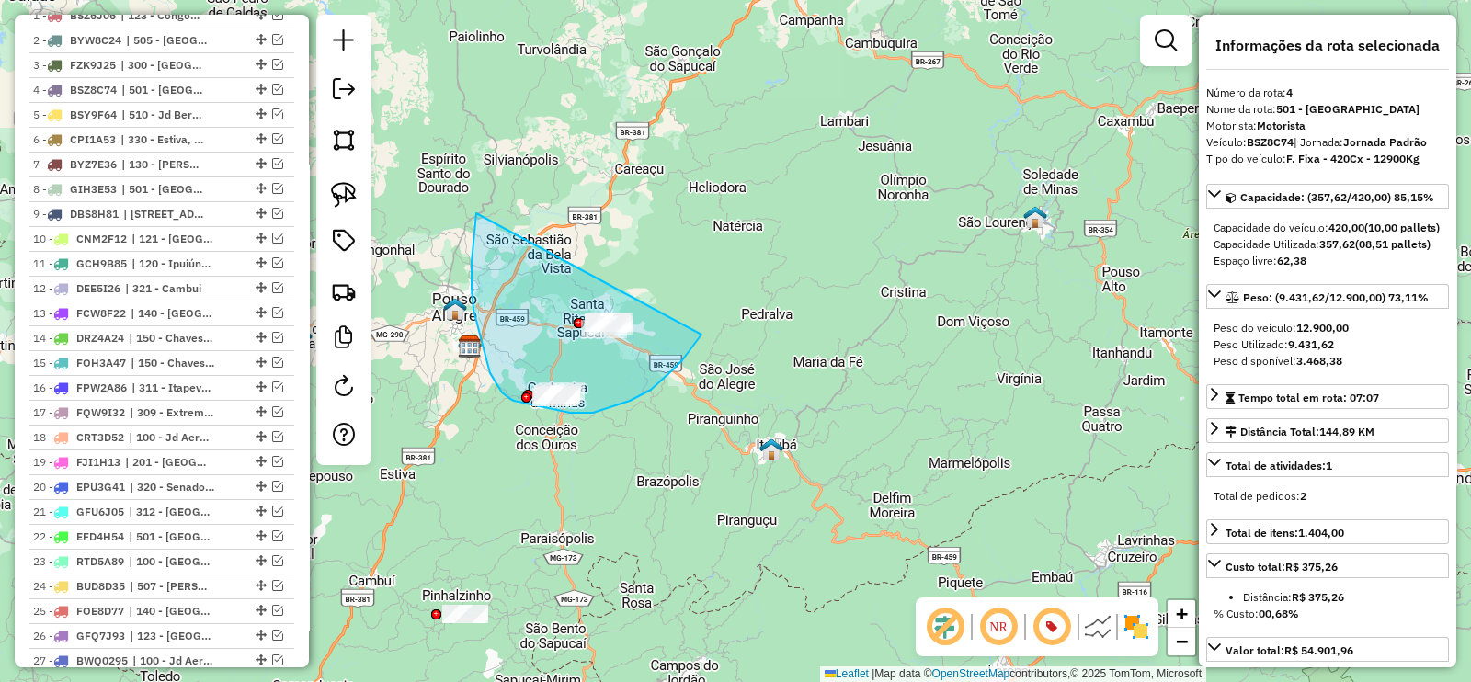
drag, startPoint x: 476, startPoint y: 213, endPoint x: 703, endPoint y: 333, distance: 256.6
click at [703, 333] on div "Janela de atendimento Grade de atendimento Capacidade Transportadoras Veículos …" at bounding box center [735, 341] width 1471 height 682
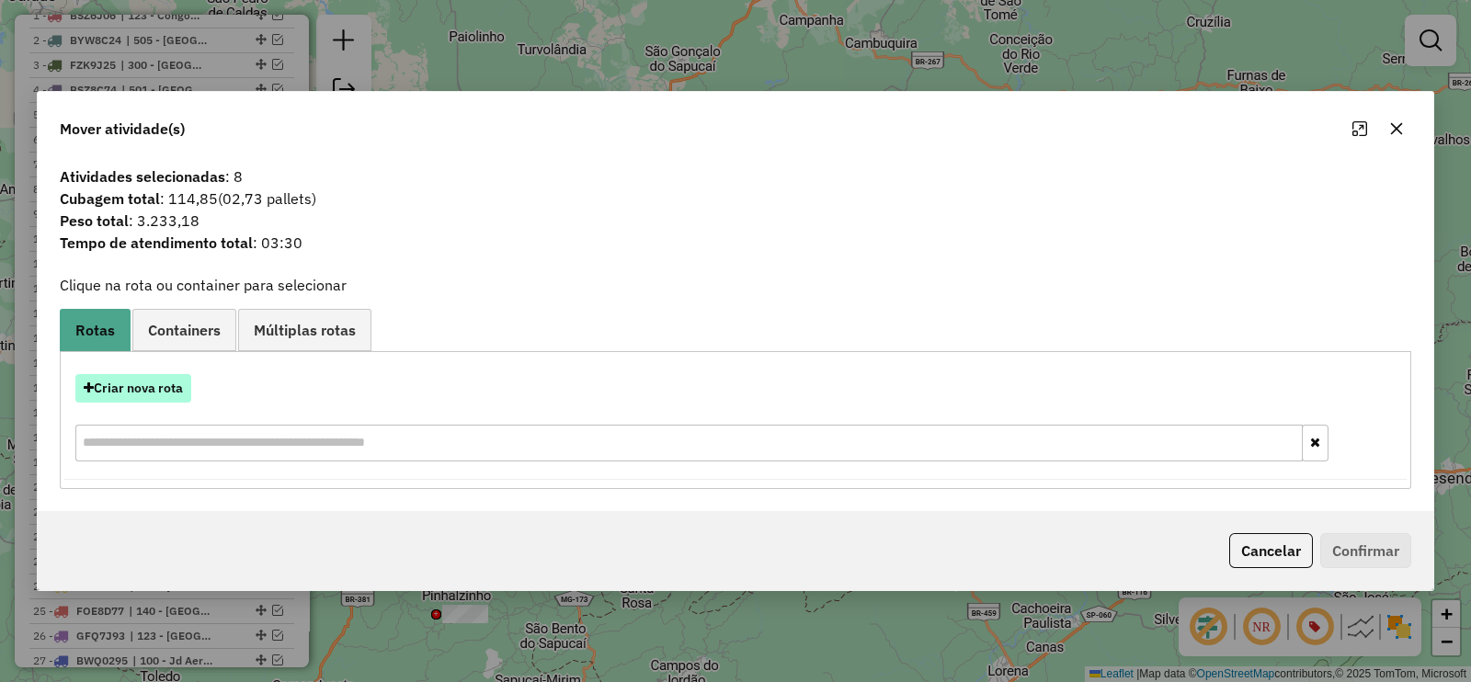
click at [161, 388] on button "Criar nova rota" at bounding box center [133, 388] width 116 height 28
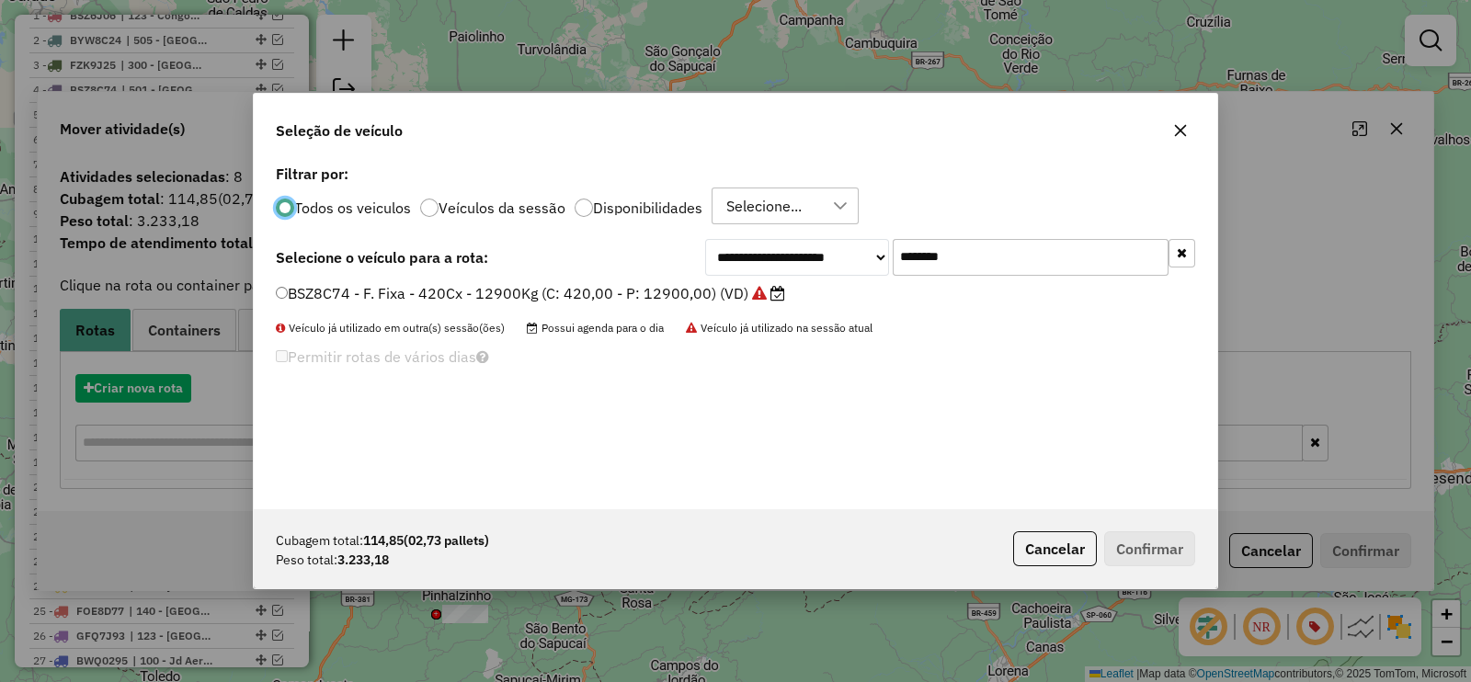
scroll to position [9, 6]
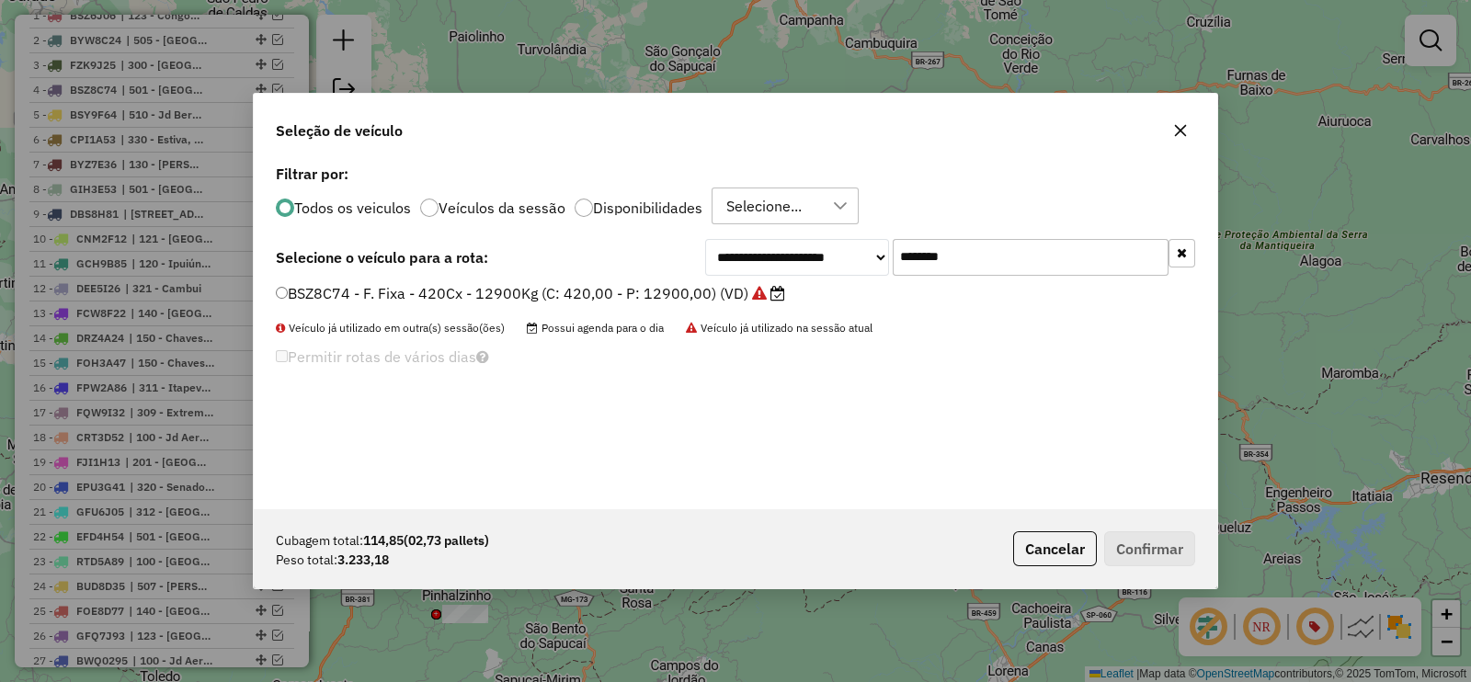
drag, startPoint x: 918, startPoint y: 255, endPoint x: 852, endPoint y: 241, distance: 67.6
click at [852, 241] on div "**********" at bounding box center [950, 257] width 490 height 37
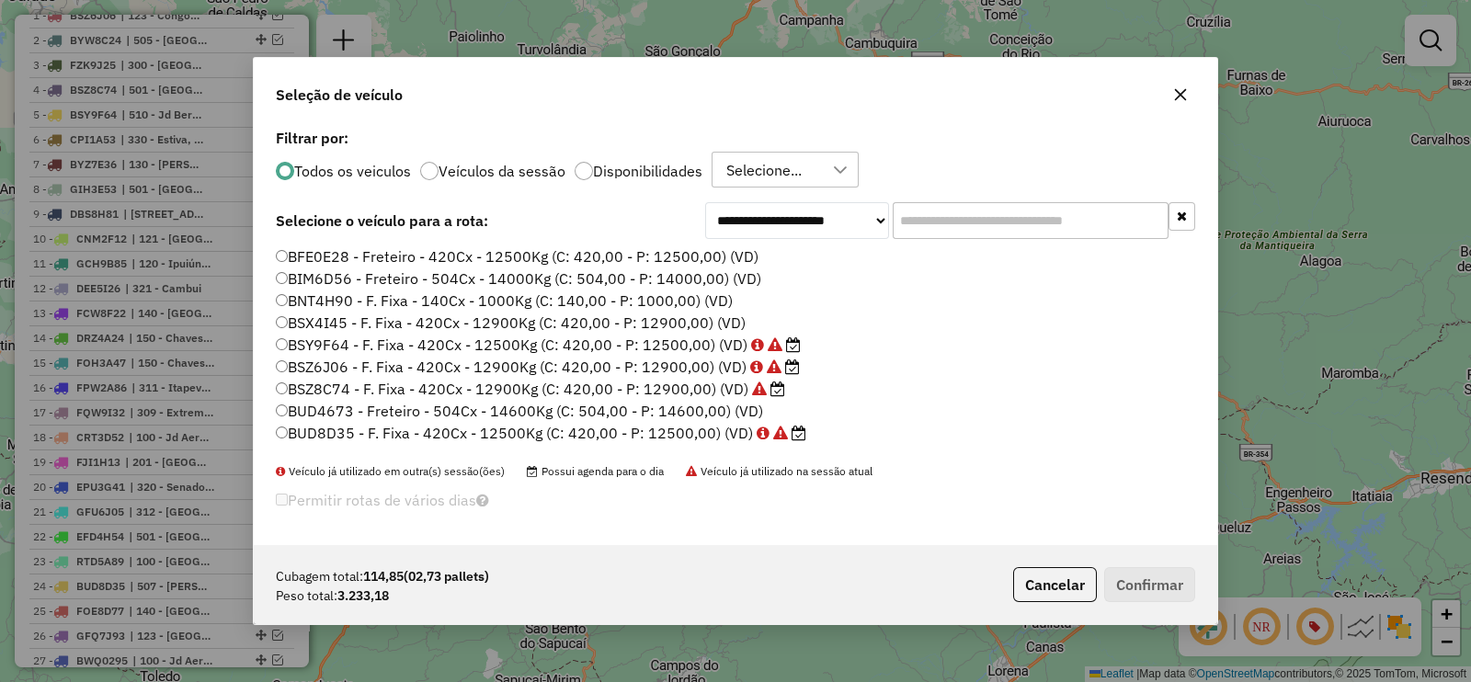
click at [623, 172] on label "Disponibilidades" at bounding box center [647, 171] width 109 height 15
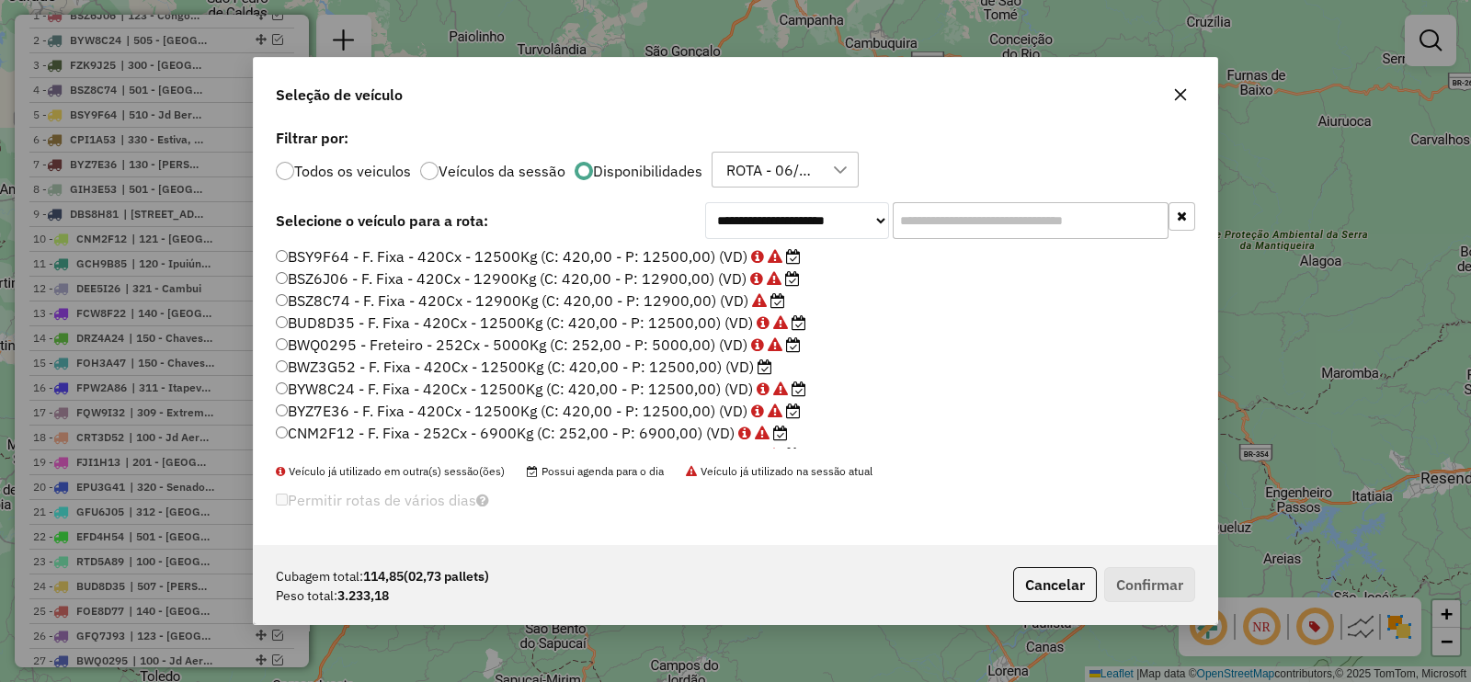
click at [777, 175] on div "ROTA - 06/10 - PROMAX" at bounding box center [771, 170] width 103 height 35
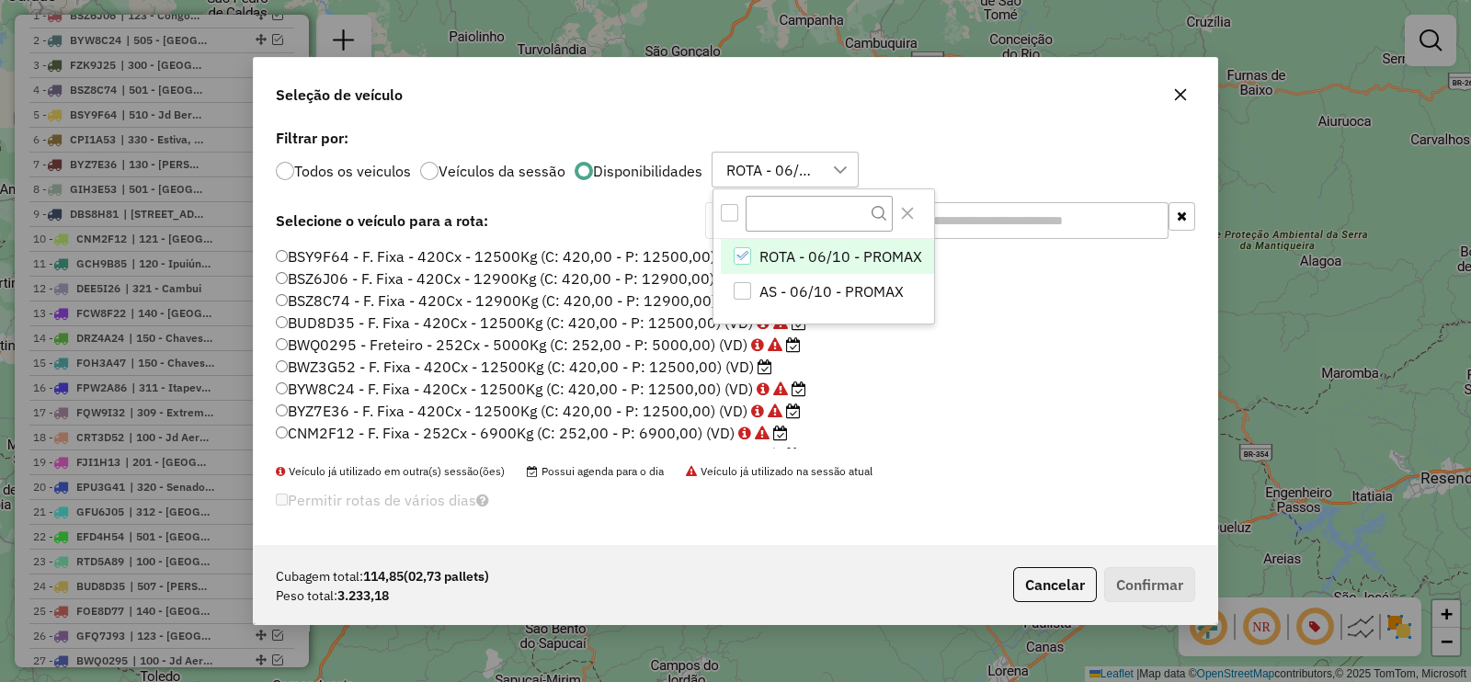
click at [974, 349] on li "BWQ0295 - Freteiro - 252Cx - 5000Kg (C: 252,00 - P: 5000,00) (VD)" at bounding box center [735, 346] width 919 height 22
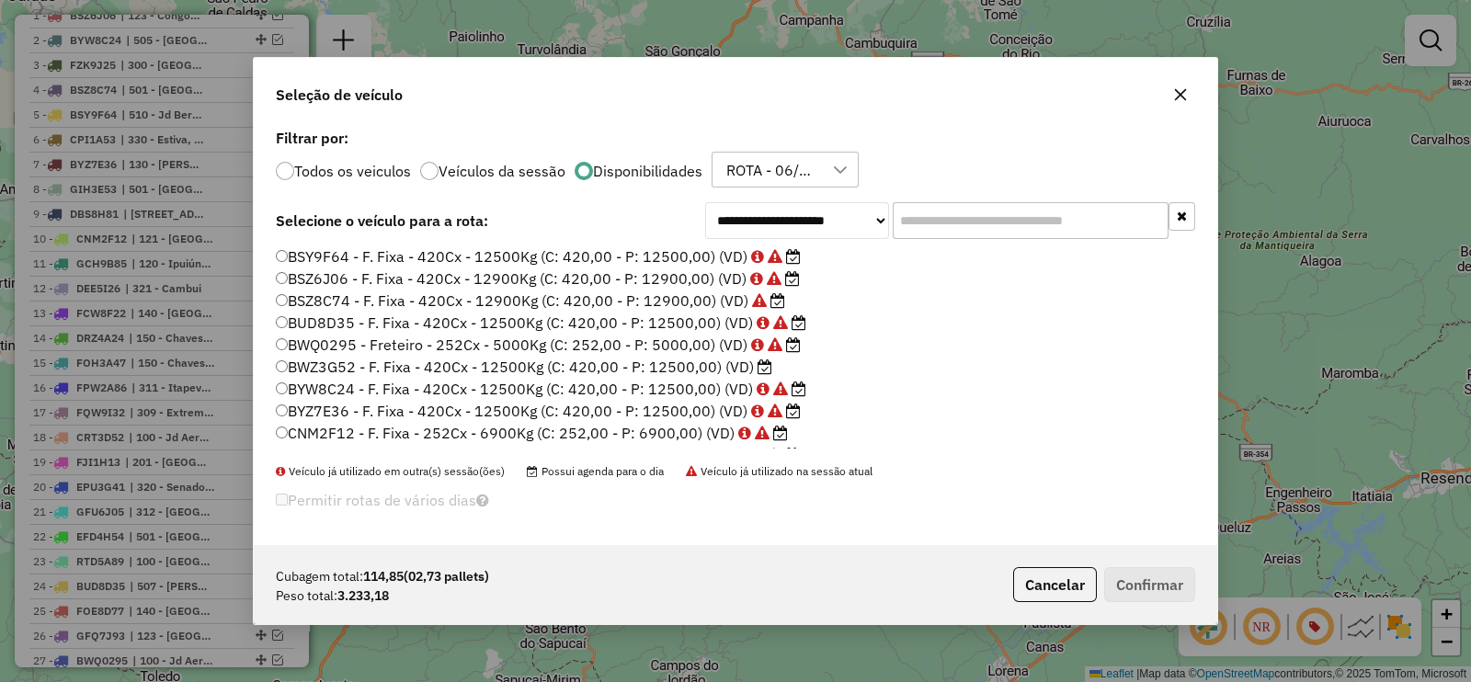
click at [718, 365] on label "BWZ3G52 - F. Fixa - 420Cx - 12500Kg (C: 420,00 - P: 12500,00) (VD)" at bounding box center [524, 367] width 496 height 22
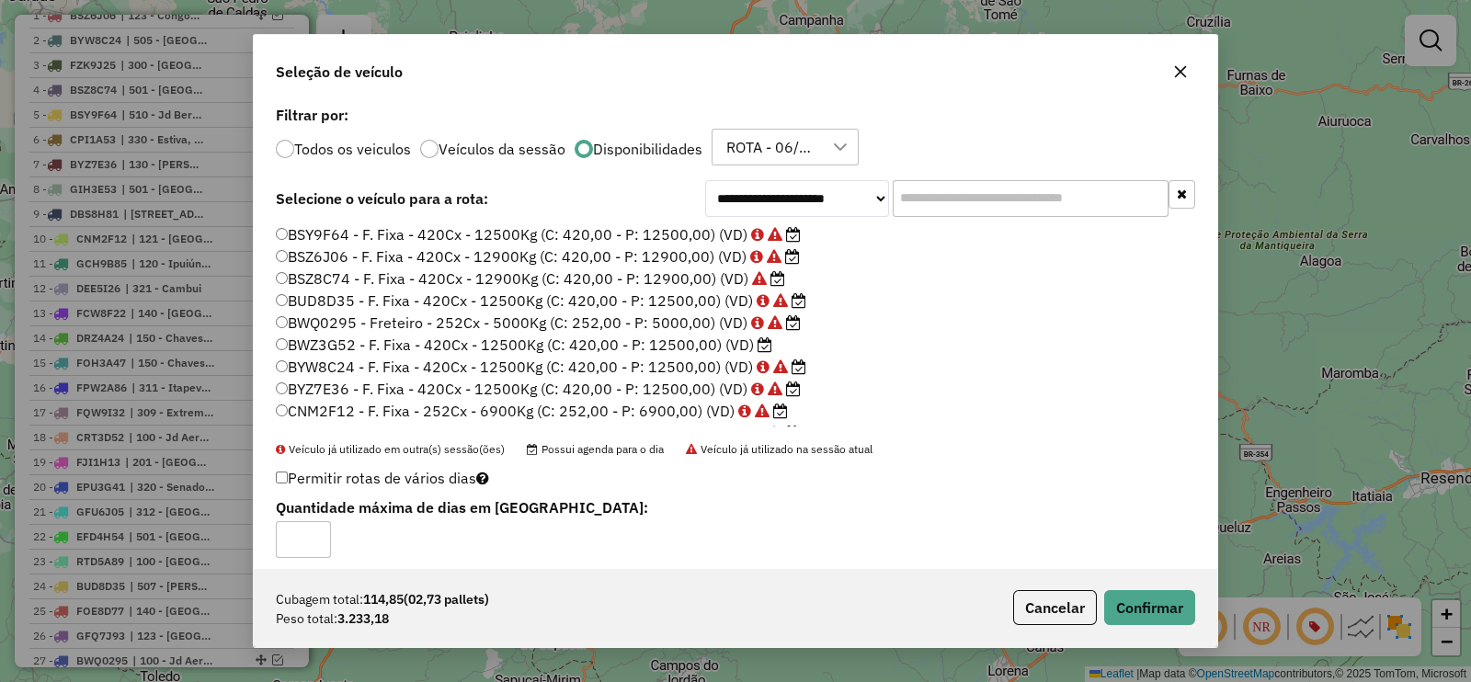
click at [1141, 586] on div "Cubagem total: 114,85 (02,73 pallets) Peso total: 3.233,18 Cancelar Confirmar" at bounding box center [735, 607] width 963 height 79
click at [1149, 602] on button "Confirmar" at bounding box center [1149, 607] width 91 height 35
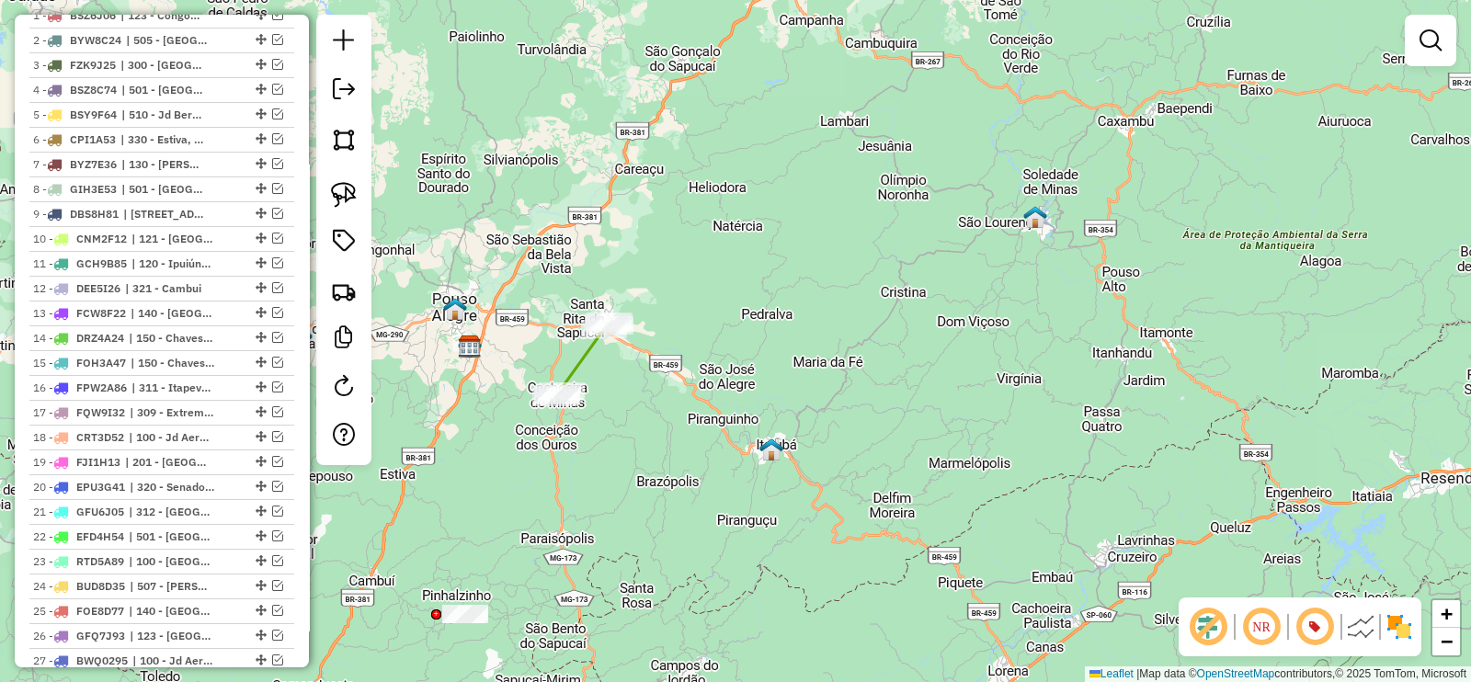
click at [593, 359] on icon at bounding box center [582, 359] width 55 height 75
select select "**********"
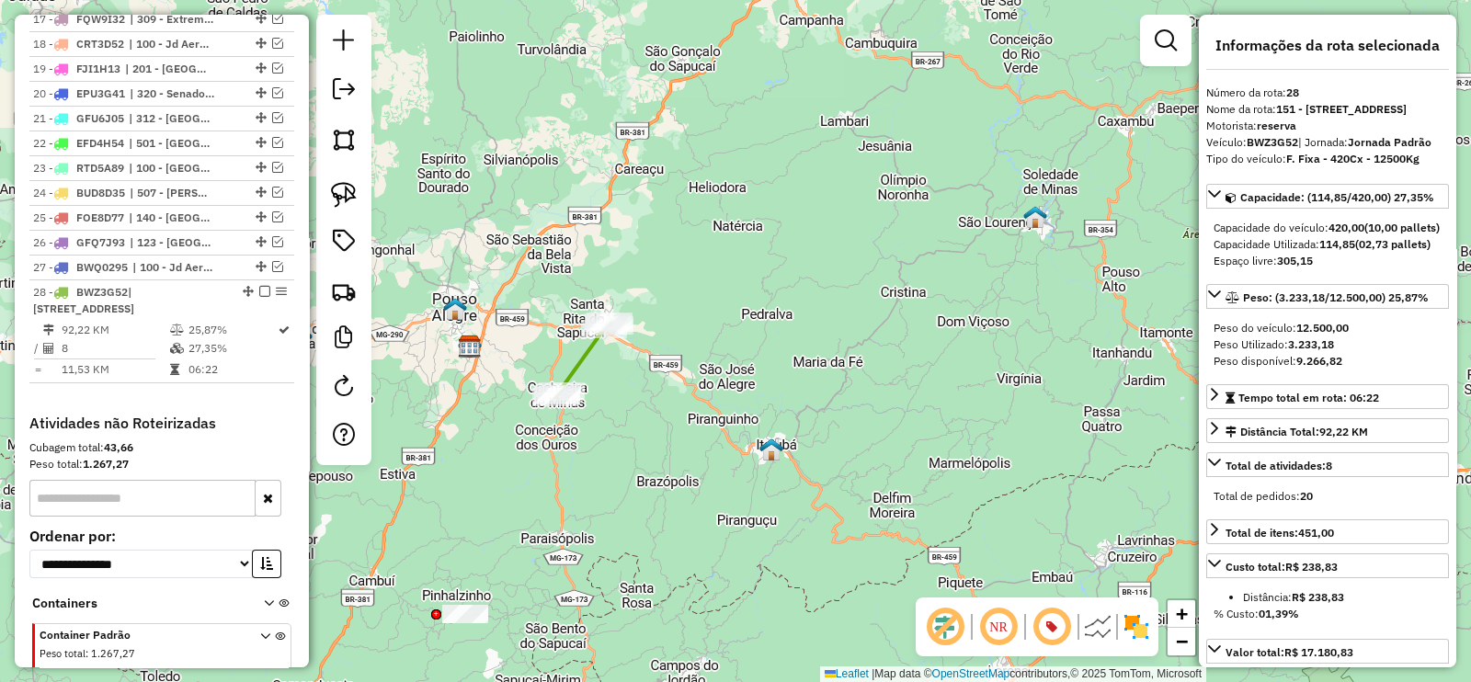
scroll to position [1300, 0]
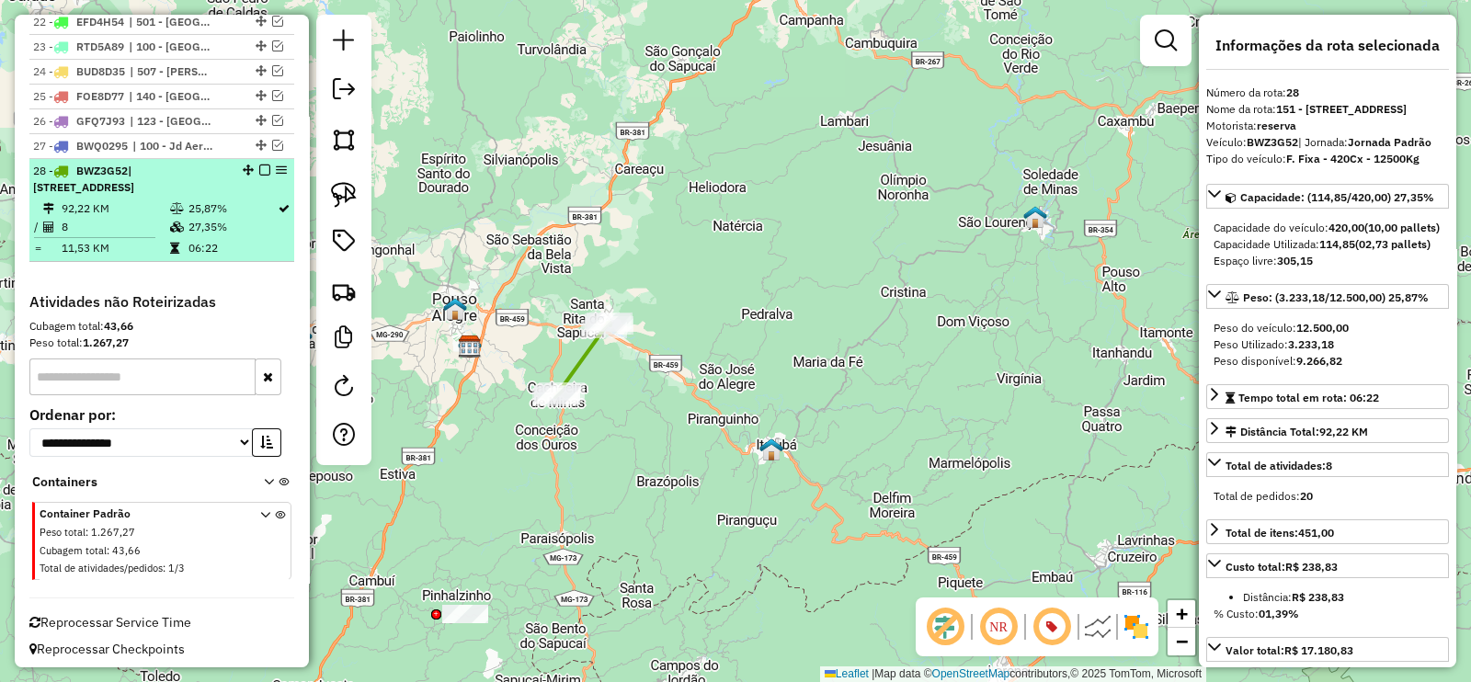
click at [259, 166] on em at bounding box center [264, 170] width 11 height 11
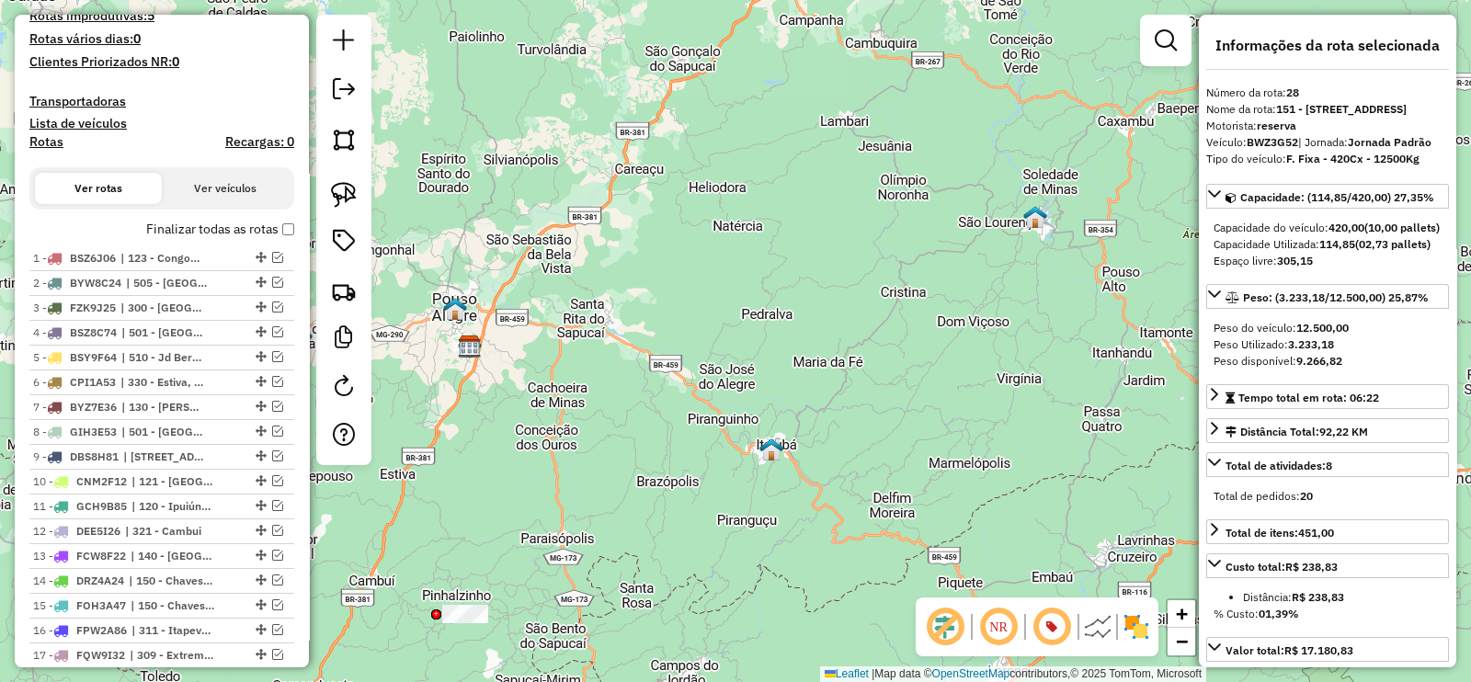
scroll to position [114, 0]
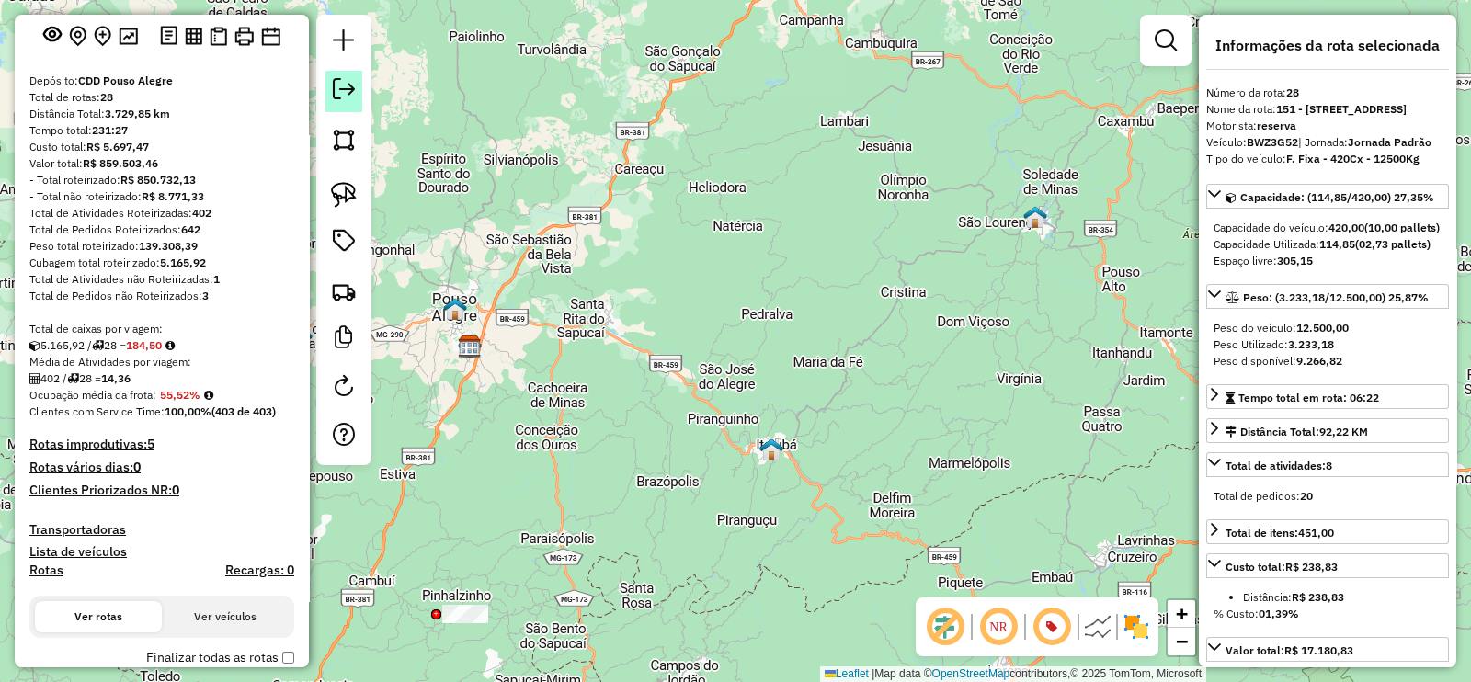
click at [336, 98] on em at bounding box center [344, 89] width 22 height 22
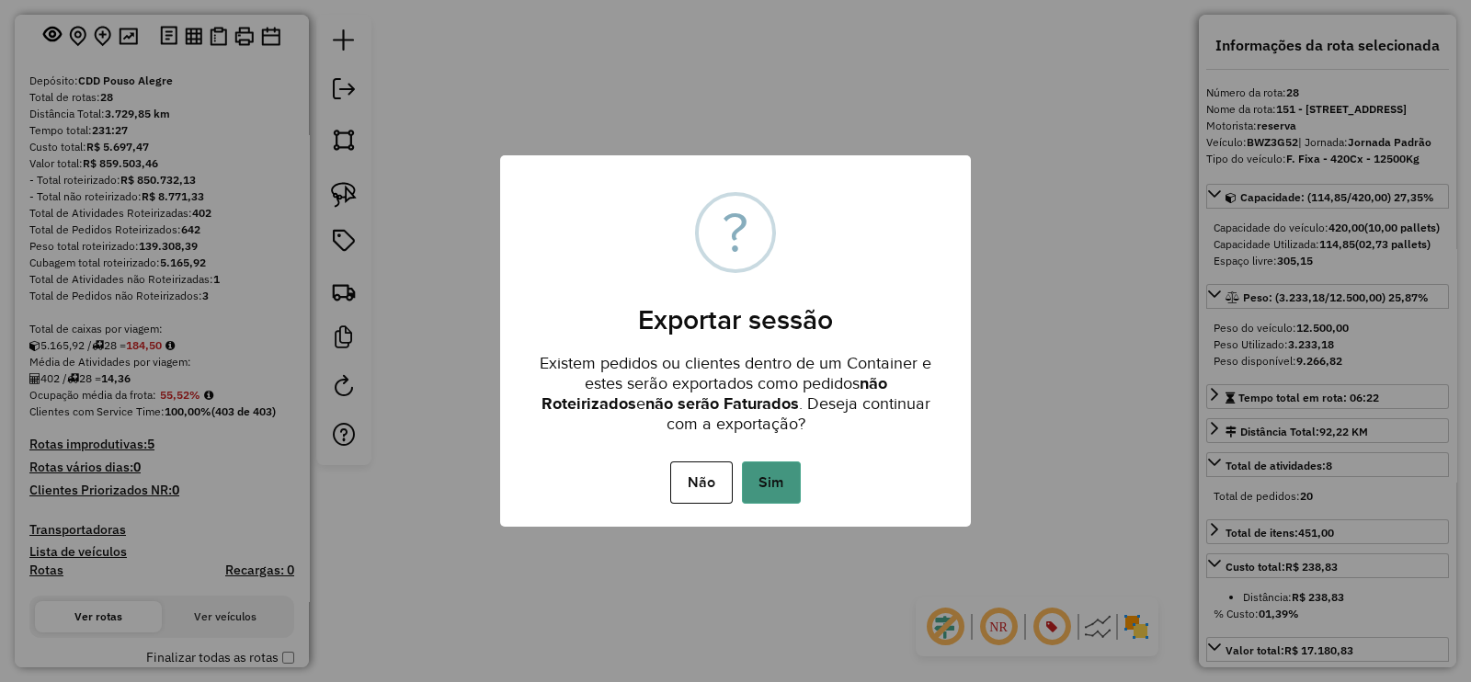
click at [759, 489] on button "Sim" at bounding box center [771, 482] width 59 height 42
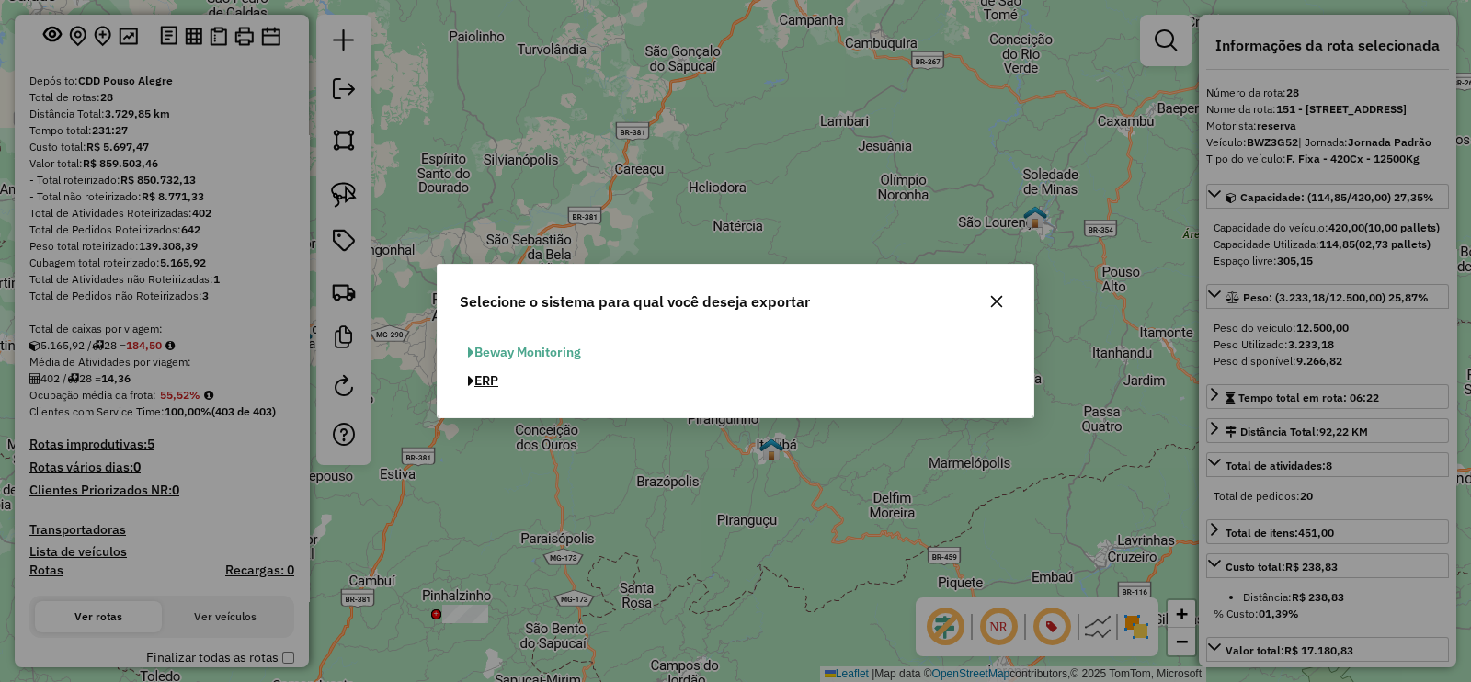
click at [492, 379] on button "ERP" at bounding box center [483, 381] width 47 height 28
select select "*********"
select select "**"
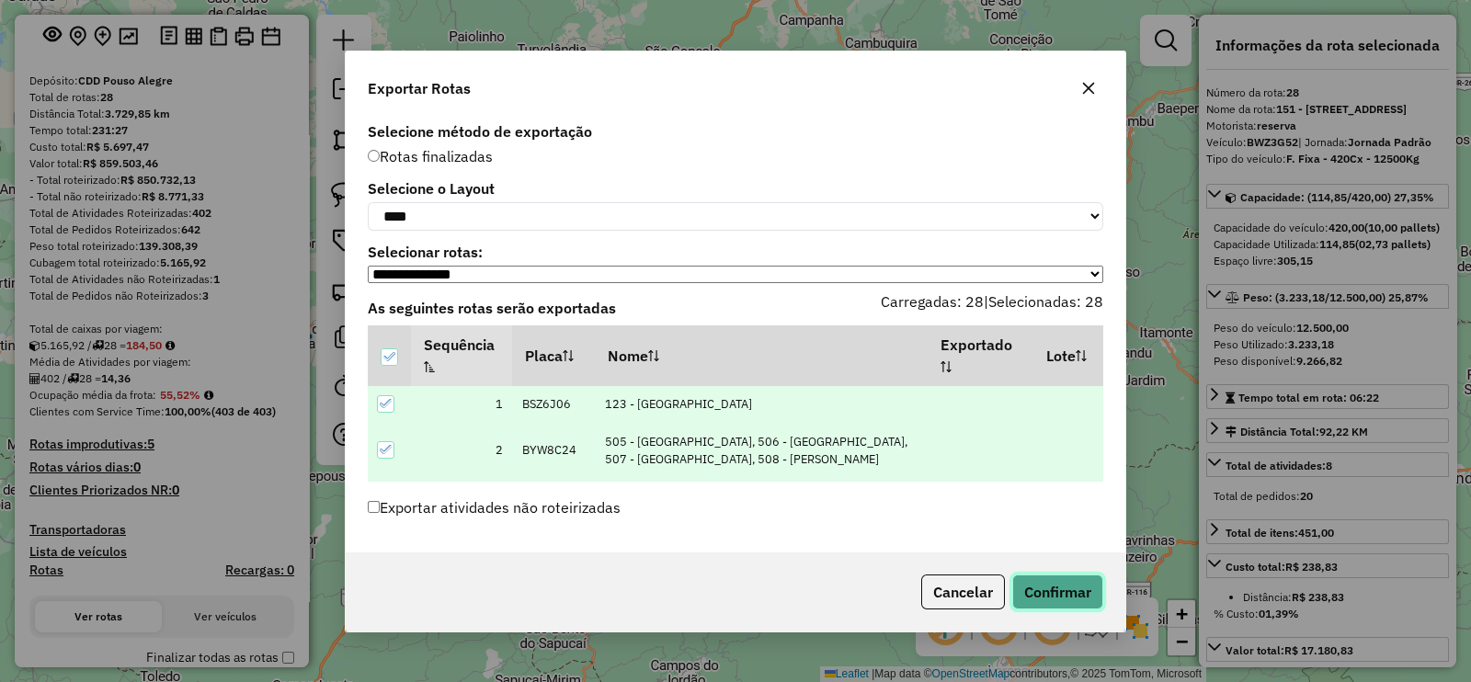
click at [1077, 606] on button "Confirmar" at bounding box center [1057, 592] width 91 height 35
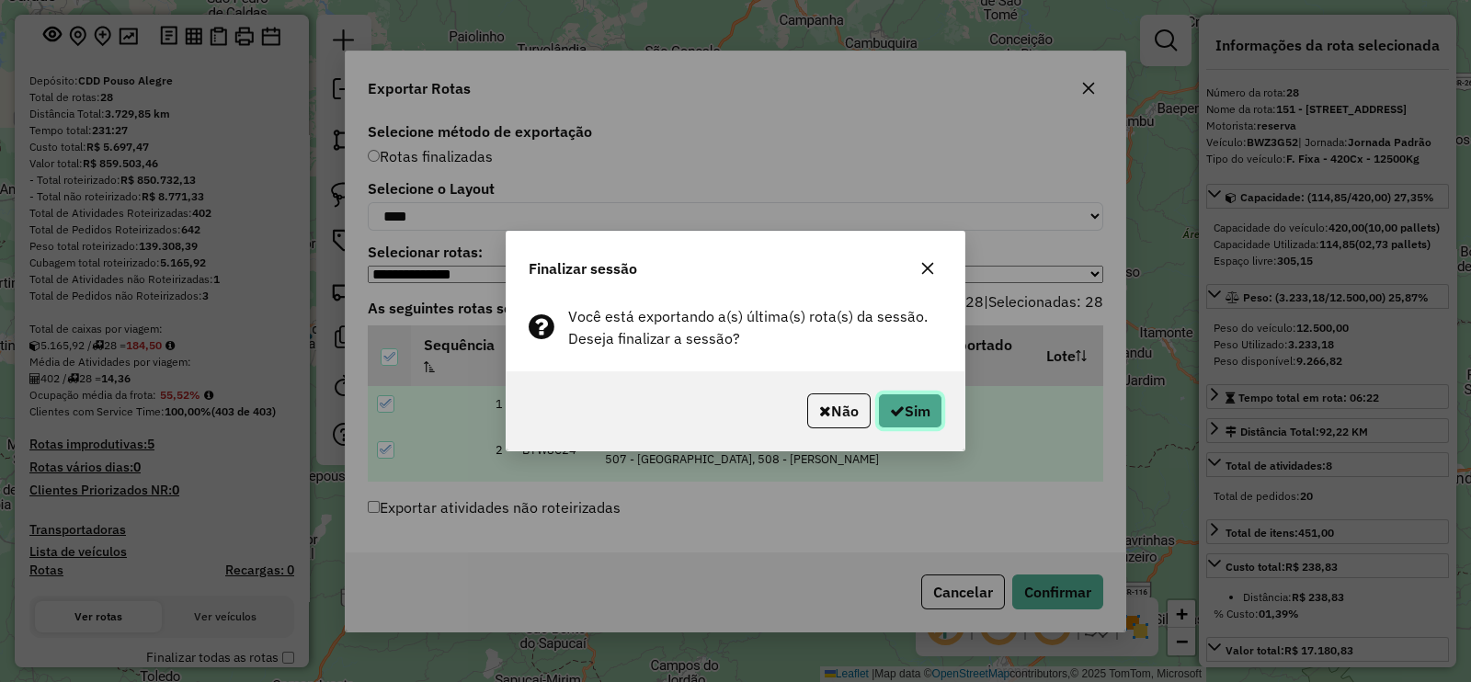
click at [915, 411] on button "Sim" at bounding box center [910, 410] width 64 height 35
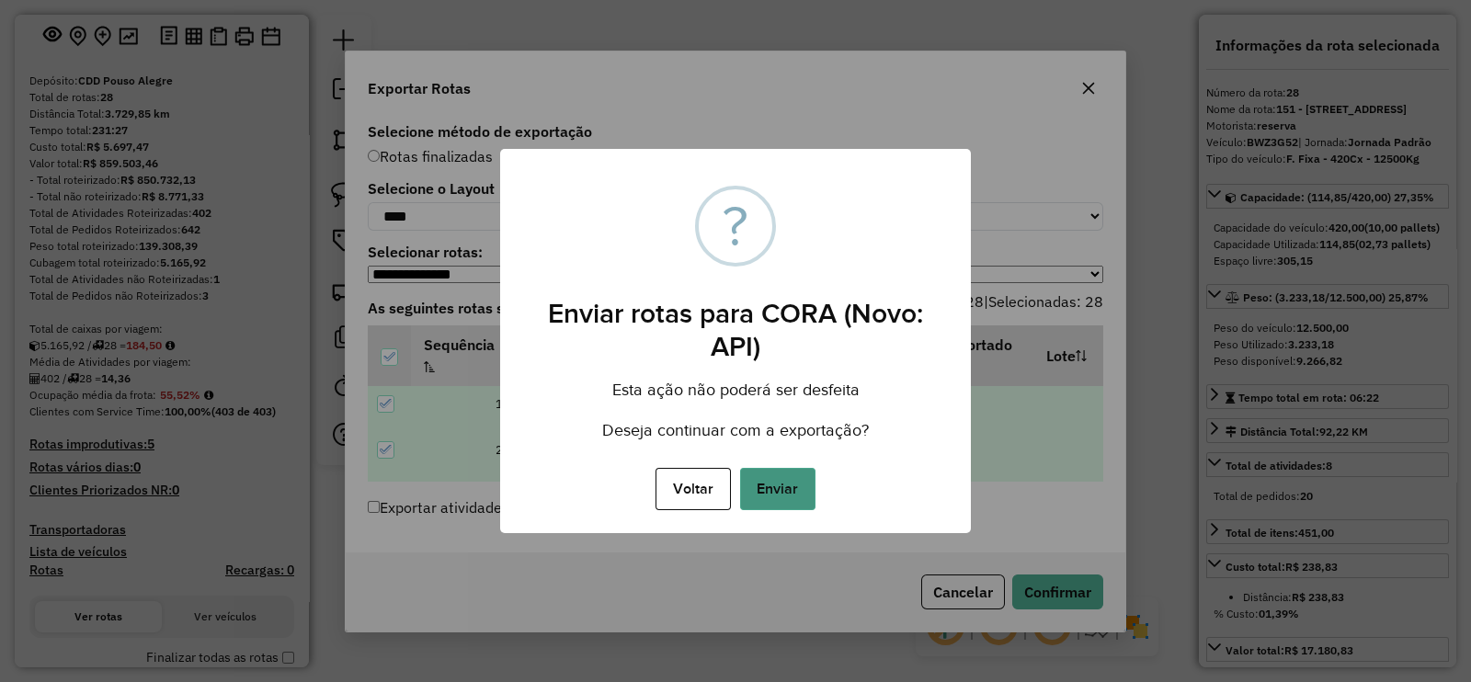
click at [757, 499] on button "Enviar" at bounding box center [777, 489] width 75 height 42
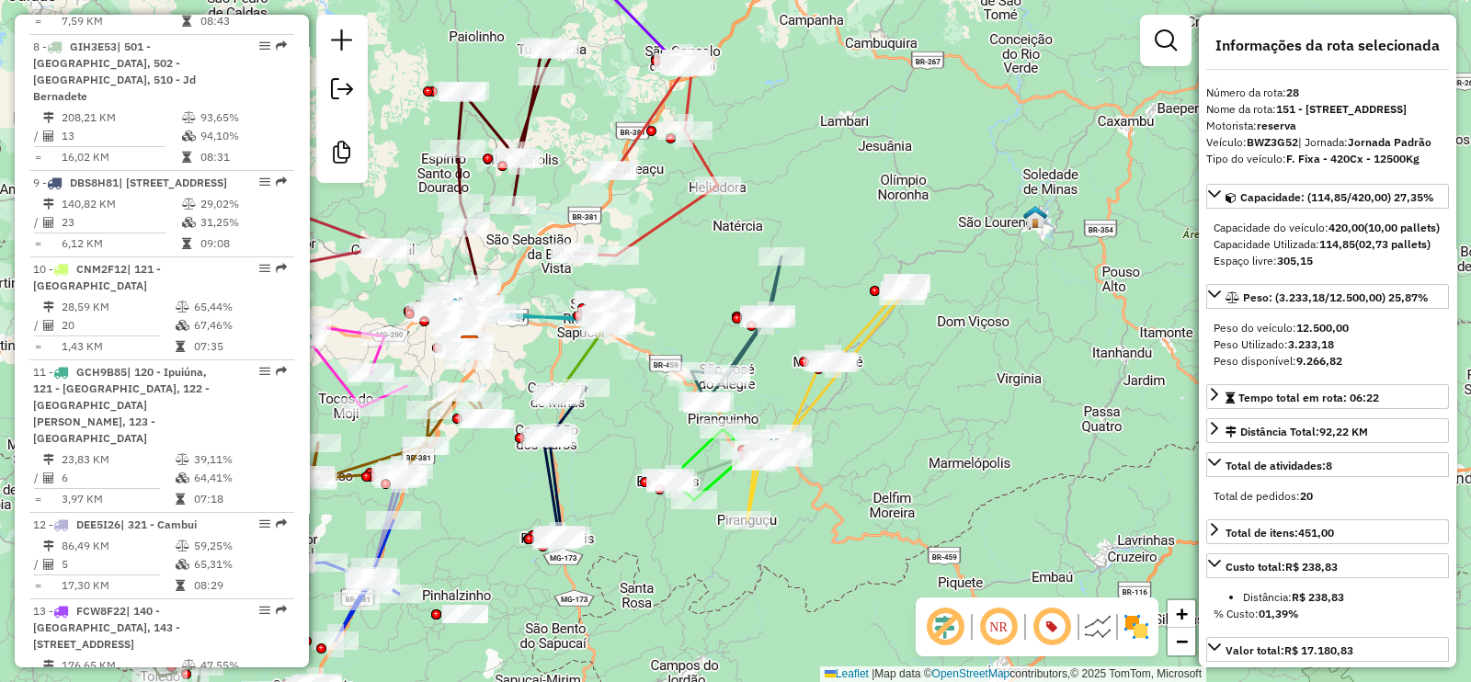
scroll to position [3611, 0]
